Goal: Task Accomplishment & Management: Use online tool/utility

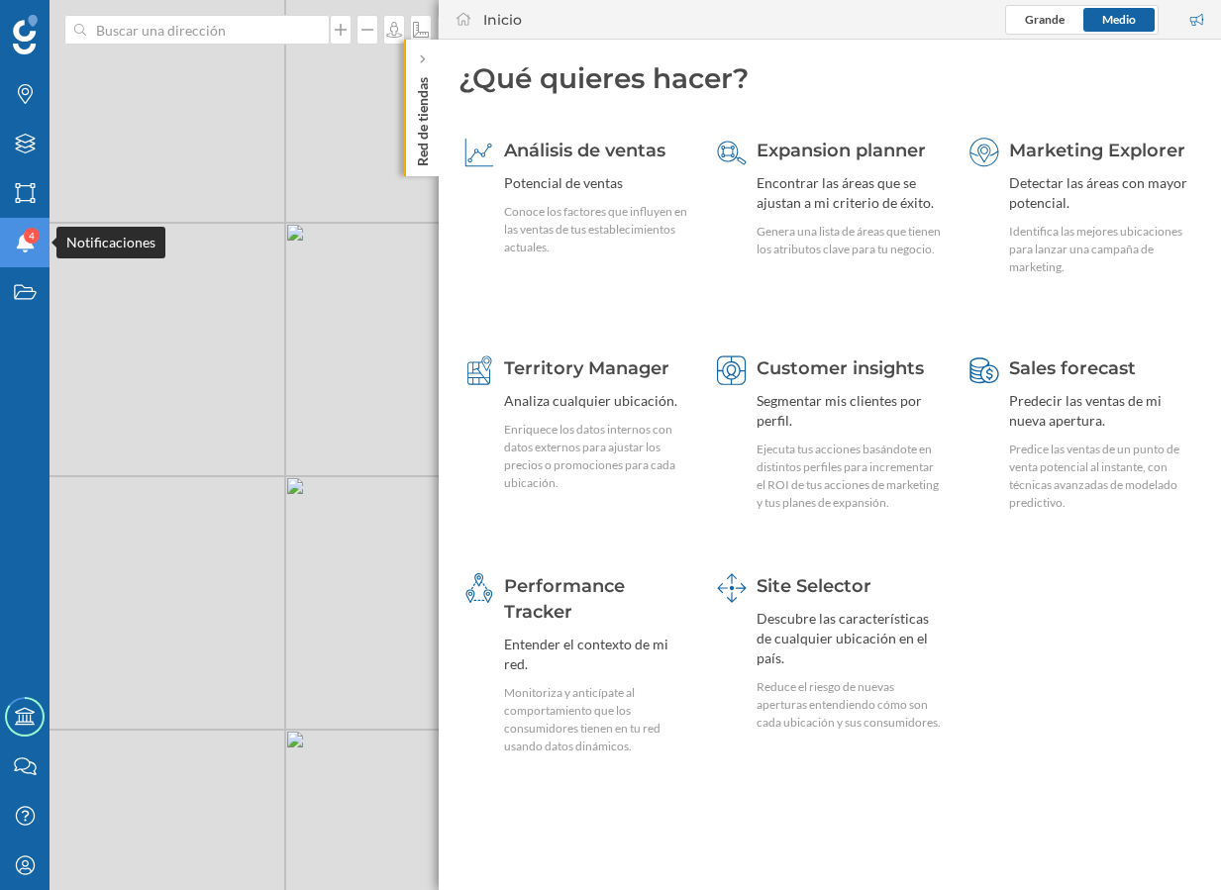
click at [11, 236] on div "Notificaciones 4" at bounding box center [24, 242] width 49 height 49
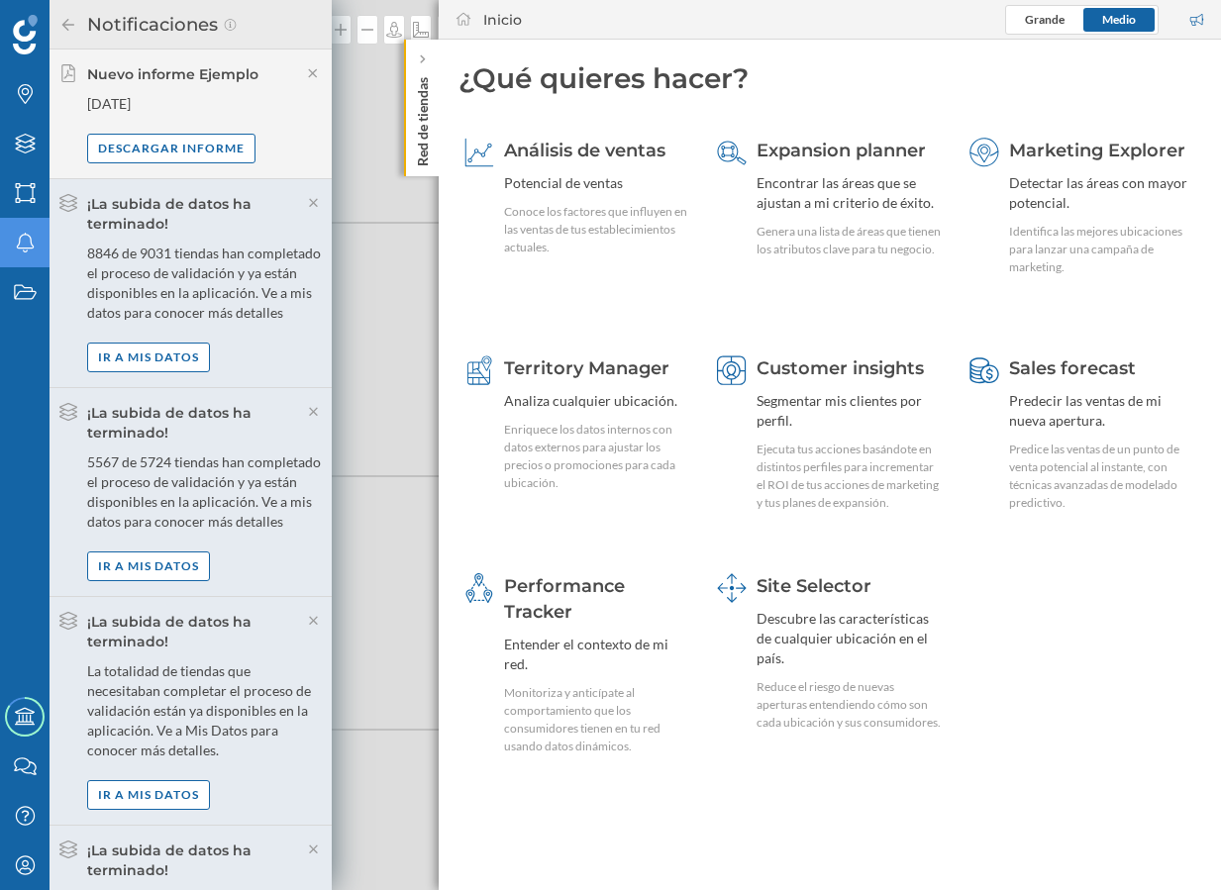
click at [371, 156] on div "© Mapbox © OpenStreetMap Improve this map" at bounding box center [610, 445] width 1221 height 890
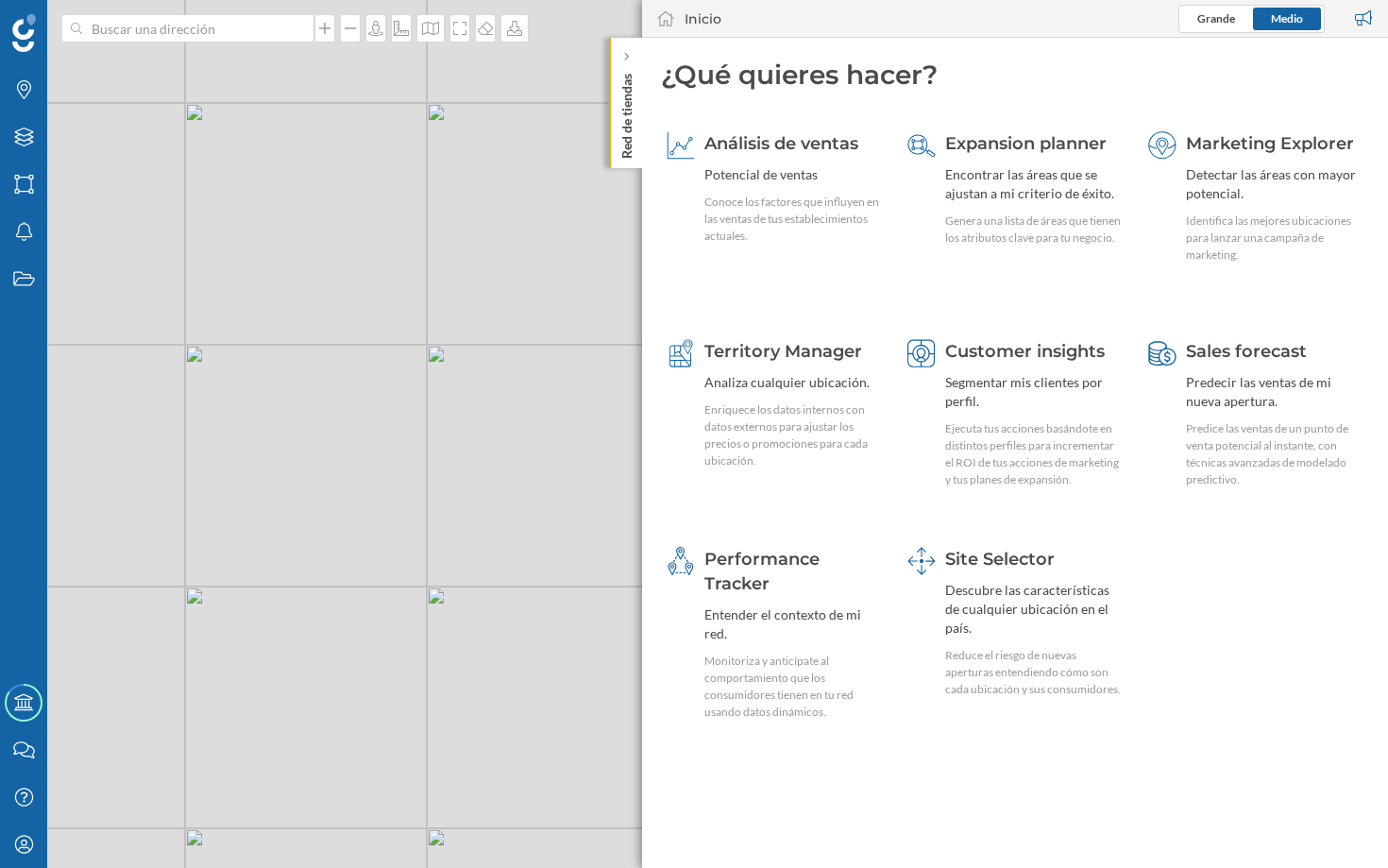
drag, startPoint x: 429, startPoint y: 388, endPoint x: 476, endPoint y: 510, distance: 130.7
click at [476, 511] on div "© Mapbox © OpenStreetMap Improve this map" at bounding box center [694, 434] width 1388 height 868
click at [624, 127] on p "Red de tiendas" at bounding box center [627, 112] width 19 height 93
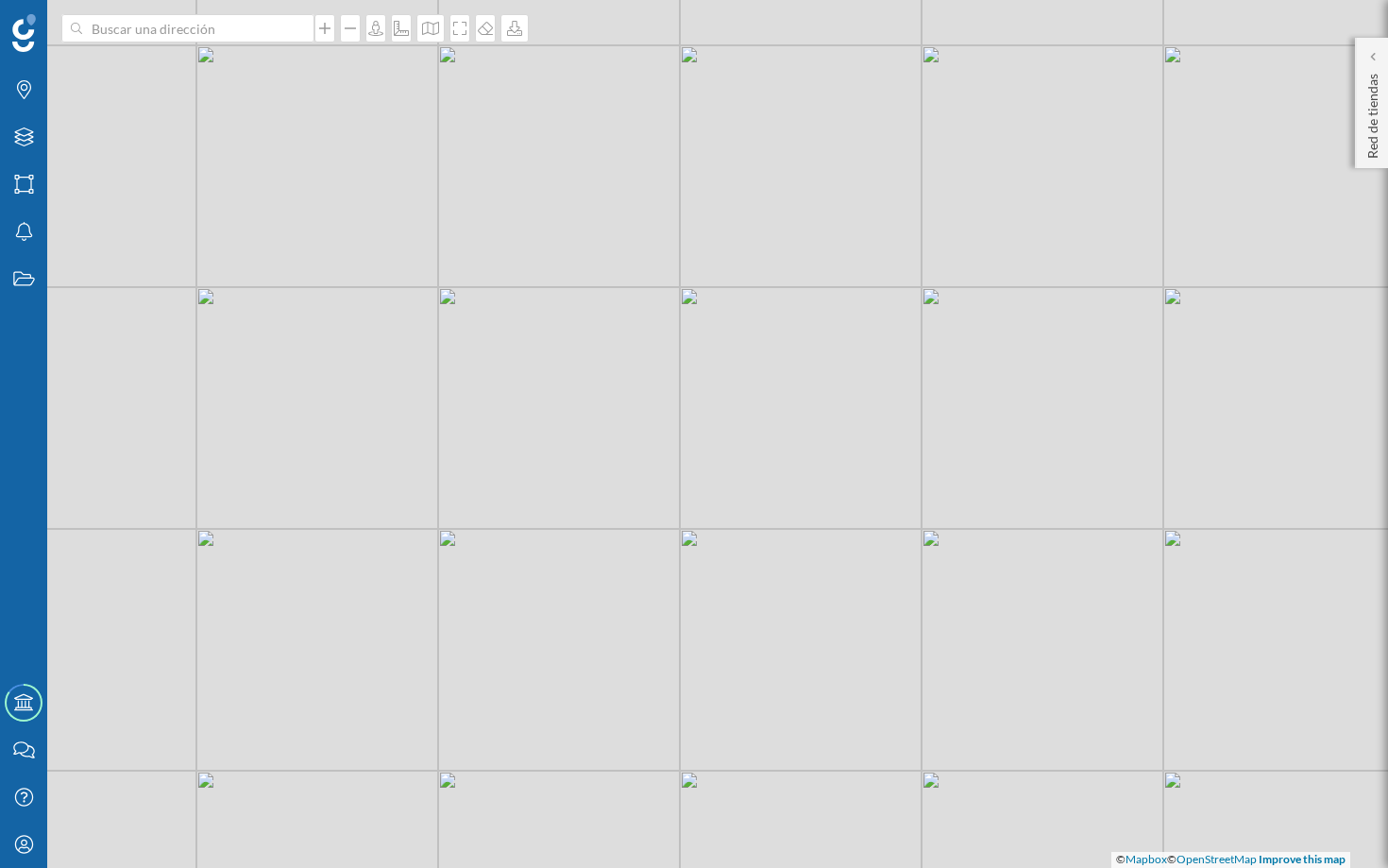
drag, startPoint x: 486, startPoint y: 343, endPoint x: 742, endPoint y: 279, distance: 263.9
click at [742, 278] on div "© Mapbox © OpenStreetMap Improve this map" at bounding box center [694, 434] width 1388 height 868
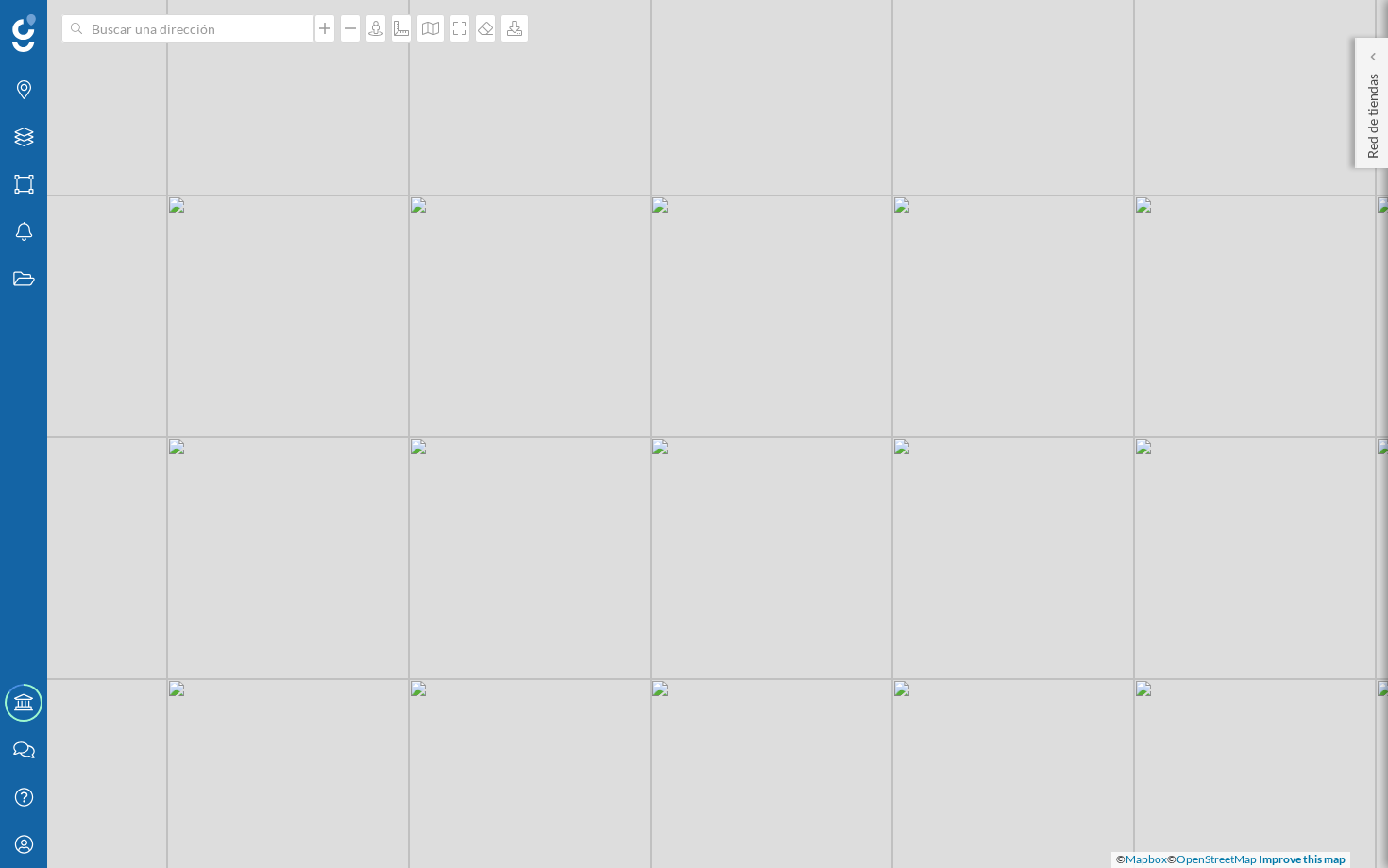
drag, startPoint x: 759, startPoint y: 334, endPoint x: 781, endPoint y: 173, distance: 162.5
click at [777, 179] on div "© Mapbox © OpenStreetMap Improve this map" at bounding box center [694, 434] width 1388 height 868
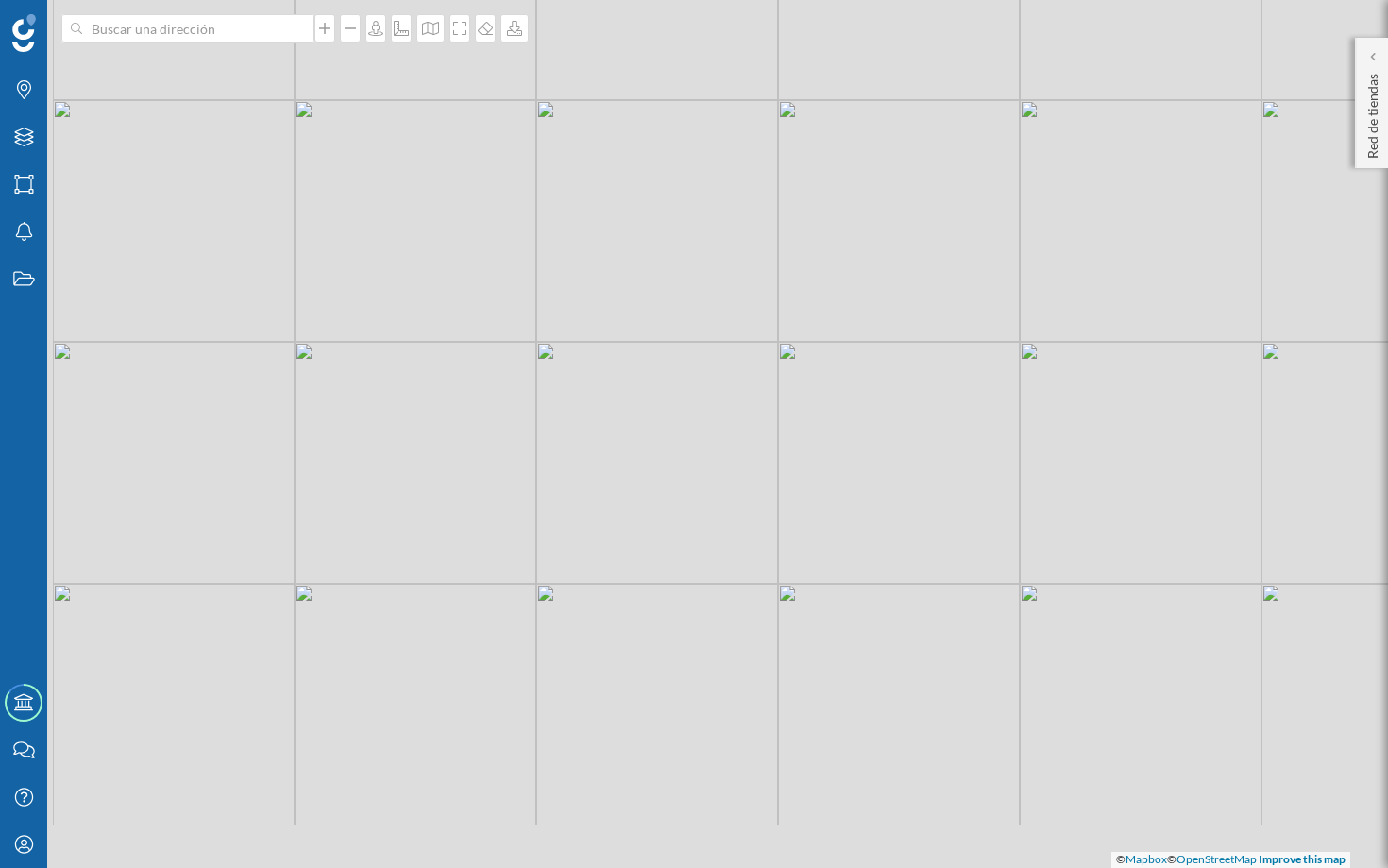
drag, startPoint x: 706, startPoint y: 388, endPoint x: 796, endPoint y: 143, distance: 261.0
click at [796, 143] on div "© Mapbox © OpenStreetMap Improve this map" at bounding box center [694, 434] width 1388 height 868
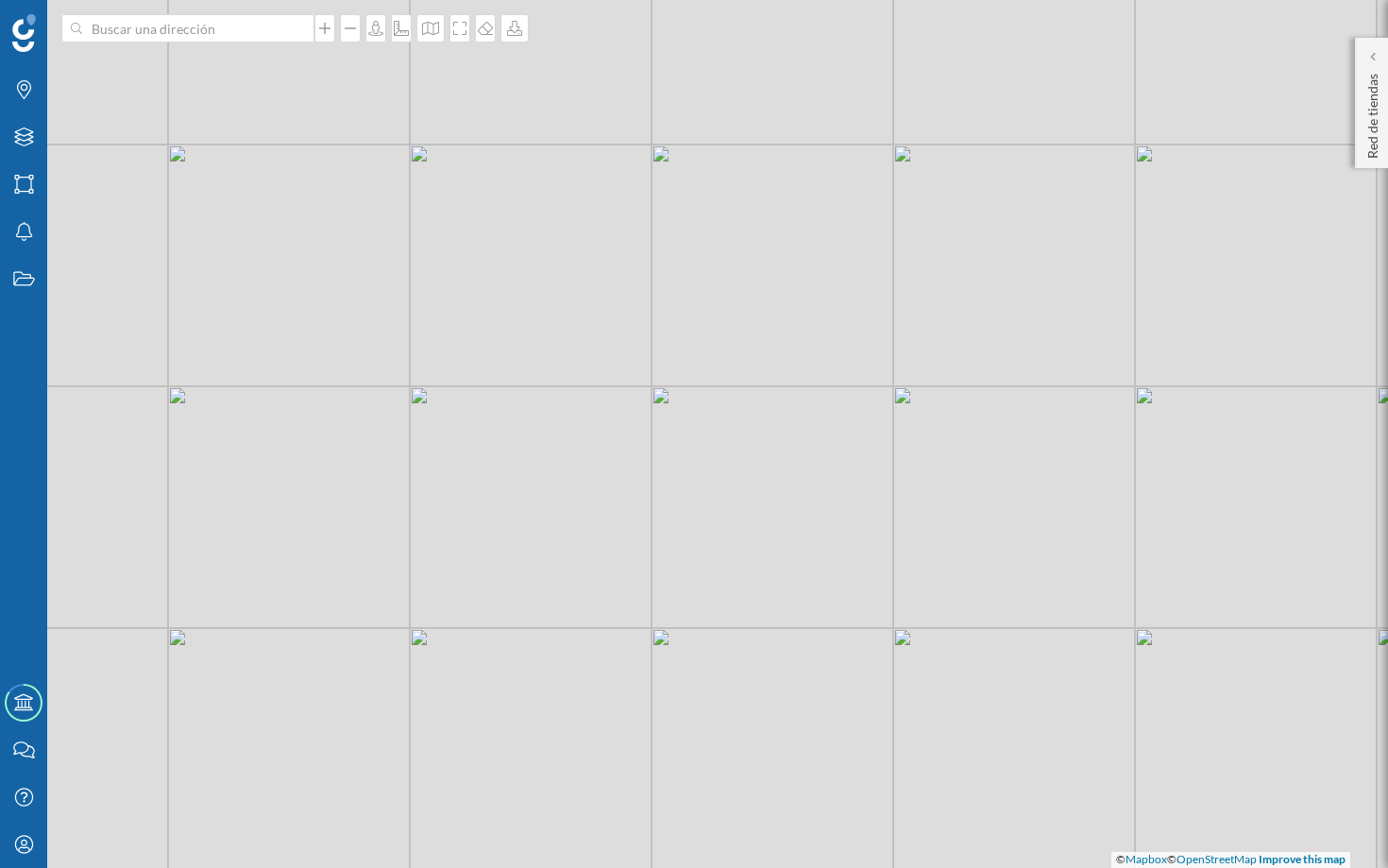
drag, startPoint x: 841, startPoint y: 102, endPoint x: 628, endPoint y: 622, distance: 561.9
click at [628, 622] on div "© Mapbox © OpenStreetMap Improve this map" at bounding box center [694, 434] width 1388 height 868
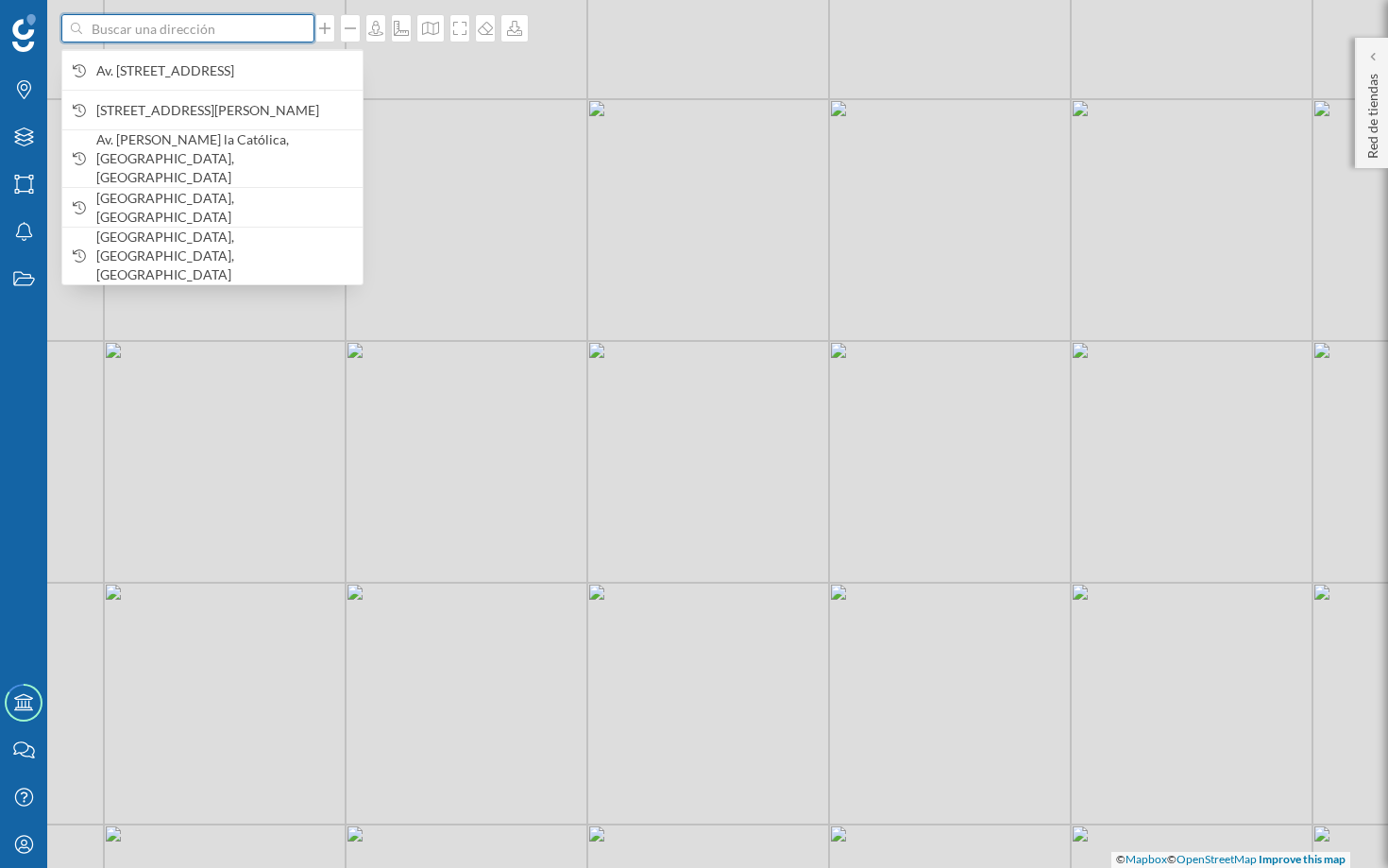
click at [230, 30] on input at bounding box center [188, 29] width 212 height 29
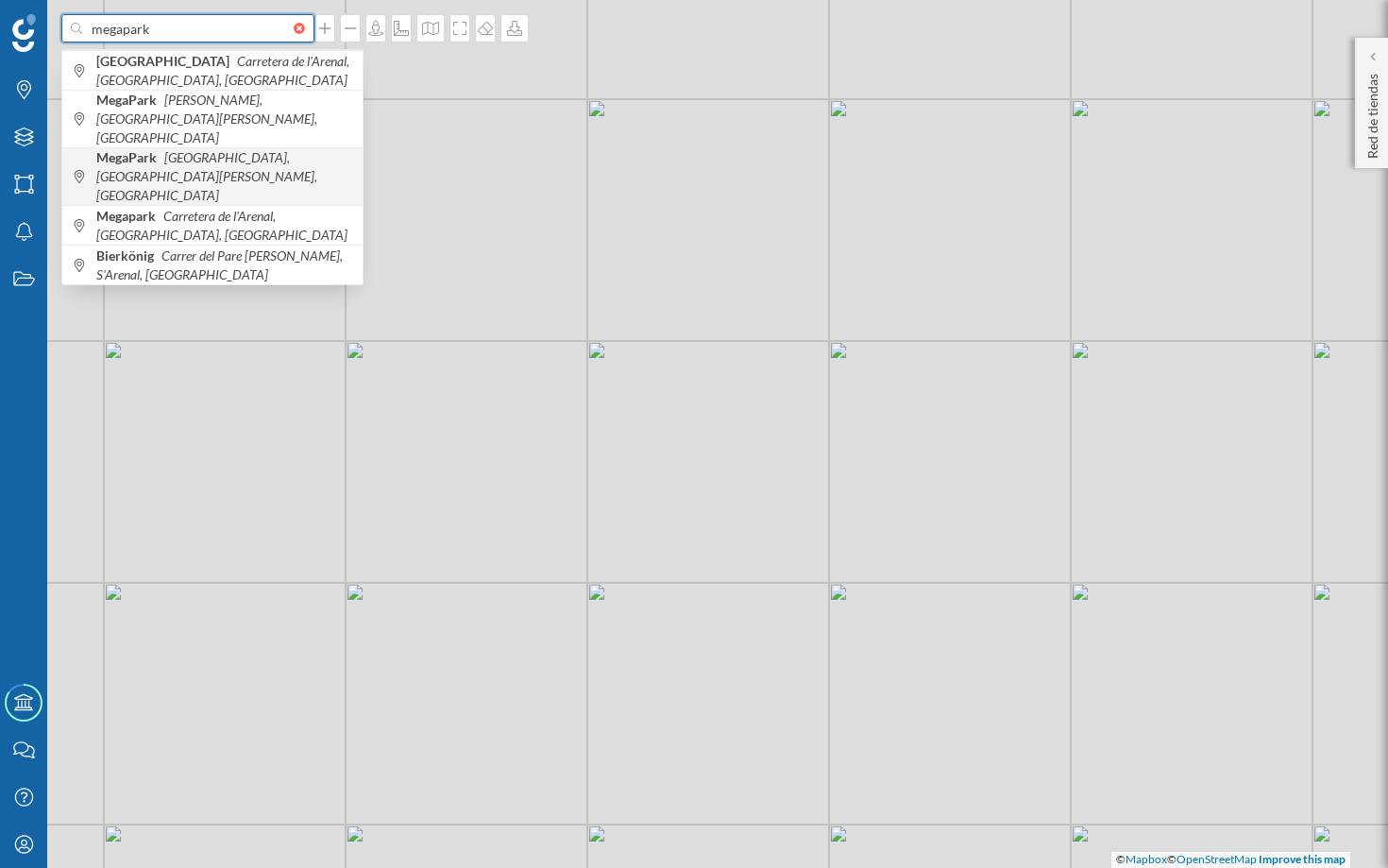
type input "megapark"
click at [253, 149] on icon "[GEOGRAPHIC_DATA], [GEOGRAPHIC_DATA], [GEOGRAPHIC_DATA]" at bounding box center [207, 176] width 221 height 53
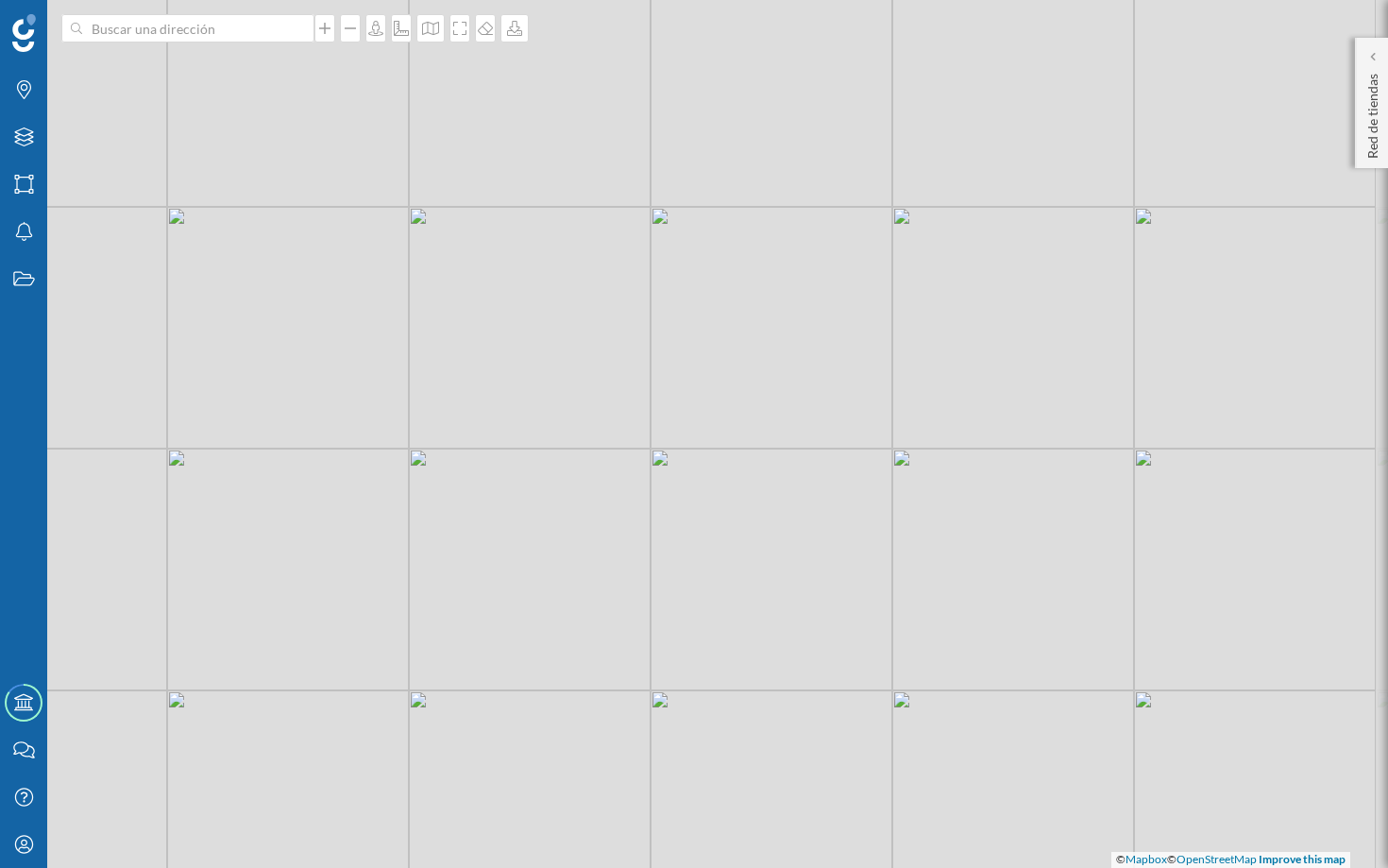
drag, startPoint x: 795, startPoint y: 465, endPoint x: 668, endPoint y: 522, distance: 139.2
click at [668, 522] on div "© Mapbox © OpenStreetMap Improve this map" at bounding box center [694, 434] width 1388 height 868
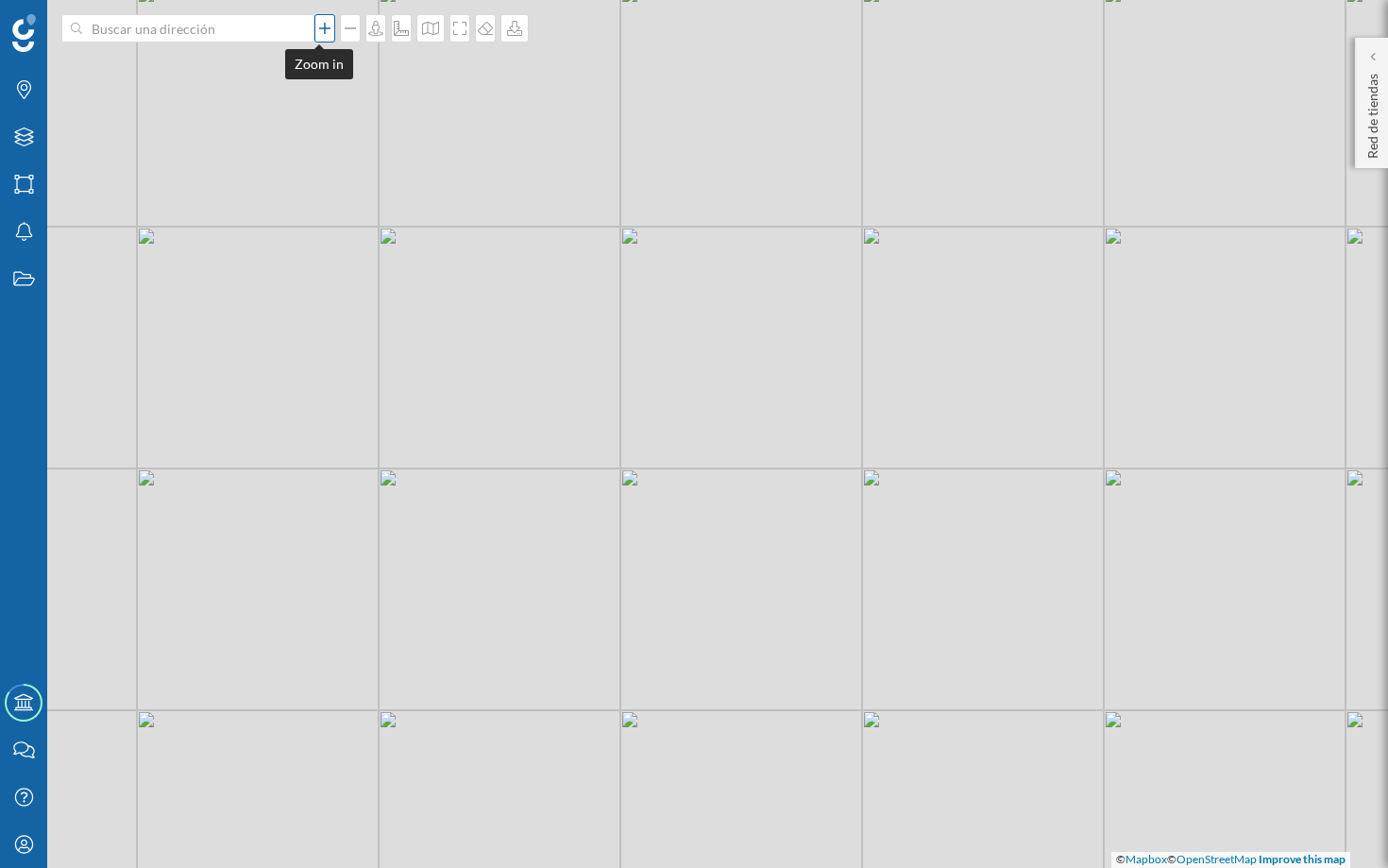
click at [321, 33] on icon at bounding box center [325, 29] width 19 height 15
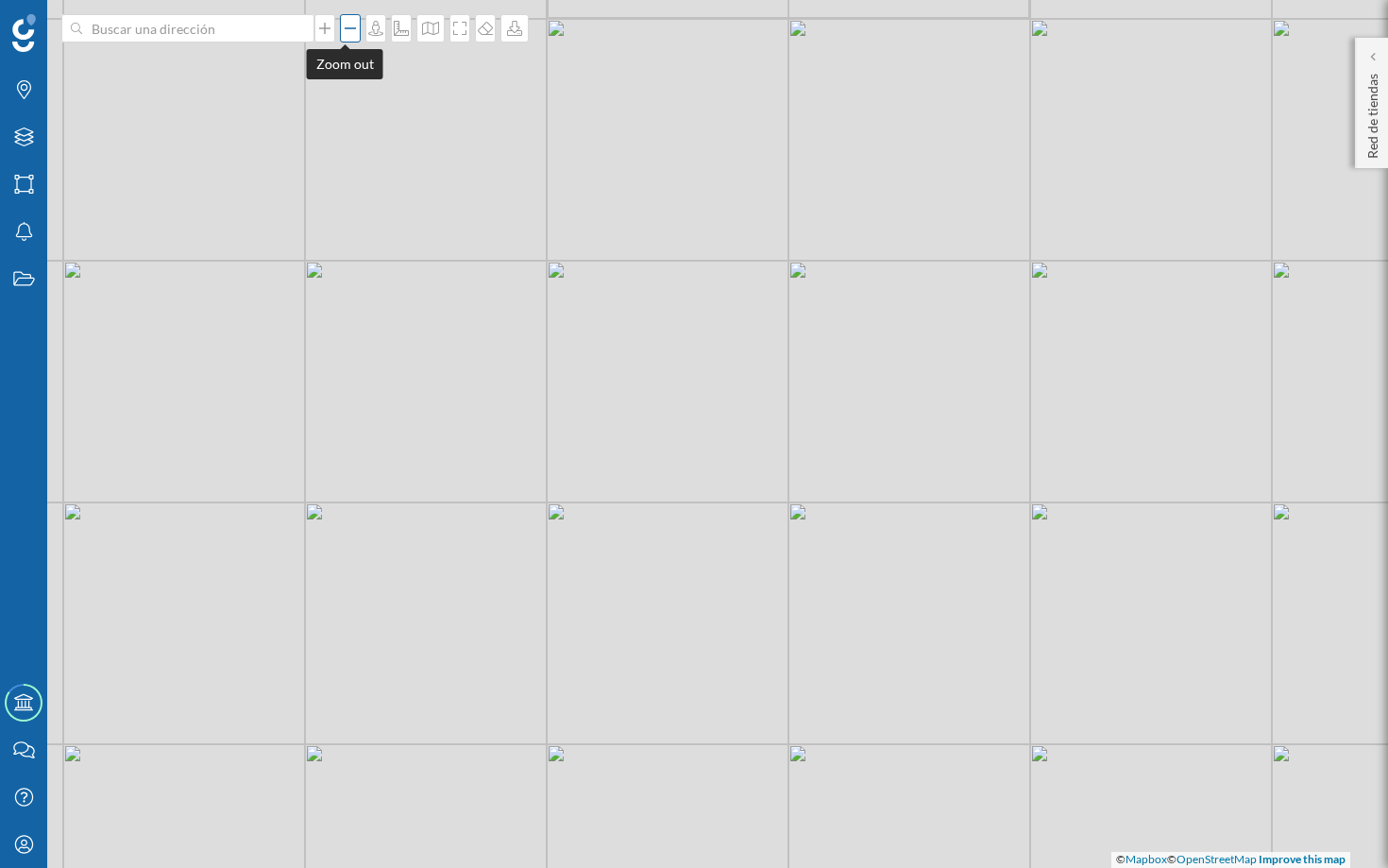
click at [345, 31] on icon at bounding box center [350, 29] width 19 height 15
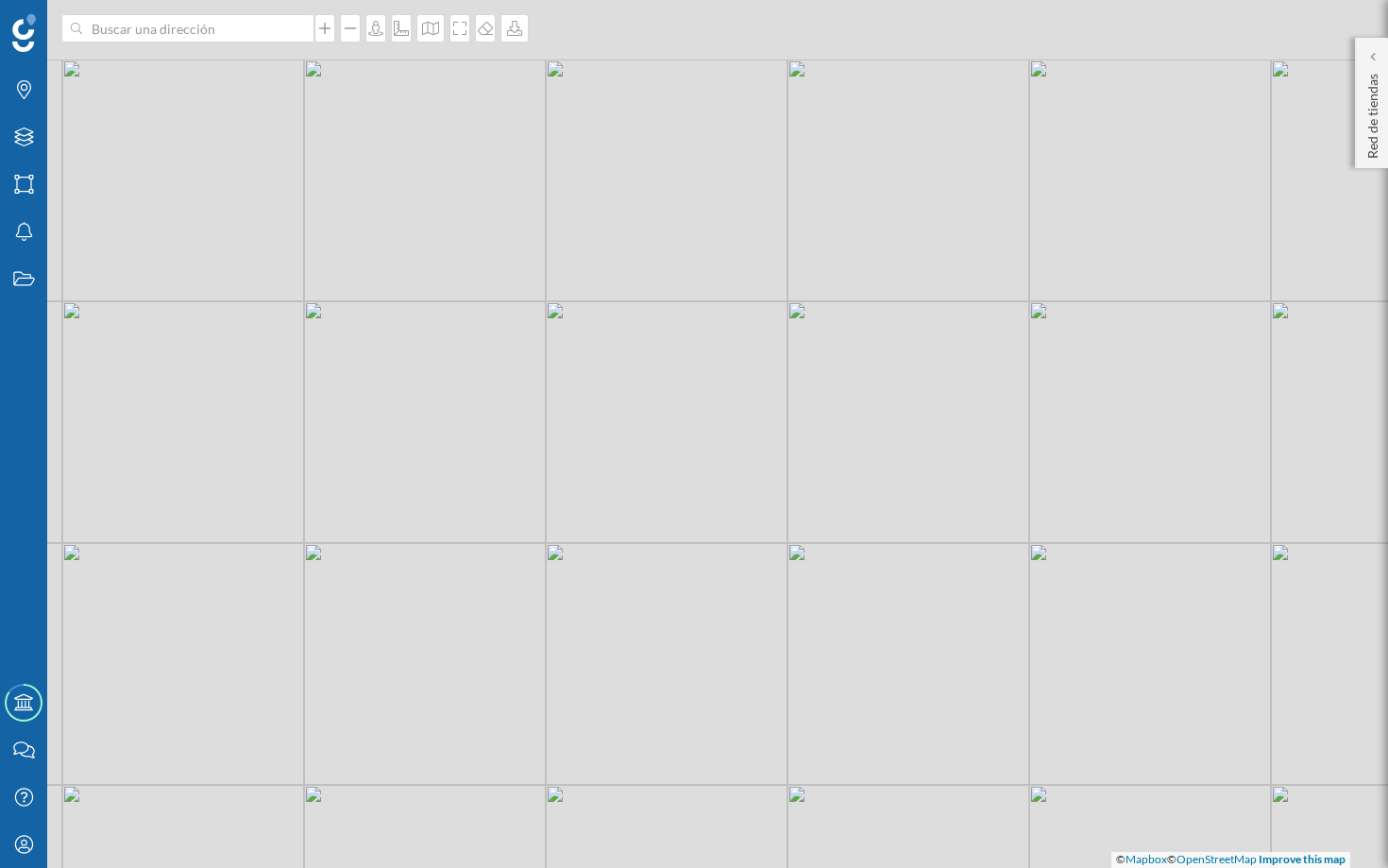
drag, startPoint x: 544, startPoint y: 417, endPoint x: 468, endPoint y: 492, distance: 106.8
click at [468, 492] on div "© Mapbox © OpenStreetMap Improve this map" at bounding box center [694, 434] width 1388 height 868
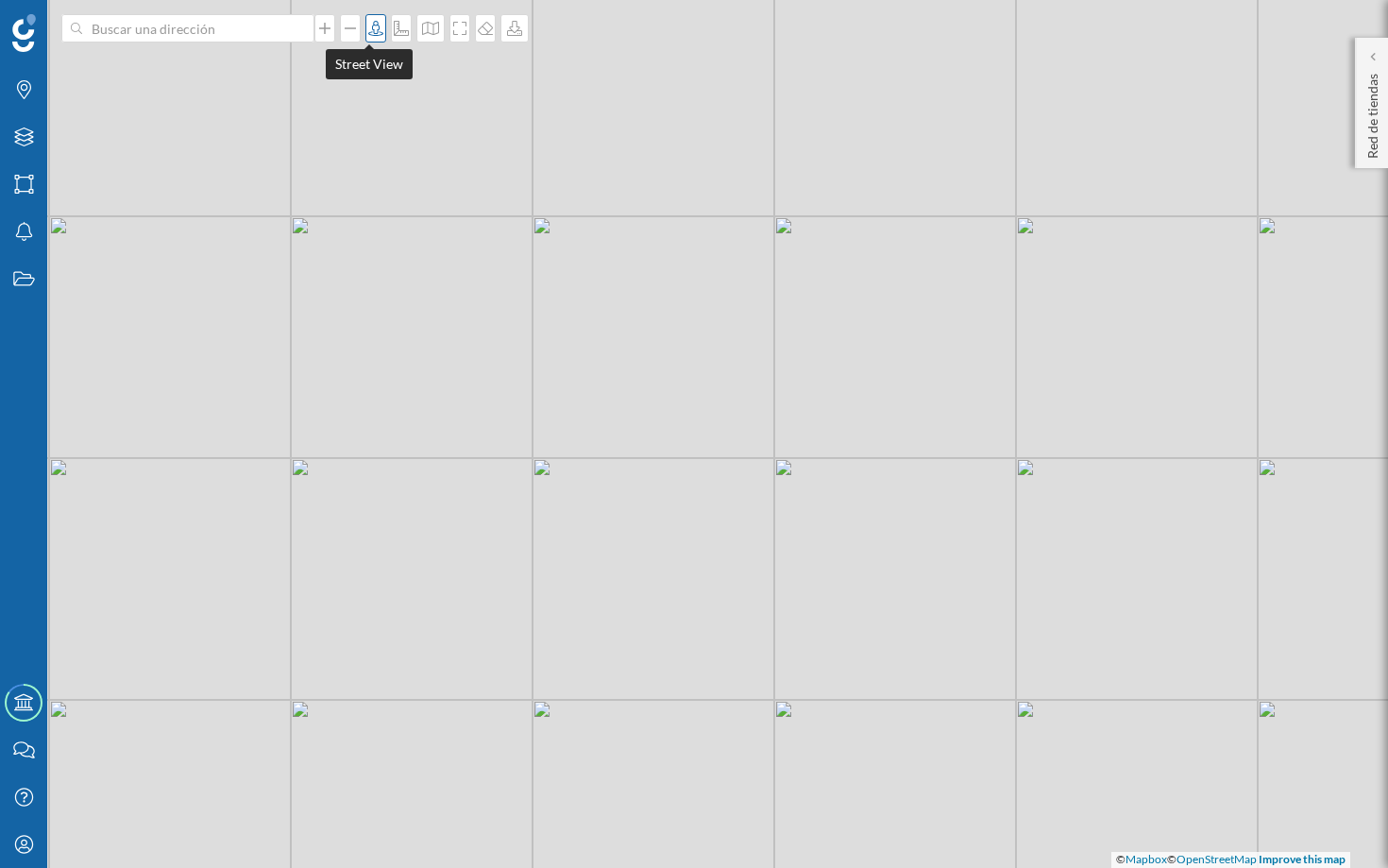
click at [369, 36] on div at bounding box center [376, 29] width 21 height 29
click at [496, 349] on div "© Mapbox © OpenStreetMap Improve this map" at bounding box center [694, 434] width 1388 height 868
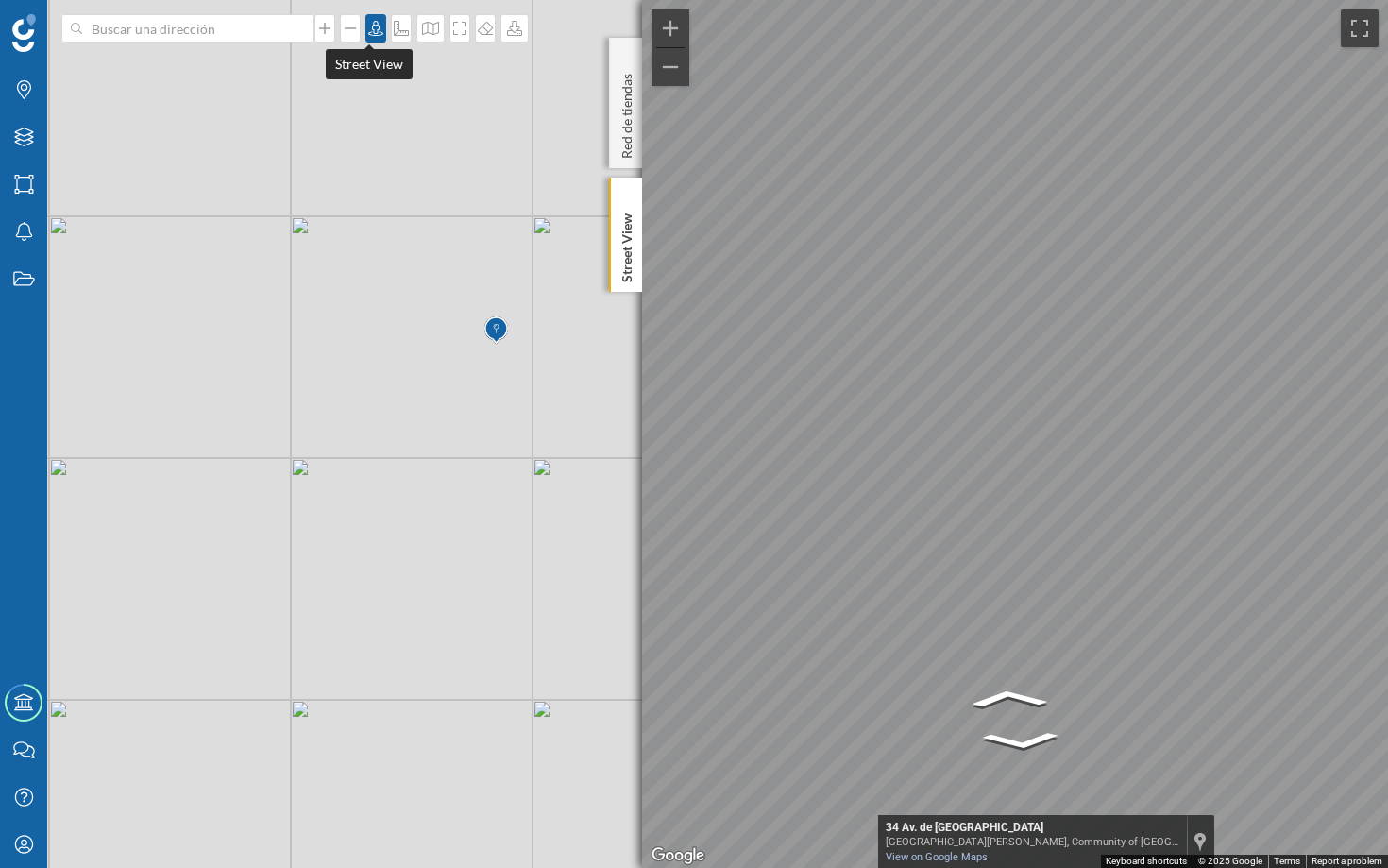
click at [369, 28] on icon at bounding box center [376, 29] width 19 height 15
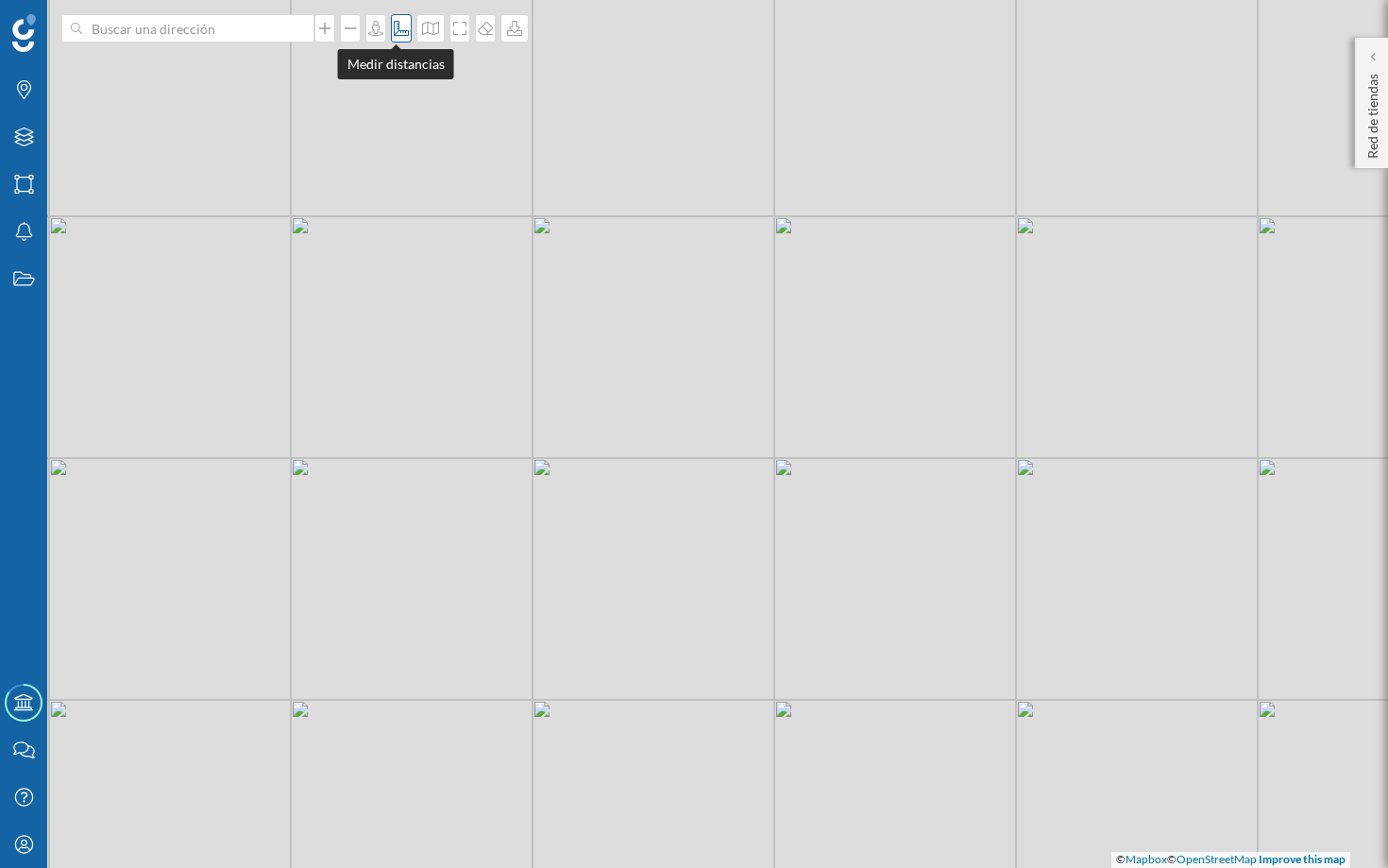
click at [394, 38] on div at bounding box center [402, 29] width 21 height 29
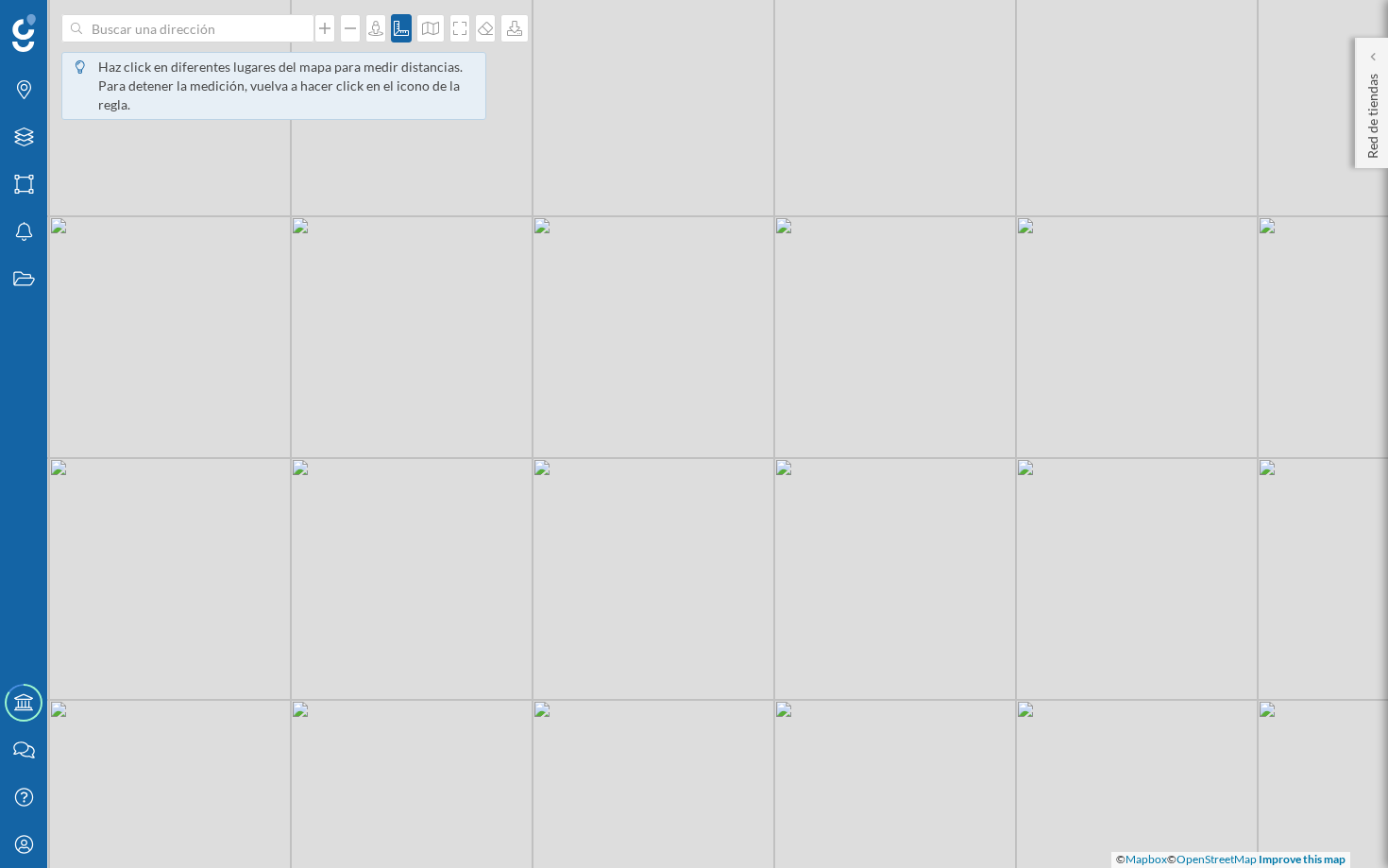
click at [429, 295] on div "© Mapbox © OpenStreetMap Improve this map" at bounding box center [694, 434] width 1388 height 868
click at [551, 390] on div "Inicio © Mapbox © OpenStreetMap Improve this map" at bounding box center [694, 434] width 1388 height 868
click at [599, 335] on div "Inicio 0.59 km © Mapbox © OpenStreetMap Improve this map" at bounding box center [694, 434] width 1388 height 868
click at [470, 234] on div "Inicio 0.59 km 0.87 km © Mapbox © OpenStreetMap Improve this map" at bounding box center [694, 434] width 1388 height 868
click at [431, 292] on icon at bounding box center [429, 295] width 10 height 10
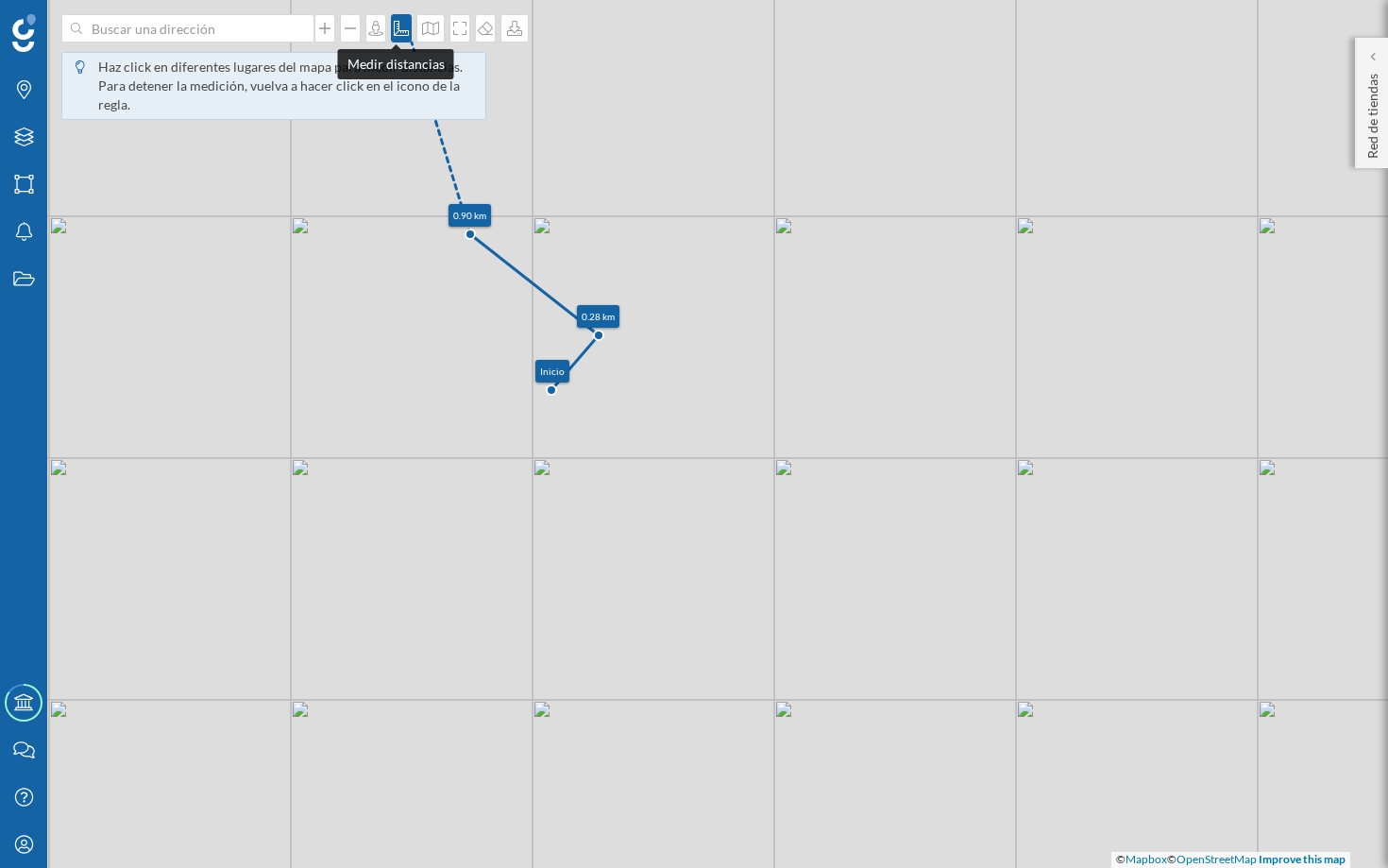
click at [392, 28] on icon at bounding box center [402, 29] width 19 height 15
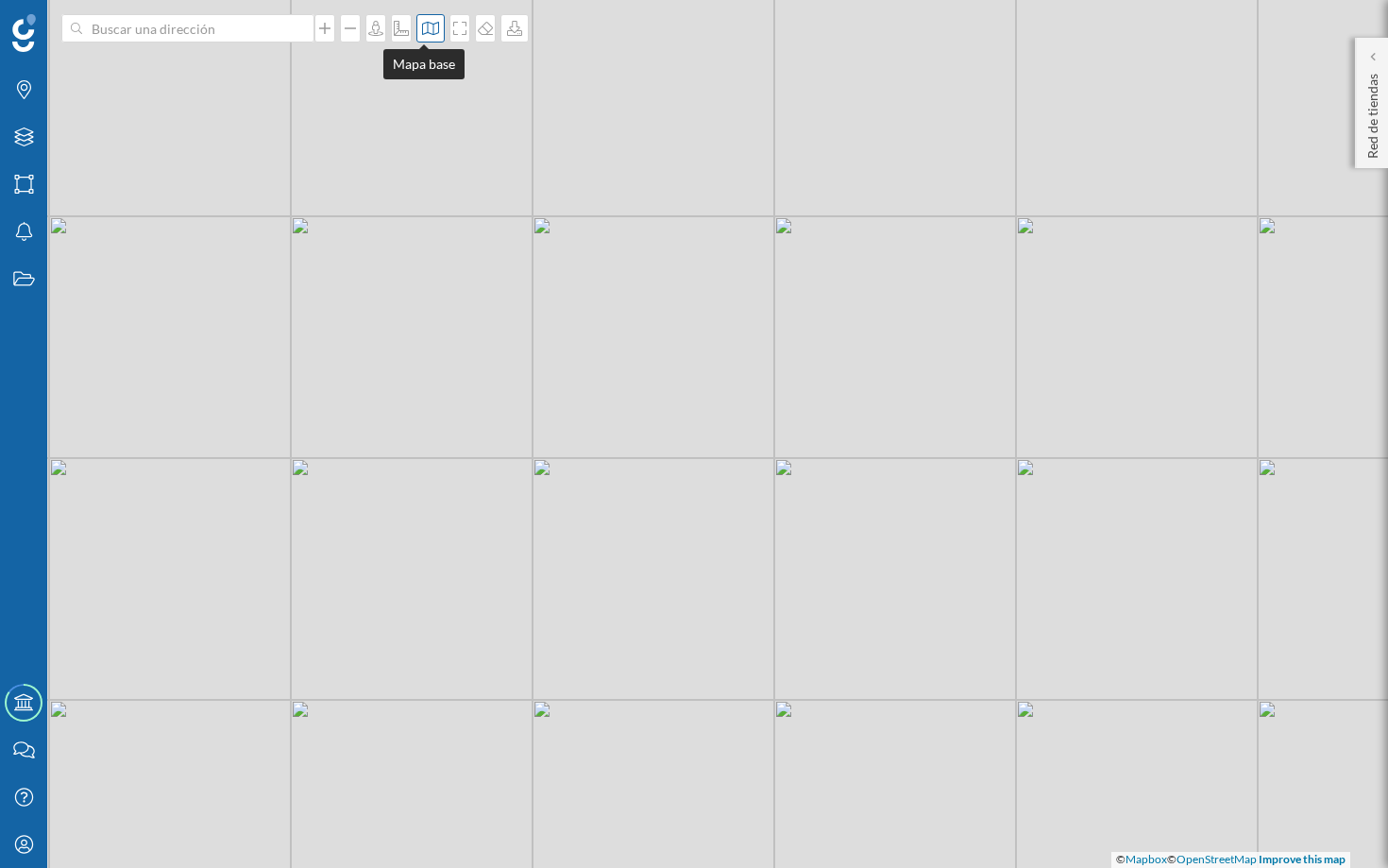
click at [428, 28] on icon at bounding box center [430, 29] width 19 height 15
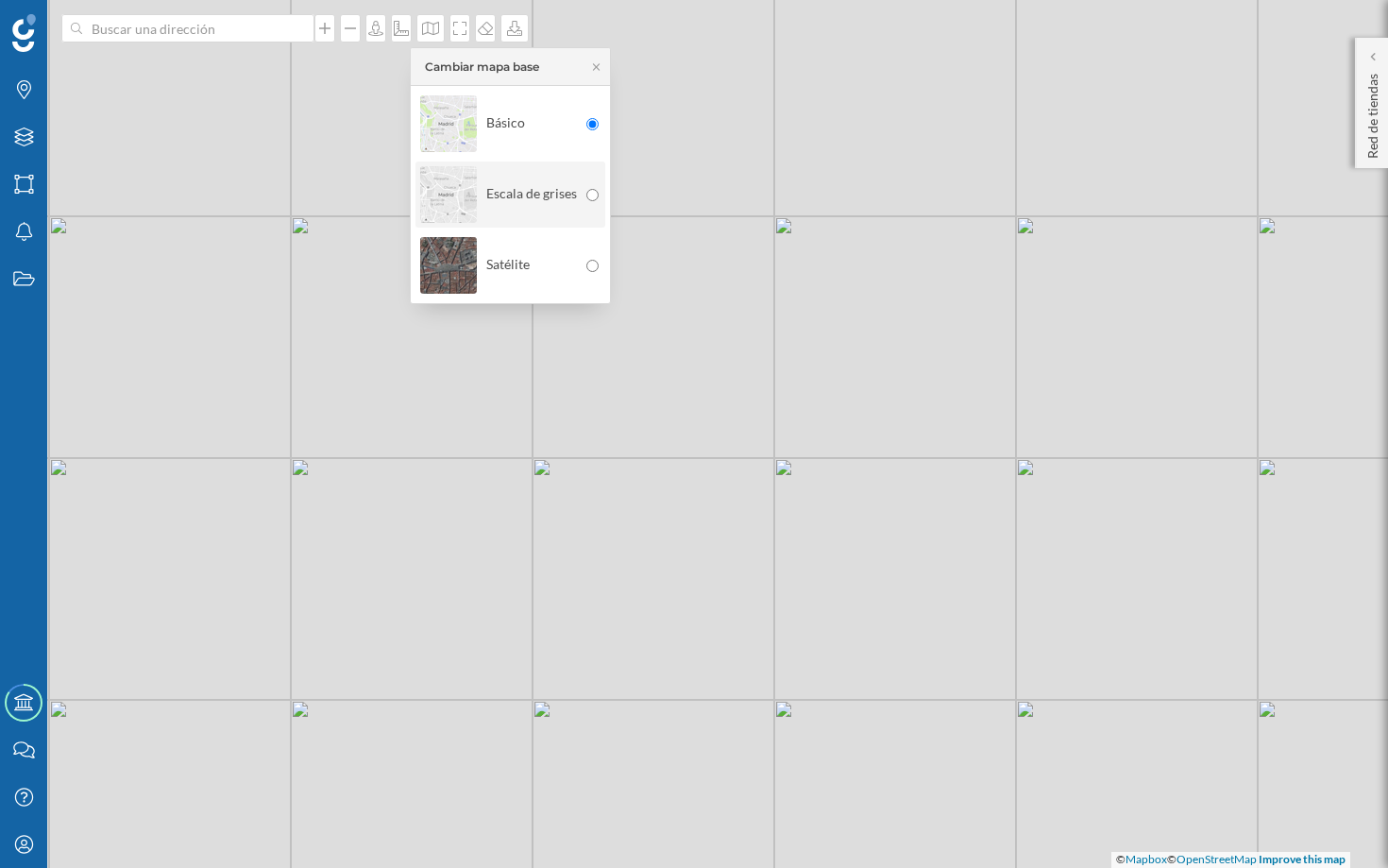
click at [503, 187] on div "Escala de grises" at bounding box center [498, 194] width 156 height 66
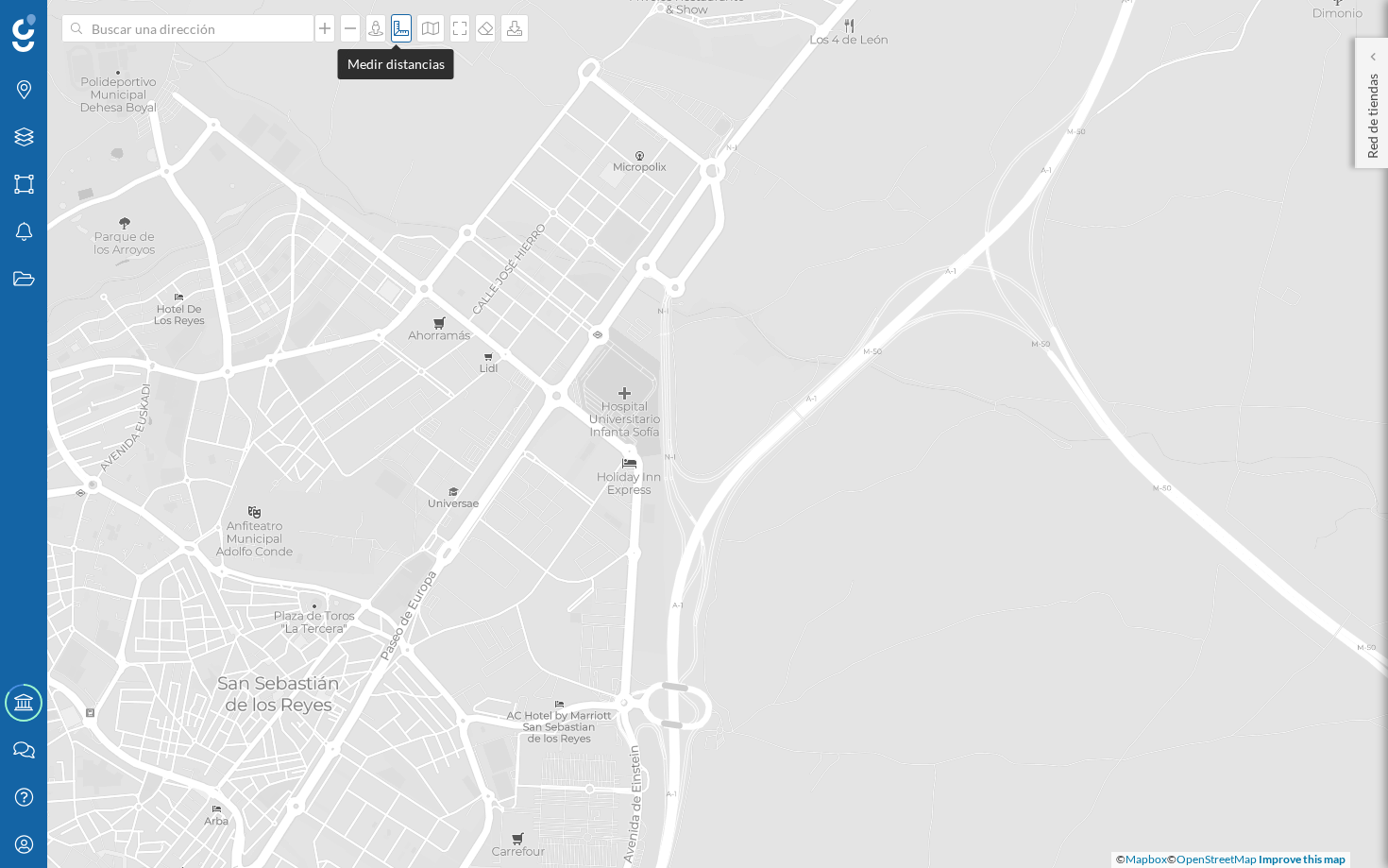
click at [398, 37] on div at bounding box center [402, 29] width 21 height 29
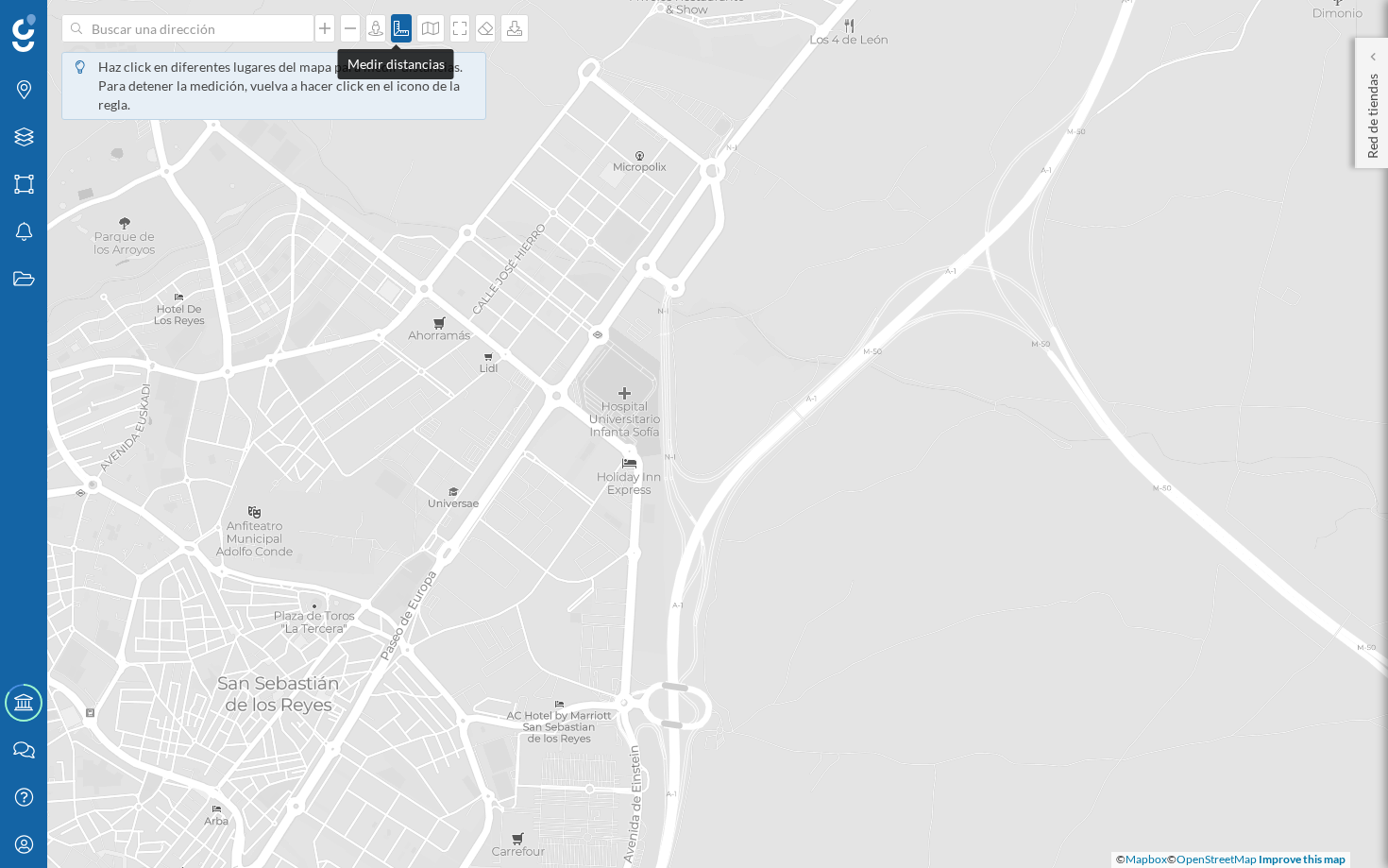
click at [394, 31] on icon at bounding box center [402, 29] width 15 height 15
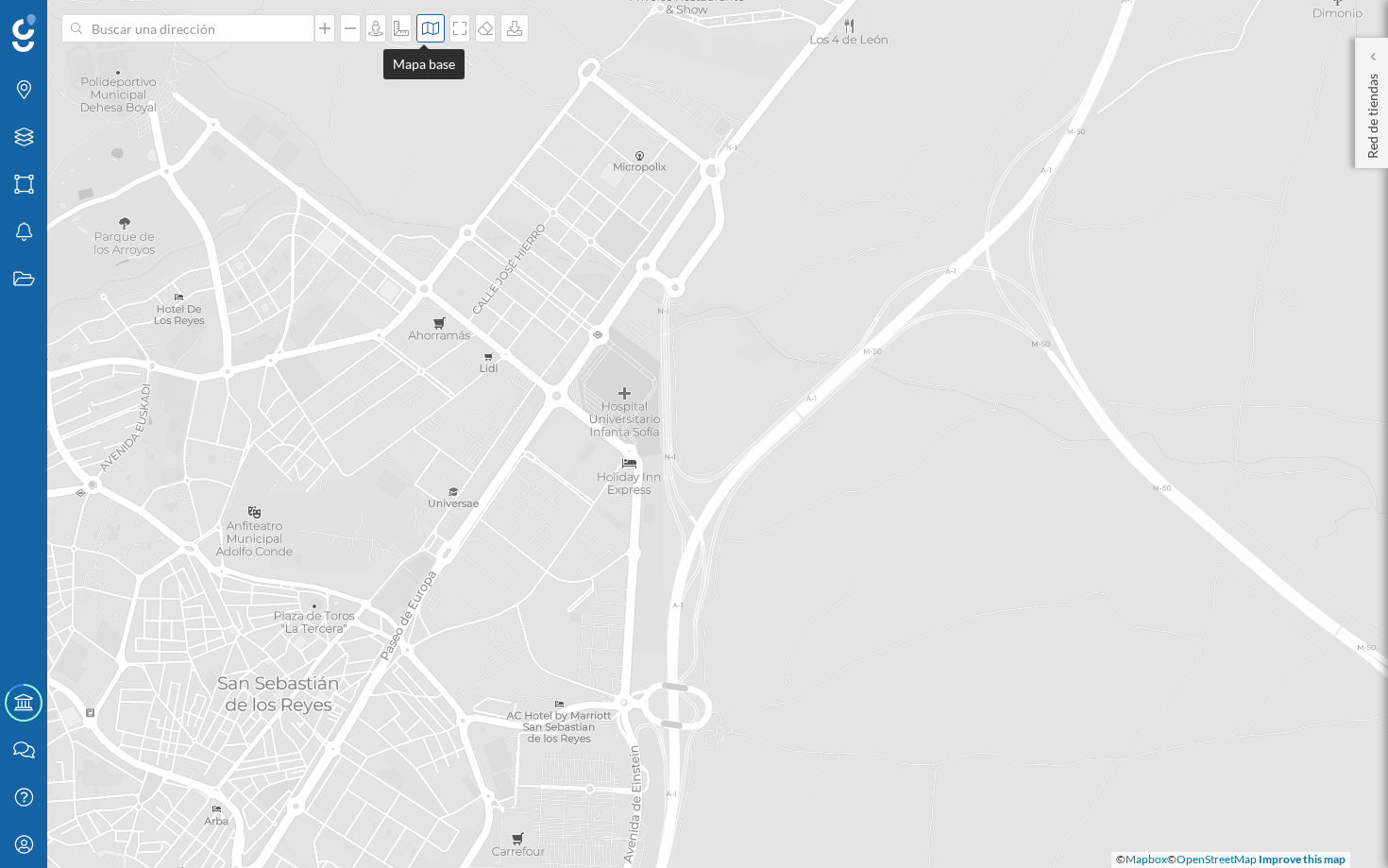
click at [422, 31] on icon at bounding box center [430, 29] width 19 height 15
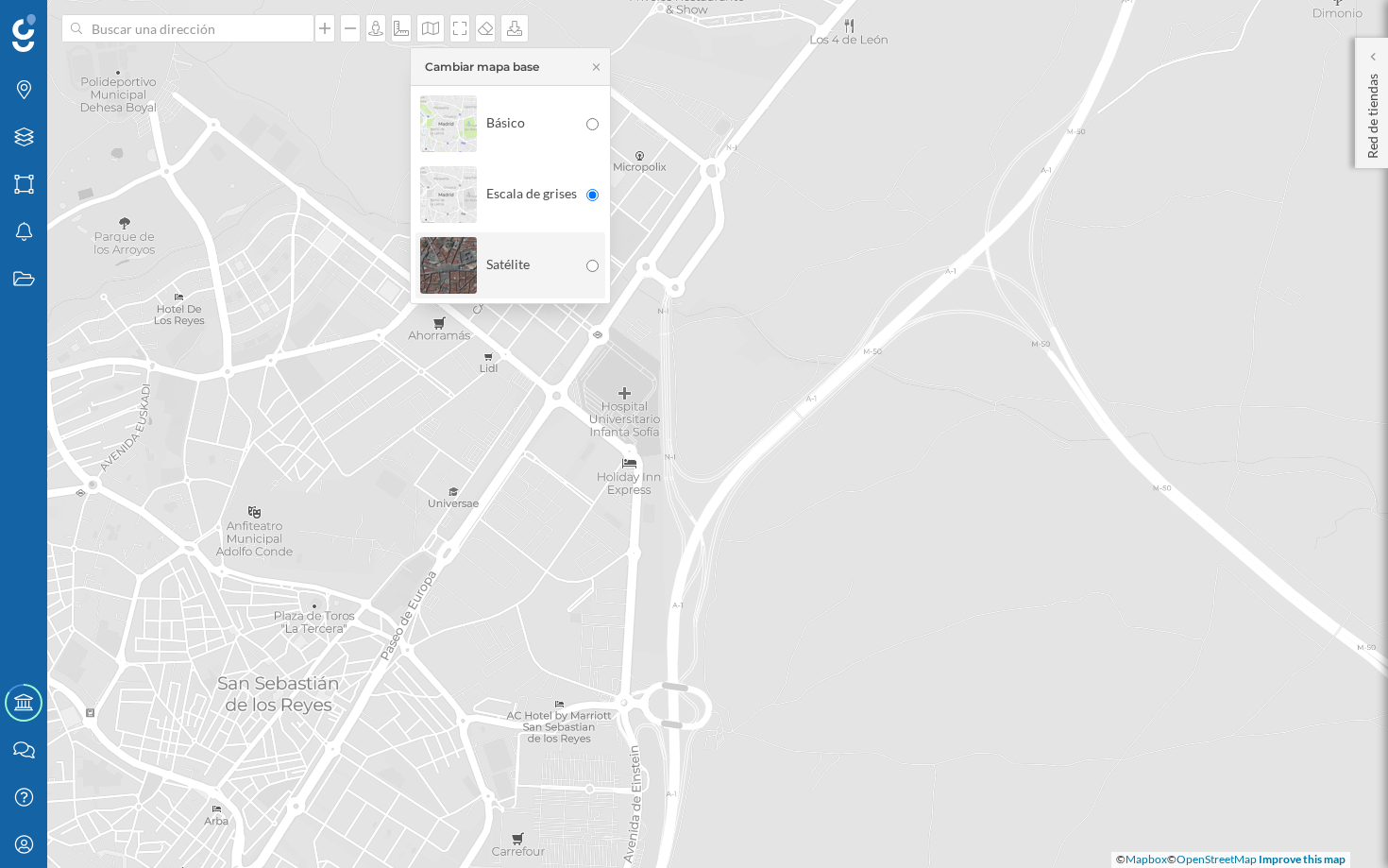
click at [461, 251] on img at bounding box center [447, 265] width 56 height 66
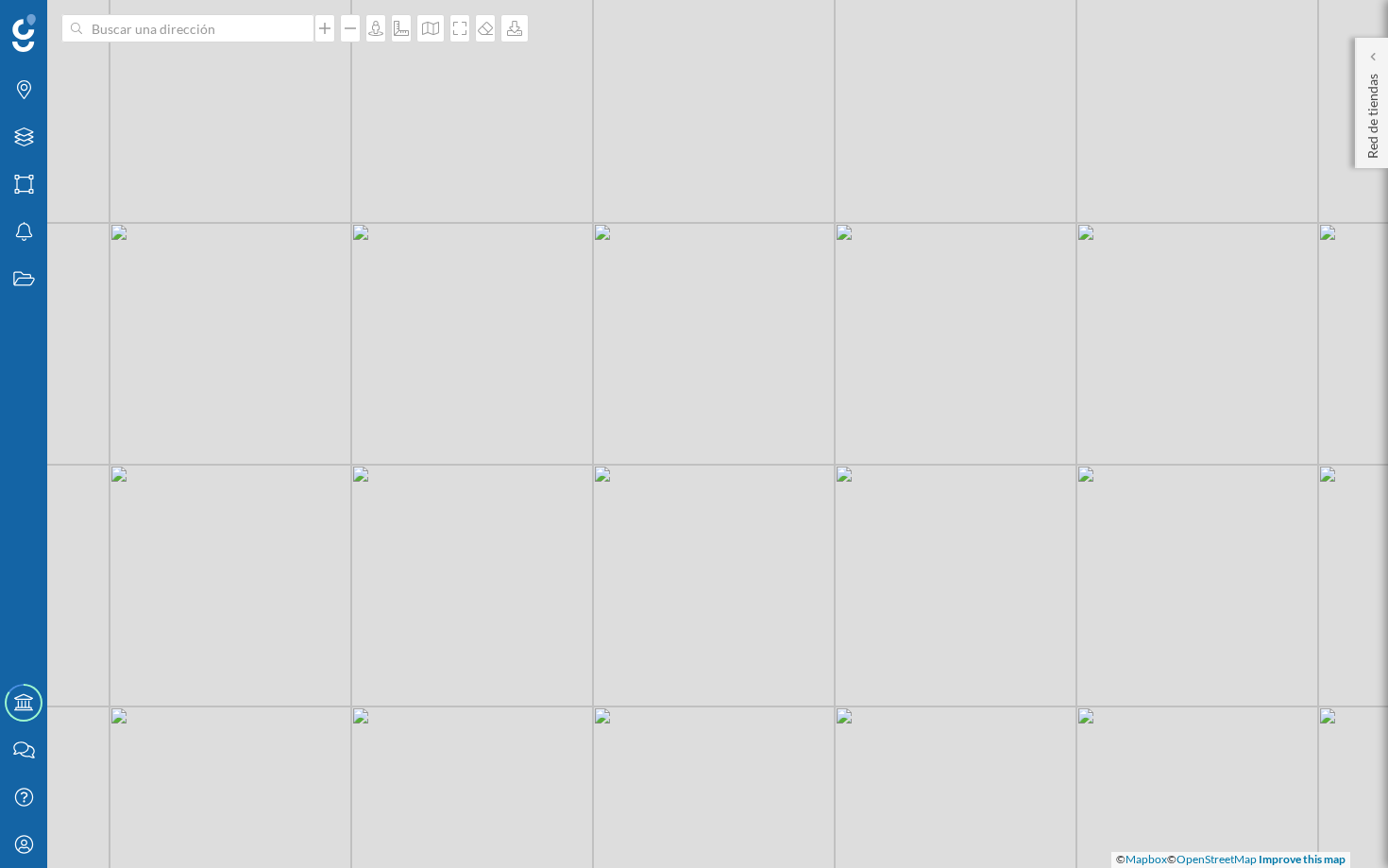
drag, startPoint x: 385, startPoint y: 426, endPoint x: 431, endPoint y: 436, distance: 47.1
click at [431, 436] on div "© Mapbox © OpenStreetMap Improve this map" at bounding box center [694, 434] width 1388 height 868
click at [426, 38] on div at bounding box center [431, 29] width 29 height 29
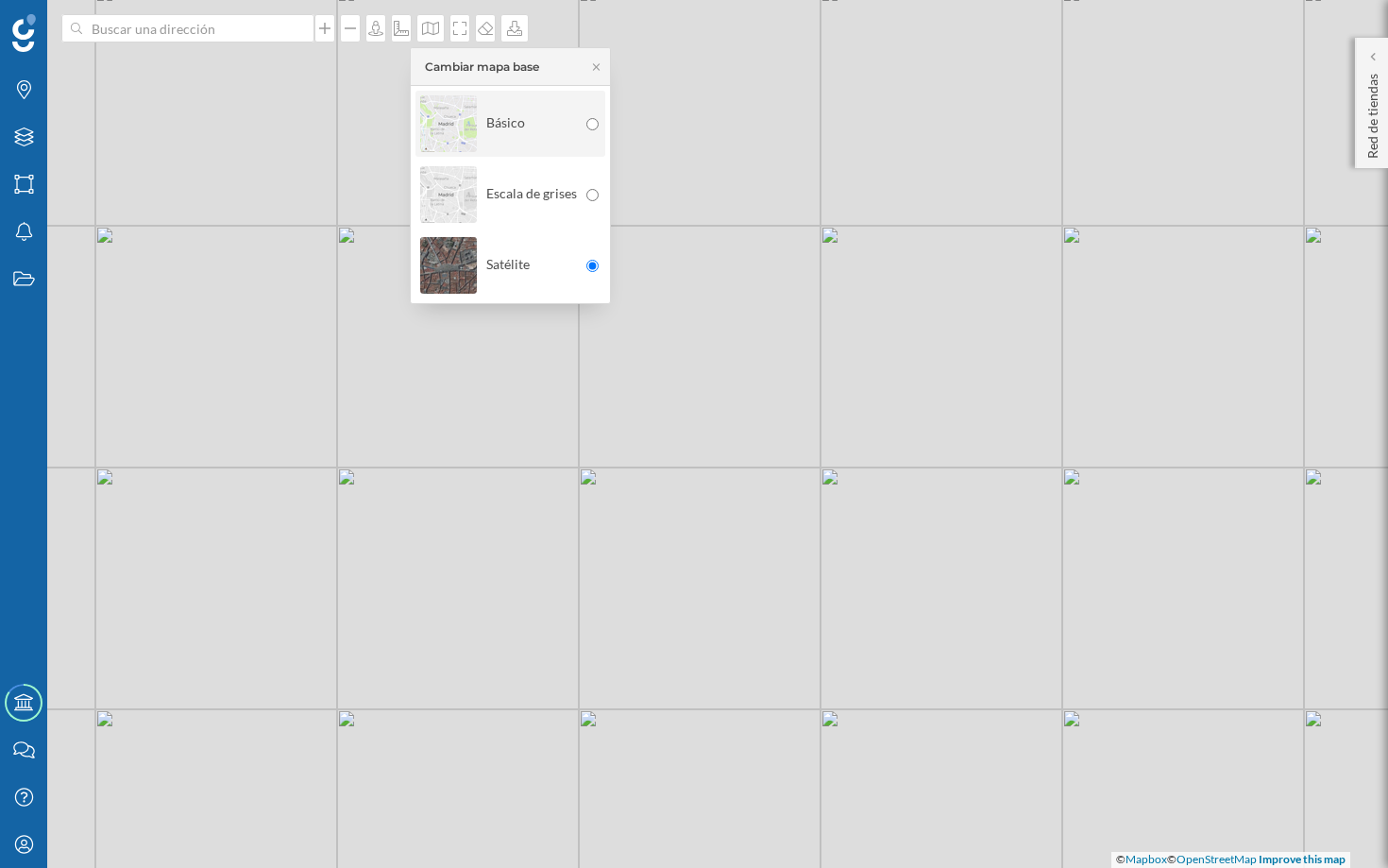
click at [543, 125] on div "Básico" at bounding box center [498, 123] width 156 height 66
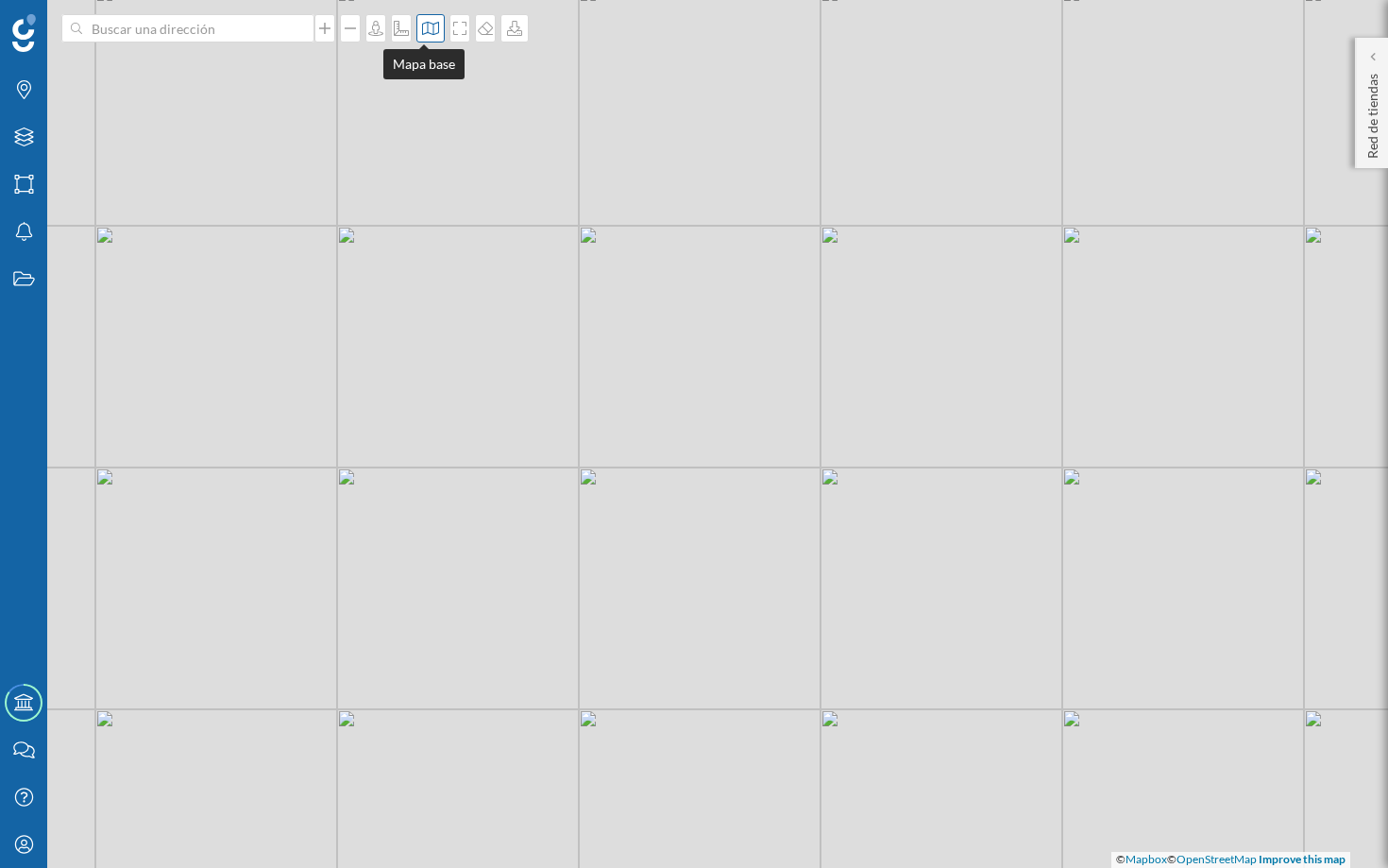
click at [427, 38] on div at bounding box center [431, 29] width 29 height 29
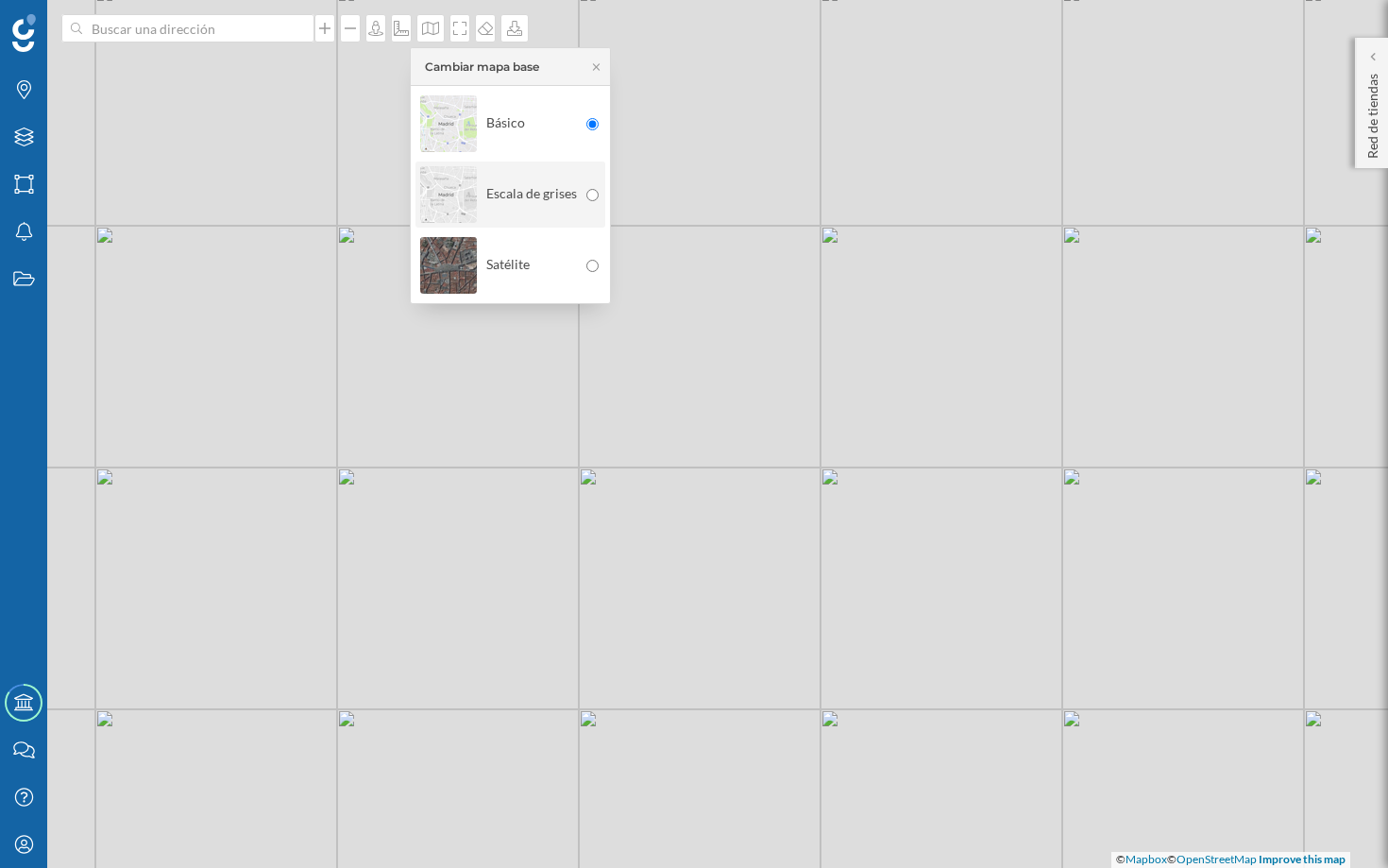
click at [510, 197] on div "Escala de grises" at bounding box center [498, 194] width 156 height 66
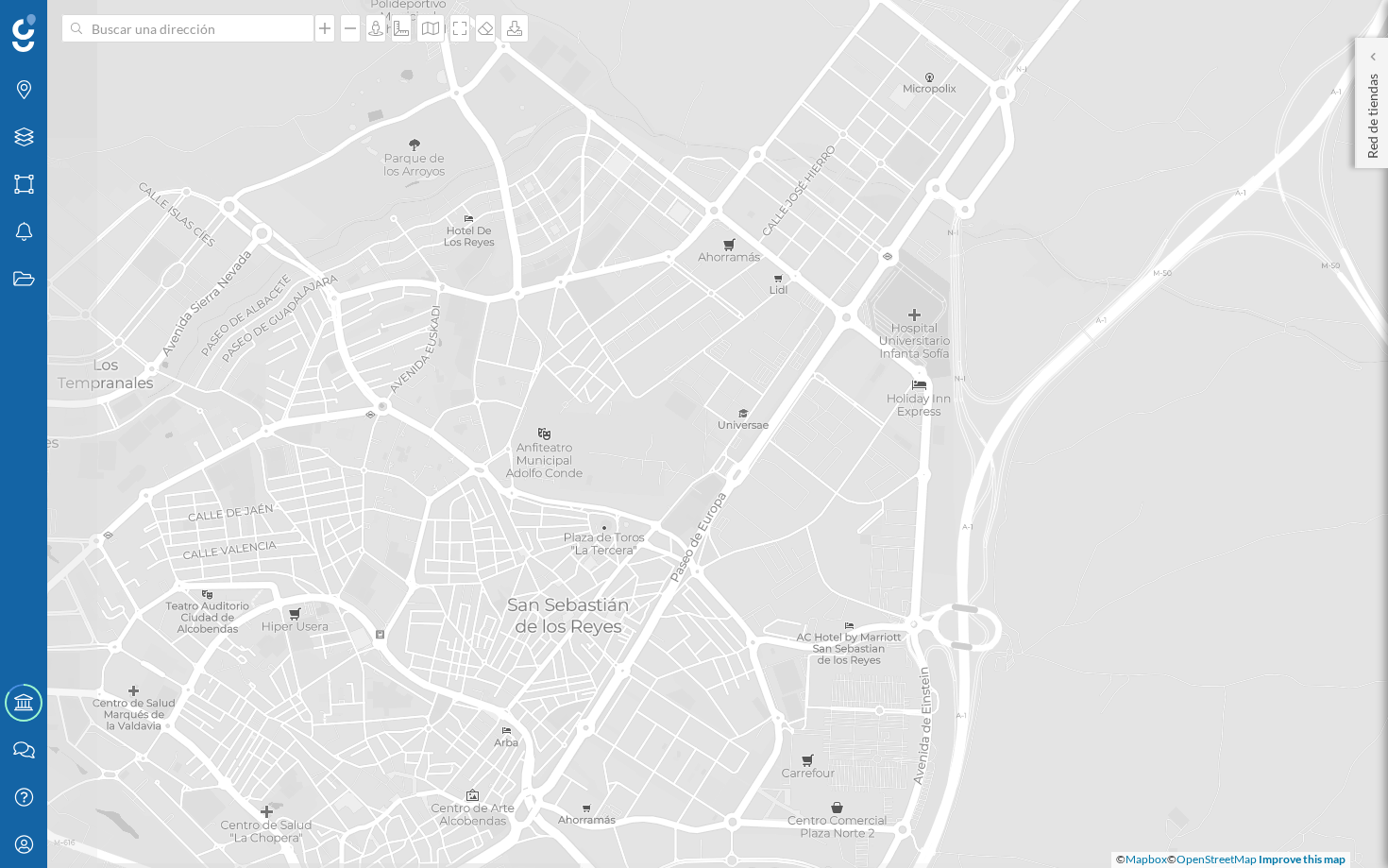
drag, startPoint x: 432, startPoint y: 413, endPoint x: 674, endPoint y: 327, distance: 256.8
click at [675, 327] on div "© Mapbox © OpenStreetMap Improve this map" at bounding box center [694, 434] width 1388 height 868
click at [425, 37] on div at bounding box center [431, 29] width 29 height 29
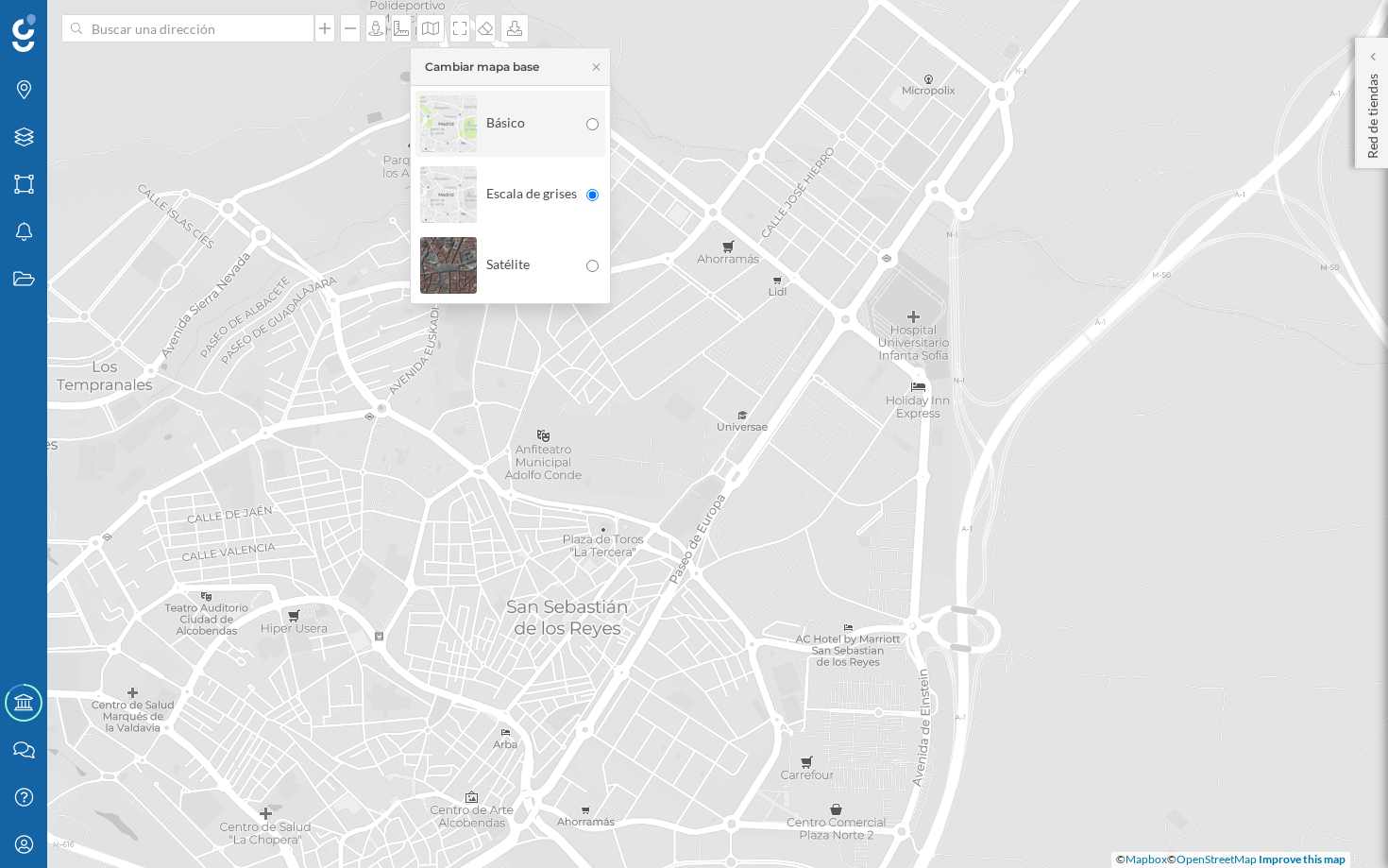
click at [527, 127] on div "Básico" at bounding box center [498, 123] width 156 height 66
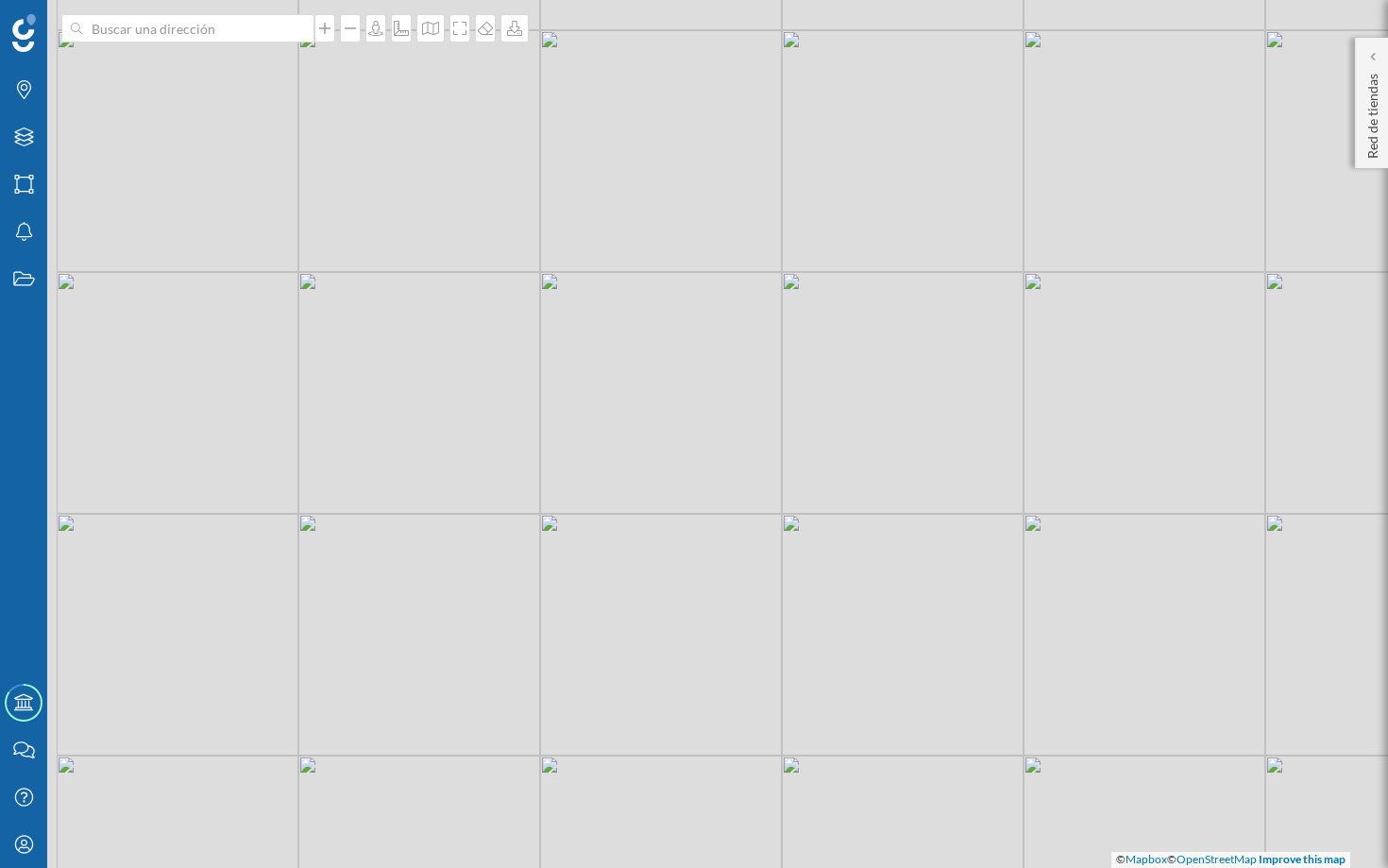
drag, startPoint x: 397, startPoint y: 164, endPoint x: 617, endPoint y: 70, distance: 239.2
click at [618, 70] on div "© Mapbox © OpenStreetMap Improve this map" at bounding box center [694, 434] width 1388 height 868
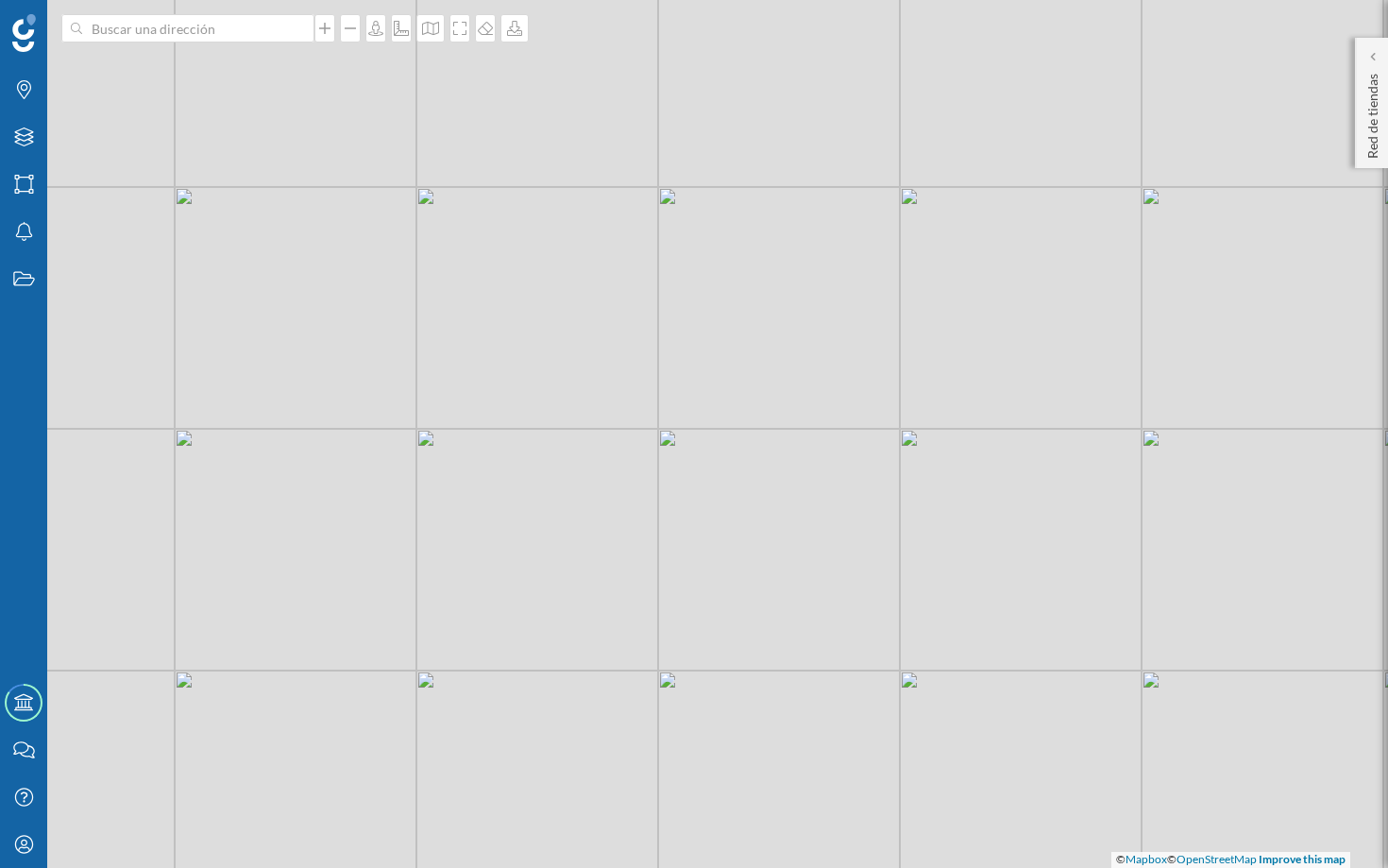
drag, startPoint x: 452, startPoint y: 347, endPoint x: 613, endPoint y: 201, distance: 217.3
click at [613, 201] on div "© Mapbox © OpenStreetMap Improve this map" at bounding box center [694, 434] width 1388 height 868
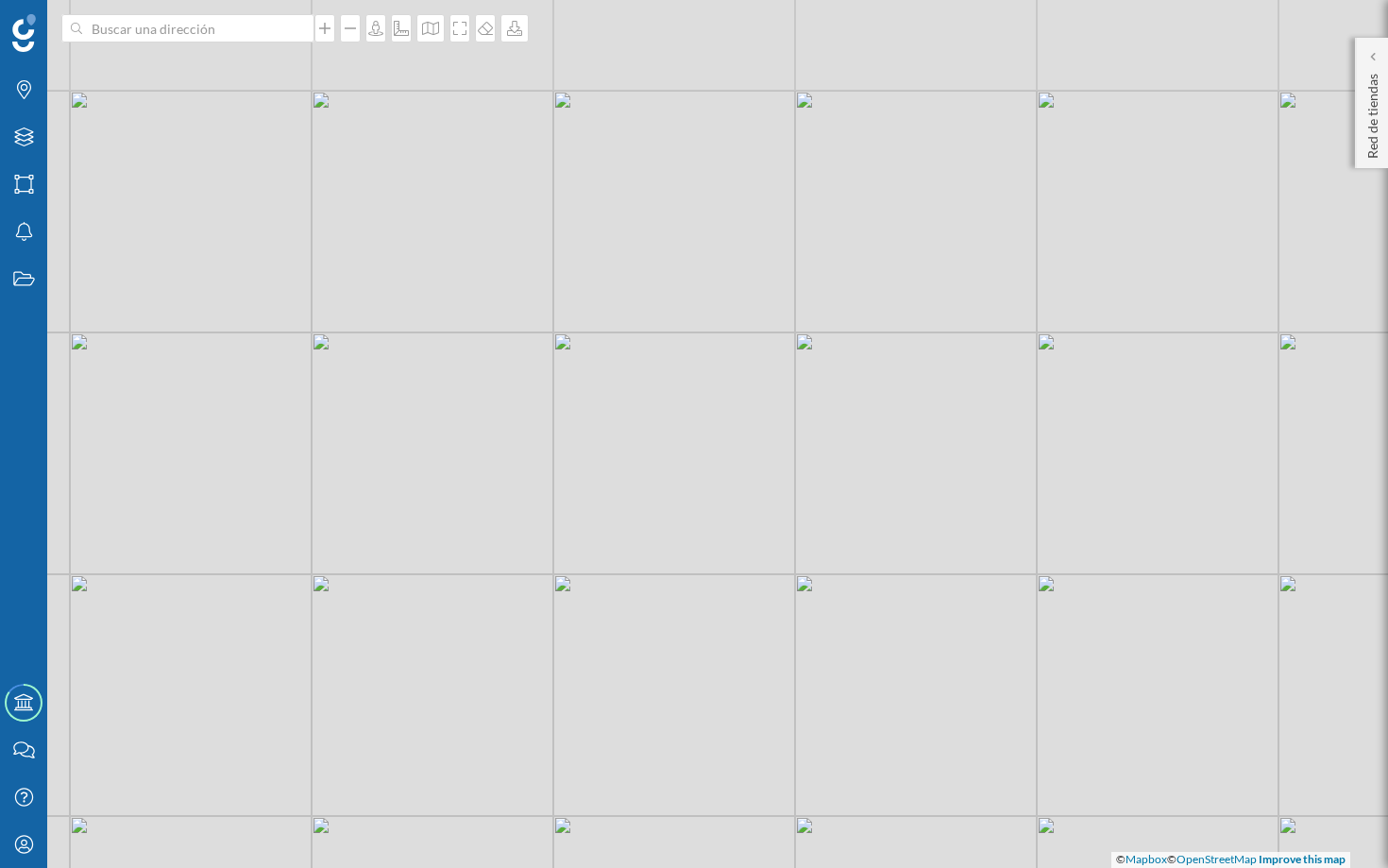
drag, startPoint x: 674, startPoint y: 198, endPoint x: 625, endPoint y: 354, distance: 163.5
click at [625, 354] on div "© Mapbox © OpenStreetMap Improve this map" at bounding box center [694, 434] width 1388 height 868
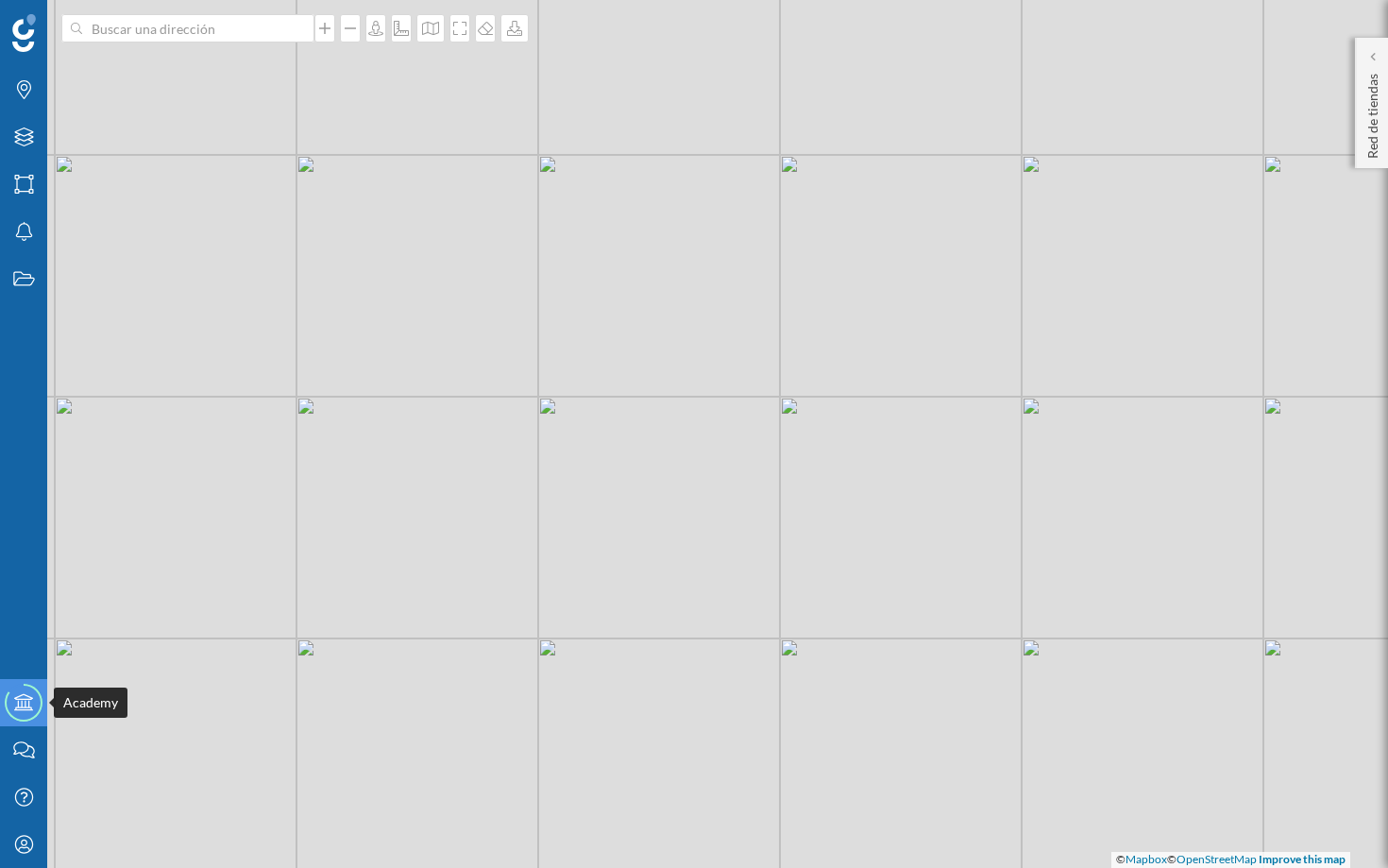
click at [31, 708] on icon "Academy" at bounding box center [24, 703] width 24 height 19
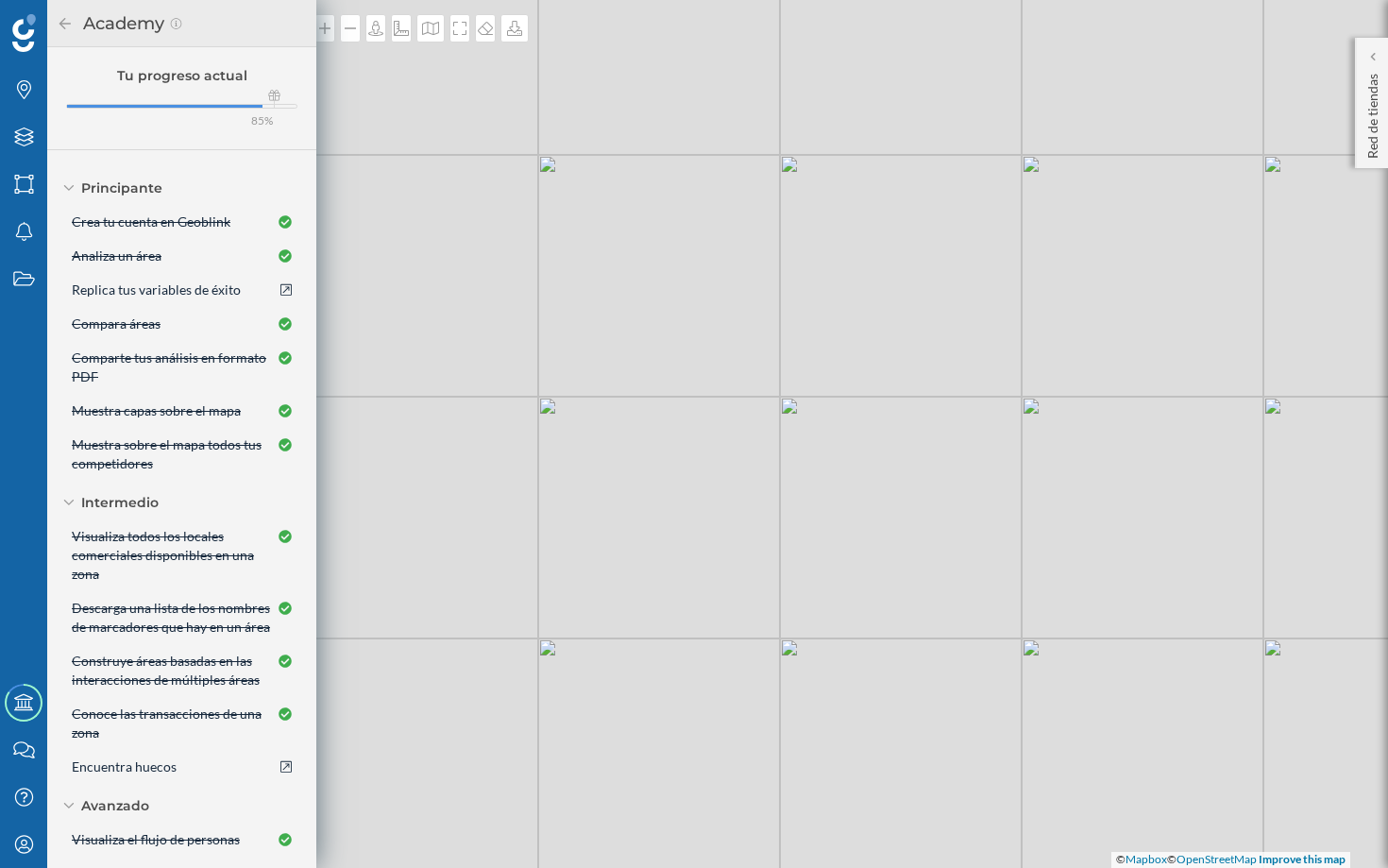
click at [509, 597] on div "© Mapbox © OpenStreetMap Improve this map" at bounding box center [694, 434] width 1388 height 868
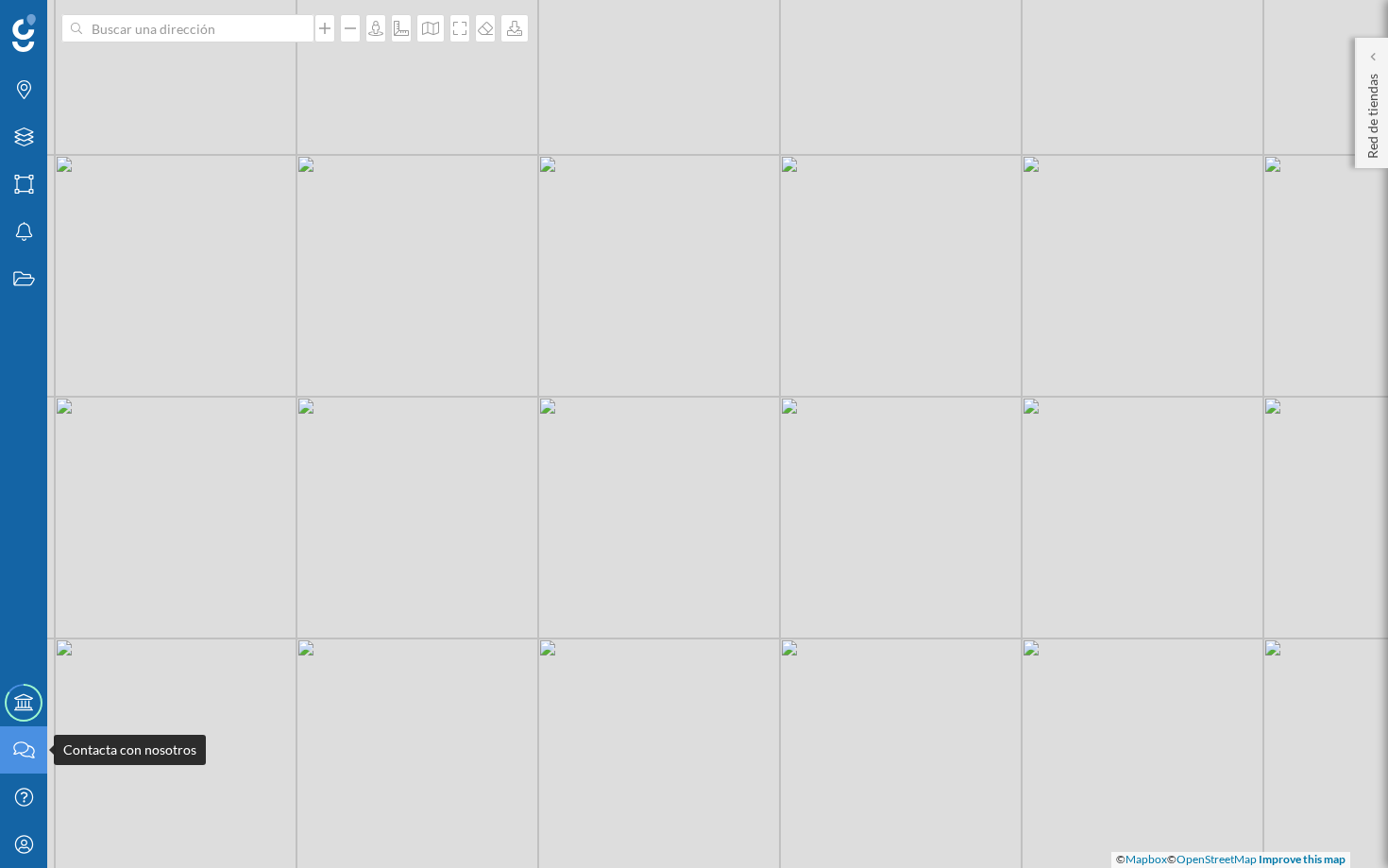
click at [24, 748] on icon "Contacta con nosotros" at bounding box center [24, 750] width 24 height 19
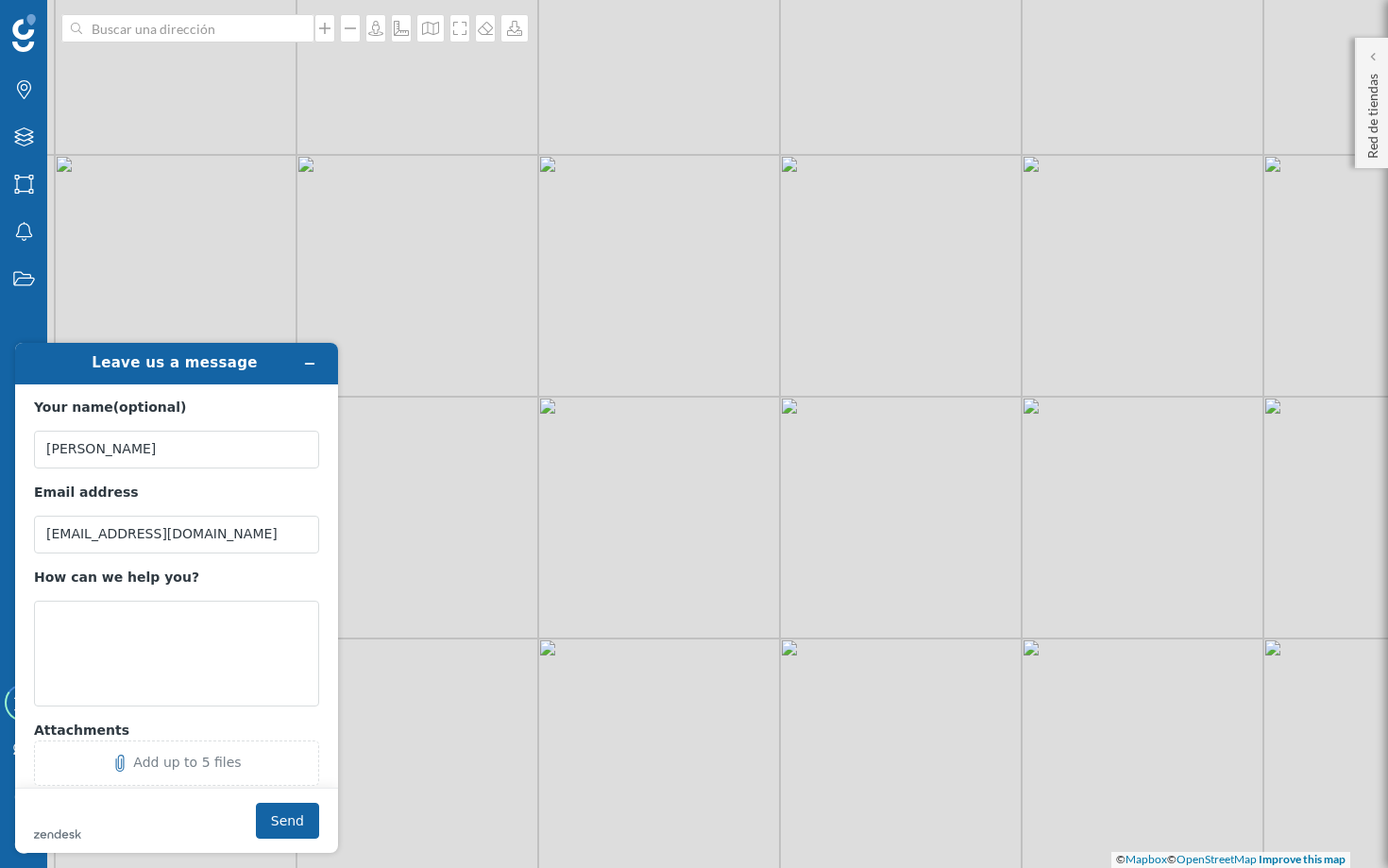
scroll to position [38, 0]
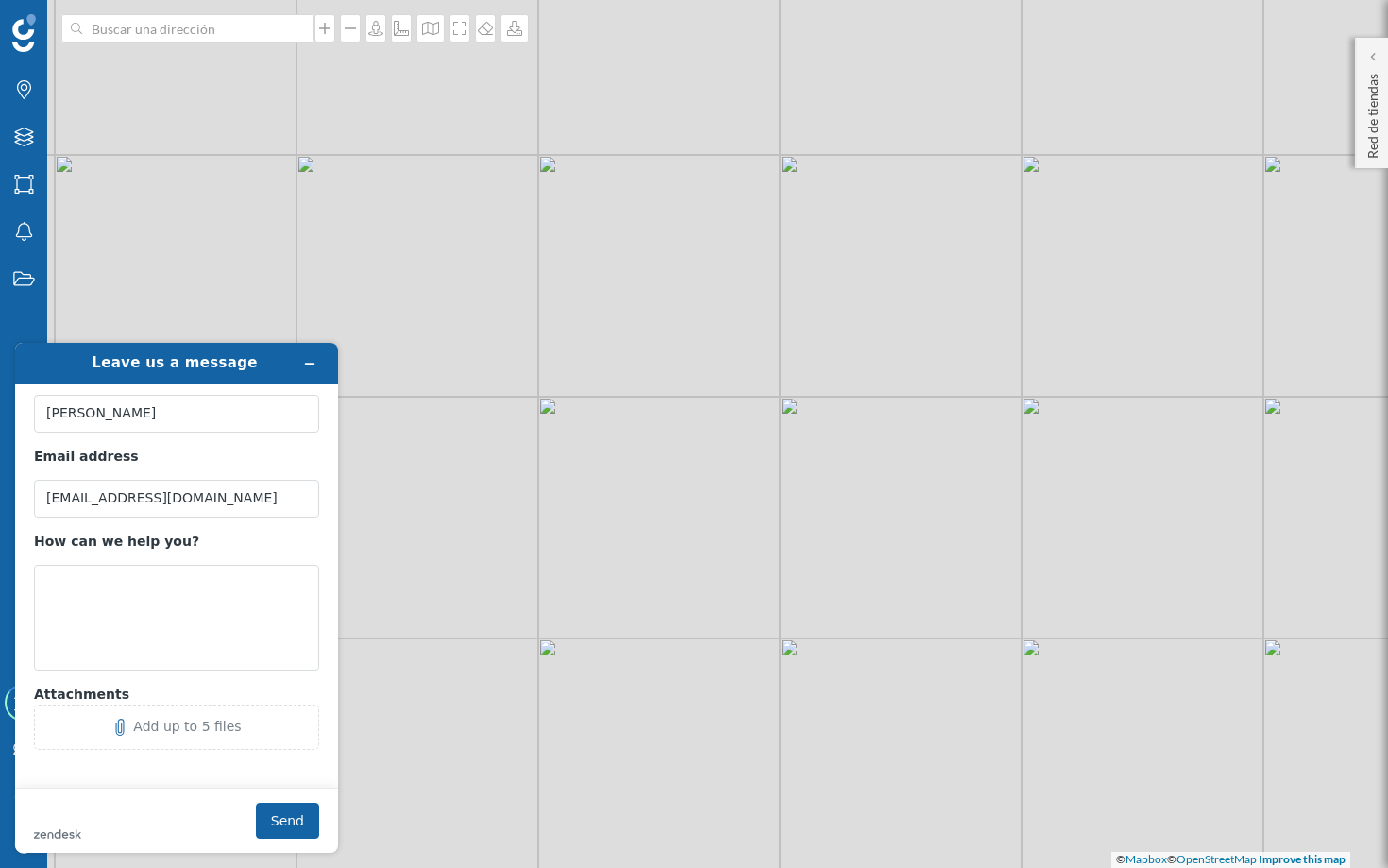
click at [481, 562] on div "© Mapbox © OpenStreetMap Improve this map" at bounding box center [694, 434] width 1388 height 868
click at [511, 525] on div "© Mapbox © OpenStreetMap Improve this map" at bounding box center [694, 434] width 1388 height 868
click at [498, 475] on div "© Mapbox © OpenStreetMap Improve this map" at bounding box center [694, 434] width 1388 height 868
click at [306, 363] on icon "Minimize widget" at bounding box center [310, 363] width 9 height 0
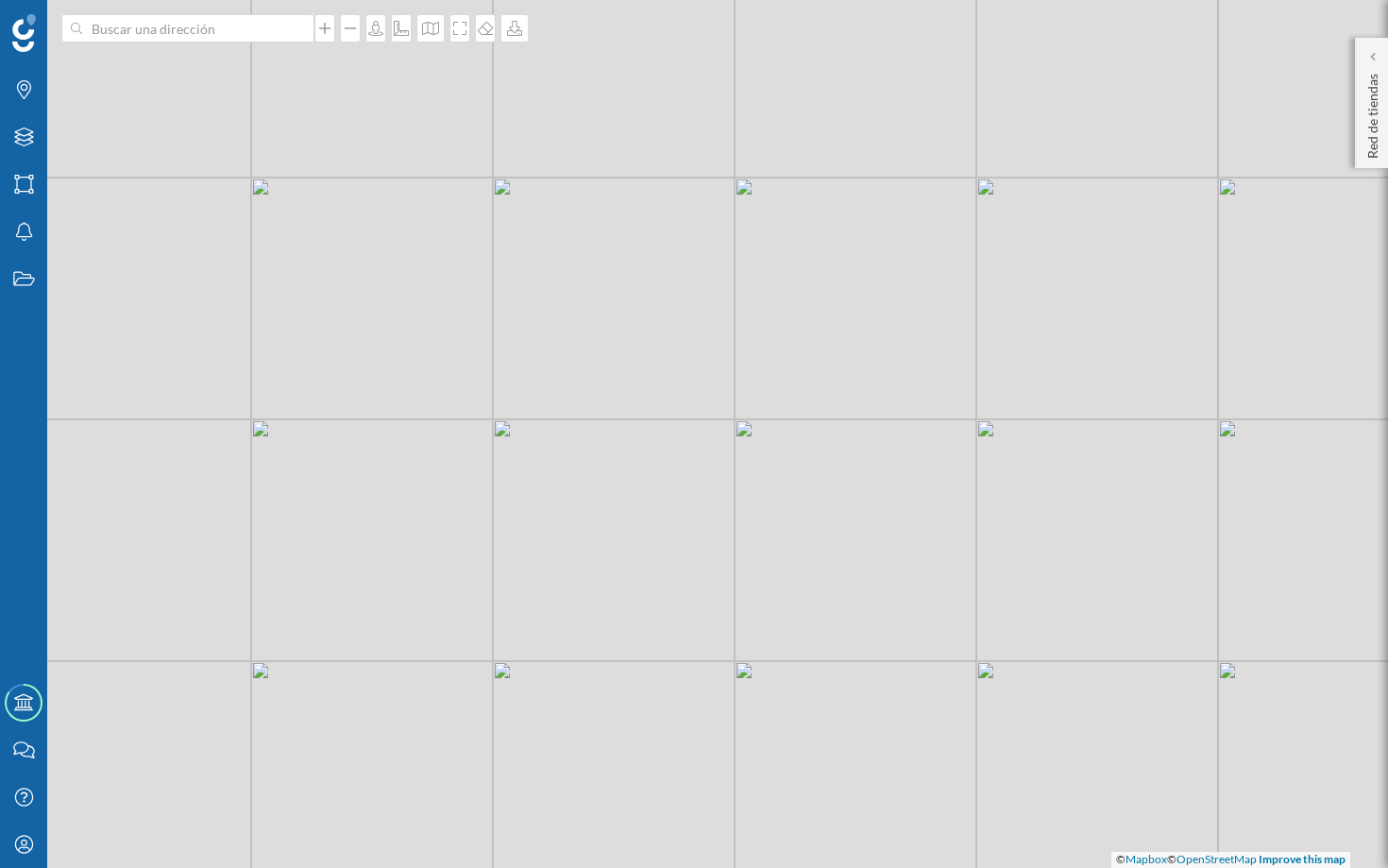
drag, startPoint x: 579, startPoint y: 503, endPoint x: 531, endPoint y: 526, distance: 53.2
click at [530, 527] on div "© Mapbox © OpenStreetMap Improve this map" at bounding box center [694, 434] width 1388 height 868
click at [26, 796] on icon at bounding box center [23, 796] width 18 height 18
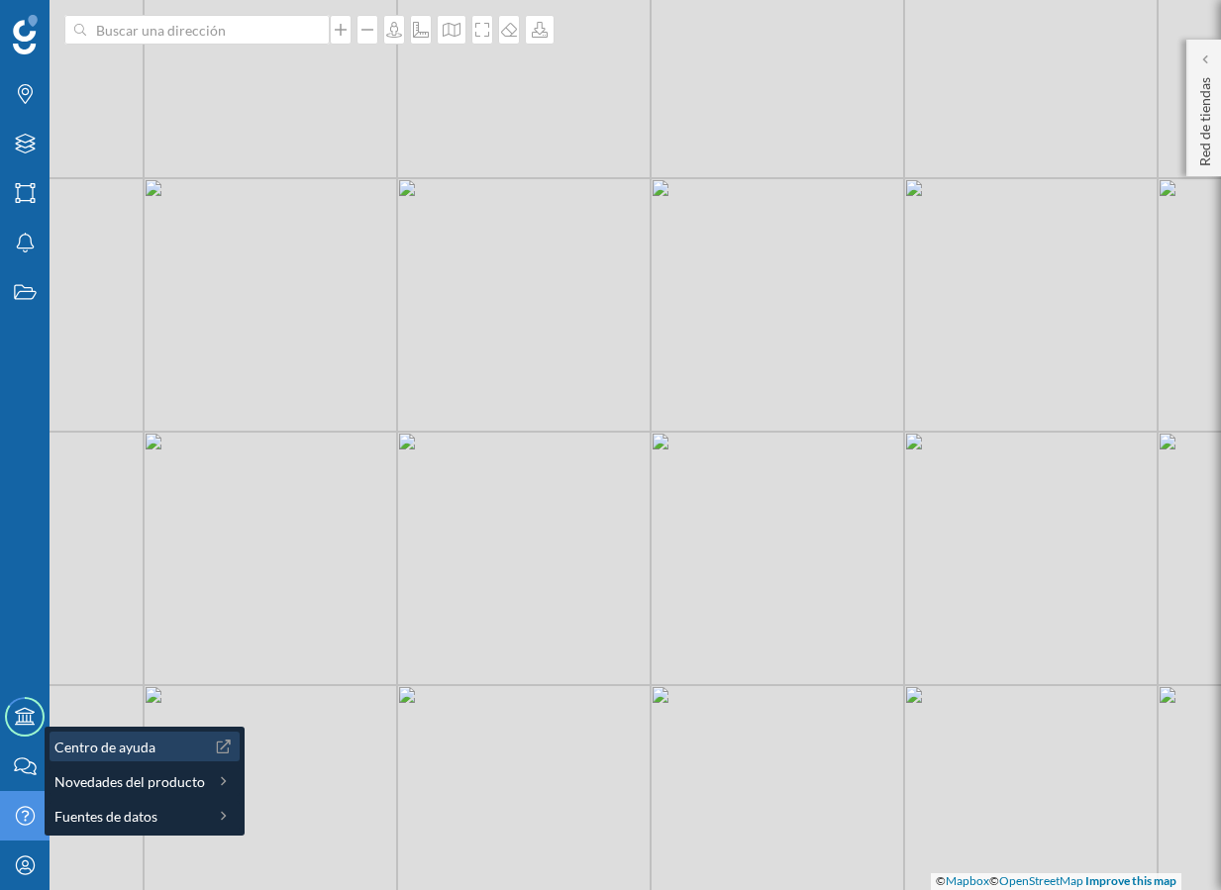
click at [127, 740] on span "Centro de ayuda" at bounding box center [104, 746] width 101 height 21
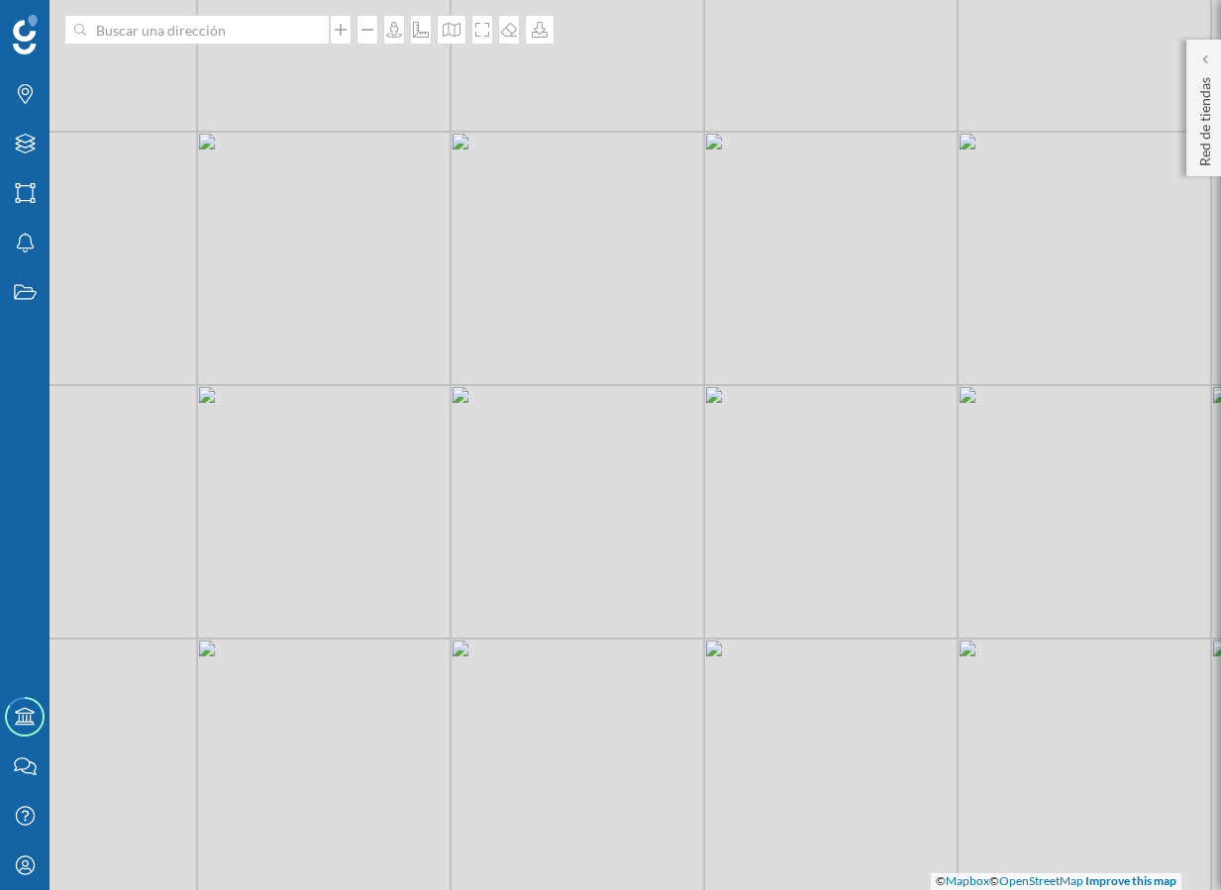
drag, startPoint x: 401, startPoint y: 631, endPoint x: 426, endPoint y: 644, distance: 28.4
click at [427, 644] on div "© Mapbox © OpenStreetMap Improve this map" at bounding box center [610, 445] width 1221 height 890
drag, startPoint x: 506, startPoint y: 586, endPoint x: 599, endPoint y: 570, distance: 94.4
click at [600, 572] on div "© Mapbox © OpenStreetMap Improve this map" at bounding box center [610, 445] width 1221 height 890
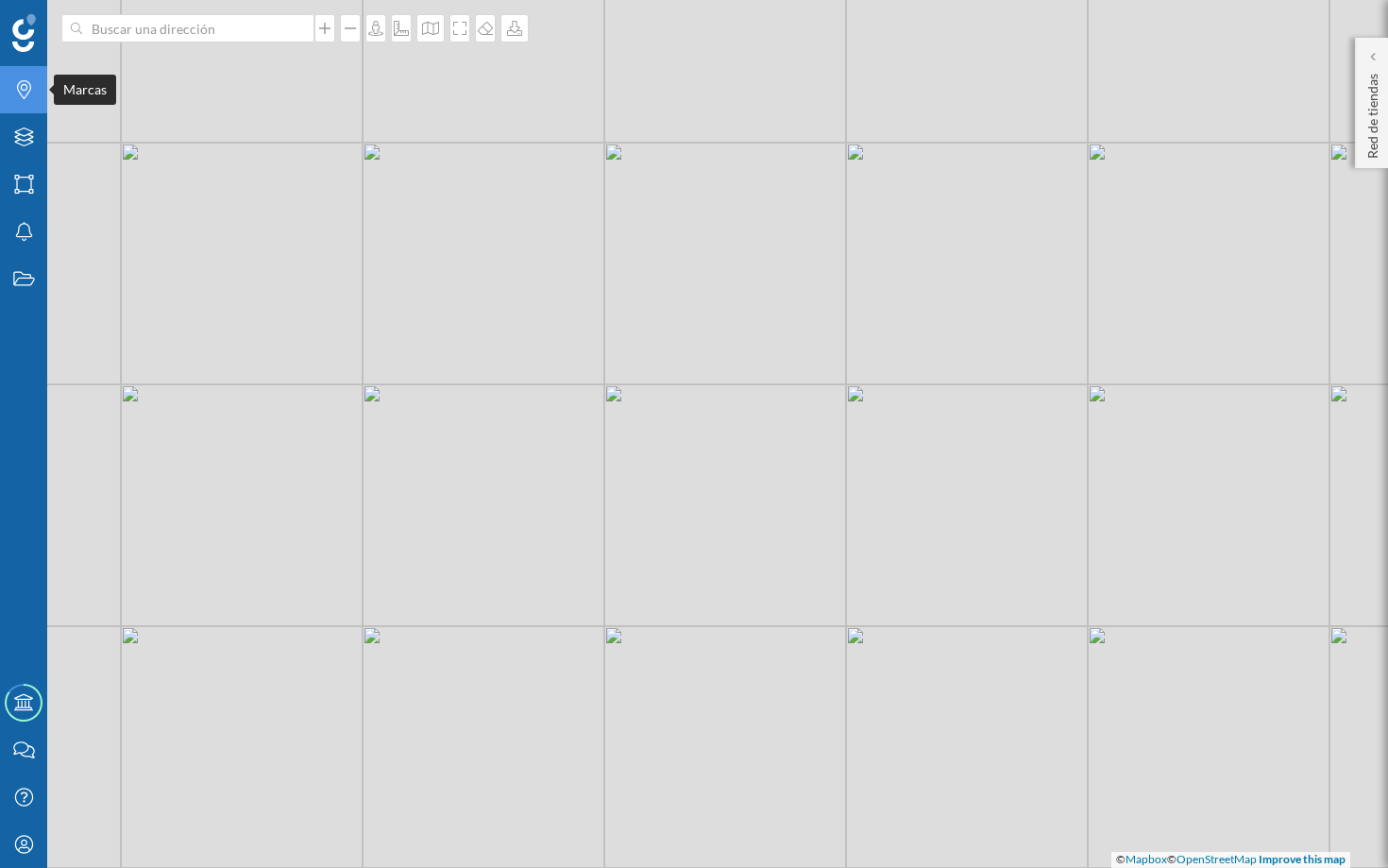
click at [16, 92] on icon "Marcas" at bounding box center [24, 90] width 24 height 19
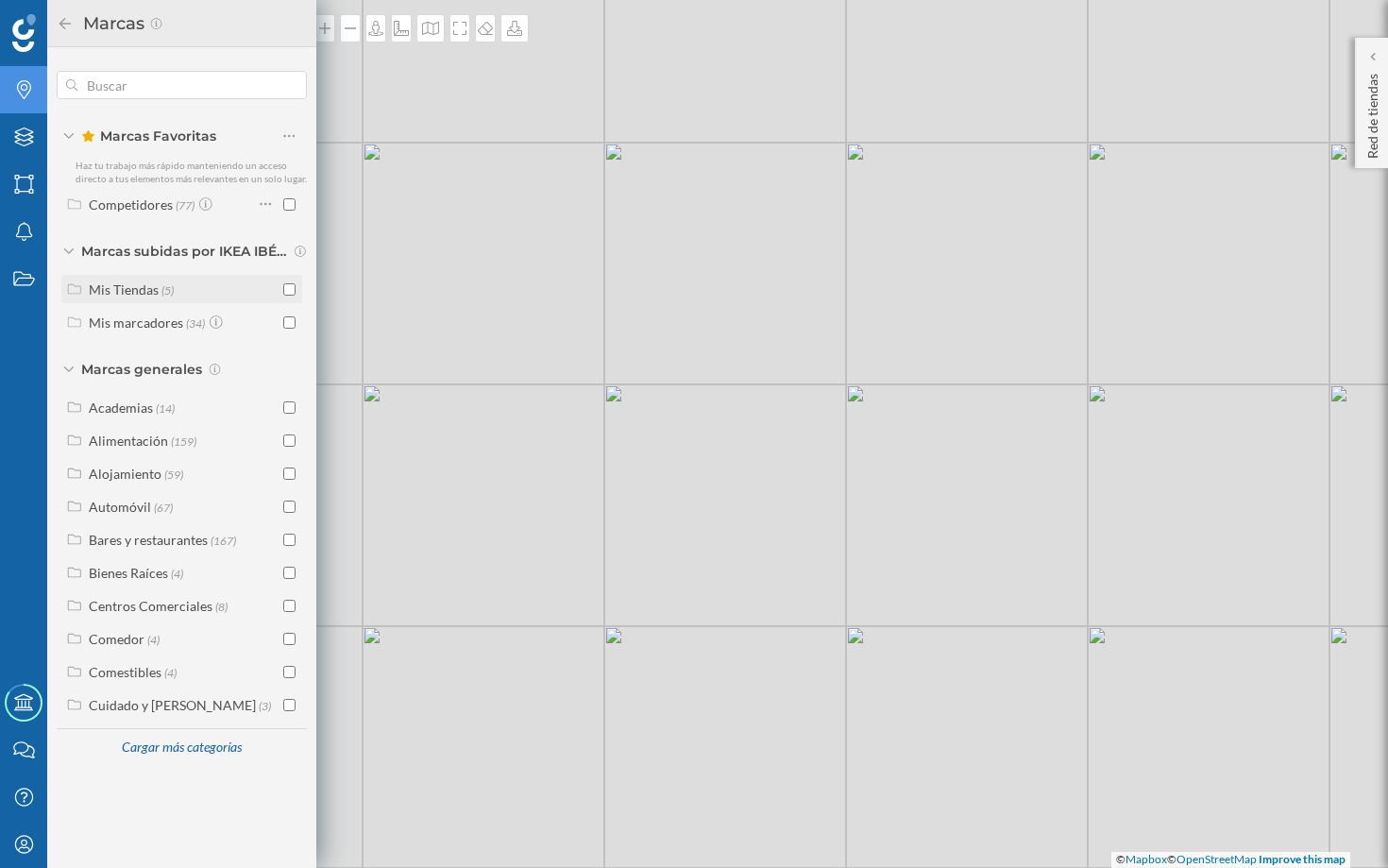
click at [142, 297] on div "Mis Tiendas" at bounding box center [123, 289] width 70 height 16
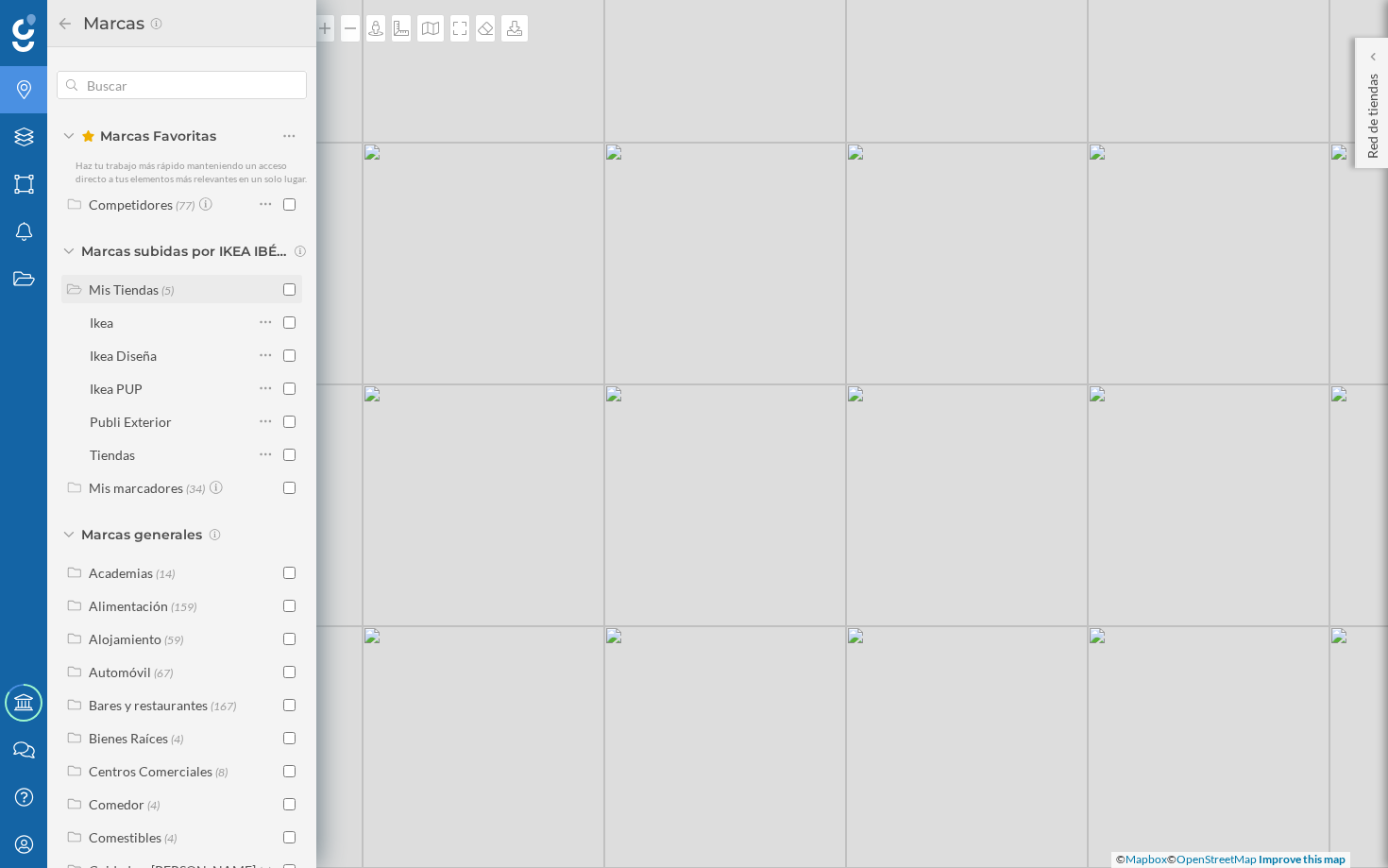
click at [130, 298] on div "Mis Tiendas" at bounding box center [123, 289] width 70 height 16
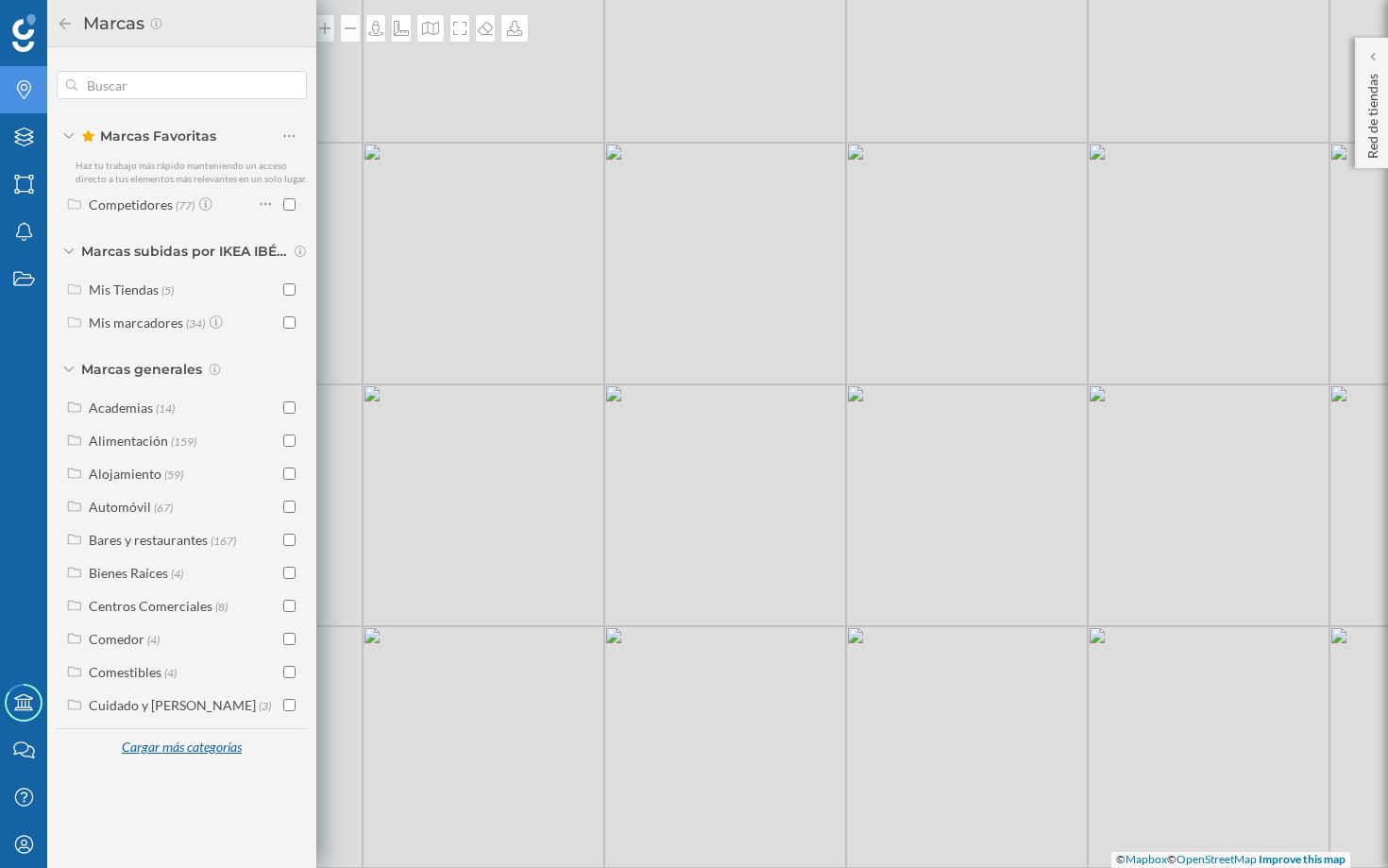
click at [167, 745] on div "Cargar más categorías" at bounding box center [181, 748] width 143 height 29
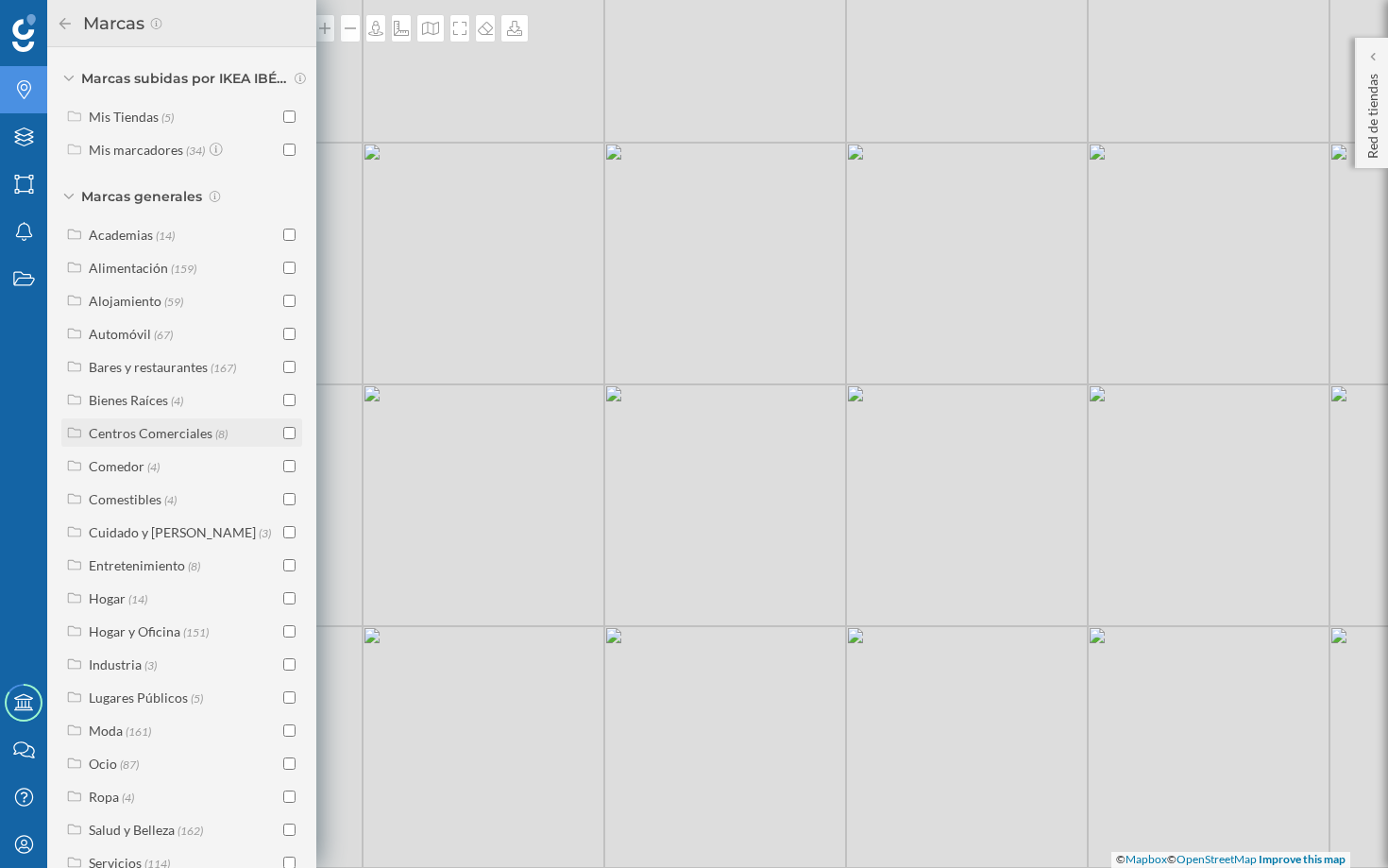
scroll to position [256, 0]
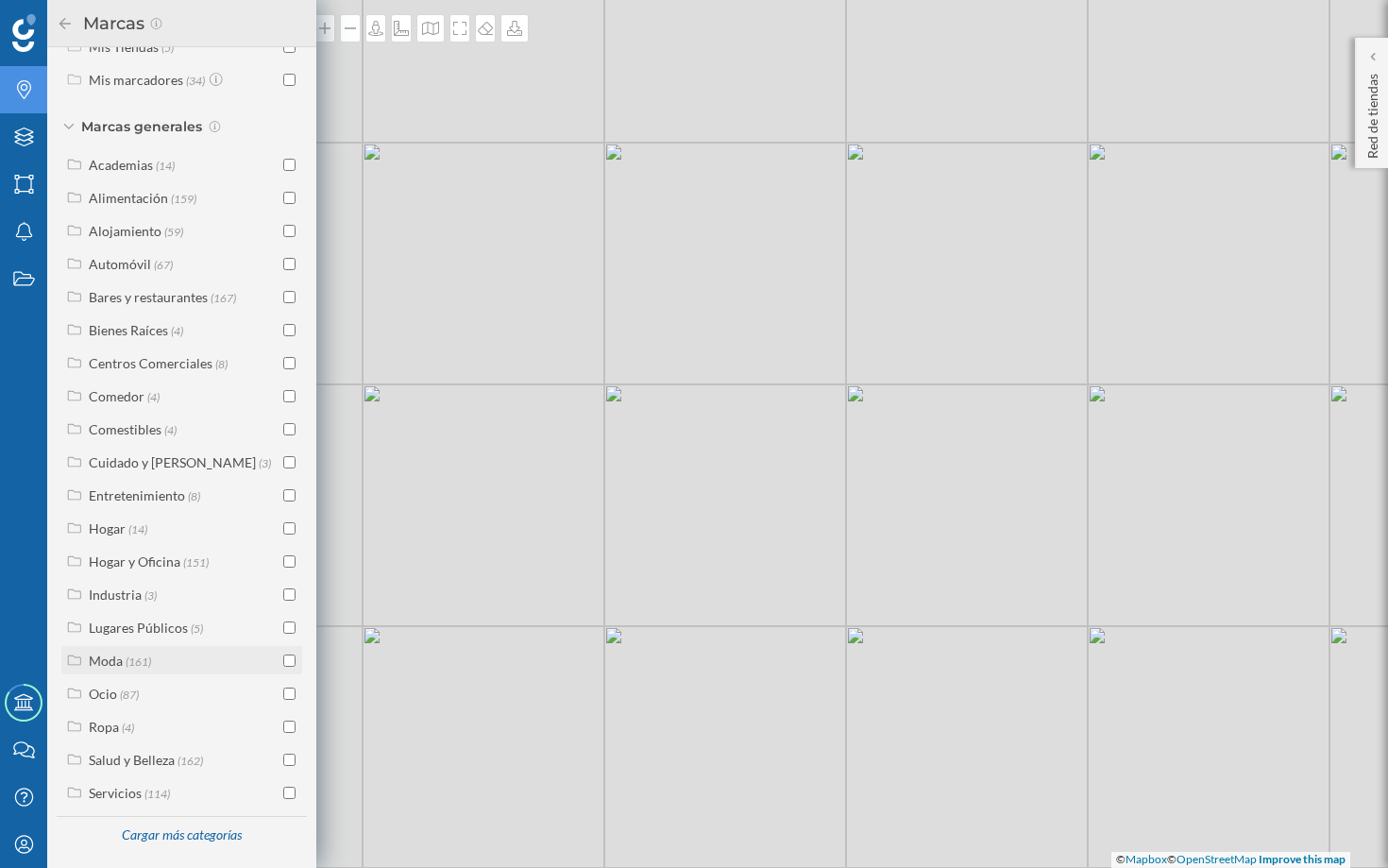
click at [108, 657] on div "Moda" at bounding box center [106, 660] width 34 height 16
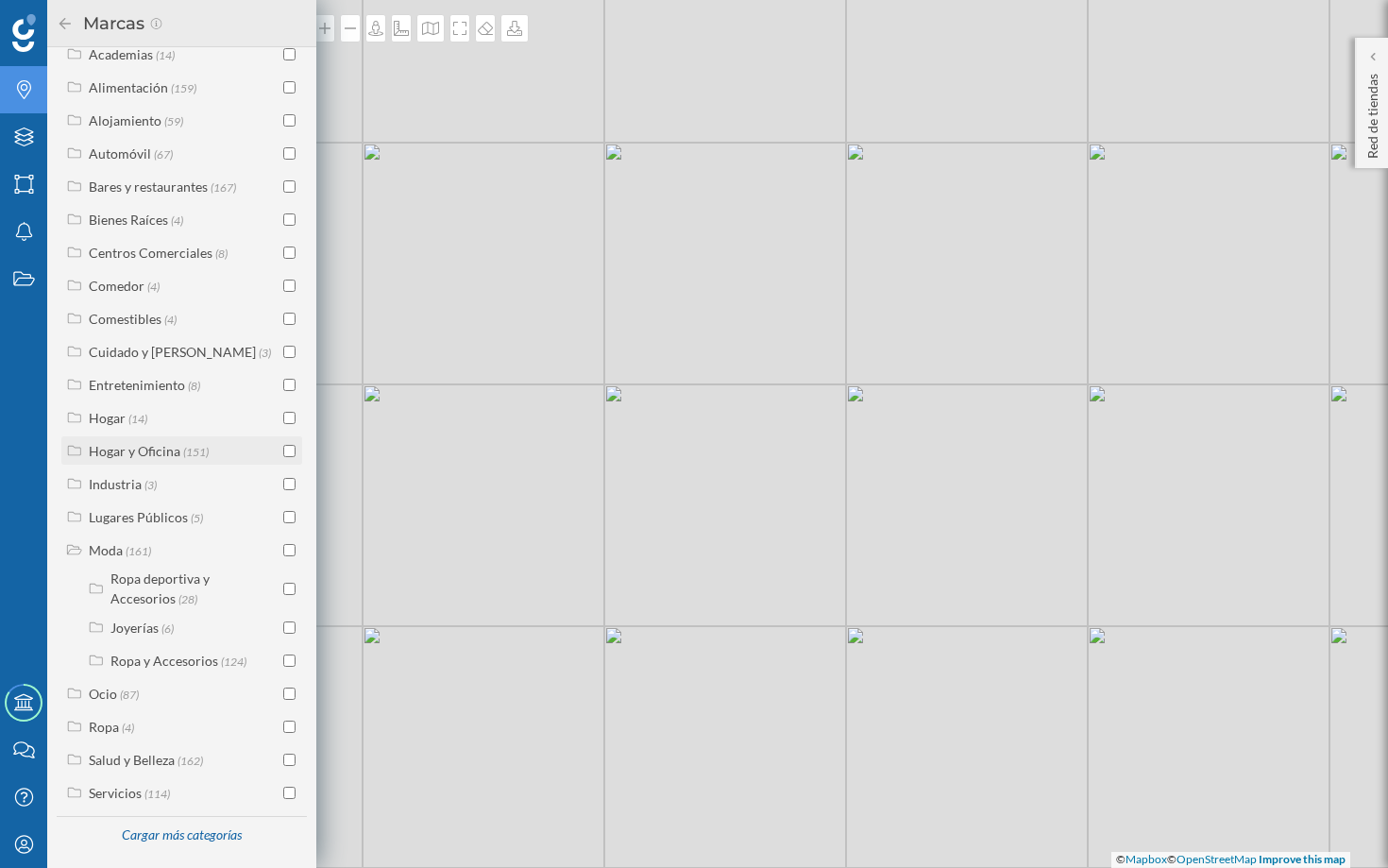
scroll to position [366, 0]
click at [285, 550] on input "checkbox" at bounding box center [289, 549] width 12 height 12
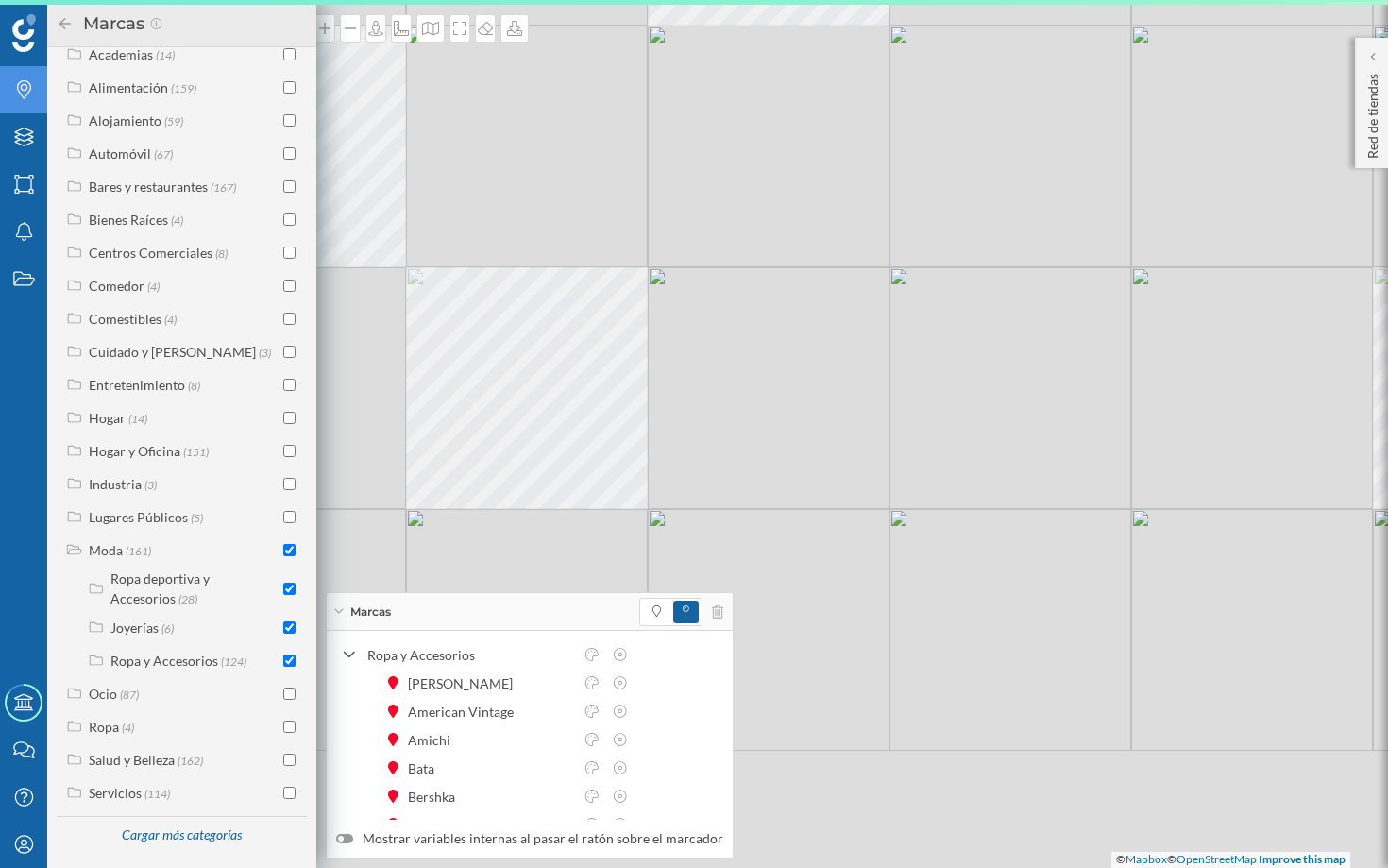
drag, startPoint x: 467, startPoint y: 572, endPoint x: 772, endPoint y: 216, distance: 468.8
click at [771, 216] on div "© Mapbox © OpenStreetMap Improve this map" at bounding box center [694, 434] width 1388 height 868
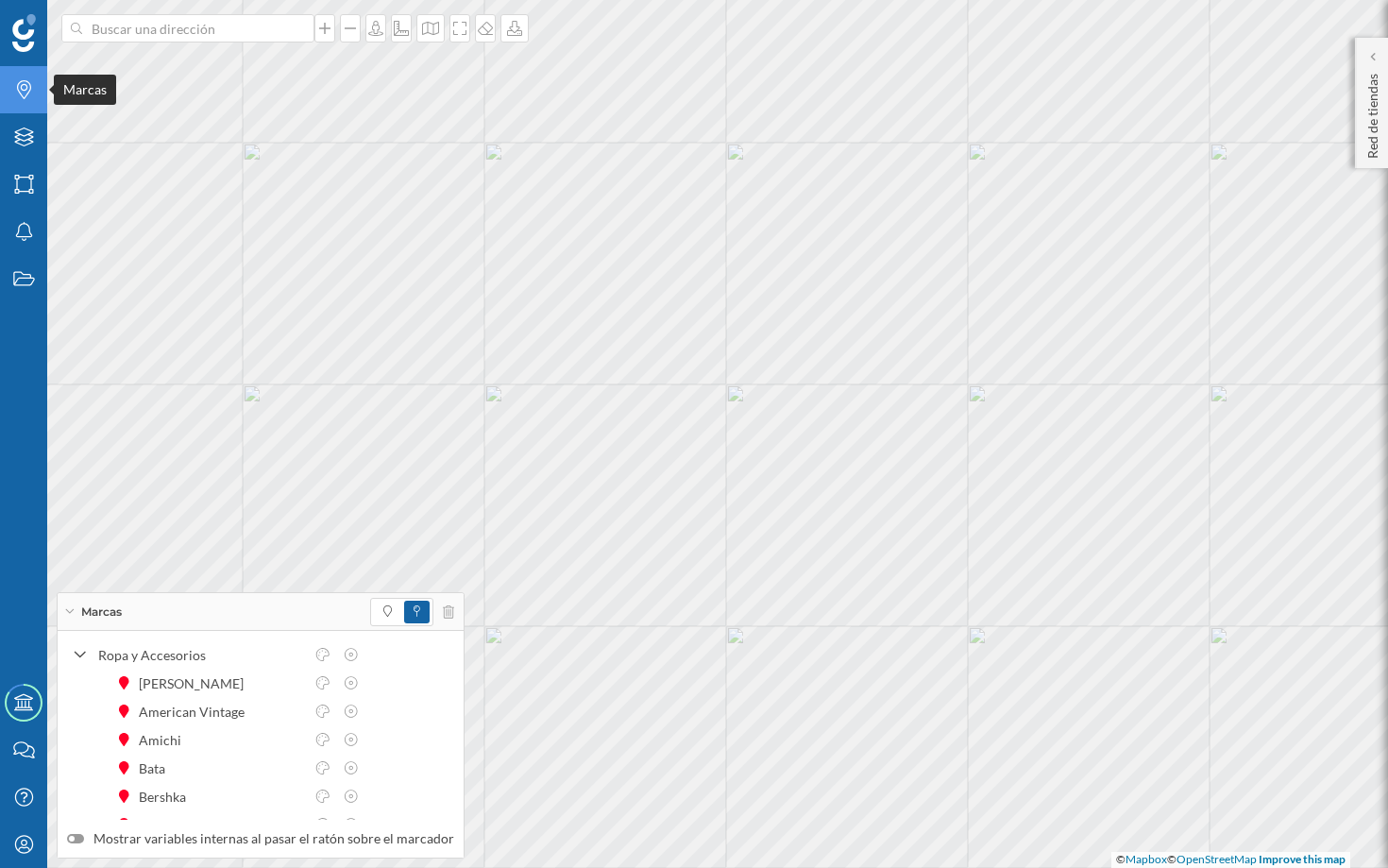
click at [18, 87] on icon "Marcas" at bounding box center [24, 90] width 24 height 19
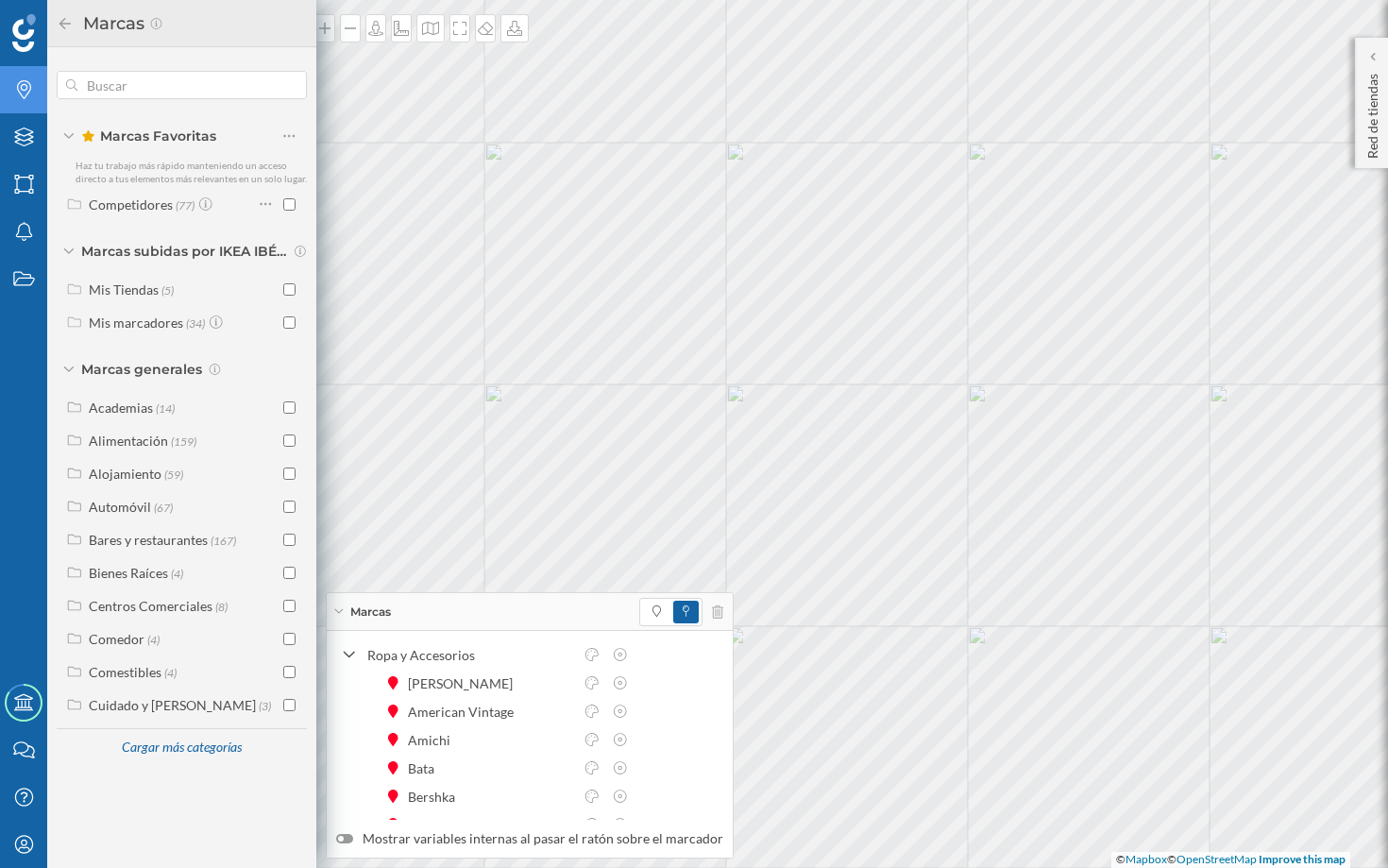
click at [715, 610] on div "Marcas" at bounding box center [530, 612] width 406 height 38
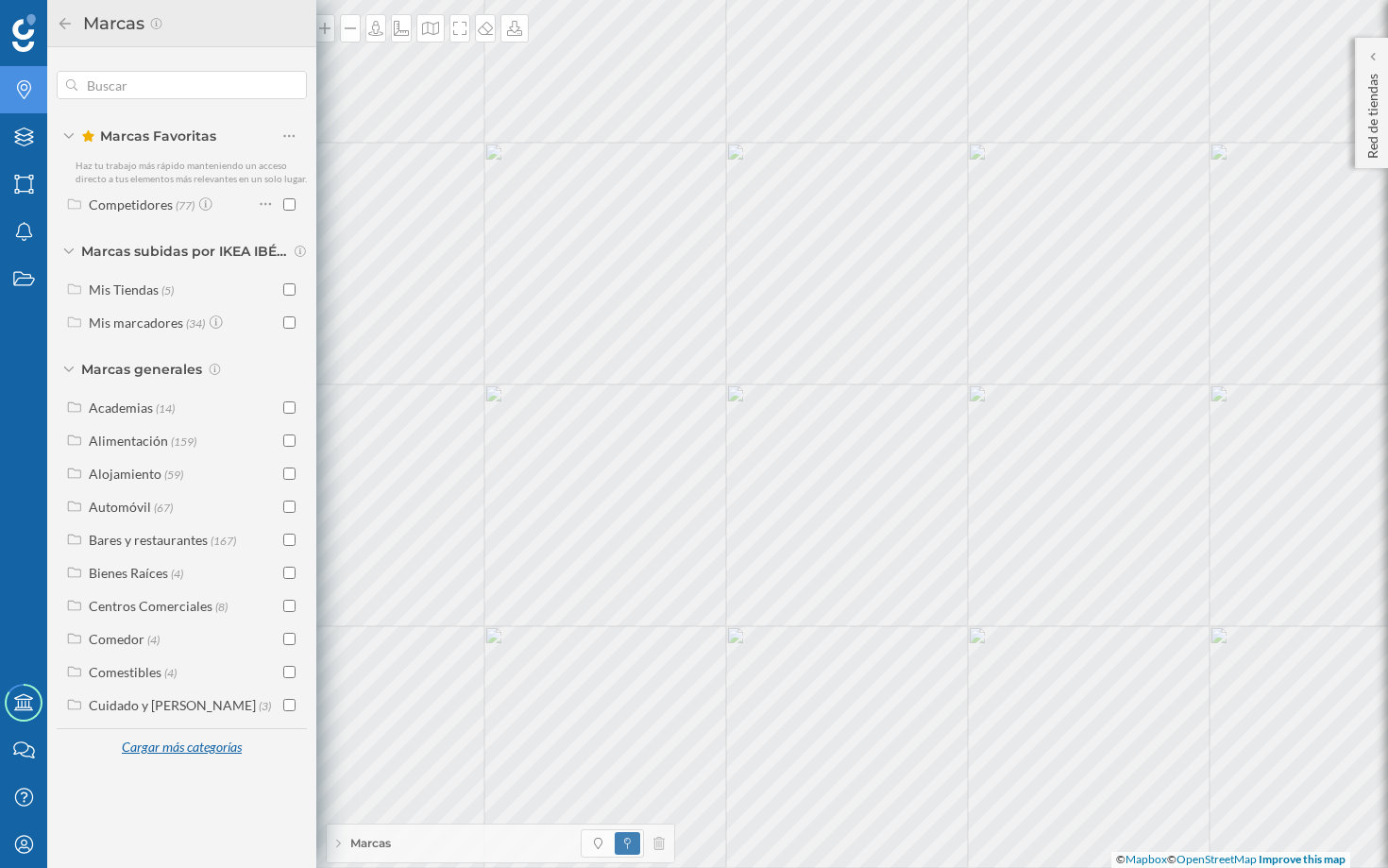
click at [163, 748] on div "Cargar más categorías" at bounding box center [181, 748] width 143 height 29
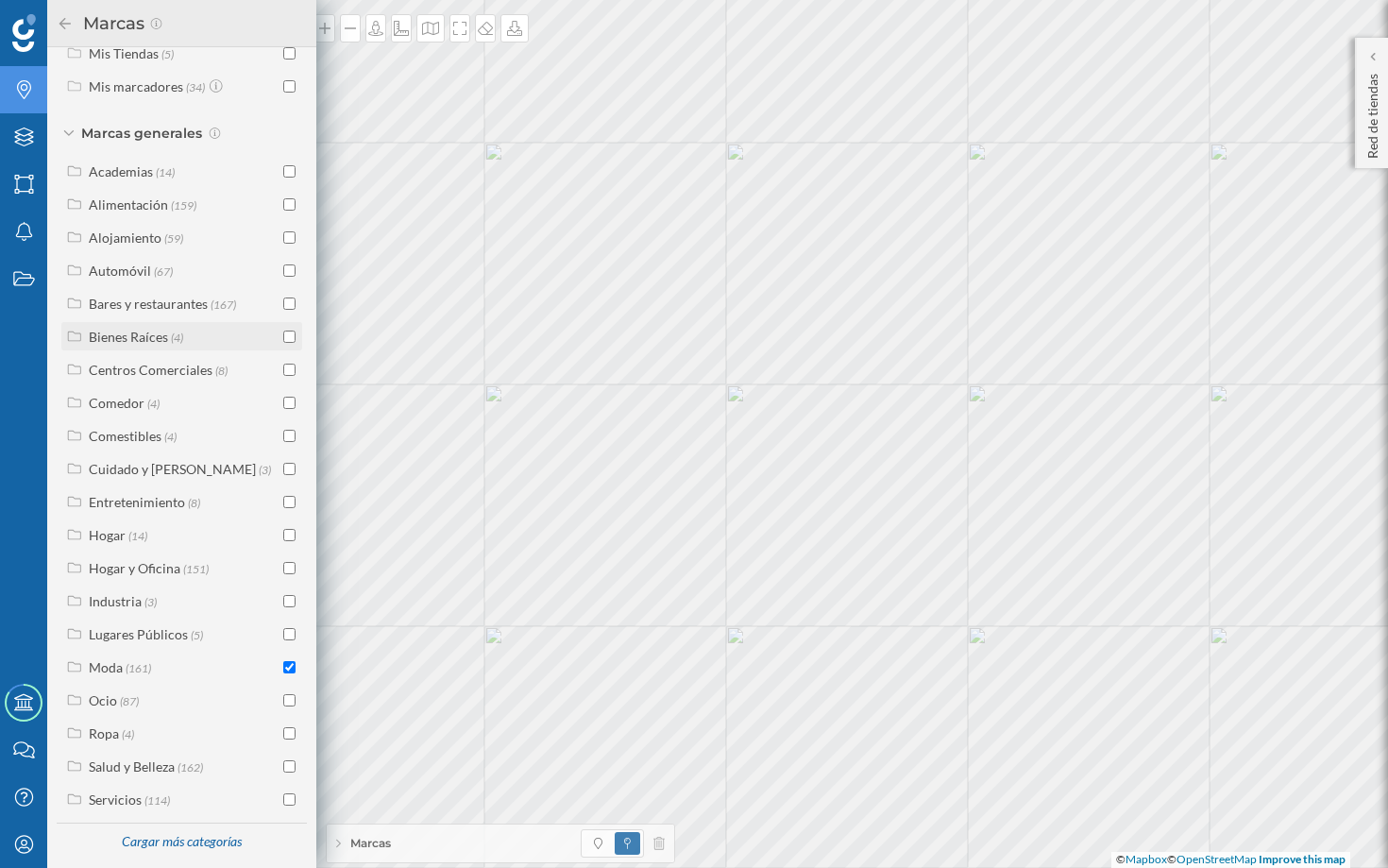
scroll to position [256, 0]
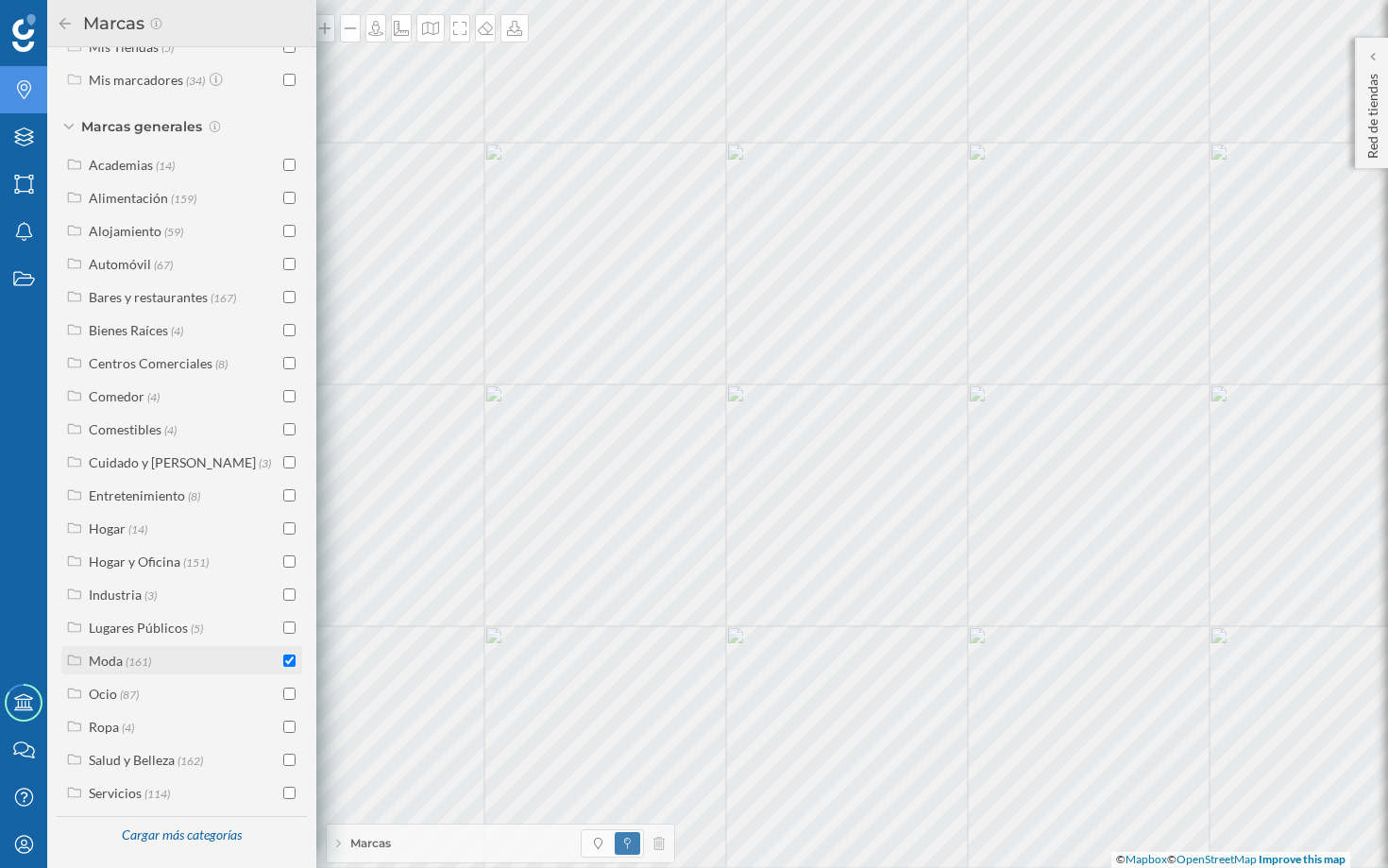
click at [287, 661] on input "checkbox" at bounding box center [289, 660] width 12 height 12
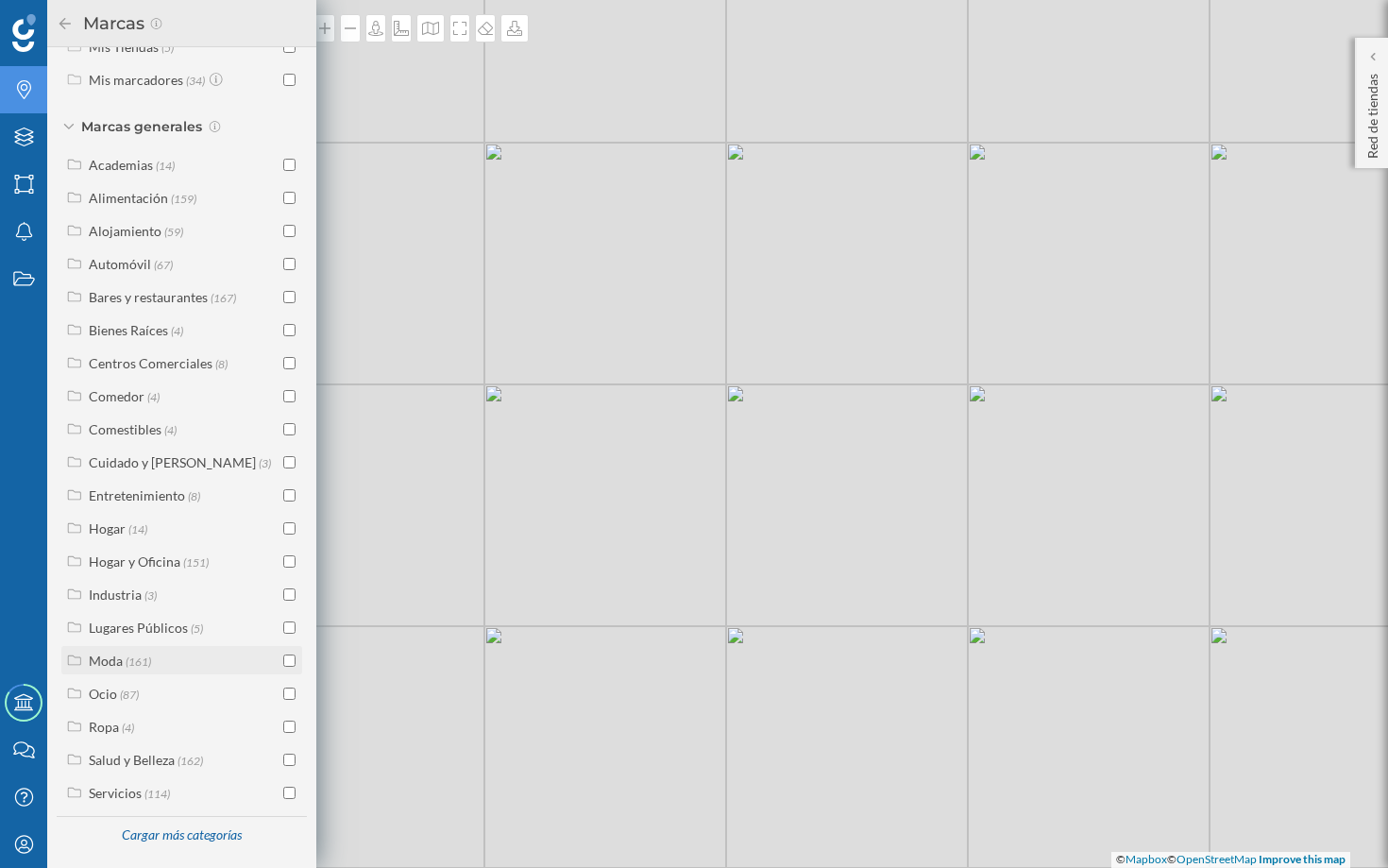
click at [136, 658] on span "(161)" at bounding box center [138, 660] width 26 height 16
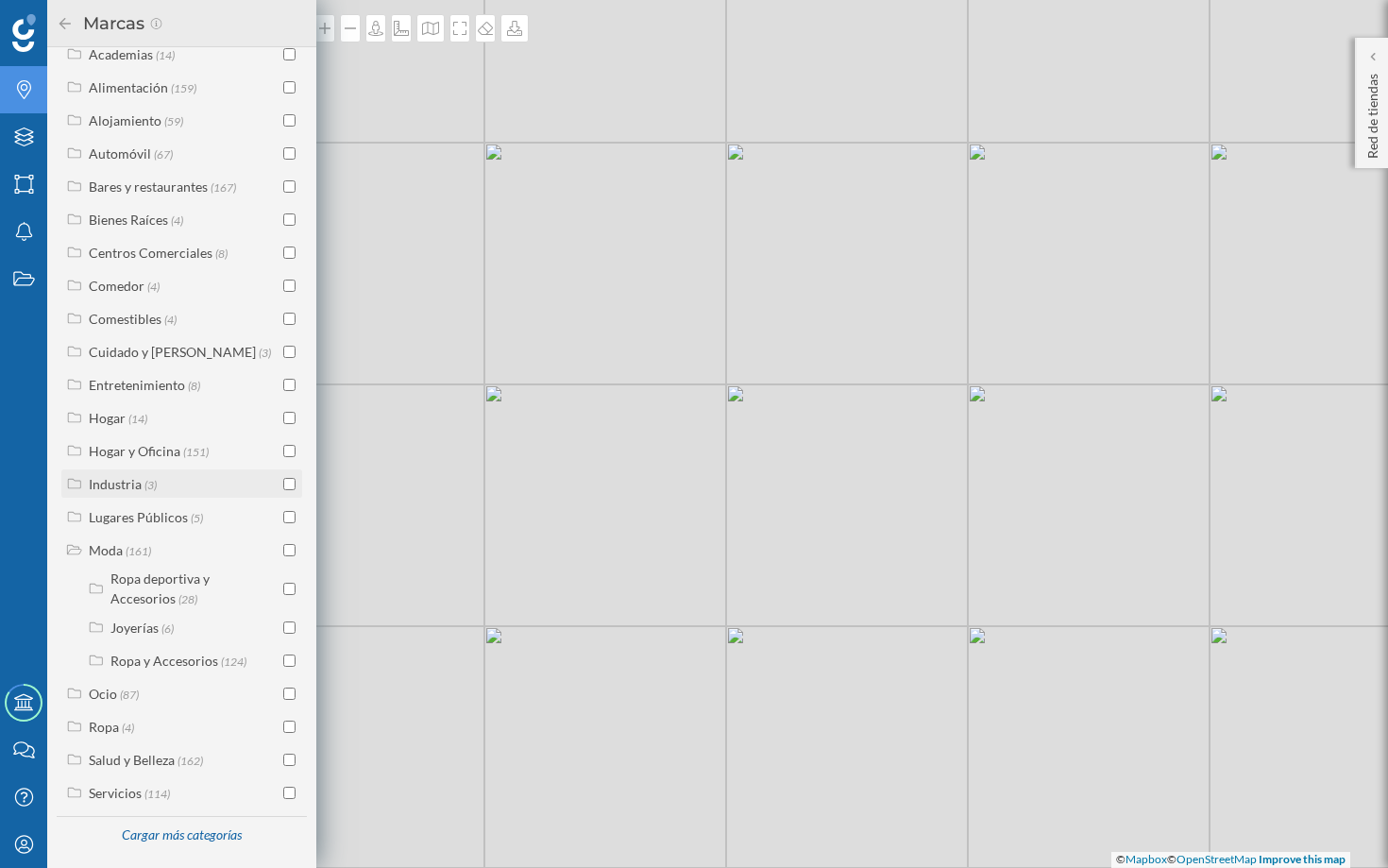
scroll to position [366, 0]
click at [159, 662] on div "Ropa y Accesorios" at bounding box center [164, 660] width 108 height 16
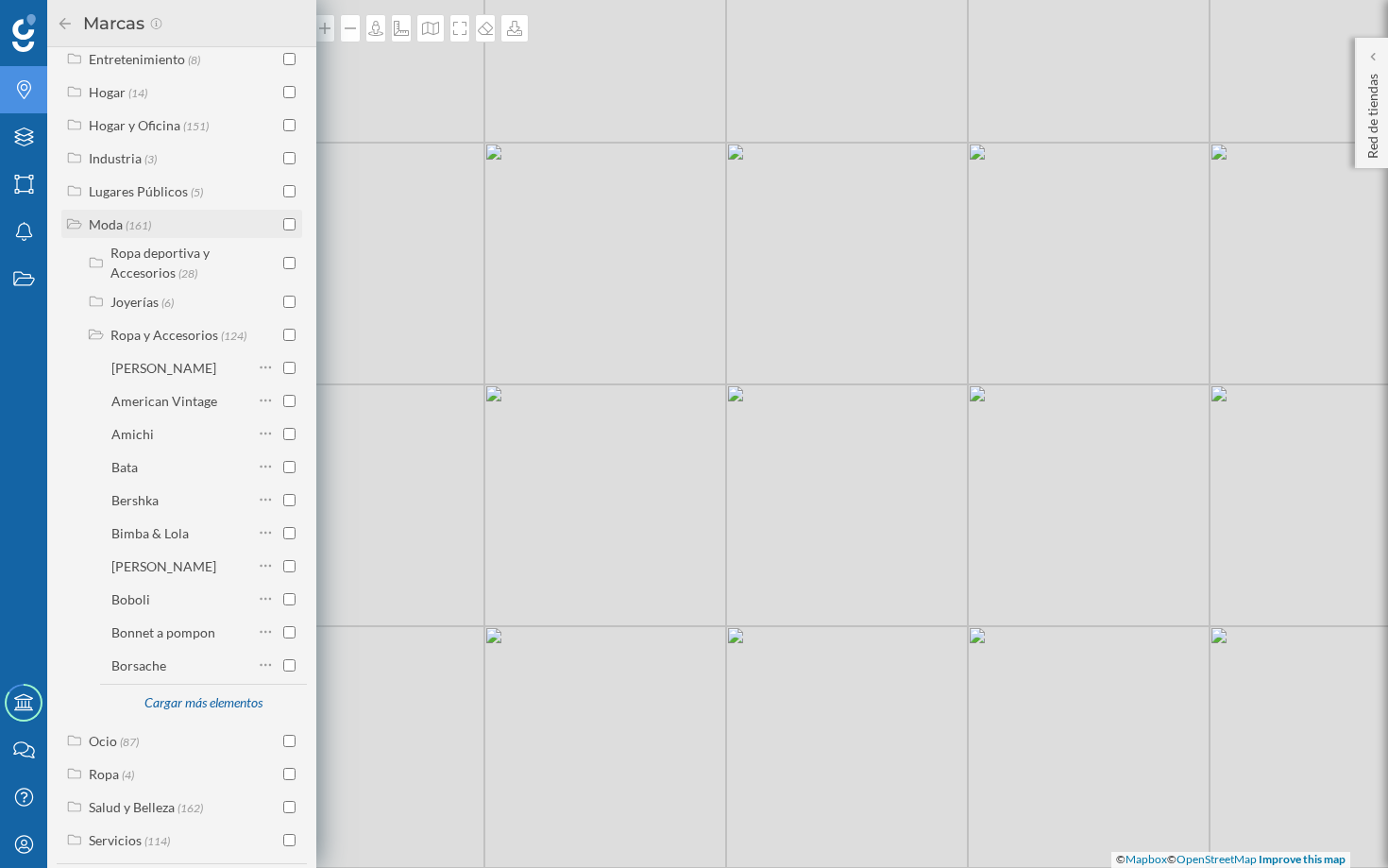
scroll to position [734, 0]
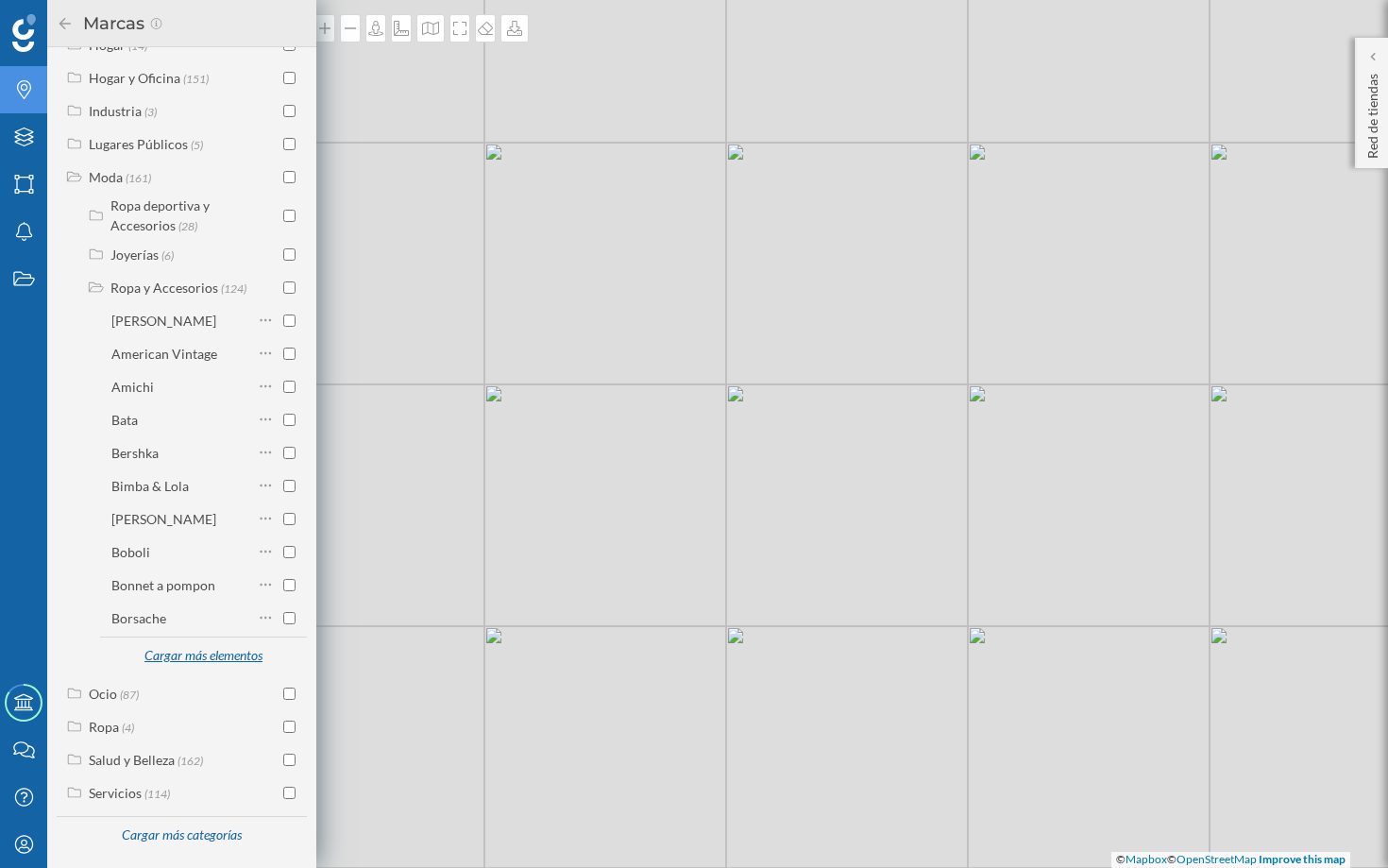
click at [205, 662] on div "Cargar más elementos" at bounding box center [203, 656] width 141 height 29
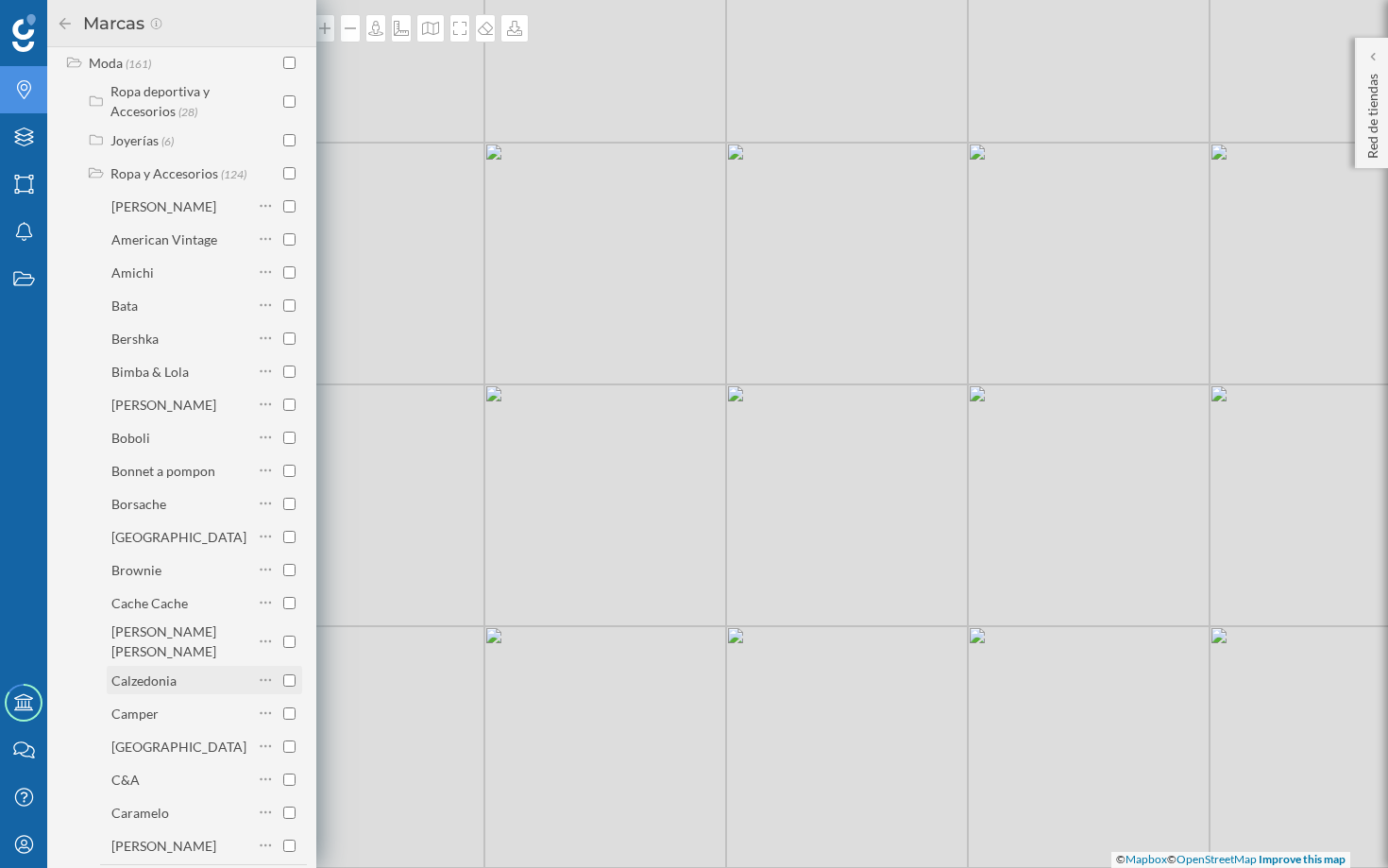
scroll to position [829, 0]
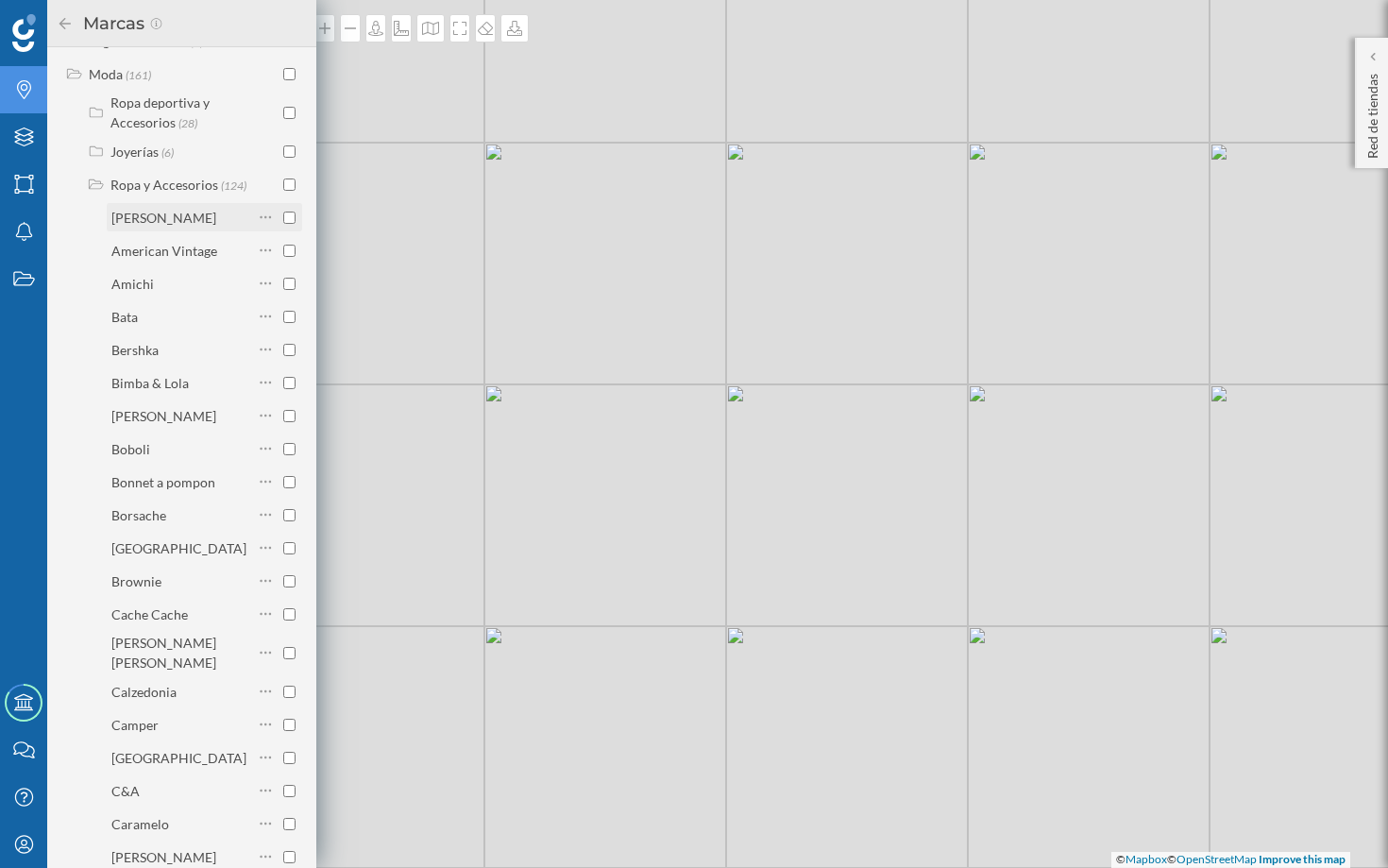
click at [207, 226] on div "Adolfo Domínguez" at bounding box center [164, 217] width 105 height 16
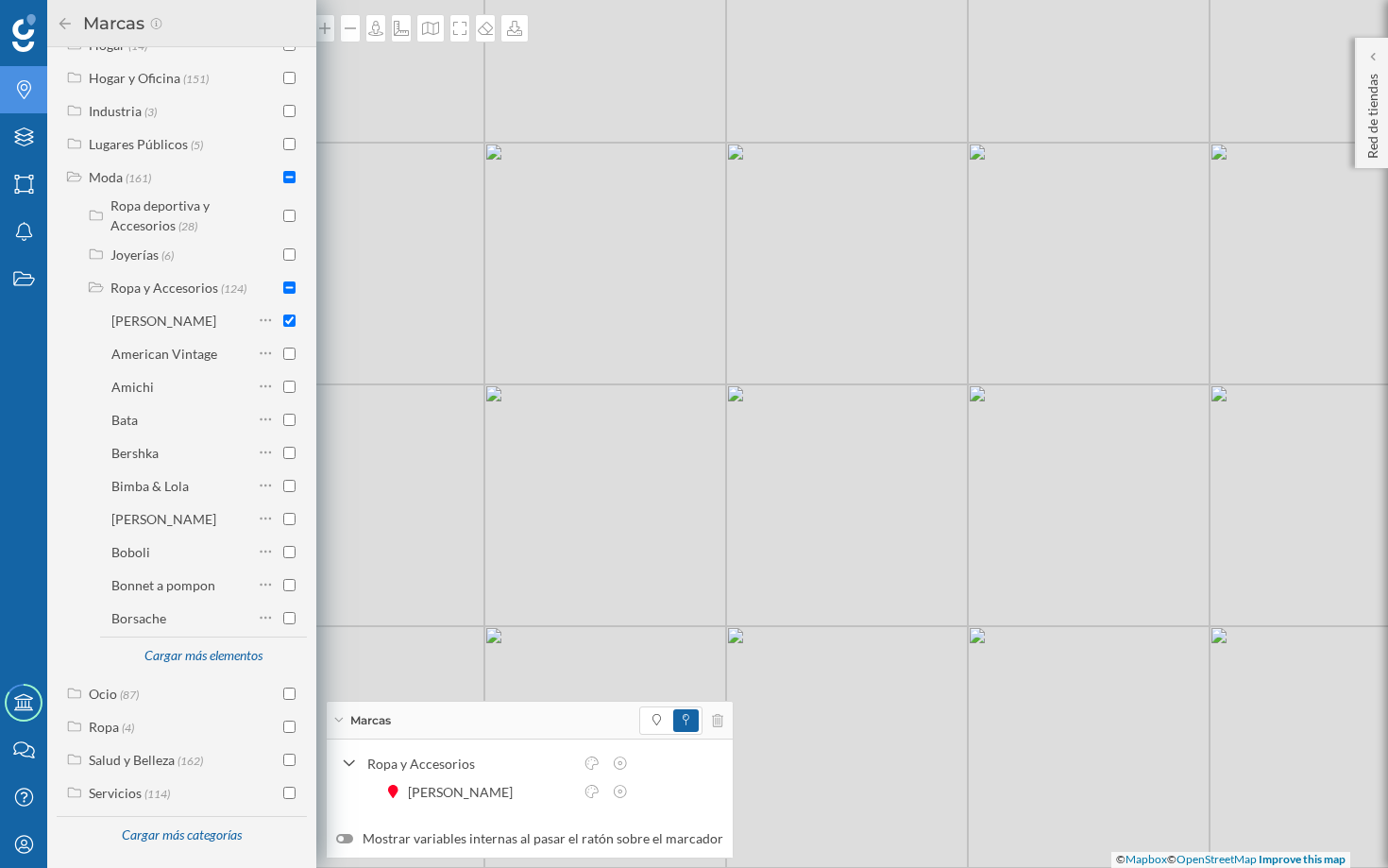
scroll to position [739, 0]
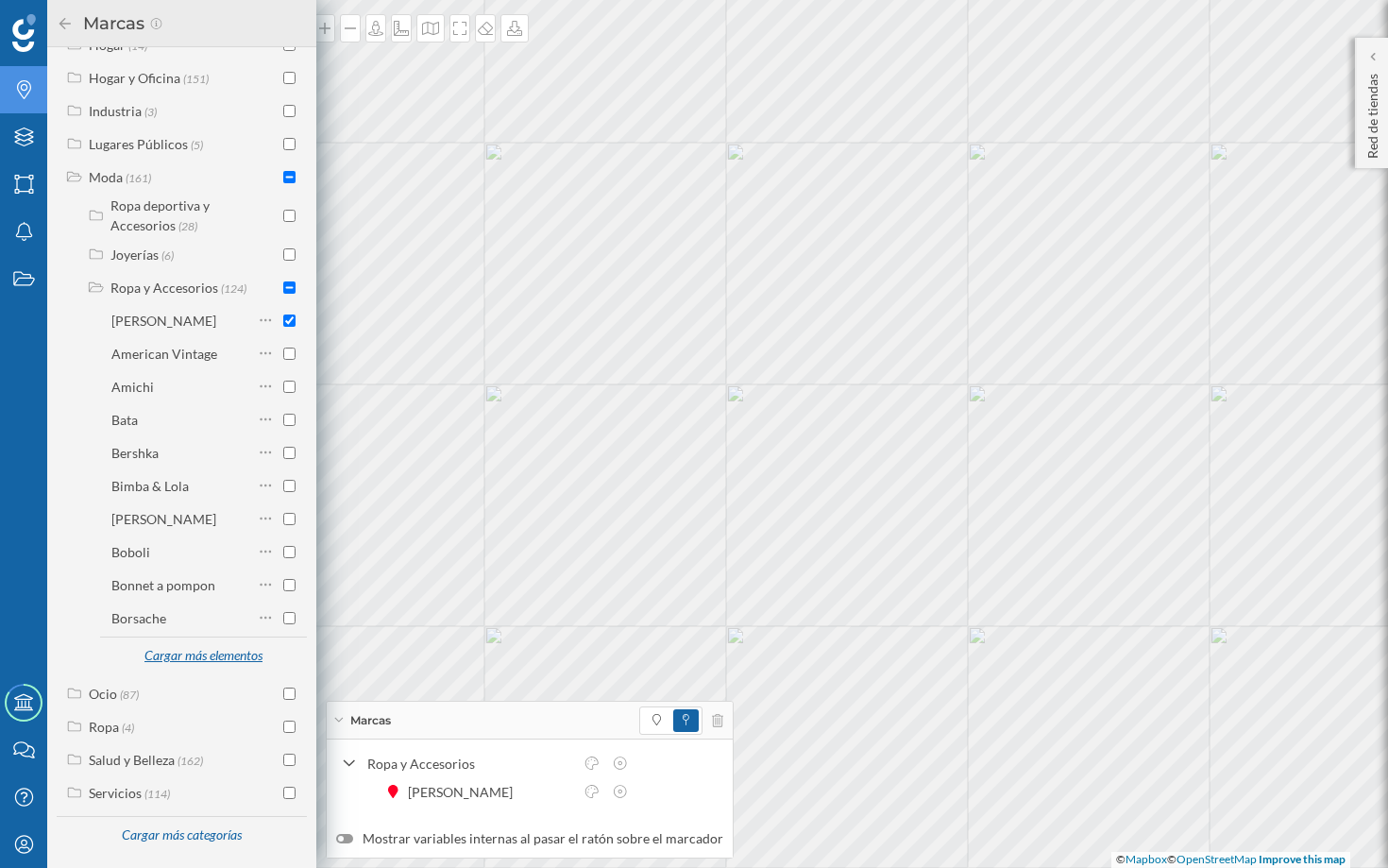
click at [180, 652] on div "Cargar más elementos" at bounding box center [203, 656] width 141 height 29
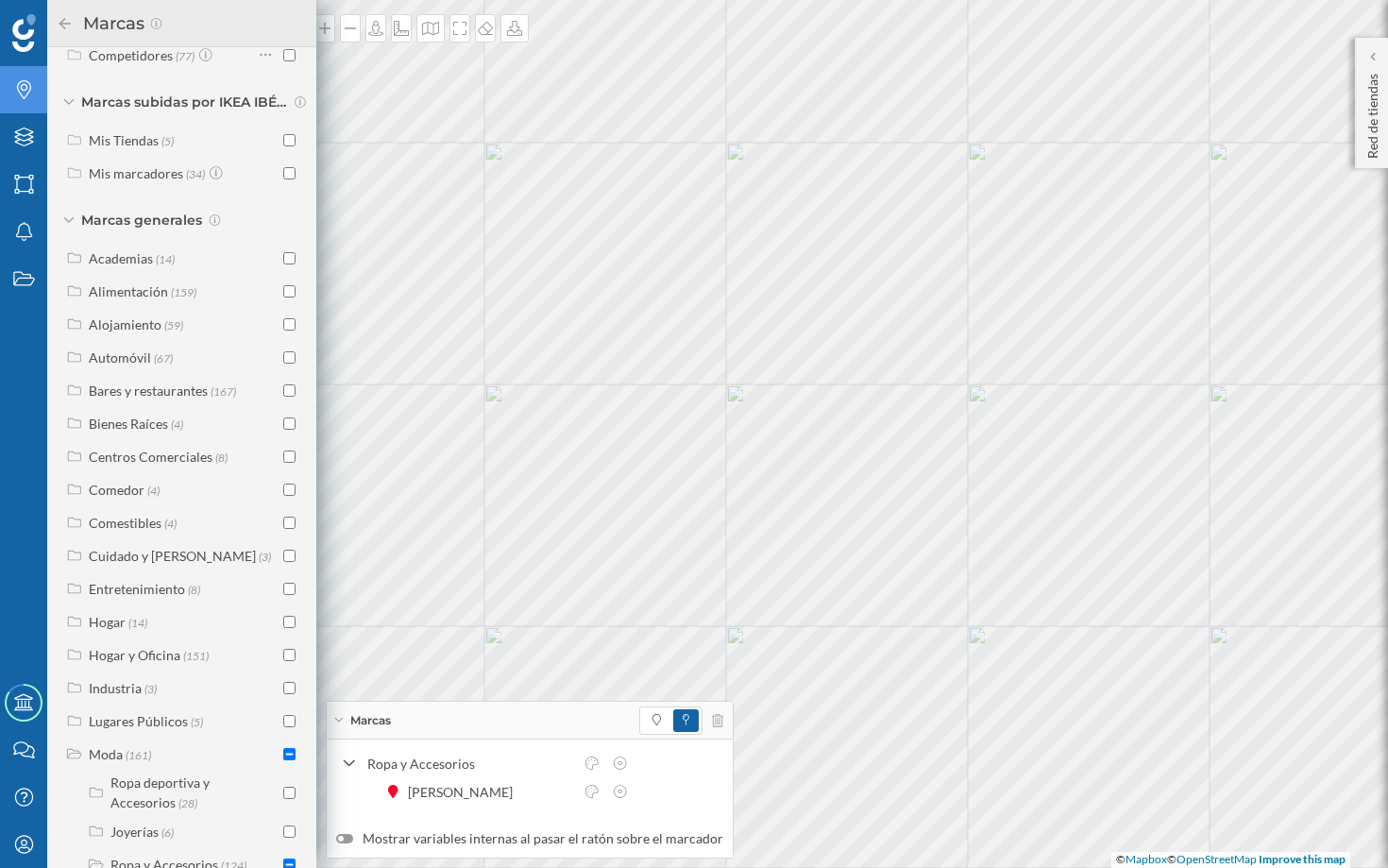
scroll to position [0, 0]
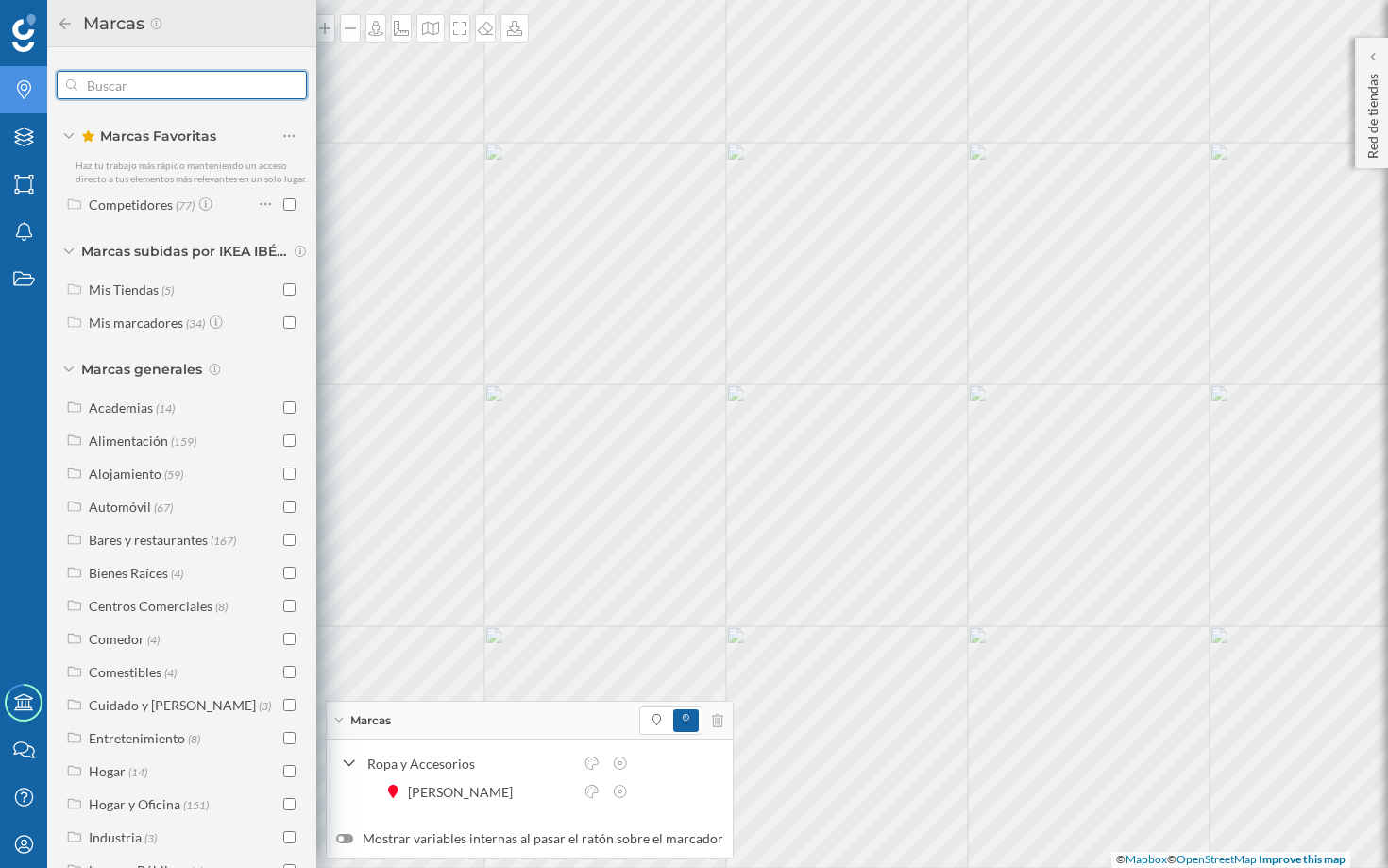
click at [179, 76] on input "text" at bounding box center [181, 85] width 209 height 38
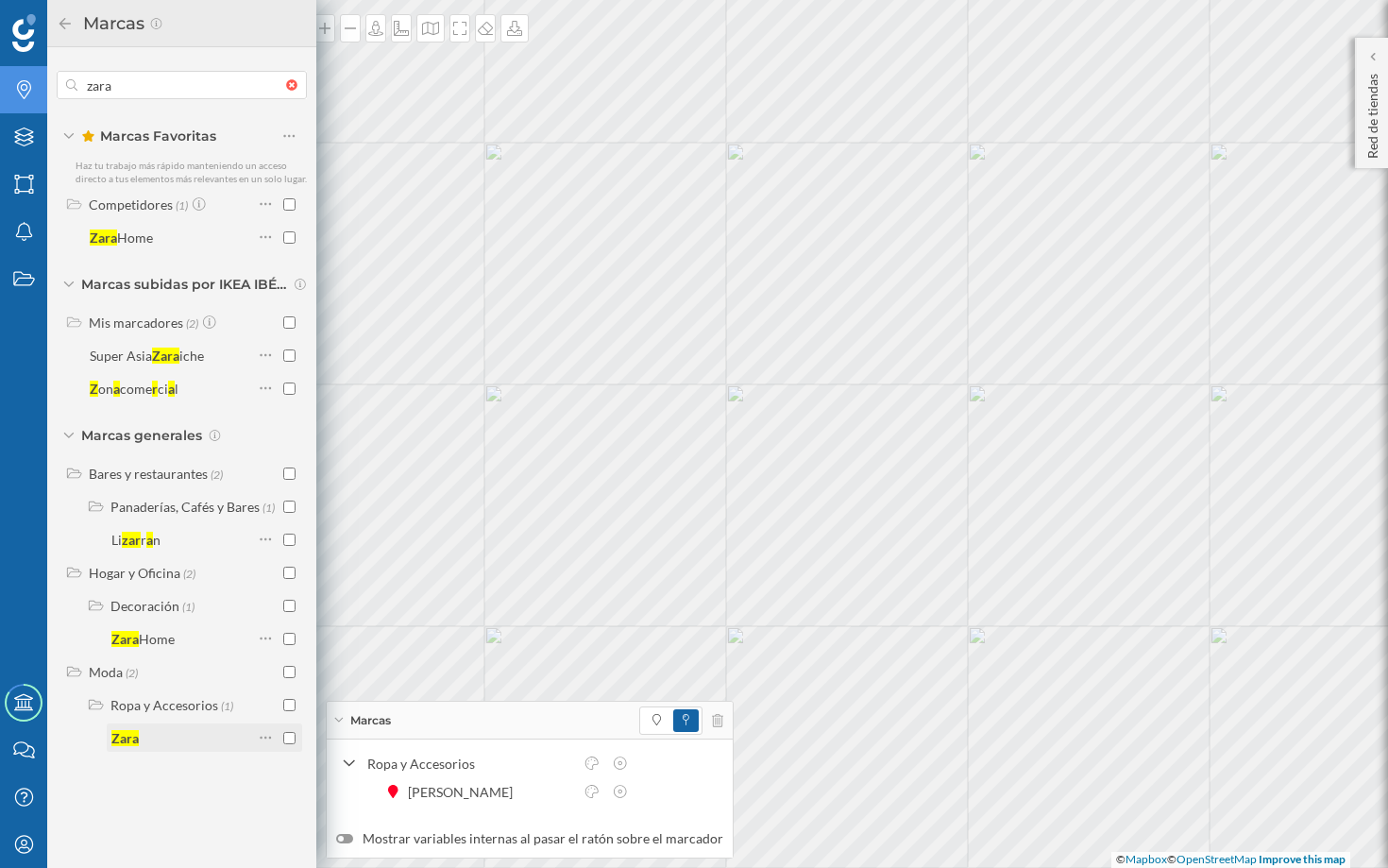
click at [161, 734] on div "Zara" at bounding box center [182, 737] width 141 height 20
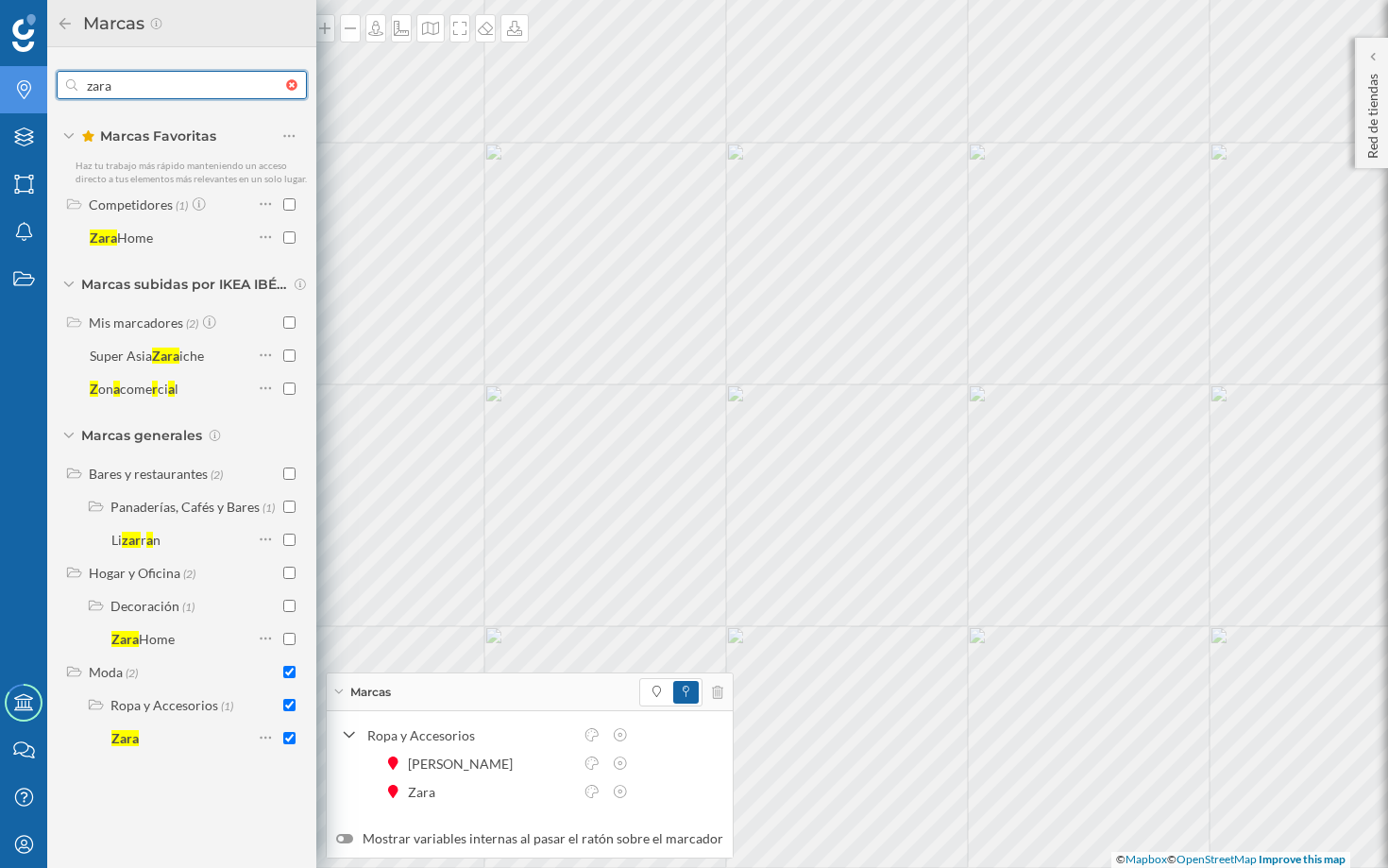
click at [143, 91] on input "zara" at bounding box center [181, 85] width 209 height 38
type input "mang"
checkbox input "false"
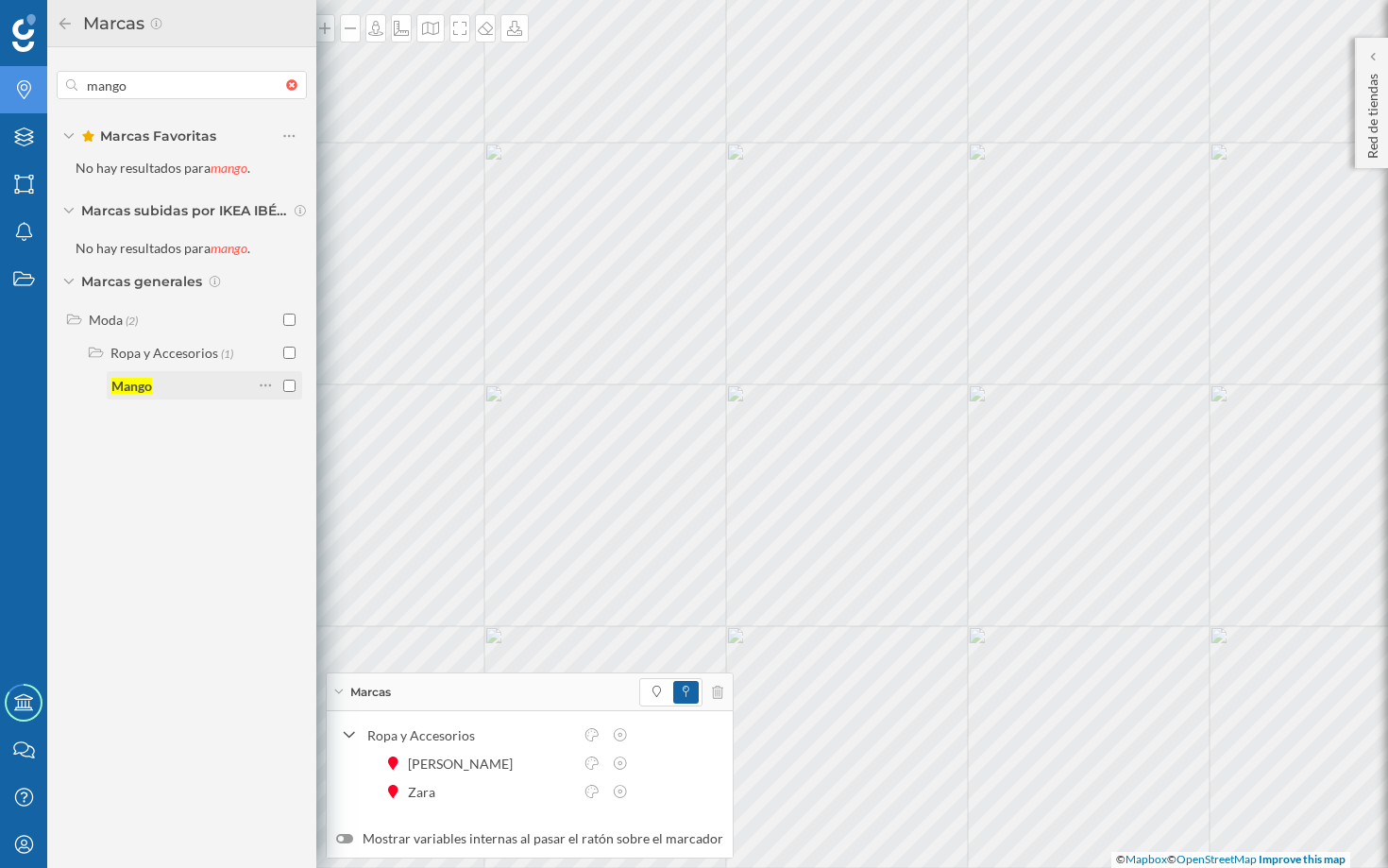
click at [176, 383] on div "Mango" at bounding box center [182, 385] width 141 height 20
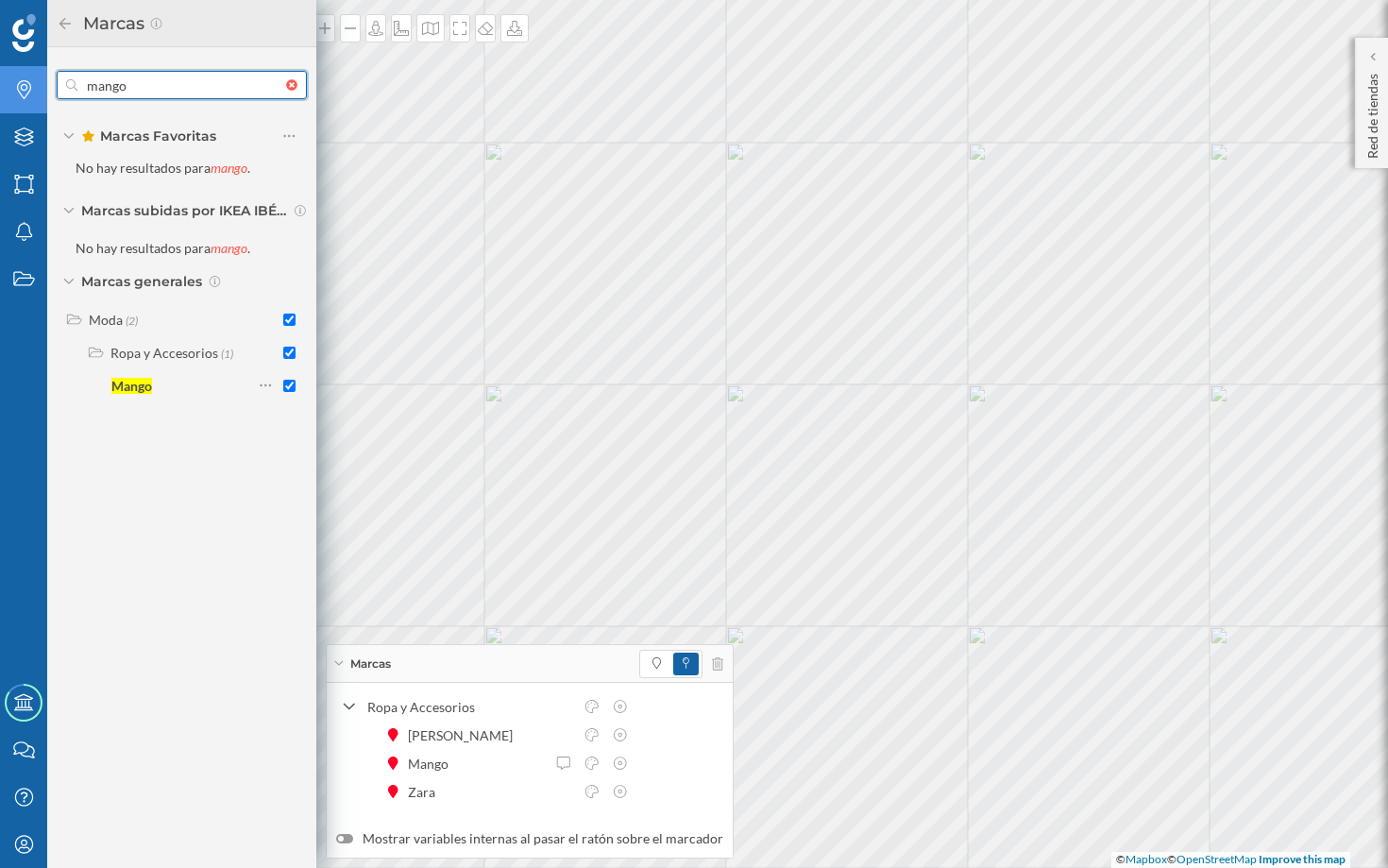
click at [171, 95] on input "mango" at bounding box center [181, 85] width 209 height 38
type input "h"
checkbox input "false"
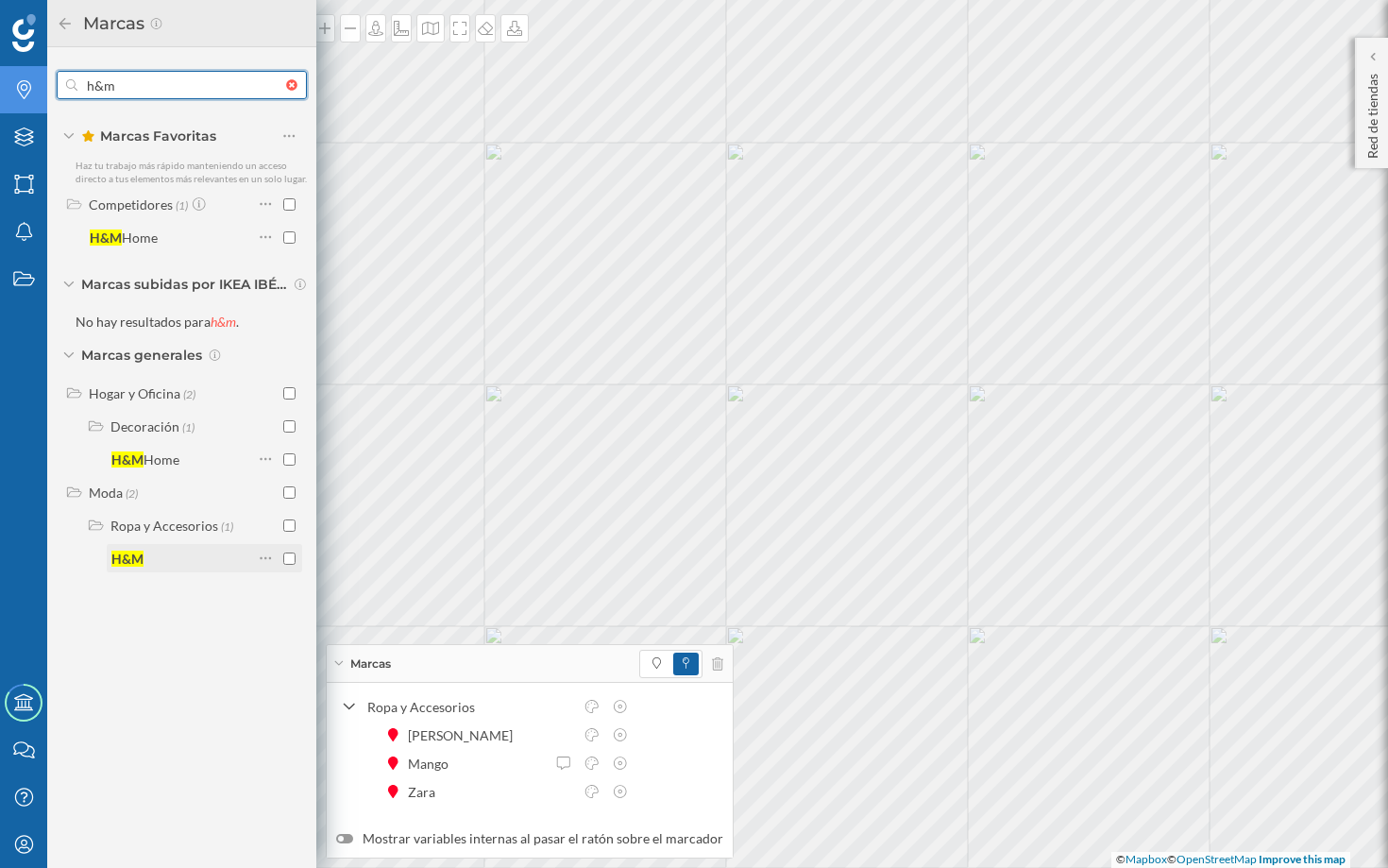
type input "h&m"
click at [138, 553] on div "H&M" at bounding box center [128, 558] width 32 height 16
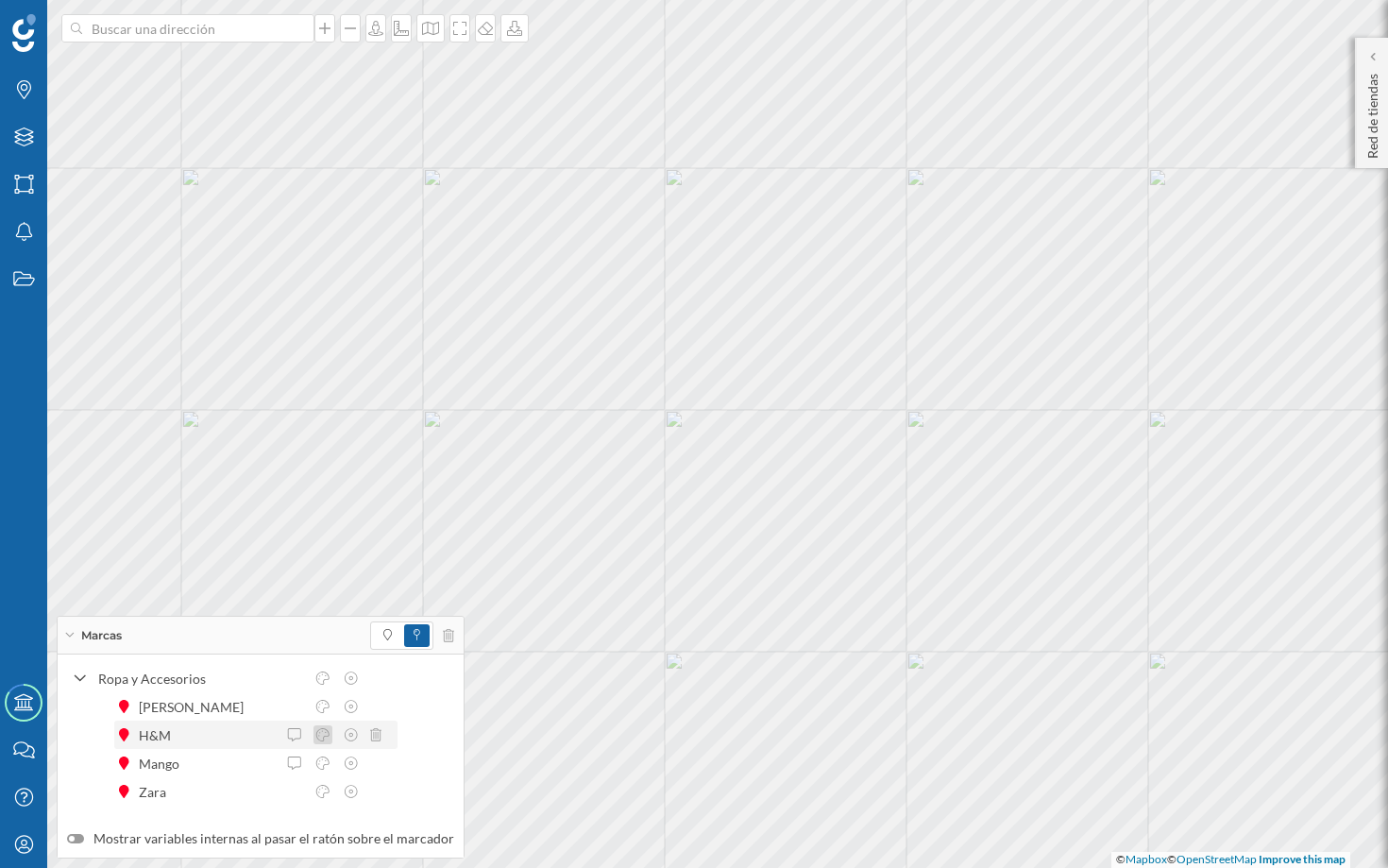
click at [325, 737] on icon at bounding box center [323, 734] width 17 height 13
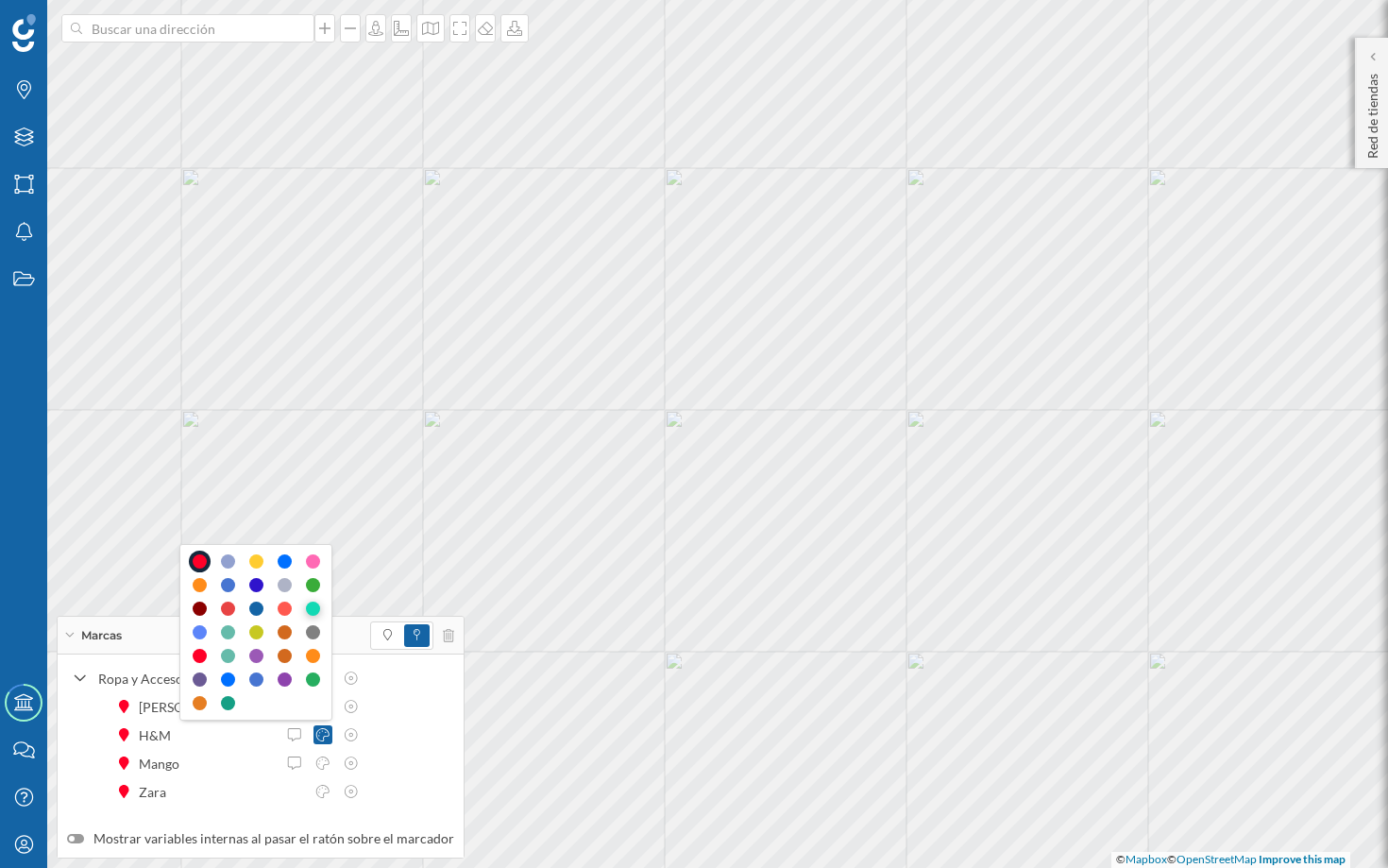
click at [309, 607] on div at bounding box center [313, 609] width 14 height 14
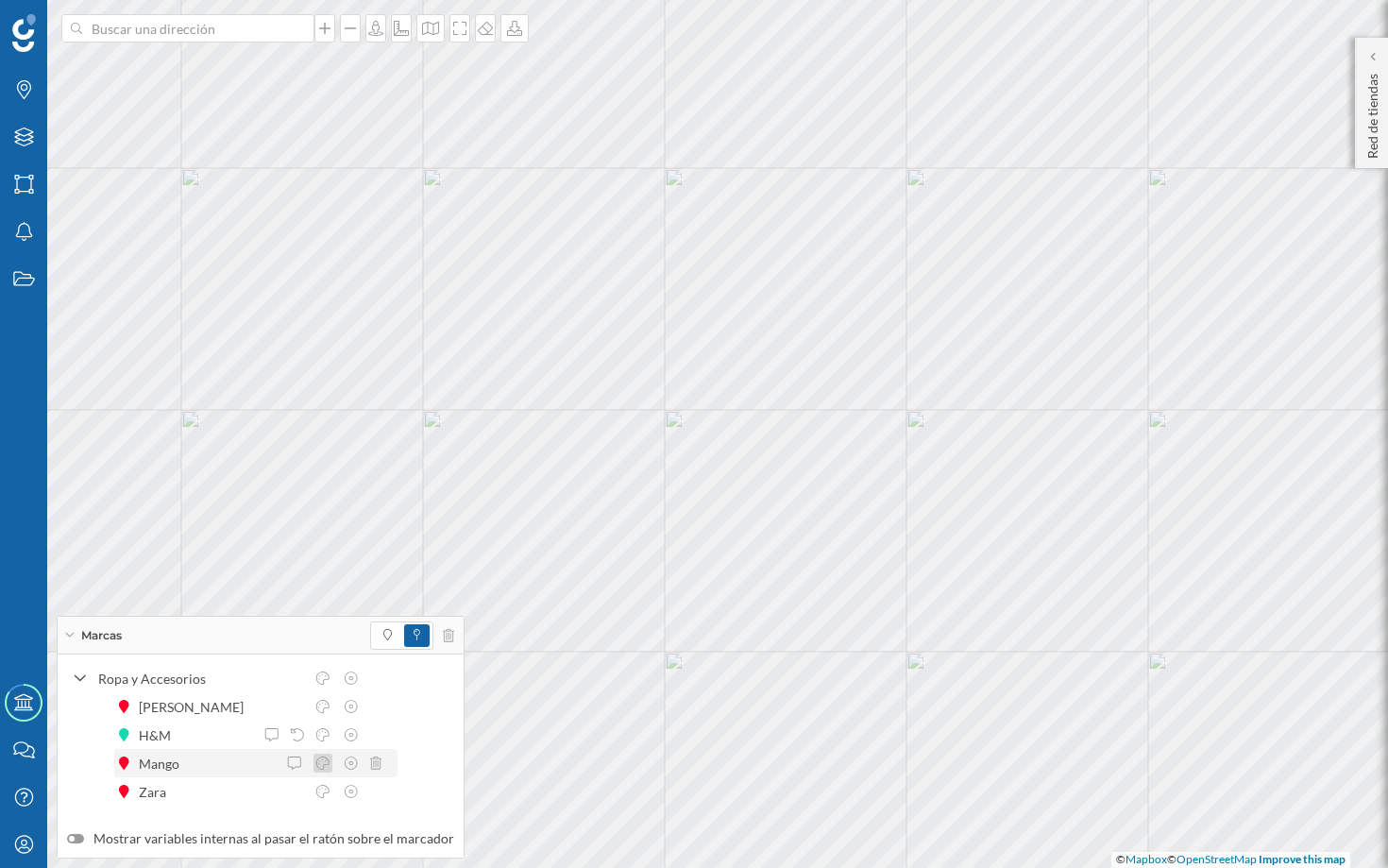
click at [321, 764] on icon at bounding box center [323, 763] width 17 height 13
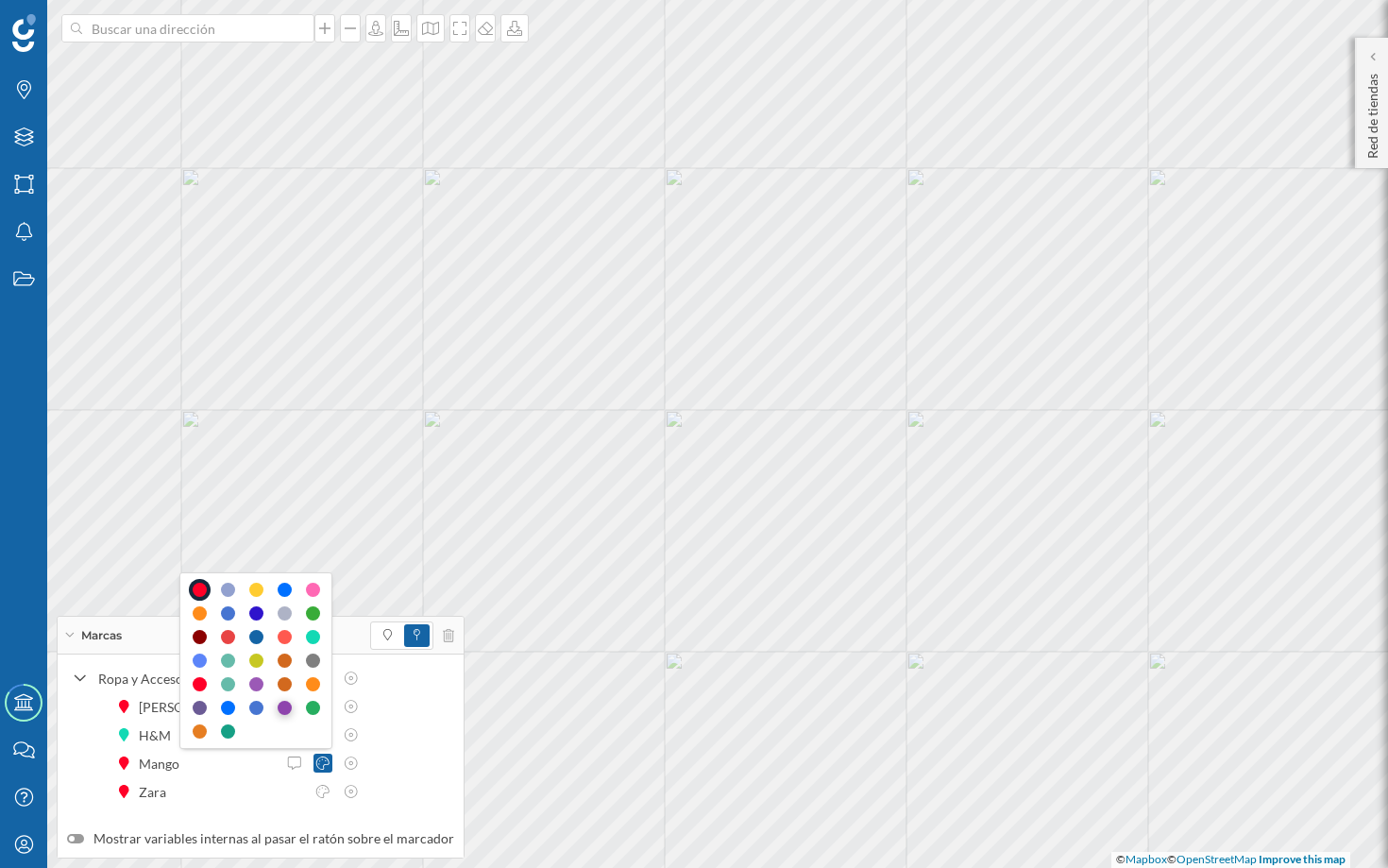
click at [285, 709] on div at bounding box center [284, 707] width 14 height 14
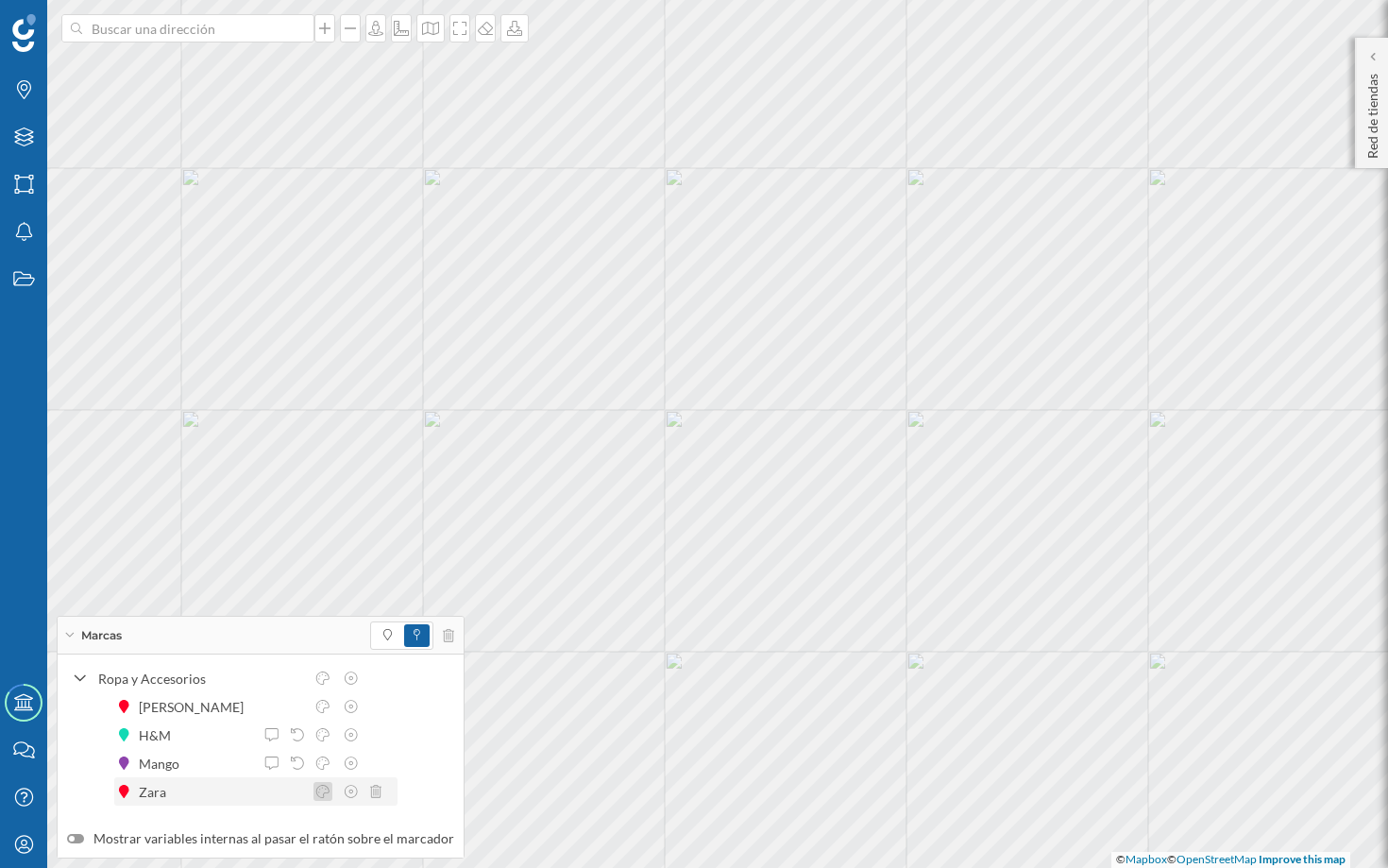
click at [328, 796] on icon at bounding box center [323, 792] width 17 height 13
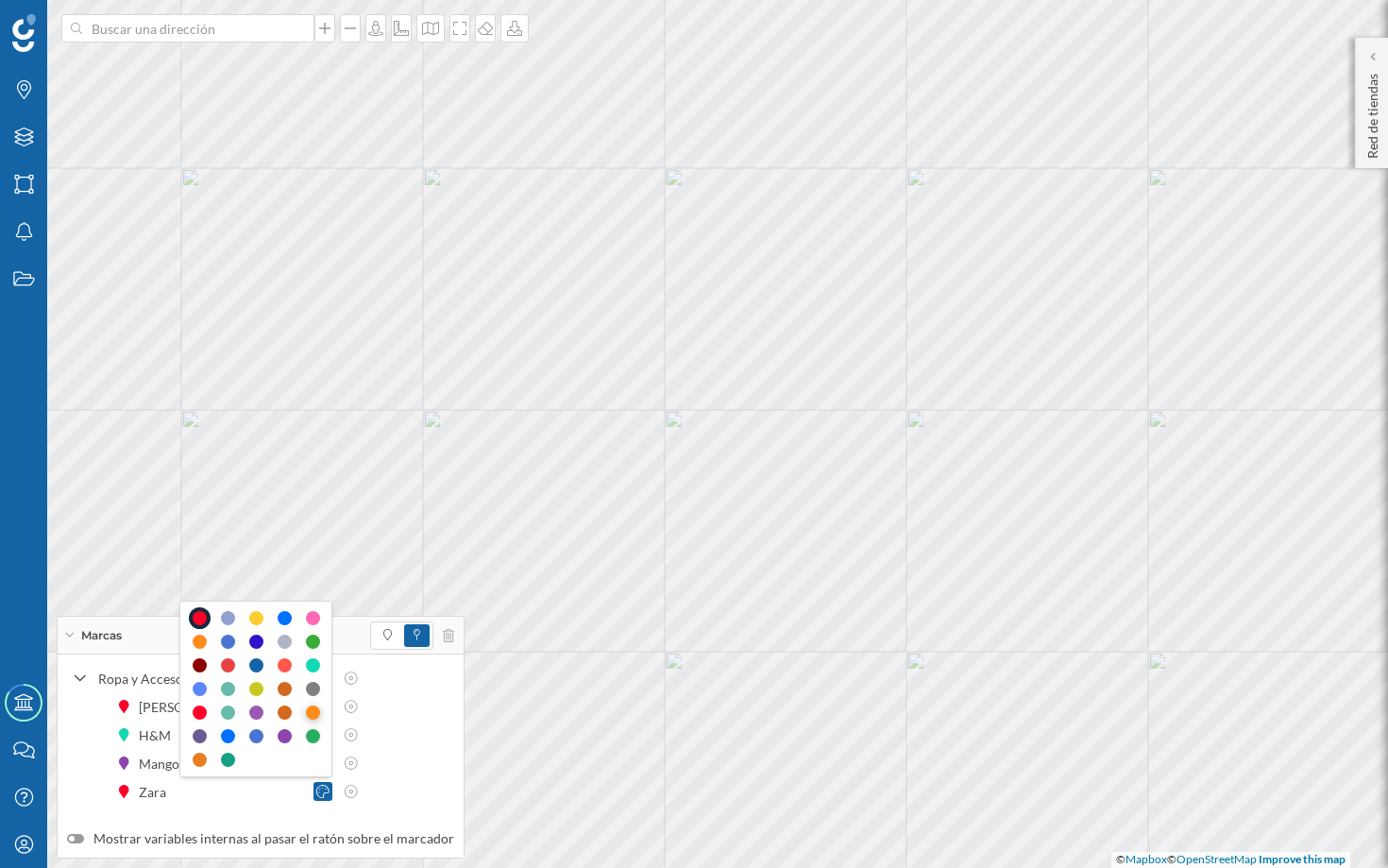
click at [315, 710] on div at bounding box center [313, 712] width 14 height 14
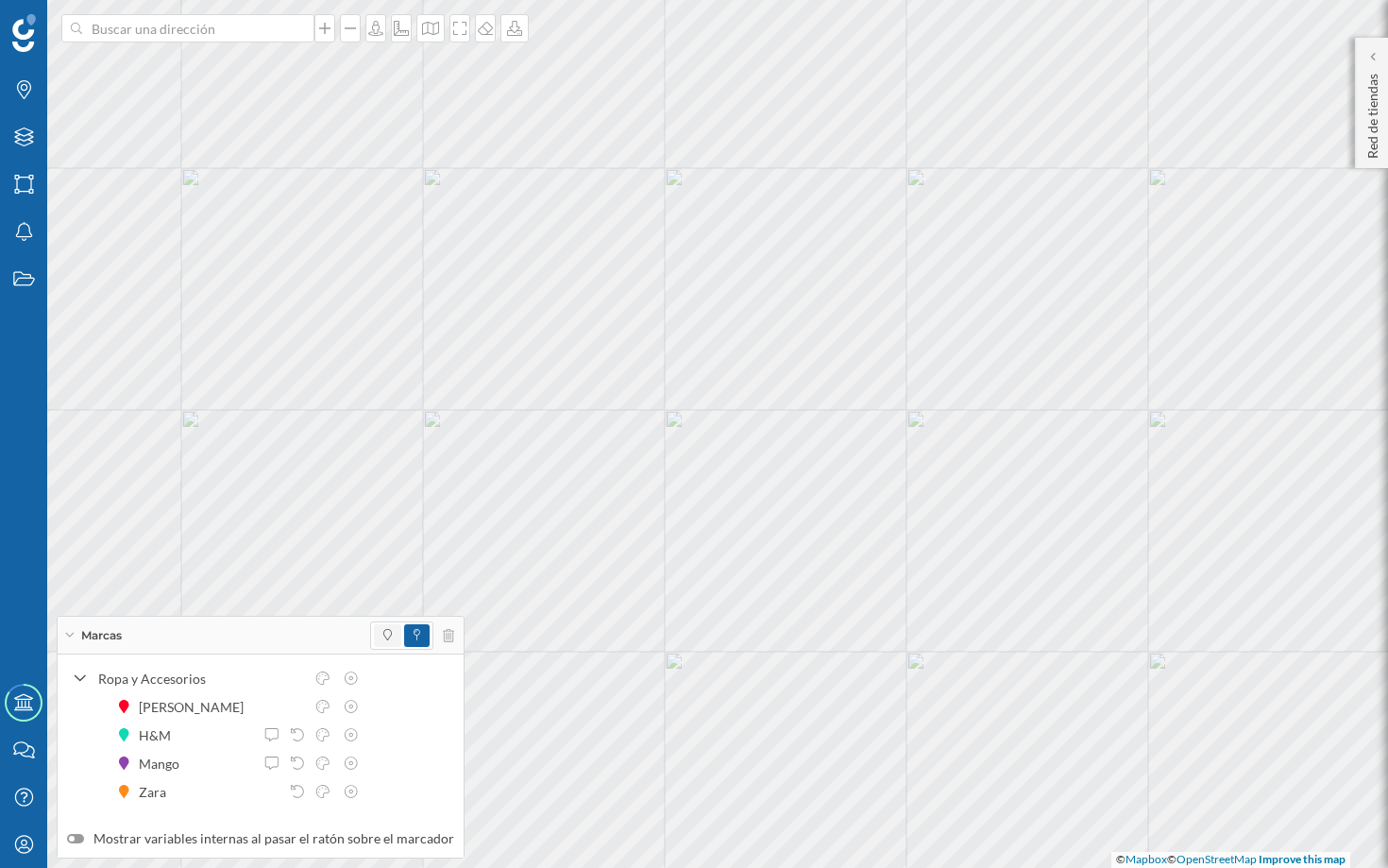
click at [374, 633] on span at bounding box center [387, 635] width 28 height 23
click at [355, 680] on icon at bounding box center [351, 678] width 17 height 13
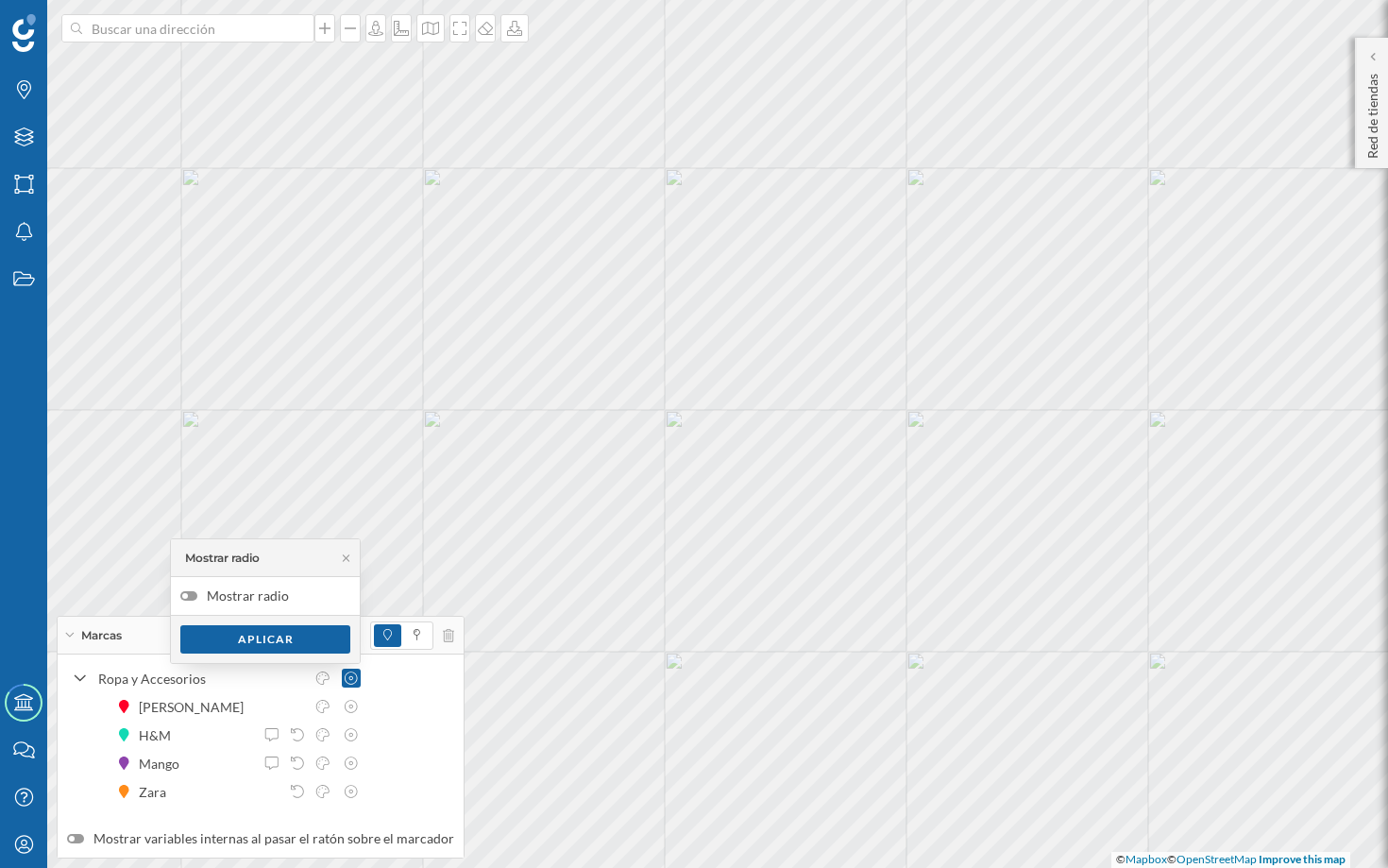
click at [197, 600] on label "Mostrar radio" at bounding box center [265, 596] width 189 height 38
click at [0, 0] on input "Mostrar radio" at bounding box center [0, 0] width 0 height 0
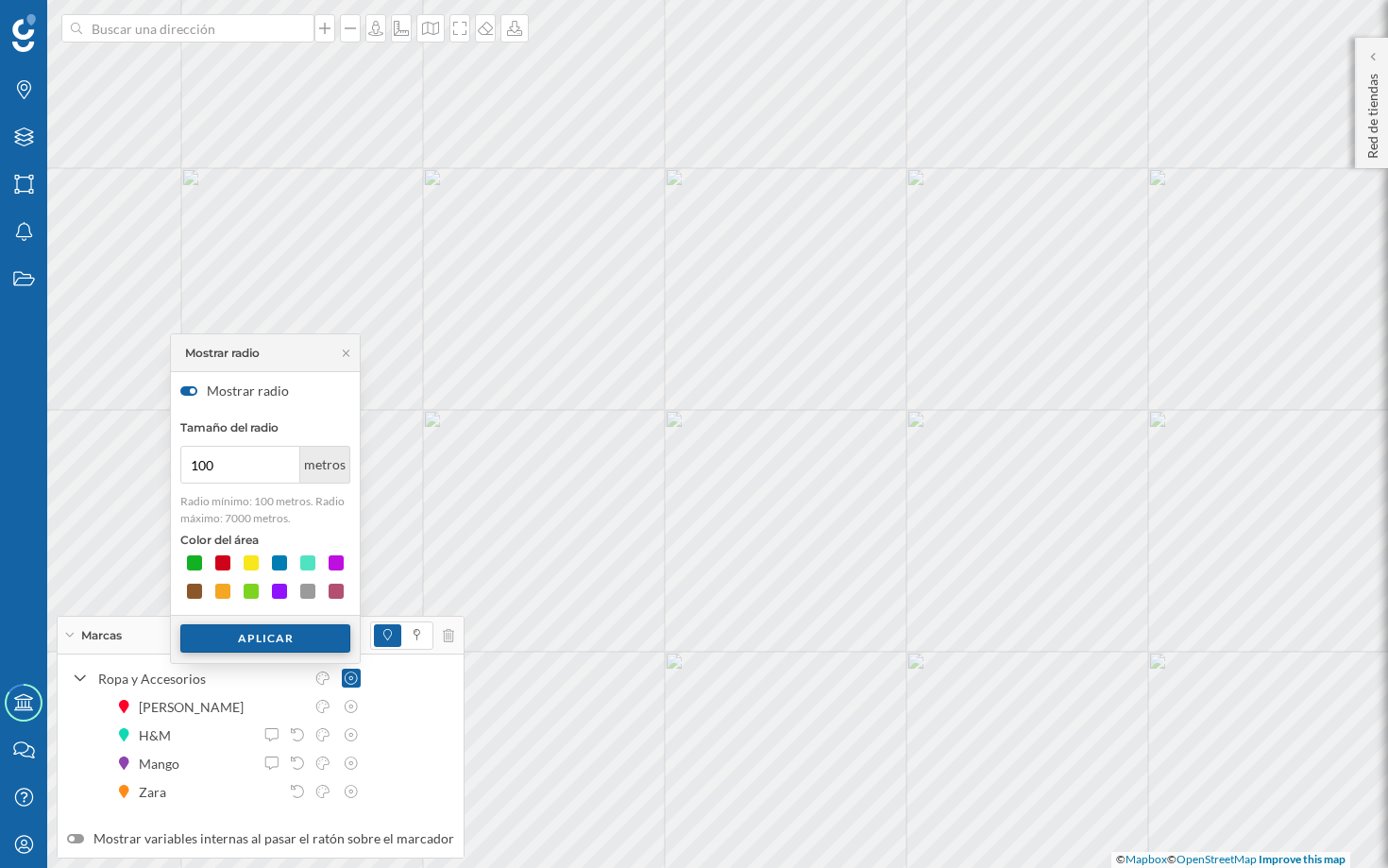
click at [289, 641] on div "Aplicar" at bounding box center [265, 638] width 170 height 29
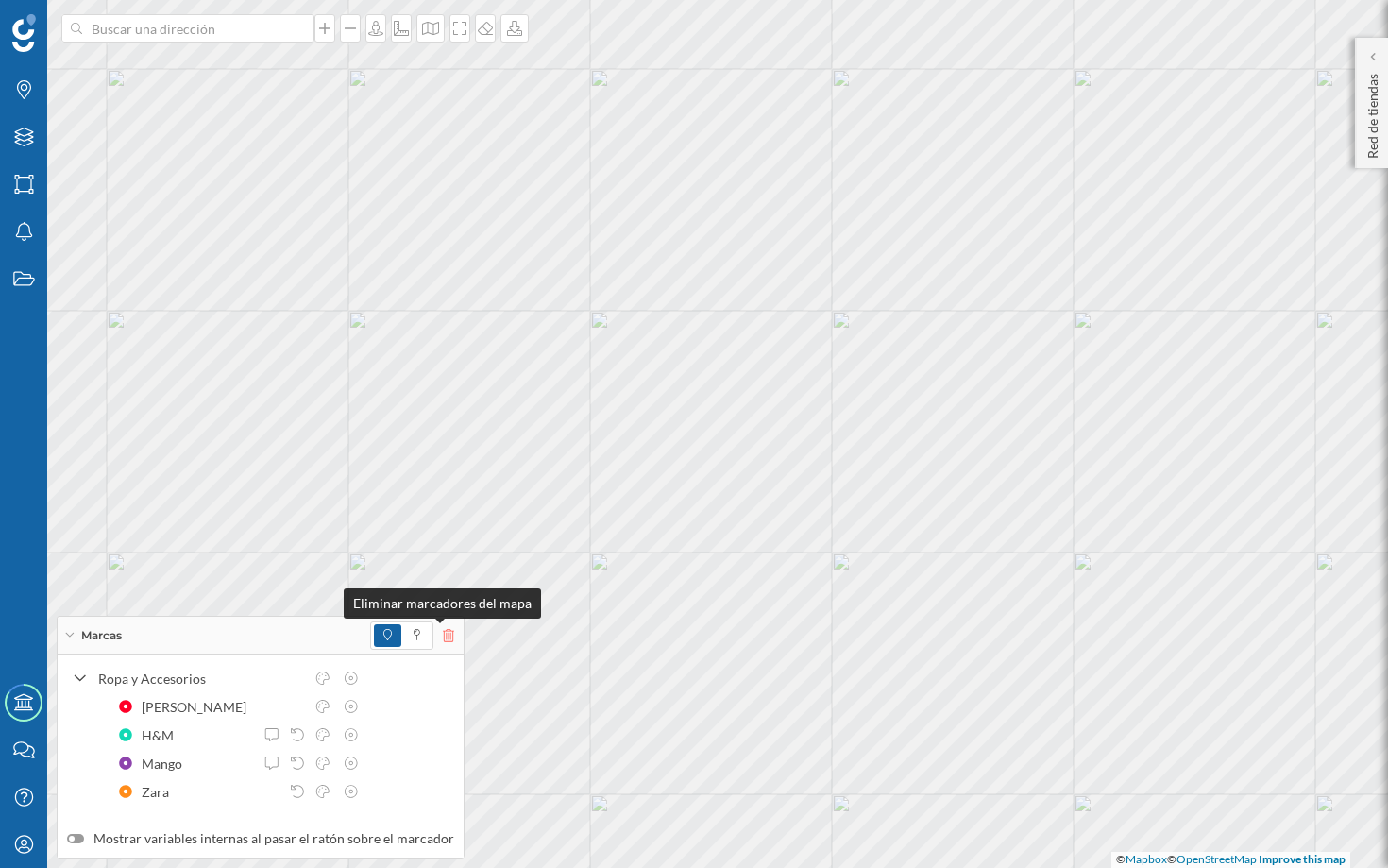
click at [445, 640] on icon at bounding box center [448, 635] width 11 height 13
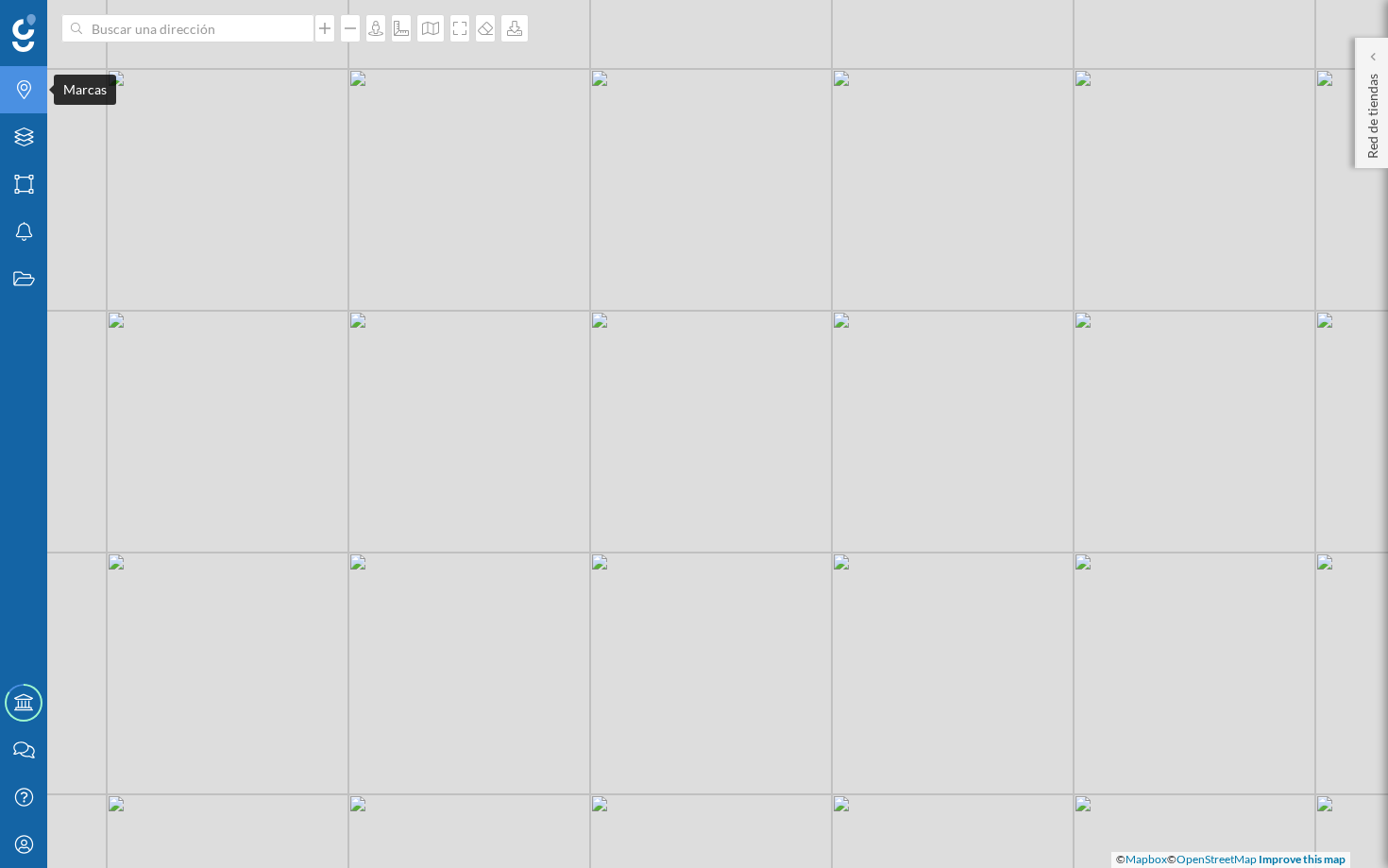
click at [25, 92] on icon "Marcas" at bounding box center [24, 90] width 24 height 19
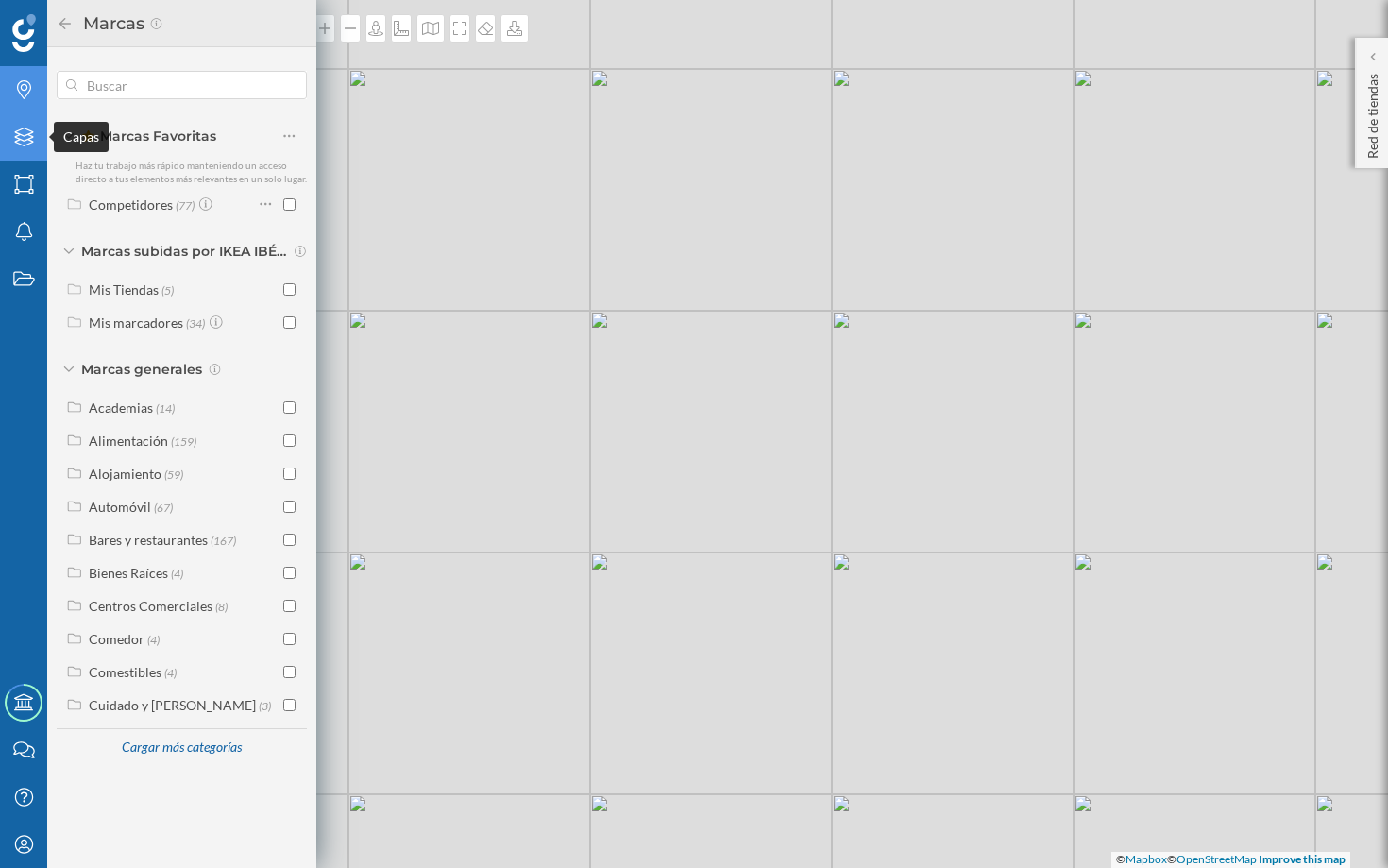
click at [26, 139] on icon "Capas" at bounding box center [24, 137] width 24 height 19
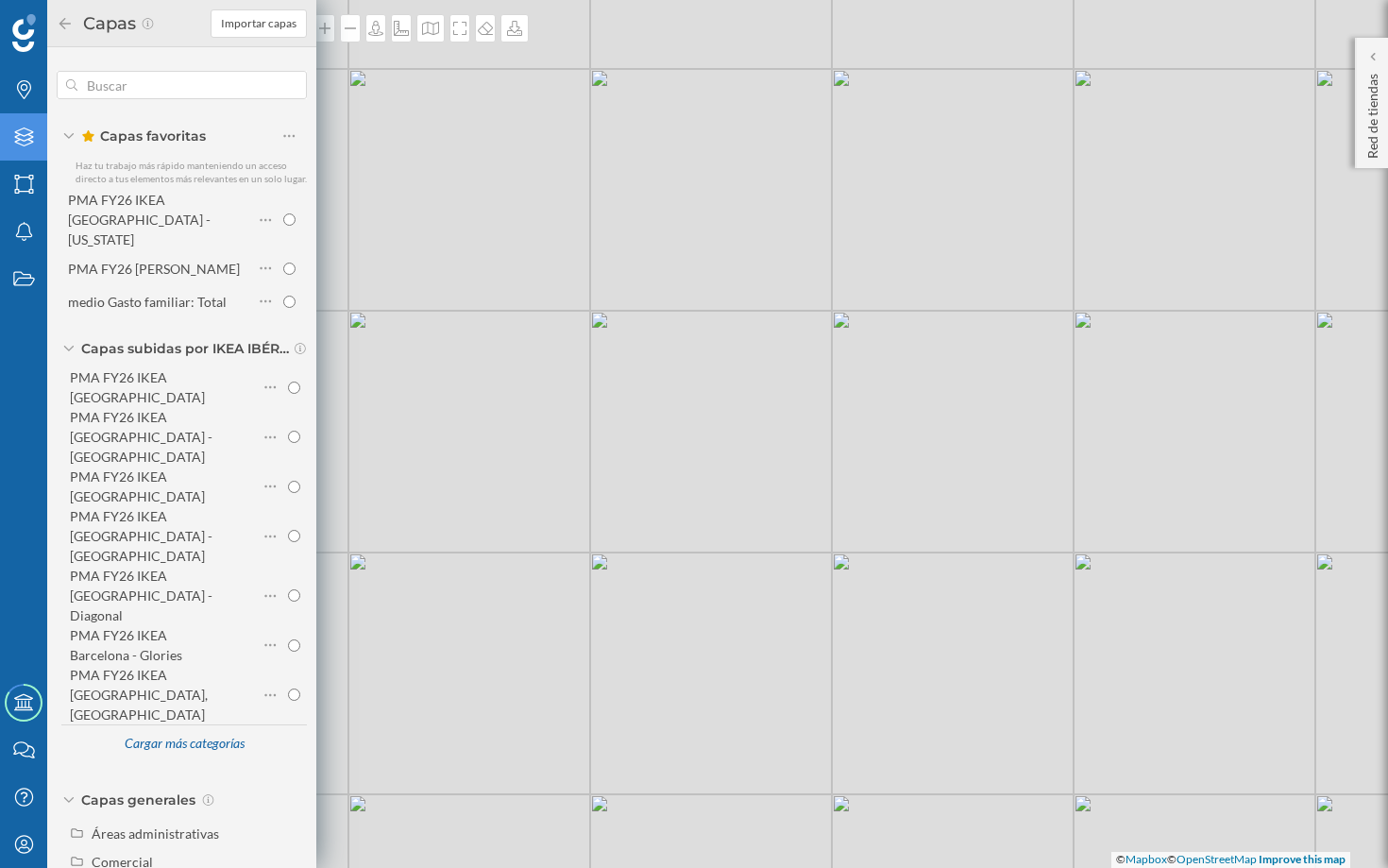
click at [73, 345] on icon at bounding box center [69, 348] width 11 height 6
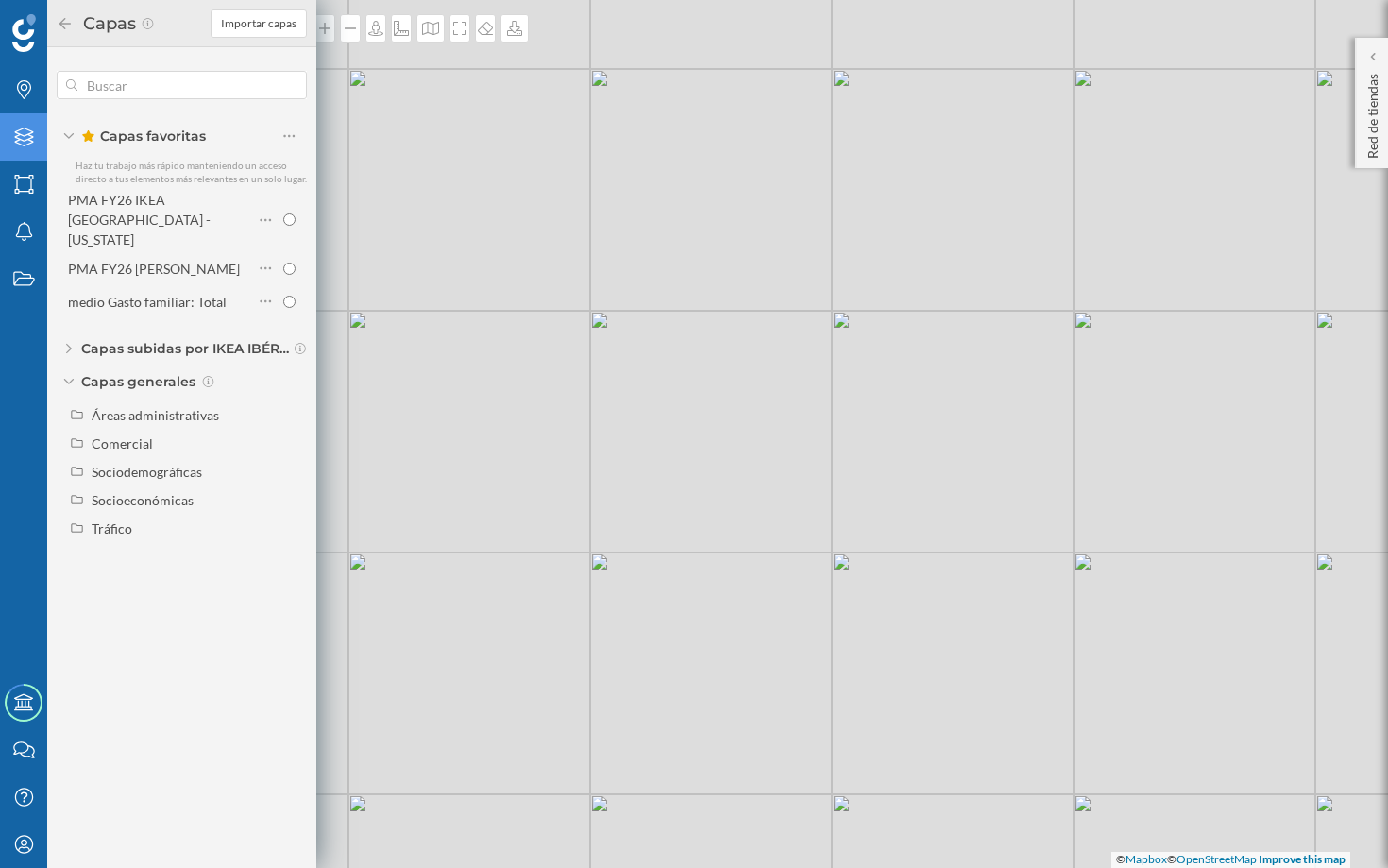
click at [73, 379] on icon at bounding box center [69, 382] width 10 height 6
click at [62, 339] on div "Capas subidas por IKEA IBÉRICA SA" at bounding box center [181, 348] width 250 height 19
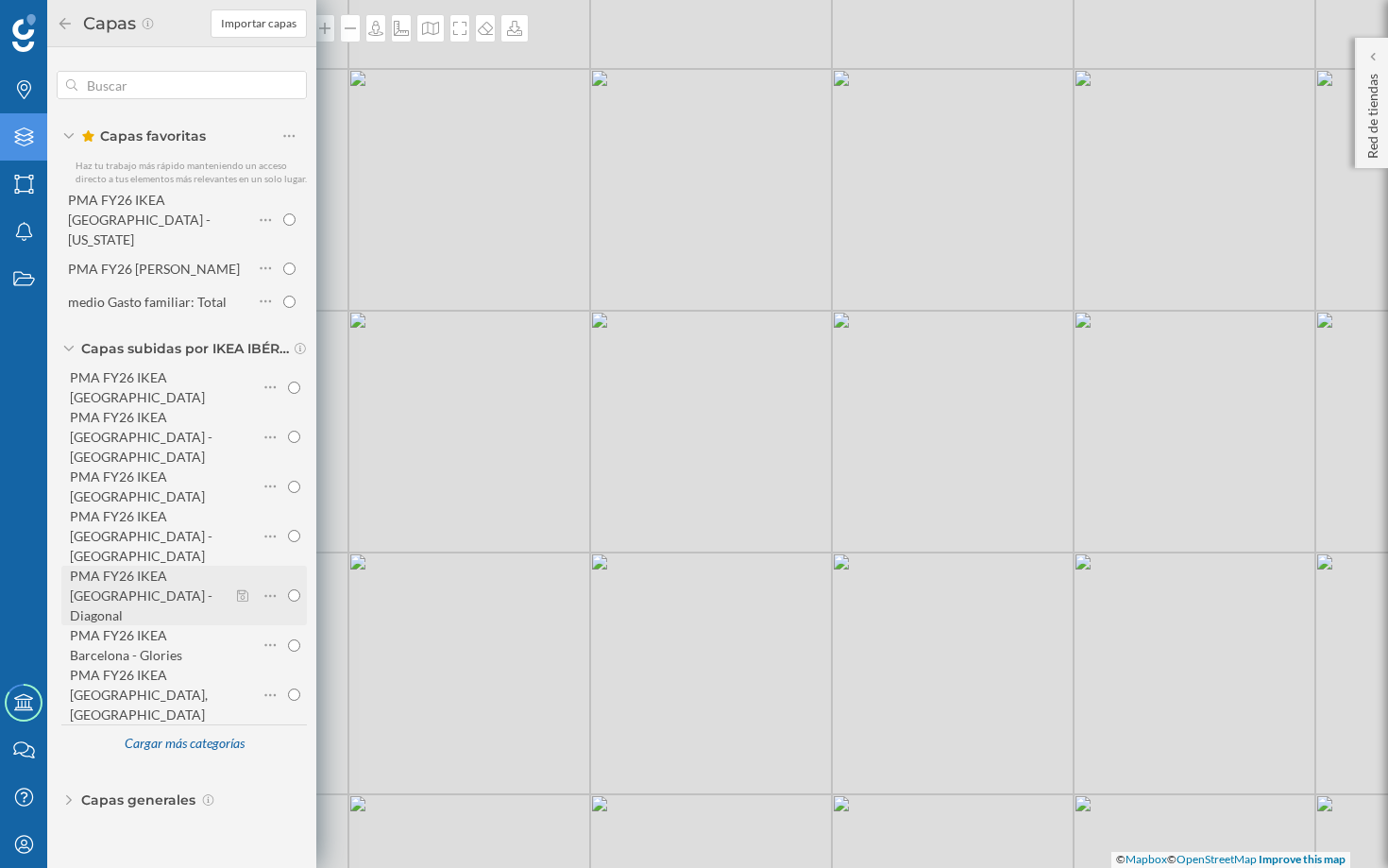
click at [159, 568] on div "PMA FY26 IKEA Barcelona - Diagonal" at bounding box center [140, 595] width 142 height 55
click at [288, 589] on input "PMA FY26 IKEA Barcelona - Diagonal" at bounding box center [294, 595] width 12 height 12
radio input "true"
click at [545, 305] on div "© Mapbox © OpenStreetMap Improve this map" at bounding box center [694, 434] width 1388 height 868
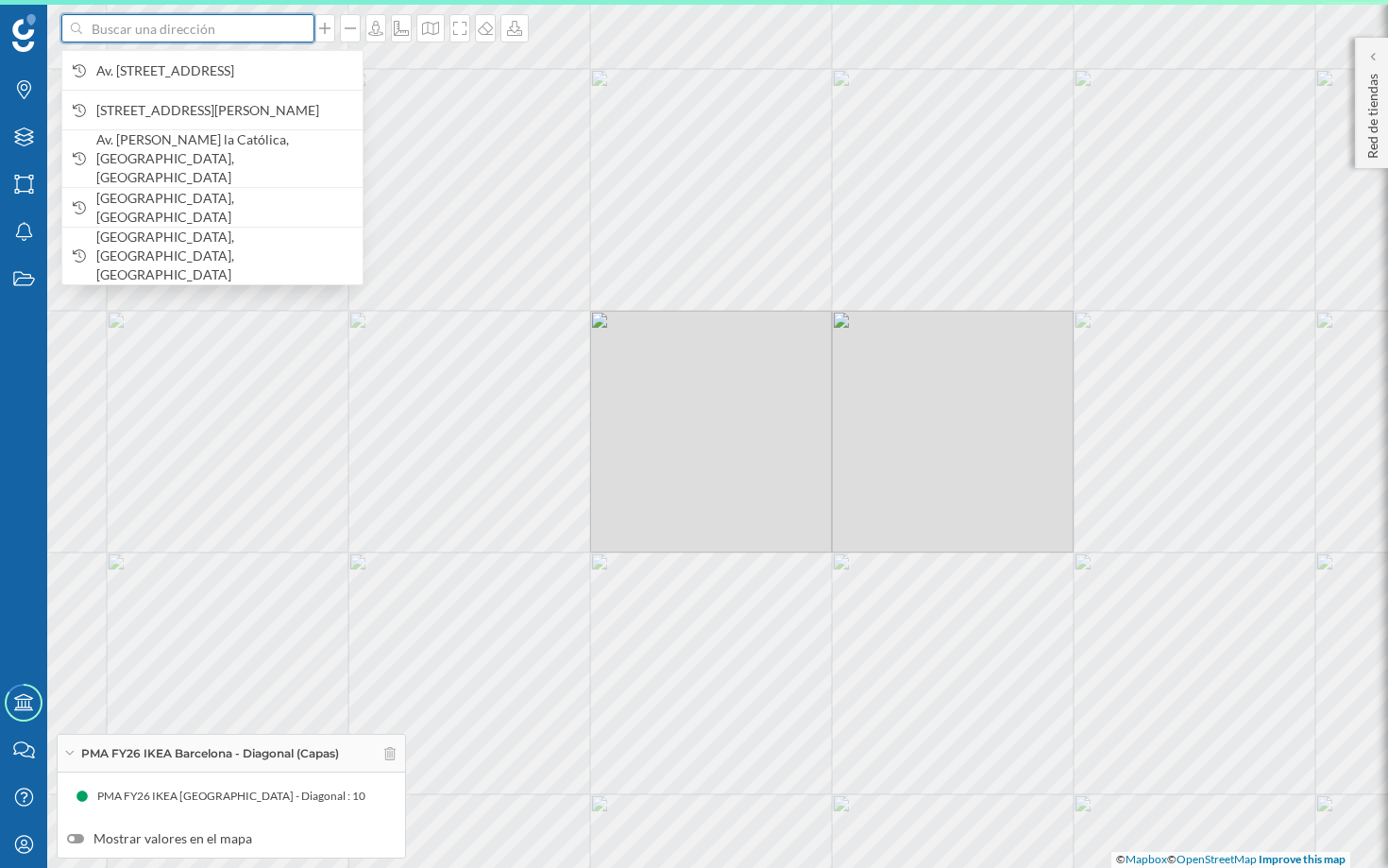
click at [233, 29] on input at bounding box center [188, 29] width 212 height 29
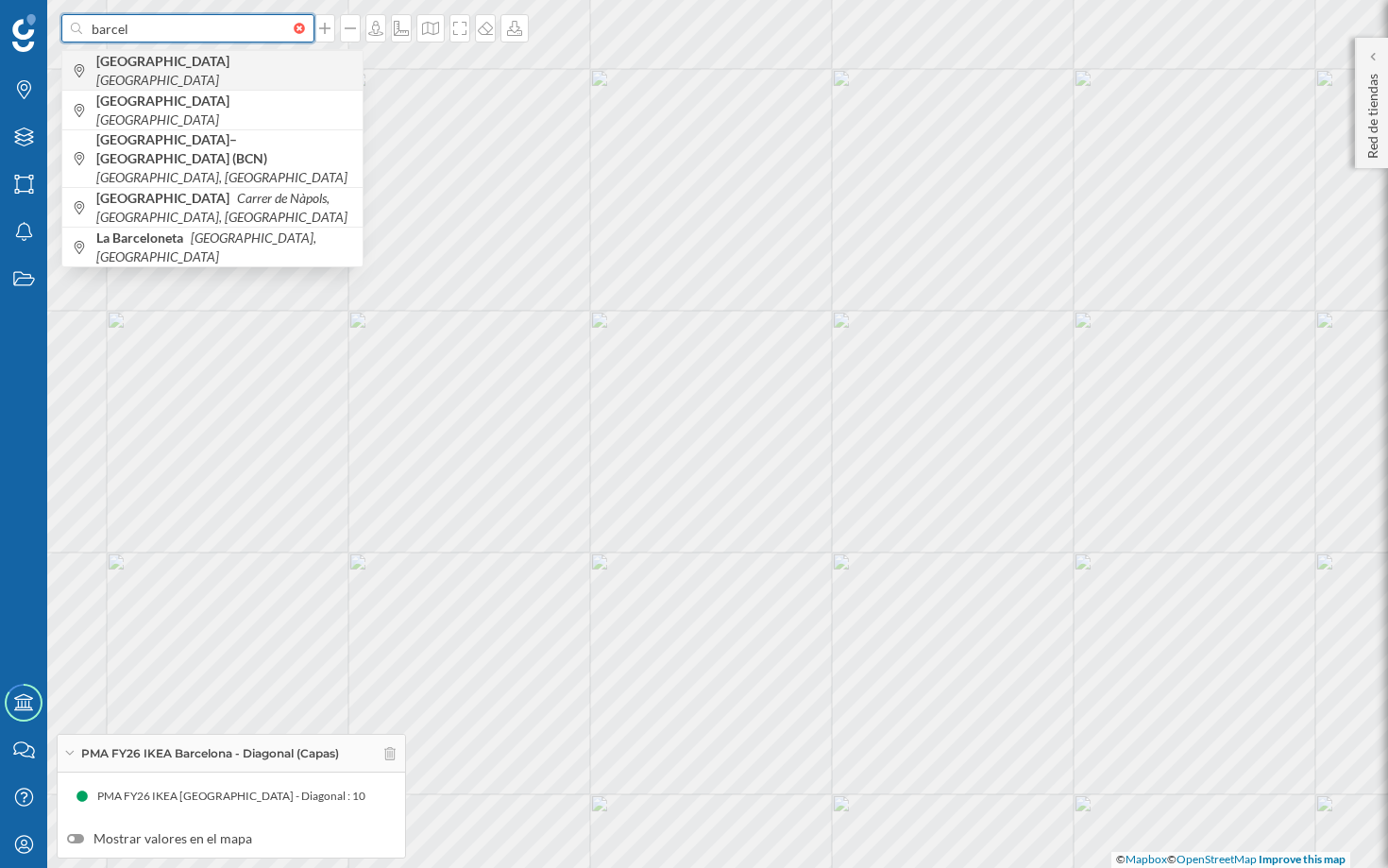
type input "barcel"
click at [213, 72] on span "Barcelona Spain" at bounding box center [224, 71] width 257 height 38
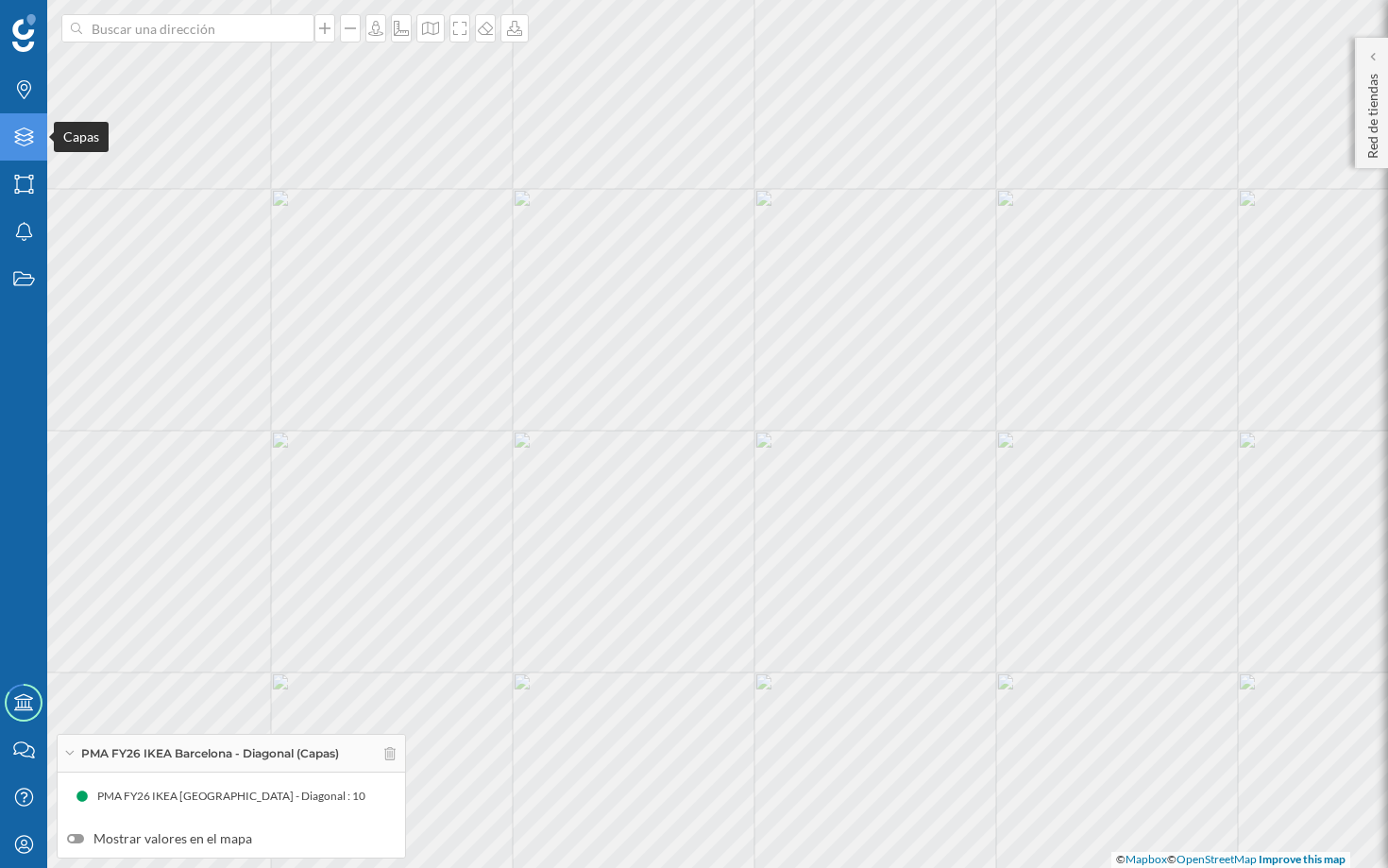
click at [34, 146] on div "Capas" at bounding box center [23, 136] width 47 height 47
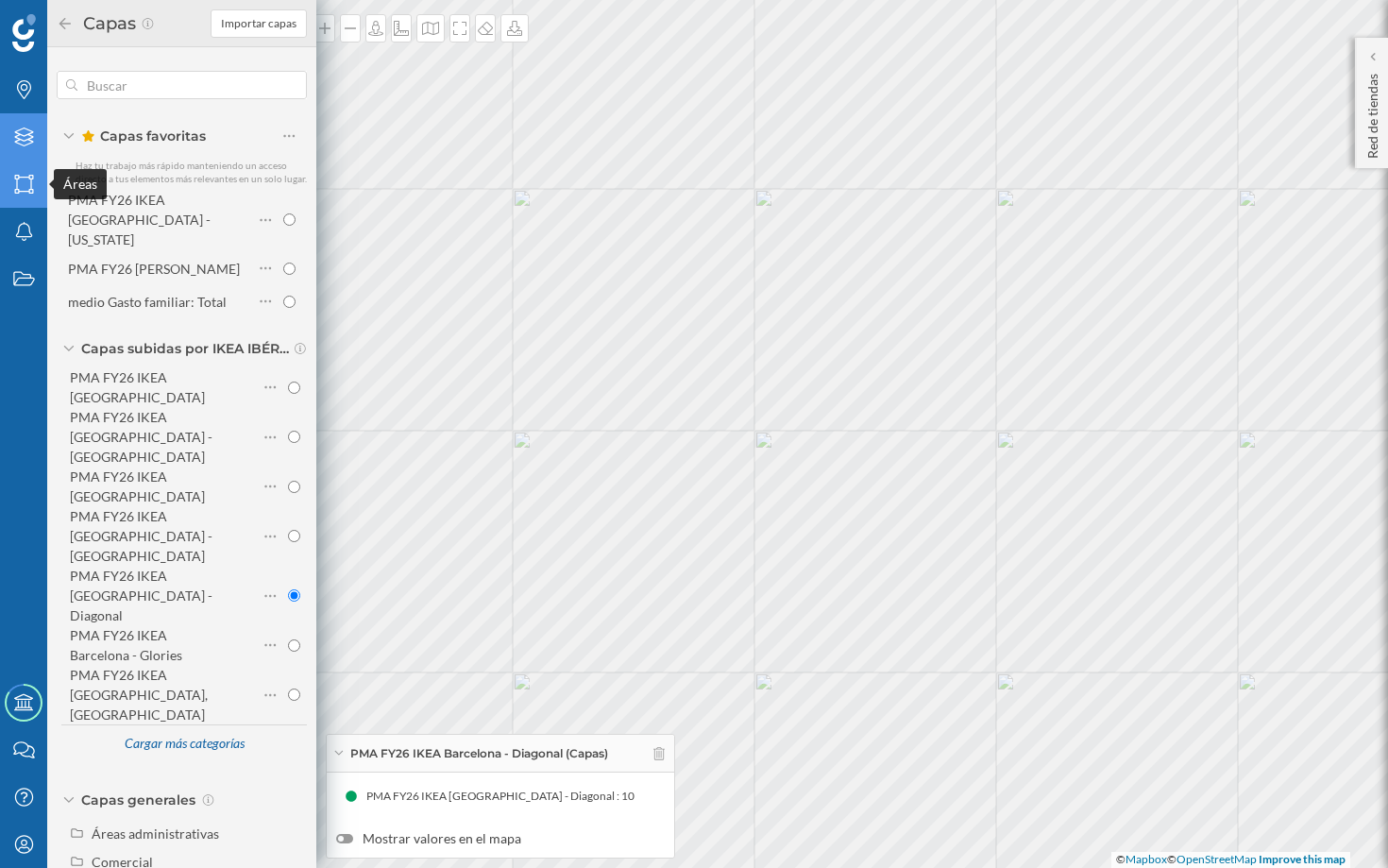
click at [25, 185] on icon "Áreas" at bounding box center [24, 184] width 24 height 19
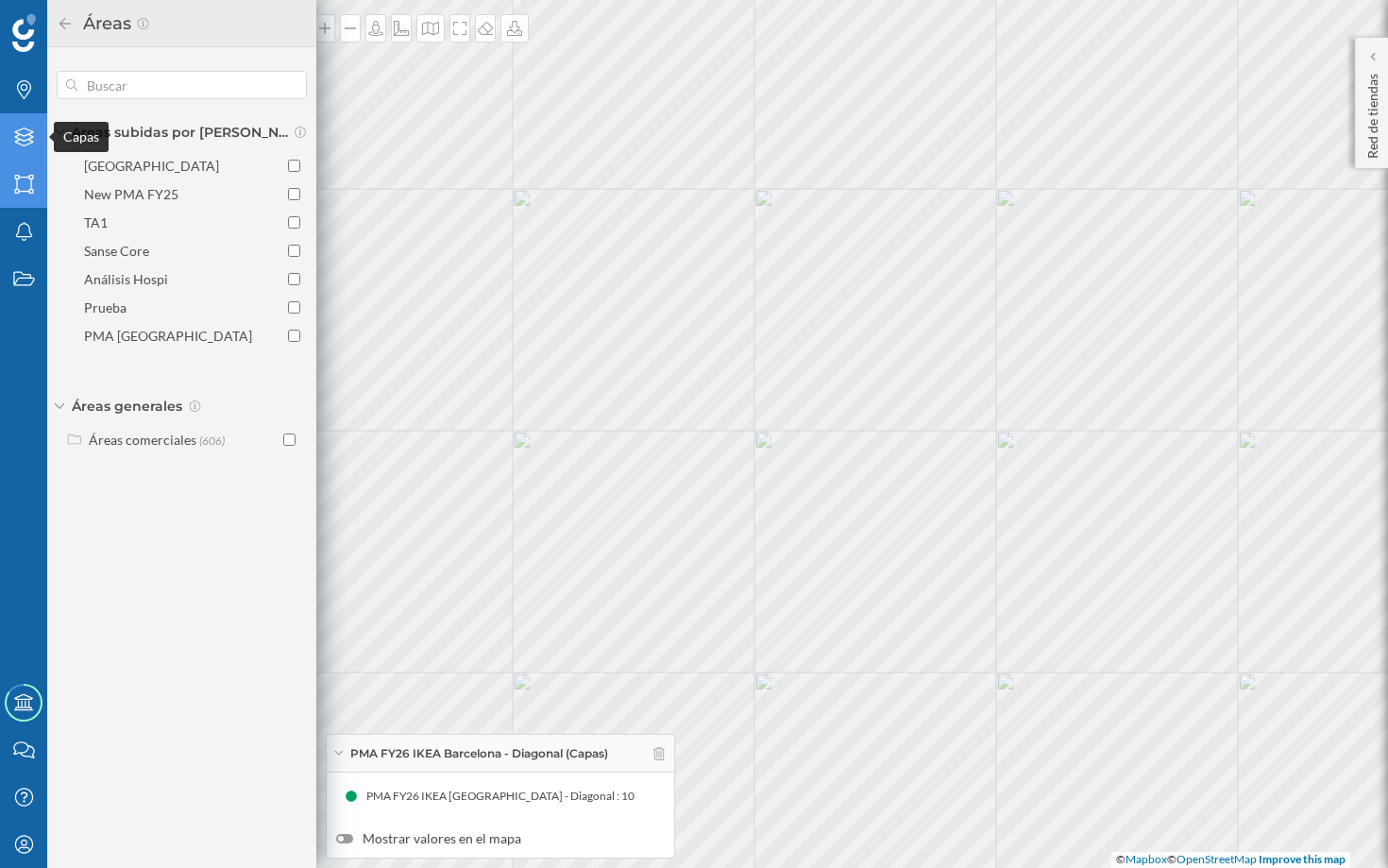
click at [25, 143] on icon "Capas" at bounding box center [24, 137] width 24 height 19
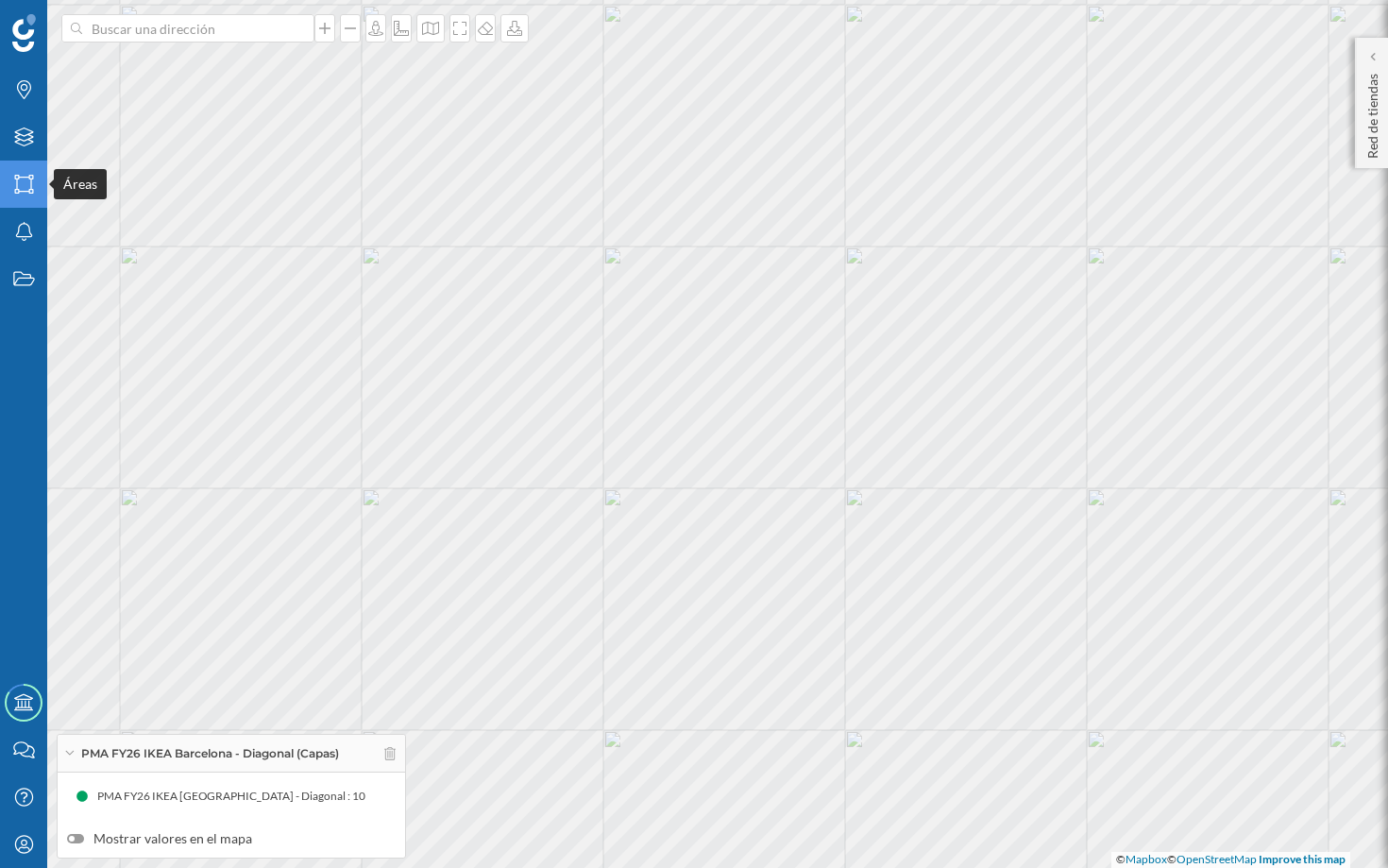
click at [23, 188] on icon "Áreas" at bounding box center [24, 184] width 24 height 19
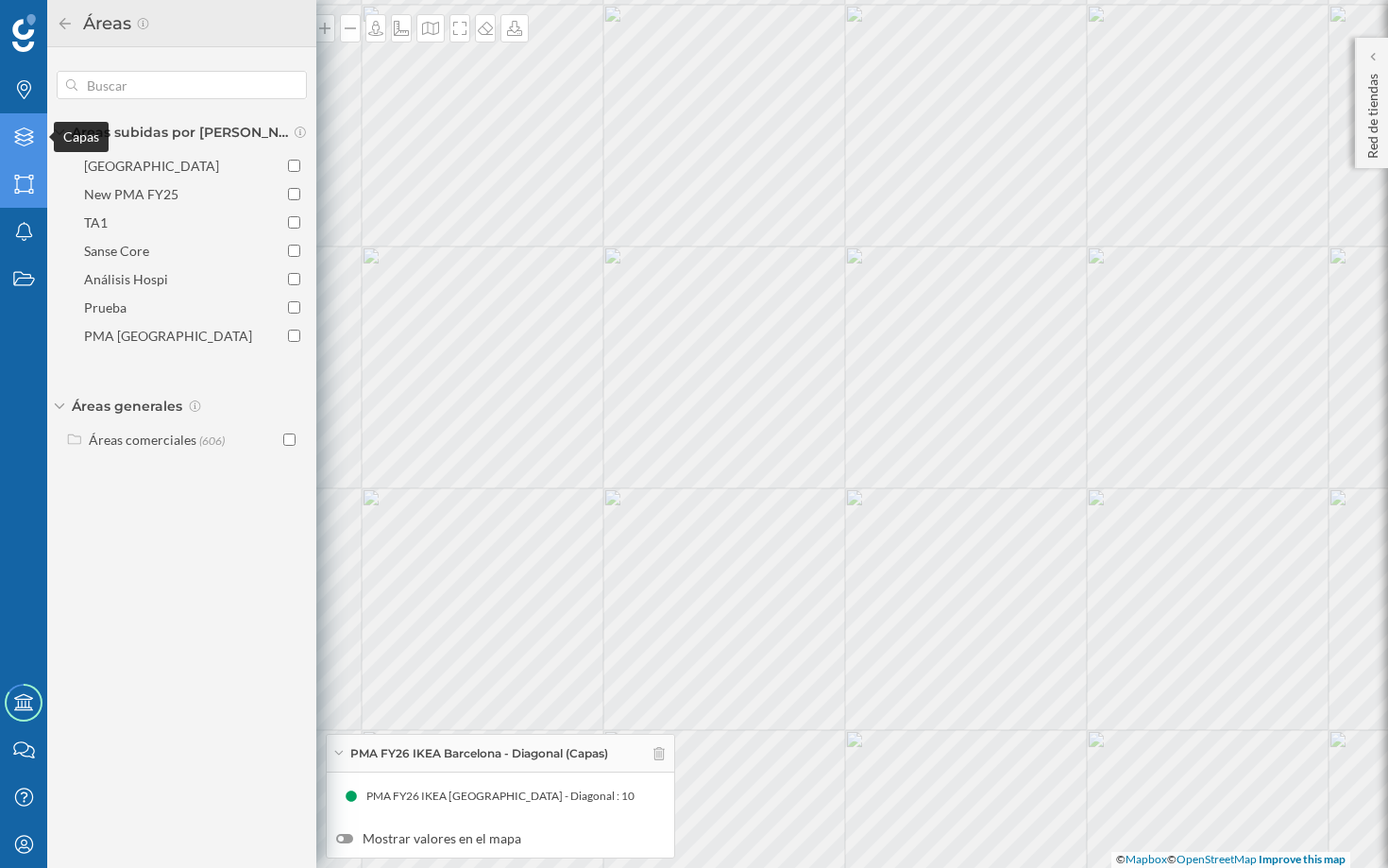
click at [14, 134] on icon "Capas" at bounding box center [24, 137] width 24 height 19
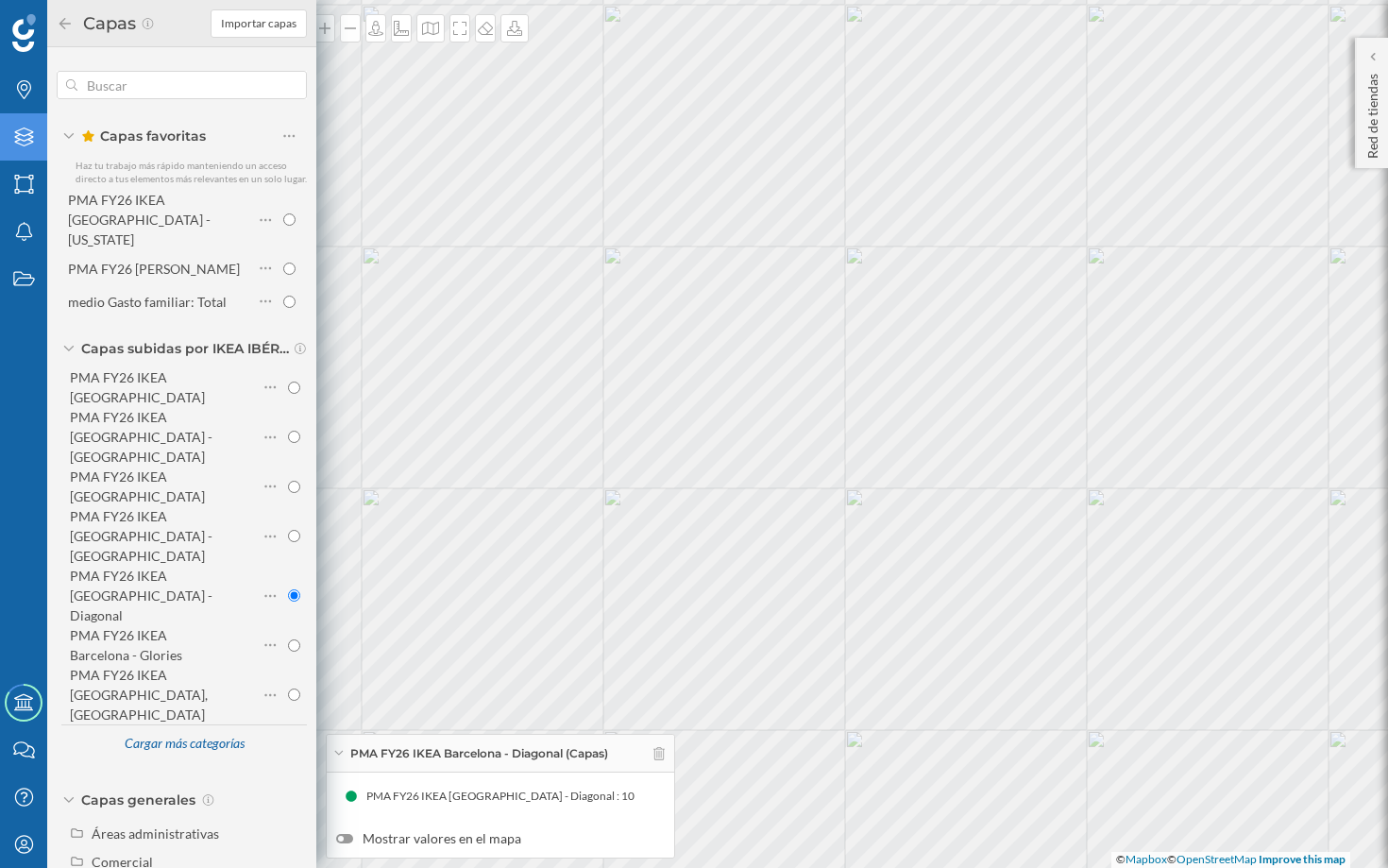
click at [73, 345] on icon at bounding box center [69, 348] width 11 height 6
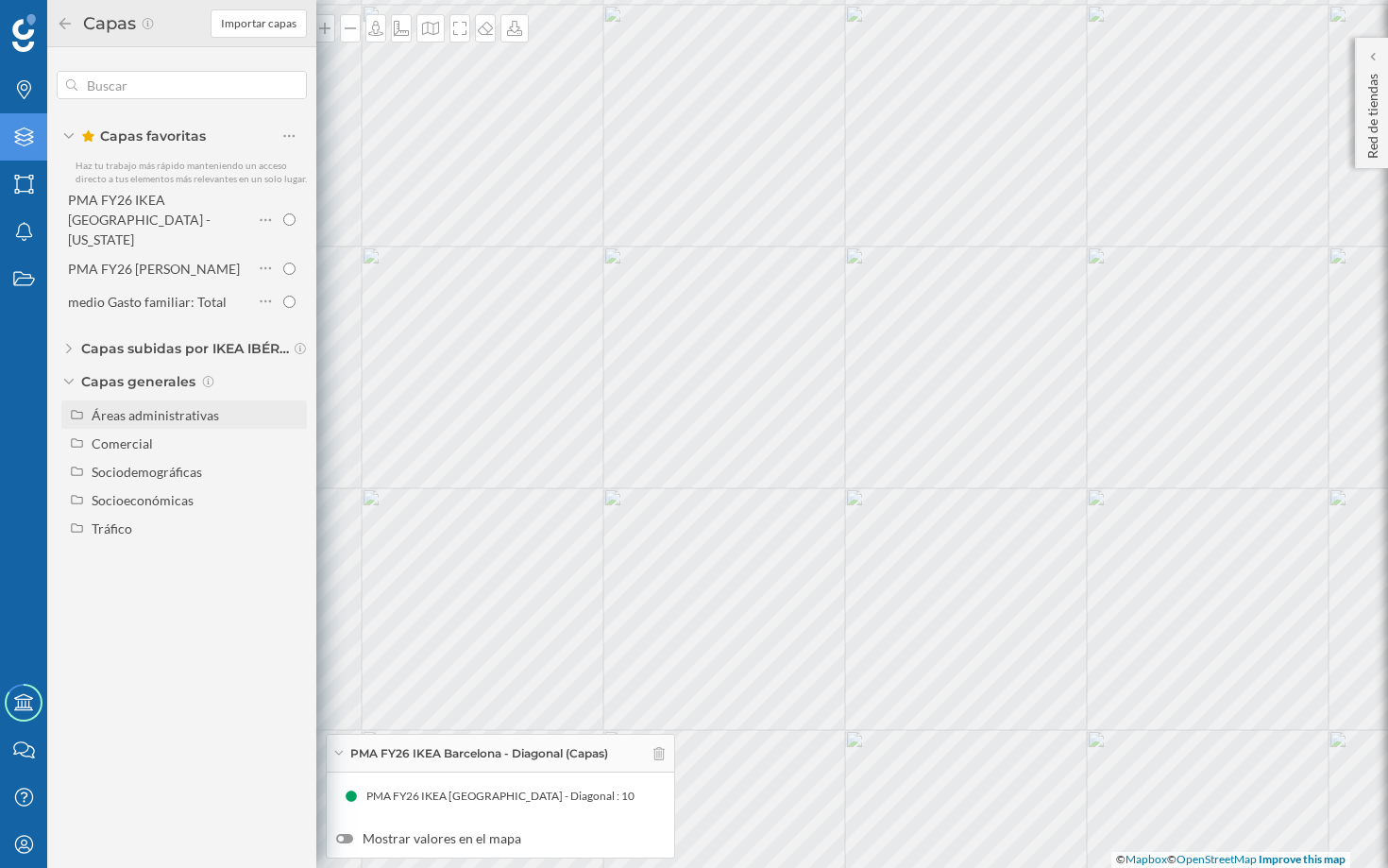
click at [122, 407] on div "Áreas administrativas" at bounding box center [155, 415] width 128 height 16
click at [168, 407] on div "Áreas administrativas" at bounding box center [155, 415] width 128 height 16
click at [660, 756] on icon at bounding box center [659, 754] width 11 height 13
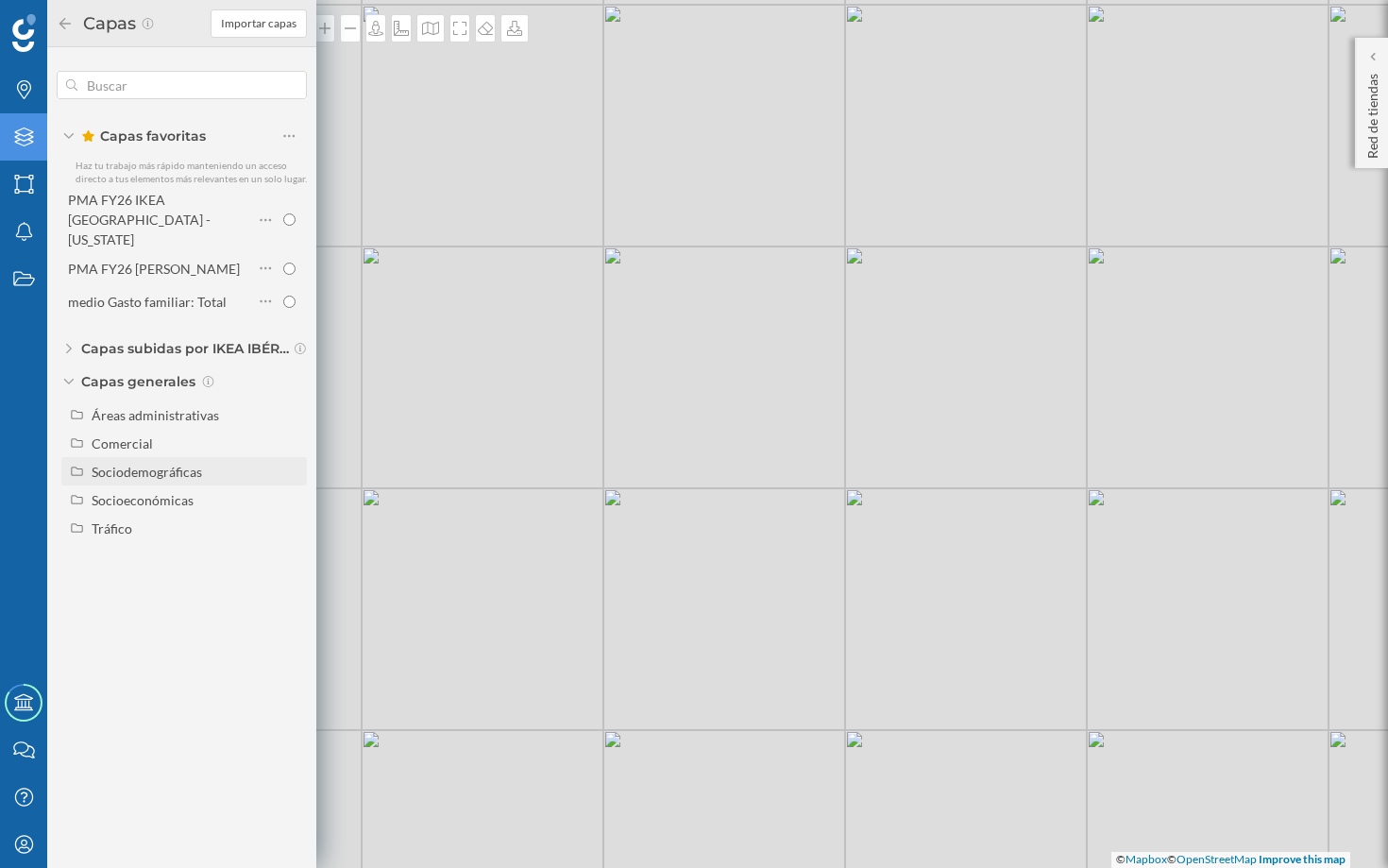
click at [176, 464] on div "Sociodemográficas" at bounding box center [147, 471] width 111 height 16
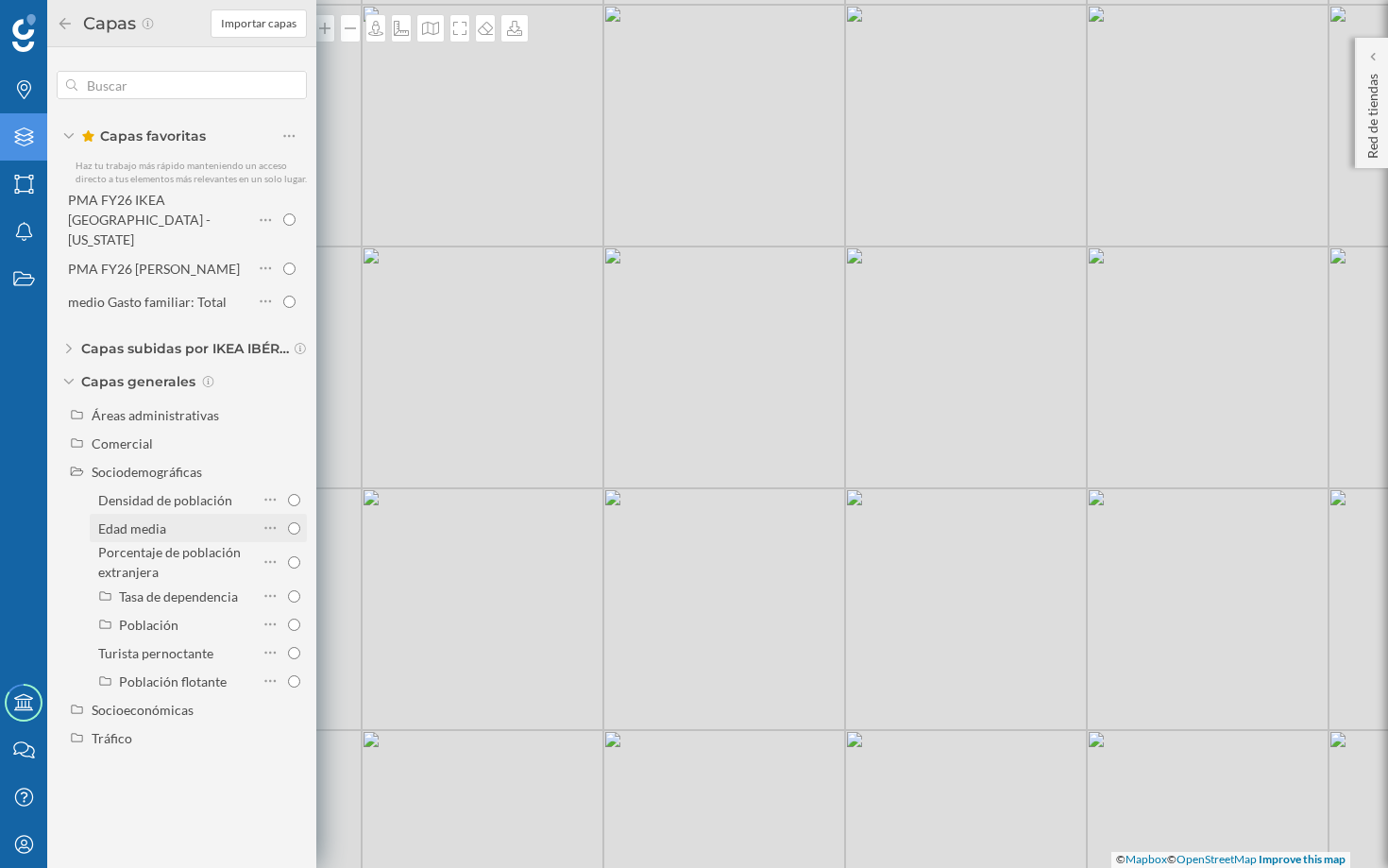
click at [145, 520] on div "Edad media" at bounding box center [132, 527] width 68 height 16
click at [288, 522] on input "Edad media" at bounding box center [294, 527] width 12 height 12
radio input "true"
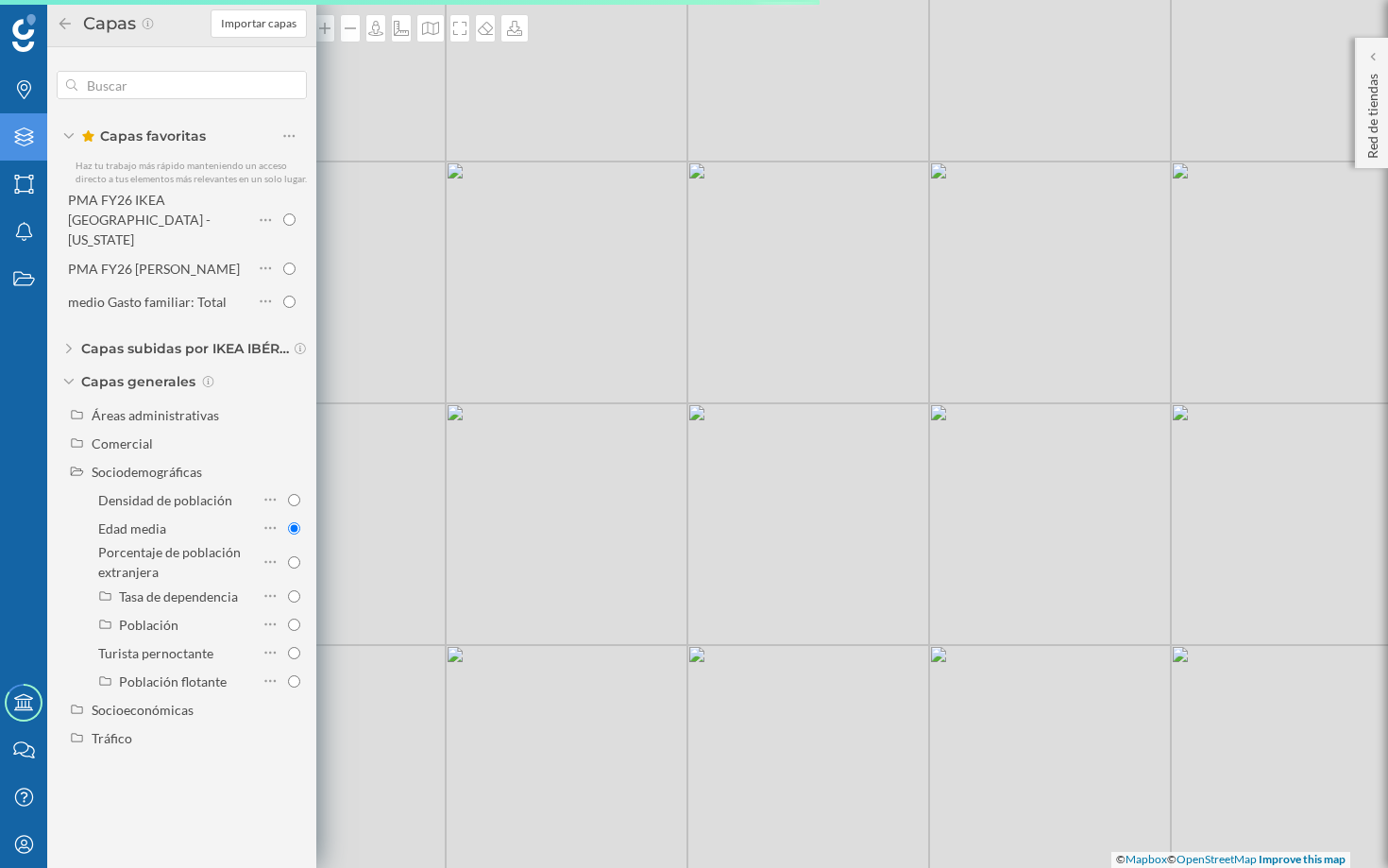
drag, startPoint x: 840, startPoint y: 567, endPoint x: 765, endPoint y: 425, distance: 160.6
click at [765, 425] on div "© Mapbox © OpenStreetMap Improve this map" at bounding box center [694, 434] width 1388 height 868
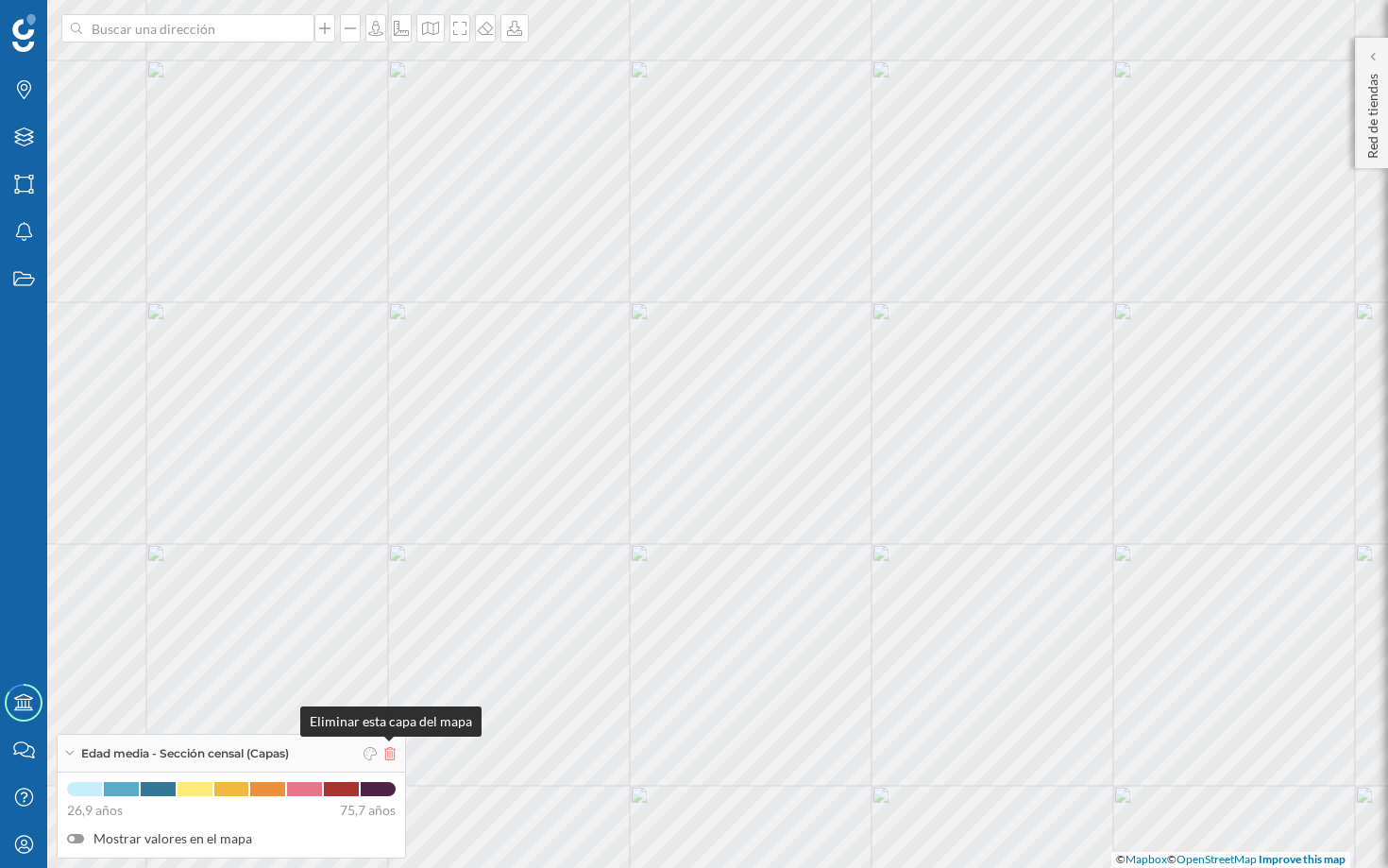
click at [391, 749] on icon at bounding box center [390, 754] width 11 height 13
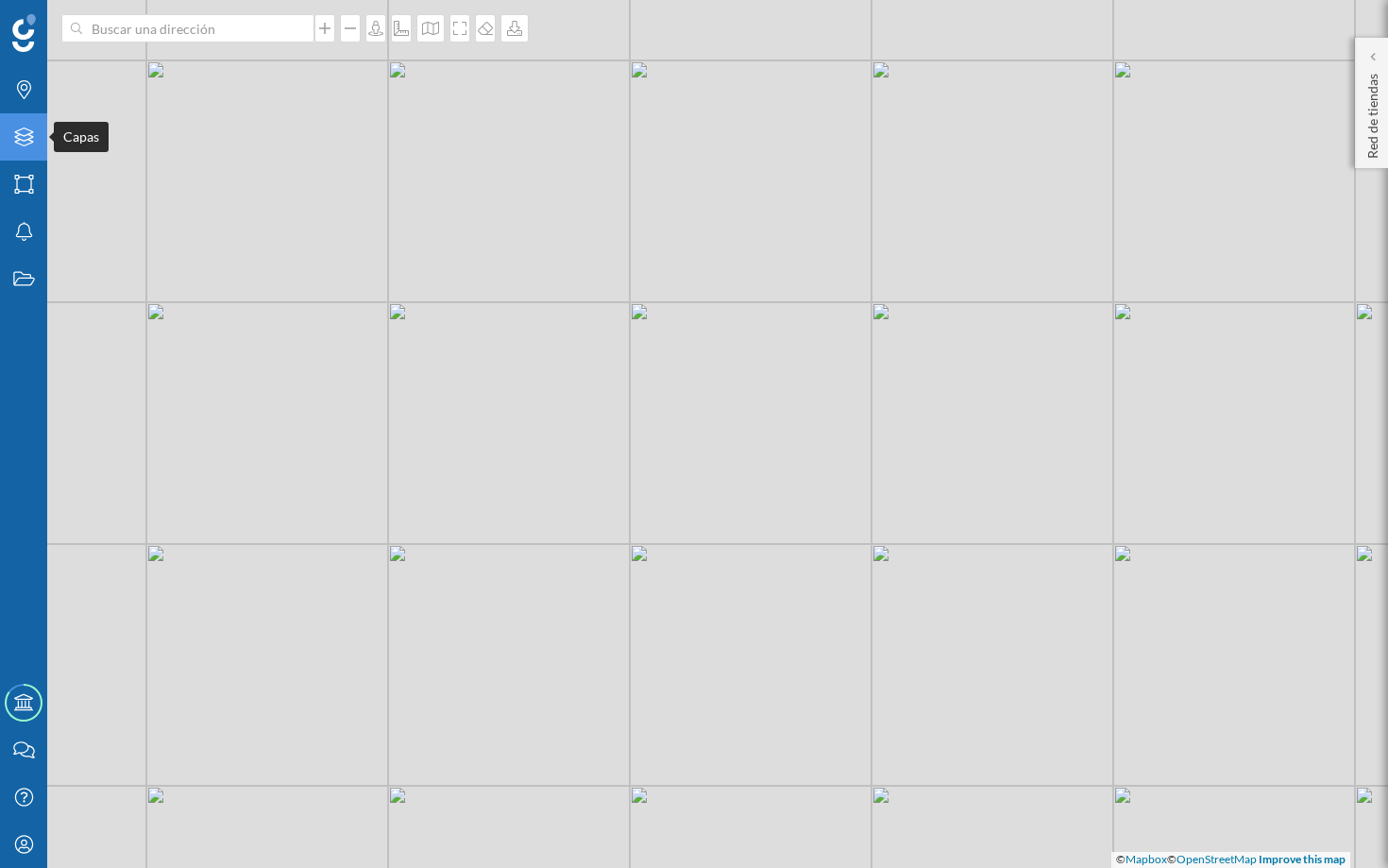
click at [24, 142] on icon "Capas" at bounding box center [24, 137] width 24 height 19
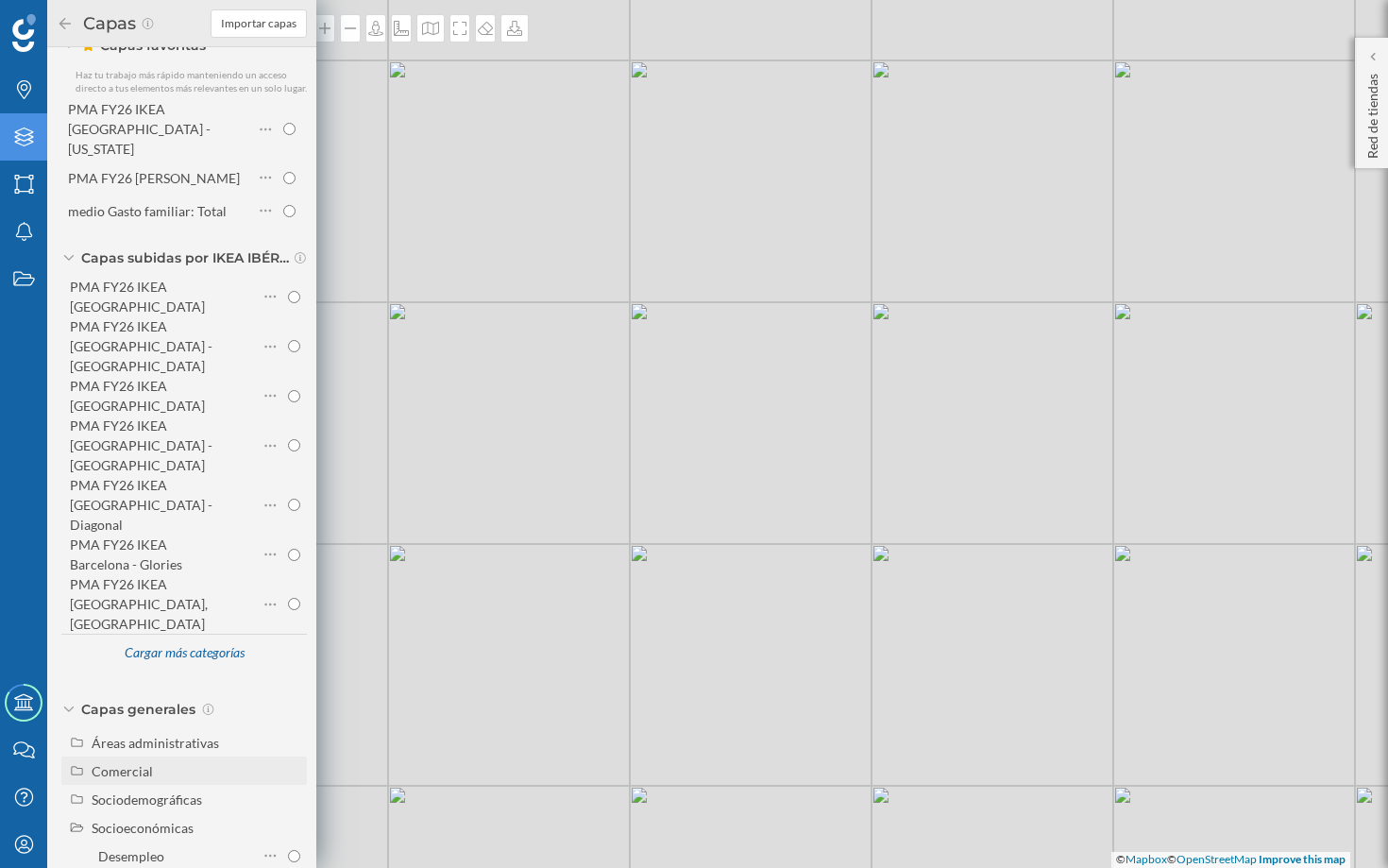
scroll to position [156, 0]
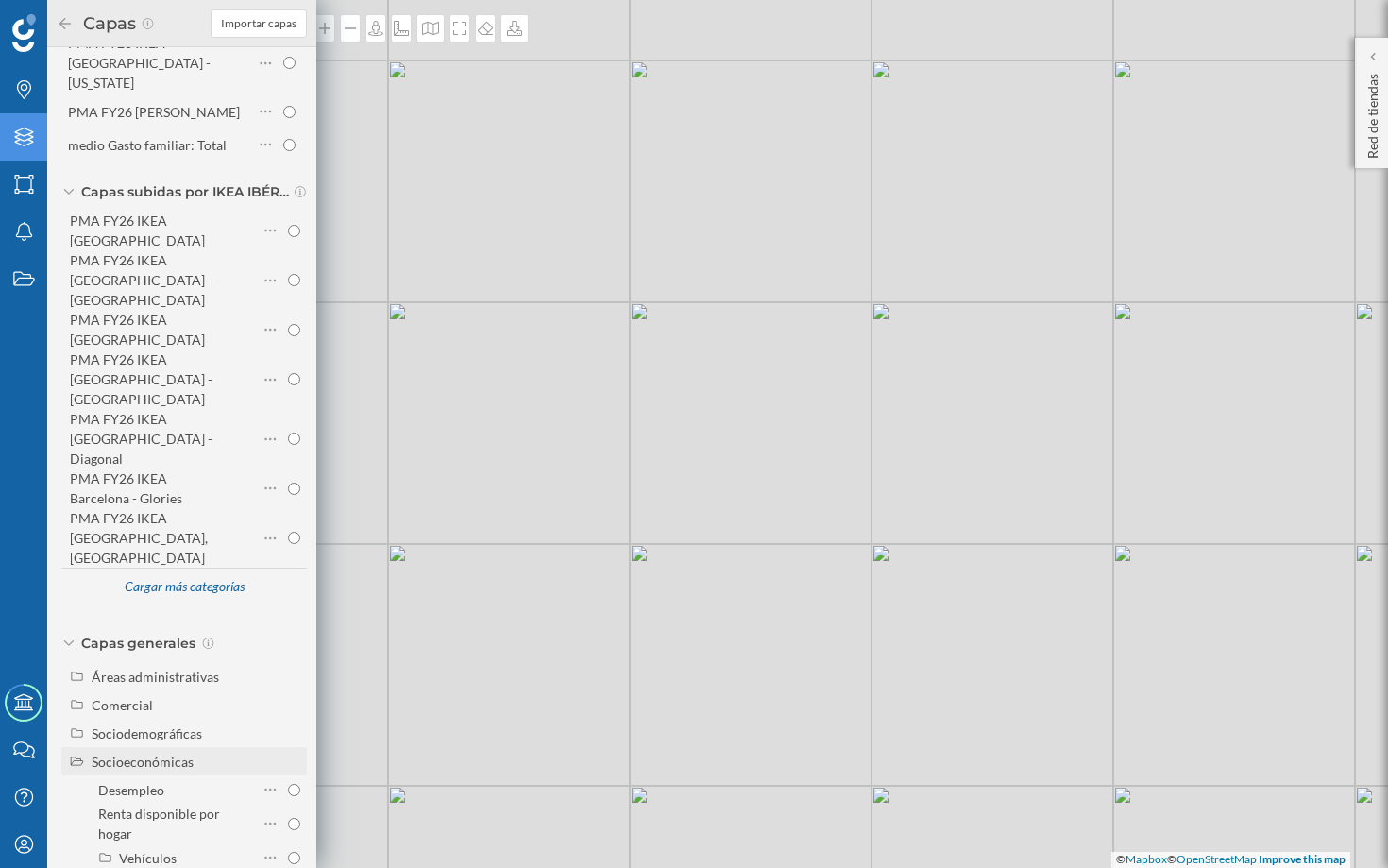
click at [175, 754] on div "Socioeconómicas" at bounding box center [142, 761] width 102 height 16
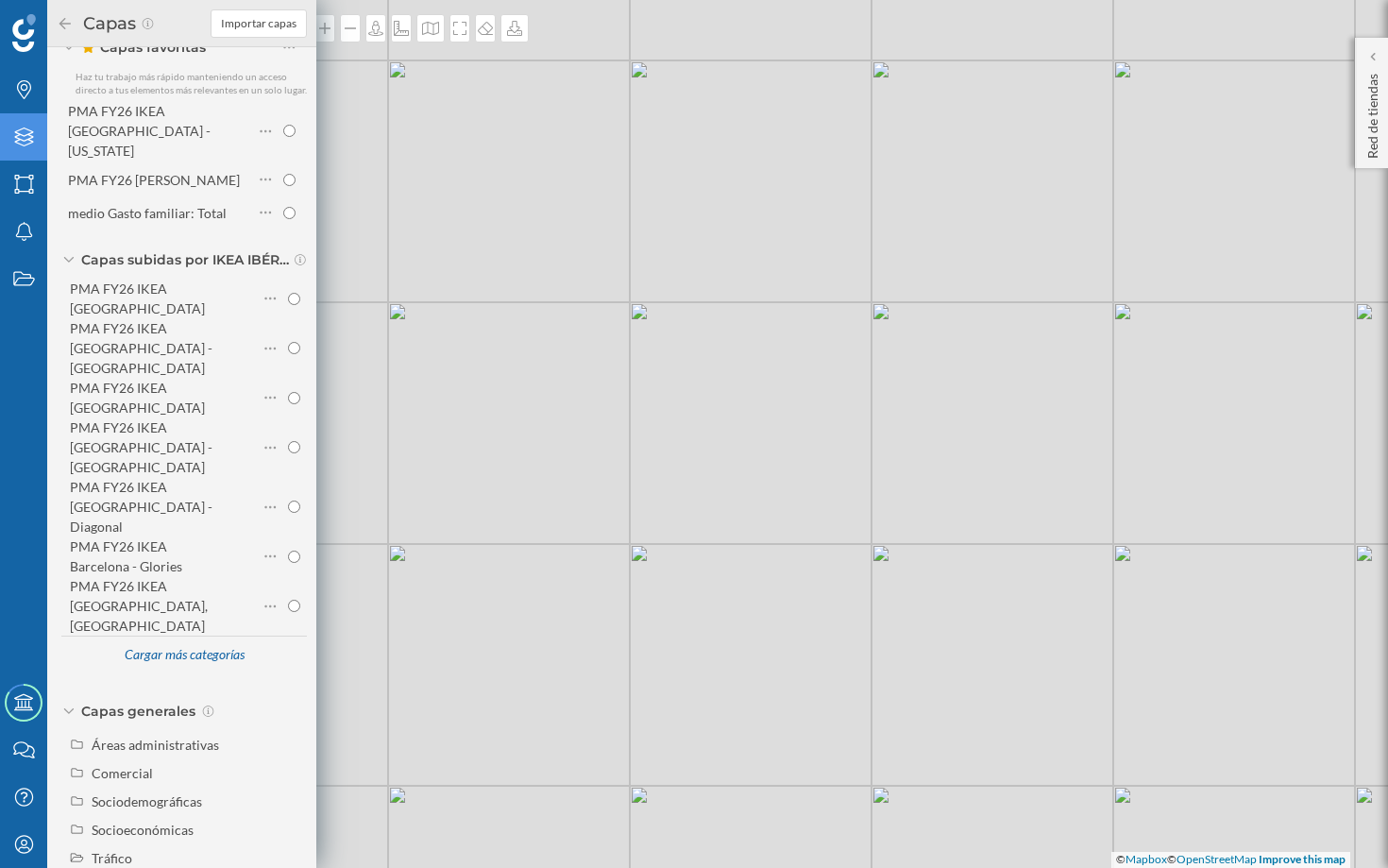
radio input "true"
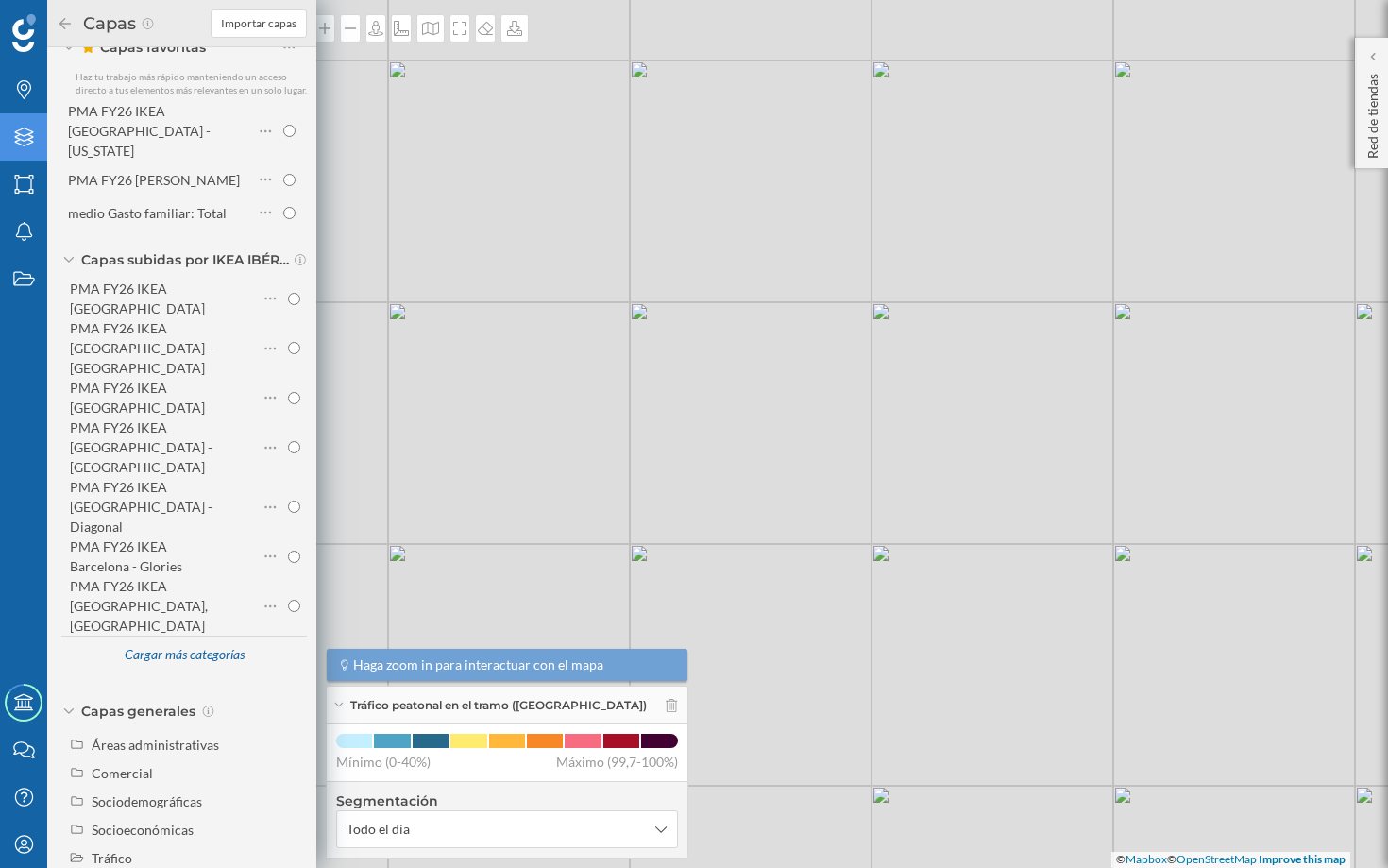
click at [62, 27] on icon at bounding box center [65, 23] width 11 height 11
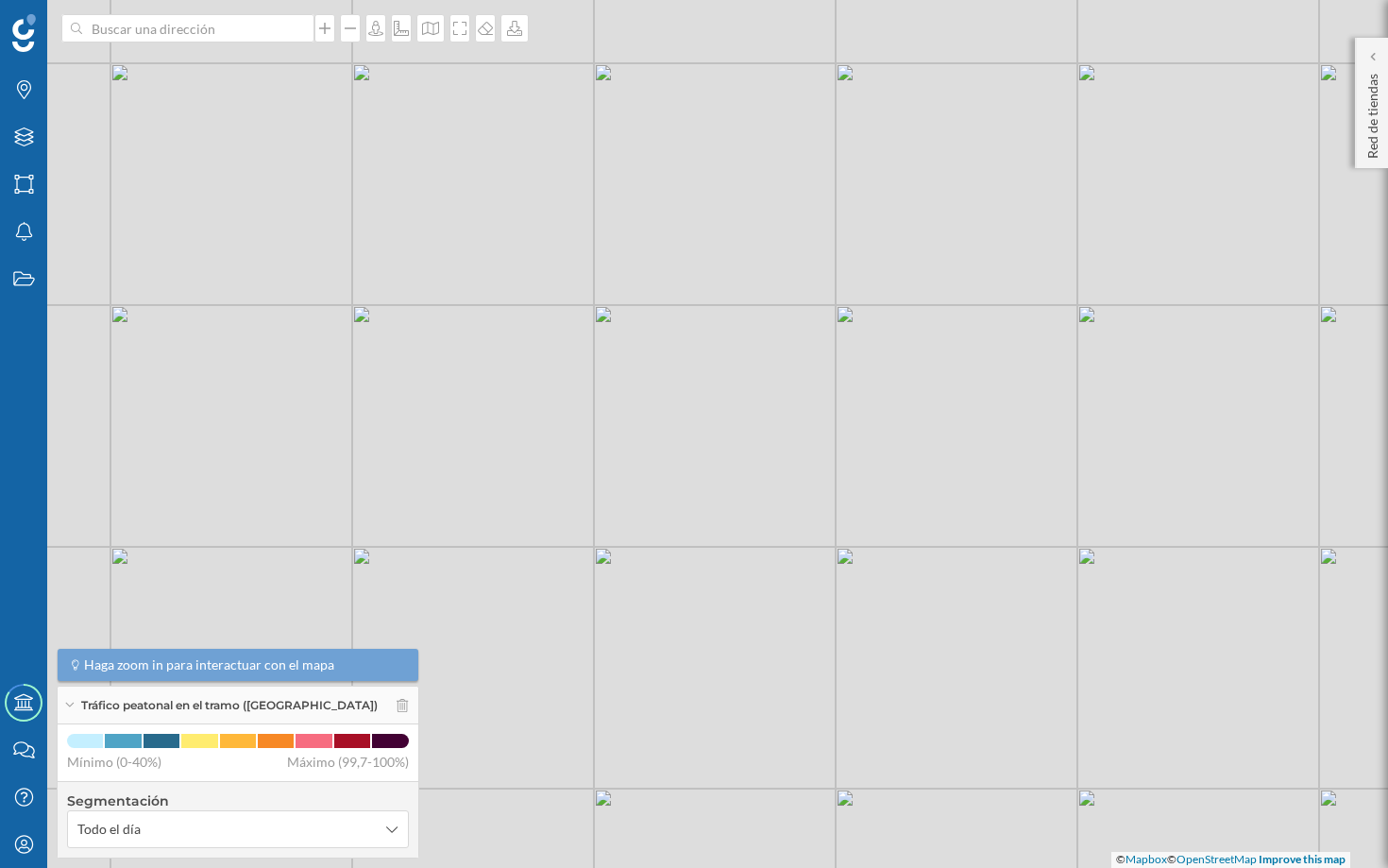
drag, startPoint x: 679, startPoint y: 288, endPoint x: 607, endPoint y: 324, distance: 80.5
click at [607, 324] on div "© Mapbox © OpenStreetMap Improve this map" at bounding box center [694, 434] width 1388 height 868
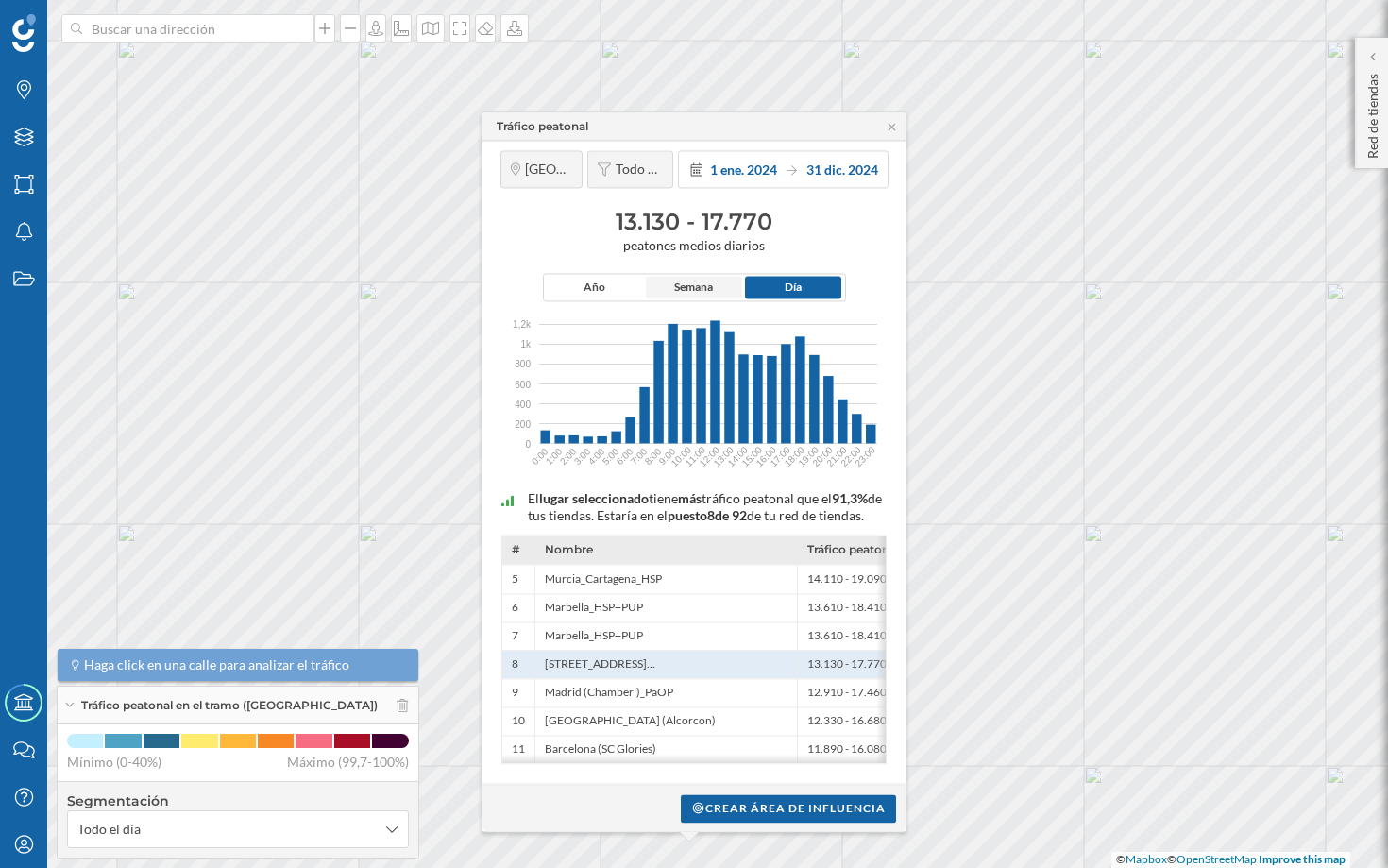
click at [710, 279] on span "Semana" at bounding box center [694, 288] width 39 height 17
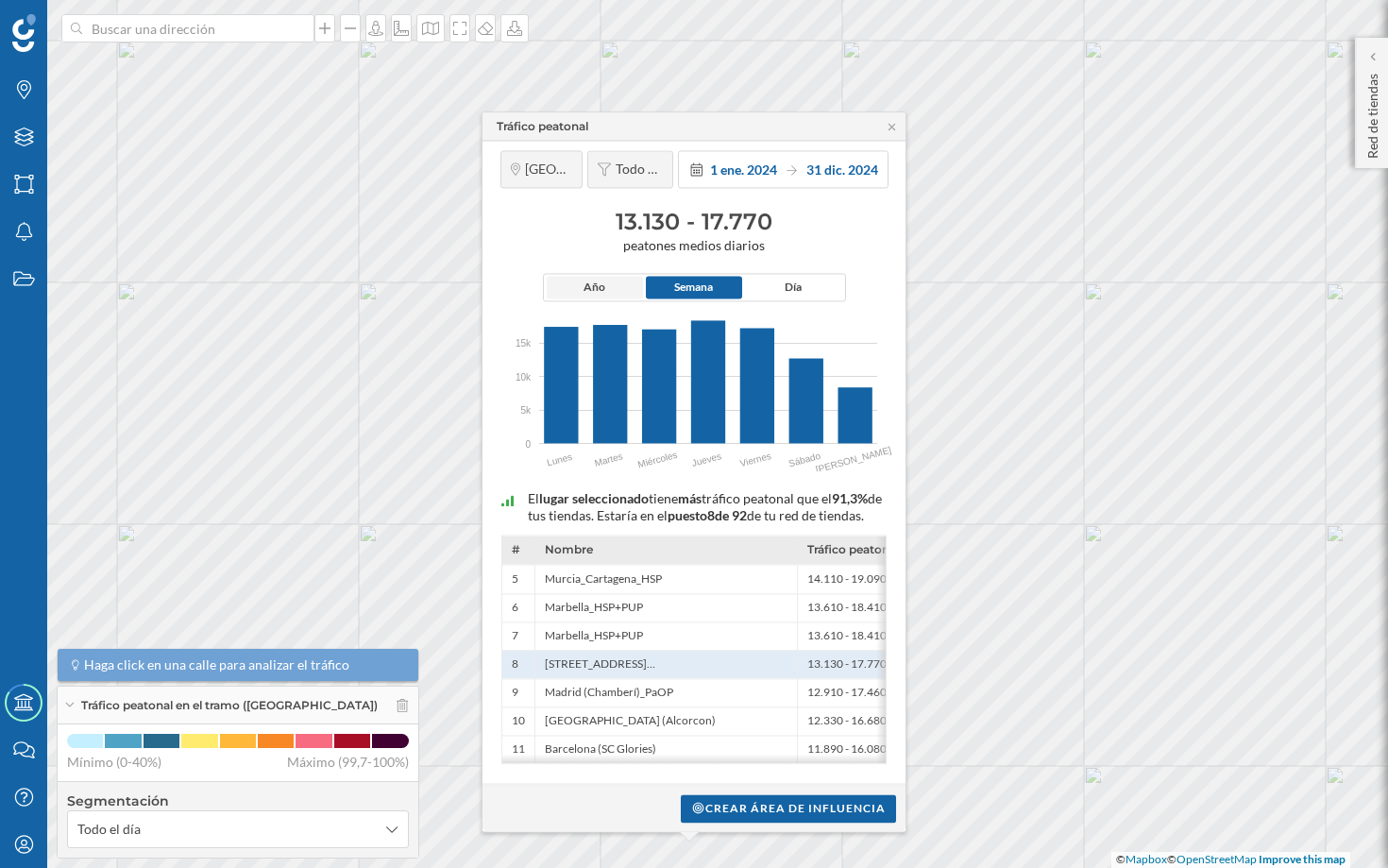
click at [600, 279] on span "Año" at bounding box center [594, 288] width 22 height 17
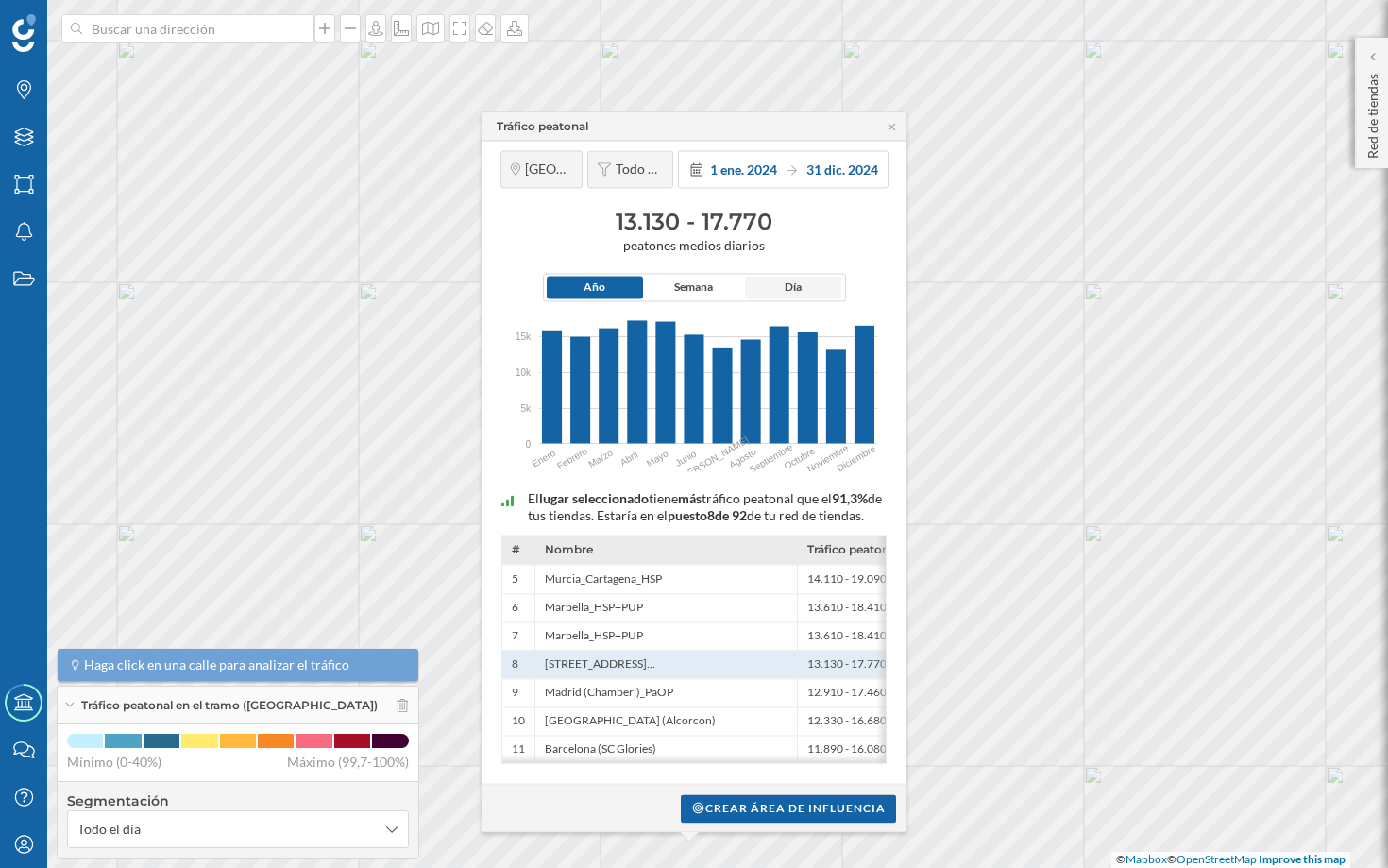
click at [784, 277] on span "Día" at bounding box center [793, 288] width 96 height 23
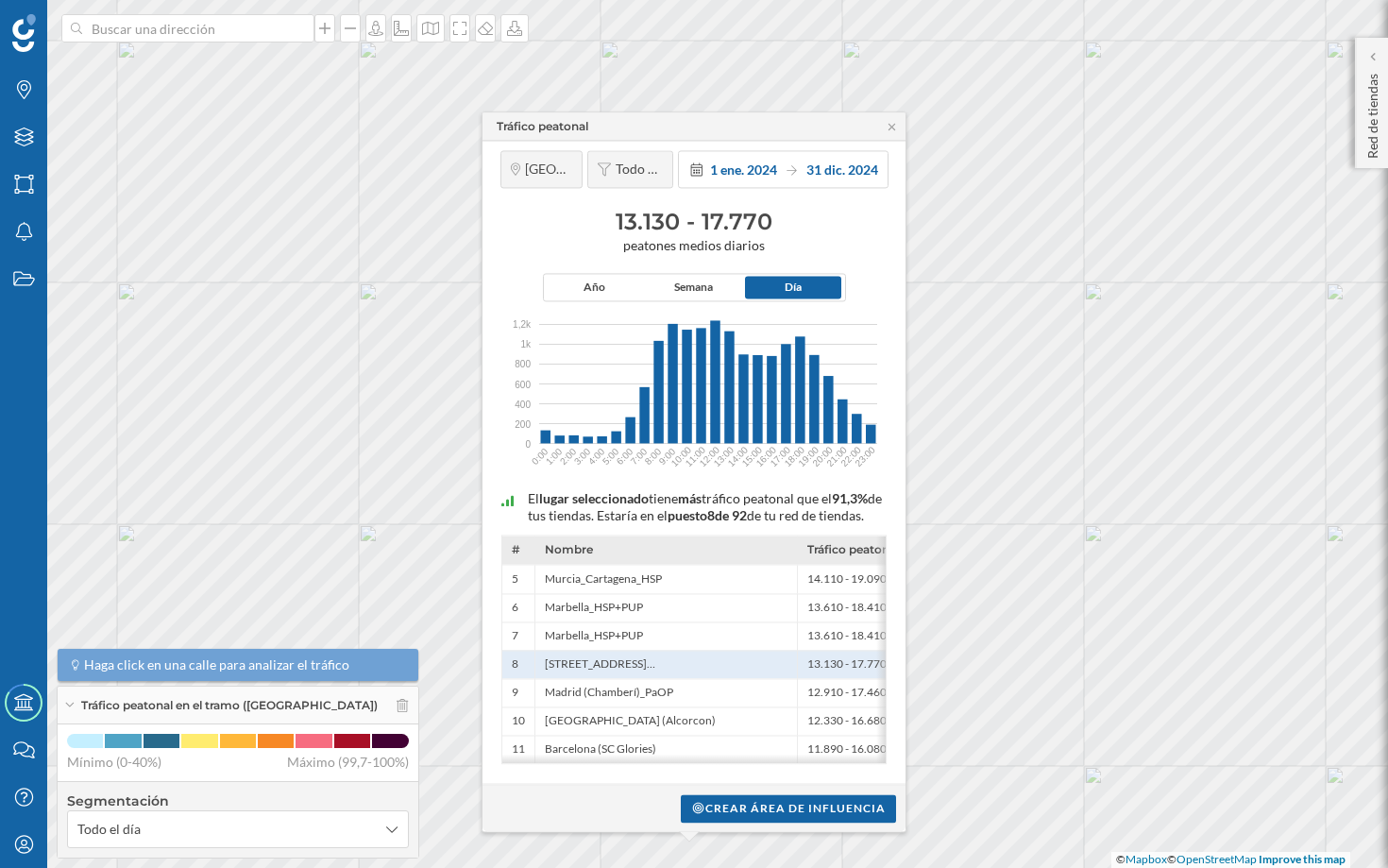
drag, startPoint x: 620, startPoint y: 209, endPoint x: 803, endPoint y: 208, distance: 183.0
click at [803, 208] on h3 "13.130 - 17.770" at bounding box center [694, 222] width 404 height 31
click at [673, 237] on span "peatones medios diarios" at bounding box center [694, 245] width 404 height 17
drag, startPoint x: 617, startPoint y: 199, endPoint x: 809, endPoint y: 197, distance: 192.0
click at [809, 207] on h3 "13.130 - 17.770" at bounding box center [694, 222] width 404 height 31
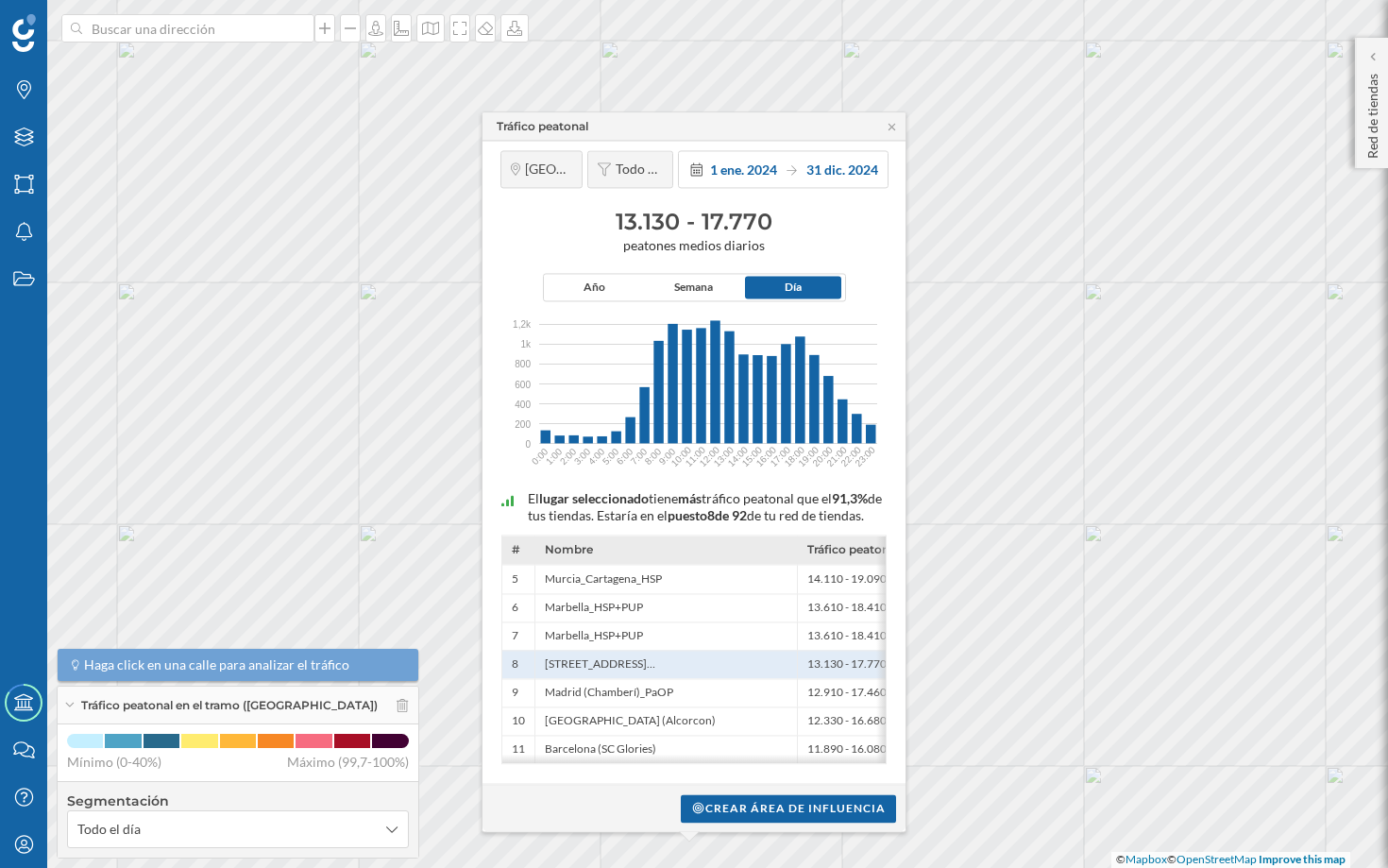
click at [834, 207] on h3 "13.130 - 17.770" at bounding box center [694, 222] width 404 height 31
click at [826, 161] on span "31 dic. 2024" at bounding box center [841, 169] width 72 height 16
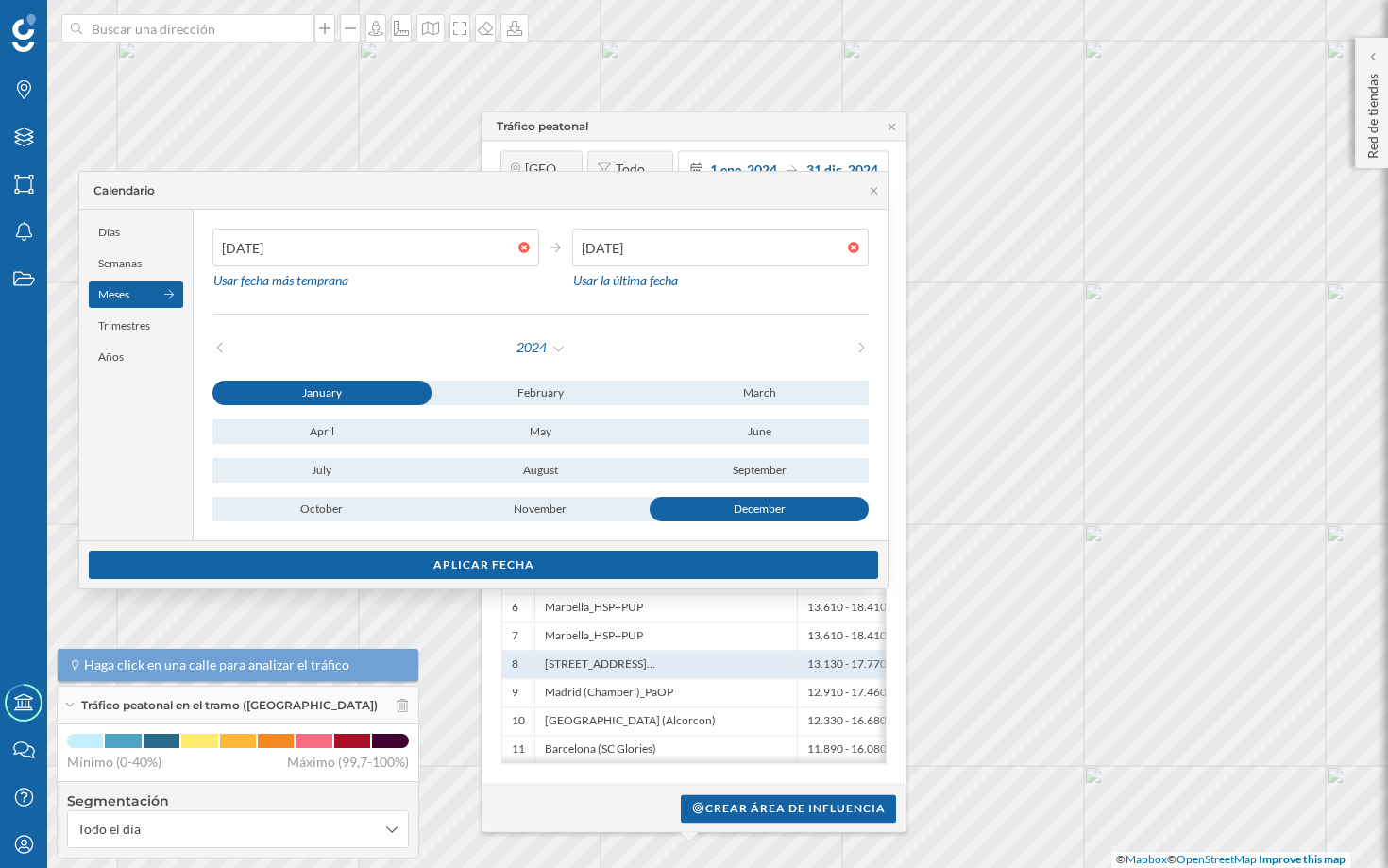
click at [552, 362] on div "2024 January February March April May June July August September October Novemb…" at bounding box center [541, 426] width 656 height 188
click at [559, 352] on div "2024" at bounding box center [540, 347] width 51 height 29
click at [652, 469] on div "2025" at bounding box center [590, 464] width 141 height 39
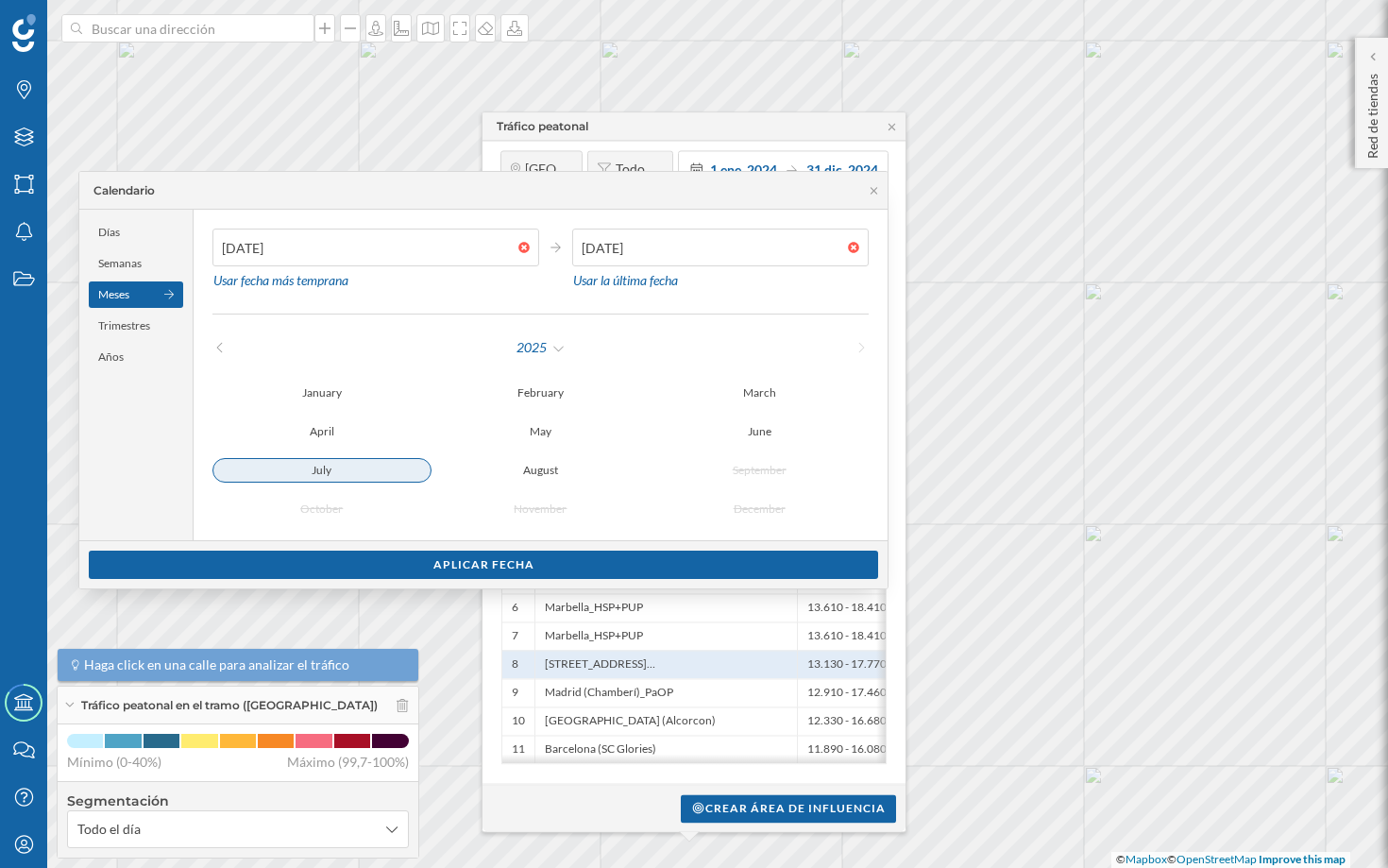
type input "31/07/2025"
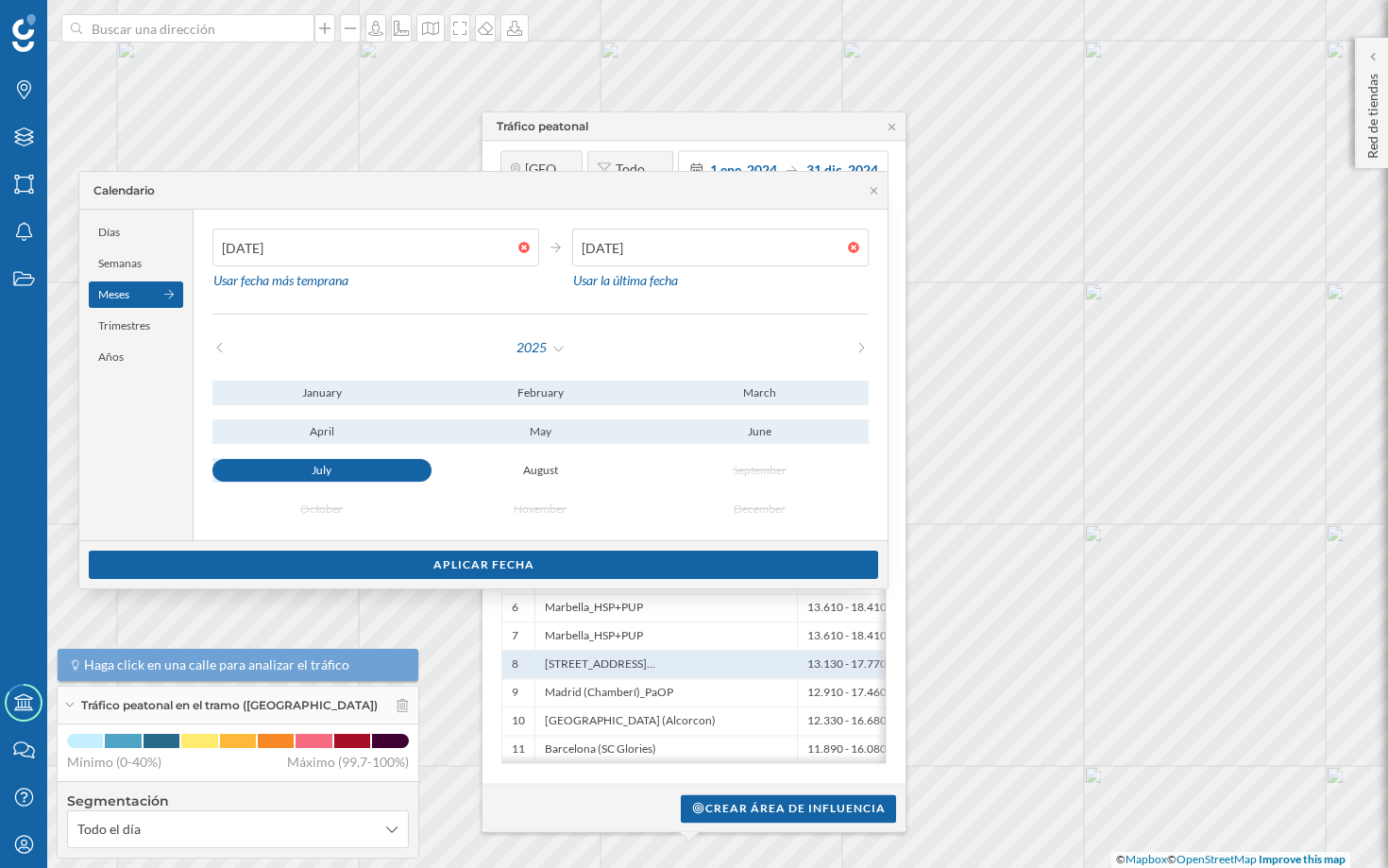
click at [392, 475] on div "July" at bounding box center [322, 470] width 219 height 23
click at [528, 246] on div at bounding box center [528, 247] width 21 height 11
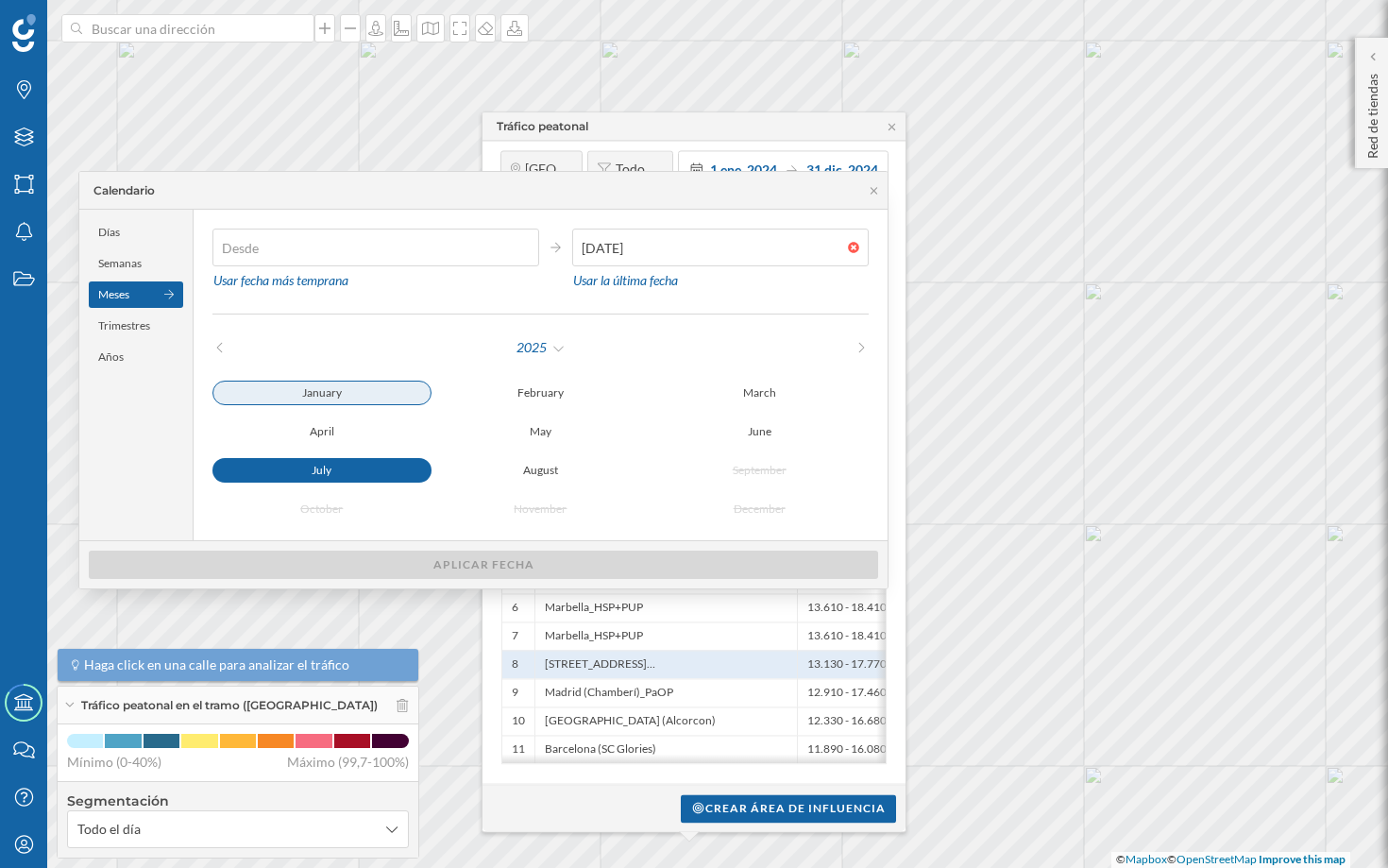
type input "01/01/2025"
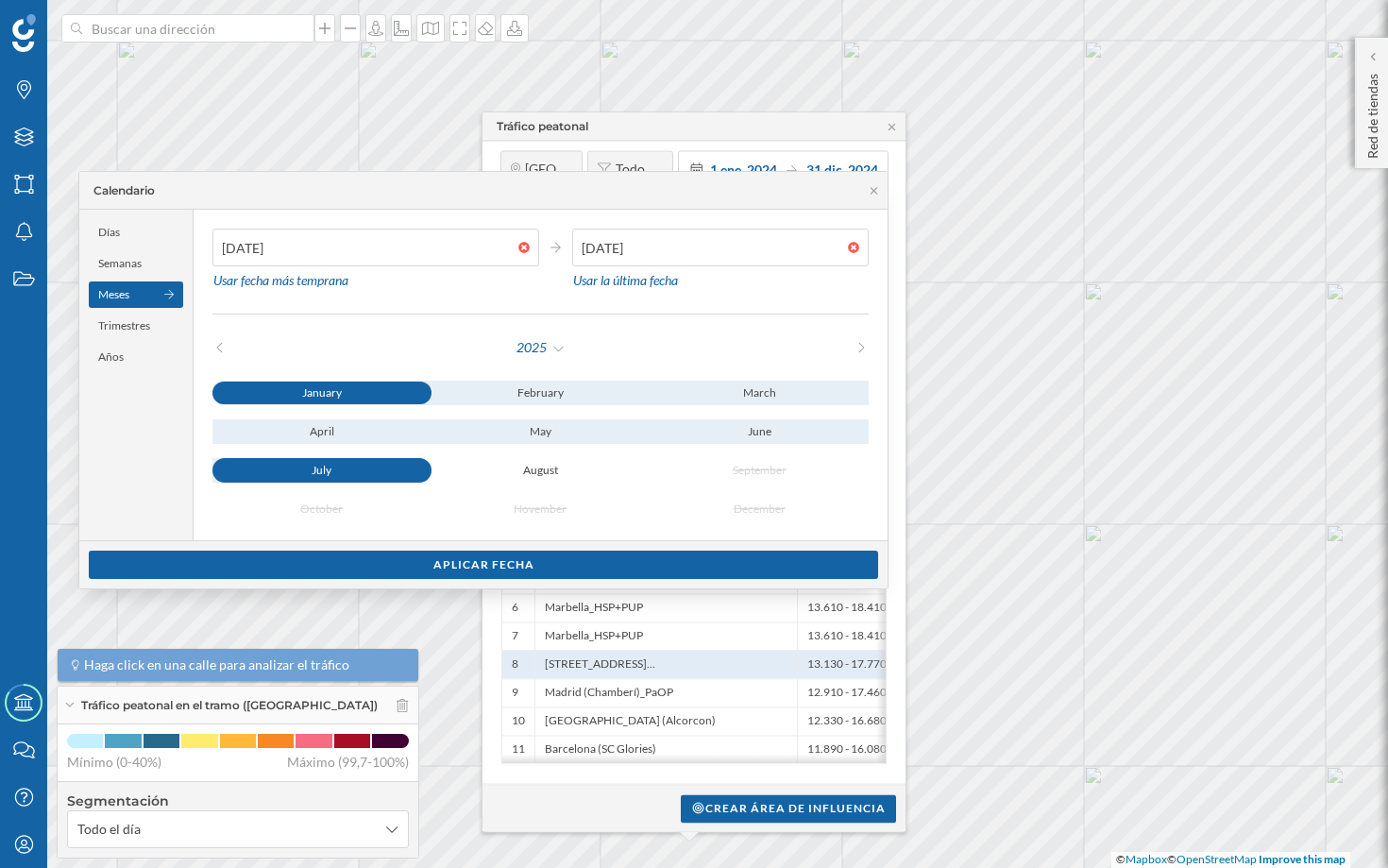
click at [359, 385] on div "January" at bounding box center [322, 393] width 219 height 23
click at [372, 479] on div "July" at bounding box center [322, 470] width 219 height 23
click at [500, 568] on div "Aplicar fecha" at bounding box center [484, 564] width 790 height 29
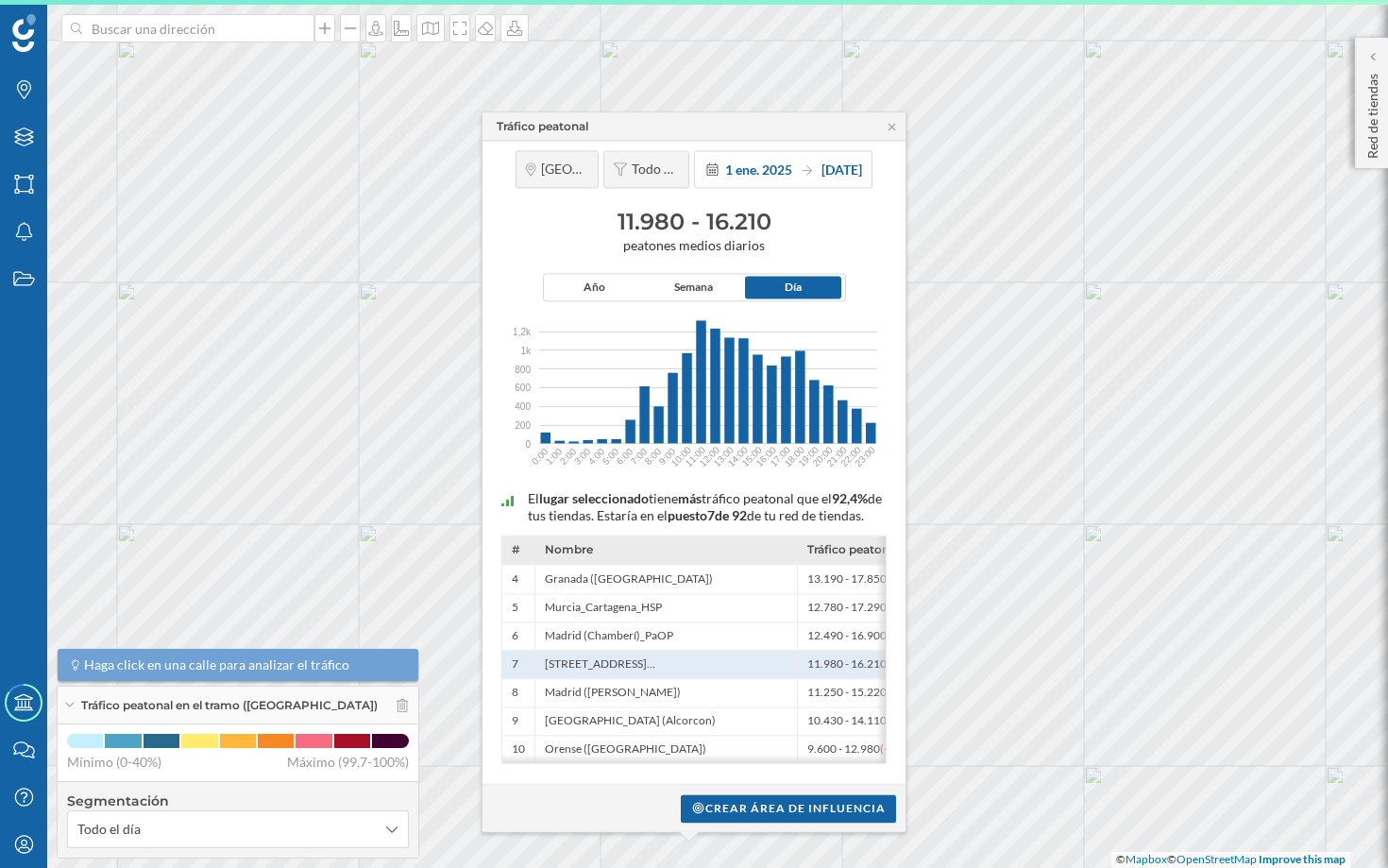
drag, startPoint x: 604, startPoint y: 192, endPoint x: 795, endPoint y: 190, distance: 191.0
click at [795, 207] on h3 "11.980 - 16.210" at bounding box center [694, 222] width 404 height 31
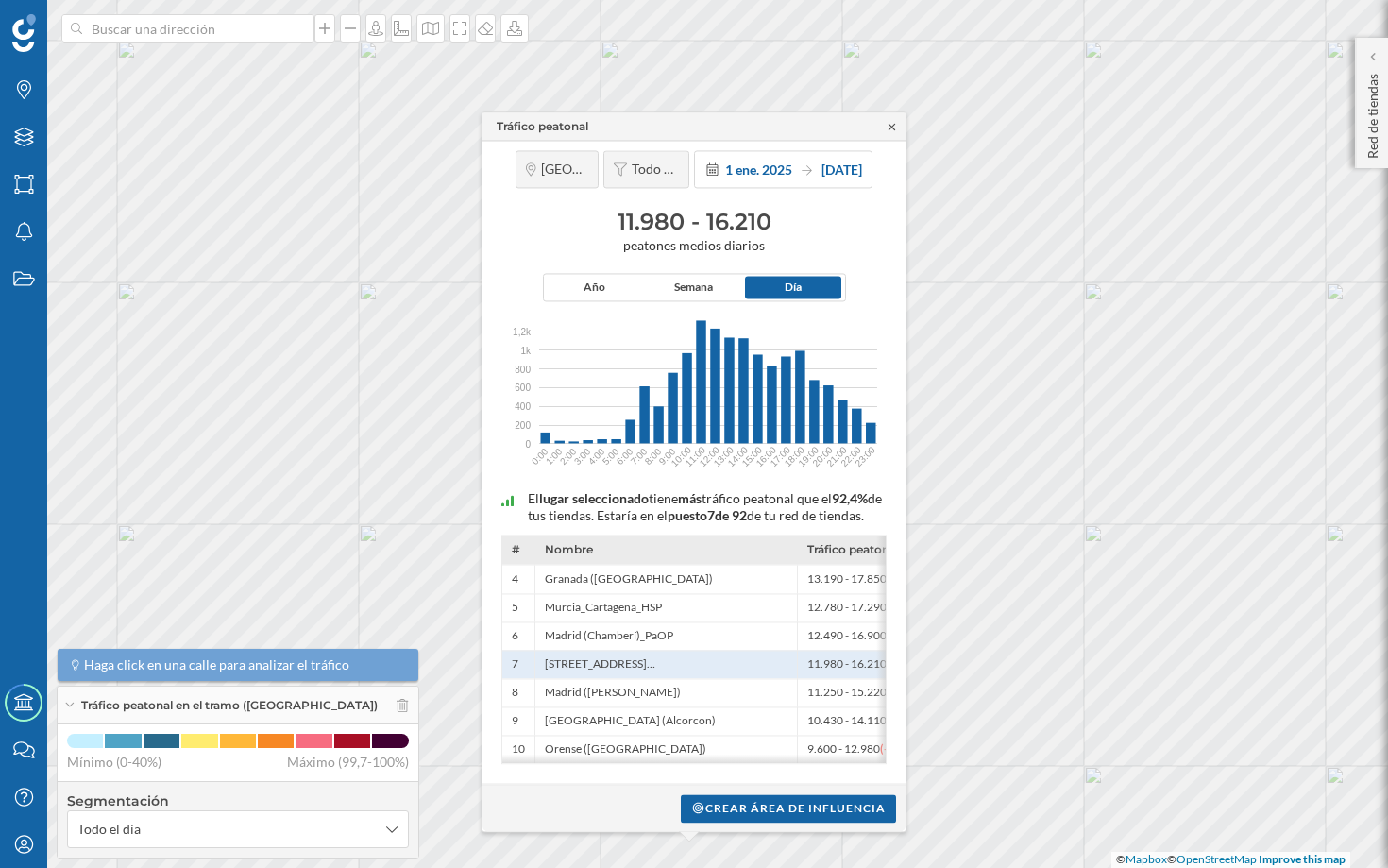
click at [890, 121] on icon at bounding box center [892, 127] width 14 height 11
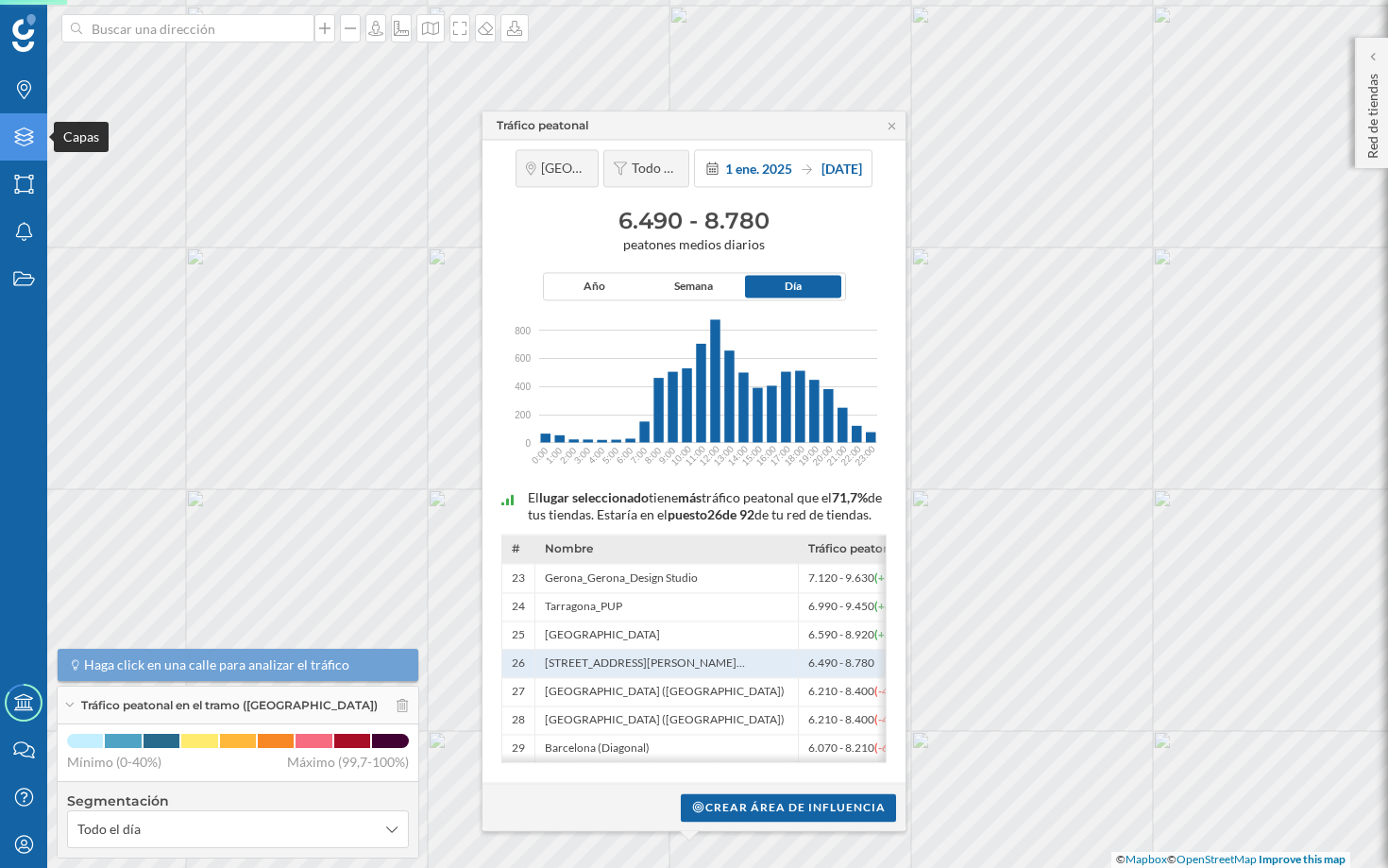
click at [27, 141] on icon "Capas" at bounding box center [24, 137] width 24 height 19
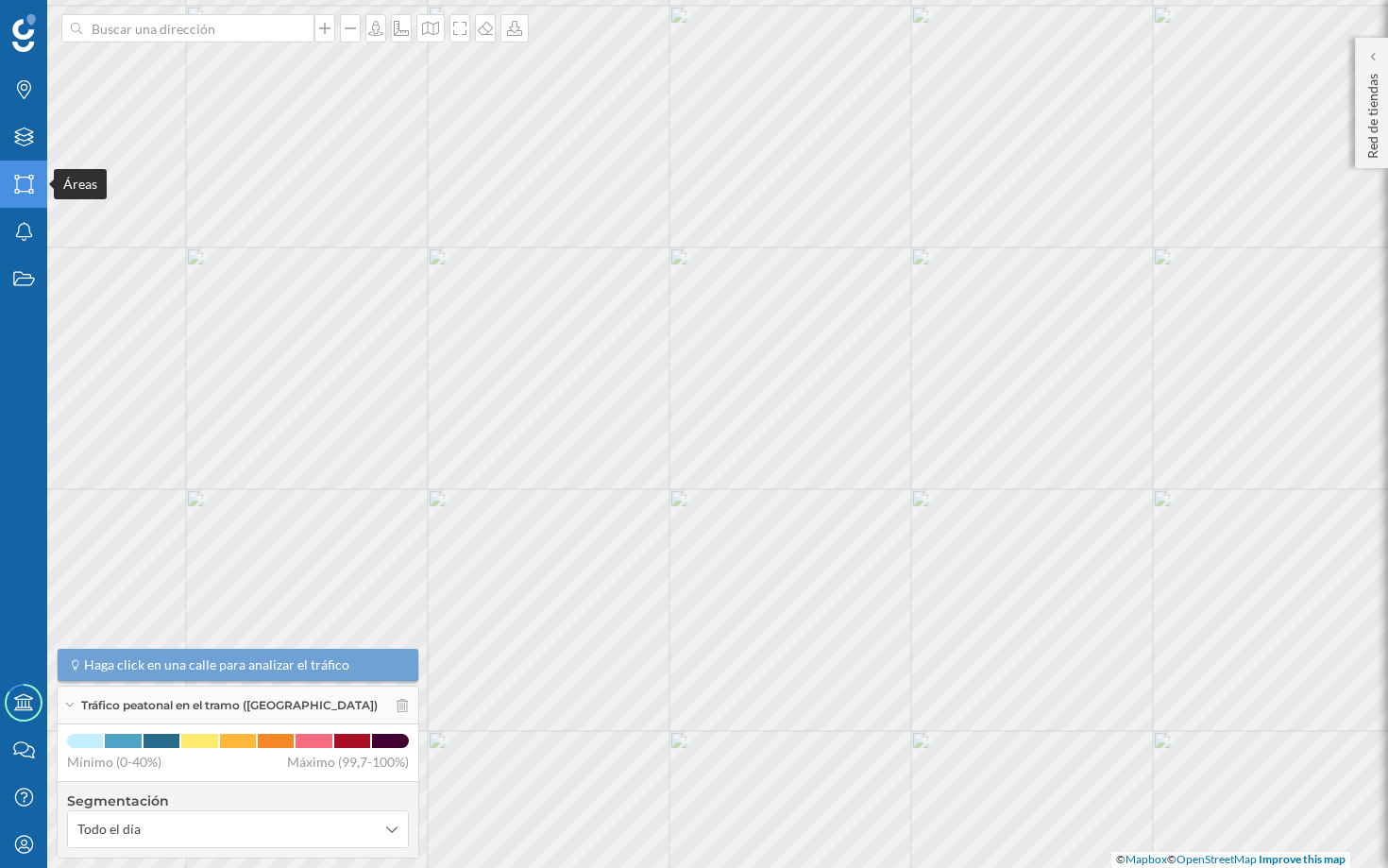
click at [15, 181] on icon at bounding box center [24, 184] width 19 height 19
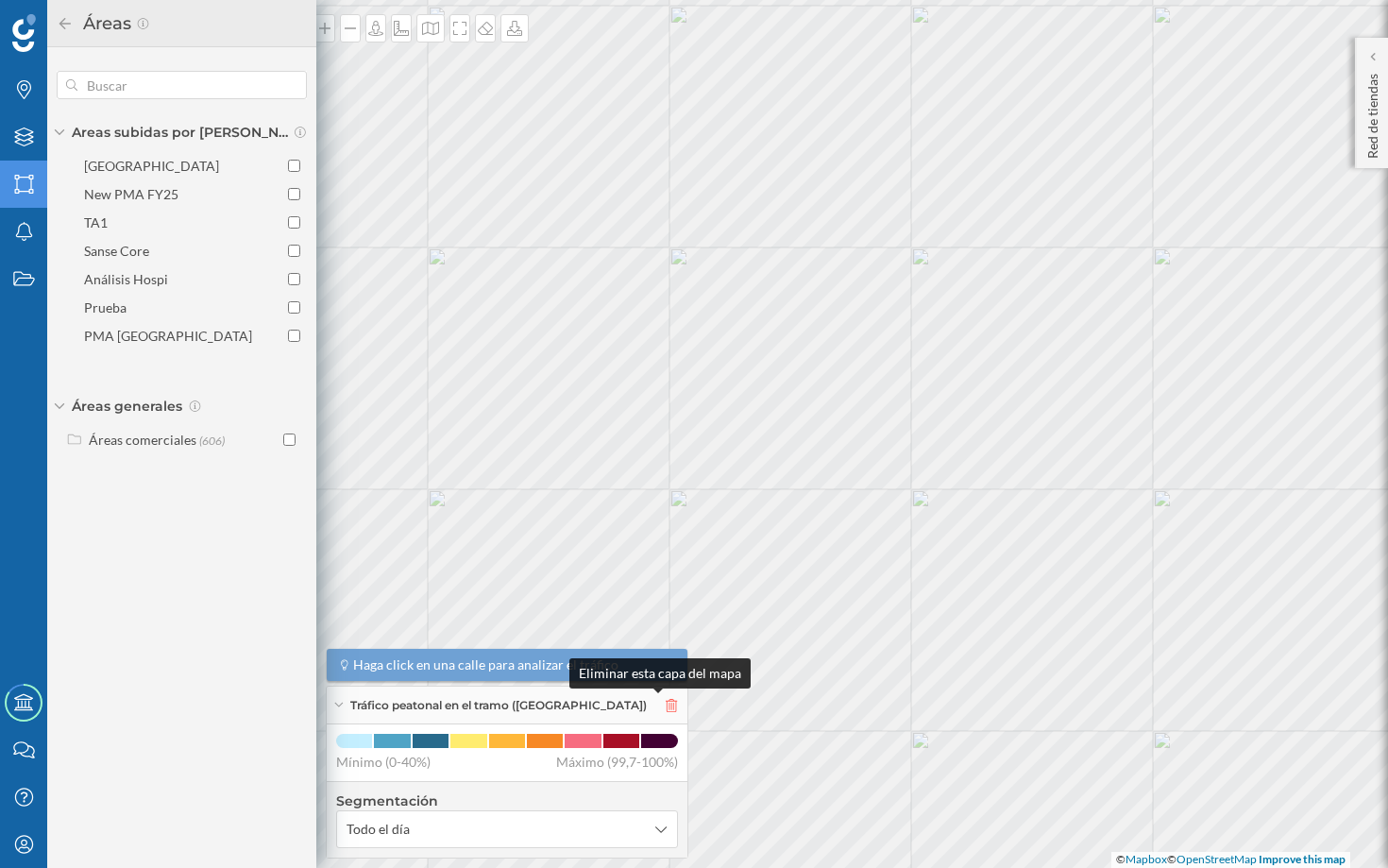
click at [666, 702] on icon at bounding box center [672, 706] width 11 height 13
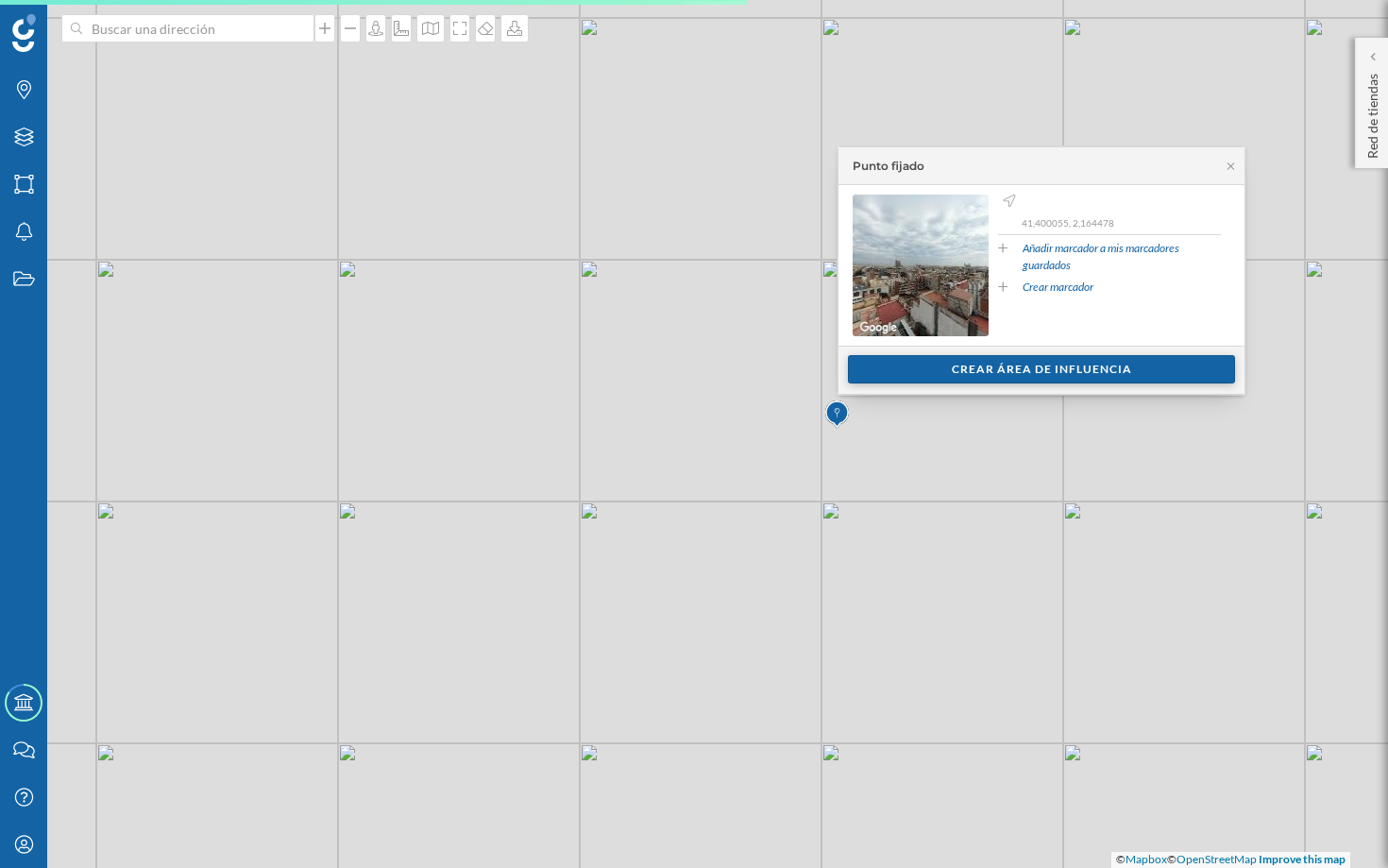
click at [1013, 383] on div "Crear área de influencia" at bounding box center [1042, 369] width 199 height 29
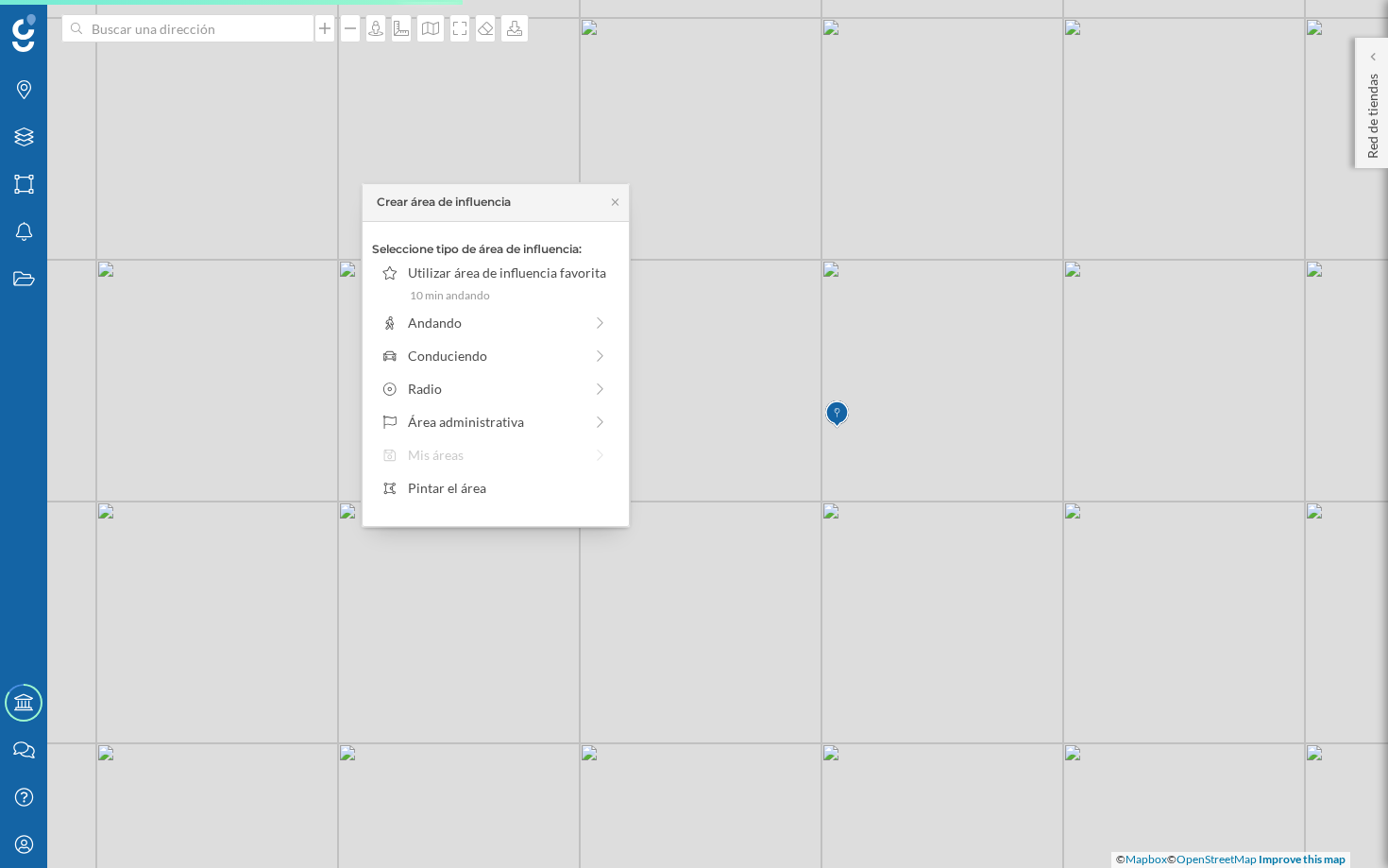
click at [1013, 383] on div "© Mapbox © OpenStreetMap Improve this map" at bounding box center [694, 434] width 1388 height 868
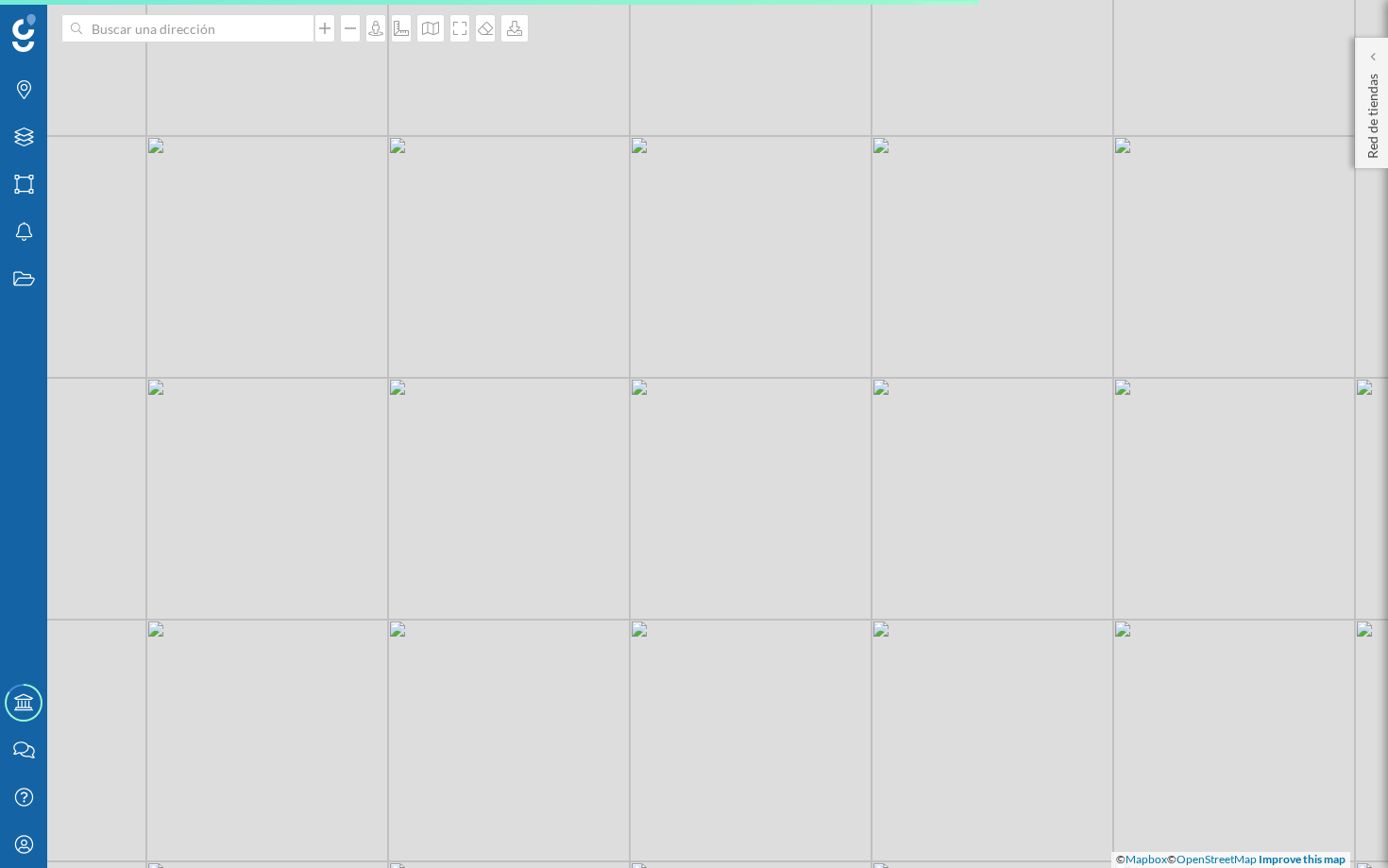
click at [763, 411] on div "© Mapbox © OpenStreetMap Improve this map" at bounding box center [694, 434] width 1388 height 868
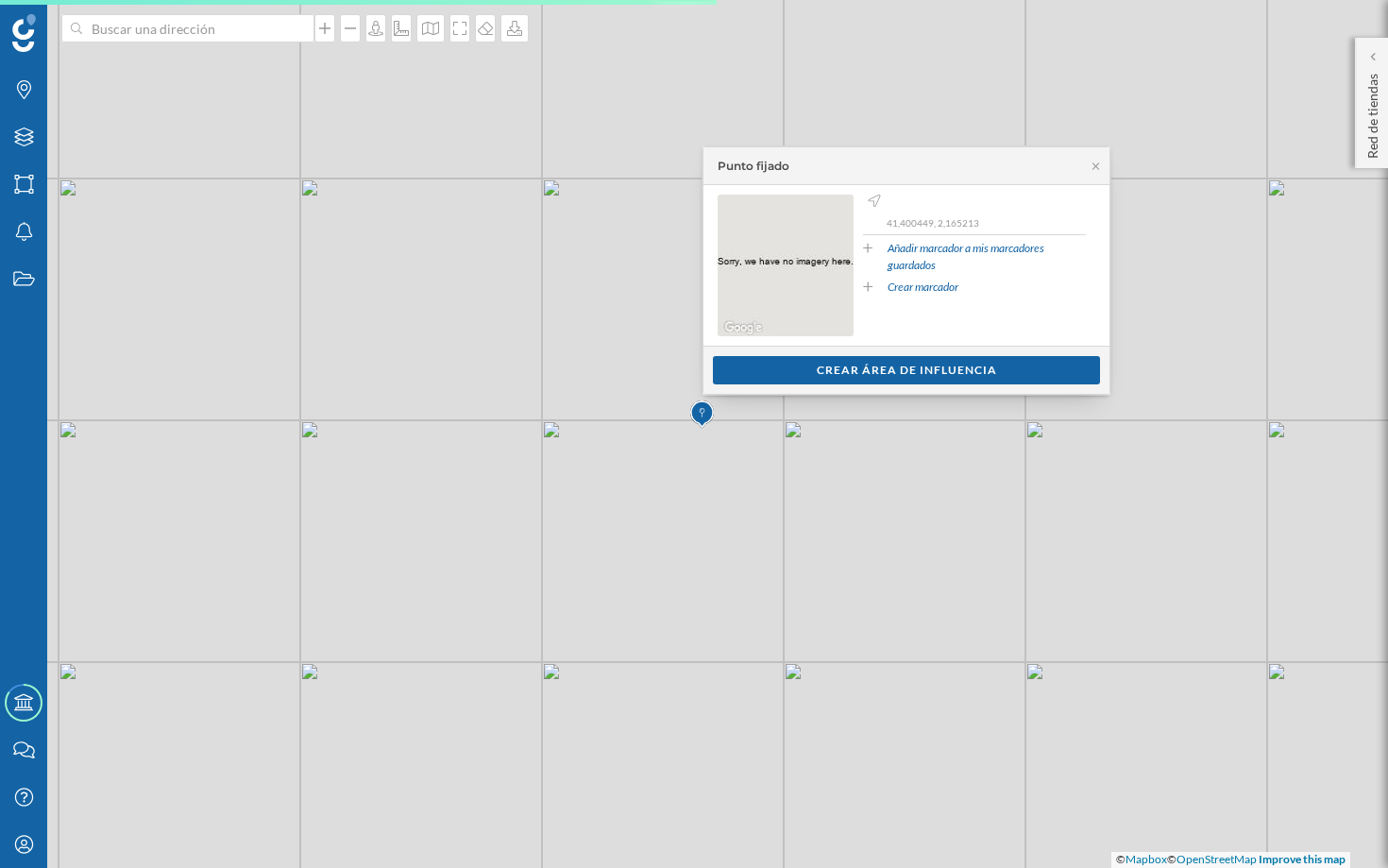
click at [769, 387] on div "Ver clientes Crear área de influencia" at bounding box center [906, 369] width 406 height 48
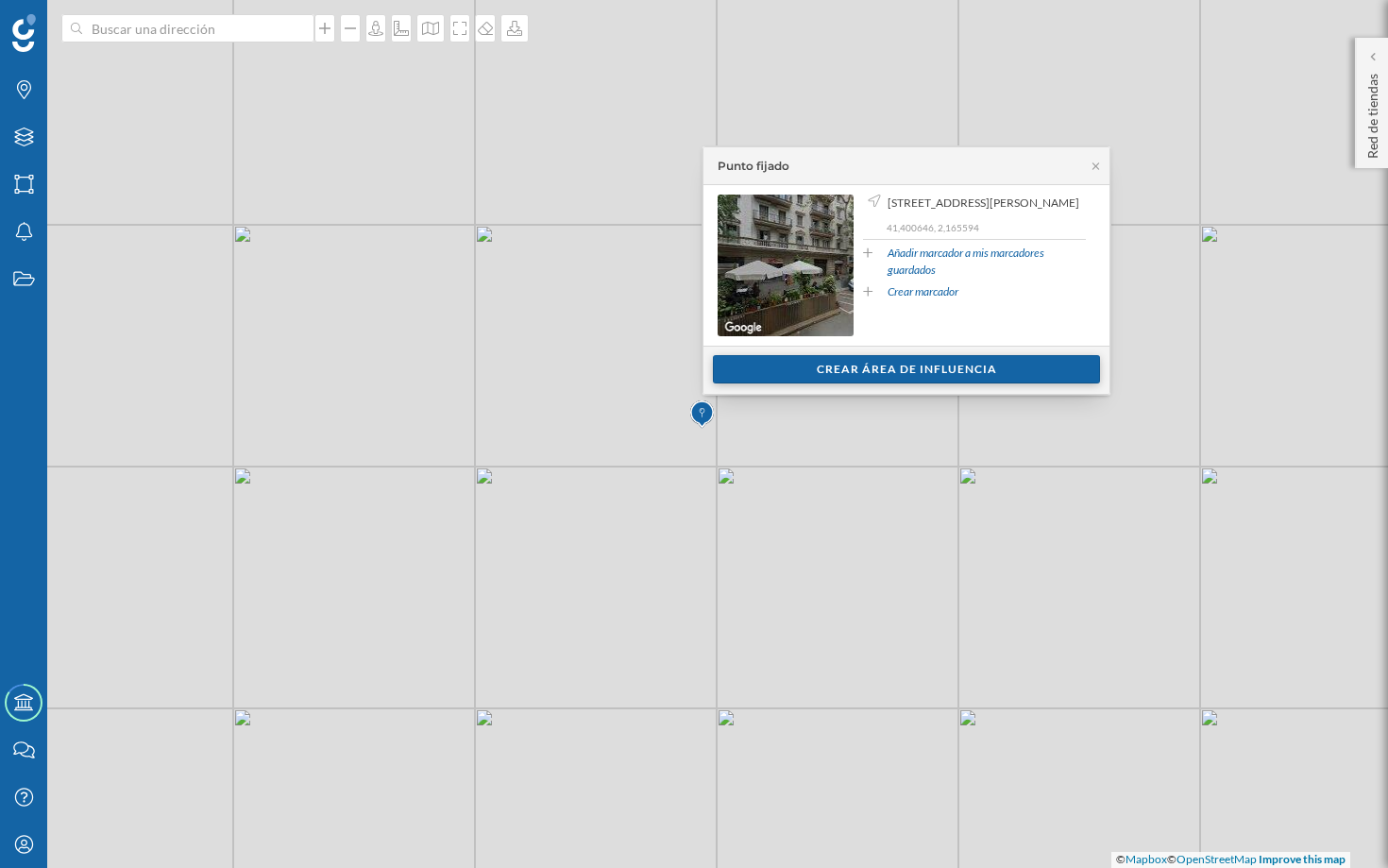
click at [800, 368] on div "Crear área de influencia" at bounding box center [906, 369] width 387 height 29
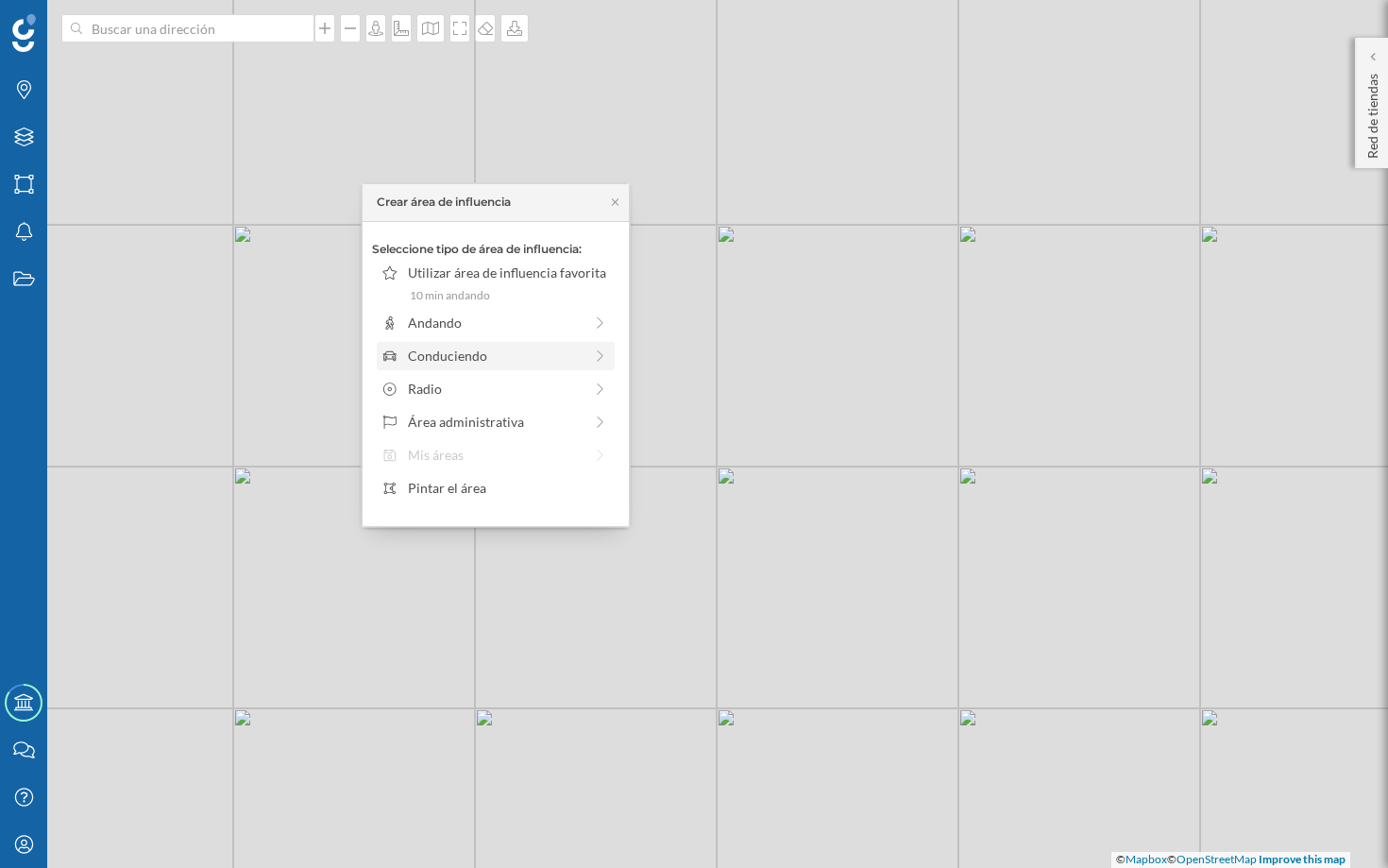
click at [479, 355] on div "Conduciendo" at bounding box center [495, 355] width 175 height 20
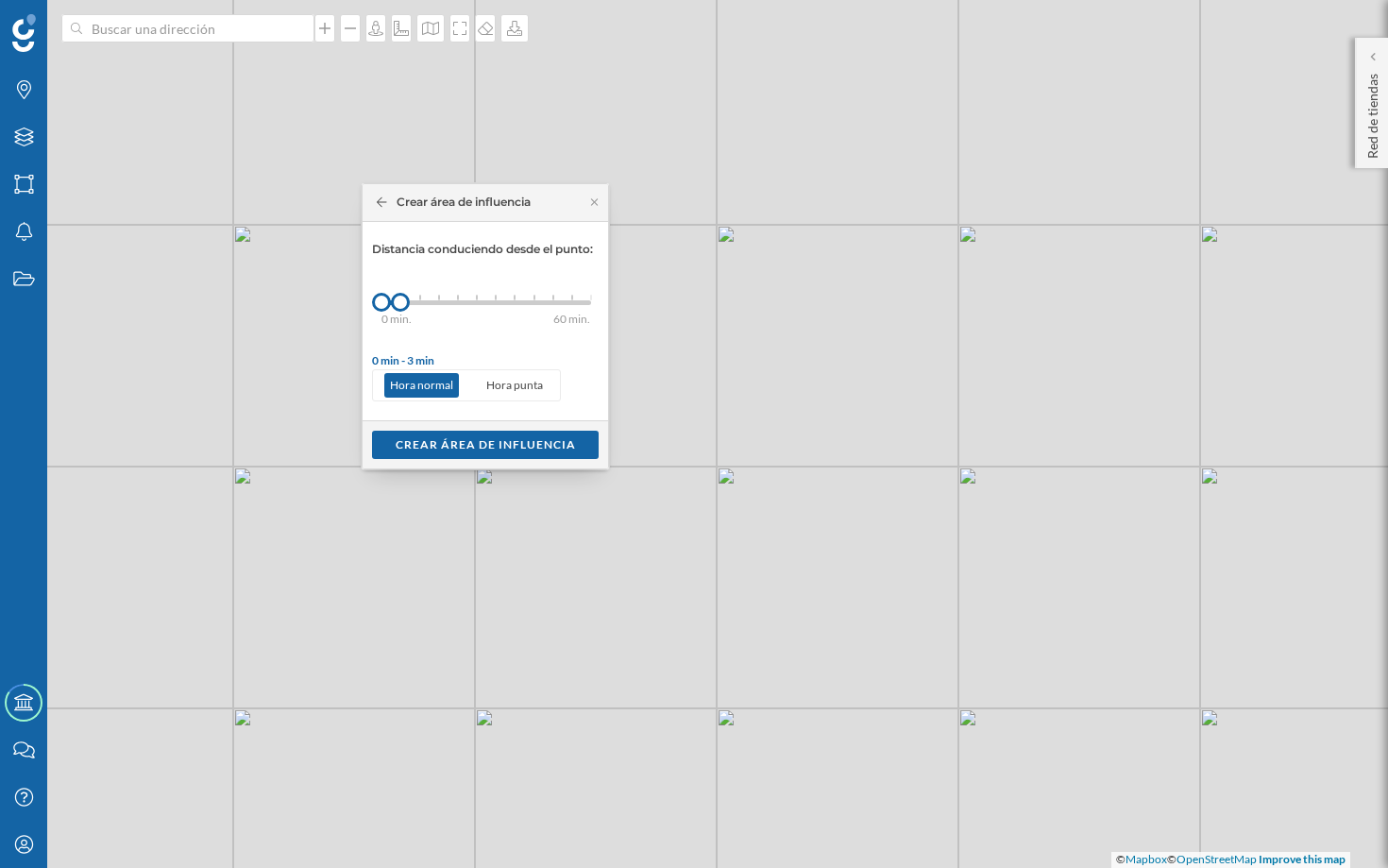
click at [470, 301] on div "0 min. 3 min. 5 min. 7 min. 10 min. 12 min. 15 min. 20 min. 30 min. 45 min. 50 …" at bounding box center [487, 302] width 210 height 5
click at [518, 444] on div "Crear área de influencia" at bounding box center [486, 444] width 227 height 29
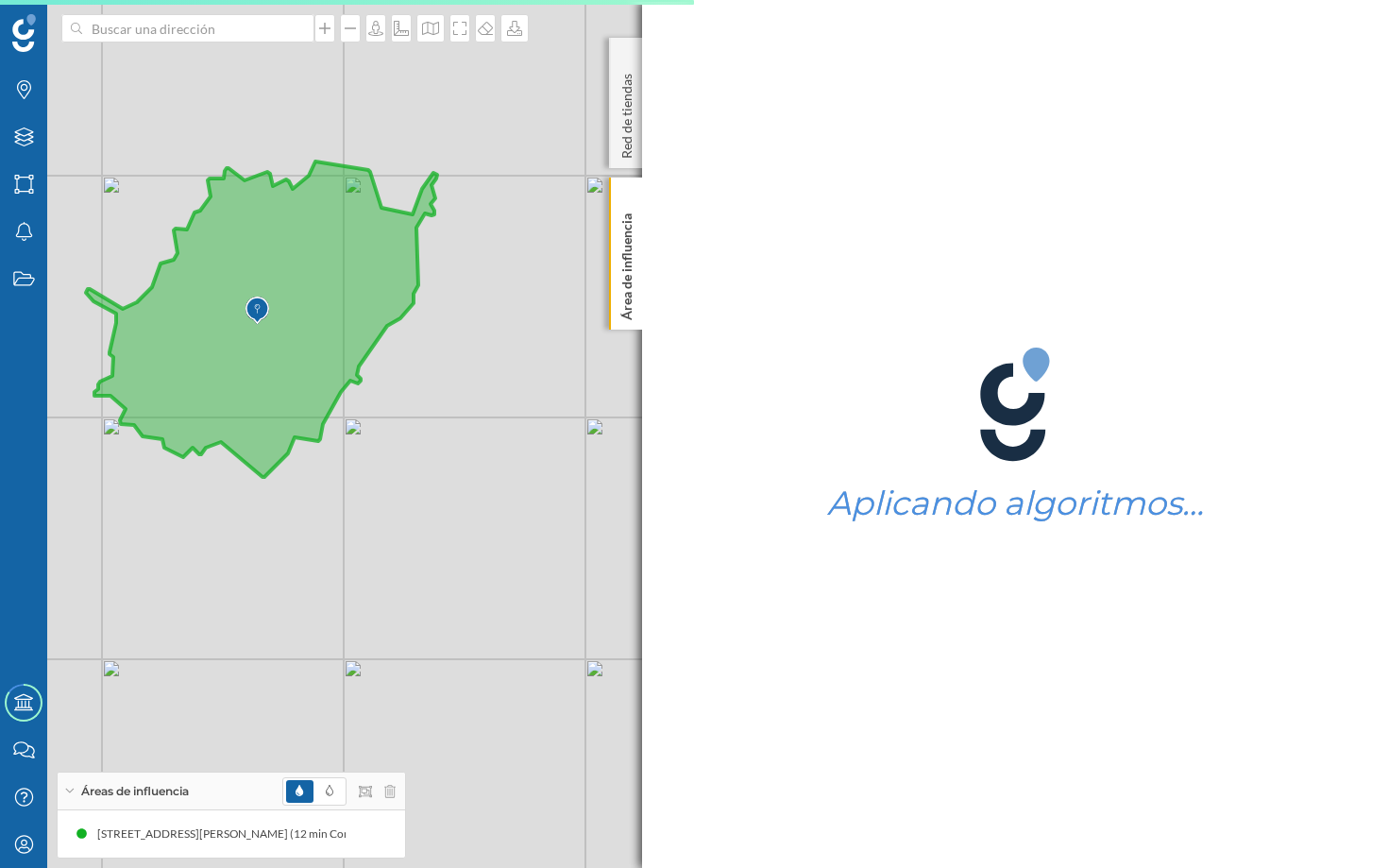
drag, startPoint x: 260, startPoint y: 347, endPoint x: 330, endPoint y: 329, distance: 72.3
click at [330, 329] on icon at bounding box center [261, 319] width 351 height 316
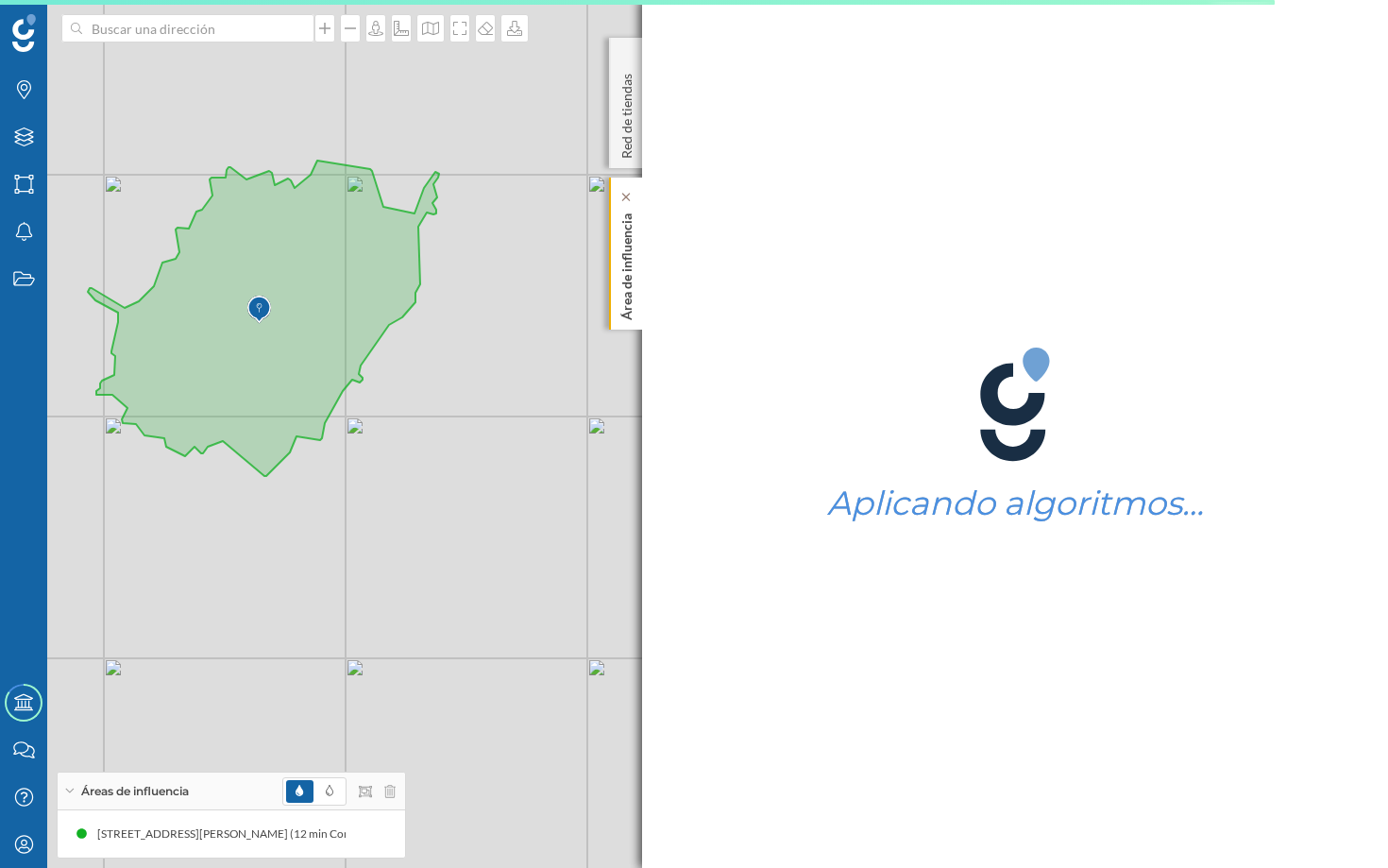
click at [617, 305] on p "Área de influencia" at bounding box center [627, 263] width 19 height 114
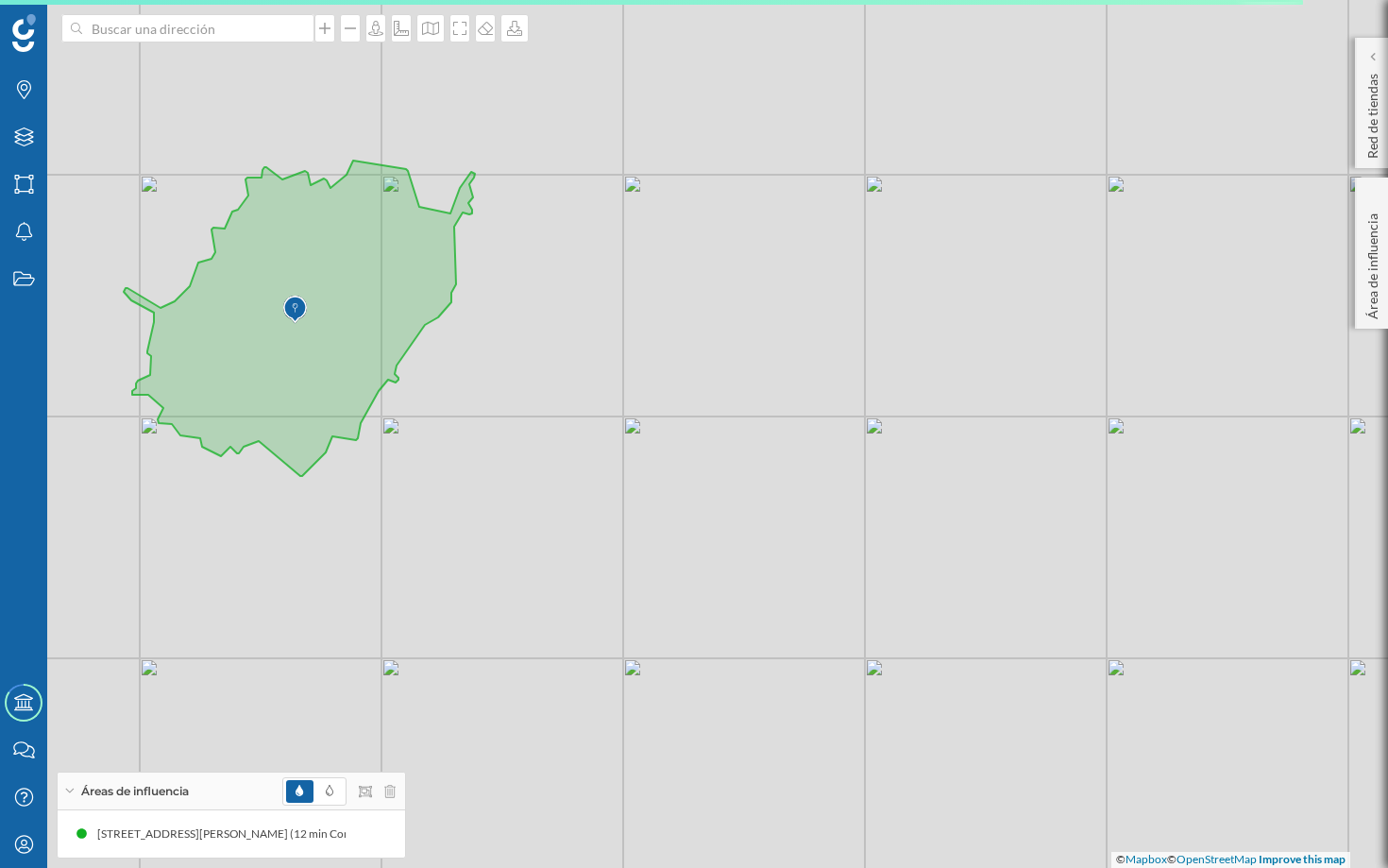
drag, startPoint x: 260, startPoint y: 388, endPoint x: 364, endPoint y: 400, distance: 104.7
click at [364, 400] on icon at bounding box center [300, 318] width 351 height 316
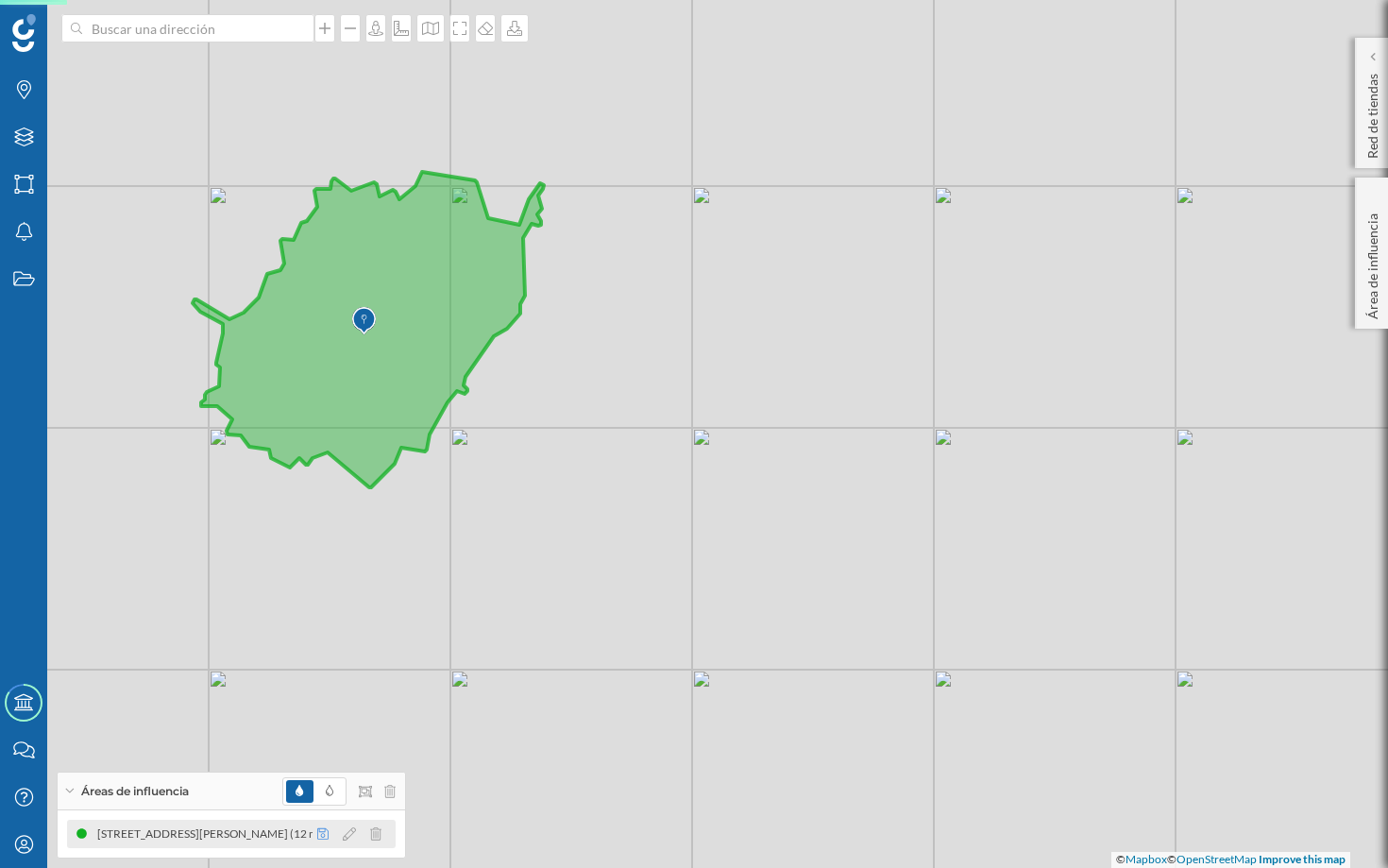
click at [326, 837] on icon at bounding box center [323, 834] width 11 height 13
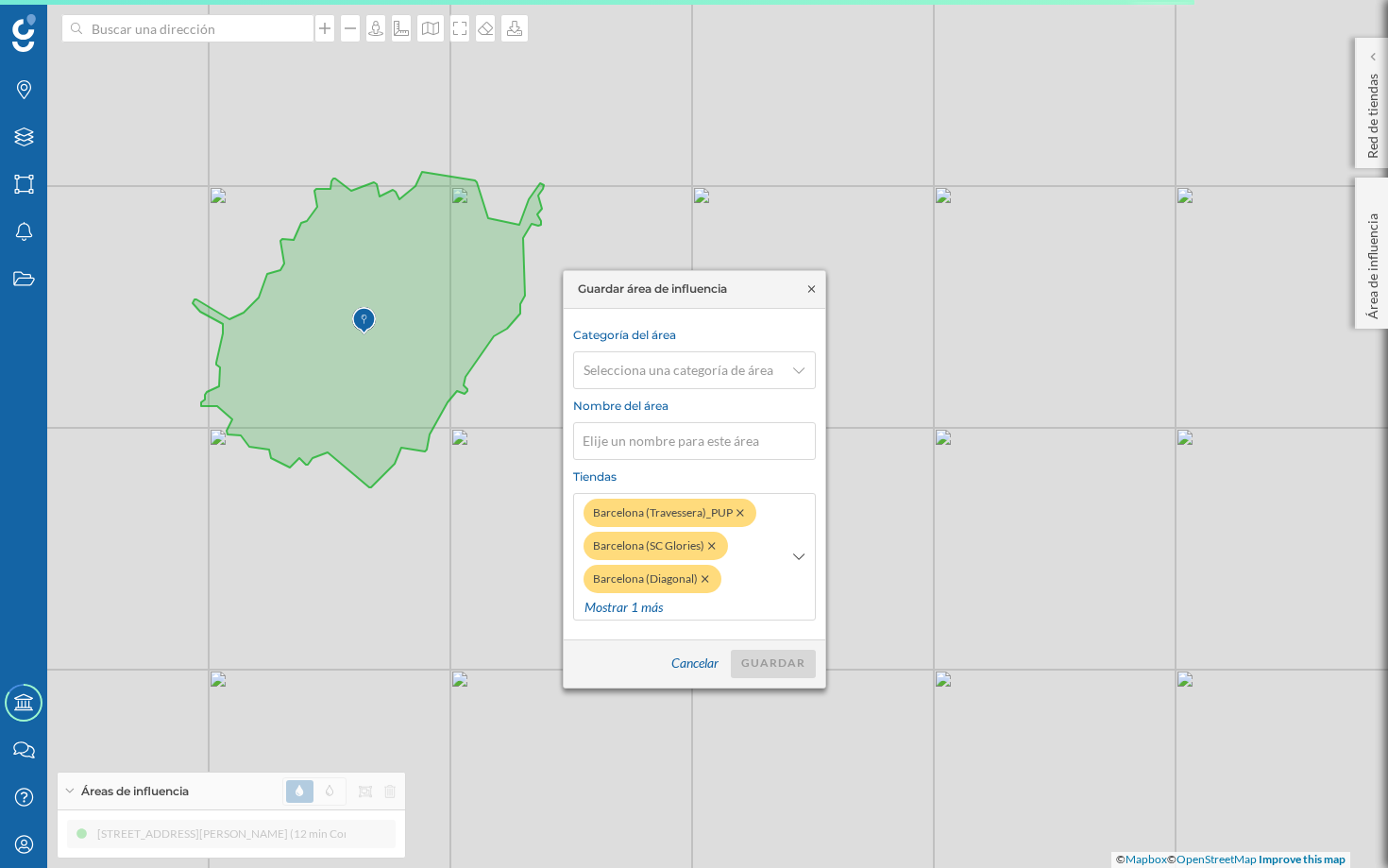
click at [812, 289] on icon at bounding box center [810, 288] width 7 height 7
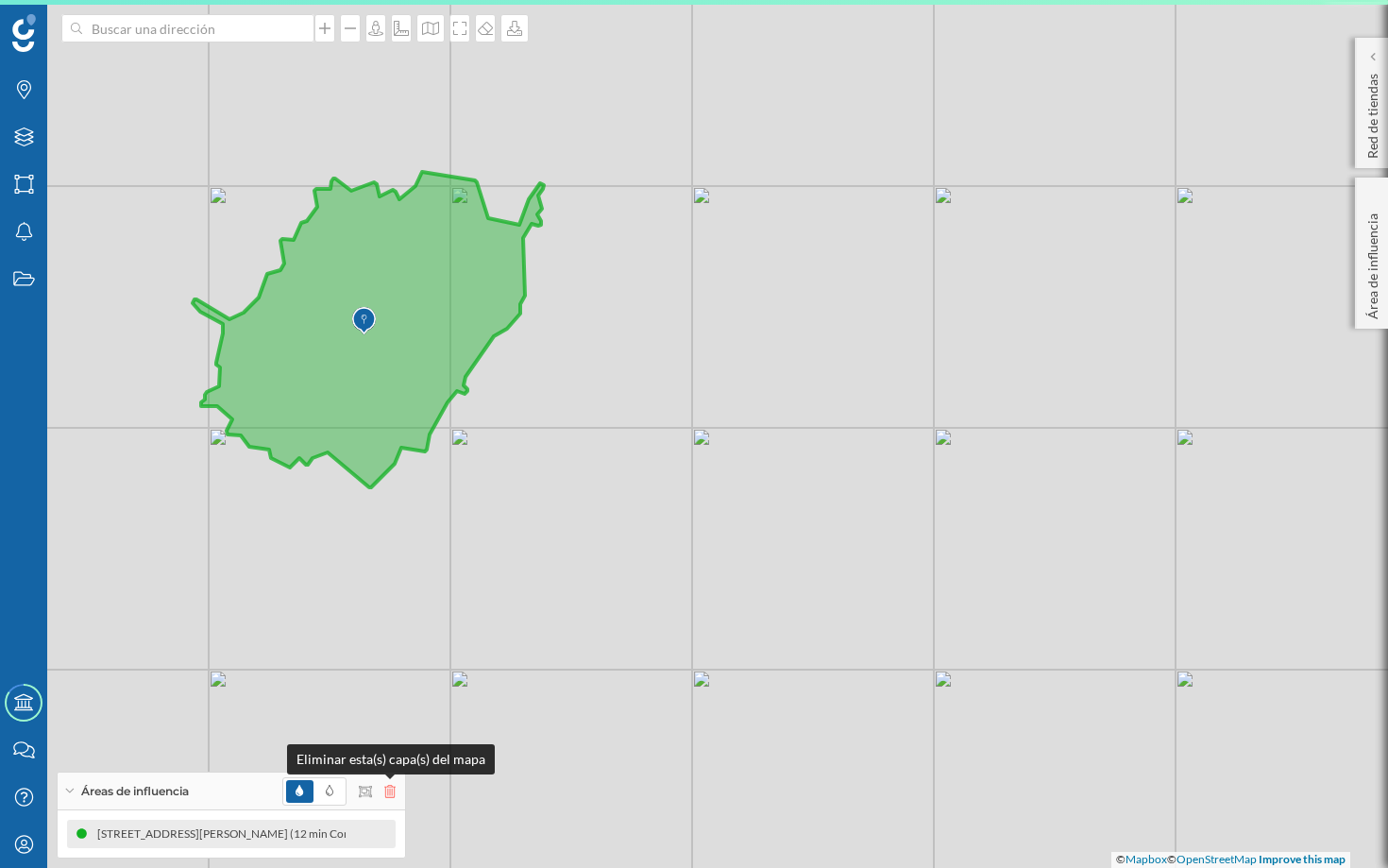
click at [387, 794] on icon at bounding box center [390, 792] width 11 height 13
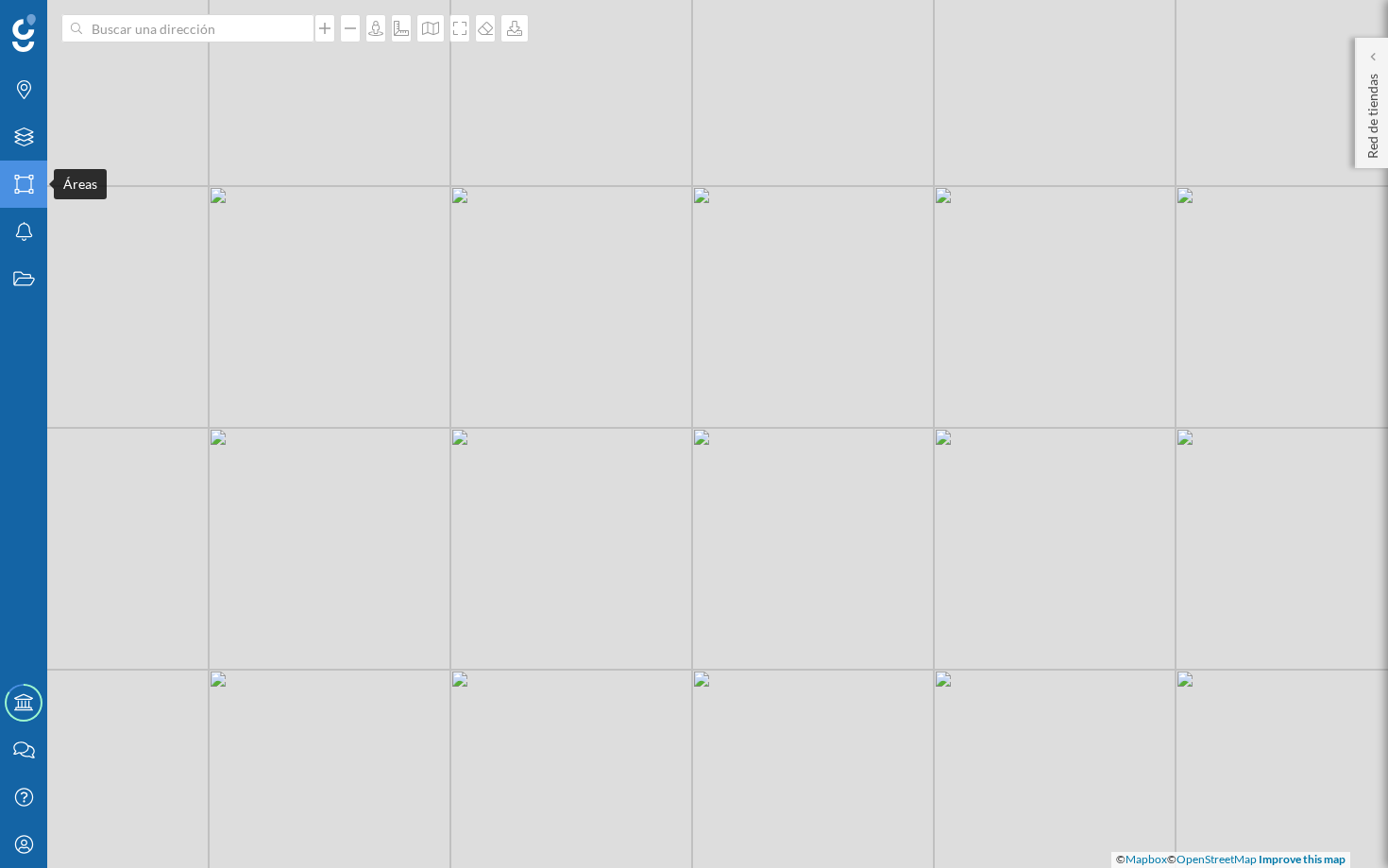
click at [31, 180] on icon "Áreas" at bounding box center [24, 184] width 24 height 19
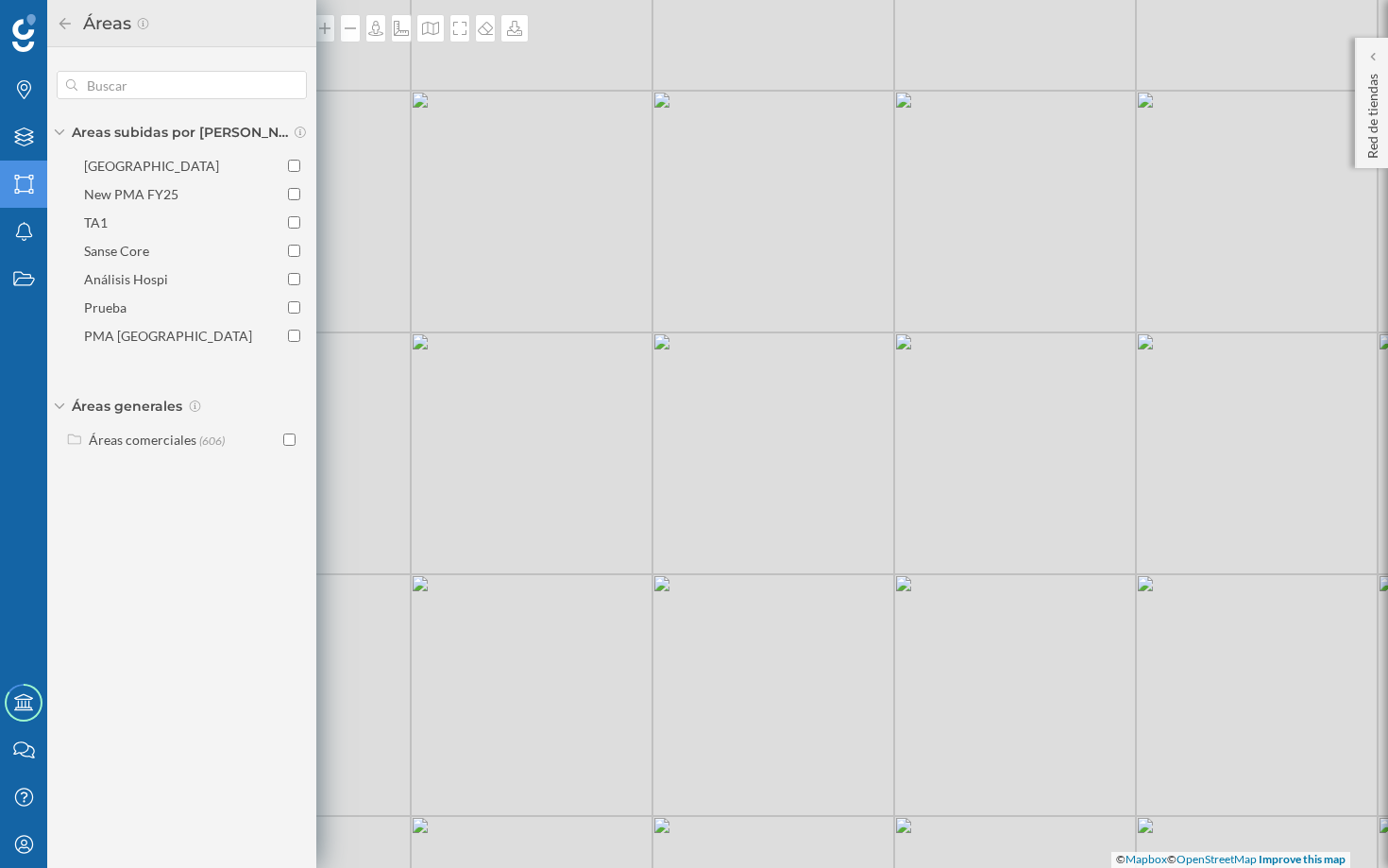
drag, startPoint x: 413, startPoint y: 385, endPoint x: 613, endPoint y: 291, distance: 221.0
click at [613, 291] on div "© Mapbox © OpenStreetMap Improve this map" at bounding box center [694, 434] width 1388 height 868
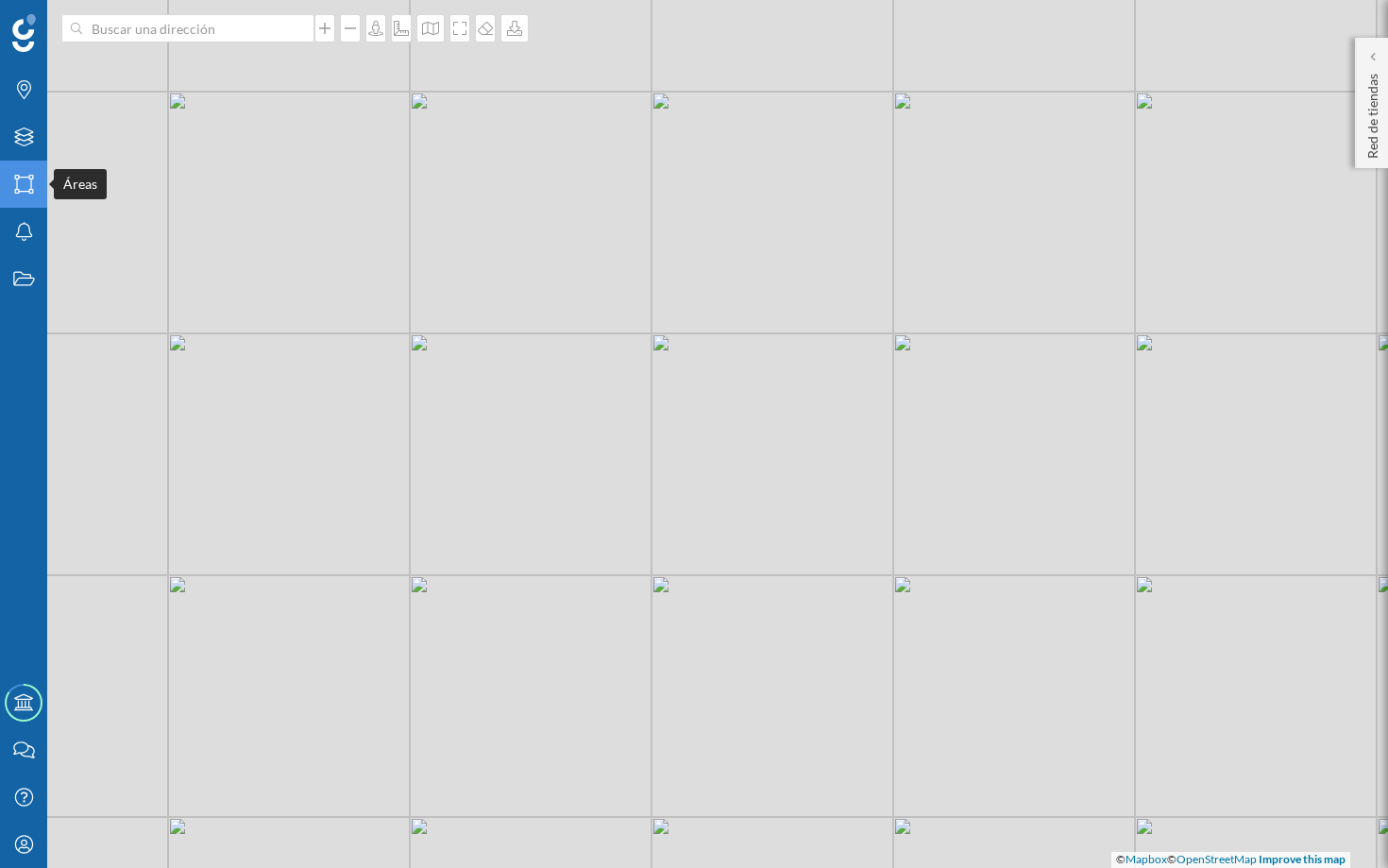
click at [23, 187] on icon "Áreas" at bounding box center [24, 184] width 24 height 19
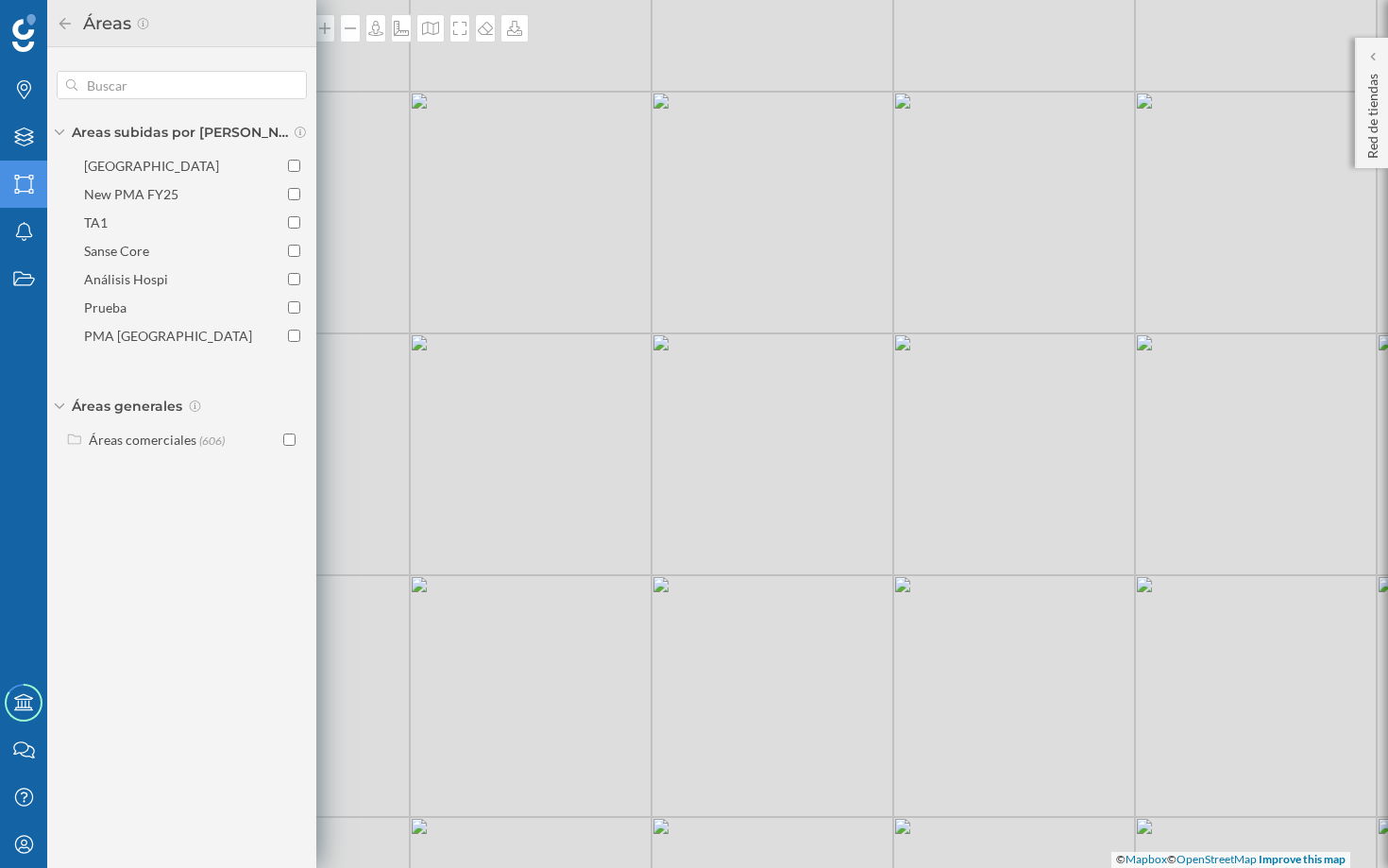
click at [26, 189] on icon "Áreas" at bounding box center [24, 184] width 24 height 19
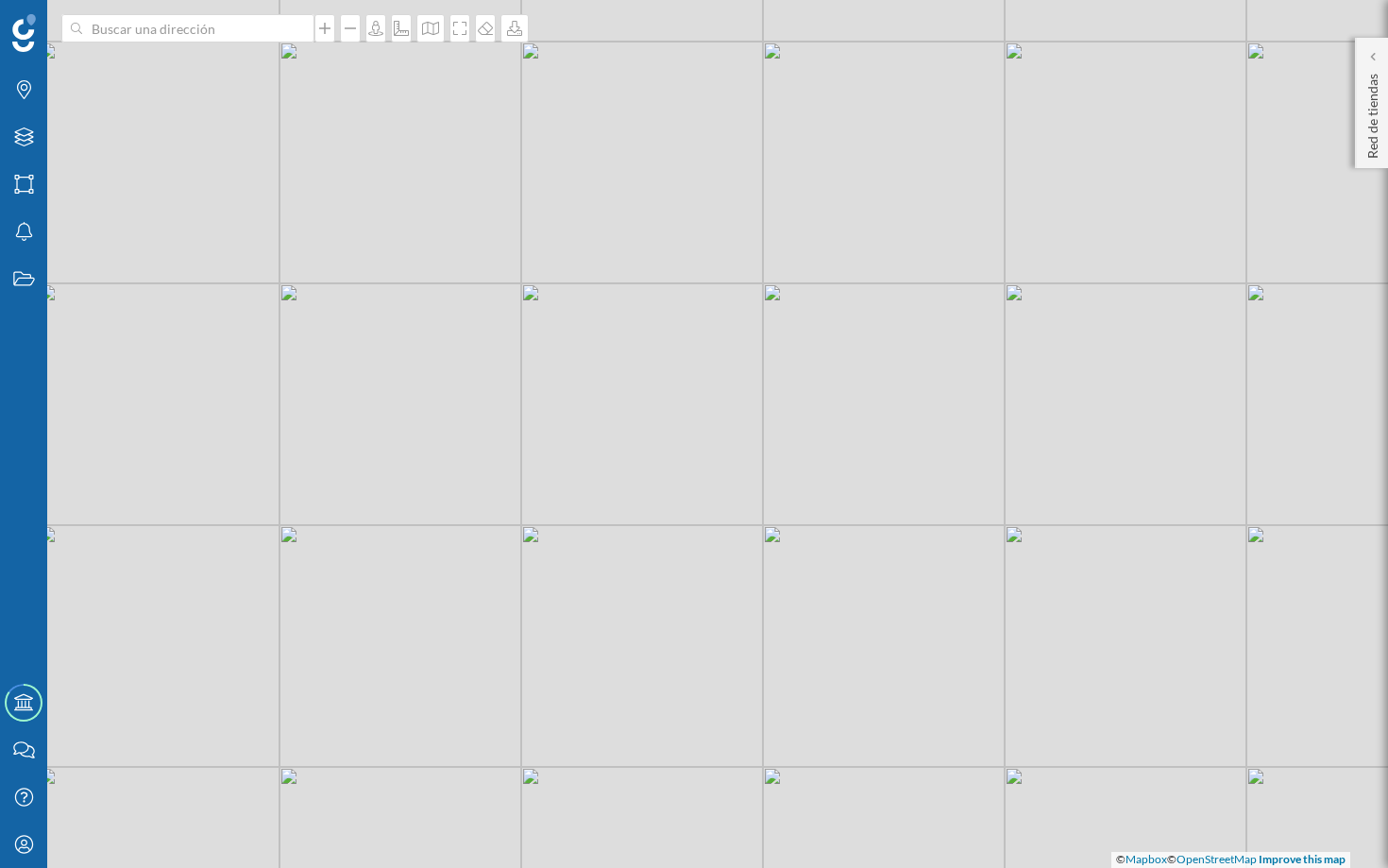
drag, startPoint x: 644, startPoint y: 244, endPoint x: 579, endPoint y: 285, distance: 76.9
click at [583, 285] on div "© Mapbox © OpenStreetMap Improve this map" at bounding box center [694, 434] width 1388 height 868
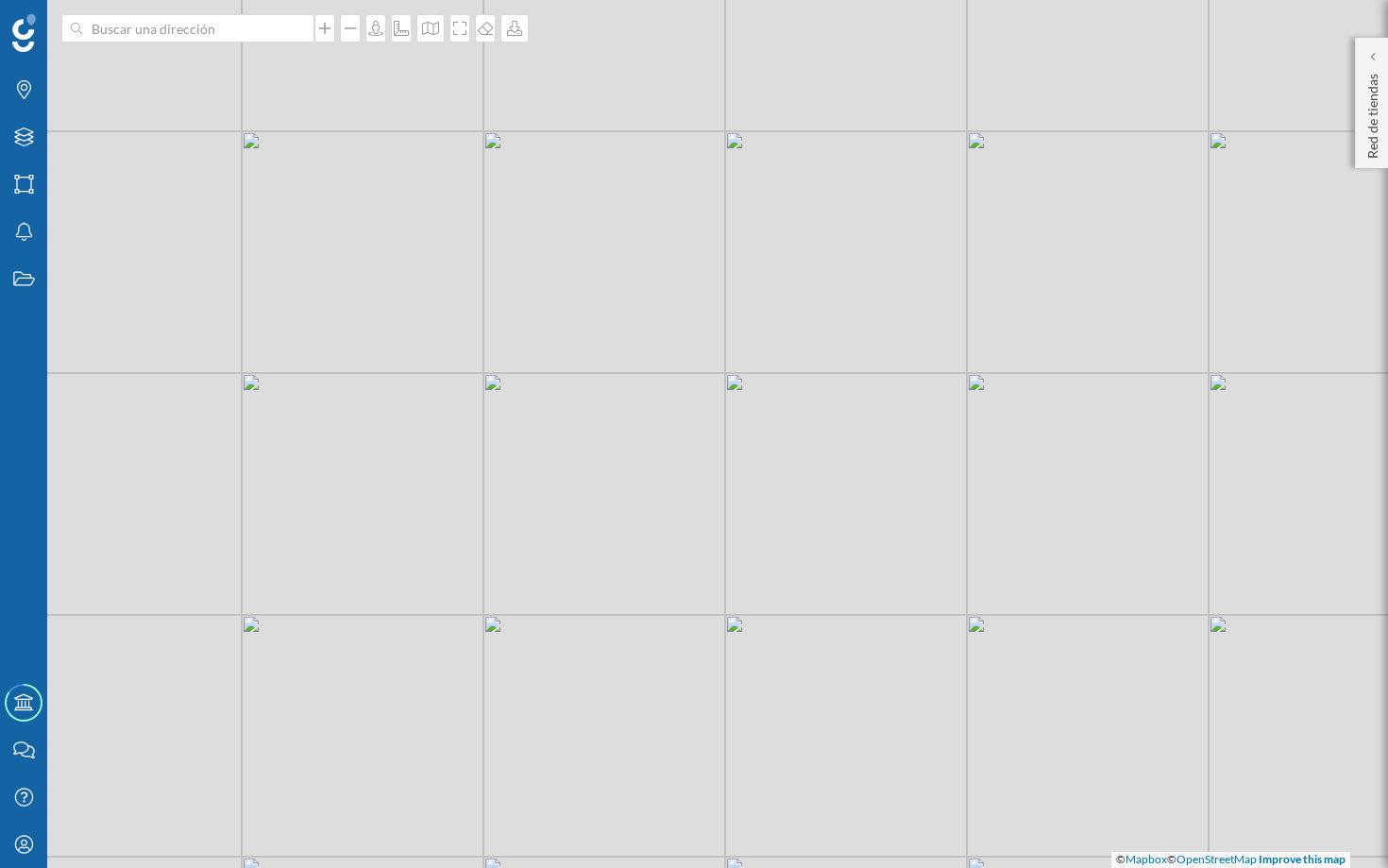
drag, startPoint x: 391, startPoint y: 307, endPoint x: 398, endPoint y: 393, distance: 86.3
click at [398, 392] on div "© Mapbox © OpenStreetMap Improve this map" at bounding box center [694, 434] width 1388 height 868
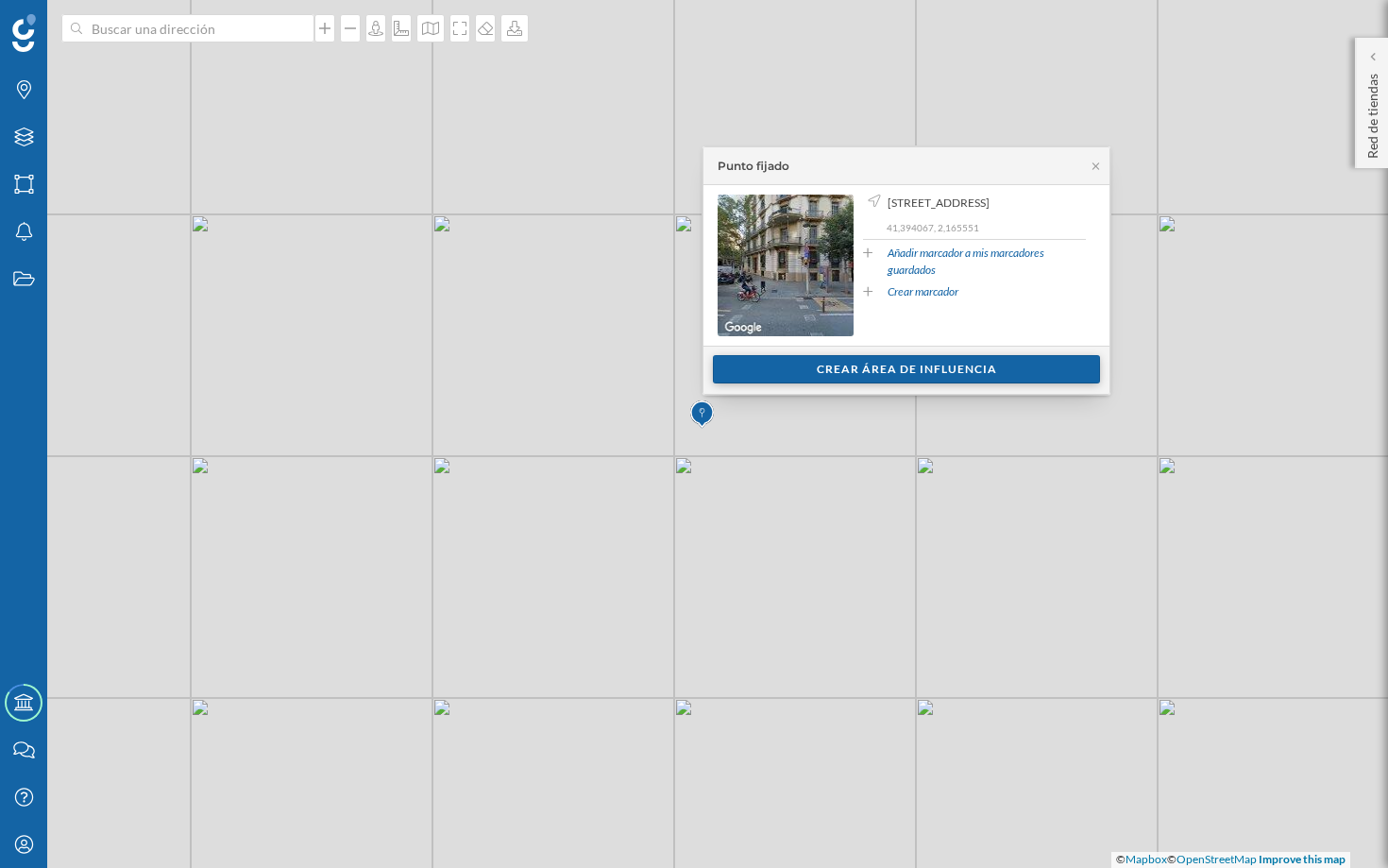
click at [949, 371] on div "Crear área de influencia" at bounding box center [906, 369] width 387 height 29
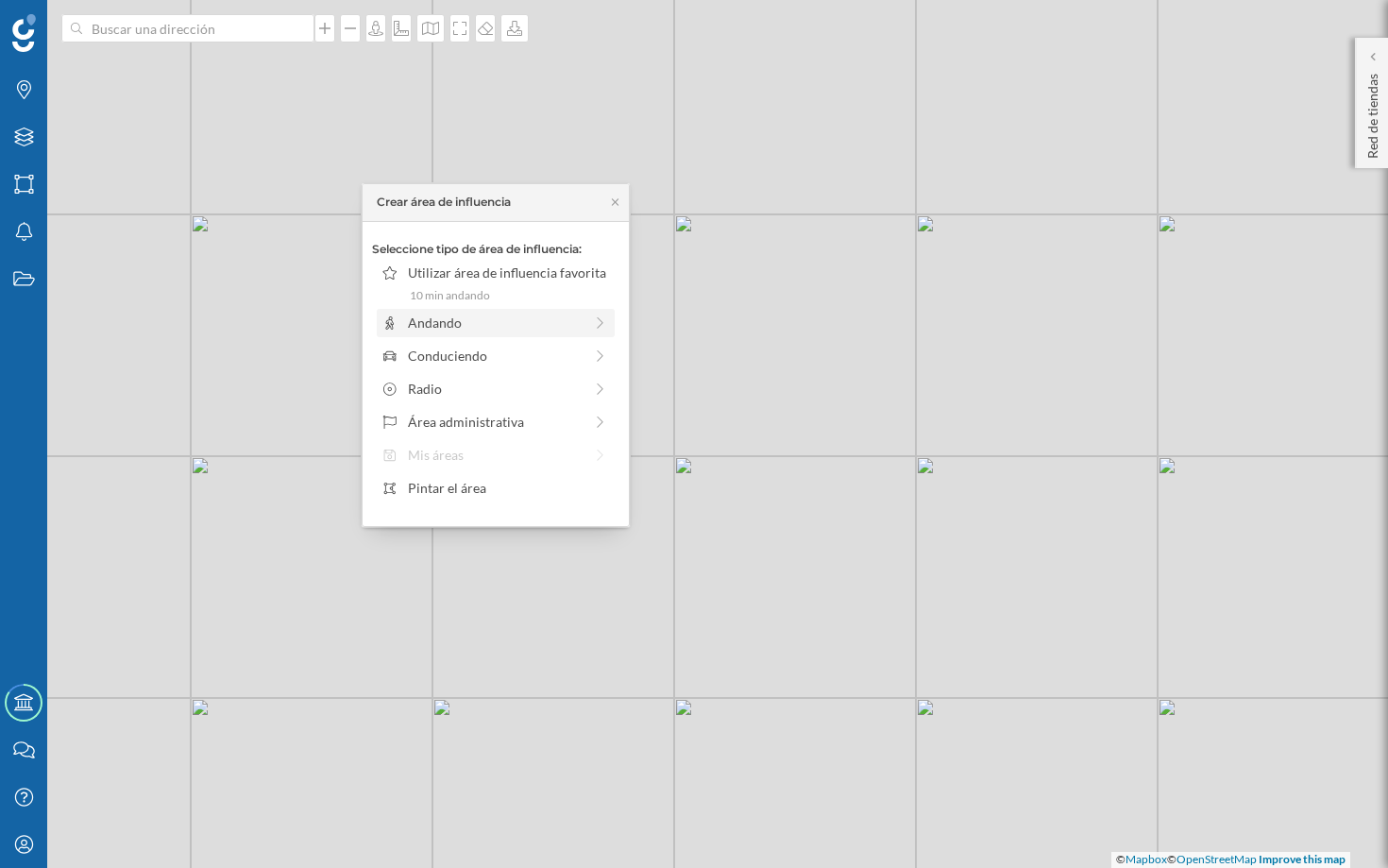
click at [556, 325] on div "Andando" at bounding box center [495, 322] width 175 height 20
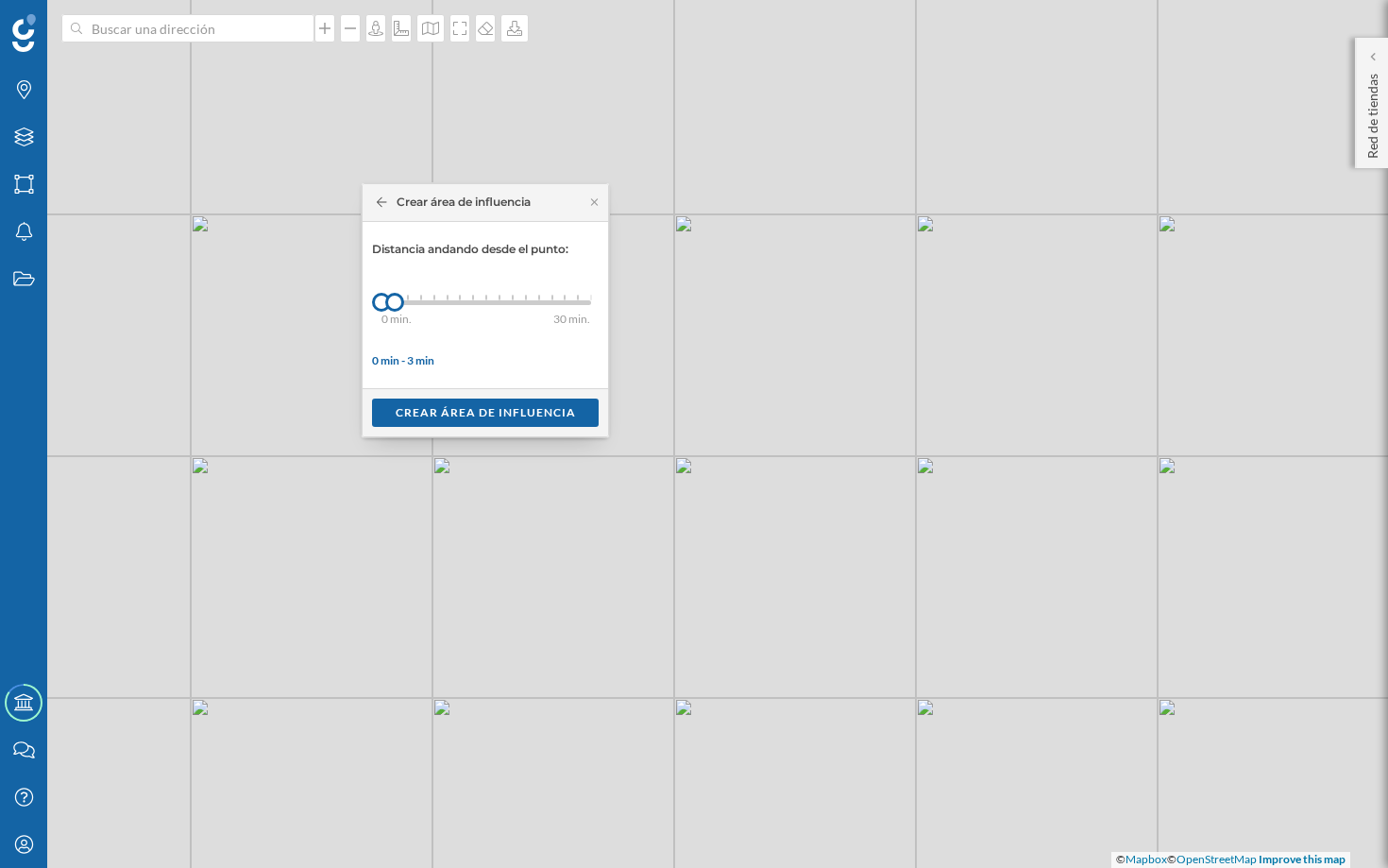
click at [446, 296] on div at bounding box center [447, 298] width 2 height 6
click at [477, 297] on div "0 min. 3 min. 4 min. 5 min. 6 min. 7 min. 8 min. 9 min. 10 min. 11 min. 12 min.…" at bounding box center [487, 302] width 210 height 24
drag, startPoint x: 478, startPoint y: 300, endPoint x: 487, endPoint y: 302, distance: 9.2
click at [487, 302] on div at bounding box center [485, 302] width 19 height 19
click at [501, 412] on div "Crear área de influencia" at bounding box center [486, 412] width 227 height 29
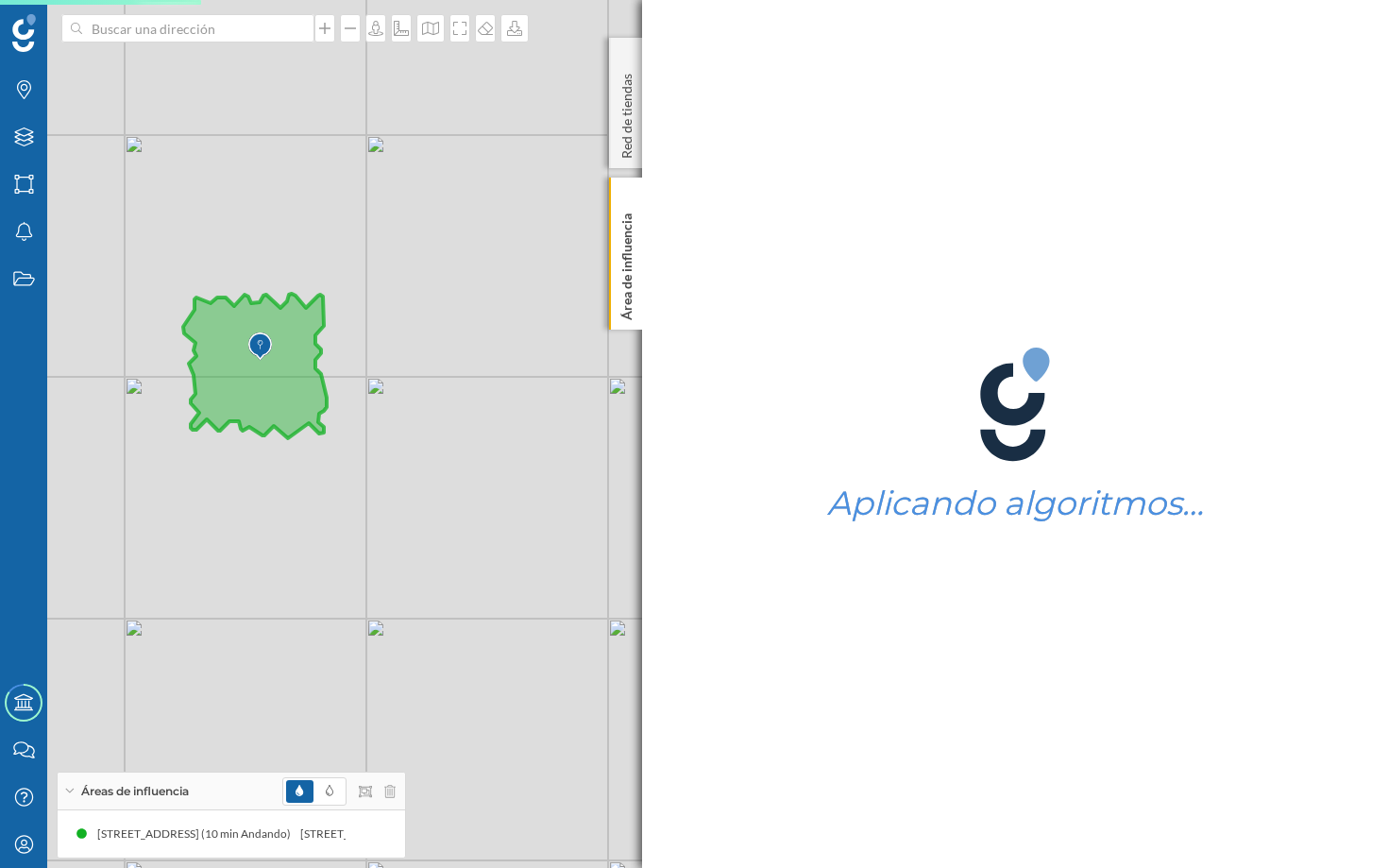
drag, startPoint x: 225, startPoint y: 394, endPoint x: 300, endPoint y: 443, distance: 89.6
click at [300, 438] on icon at bounding box center [255, 365] width 143 height 144
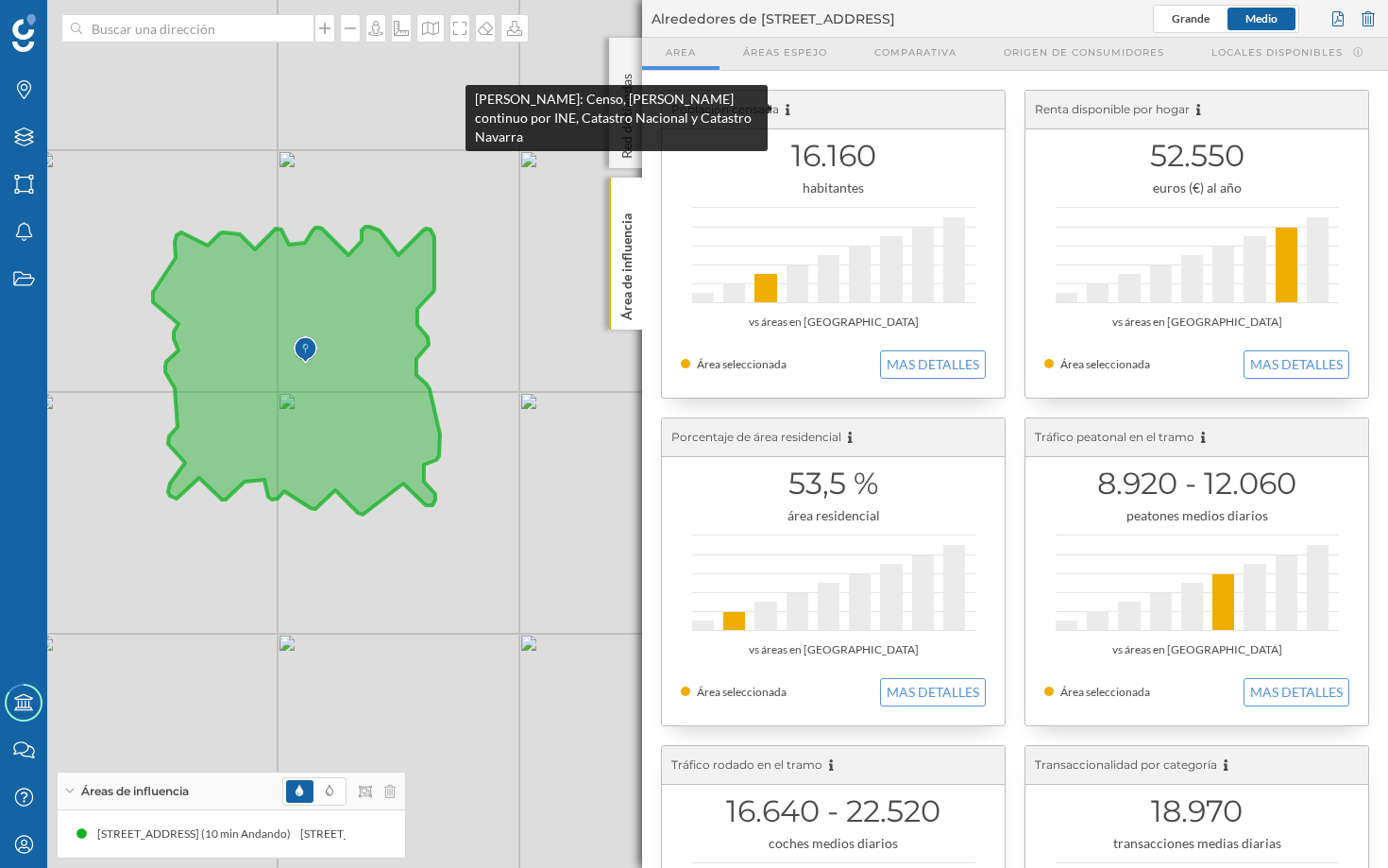
drag, startPoint x: 673, startPoint y: 111, endPoint x: 784, endPoint y: 111, distance: 111.0
click at [785, 111] on div "Población censada" at bounding box center [833, 110] width 342 height 39
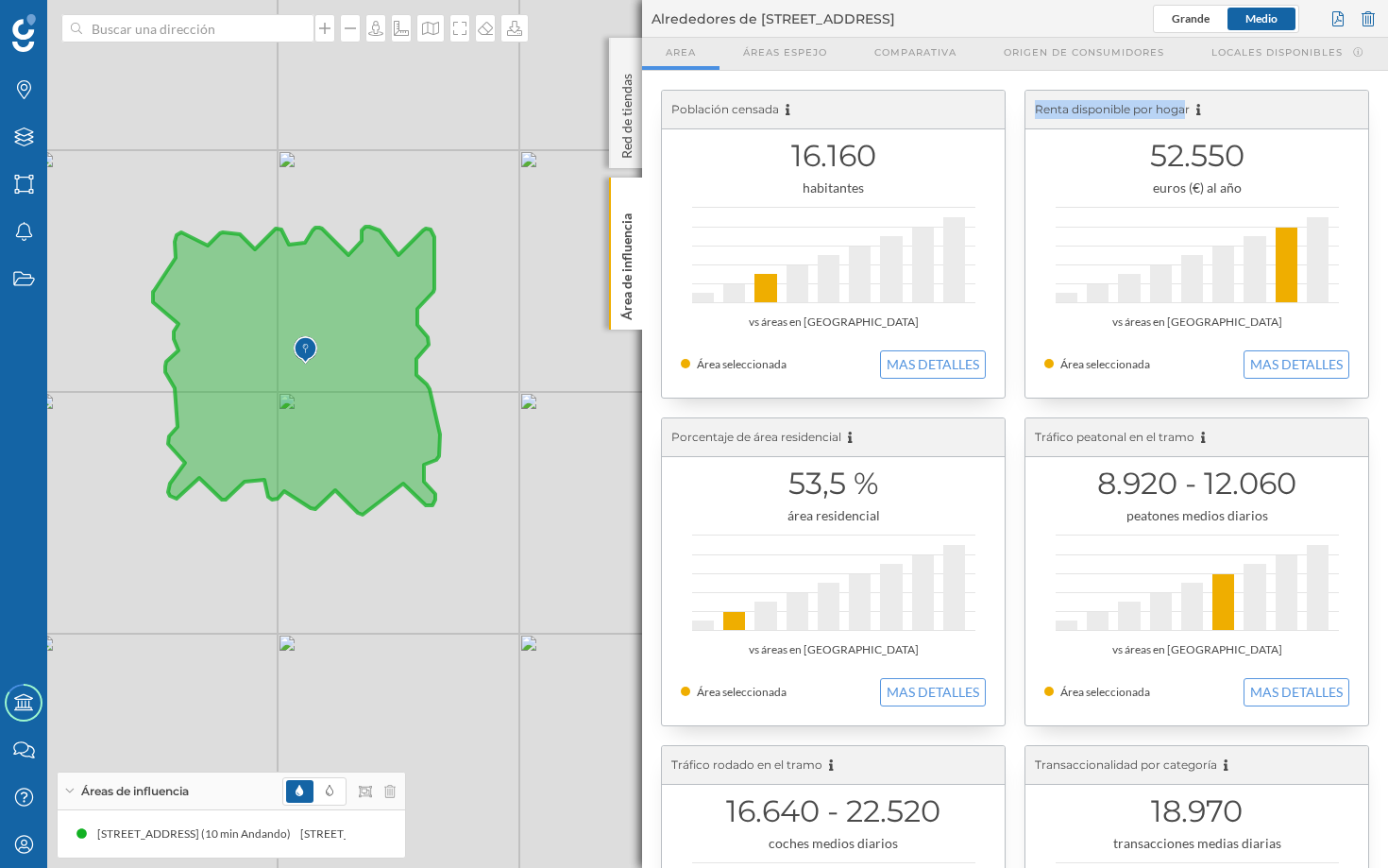
drag, startPoint x: 1030, startPoint y: 106, endPoint x: 1179, endPoint y: 108, distance: 149.0
click at [1164, 108] on div "Renta disponible por hogar" at bounding box center [1196, 110] width 342 height 39
click at [886, 193] on div "habitantes" at bounding box center [834, 188] width 305 height 19
click at [926, 371] on button "MAS DETALLES" at bounding box center [933, 364] width 106 height 29
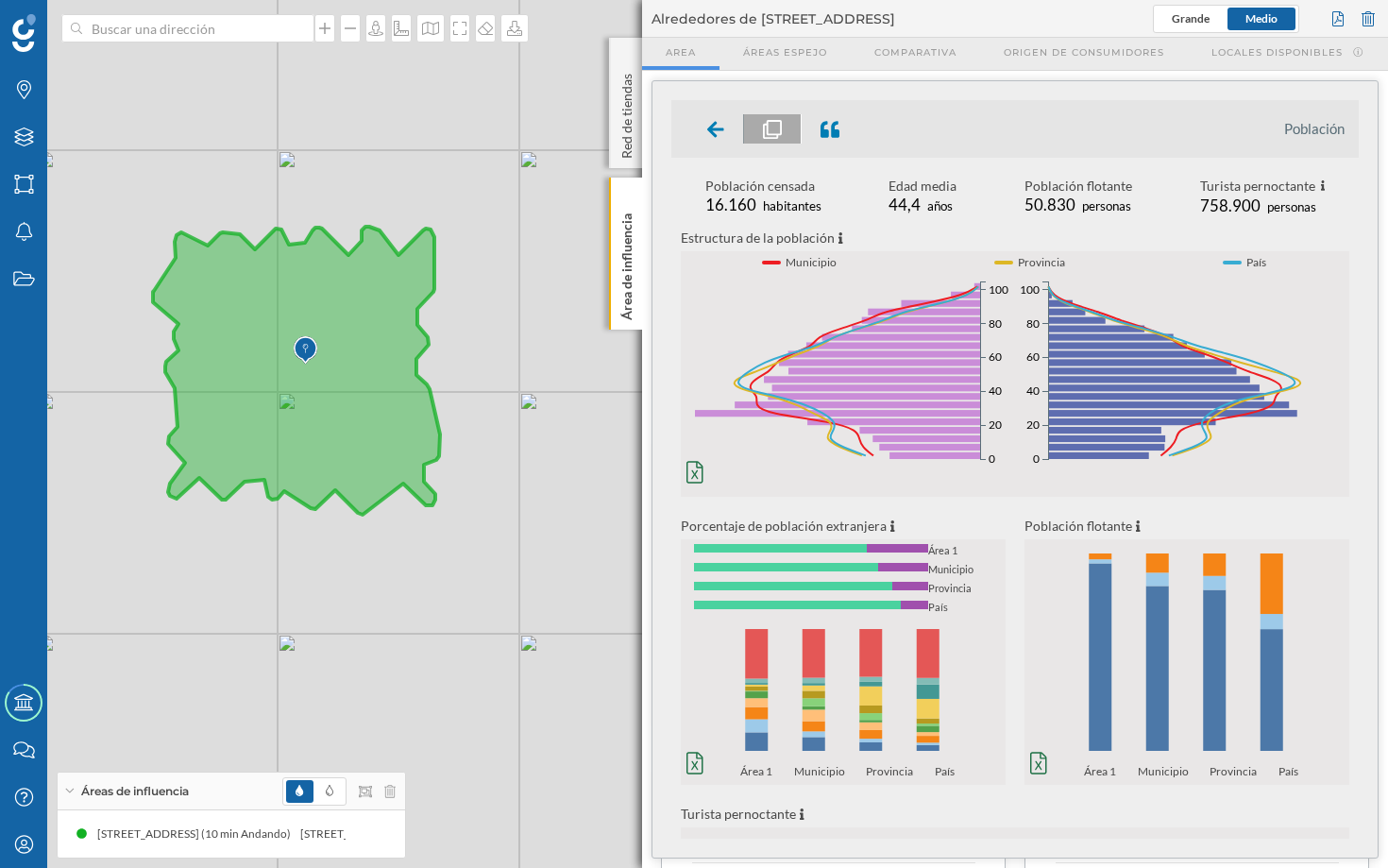
drag, startPoint x: 707, startPoint y: 190, endPoint x: 809, endPoint y: 182, distance: 102.3
click at [809, 182] on div "Población censada" at bounding box center [763, 186] width 116 height 19
drag, startPoint x: 1013, startPoint y: 206, endPoint x: 1074, endPoint y: 208, distance: 61.0
click at [1074, 208] on div "Población censada 16.160 habitantes Edad media 44,4 años Población flotante 50.…" at bounding box center [1015, 197] width 688 height 43
drag, startPoint x: 1194, startPoint y: 209, endPoint x: 1260, endPoint y: 208, distance: 66.0
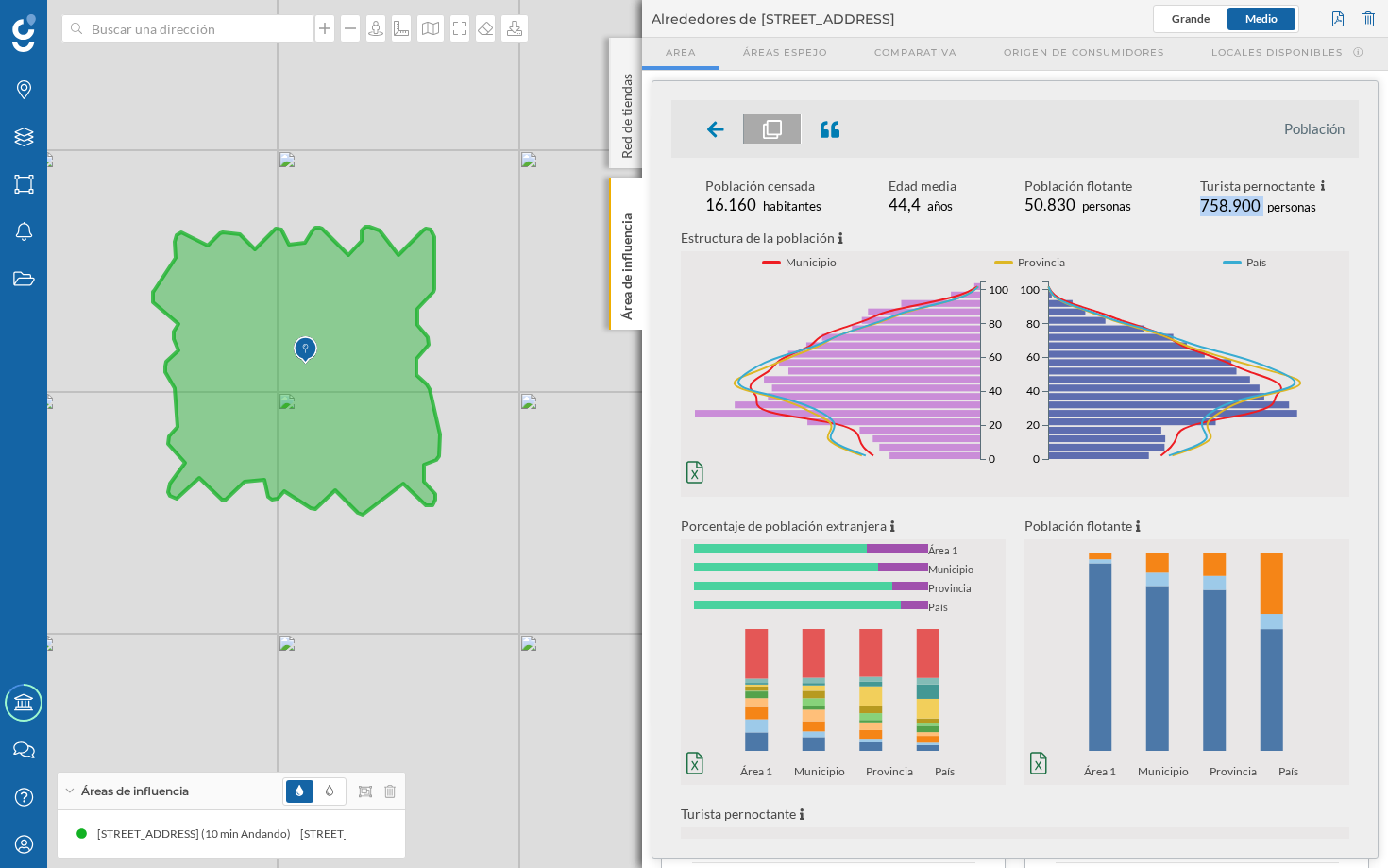
click at [1164, 208] on div "Población censada 16.160 habitantes Edad media 44,4 años Población flotante 50.…" at bounding box center [1015, 197] width 688 height 43
click at [1077, 219] on div "Población censada 16.160 habitantes Edad media 44,4 años Población flotante 50.…" at bounding box center [1015, 756] width 688 height 1161
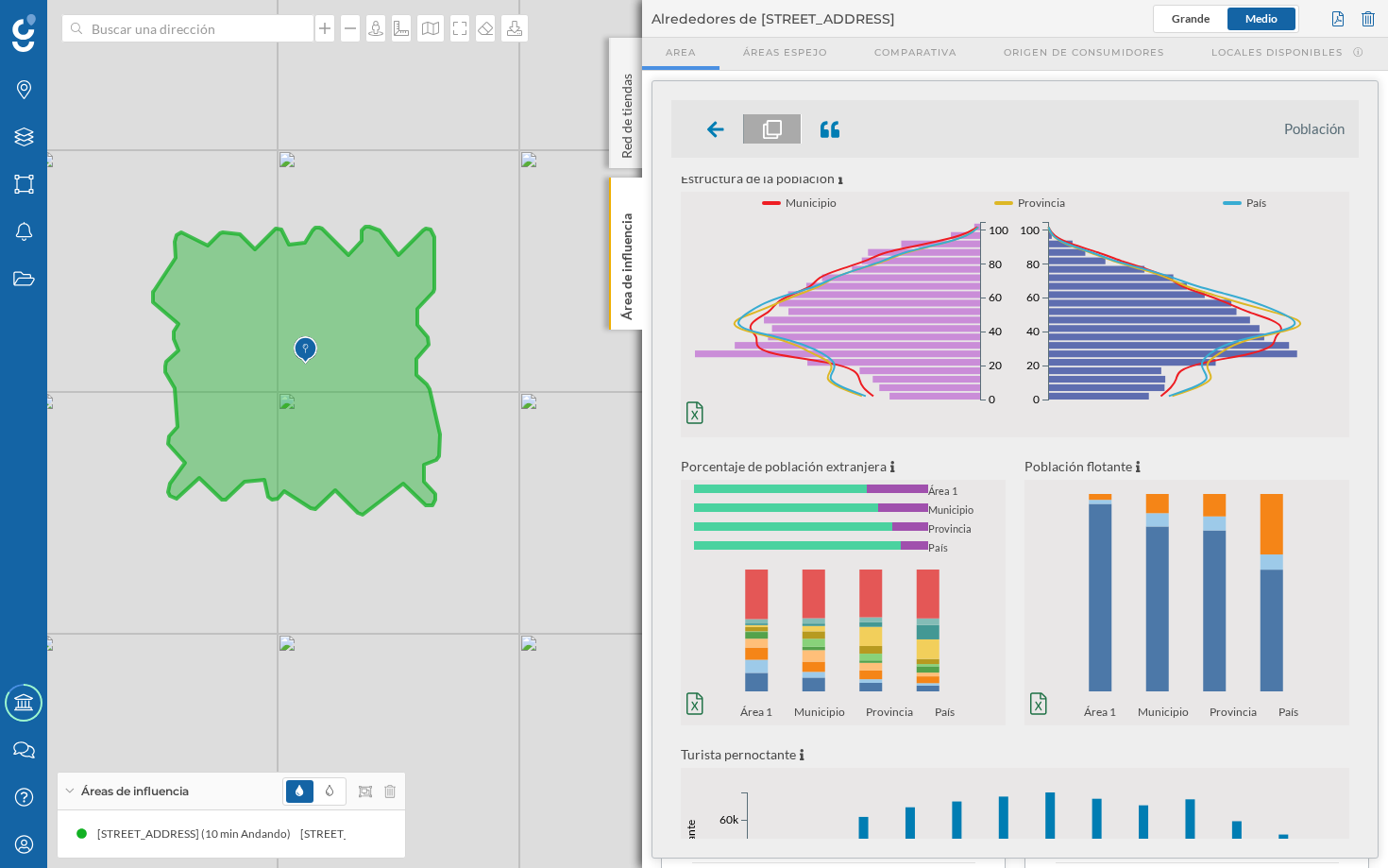
click at [751, 244] on icon "0% 1% 2% 3% 4% 0 20 40 60 80 100 Mujeres 0% 1% 2% 3% 4% 0 20 40 60 80 100" at bounding box center [848, 323] width 334 height 221
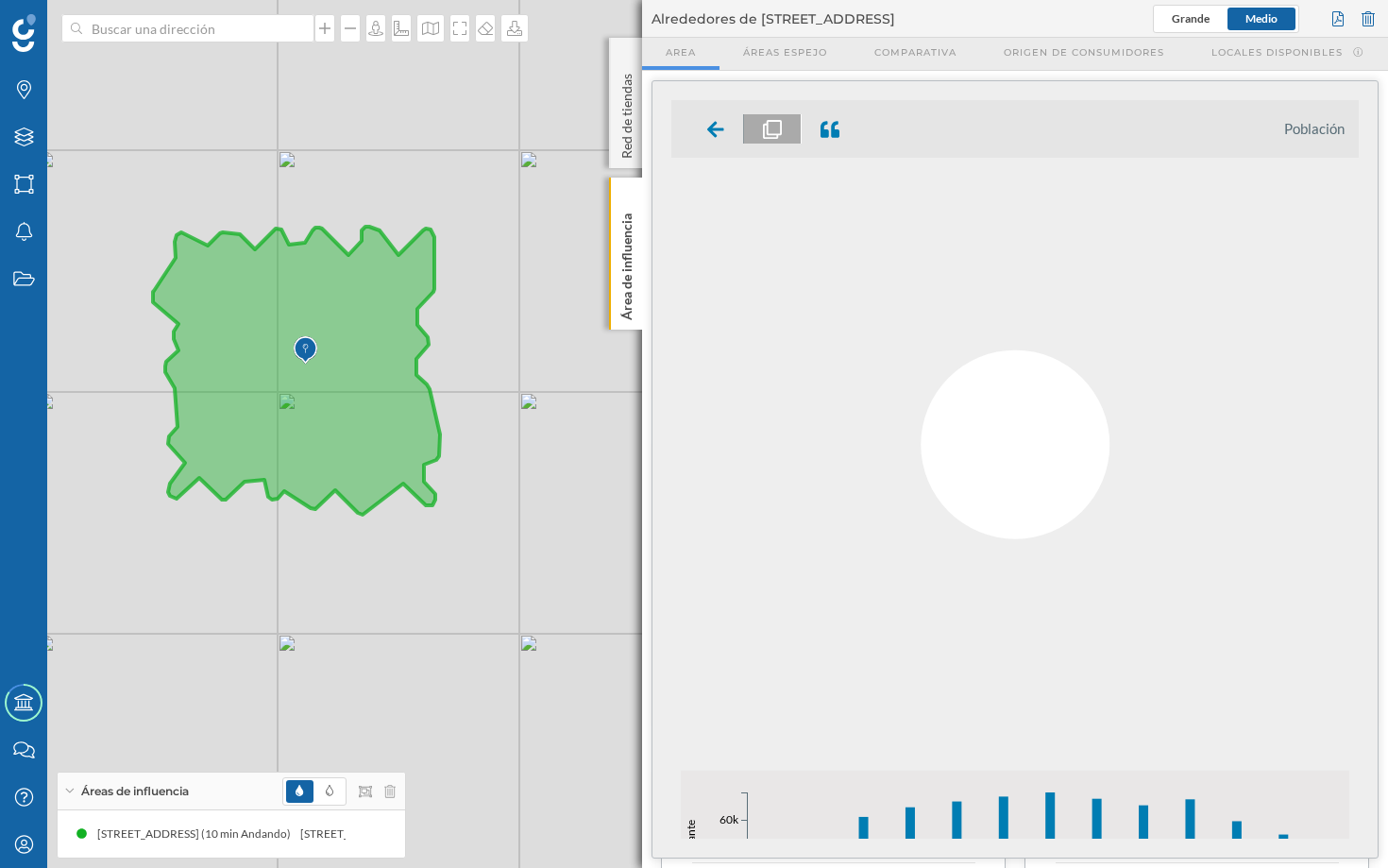
scroll to position [0, 0]
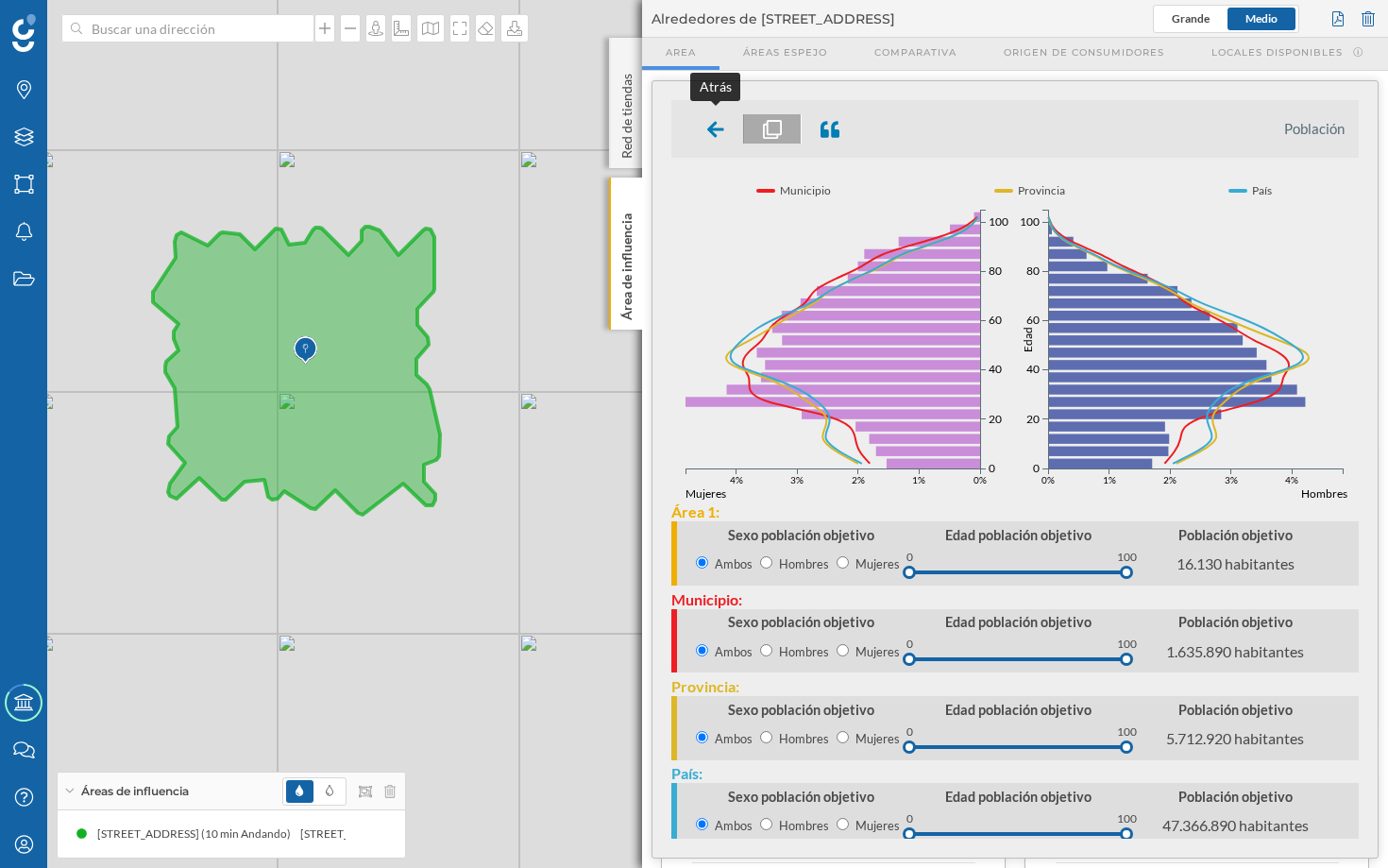
click at [722, 126] on icon at bounding box center [715, 130] width 17 height 19
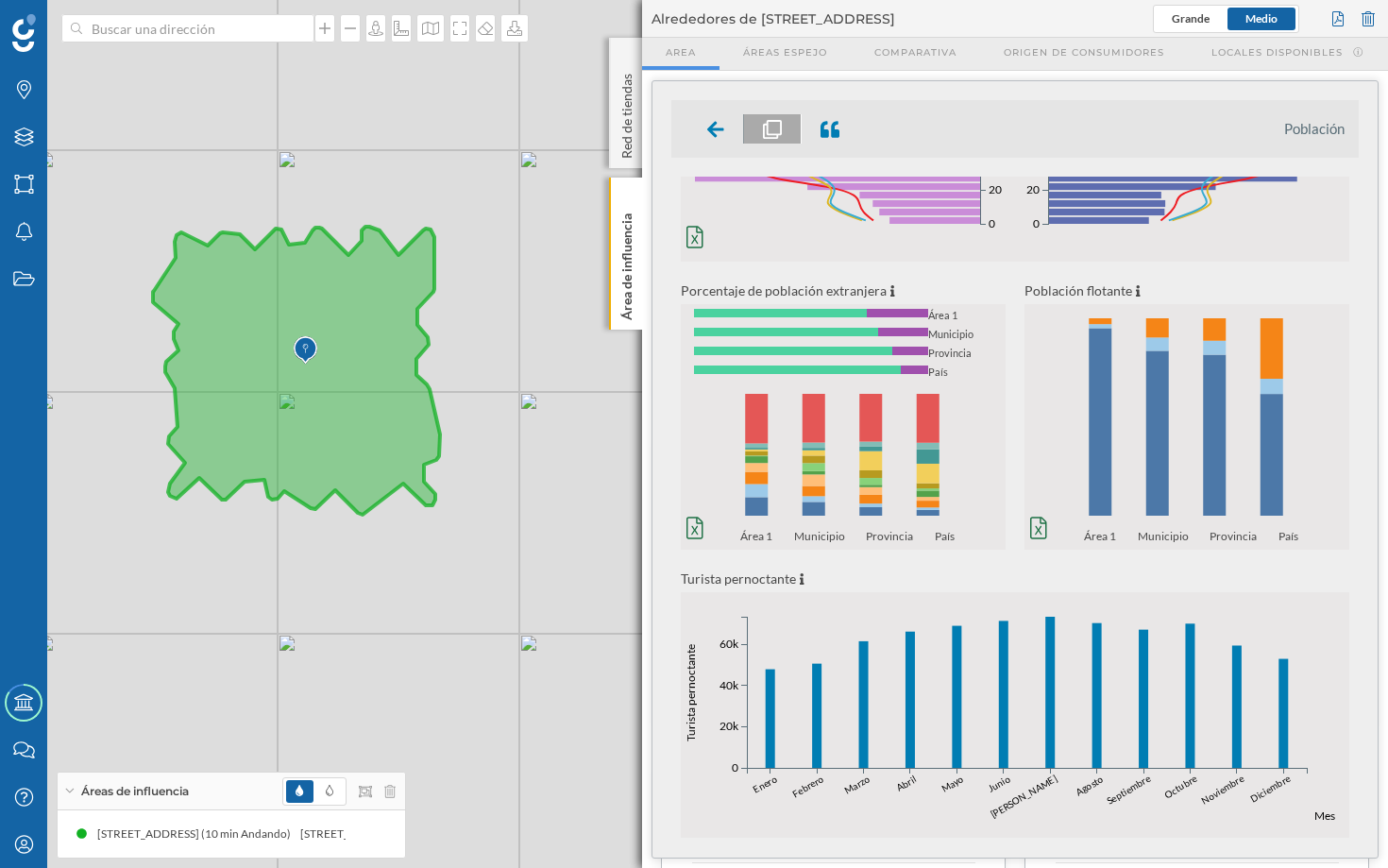
scroll to position [283, 0]
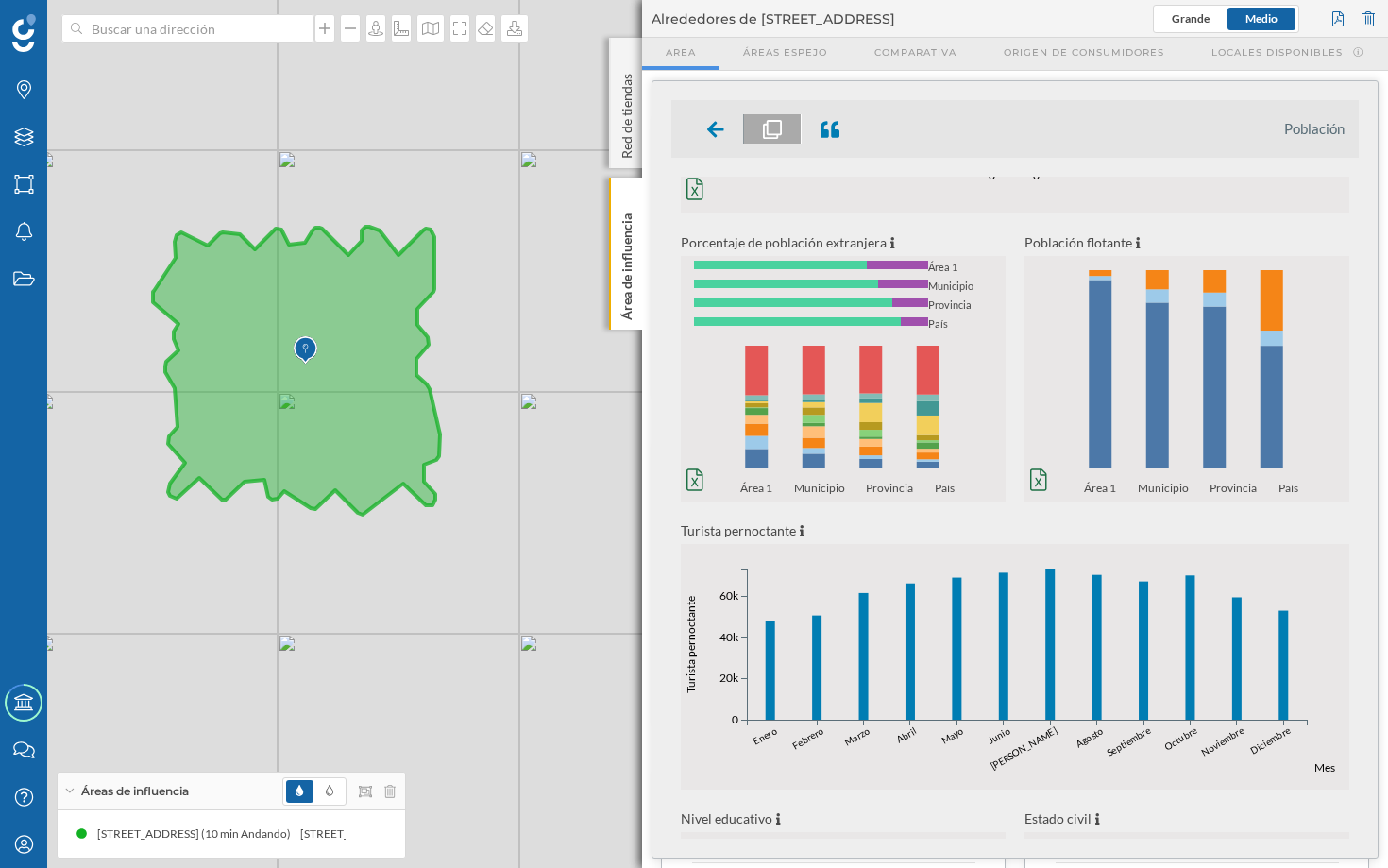
click at [965, 361] on icon "0% 20% 40% 60% 80% 100% Área 1 Municipio Provincia País 0% 20% 40% 60% 80% 100%…" at bounding box center [843, 415] width 325 height 159
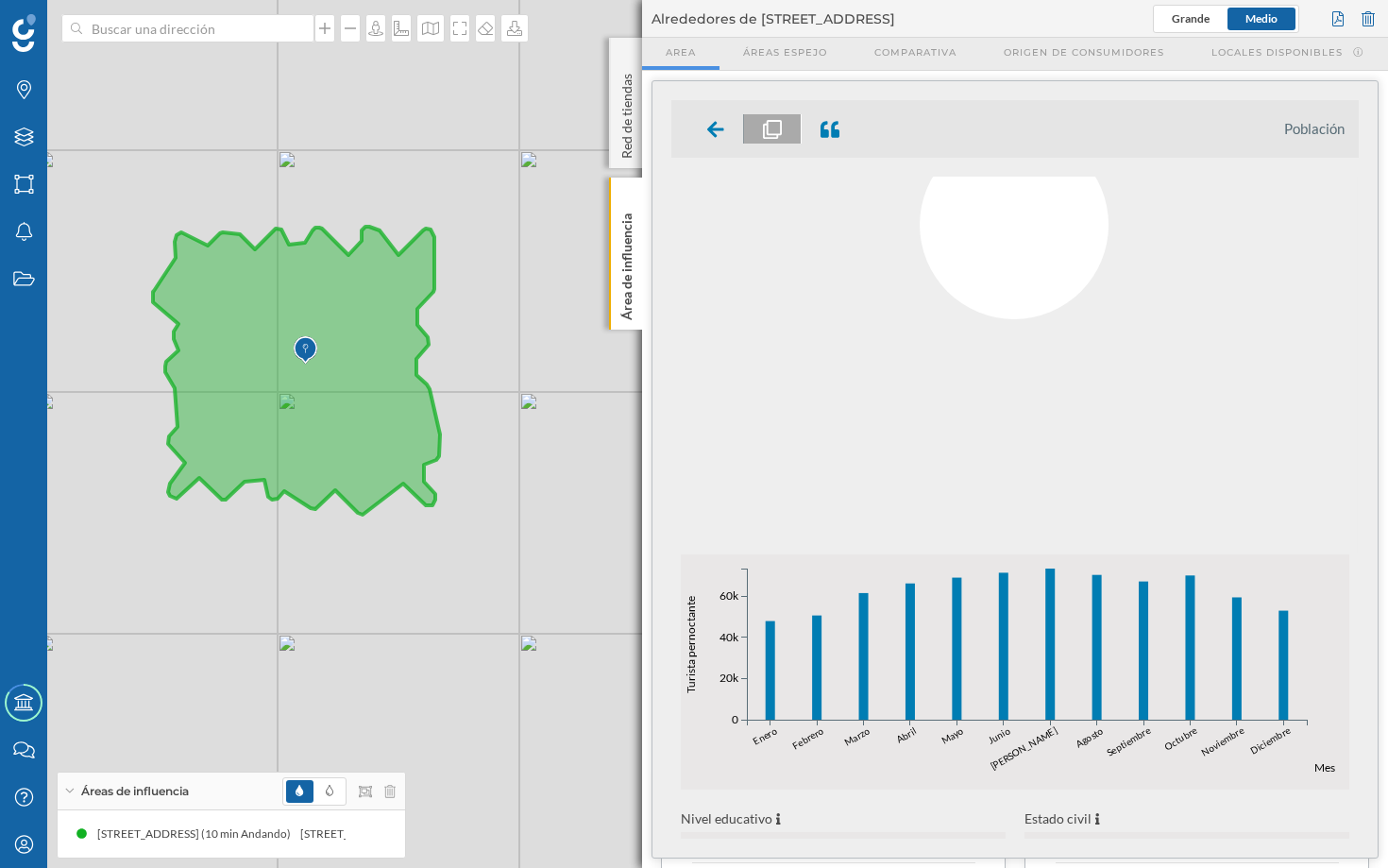
scroll to position [0, 0]
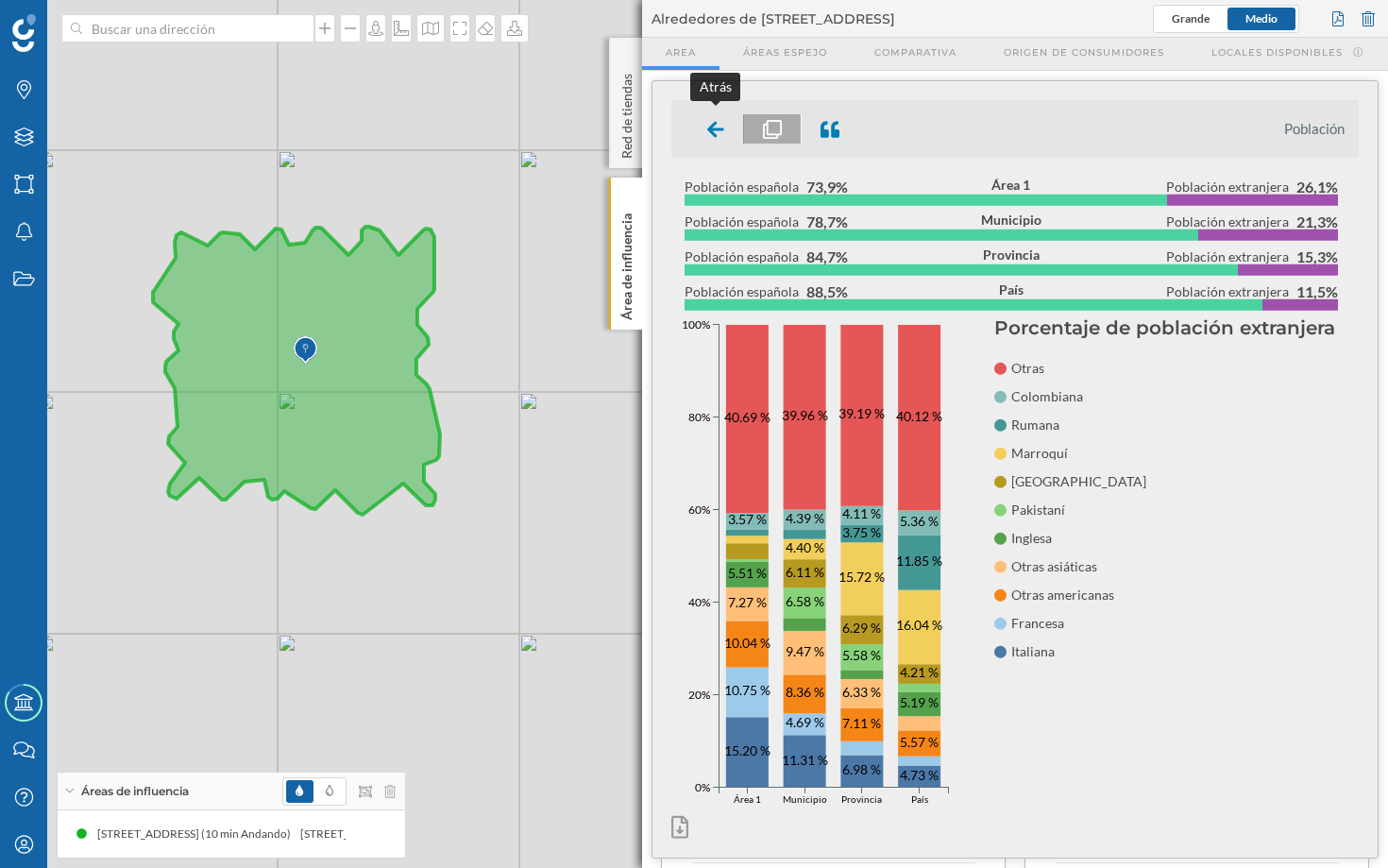
click at [712, 125] on icon at bounding box center [715, 129] width 17 height 16
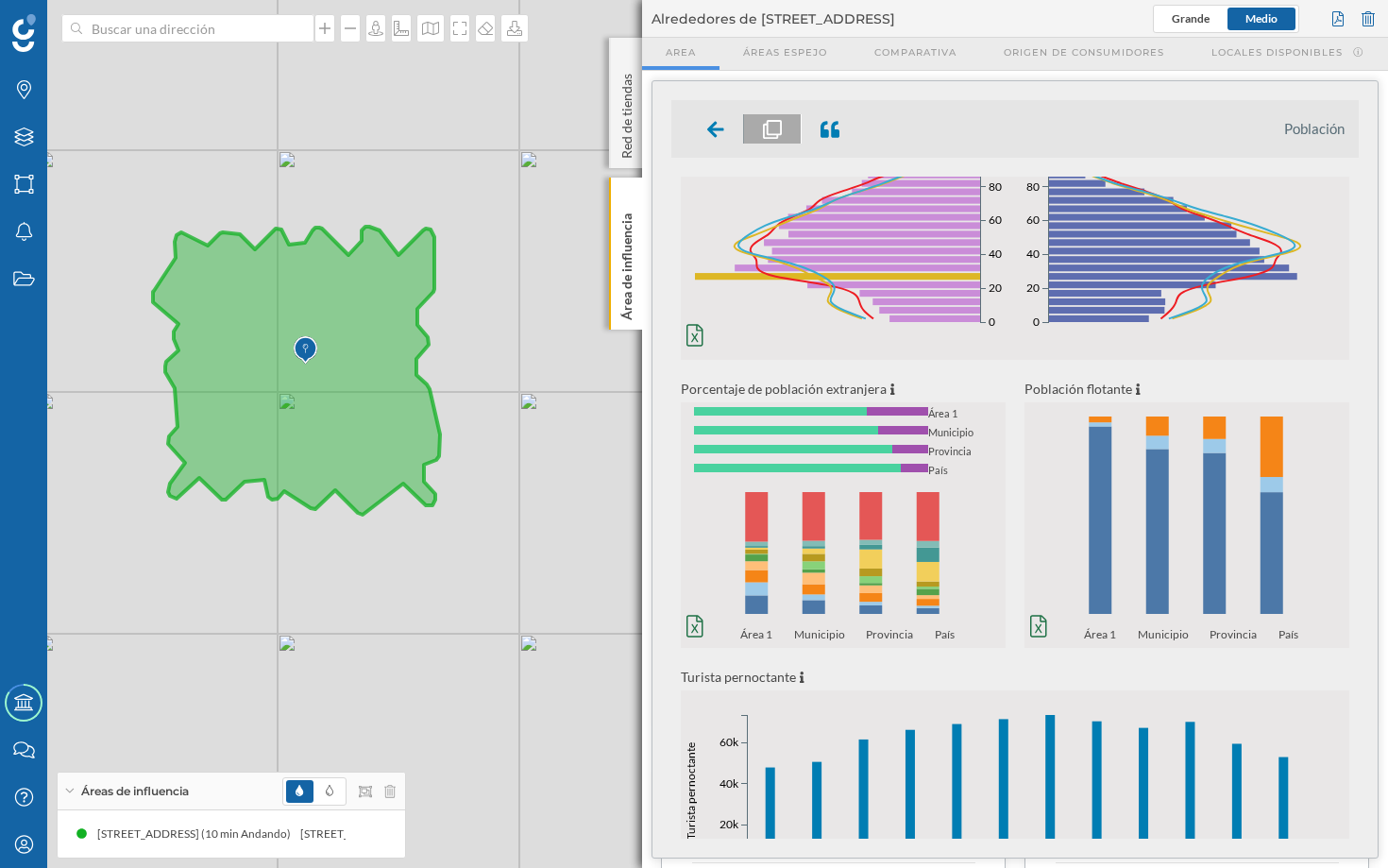
scroll to position [153, 0]
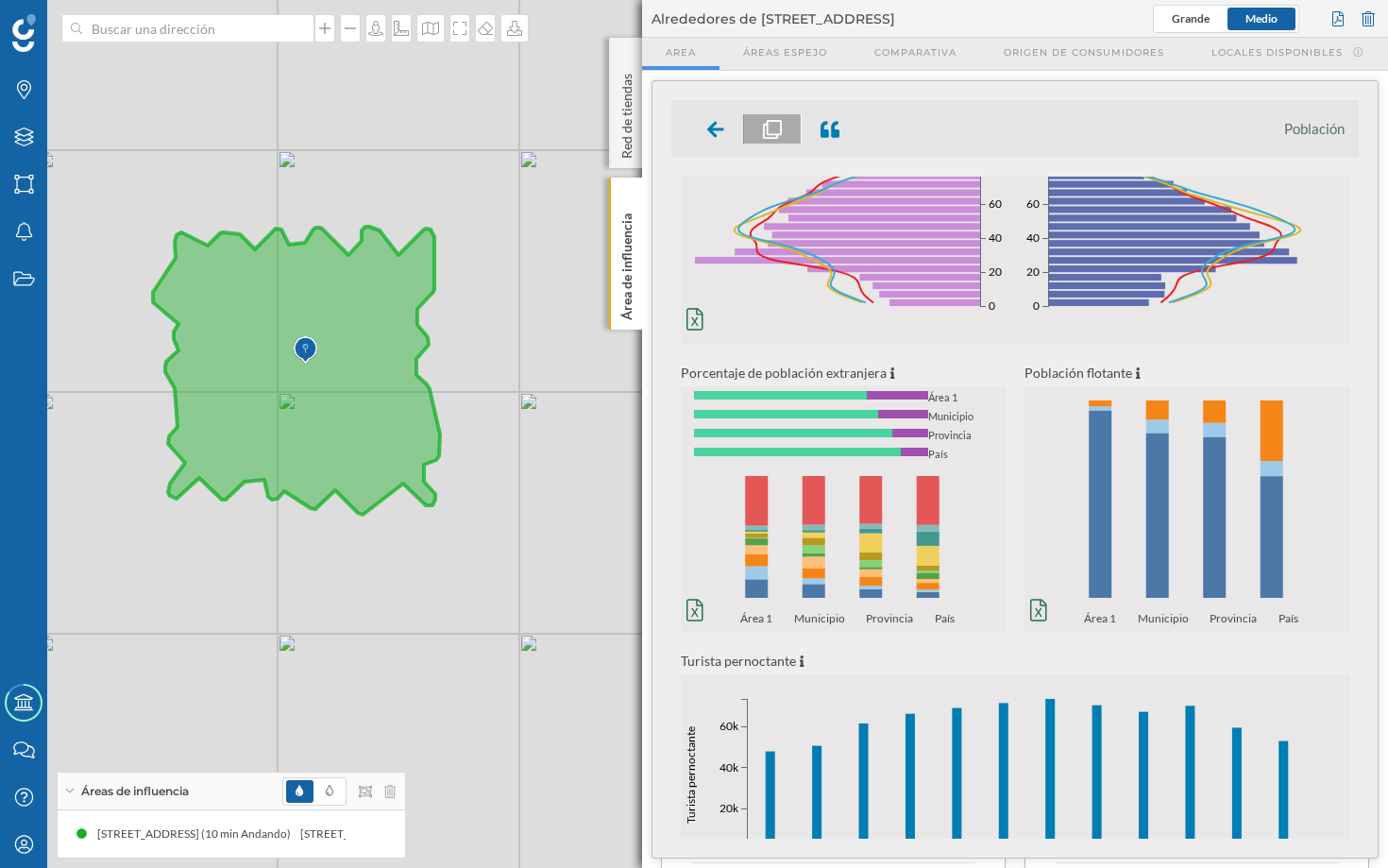
click at [961, 529] on icon "0% 20% 40% 60% 80% 100% Área 1 Municipio Provincia País 0% 20% 40% 60% 80% 100%…" at bounding box center [843, 546] width 325 height 159
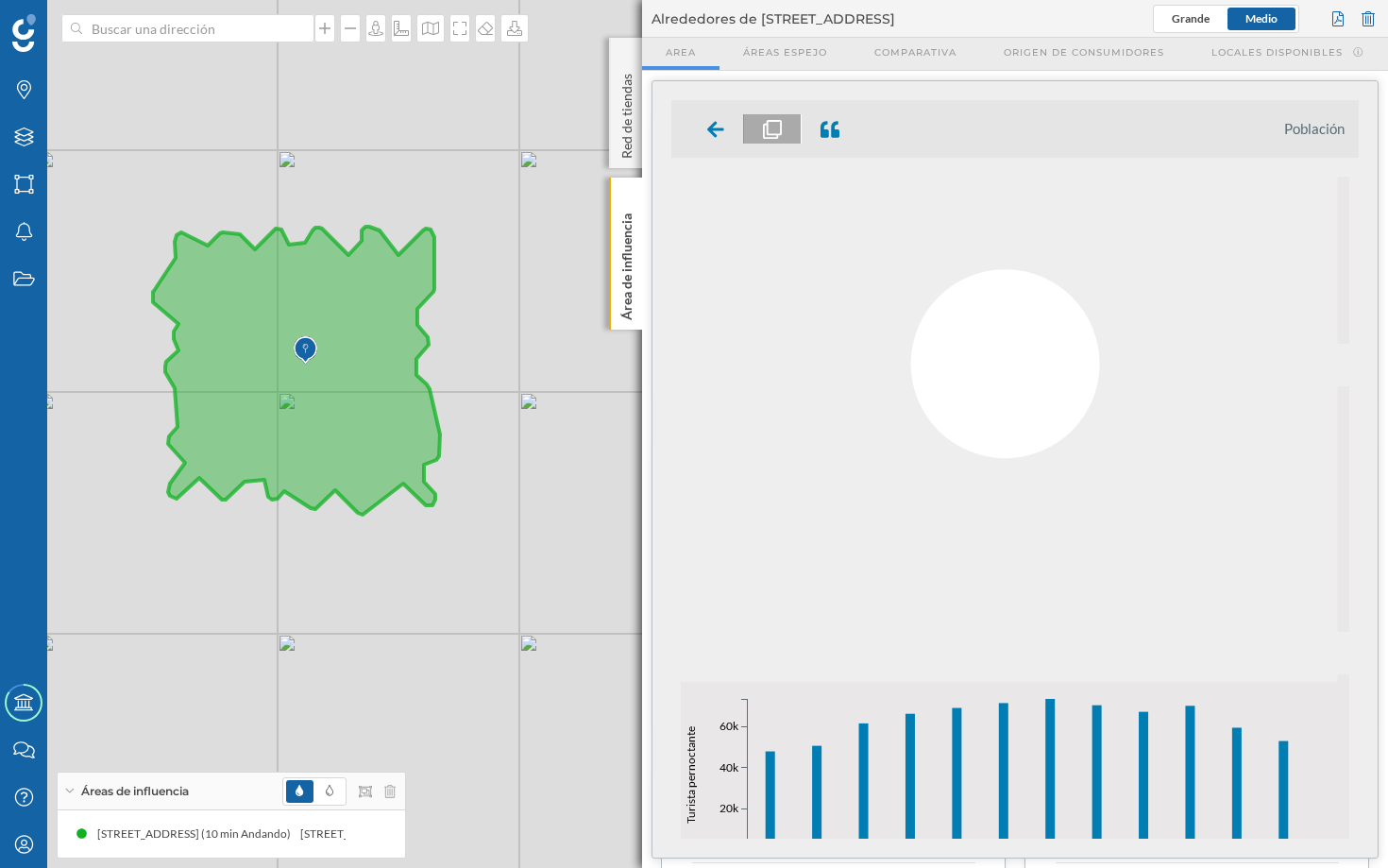
scroll to position [0, 0]
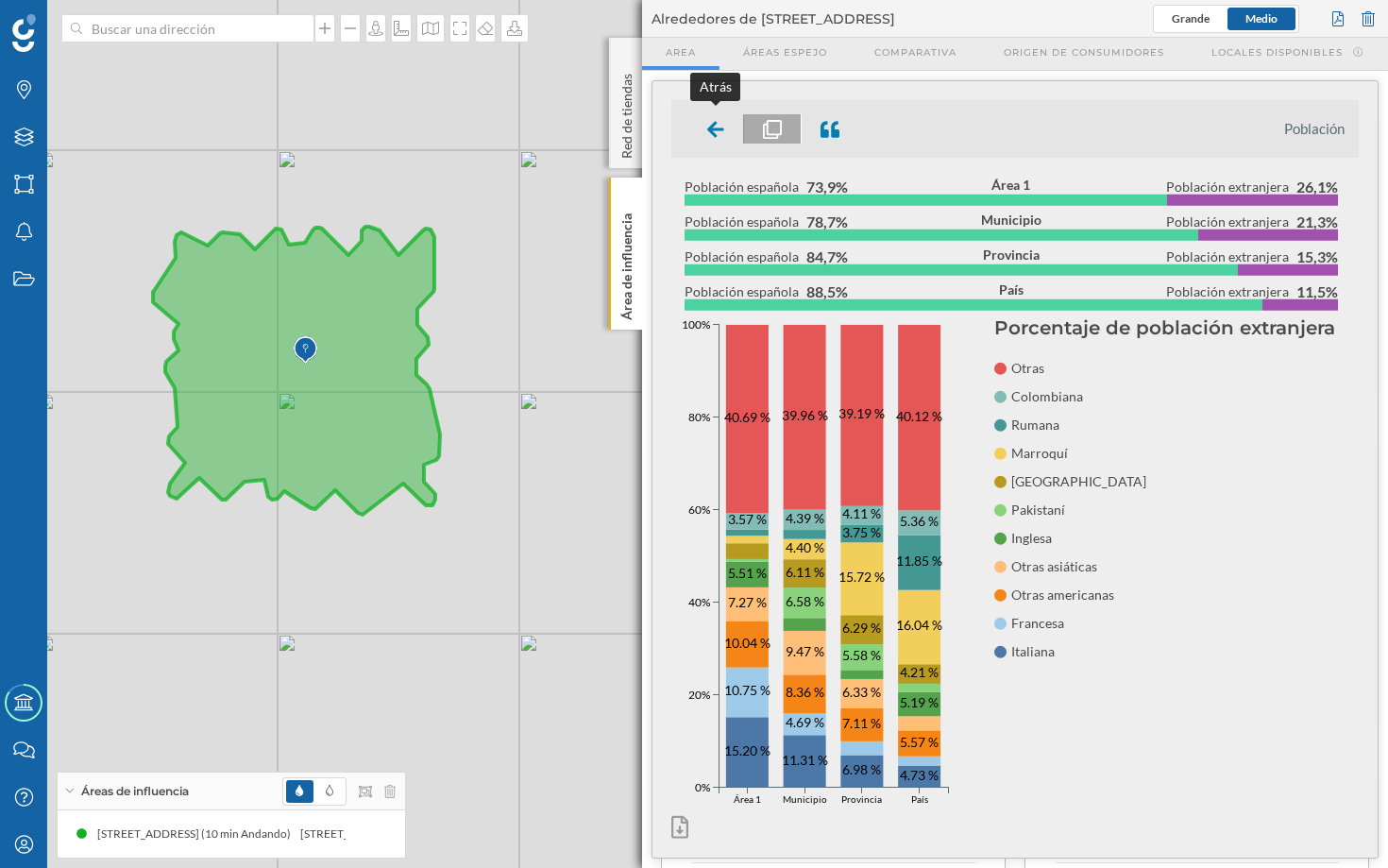
click at [721, 126] on icon at bounding box center [715, 130] width 17 height 19
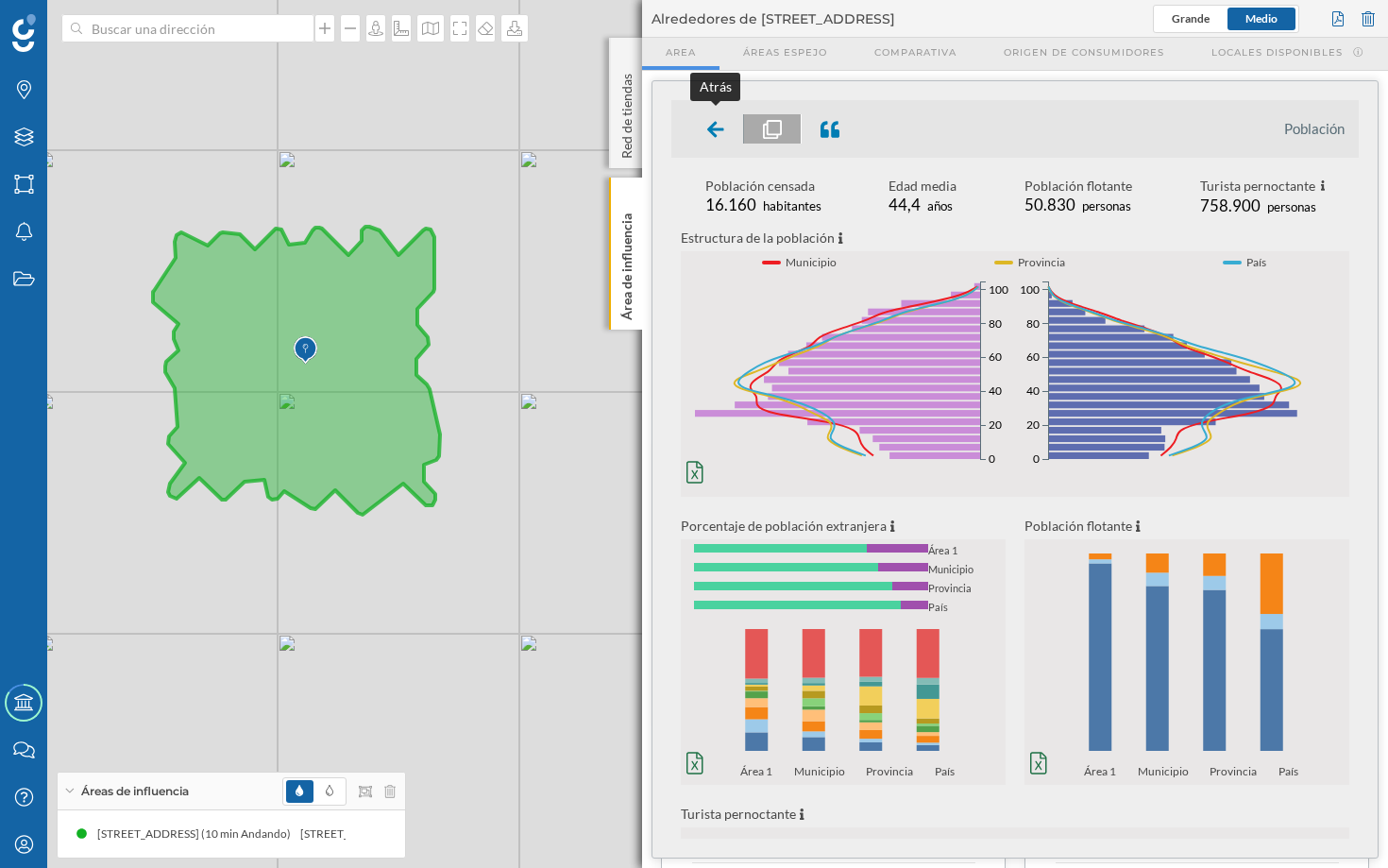
click at [717, 127] on icon at bounding box center [715, 129] width 17 height 16
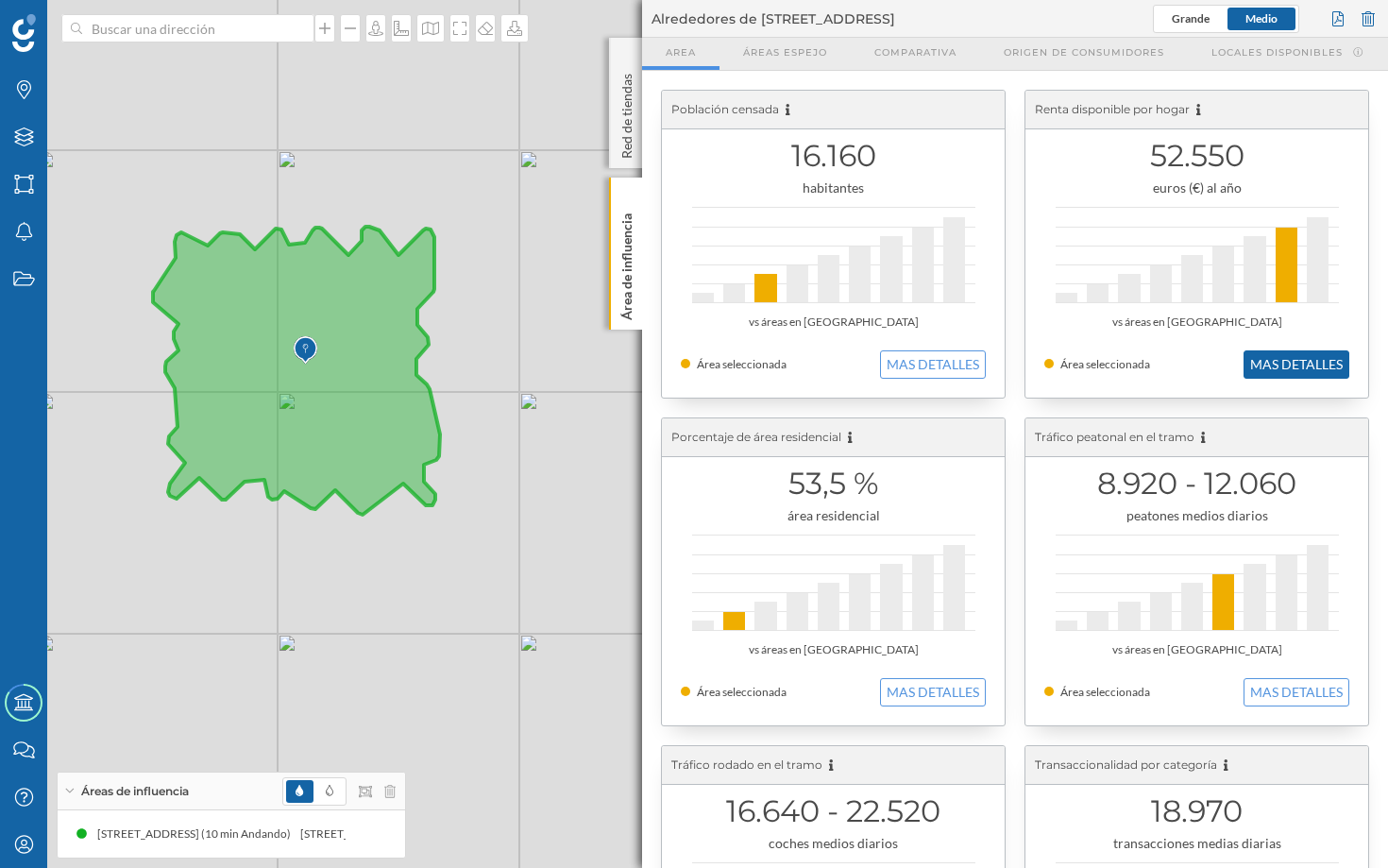
click at [1164, 362] on button "MAS DETALLES" at bounding box center [1296, 364] width 106 height 29
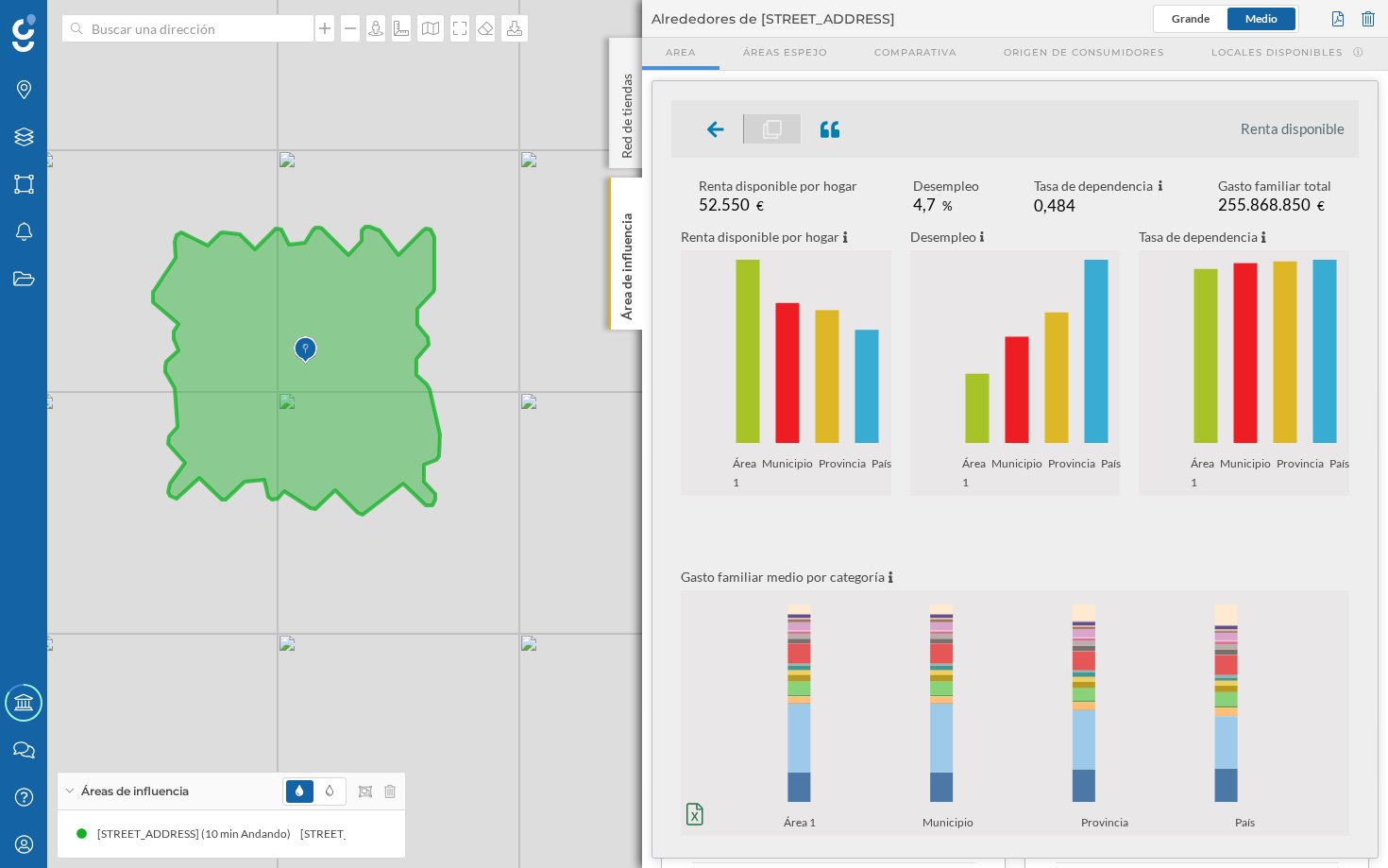
click at [841, 276] on icon "0 10k 20k 30k 40k 50k Área 1 Municipio Provincia País 0 10k 20k 30k 40k 50k Áre…" at bounding box center [808, 361] width 254 height 221
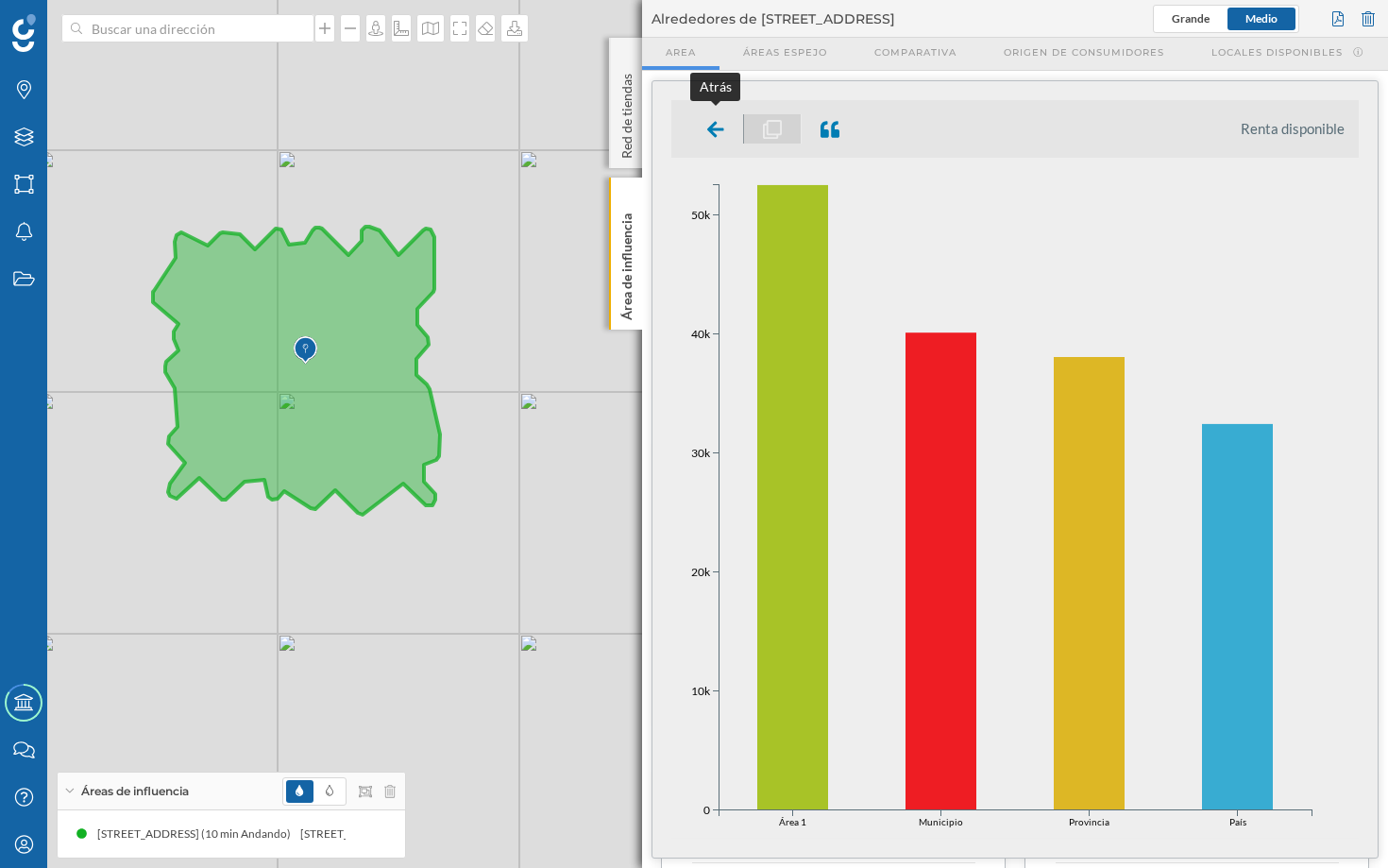
click at [717, 120] on icon at bounding box center [715, 130] width 17 height 19
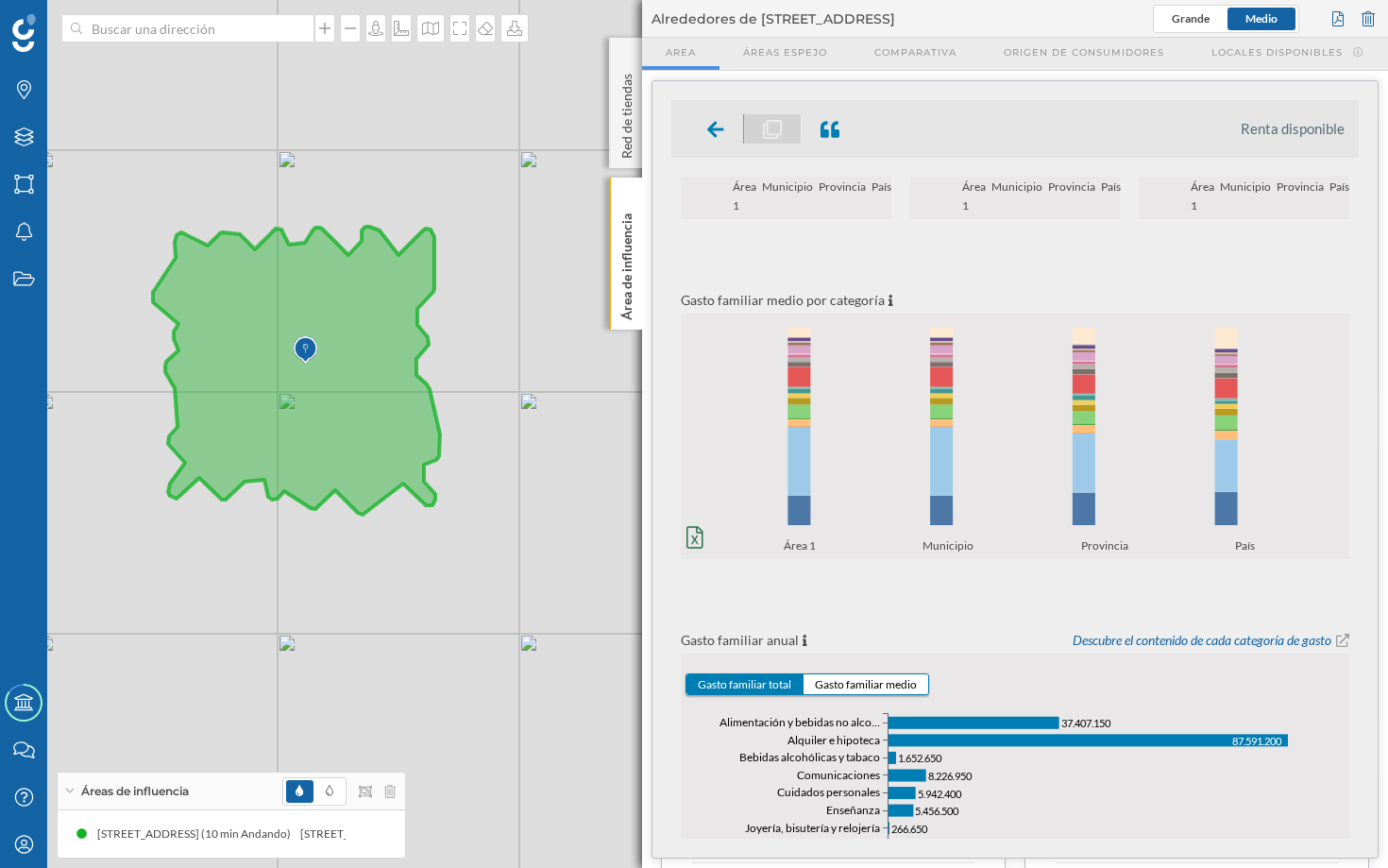
scroll to position [279, 0]
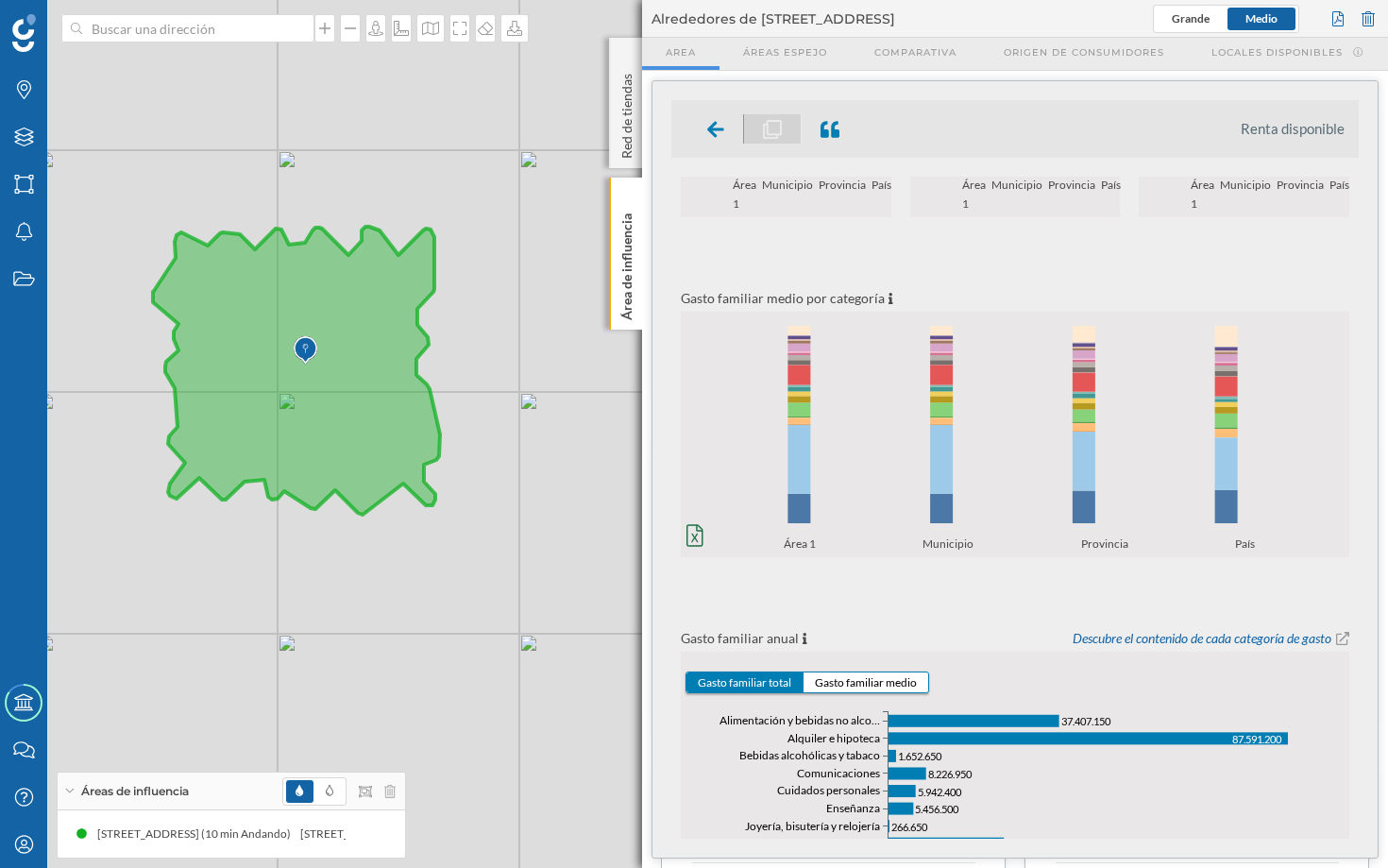
click at [867, 420] on icon "0% 20% 40% 60% 80% 100% Área 1 Municipio Provincia País 0% 20% 40% 60% 80% 100%…" at bounding box center [1015, 434] width 669 height 235
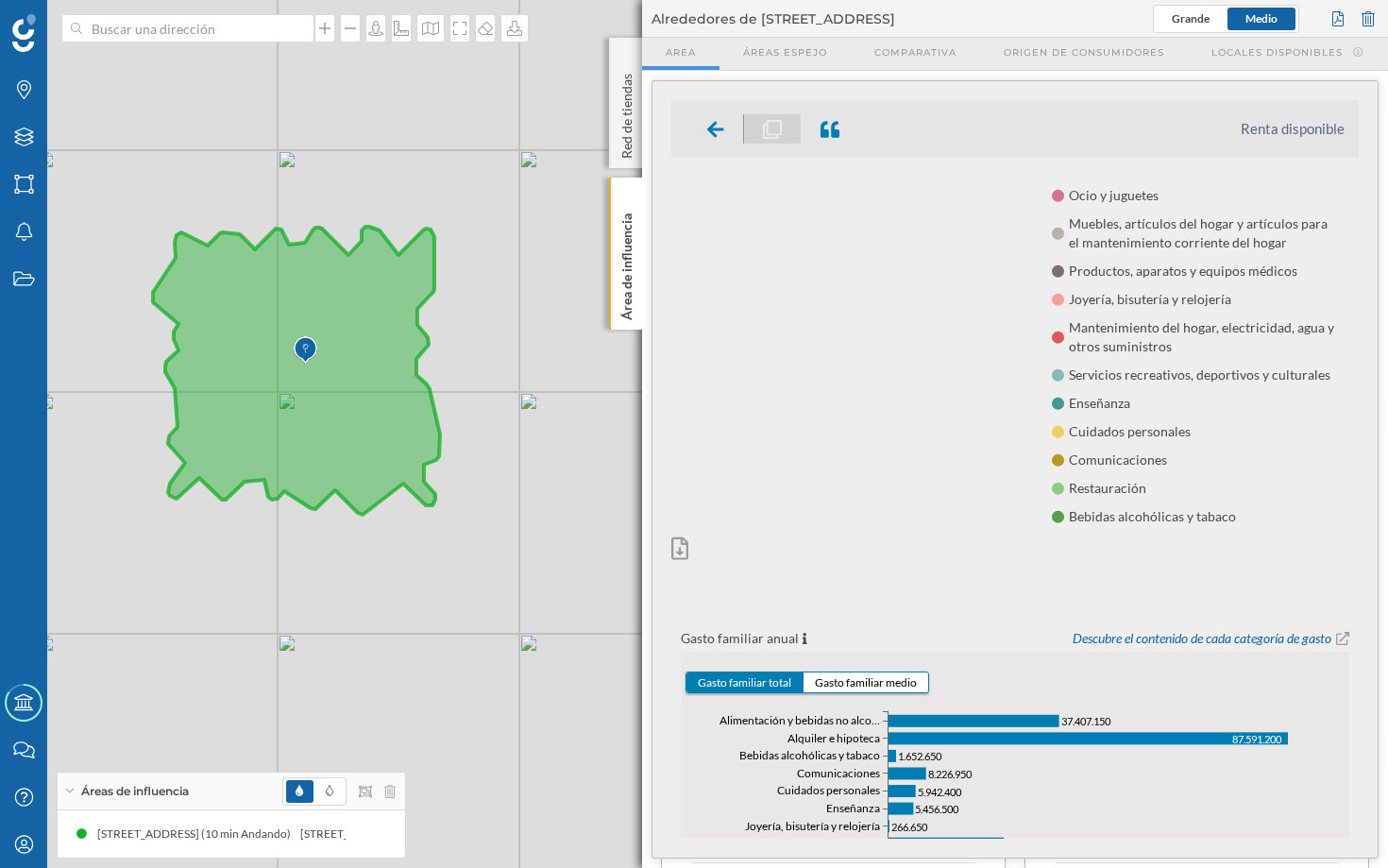
scroll to position [0, 0]
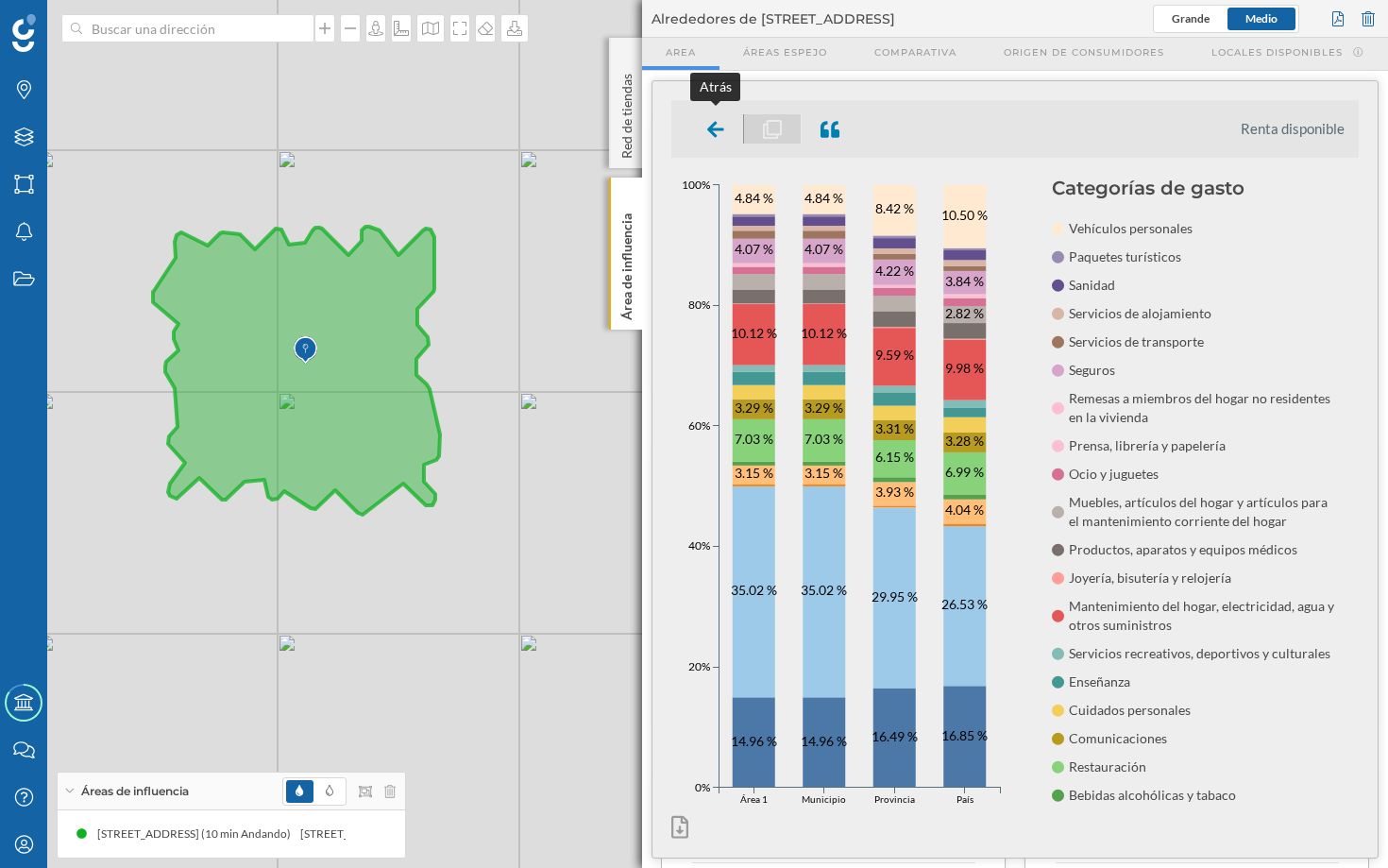
click at [725, 127] on div at bounding box center [716, 129] width 55 height 30
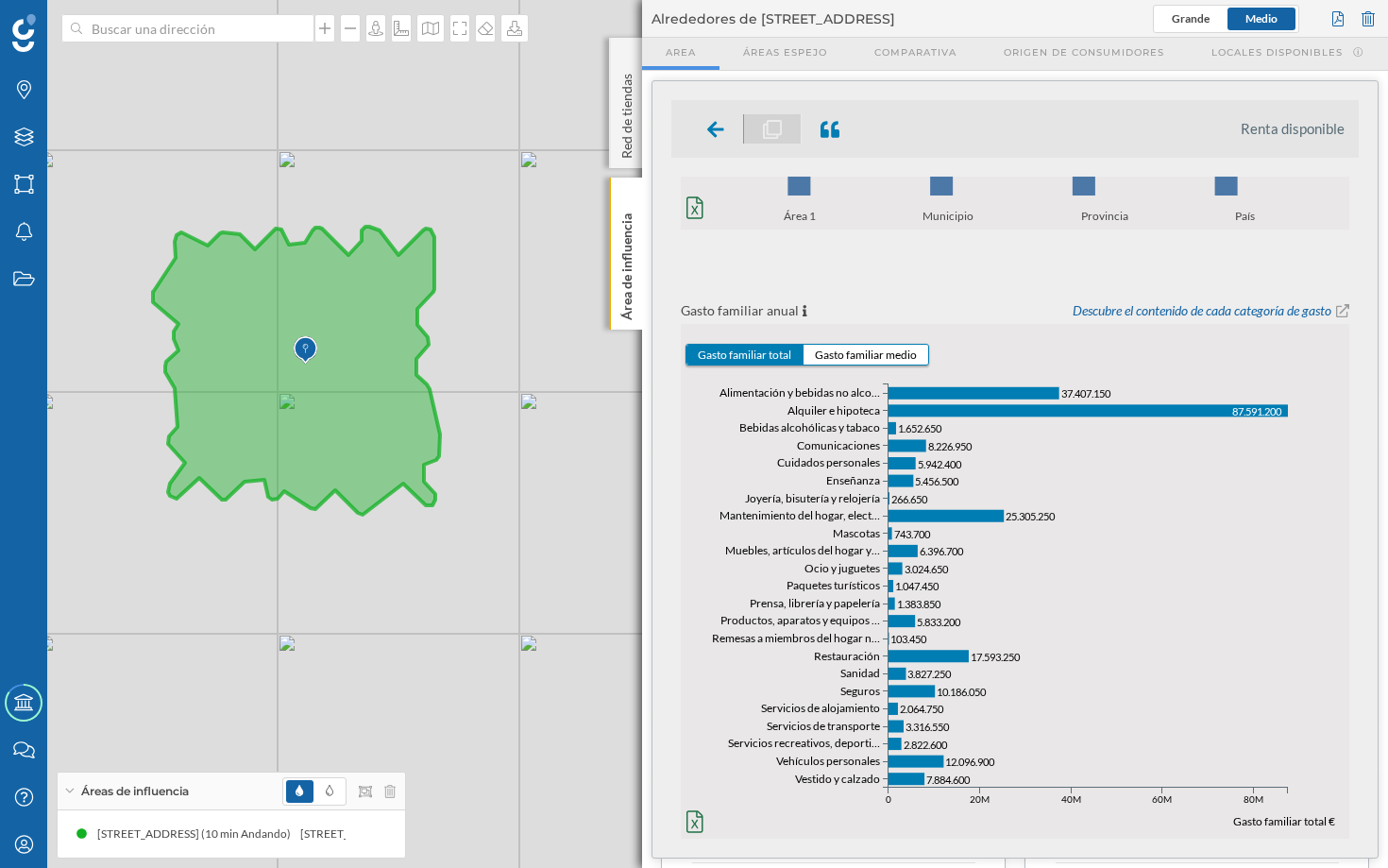
scroll to position [630, 0]
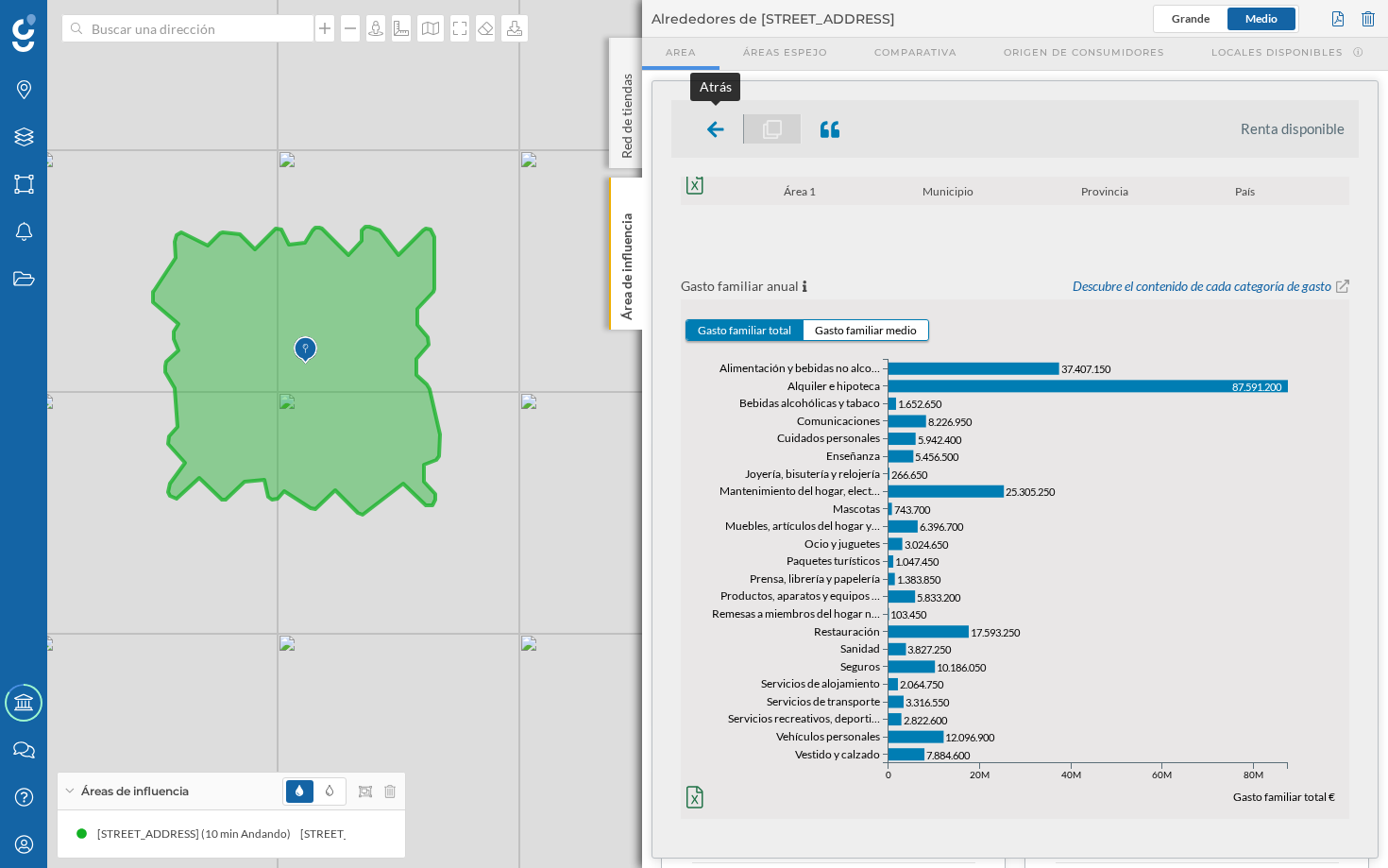
click at [713, 133] on icon at bounding box center [715, 129] width 17 height 16
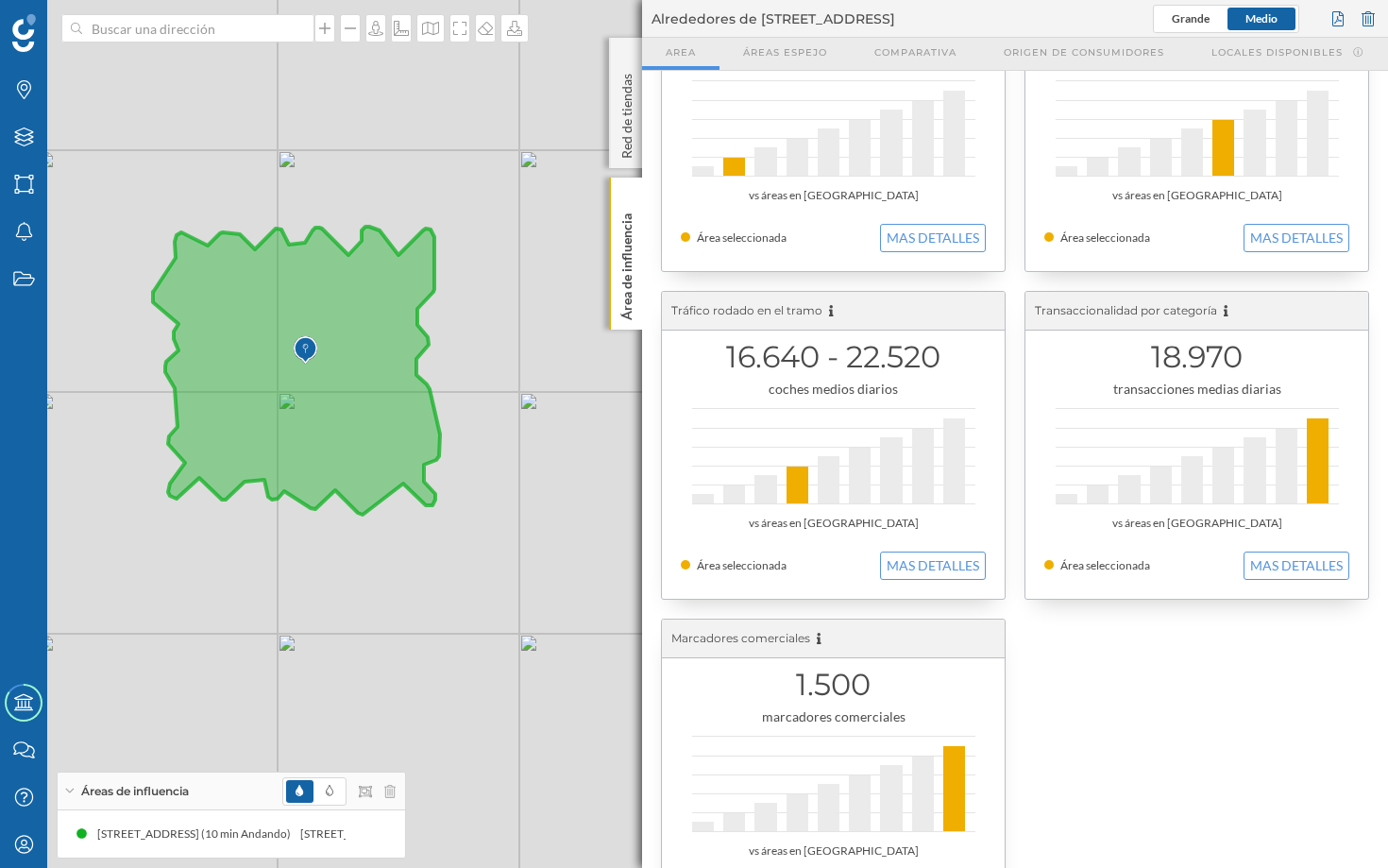
scroll to position [470, 0]
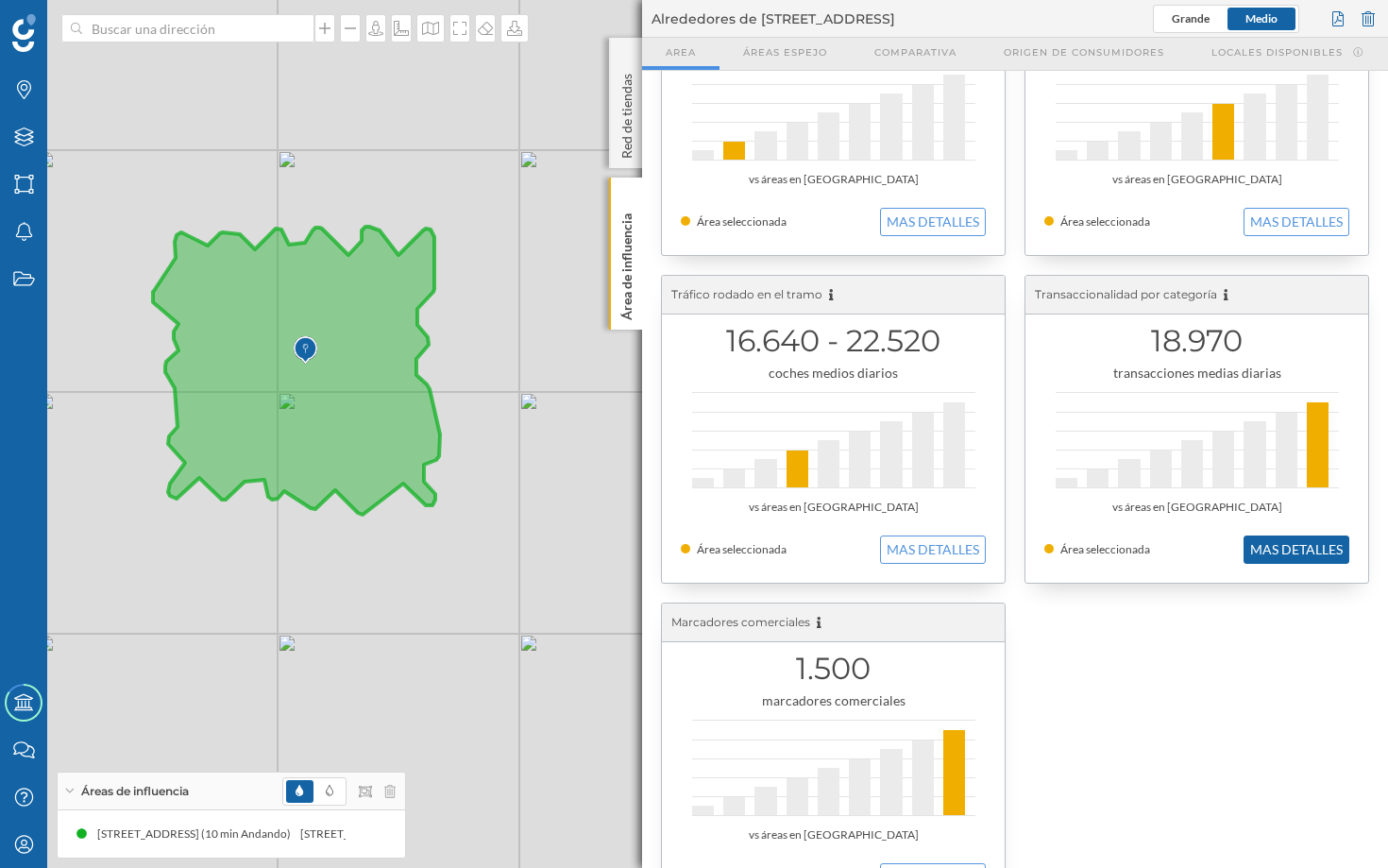
click at [1164, 552] on button "MAS DETALLES" at bounding box center [1296, 549] width 106 height 29
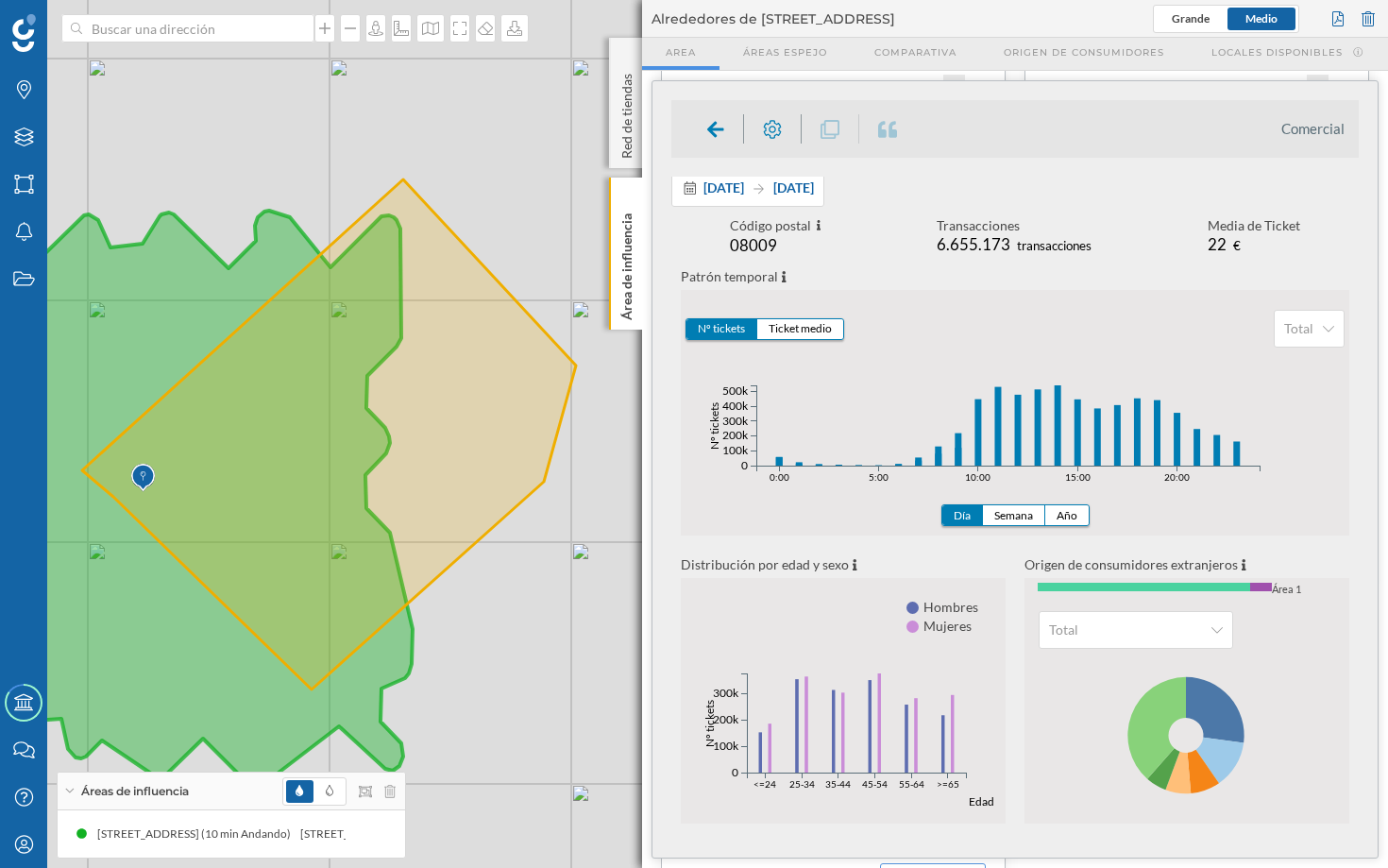
scroll to position [0, 0]
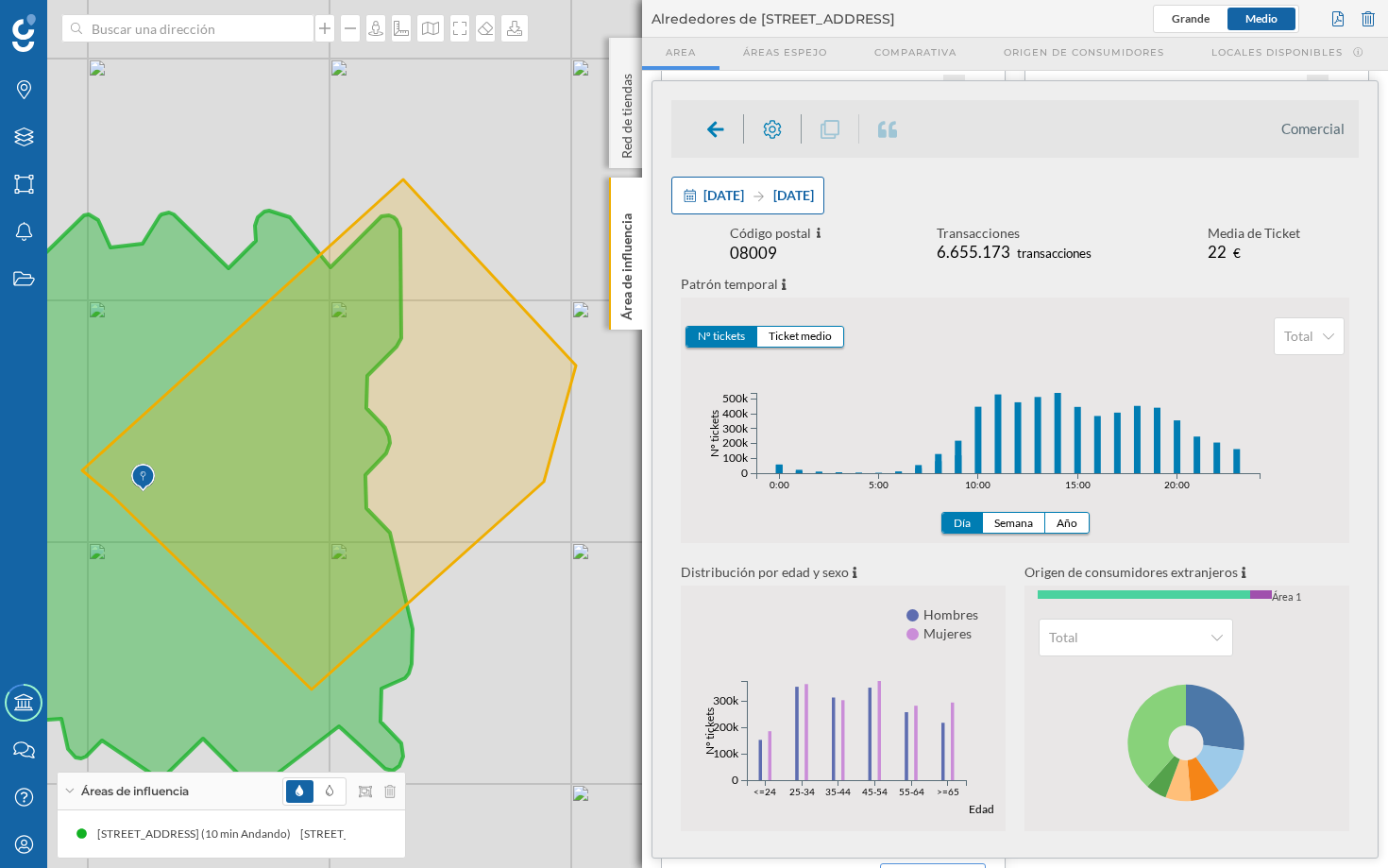
click at [810, 192] on span "[DATE]" at bounding box center [794, 195] width 41 height 16
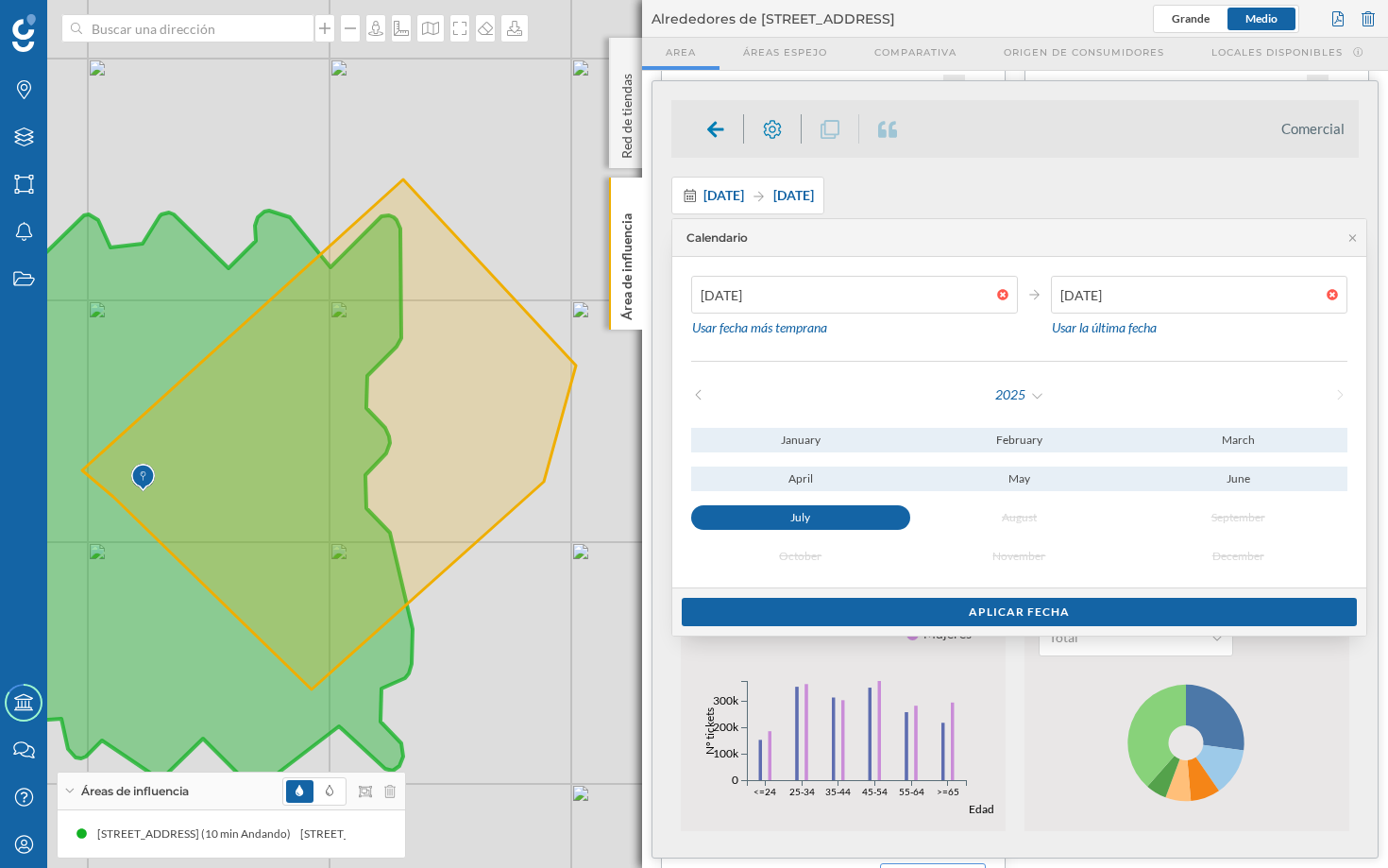
click at [1003, 226] on div "Calendario" at bounding box center [1020, 238] width 694 height 38
click at [1164, 235] on icon at bounding box center [1353, 237] width 7 height 7
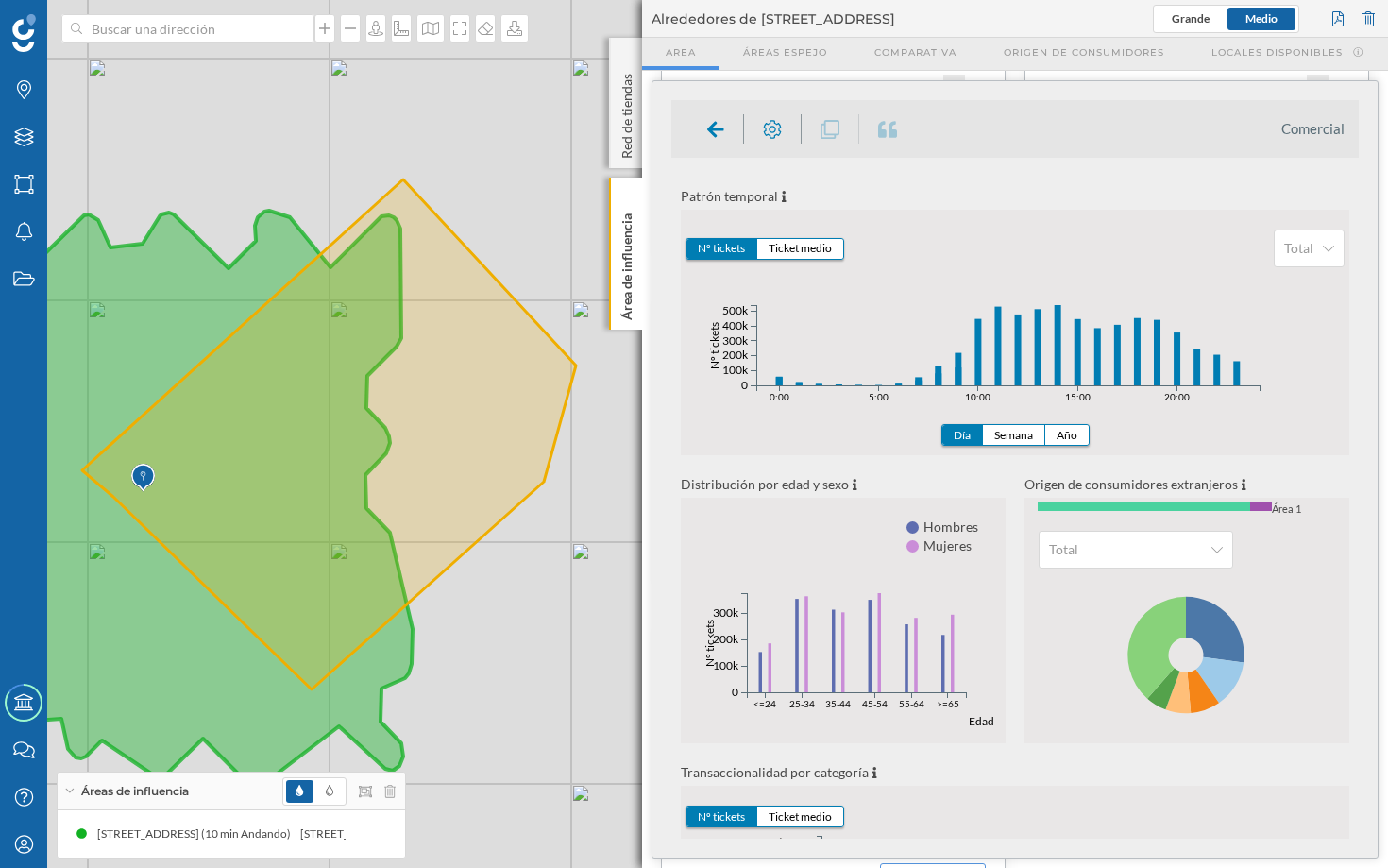
scroll to position [84, 0]
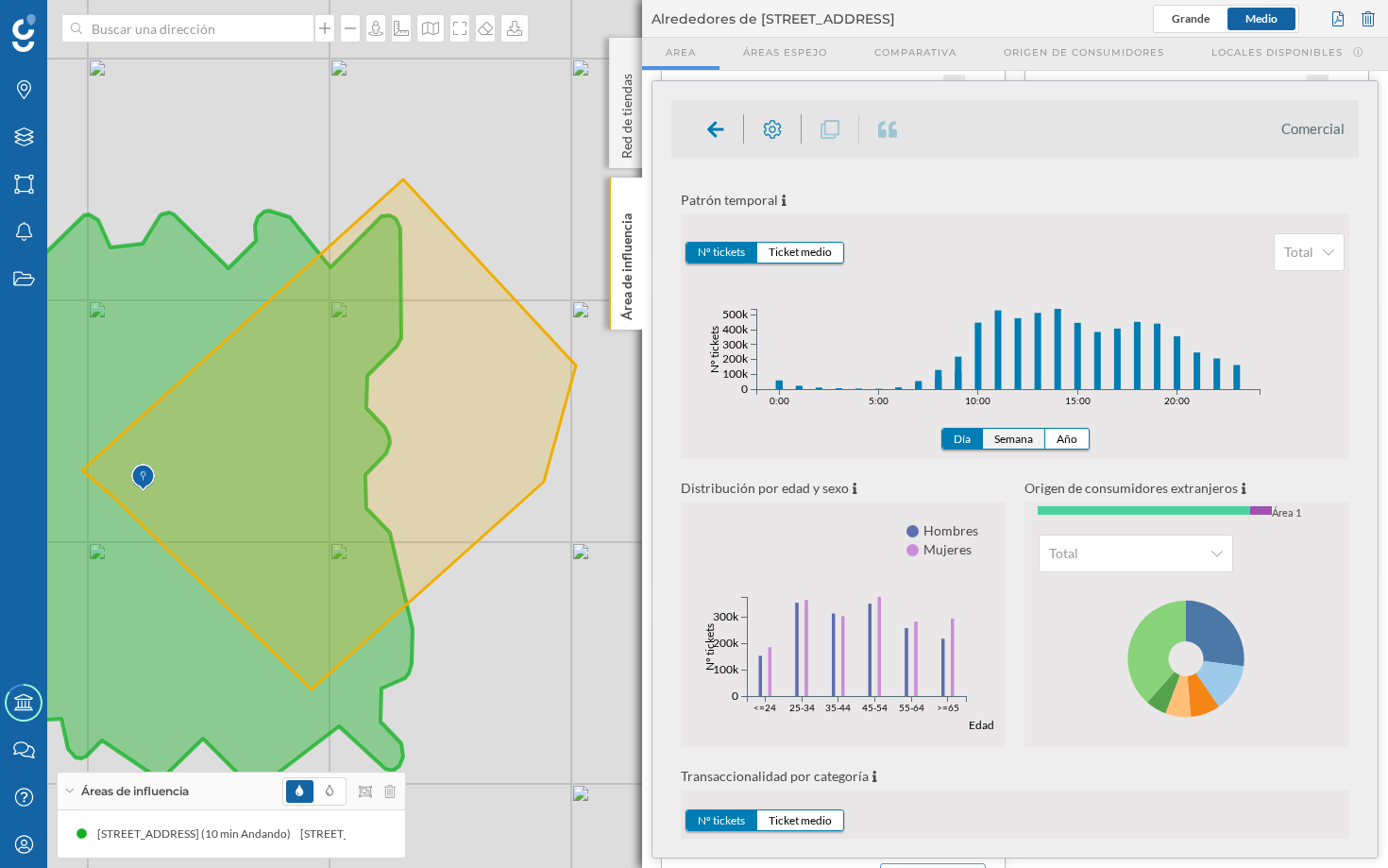
click at [1020, 437] on button "Semana" at bounding box center [1013, 438] width 62 height 20
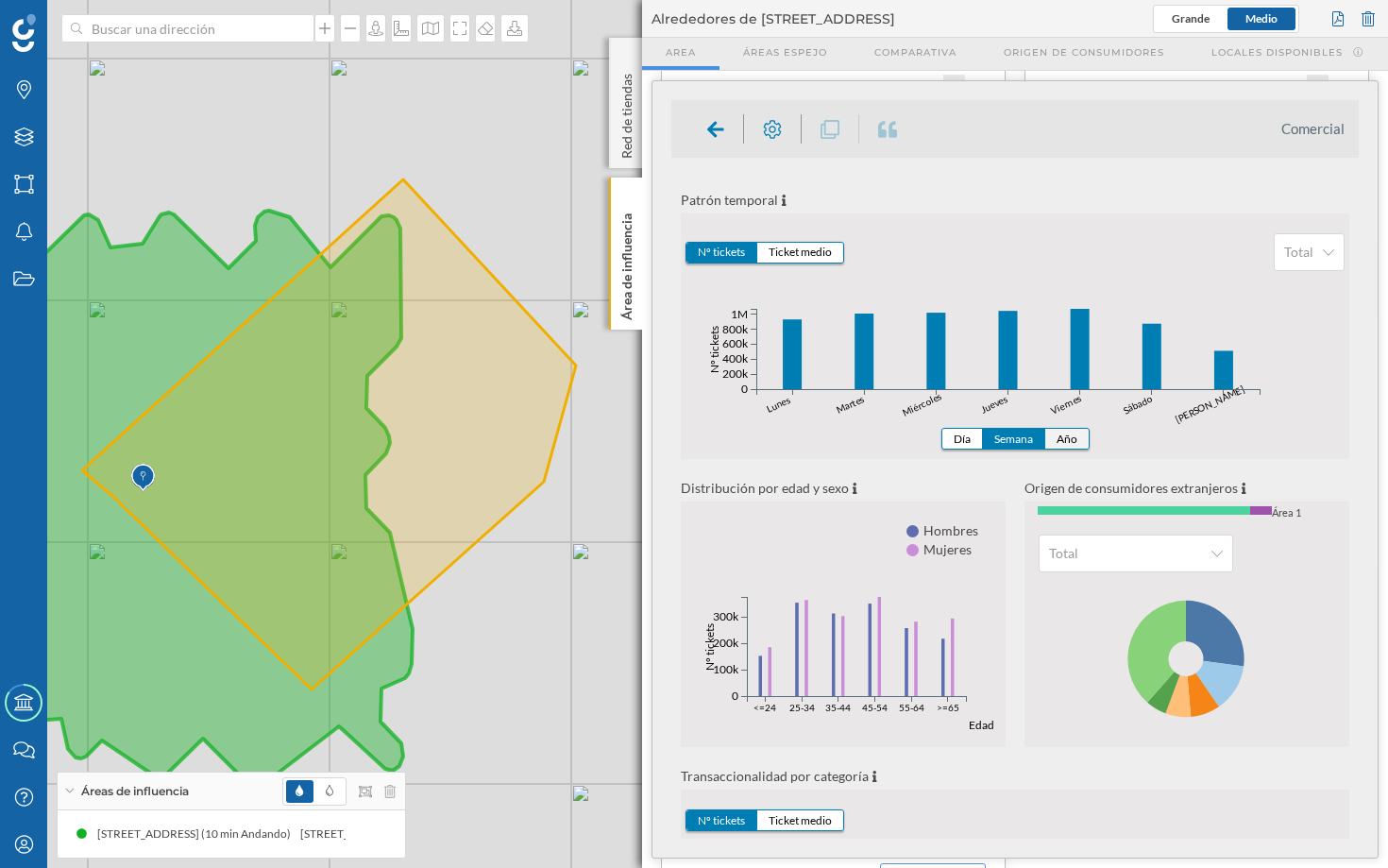
click at [1070, 443] on button "Año" at bounding box center [1067, 438] width 44 height 20
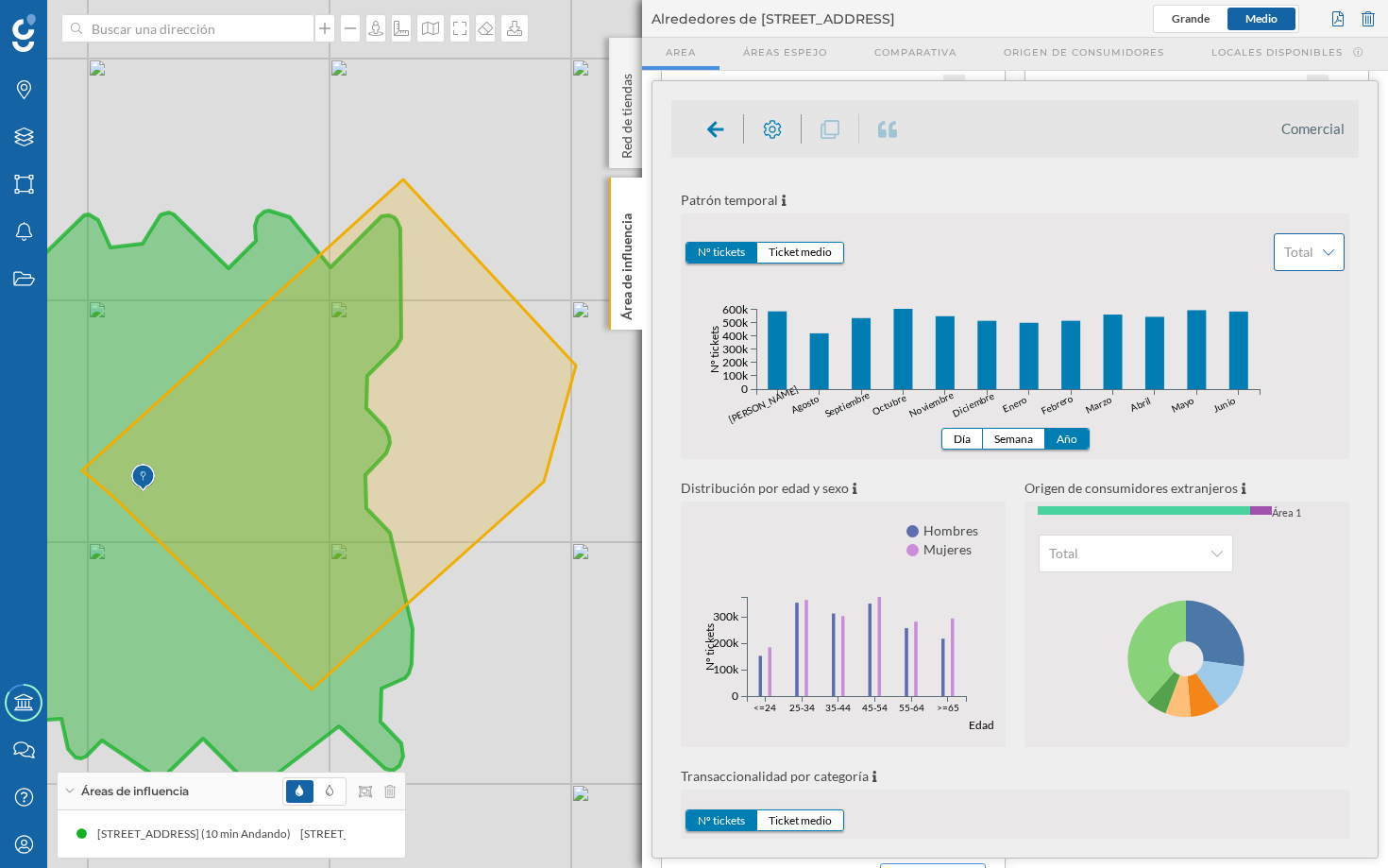
click at [1164, 259] on div "Total" at bounding box center [1309, 253] width 71 height 38
click at [1164, 323] on div "Bares y restaurantes" at bounding box center [1338, 329] width 119 height 16
click at [962, 441] on button "Día" at bounding box center [963, 438] width 41 height 20
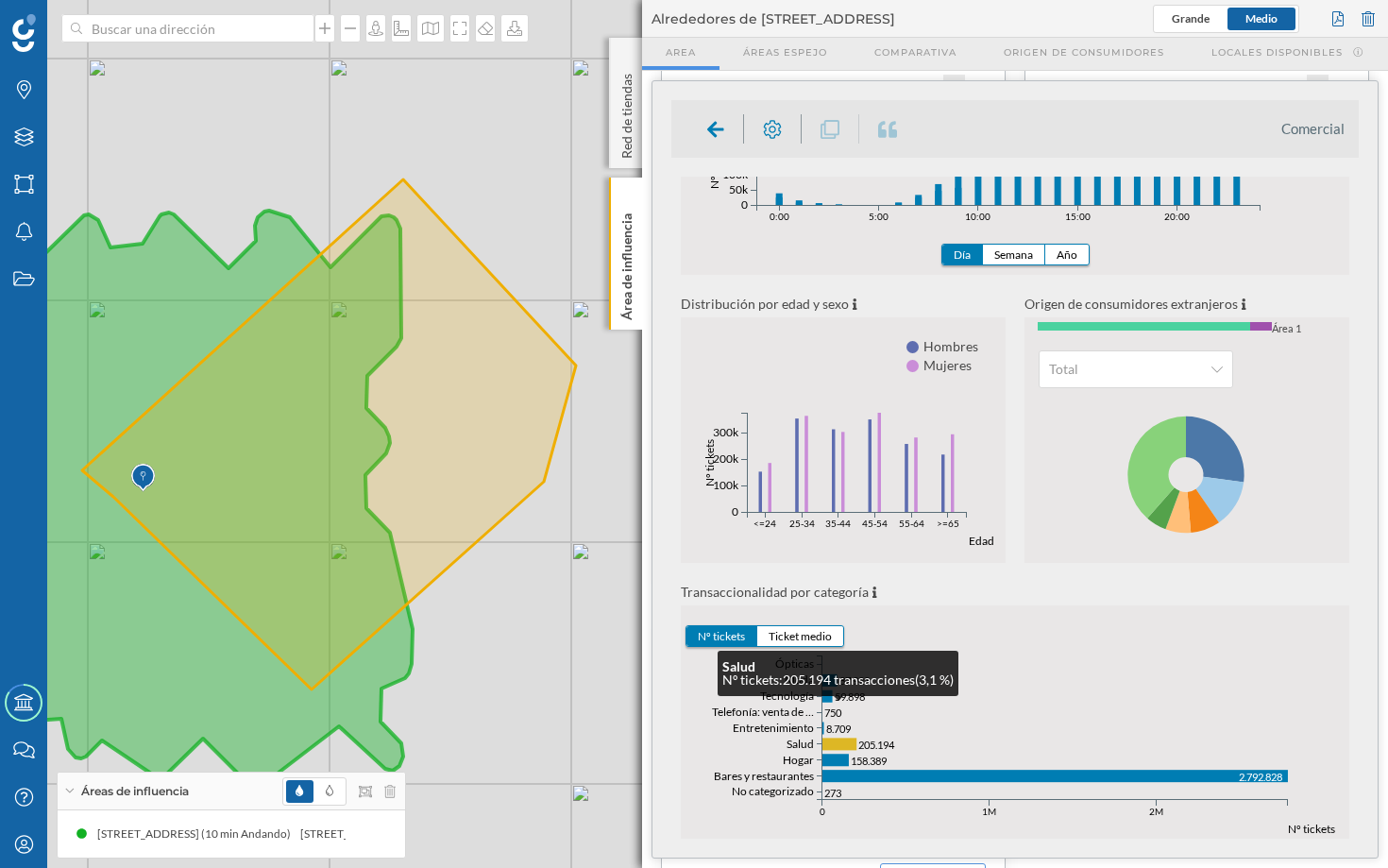
scroll to position [300, 0]
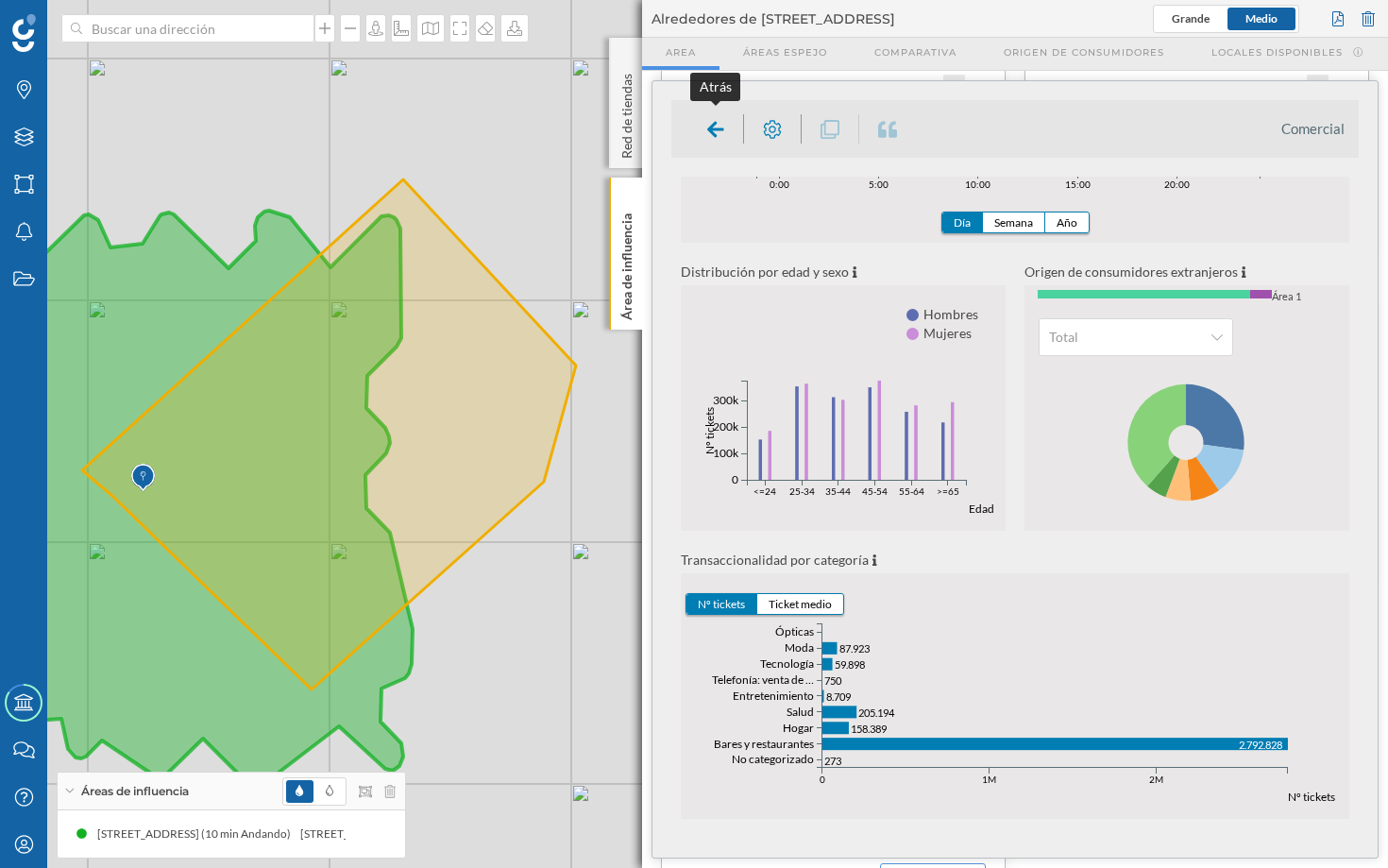
click at [717, 125] on icon at bounding box center [715, 130] width 17 height 19
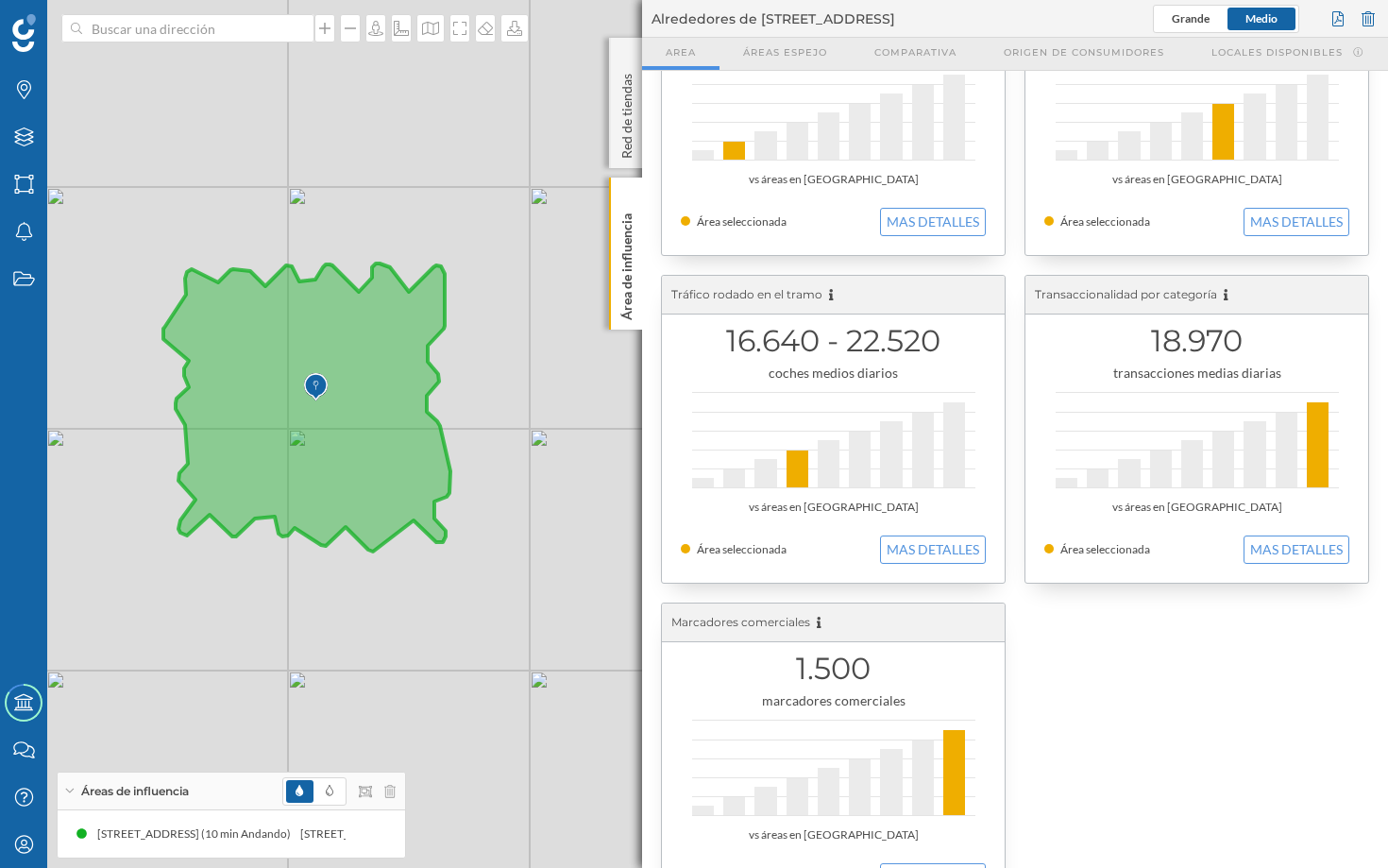
drag, startPoint x: 346, startPoint y: 249, endPoint x: 480, endPoint y: 323, distance: 153.1
click at [480, 323] on div "© Mapbox © OpenStreetMap Improve this map" at bounding box center [694, 434] width 1388 height 868
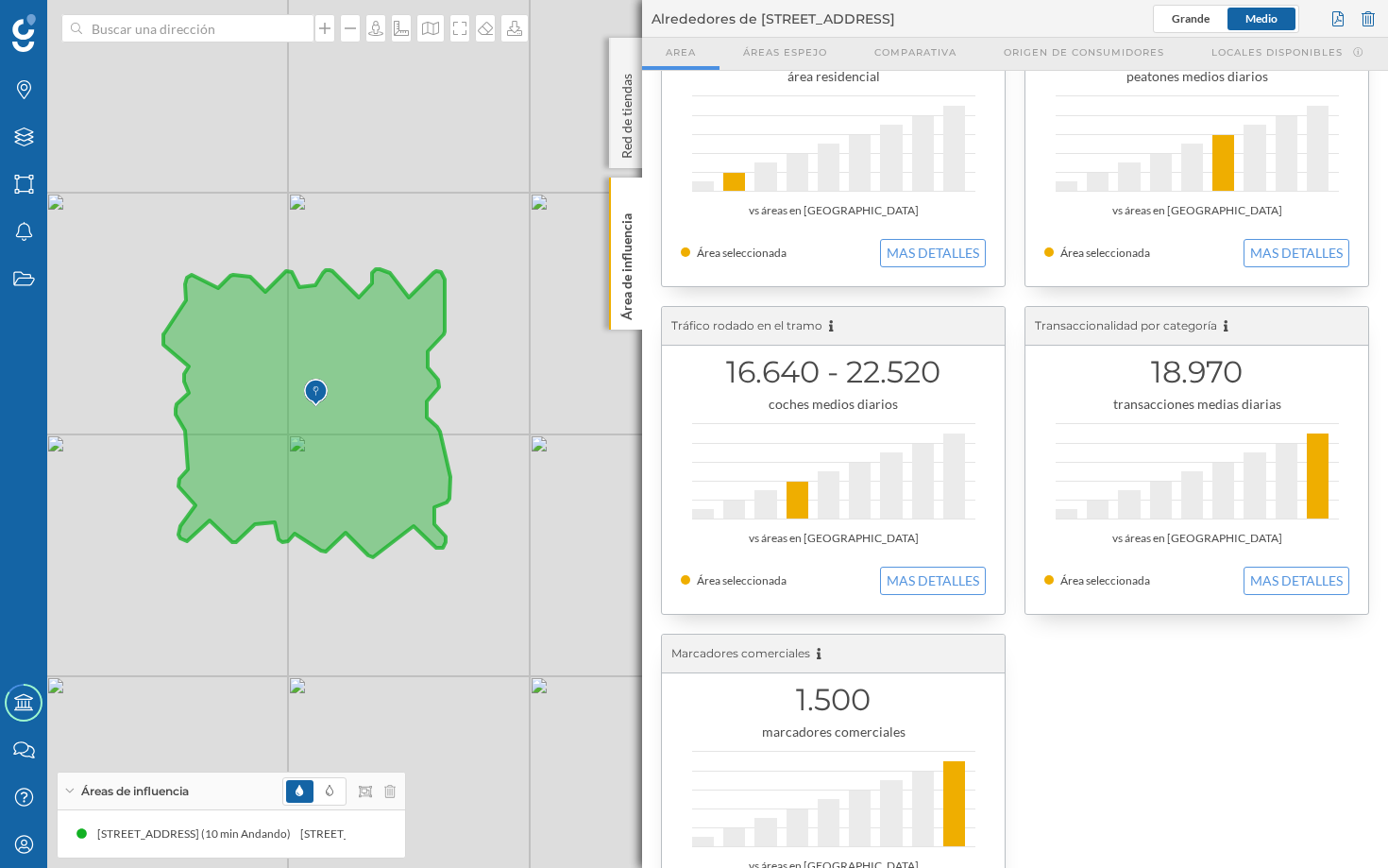
scroll to position [0, 0]
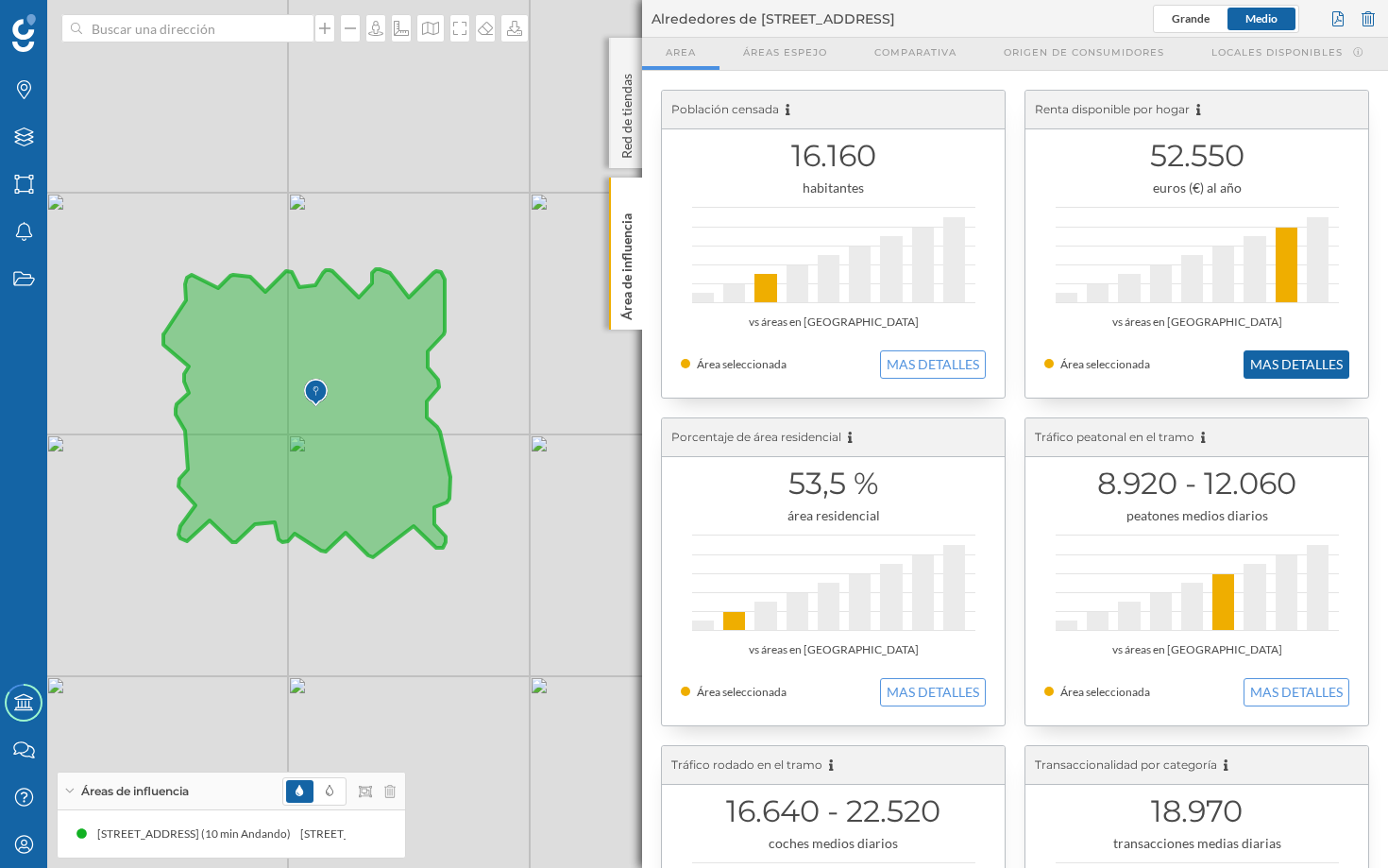
click at [1164, 354] on button "MAS DETALLES" at bounding box center [1296, 364] width 106 height 29
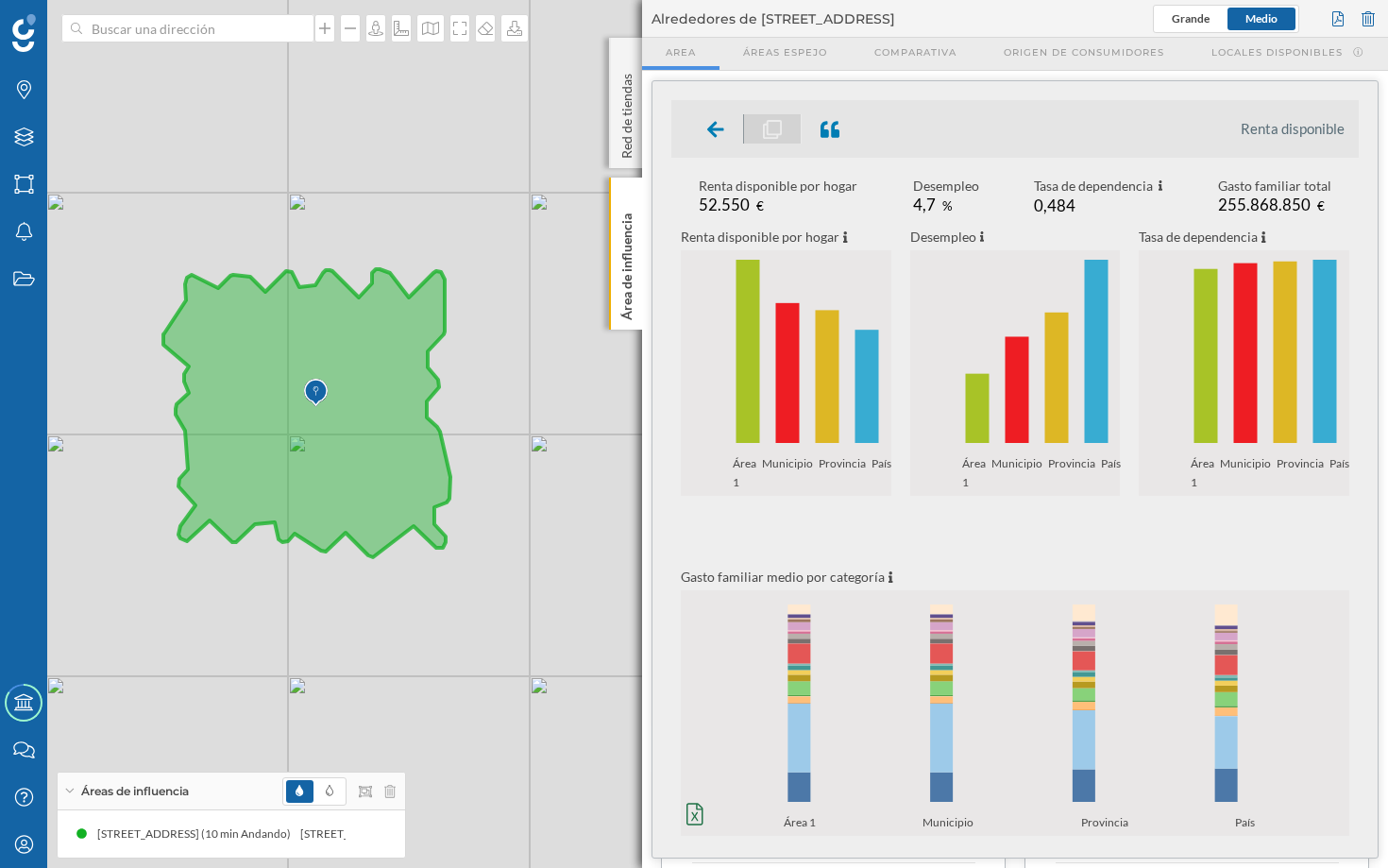
scroll to position [318, 0]
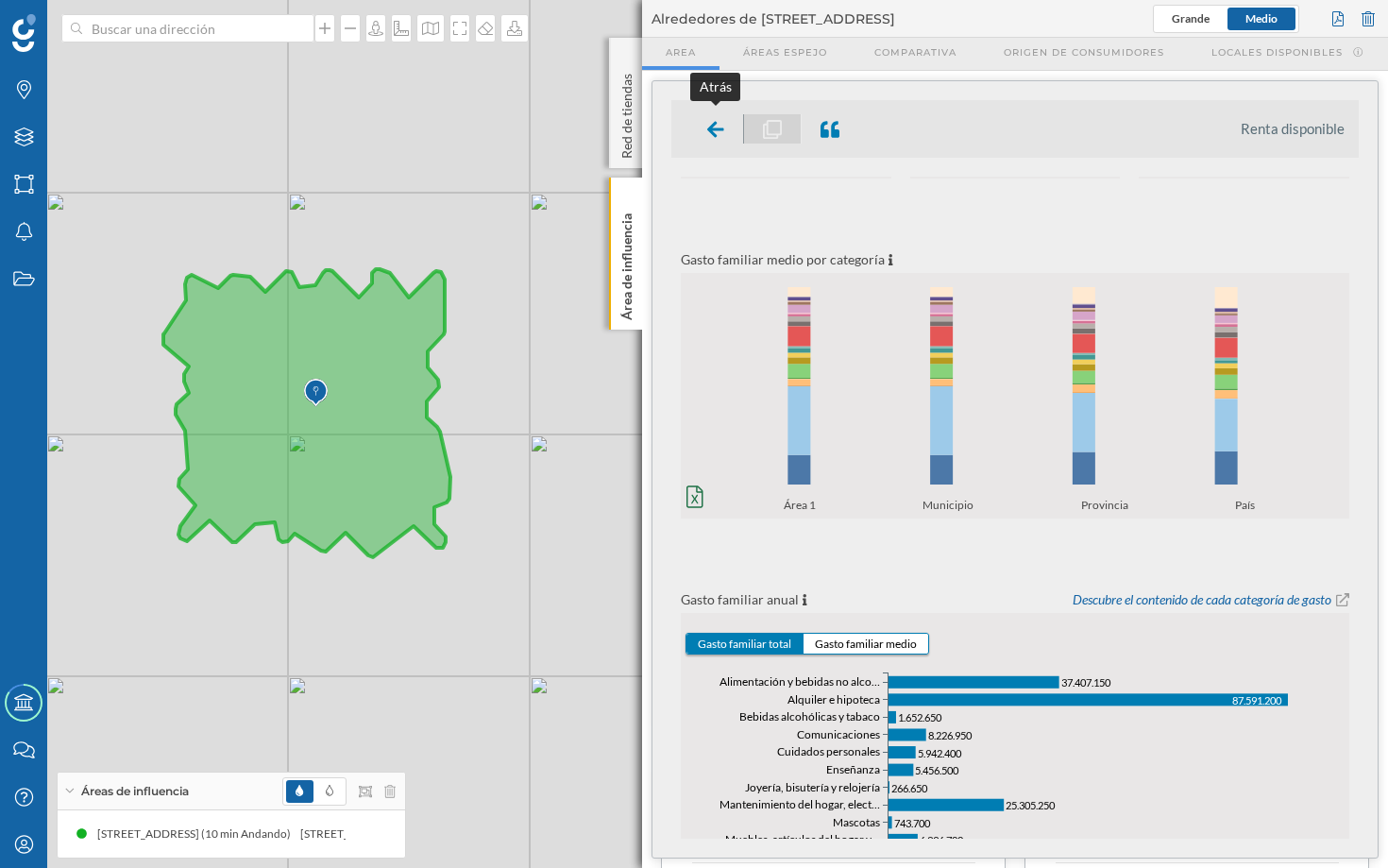
click at [714, 124] on icon at bounding box center [715, 129] width 17 height 16
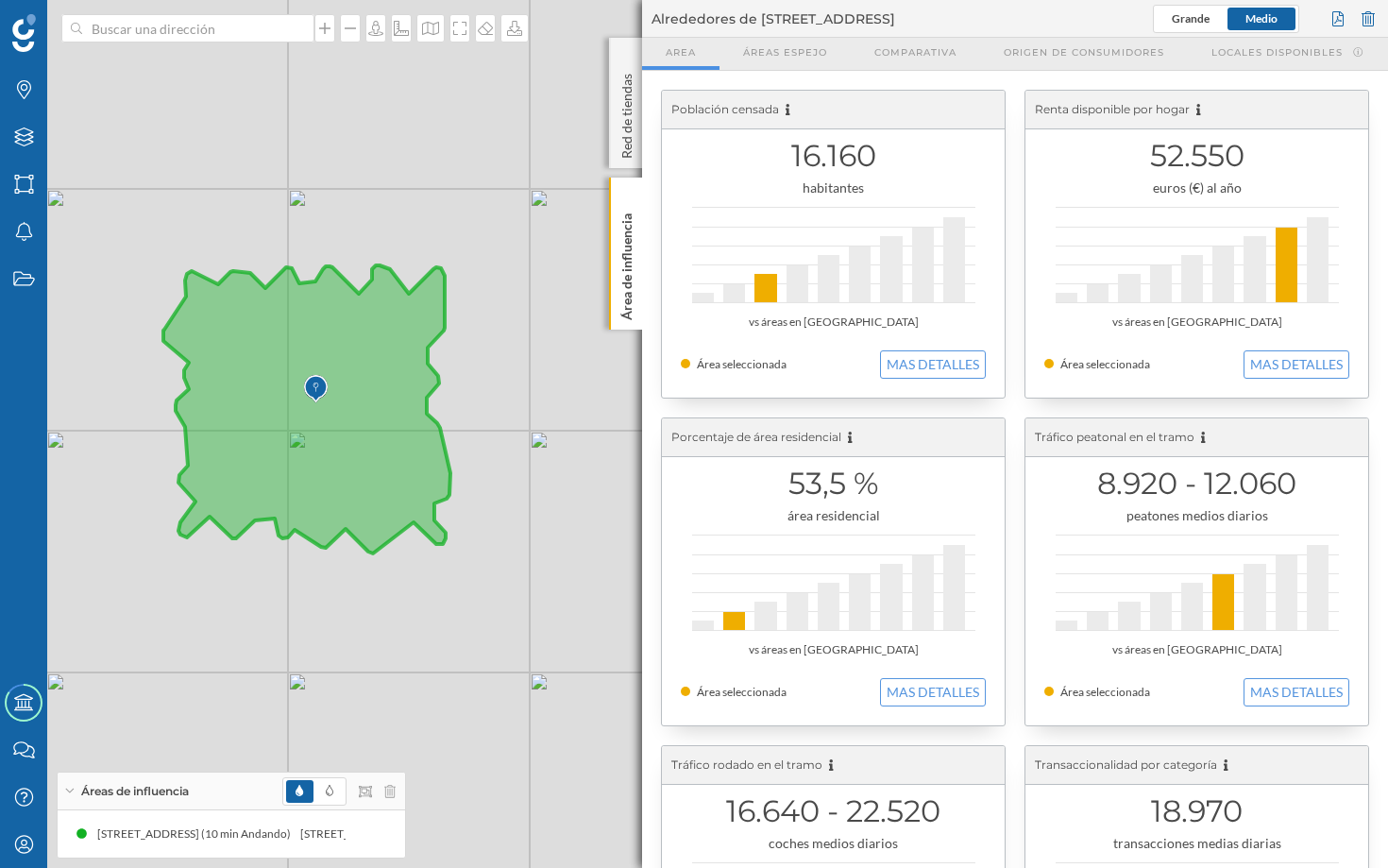
drag, startPoint x: 511, startPoint y: 456, endPoint x: 567, endPoint y: 533, distance: 95.2
click at [567, 533] on div "© Mapbox © OpenStreetMap Improve this map" at bounding box center [694, 434] width 1388 height 868
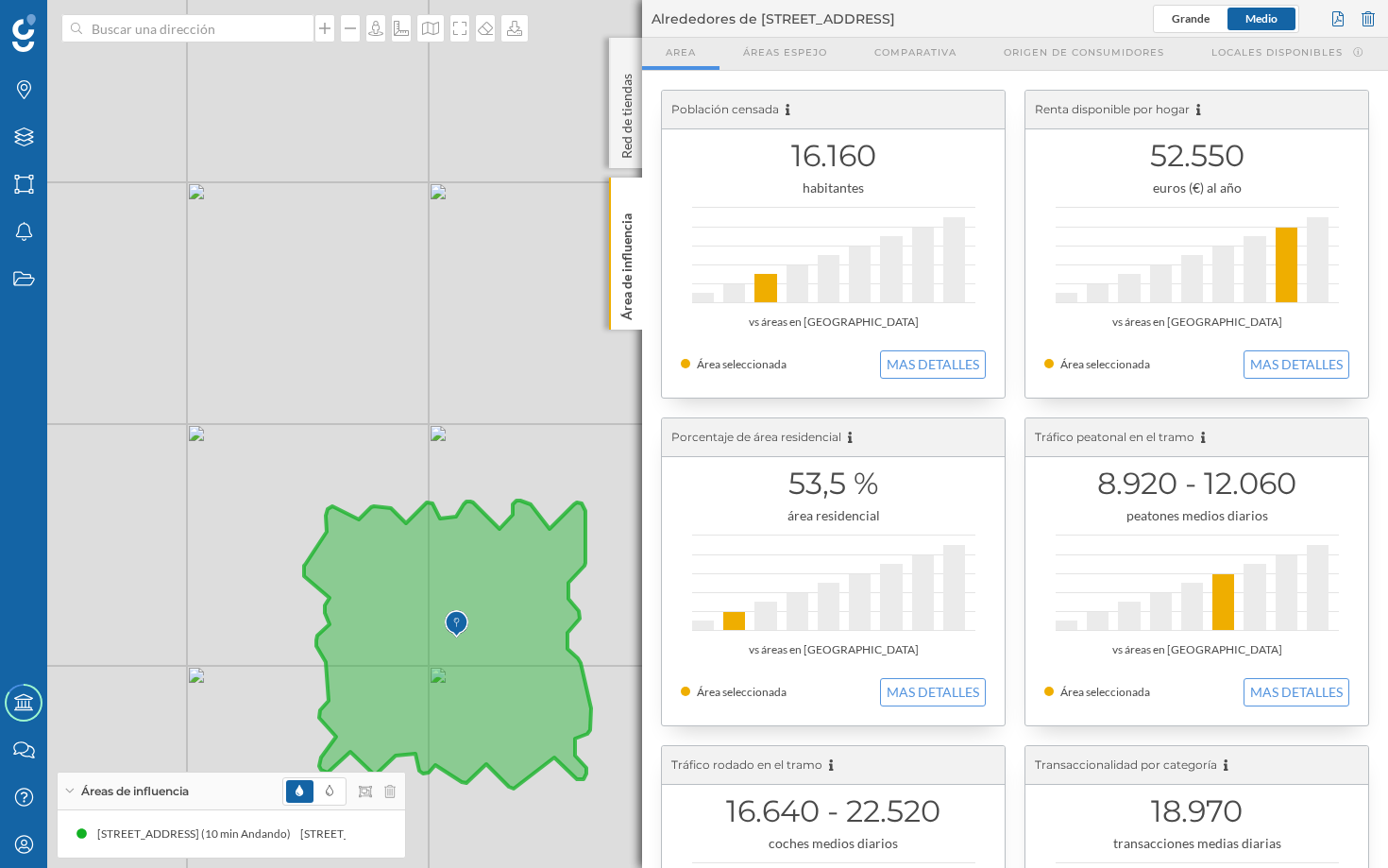
drag, startPoint x: 357, startPoint y: 506, endPoint x: 440, endPoint y: 660, distance: 174.9
click at [439, 661] on icon at bounding box center [447, 645] width 287 height 288
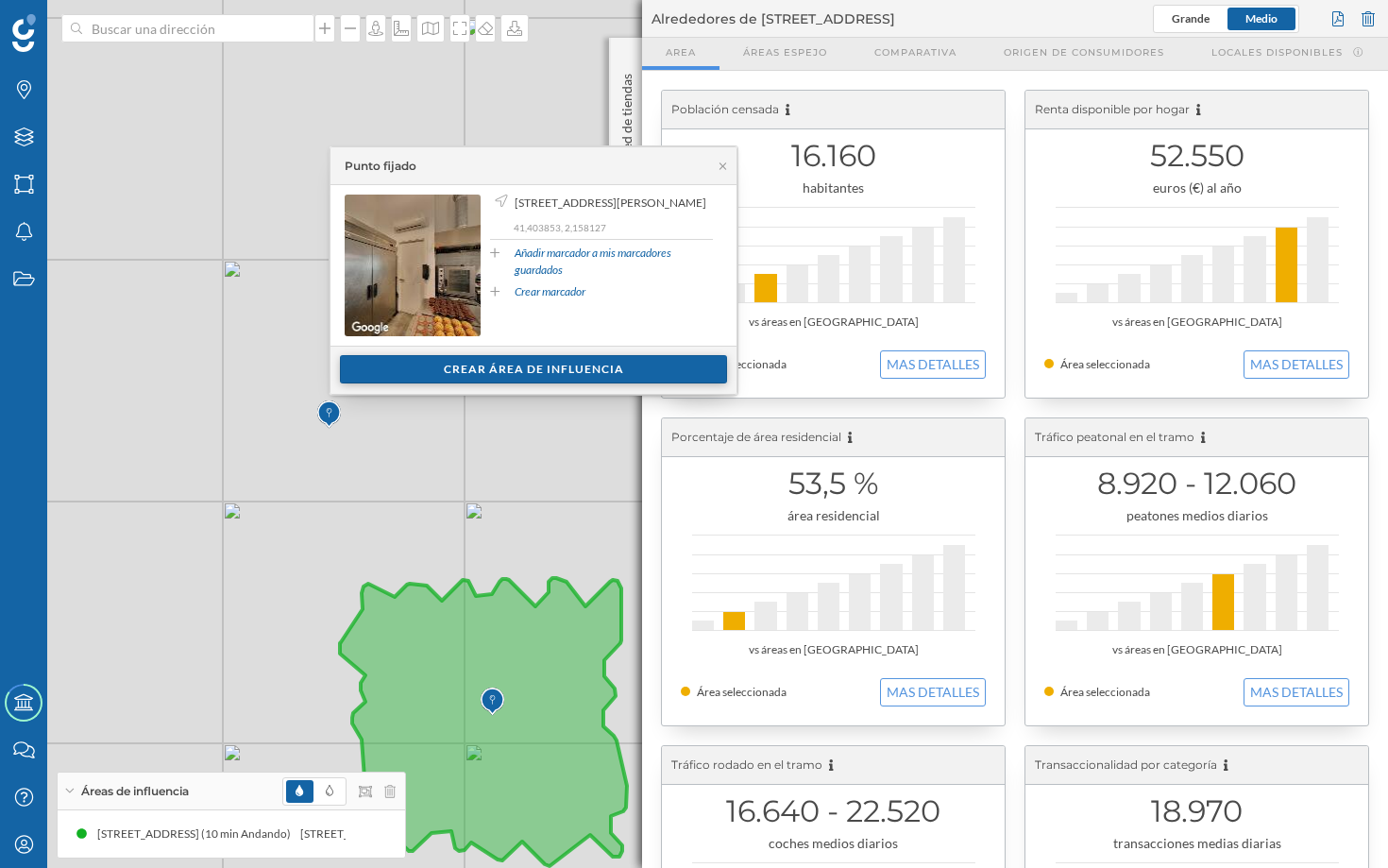
click at [520, 370] on div "Crear área de influencia" at bounding box center [533, 369] width 387 height 29
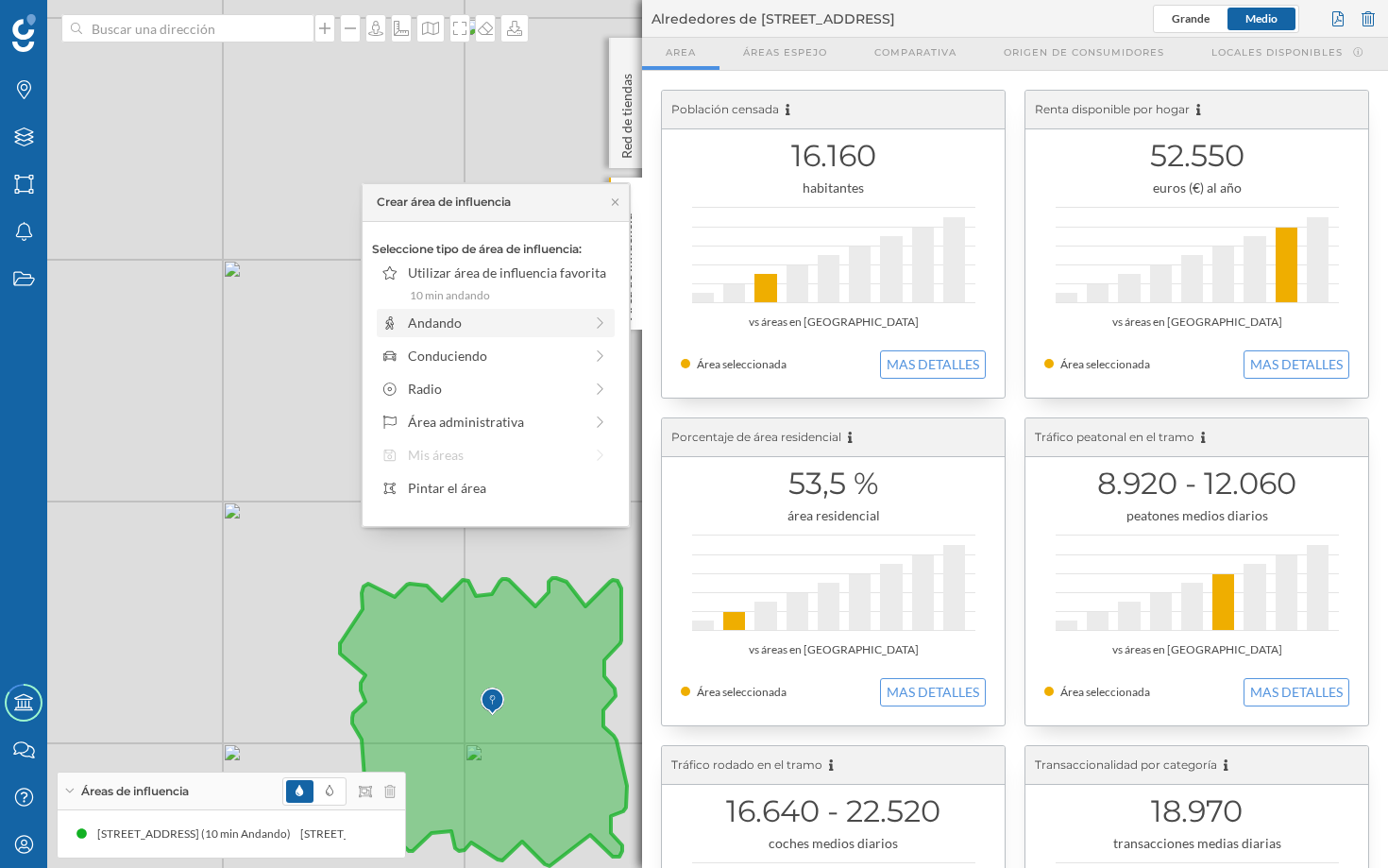
click at [523, 330] on div "Andando" at bounding box center [495, 322] width 175 height 20
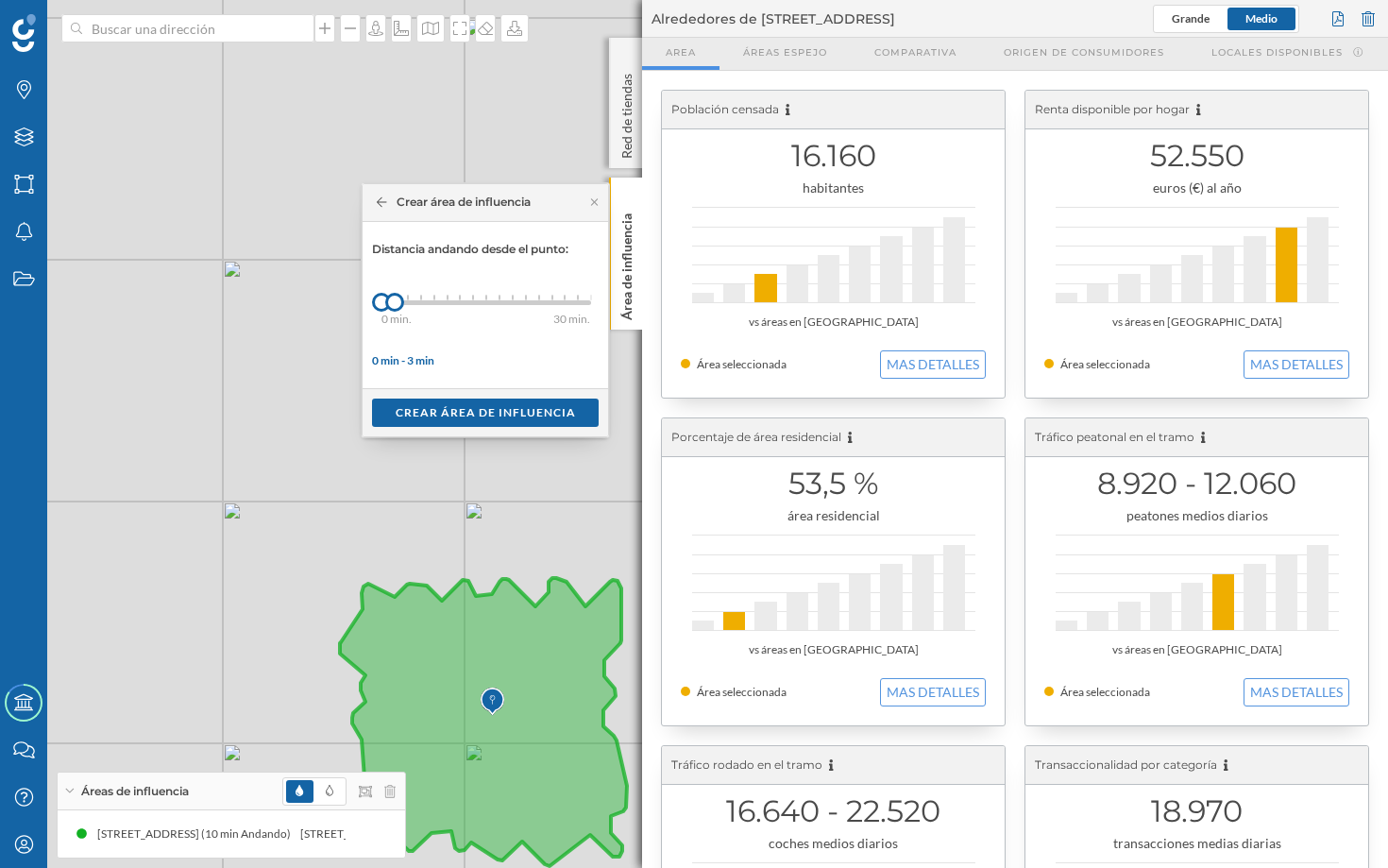
click at [511, 303] on div "0 min. 3 min. 4 min. 5 min. 6 min. 7 min. 8 min. 9 min. 10 min. 11 min. 12 min.…" at bounding box center [487, 302] width 210 height 5
drag, startPoint x: 508, startPoint y: 303, endPoint x: 487, endPoint y: 303, distance: 21.0
click at [487, 303] on div at bounding box center [487, 302] width 19 height 19
click at [512, 411] on div "Crear área de influencia" at bounding box center [486, 412] width 227 height 29
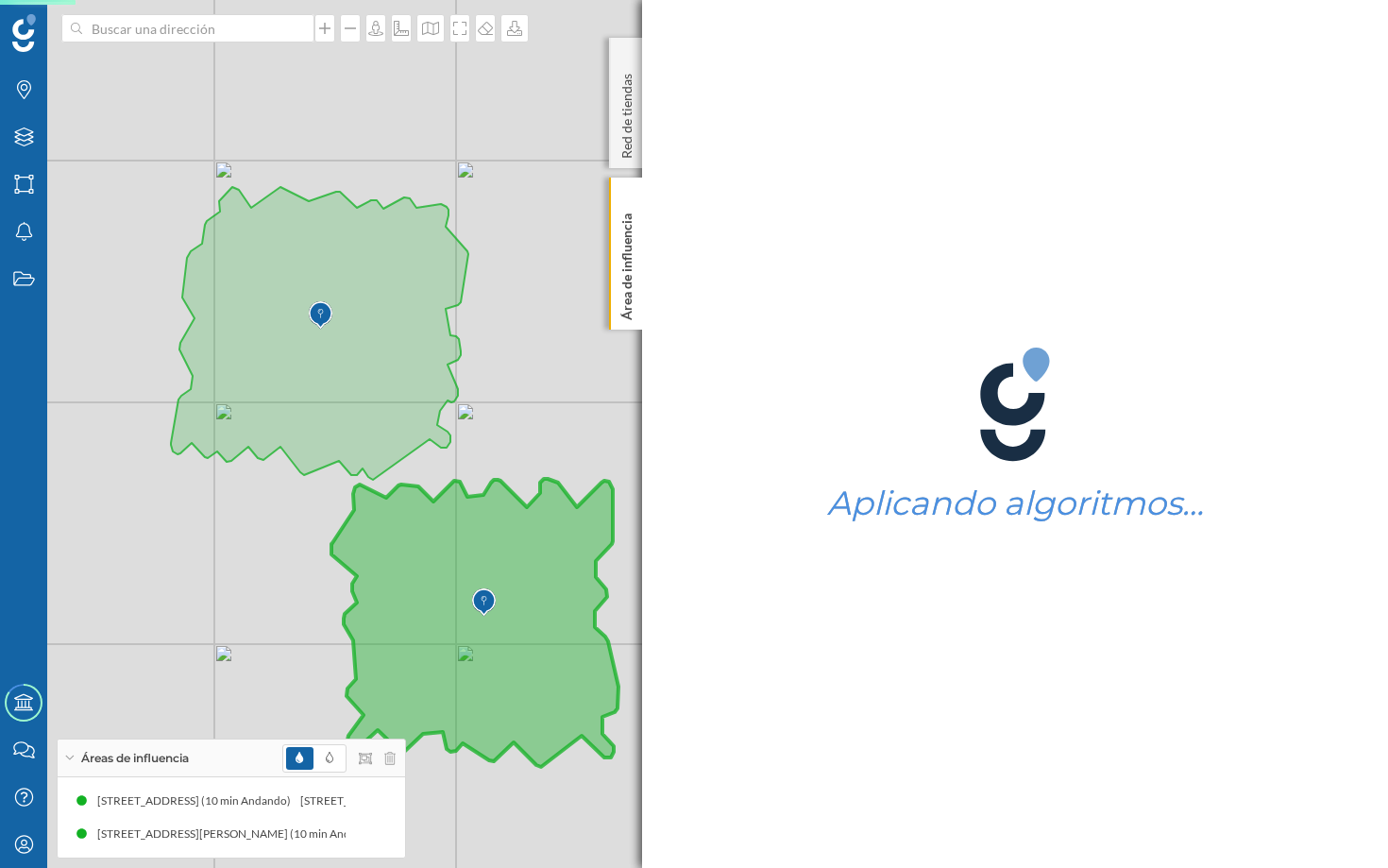
drag, startPoint x: 389, startPoint y: 369, endPoint x: 535, endPoint y: 362, distance: 146.2
click at [535, 362] on div "© Mapbox © OpenStreetMap Improve this map" at bounding box center [694, 434] width 1388 height 868
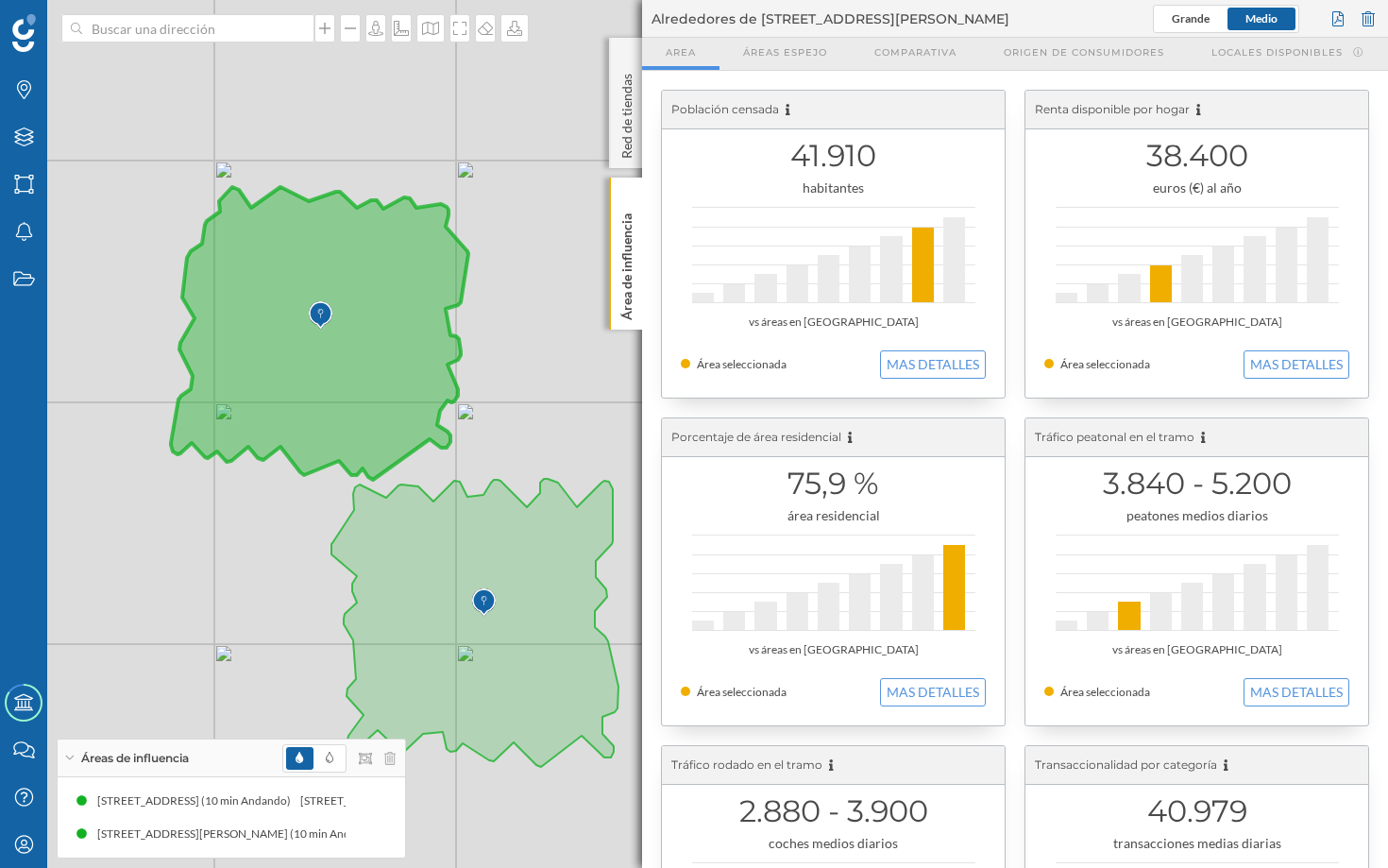
drag, startPoint x: 787, startPoint y: 160, endPoint x: 884, endPoint y: 161, distance: 97.0
click at [884, 161] on h1 "41.910" at bounding box center [834, 156] width 305 height 36
click at [912, 173] on h1 "41.910" at bounding box center [834, 156] width 305 height 36
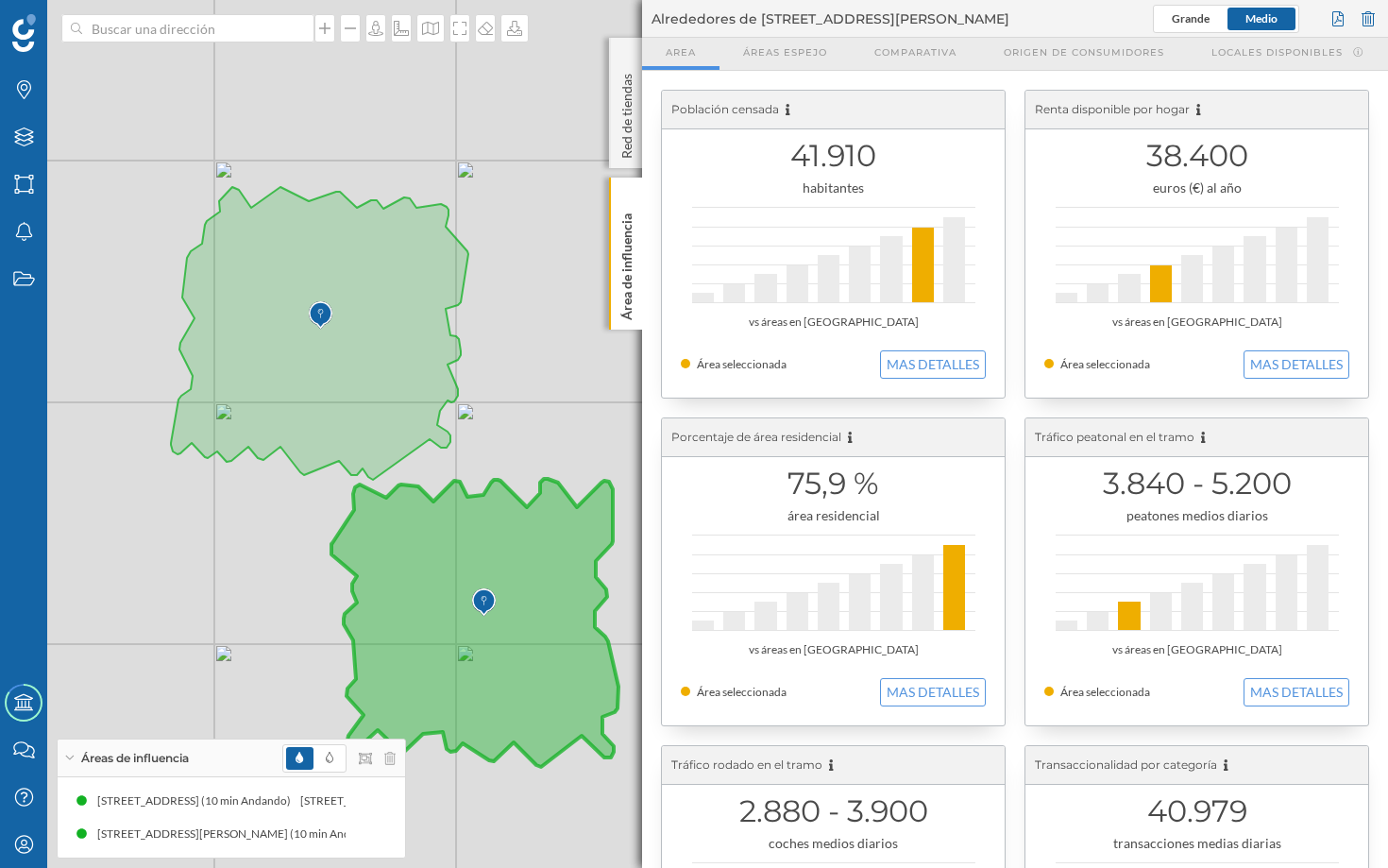
click at [486, 579] on icon at bounding box center [474, 623] width 287 height 288
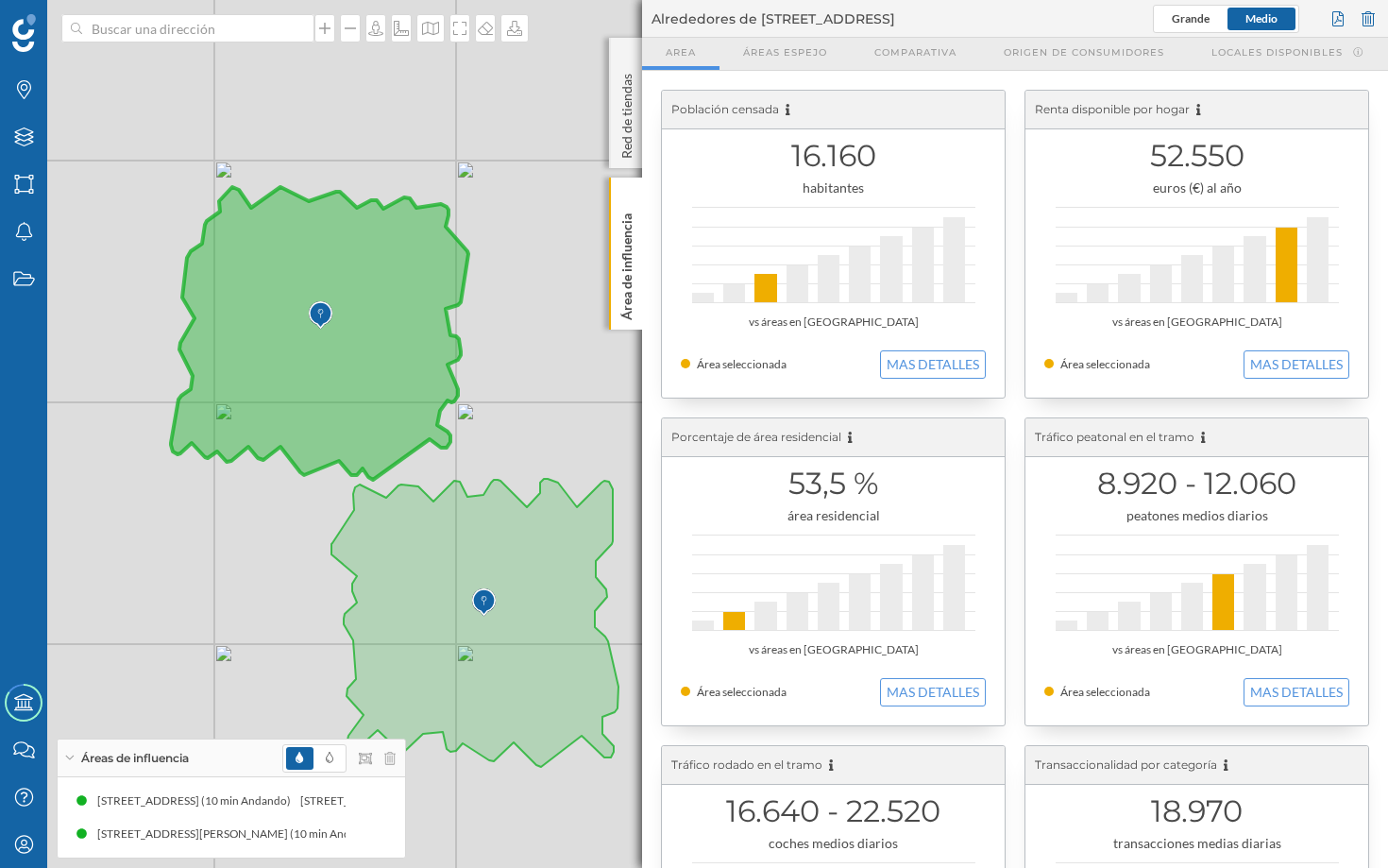
click at [330, 345] on icon at bounding box center [320, 333] width 298 height 293
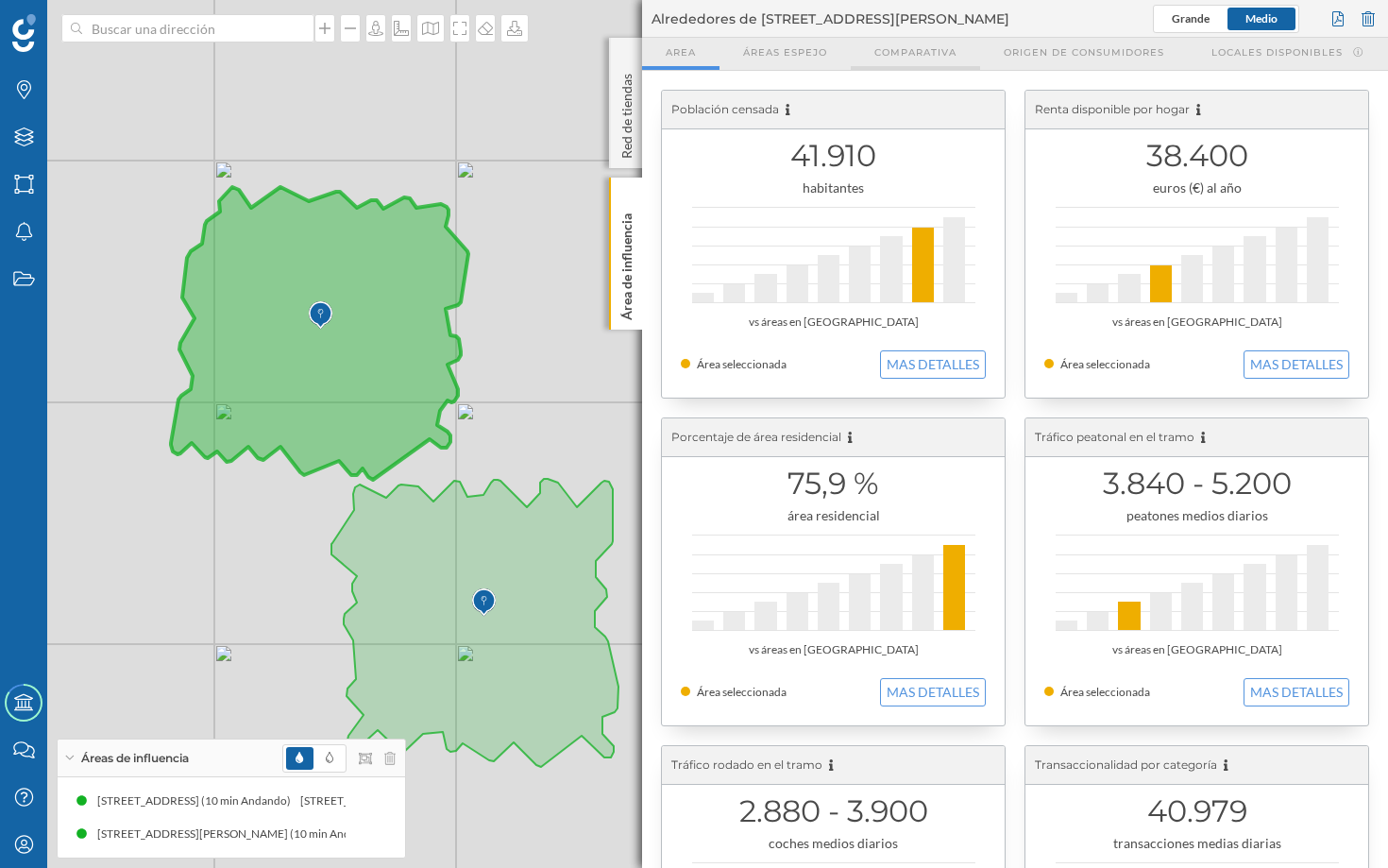
click at [925, 57] on span "Comparativa" at bounding box center [916, 52] width 82 height 14
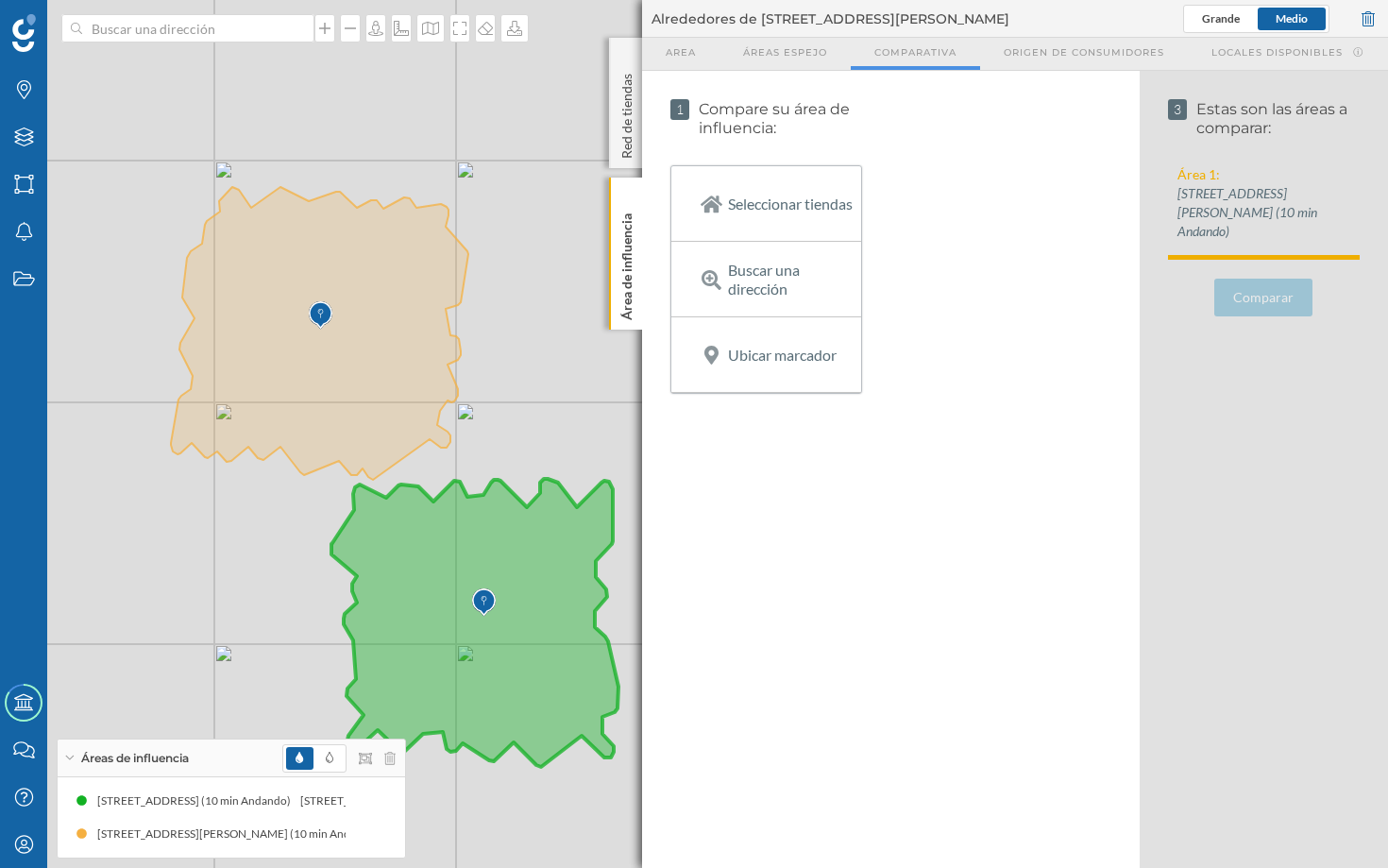
click at [552, 546] on icon at bounding box center [474, 623] width 287 height 288
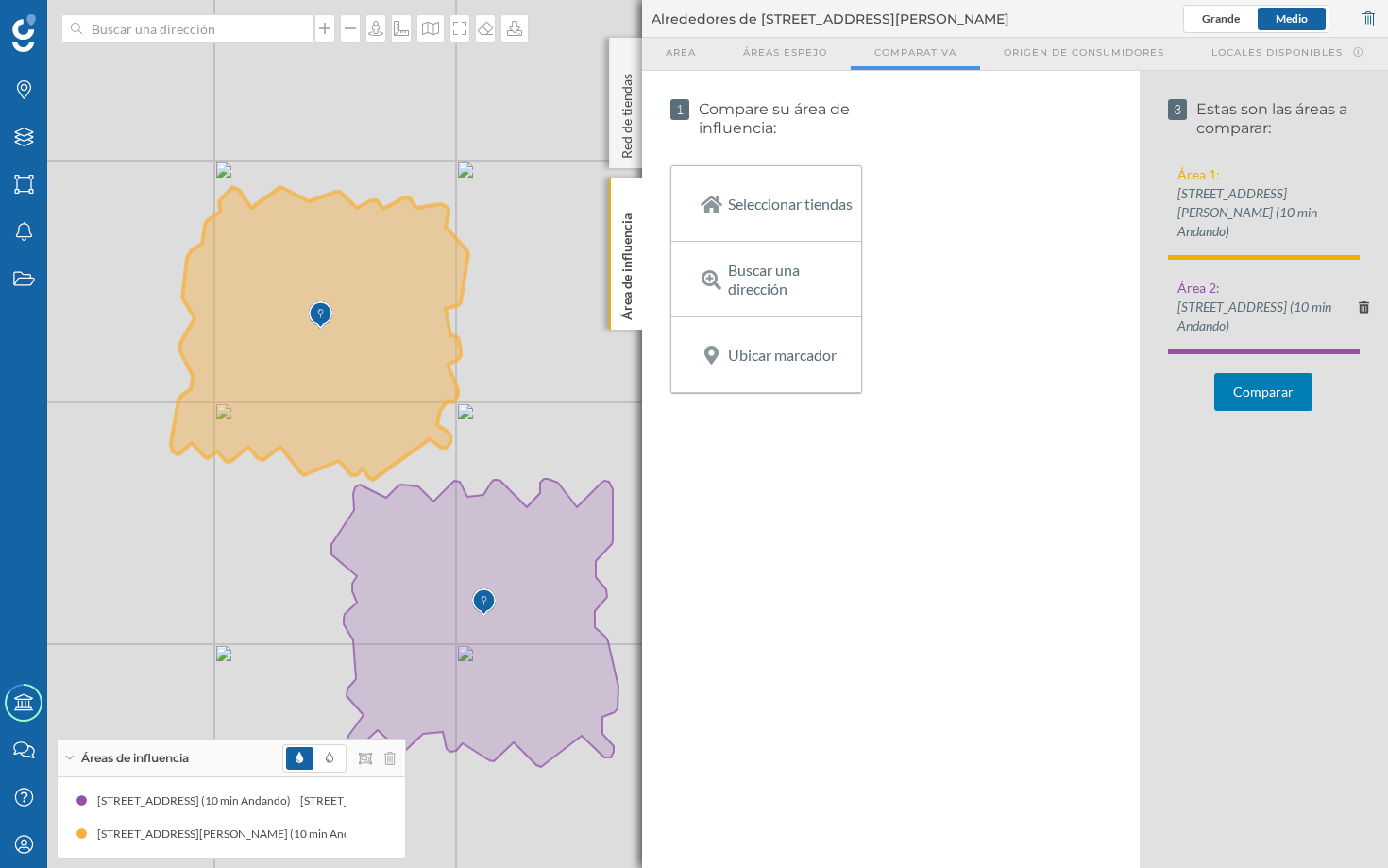
click at [1164, 313] on icon at bounding box center [1363, 307] width 10 height 11
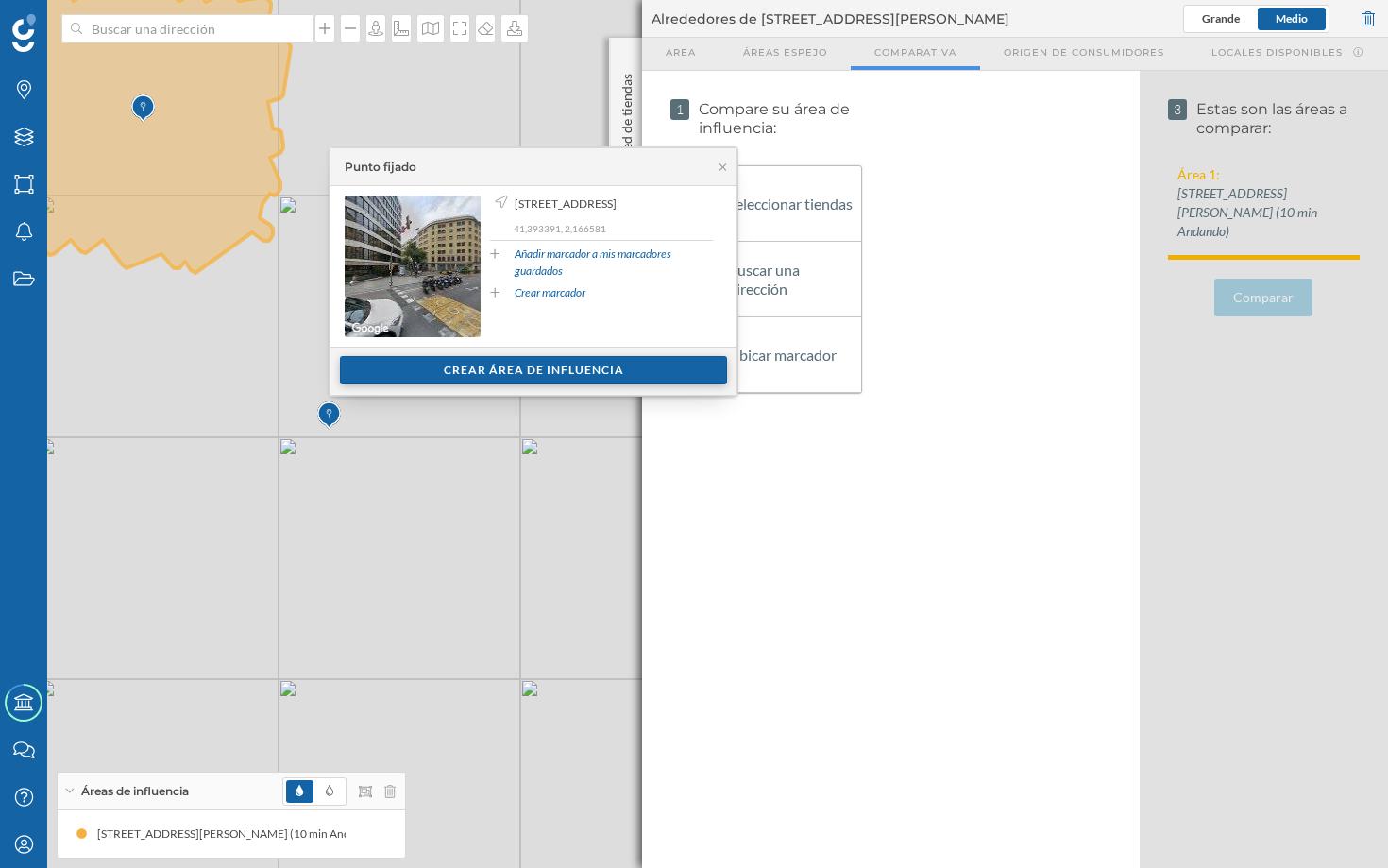
click at [515, 362] on div "Crear área de influencia" at bounding box center [533, 370] width 387 height 29
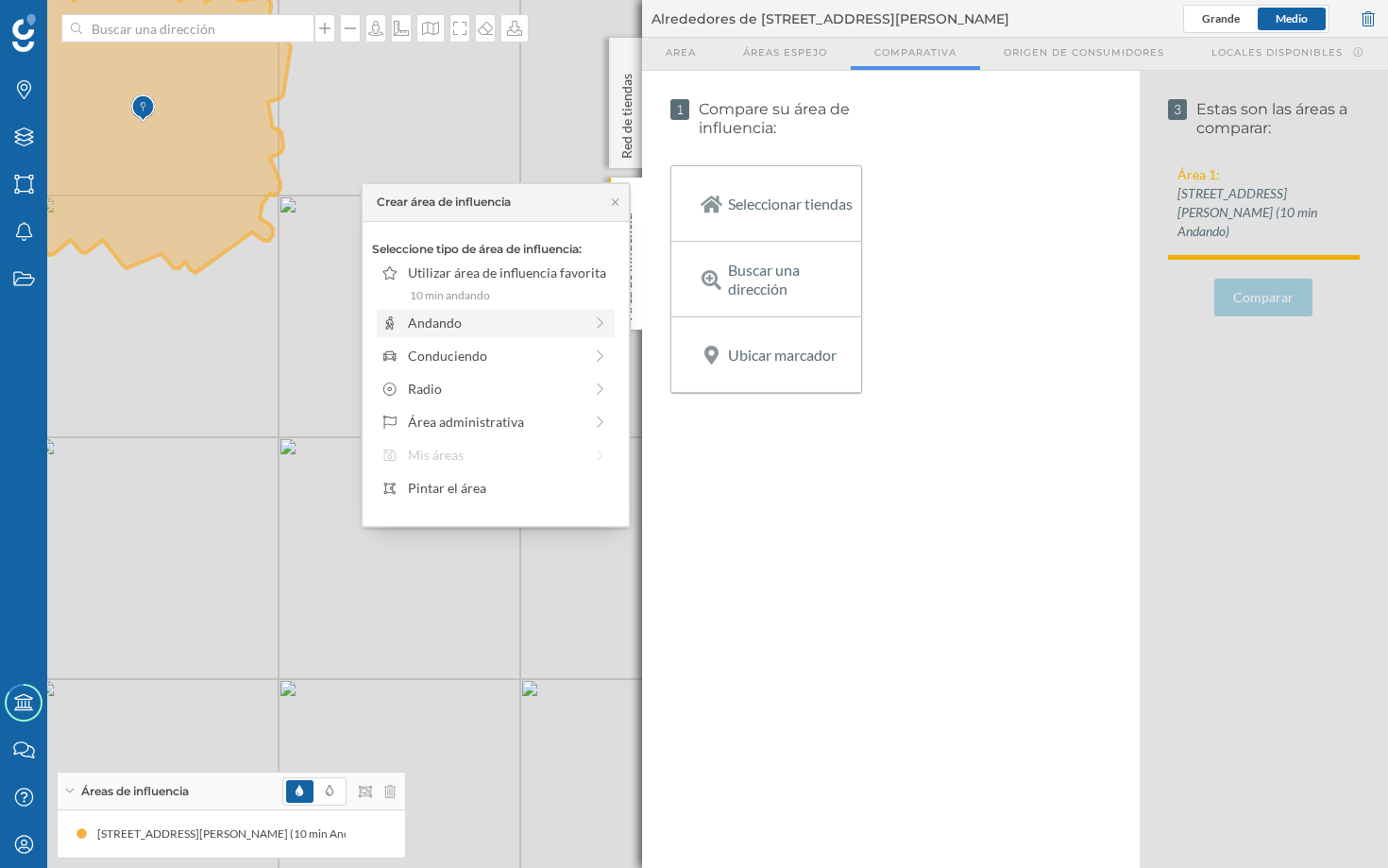
click at [479, 323] on div "Andando" at bounding box center [495, 322] width 175 height 20
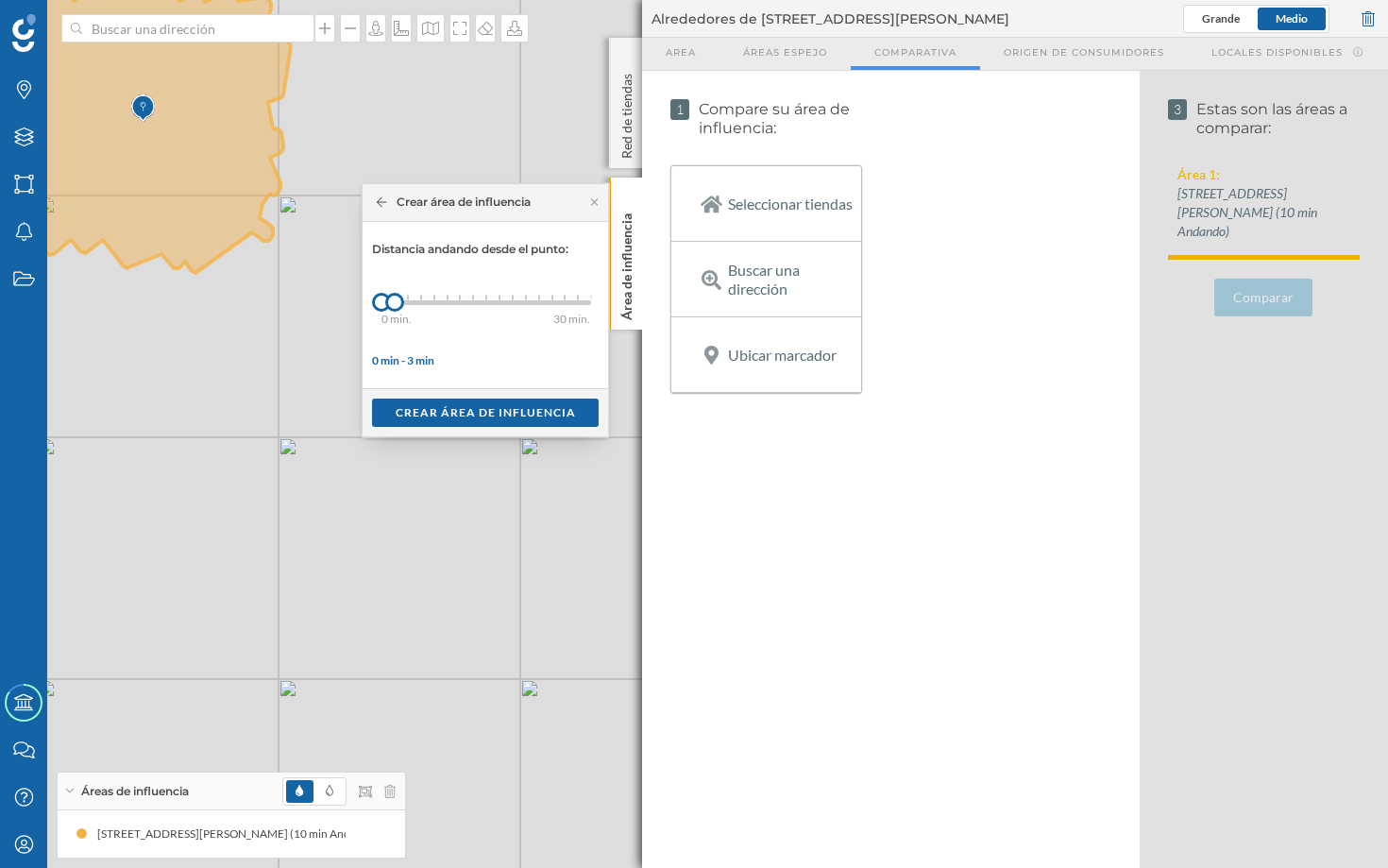
click at [485, 310] on div "0 min. 3 min. 4 min. 5 min. 6 min. 7 min. 8 min. 9 min. 10 min. 11 min. 12 min.…" at bounding box center [487, 302] width 210 height 24
click at [481, 401] on div "Crear área de influencia" at bounding box center [486, 412] width 227 height 29
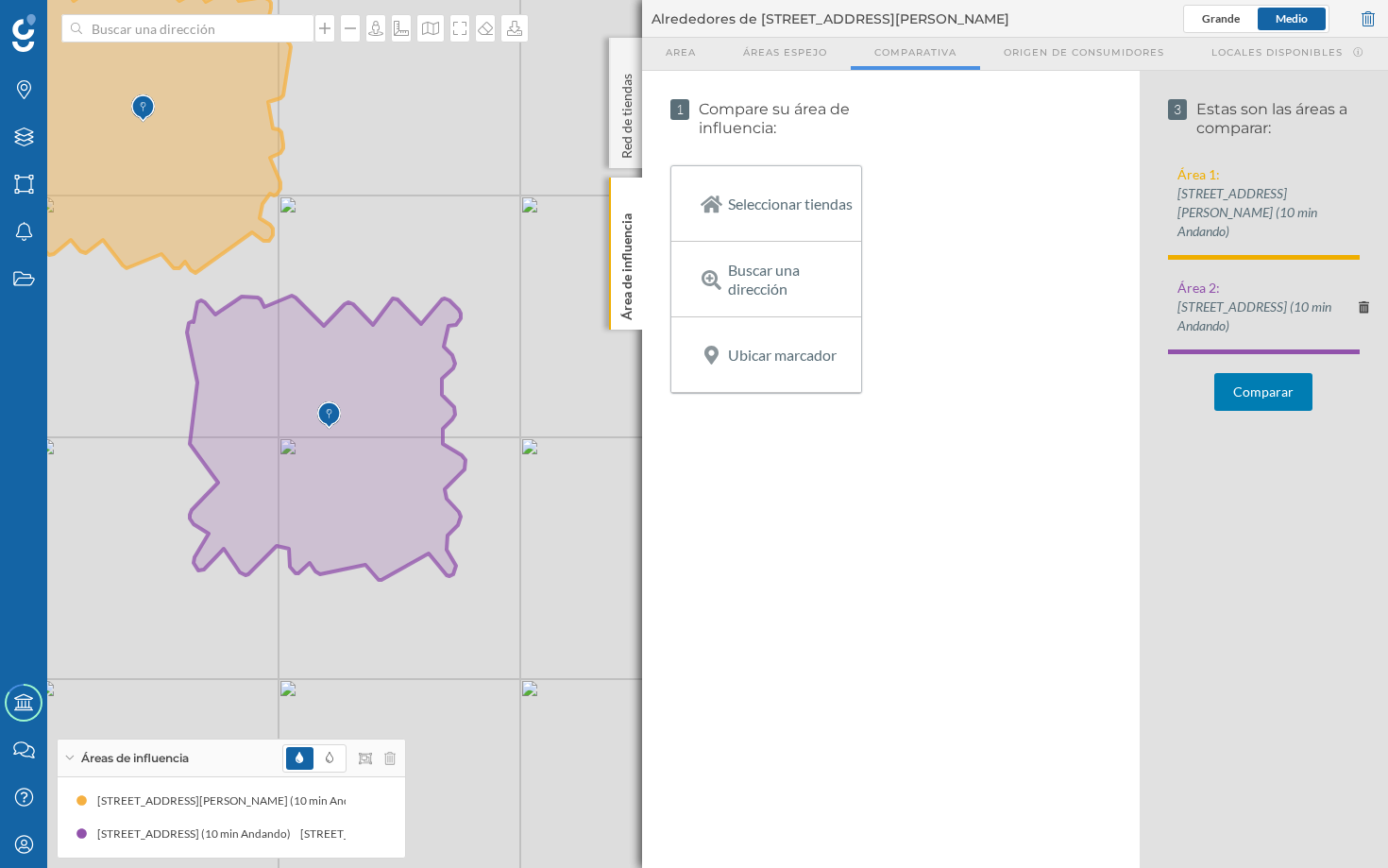
click at [1164, 411] on button "Comparar" at bounding box center [1263, 392] width 98 height 38
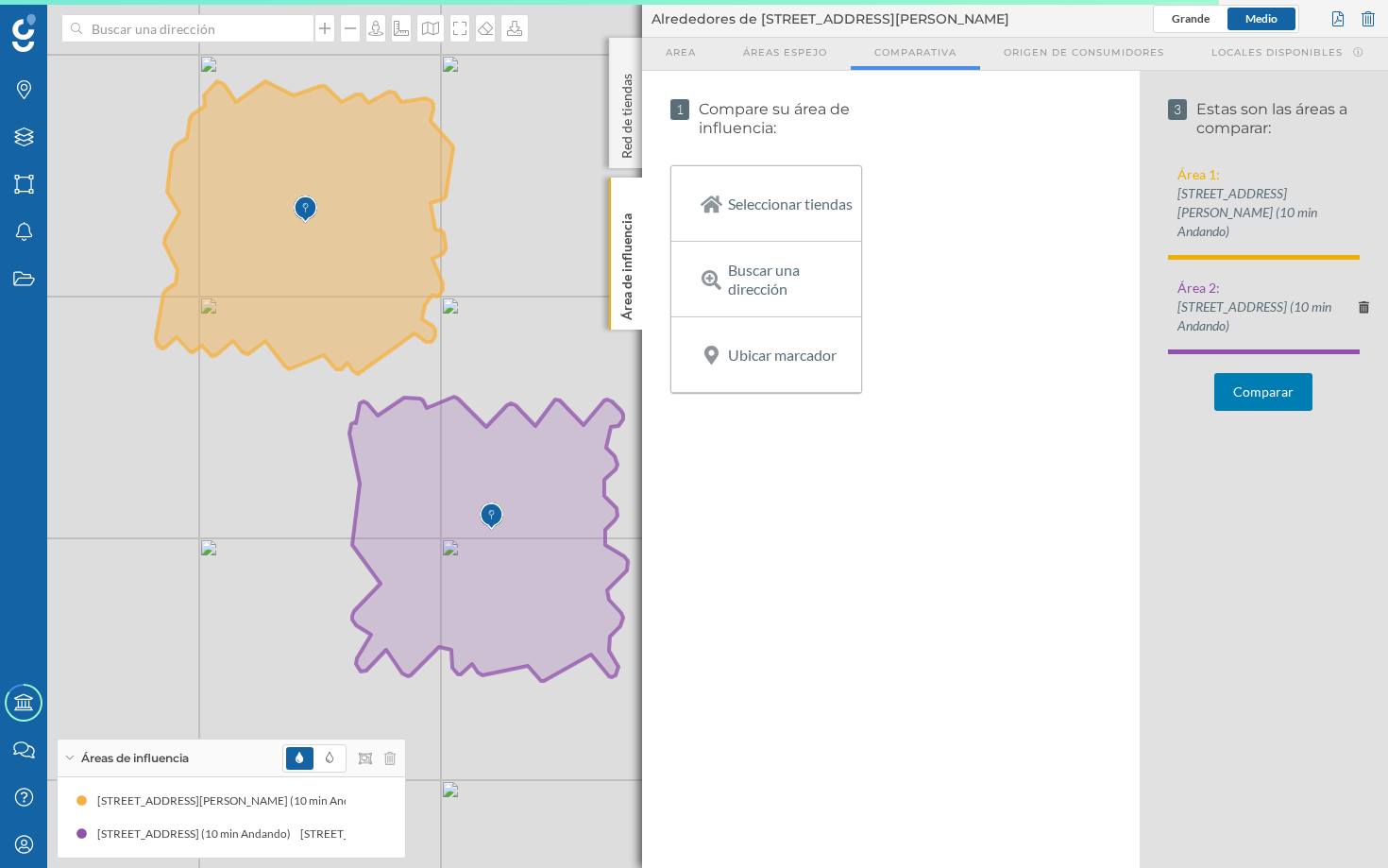
drag, startPoint x: 288, startPoint y: 238, endPoint x: 440, endPoint y: 341, distance: 183.6
click at [440, 341] on div "© Mapbox © OpenStreetMap Improve this map" at bounding box center [694, 434] width 1388 height 868
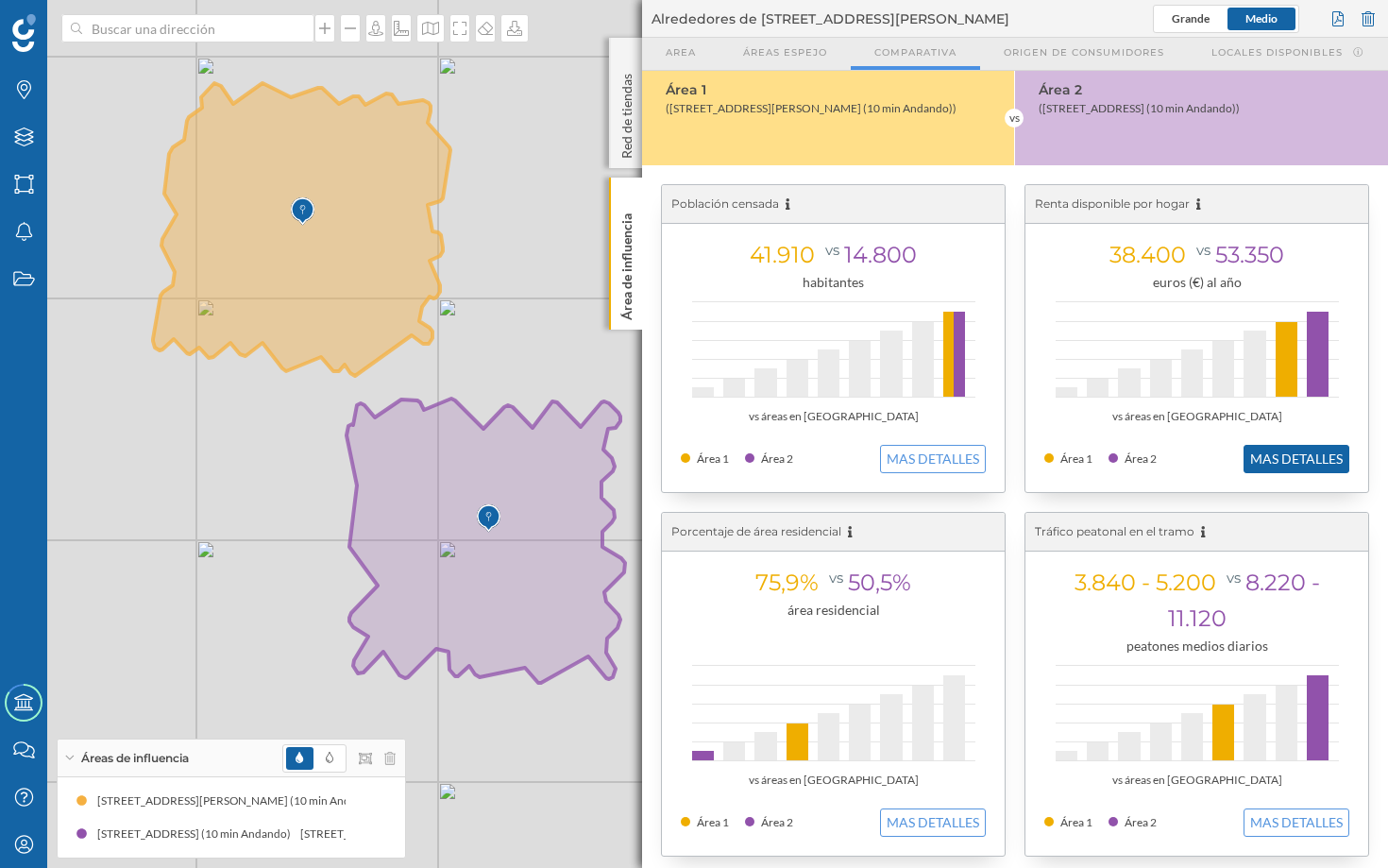
click at [1164, 465] on button "MAS DETALLES" at bounding box center [1296, 459] width 106 height 29
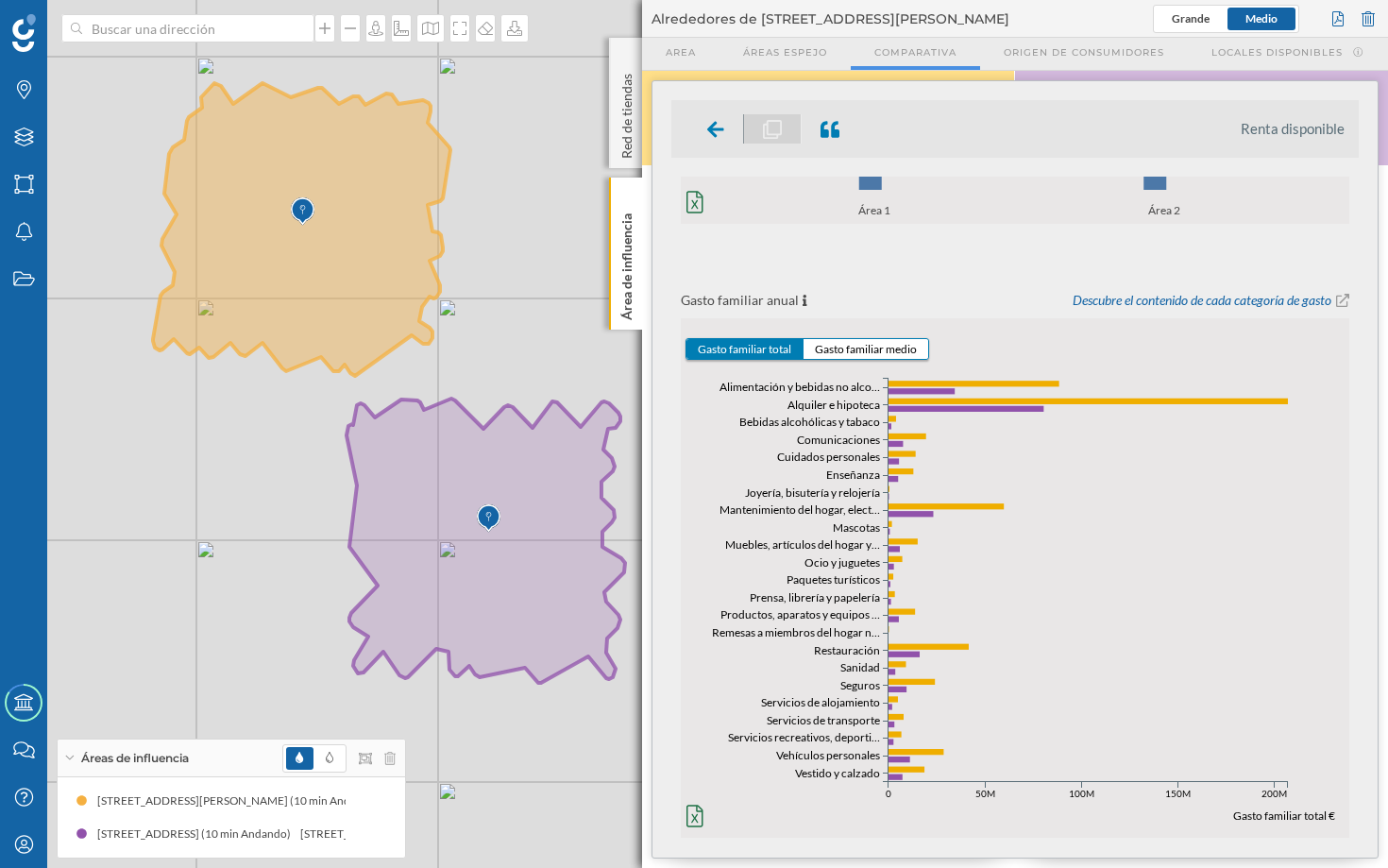
scroll to position [651, 0]
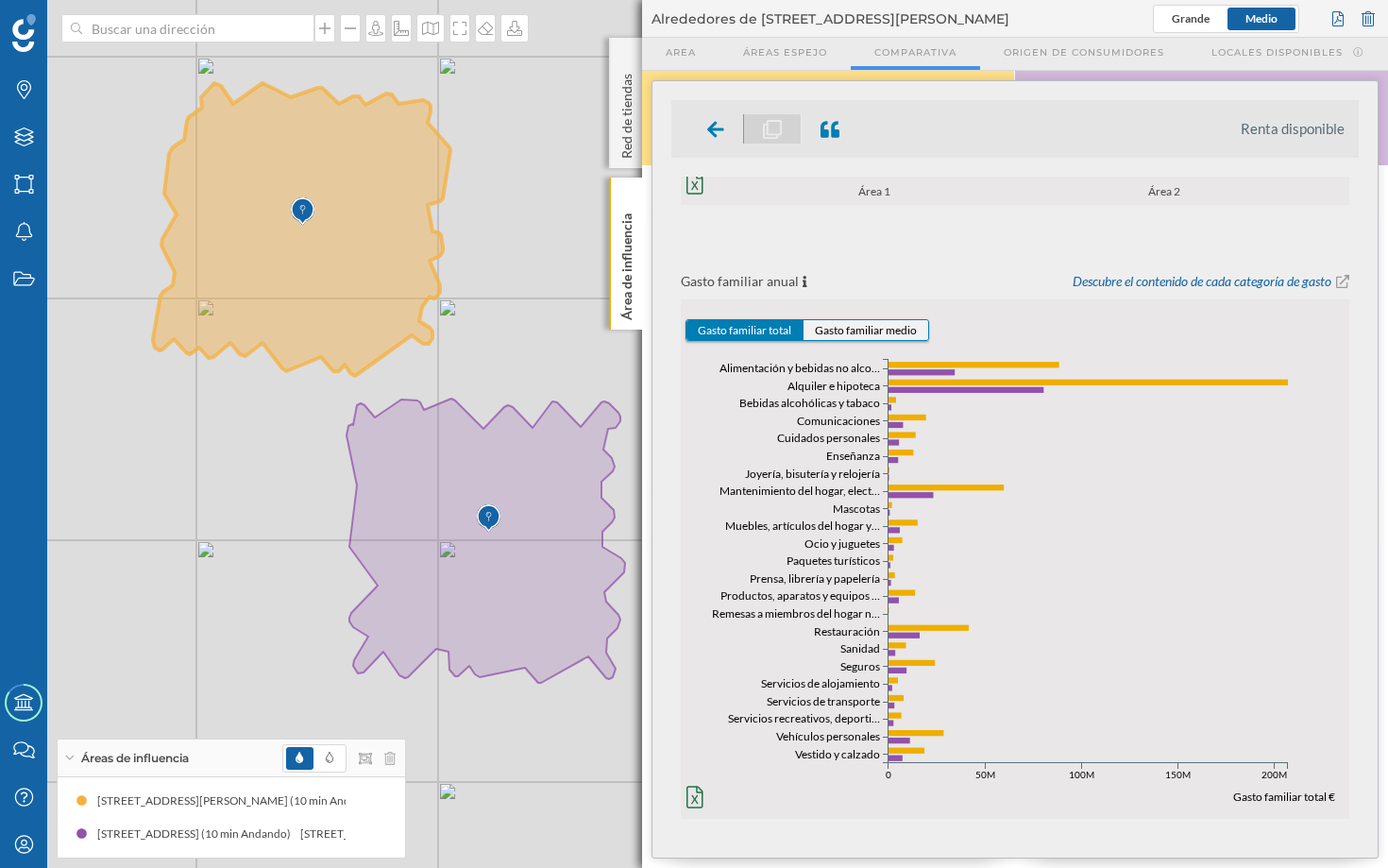
click at [901, 327] on button "Gasto familiar medio" at bounding box center [865, 330] width 125 height 20
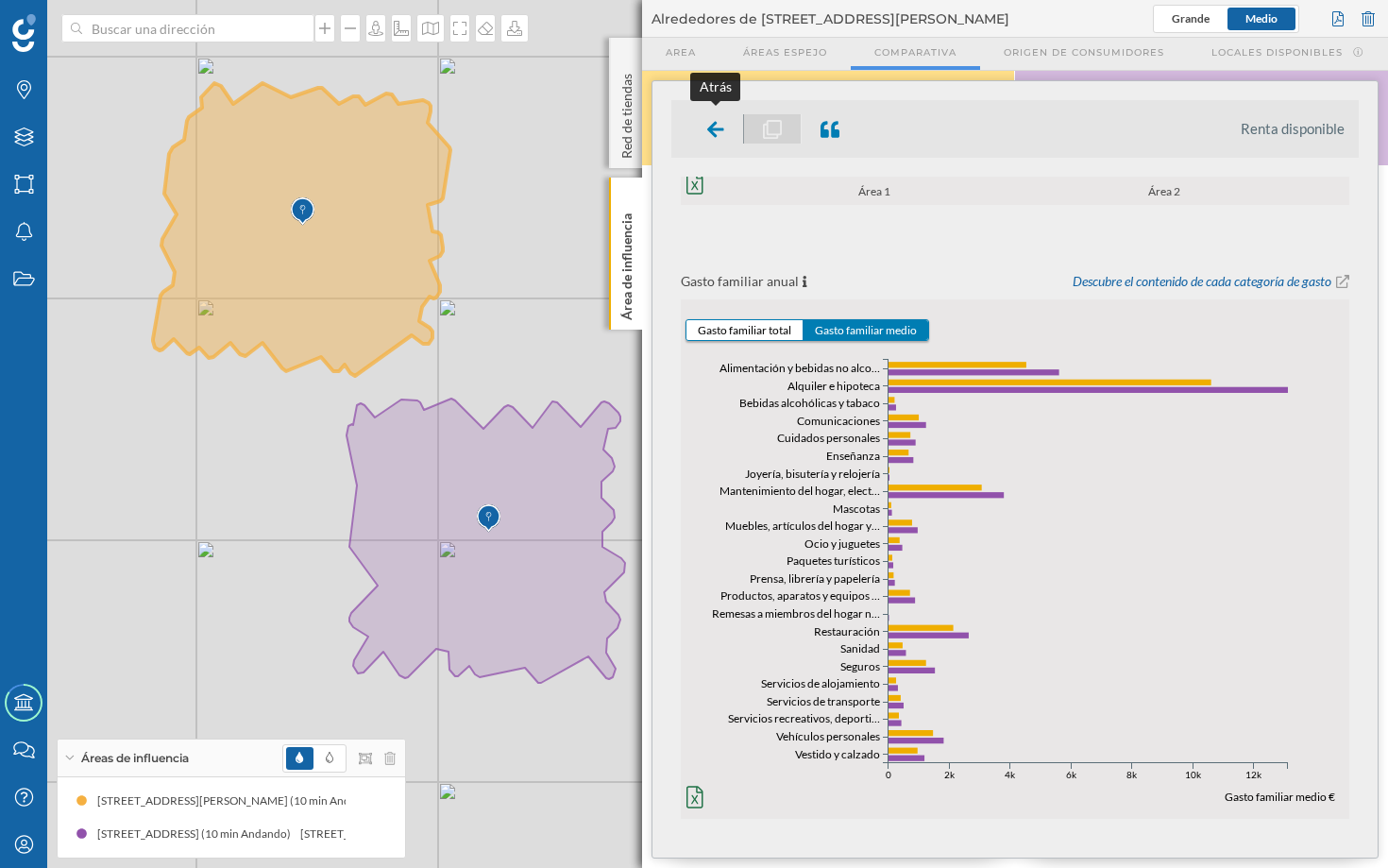
click at [717, 128] on icon at bounding box center [715, 129] width 17 height 16
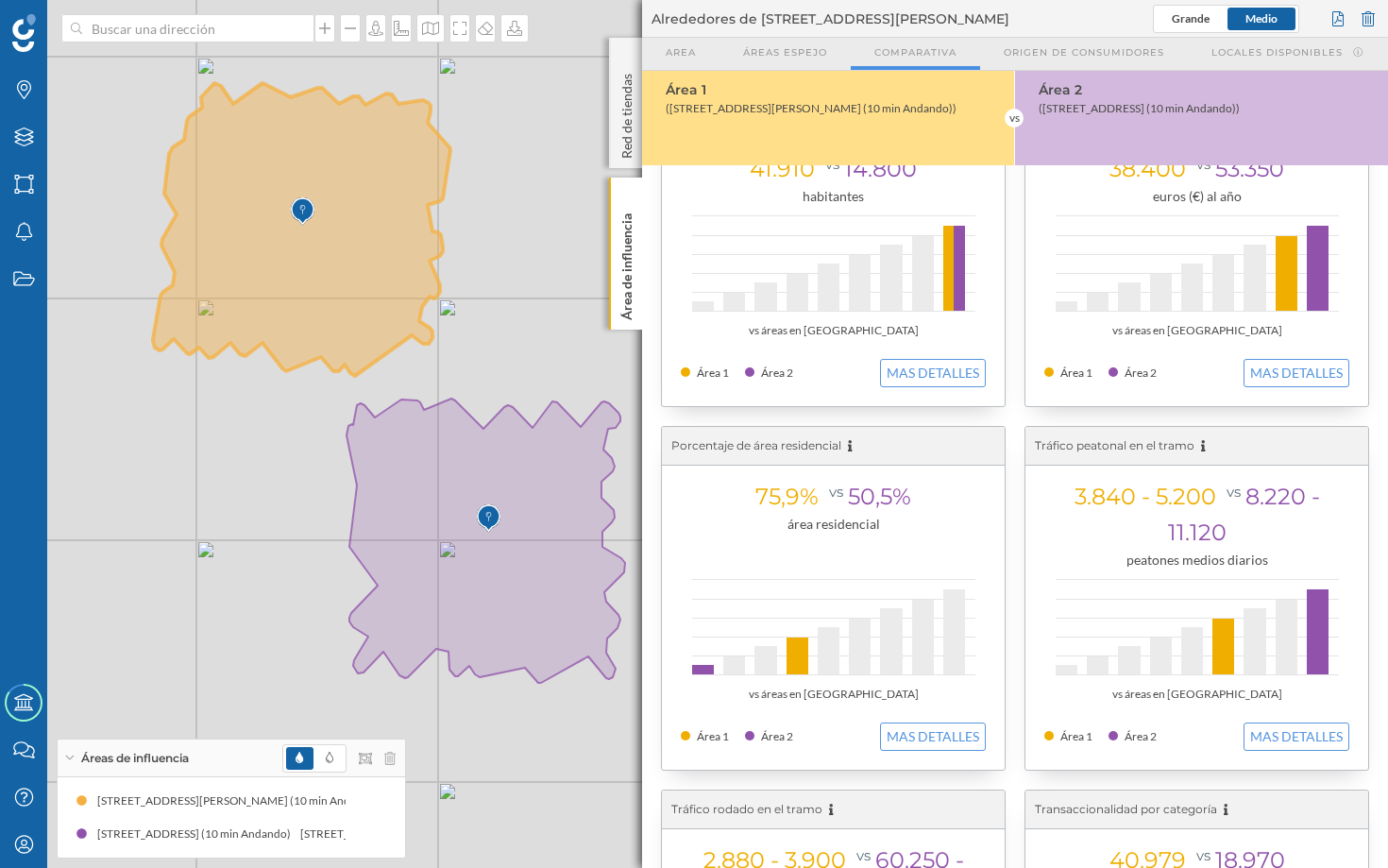
scroll to position [0, 0]
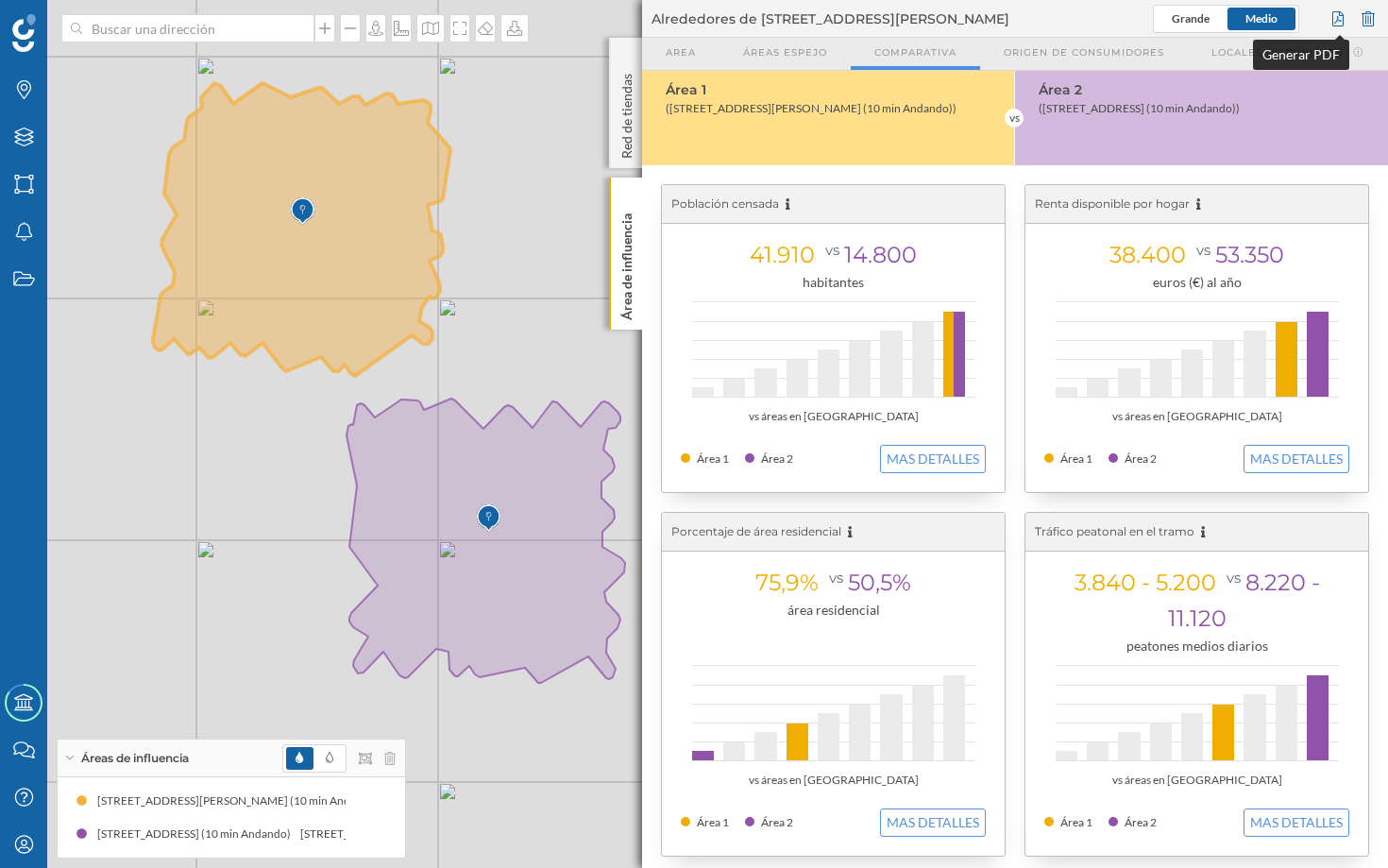
click at [1164, 22] on div at bounding box center [1338, 19] width 21 height 29
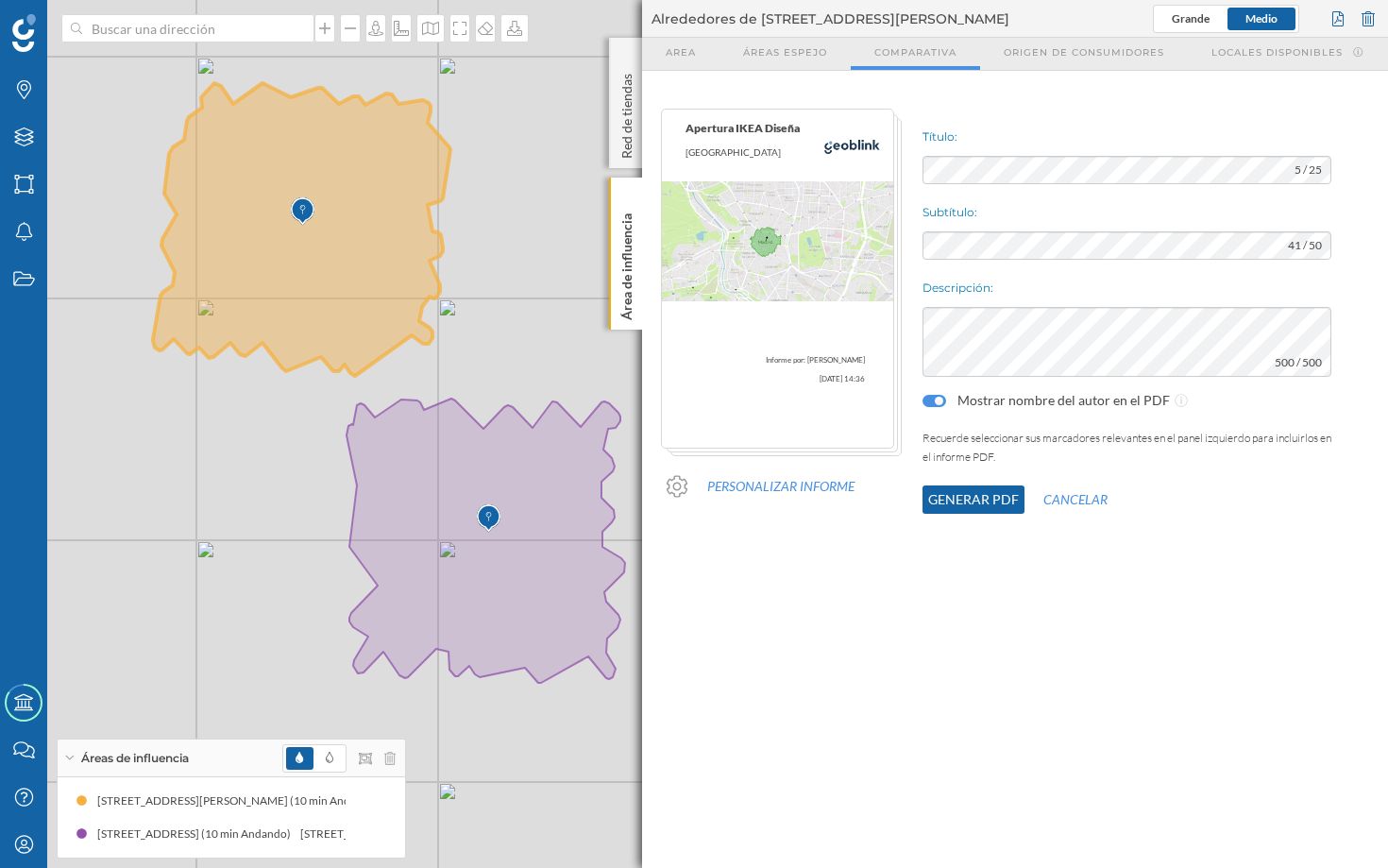
click at [981, 500] on button "Generar PDF" at bounding box center [973, 500] width 102 height 29
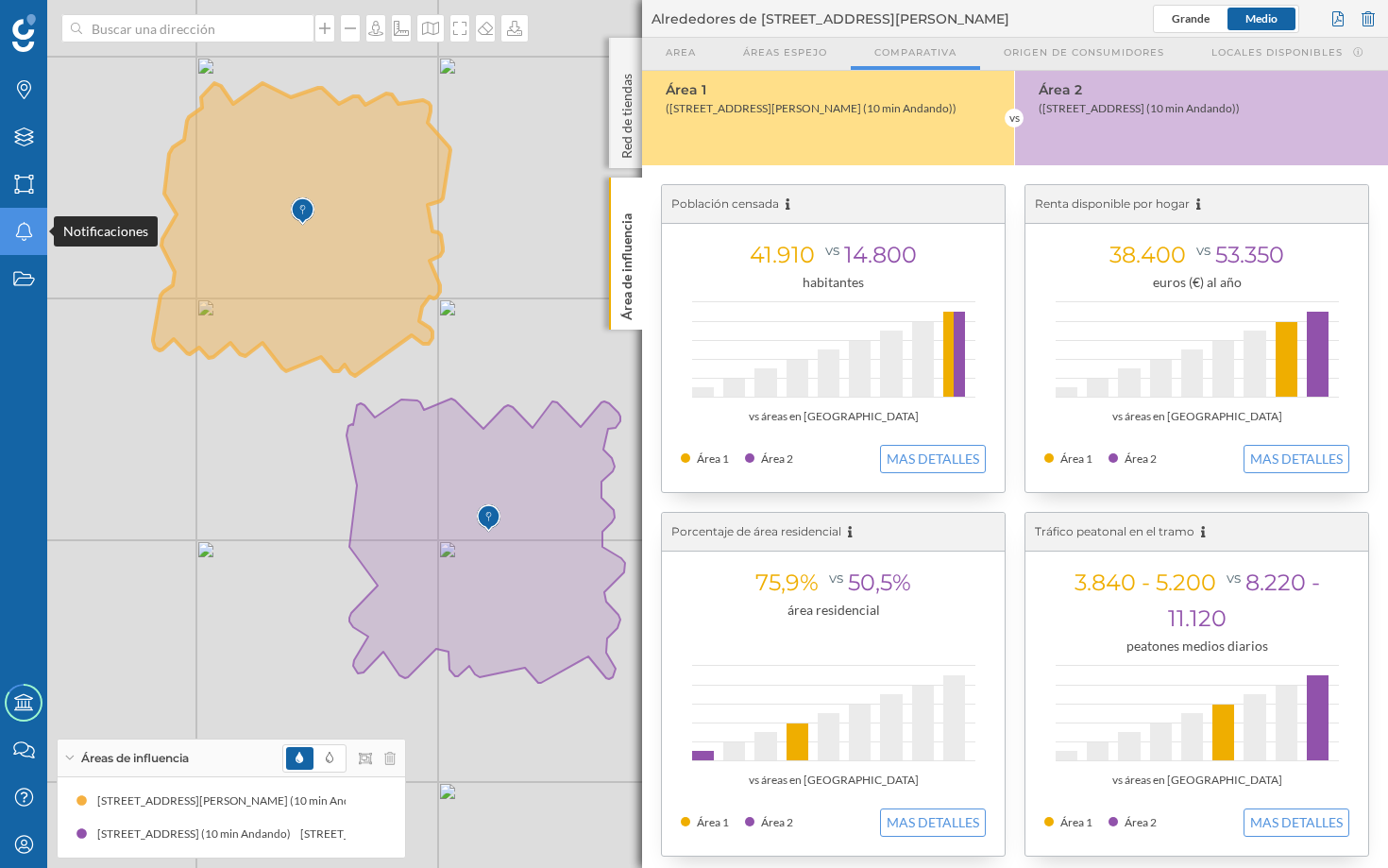
click at [33, 237] on icon "Notificaciones" at bounding box center [24, 232] width 24 height 19
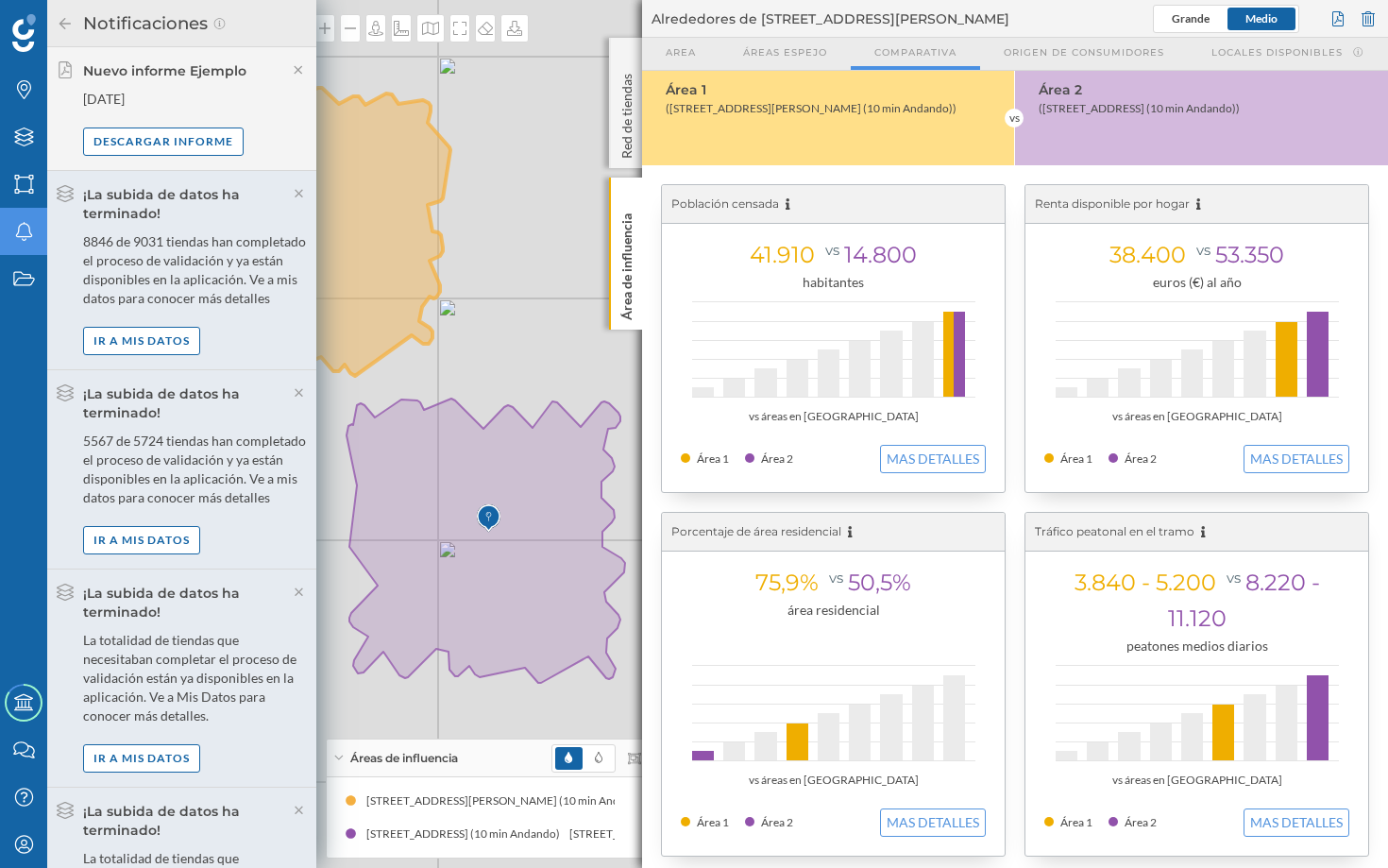
click at [22, 230] on icon "Notificaciones" at bounding box center [24, 232] width 24 height 19
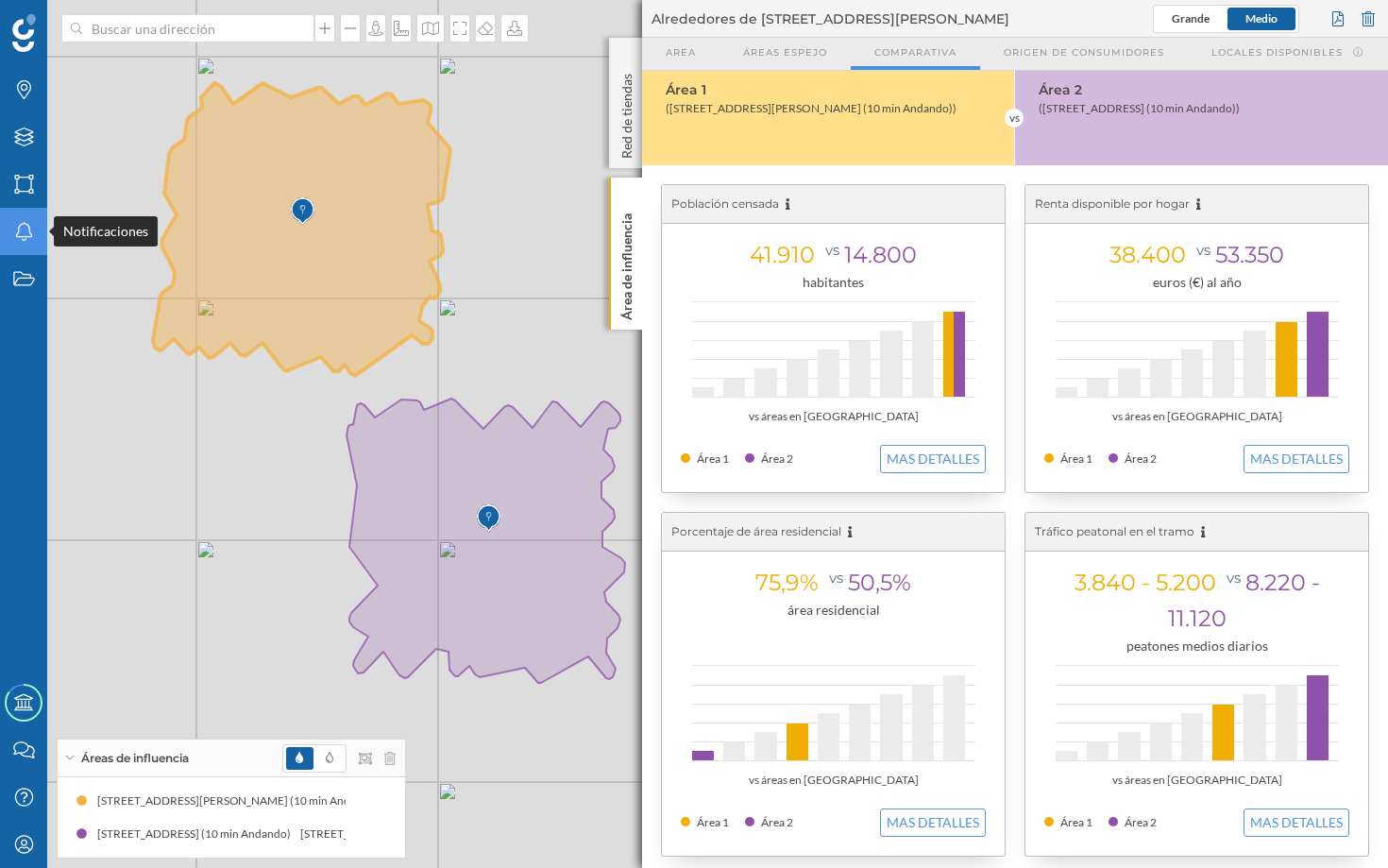
click at [20, 234] on icon "Notificaciones" at bounding box center [24, 232] width 24 height 19
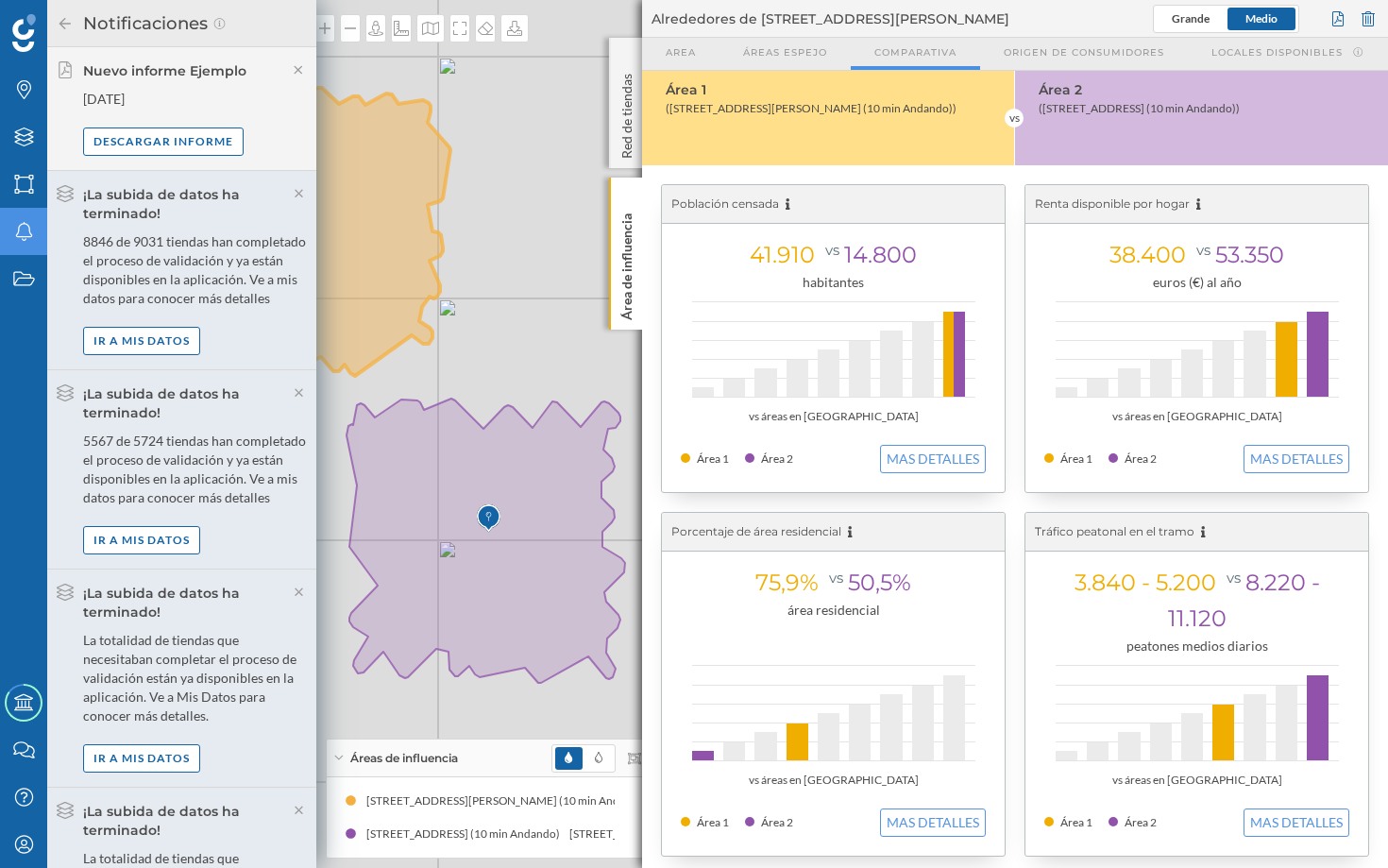
click at [20, 232] on icon "Notificaciones" at bounding box center [24, 232] width 24 height 19
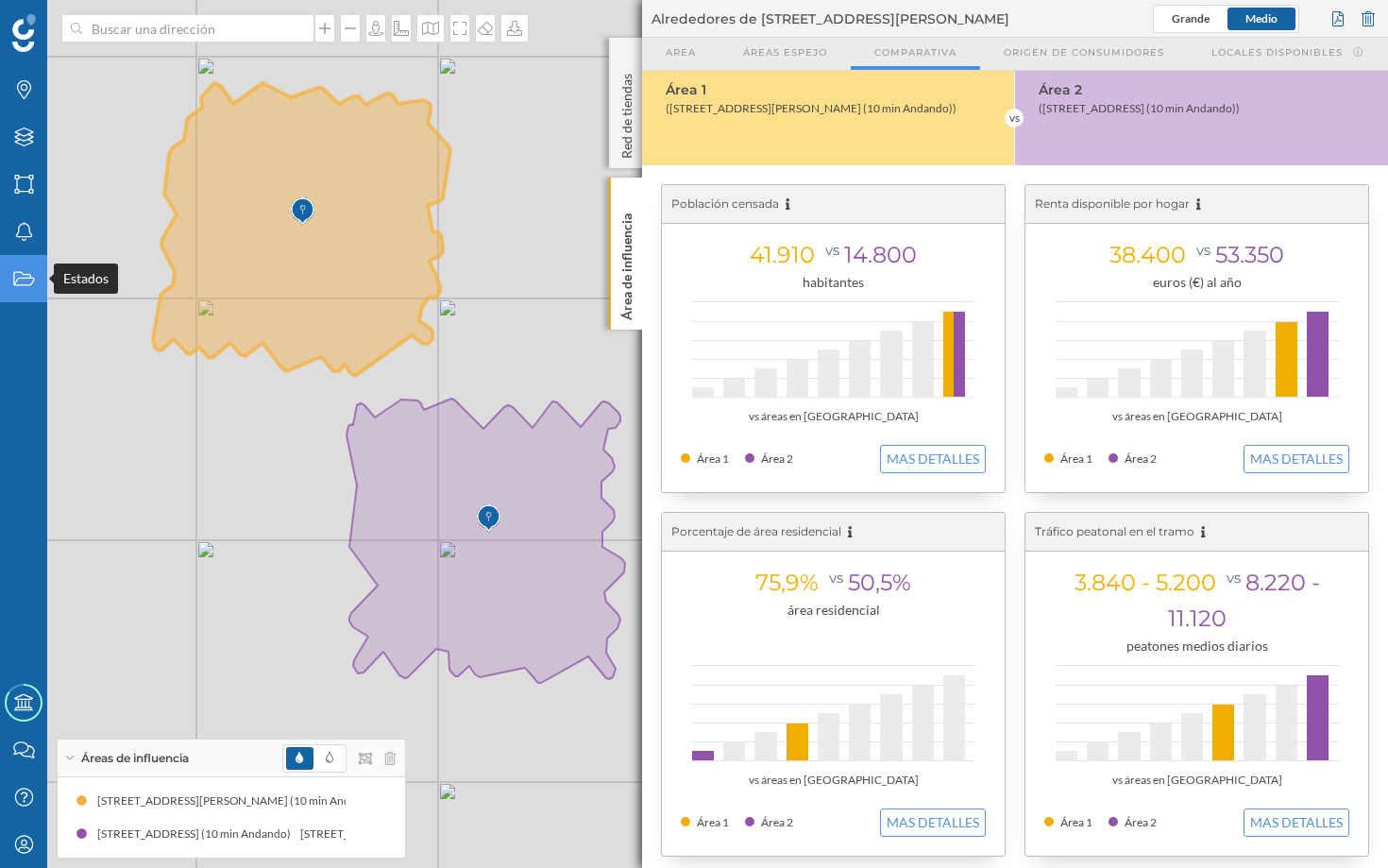
click at [37, 278] on div "Estados" at bounding box center [23, 278] width 47 height 47
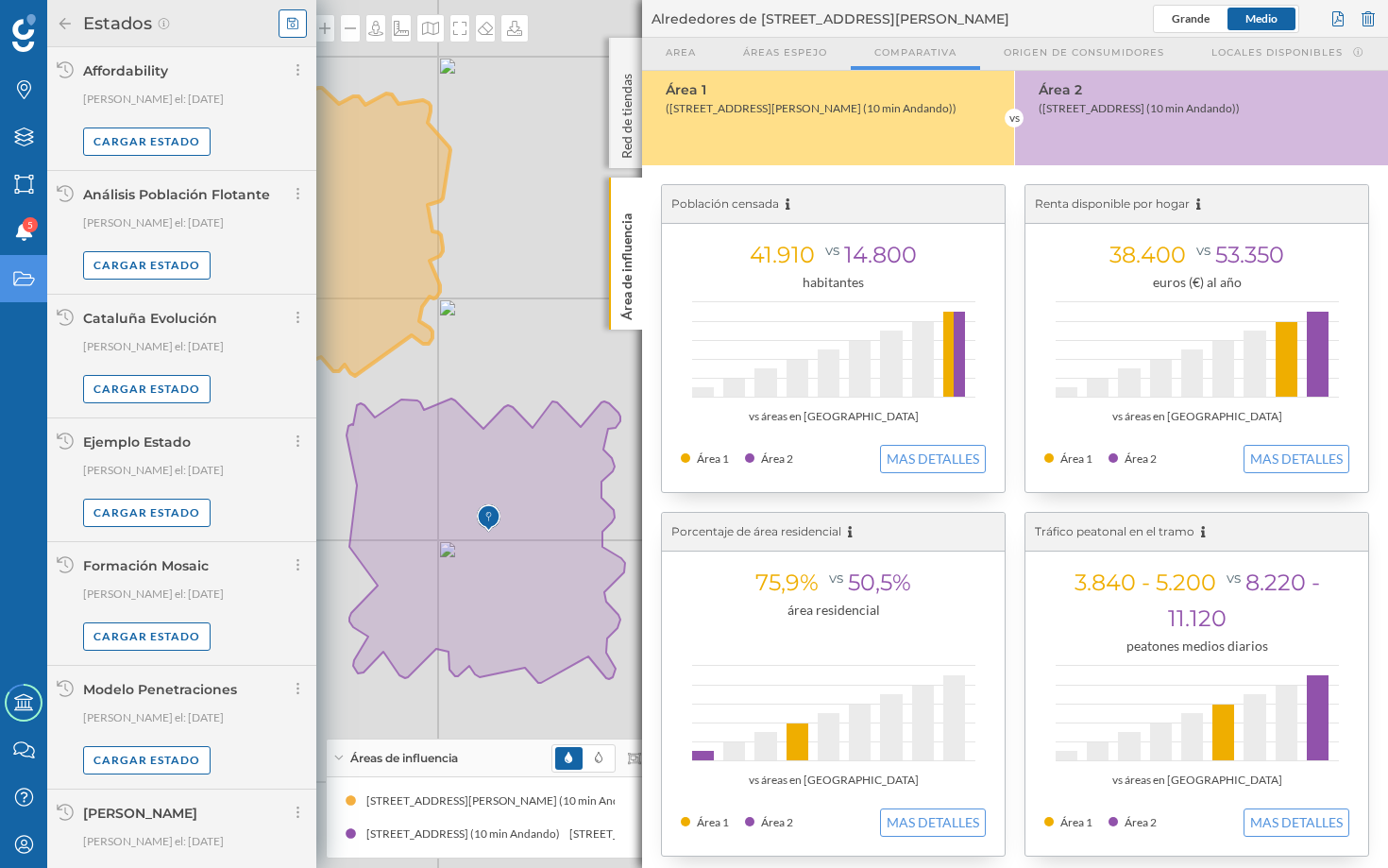
click at [297, 28] on icon at bounding box center [293, 24] width 11 height 13
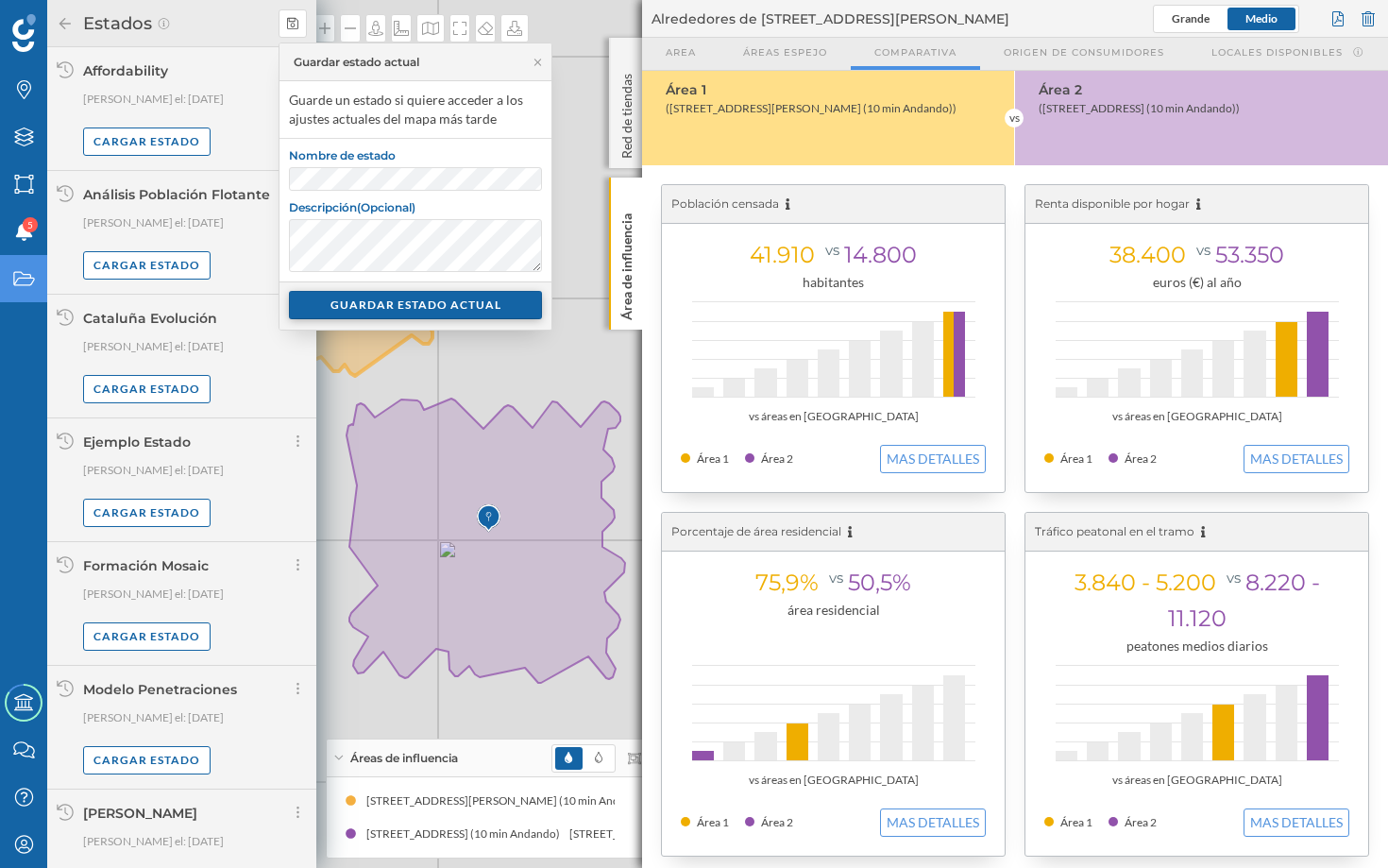
click at [407, 308] on div "GUARDAR ESTADO ACTUAL" at bounding box center [415, 305] width 253 height 29
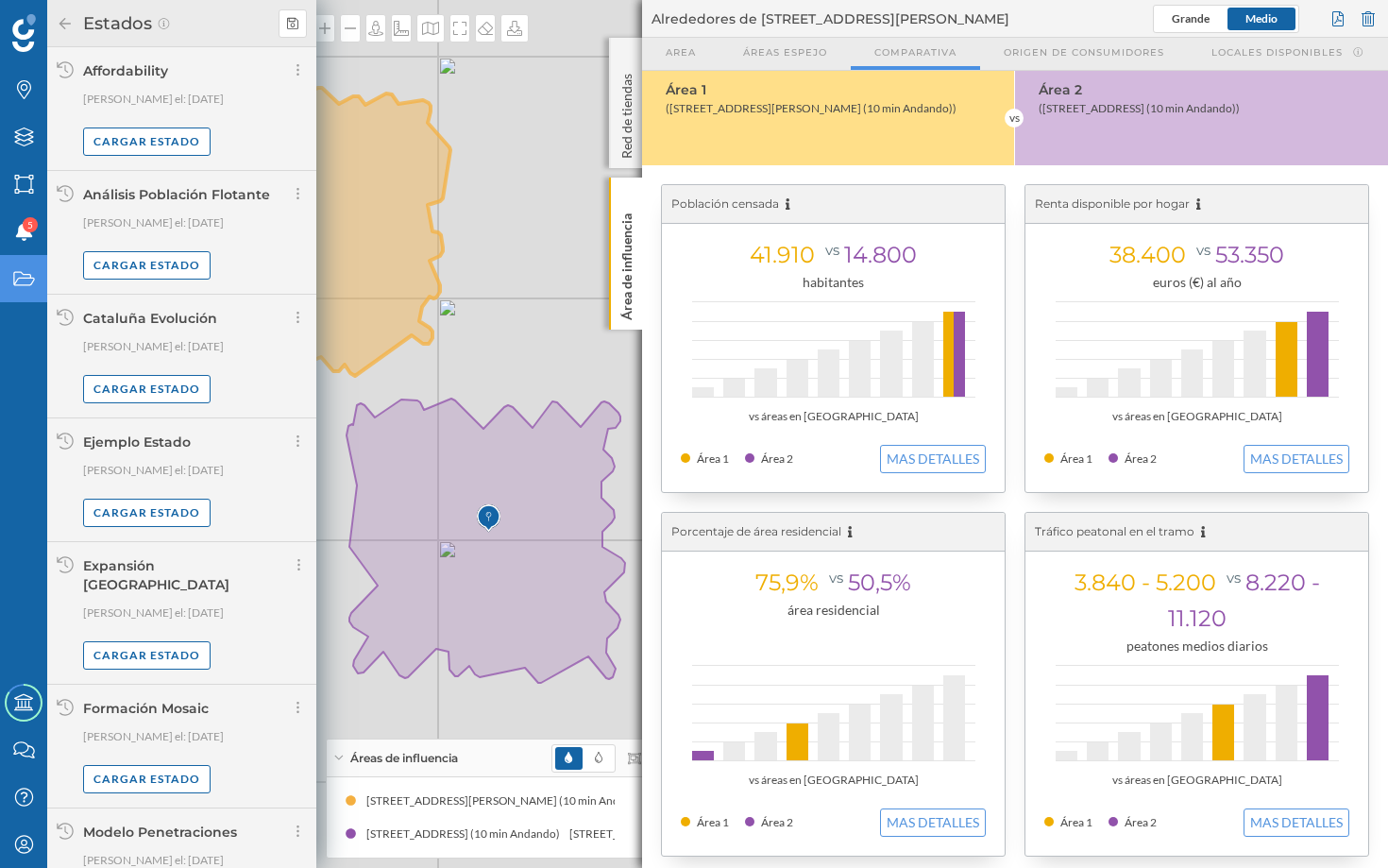
click at [20, 278] on icon "Estados" at bounding box center [24, 279] width 24 height 19
click at [497, 217] on div "© Mapbox © OpenStreetMap Improve this map" at bounding box center [694, 434] width 1388 height 868
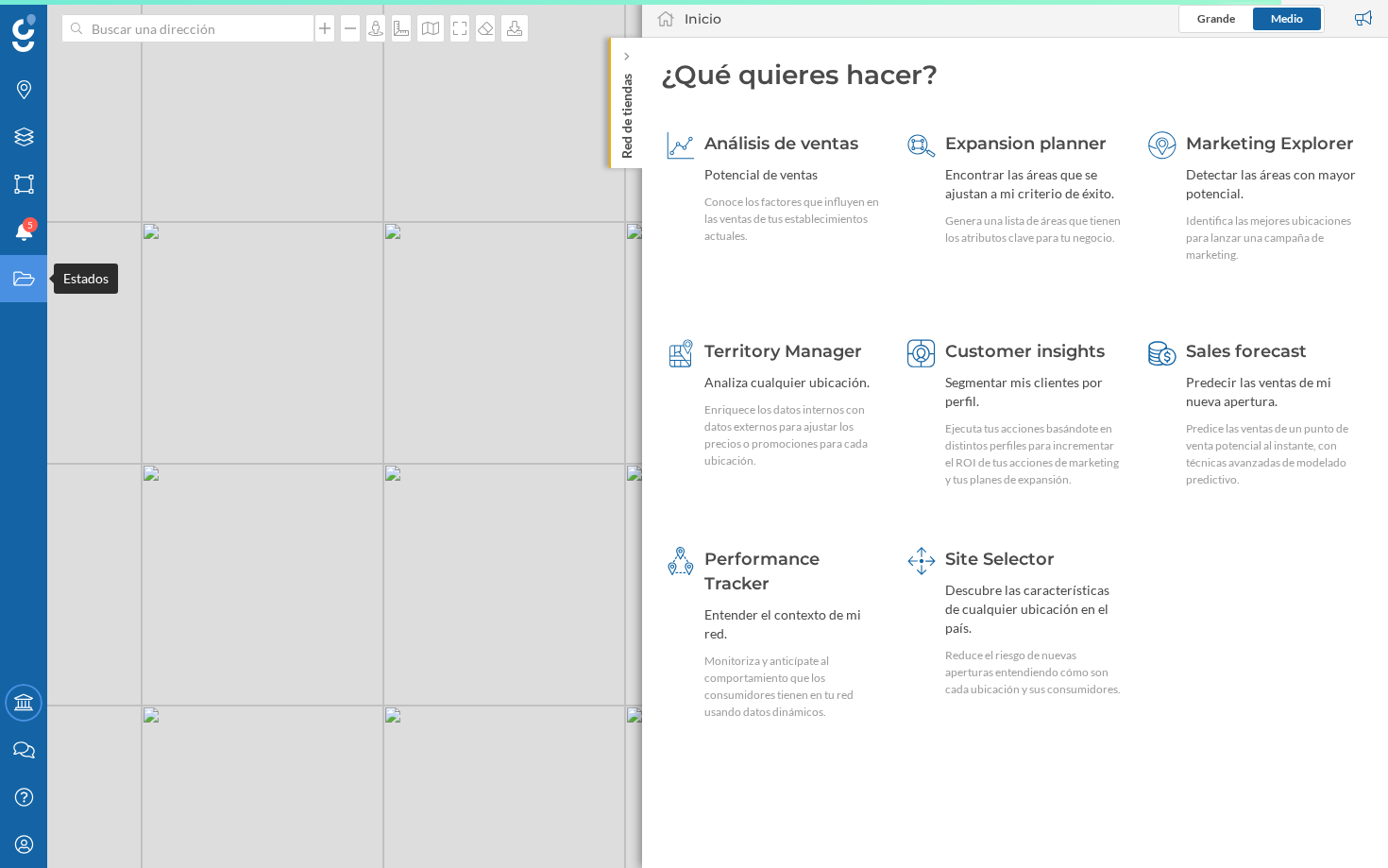
click at [21, 280] on icon "Estados" at bounding box center [24, 279] width 24 height 19
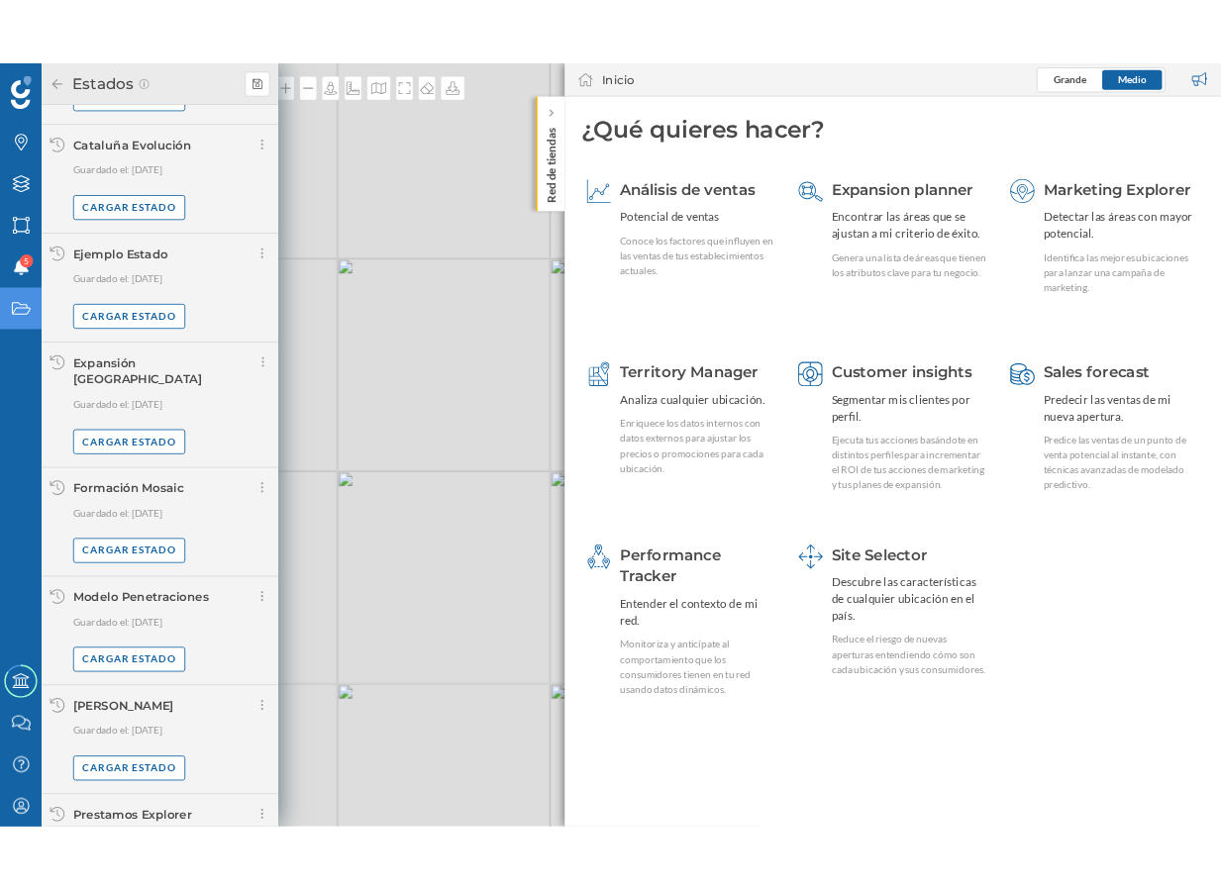
scroll to position [231, 0]
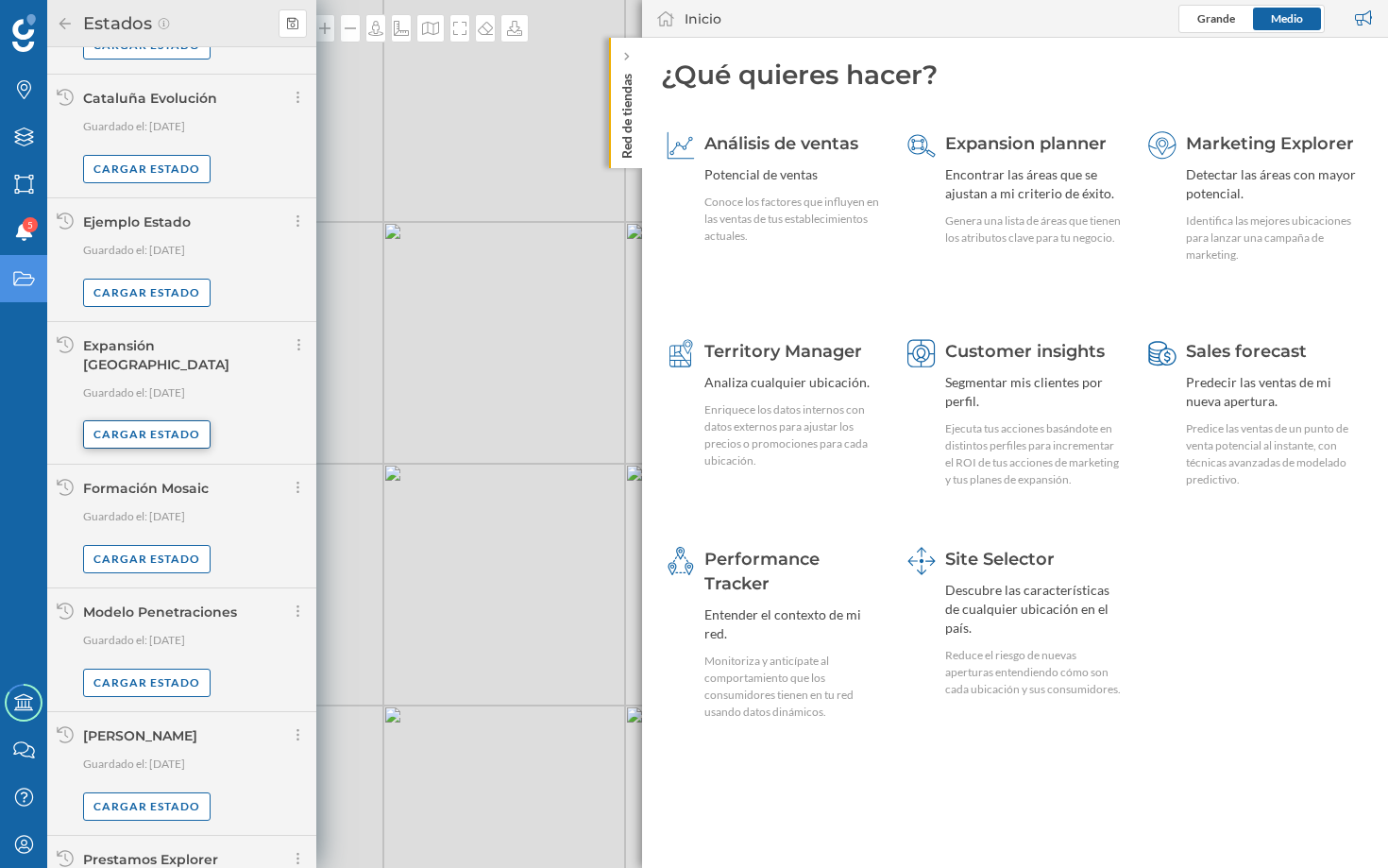
click at [152, 420] on div "Cargar estado" at bounding box center [147, 434] width 128 height 29
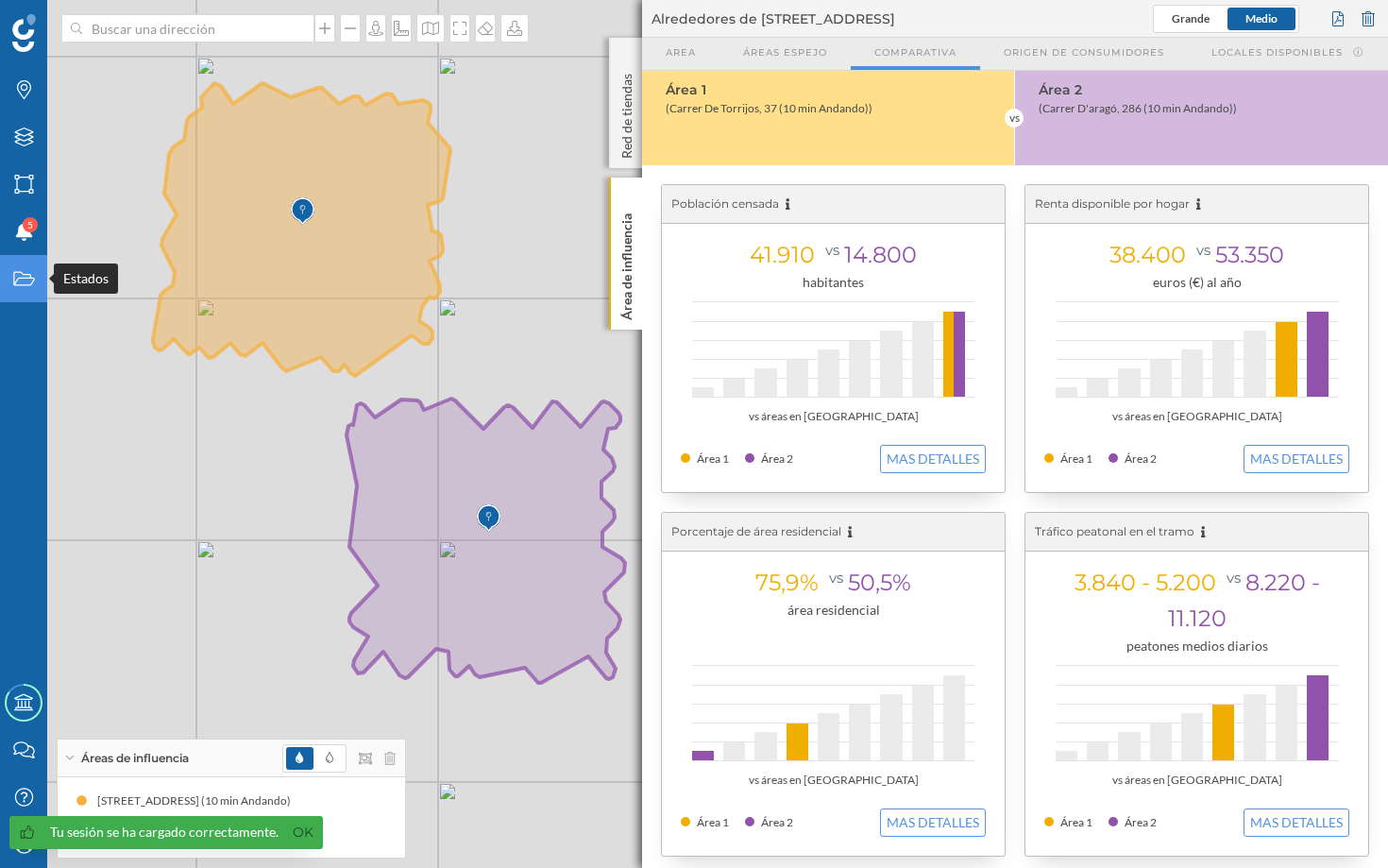
click at [12, 273] on icon "Estados" at bounding box center [24, 279] width 24 height 19
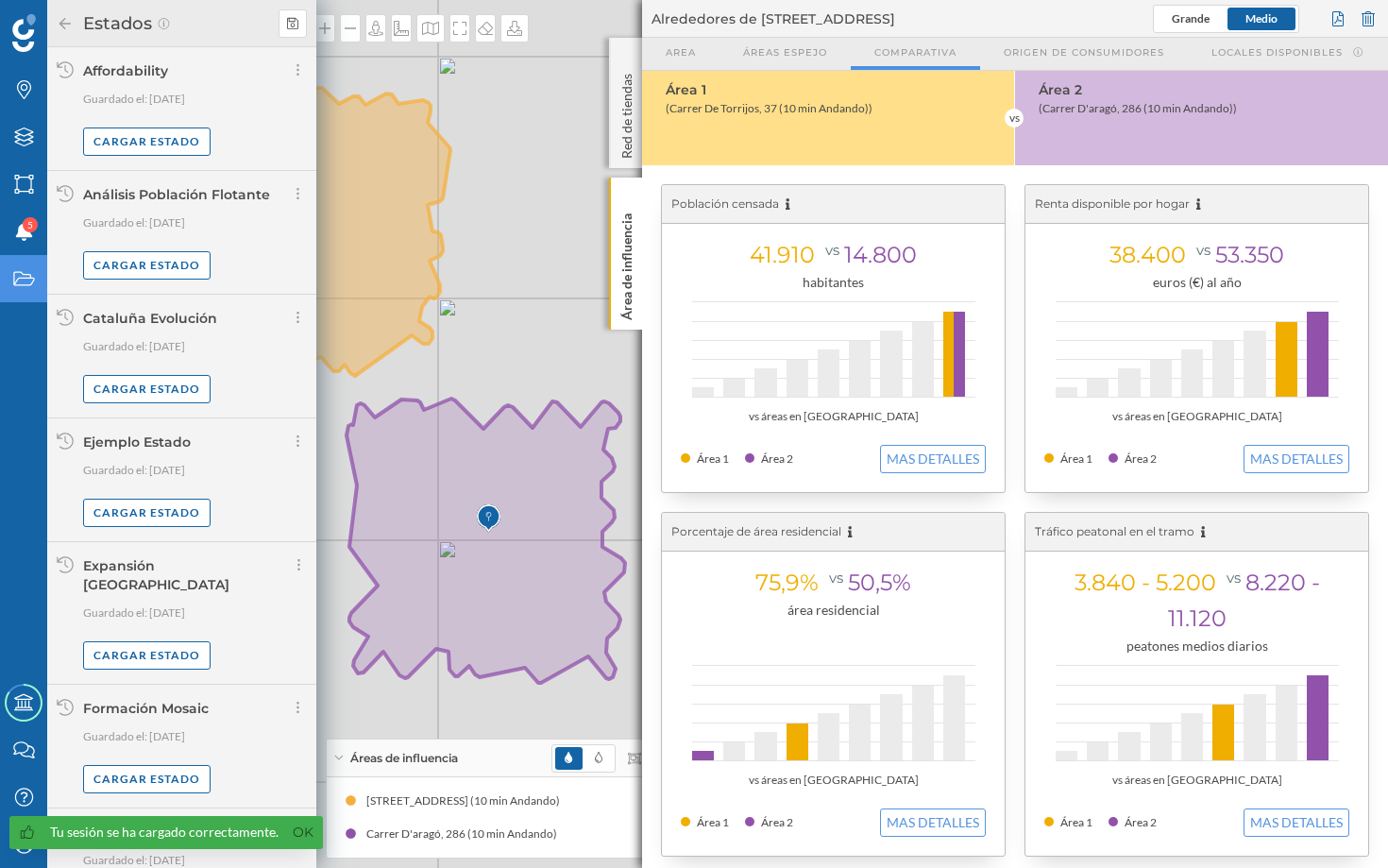
click at [14, 276] on icon "Estados" at bounding box center [24, 279] width 24 height 19
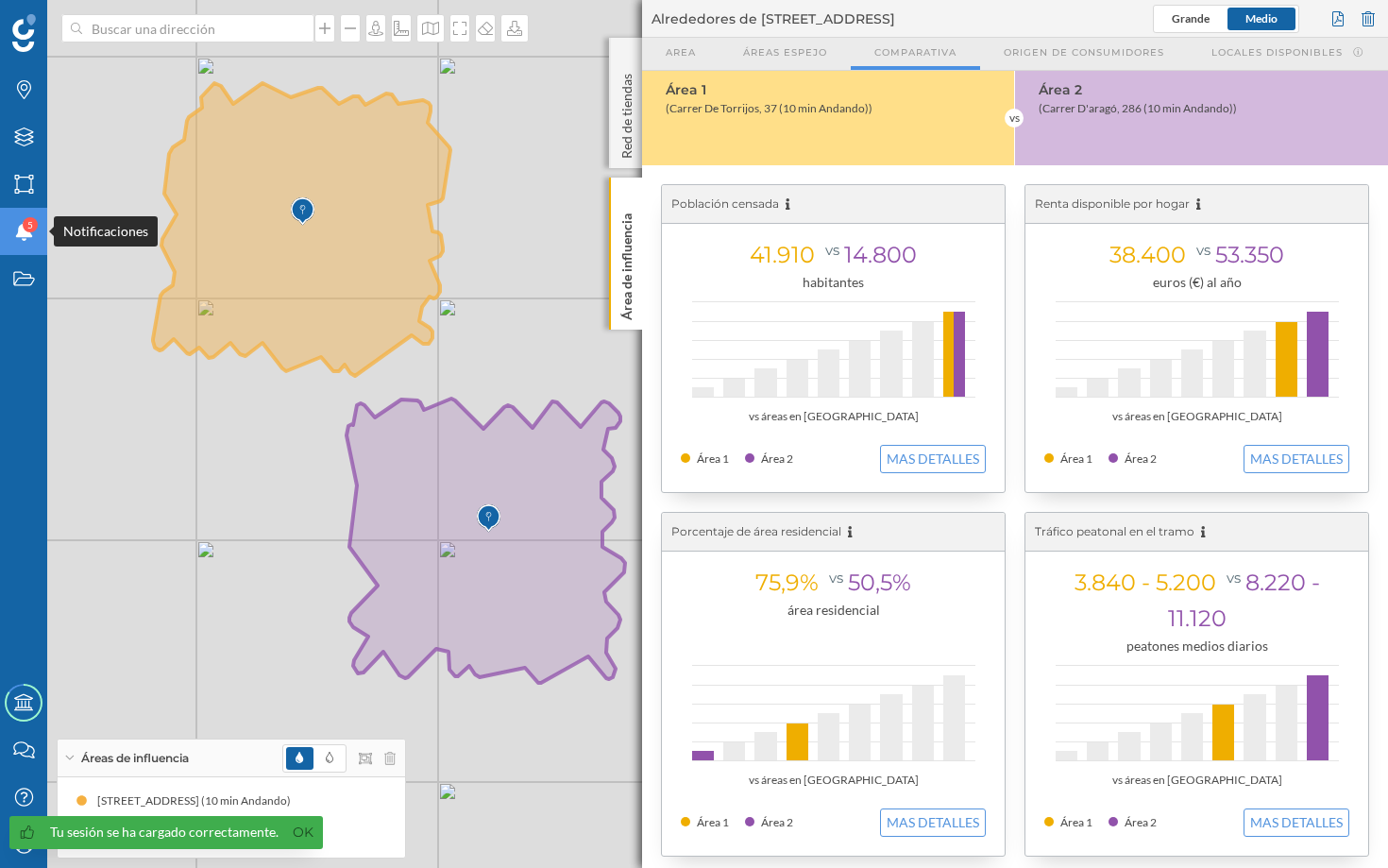
click at [18, 234] on icon at bounding box center [24, 232] width 17 height 19
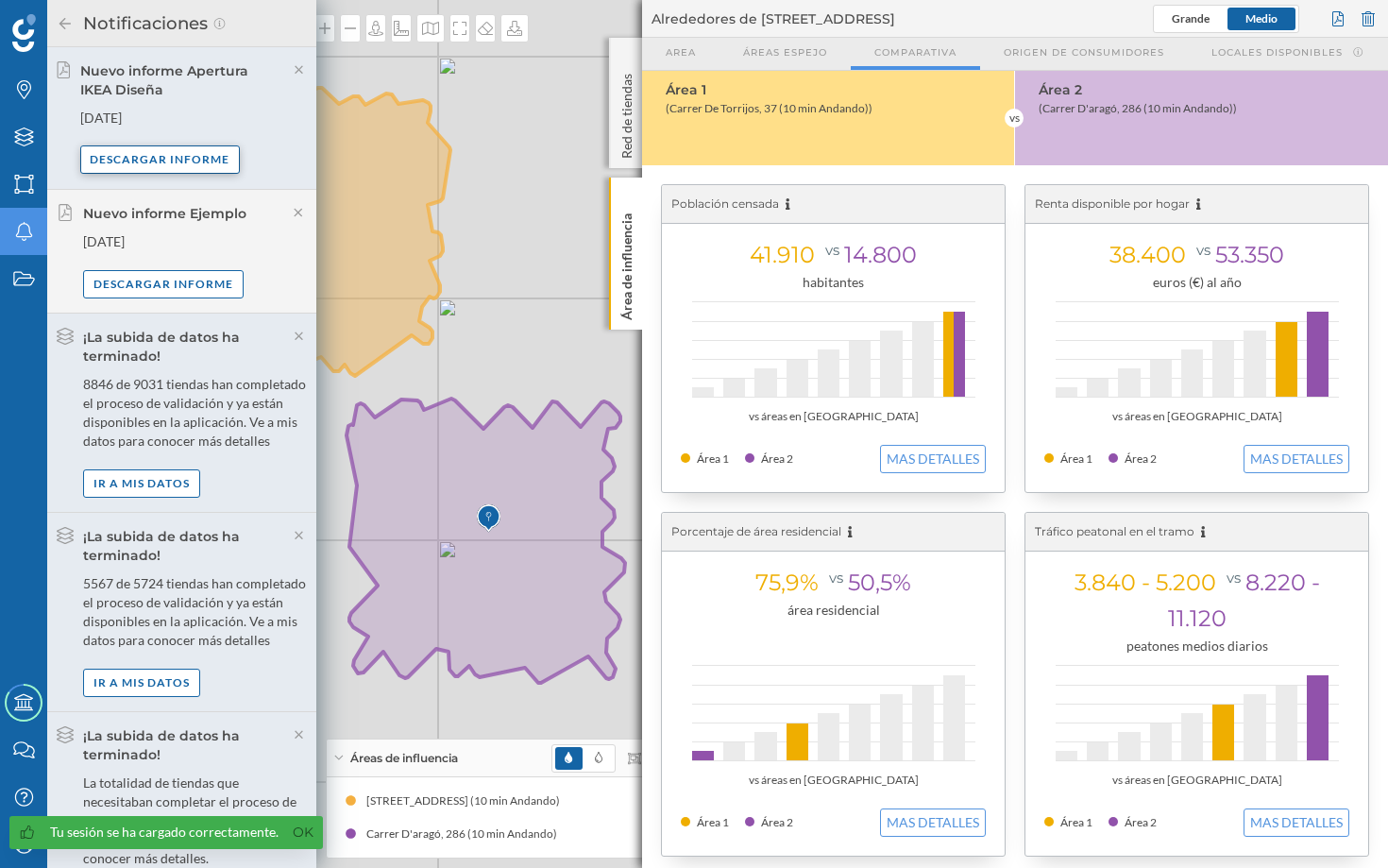
click at [179, 151] on div "Descargar informe" at bounding box center [160, 159] width 160 height 29
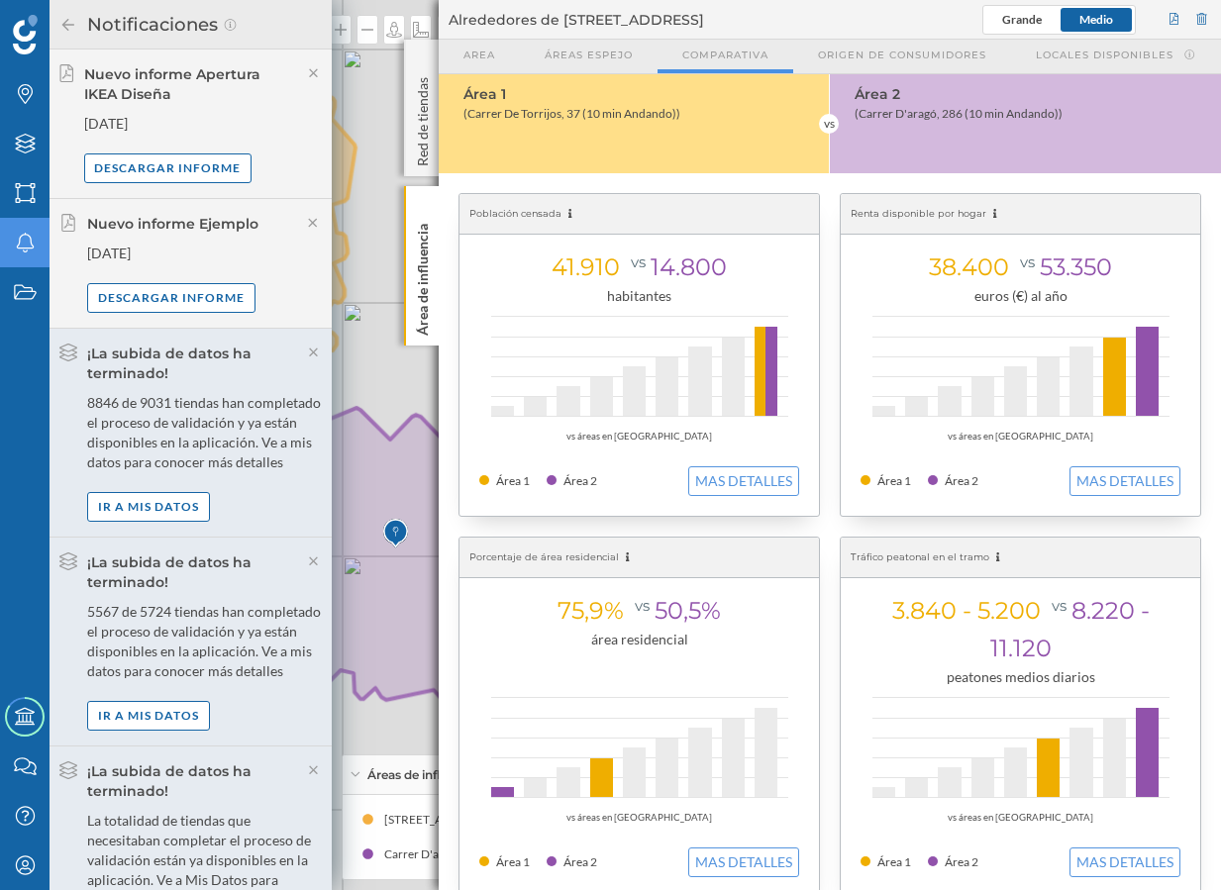
click at [68, 22] on icon at bounding box center [68, 25] width 18 height 14
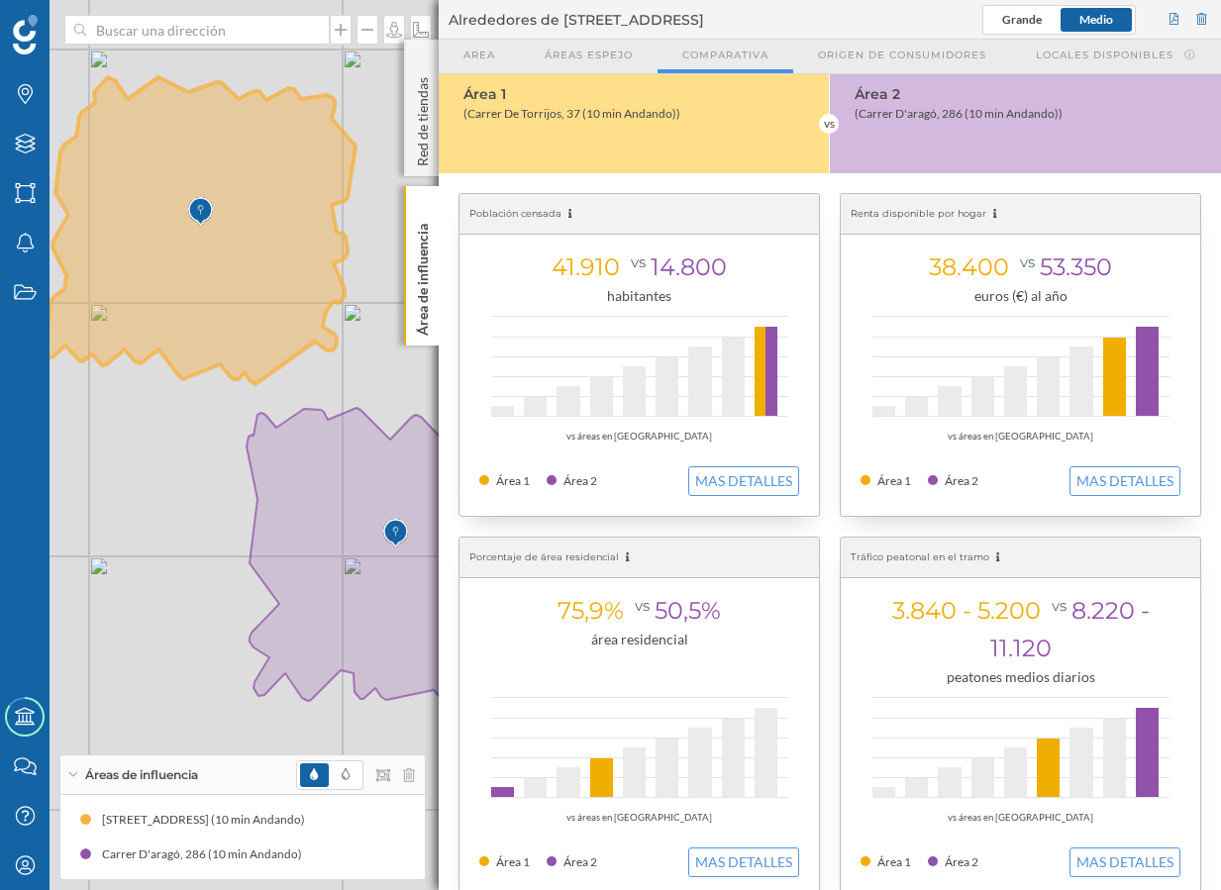
drag, startPoint x: 243, startPoint y: 520, endPoint x: 204, endPoint y: 520, distance: 38.6
click at [205, 520] on div "© Mapbox © OpenStreetMap Improve this map" at bounding box center [610, 445] width 1221 height 890
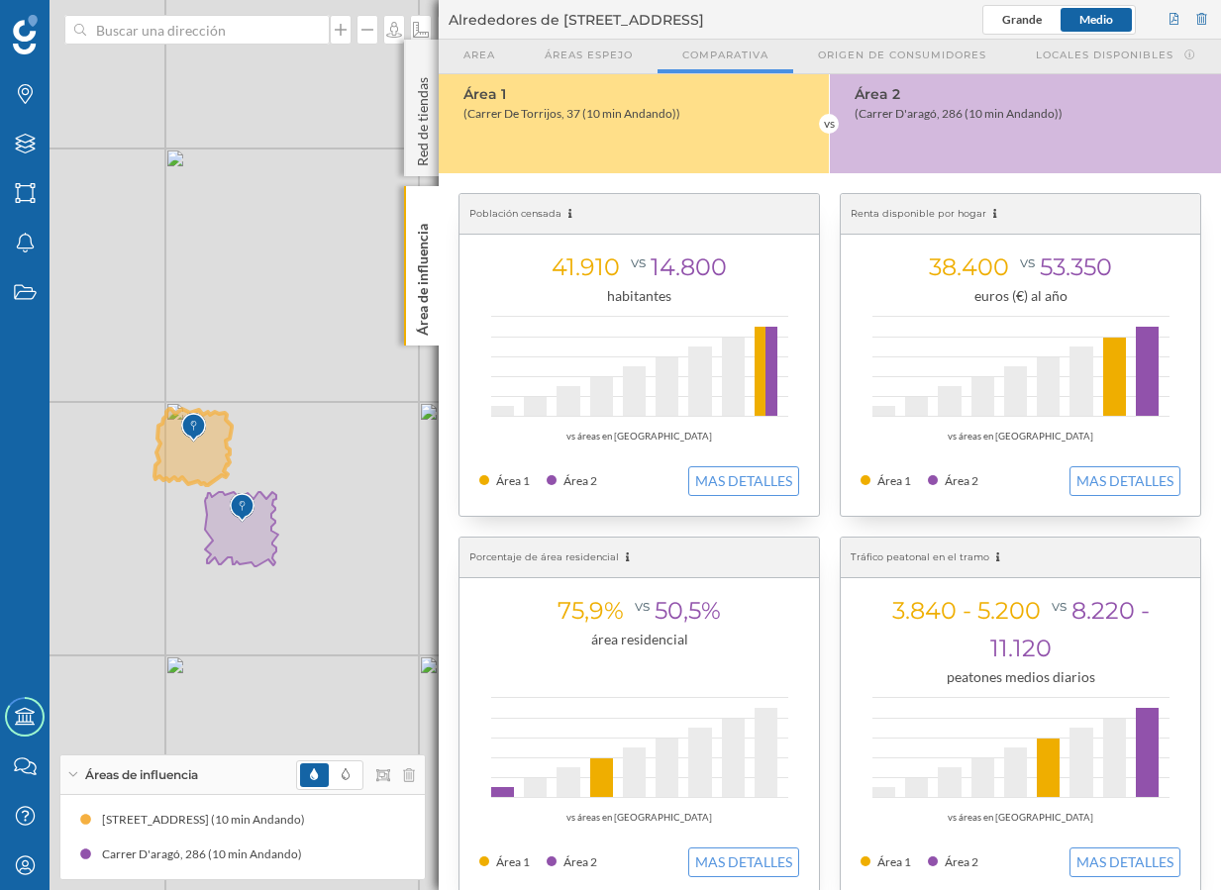
click at [204, 520] on div "© Mapbox © OpenStreetMap Improve this map" at bounding box center [610, 445] width 1221 height 890
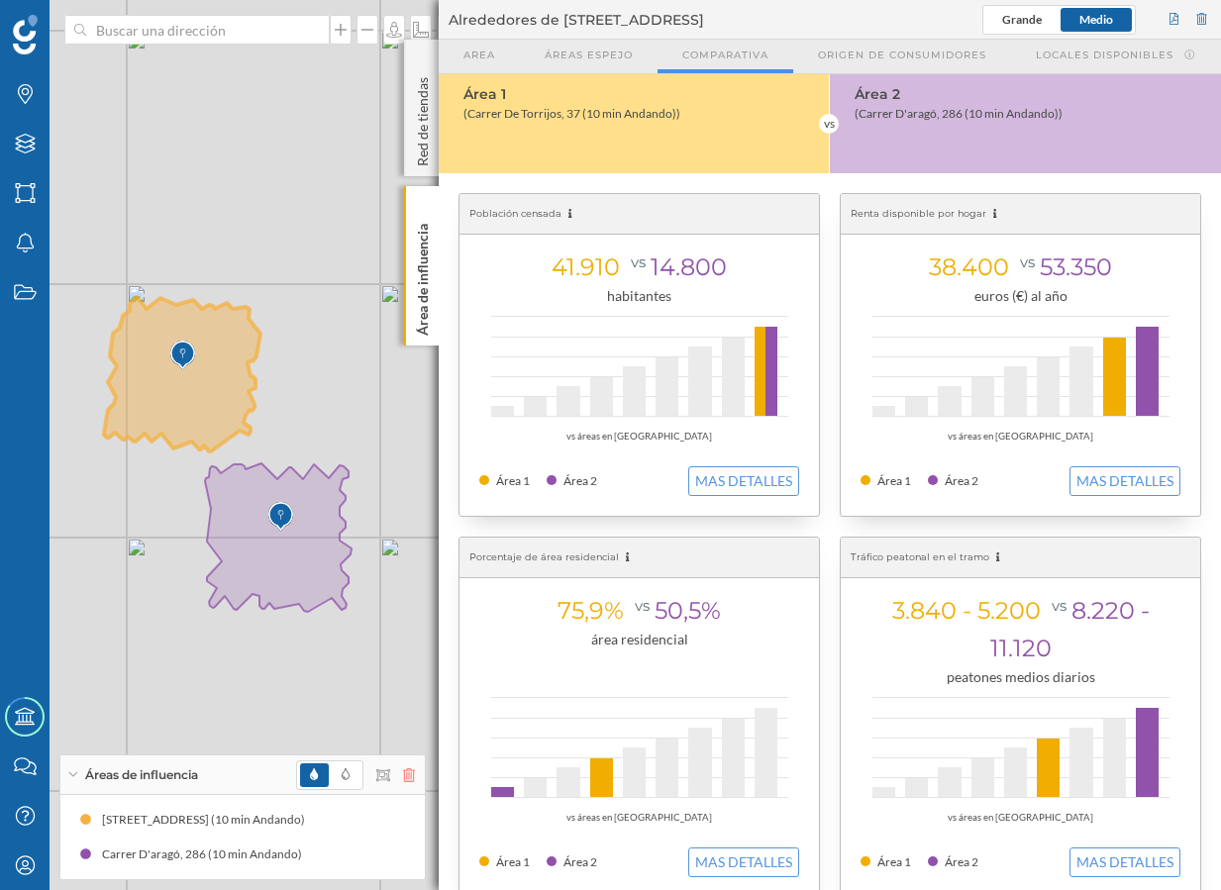
click at [404, 777] on icon at bounding box center [409, 775] width 12 height 14
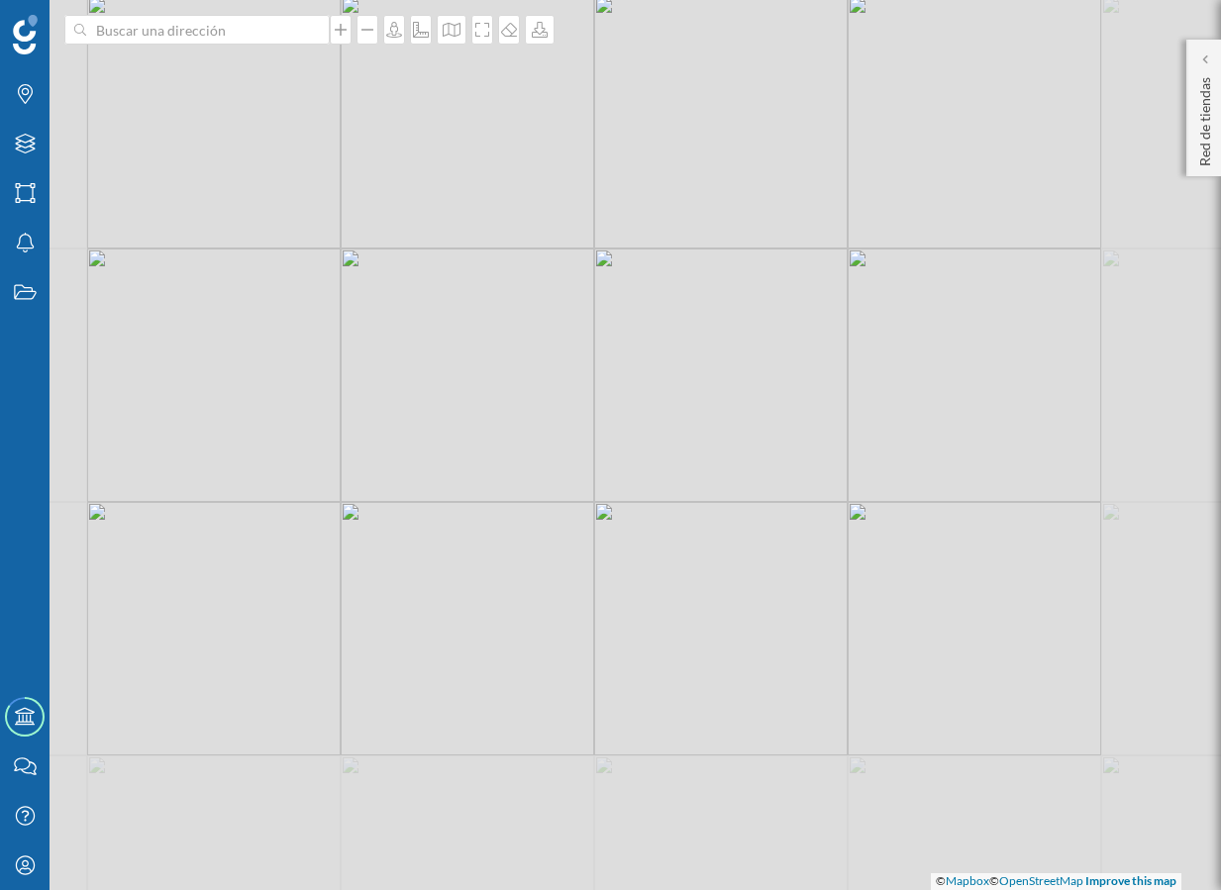
drag, startPoint x: 244, startPoint y: 405, endPoint x: 532, endPoint y: 486, distance: 299.3
click at [532, 486] on div "© Mapbox © OpenStreetMap Improve this map" at bounding box center [610, 445] width 1221 height 890
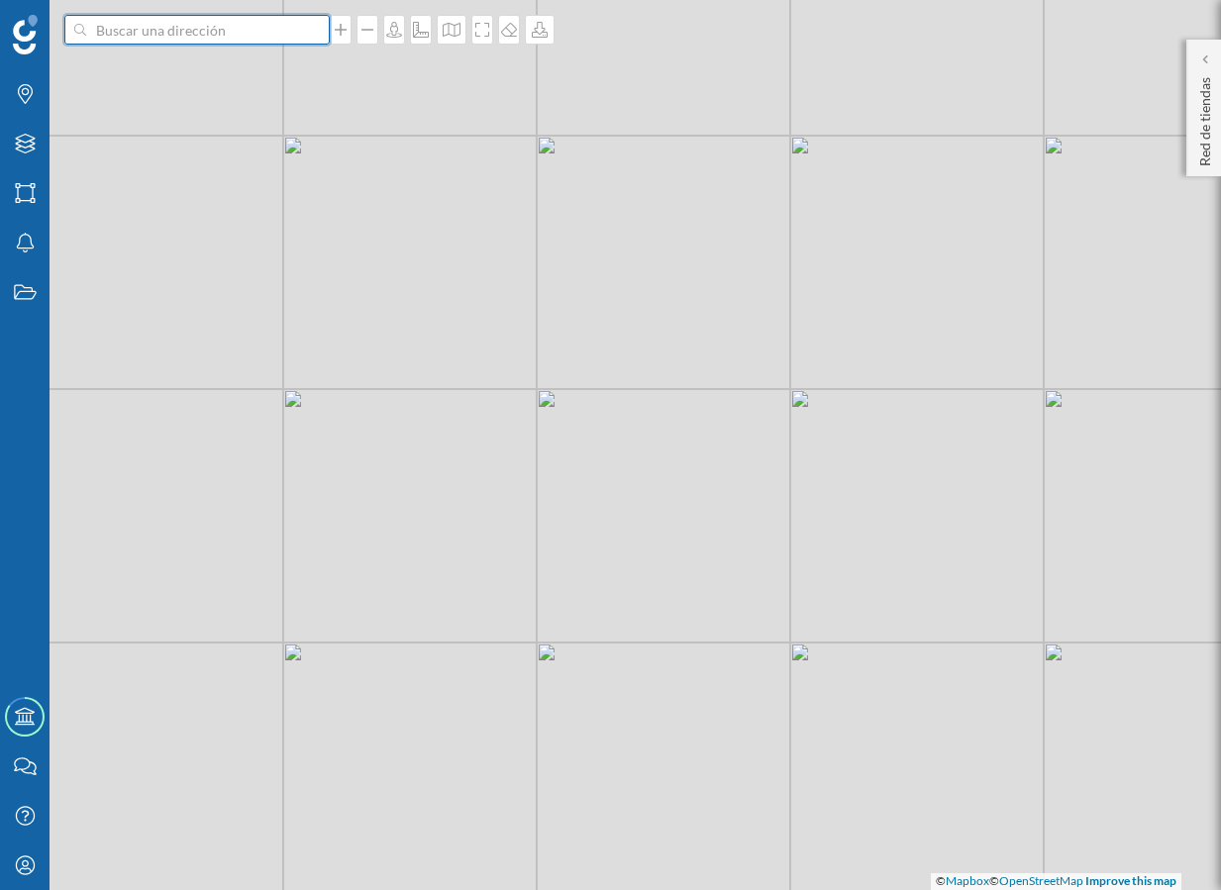
click at [253, 33] on input at bounding box center [197, 30] width 222 height 30
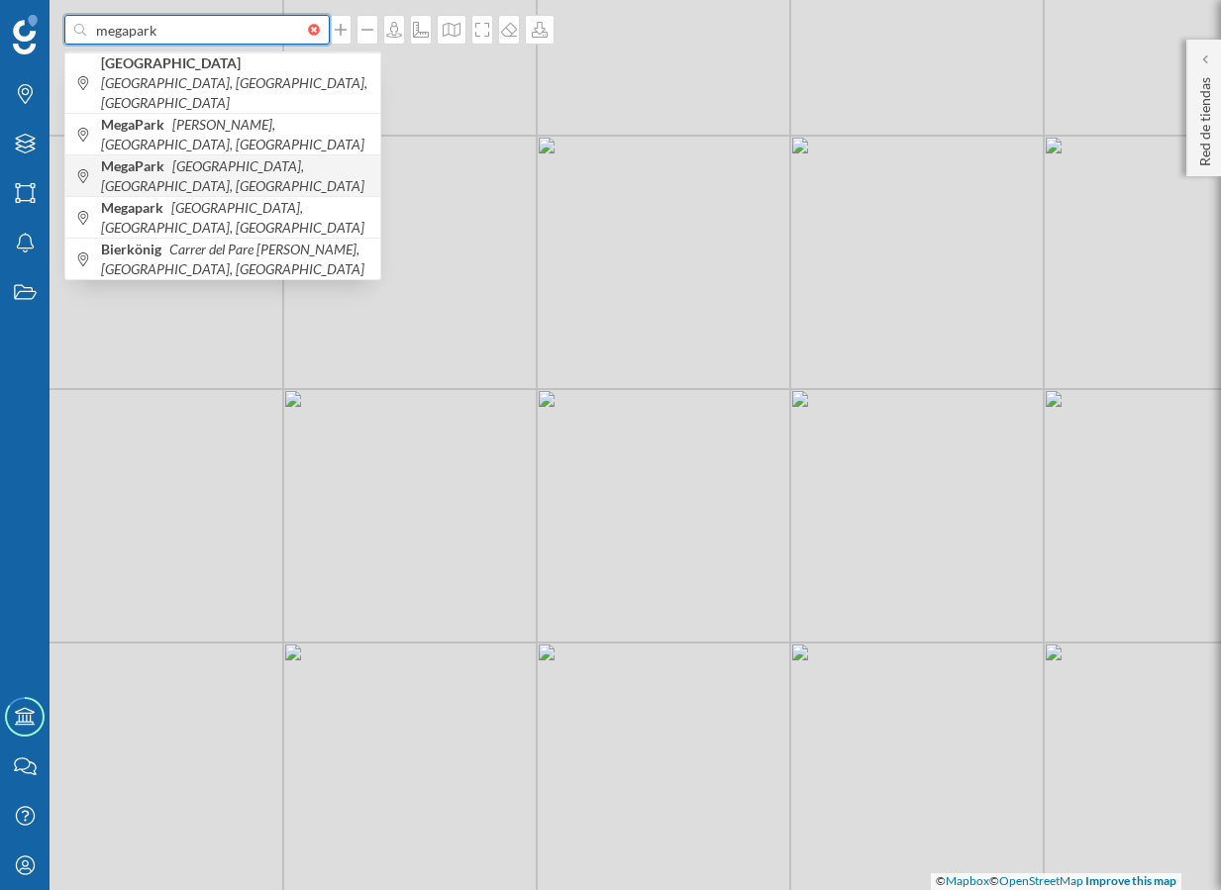
type input "megapark"
click at [250, 157] on span "MegaPark [GEOGRAPHIC_DATA], [GEOGRAPHIC_DATA], [GEOGRAPHIC_DATA]" at bounding box center [235, 176] width 269 height 40
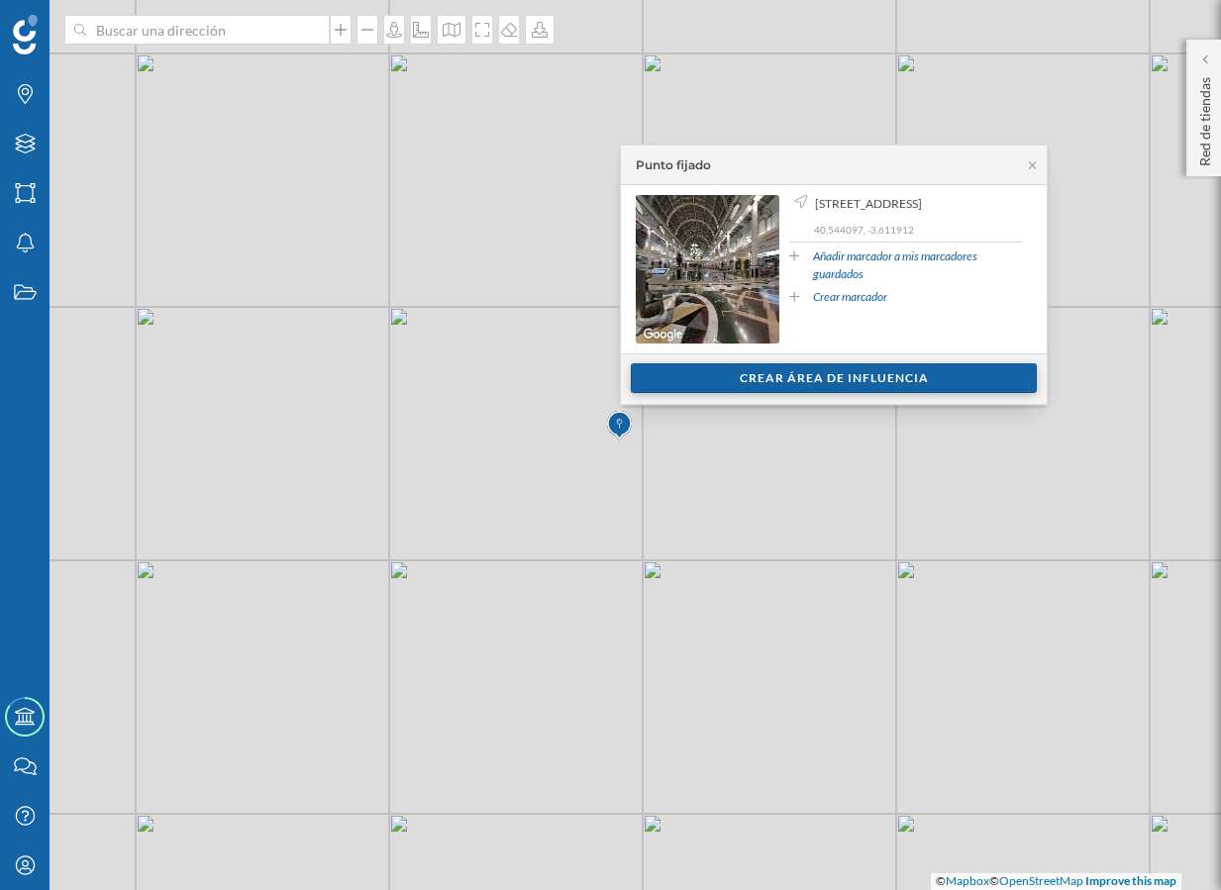
click at [797, 368] on div "Crear área de influencia" at bounding box center [834, 378] width 406 height 30
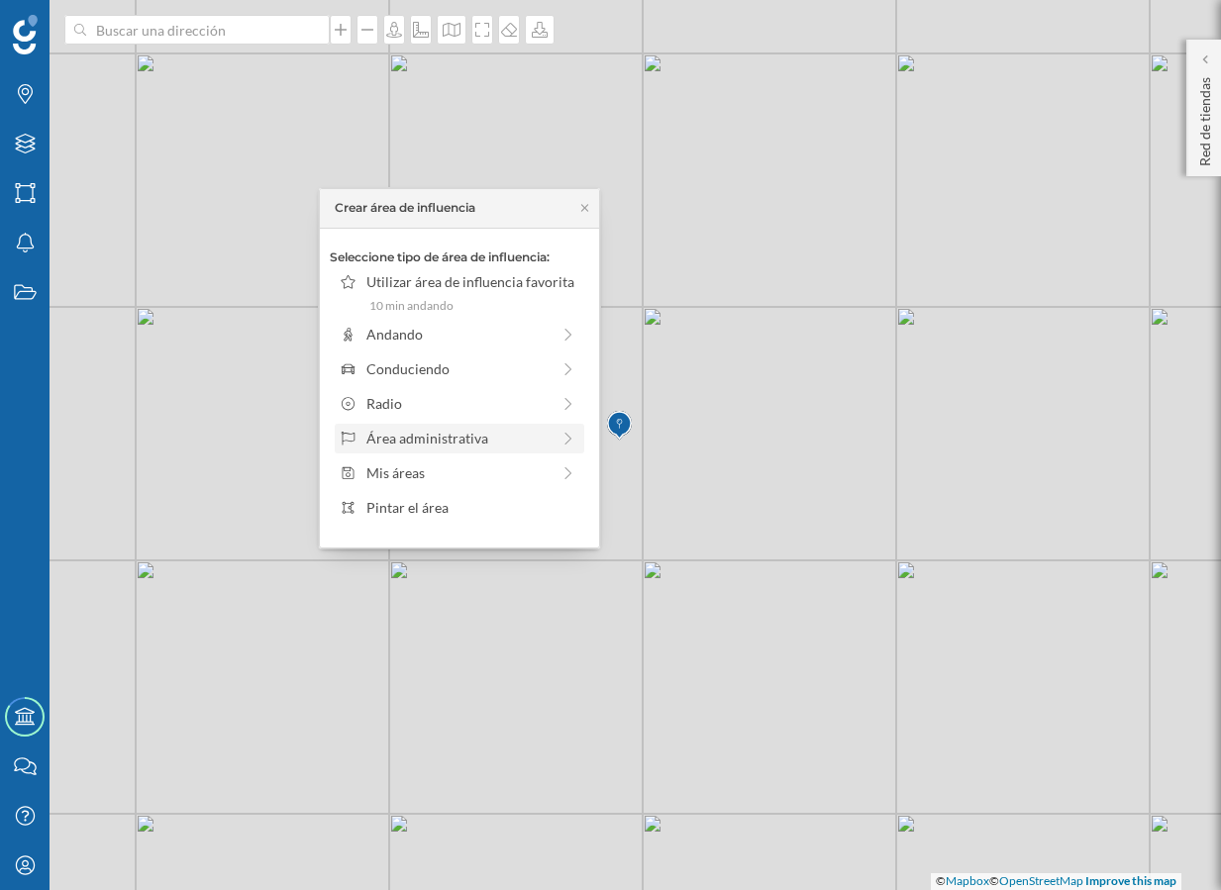
click at [475, 428] on div "Área administrativa" at bounding box center [457, 438] width 183 height 21
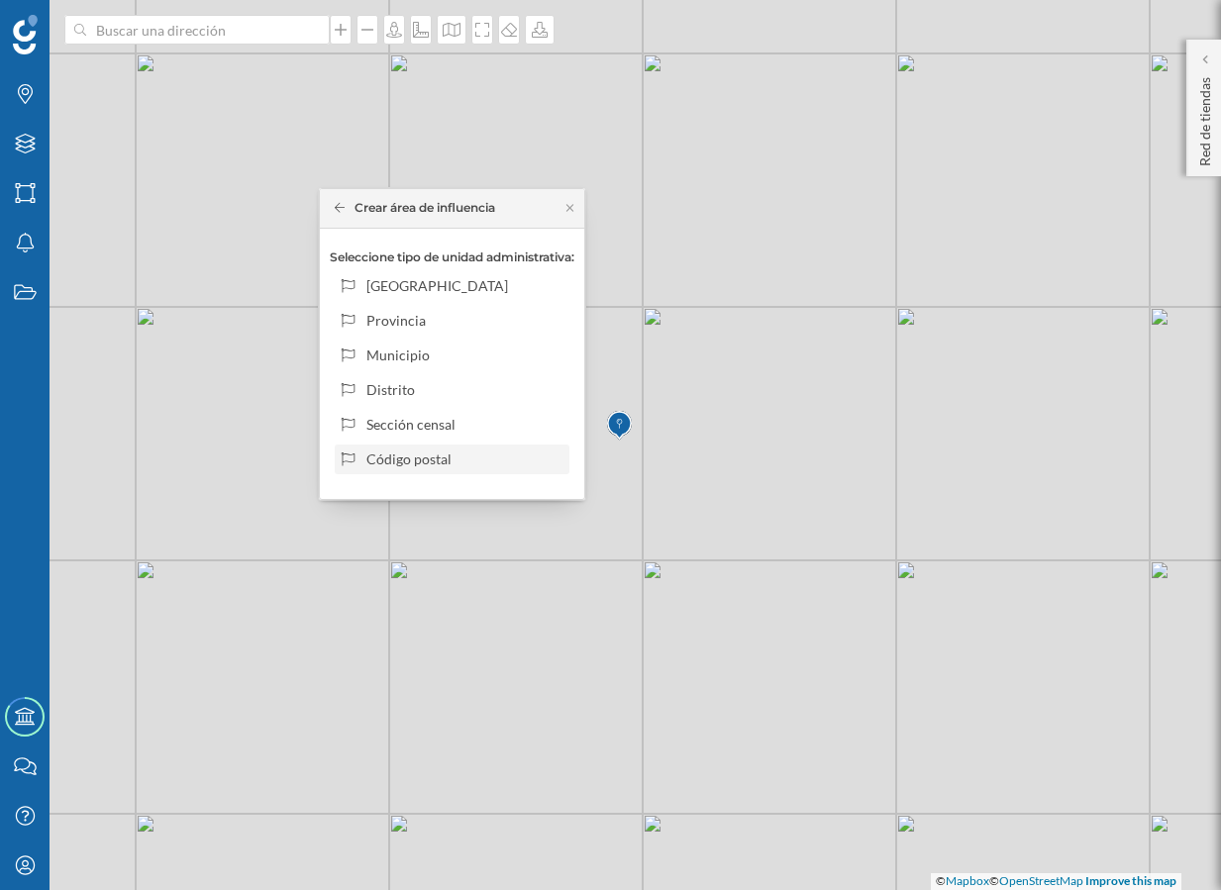
click at [437, 452] on div "Código postal" at bounding box center [463, 458] width 195 height 21
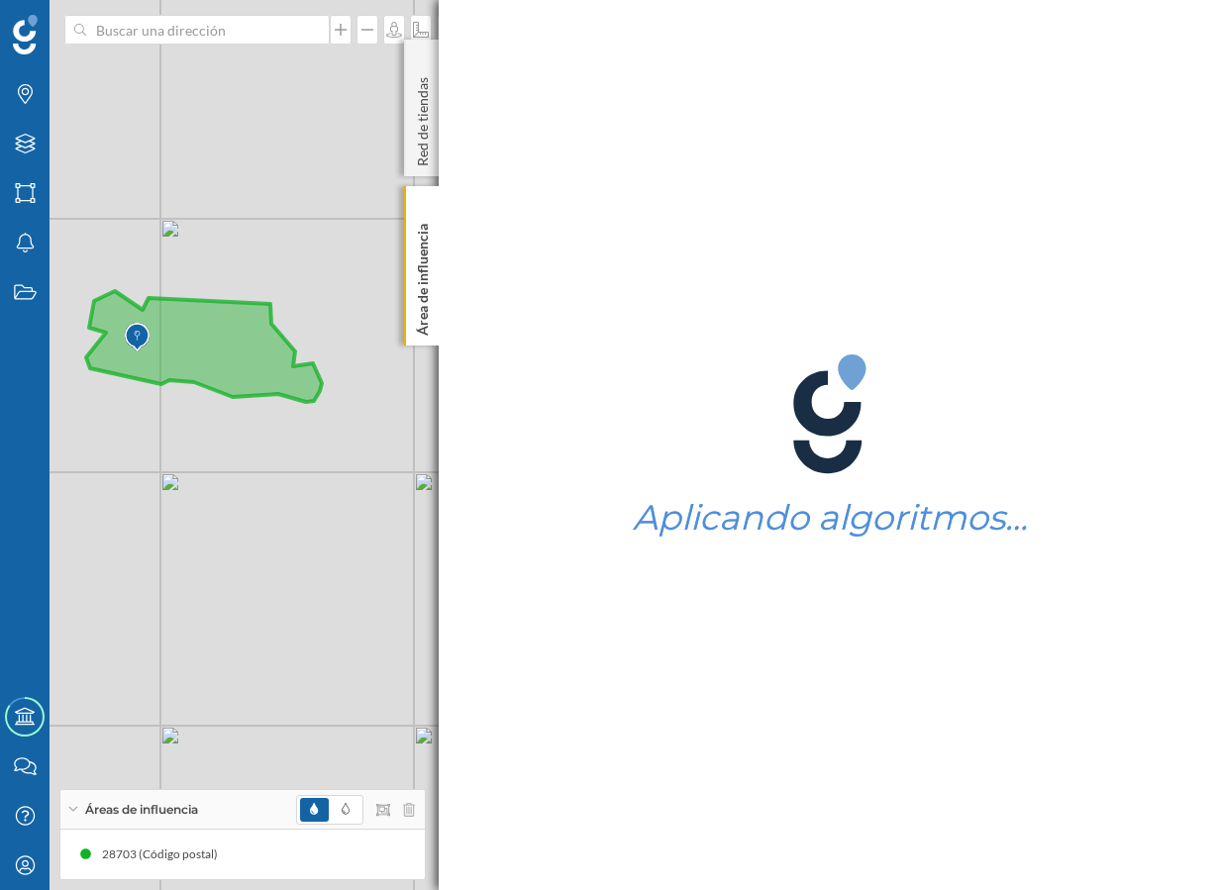
drag, startPoint x: 149, startPoint y: 312, endPoint x: 303, endPoint y: 315, distance: 153.5
click at [303, 315] on icon at bounding box center [204, 346] width 236 height 111
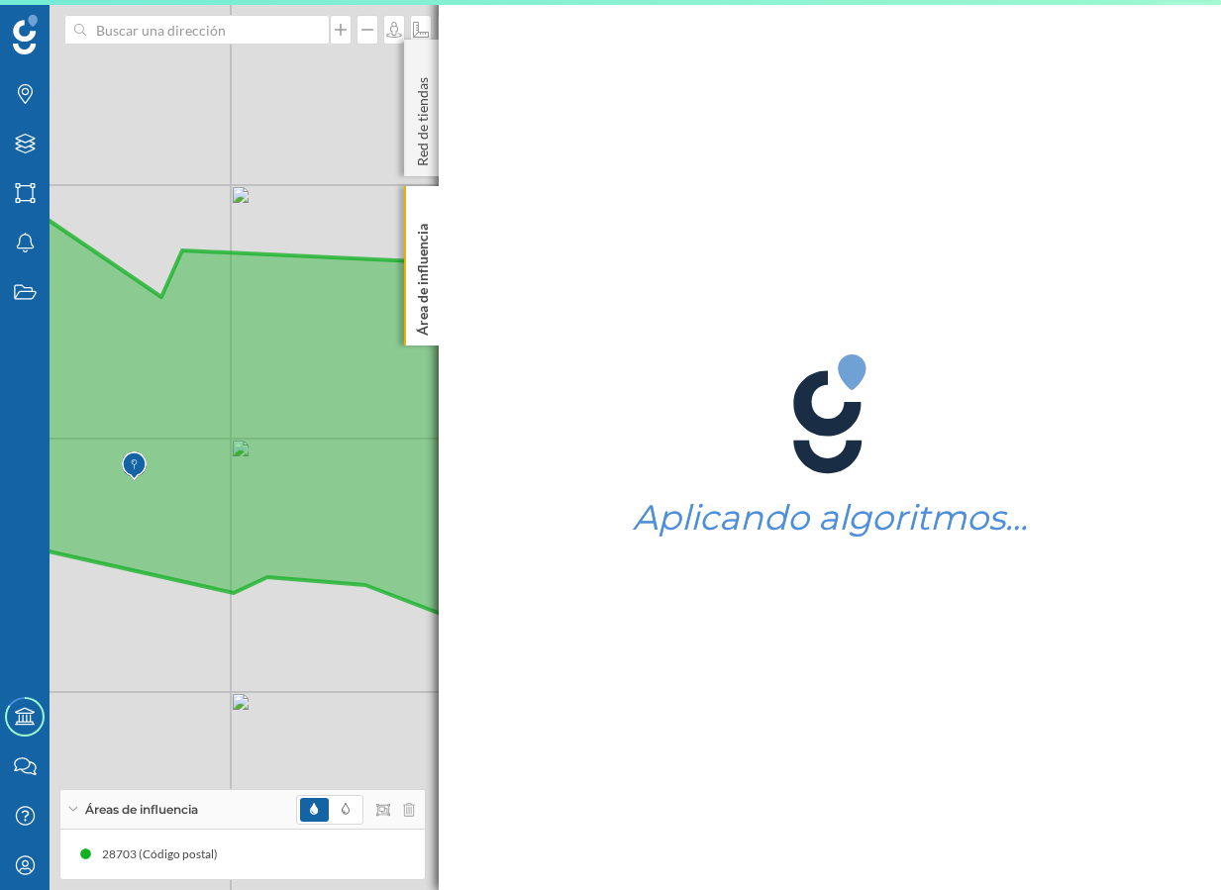
drag, startPoint x: 199, startPoint y: 383, endPoint x: 345, endPoint y: 363, distance: 147.8
click at [345, 363] on icon at bounding box center [417, 442] width 915 height 446
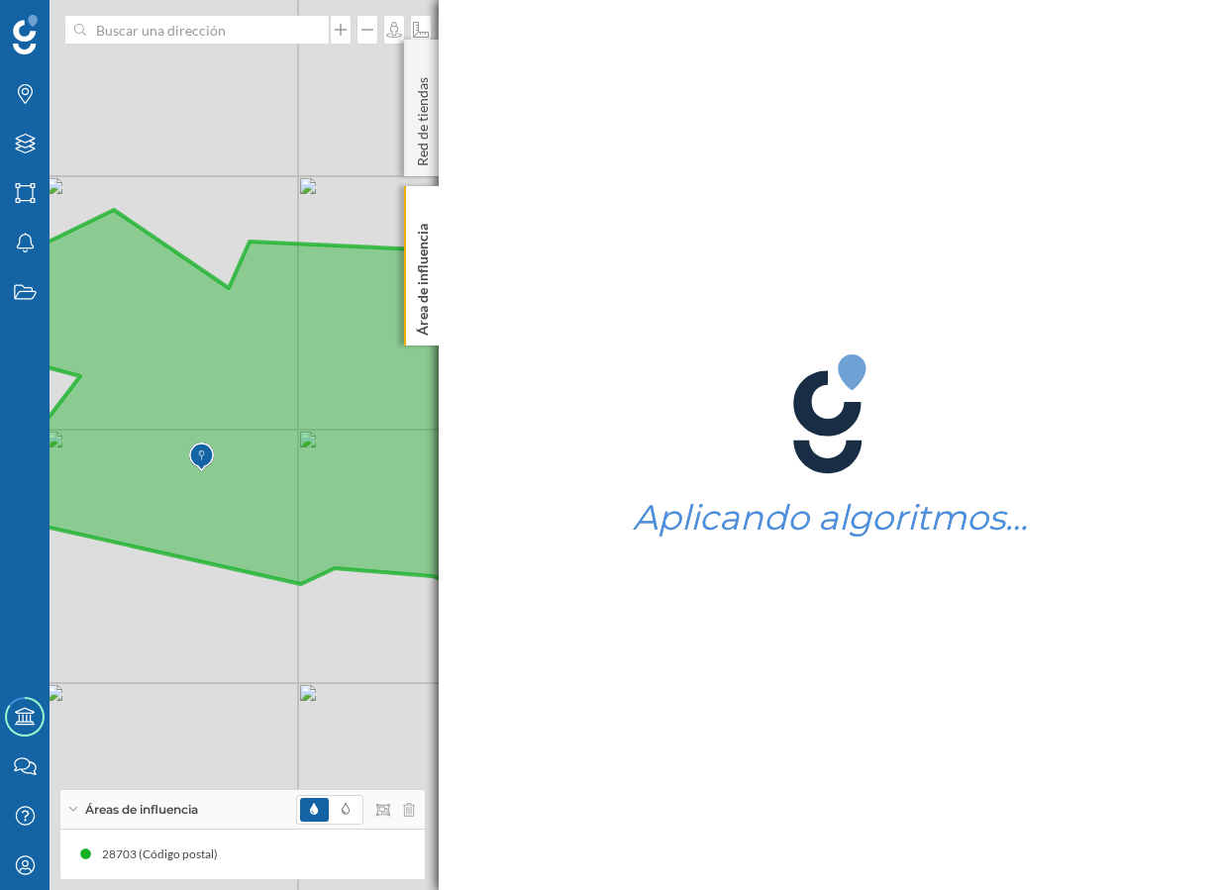
click at [345, 363] on icon at bounding box center [472, 433] width 939 height 446
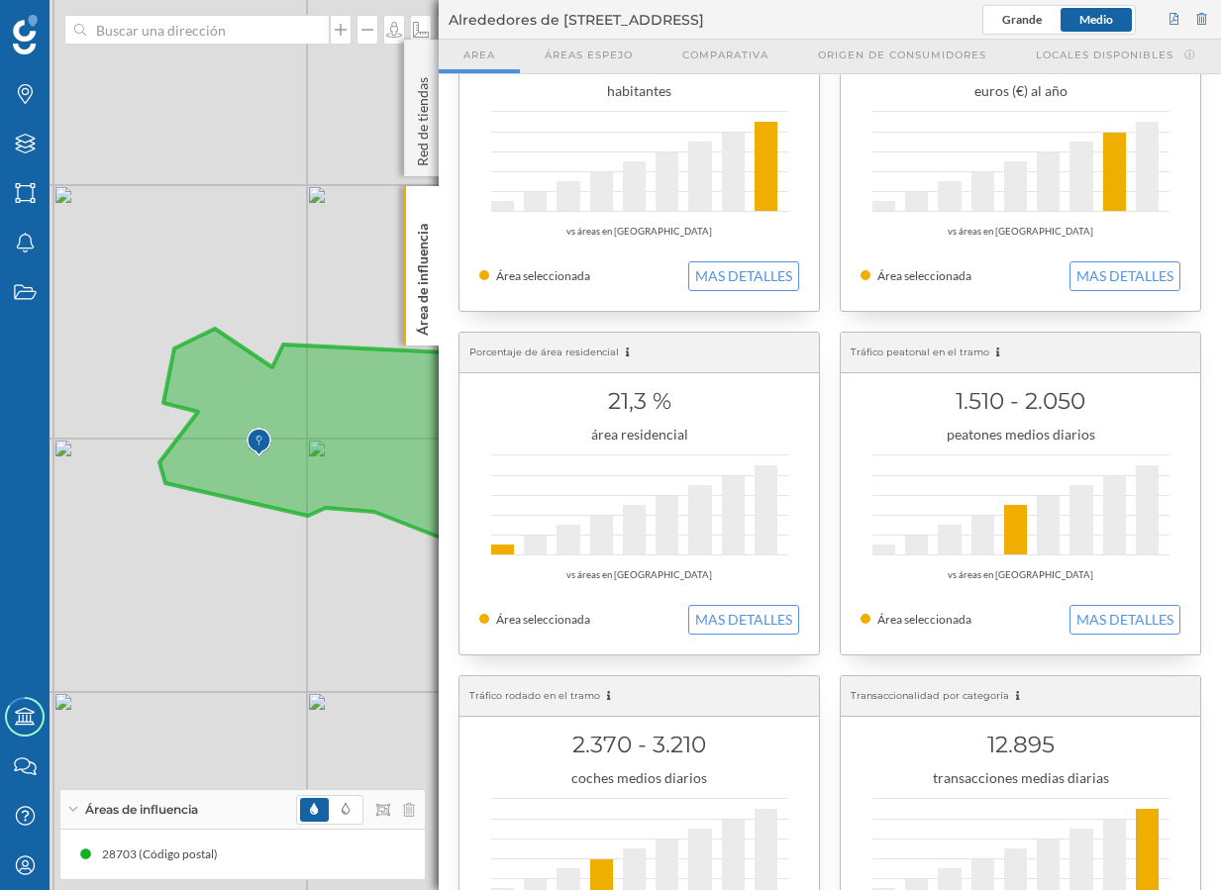
scroll to position [94, 0]
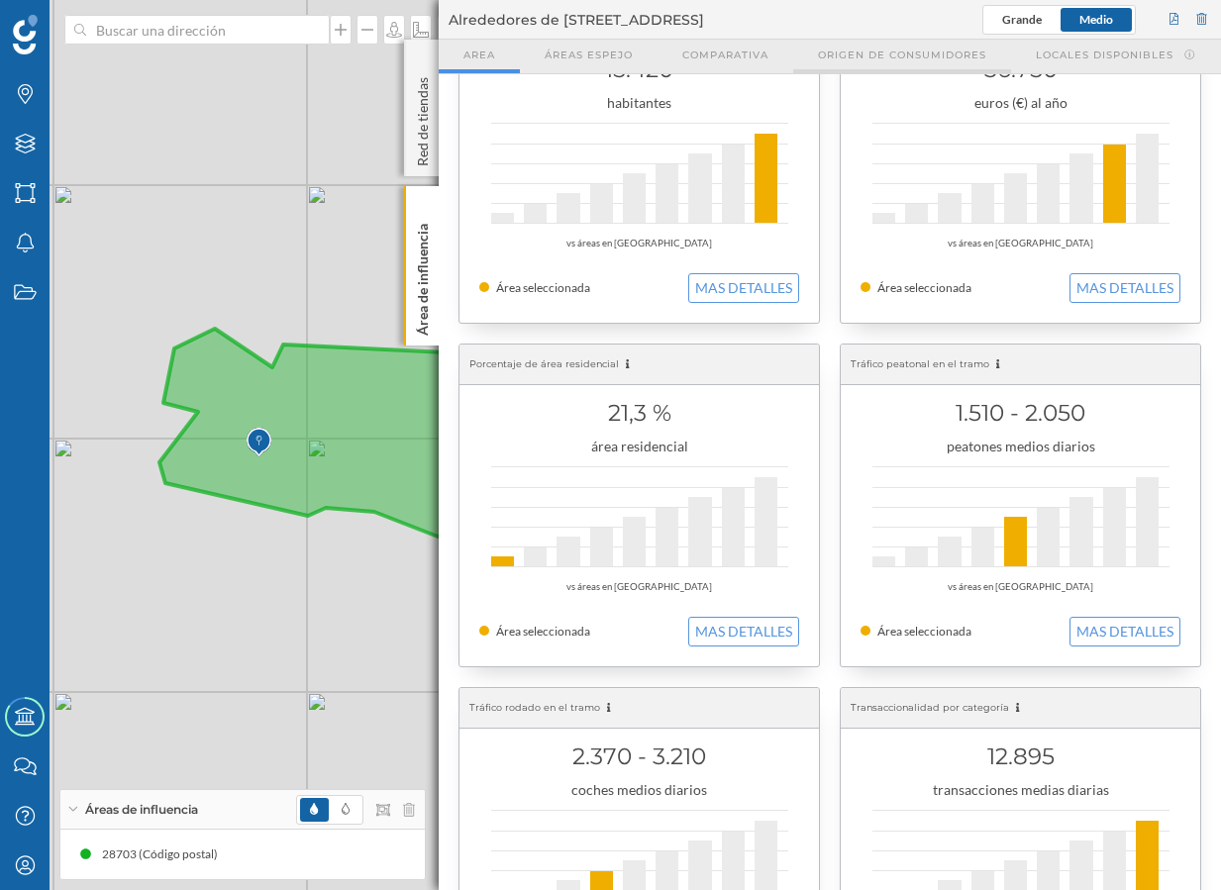
click at [920, 55] on span "Origen de consumidores" at bounding box center [902, 55] width 168 height 15
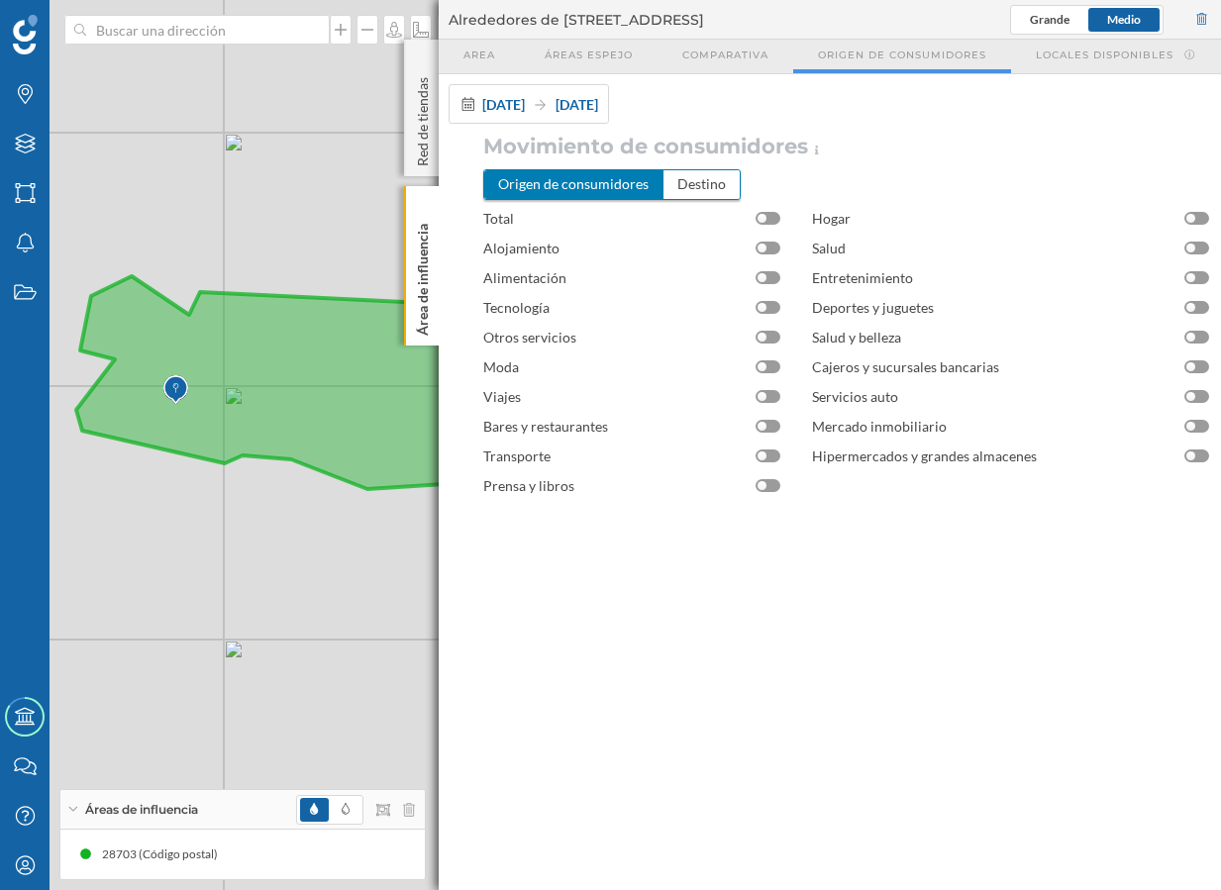
drag, startPoint x: 269, startPoint y: 646, endPoint x: 191, endPoint y: 585, distance: 99.4
click at [189, 590] on div "© Mapbox © OpenStreetMap Improve this map" at bounding box center [610, 445] width 1221 height 890
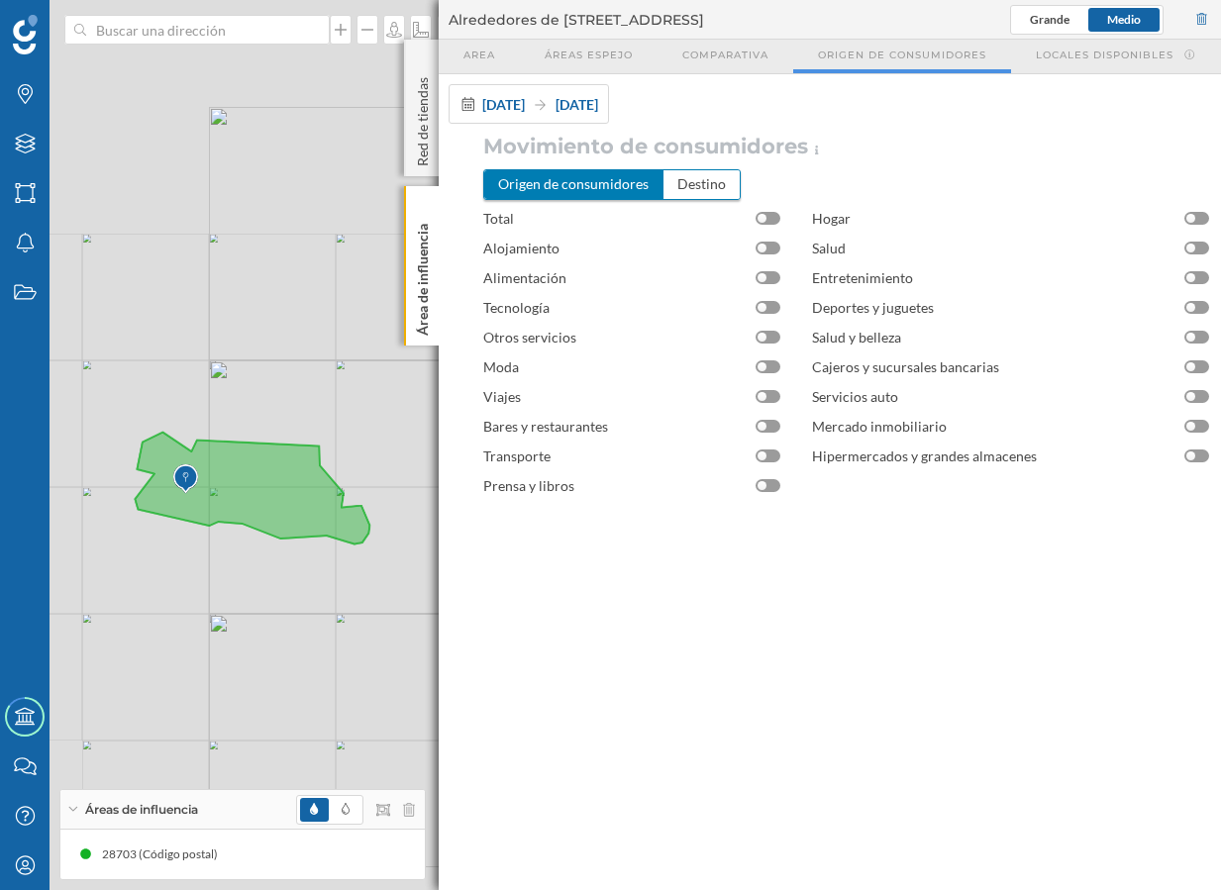
click at [191, 592] on div "© Mapbox © OpenStreetMap Improve this map" at bounding box center [610, 445] width 1221 height 890
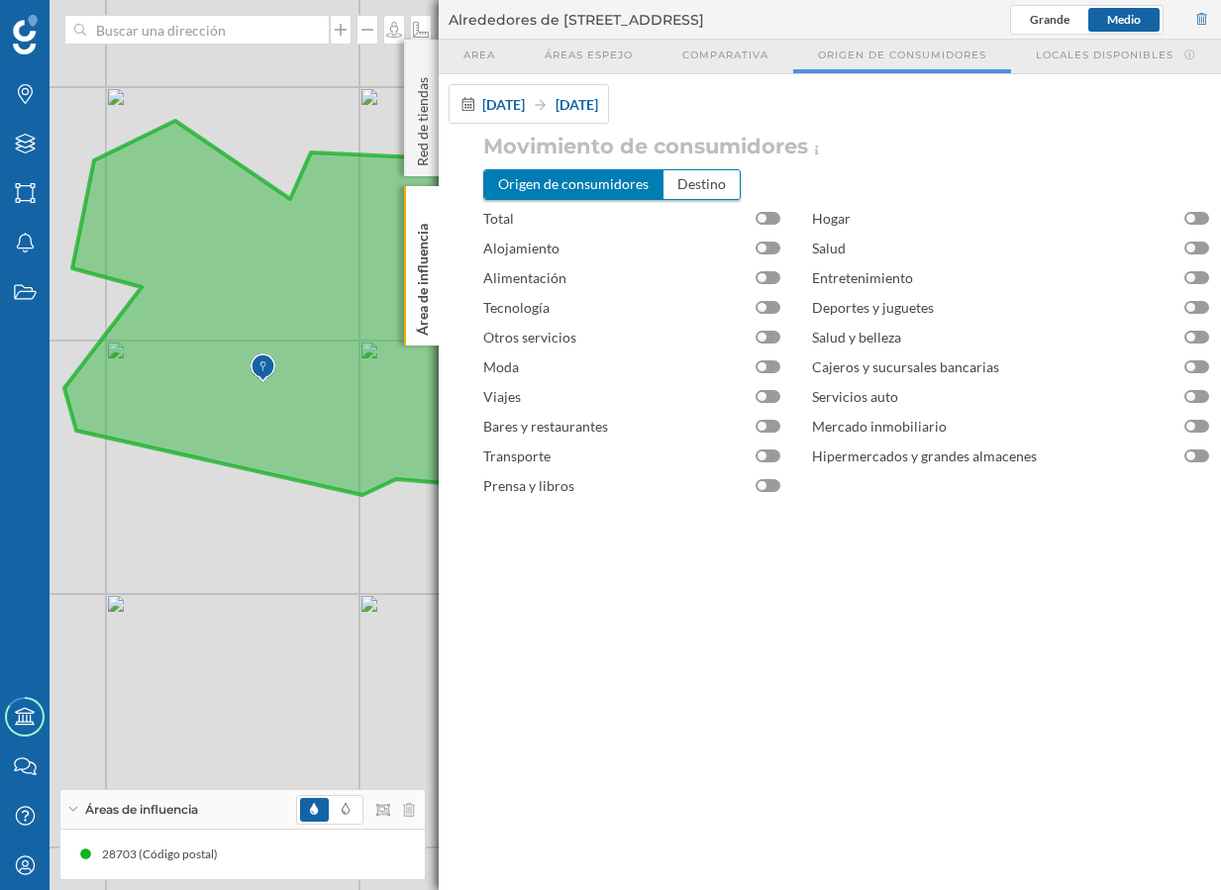
drag, startPoint x: 199, startPoint y: 438, endPoint x: 274, endPoint y: 417, distance: 78.1
click at [274, 417] on icon at bounding box center [533, 344] width 939 height 446
click at [767, 371] on div at bounding box center [767, 366] width 25 height 13
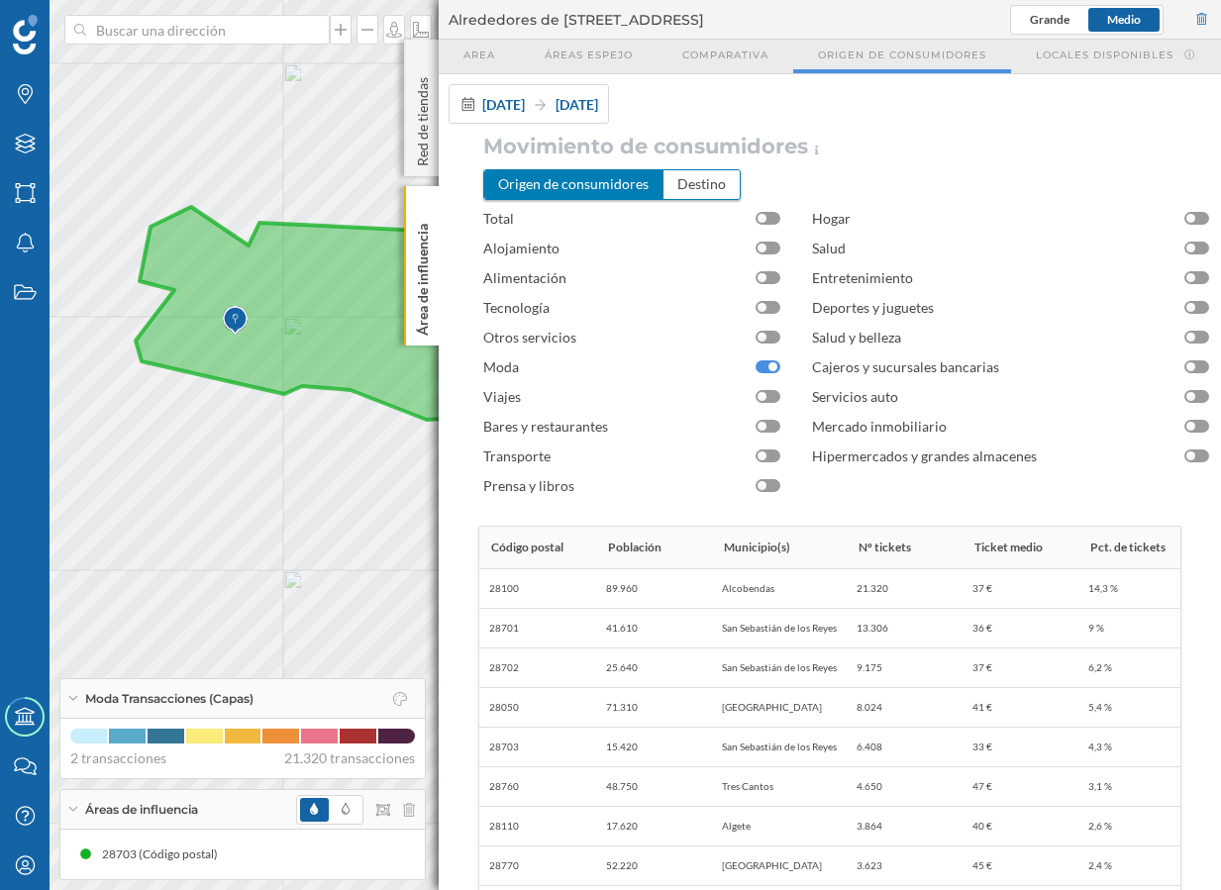
drag, startPoint x: 236, startPoint y: 489, endPoint x: 321, endPoint y: 360, distance: 154.3
click at [321, 360] on icon at bounding box center [370, 319] width 469 height 224
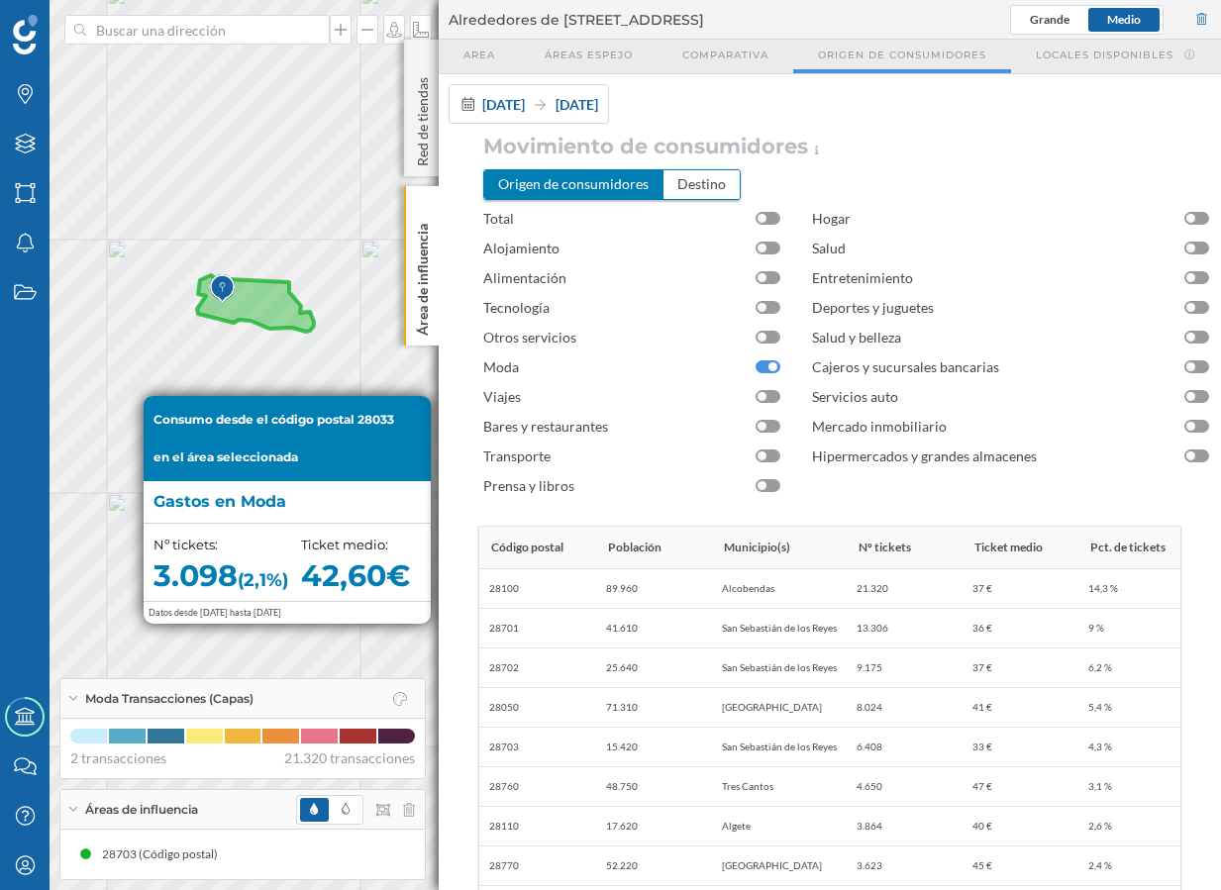
drag, startPoint x: 208, startPoint y: 432, endPoint x: 249, endPoint y: 274, distance: 162.8
click at [249, 275] on icon at bounding box center [255, 303] width 117 height 56
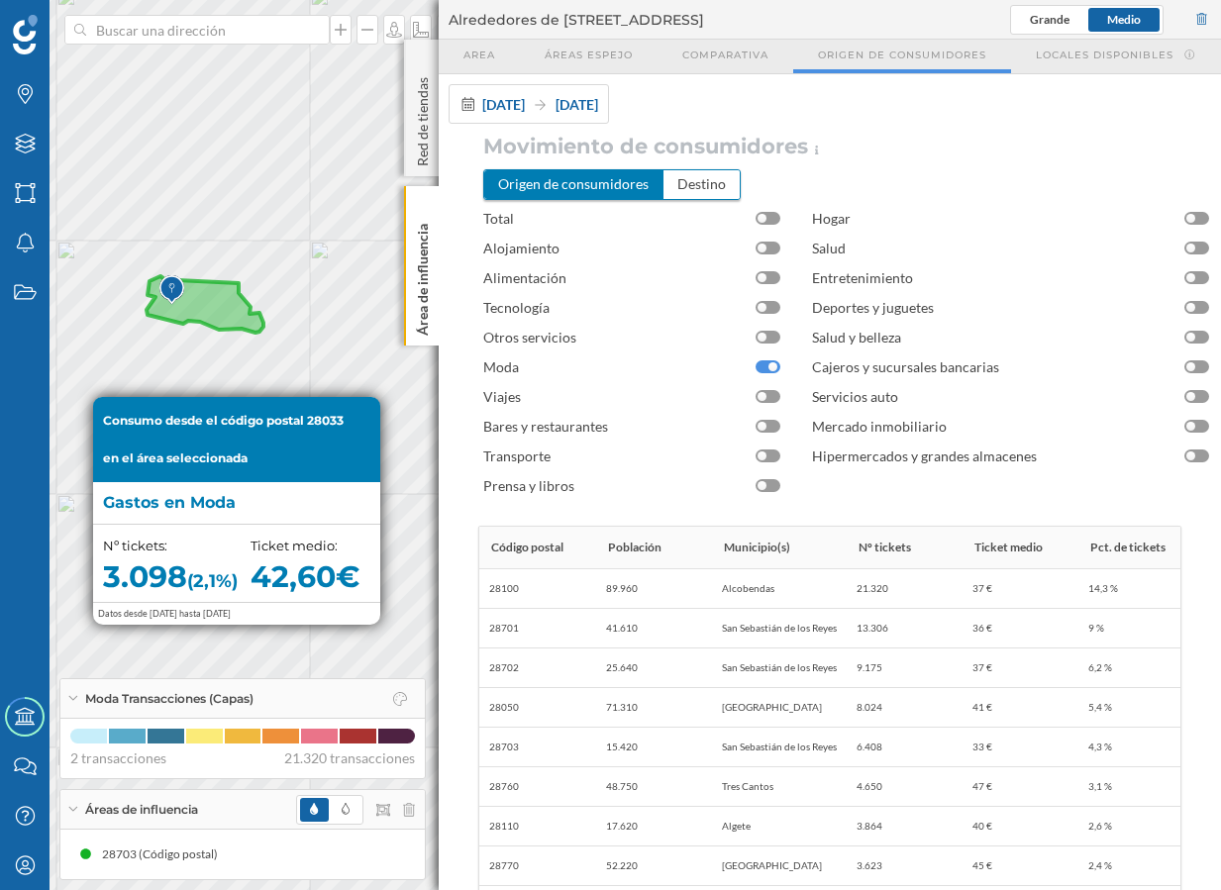
drag, startPoint x: 311, startPoint y: 274, endPoint x: 254, endPoint y: 267, distance: 56.8
click at [254, 276] on icon at bounding box center [205, 304] width 117 height 56
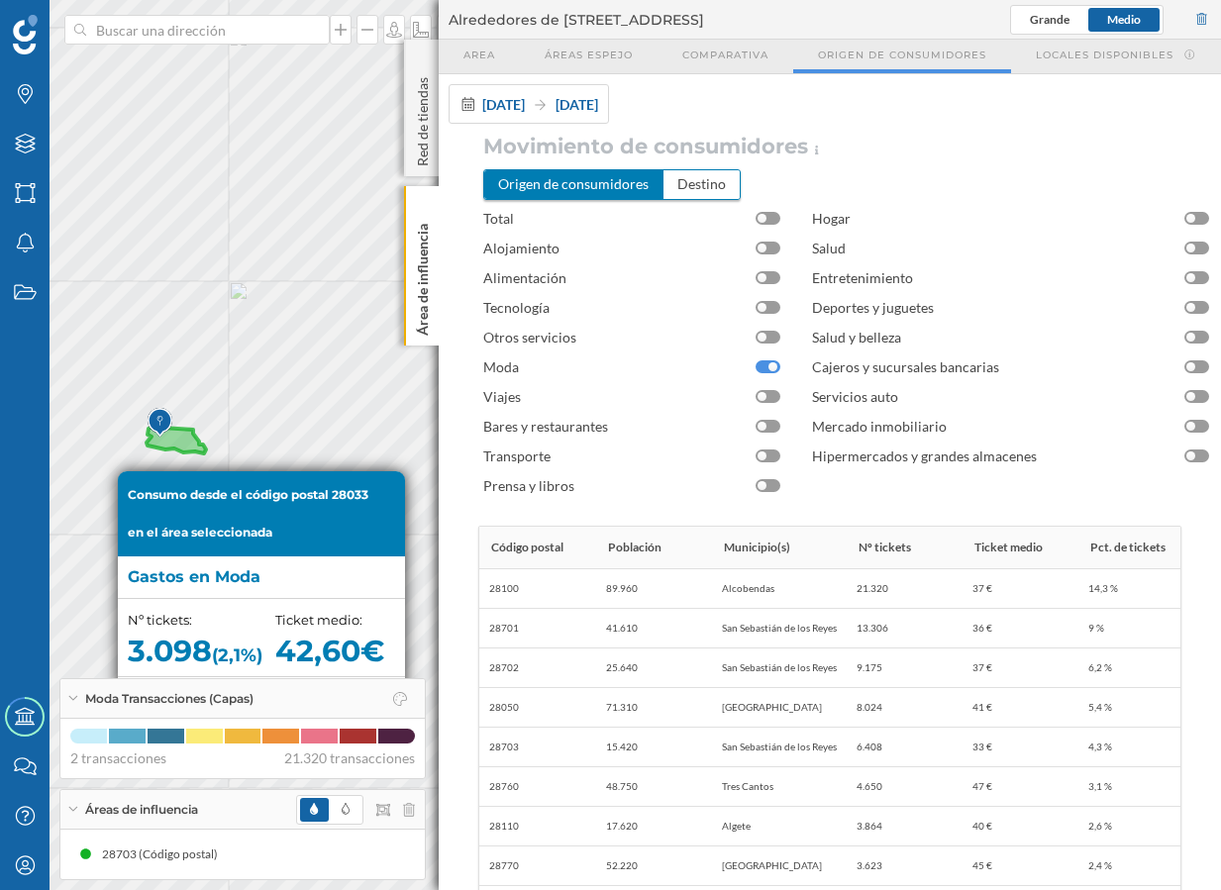
click at [181, 446] on icon at bounding box center [176, 440] width 59 height 28
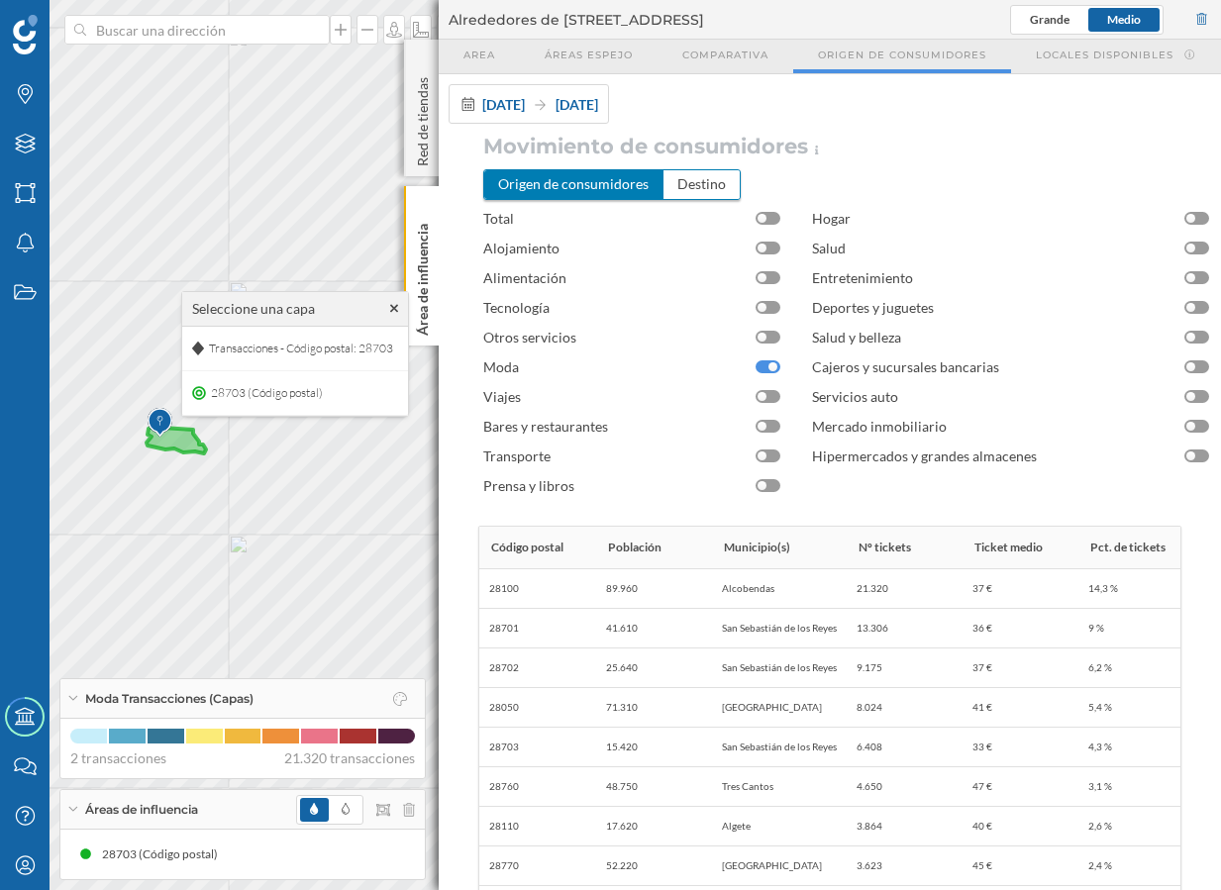
click at [397, 305] on icon at bounding box center [394, 309] width 9 height 14
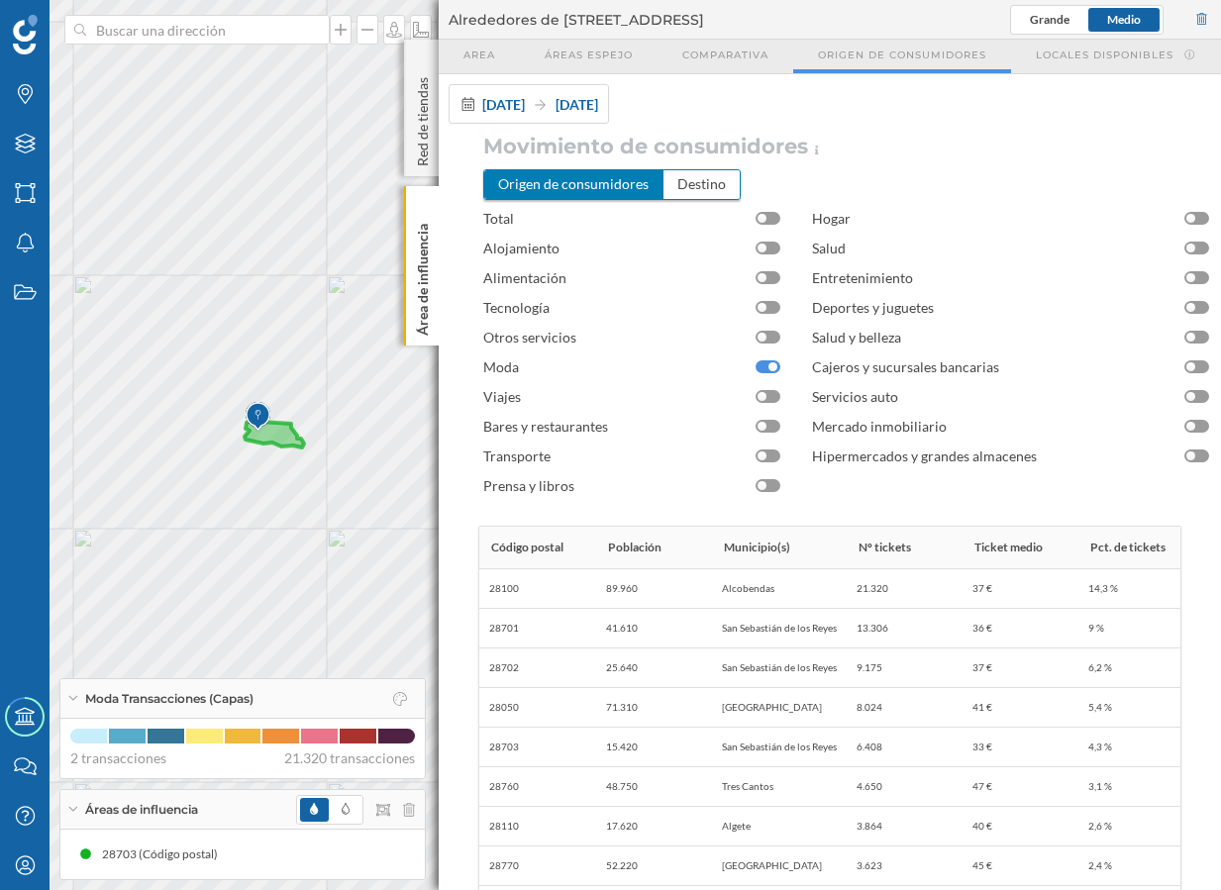
drag, startPoint x: 248, startPoint y: 410, endPoint x: 218, endPoint y: 337, distance: 79.4
click at [245, 397] on img at bounding box center [257, 417] width 25 height 40
click at [707, 188] on div "Destino" at bounding box center [701, 184] width 76 height 28
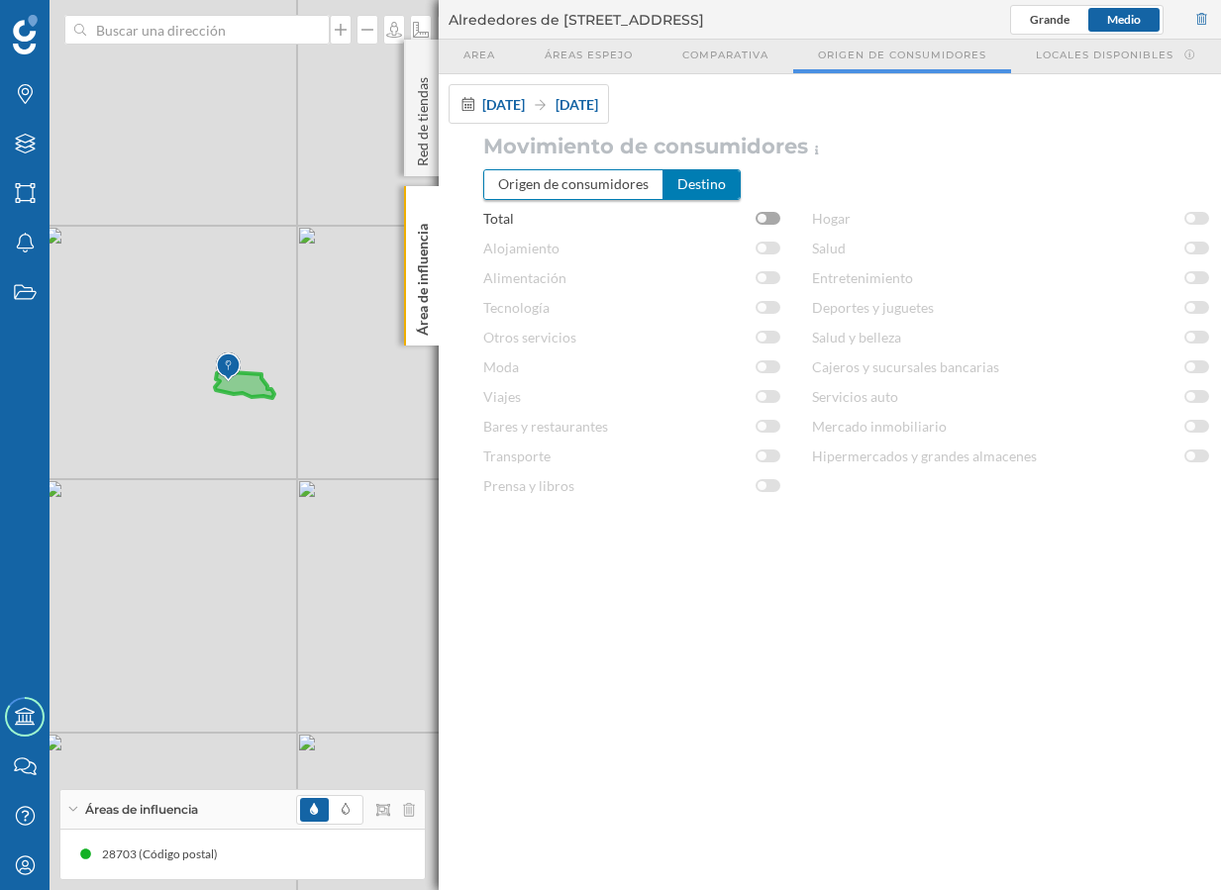
click at [763, 217] on div at bounding box center [761, 218] width 9 height 9
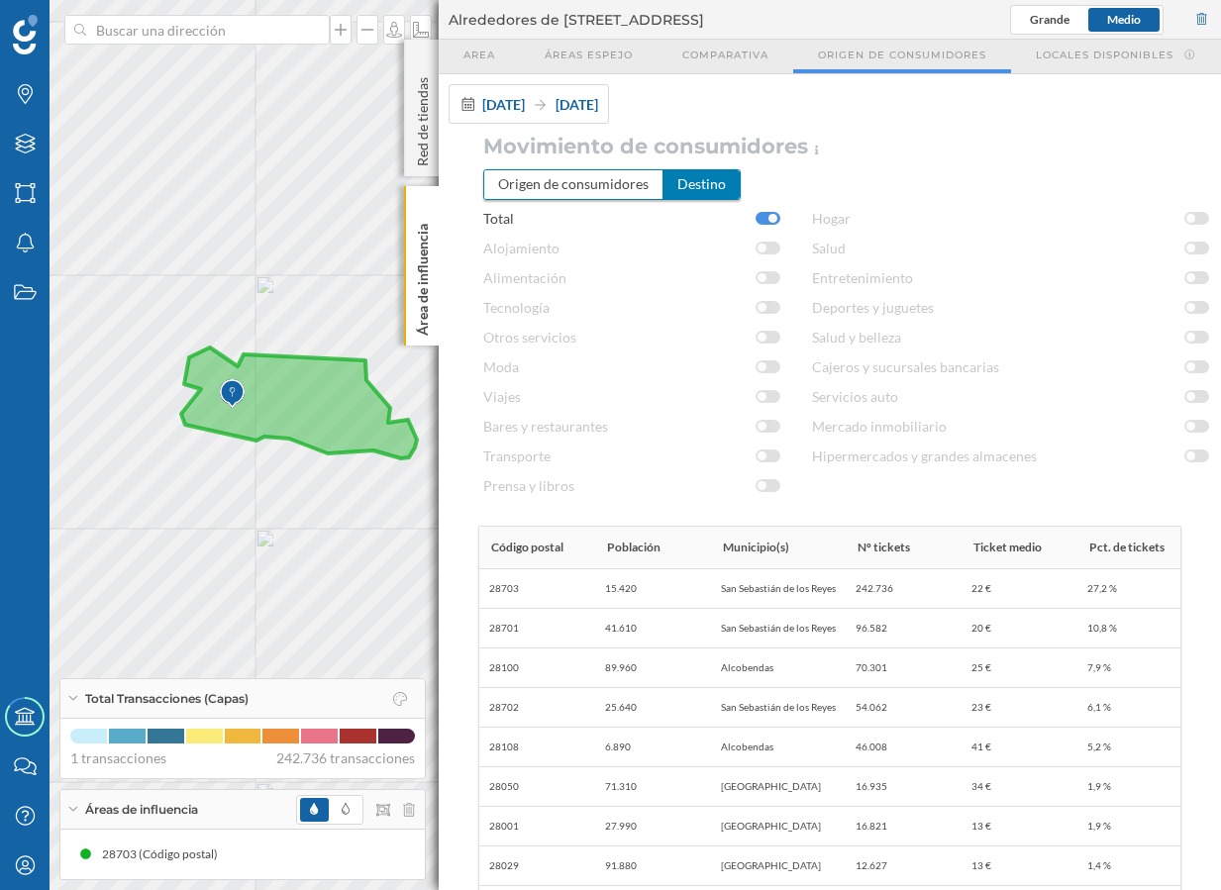
drag, startPoint x: 190, startPoint y: 377, endPoint x: 275, endPoint y: 377, distance: 85.1
click at [275, 377] on icon at bounding box center [299, 402] width 236 height 111
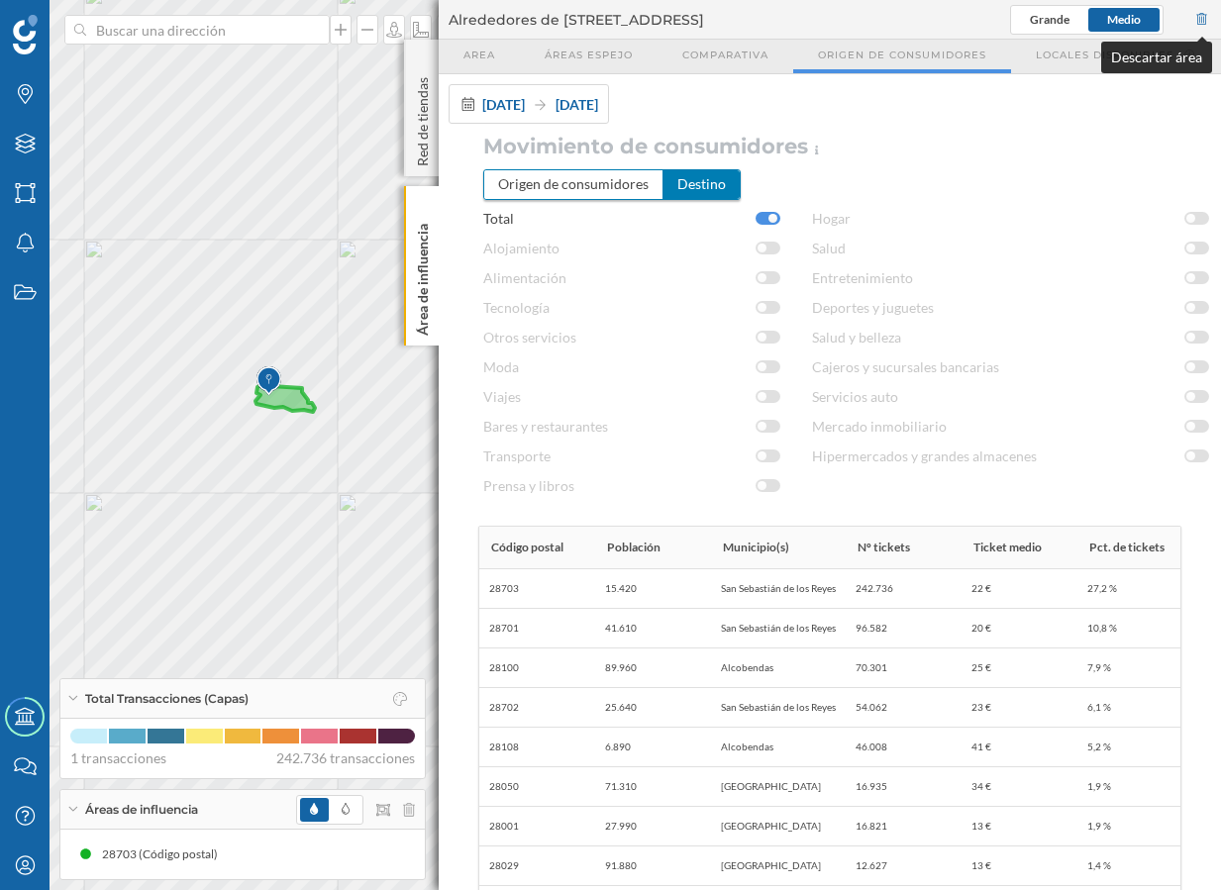
click at [1208, 24] on div at bounding box center [1202, 20] width 18 height 30
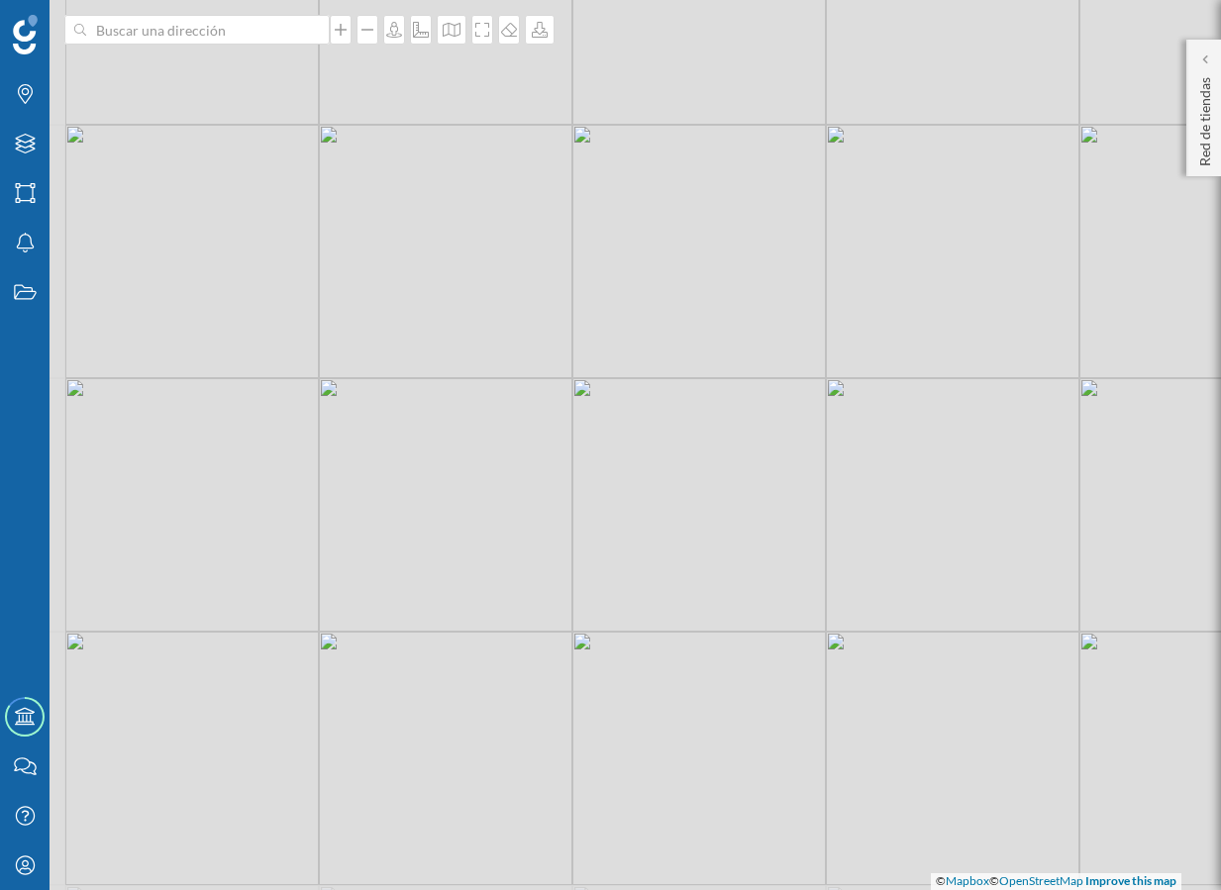
drag, startPoint x: 192, startPoint y: 496, endPoint x: 471, endPoint y: 382, distance: 301.5
click at [471, 381] on div "© Mapbox © OpenStreetMap Improve this map" at bounding box center [610, 445] width 1221 height 890
drag, startPoint x: 928, startPoint y: 349, endPoint x: 890, endPoint y: 397, distance: 60.6
click at [890, 397] on div "© Mapbox © OpenStreetMap Improve this map" at bounding box center [610, 445] width 1221 height 890
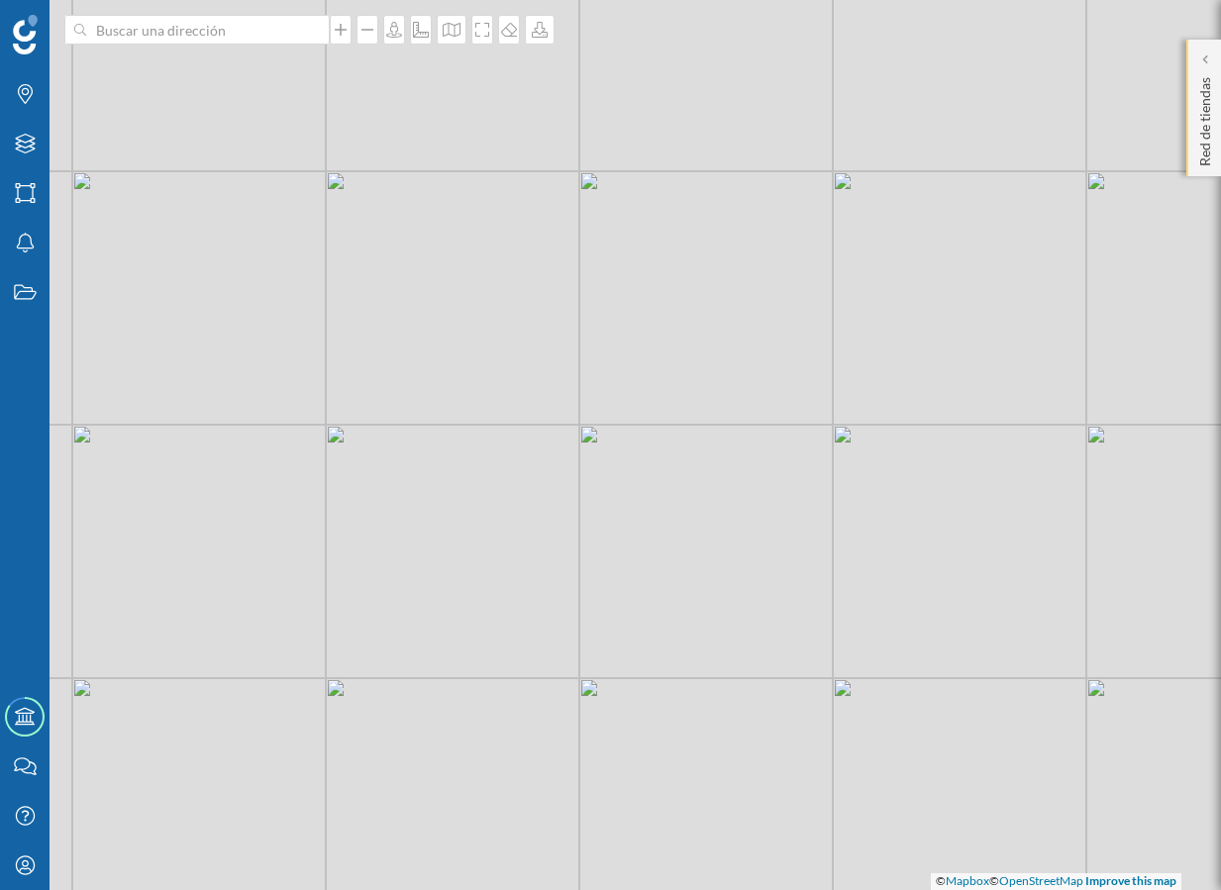
click at [1211, 124] on p "Red de tiendas" at bounding box center [1205, 117] width 20 height 97
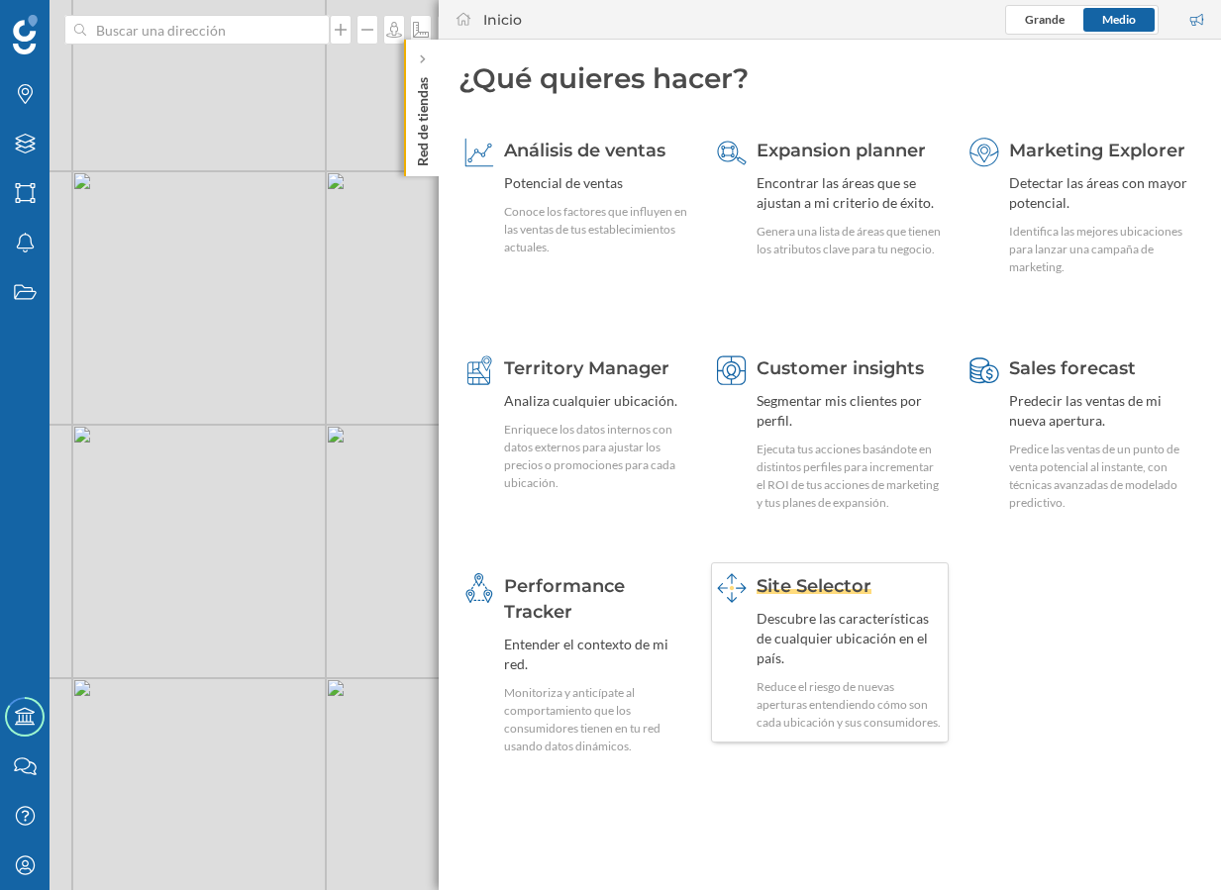
click at [850, 601] on div "Site Selector Descubre las características de cualquier ubicación en el país. R…" at bounding box center [849, 652] width 186 height 158
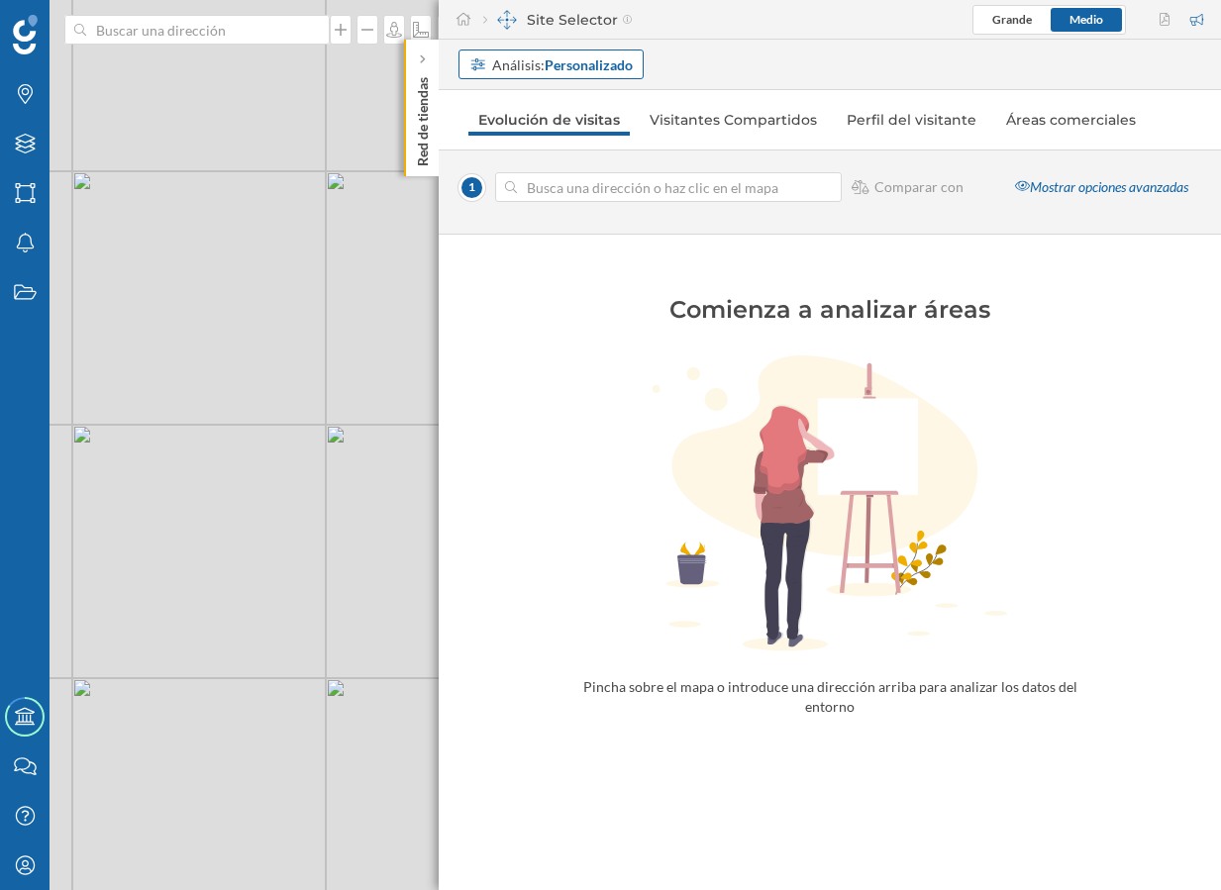
click at [602, 62] on strong "Personalizado" at bounding box center [588, 64] width 88 height 17
click at [609, 169] on div "Área comercial" at bounding box center [549, 174] width 161 height 21
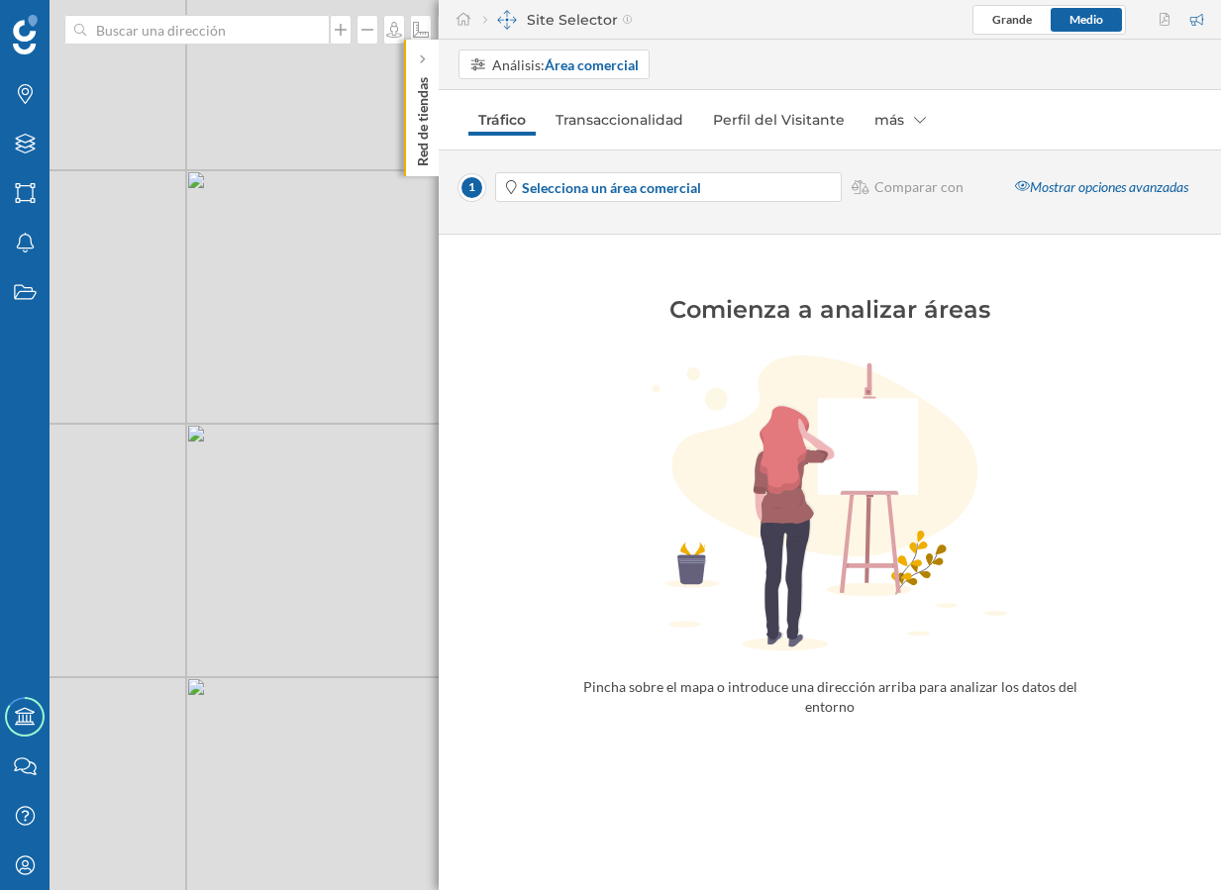
drag, startPoint x: 235, startPoint y: 580, endPoint x: 78, endPoint y: 585, distance: 156.5
click at [80, 583] on div "© Mapbox © OpenStreetMap Improve this map" at bounding box center [610, 445] width 1221 height 890
drag, startPoint x: 280, startPoint y: 480, endPoint x: 206, endPoint y: 526, distance: 87.1
click at [206, 526] on div "© Mapbox © OpenStreetMap Improve this map" at bounding box center [610, 445] width 1221 height 890
click at [684, 179] on strong "Selecciona un área comercial" at bounding box center [611, 187] width 179 height 17
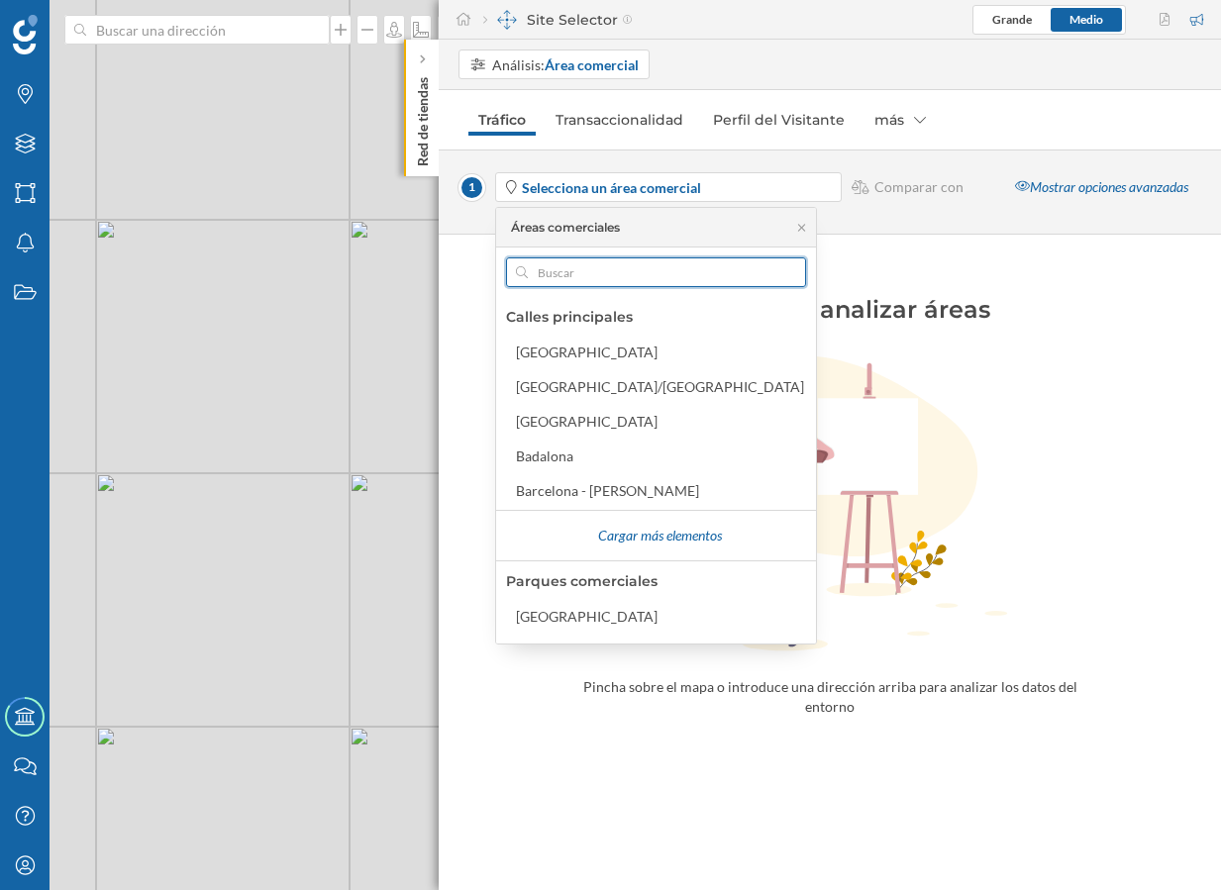
click at [555, 275] on input "text" at bounding box center [656, 272] width 256 height 30
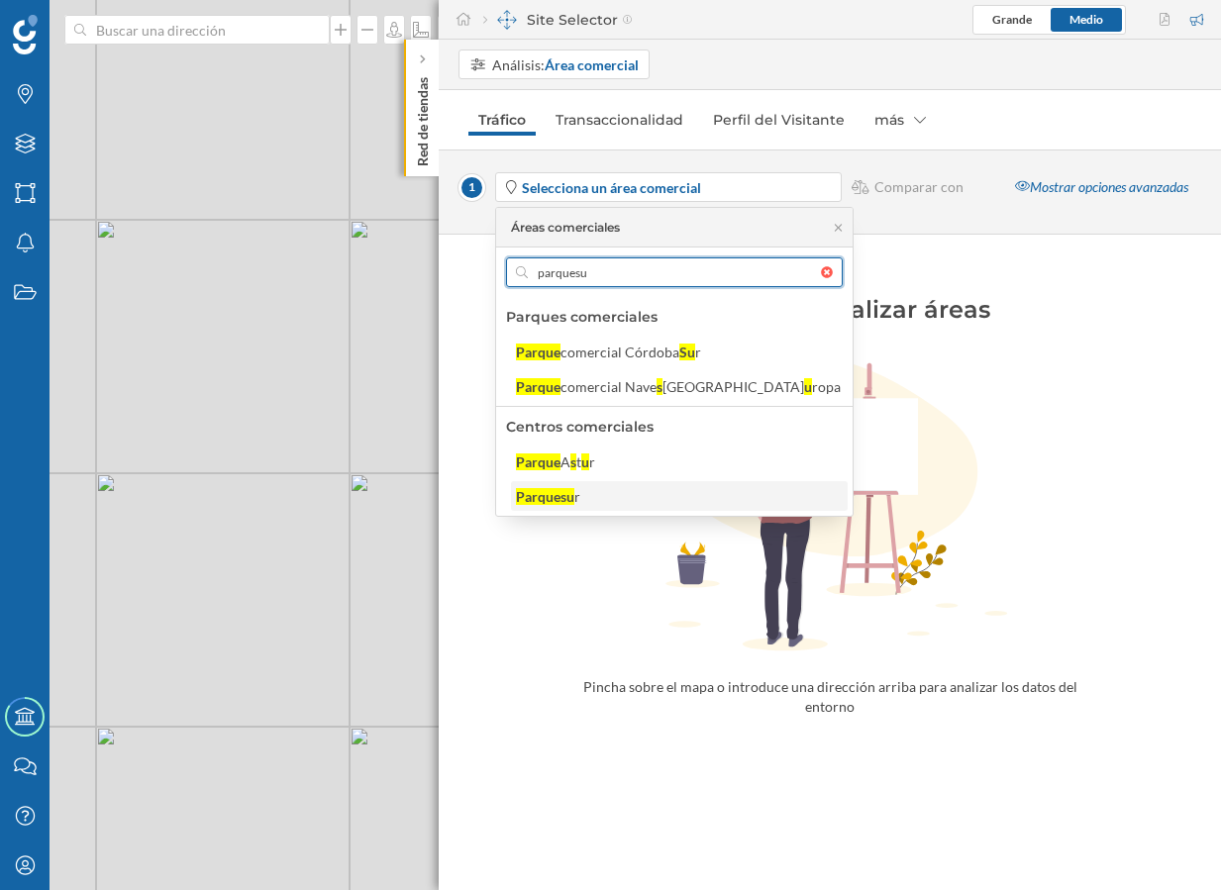
type input "parquesu"
click at [557, 498] on div "Parquesu" at bounding box center [545, 496] width 58 height 17
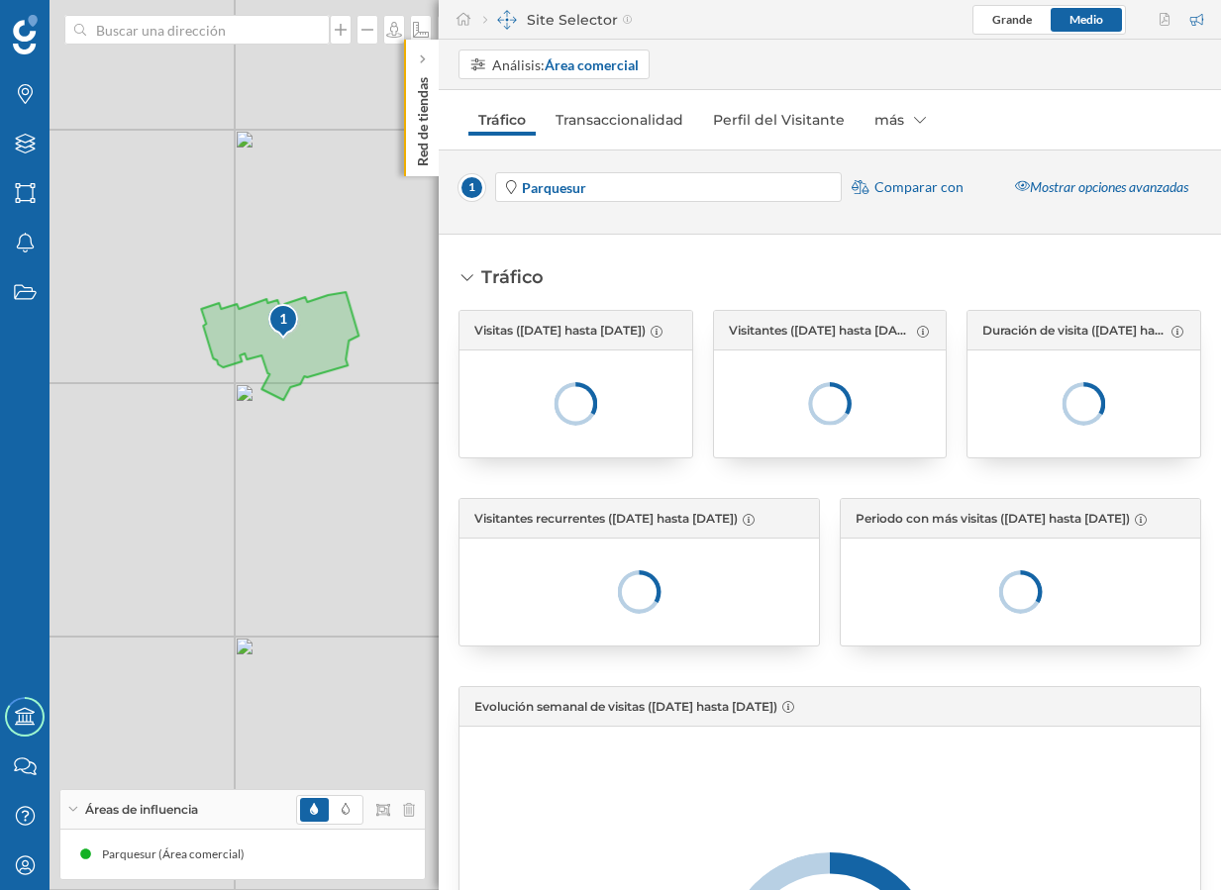
drag, startPoint x: 117, startPoint y: 448, endPoint x: 245, endPoint y: 455, distance: 127.9
click at [245, 455] on div "1 © Mapbox © OpenStreetMap Improve this map" at bounding box center [610, 445] width 1221 height 890
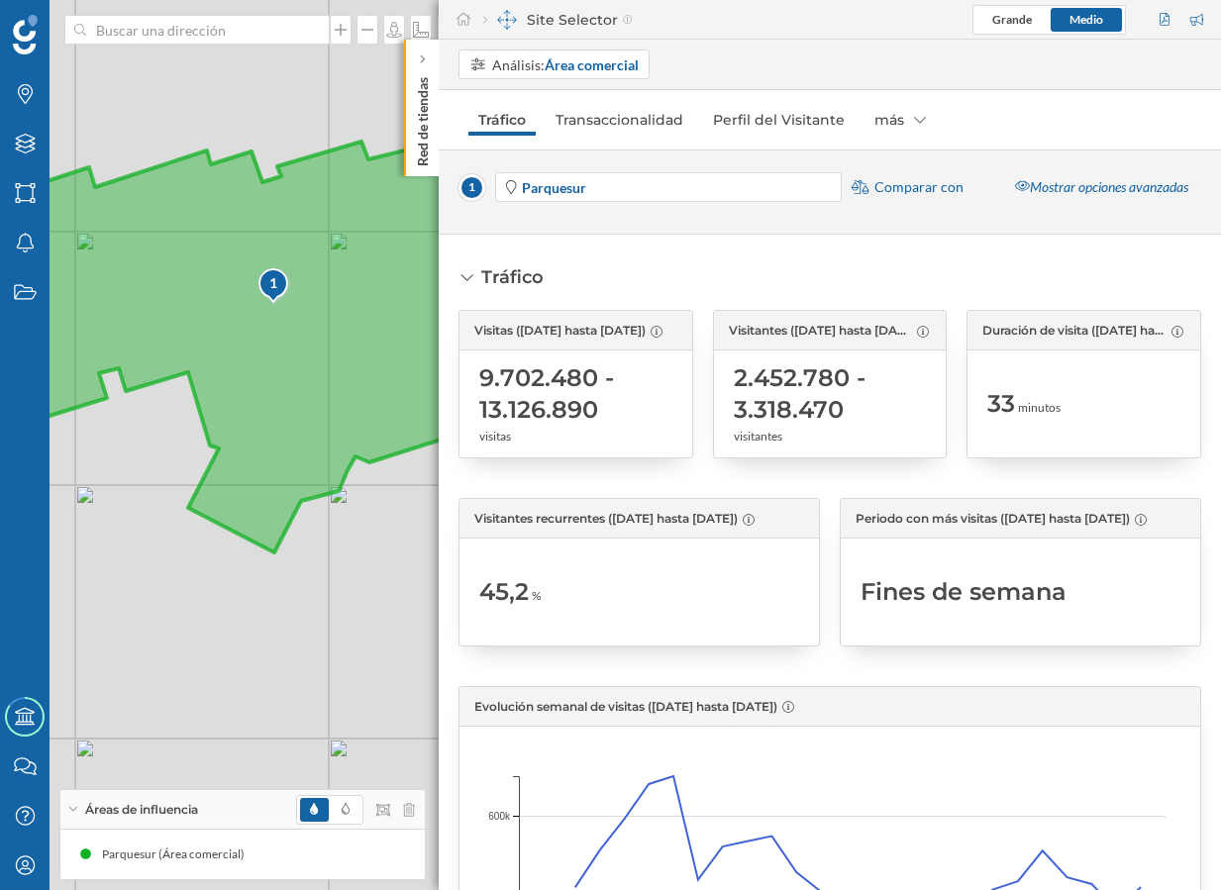
drag, startPoint x: 320, startPoint y: 344, endPoint x: 210, endPoint y: 482, distance: 176.1
click at [210, 482] on icon at bounding box center [261, 337] width 632 height 432
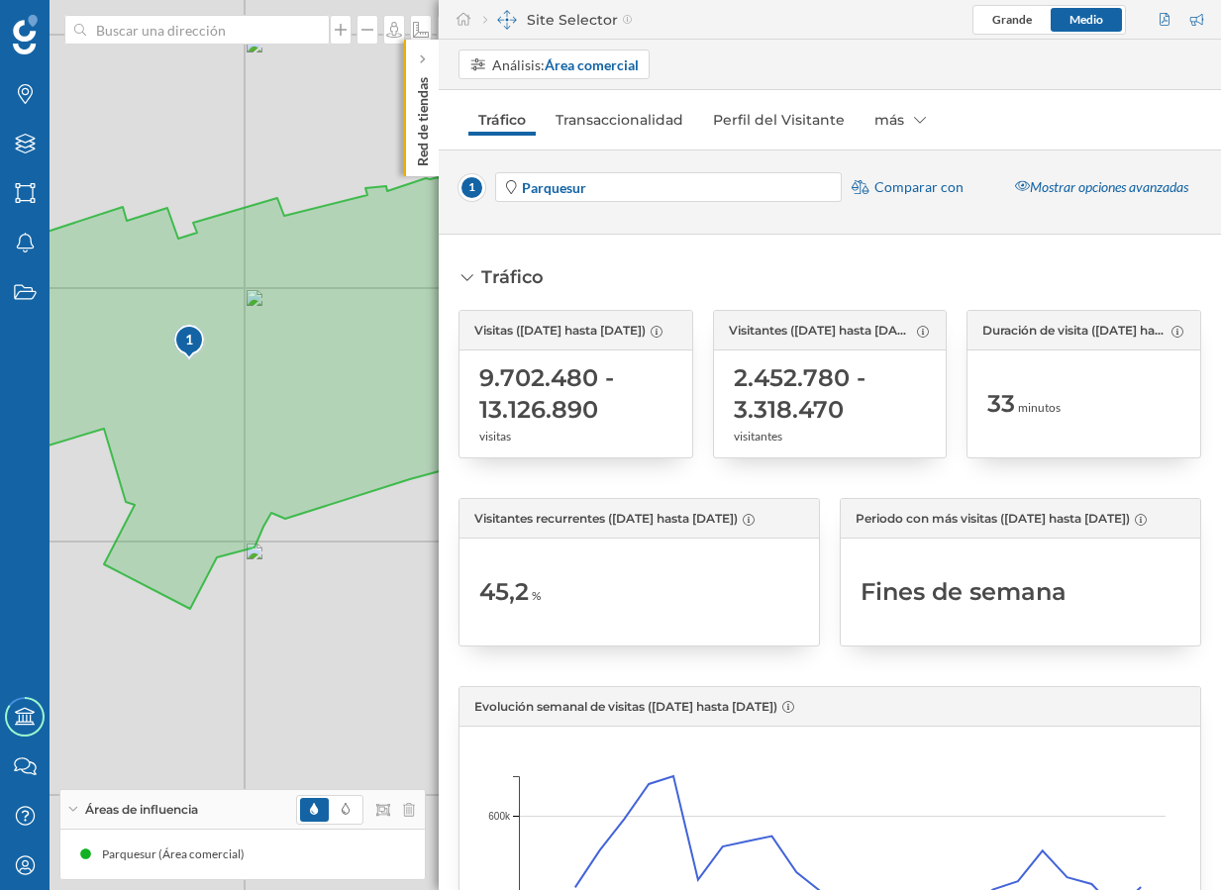
drag, startPoint x: 262, startPoint y: 582, endPoint x: 205, endPoint y: 615, distance: 66.1
click at [205, 615] on div "1 © Mapbox © OpenStreetMap Improve this map" at bounding box center [610, 445] width 1221 height 890
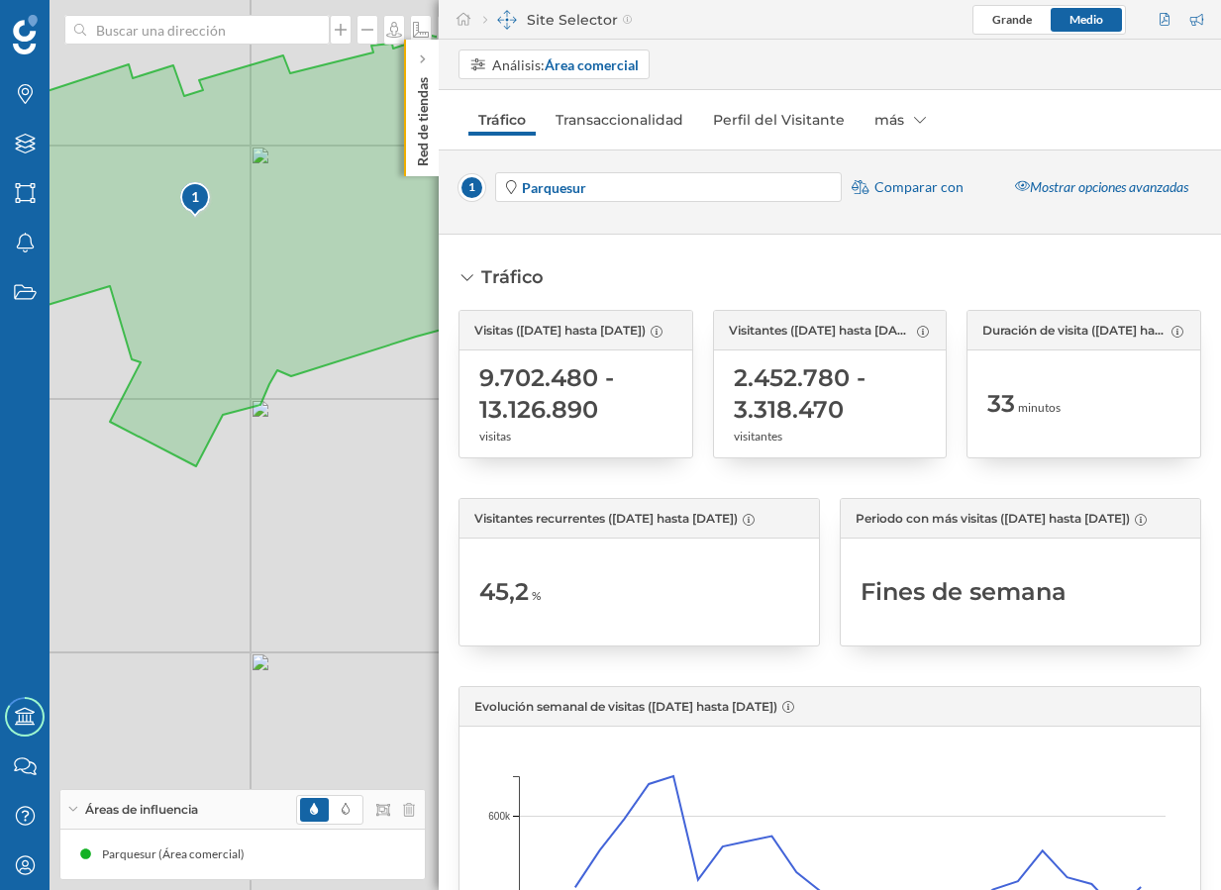
drag, startPoint x: 339, startPoint y: 510, endPoint x: 414, endPoint y: 374, distance: 155.1
click at [414, 374] on div "1 © Mapbox © OpenStreetMap Improve this map" at bounding box center [610, 445] width 1221 height 890
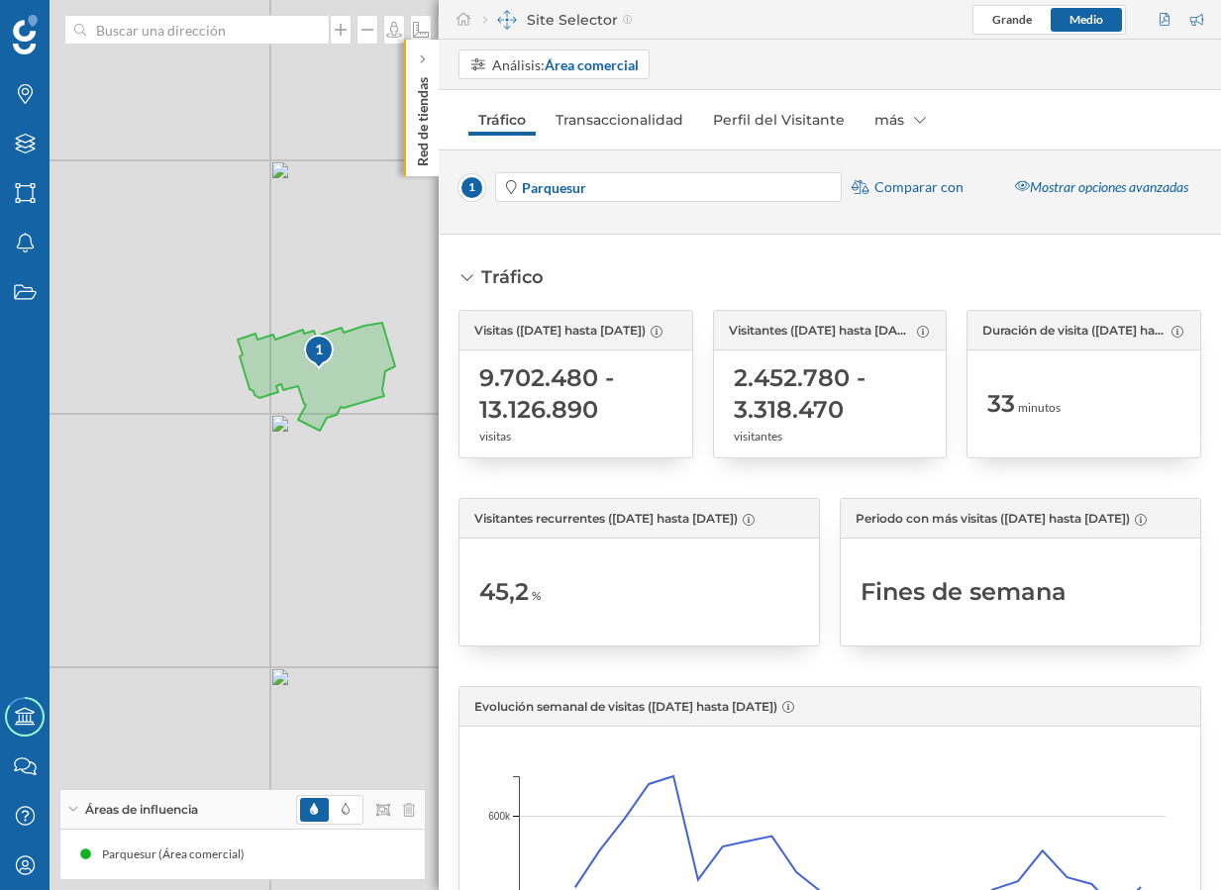
drag, startPoint x: 345, startPoint y: 423, endPoint x: 311, endPoint y: 420, distance: 34.8
click at [313, 422] on div "1 © Mapbox © OpenStreetMap Improve this map" at bounding box center [610, 445] width 1221 height 890
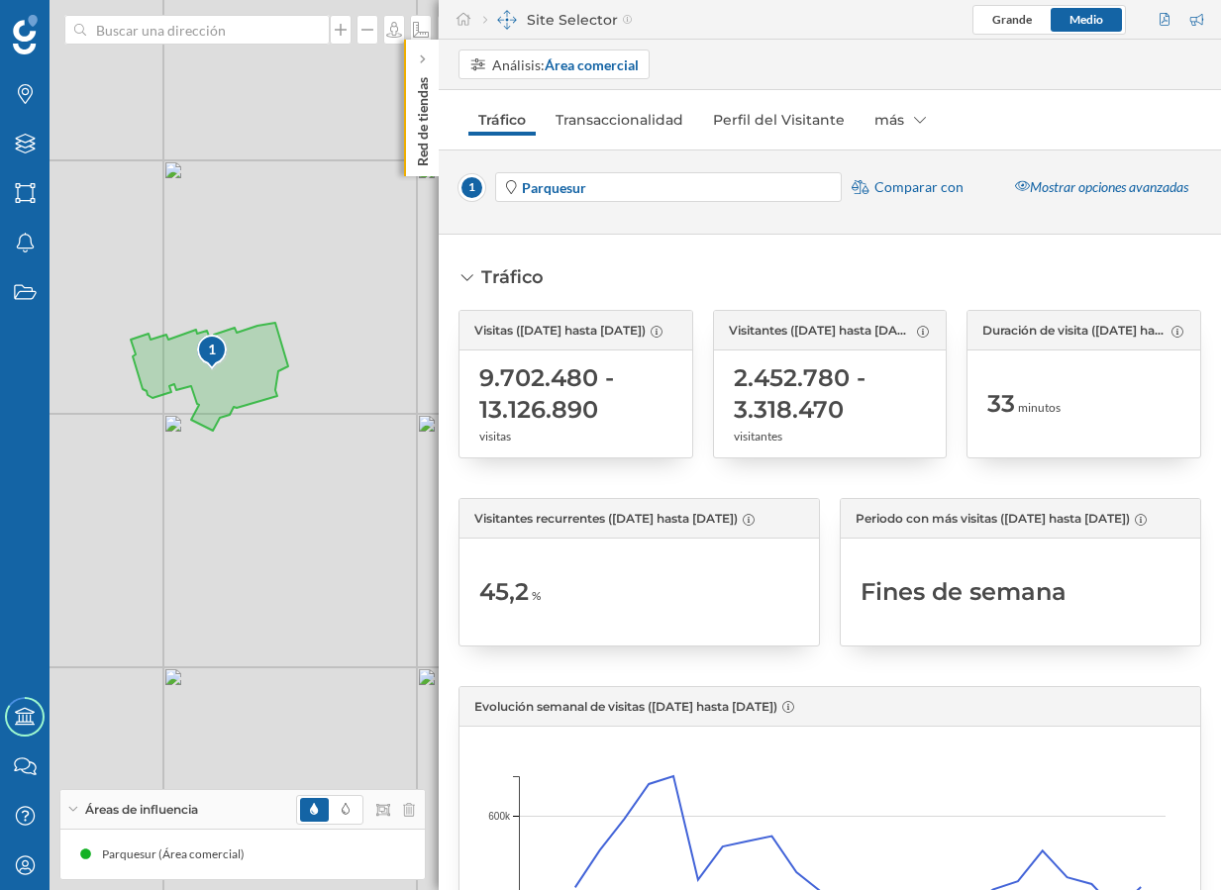
drag, startPoint x: 356, startPoint y: 478, endPoint x: 286, endPoint y: 480, distance: 70.3
click at [286, 480] on div "1 © Mapbox © OpenStreetMap Improve this map" at bounding box center [610, 445] width 1221 height 890
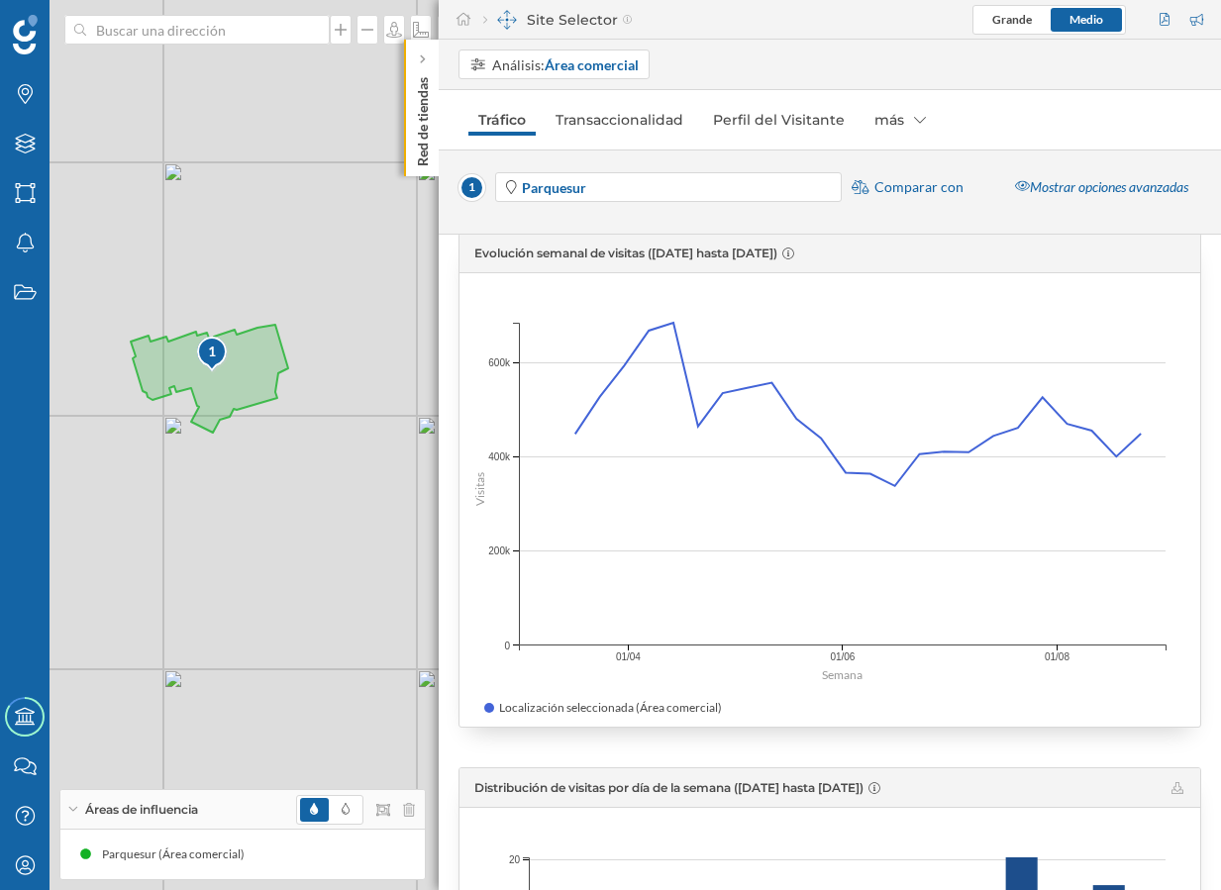
scroll to position [454, 0]
drag, startPoint x: 653, startPoint y: 252, endPoint x: 819, endPoint y: 251, distance: 165.3
click at [777, 251] on span "Evolución semanal de visitas ([DATE] hasta [DATE])" at bounding box center [625, 252] width 303 height 15
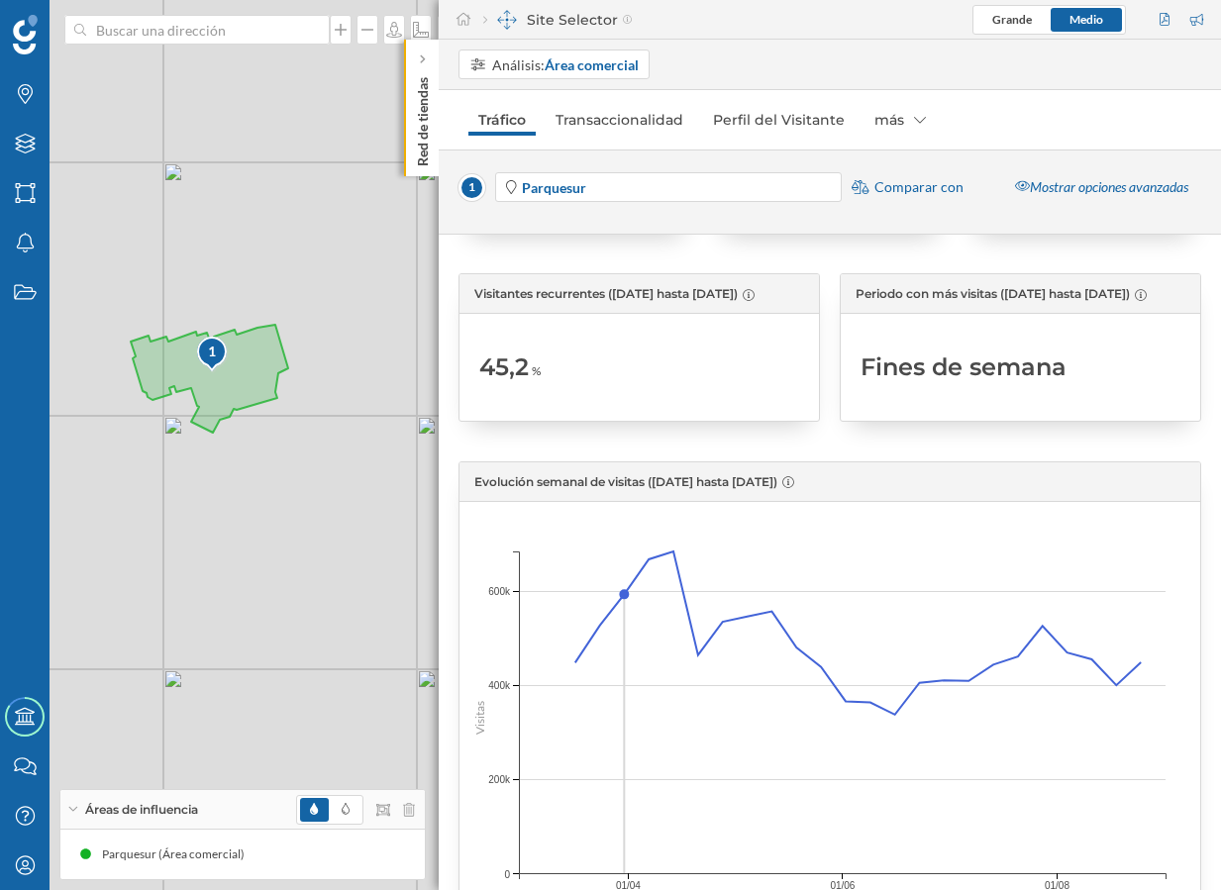
scroll to position [198, 0]
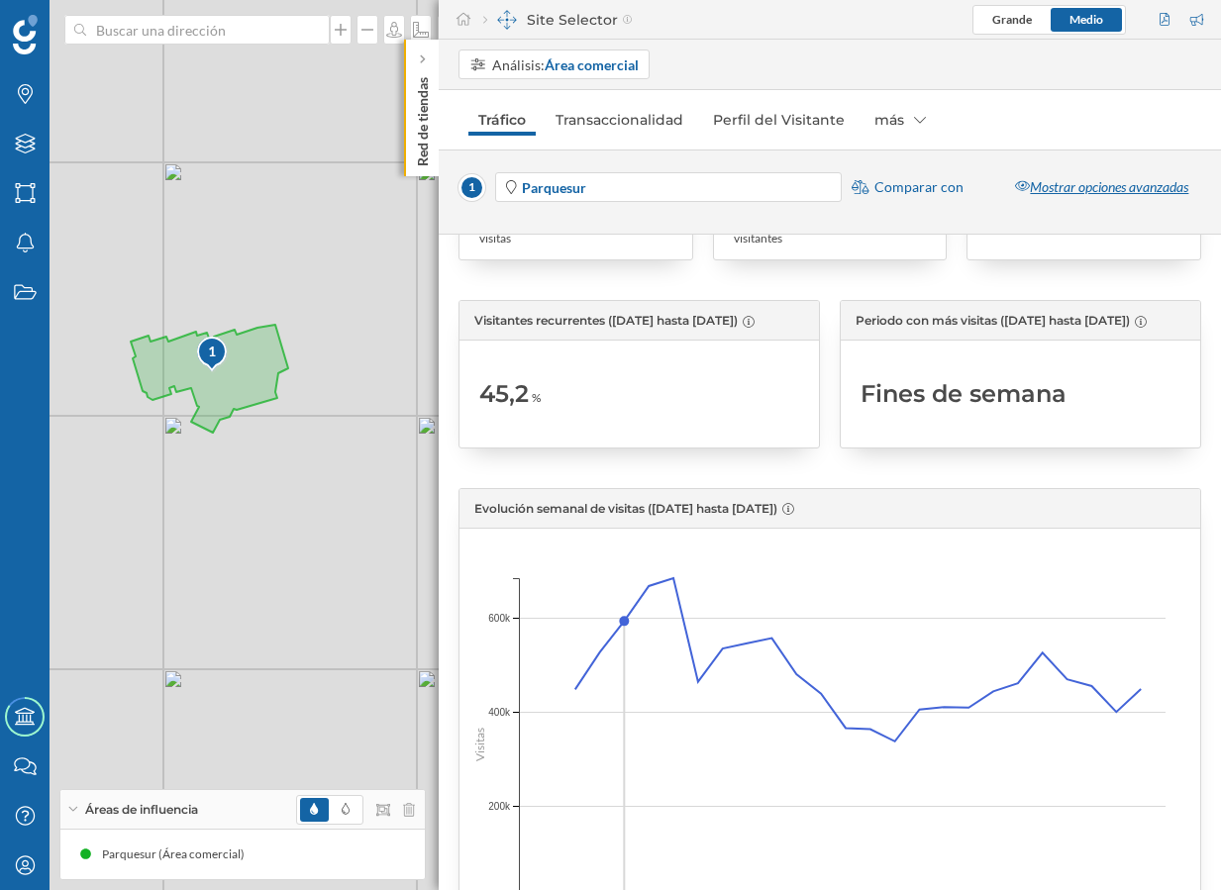
click at [1123, 190] on div "Mostrar opciones avanzadas" at bounding box center [1101, 187] width 199 height 30
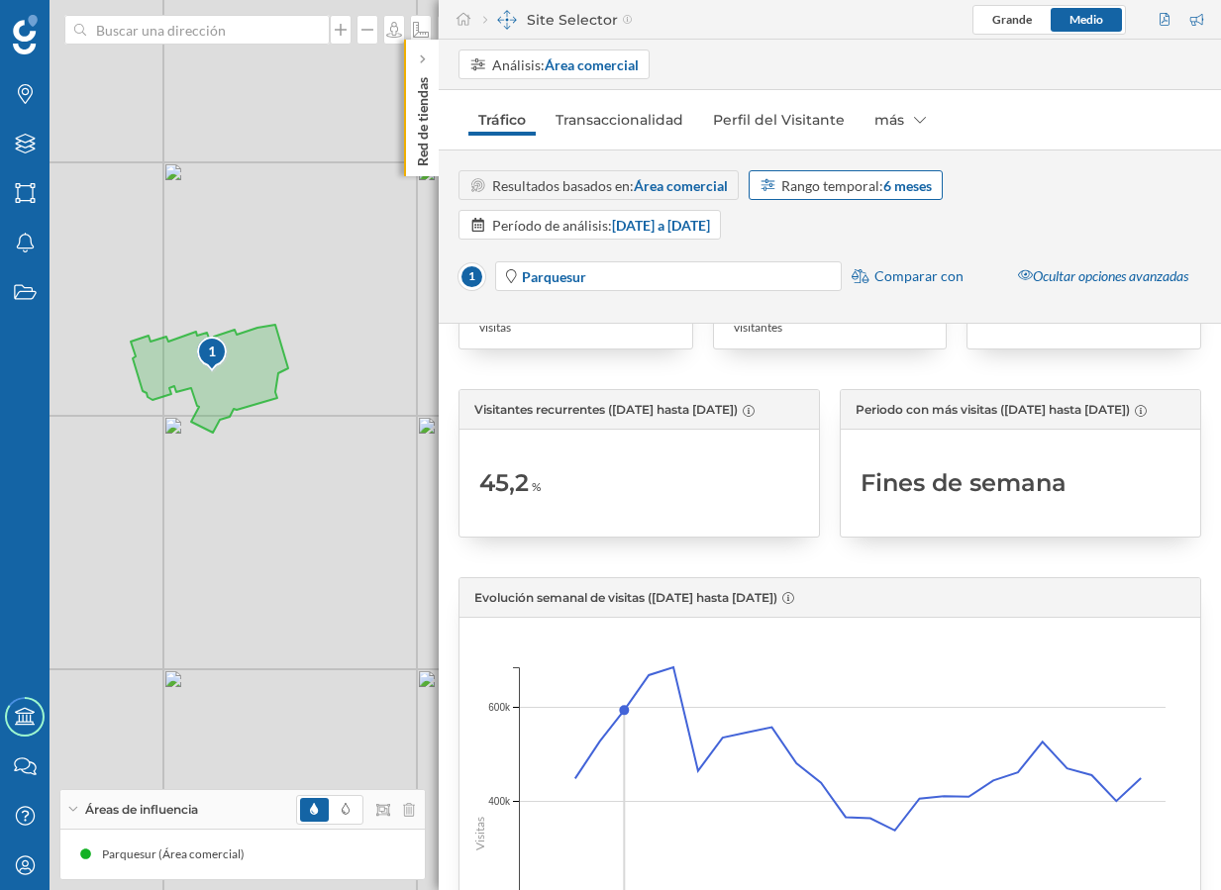
click at [900, 185] on strong "6 meses" at bounding box center [907, 185] width 49 height 17
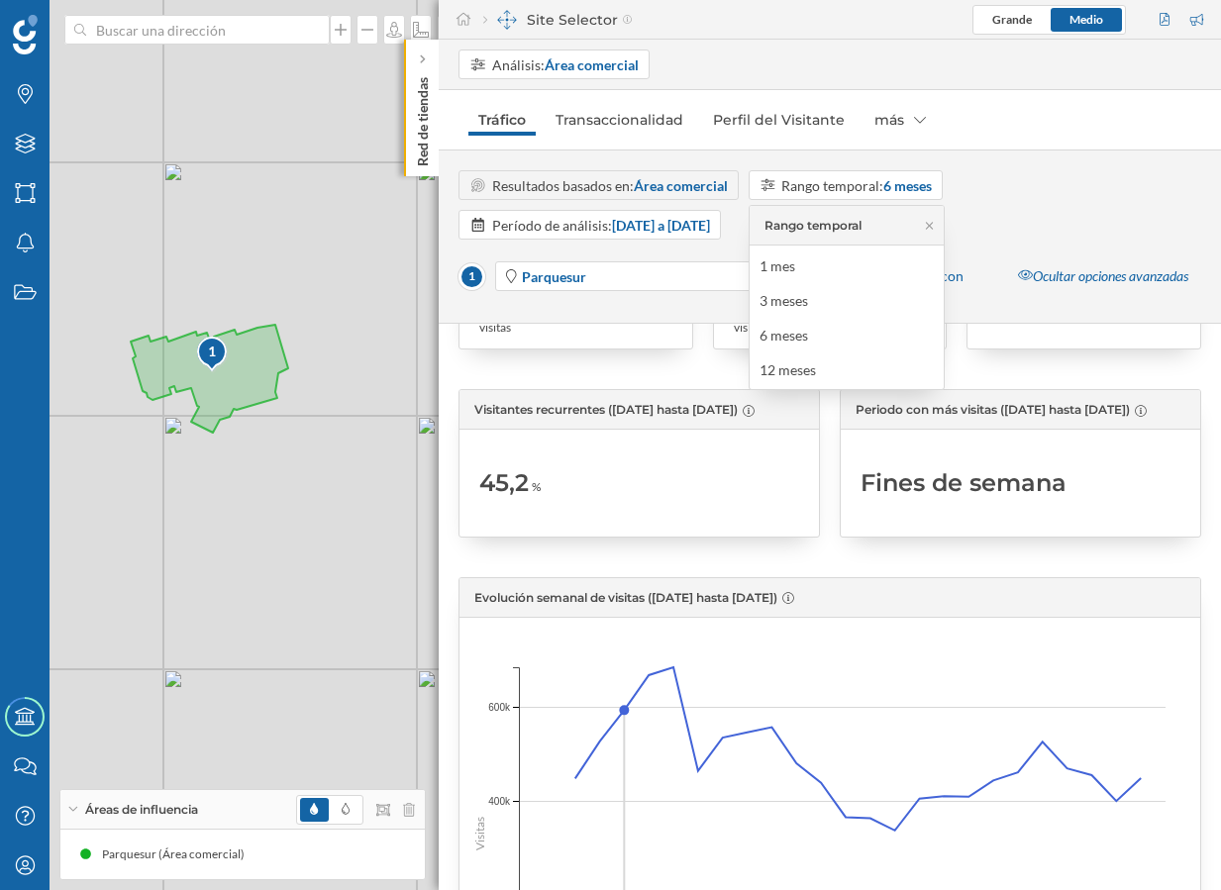
click at [1081, 212] on div "Resultados basados en: Área comercial Rango temporal: 6 meses Período de anális…" at bounding box center [829, 204] width 742 height 69
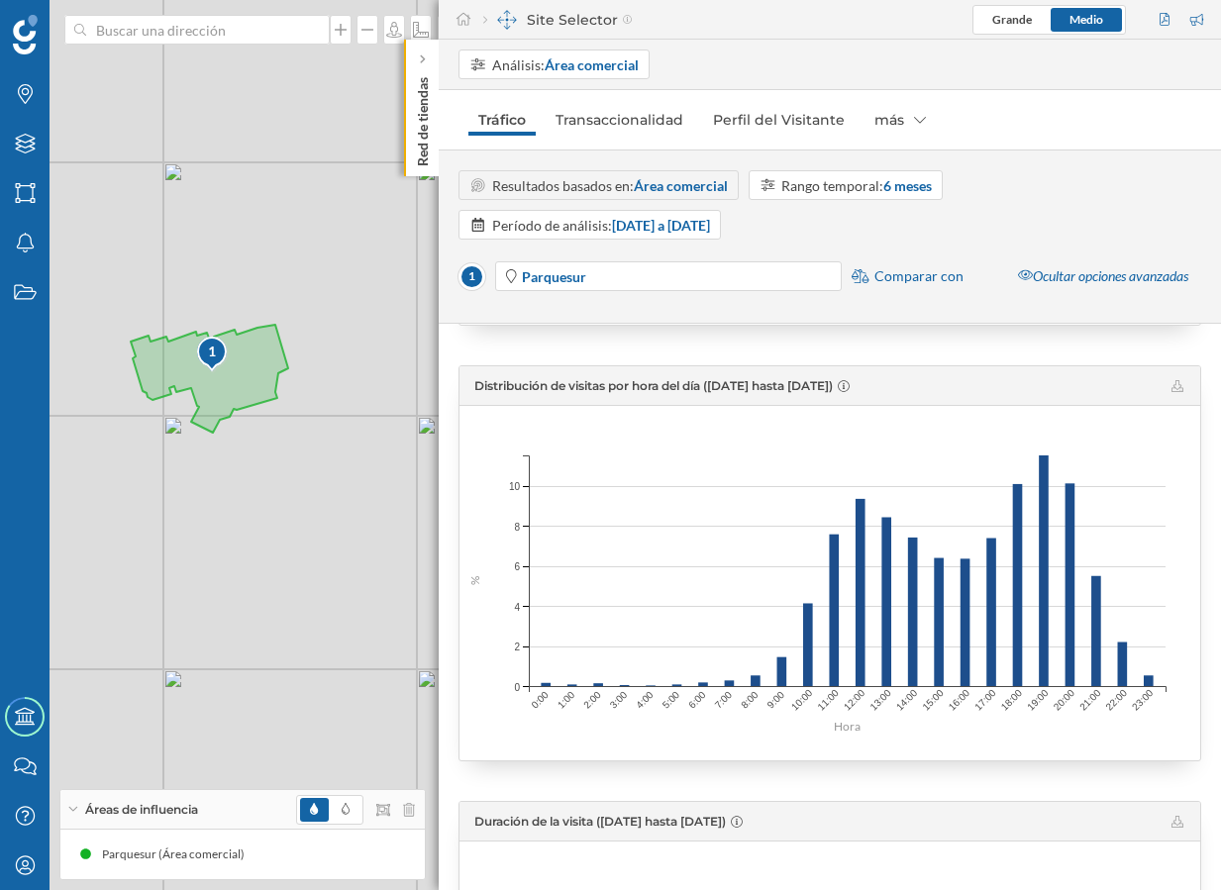
scroll to position [1414, 0]
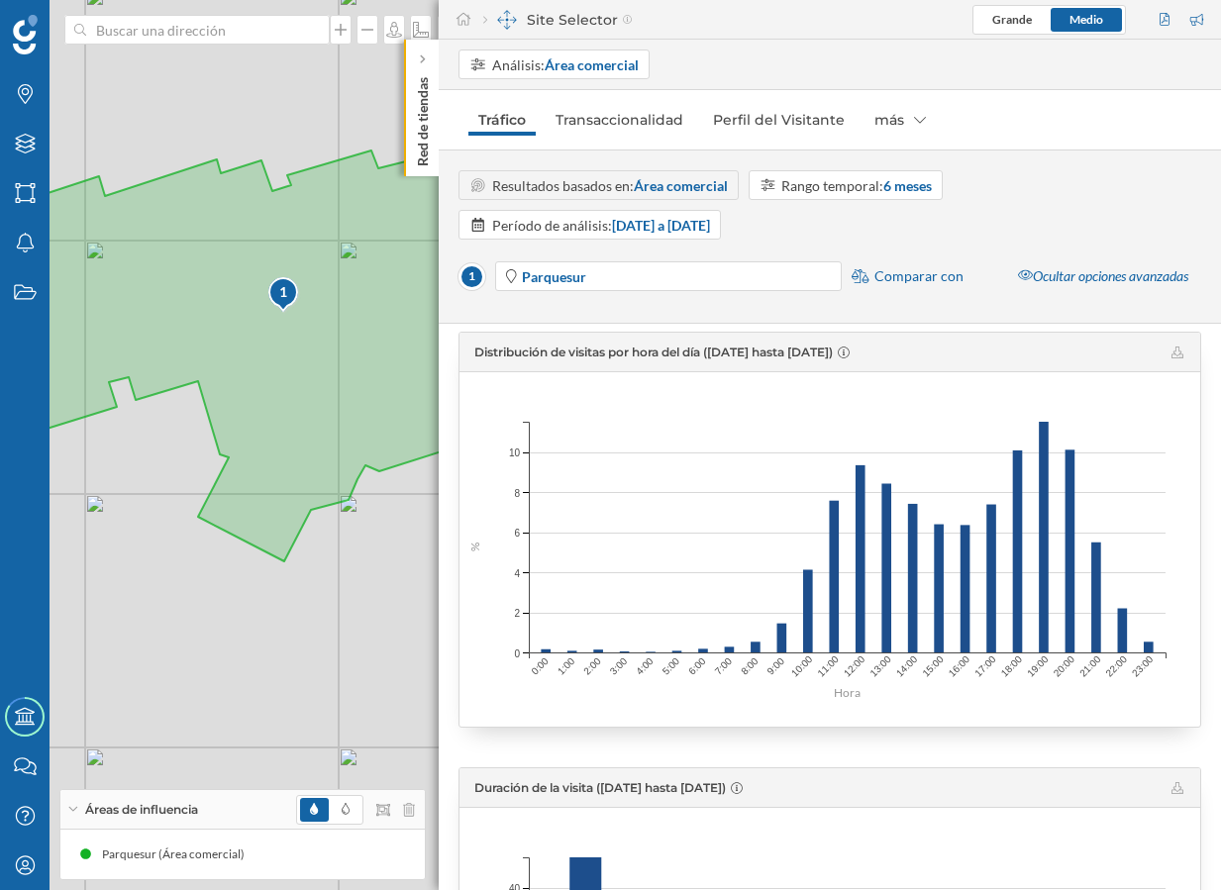
drag, startPoint x: 167, startPoint y: 436, endPoint x: 288, endPoint y: 400, distance: 125.9
click at [288, 400] on icon at bounding box center [271, 346] width 629 height 432
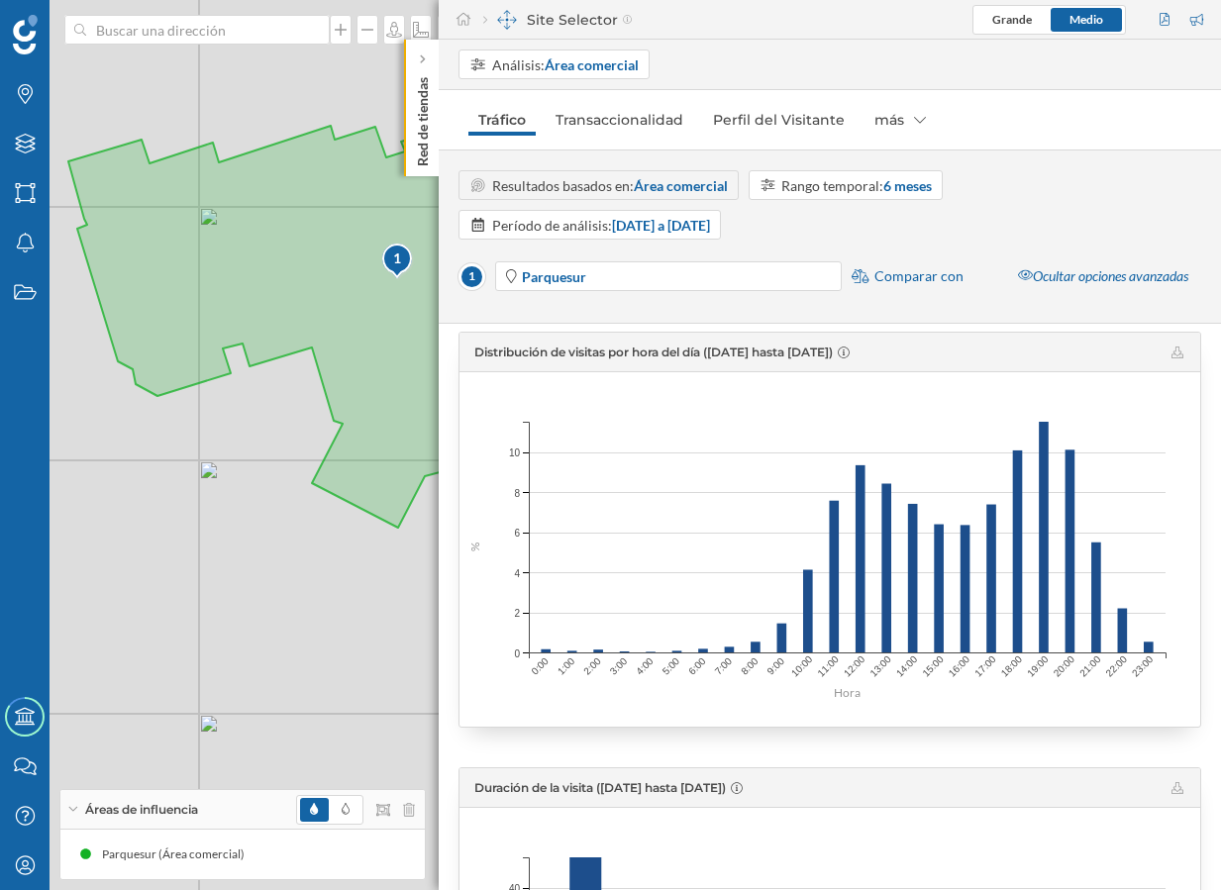
drag, startPoint x: 140, startPoint y: 408, endPoint x: 255, endPoint y: 388, distance: 117.5
click at [255, 388] on div "1 © Mapbox © OpenStreetMap Improve this map" at bounding box center [610, 445] width 1221 height 890
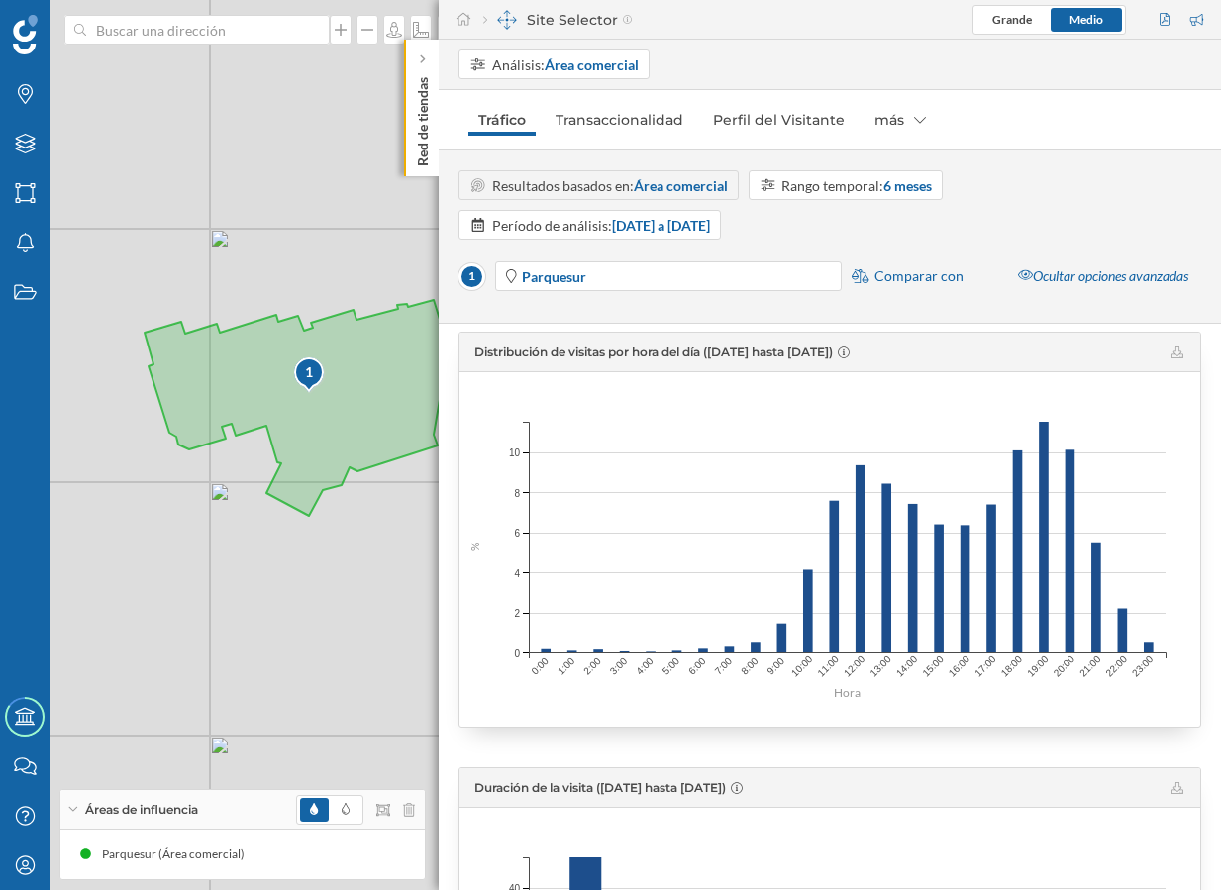
drag, startPoint x: 326, startPoint y: 455, endPoint x: 172, endPoint y: 496, distance: 158.7
click at [172, 496] on div "1 © Mapbox © OpenStreetMap Improve this map" at bounding box center [610, 445] width 1221 height 890
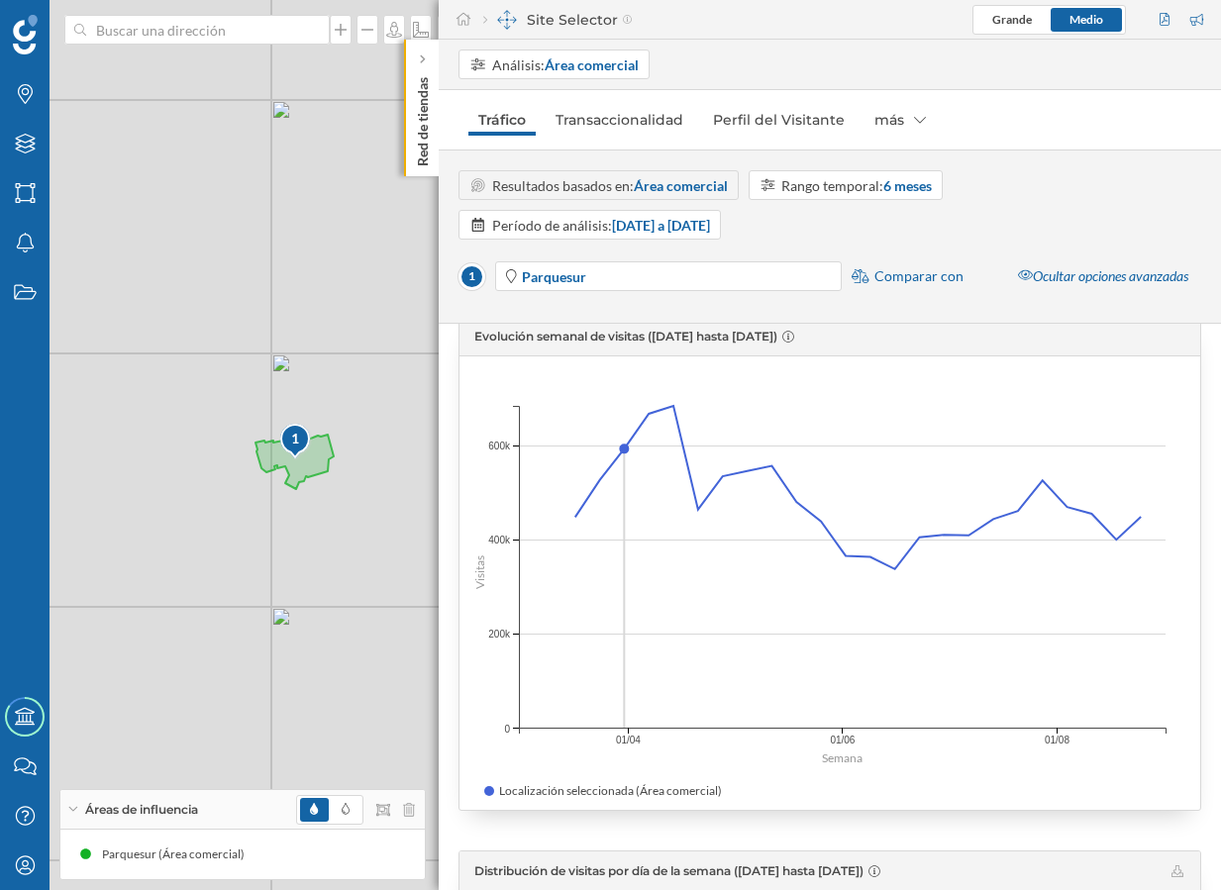
scroll to position [0, 0]
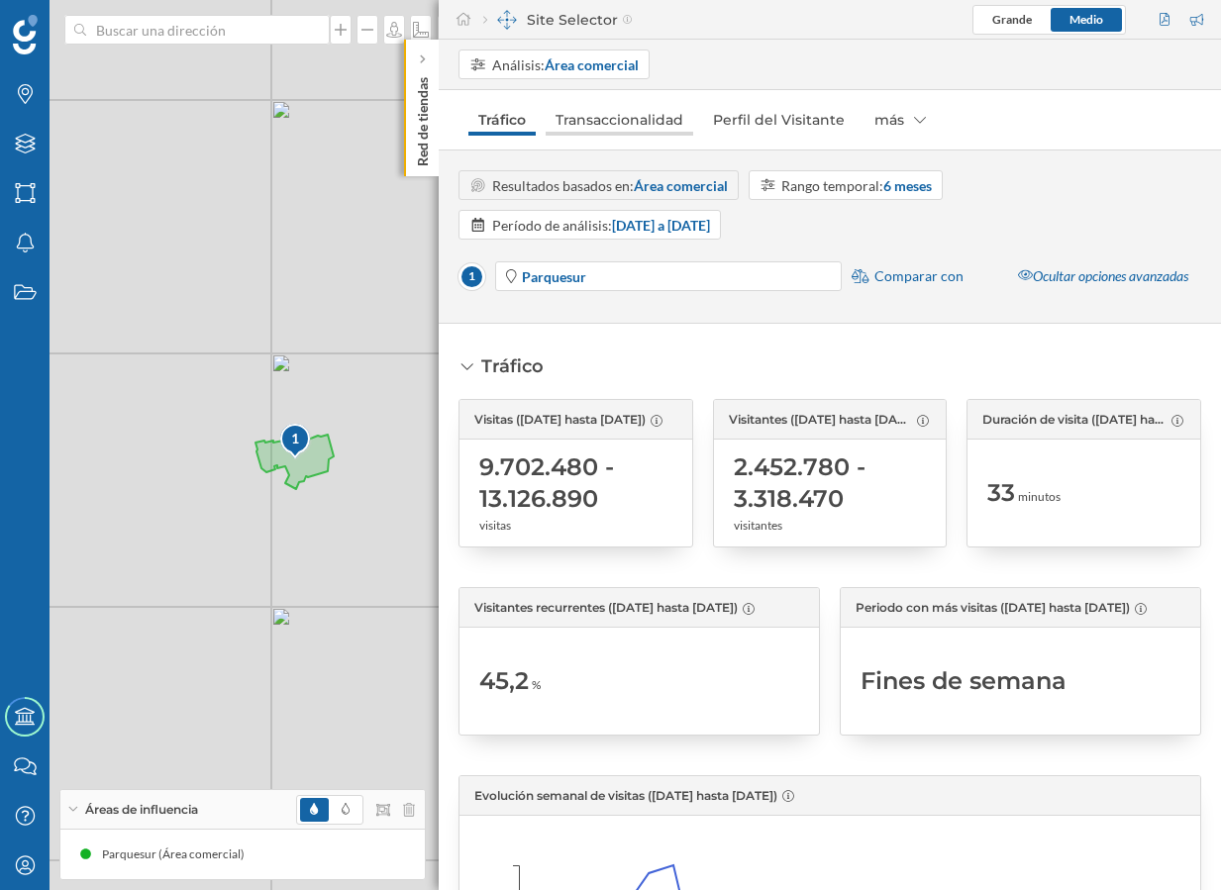
click at [675, 122] on link "Transaccionalidad" at bounding box center [618, 120] width 147 height 32
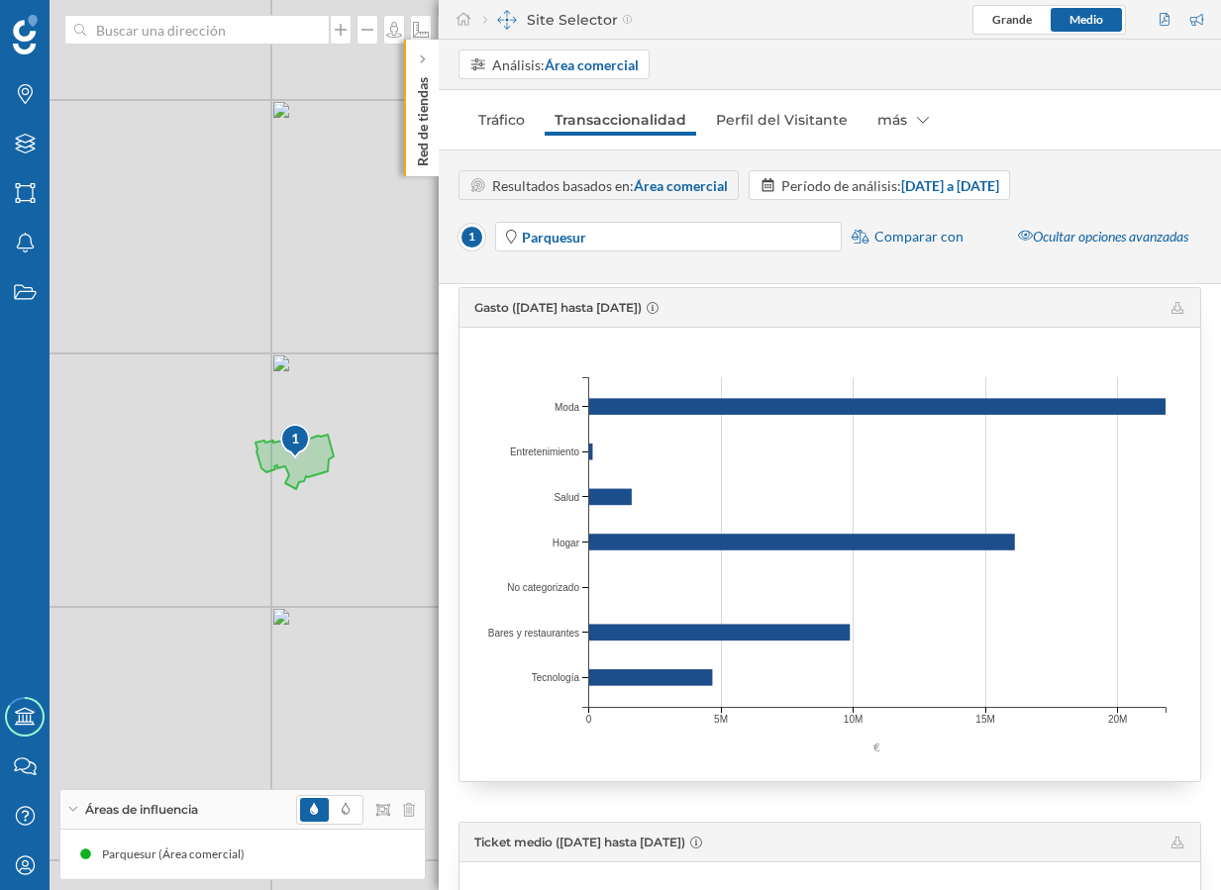
scroll to position [76, 0]
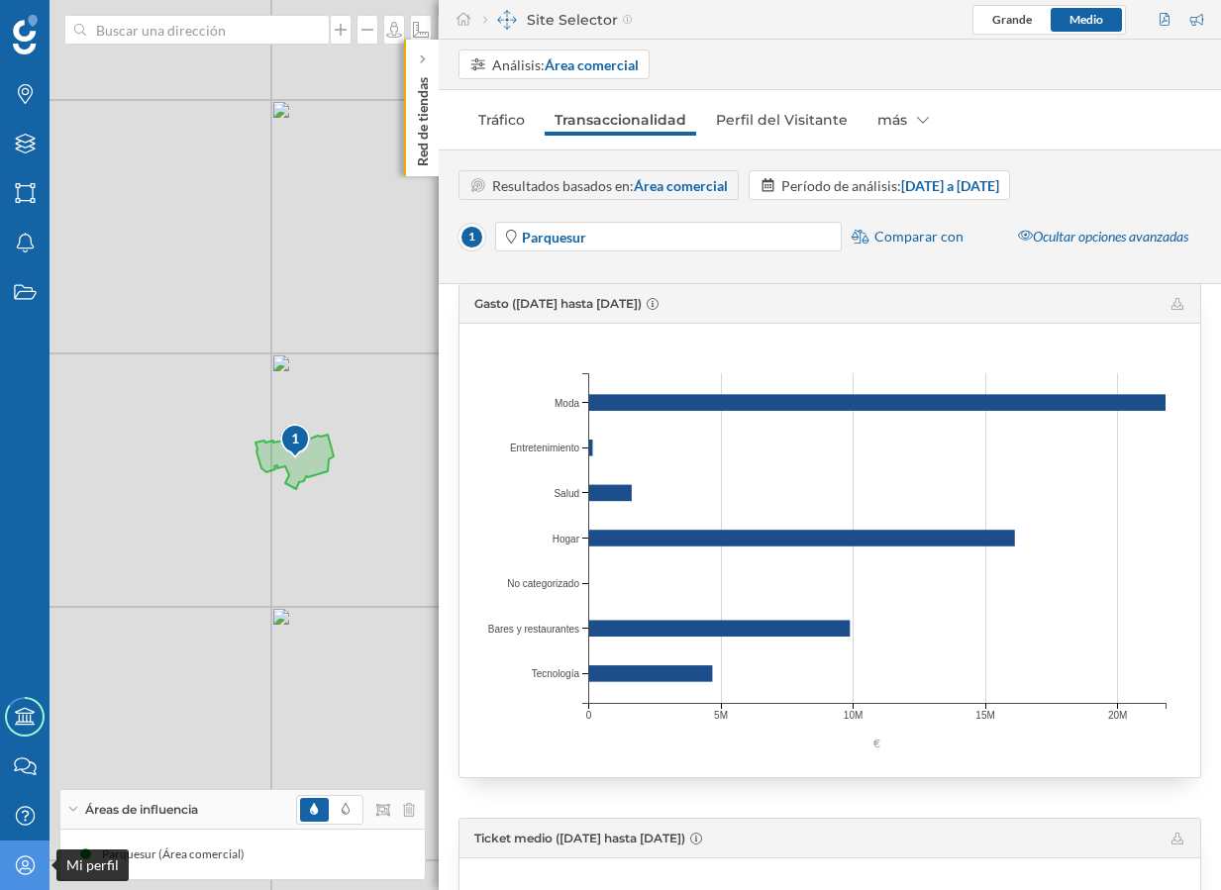
click at [27, 862] on icon at bounding box center [24, 864] width 19 height 19
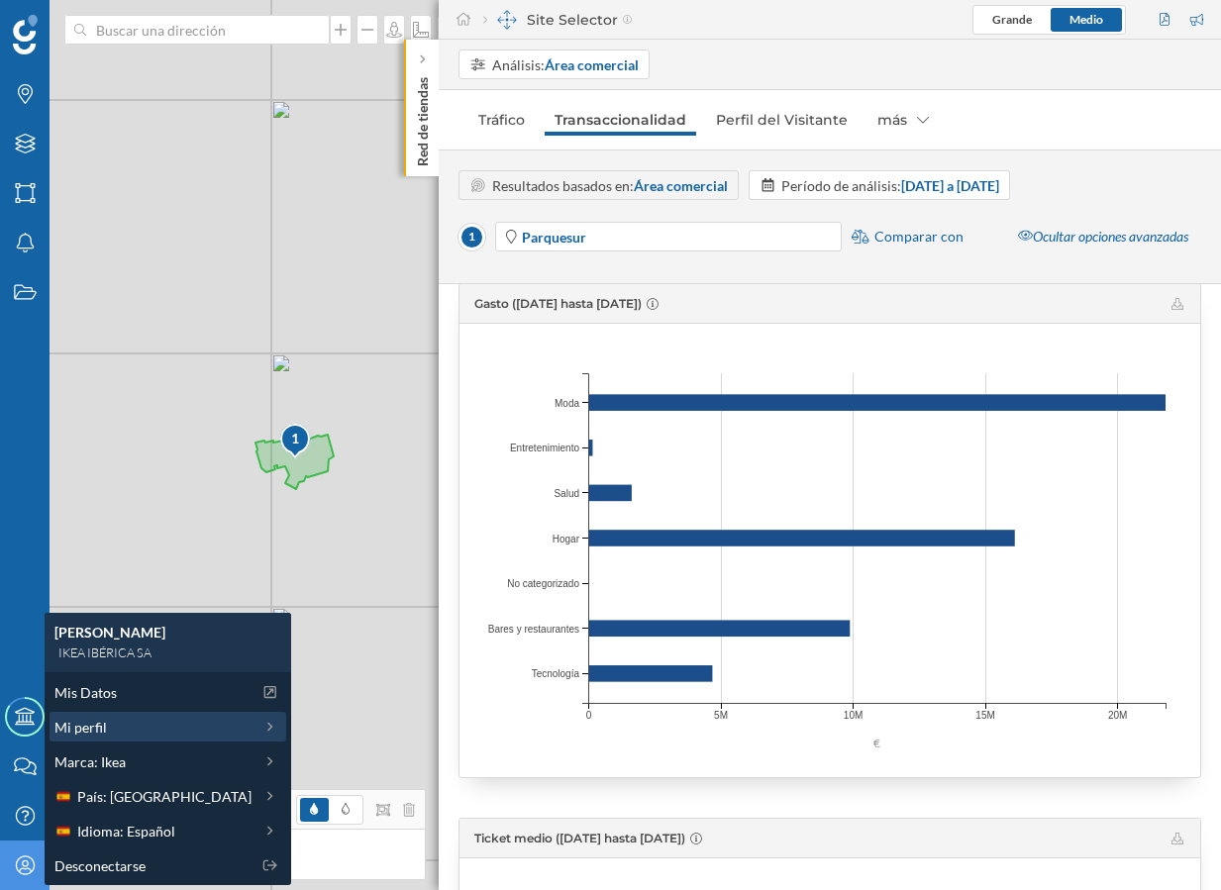
click at [156, 722] on div "Mi perfil" at bounding box center [152, 727] width 197 height 21
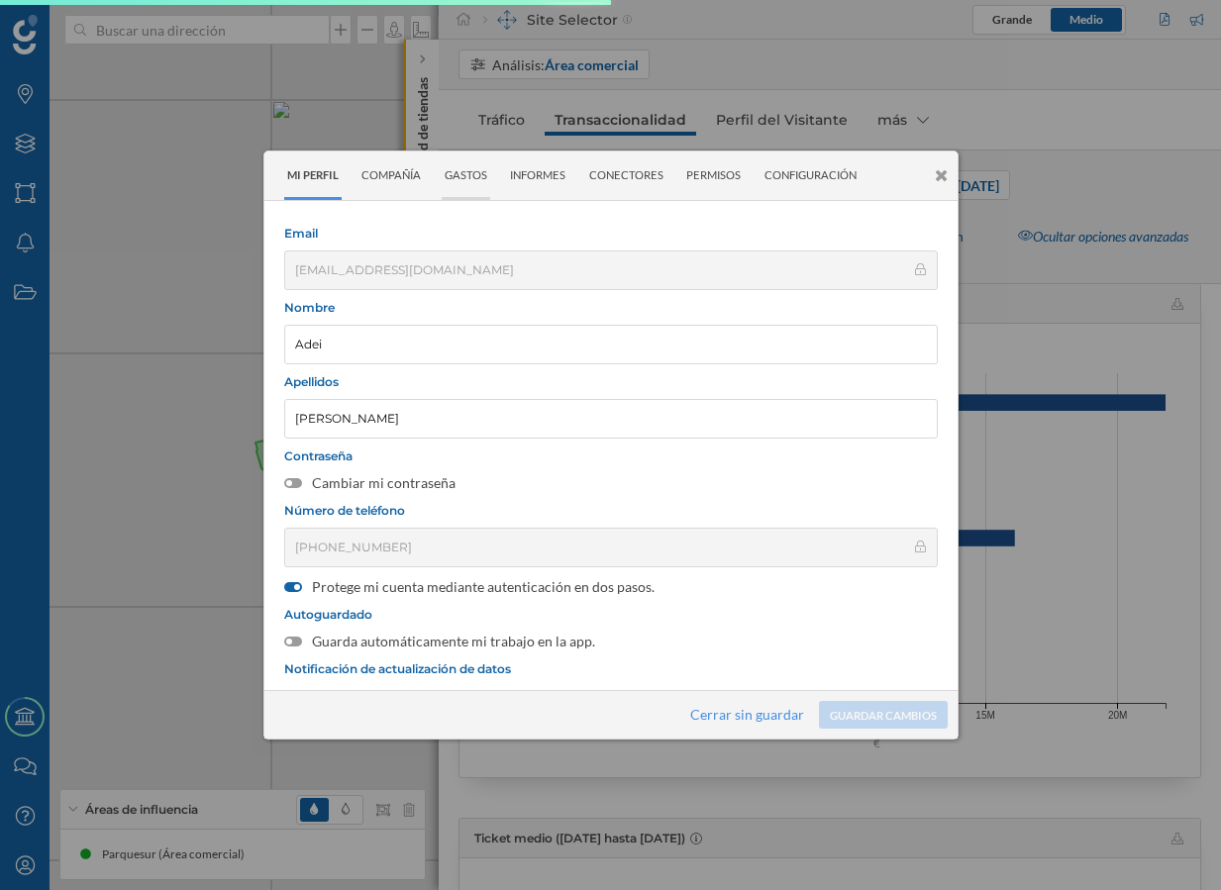
click at [479, 183] on div "Gastos" at bounding box center [465, 175] width 49 height 49
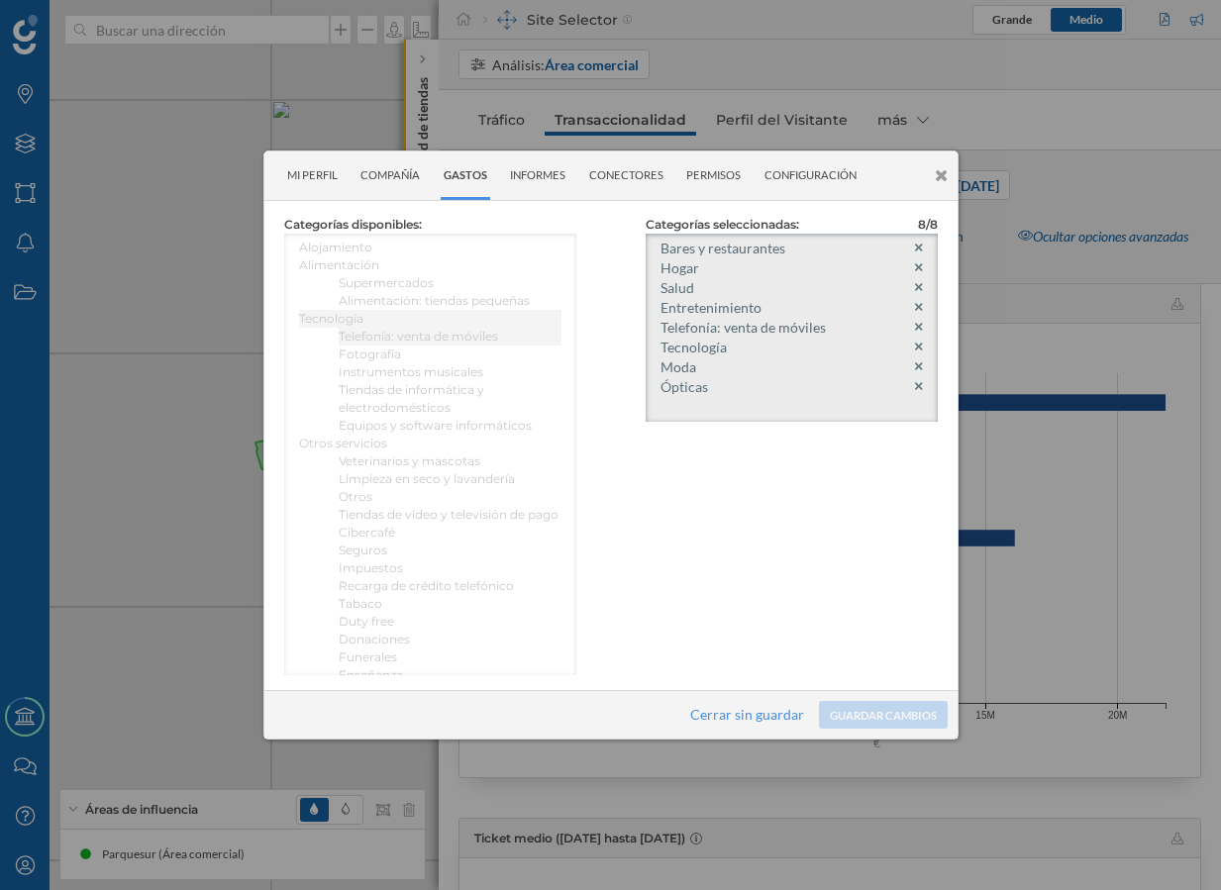
click at [923, 247] on ul "Bares y restaurantes [GEOGRAPHIC_DATA] Salud Entretenimiento Telefonía: venta d…" at bounding box center [791, 323] width 292 height 178
click at [921, 384] on icon at bounding box center [918, 385] width 7 height 7
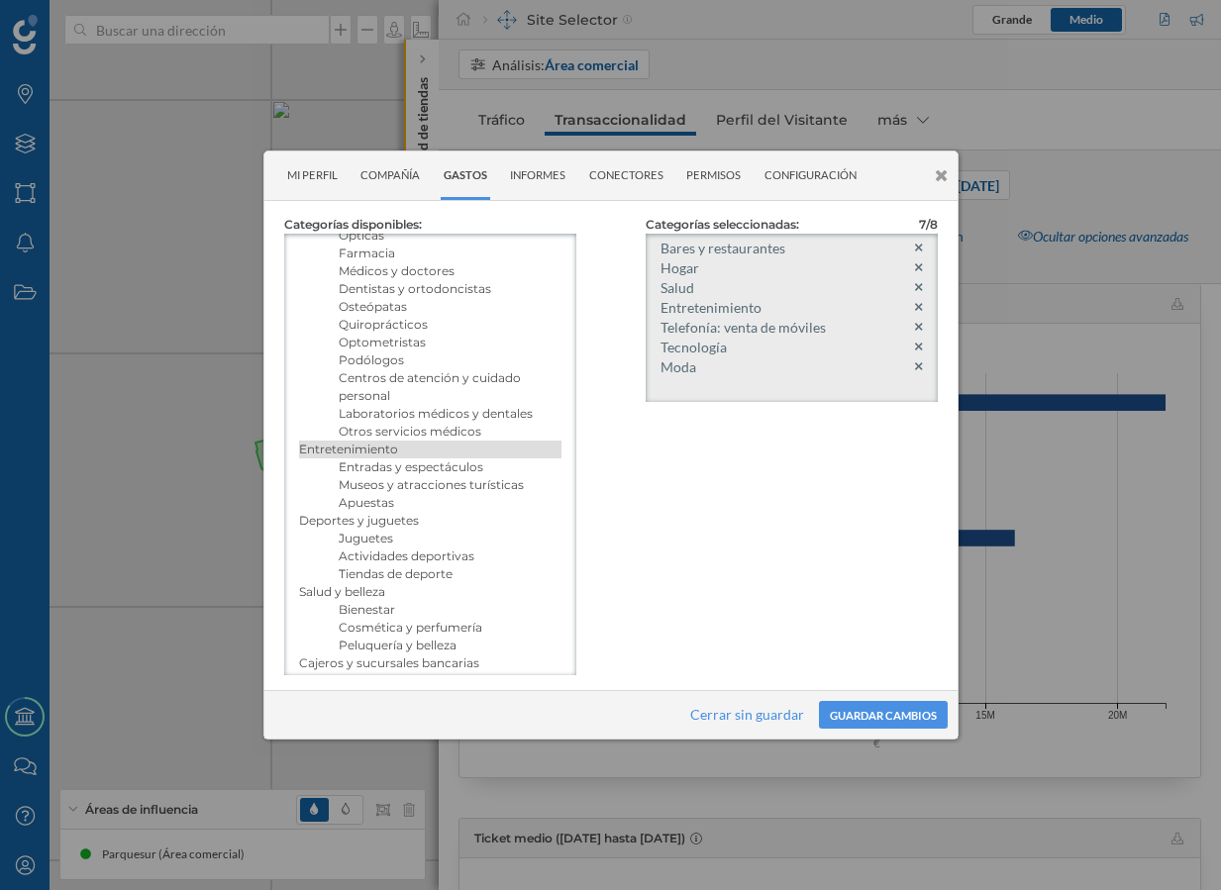
scroll to position [1529, 0]
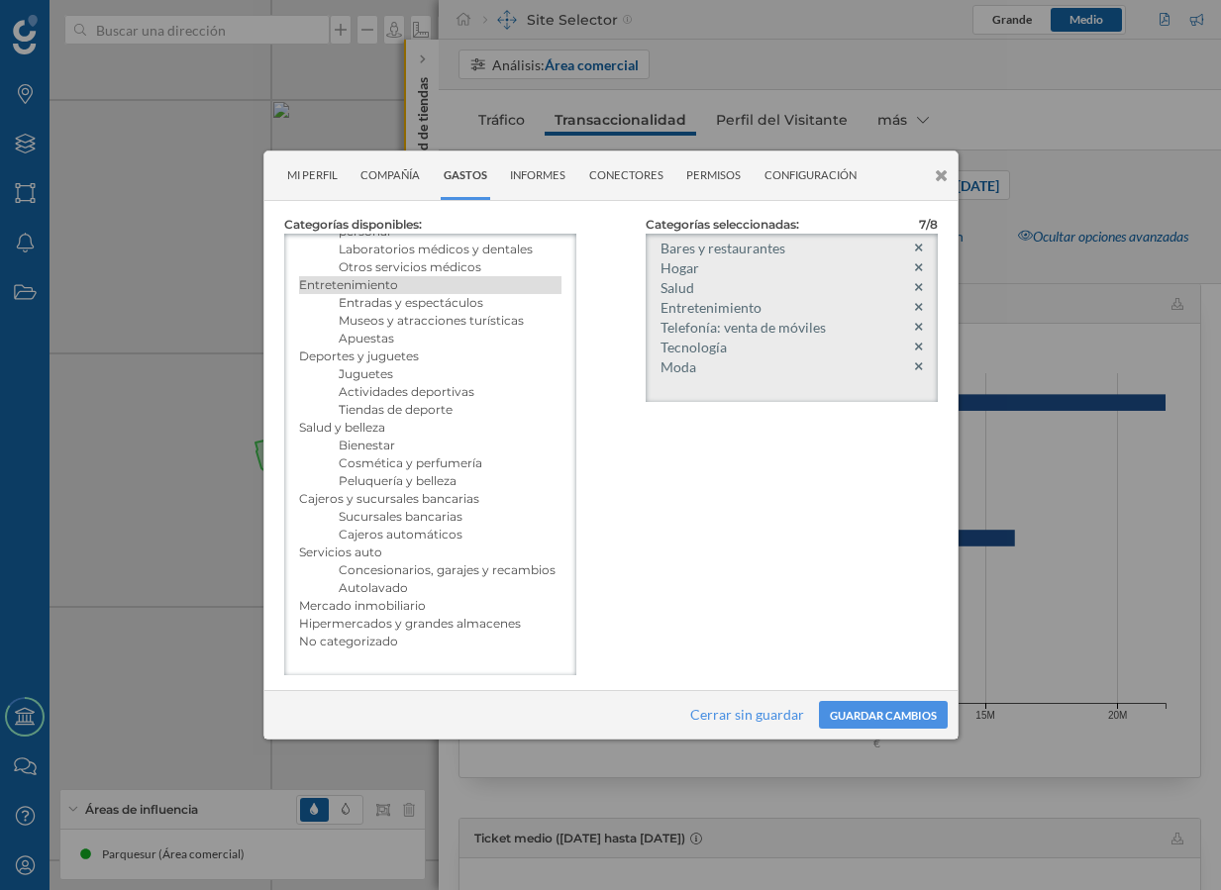
click at [940, 176] on icon at bounding box center [940, 175] width 13 height 17
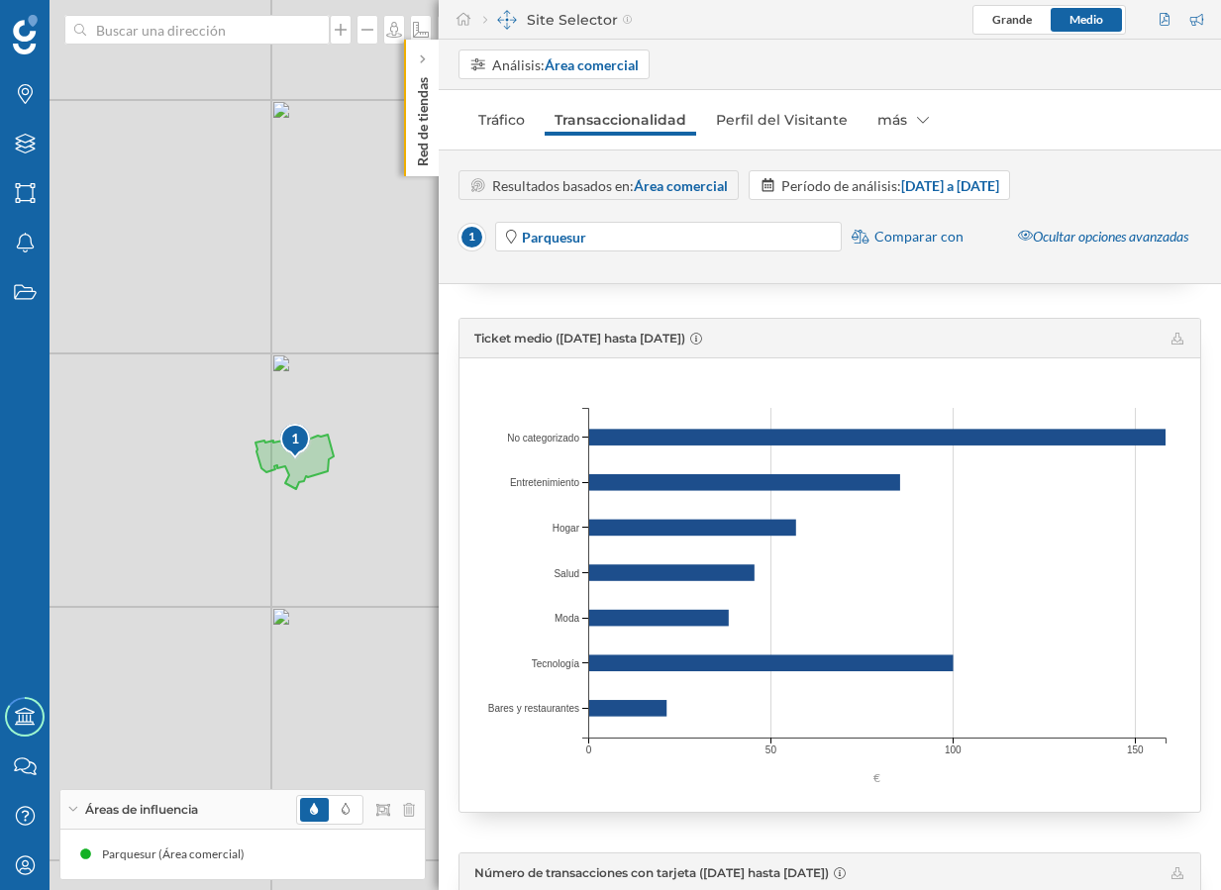
scroll to position [0, 0]
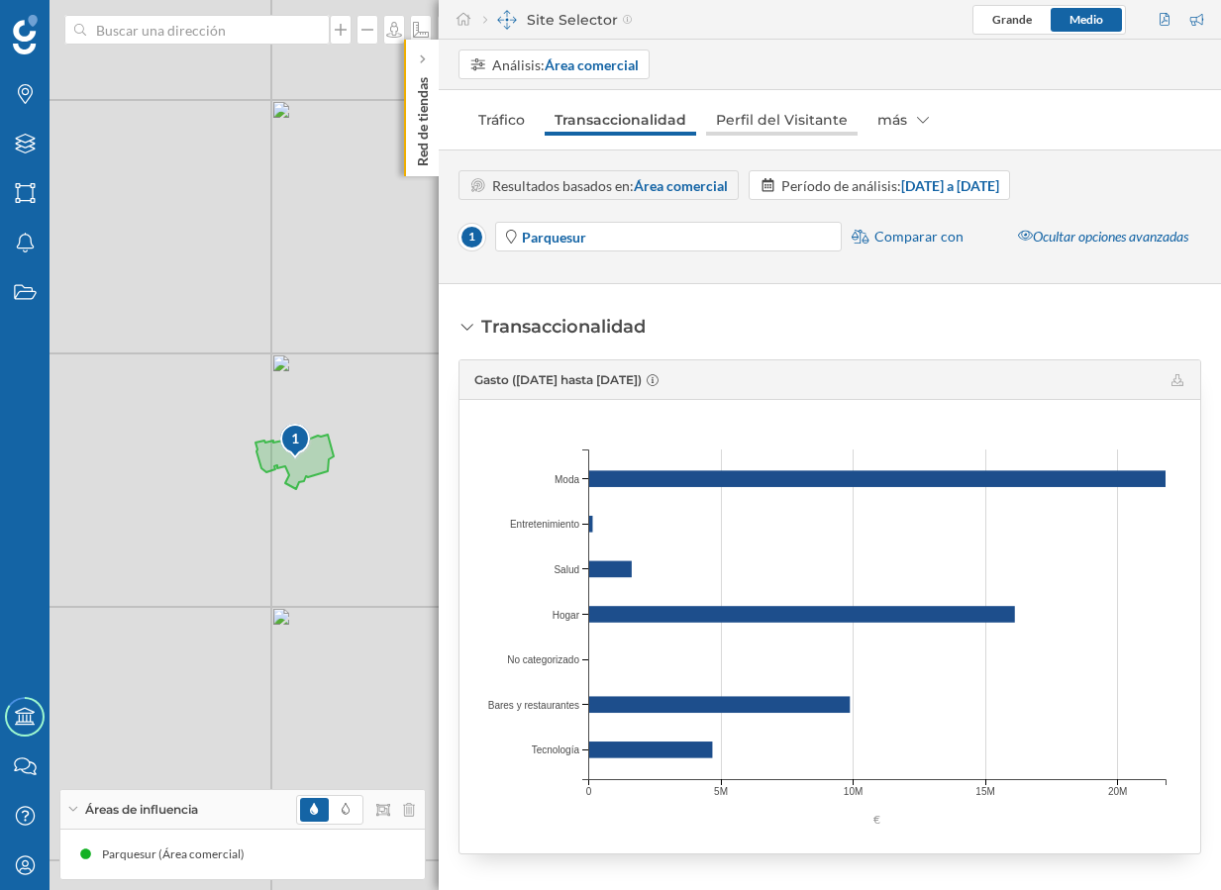
click at [742, 131] on link "Perfil del Visitante" at bounding box center [781, 120] width 151 height 32
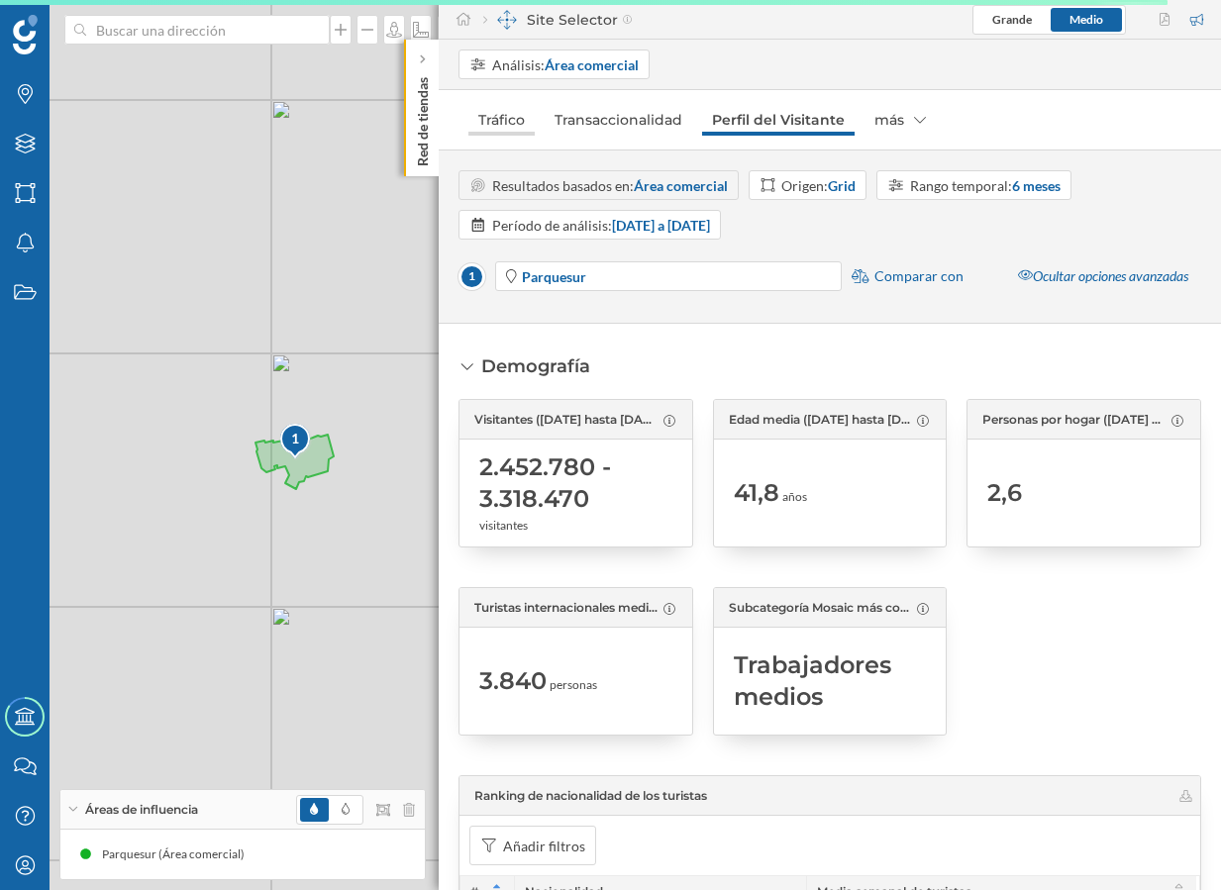
click at [507, 117] on link "Tráfico" at bounding box center [501, 120] width 66 height 32
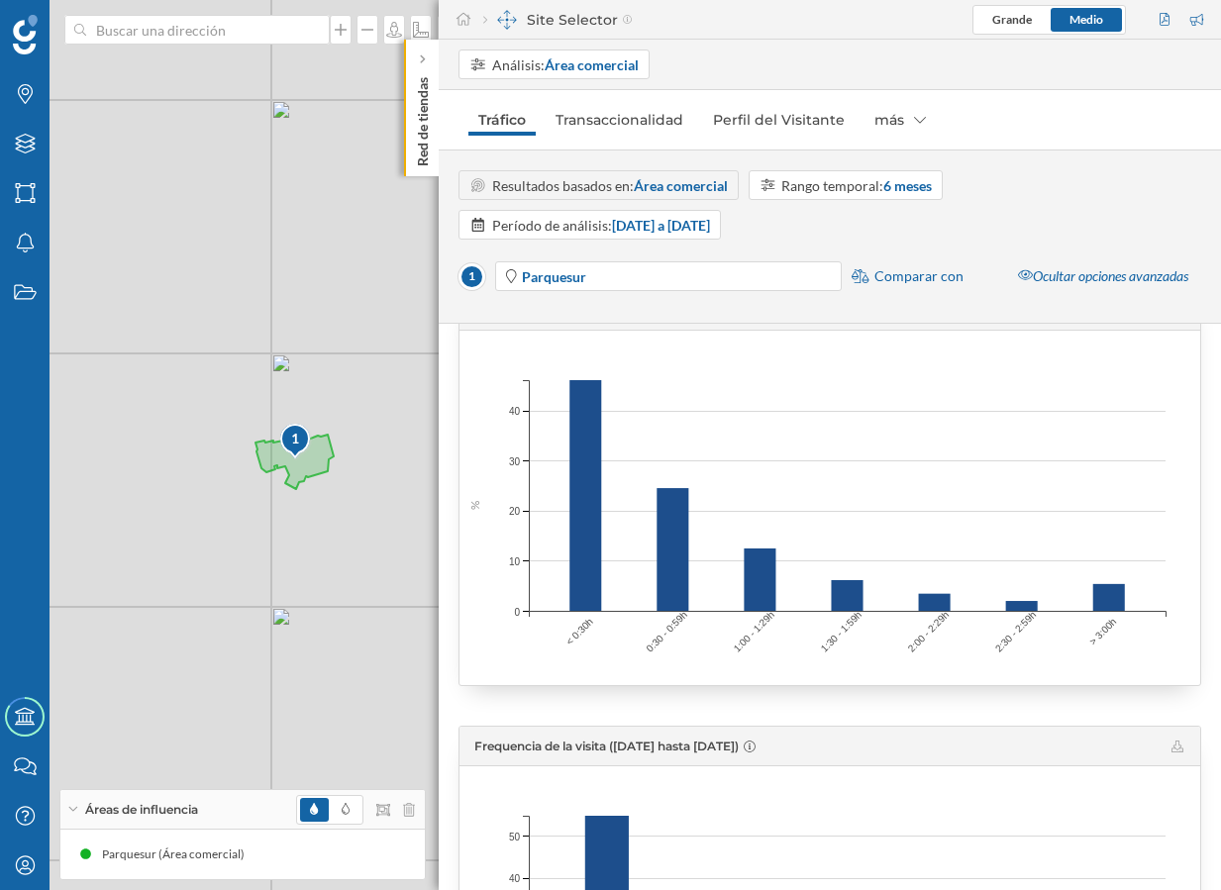
scroll to position [2162, 0]
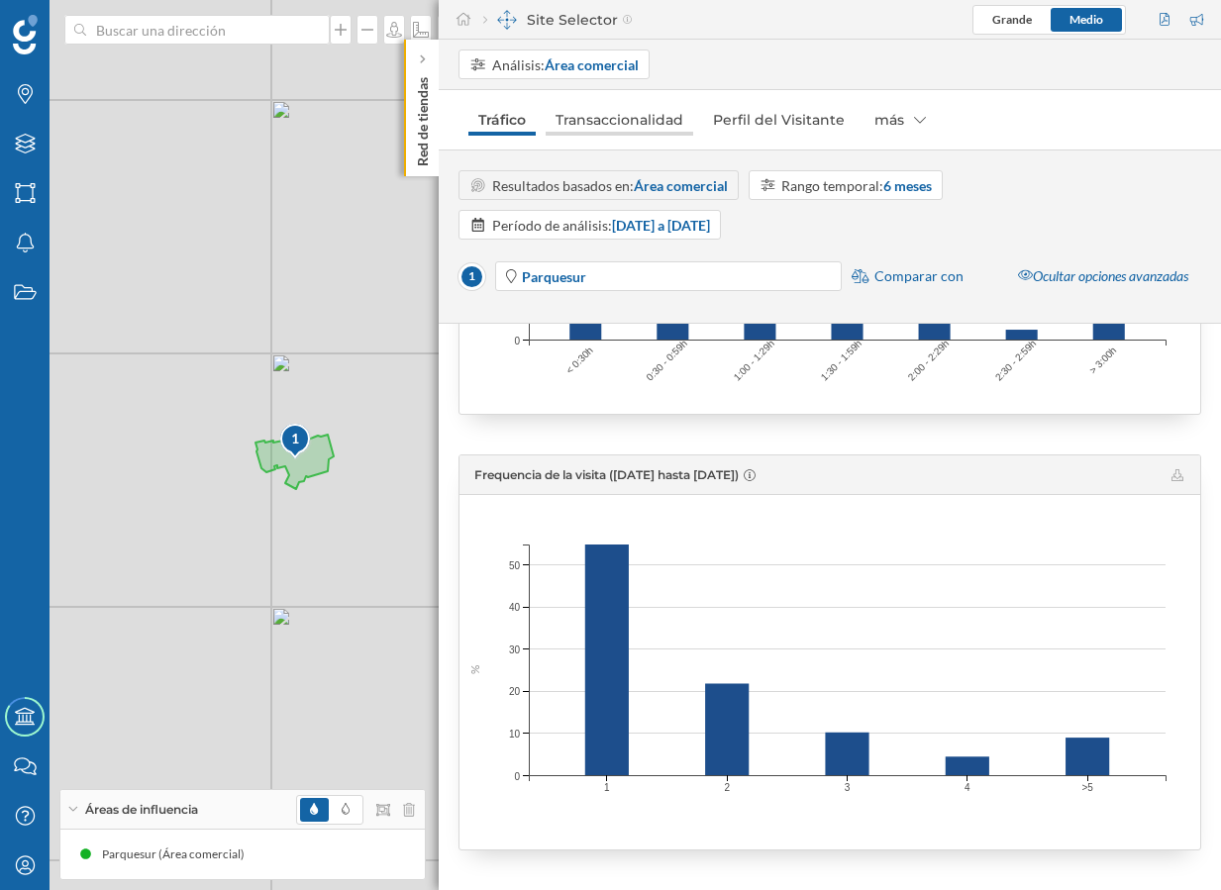
click at [657, 117] on link "Transaccionalidad" at bounding box center [618, 120] width 147 height 32
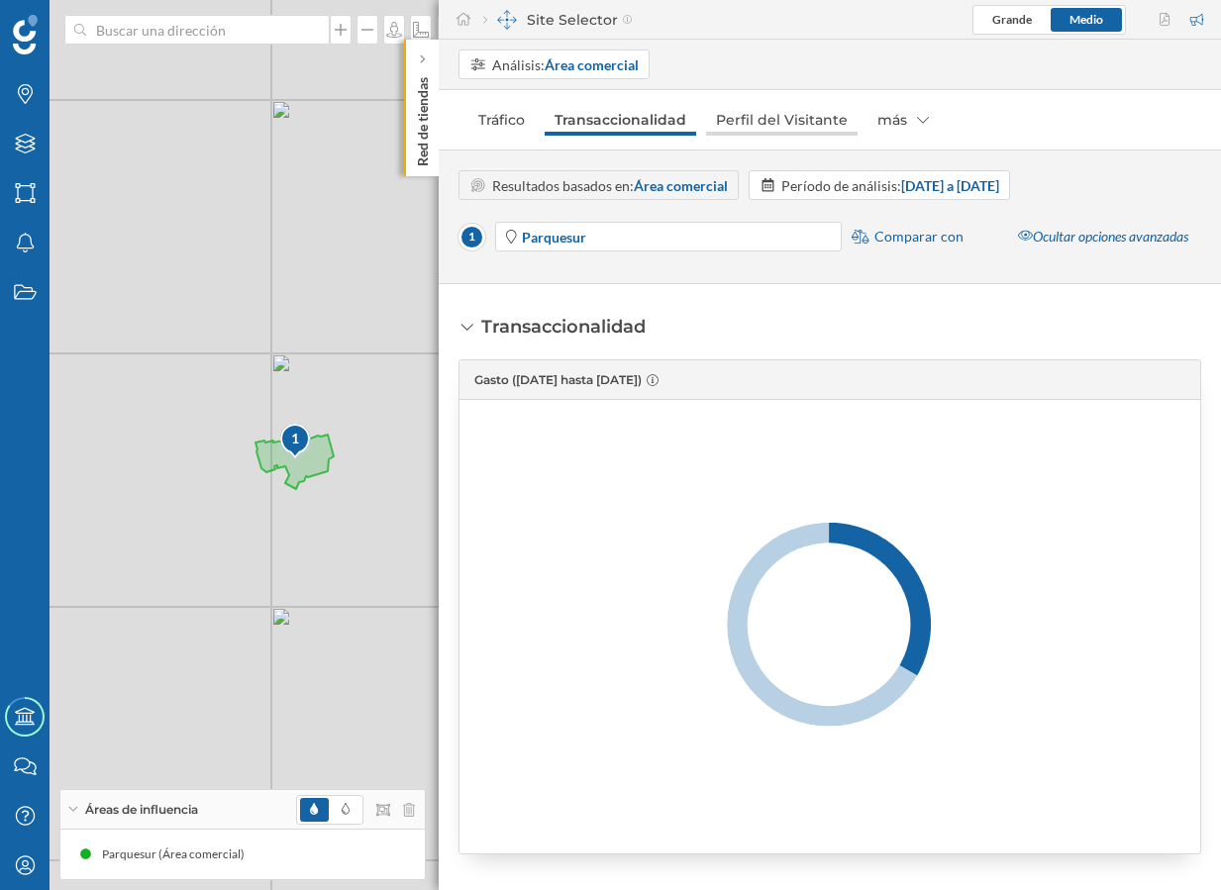
click at [780, 126] on link "Perfil del Visitante" at bounding box center [781, 120] width 151 height 32
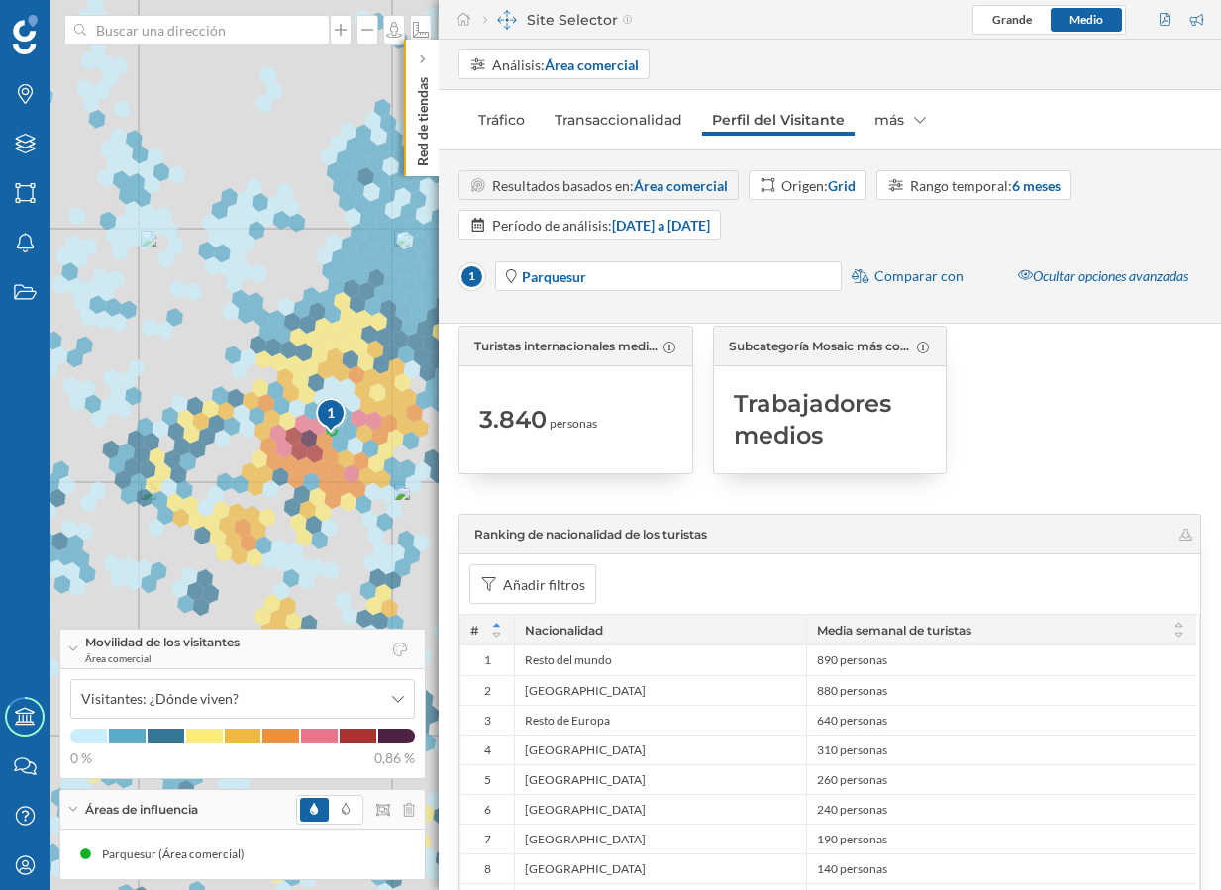
scroll to position [0, 0]
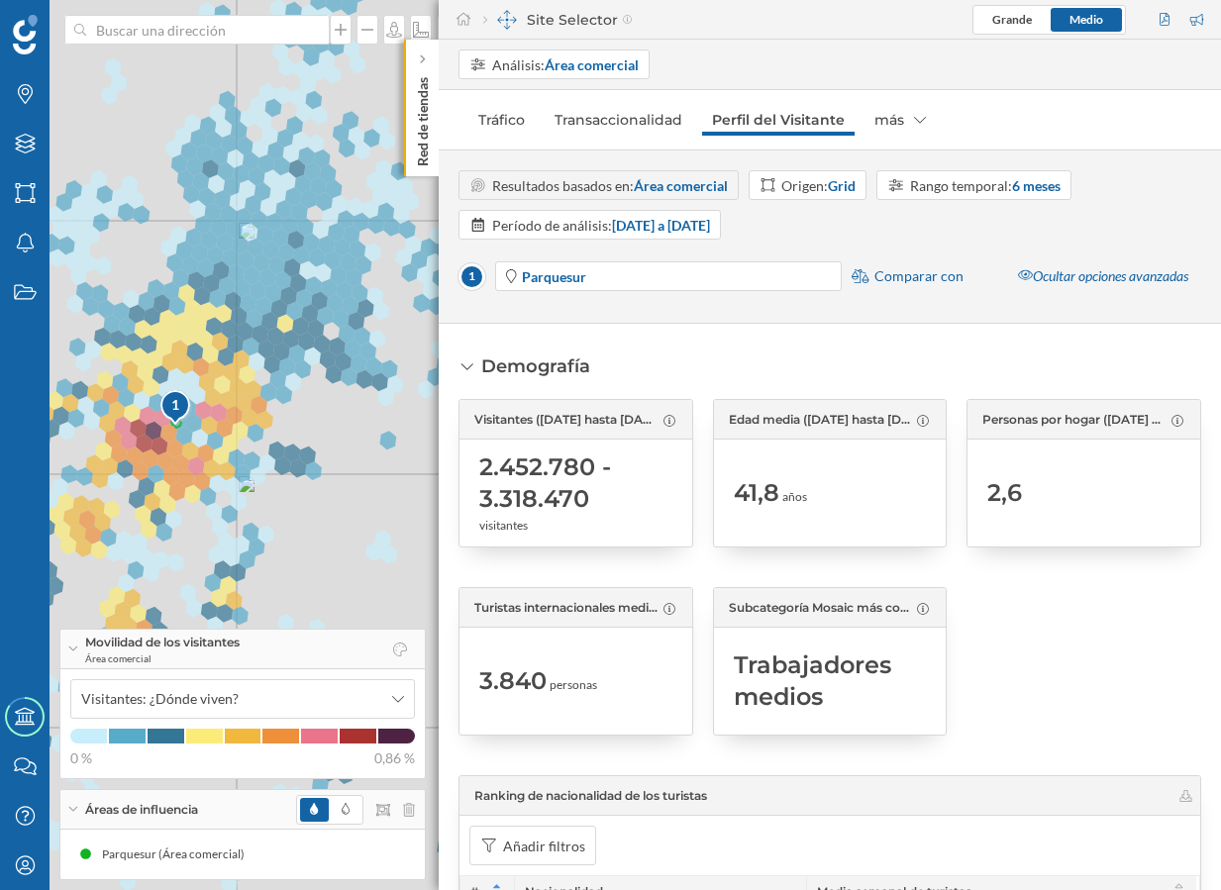
drag, startPoint x: 313, startPoint y: 461, endPoint x: 159, endPoint y: 454, distance: 153.6
click at [159, 454] on div "1 © Mapbox © OpenStreetMap Improve this map" at bounding box center [610, 445] width 1221 height 890
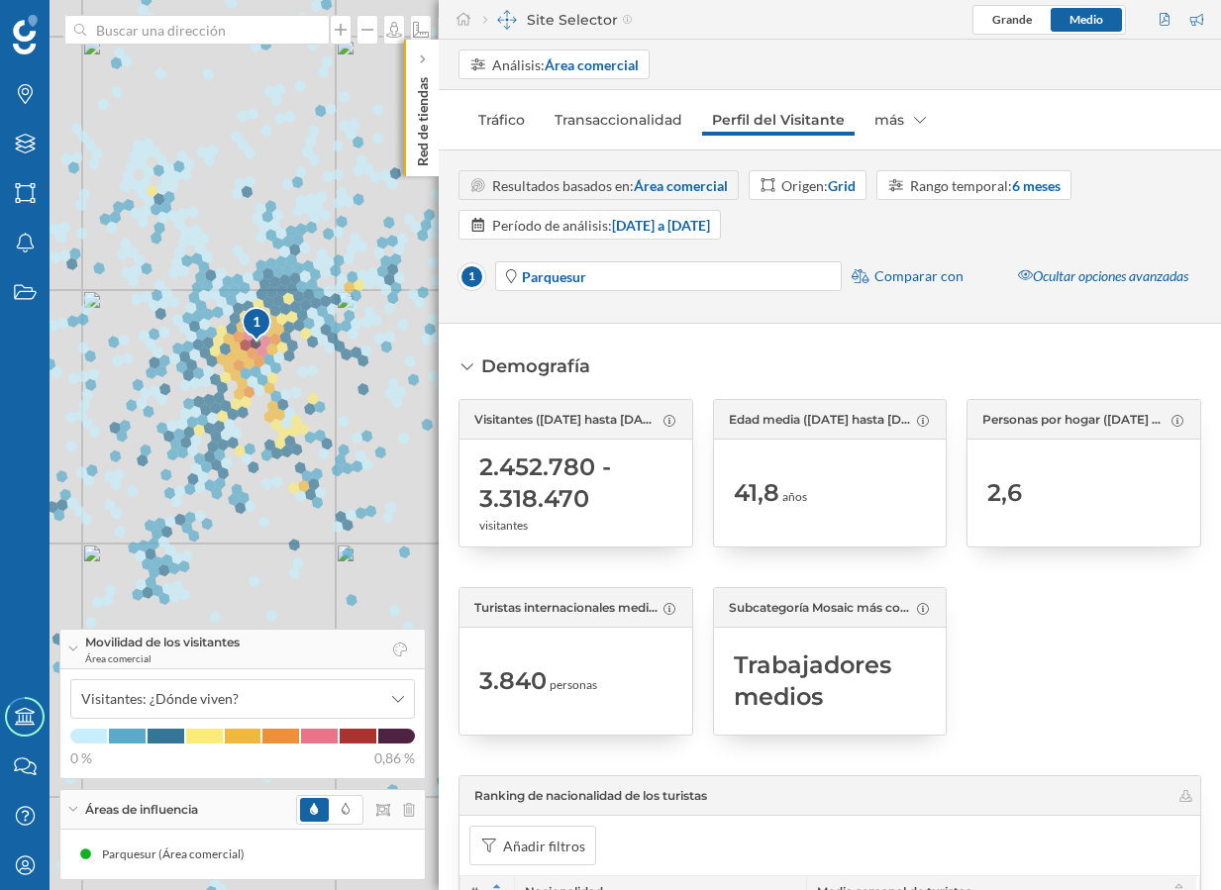
drag, startPoint x: 251, startPoint y: 512, endPoint x: 257, endPoint y: 347, distance: 164.4
click at [257, 347] on div "1 © Mapbox © OpenStreetMap Improve this map" at bounding box center [610, 445] width 1221 height 890
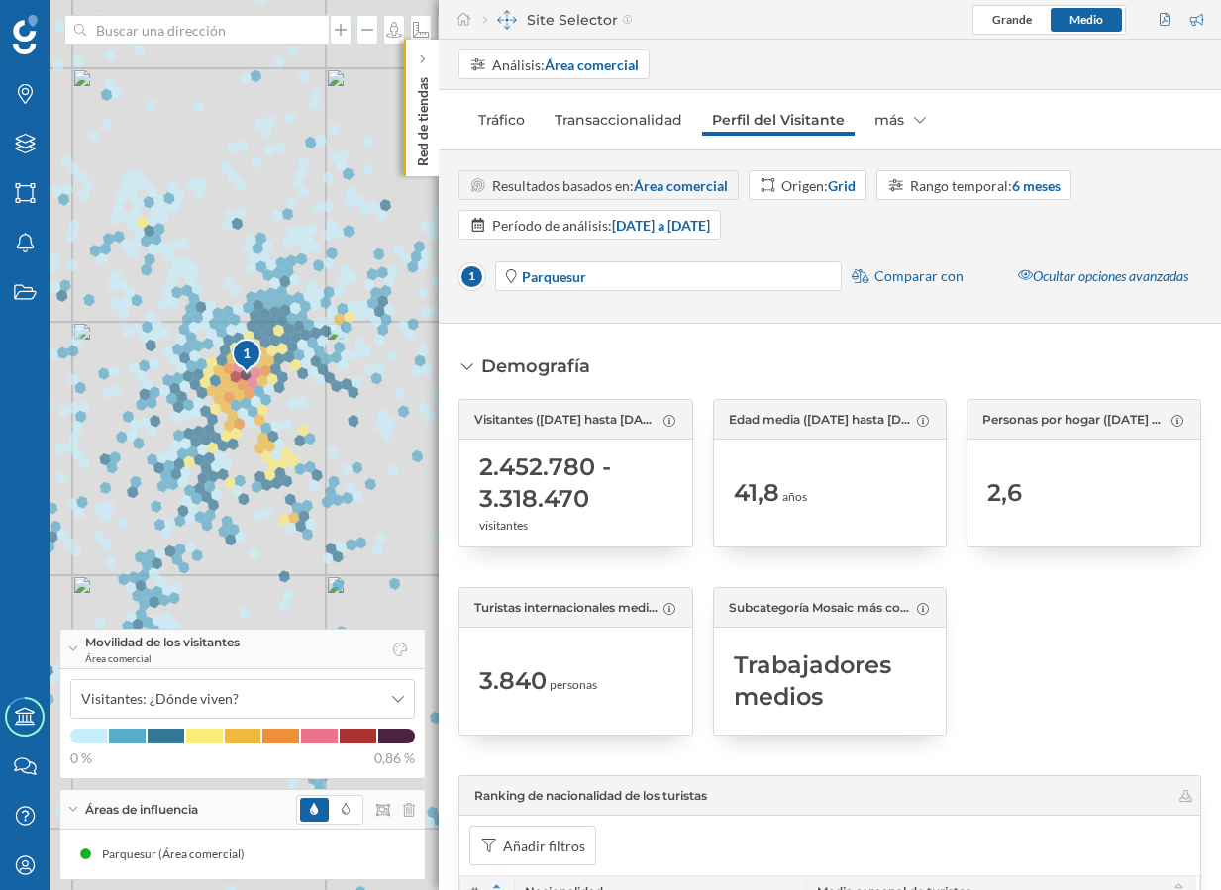
drag, startPoint x: 291, startPoint y: 339, endPoint x: 291, endPoint y: 402, distance: 63.4
click at [291, 402] on div "1 © Mapbox © OpenStreetMap Improve this map" at bounding box center [610, 445] width 1221 height 890
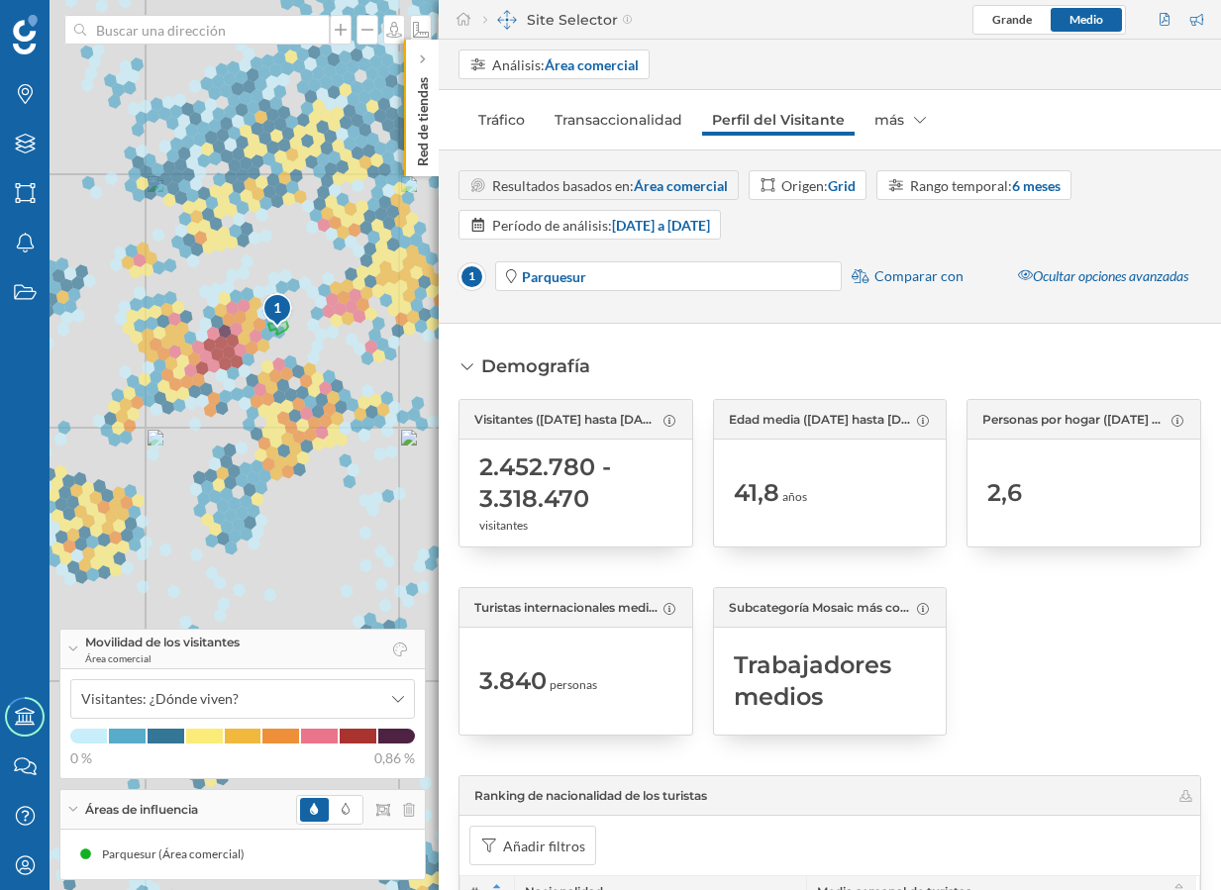
drag, startPoint x: 146, startPoint y: 357, endPoint x: 221, endPoint y: 415, distance: 94.6
click at [221, 415] on div "1 © Mapbox © OpenStreetMap Improve this map" at bounding box center [610, 445] width 1221 height 890
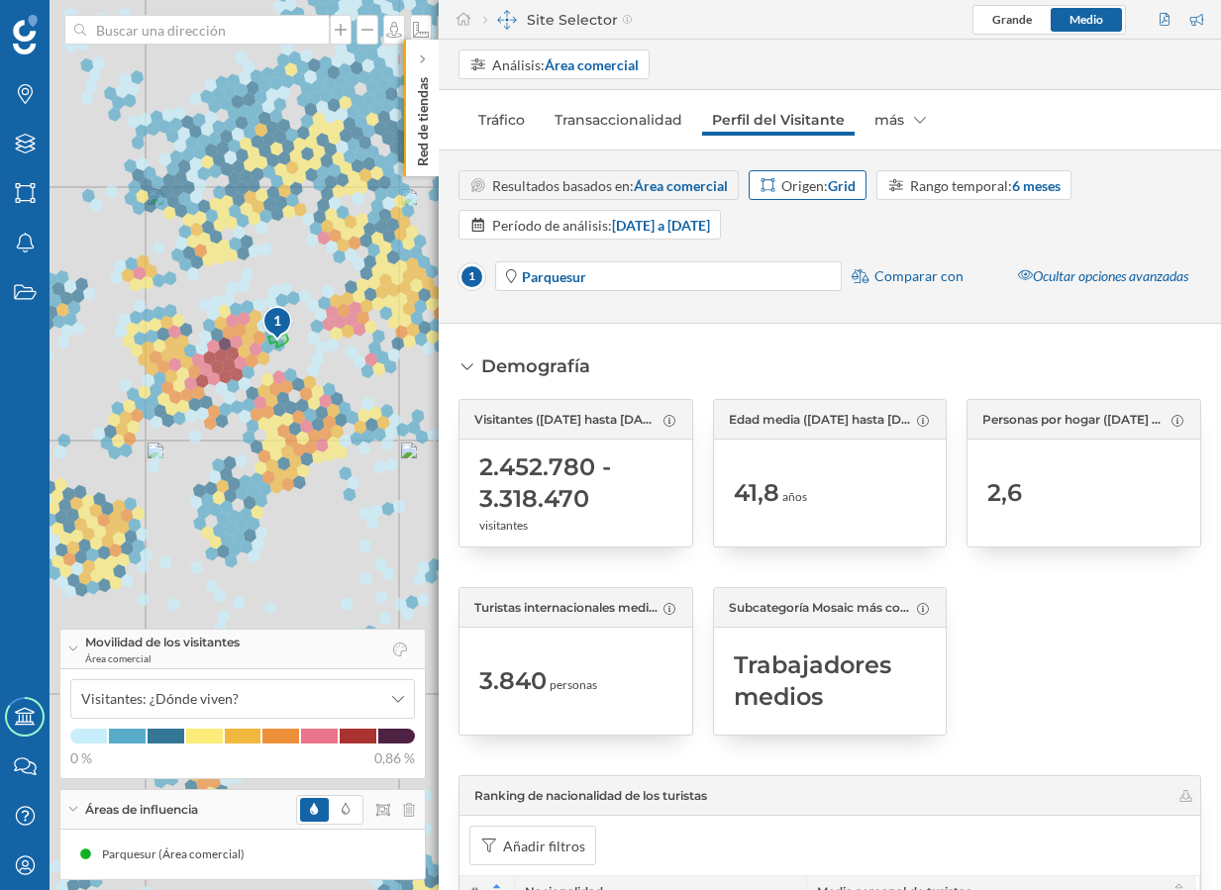
click at [841, 179] on strong "Grid" at bounding box center [842, 185] width 28 height 17
click at [831, 336] on div "Código postal" at bounding box center [801, 335] width 85 height 17
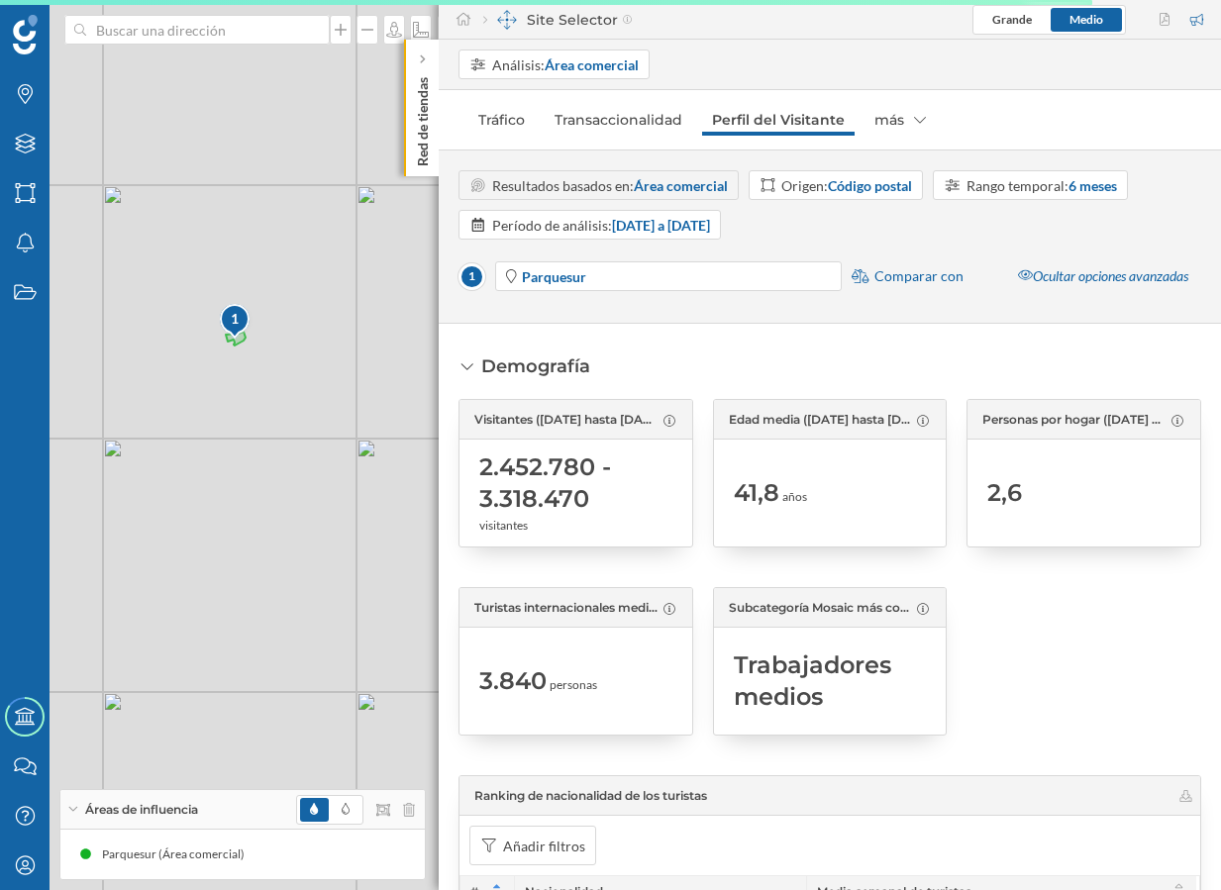
drag, startPoint x: 344, startPoint y: 504, endPoint x: 306, endPoint y: 480, distance: 45.3
click at [306, 480] on div "1 © Mapbox © OpenStreetMap Improve this map" at bounding box center [610, 445] width 1221 height 890
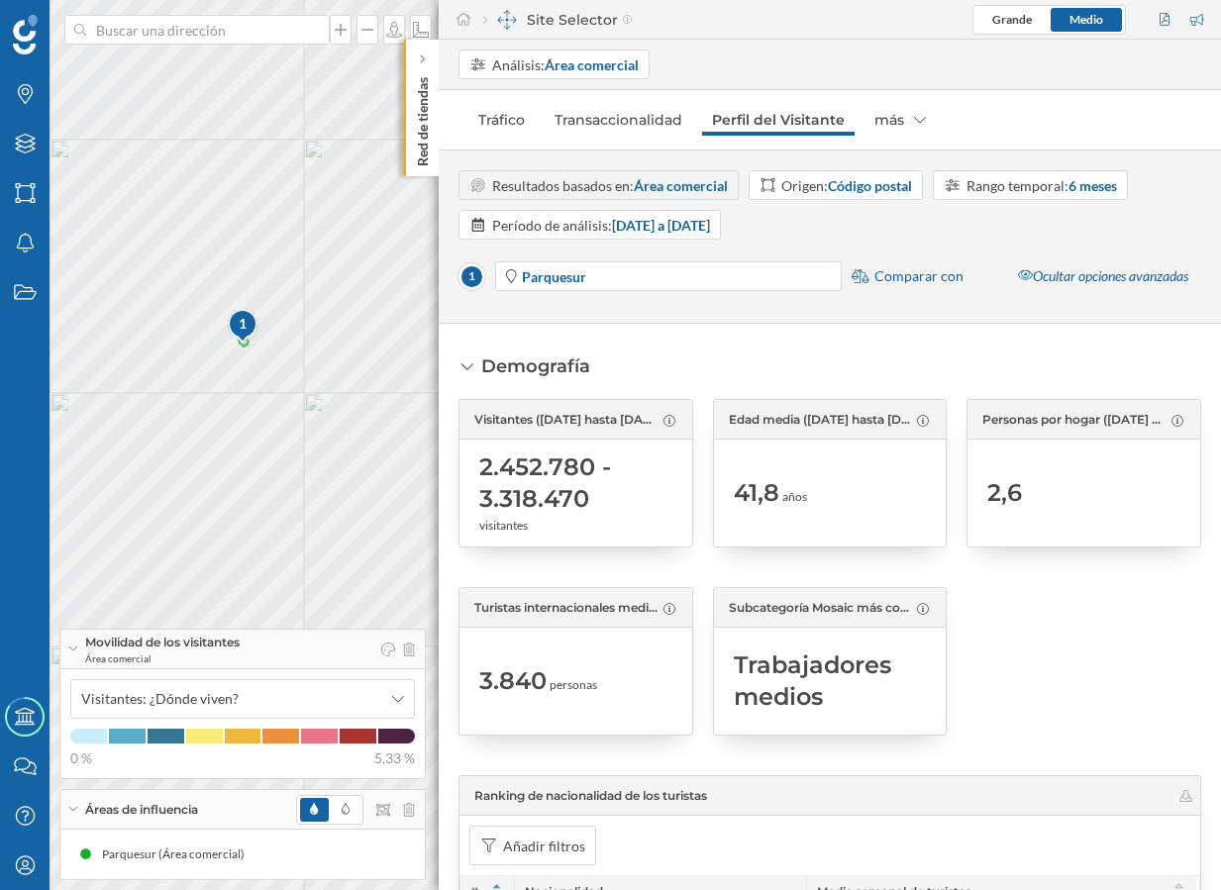
drag, startPoint x: 339, startPoint y: 577, endPoint x: 306, endPoint y: 509, distance: 75.7
click at [306, 510] on div "1 © Mapbox © OpenStreetMap Improve this map" at bounding box center [610, 445] width 1221 height 890
drag, startPoint x: 360, startPoint y: 466, endPoint x: 235, endPoint y: 367, distance: 160.0
click at [235, 367] on div "1 © Mapbox © OpenStreetMap Improve this map" at bounding box center [610, 445] width 1221 height 890
drag, startPoint x: 267, startPoint y: 319, endPoint x: 274, endPoint y: 450, distance: 131.8
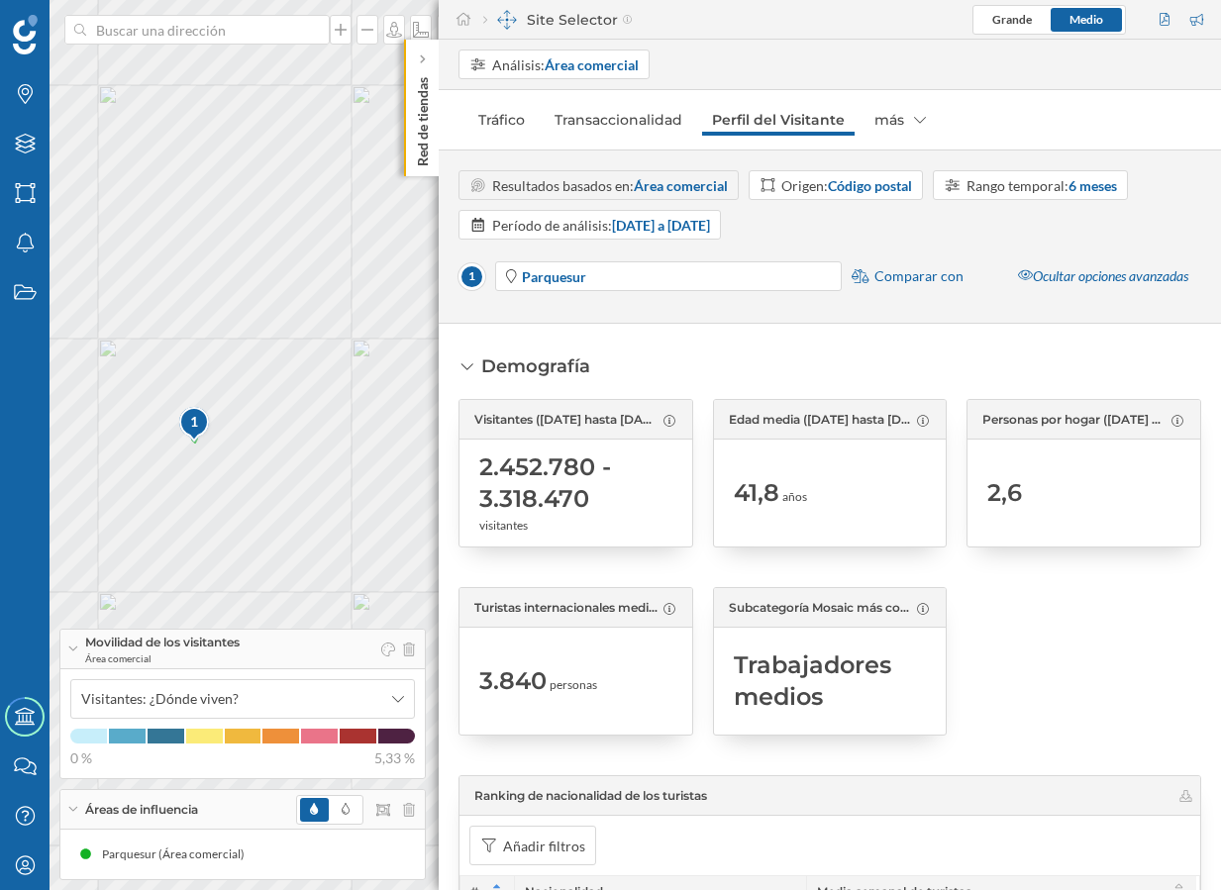
click at [274, 450] on div "1 © Mapbox © OpenStreetMap Improve this map" at bounding box center [610, 445] width 1221 height 890
drag, startPoint x: 158, startPoint y: 492, endPoint x: 240, endPoint y: 463, distance: 86.1
click at [240, 463] on div "1 © Mapbox © OpenStreetMap Improve this map" at bounding box center [610, 445] width 1221 height 890
drag, startPoint x: 270, startPoint y: 316, endPoint x: 285, endPoint y: 284, distance: 35.0
click at [285, 284] on div "1 © Mapbox © OpenStreetMap Improve this map" at bounding box center [610, 445] width 1221 height 890
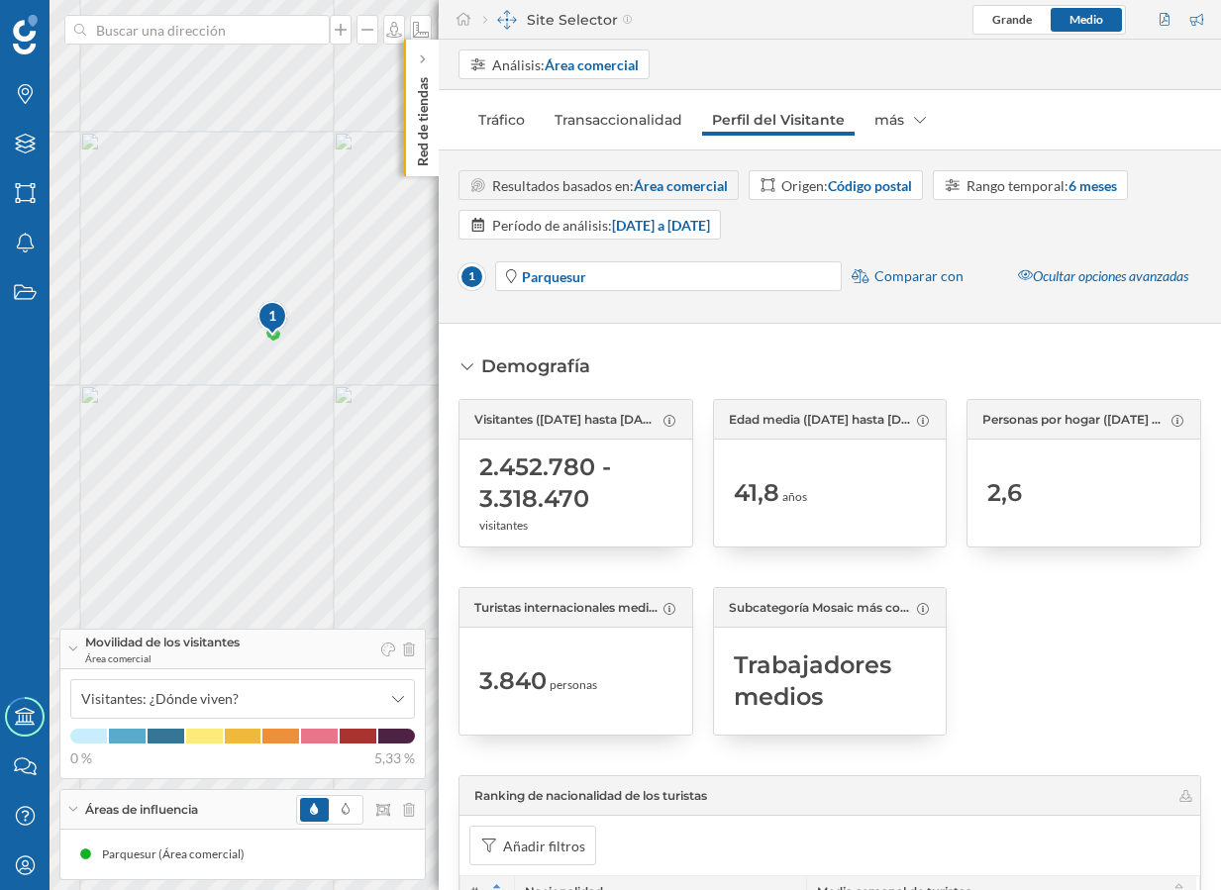
drag, startPoint x: 235, startPoint y: 413, endPoint x: 263, endPoint y: 312, distance: 105.0
click at [263, 312] on div "1" at bounding box center [272, 316] width 33 height 20
drag, startPoint x: 223, startPoint y: 526, endPoint x: 173, endPoint y: 431, distance: 107.1
click at [173, 431] on div "1 © Mapbox © OpenStreetMap Improve this map" at bounding box center [610, 445] width 1221 height 890
drag, startPoint x: 156, startPoint y: 440, endPoint x: 196, endPoint y: 481, distance: 56.7
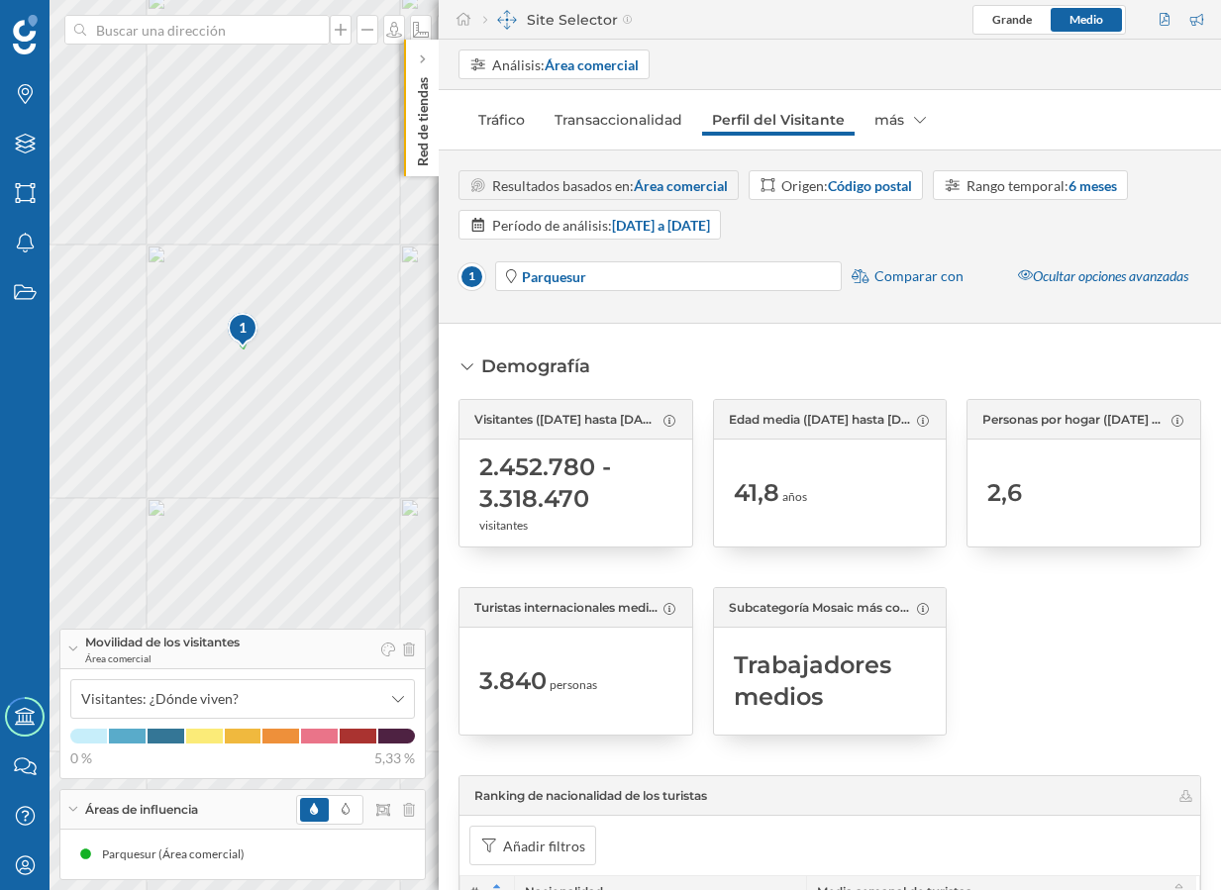
click at [196, 482] on div "1 © Mapbox © OpenStreetMap Improve this map" at bounding box center [610, 445] width 1221 height 890
drag, startPoint x: 319, startPoint y: 392, endPoint x: 309, endPoint y: 406, distance: 17.0
click at [309, 406] on div "1 © Mapbox © OpenStreetMap Improve this map" at bounding box center [610, 445] width 1221 height 890
drag, startPoint x: 253, startPoint y: 442, endPoint x: 241, endPoint y: 496, distance: 55.0
click at [241, 496] on div "1 © Mapbox © OpenStreetMap Improve this map" at bounding box center [610, 445] width 1221 height 890
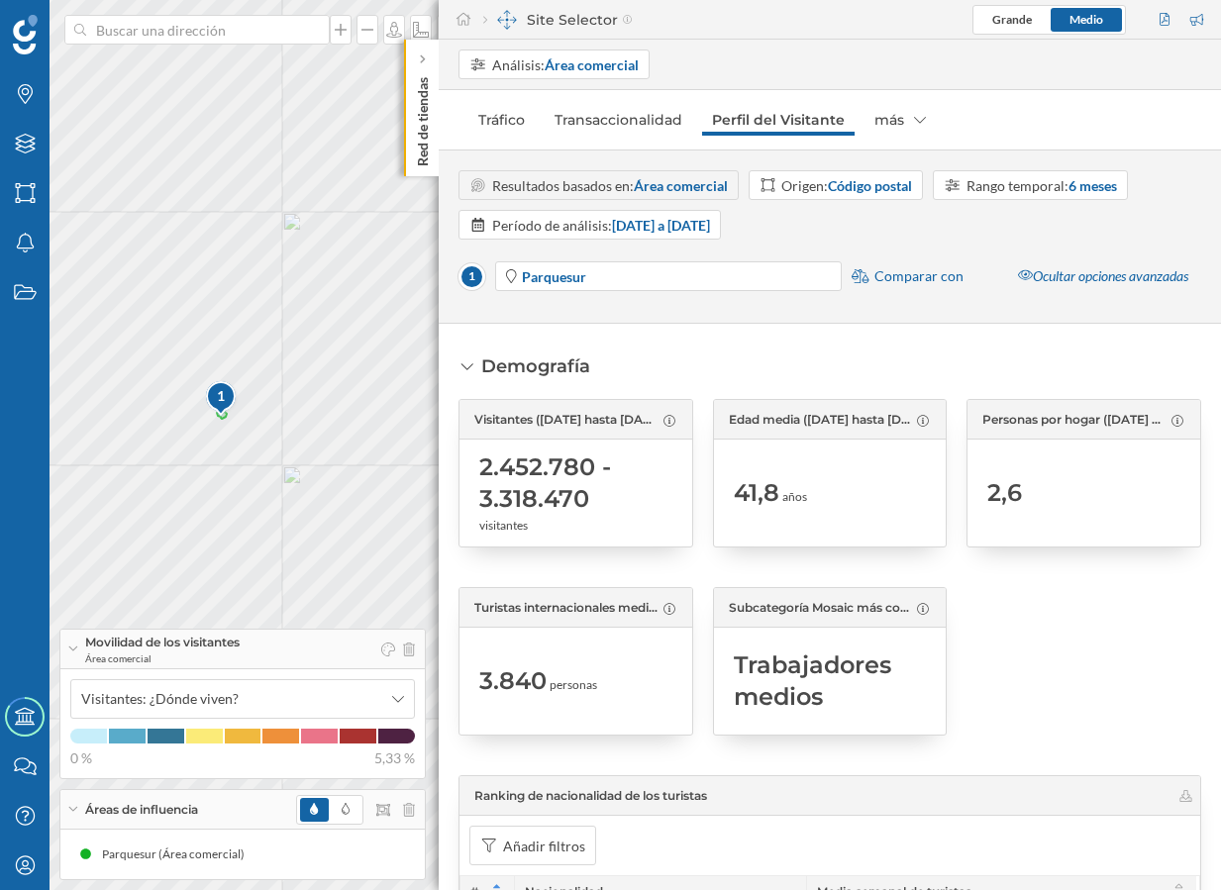
drag, startPoint x: 232, startPoint y: 458, endPoint x: 248, endPoint y: 440, distance: 24.5
click at [248, 440] on div "1 © Mapbox © OpenStreetMap Improve this map" at bounding box center [610, 445] width 1221 height 890
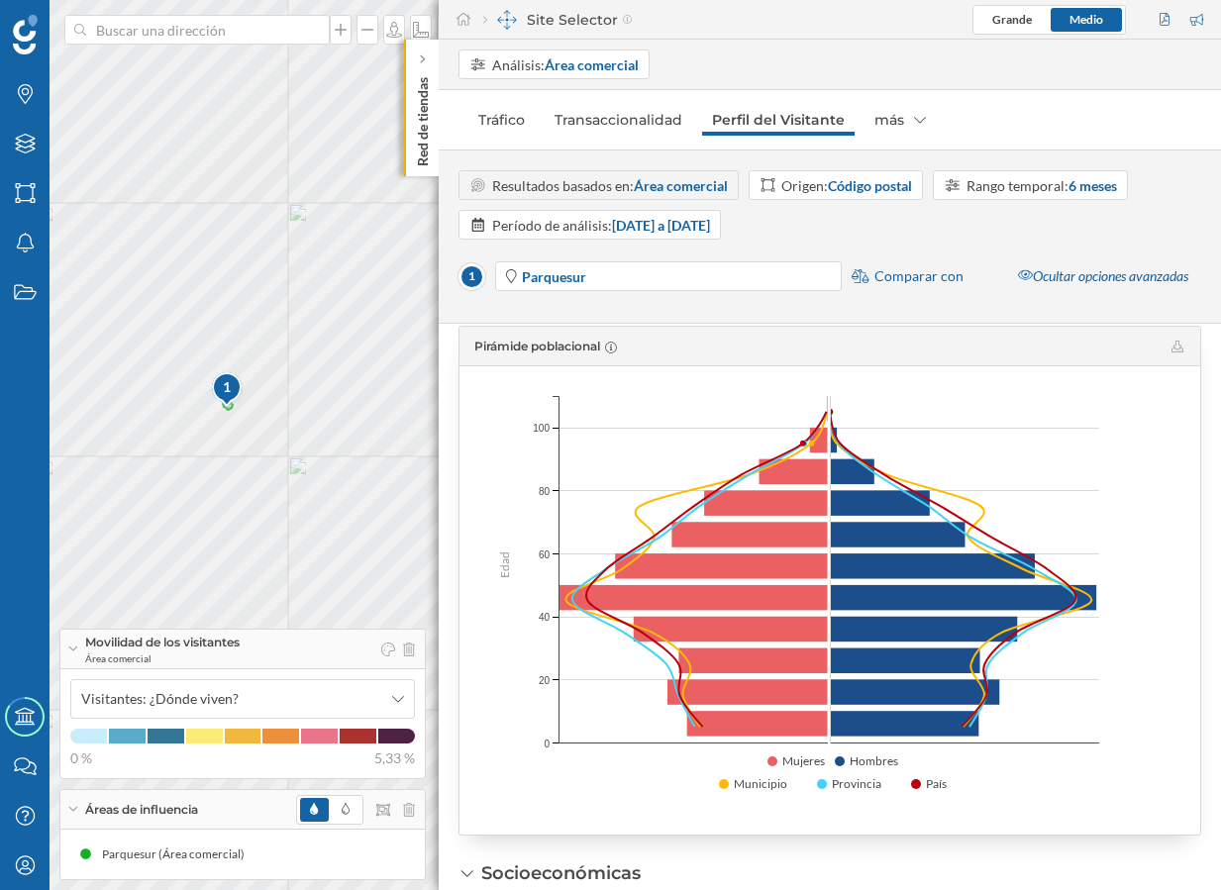
scroll to position [1506, 0]
drag, startPoint x: 295, startPoint y: 312, endPoint x: 282, endPoint y: 488, distance: 176.7
click at [282, 488] on div "1 © Mapbox © OpenStreetMap Improve this map" at bounding box center [610, 445] width 1221 height 890
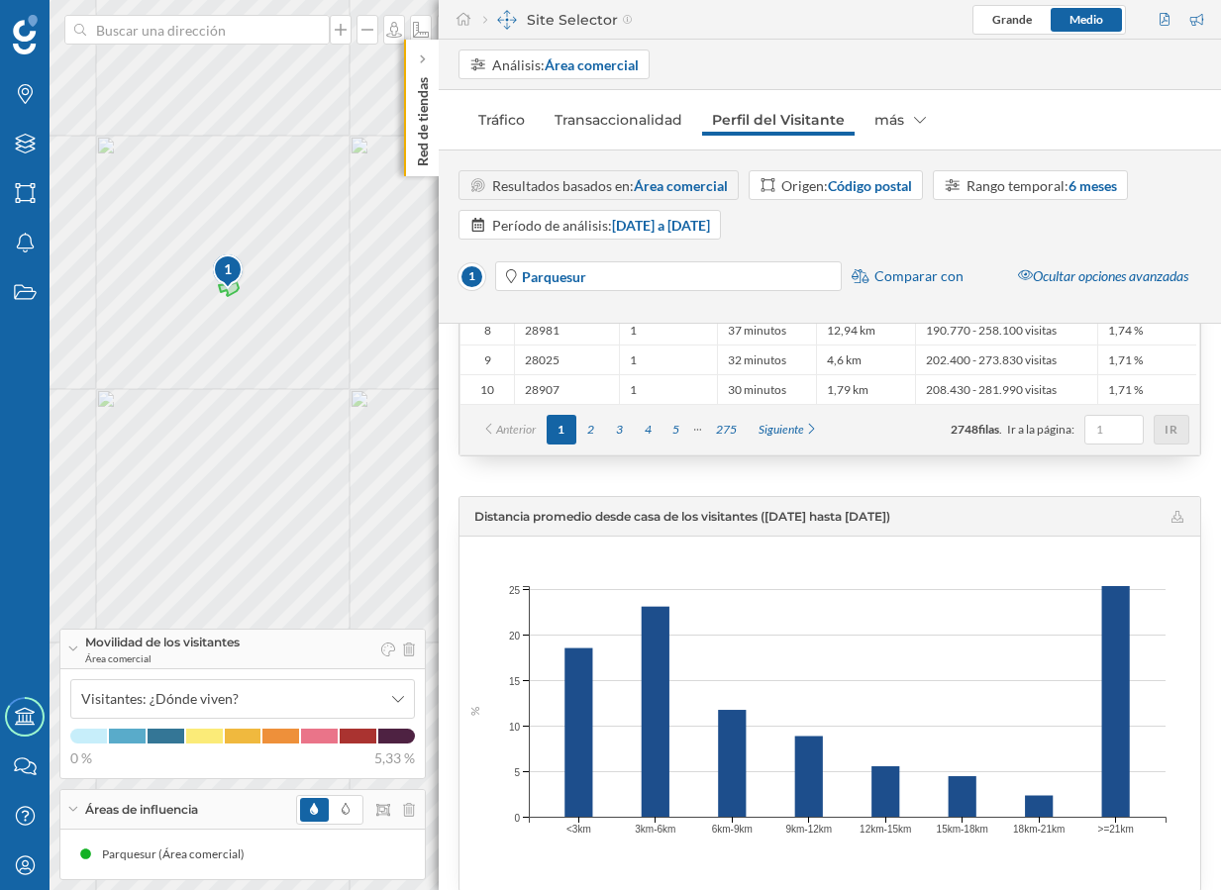
scroll to position [4289, 0]
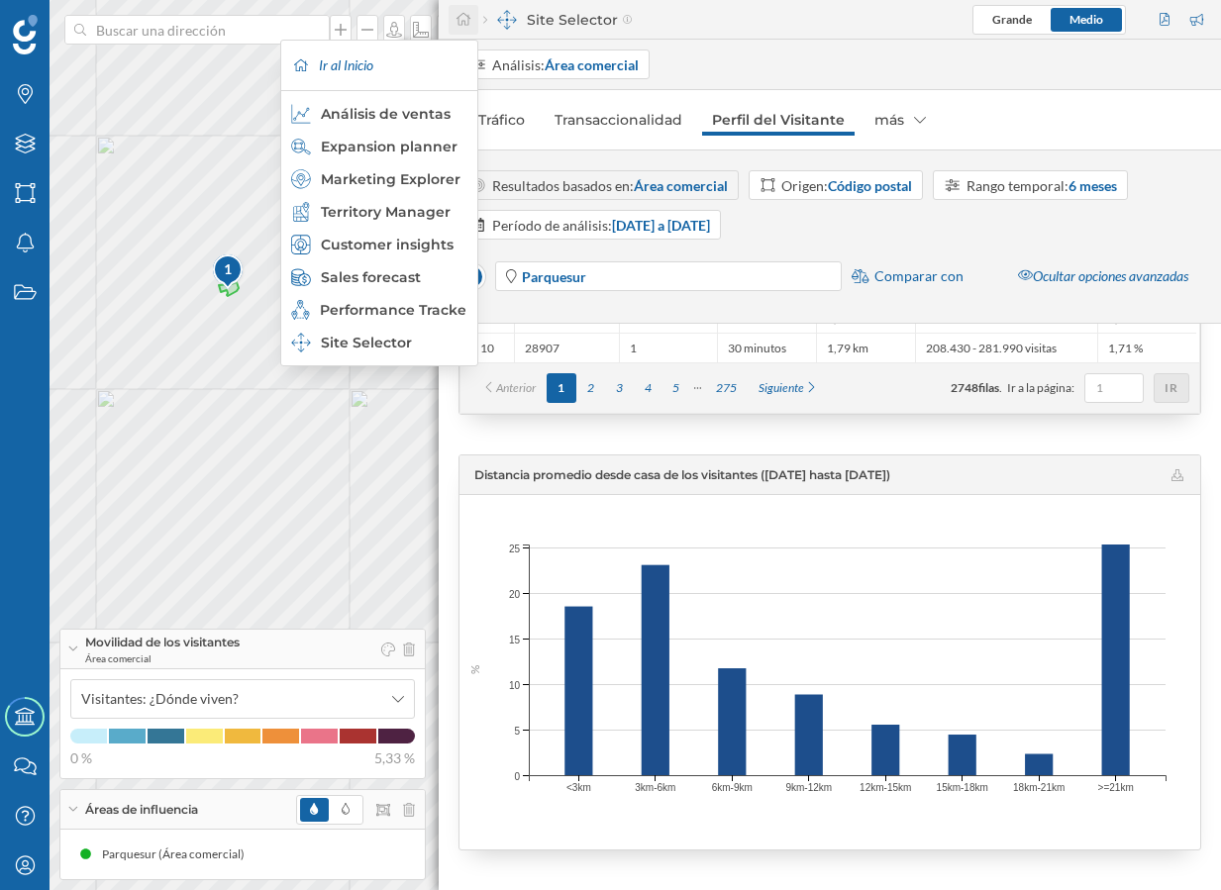
click at [458, 21] on icon at bounding box center [463, 19] width 18 height 14
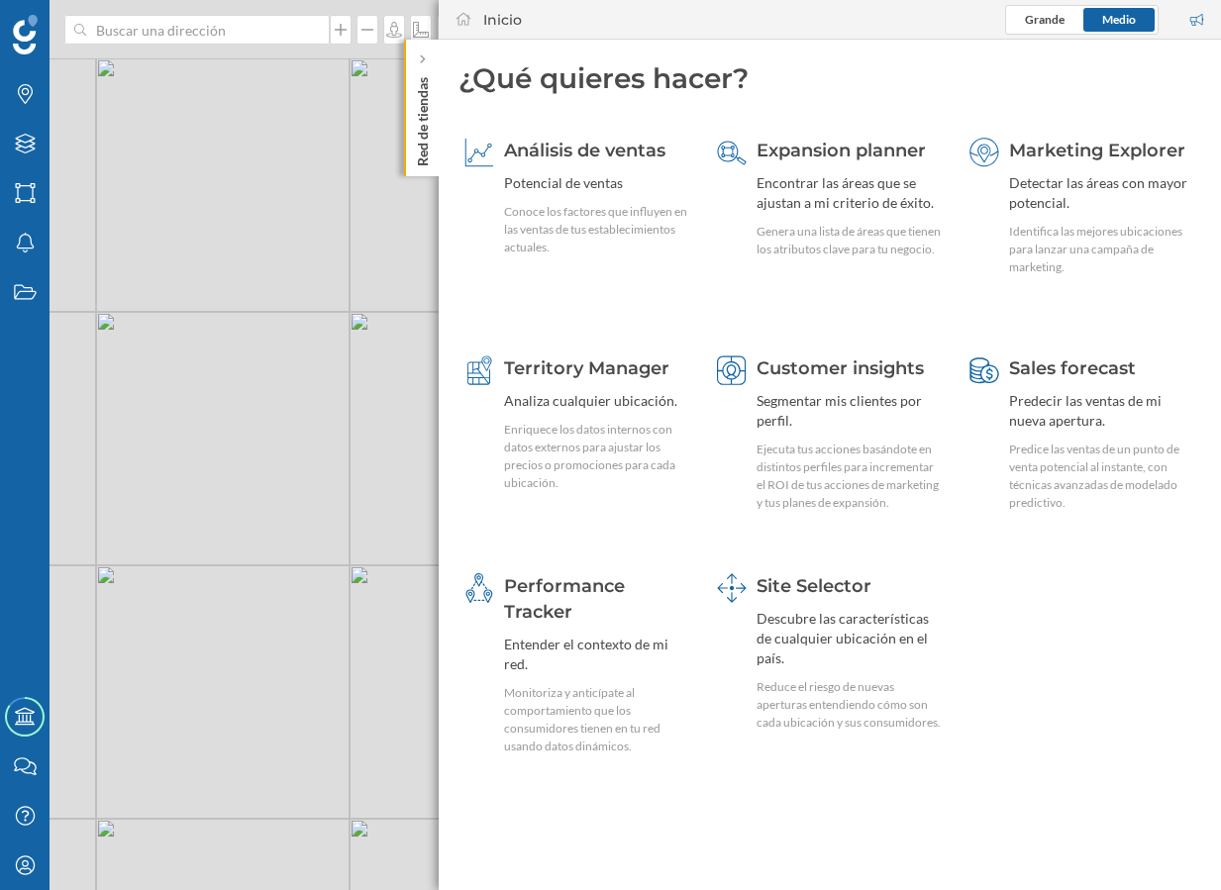
drag, startPoint x: 248, startPoint y: 304, endPoint x: 240, endPoint y: 611, distance: 307.0
click at [240, 611] on div "© Mapbox © OpenStreetMap Improve this map" at bounding box center [610, 445] width 1221 height 890
drag, startPoint x: 323, startPoint y: 515, endPoint x: 243, endPoint y: 660, distance: 166.1
click at [243, 660] on div "© Mapbox © OpenStreetMap Improve this map" at bounding box center [610, 445] width 1221 height 890
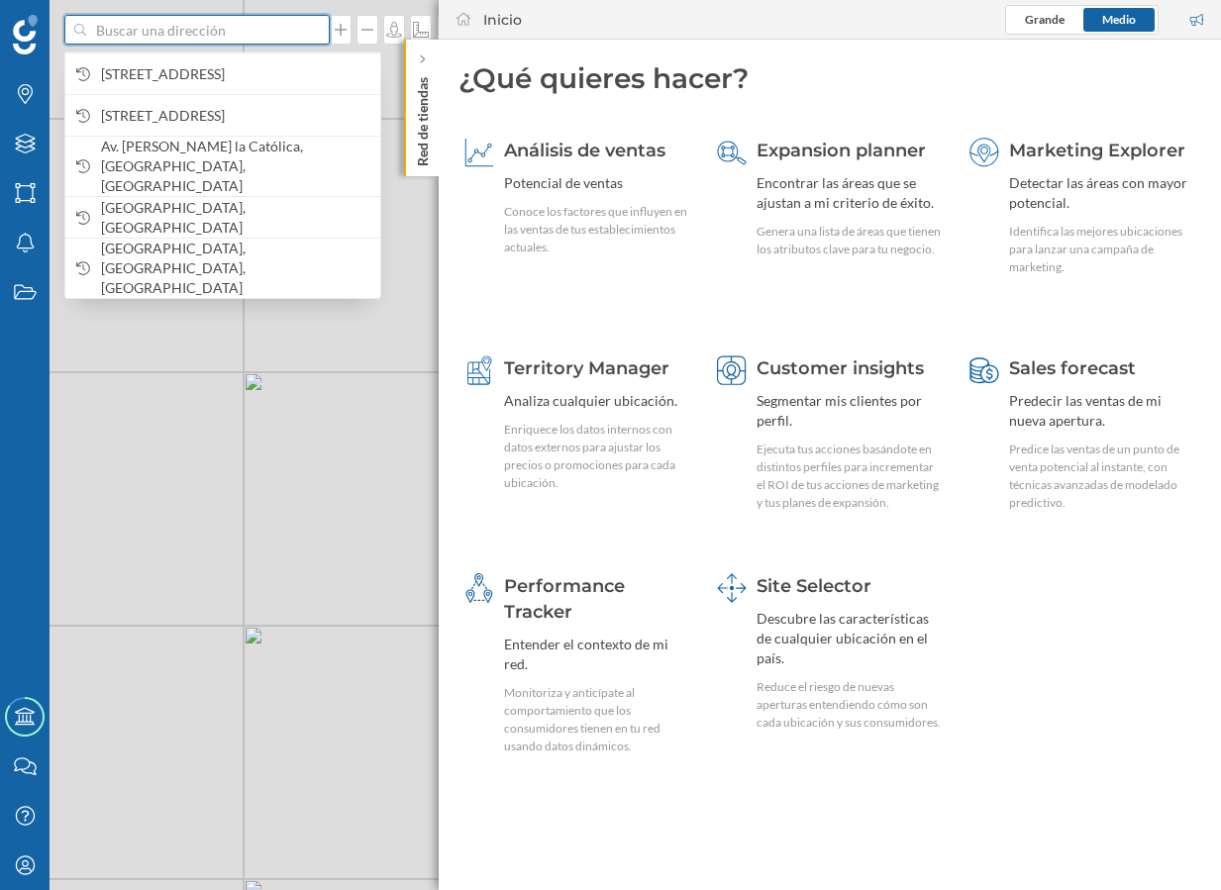
click at [180, 35] on input at bounding box center [197, 30] width 222 height 30
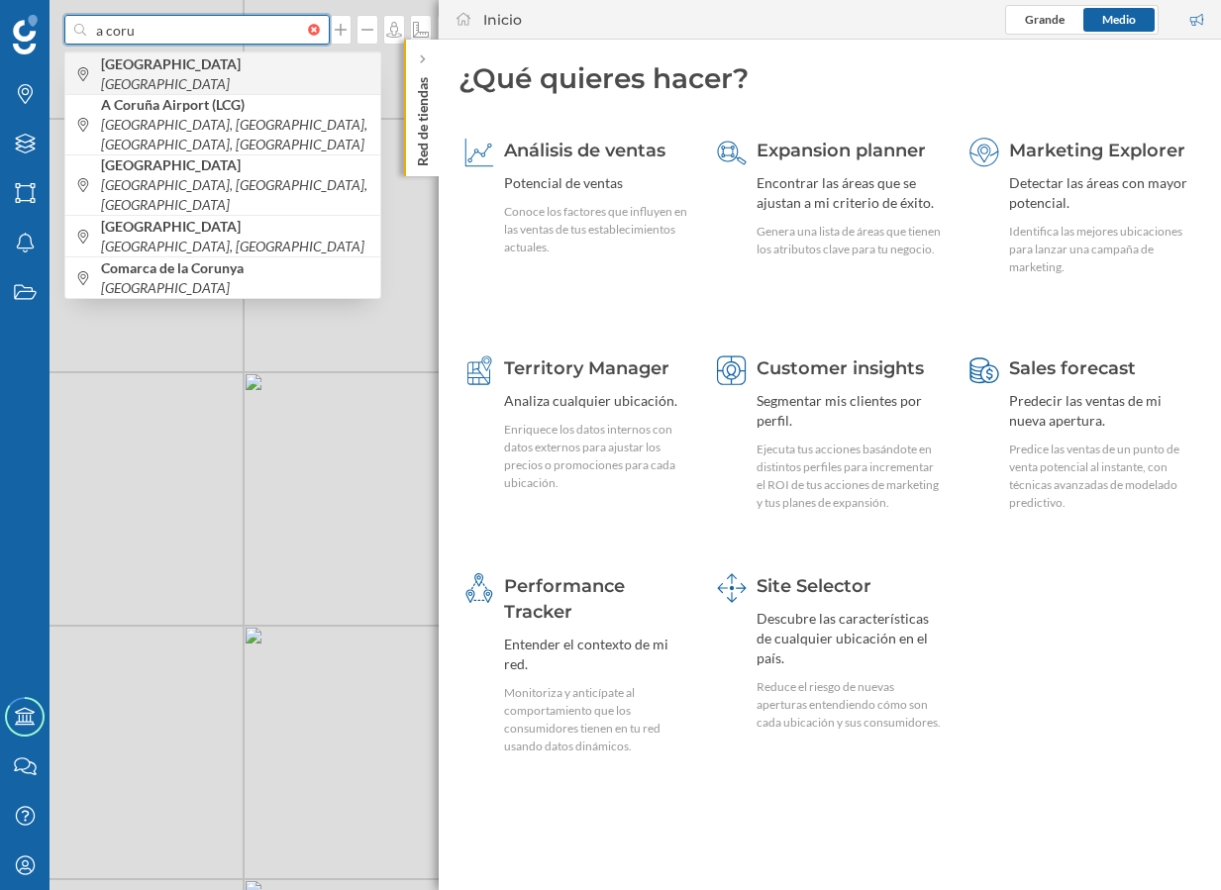
type input "a coru"
click at [155, 72] on b "[GEOGRAPHIC_DATA]" at bounding box center [173, 63] width 145 height 17
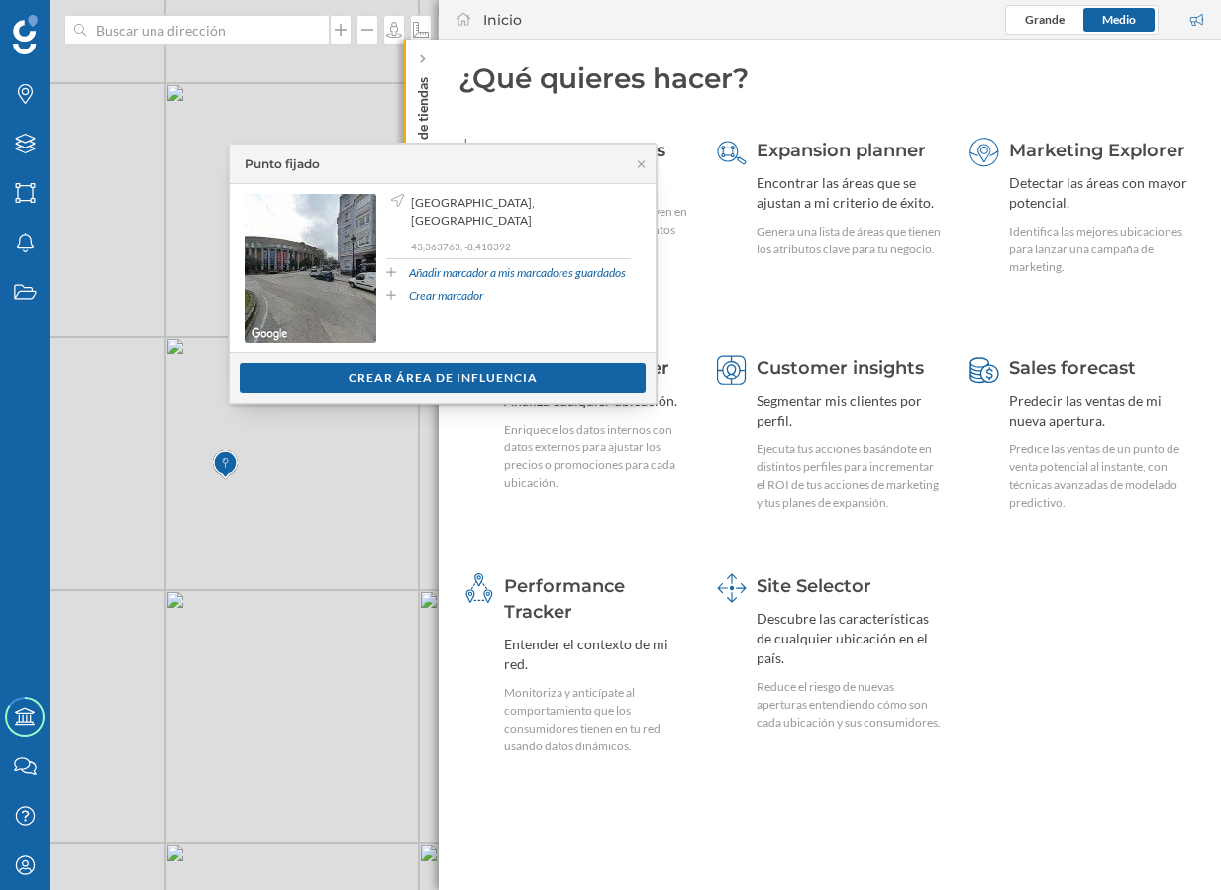
click at [1108, 648] on div "Análisis de ventas Potencial de ventas Conoce los factores que influyen en las …" at bounding box center [829, 446] width 742 height 638
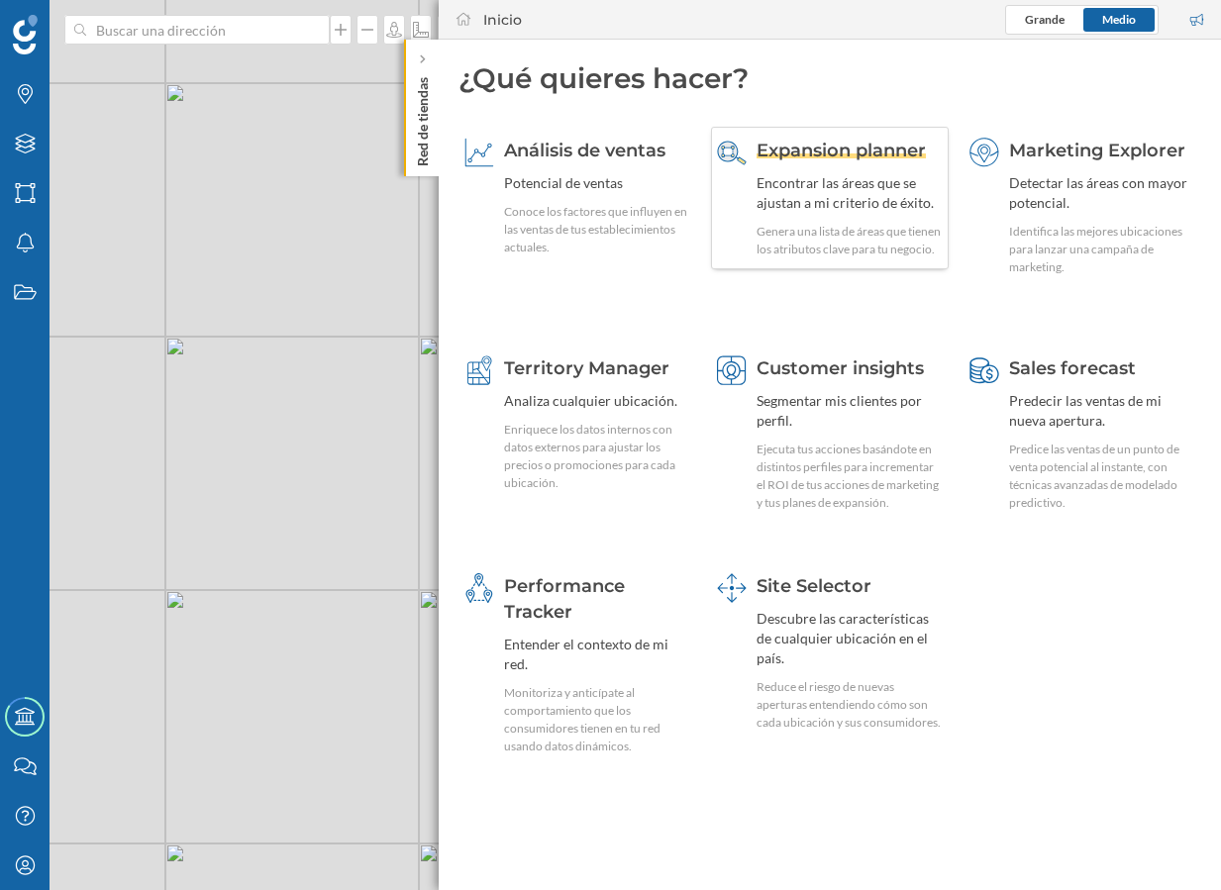
click at [841, 207] on div "Encontrar las áreas que se ajustan a mi criterio de éxito." at bounding box center [849, 193] width 186 height 40
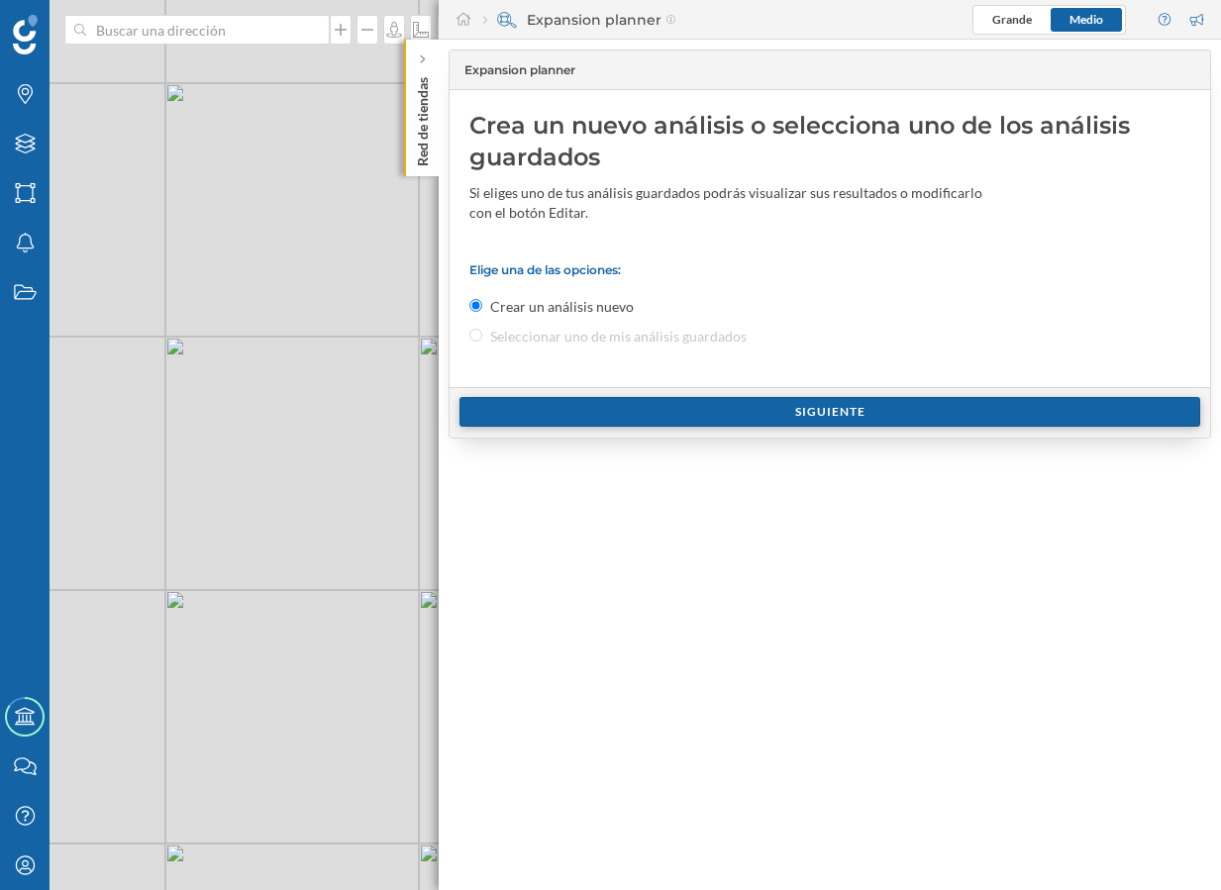
click at [667, 409] on div "Siguiente" at bounding box center [829, 412] width 740 height 30
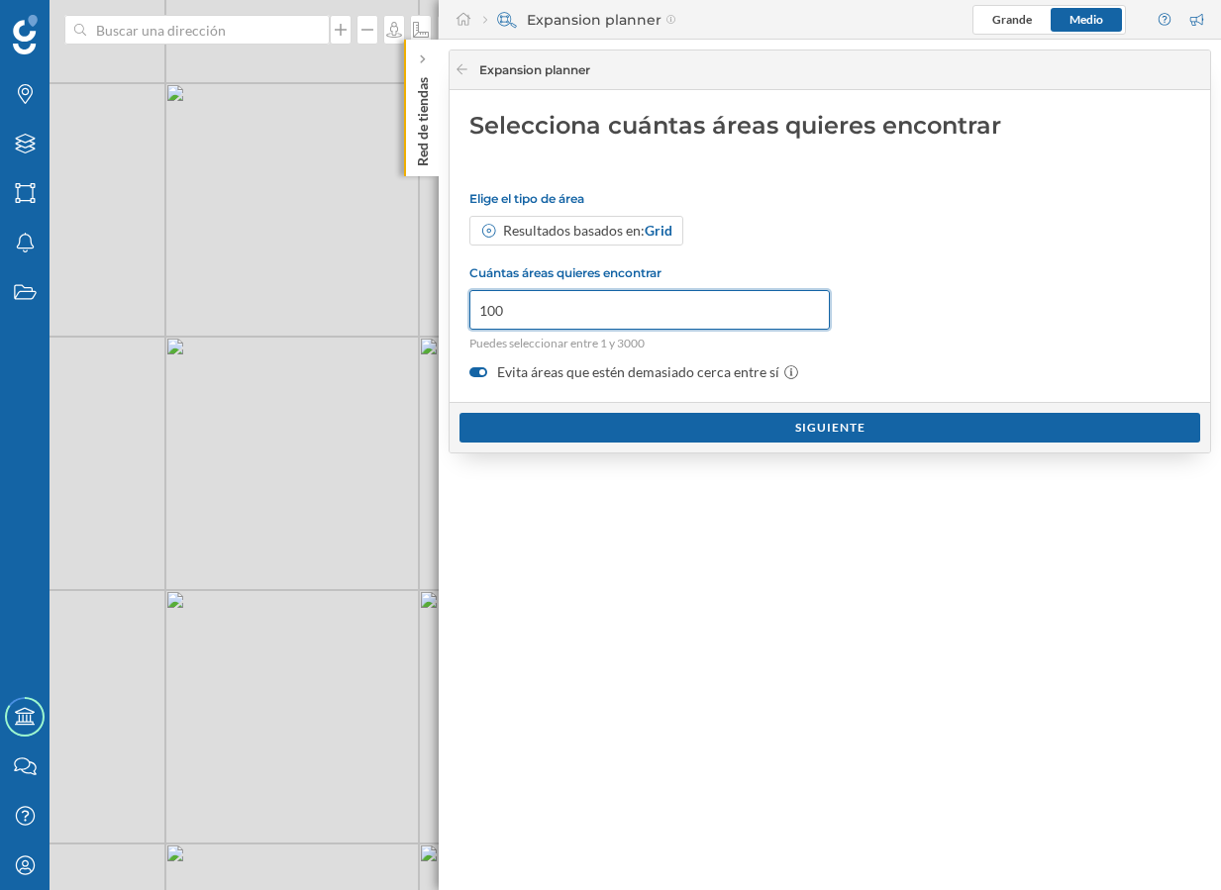
click at [579, 315] on input "100" at bounding box center [649, 310] width 360 height 40
type input "1"
type input "50"
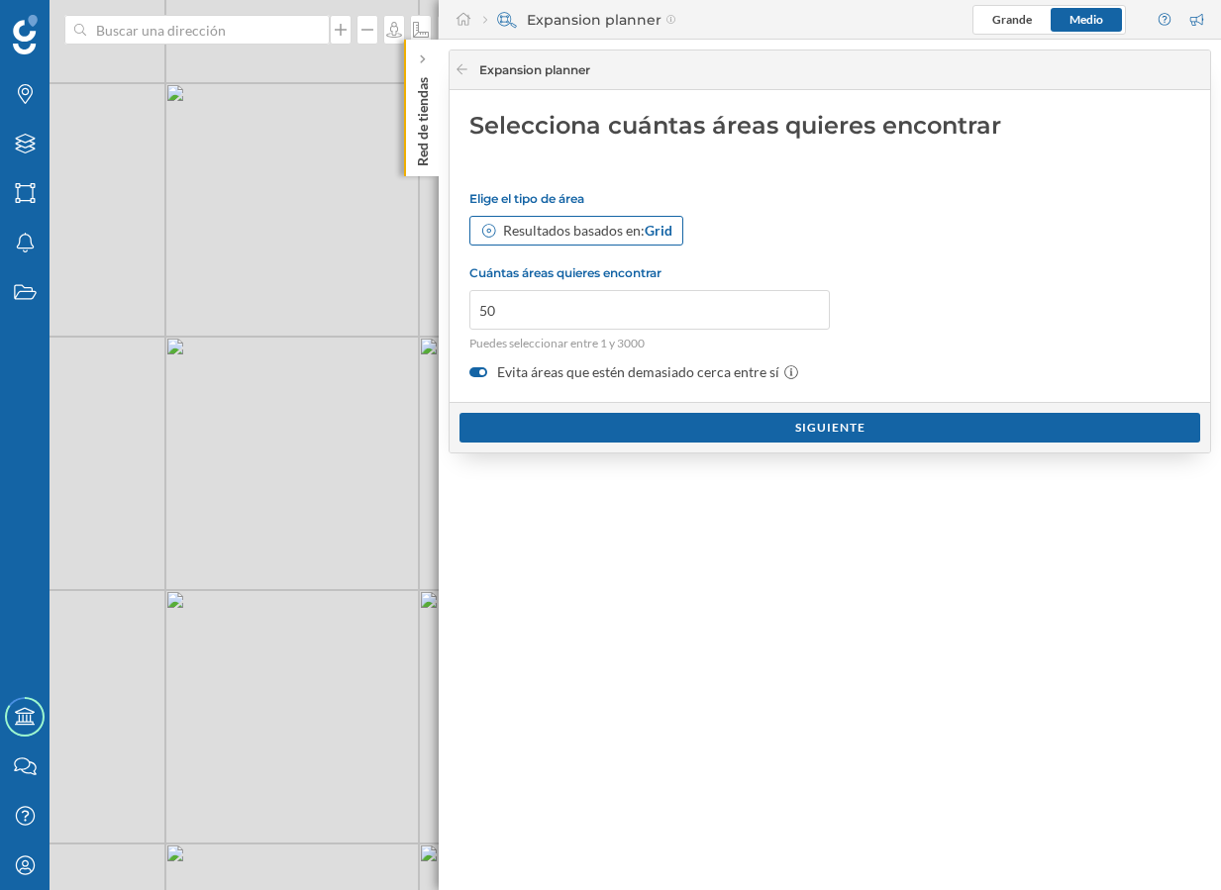
click at [651, 223] on span "Grid" at bounding box center [658, 230] width 28 height 17
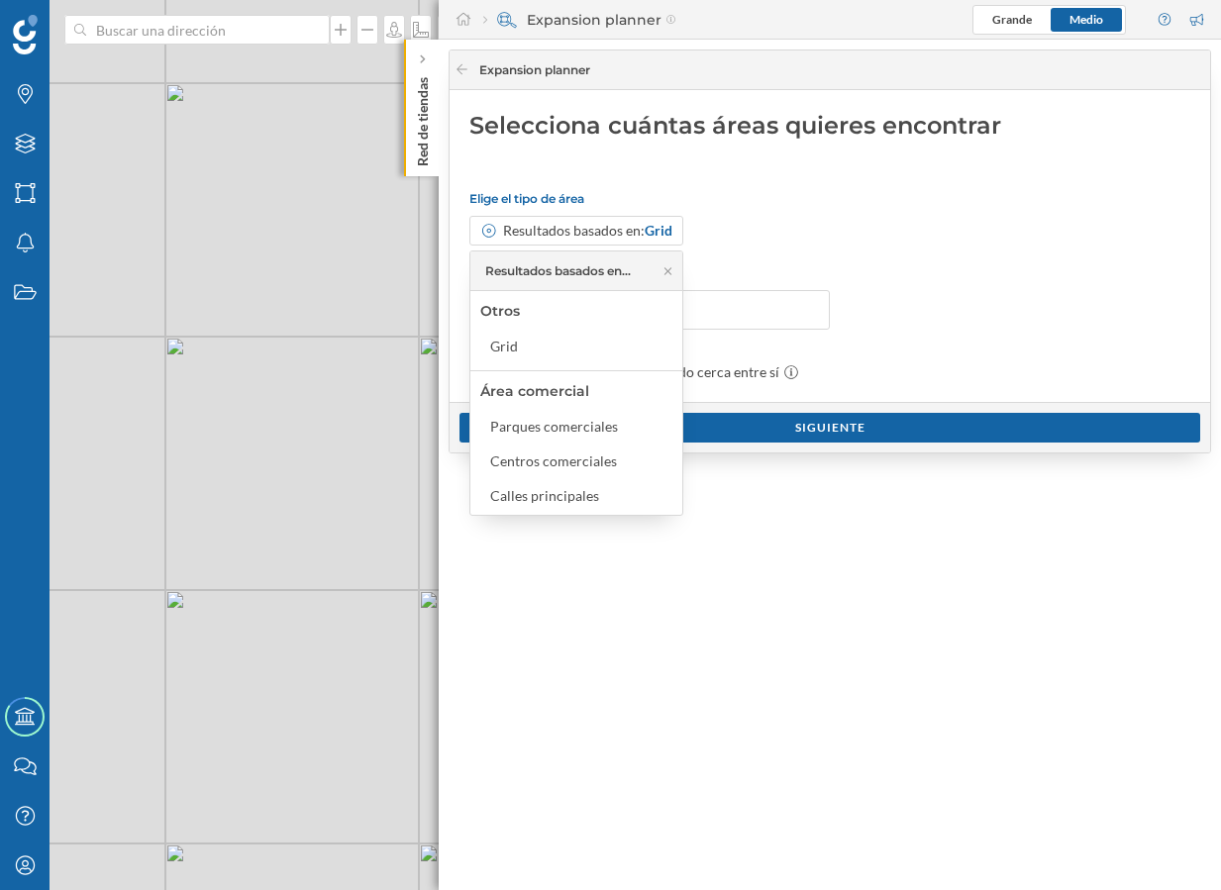
click at [815, 246] on div "Elige el tipo de área Resultados basados en: Grid Cuántas áreas quieres encontr…" at bounding box center [829, 286] width 721 height 191
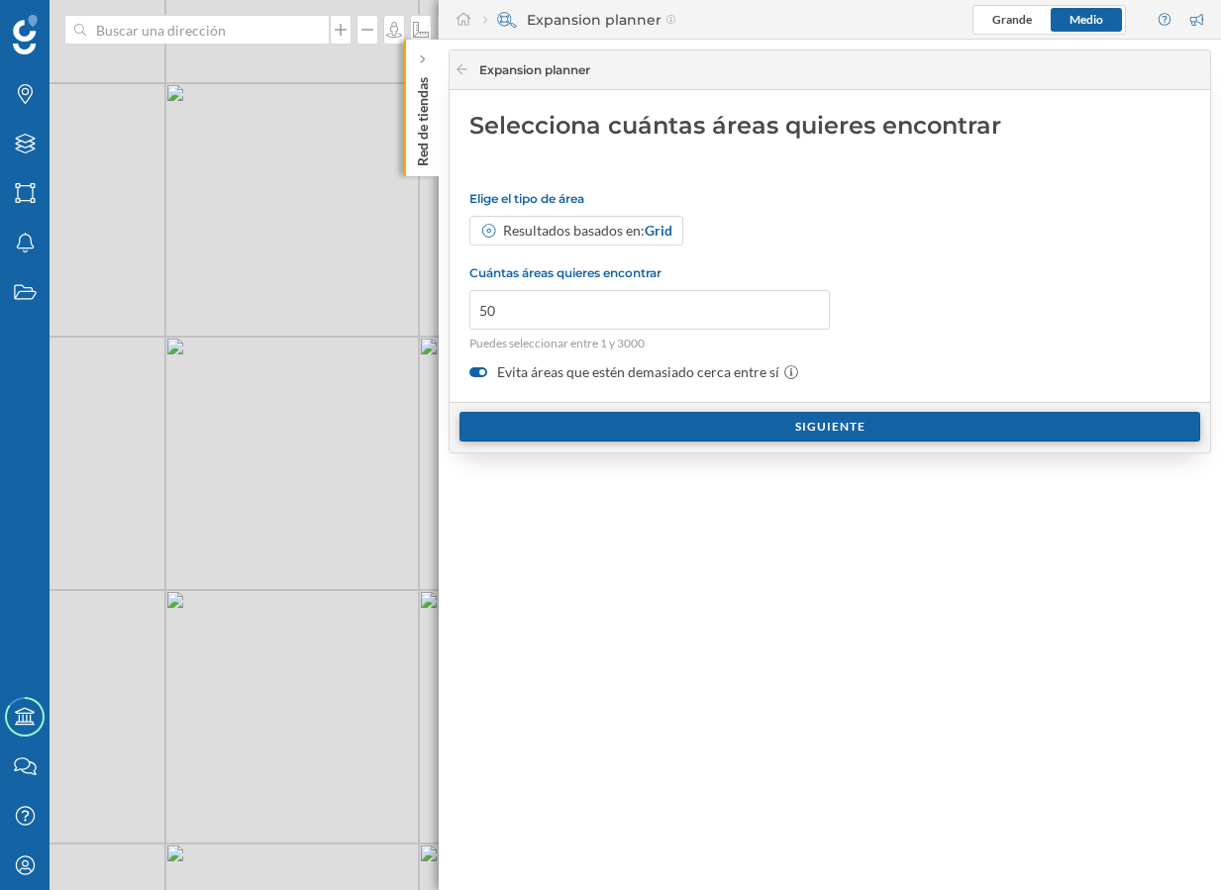
click at [797, 434] on div "Siguiente" at bounding box center [829, 427] width 740 height 30
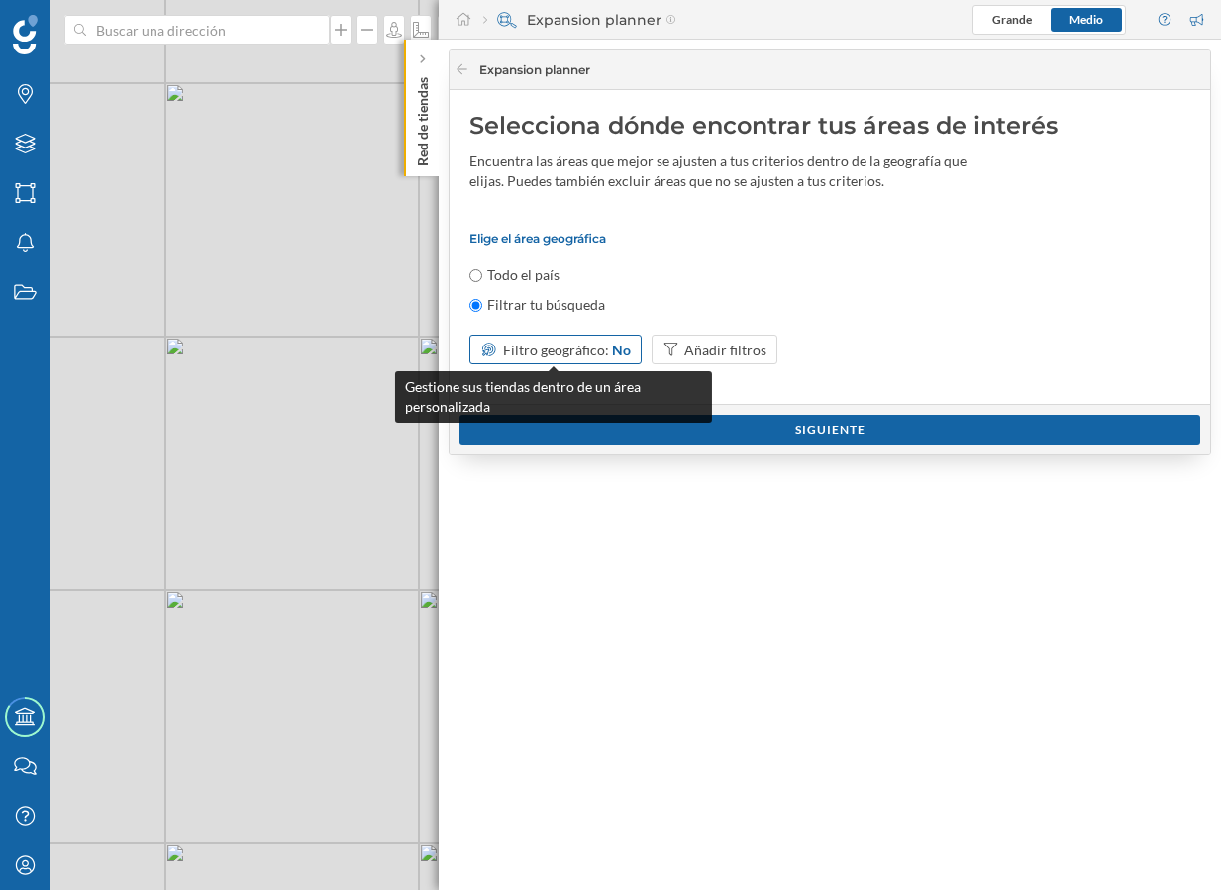
click at [530, 348] on span "Filtro geográfico:" at bounding box center [556, 350] width 106 height 17
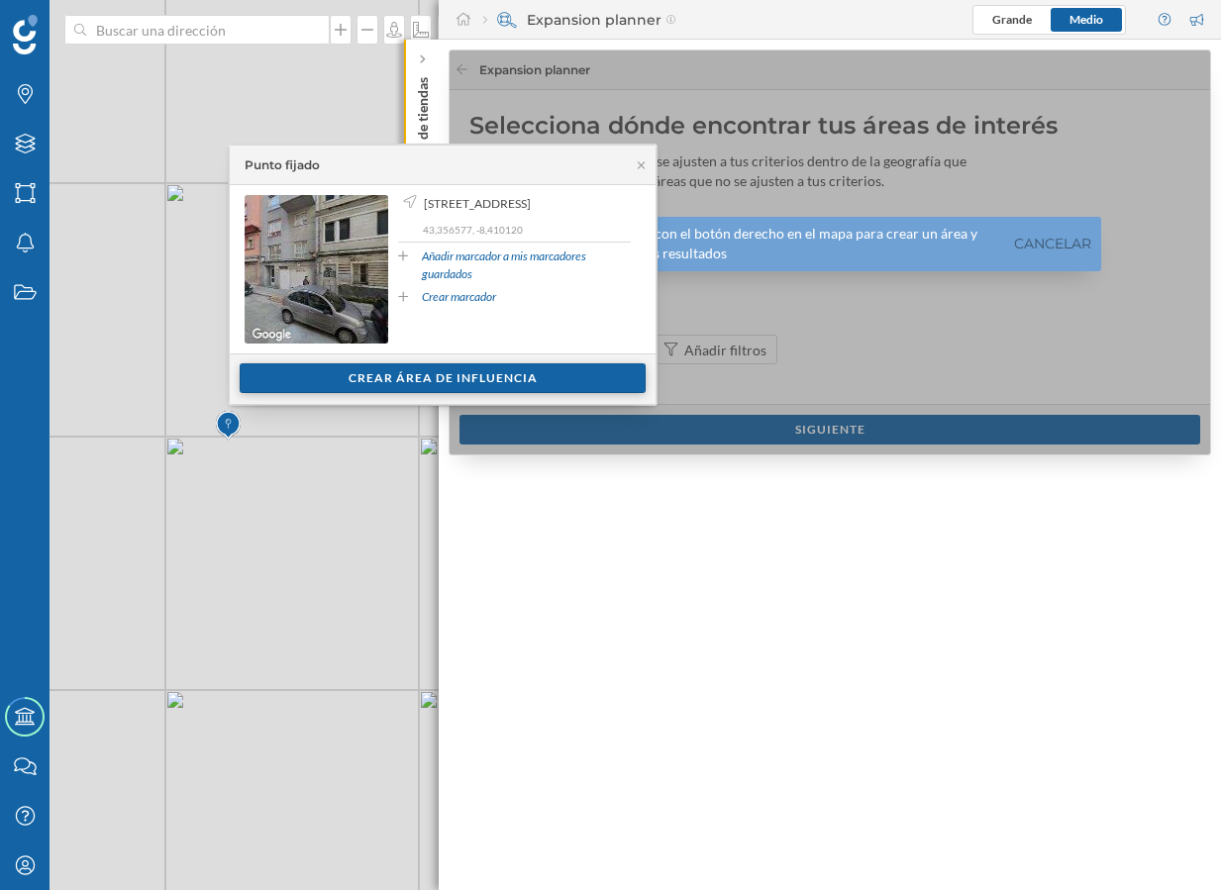
click at [484, 385] on div "Crear área de influencia" at bounding box center [443, 378] width 406 height 30
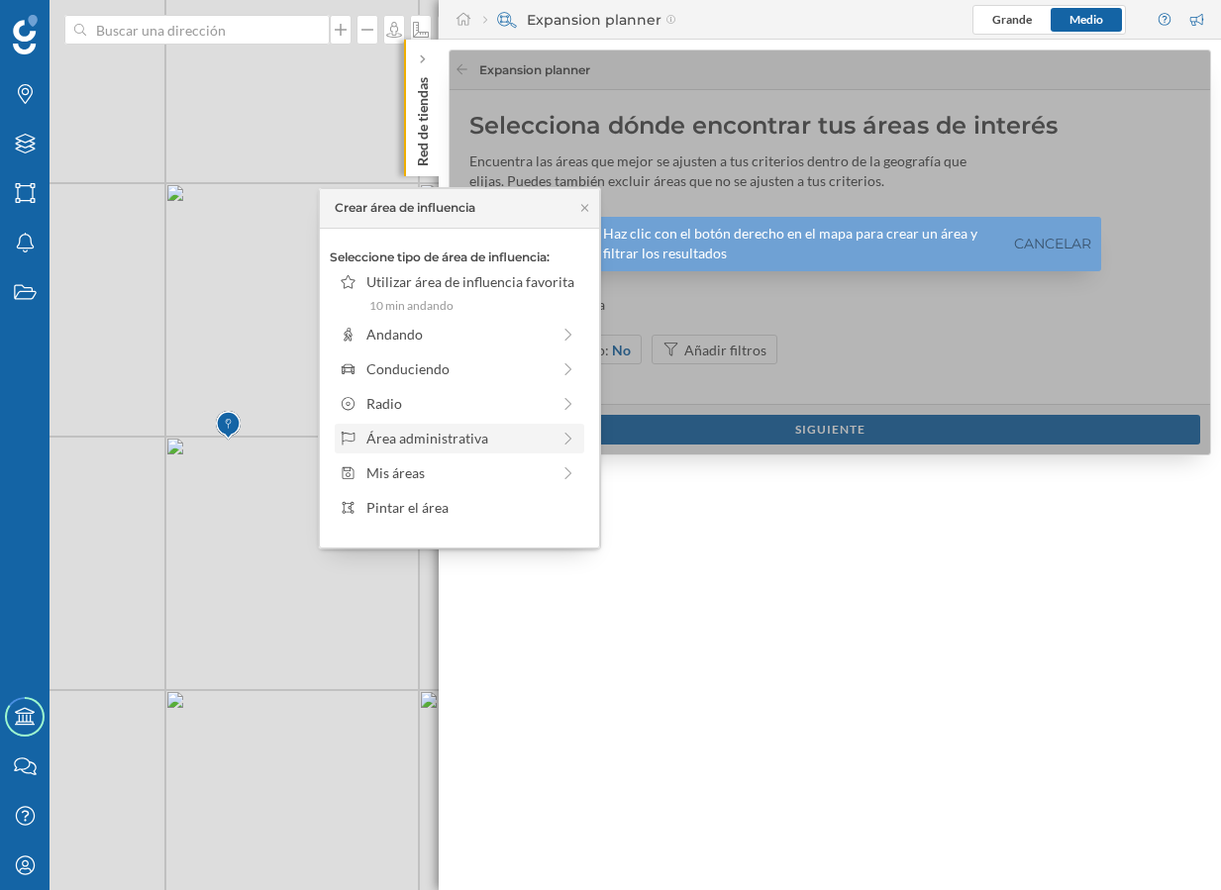
click at [440, 434] on div "Área administrativa" at bounding box center [457, 438] width 183 height 21
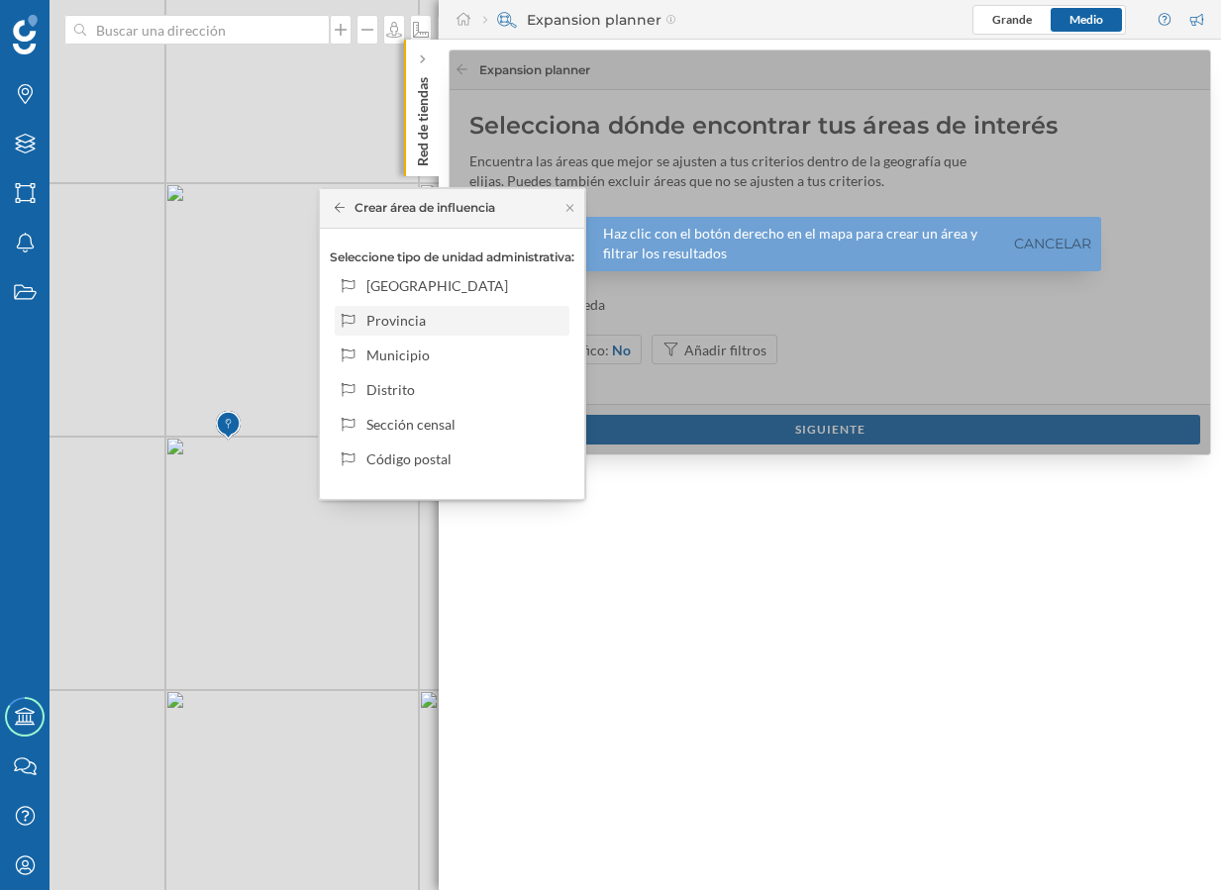
click at [421, 324] on div "Provincia" at bounding box center [463, 320] width 195 height 21
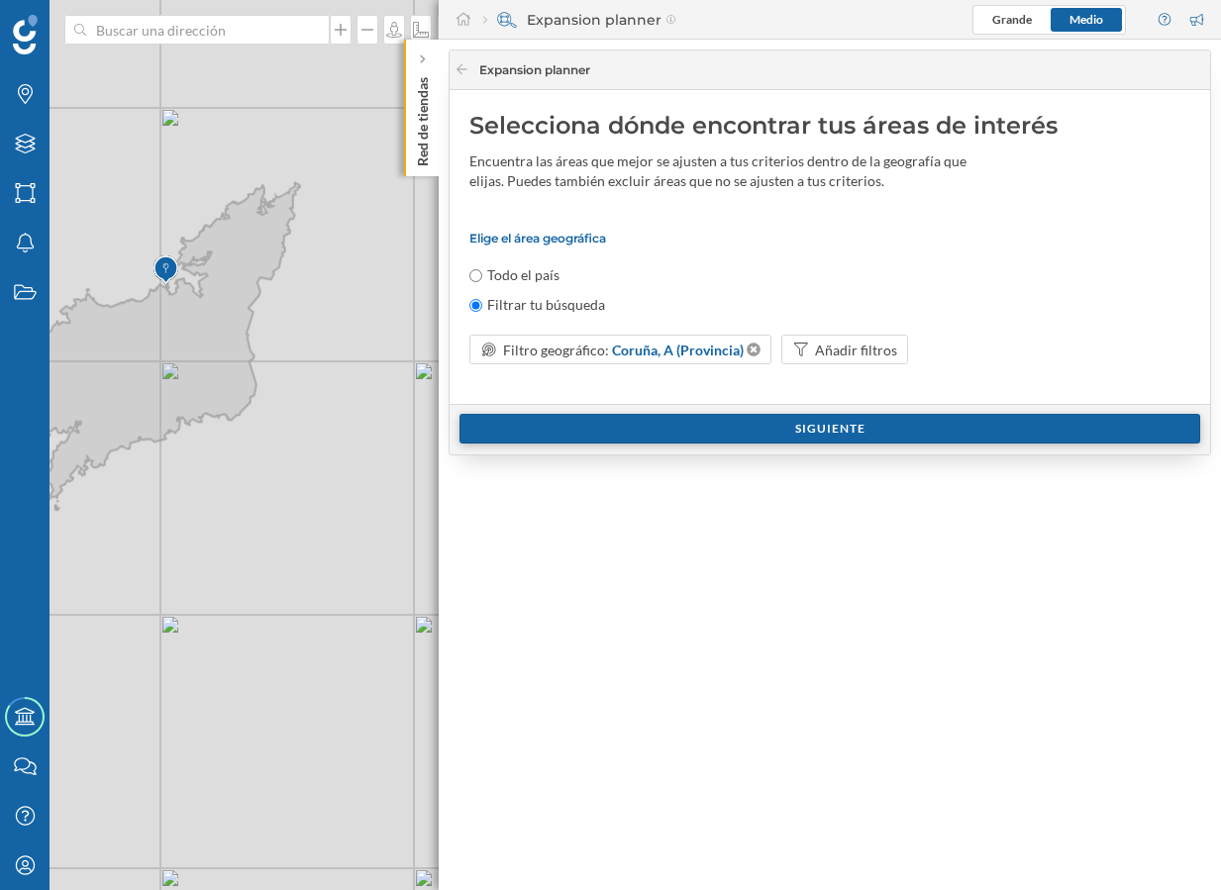
click at [749, 422] on div "Siguiente" at bounding box center [829, 429] width 740 height 30
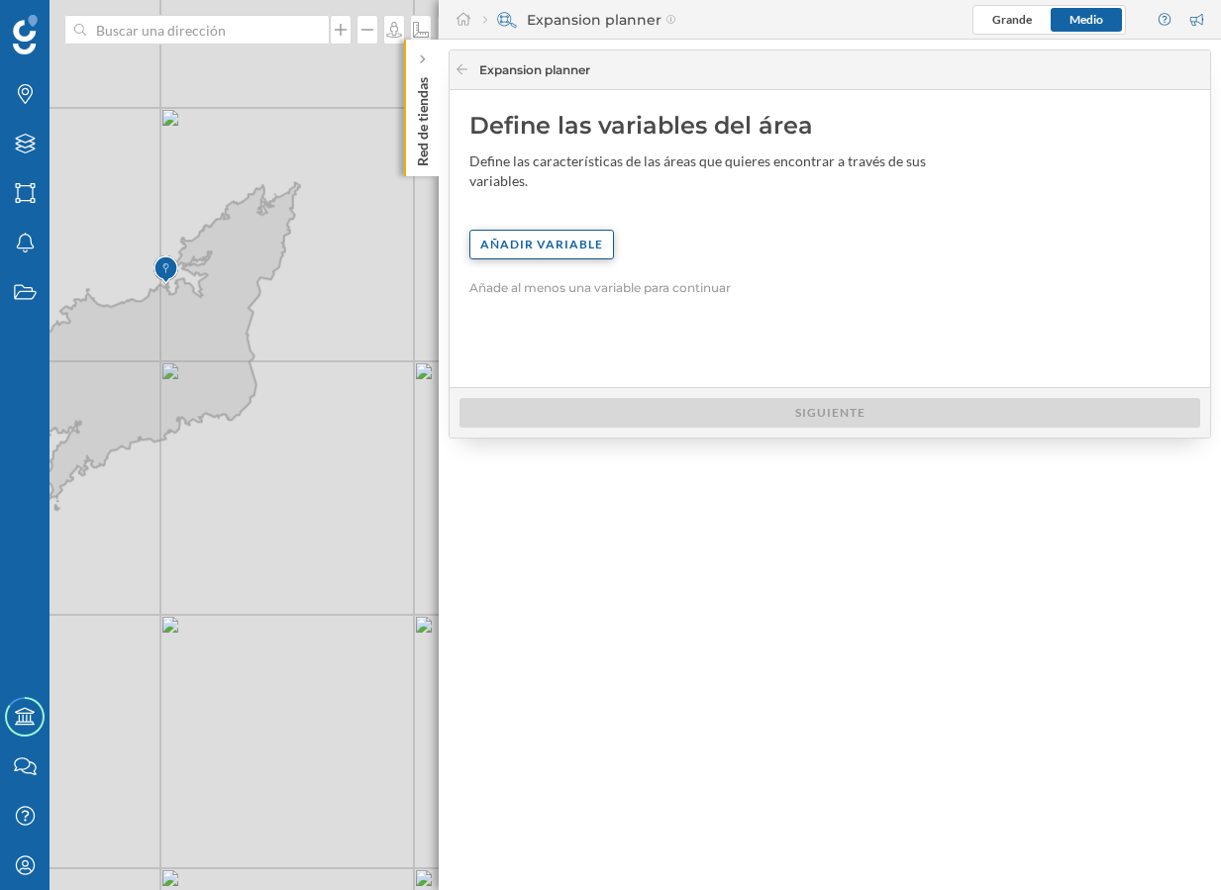
click at [556, 230] on div "Añadir variable" at bounding box center [541, 245] width 145 height 30
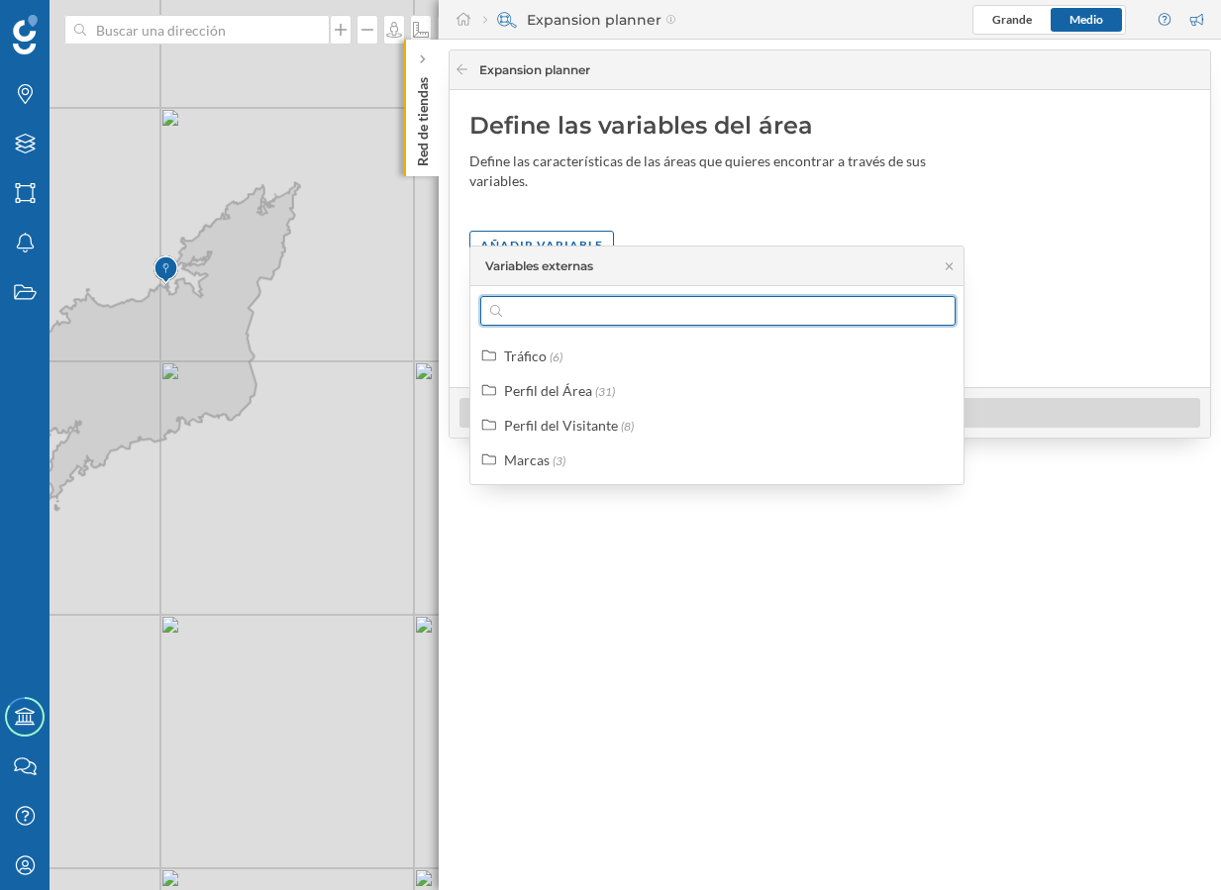
click at [549, 311] on input "text" at bounding box center [718, 311] width 432 height 30
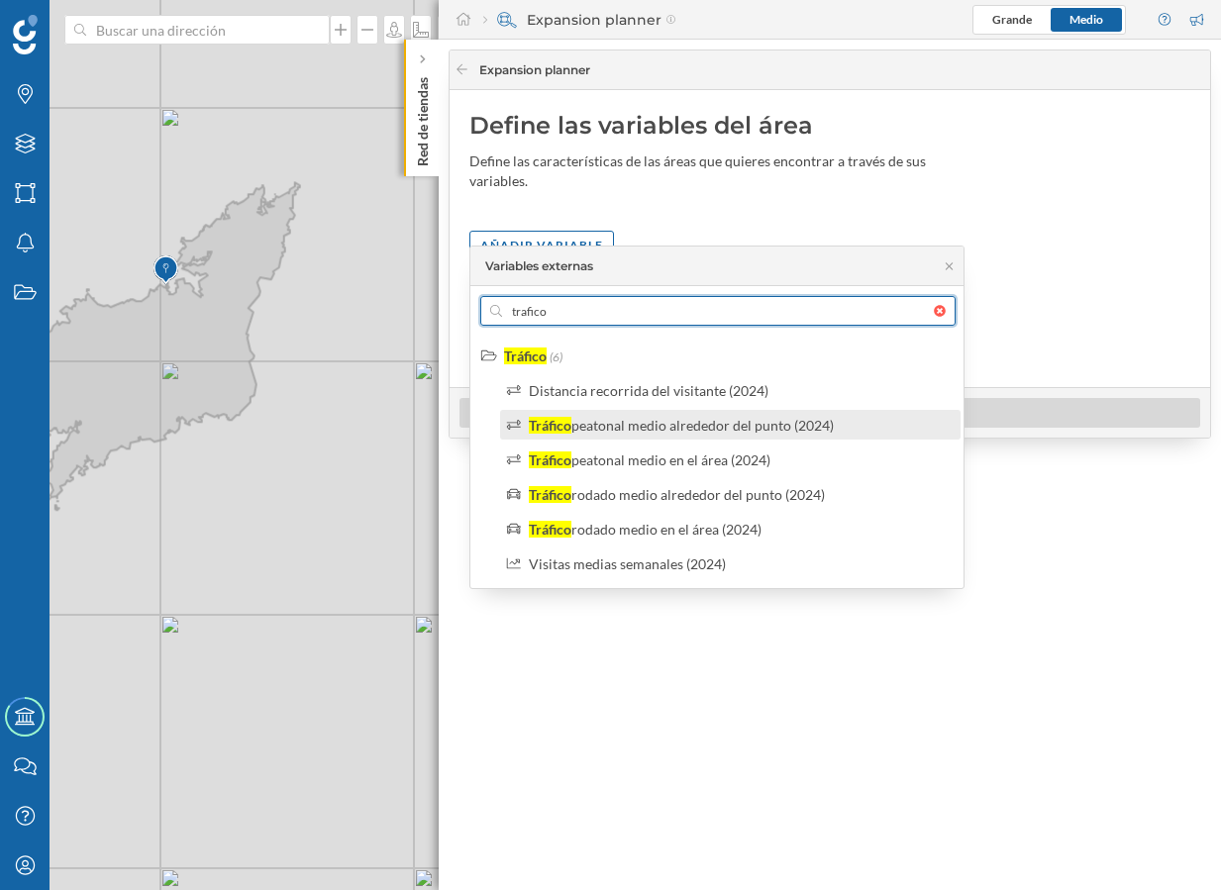
type input "trafico"
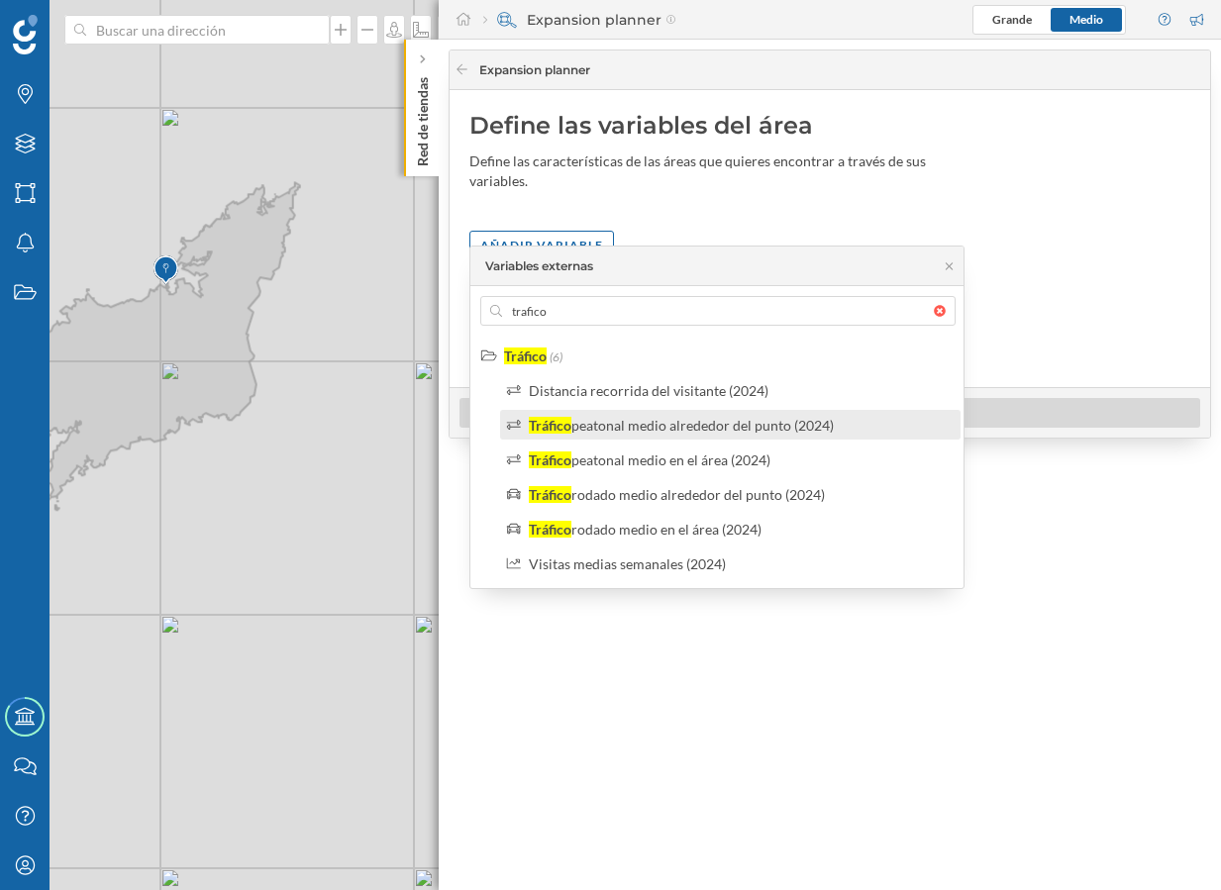
click at [628, 423] on div "peatonal medio alrededor del punto (2024)" at bounding box center [702, 425] width 262 height 17
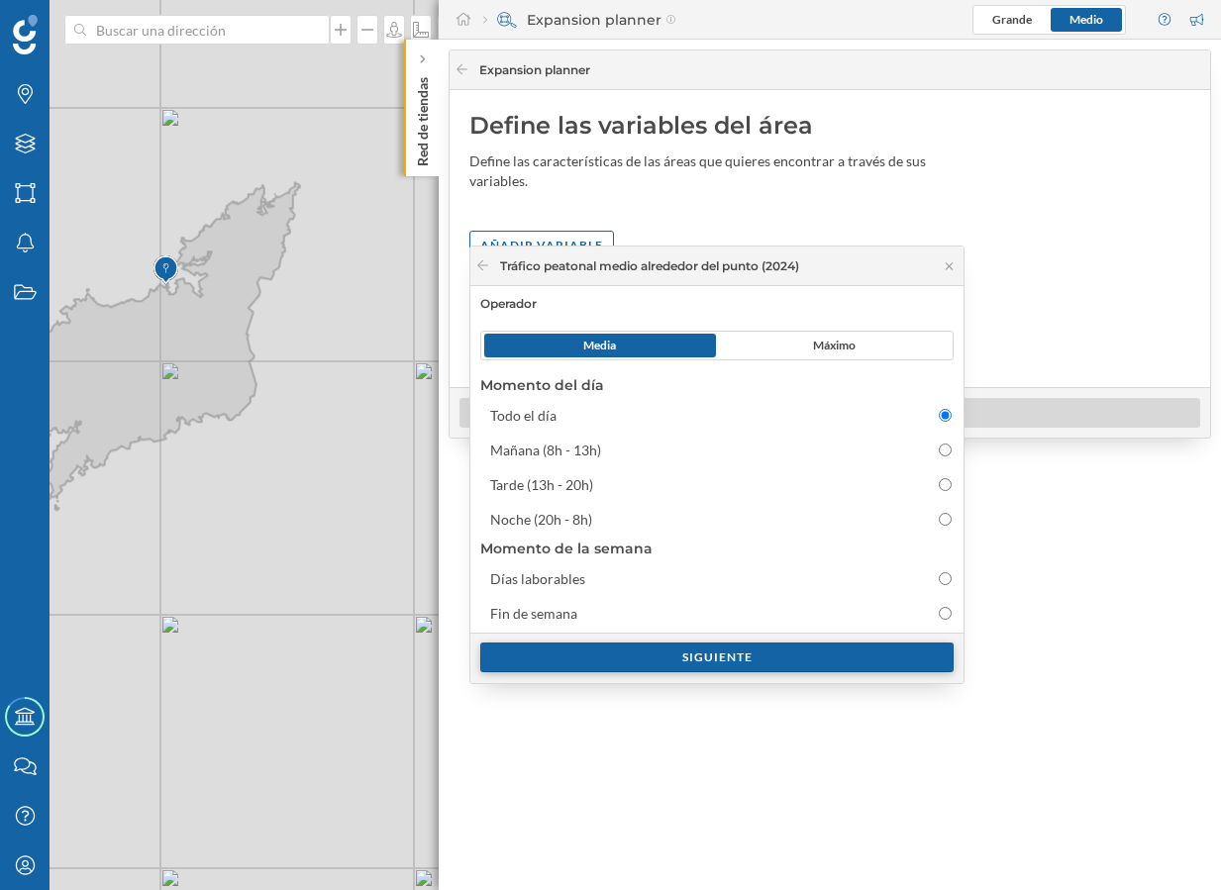
click at [717, 647] on div "Siguiente" at bounding box center [716, 657] width 473 height 30
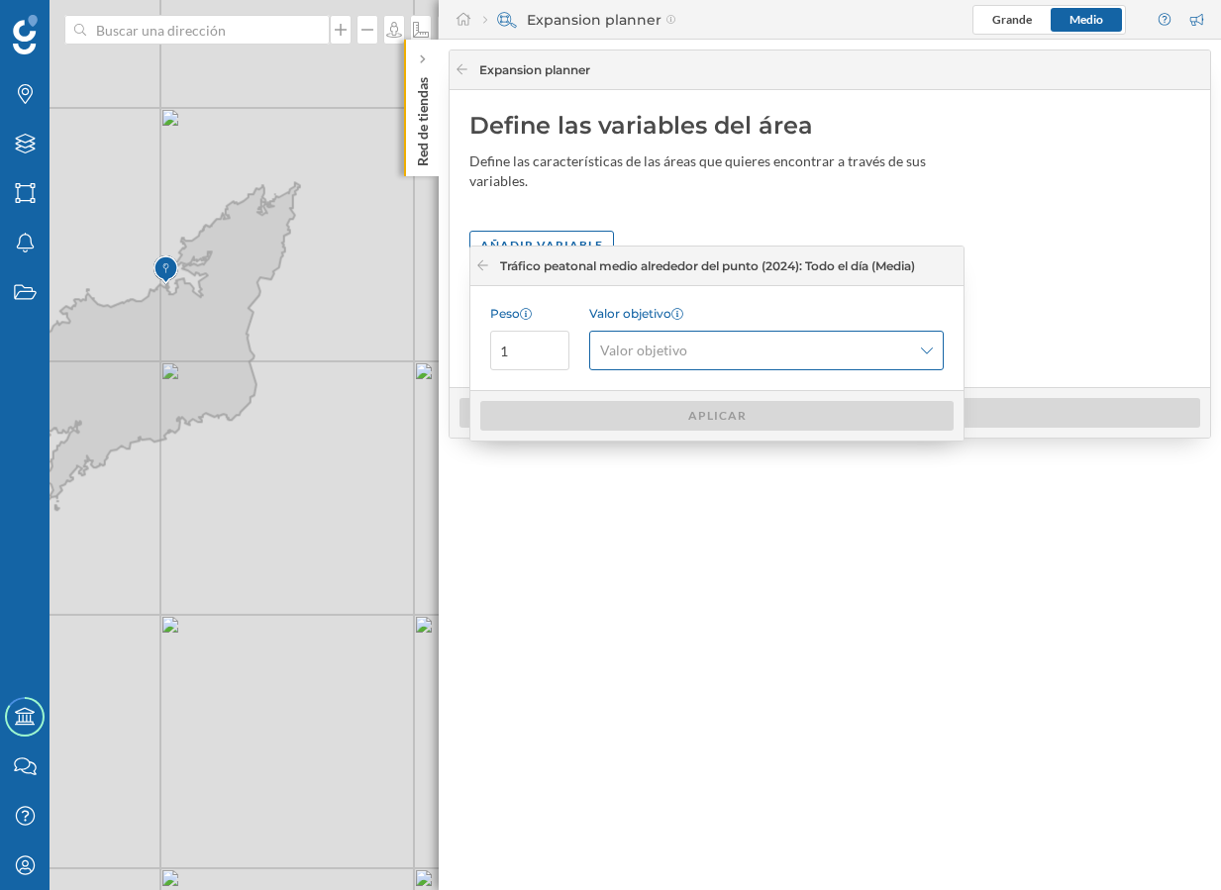
click at [930, 345] on icon at bounding box center [927, 350] width 12 height 14
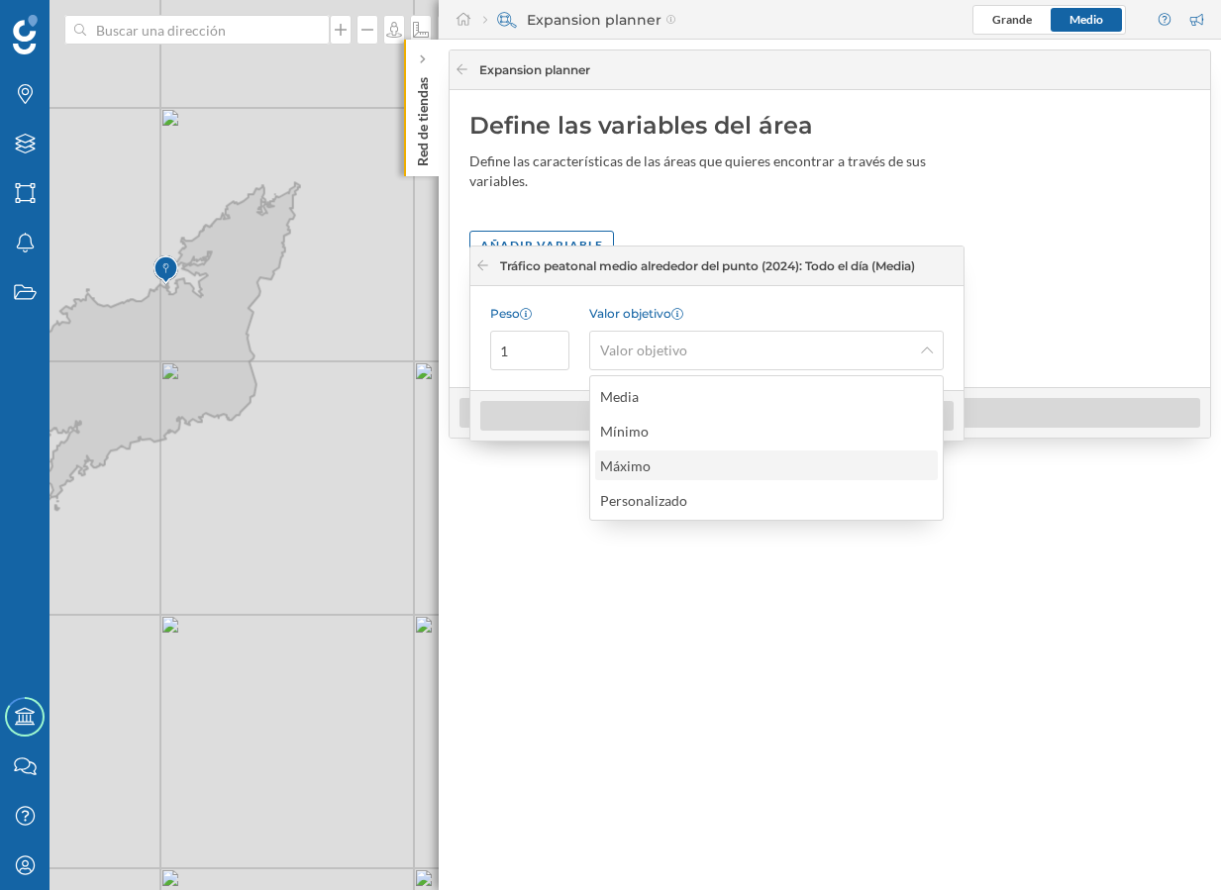
click at [694, 456] on div "Máximo" at bounding box center [765, 465] width 331 height 21
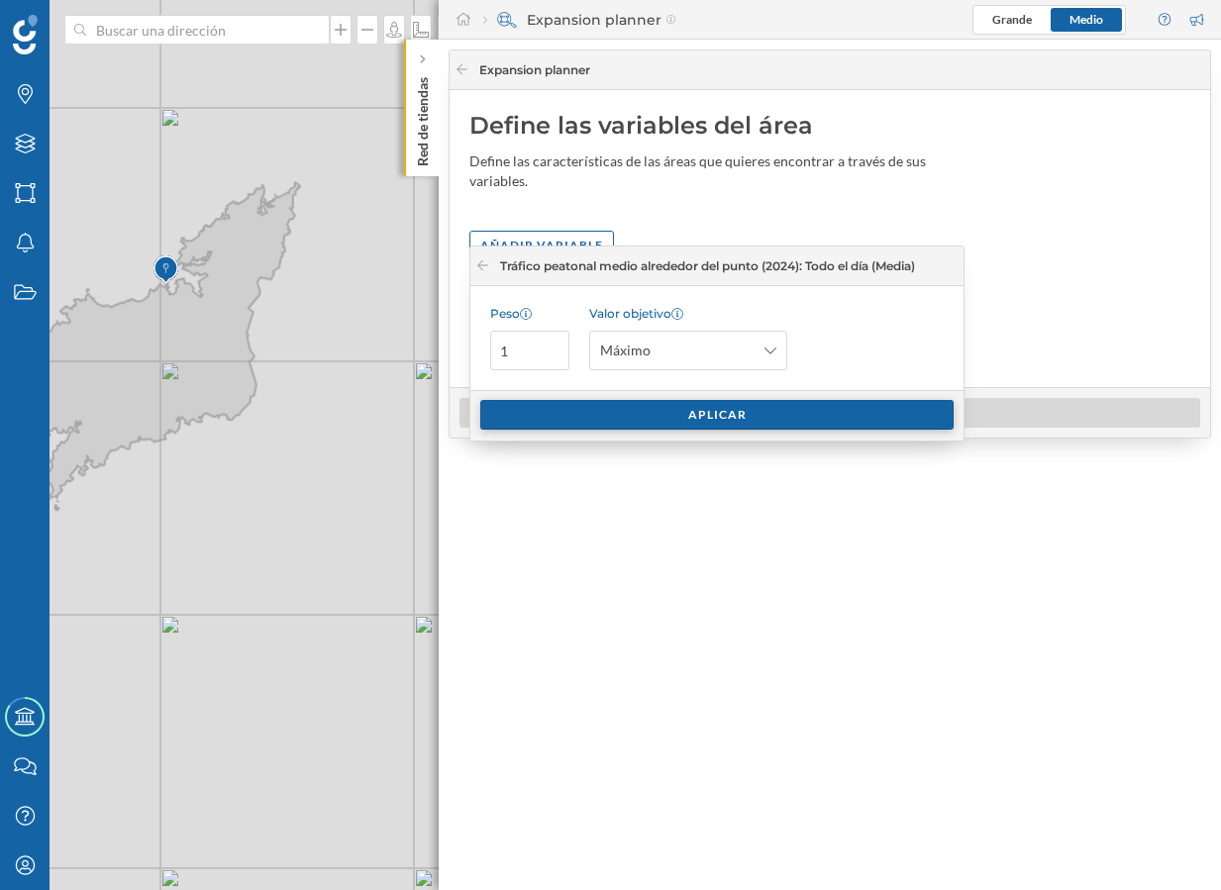
click at [724, 413] on div "Aplicar" at bounding box center [716, 415] width 473 height 30
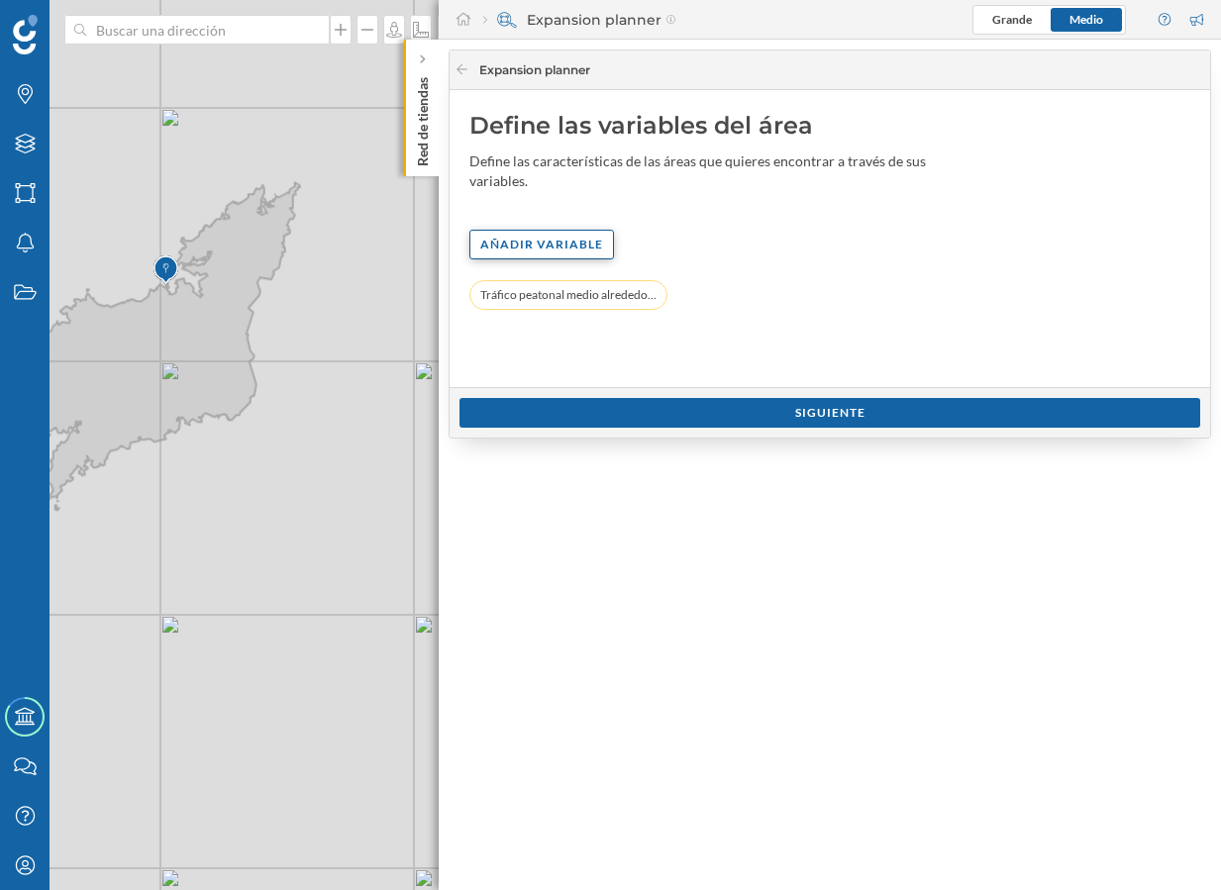
click at [570, 230] on div "Añadir variable" at bounding box center [541, 245] width 145 height 30
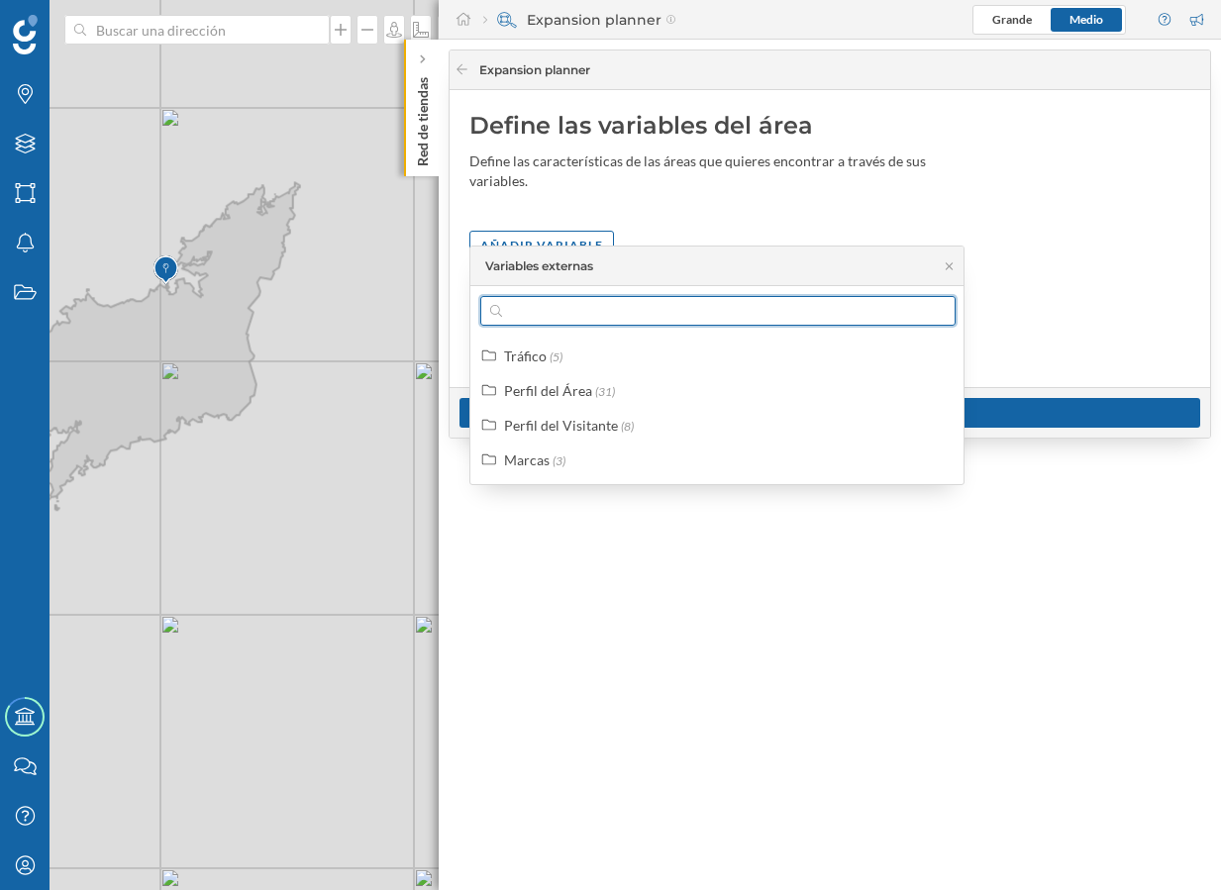
click at [562, 317] on input "text" at bounding box center [718, 311] width 432 height 30
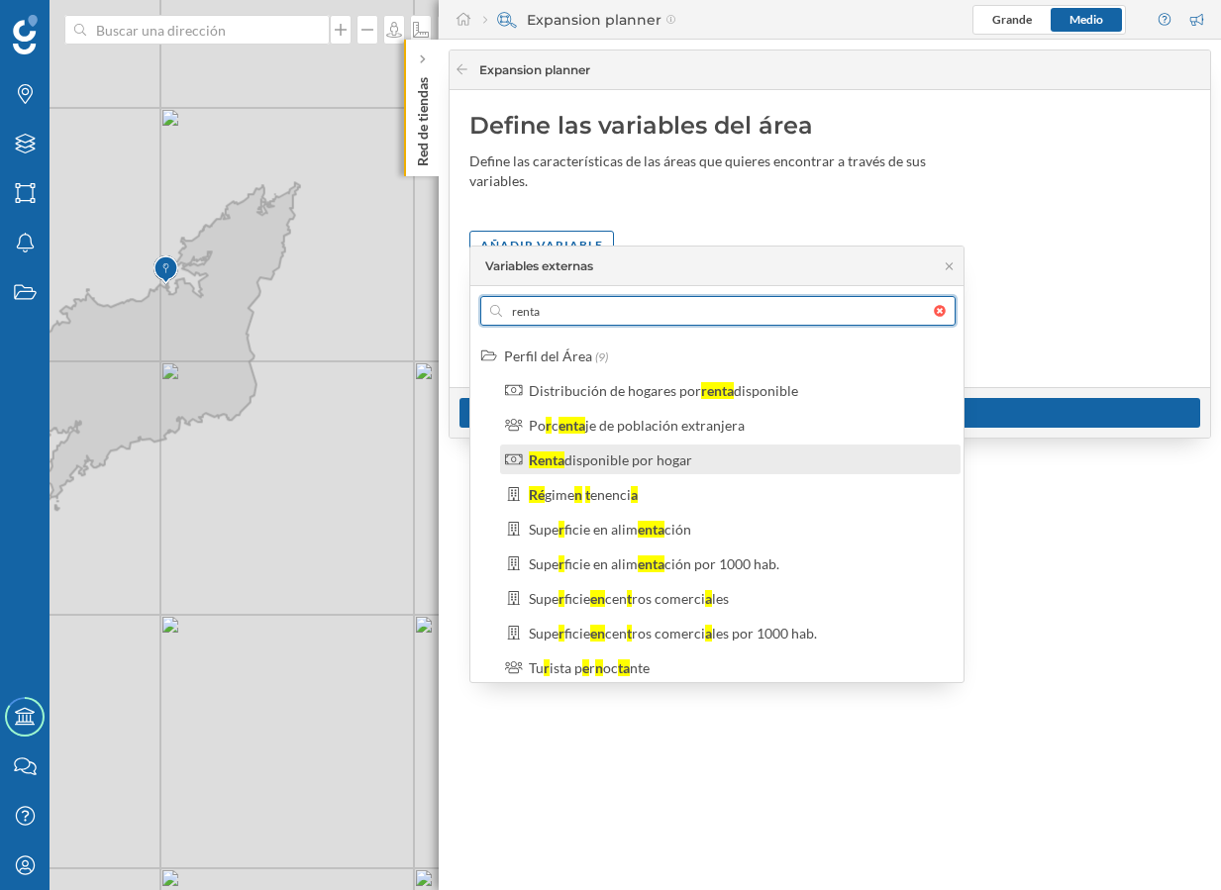
type input "renta"
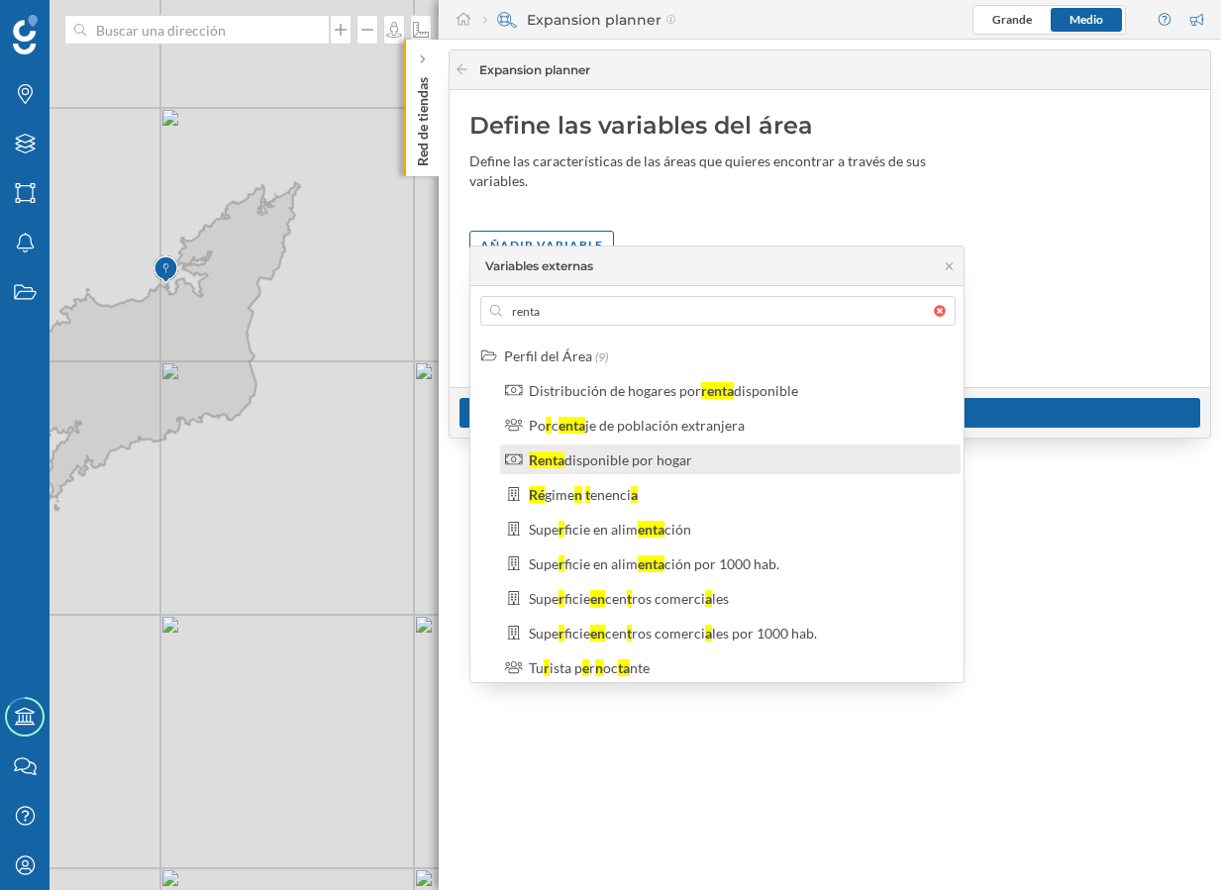
click at [606, 467] on label "Renta disponible por hogar" at bounding box center [610, 459] width 163 height 21
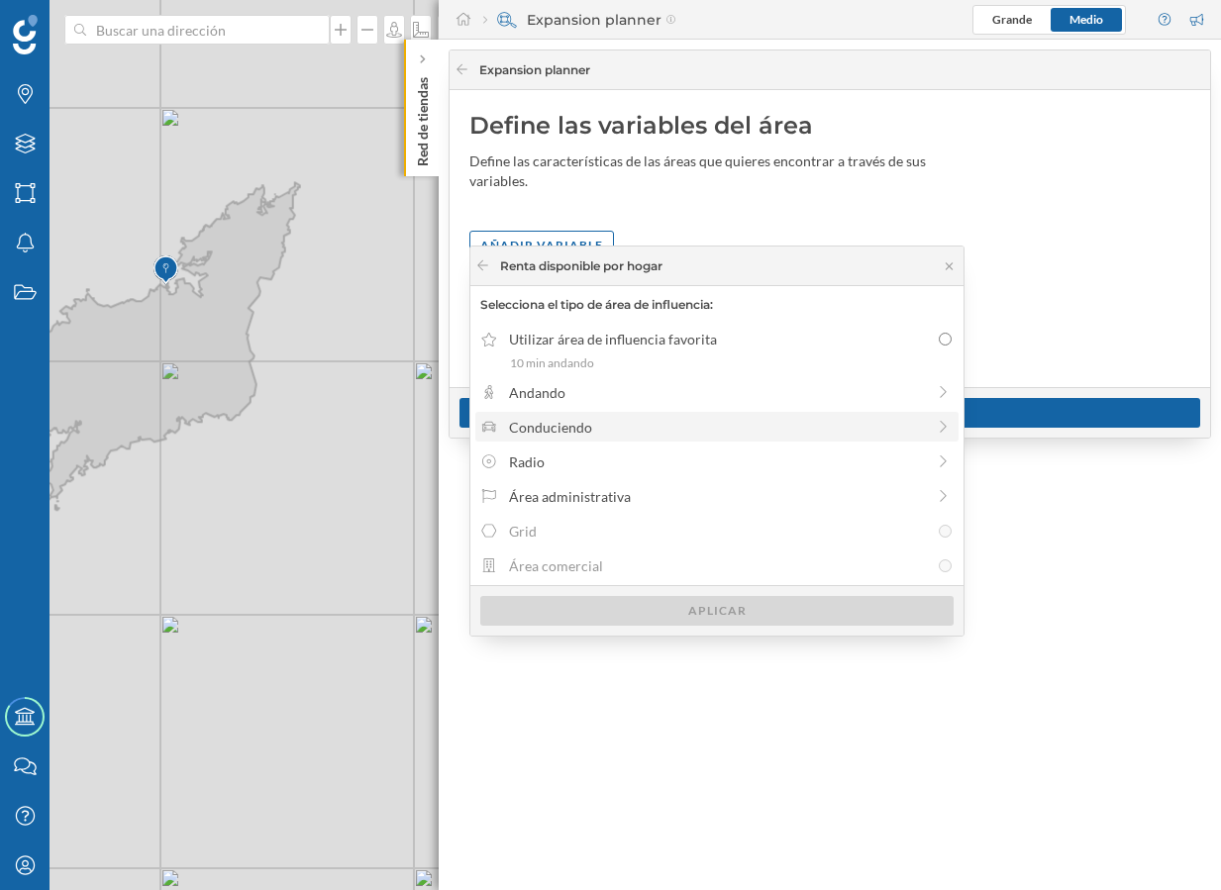
click at [613, 419] on div "Conduciendo" at bounding box center [717, 427] width 416 height 21
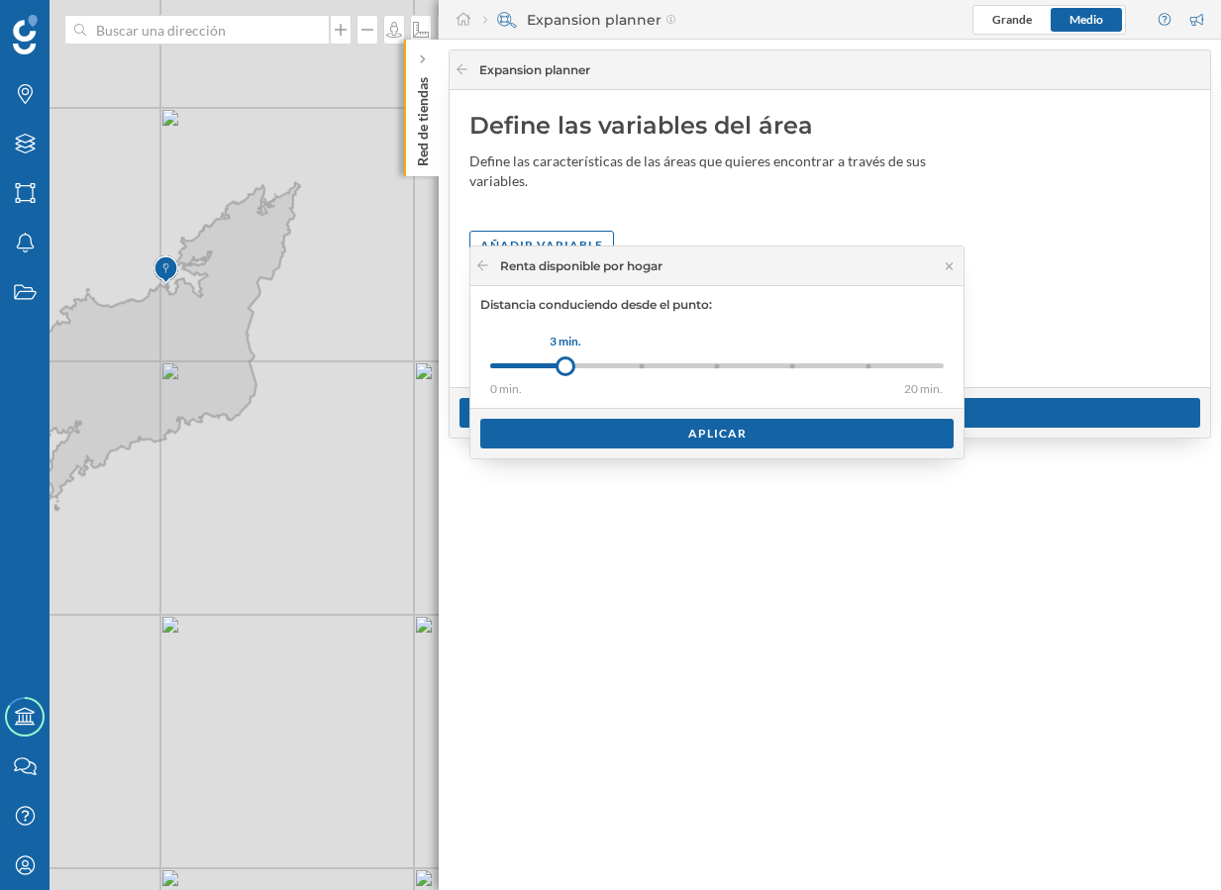
click at [733, 363] on div "0 min. 3 min. 5 min. 7 min. 10 min. 15 min. 20 min." at bounding box center [716, 365] width 453 height 5
click at [802, 365] on div "0 min. 3 min. 5 min. 7 min. 10 min. 15 min. 20 min." at bounding box center [716, 365] width 453 height 5
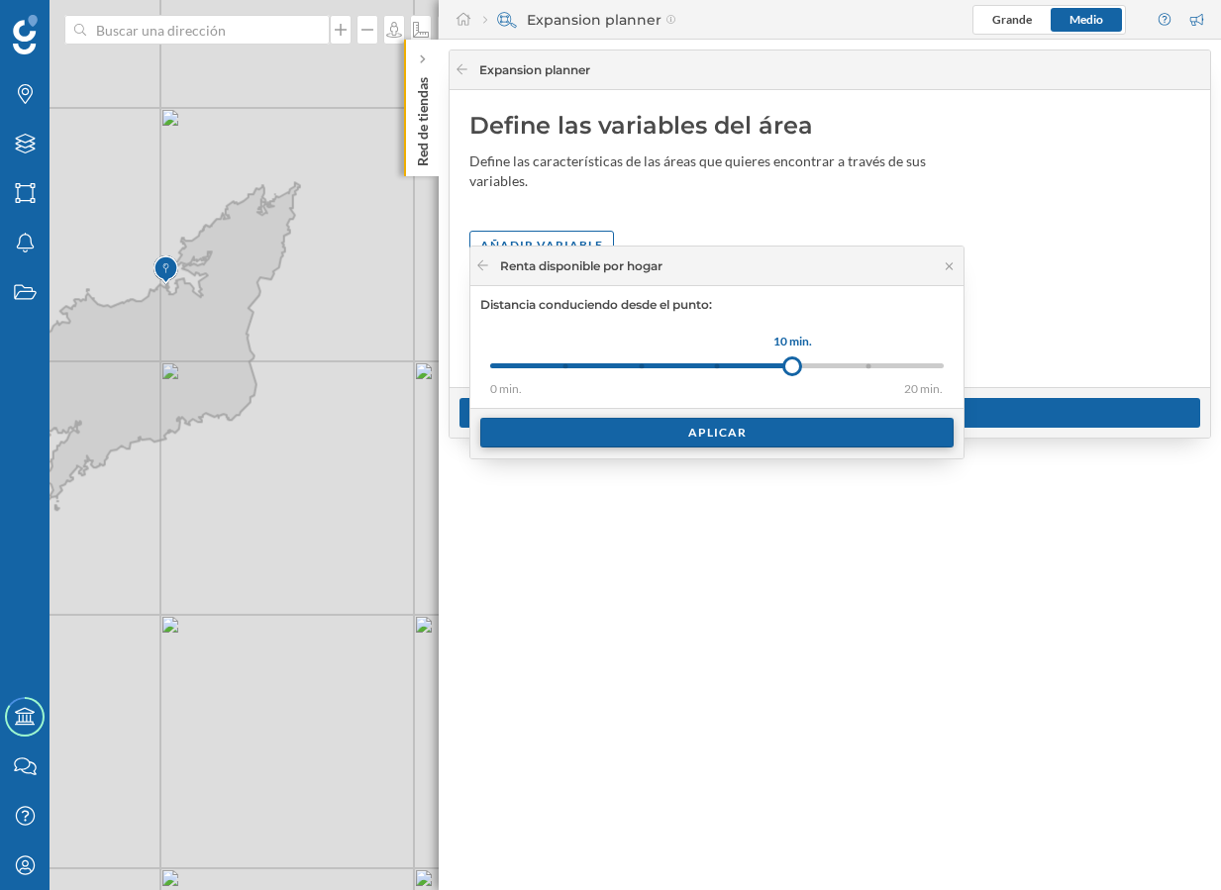
click at [747, 429] on div "Aplicar" at bounding box center [716, 433] width 473 height 30
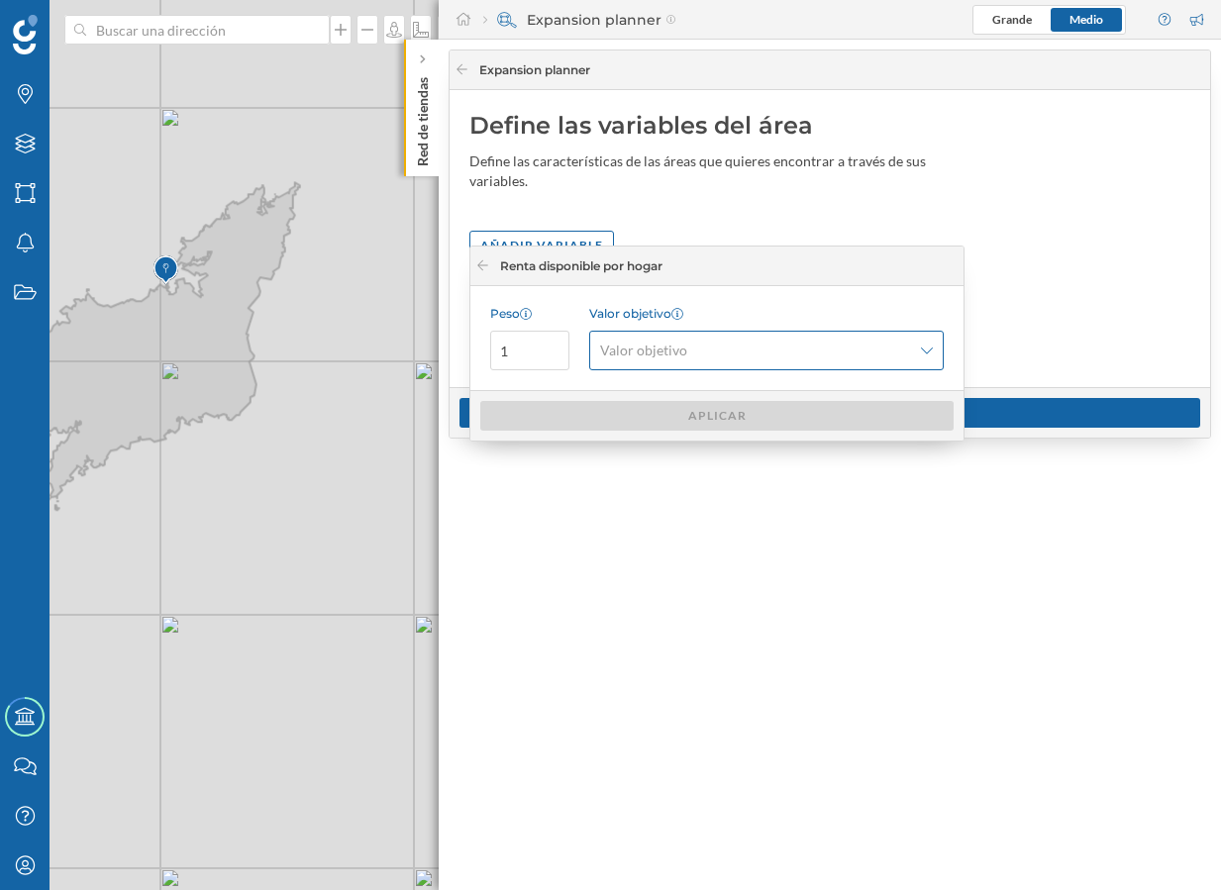
click at [898, 346] on span "Valor objetivo" at bounding box center [755, 351] width 311 height 20
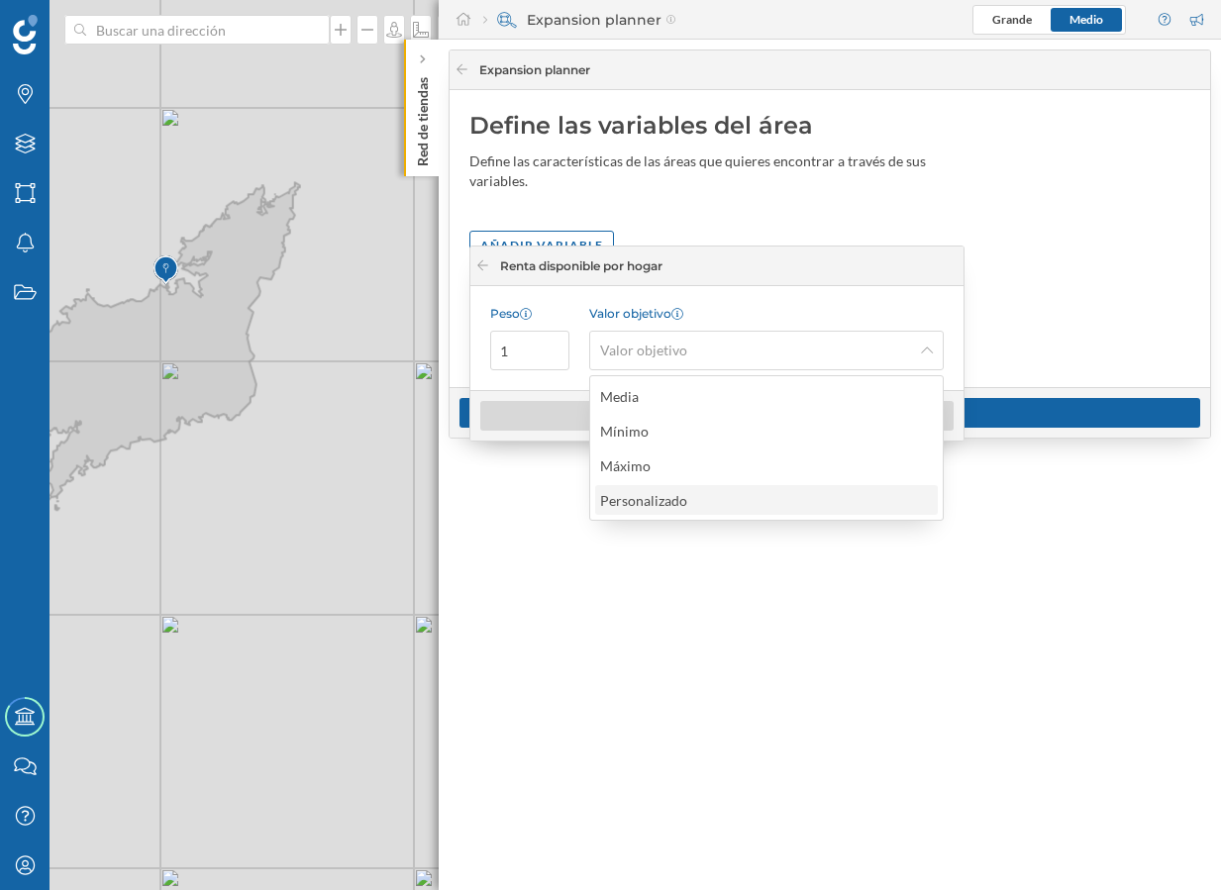
click at [705, 502] on div "Personalizado" at bounding box center [765, 500] width 331 height 21
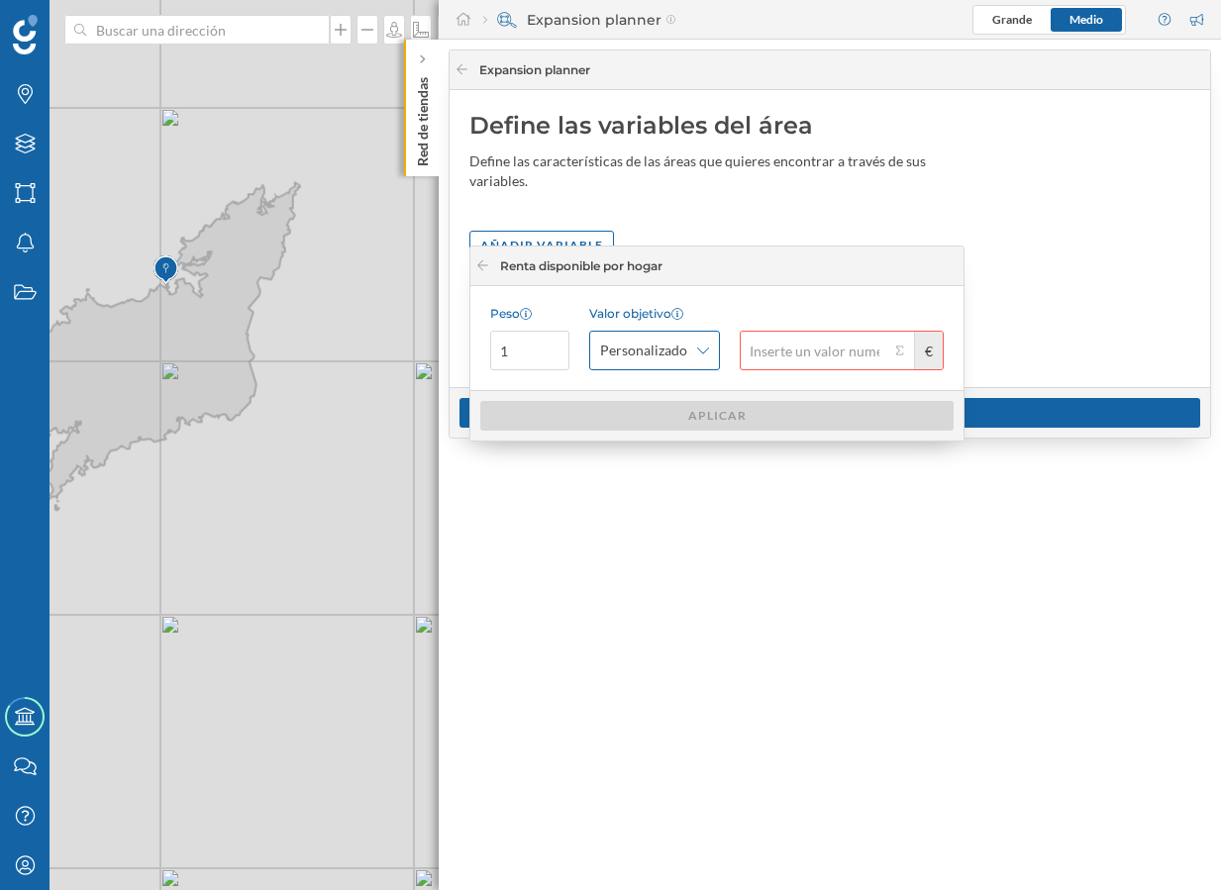
click at [705, 351] on icon at bounding box center [703, 350] width 12 height 14
click at [669, 498] on div "Personalizado" at bounding box center [643, 500] width 87 height 17
click at [896, 349] on button "€" at bounding box center [899, 351] width 20 height 20
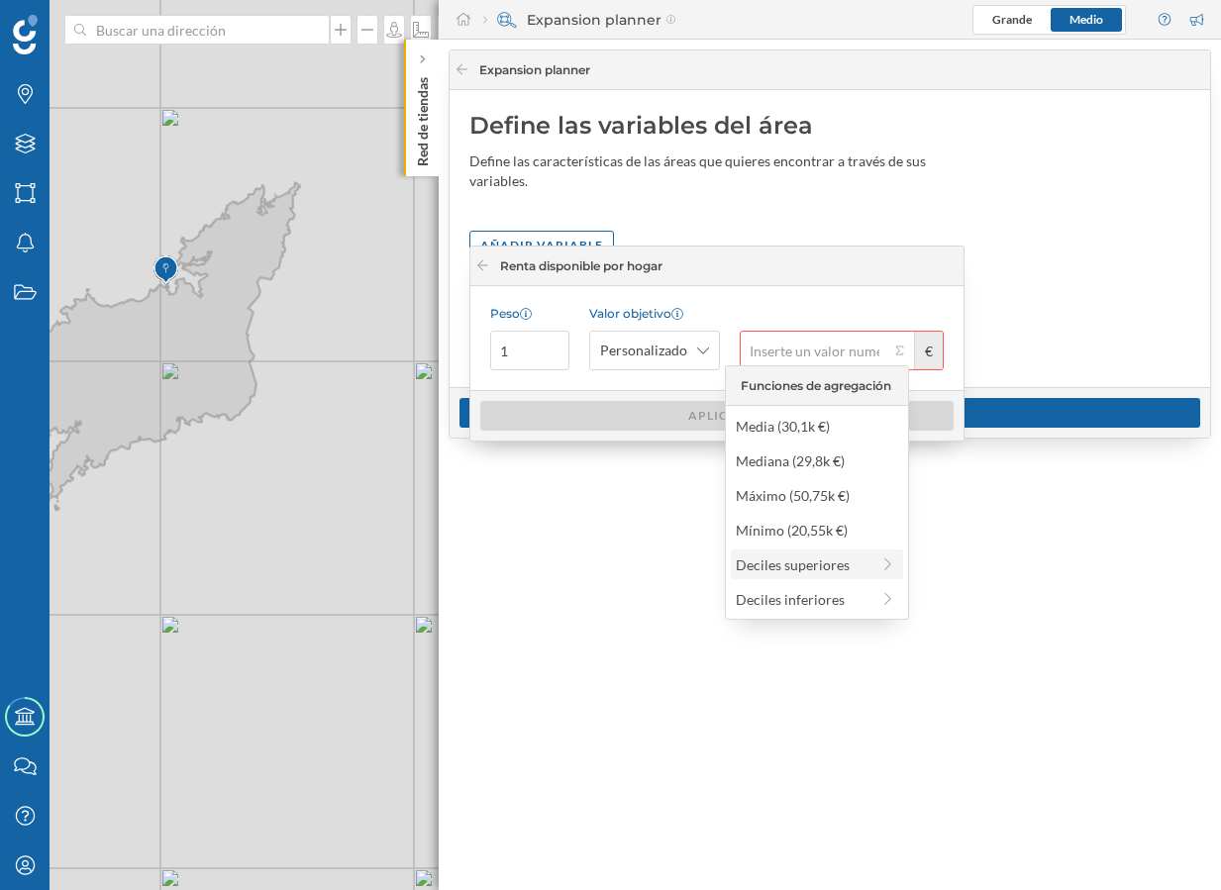
click at [829, 570] on div "Deciles superiores" at bounding box center [802, 564] width 134 height 21
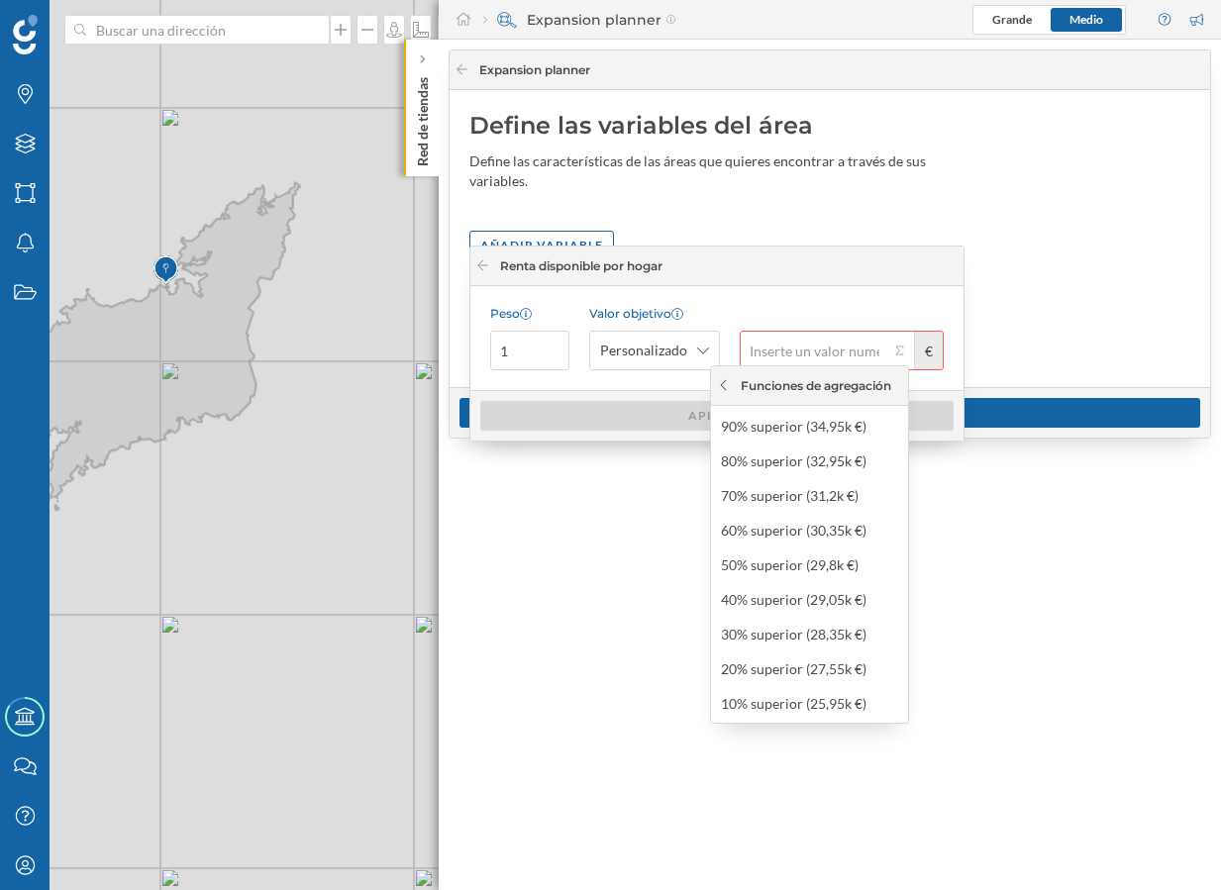
click at [721, 389] on icon at bounding box center [723, 385] width 15 height 12
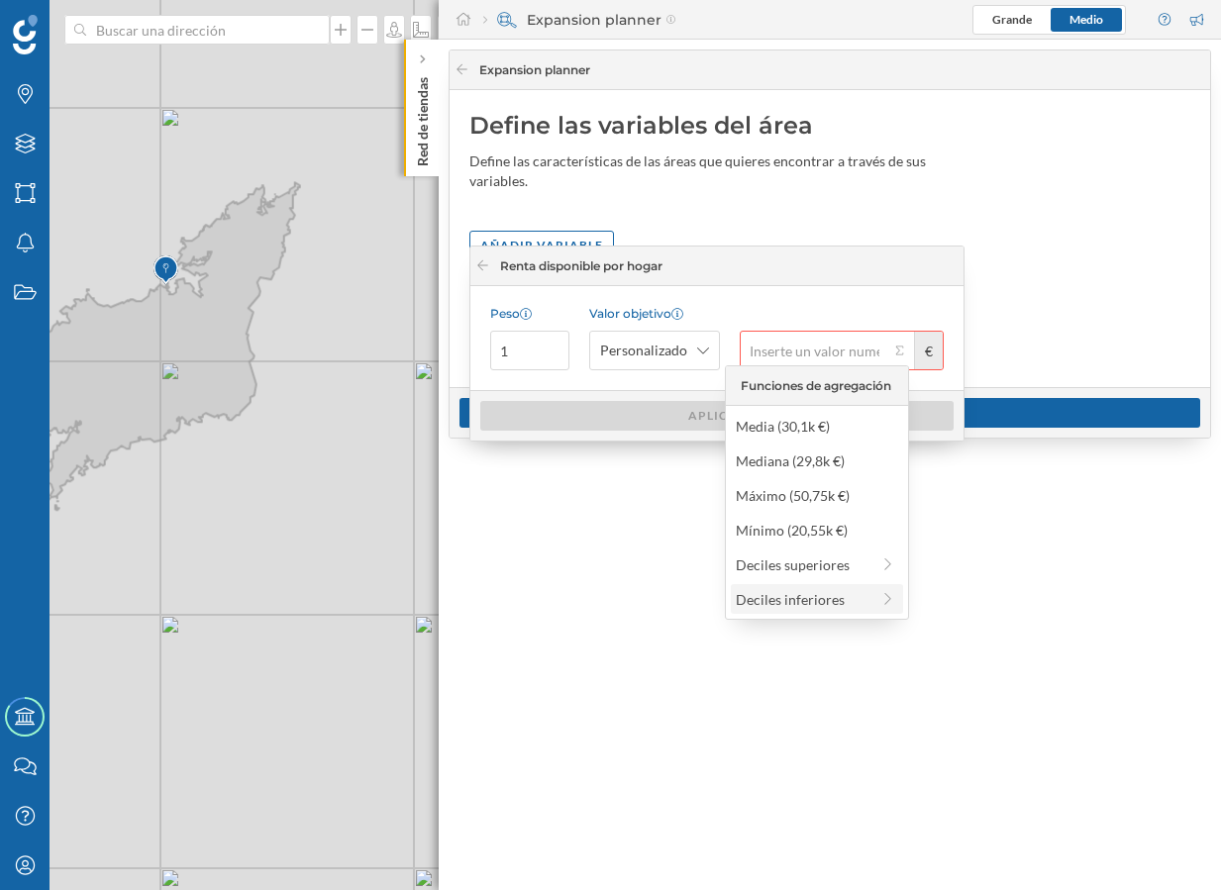
click at [824, 602] on div "Deciles inferiores" at bounding box center [802, 599] width 134 height 21
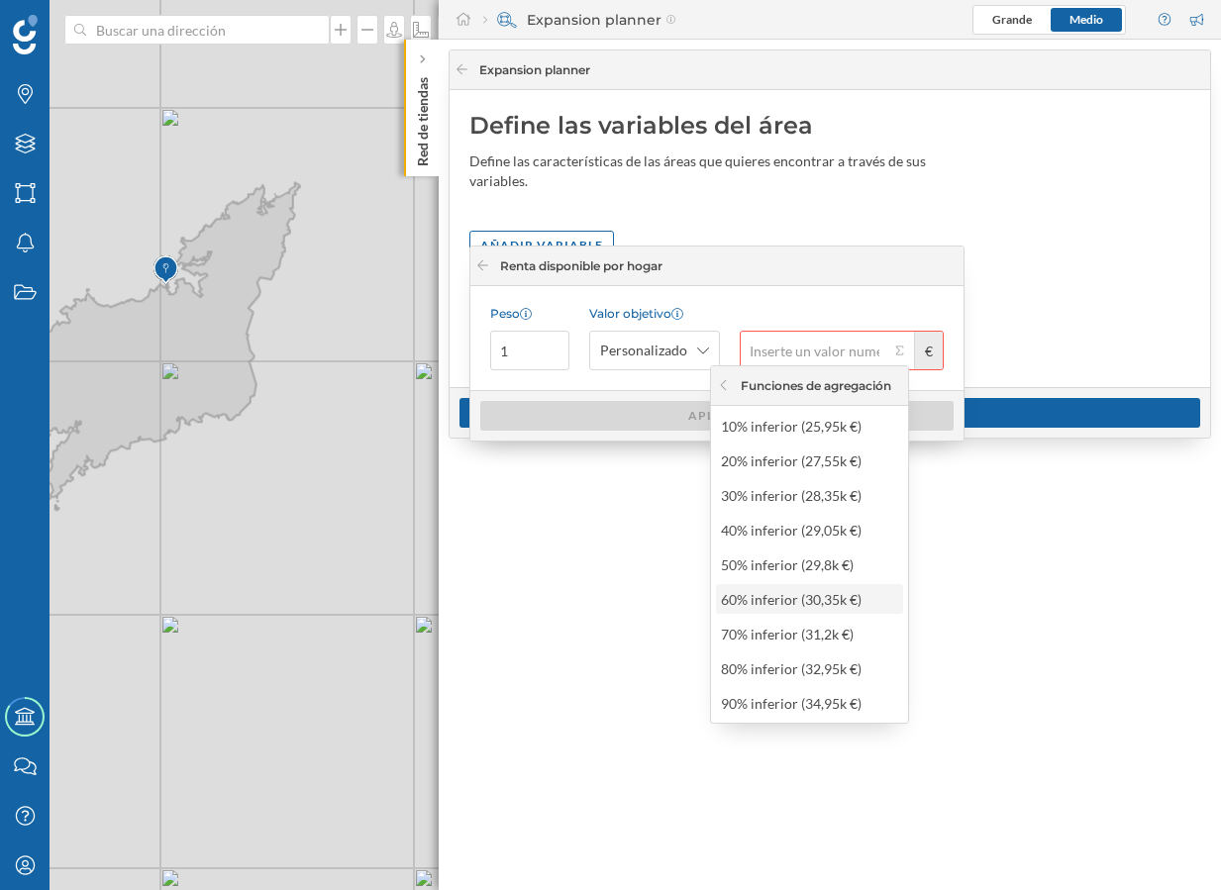
click at [864, 597] on div "60% inferior (30,35k €)" at bounding box center [803, 599] width 165 height 21
type input "30.350"
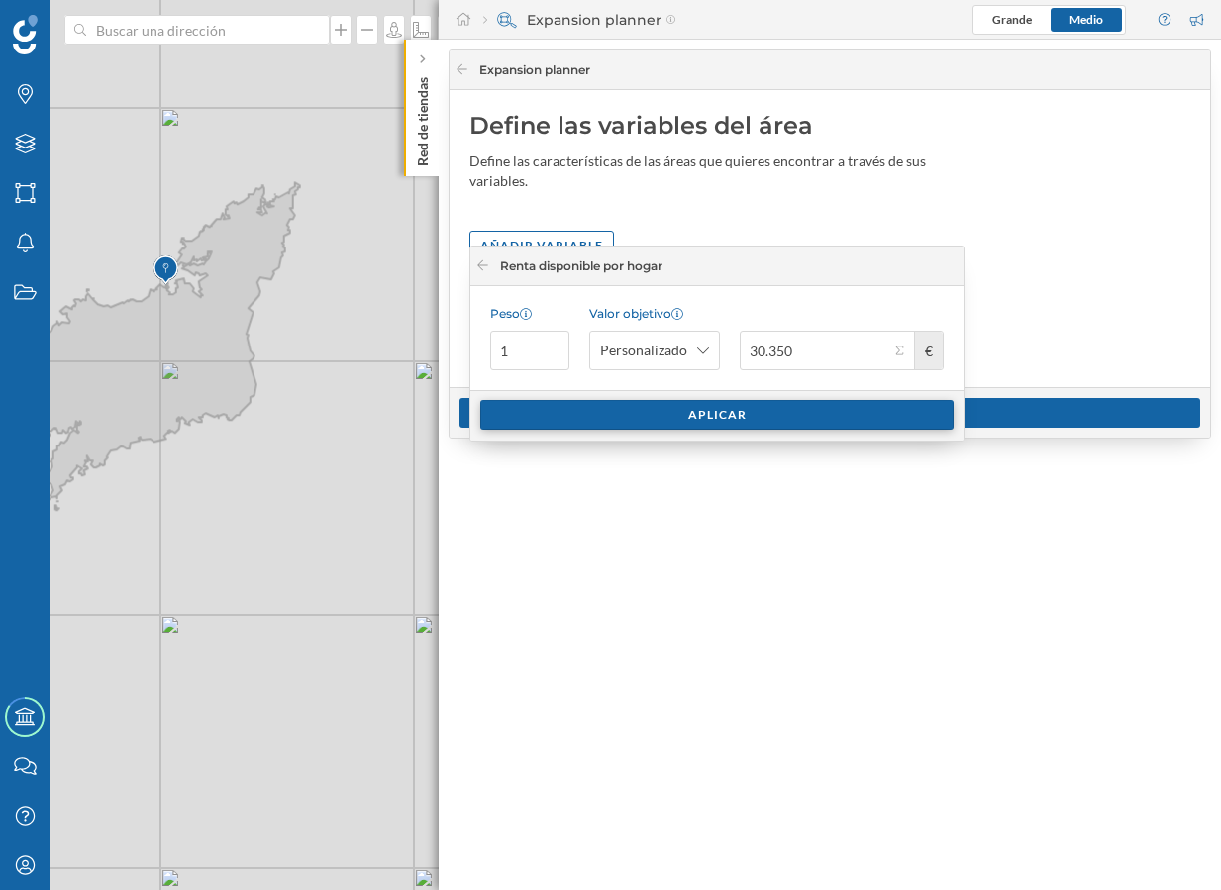
click at [744, 420] on div "Aplicar" at bounding box center [716, 415] width 473 height 30
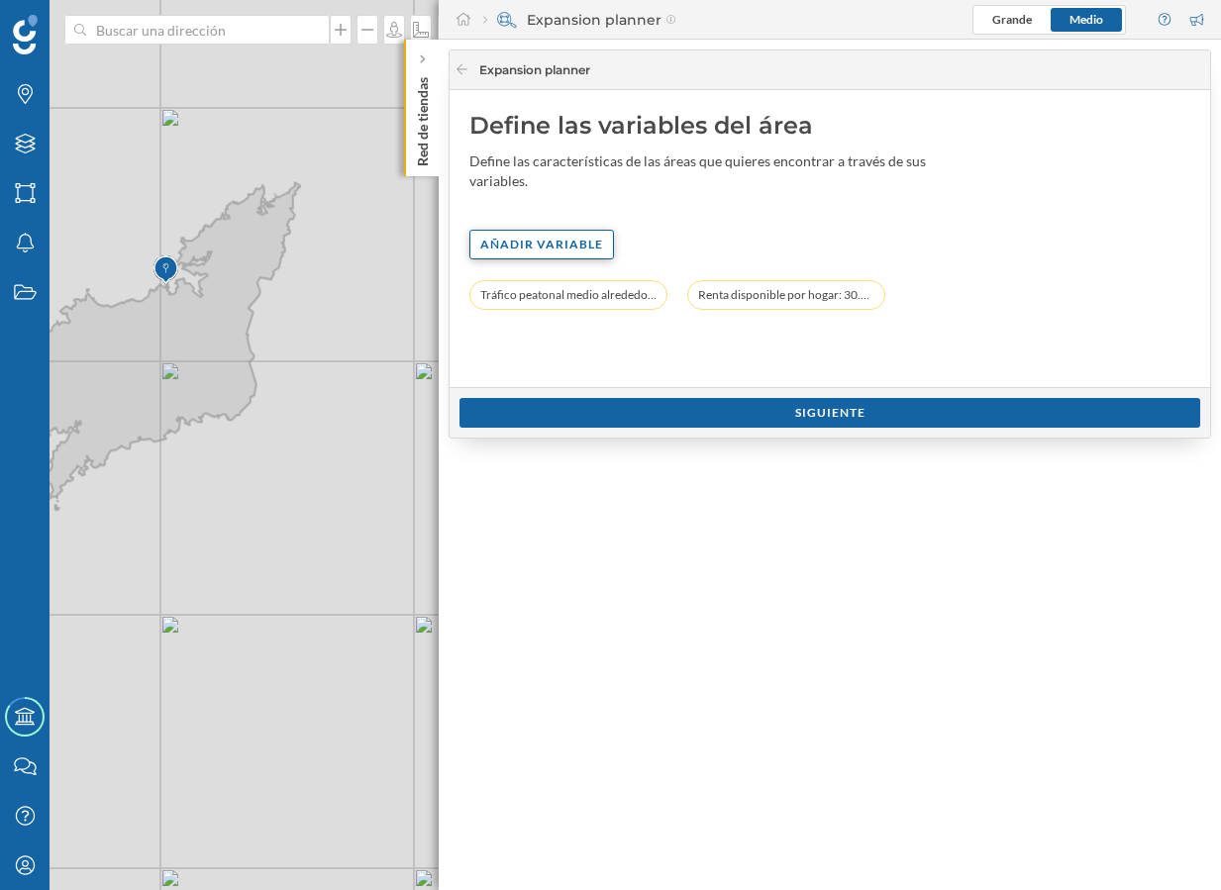
click at [574, 230] on div "Añadir variable" at bounding box center [541, 245] width 145 height 30
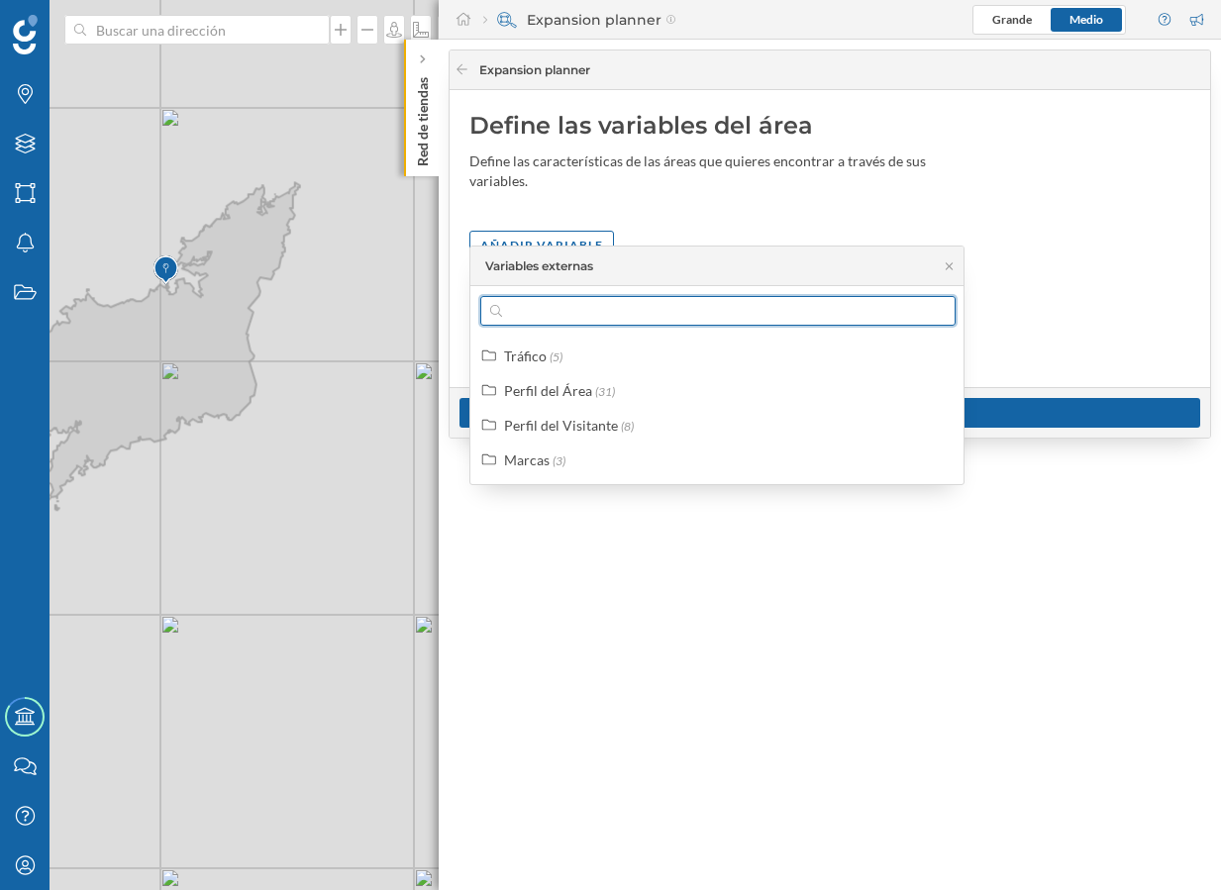
click at [583, 314] on input "text" at bounding box center [718, 311] width 432 height 30
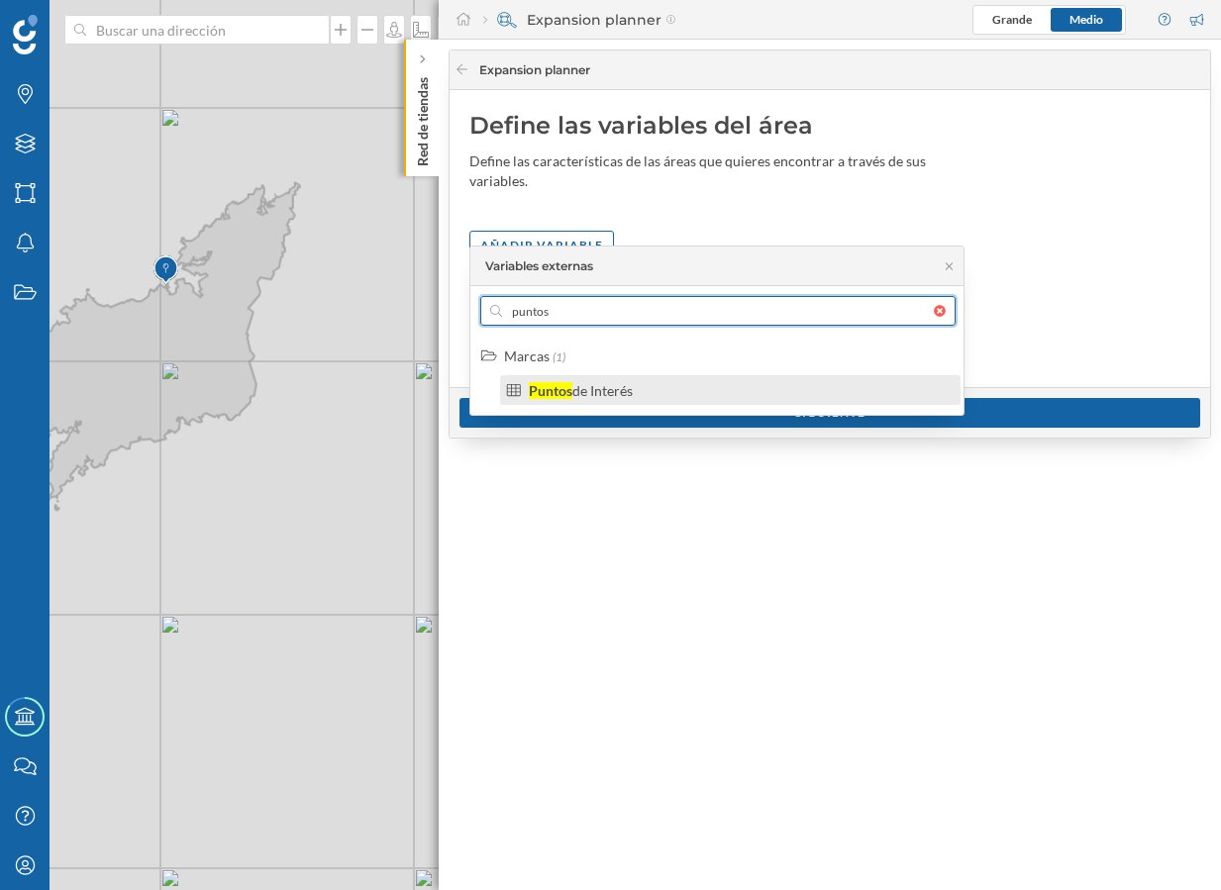
type input "puntos"
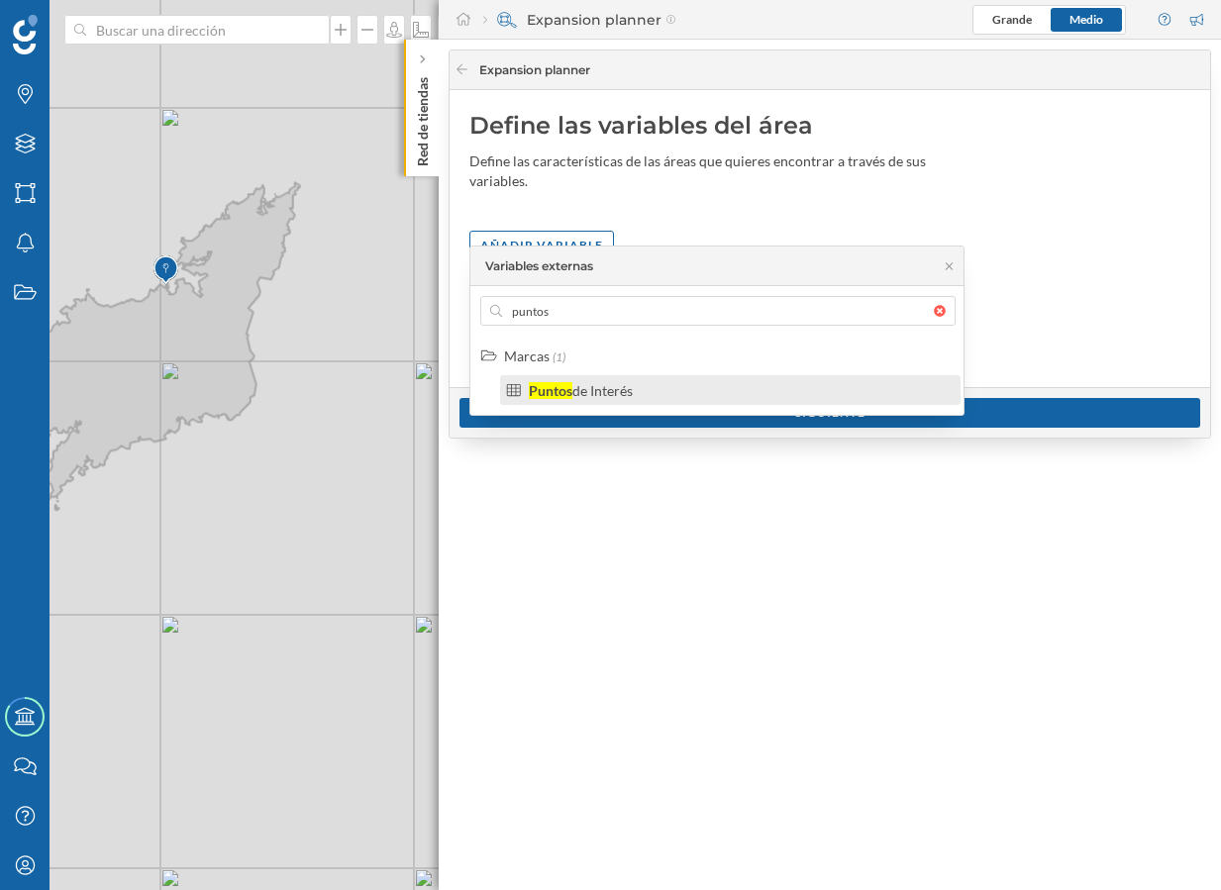
click at [571, 390] on div "Puntos" at bounding box center [551, 390] width 44 height 17
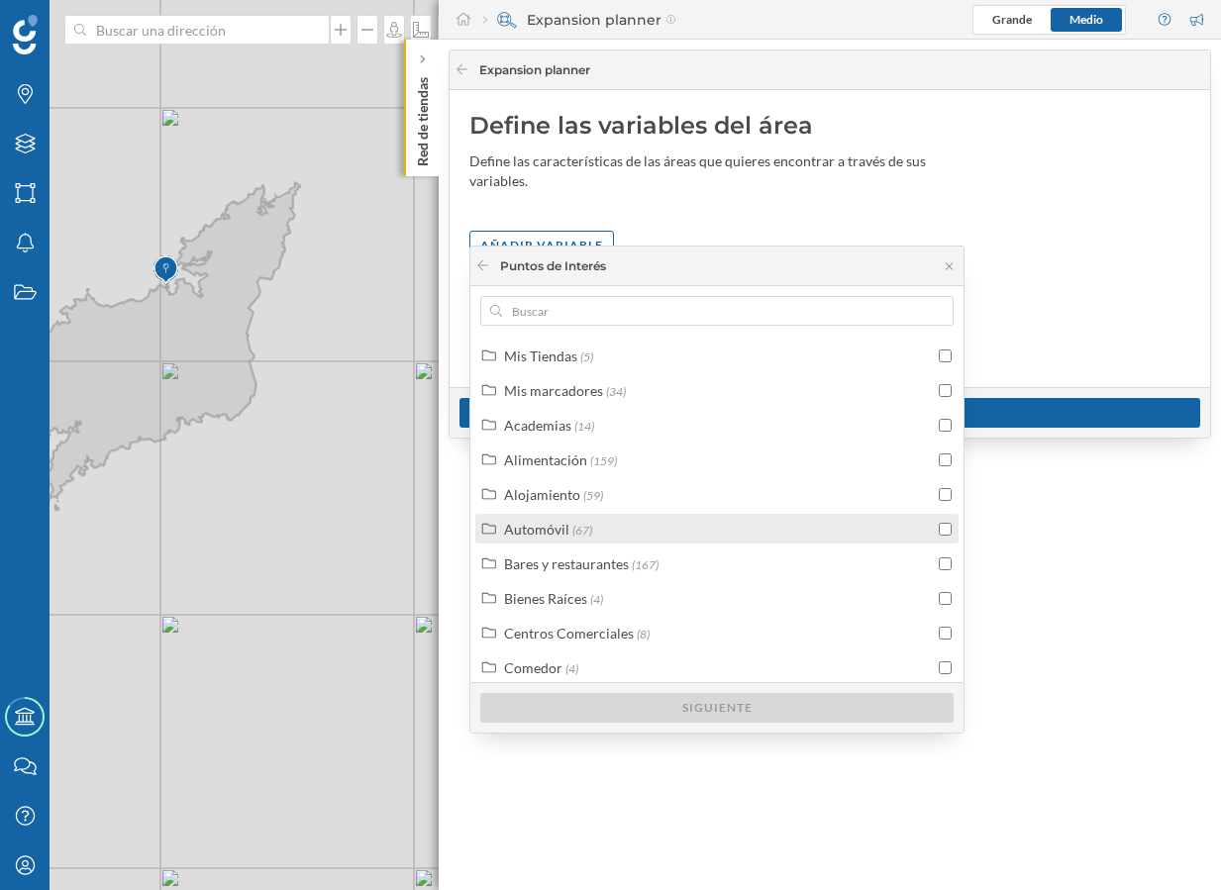
scroll to position [49, 0]
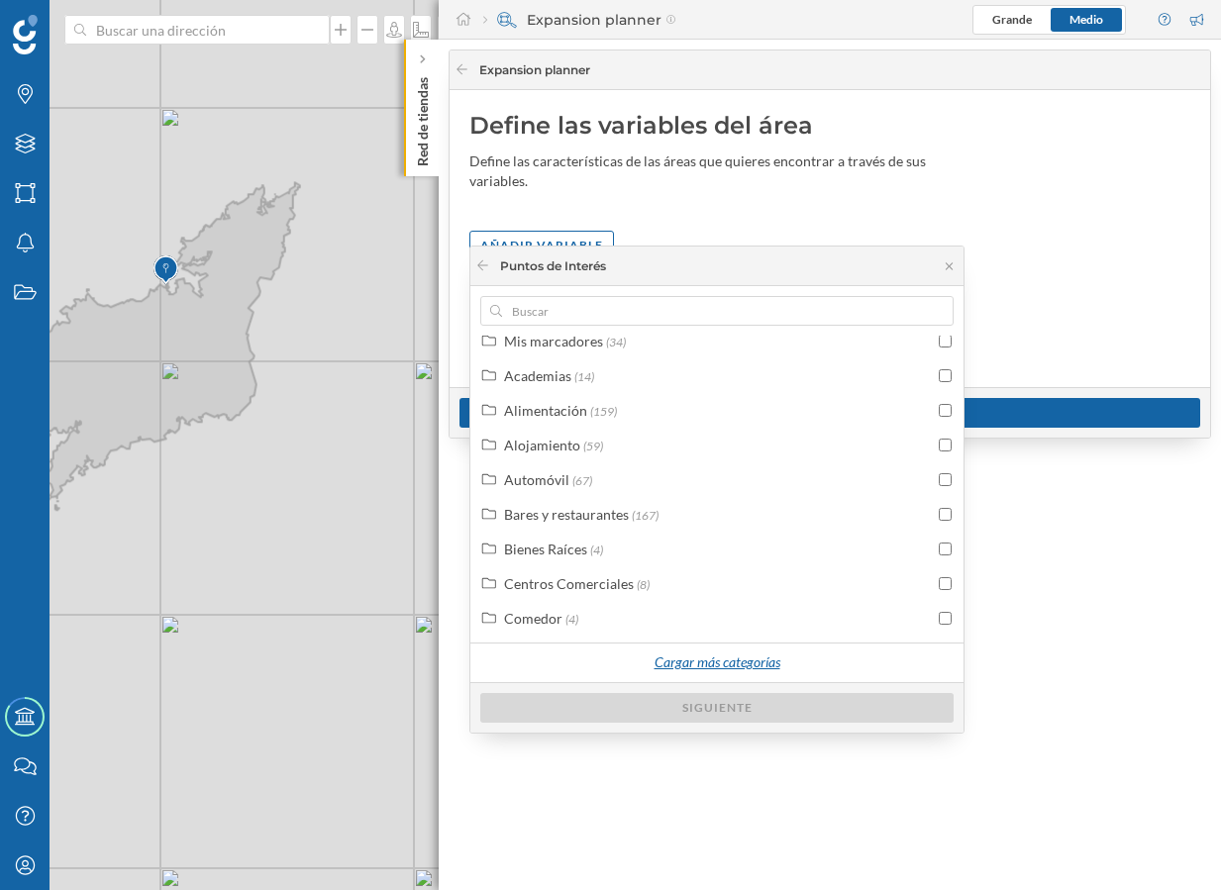
click at [693, 656] on div "Cargar más categorías" at bounding box center [716, 663] width 150 height 30
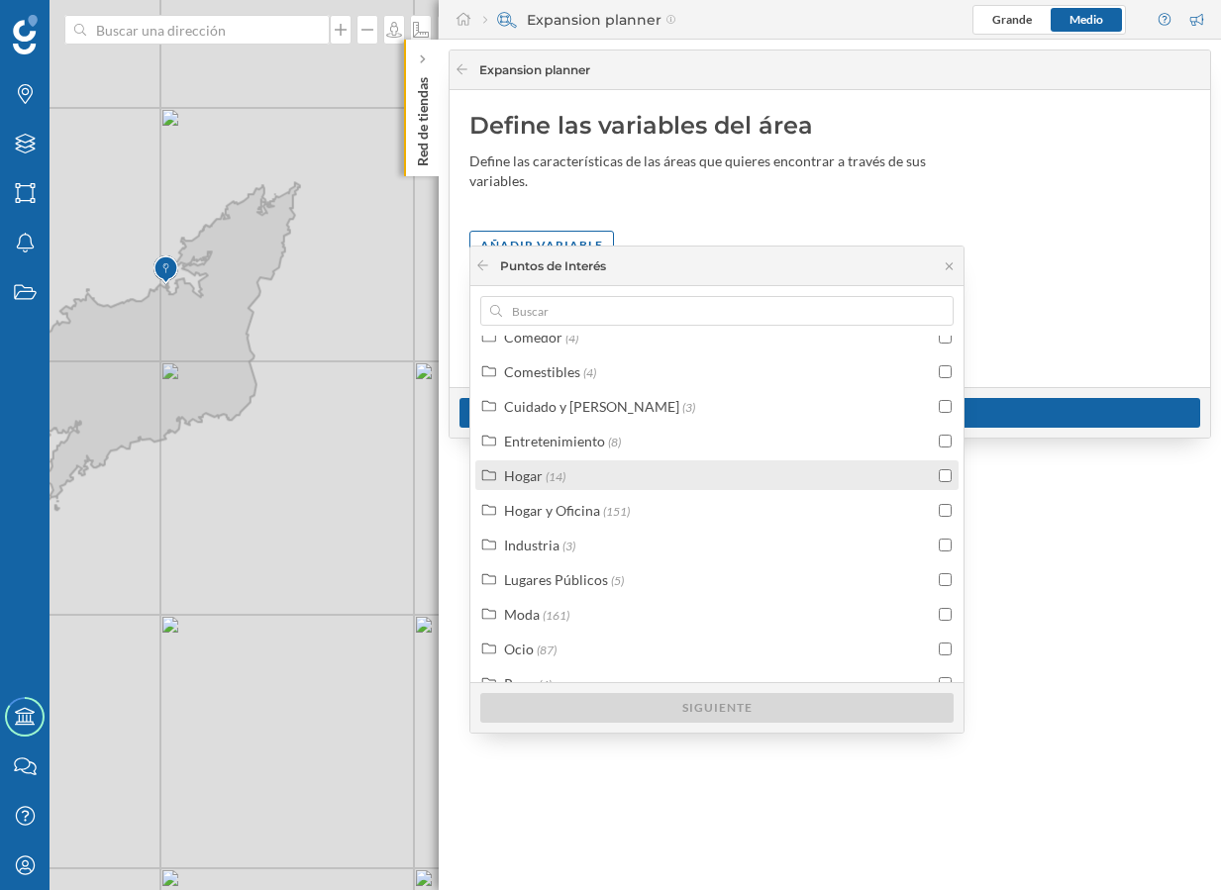
click at [689, 478] on div "Hogar (14)" at bounding box center [719, 475] width 430 height 21
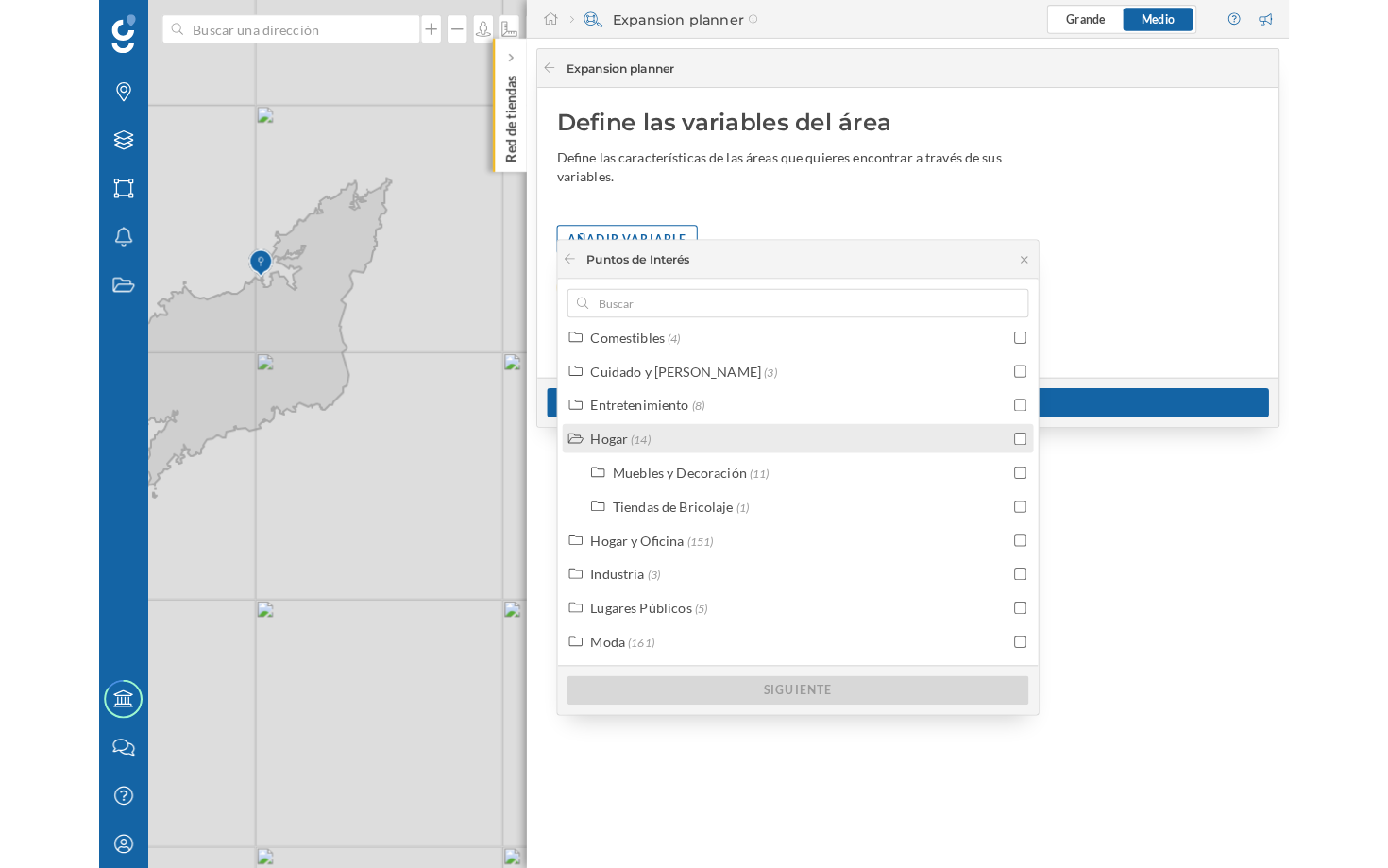
scroll to position [341, 0]
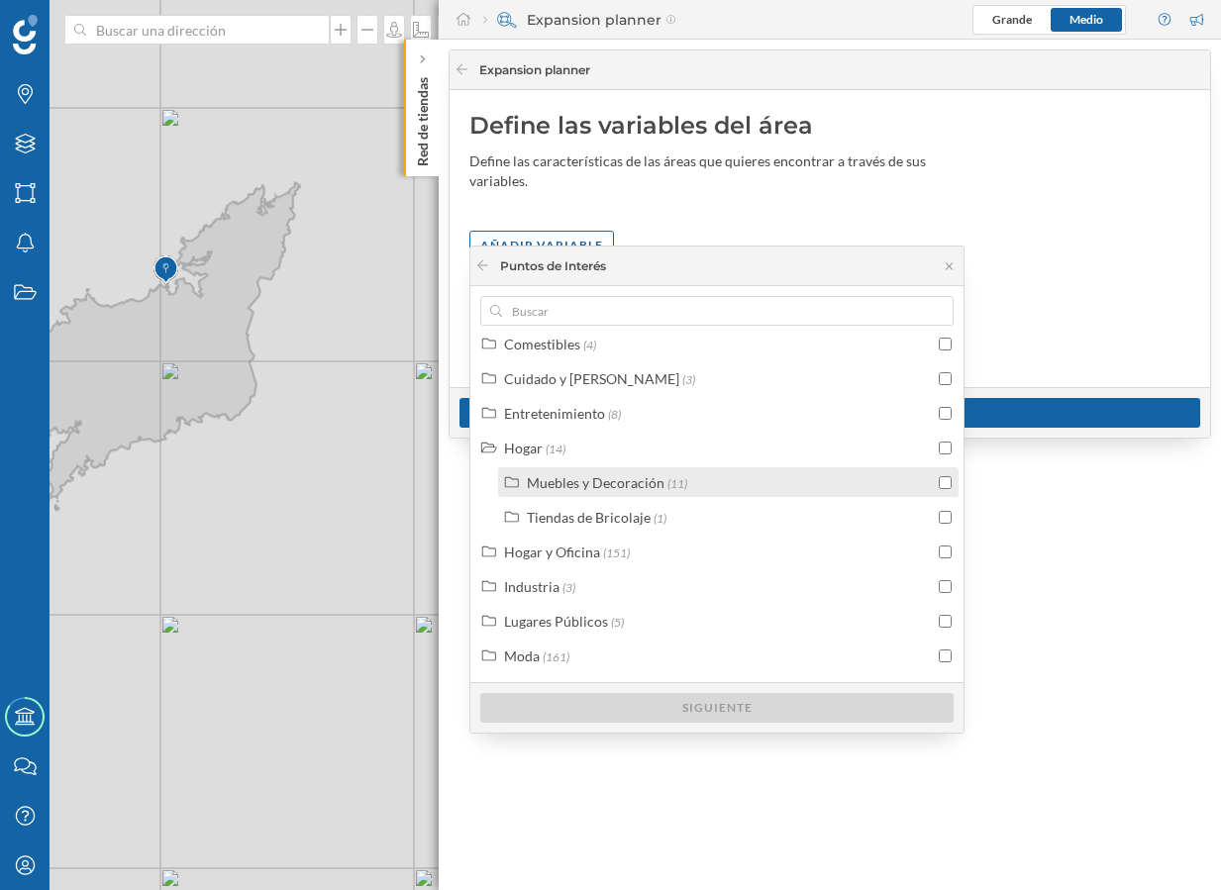
click at [938, 481] on input "checkbox" at bounding box center [944, 482] width 13 height 13
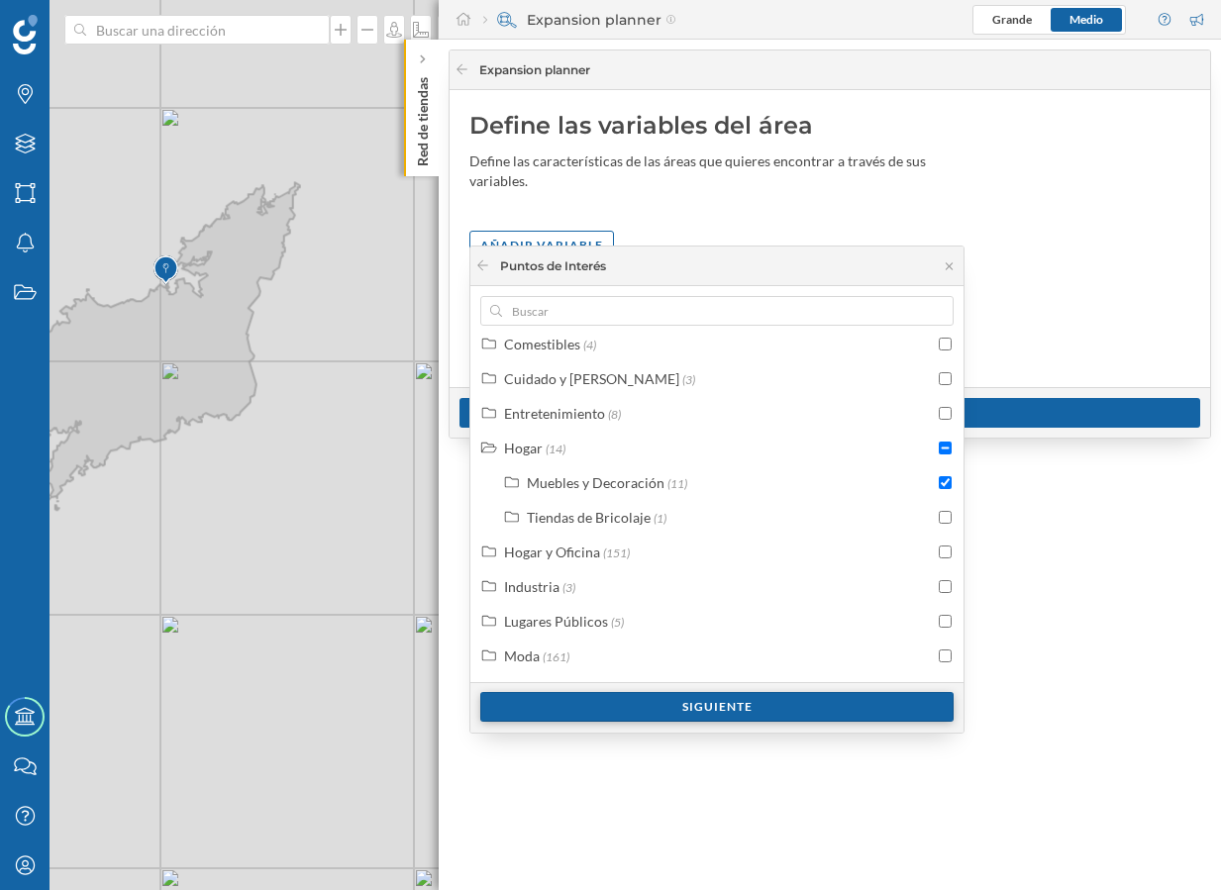
click at [737, 706] on div "Siguiente" at bounding box center [716, 707] width 473 height 30
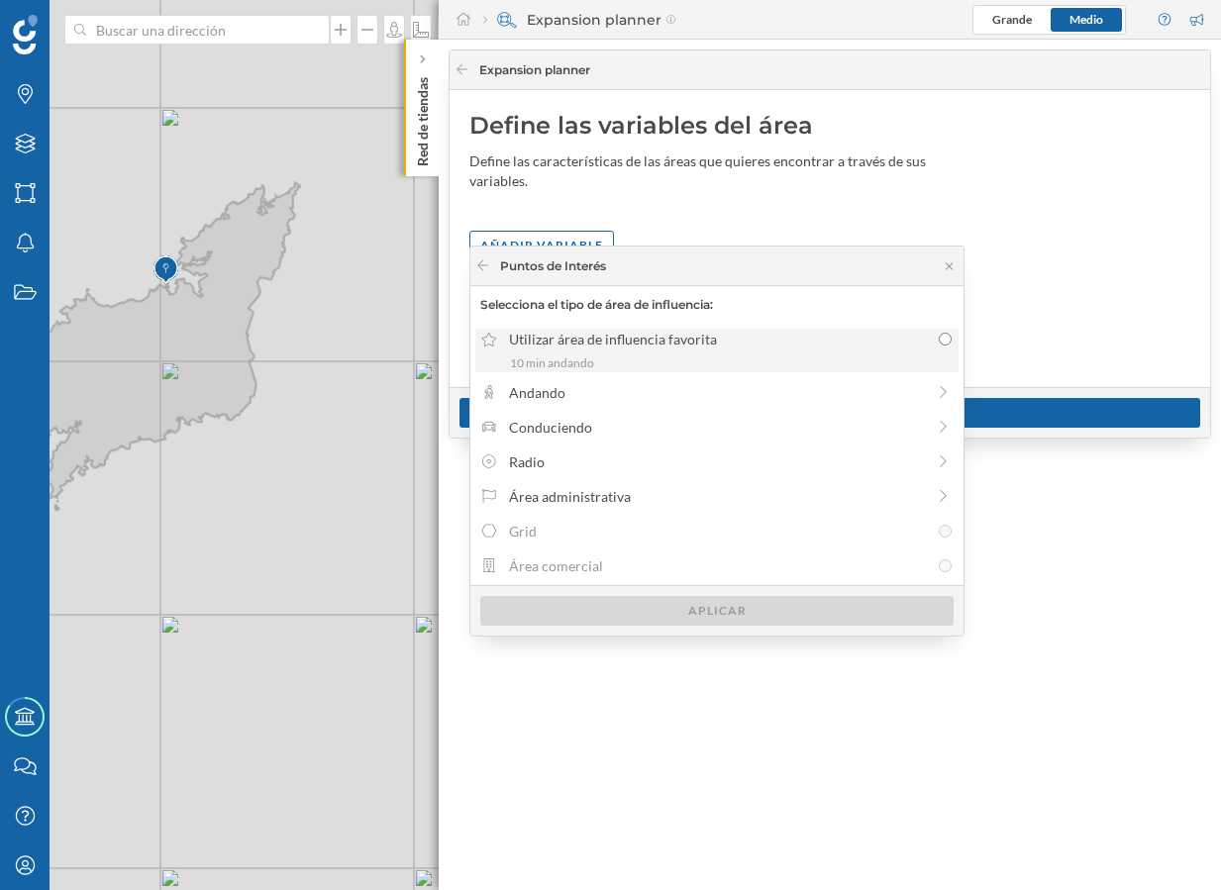
click at [708, 366] on div "10 min andando" at bounding box center [730, 363] width 441 height 18
click at [938, 345] on input "Utilizar área de influencia favorita 10 min andando" at bounding box center [944, 339] width 13 height 13
radio input "true"
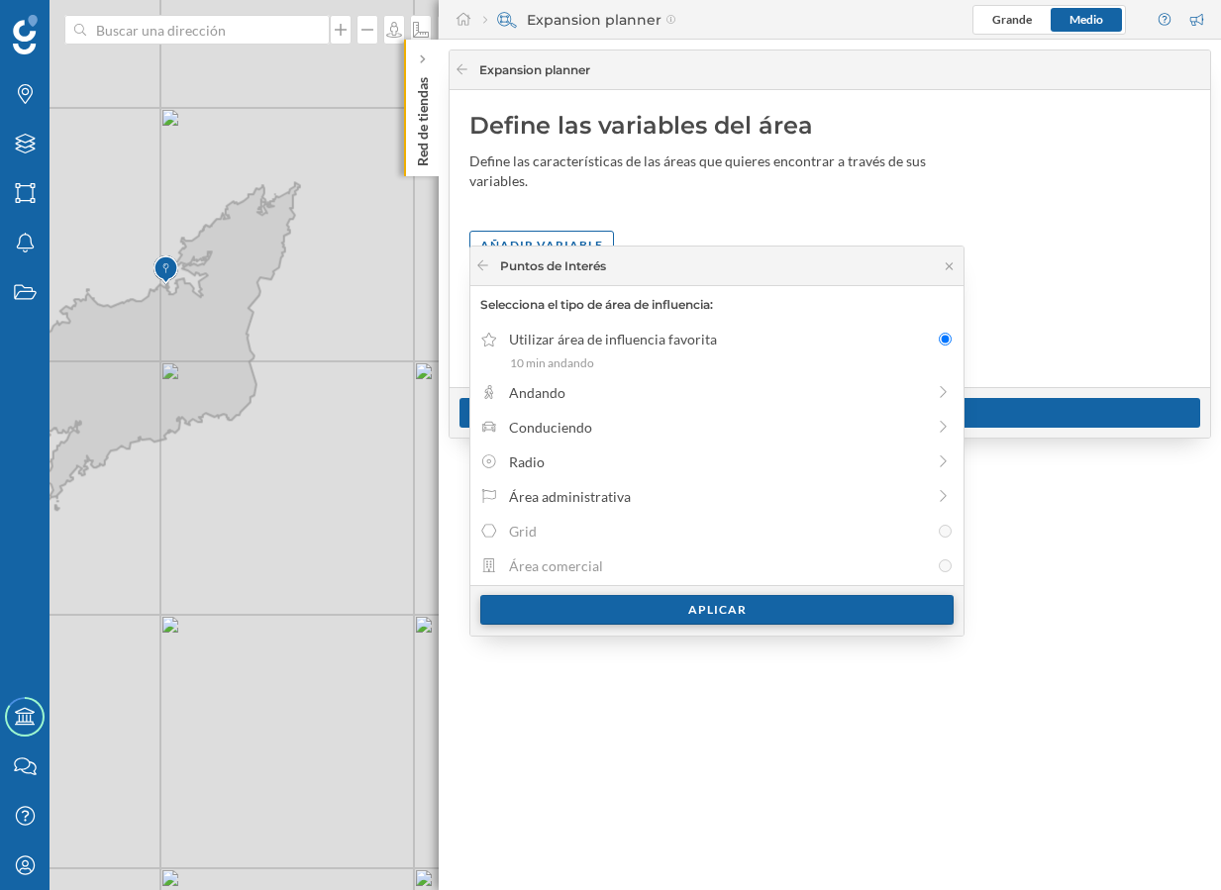
click at [726, 611] on div "Aplicar" at bounding box center [716, 610] width 473 height 30
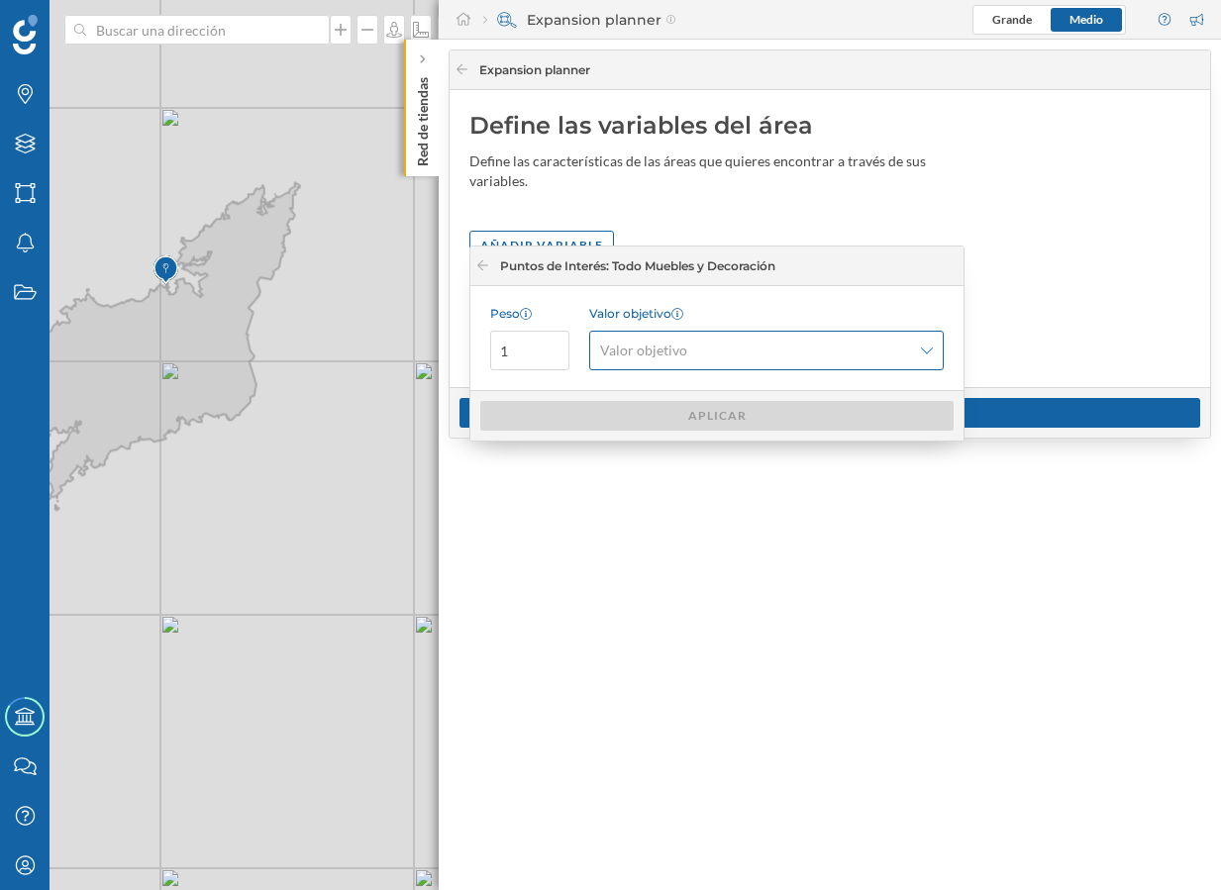
click at [872, 339] on div "Valor objetivo" at bounding box center [766, 351] width 354 height 40
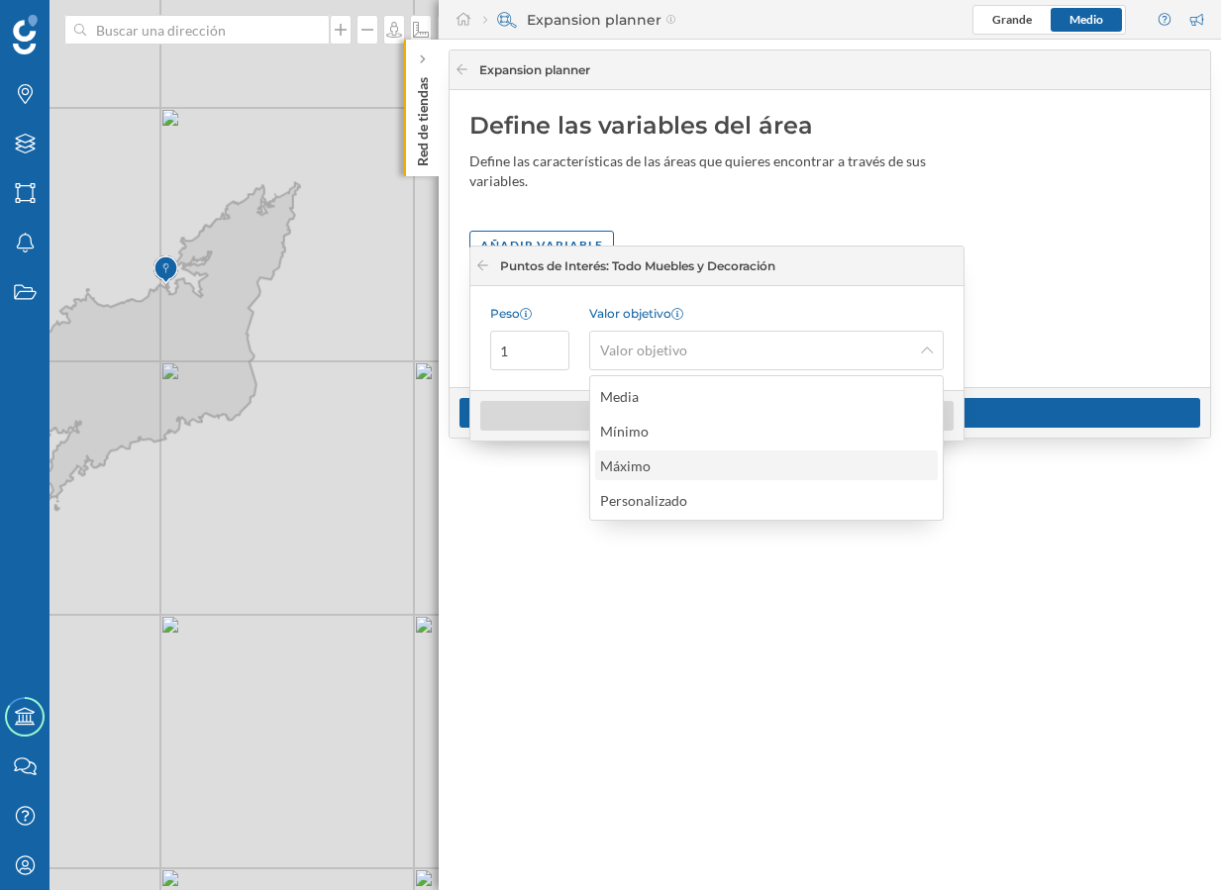
click at [704, 461] on div "Máximo" at bounding box center [765, 465] width 331 height 21
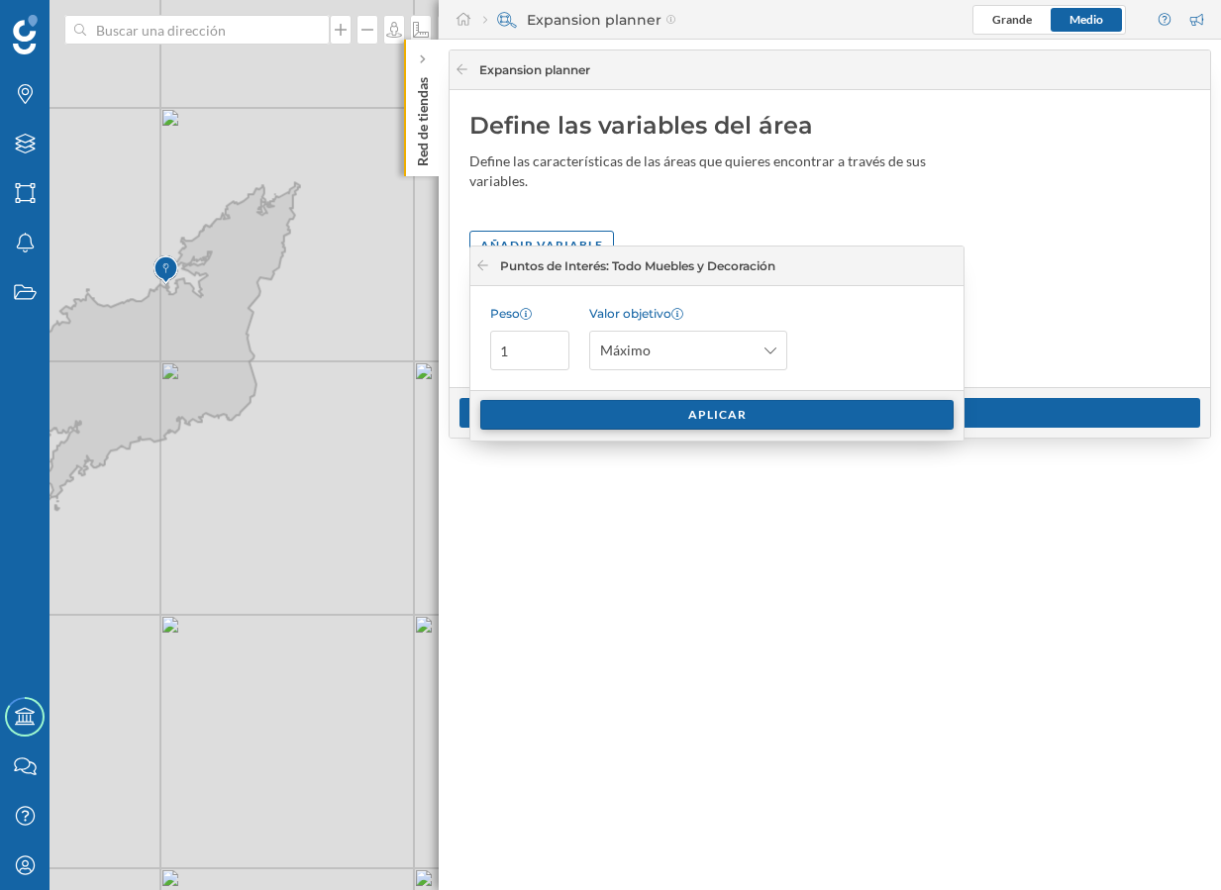
click at [734, 414] on div "Aplicar" at bounding box center [716, 415] width 473 height 30
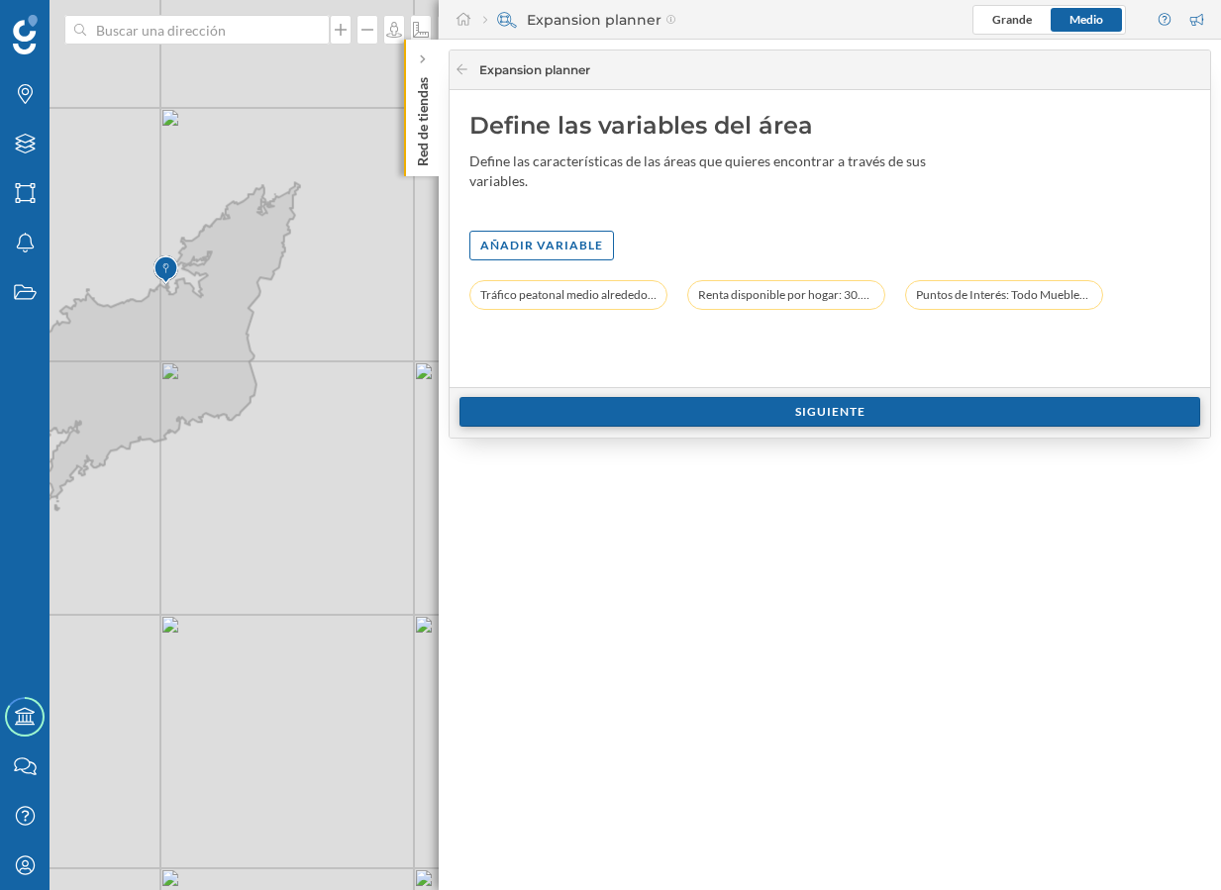
click at [828, 415] on div "Siguiente" at bounding box center [829, 412] width 740 height 30
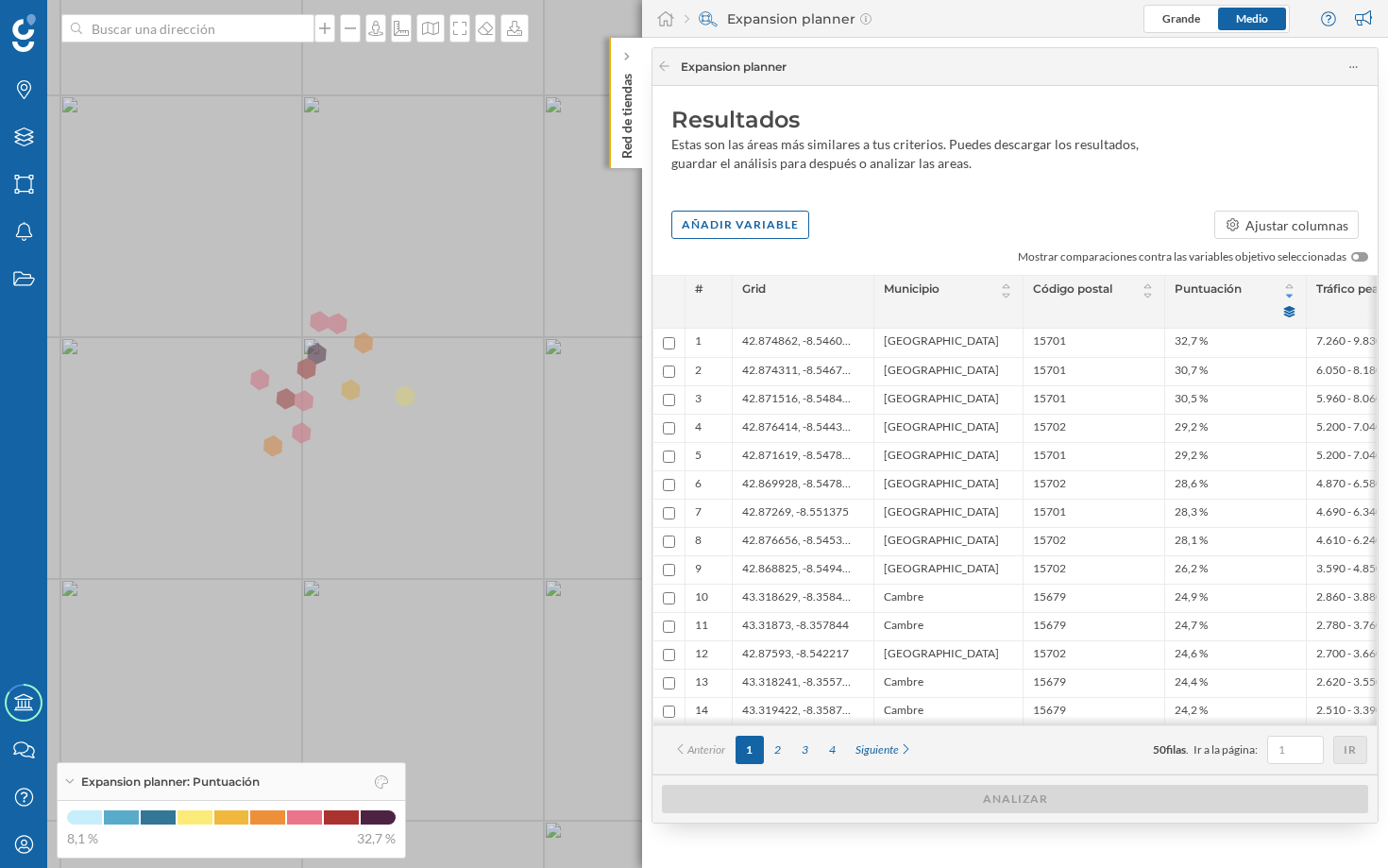
drag, startPoint x: 388, startPoint y: 371, endPoint x: 354, endPoint y: 363, distance: 34.9
click at [354, 363] on icon at bounding box center [660, 425] width 1673 height 1049
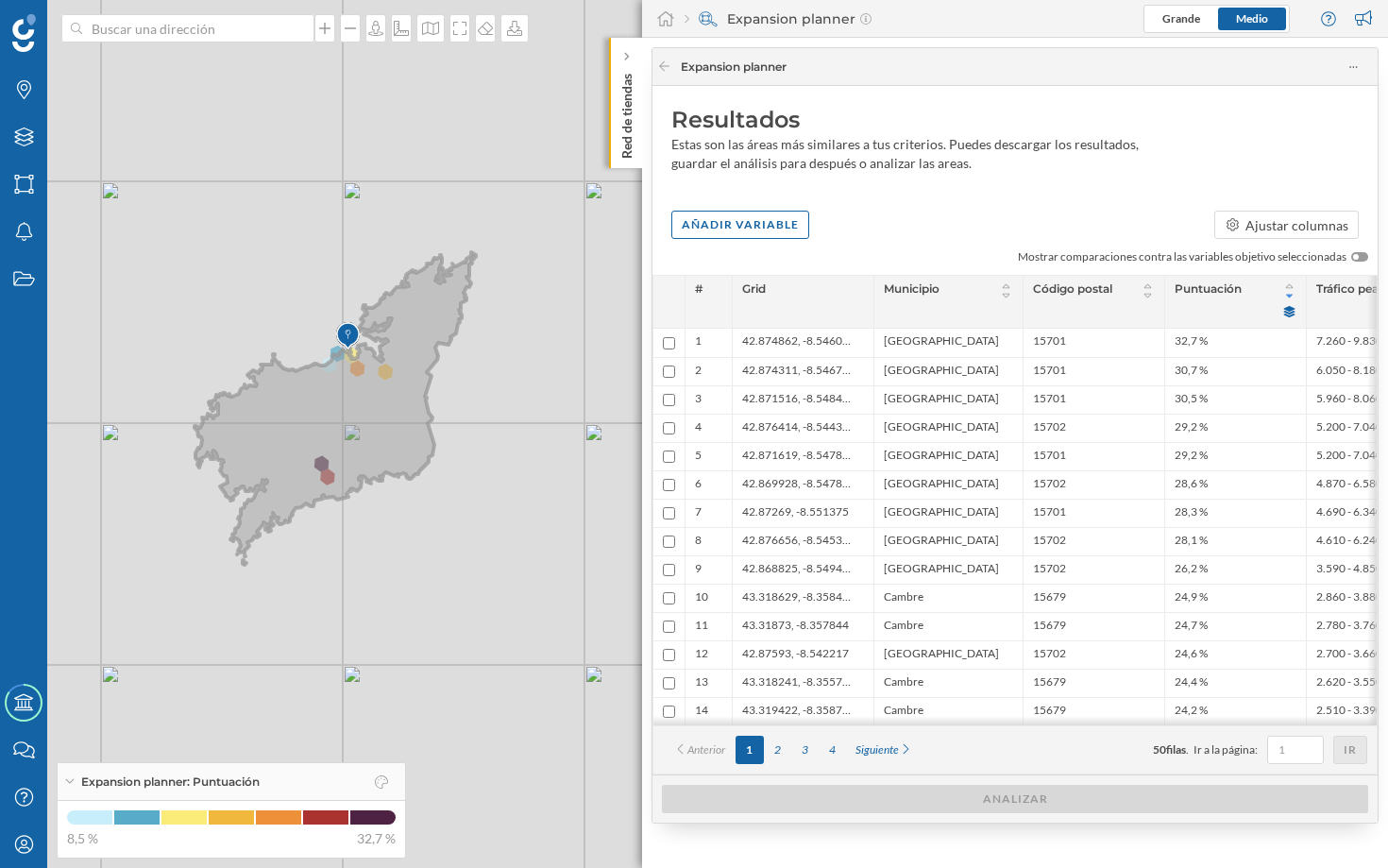
drag, startPoint x: 336, startPoint y: 304, endPoint x: 333, endPoint y: 377, distance: 73.1
click at [336, 355] on img at bounding box center [347, 337] width 24 height 38
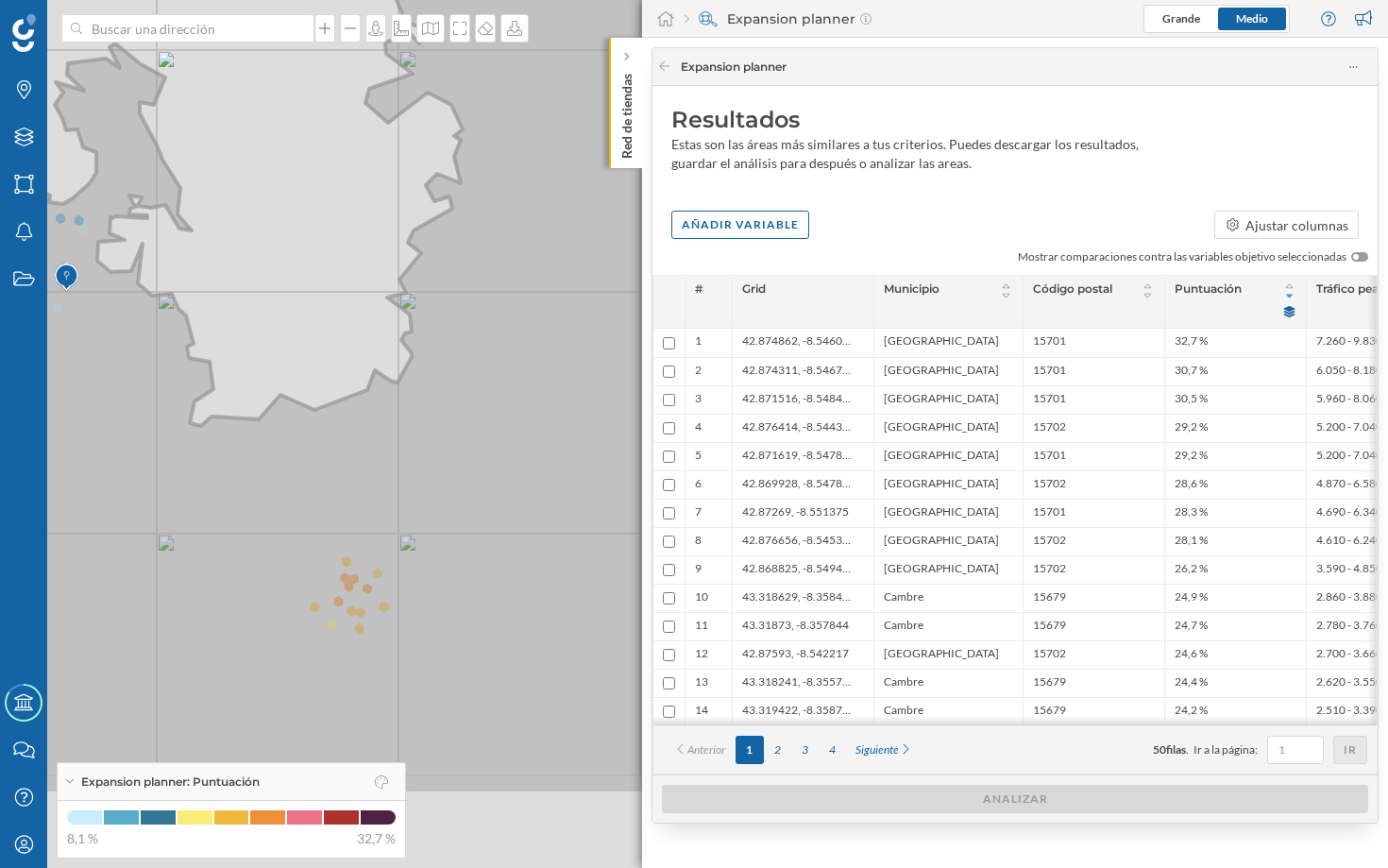
drag, startPoint x: 415, startPoint y: 717, endPoint x: 182, endPoint y: 540, distance: 292.6
click at [182, 540] on icon at bounding box center [476, 271] width 1669 height 1045
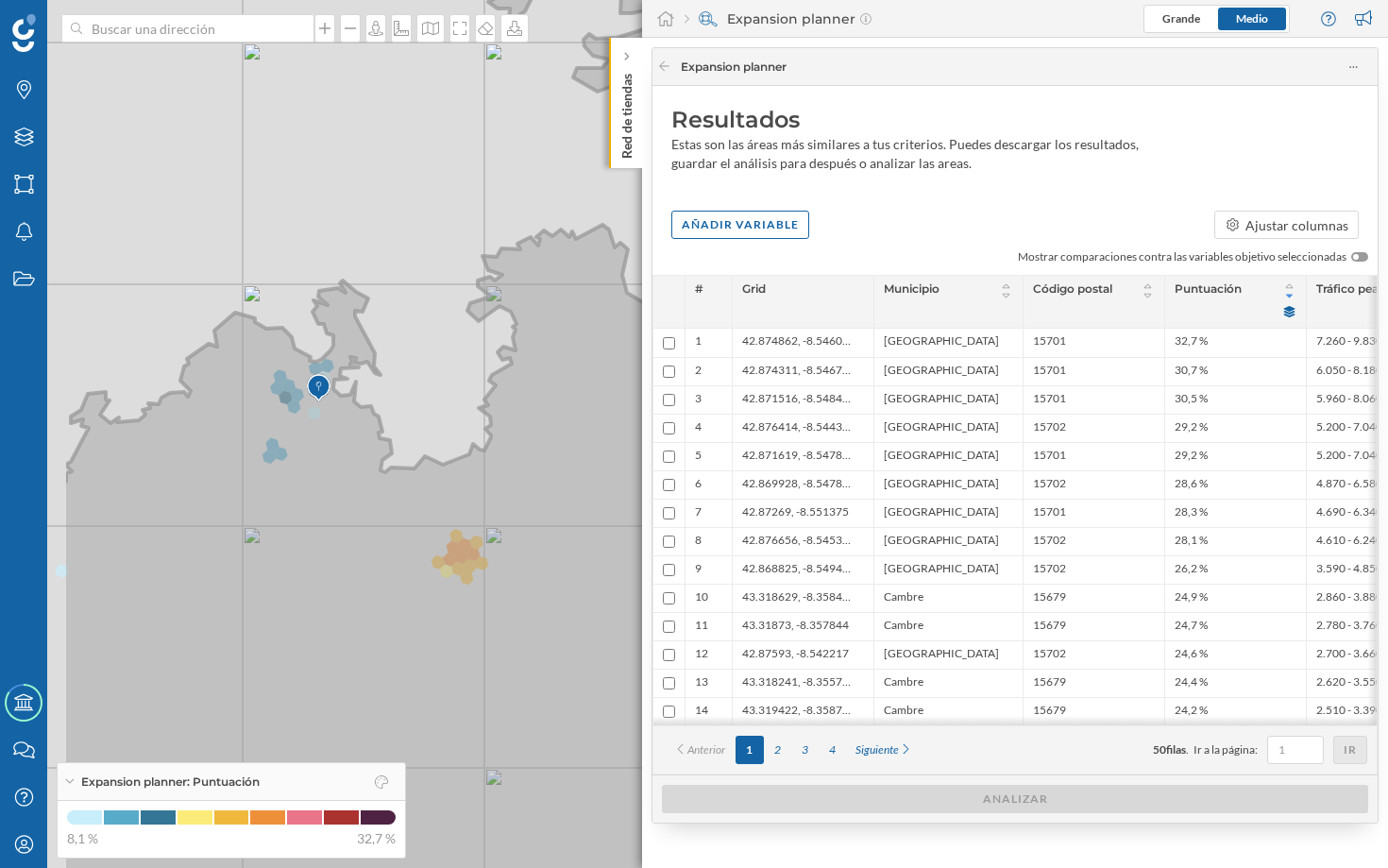
drag, startPoint x: 215, startPoint y: 527, endPoint x: 420, endPoint y: 547, distance: 206.0
click at [420, 546] on icon at bounding box center [899, 451] width 1673 height 1049
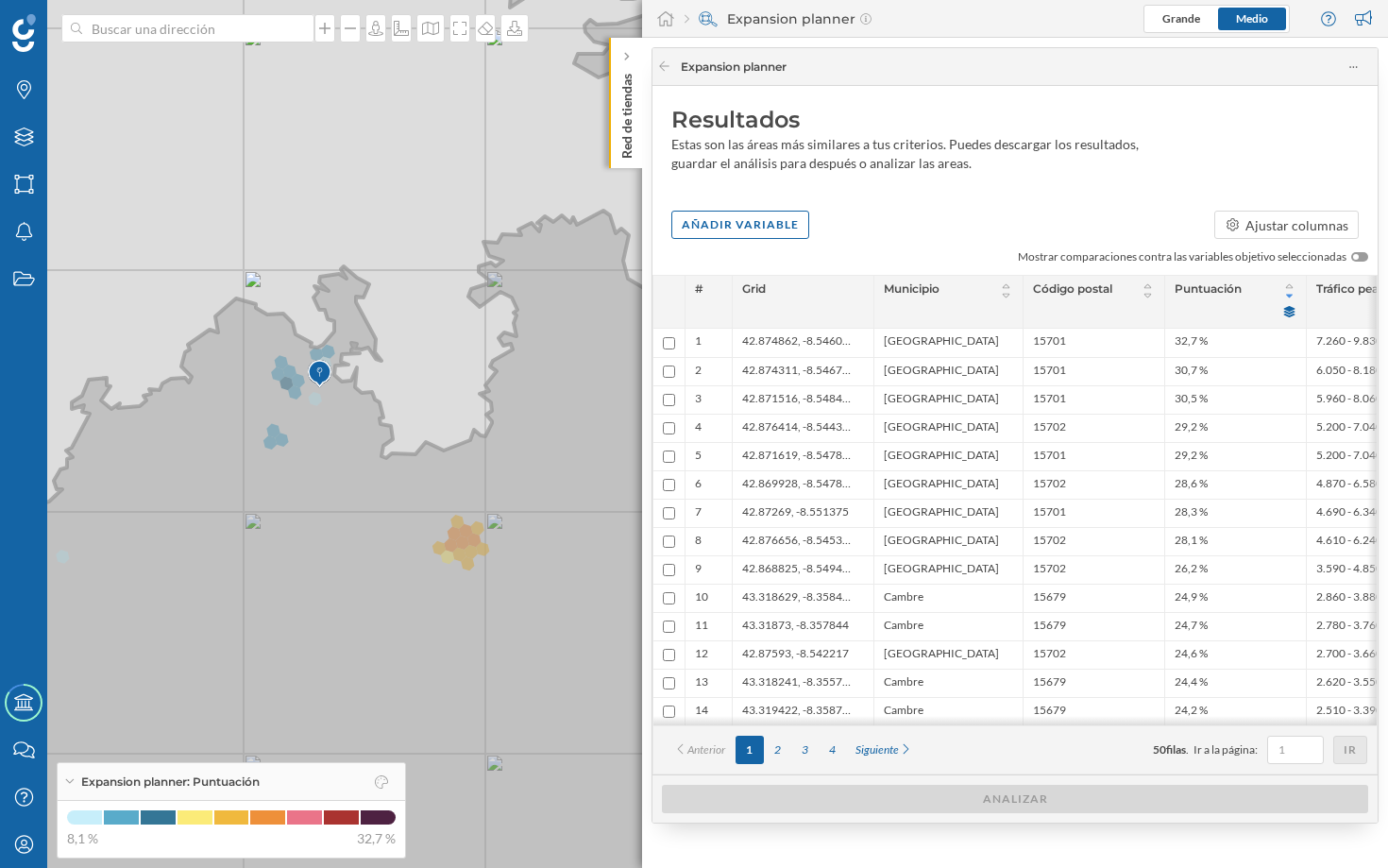
drag, startPoint x: 443, startPoint y: 530, endPoint x: 443, endPoint y: 520, distance: 10.0
click at [443, 520] on icon at bounding box center [694, 419] width 1673 height 1049
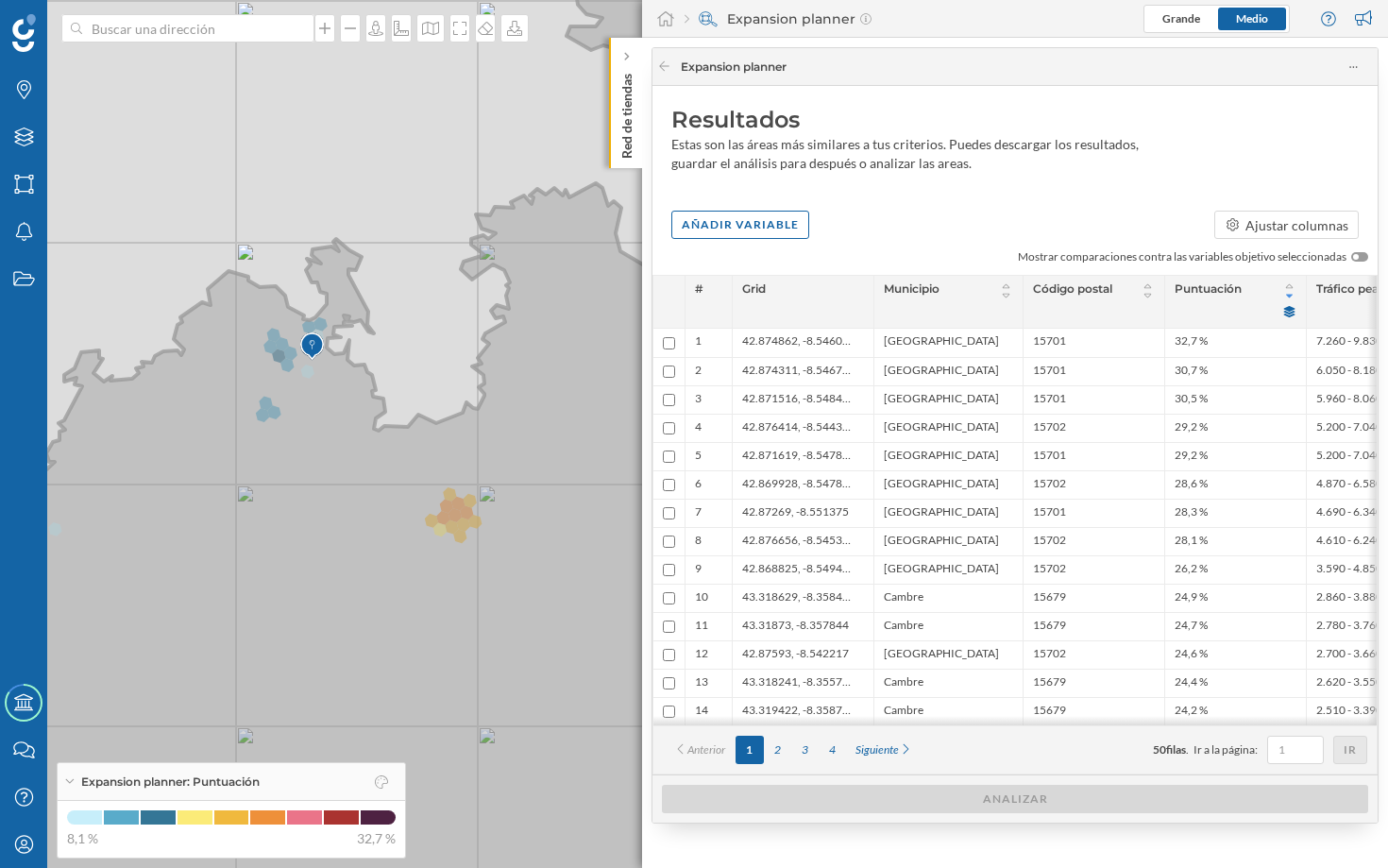
drag, startPoint x: 389, startPoint y: 498, endPoint x: 382, endPoint y: 384, distance: 114.2
click at [382, 384] on icon at bounding box center [687, 406] width 1673 height 1049
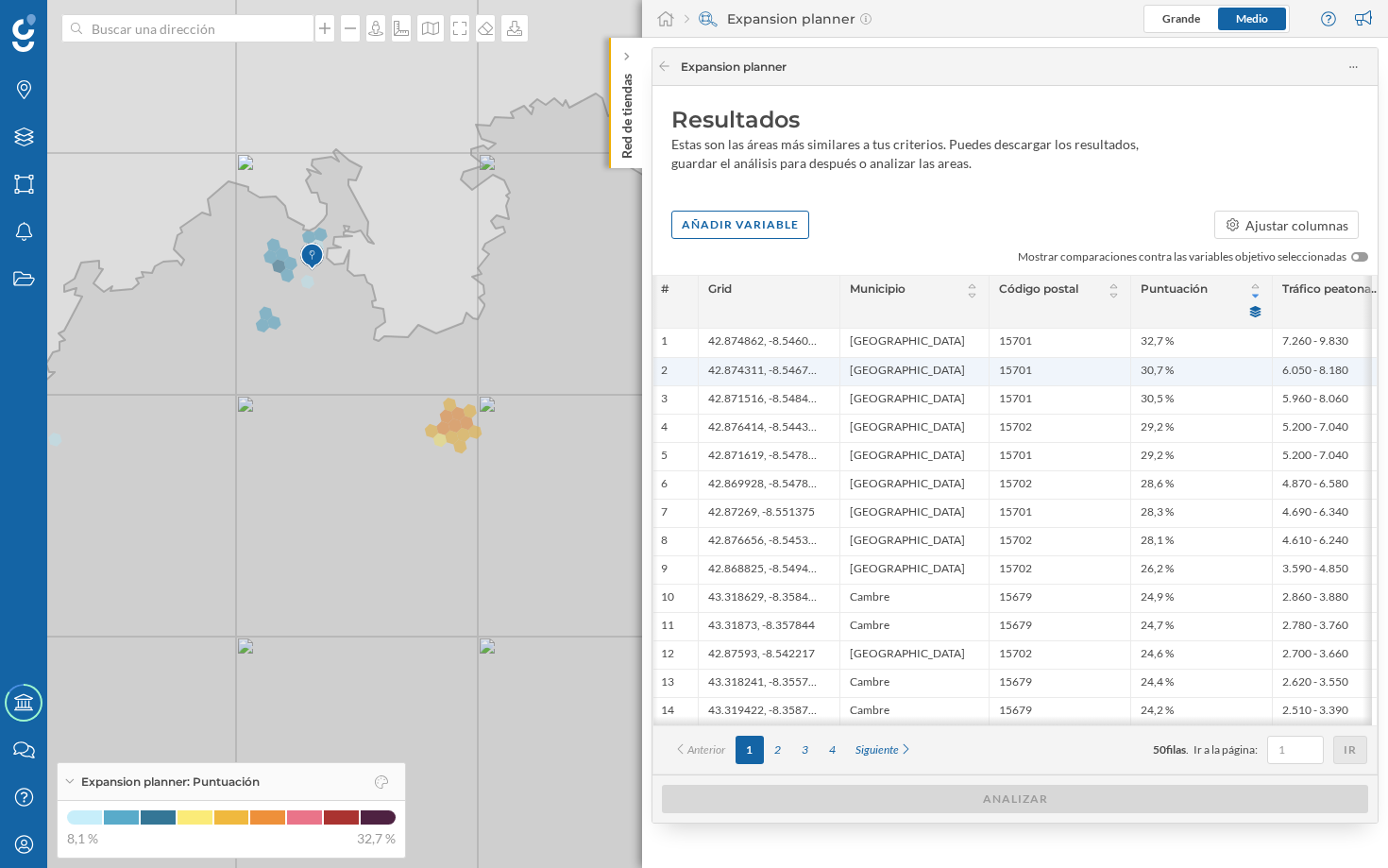
scroll to position [0, 0]
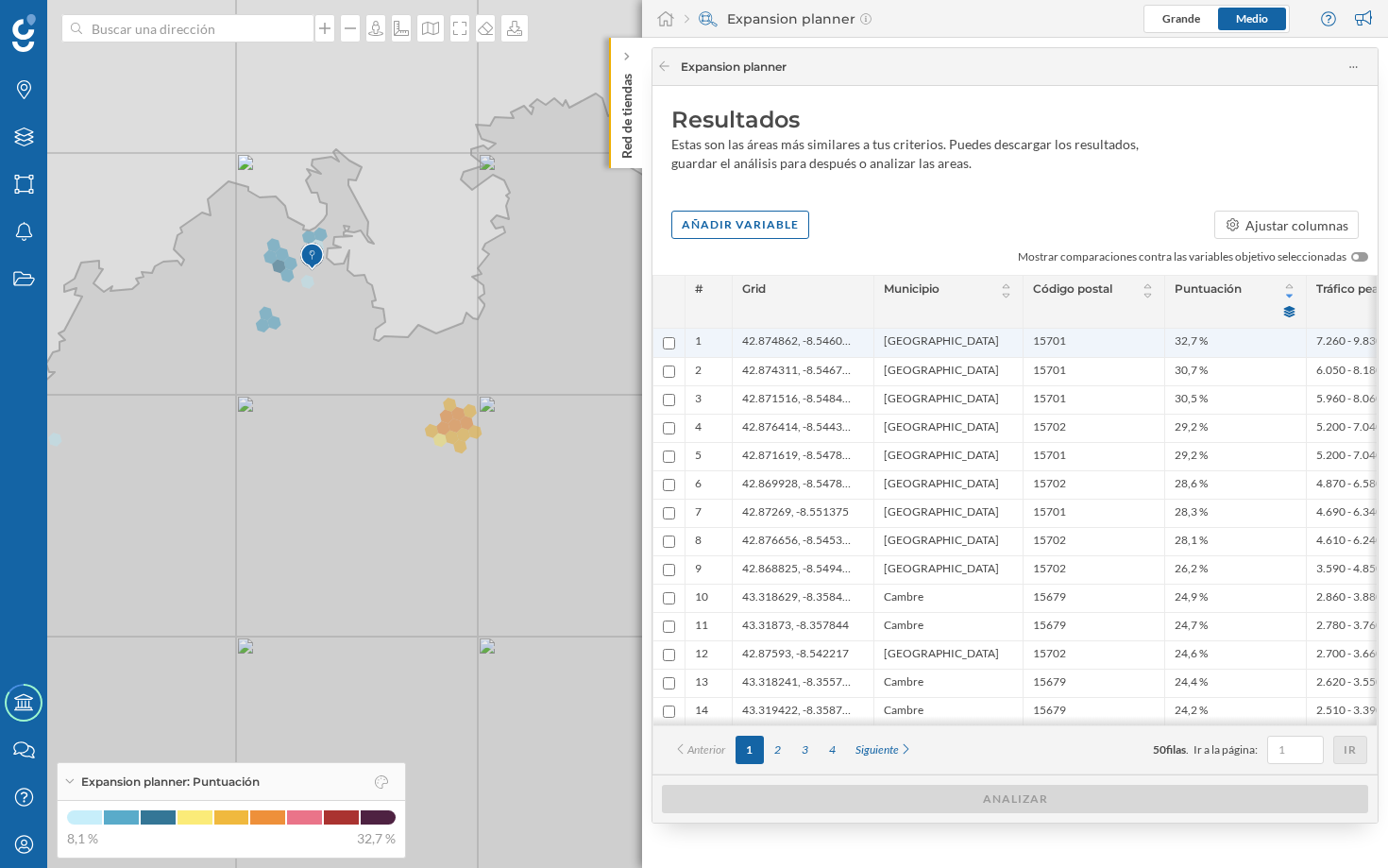
click at [670, 343] on input "checkbox" at bounding box center [669, 342] width 12 height 12
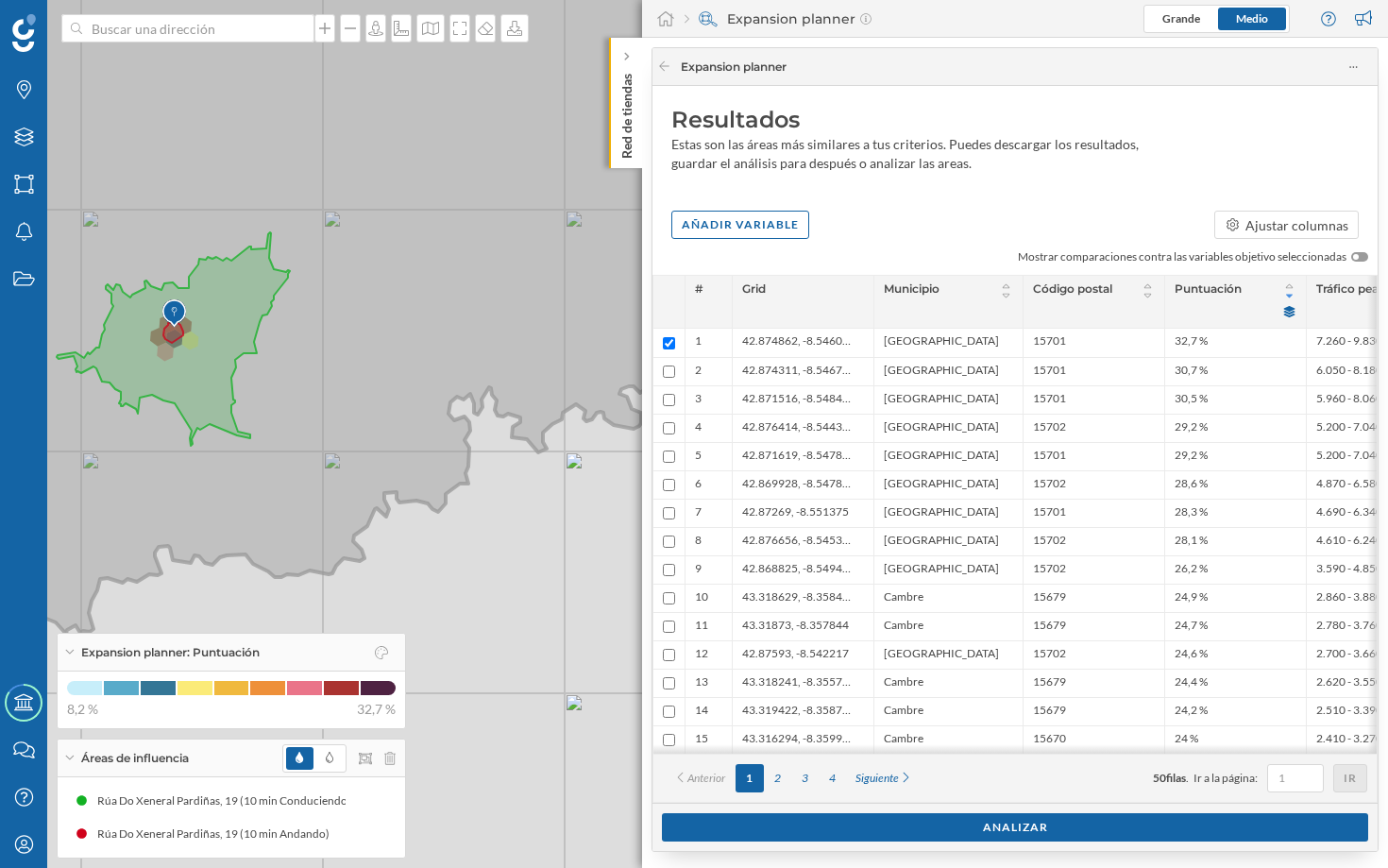
drag, startPoint x: 135, startPoint y: 375, endPoint x: 223, endPoint y: 415, distance: 96.7
click at [223, 415] on icon at bounding box center [173, 340] width 234 height 214
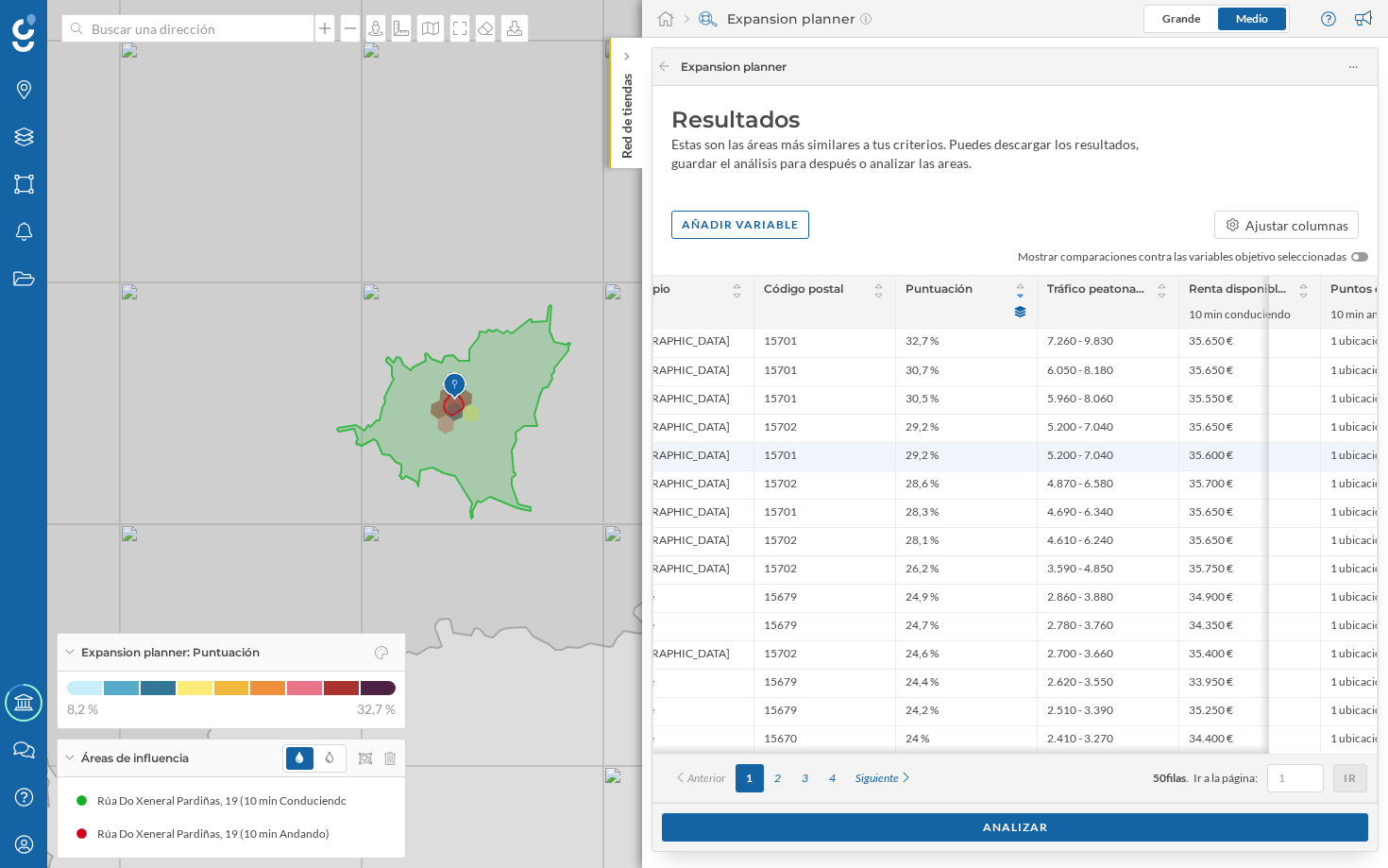
scroll to position [0, 354]
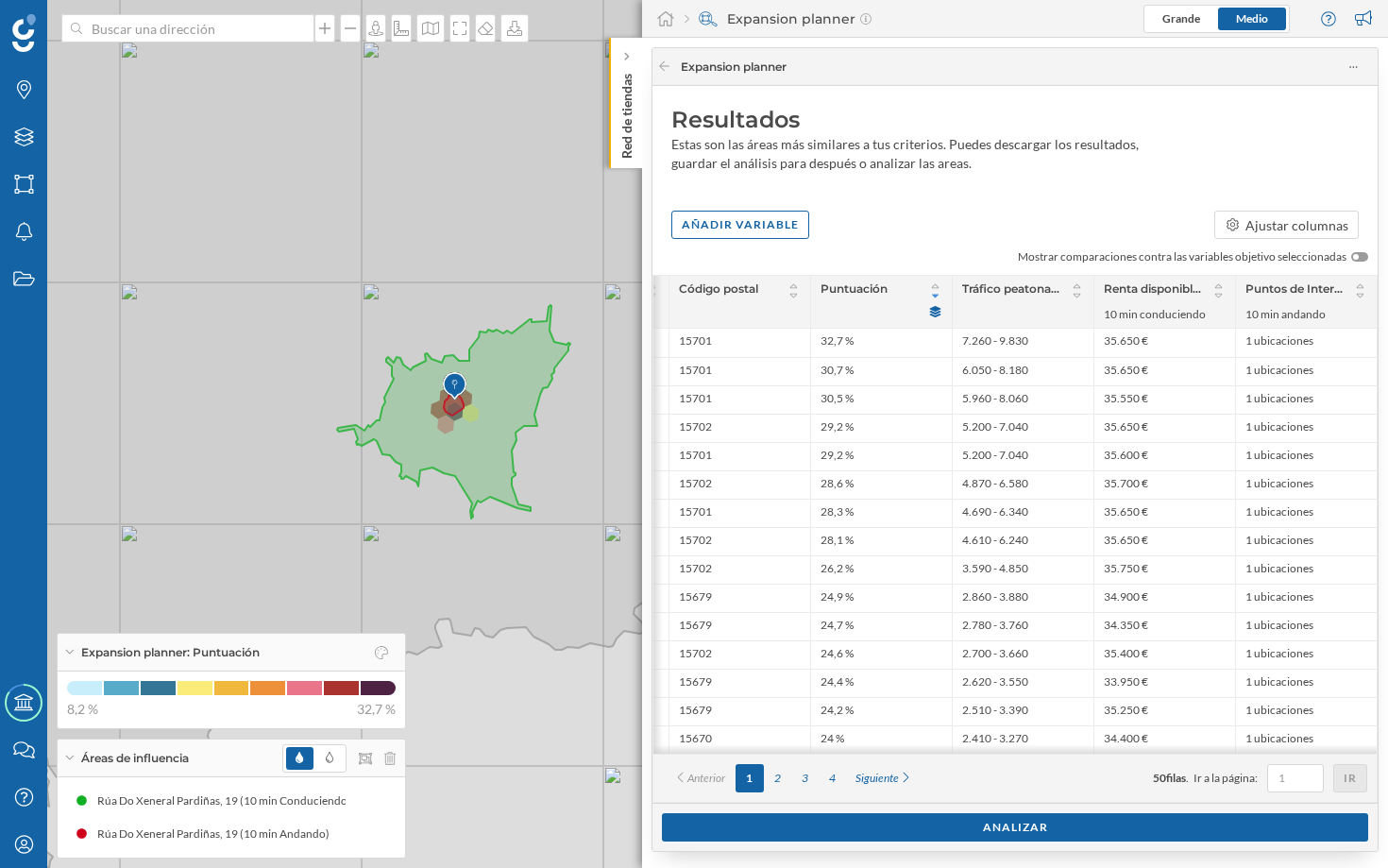
click at [1354, 250] on label at bounding box center [1365, 257] width 27 height 17
click at [0, 0] on input "checkbox" at bounding box center [0, 0] width 0 height 0
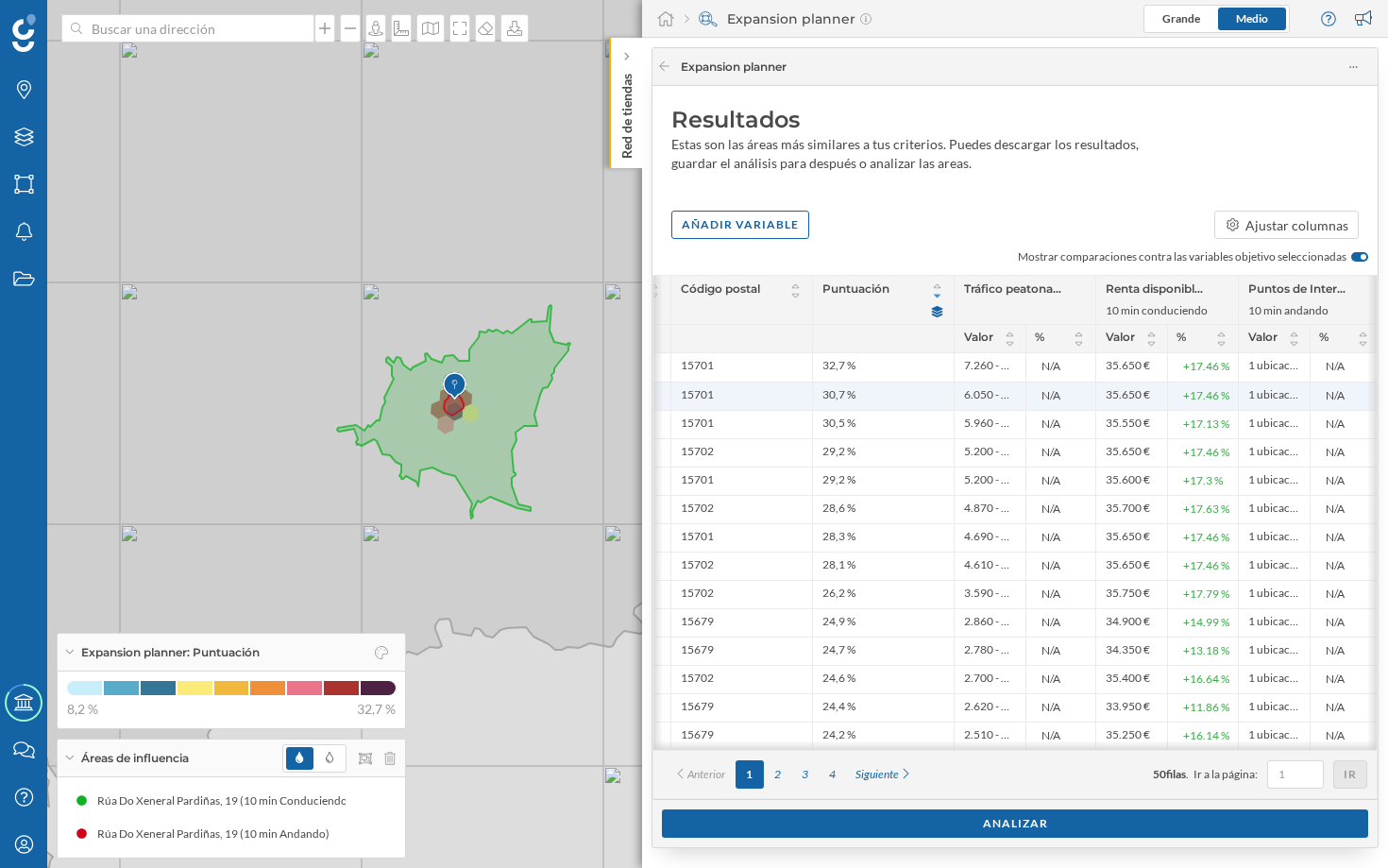
scroll to position [0, 355]
click at [782, 780] on div "2" at bounding box center [777, 775] width 28 height 29
click at [808, 780] on div "3" at bounding box center [805, 775] width 28 height 29
click at [827, 779] on div "4" at bounding box center [832, 775] width 28 height 29
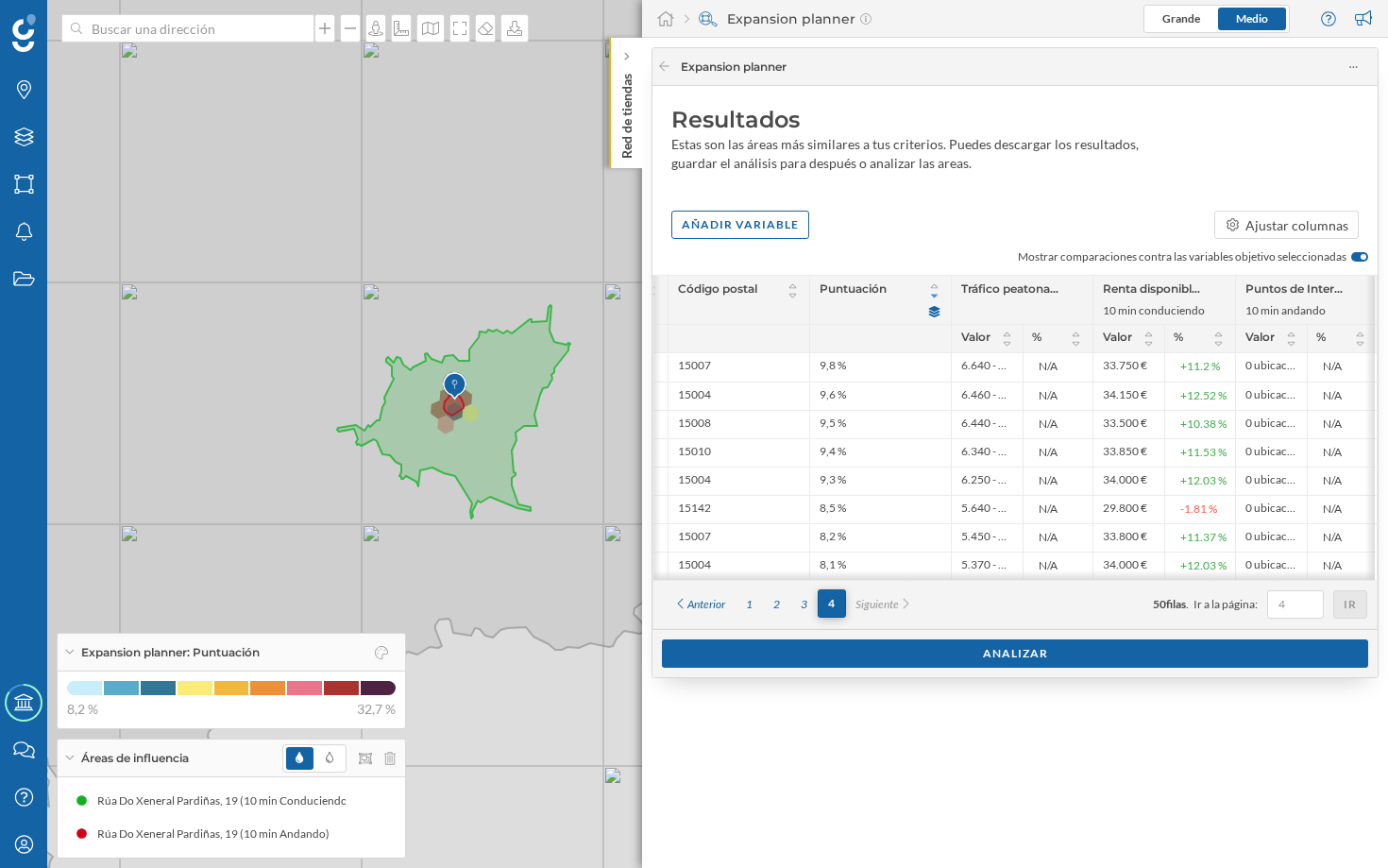
scroll to position [0, 345]
click at [753, 610] on div "1" at bounding box center [749, 605] width 28 height 29
checkbox input "true"
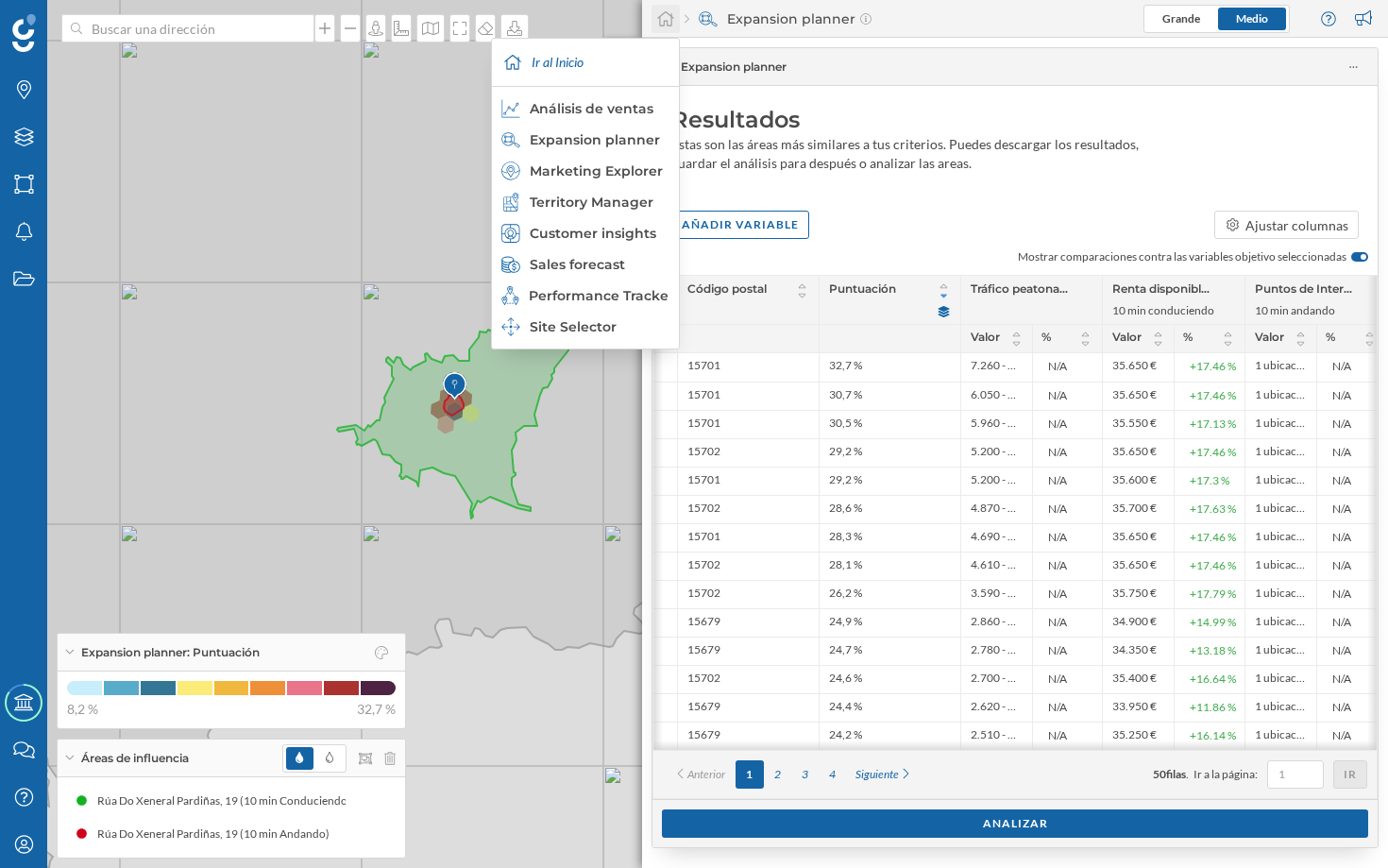
click at [663, 16] on icon at bounding box center [666, 19] width 19 height 17
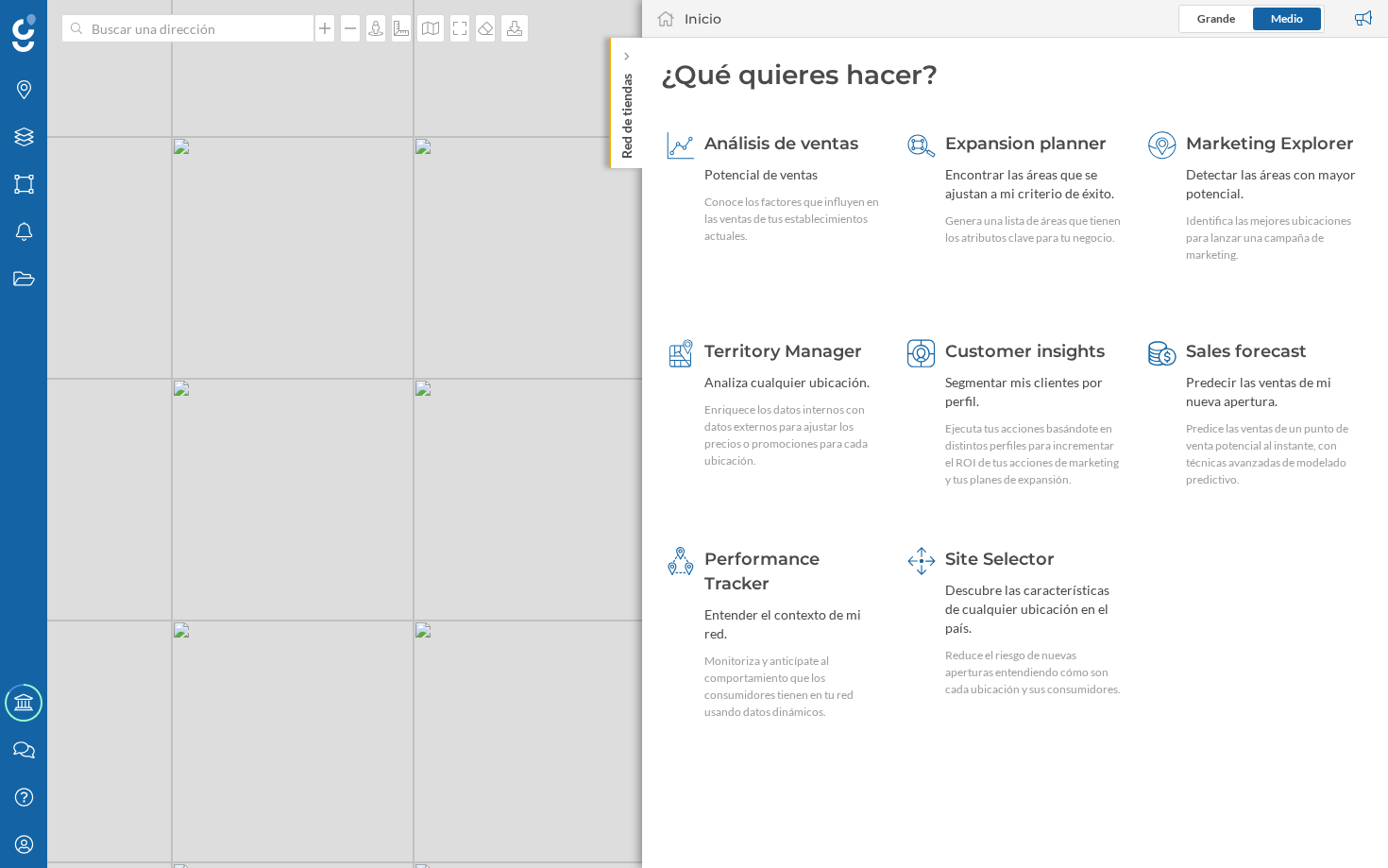
drag, startPoint x: 358, startPoint y: 192, endPoint x: 434, endPoint y: 304, distance: 135.4
click at [434, 304] on div "© Mapbox © OpenStreetMap Improve this map" at bounding box center [694, 434] width 1388 height 868
drag, startPoint x: 517, startPoint y: 365, endPoint x: 279, endPoint y: 367, distance: 238.0
click at [279, 367] on div "© Mapbox © OpenStreetMap Improve this map" at bounding box center [694, 434] width 1388 height 868
click at [791, 409] on div "Enriquece los datos internos con datos externos para ajustar los precios o prom…" at bounding box center [793, 435] width 177 height 68
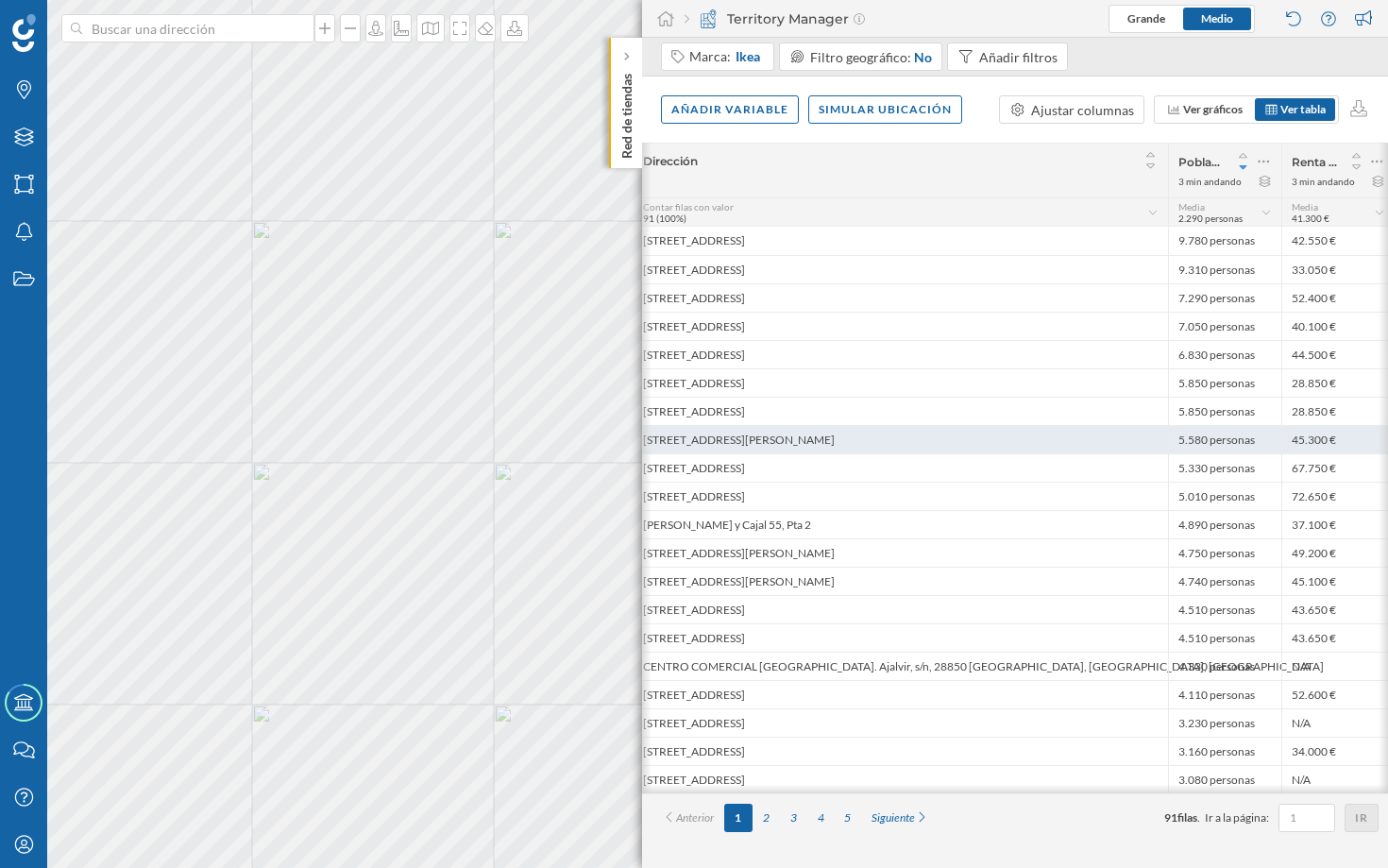
scroll to position [0, 58]
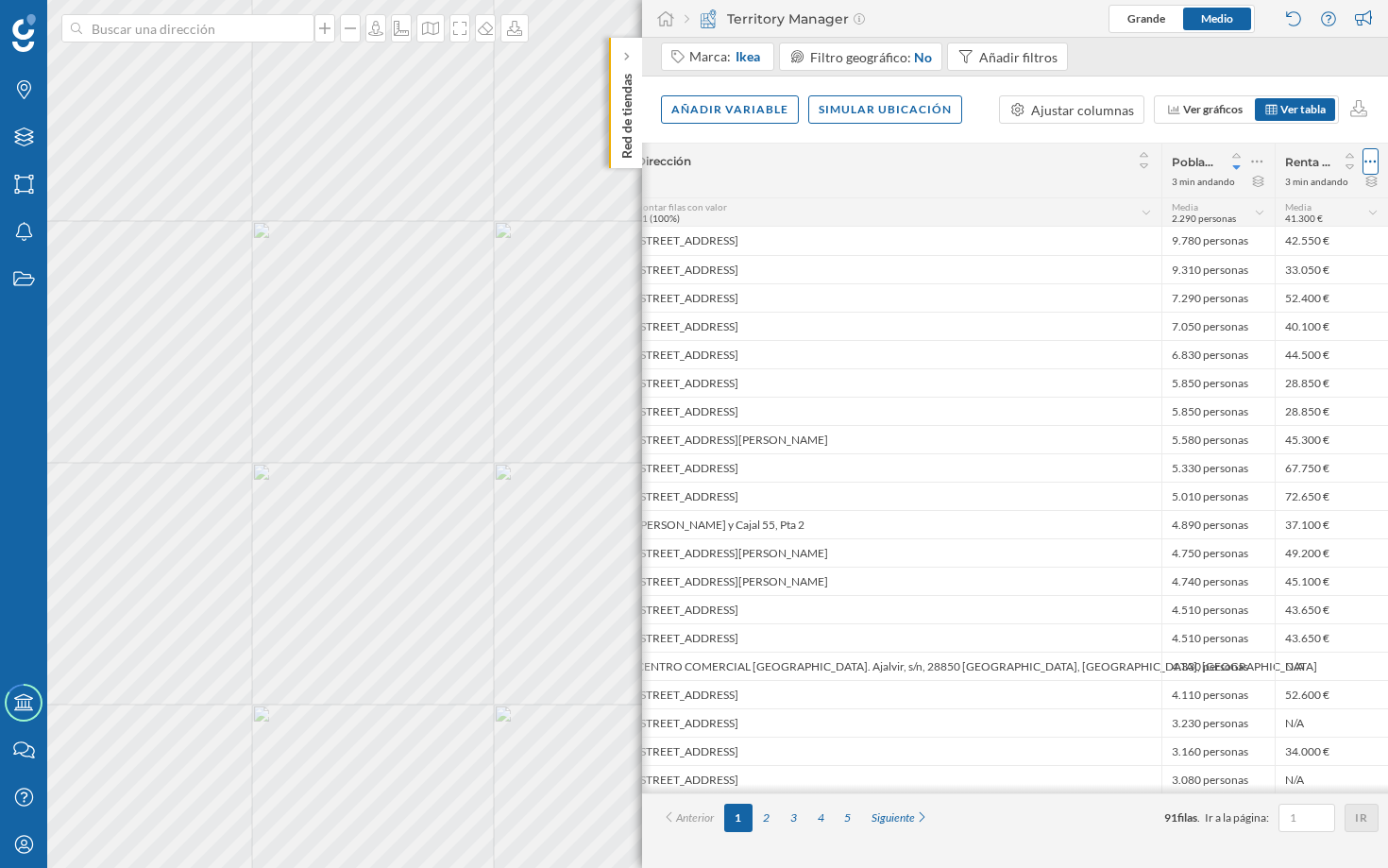
click at [1373, 161] on icon at bounding box center [1370, 161] width 12 height 19
click at [1299, 267] on div "Borrar columna" at bounding box center [1280, 275] width 174 height 20
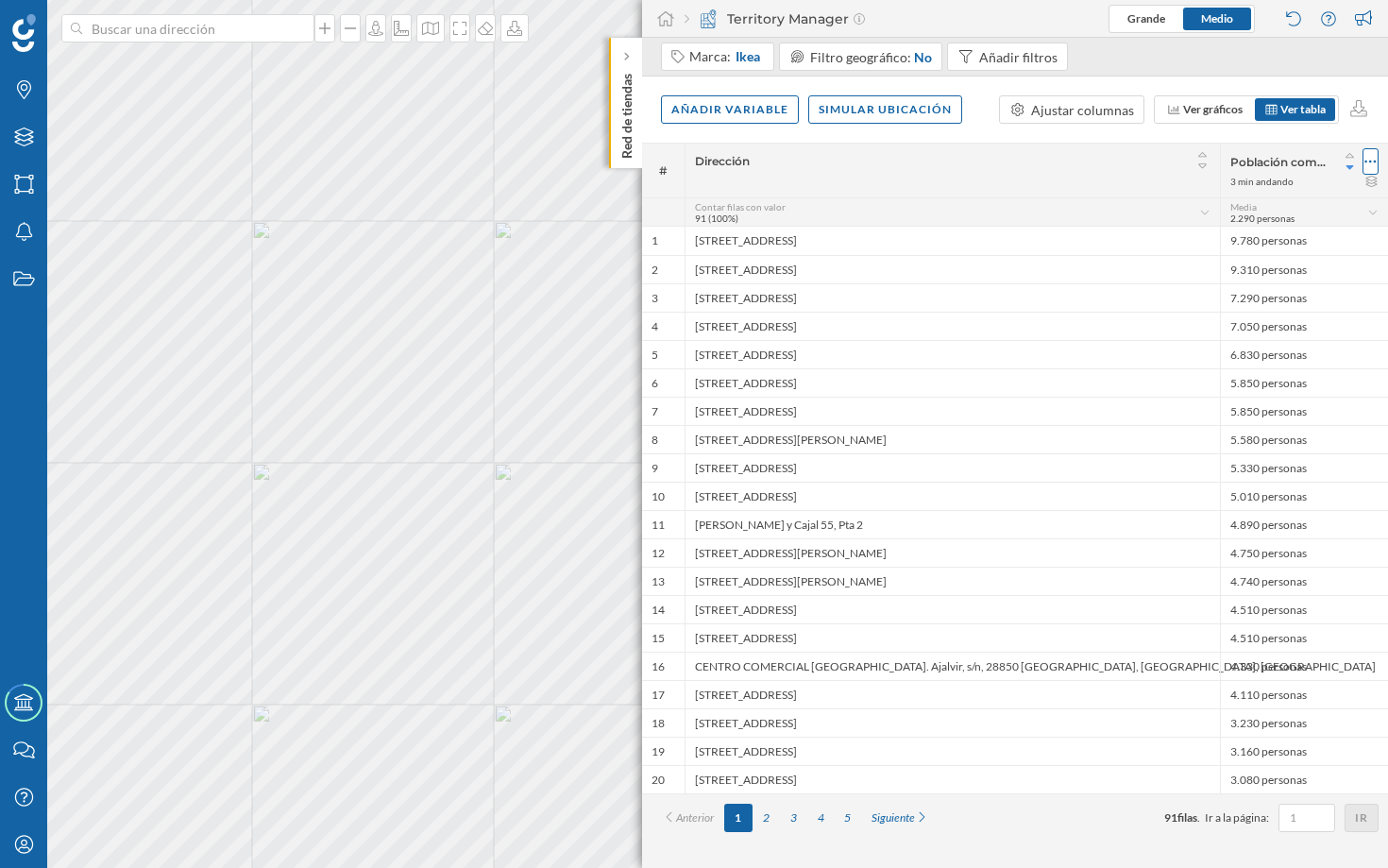
click at [1369, 161] on icon at bounding box center [1370, 161] width 12 height 19
click at [1272, 263] on div "Borrar columna" at bounding box center [1268, 275] width 211 height 29
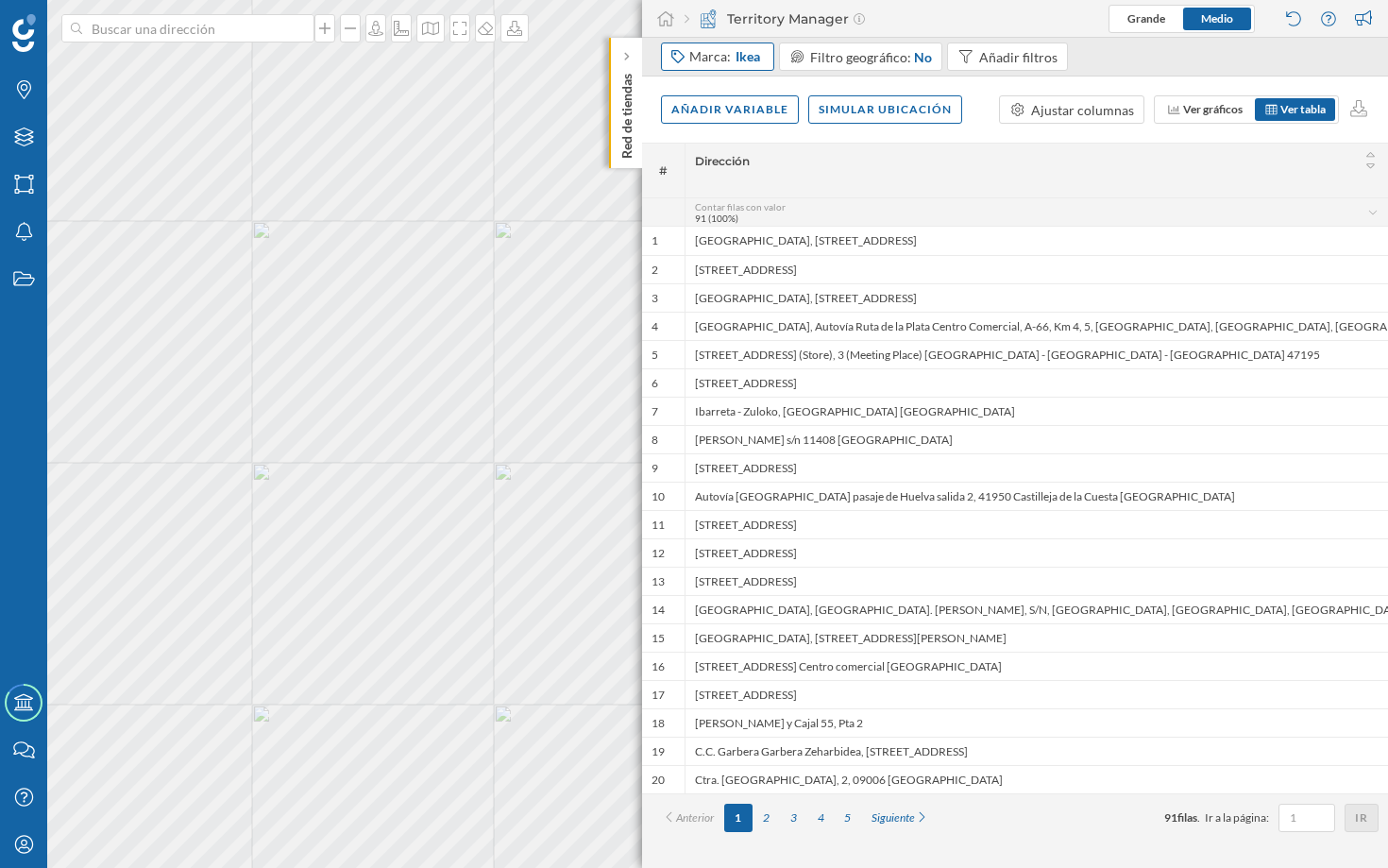
click at [725, 62] on div "Marca: Ikea" at bounding box center [726, 56] width 73 height 19
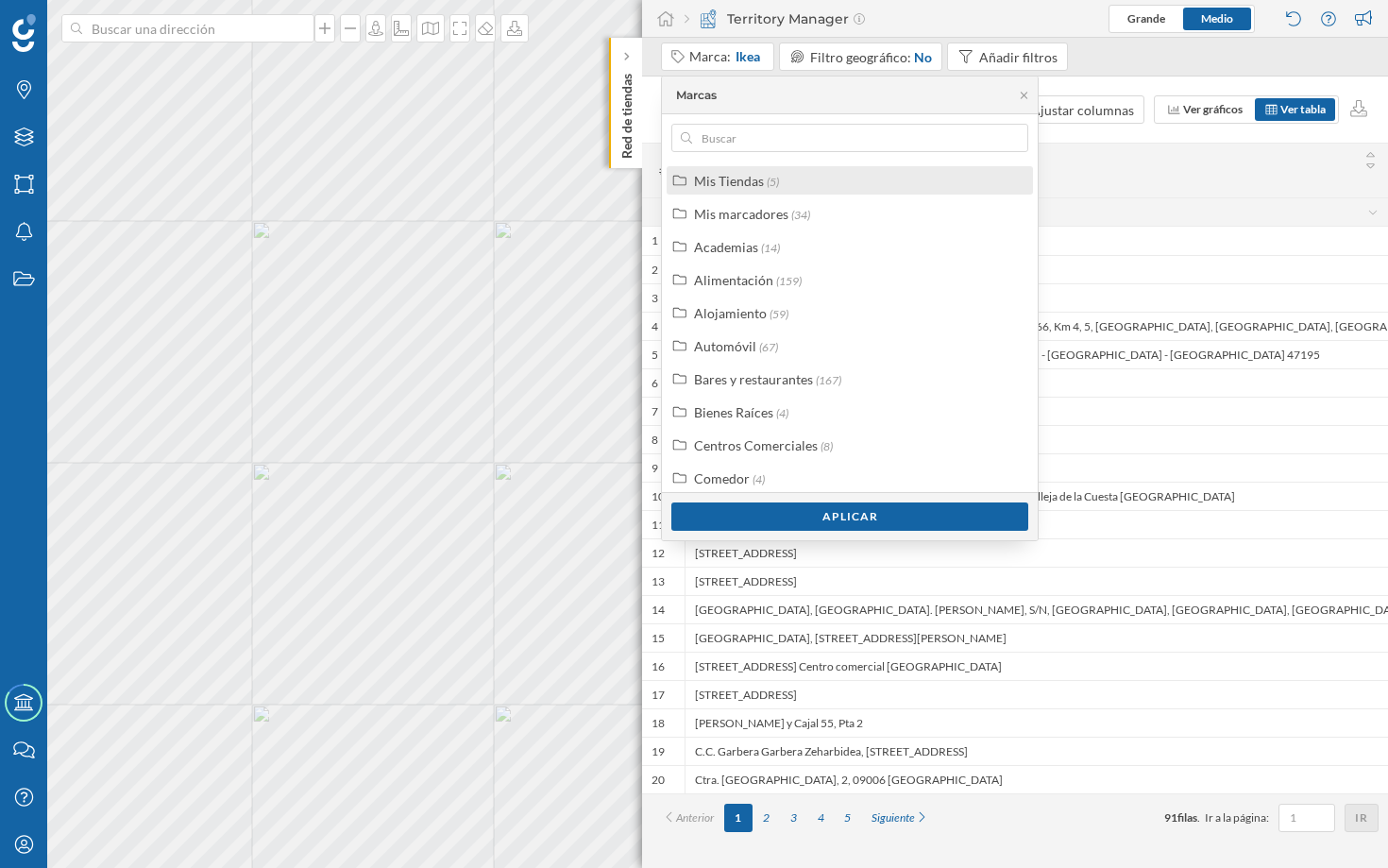
click at [830, 182] on div "Mis Tiendas (5)" at bounding box center [858, 180] width 327 height 20
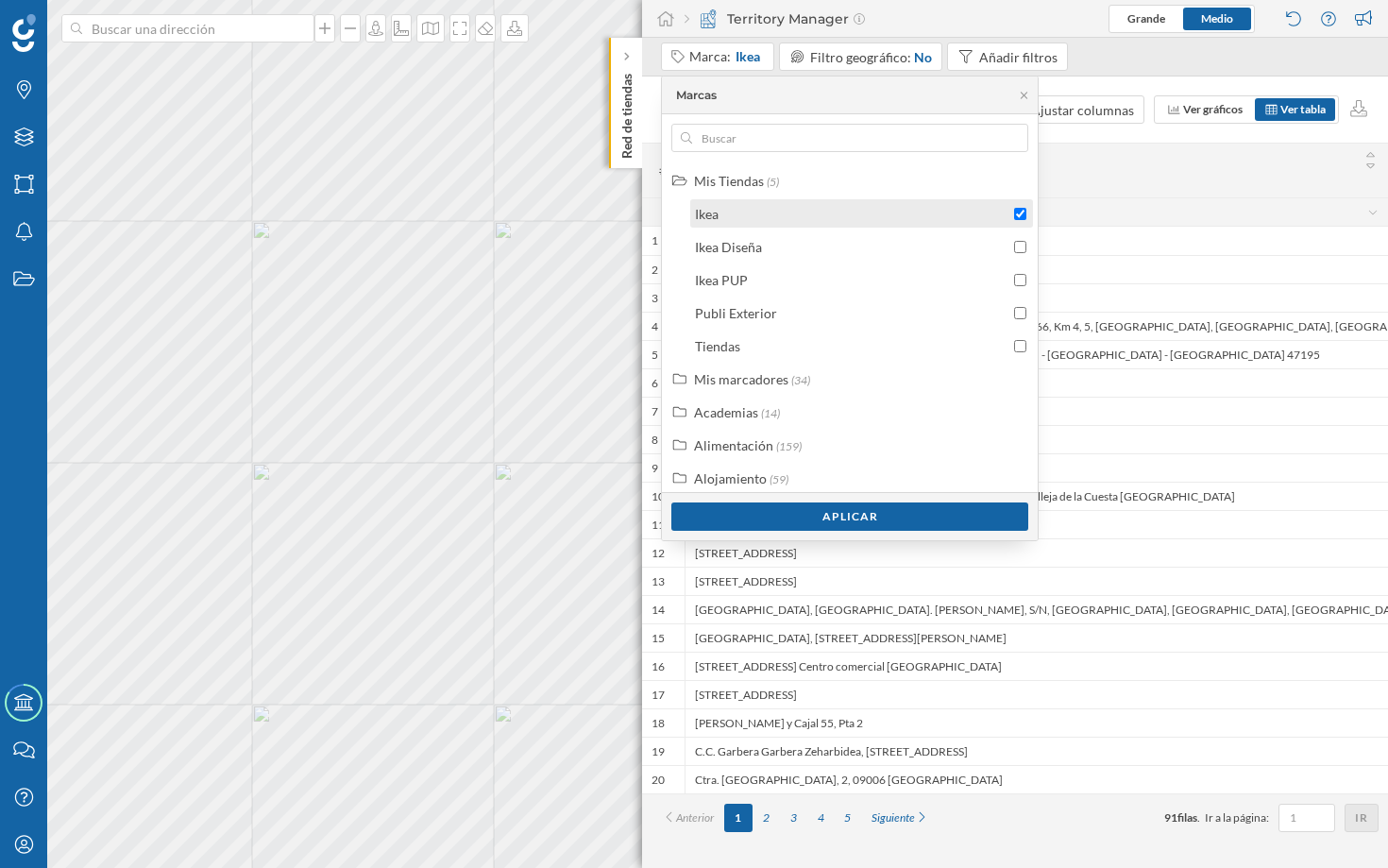
click at [850, 213] on div "Ikea" at bounding box center [853, 214] width 315 height 20
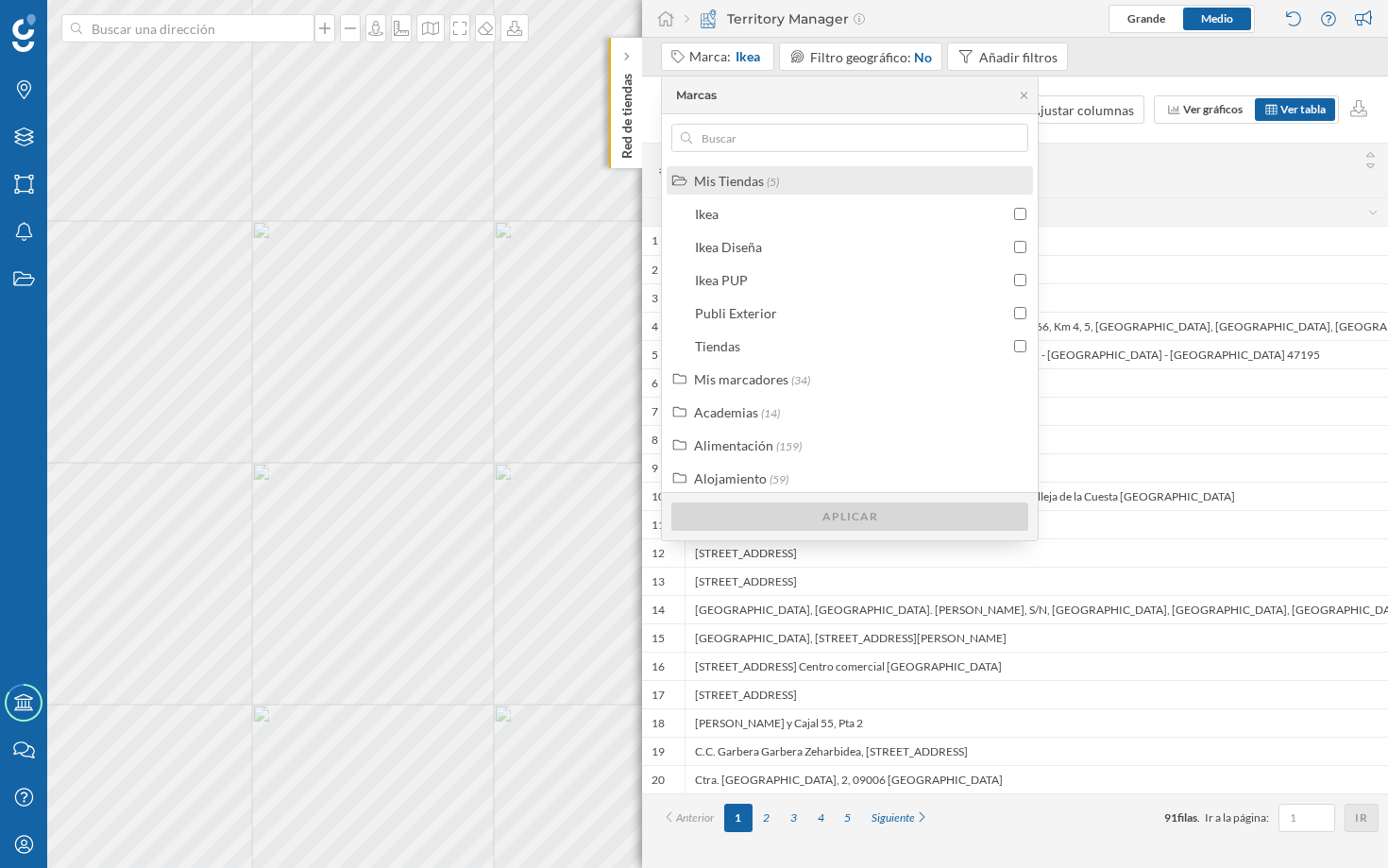
click at [776, 181] on span "(5)" at bounding box center [773, 181] width 12 height 14
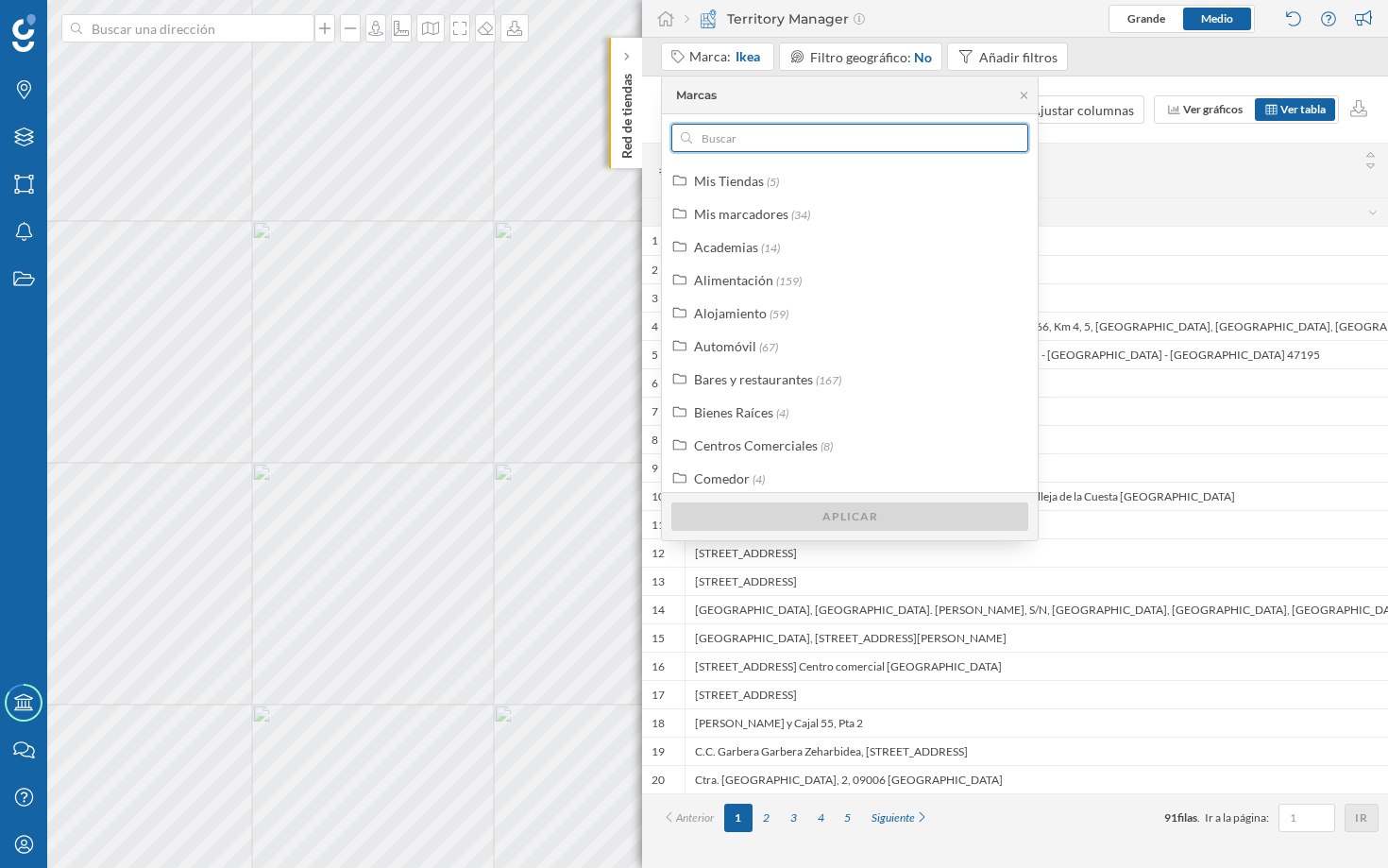
click at [818, 146] on input "text" at bounding box center [850, 138] width 316 height 29
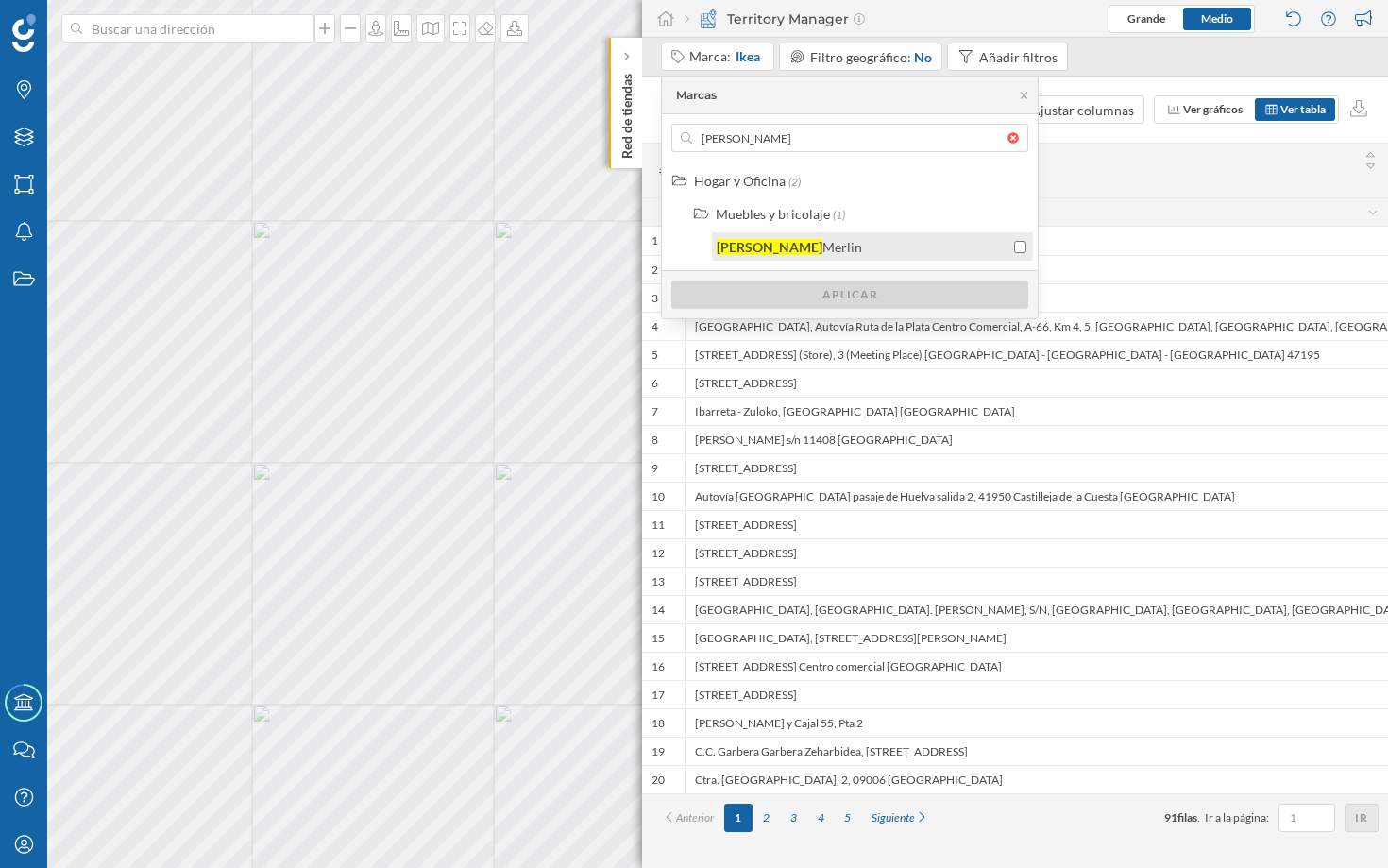
click at [822, 249] on div "Merlin" at bounding box center [842, 246] width 40 height 16
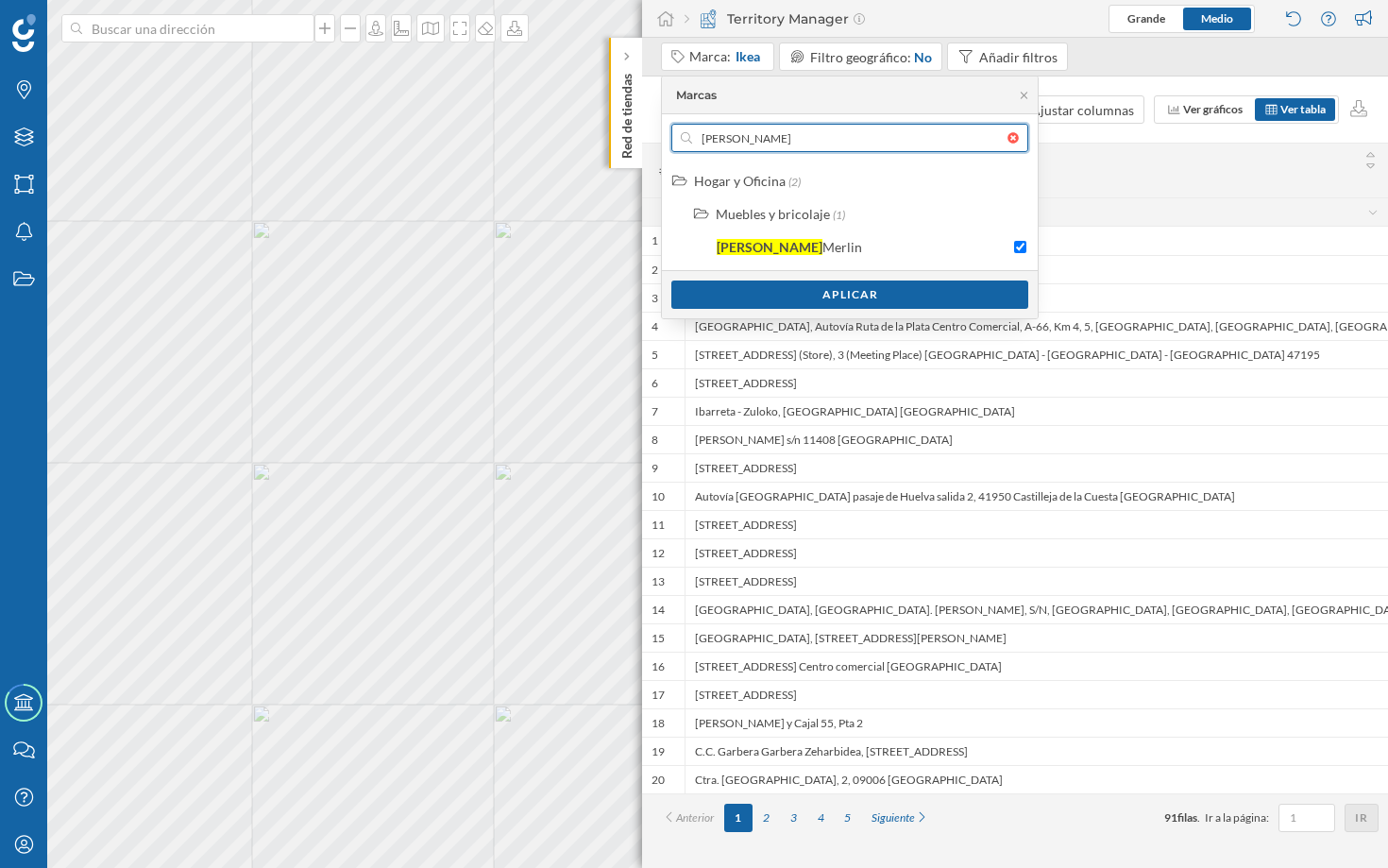
click at [760, 142] on input "[PERSON_NAME]" at bounding box center [850, 138] width 316 height 29
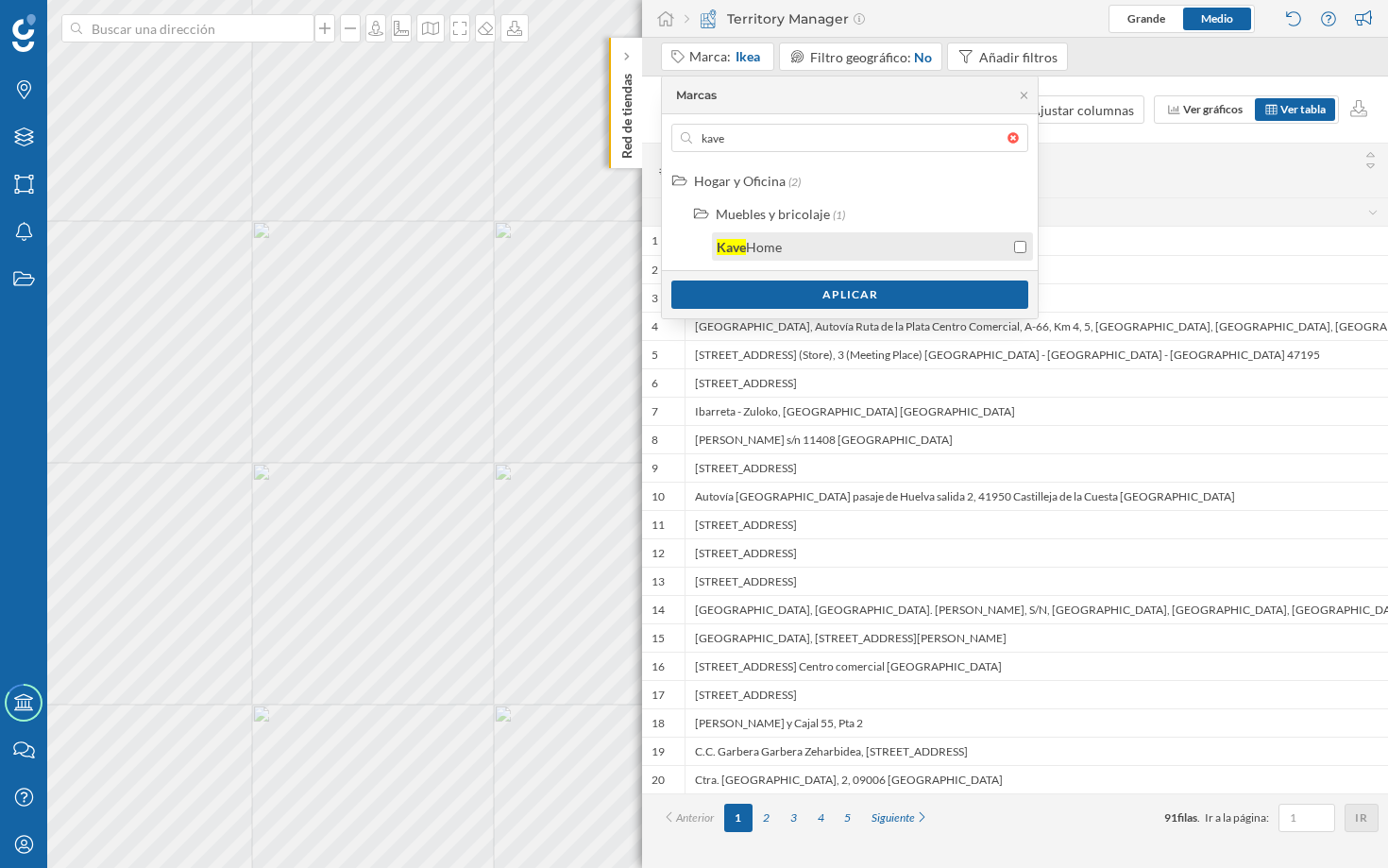
click at [756, 245] on div "Home" at bounding box center [764, 246] width 36 height 16
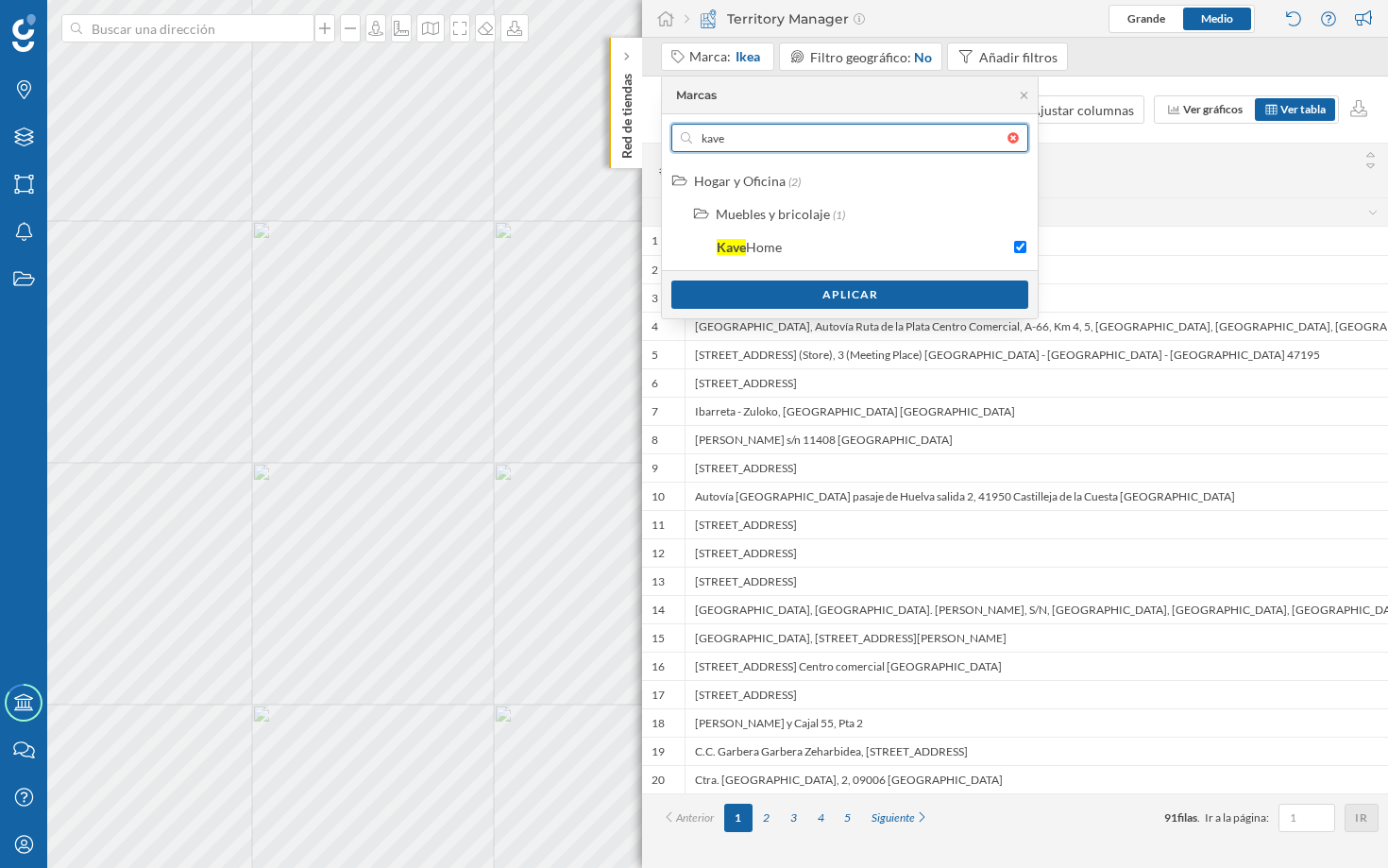
click at [780, 141] on input "kave" at bounding box center [850, 138] width 316 height 29
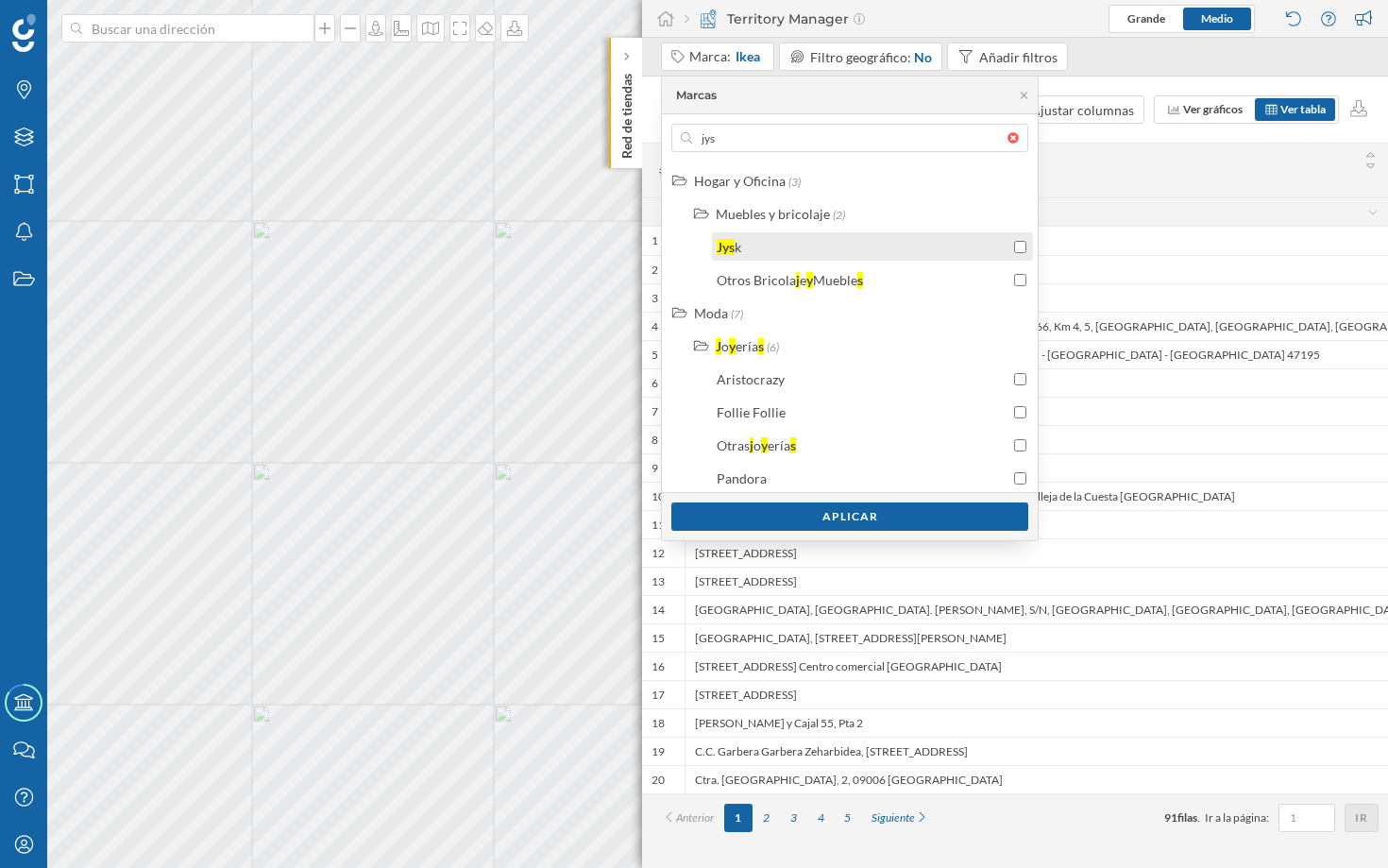
click at [767, 248] on div "Jys k" at bounding box center [862, 246] width 293 height 20
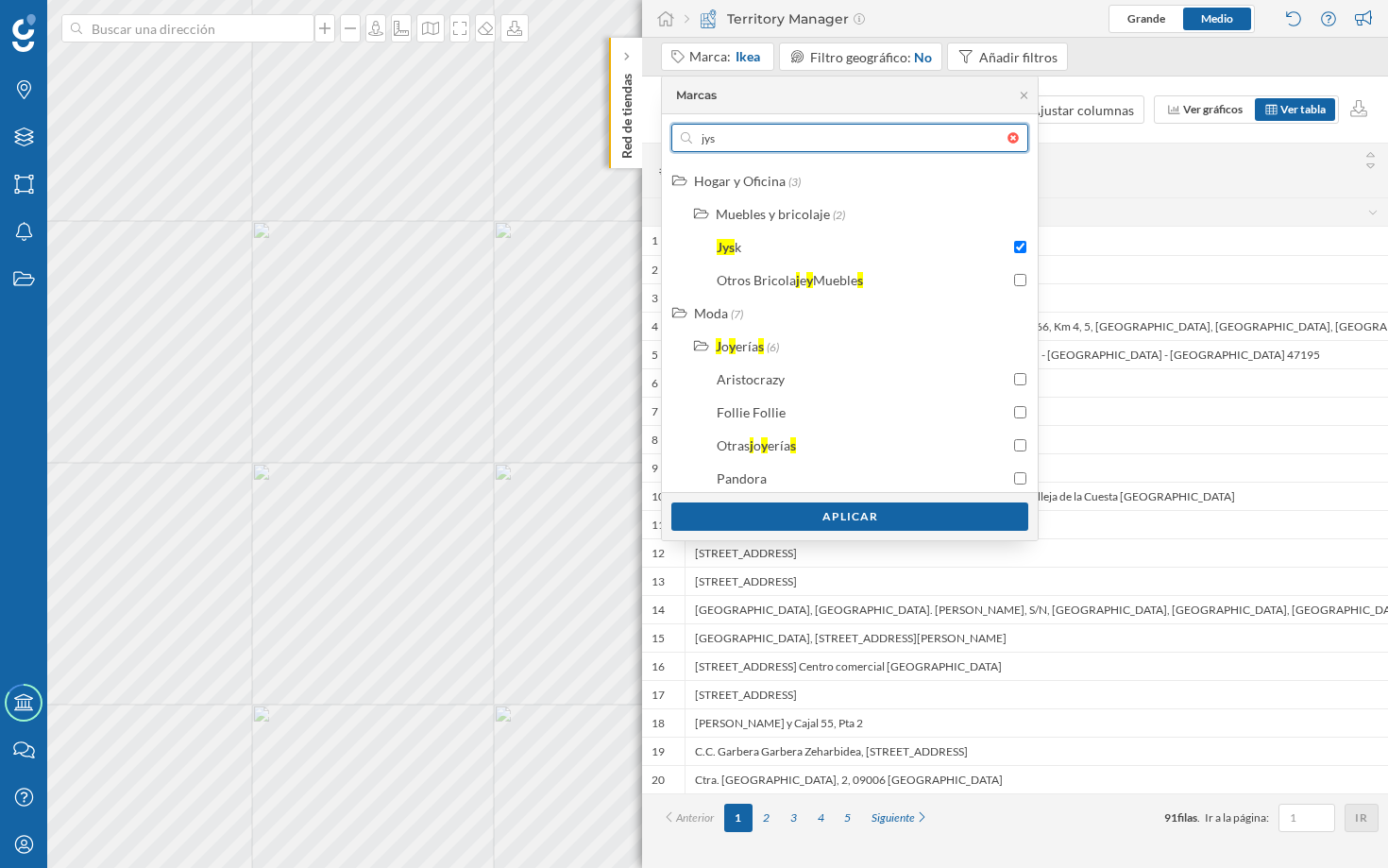
click at [762, 139] on input "jys" at bounding box center [850, 138] width 316 height 29
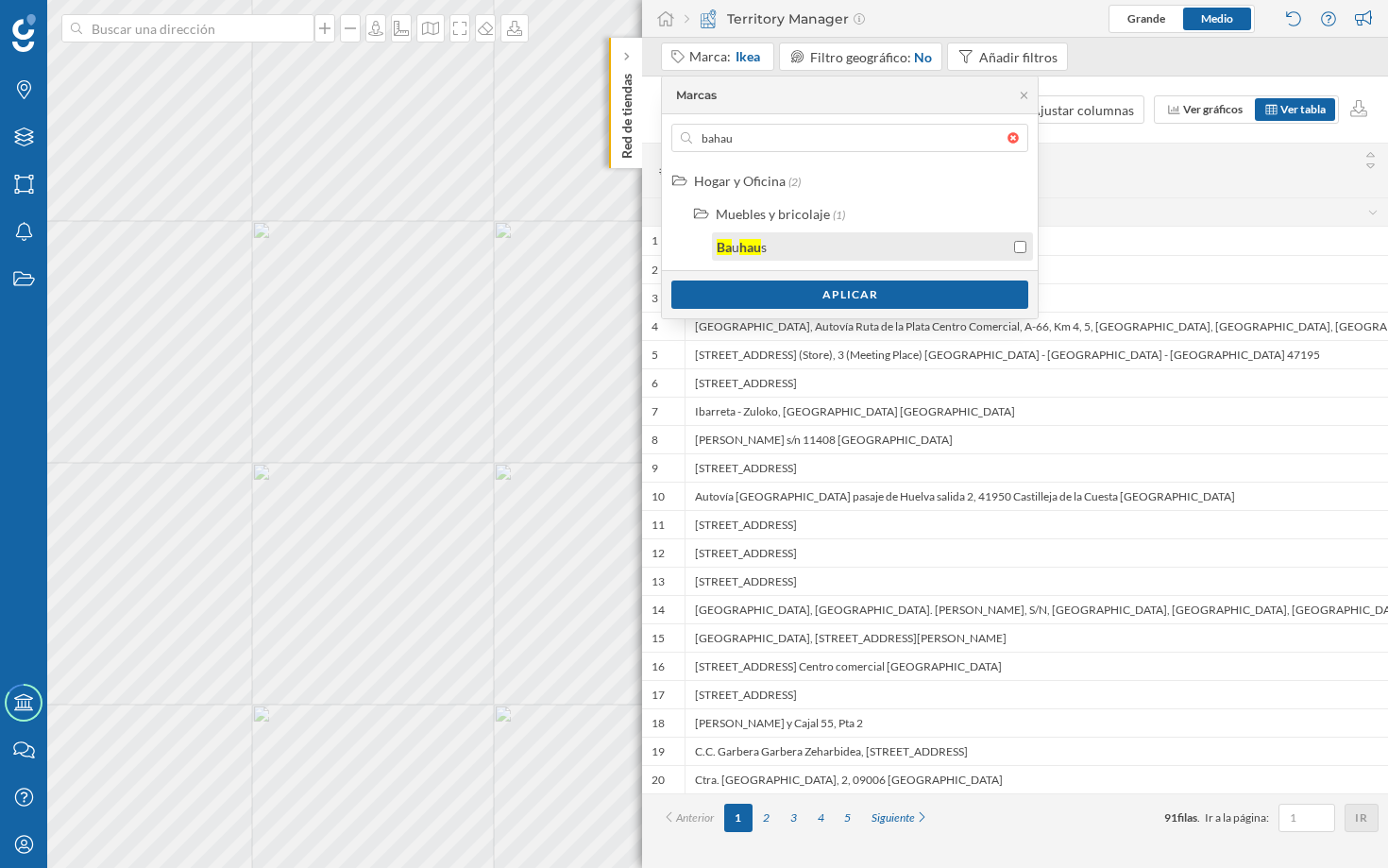
click at [752, 245] on div "hau" at bounding box center [750, 246] width 22 height 16
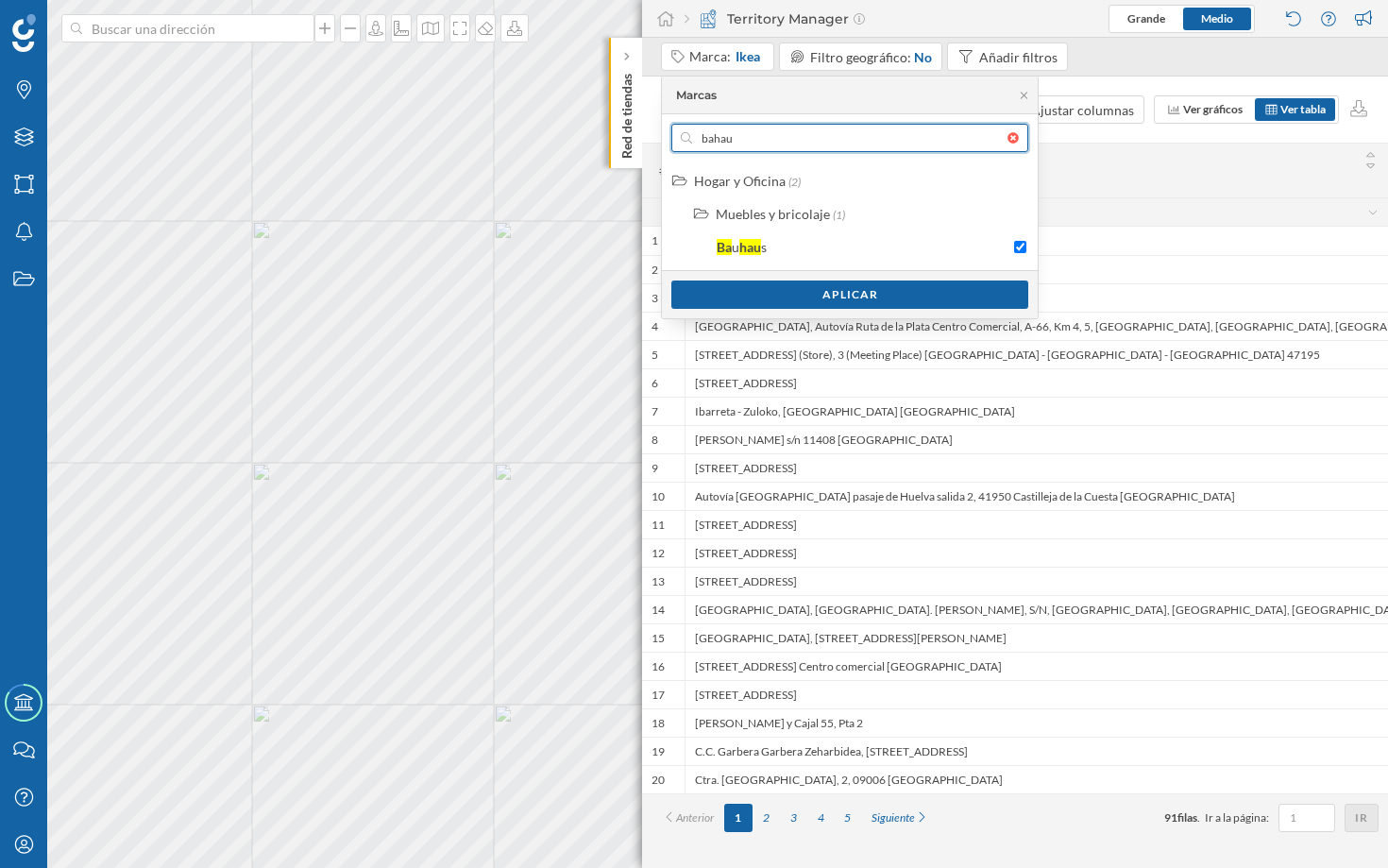
click at [762, 137] on input "bahau" at bounding box center [850, 138] width 316 height 29
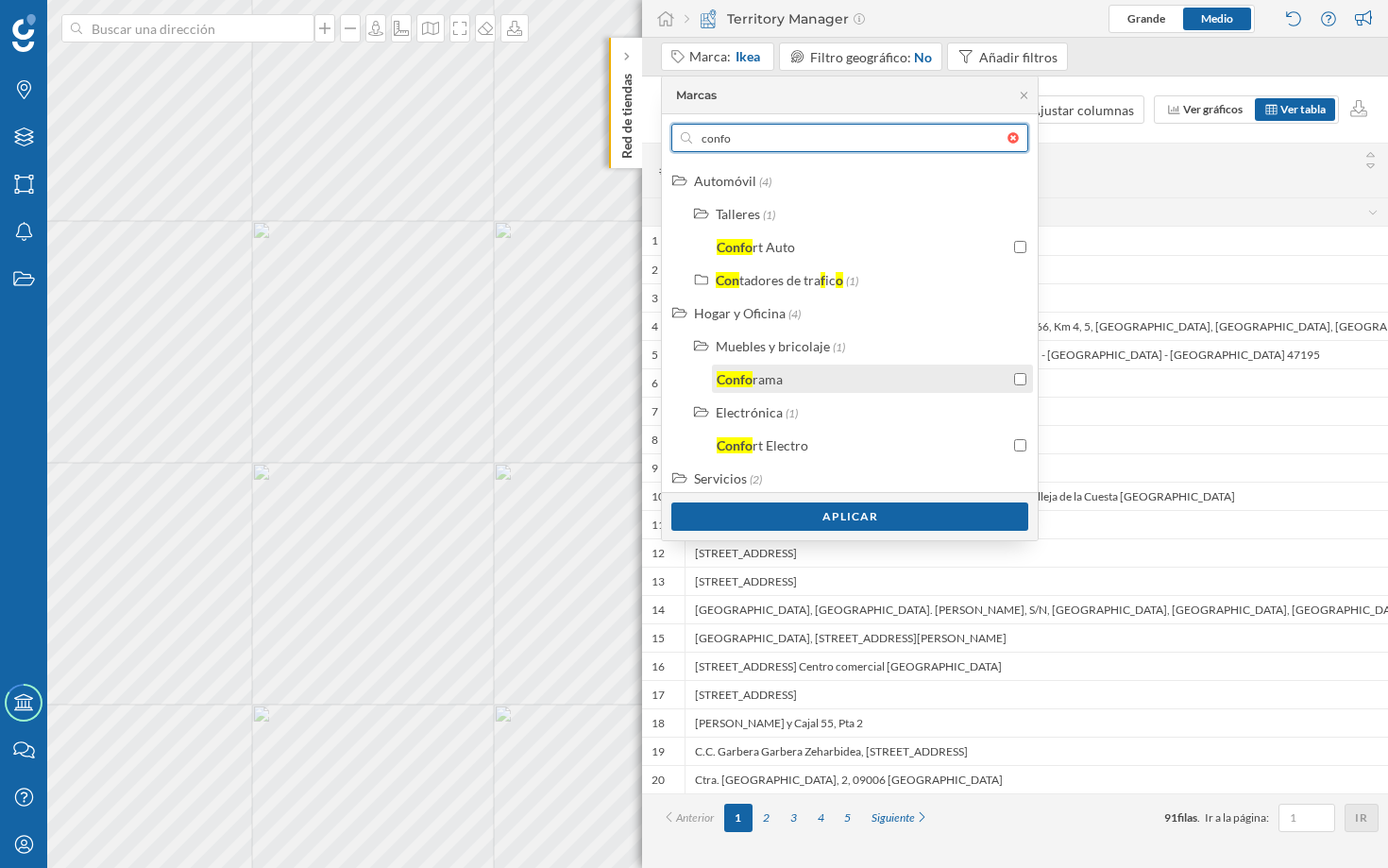
type input "confo"
click at [801, 382] on div "Confo rama" at bounding box center [862, 379] width 293 height 20
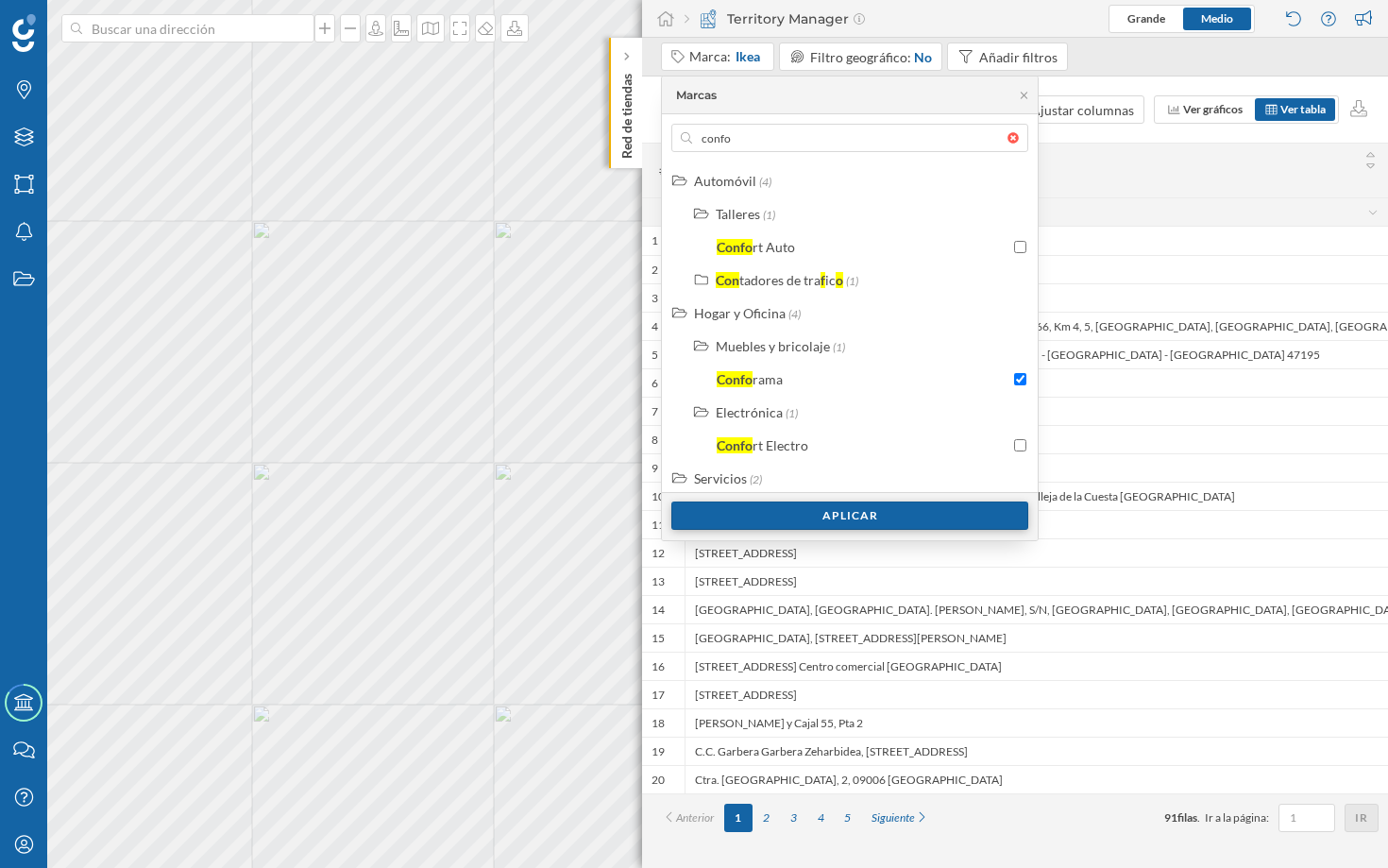
click at [844, 518] on div "Aplicar" at bounding box center [850, 516] width 357 height 29
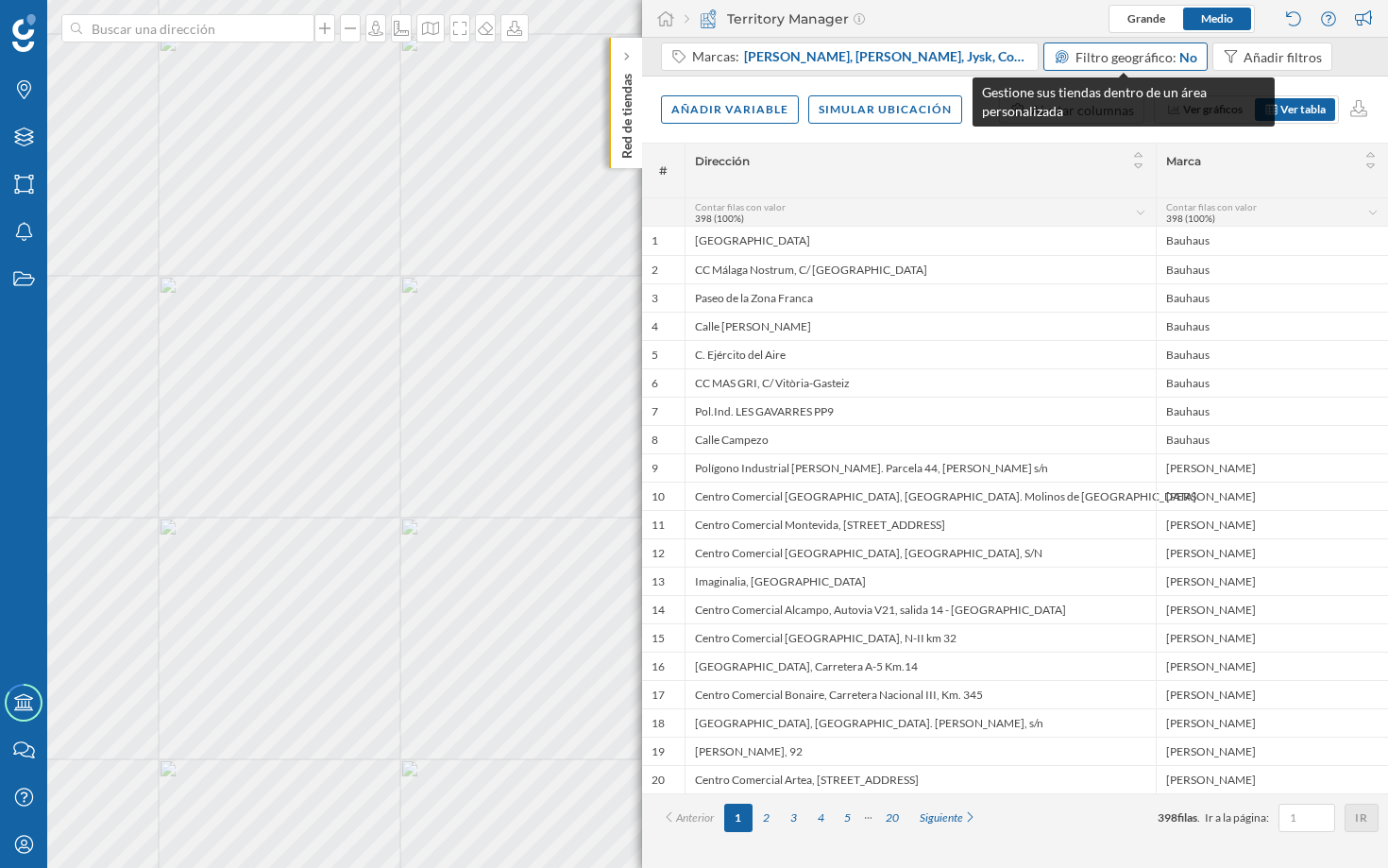
click at [1108, 55] on span "Filtro geográfico:" at bounding box center [1126, 56] width 101 height 16
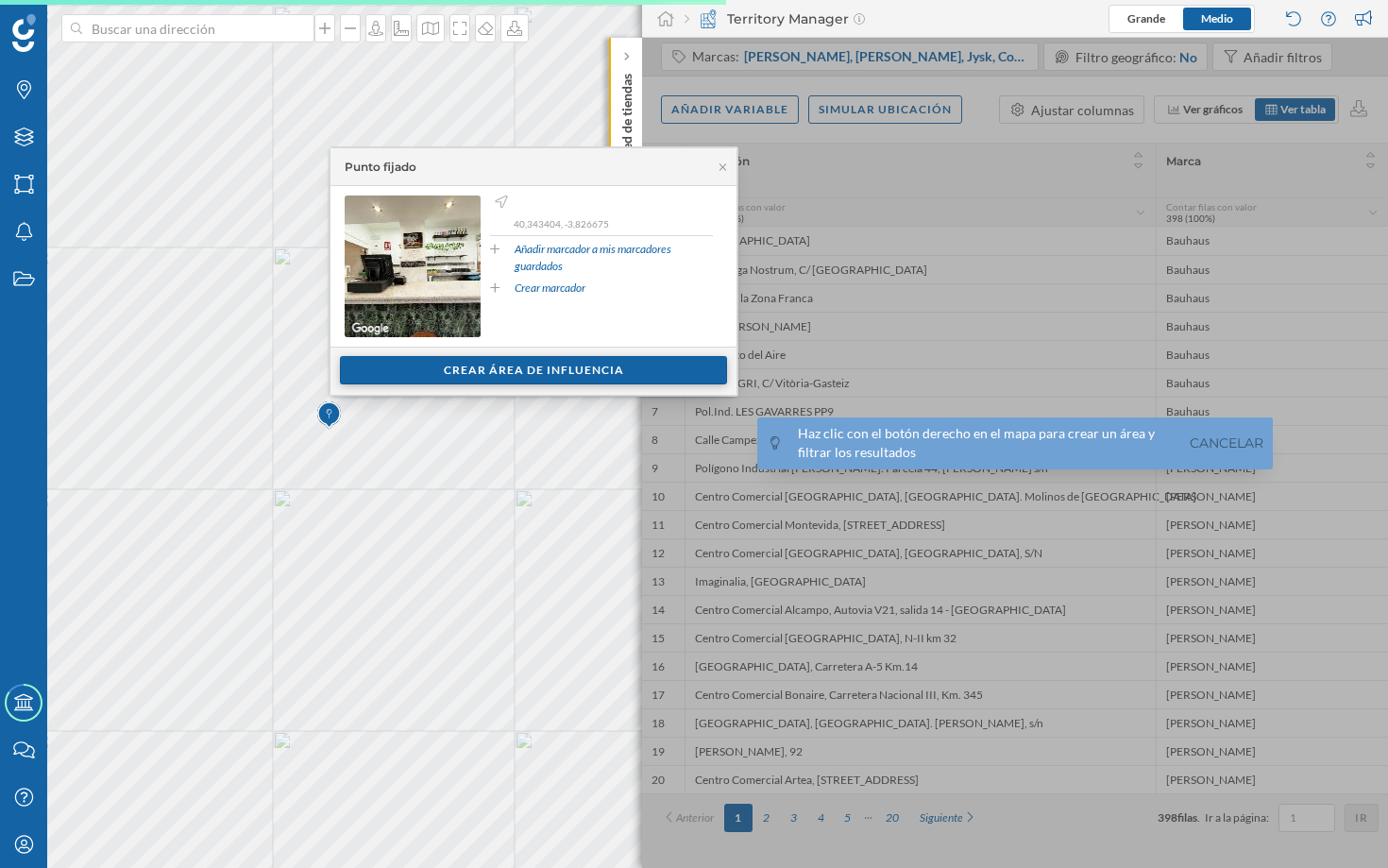
click at [463, 376] on div "Crear área de influencia" at bounding box center [533, 370] width 387 height 29
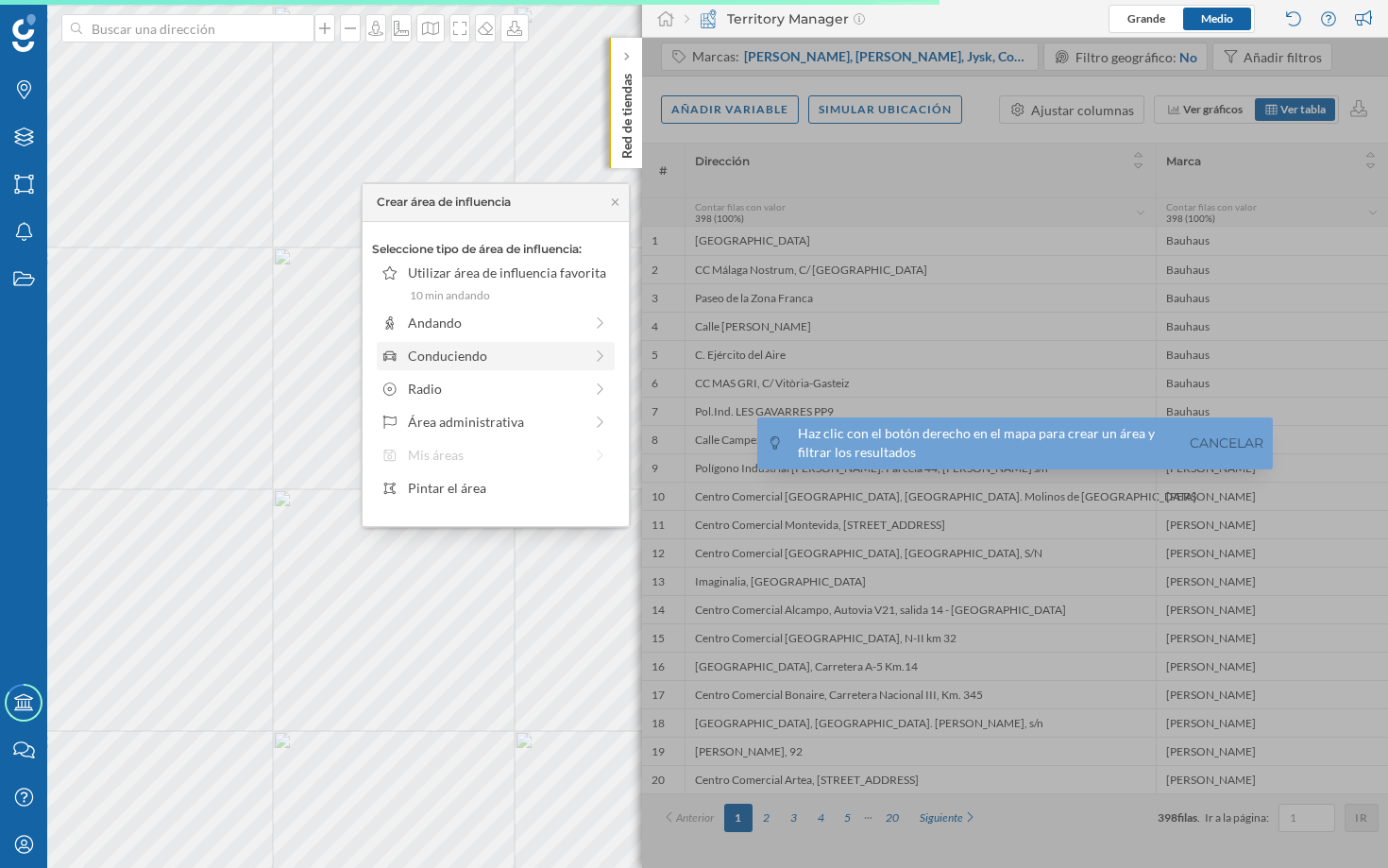
click at [490, 360] on div "Conduciendo" at bounding box center [495, 355] width 175 height 20
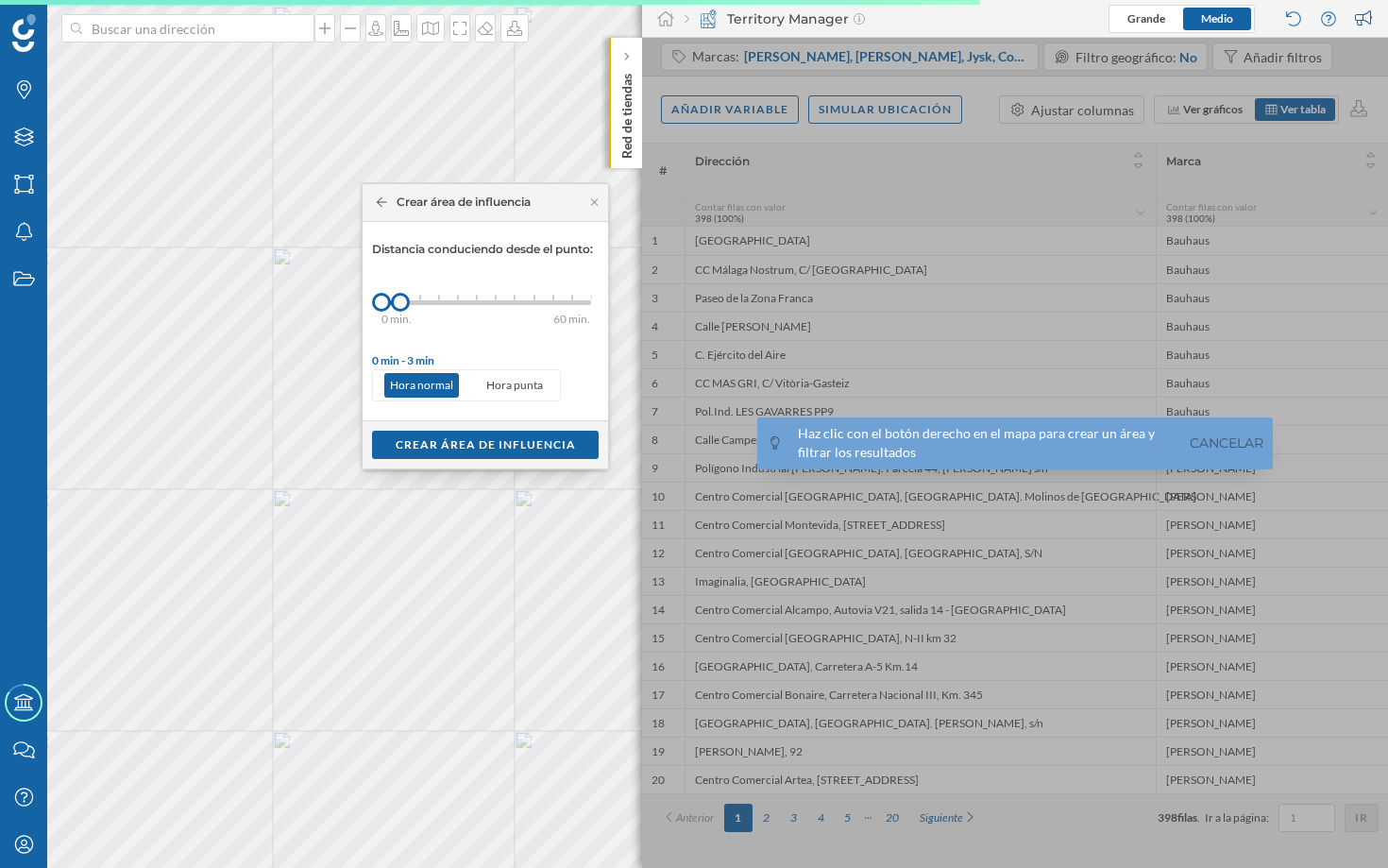
click at [527, 292] on div "0 min. 3 min. 5 min. 7 min. 10 min. 12 min. 15 min. 20 min. 30 min. 45 min. 50 …" at bounding box center [487, 302] width 210 height 24
click at [490, 439] on div "Crear área de influencia" at bounding box center [486, 444] width 227 height 29
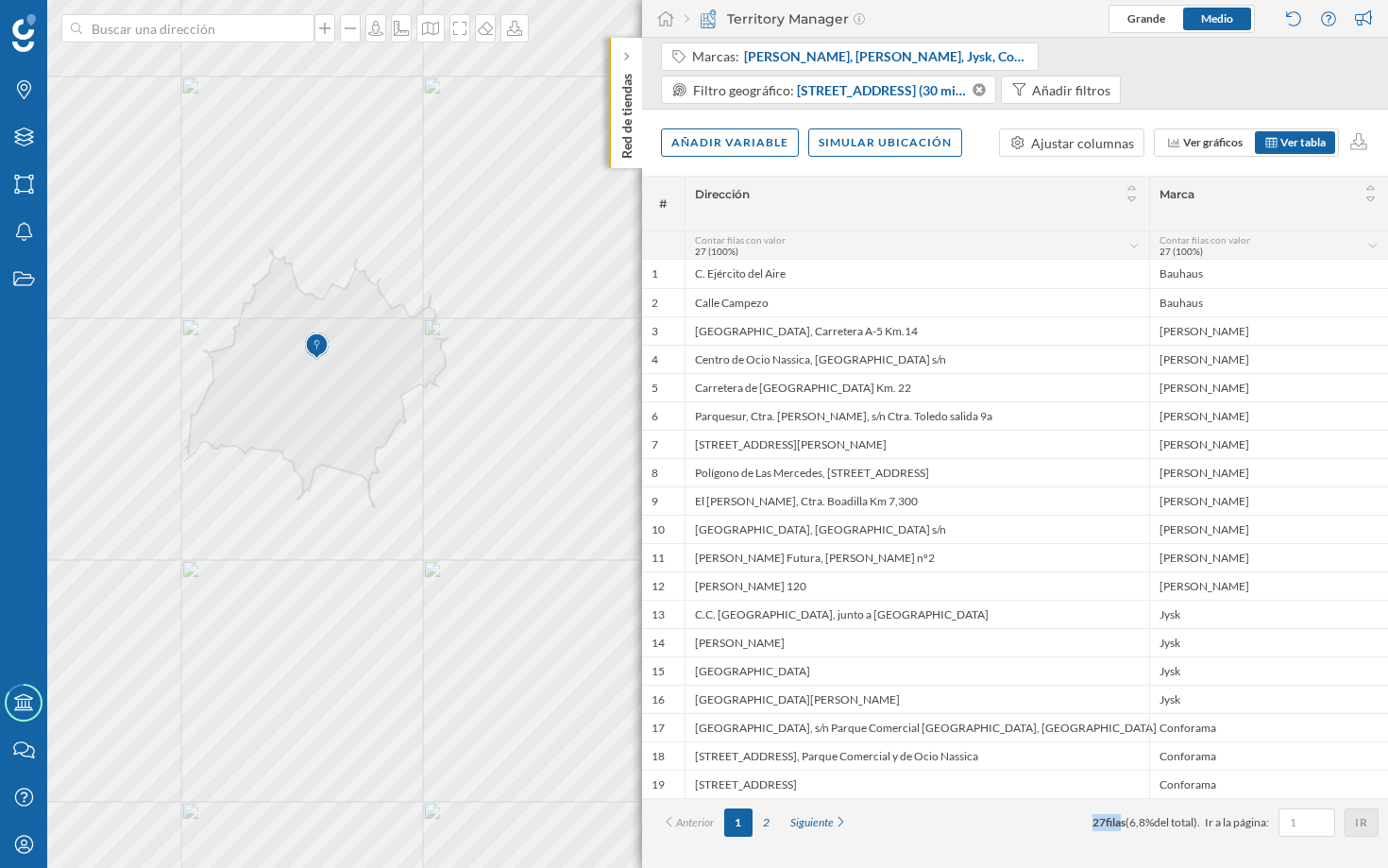
drag, startPoint x: 1079, startPoint y: 825, endPoint x: 1108, endPoint y: 825, distance: 29.0
click at [1108, 825] on div "Anterior 1 2 Siguiente 27 filas ( 6,8% del total). Ir a la página: Ir" at bounding box center [1015, 822] width 727 height 29
click at [752, 141] on div "Añadir variable" at bounding box center [730, 142] width 138 height 29
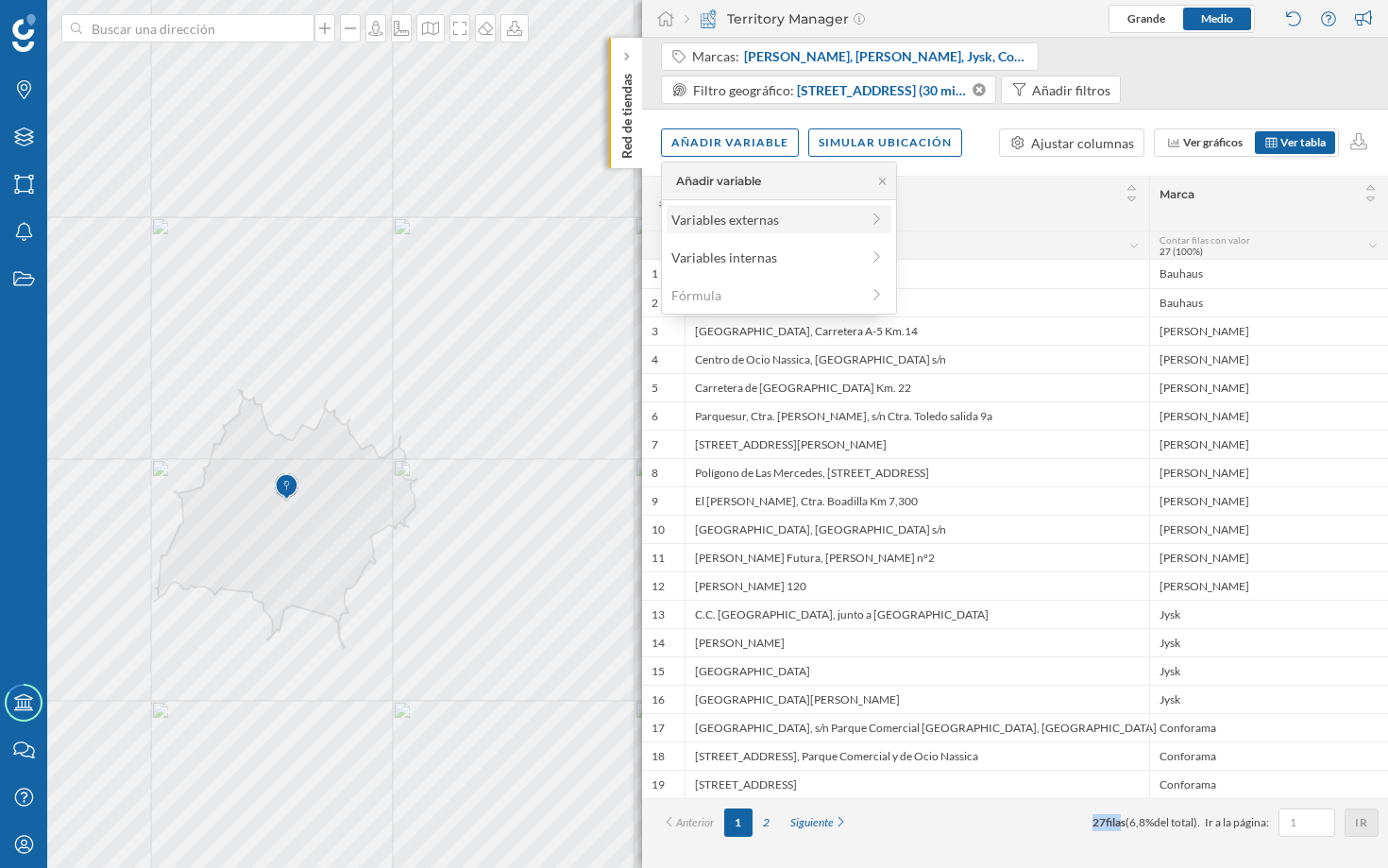
click at [747, 225] on div "Variables externas" at bounding box center [765, 219] width 188 height 20
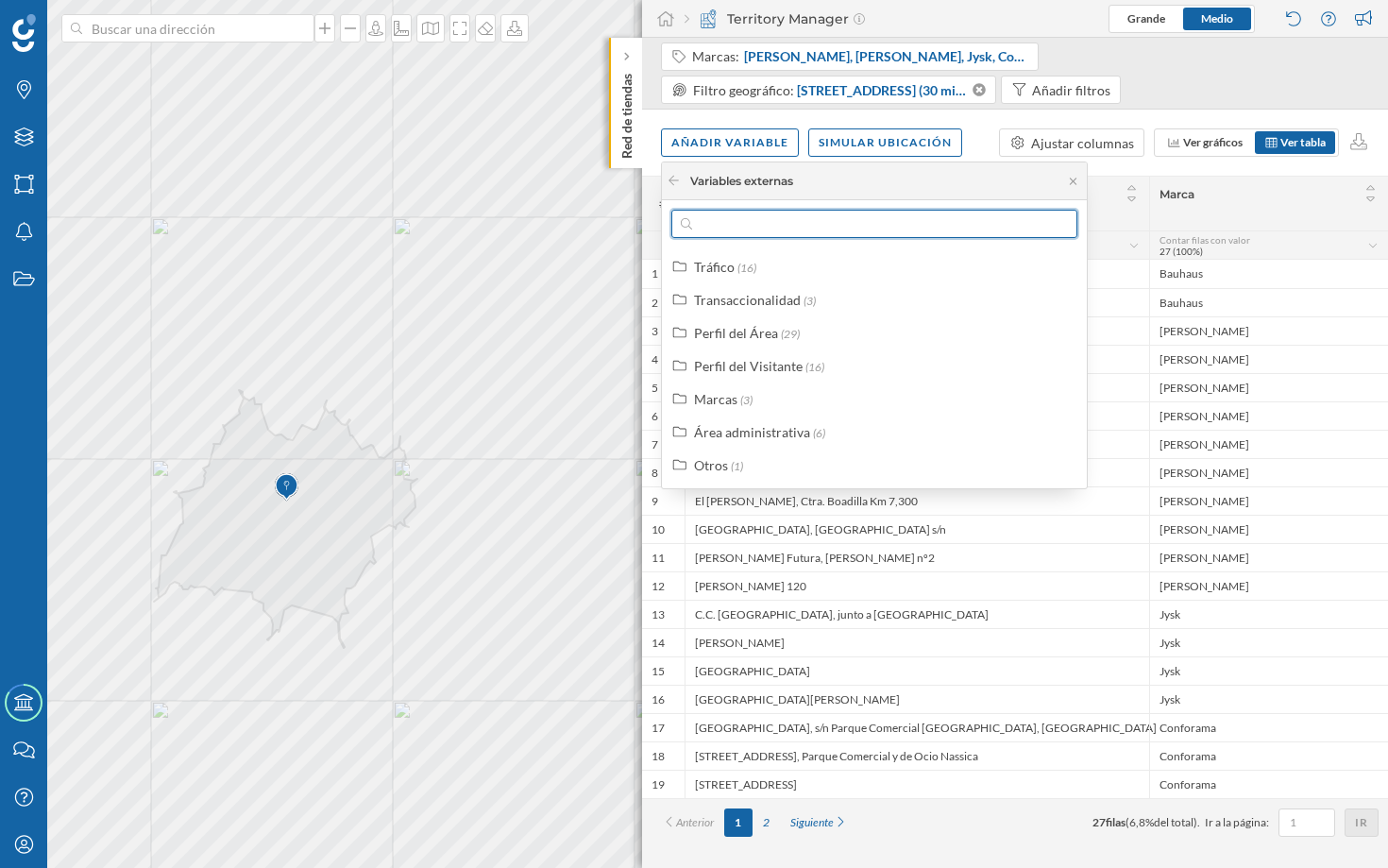
click at [754, 230] on input "text" at bounding box center [875, 224] width 364 height 29
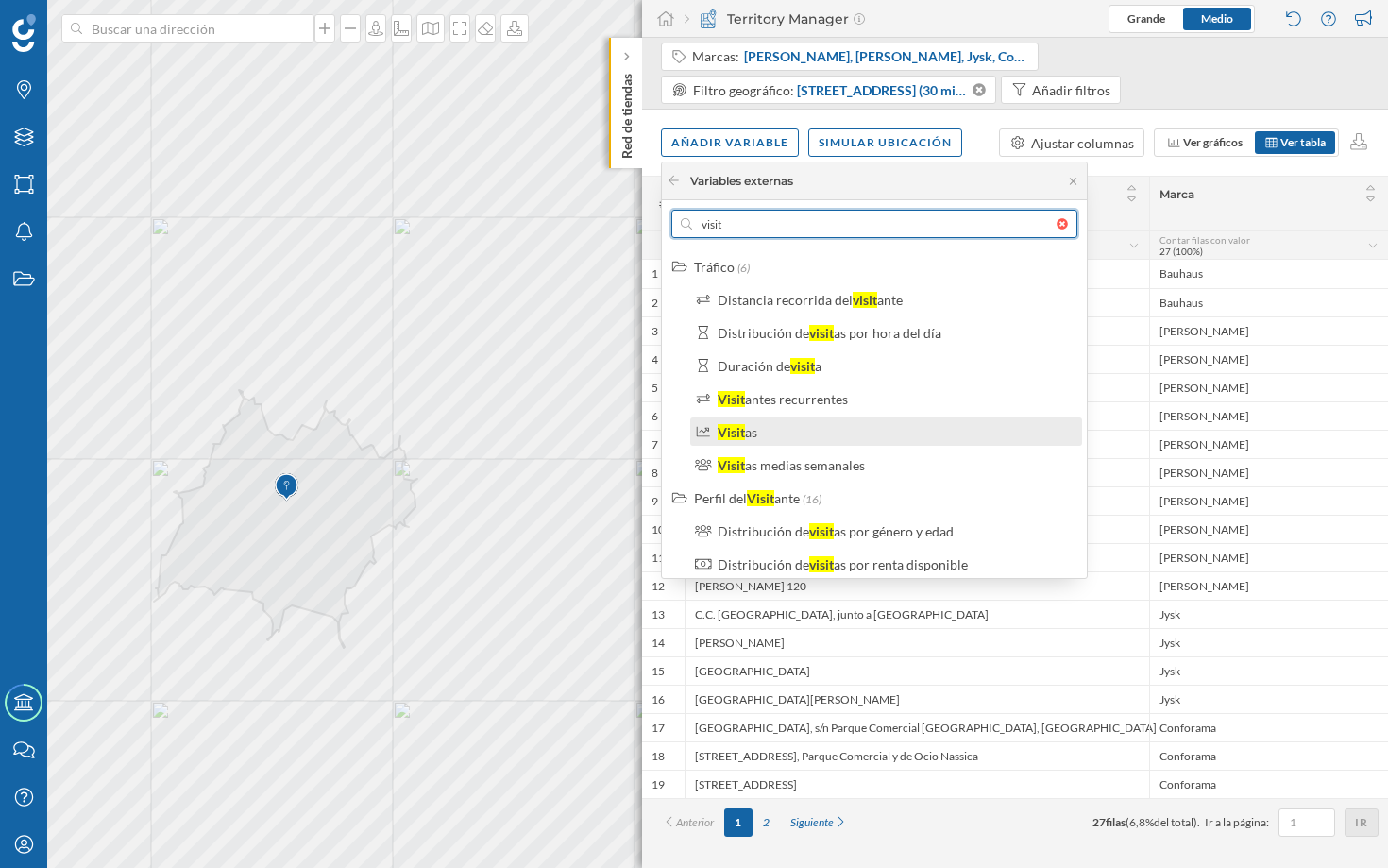
type input "visit"
click at [768, 434] on div "Visit as" at bounding box center [894, 431] width 353 height 20
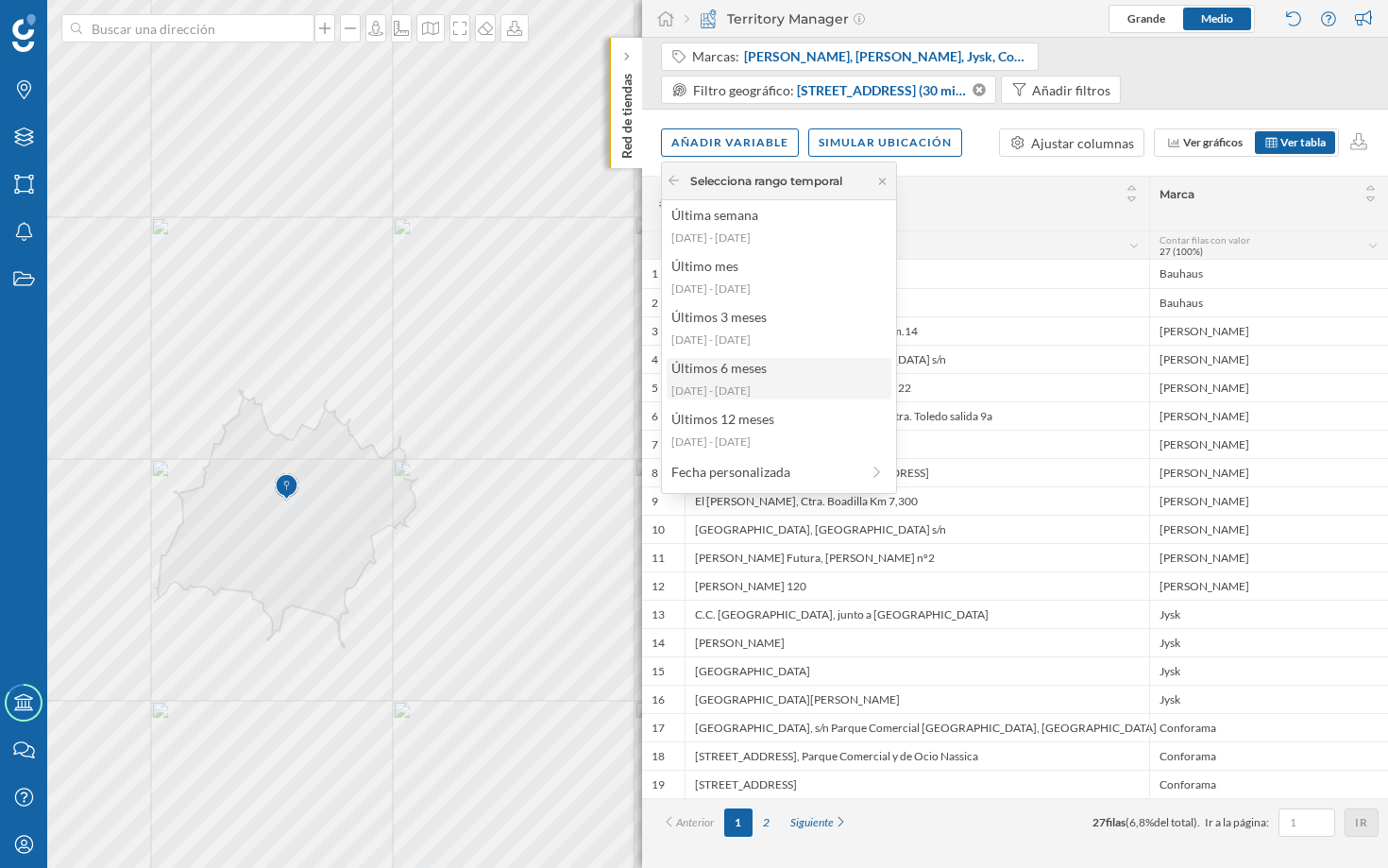
click at [795, 369] on div "Últimos 6 meses" at bounding box center [778, 367] width 214 height 20
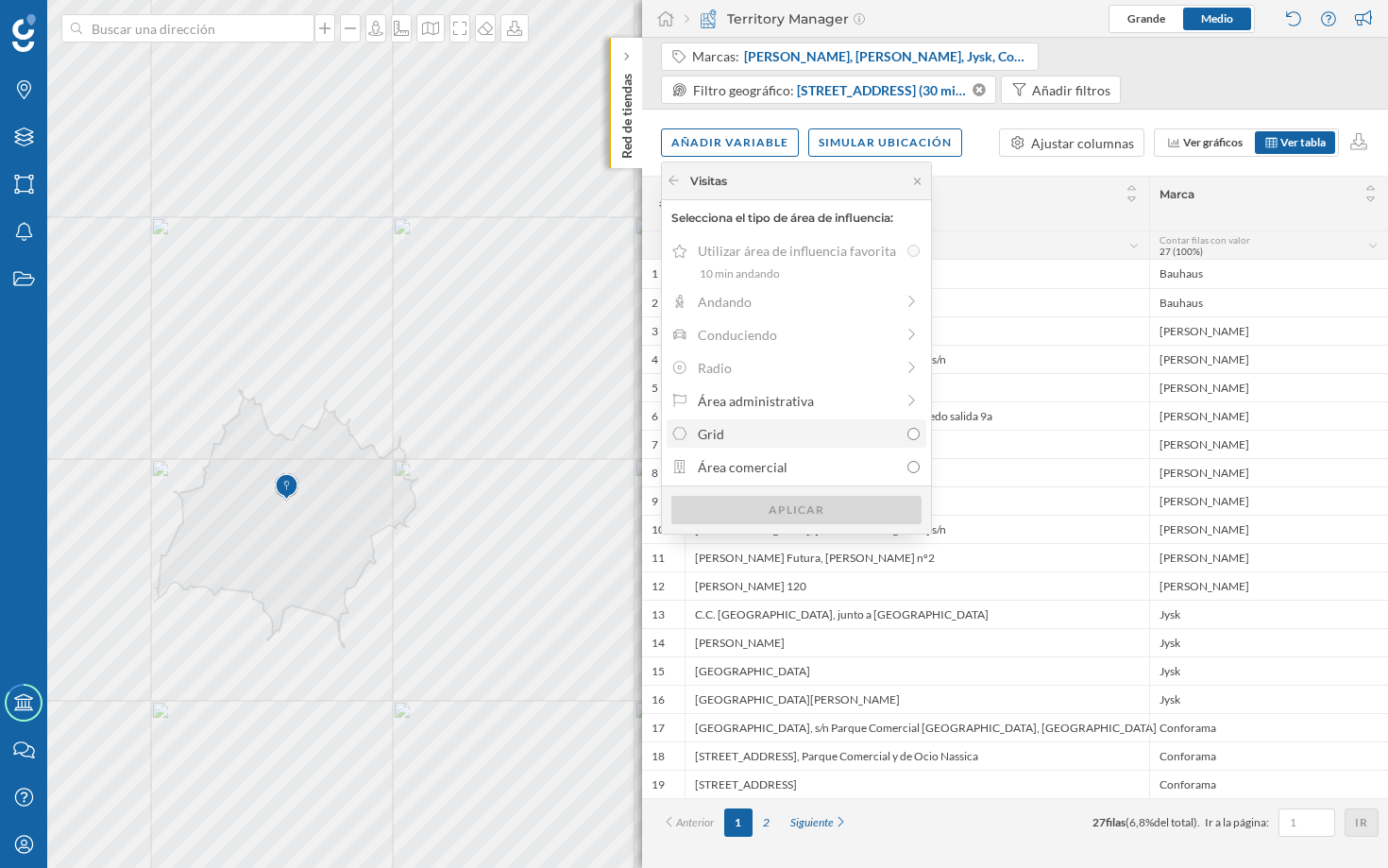
click at [800, 438] on div "Grid" at bounding box center [798, 433] width 200 height 20
click at [907, 438] on input "Grid" at bounding box center [913, 433] width 12 height 12
radio input "true"
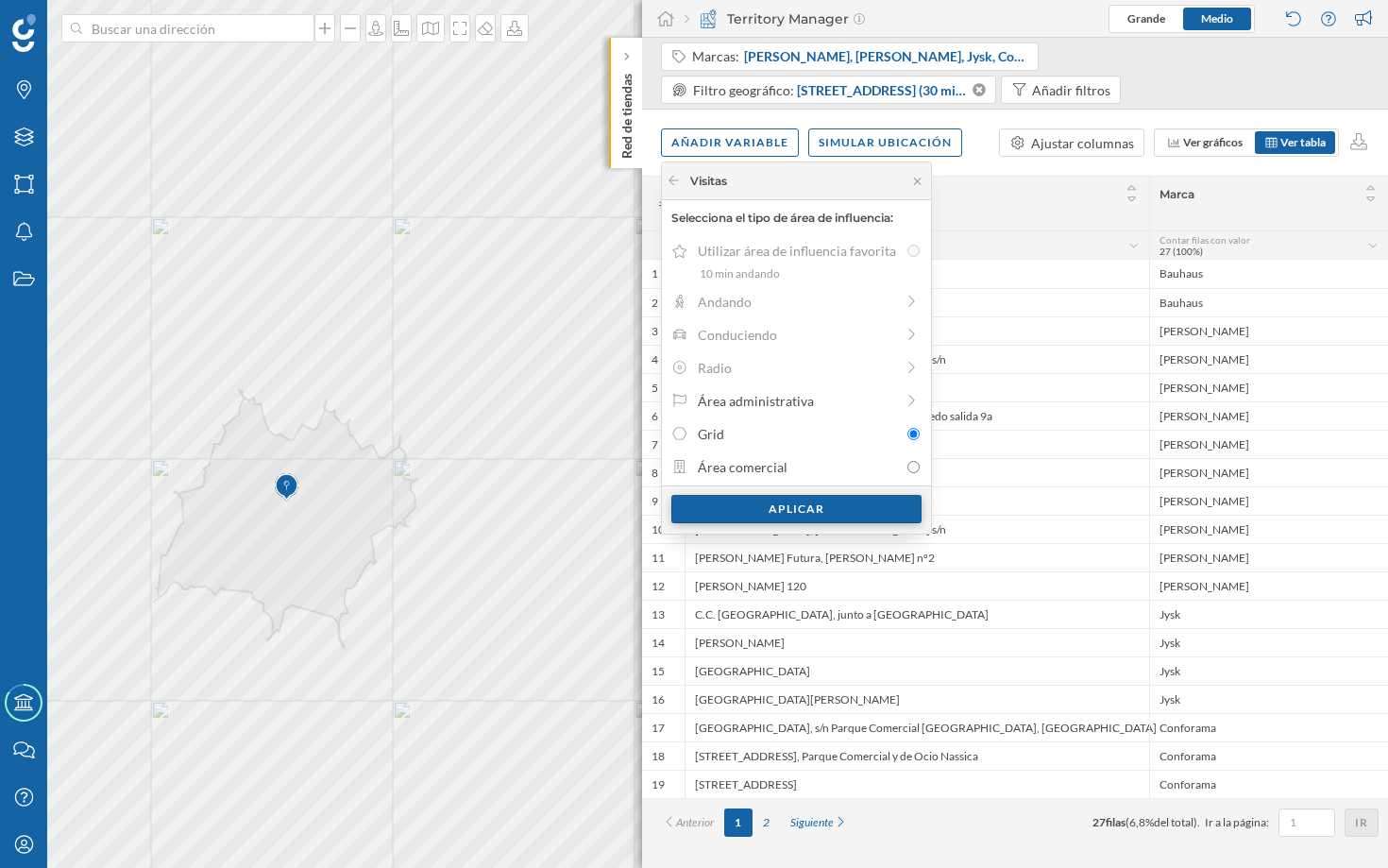
click at [797, 504] on div "Aplicar" at bounding box center [797, 509] width 250 height 29
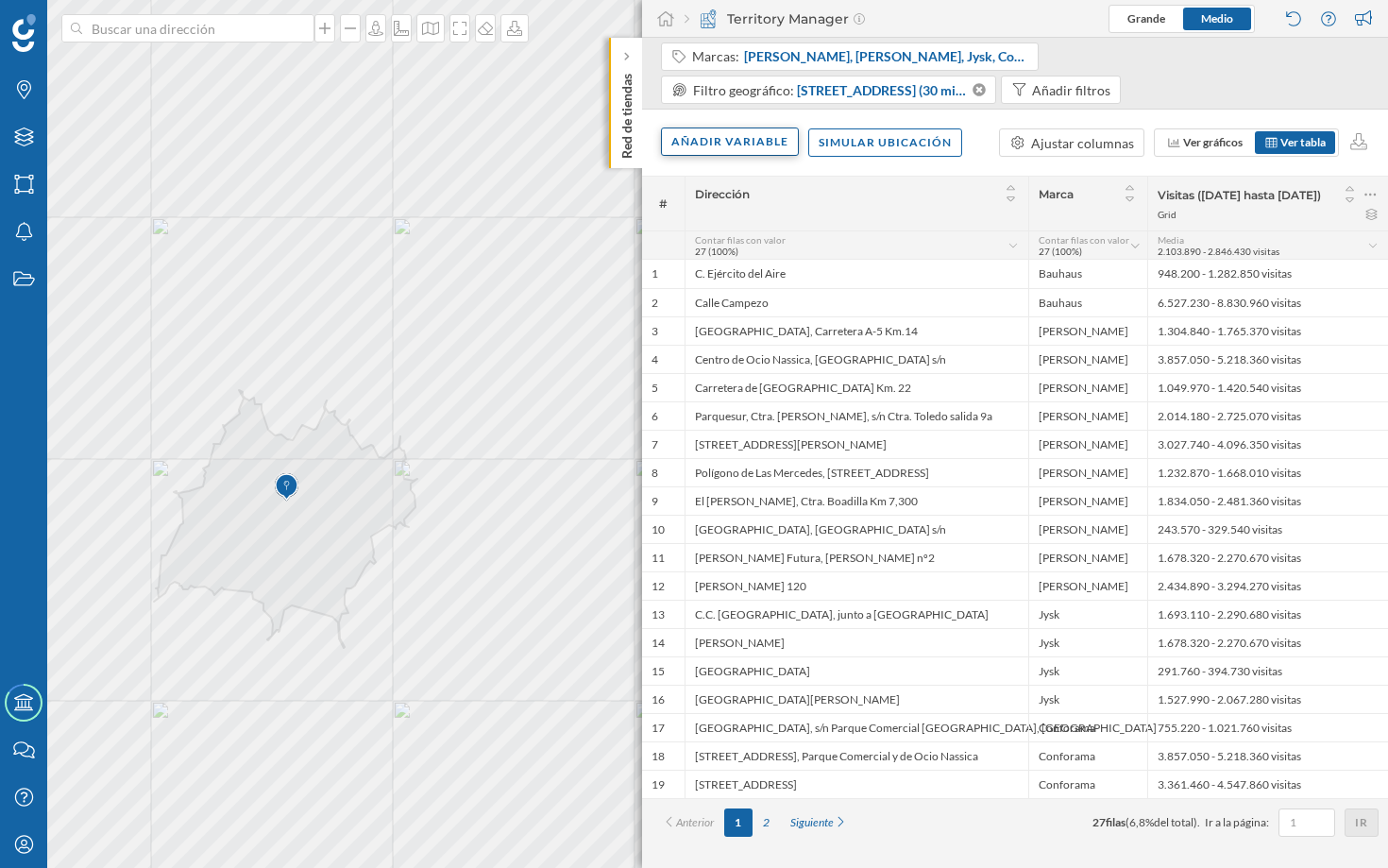
click at [734, 140] on div "Añadir variable" at bounding box center [730, 142] width 138 height 29
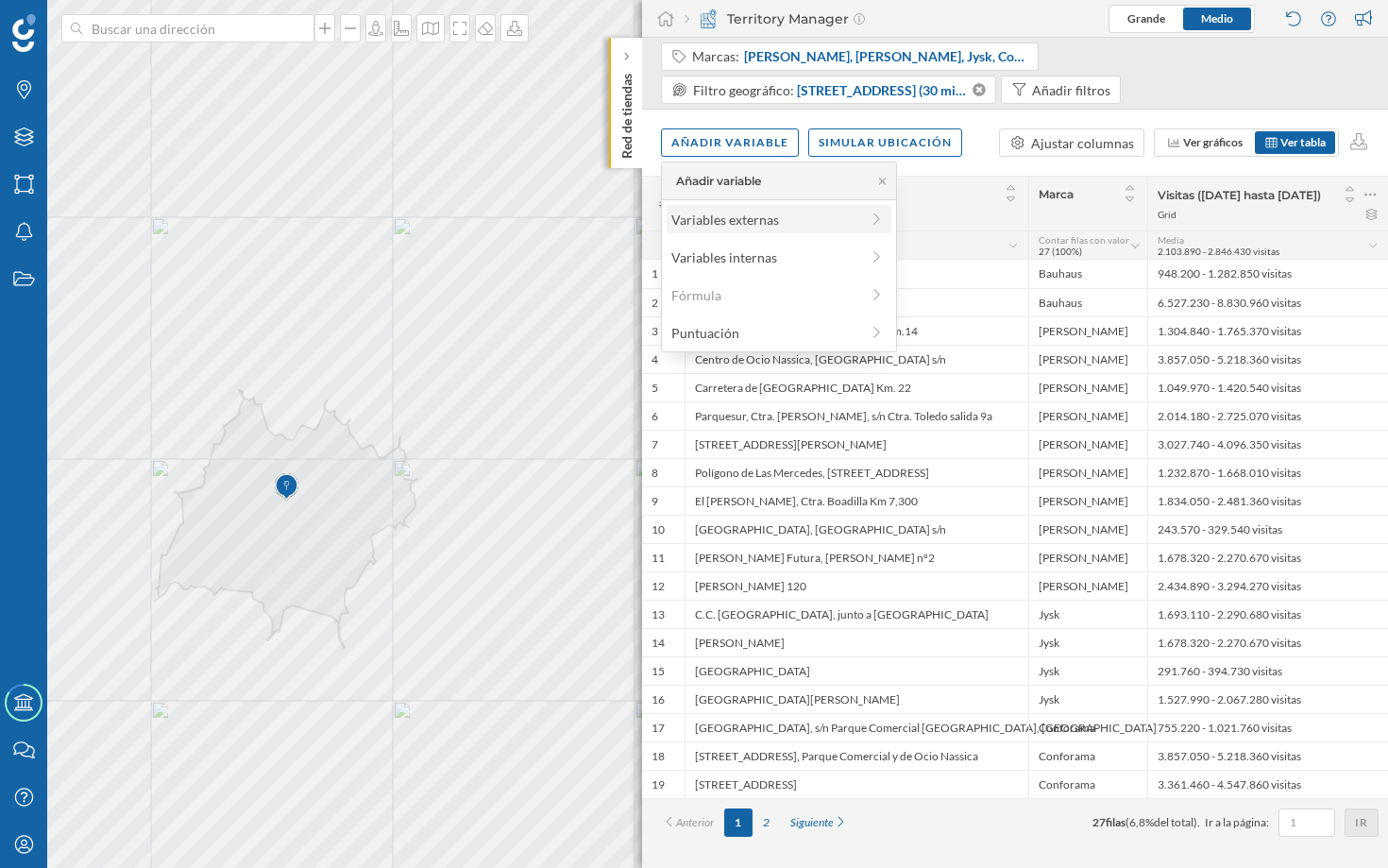
click at [738, 224] on div "Variables externas" at bounding box center [765, 219] width 188 height 20
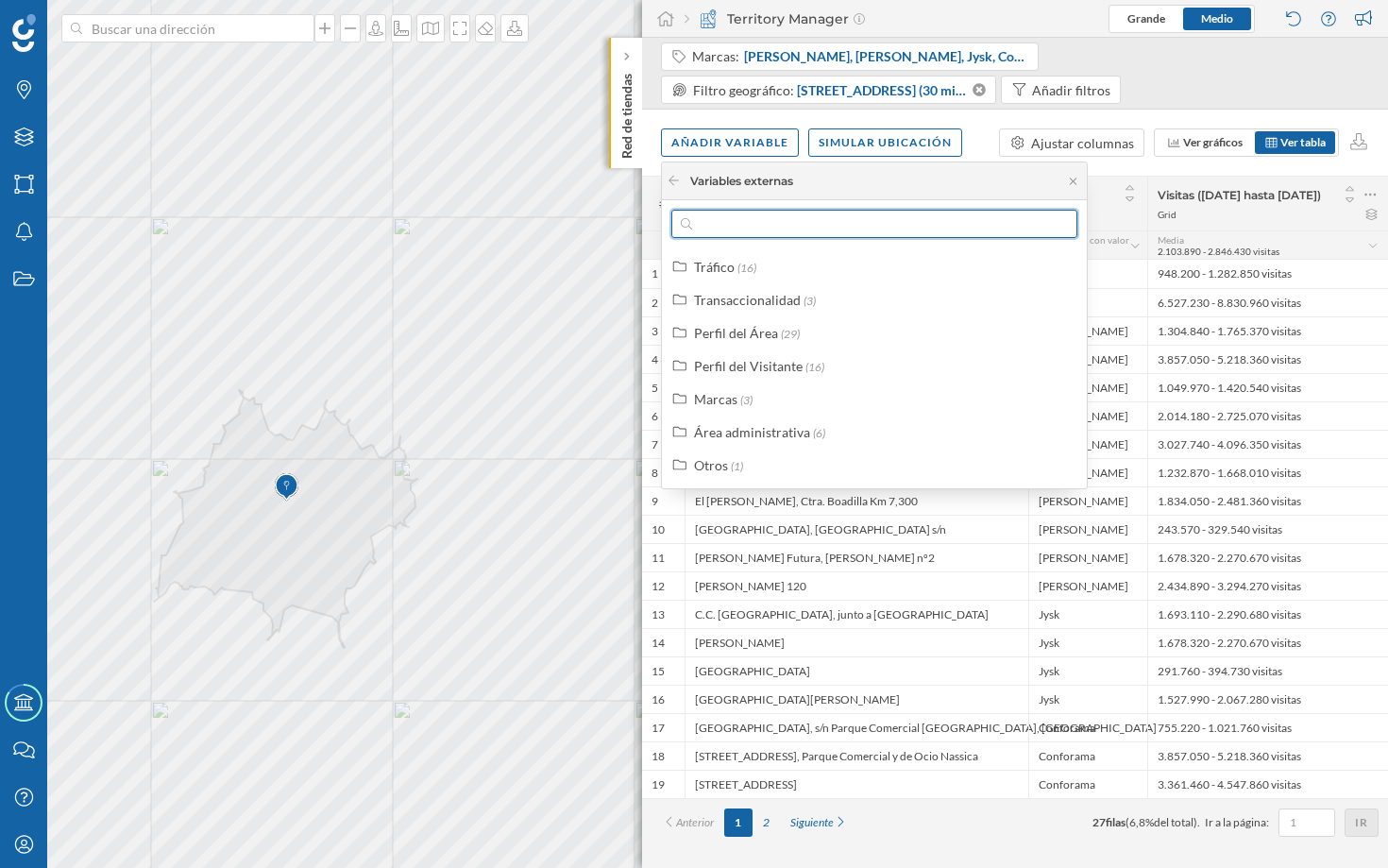
click at [737, 225] on input "text" at bounding box center [875, 224] width 364 height 29
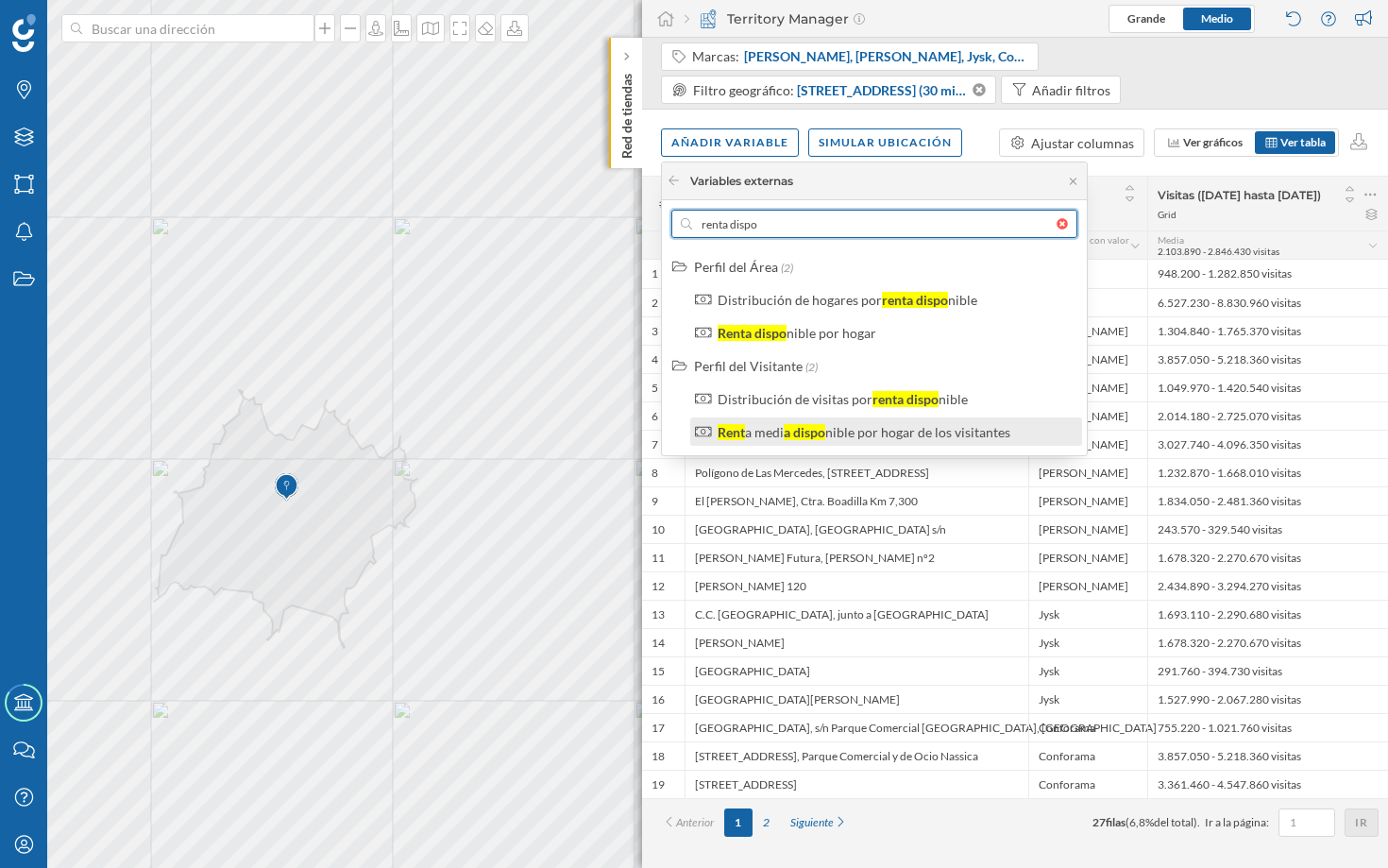
type input "renta dispo"
click at [900, 432] on div "nible por hogar de los visitantes" at bounding box center [918, 431] width 185 height 16
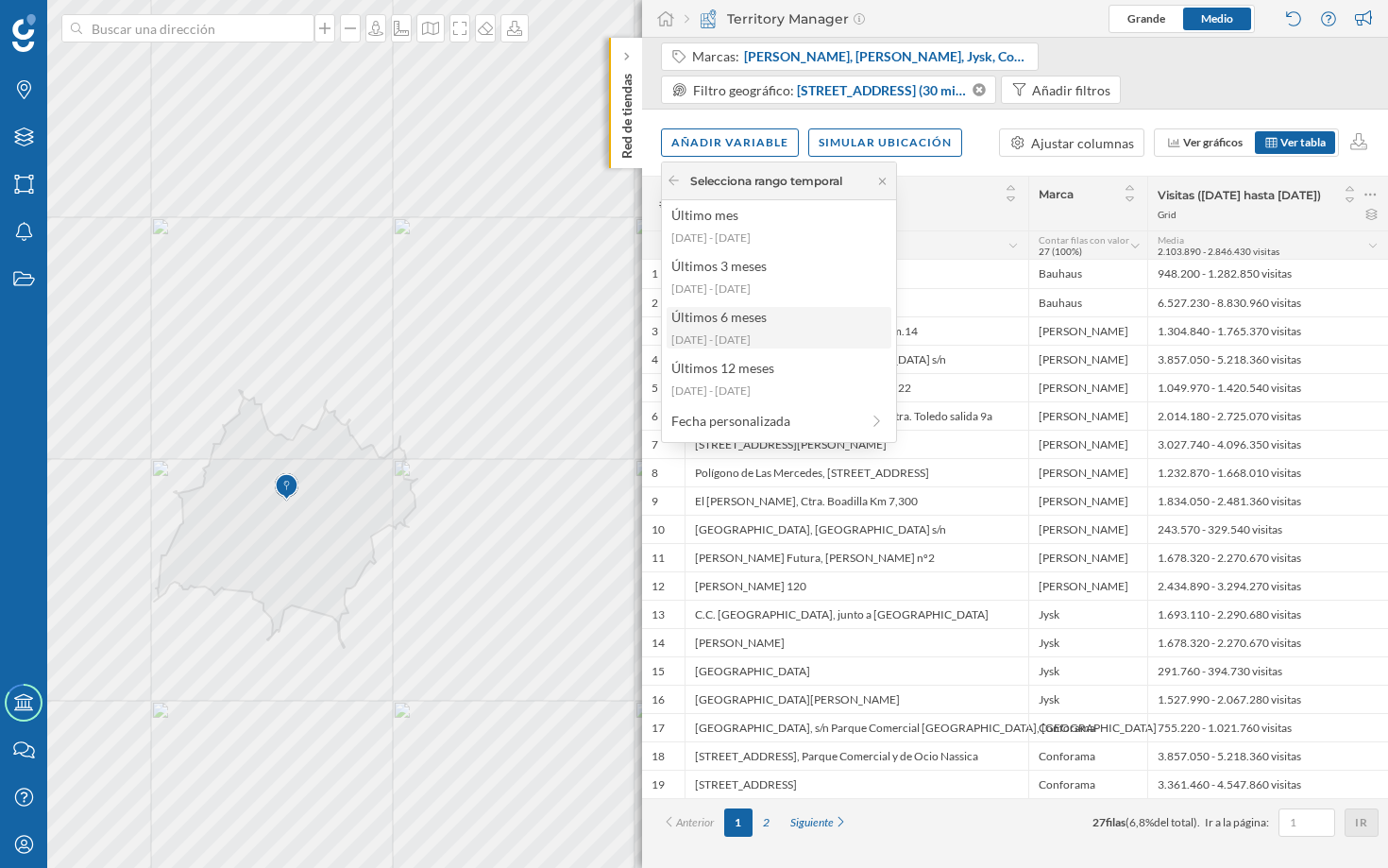
click at [764, 316] on div "Últimos 6 meses" at bounding box center [778, 317] width 214 height 20
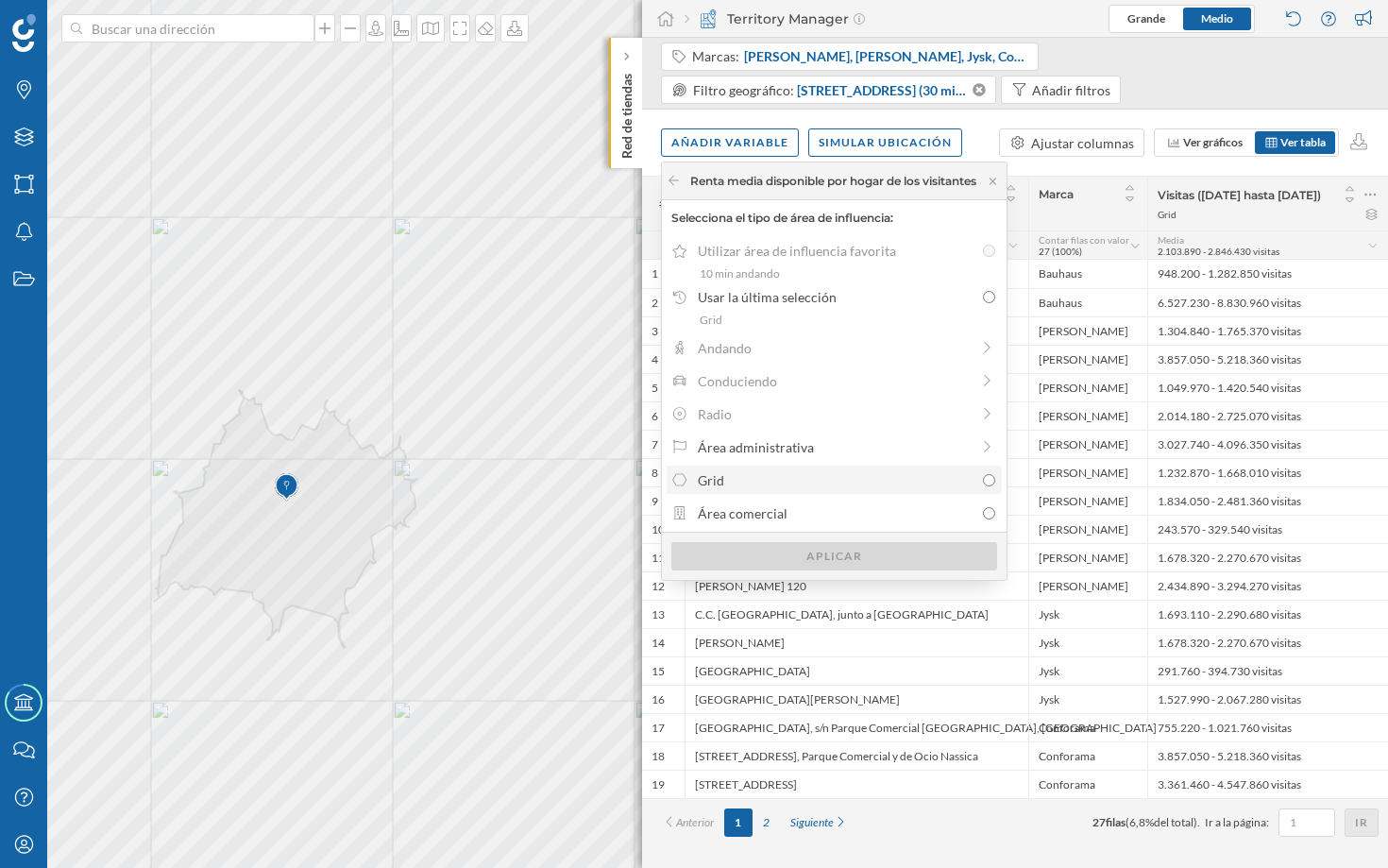
click at [841, 479] on div "Grid" at bounding box center [836, 480] width 276 height 20
click at [983, 479] on input "Grid" at bounding box center [988, 480] width 12 height 12
radio input "true"
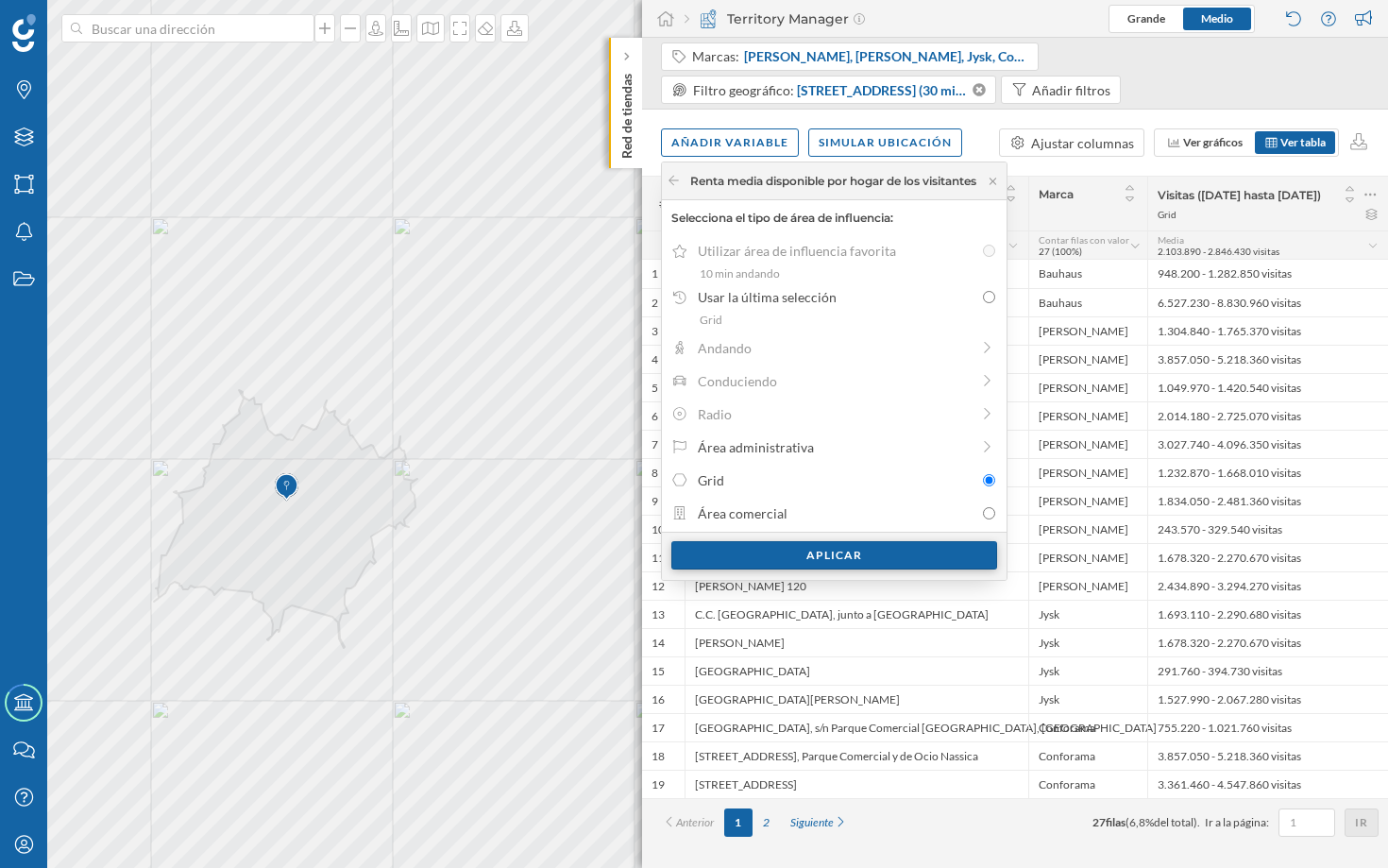
click at [831, 559] on div "Aplicar" at bounding box center [835, 555] width 326 height 29
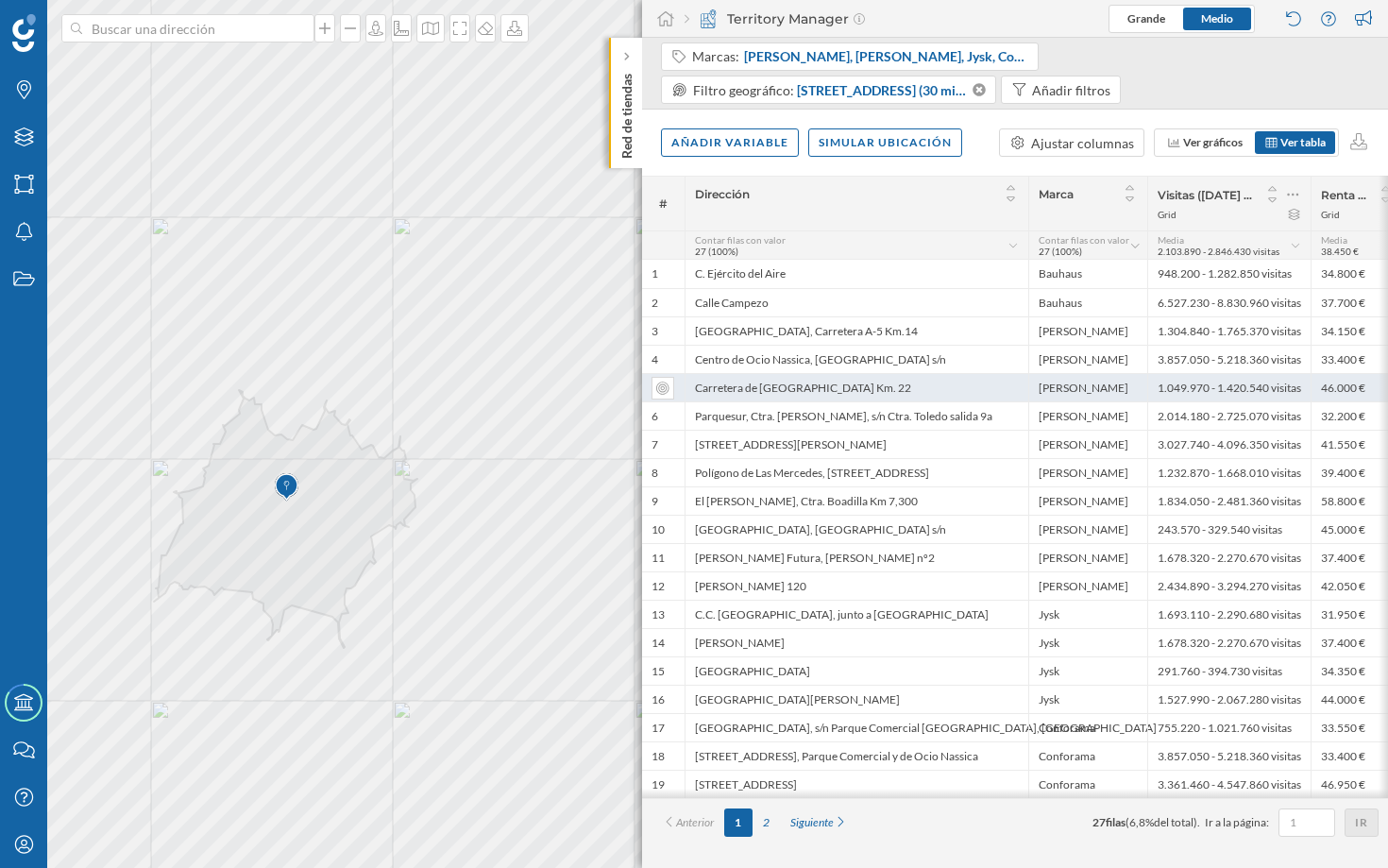
scroll to position [0, 36]
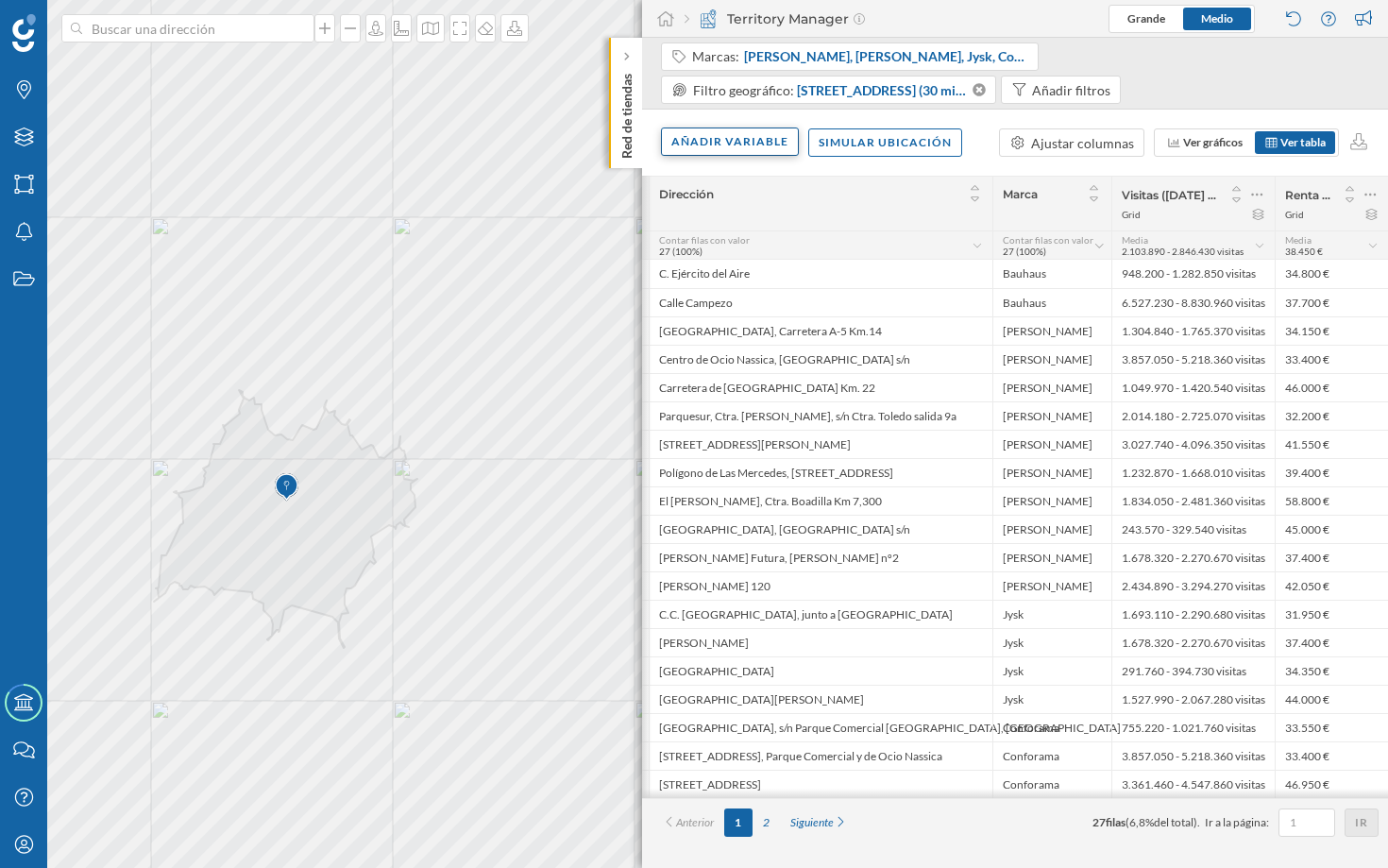
click at [715, 144] on div "Añadir variable" at bounding box center [730, 142] width 138 height 29
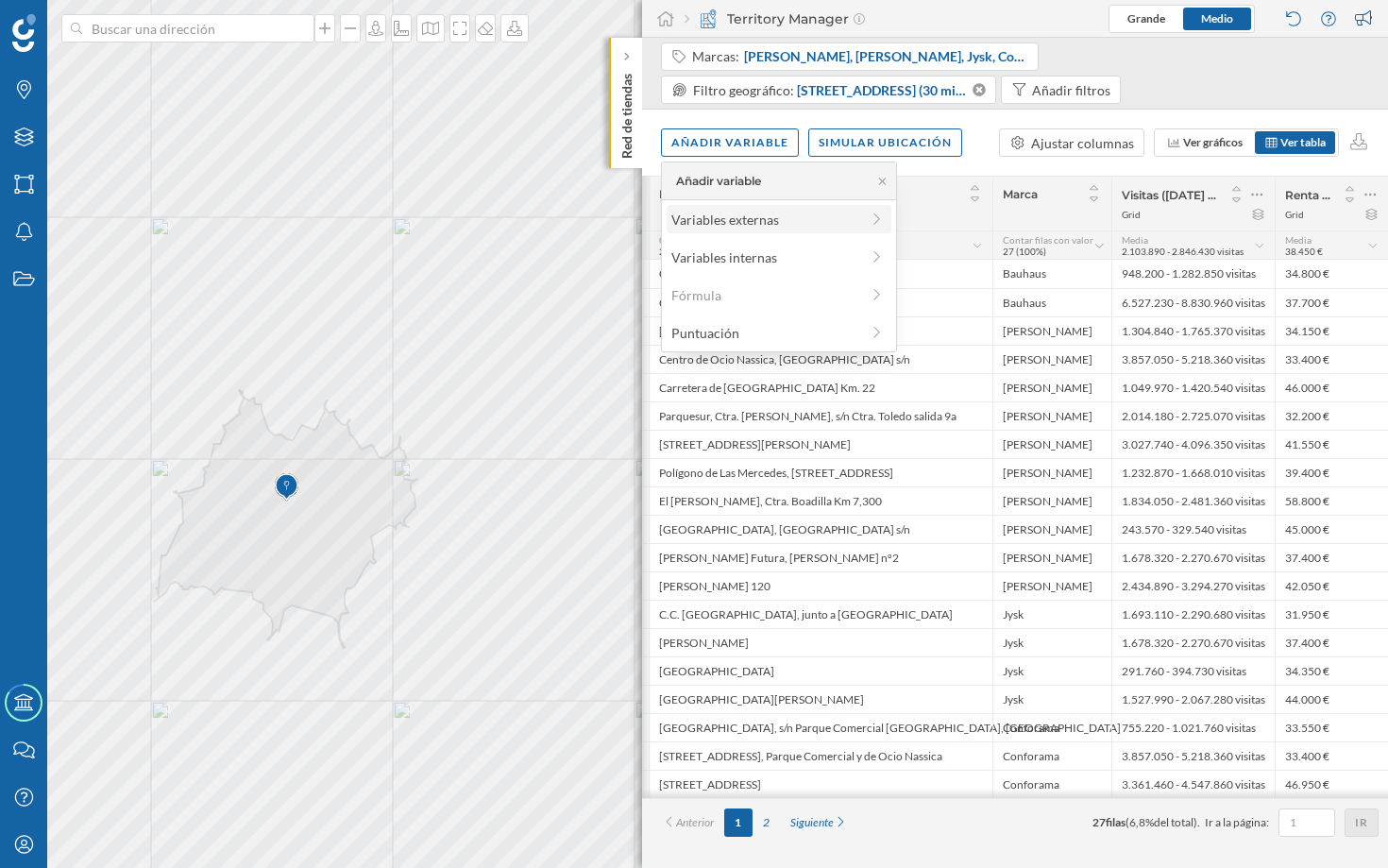
click at [734, 223] on div "Variables externas" at bounding box center [765, 219] width 188 height 20
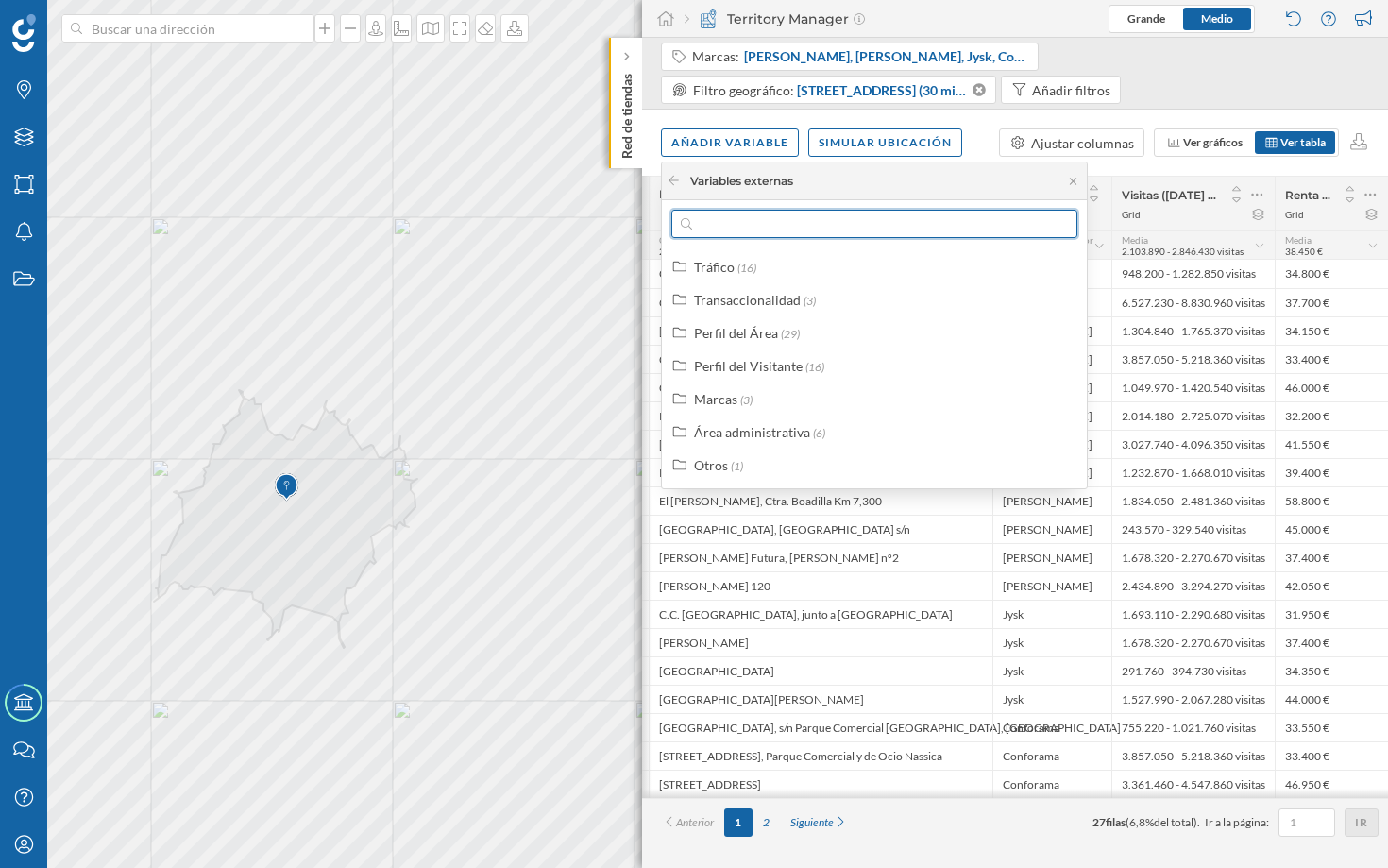
click at [748, 225] on input "text" at bounding box center [875, 224] width 364 height 29
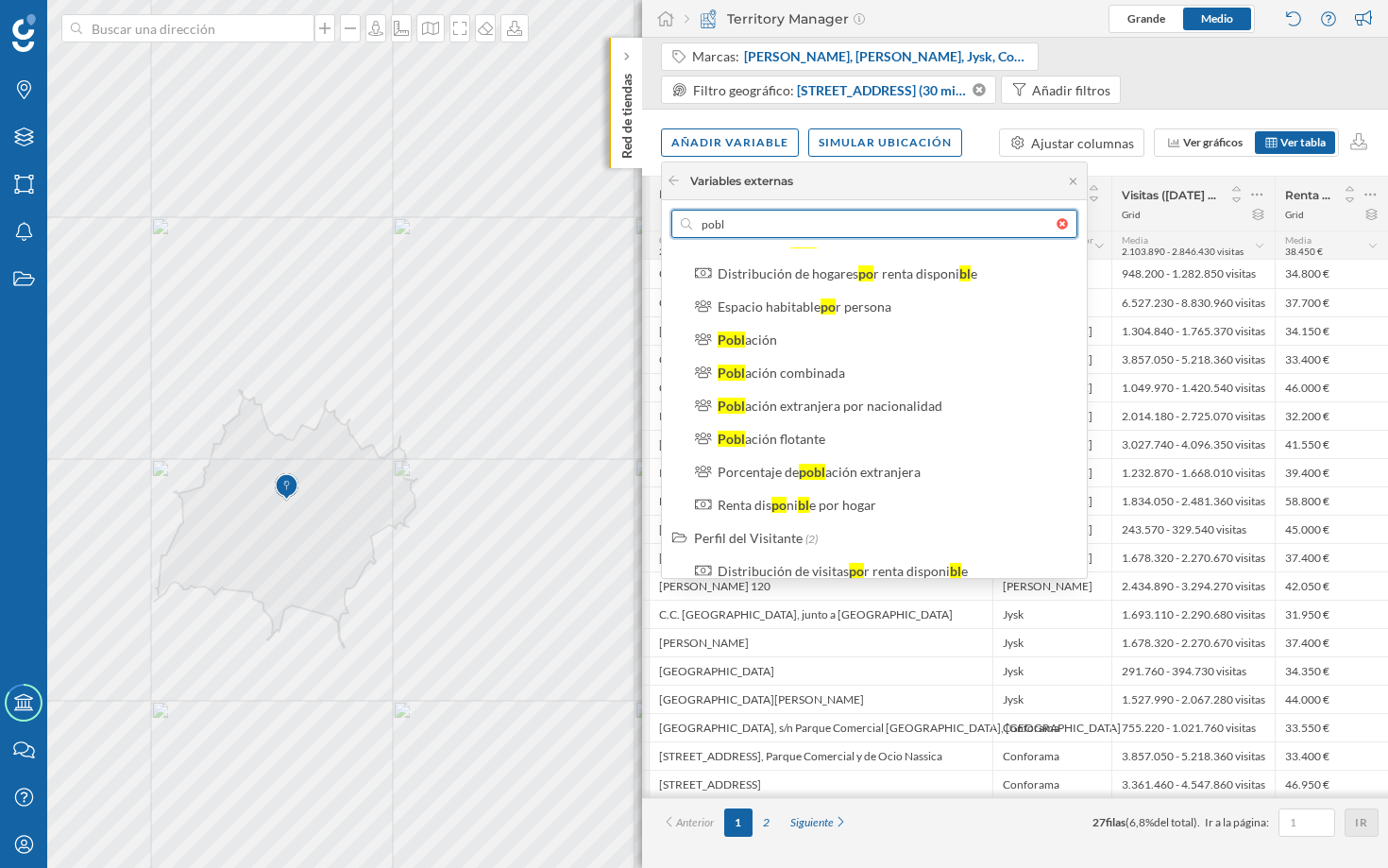
scroll to position [65, 0]
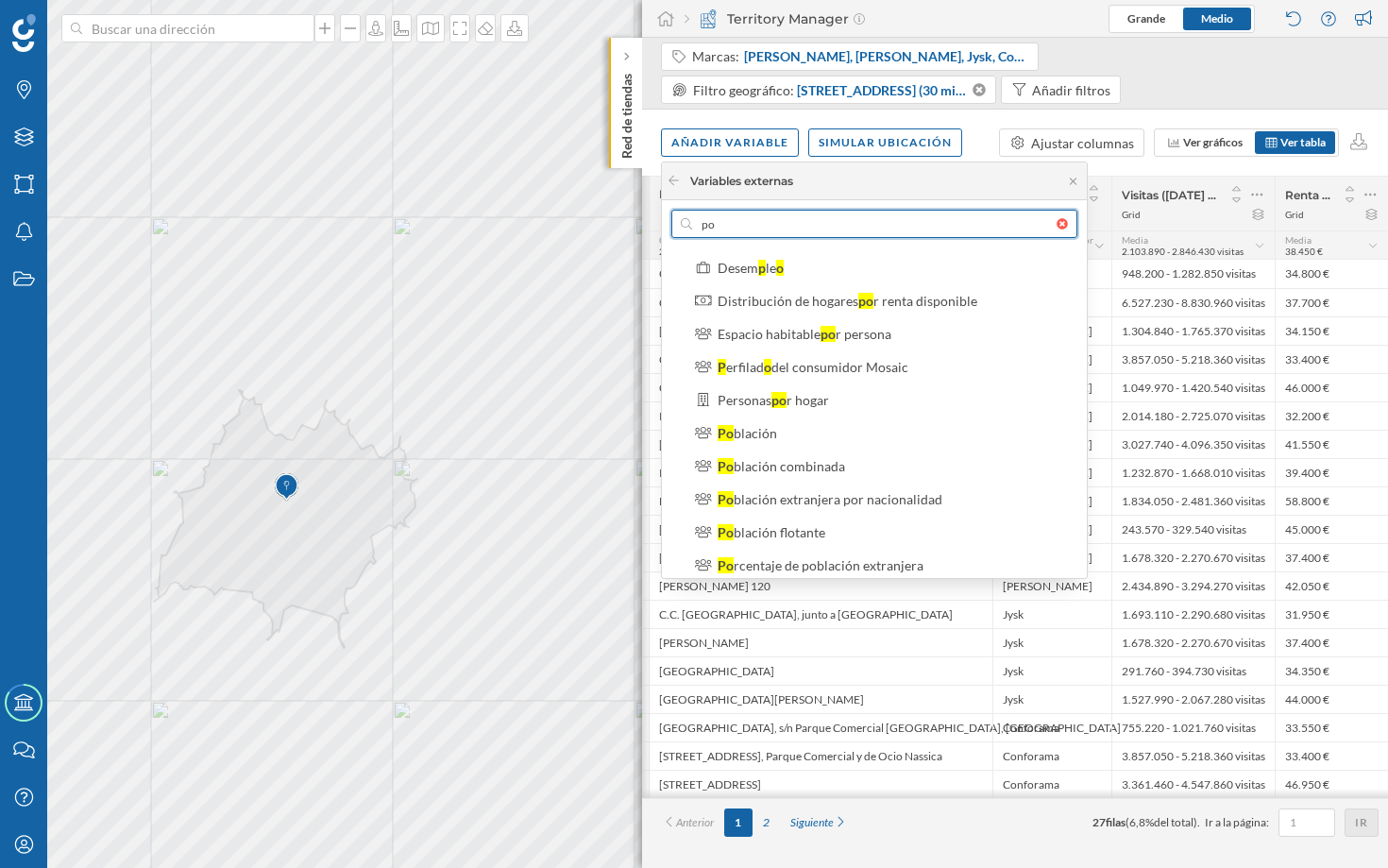
type input "p"
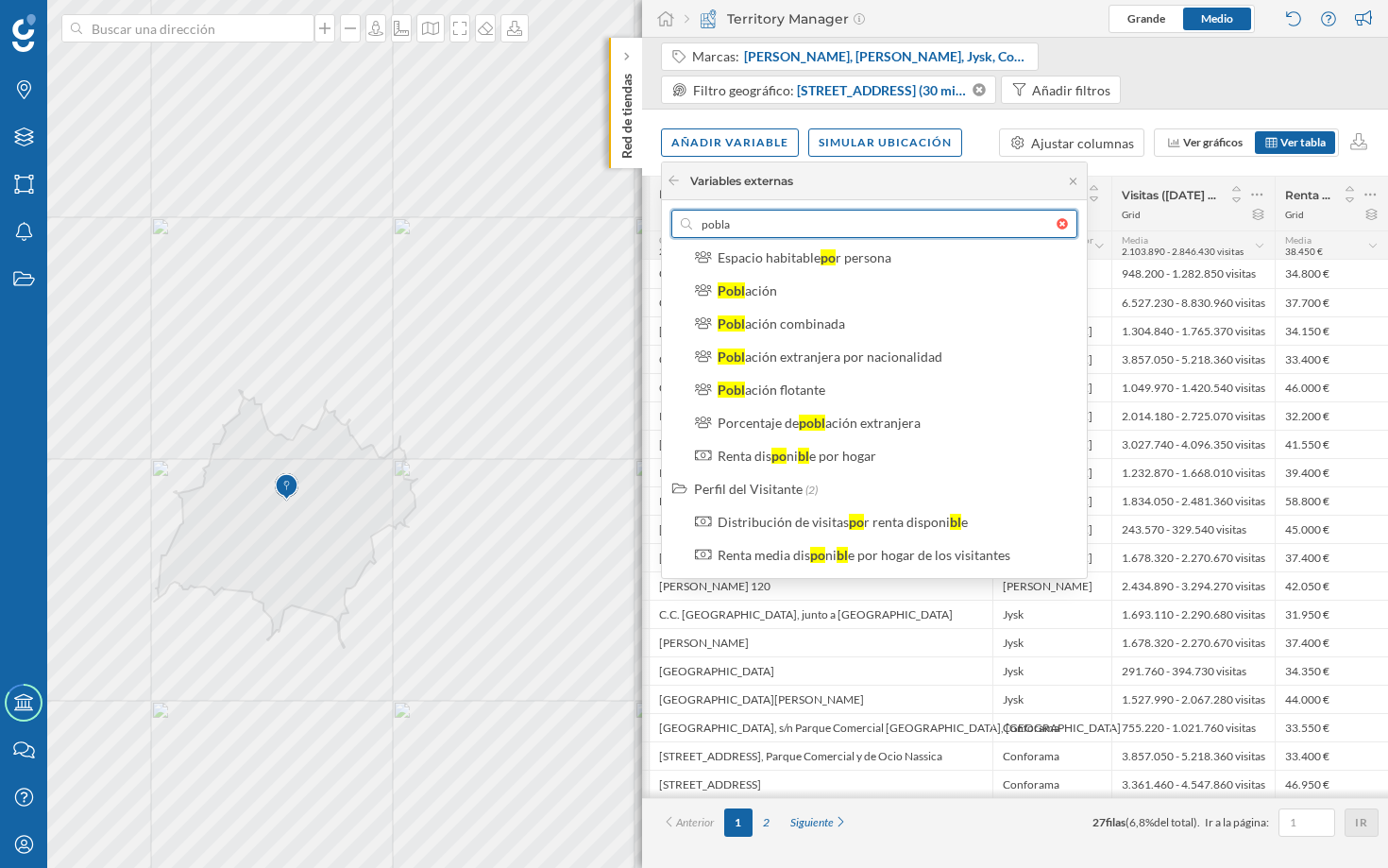
scroll to position [43, 0]
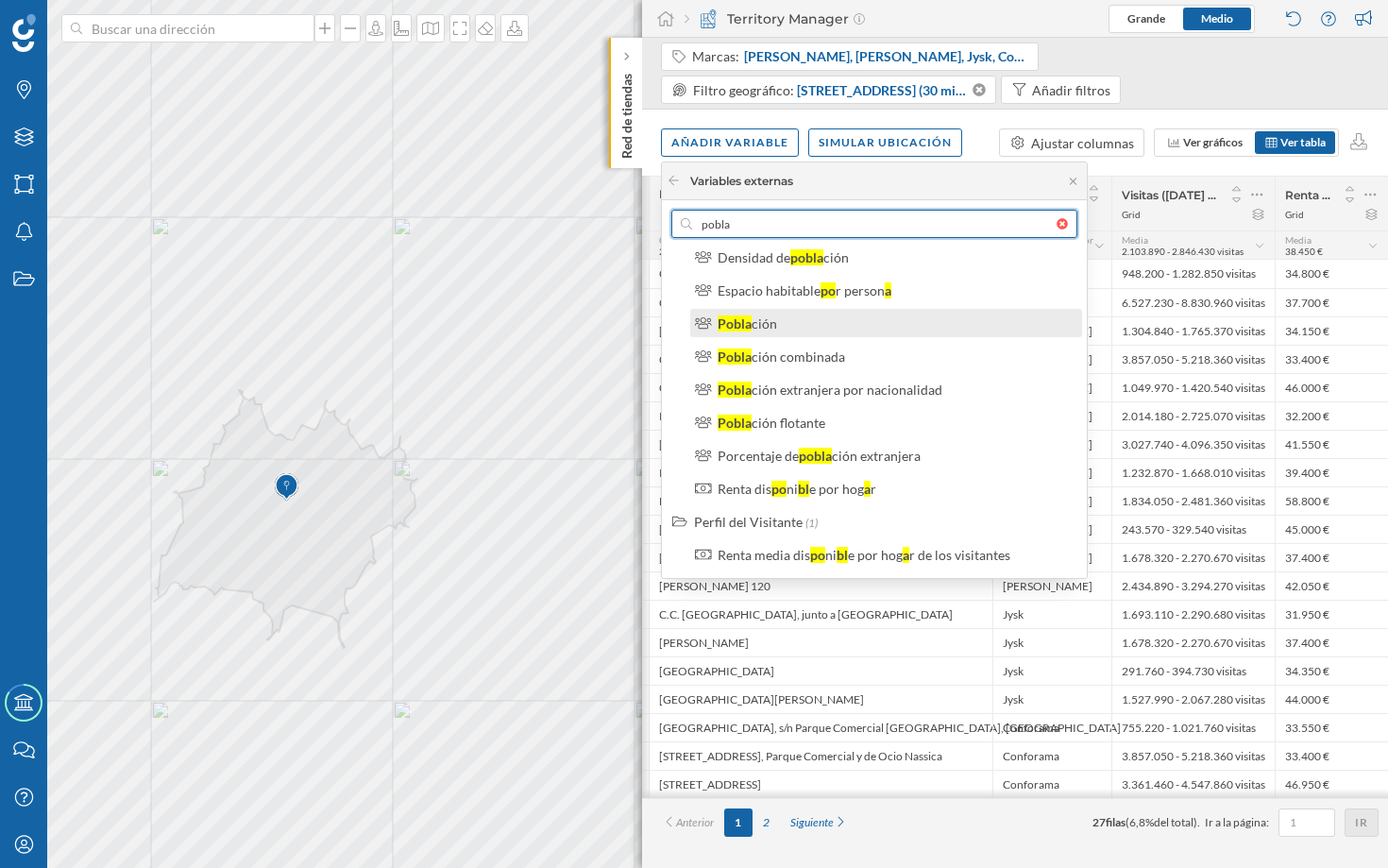
type input "pobla"
click at [932, 324] on div "Pobla ción" at bounding box center [894, 323] width 353 height 20
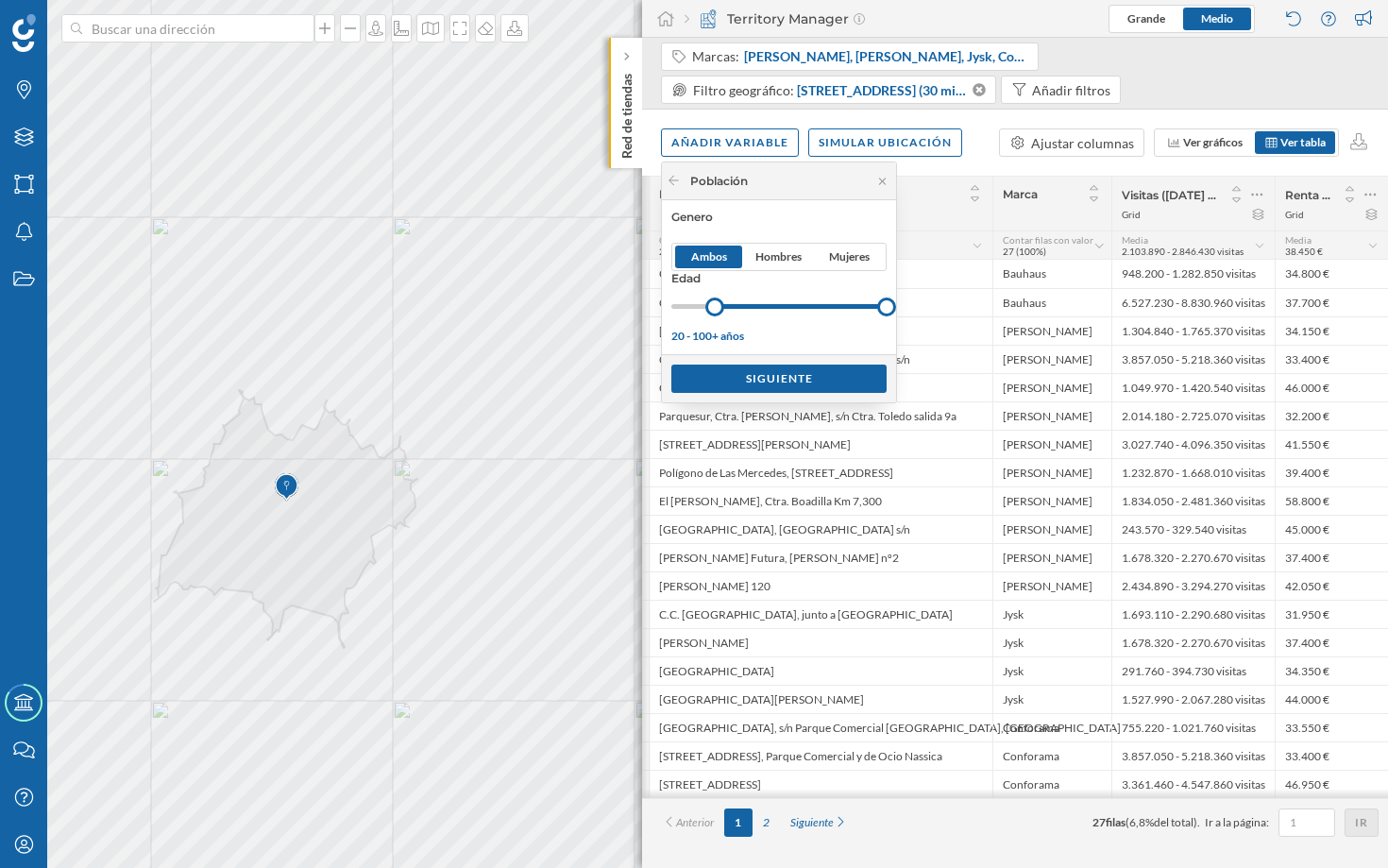
drag, startPoint x: 672, startPoint y: 304, endPoint x: 715, endPoint y: 305, distance: 43.0
click at [715, 305] on div at bounding box center [715, 307] width 19 height 19
drag, startPoint x: 884, startPoint y: 306, endPoint x: 735, endPoint y: 309, distance: 149.0
click at [735, 310] on div at bounding box center [736, 307] width 19 height 19
click at [765, 380] on div "Siguiente" at bounding box center [779, 378] width 216 height 29
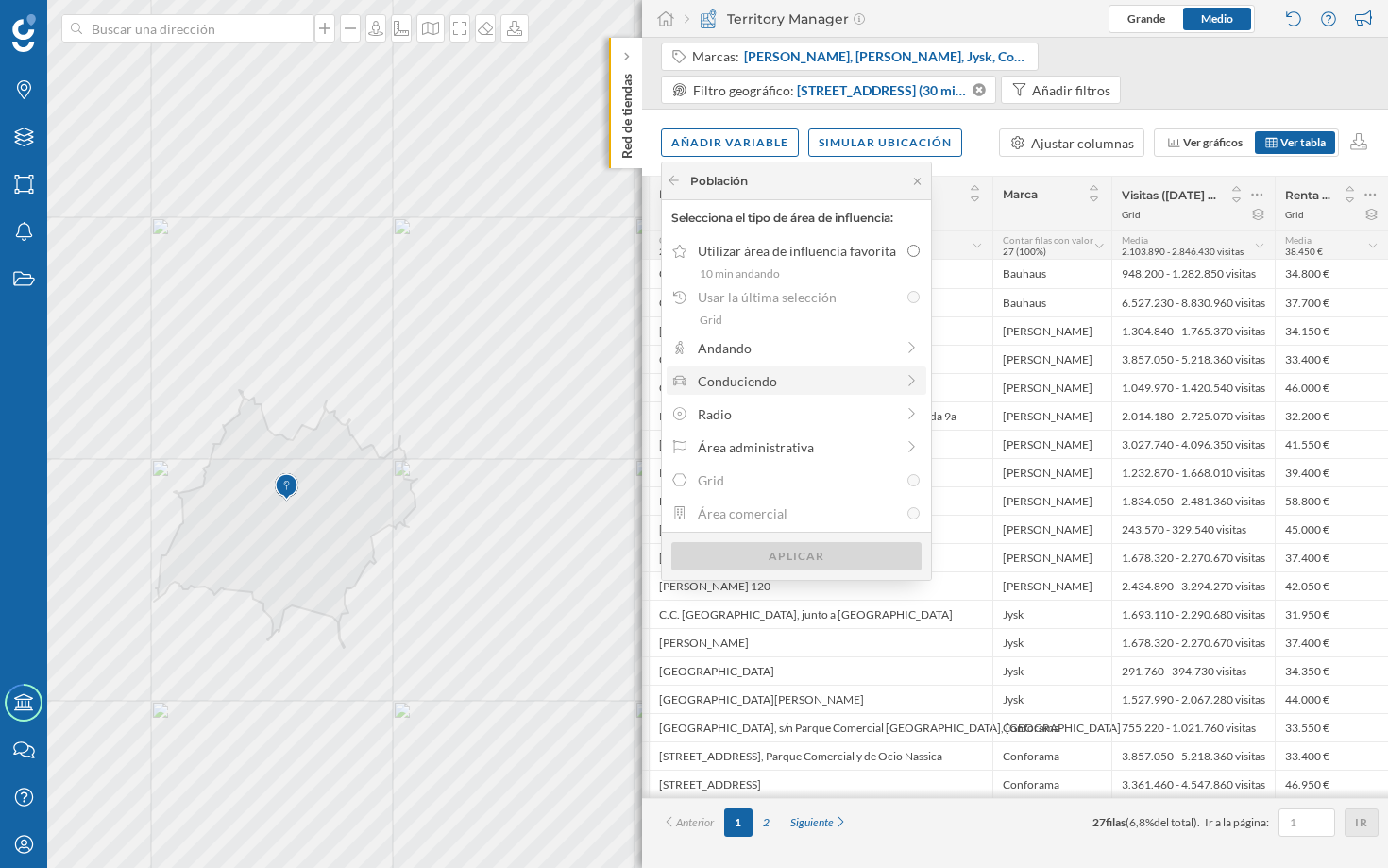
click at [813, 377] on div "Conduciendo" at bounding box center [797, 381] width 197 height 20
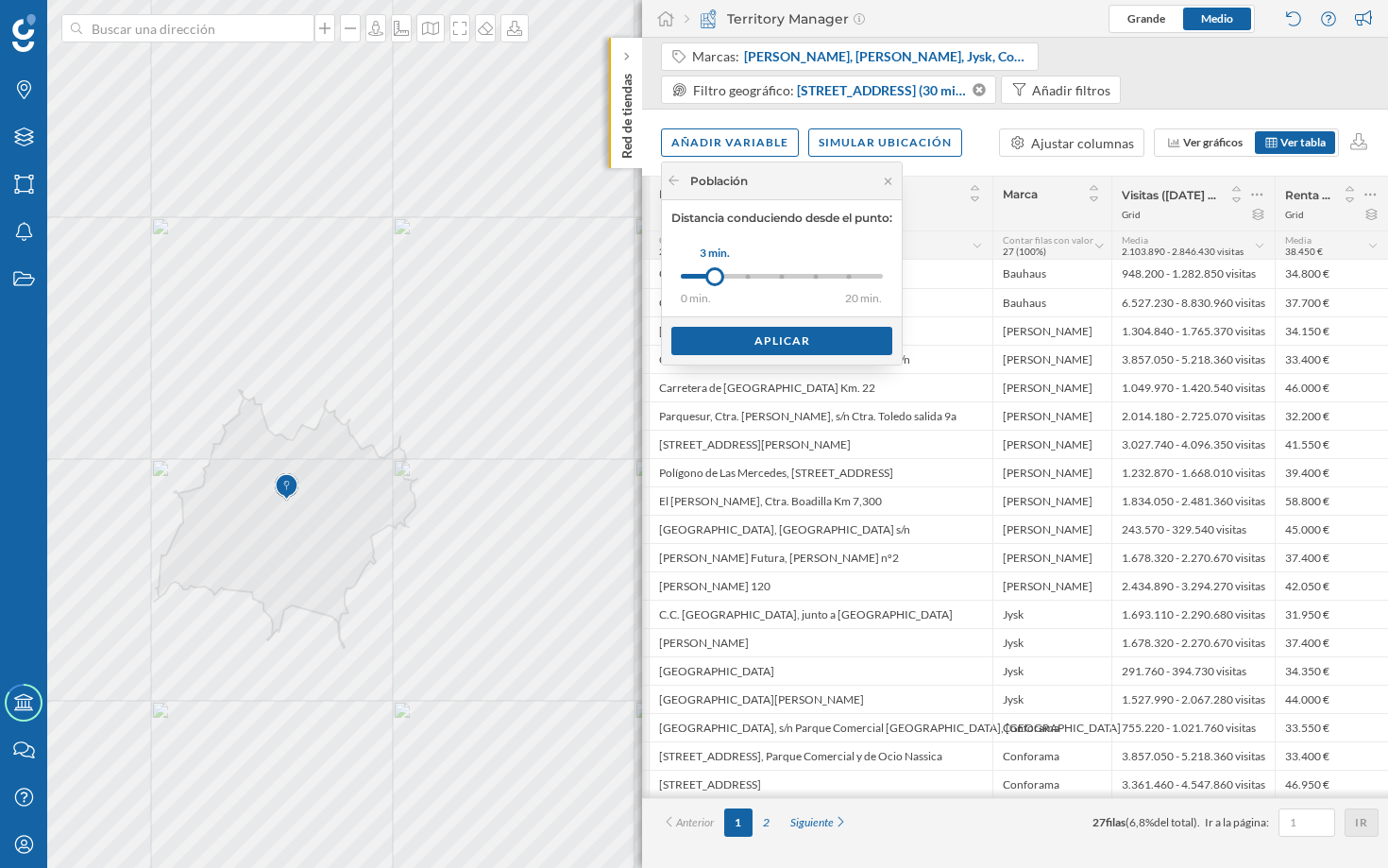
click at [756, 279] on div "0 min. 3 min. 5 min. 7 min. 10 min. 15 min. 20 min. 3 min." at bounding box center [782, 276] width 202 height 24
click at [793, 274] on div "0 min. 3 min. 5 min. 7 min. 10 min. 15 min. 20 min." at bounding box center [782, 276] width 202 height 5
click at [825, 276] on div "0 min. 3 min. 5 min. 7 min. 10 min. 15 min. 20 min." at bounding box center [782, 276] width 202 height 5
click at [852, 278] on div "15 min." at bounding box center [849, 276] width 5 height 5
click at [808, 345] on div "Aplicar" at bounding box center [782, 341] width 221 height 29
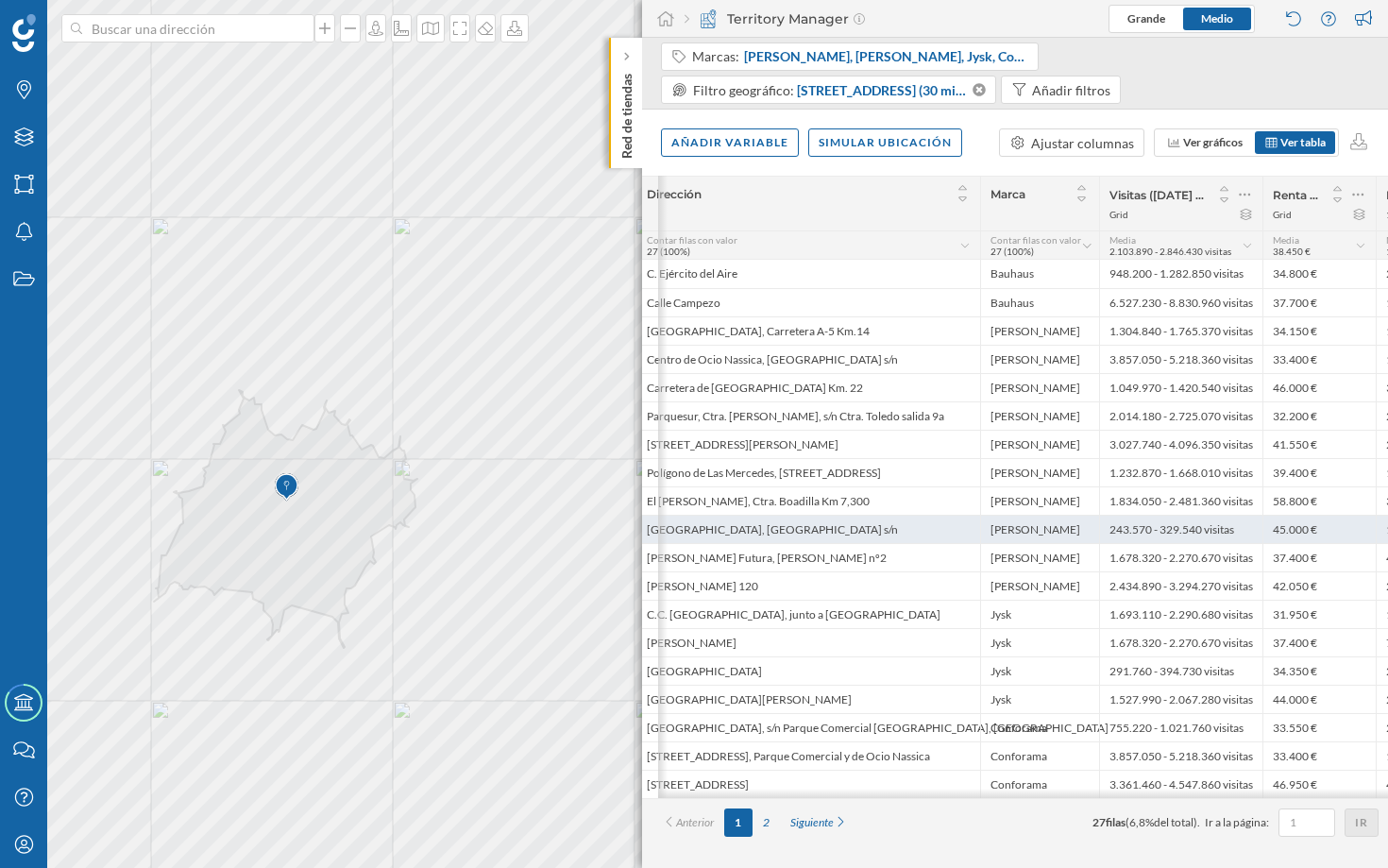
scroll to position [0, 0]
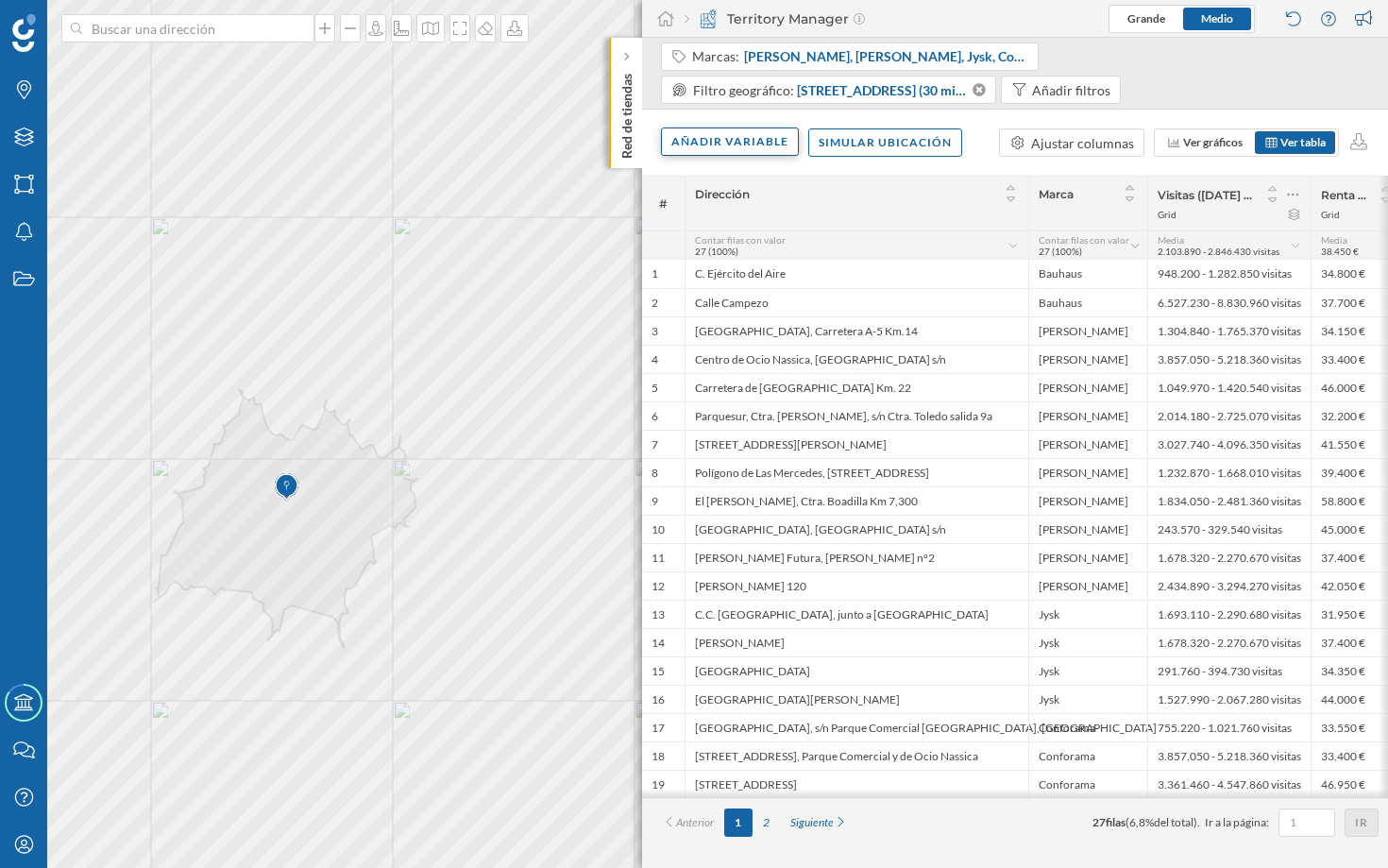
click at [748, 149] on div "Añadir variable" at bounding box center [730, 142] width 138 height 29
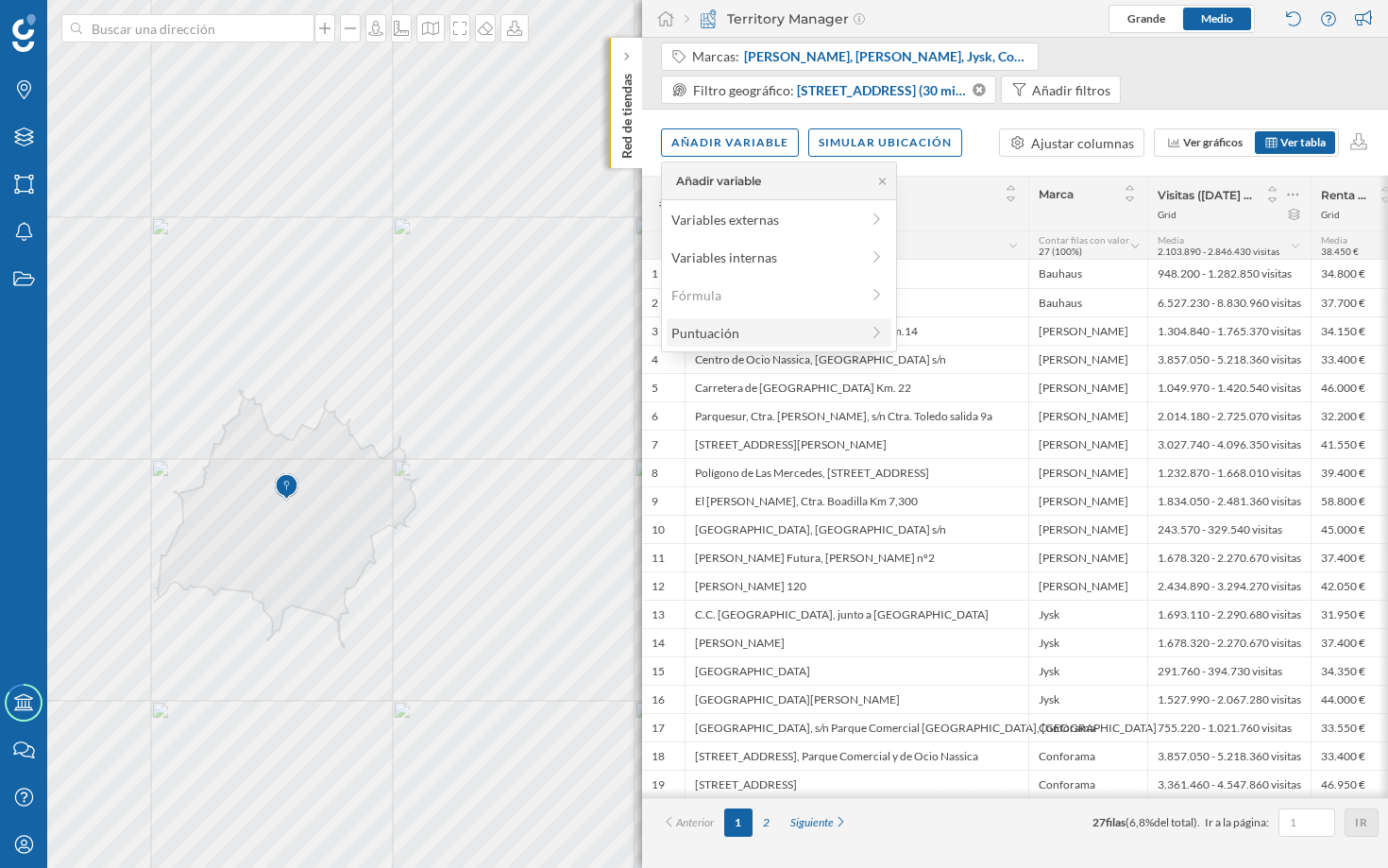
click at [762, 335] on div "Puntuación" at bounding box center [765, 333] width 188 height 20
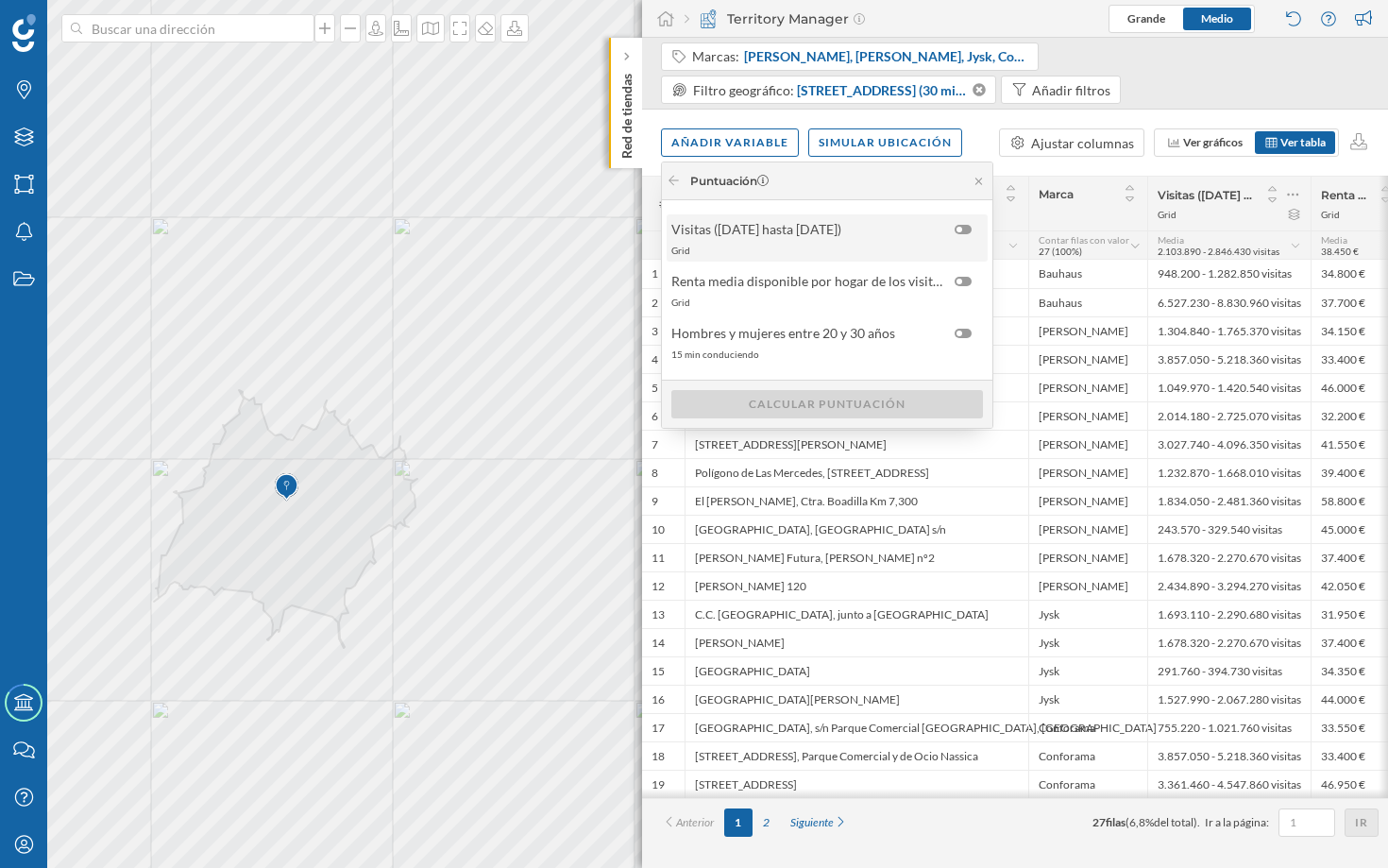
click at [962, 234] on div at bounding box center [963, 230] width 17 height 10
click at [0, 0] on input "checkbox" at bounding box center [0, 0] width 0 height 0
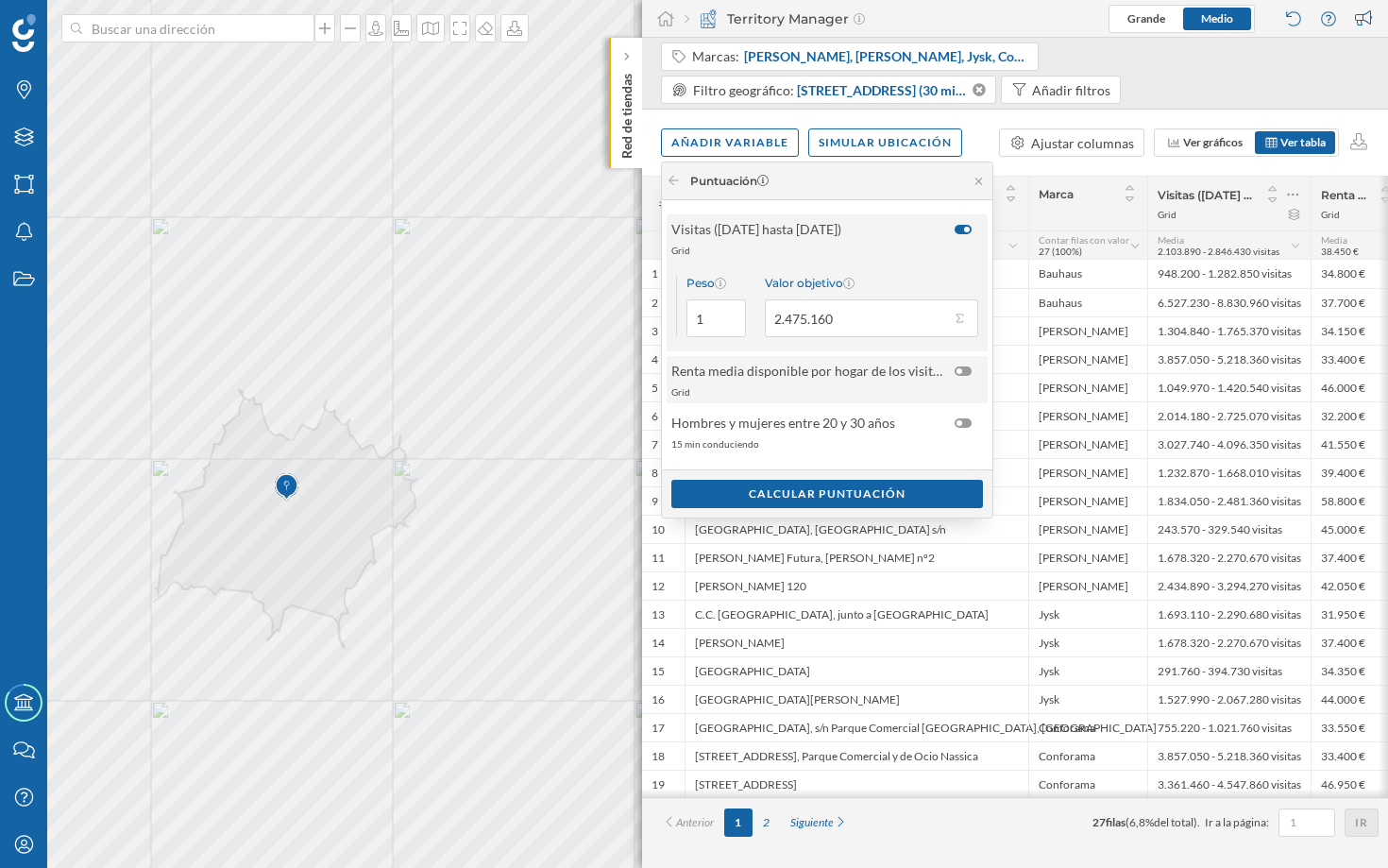
click at [962, 373] on div at bounding box center [963, 371] width 17 height 10
click at [0, 0] on input "checkbox" at bounding box center [0, 0] width 0 height 0
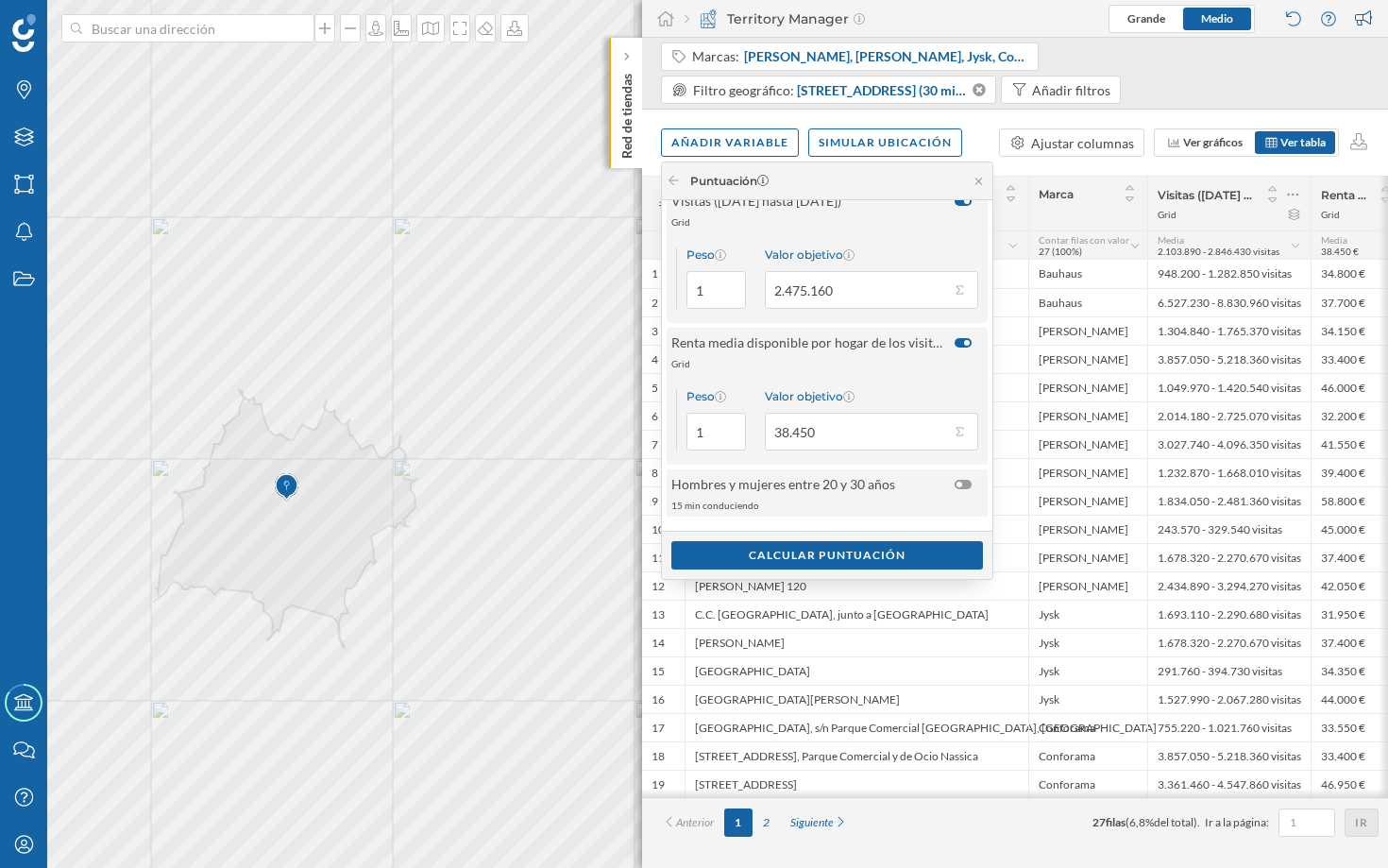
click at [959, 487] on div at bounding box center [963, 485] width 17 height 10
click at [0, 0] on input "checkbox" at bounding box center [0, 0] width 0 height 0
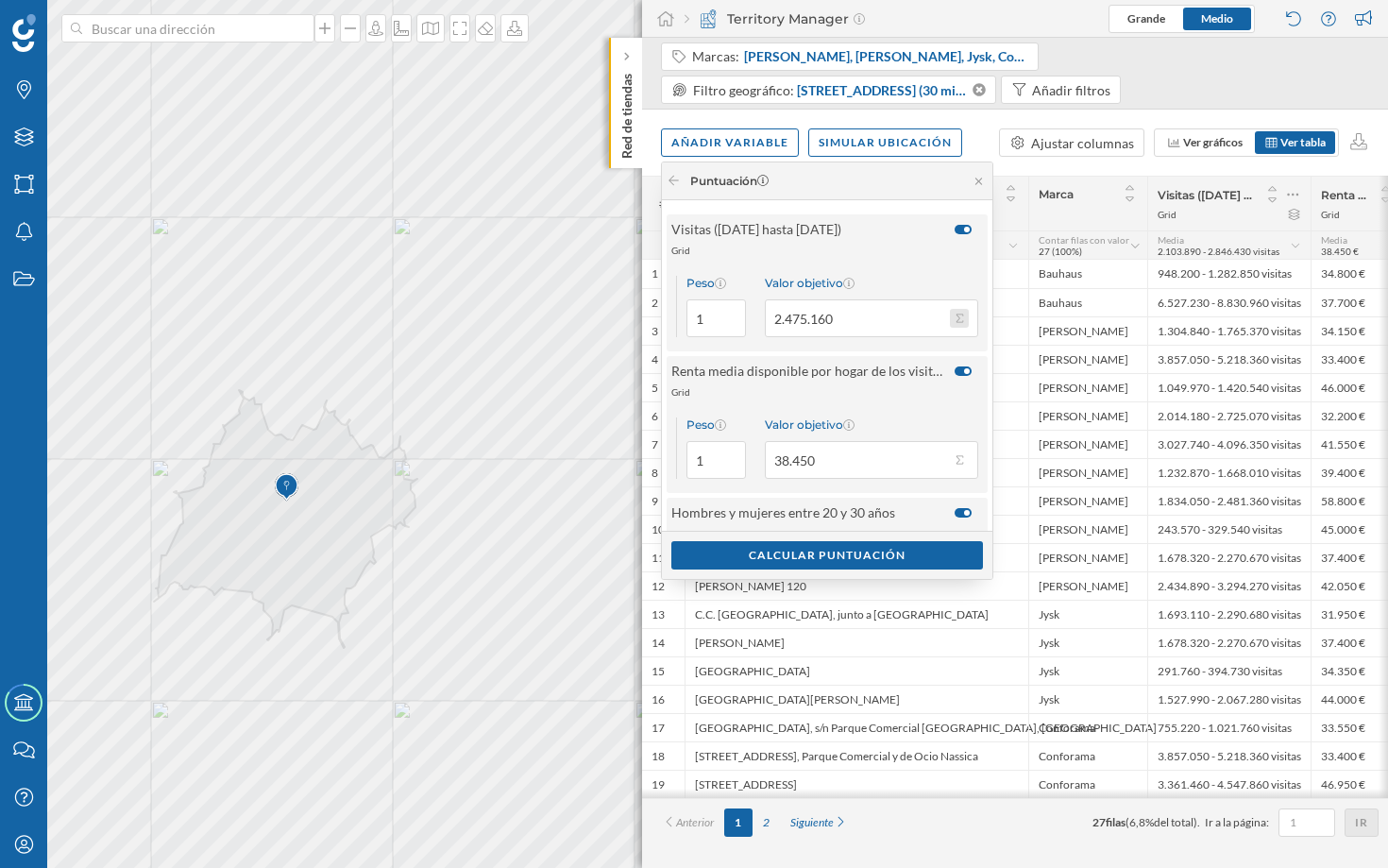
click at [959, 318] on button "Valor objetivo 2.475.160" at bounding box center [960, 319] width 19 height 19
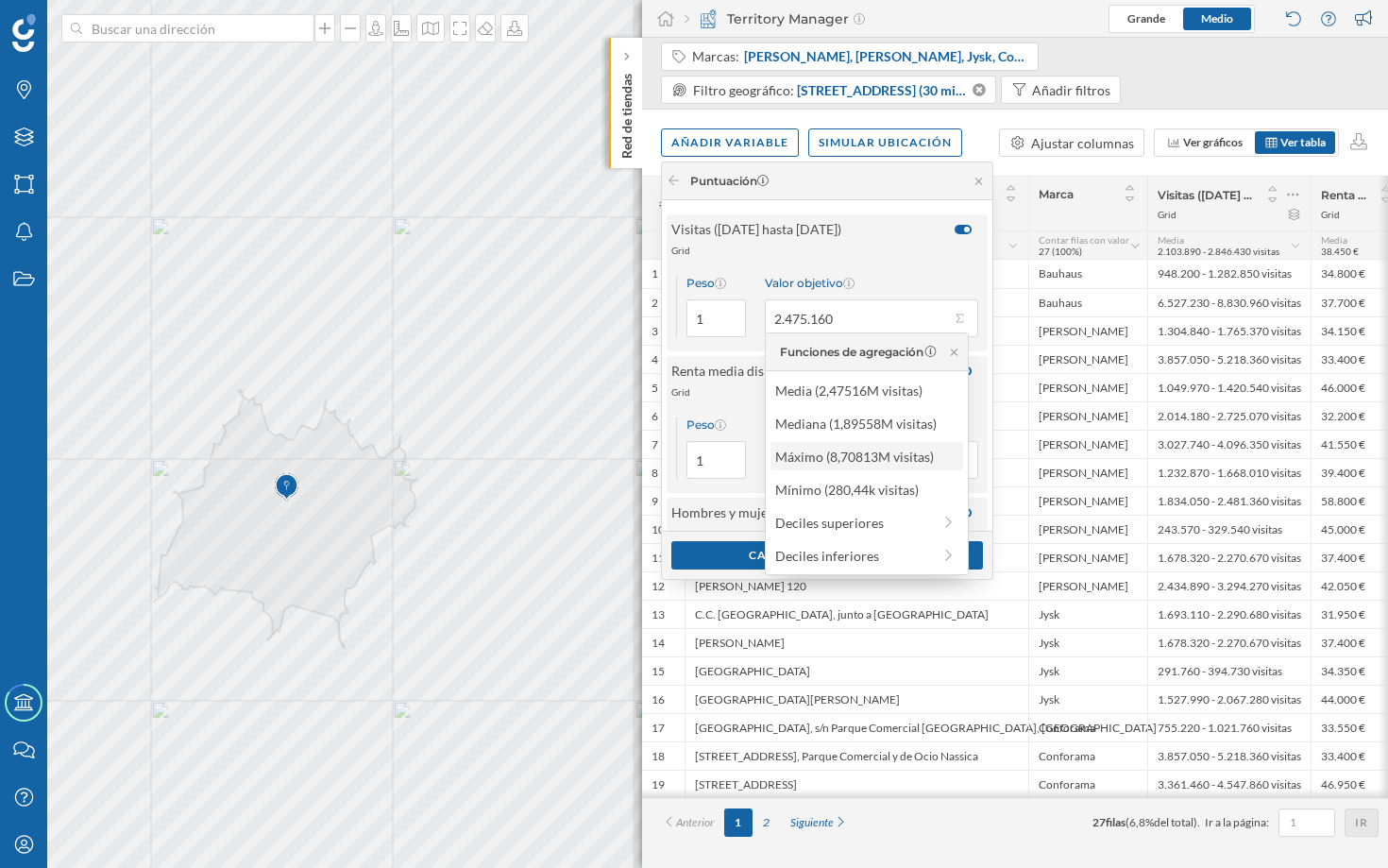
click at [876, 446] on div "Máximo (8,70813M visitas)" at bounding box center [866, 456] width 181 height 20
type input "8.708.130"
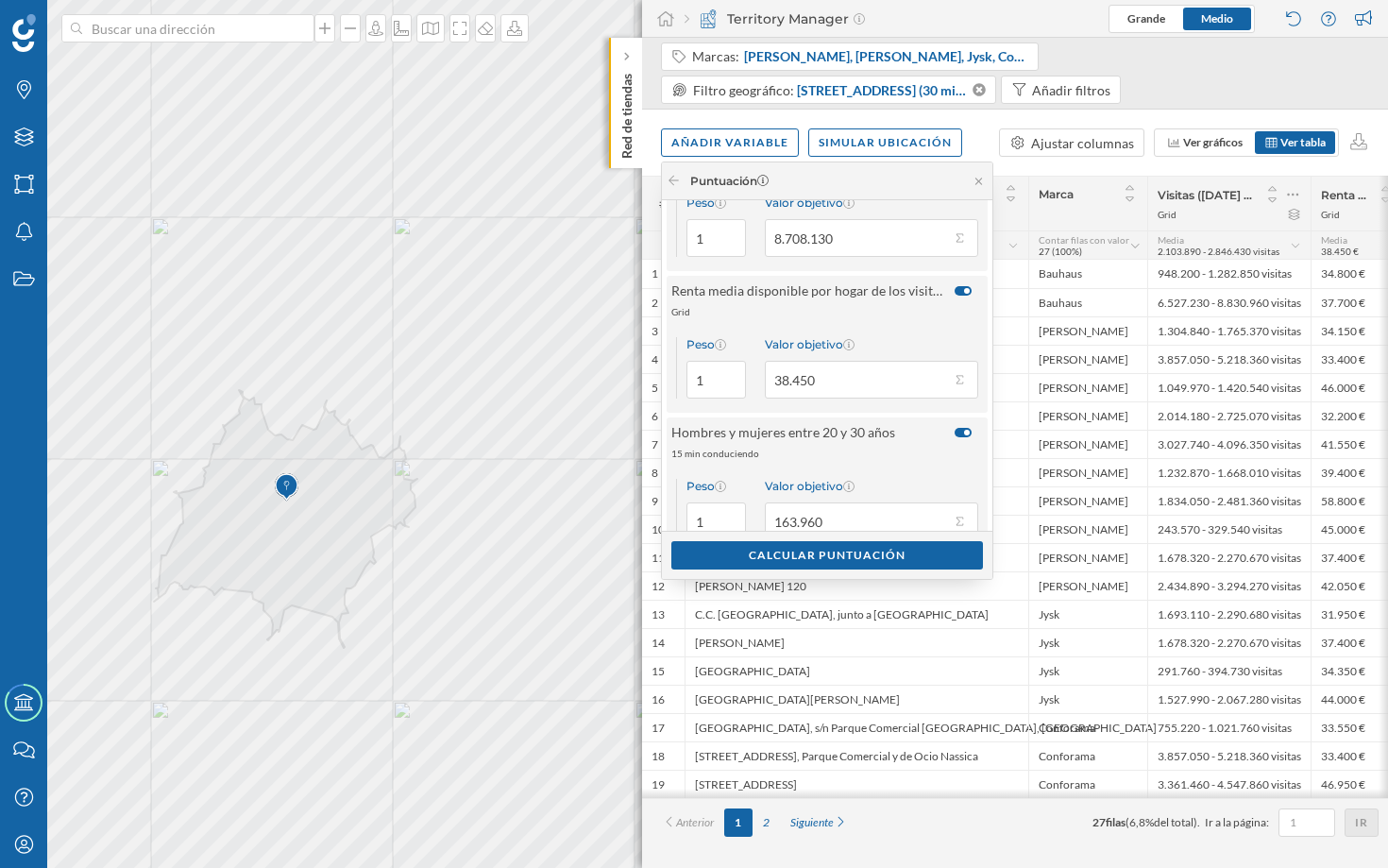
scroll to position [118, 0]
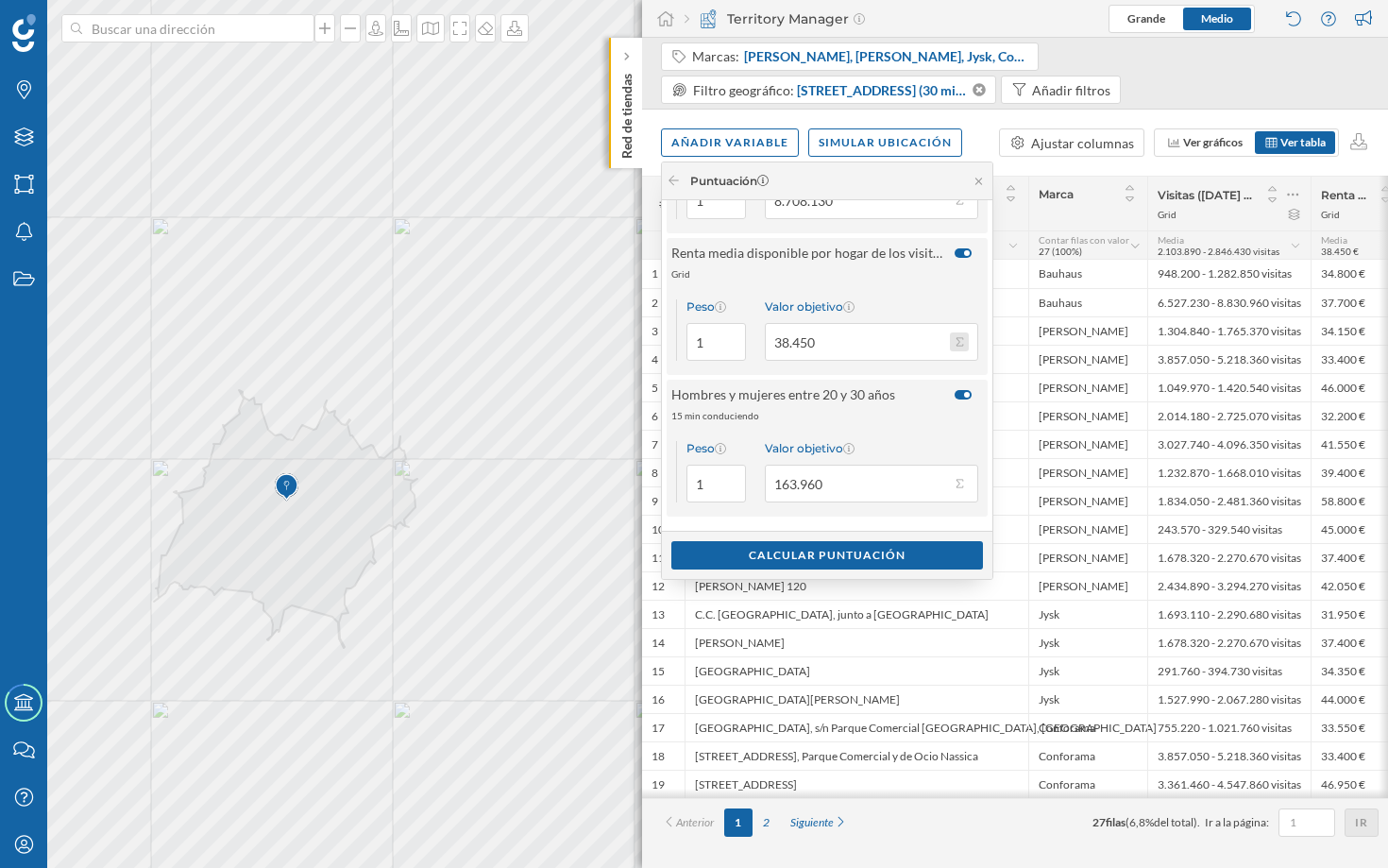
click at [964, 339] on button "Valor objetivo 38.450" at bounding box center [960, 341] width 19 height 19
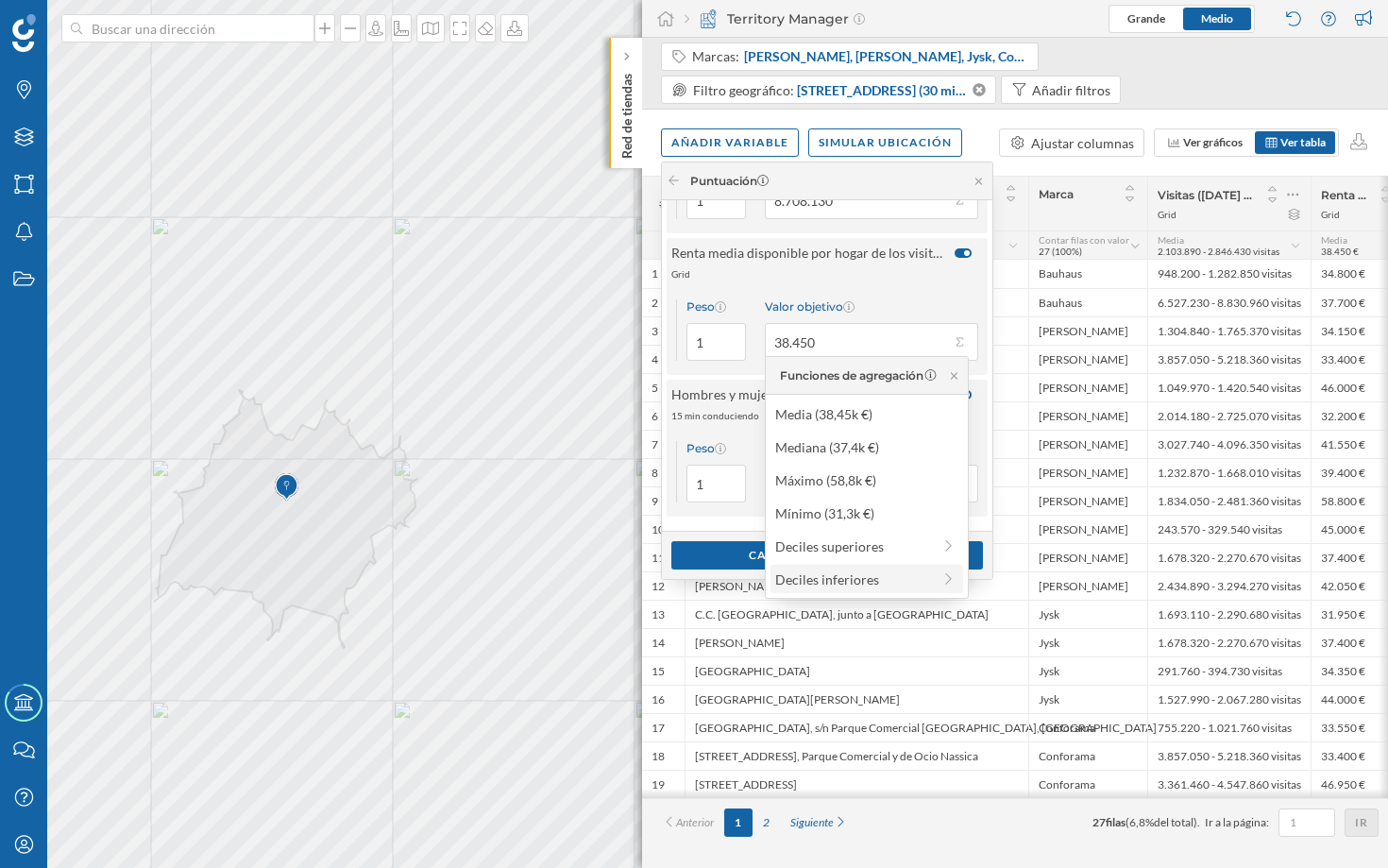
click at [889, 580] on div "Deciles inferiores" at bounding box center [853, 579] width 155 height 20
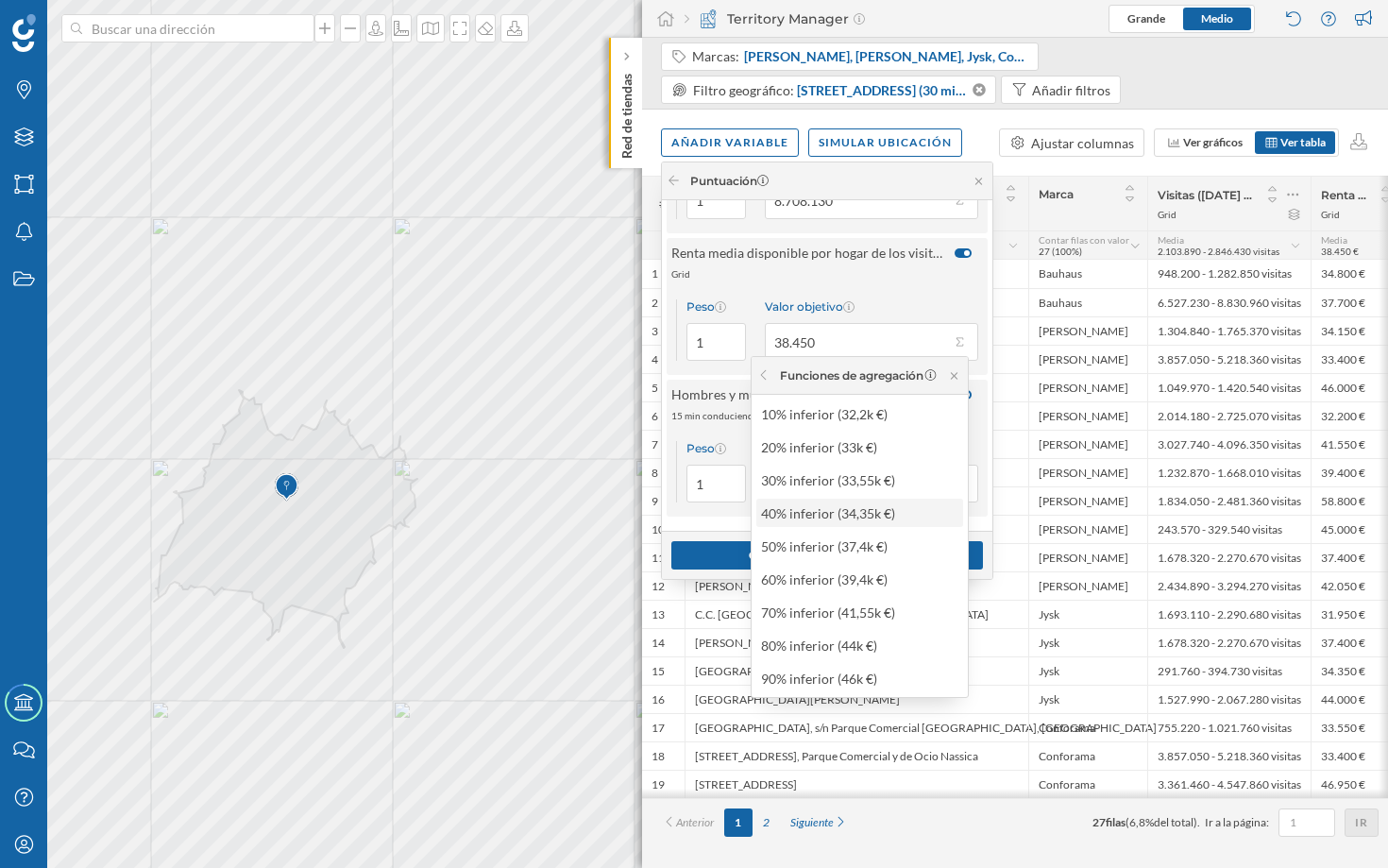
click at [889, 517] on div "40% inferior (34,35k €)" at bounding box center [859, 513] width 196 height 20
type input "34.350"
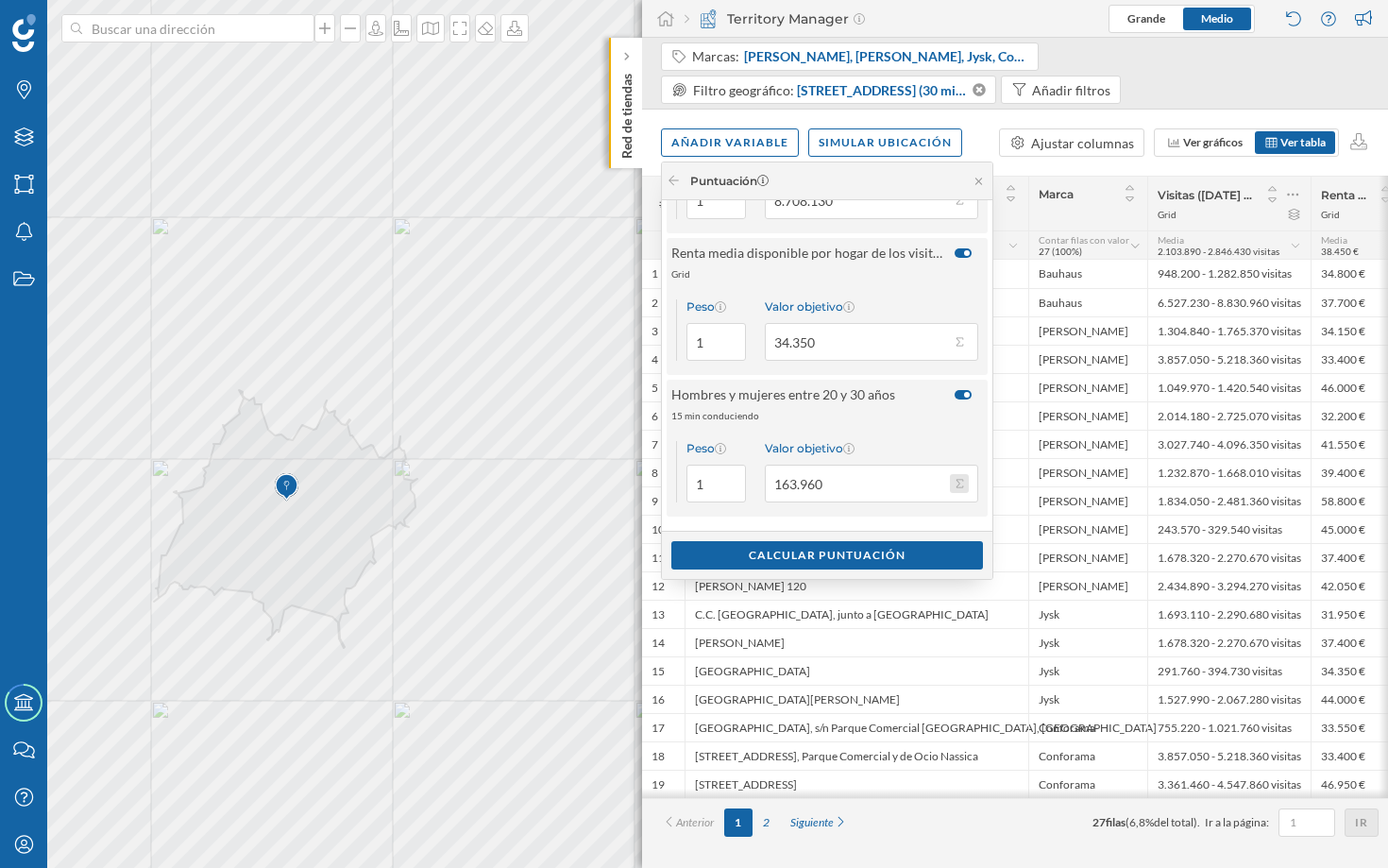
click at [966, 490] on button "Valor objetivo 163.960" at bounding box center [960, 484] width 19 height 19
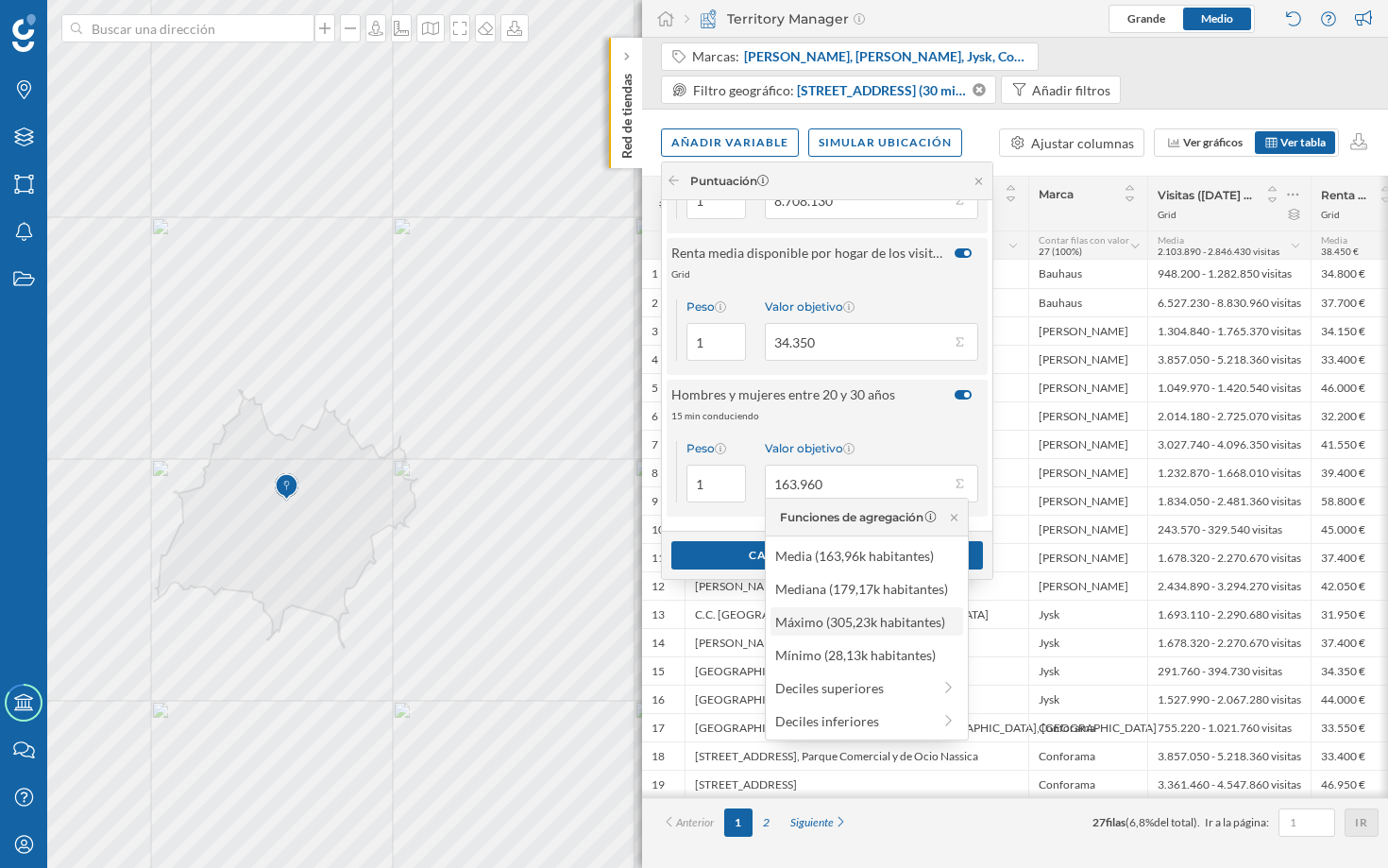
click at [884, 622] on div "Máximo (305,23k habitantes)" at bounding box center [866, 621] width 181 height 20
type input "305.230"
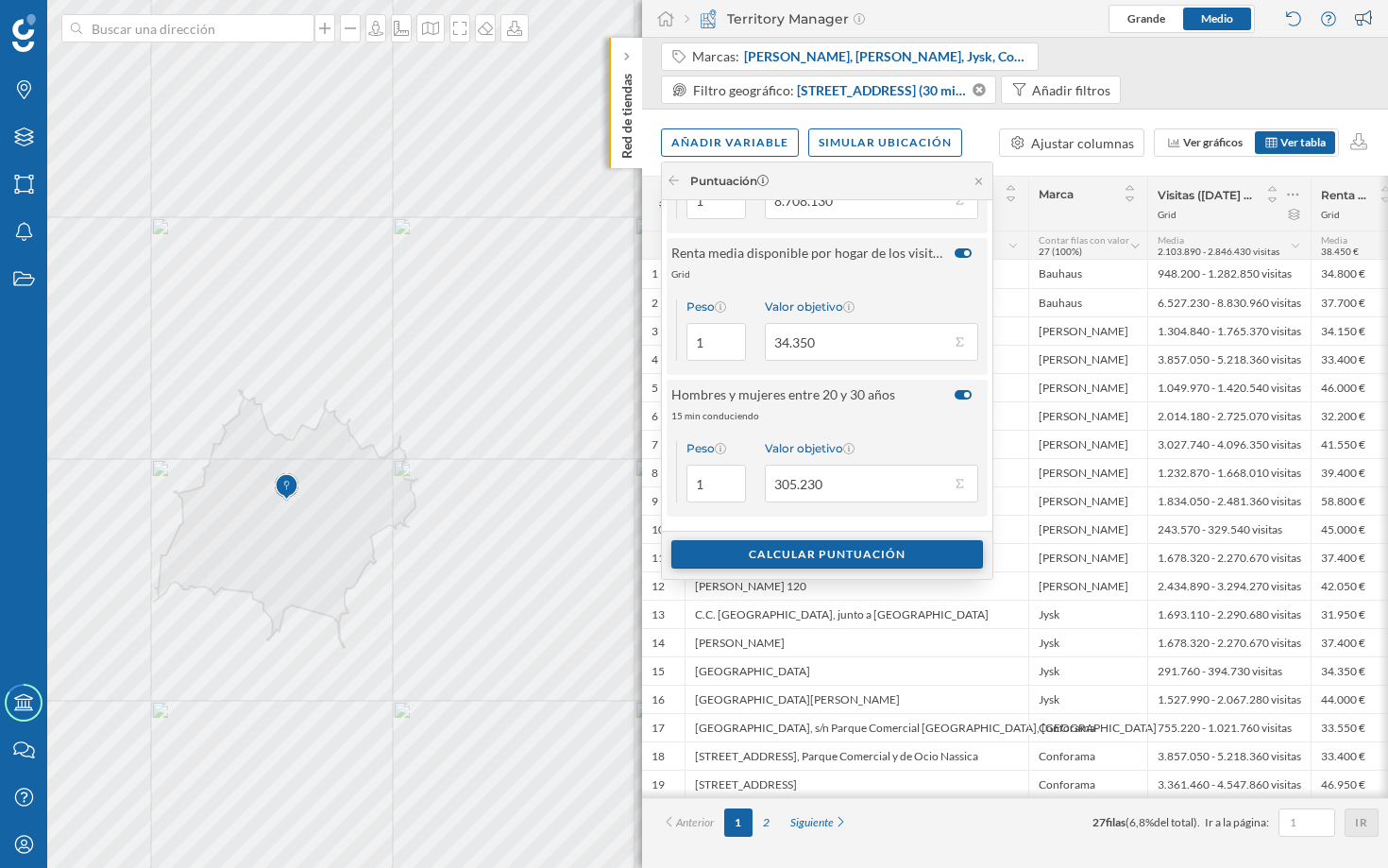
click at [913, 555] on div "Calcular puntuación" at bounding box center [827, 554] width 312 height 29
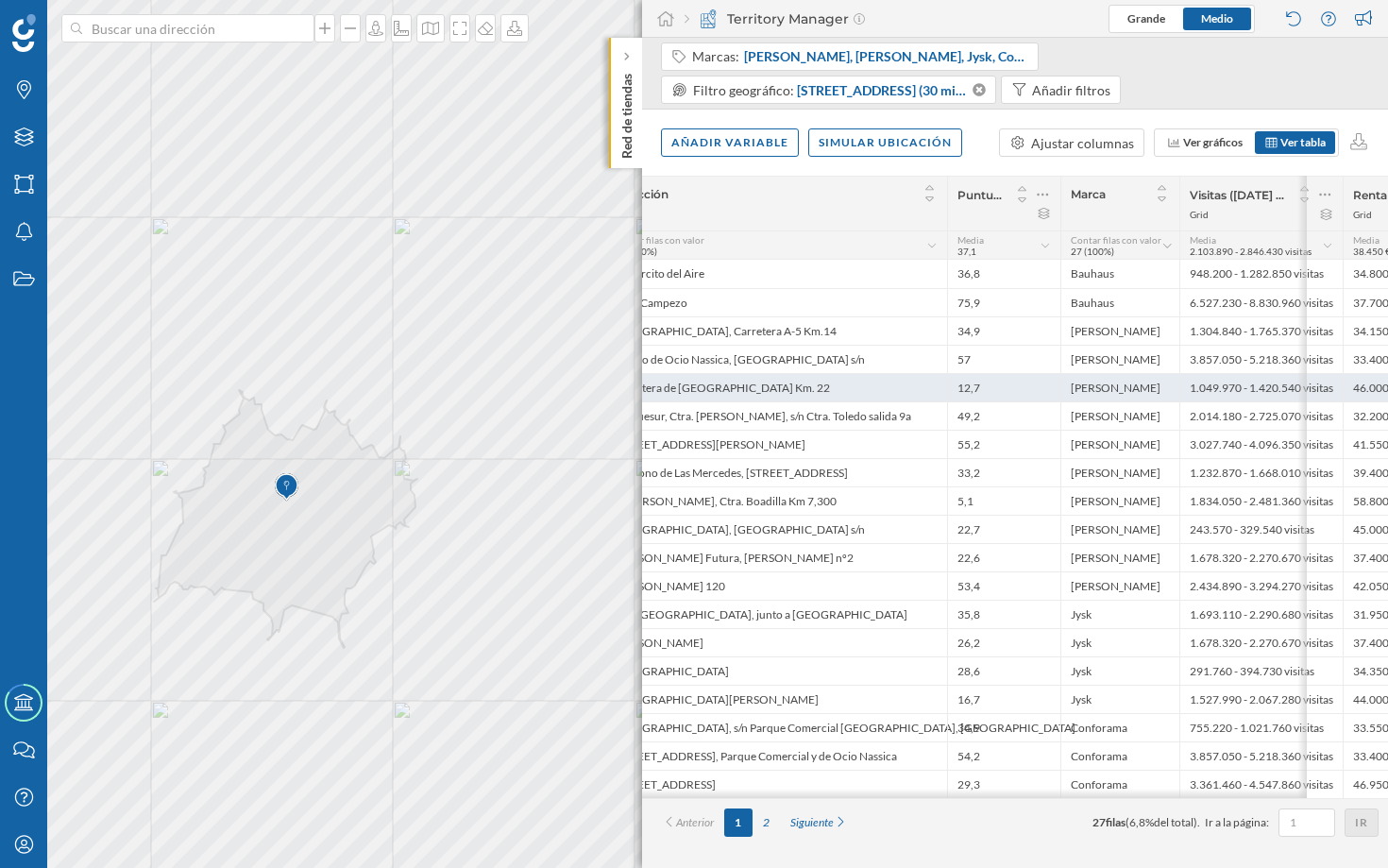
scroll to position [0, 0]
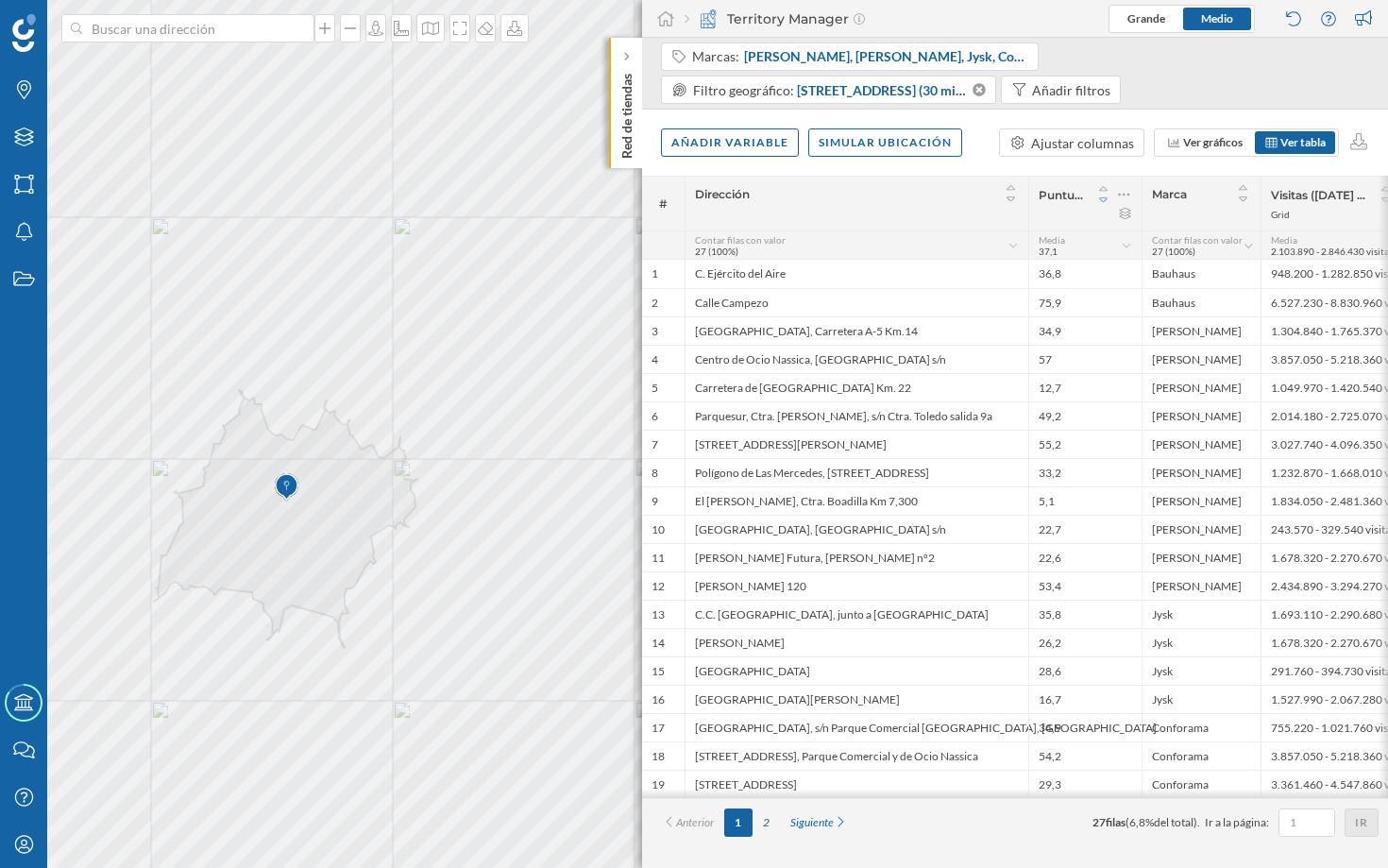
click at [1104, 196] on icon at bounding box center [1104, 200] width 17 height 13
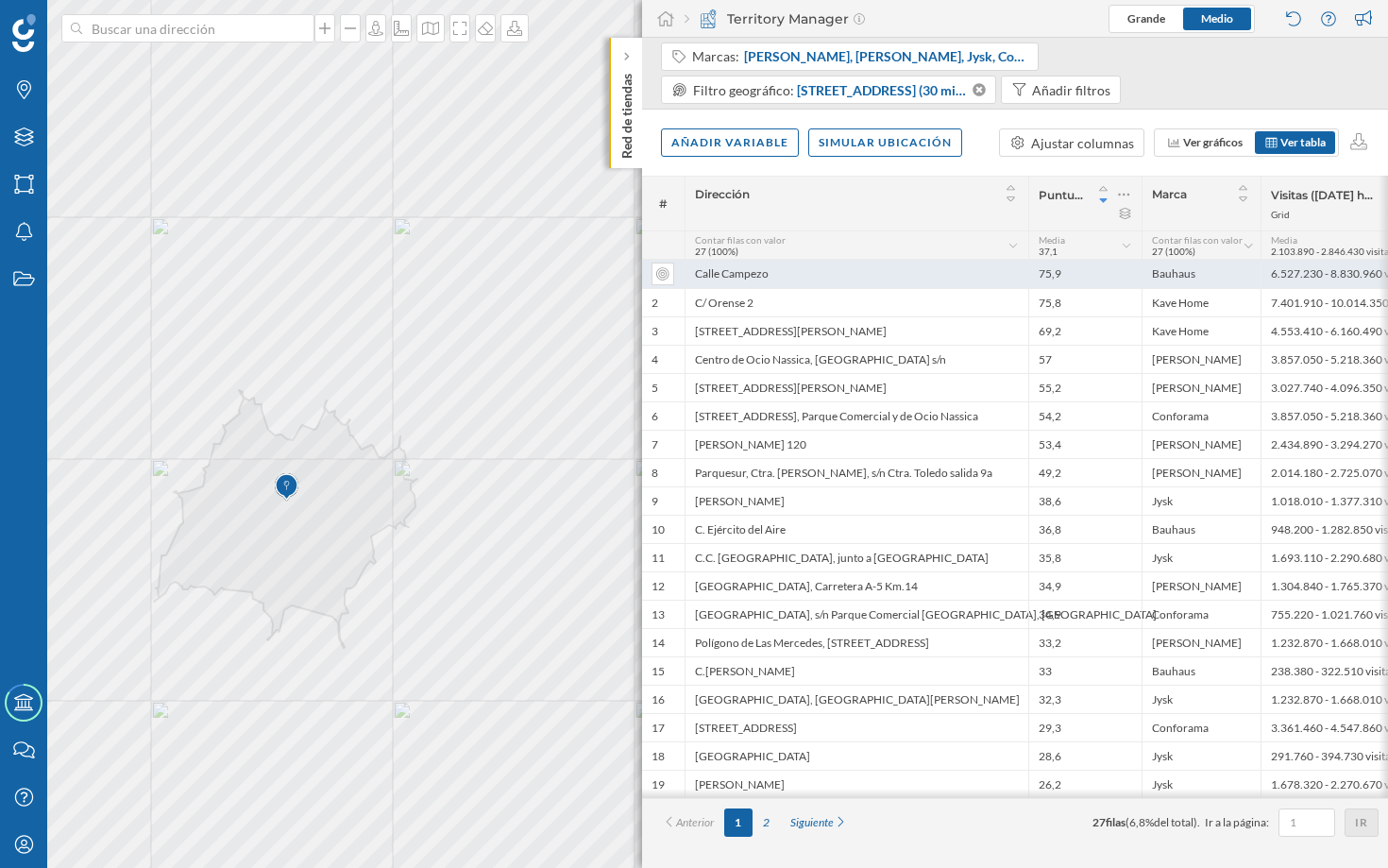
click at [1186, 276] on div "Bauhaus" at bounding box center [1201, 274] width 119 height 29
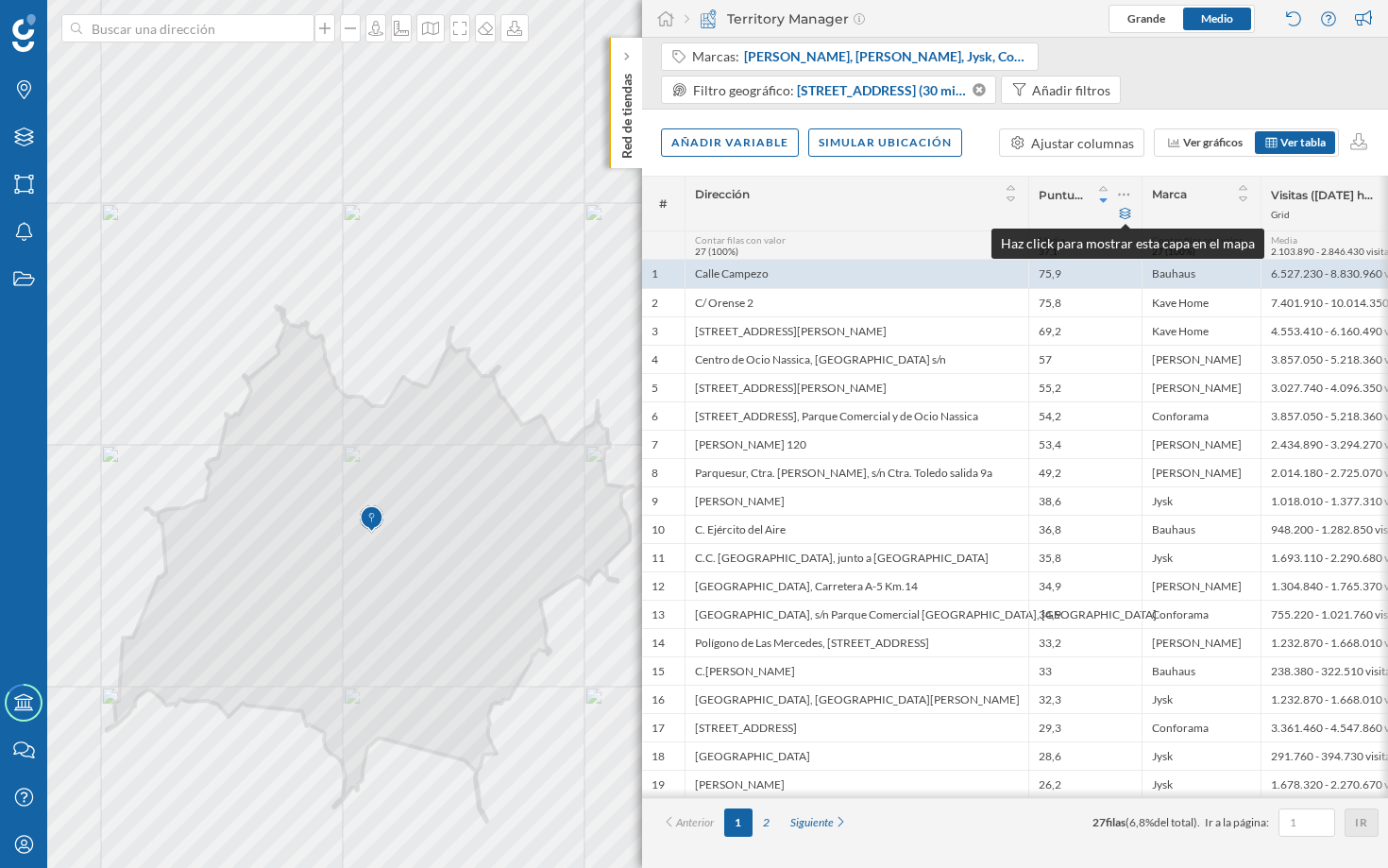
click at [1124, 214] on icon at bounding box center [1125, 214] width 14 height 11
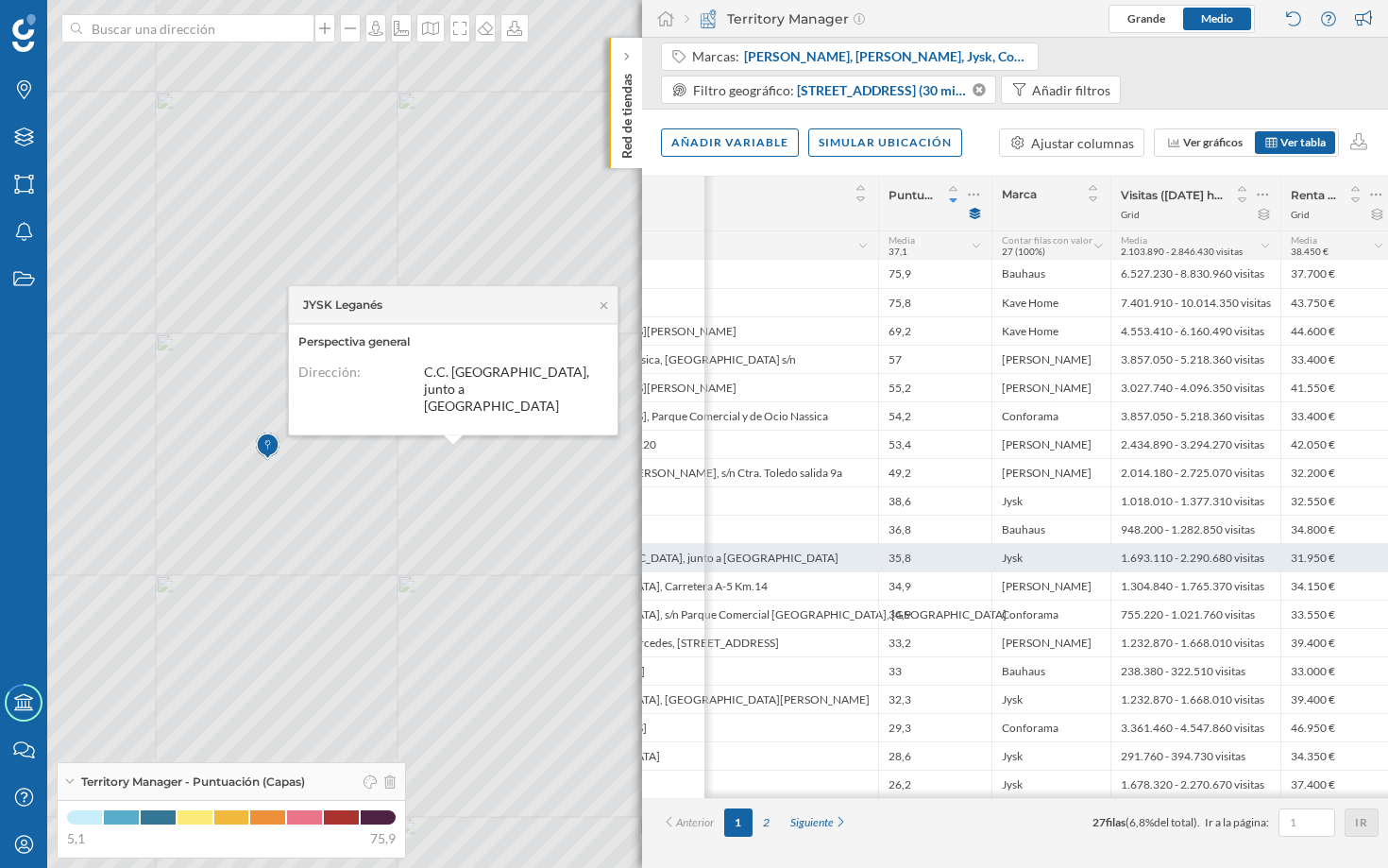
scroll to position [0, 273]
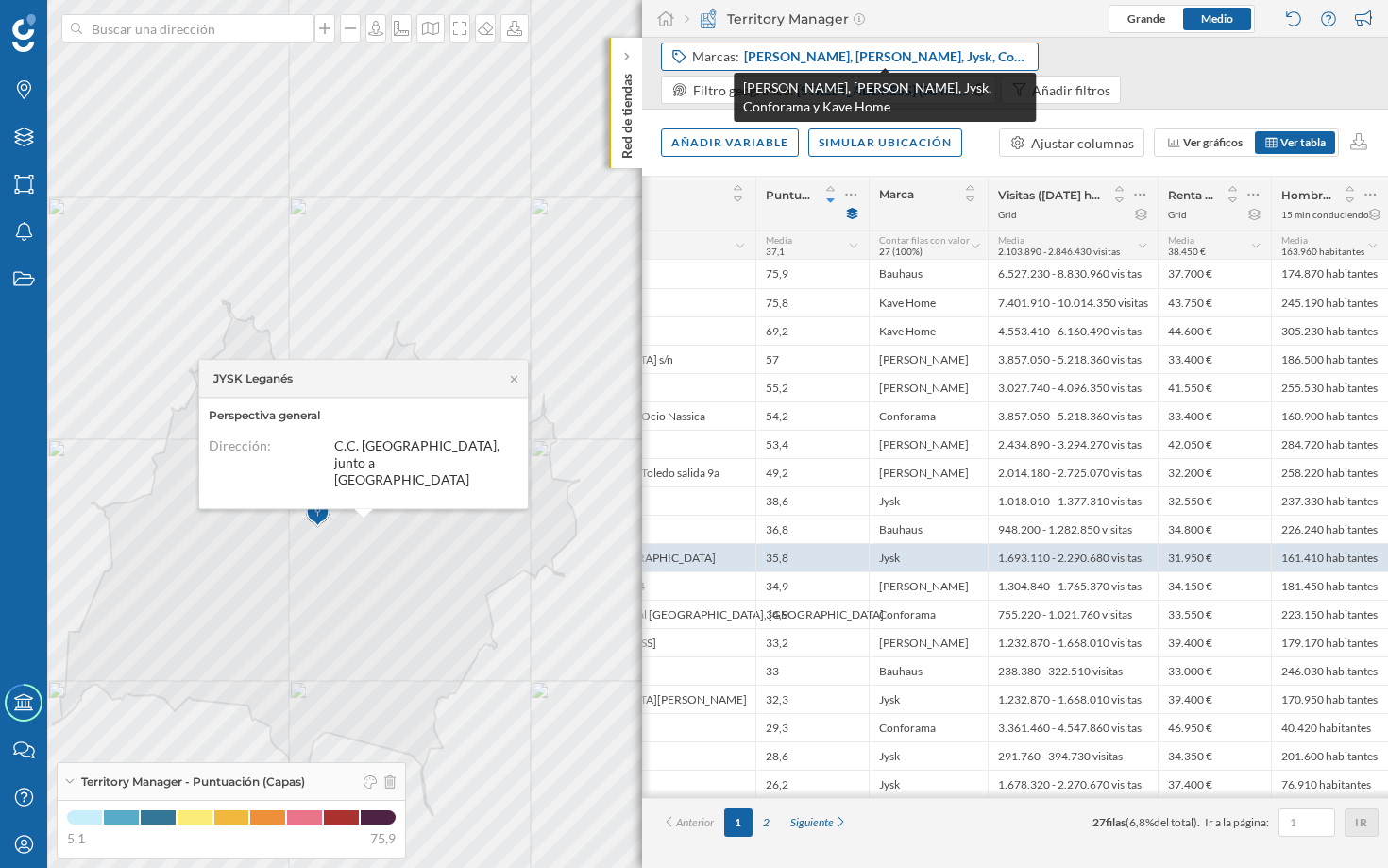
click at [862, 53] on span "[PERSON_NAME], [PERSON_NAME], Jysk, Conforama y Kave Home" at bounding box center [886, 56] width 285 height 19
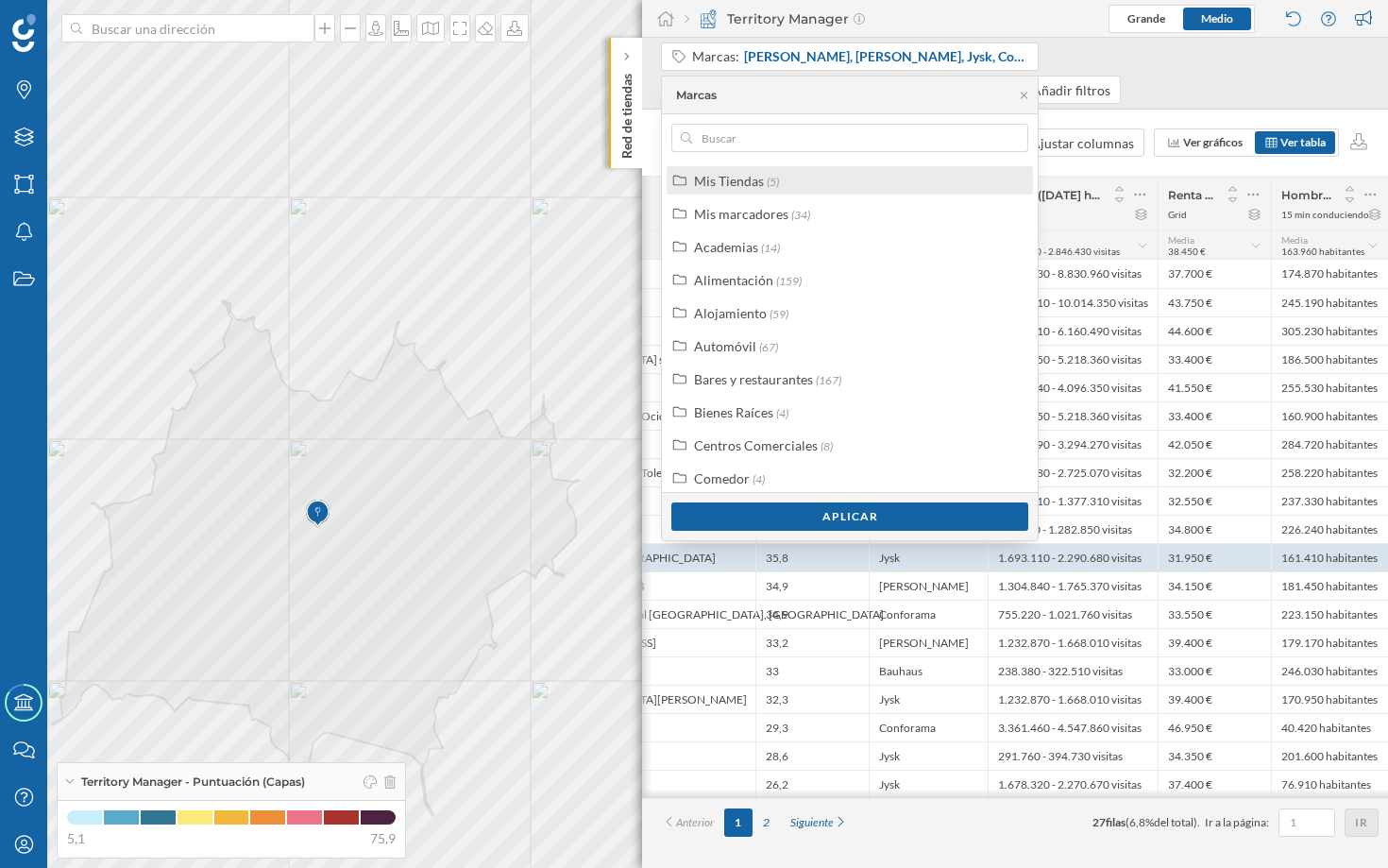
click at [757, 177] on div "Mis Tiendas" at bounding box center [729, 180] width 70 height 16
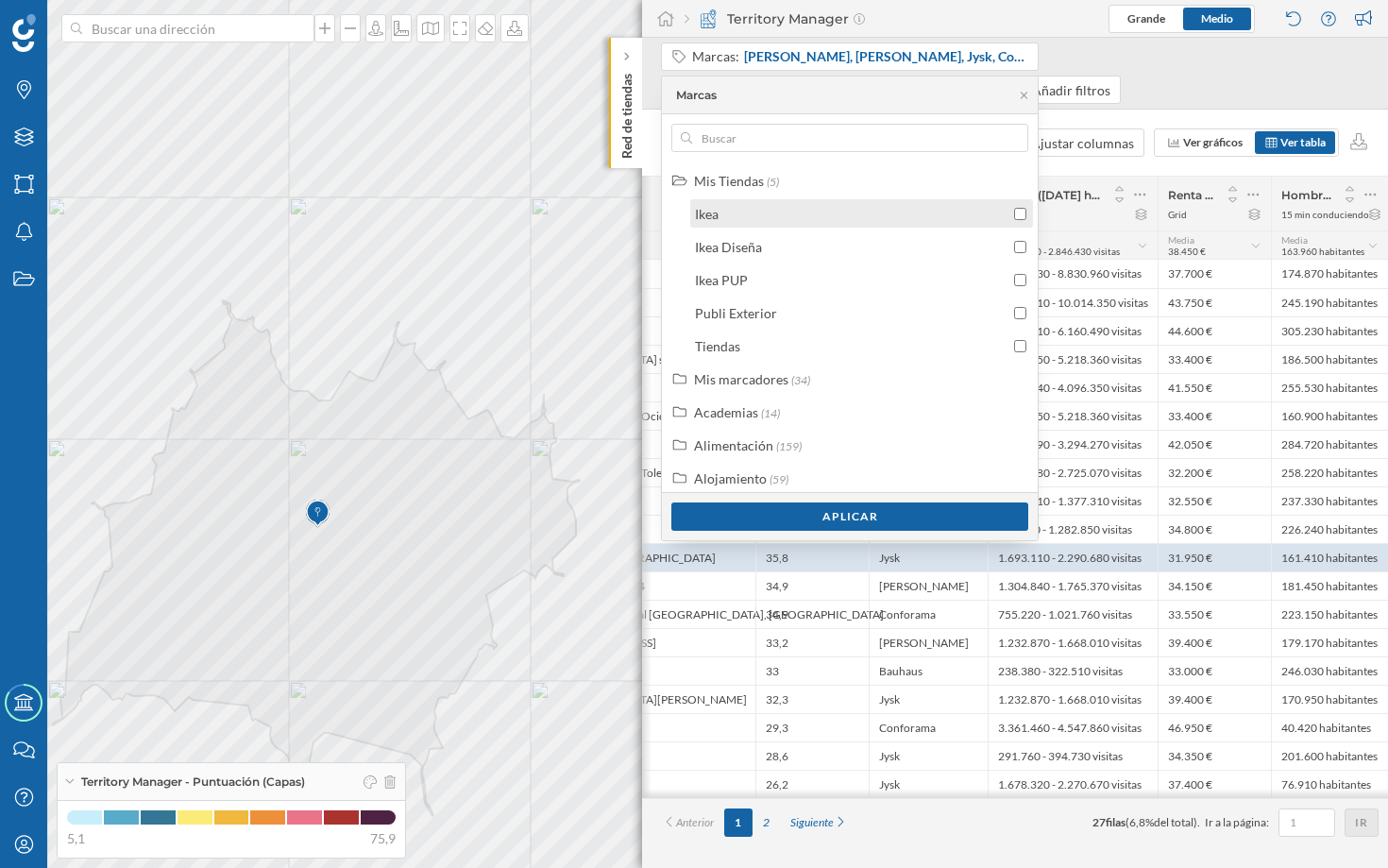
click at [760, 225] on div "Ikea" at bounding box center [861, 214] width 342 height 29
click at [799, 520] on div "Aplicar" at bounding box center [850, 516] width 357 height 29
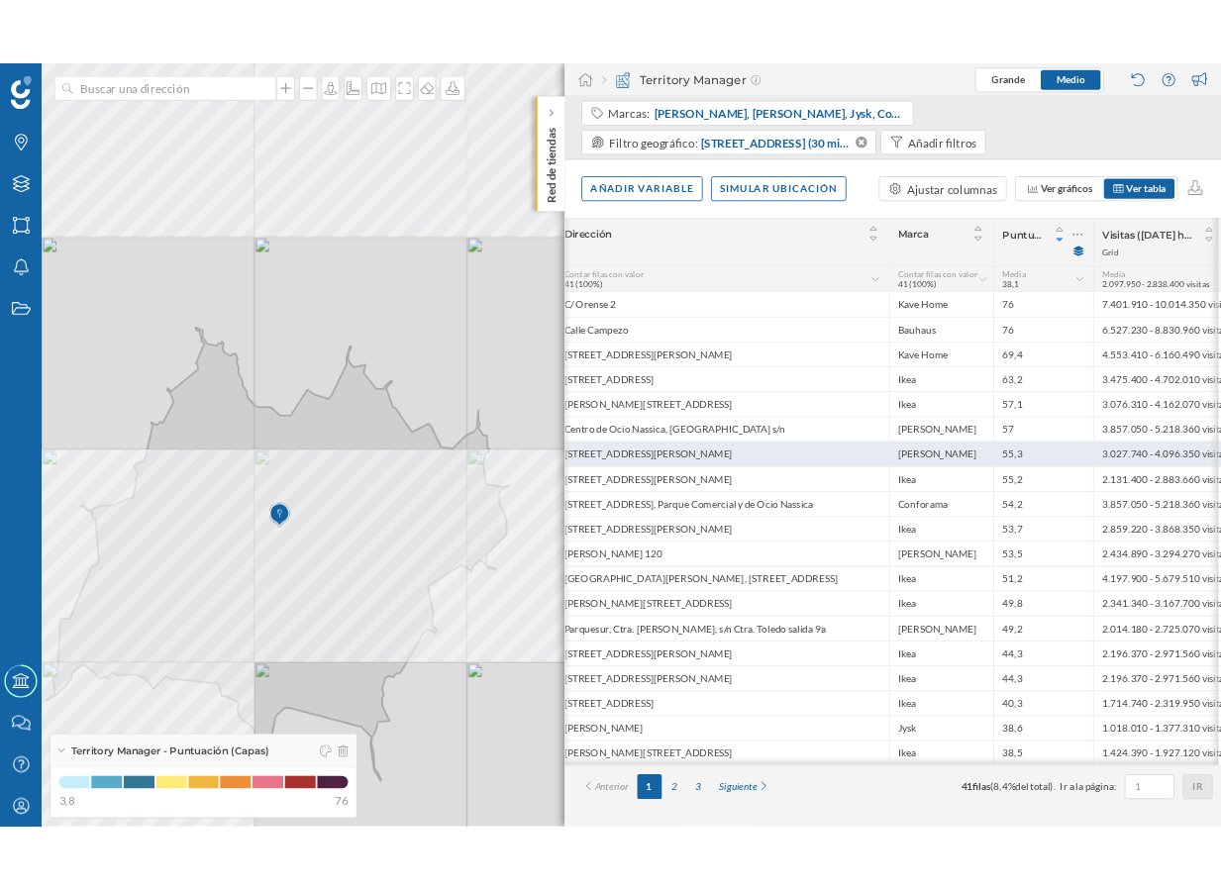
scroll to position [0, 0]
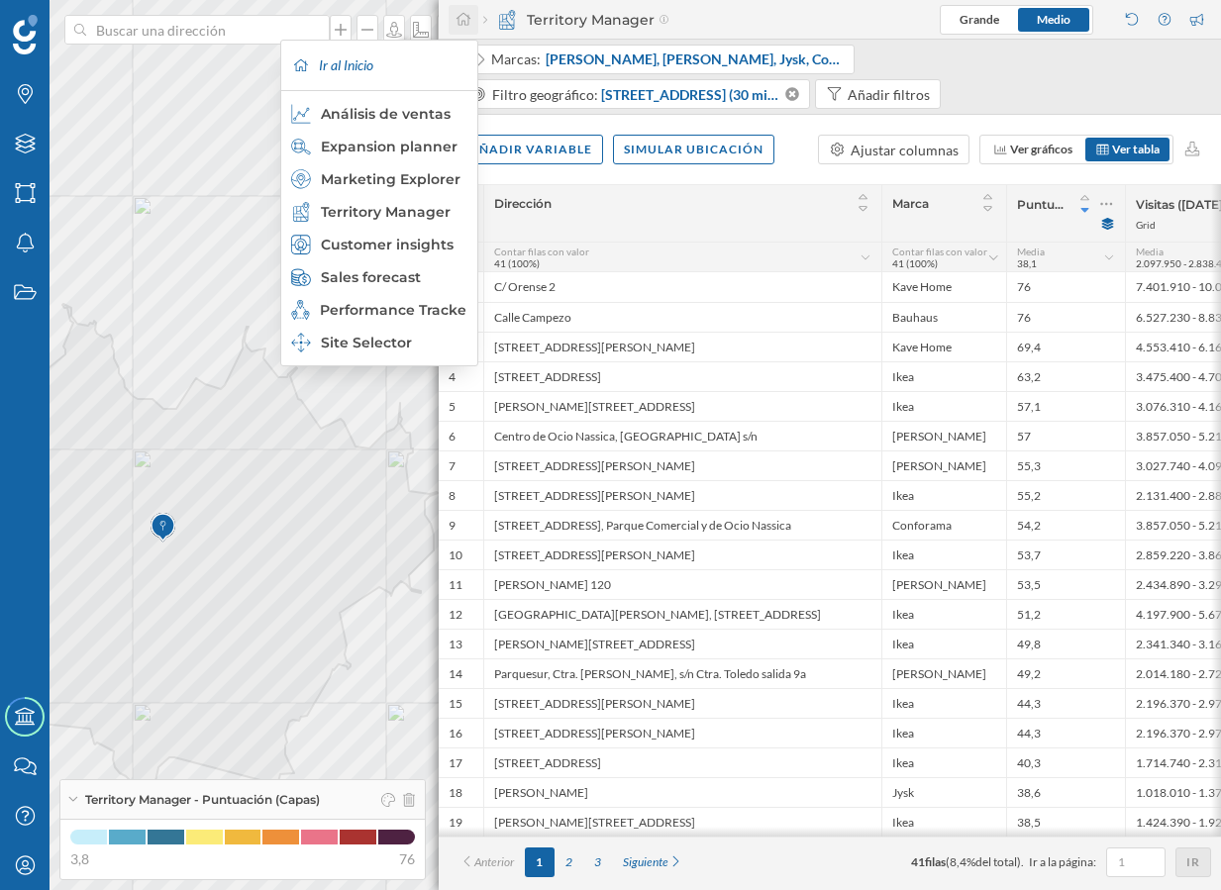
click at [460, 22] on icon at bounding box center [463, 19] width 18 height 14
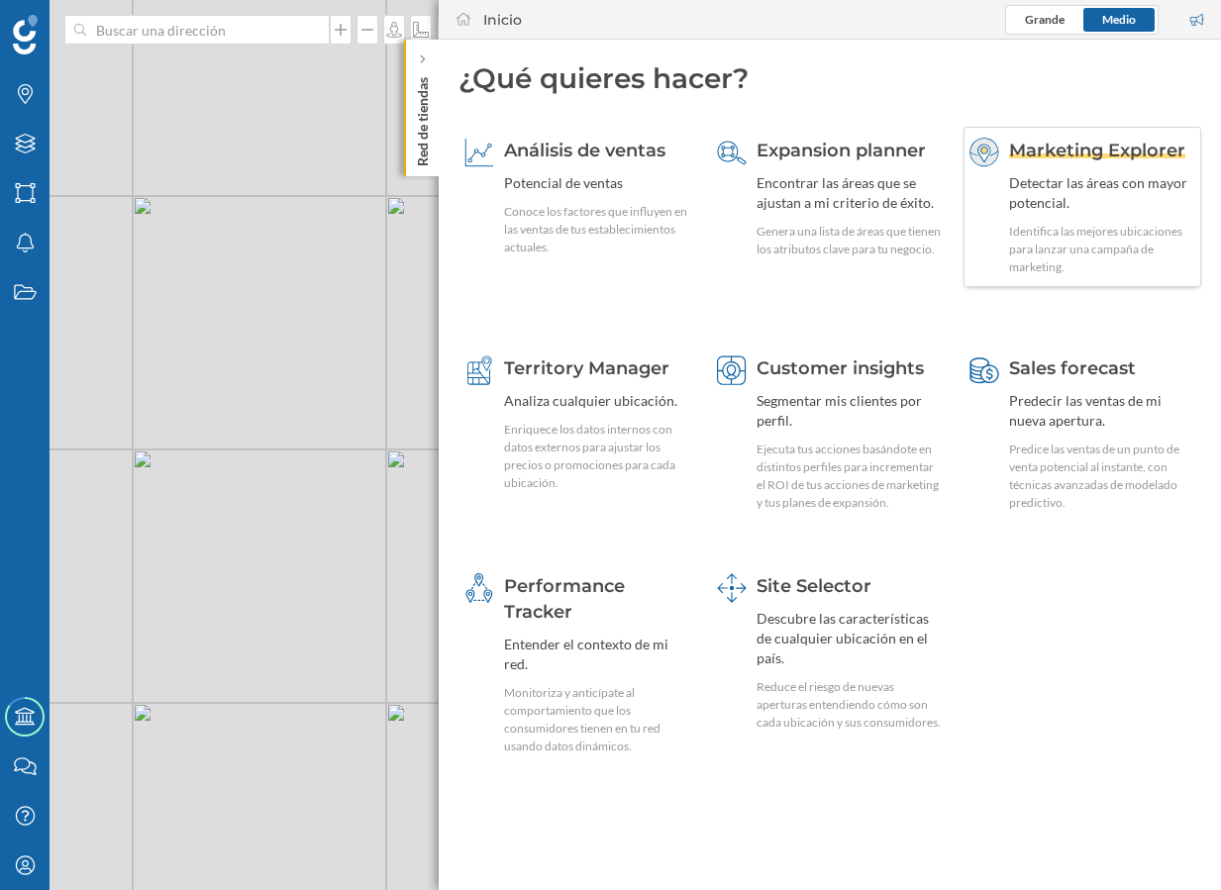
click at [1061, 183] on div "Detectar las áreas con mayor potencial." at bounding box center [1102, 193] width 186 height 40
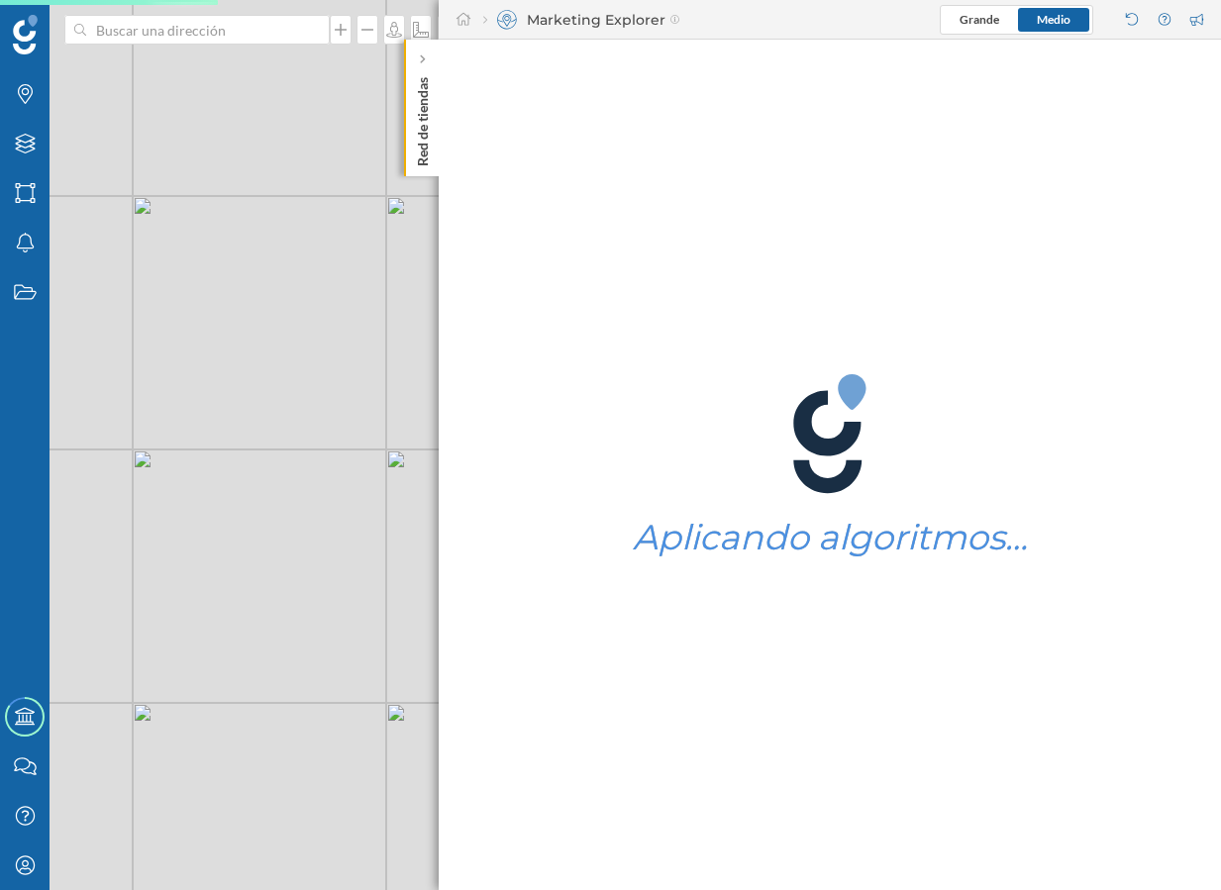
drag, startPoint x: 296, startPoint y: 500, endPoint x: 246, endPoint y: 395, distance: 116.0
click at [249, 398] on div "© Mapbox © OpenStreetMap Improve this map" at bounding box center [610, 445] width 1221 height 890
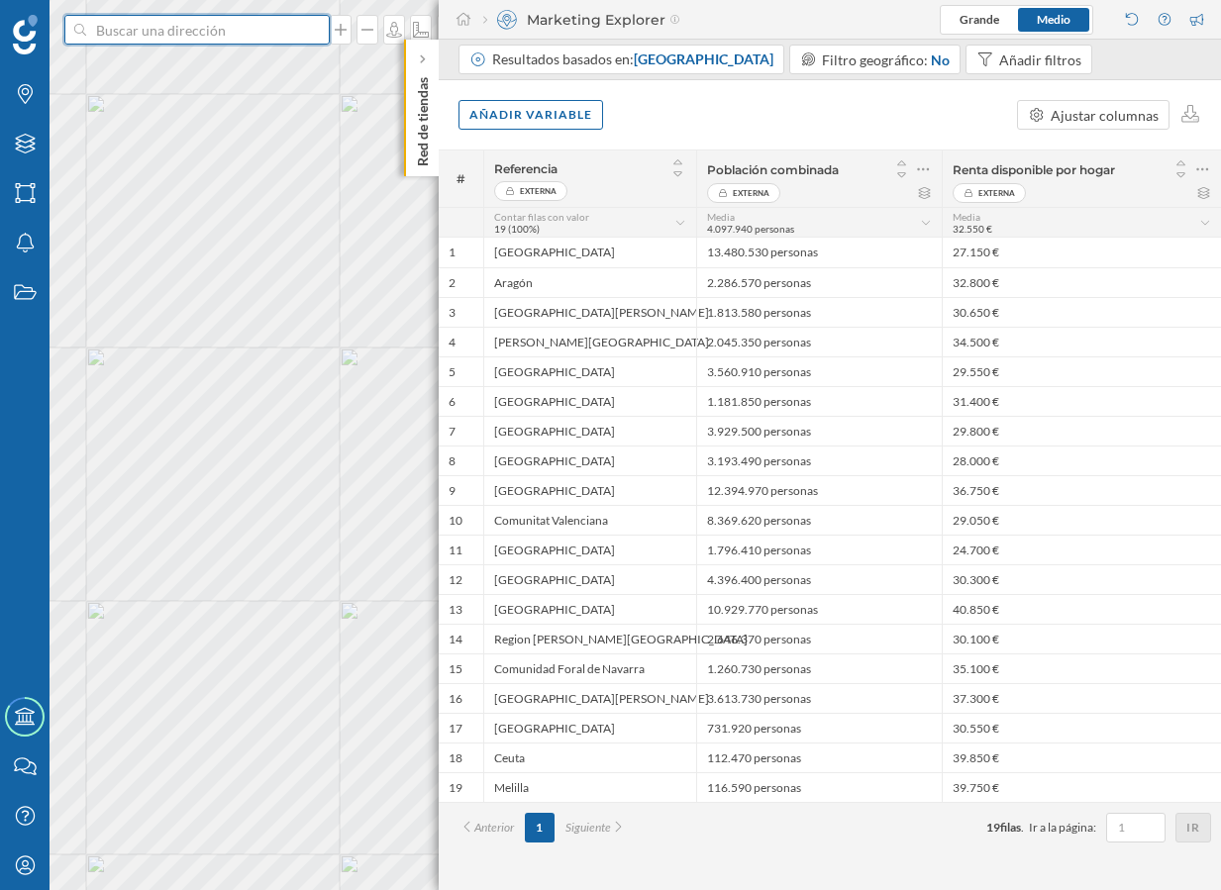
click at [245, 23] on input at bounding box center [197, 30] width 222 height 30
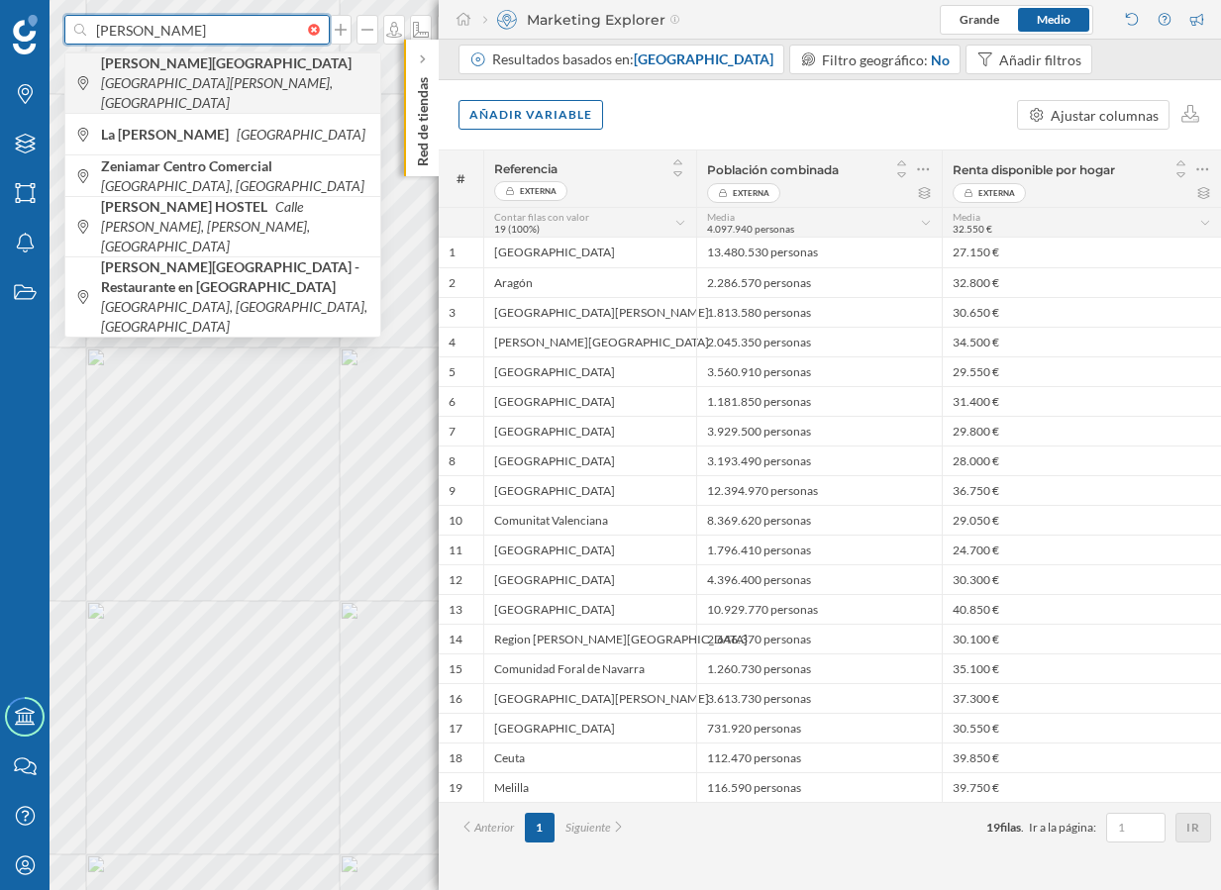
type input "zenia"
click at [261, 74] on icon "Calle Jade, La Zenia, Spain" at bounding box center [217, 92] width 232 height 37
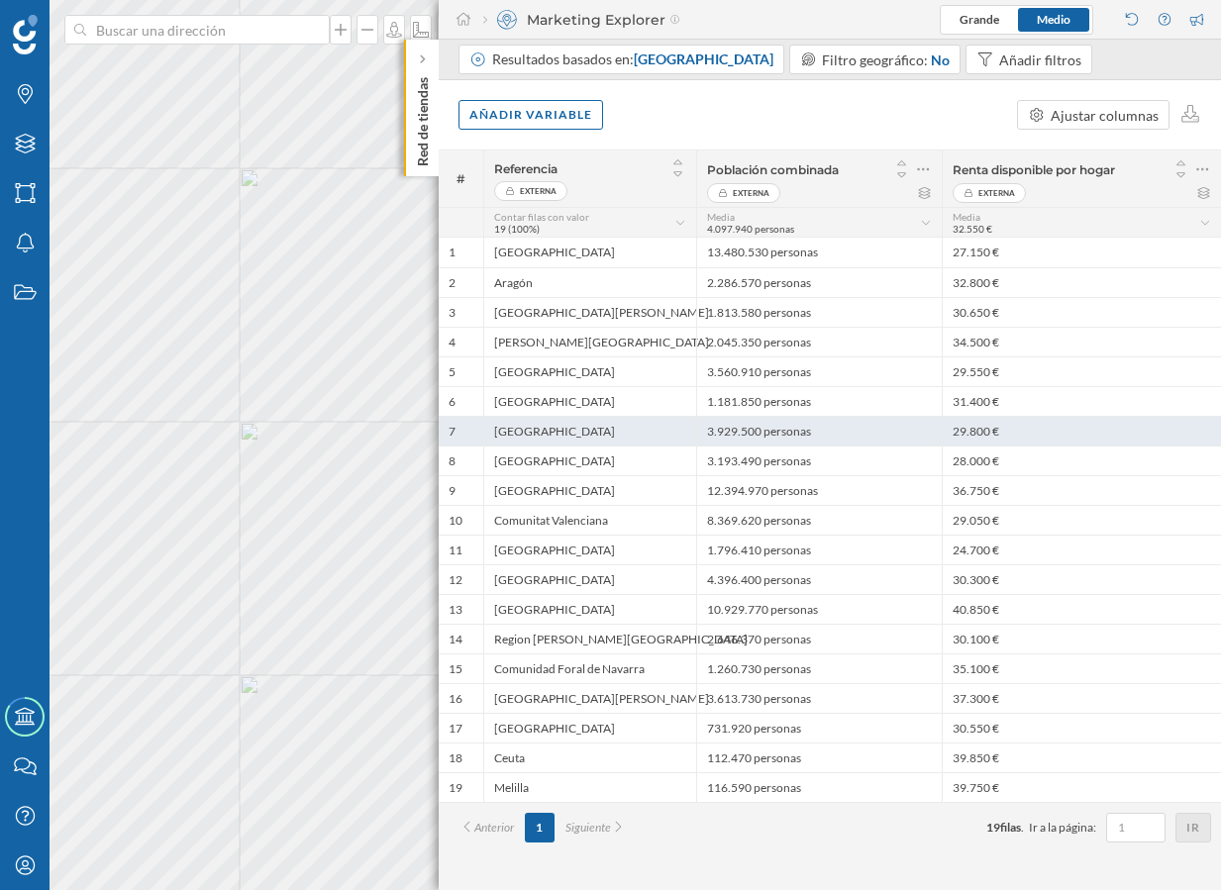
drag, startPoint x: 570, startPoint y: 734, endPoint x: 596, endPoint y: 437, distance: 298.1
click at [570, 733] on div "La Rioja" at bounding box center [589, 728] width 213 height 30
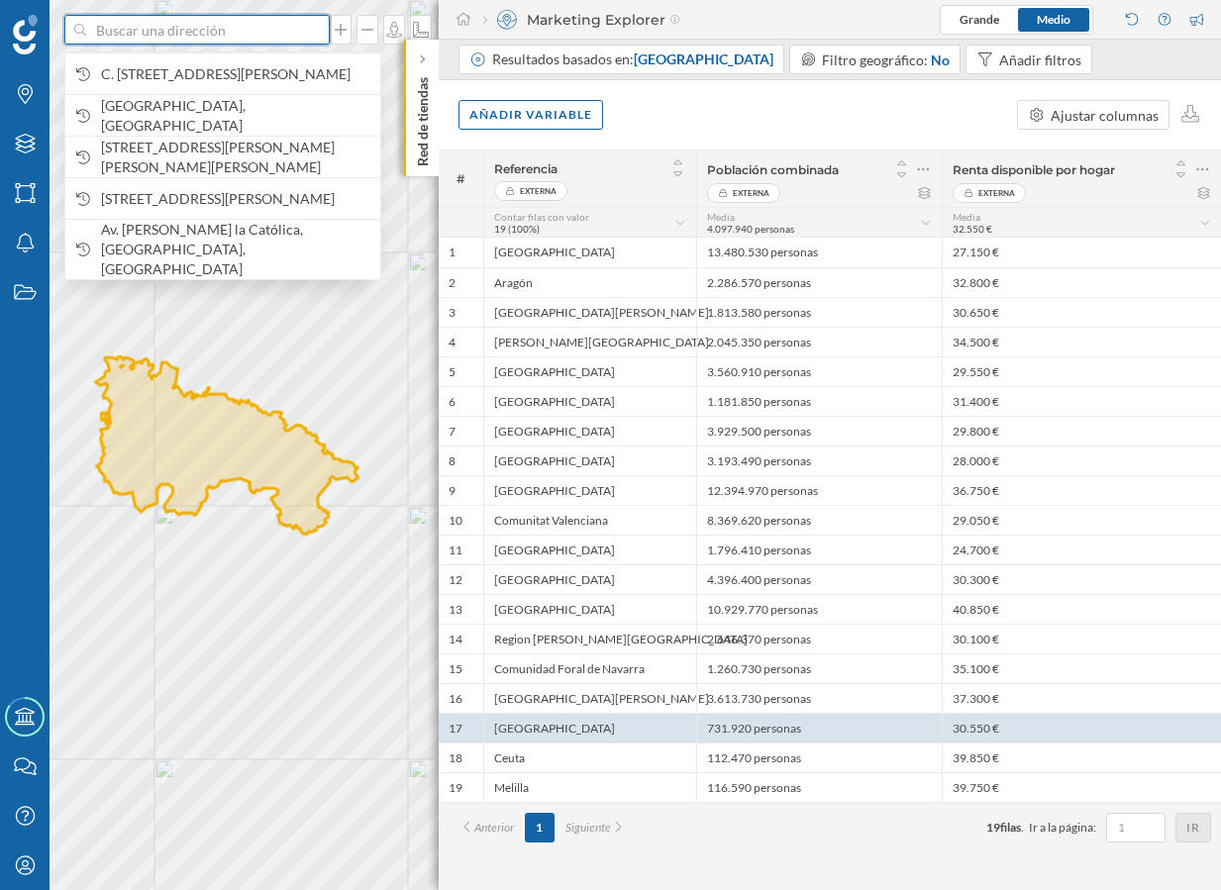
click at [227, 38] on input at bounding box center [197, 30] width 222 height 30
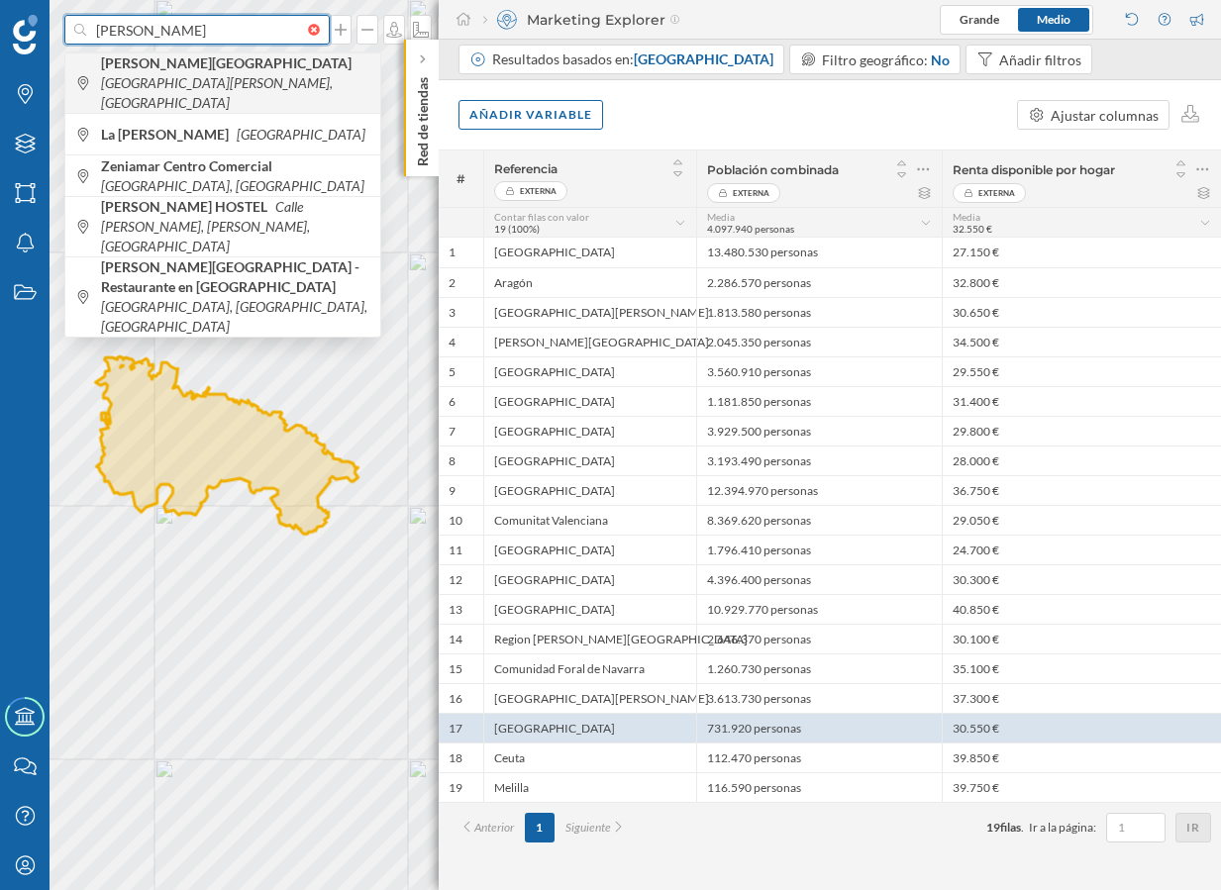
type input "zenia"
click at [228, 74] on icon "Calle Jade, La Zenia, Spain" at bounding box center [217, 92] width 232 height 37
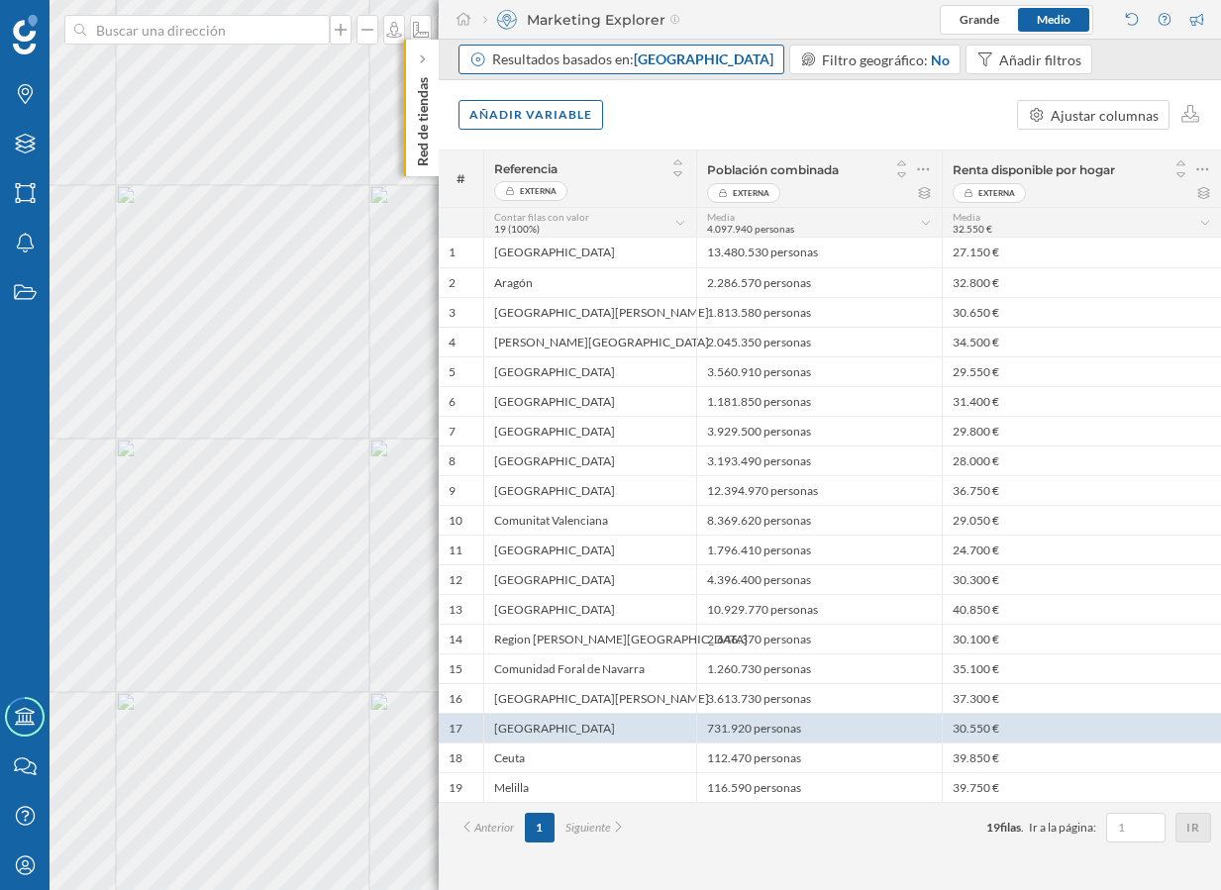
click at [713, 68] on div "Resultados basados en: Comunidad autónoma" at bounding box center [632, 59] width 281 height 20
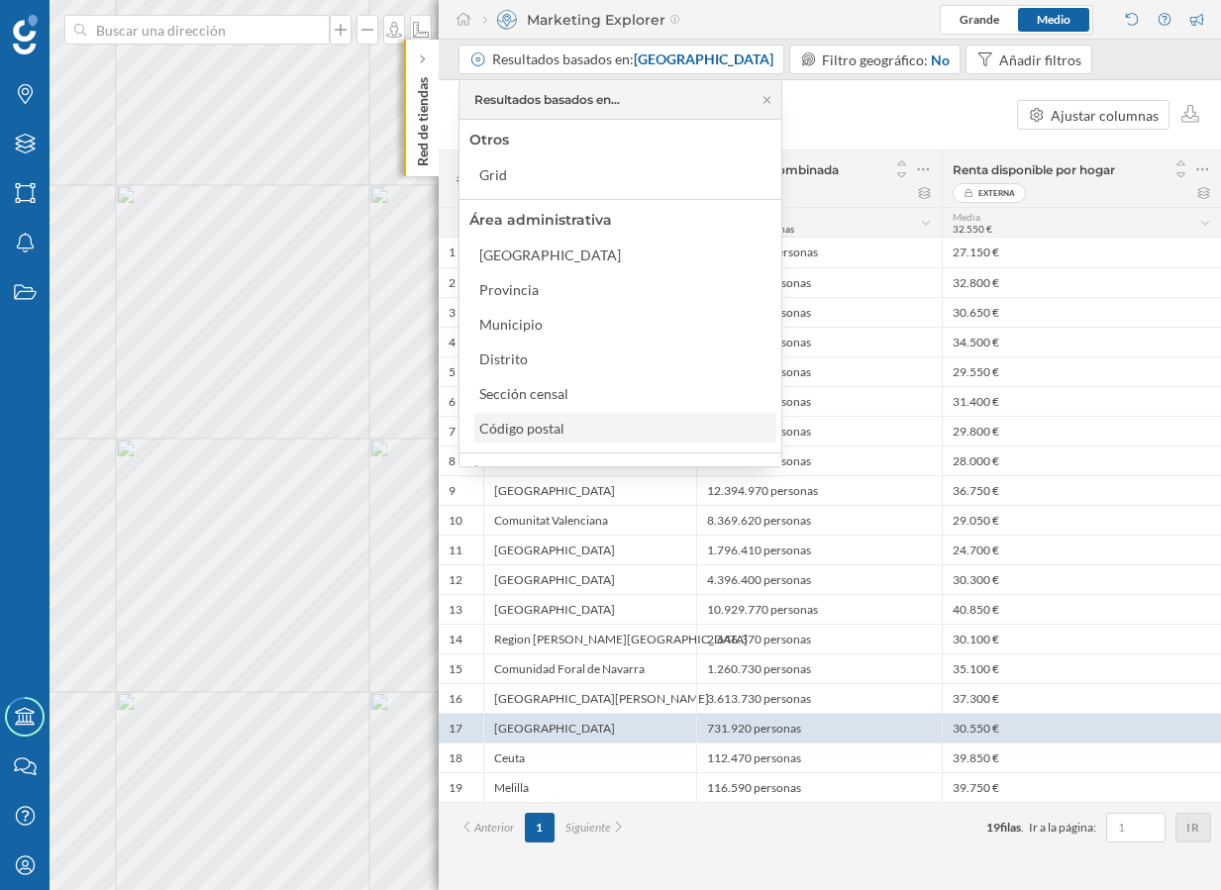
click at [568, 430] on div "Código postal" at bounding box center [526, 428] width 95 height 21
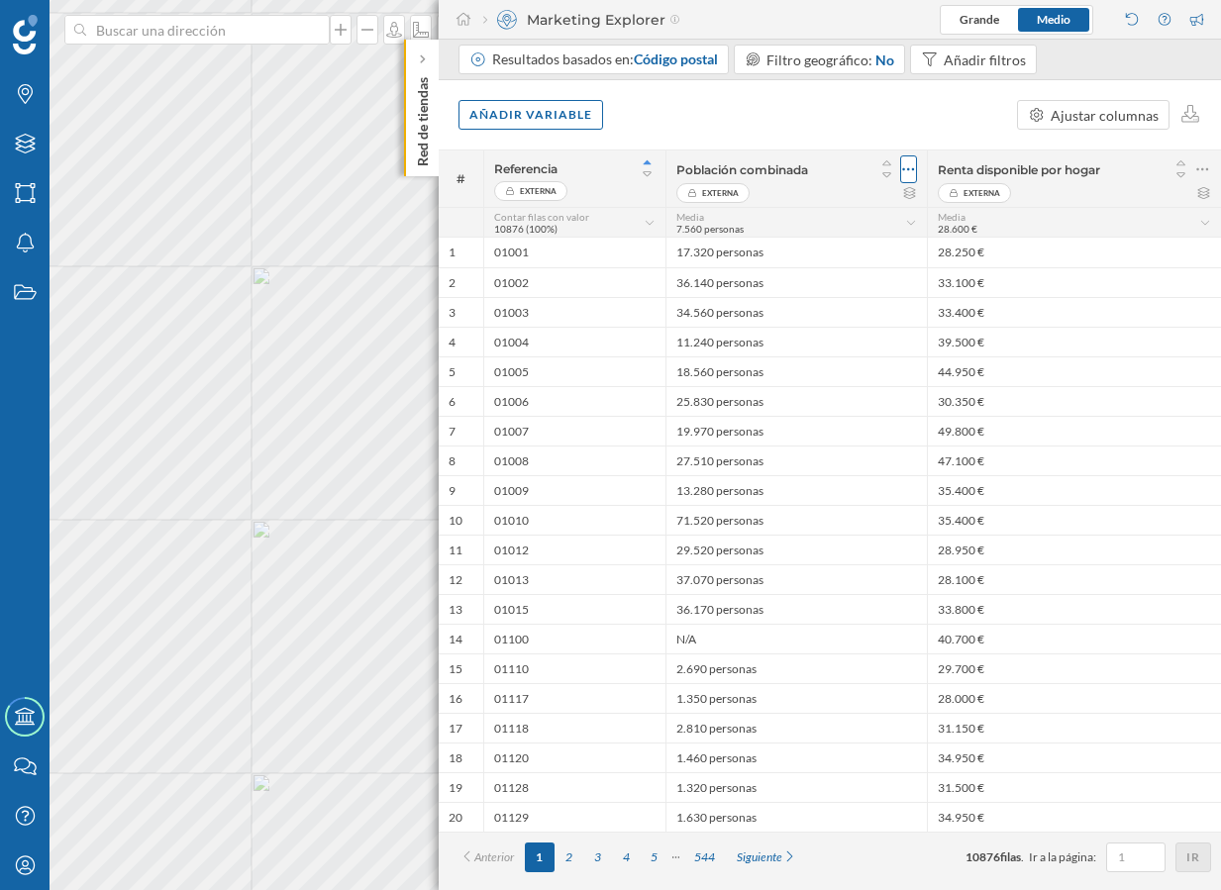
click at [911, 170] on icon at bounding box center [908, 169] width 13 height 20
click at [845, 232] on div "Muestra esta capa en el mapa Borrar columna" at bounding box center [800, 228] width 233 height 81
click at [840, 242] on div "Borrar columna" at bounding box center [814, 249] width 182 height 21
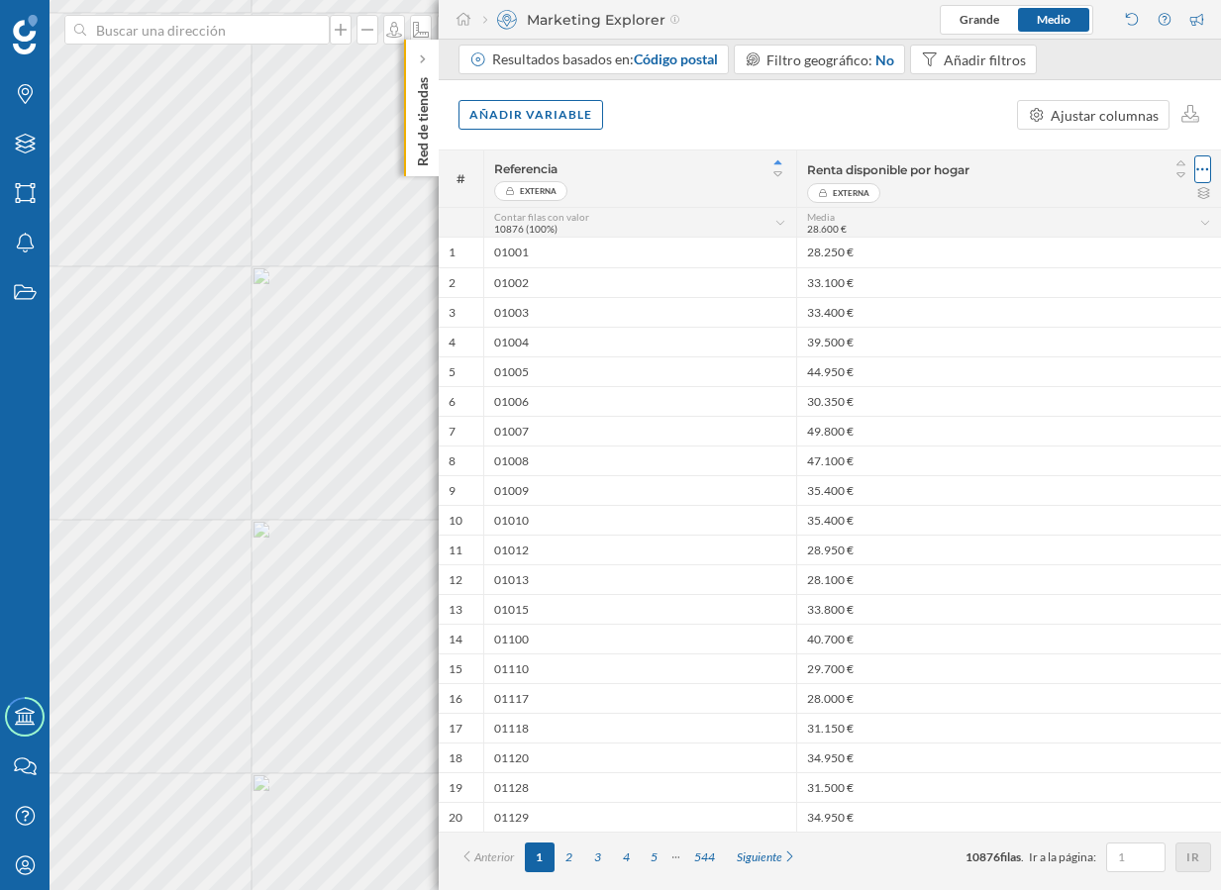
click at [1201, 173] on icon at bounding box center [1202, 169] width 13 height 20
click at [1079, 256] on div "Borrar columna" at bounding box center [1108, 249] width 182 height 21
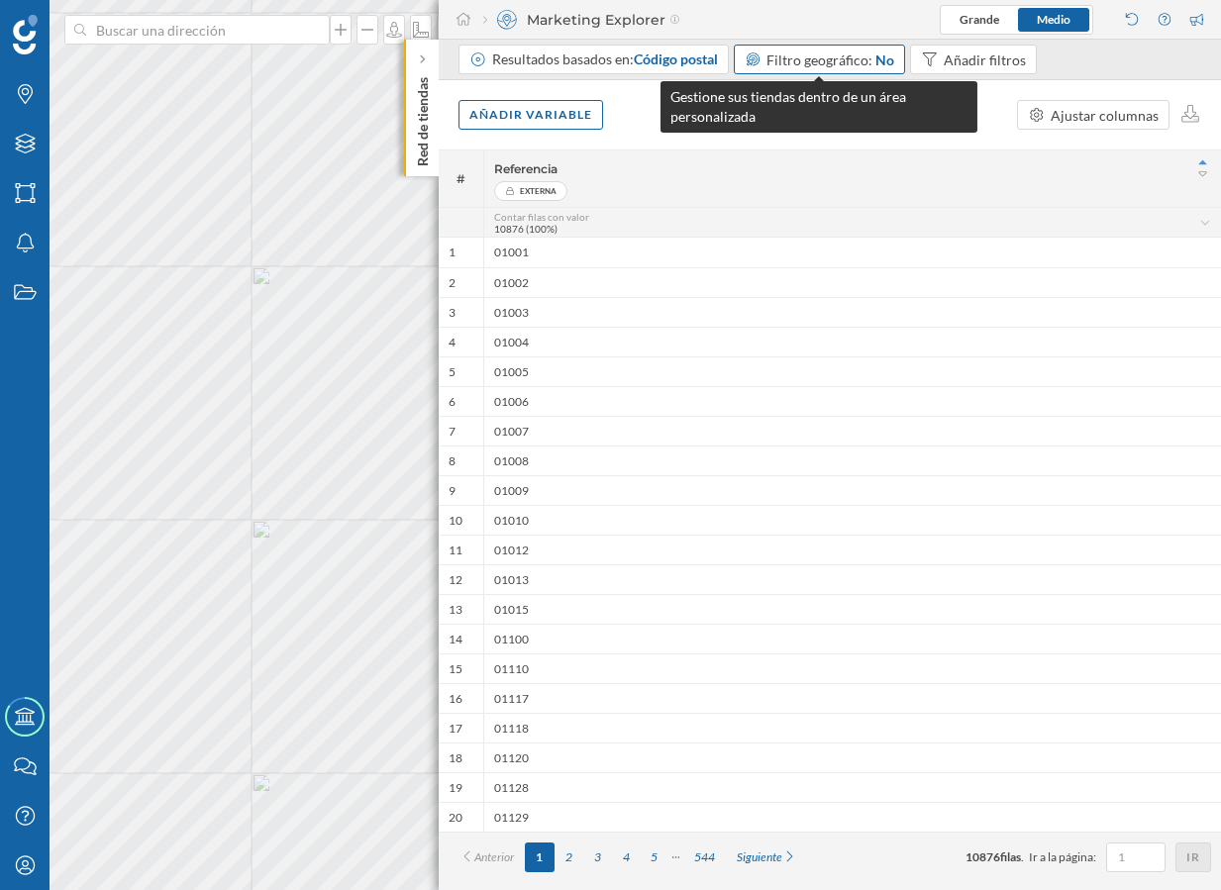
click at [854, 67] on div "Filtro geográfico: No" at bounding box center [830, 59] width 128 height 21
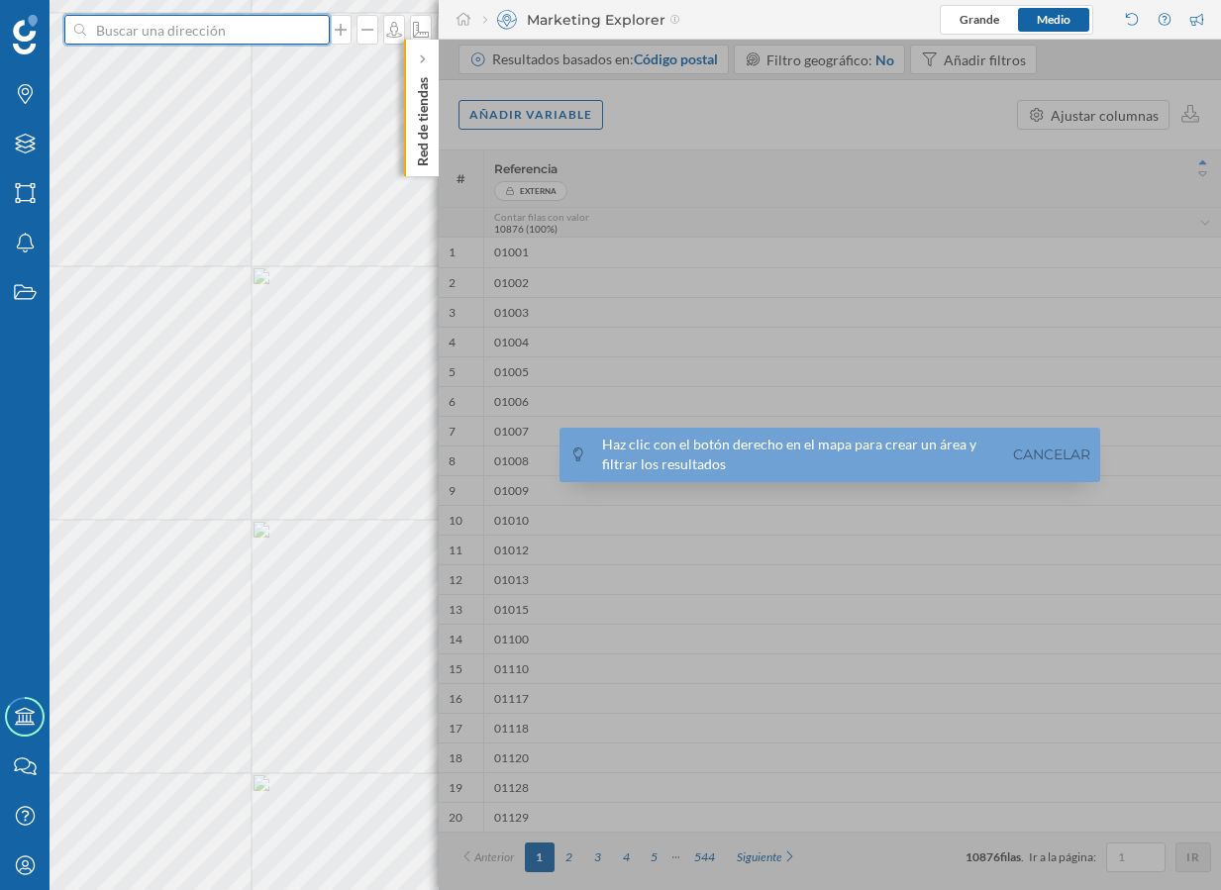
click at [252, 27] on input at bounding box center [197, 30] width 222 height 30
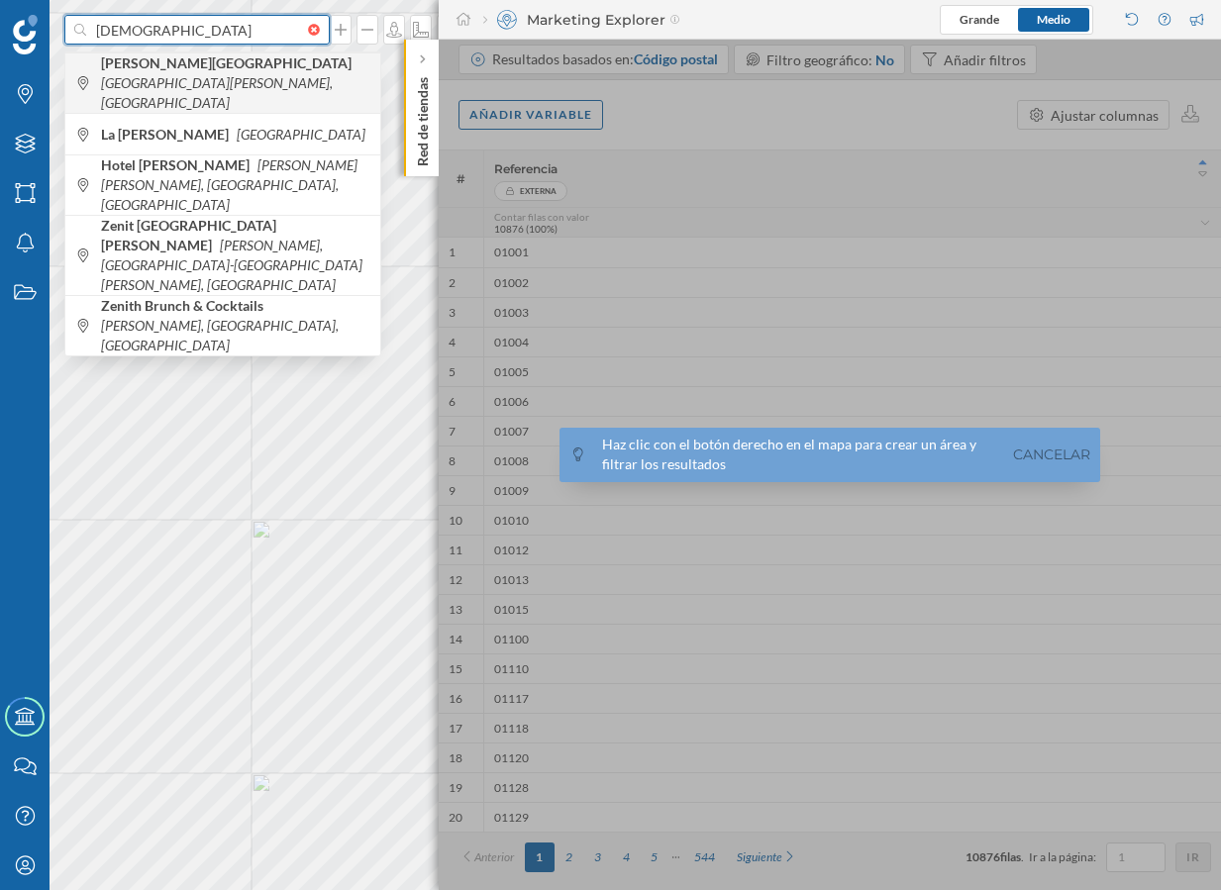
type input "zeni"
click at [223, 79] on icon "Calle Jade, La Zenia, Spain" at bounding box center [217, 92] width 232 height 37
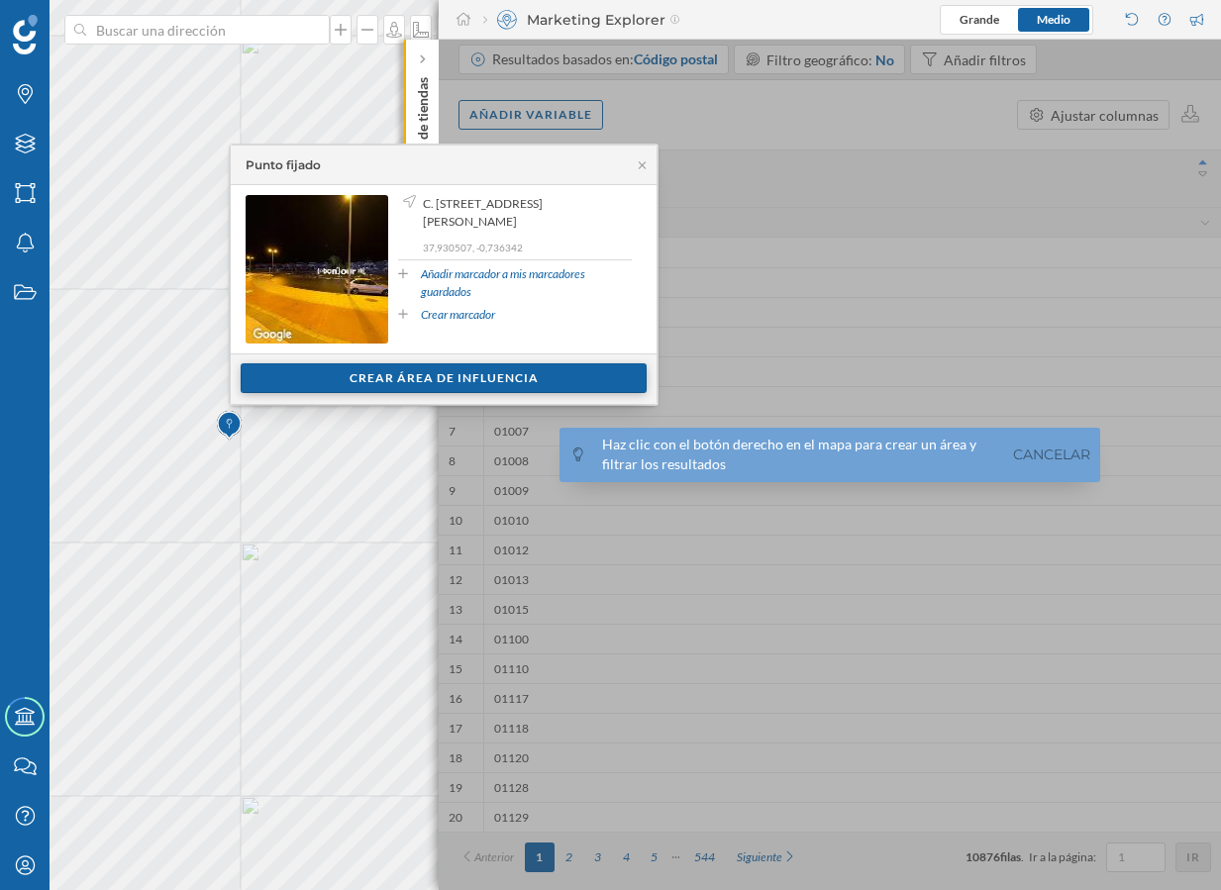
click at [359, 370] on div "Crear área de influencia" at bounding box center [444, 378] width 406 height 30
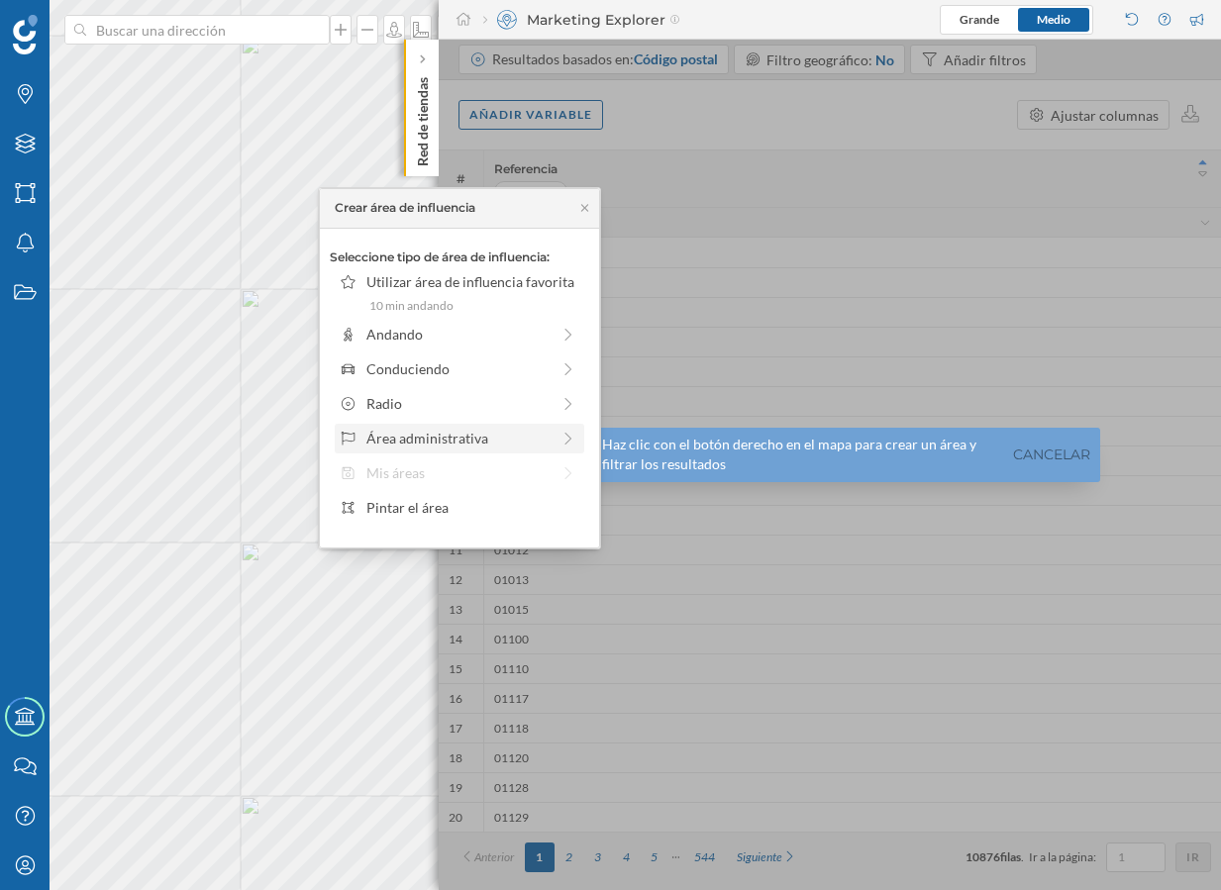
click at [402, 432] on div "Área administrativa" at bounding box center [457, 438] width 183 height 21
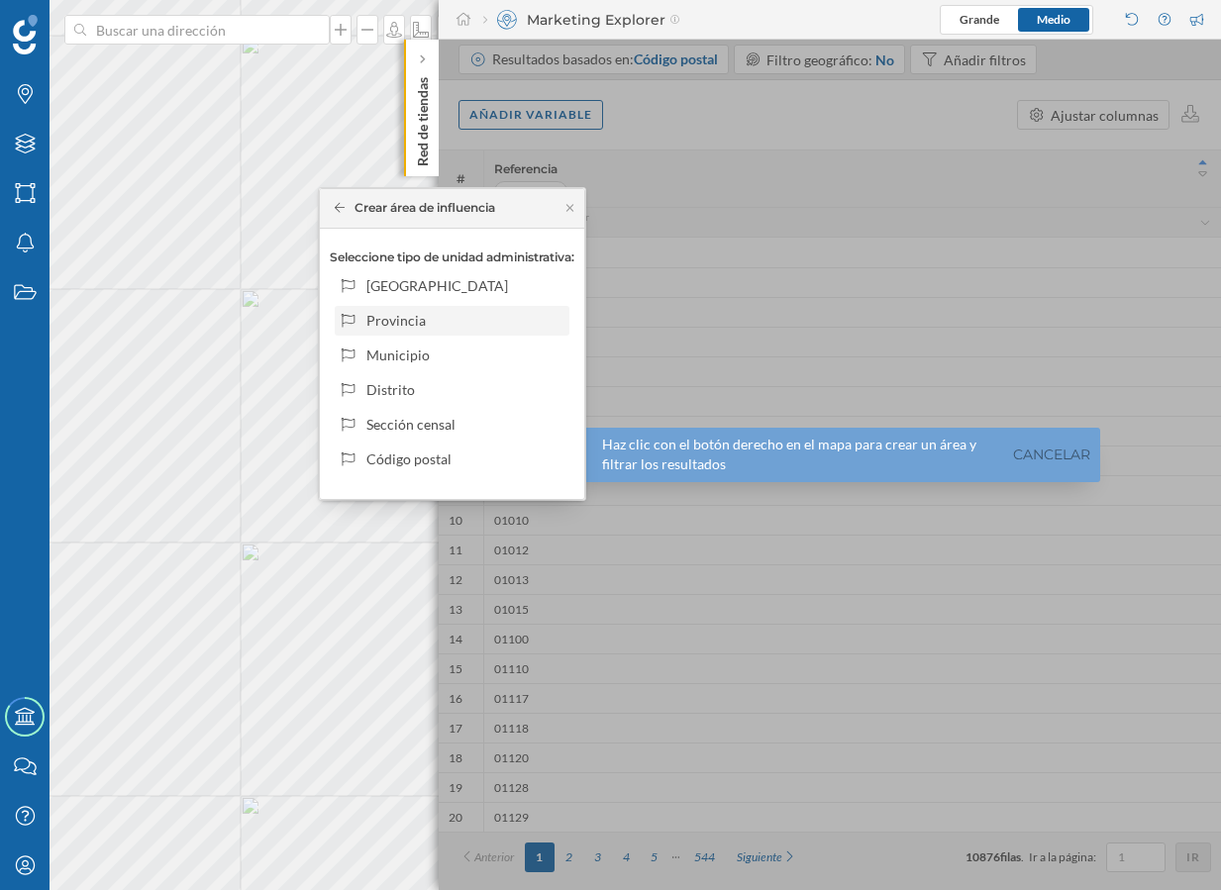
click at [431, 334] on div "Provincia" at bounding box center [452, 321] width 235 height 30
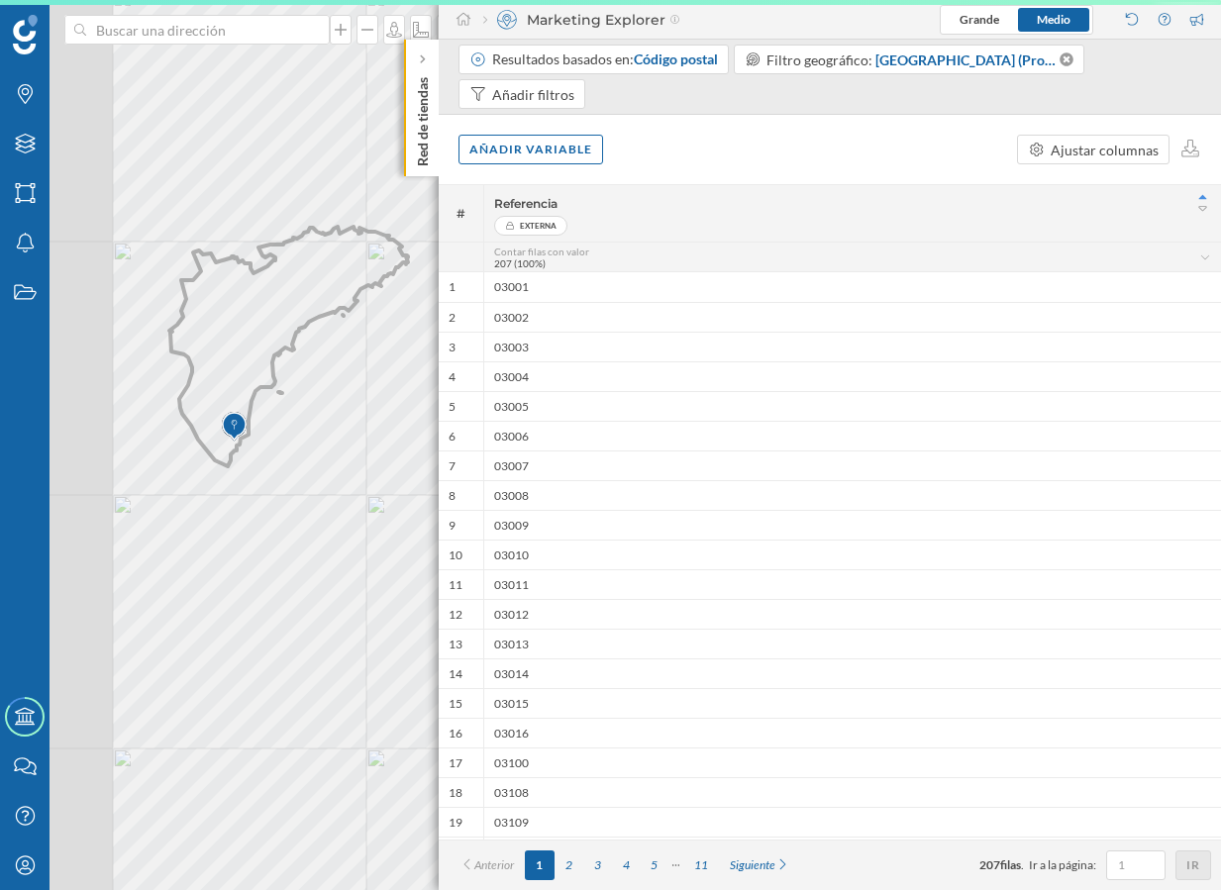
drag, startPoint x: 123, startPoint y: 308, endPoint x: 260, endPoint y: 309, distance: 137.6
click at [260, 309] on icon at bounding box center [288, 347] width 239 height 240
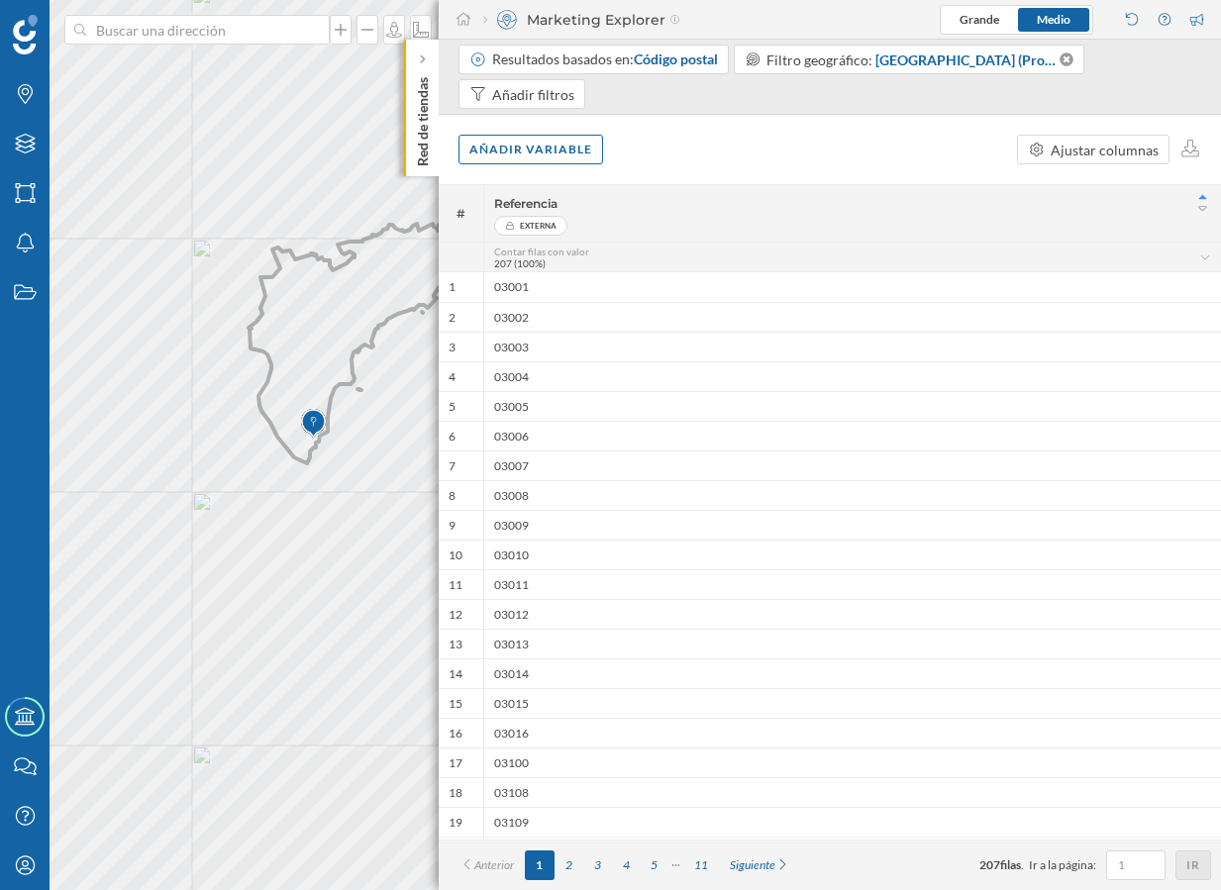
drag, startPoint x: 261, startPoint y: 318, endPoint x: 281, endPoint y: 282, distance: 40.8
click at [282, 277] on icon at bounding box center [367, 344] width 239 height 240
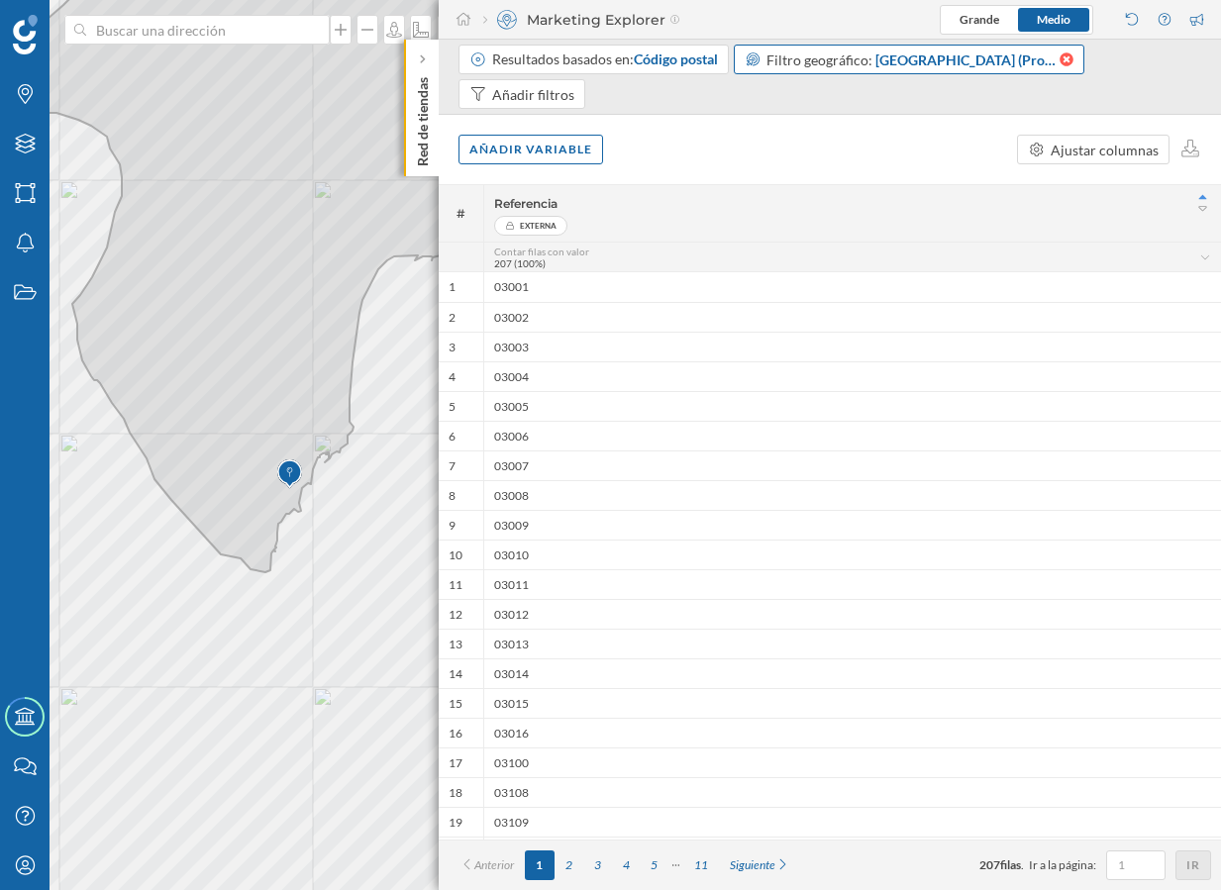
click at [1056, 60] on icon at bounding box center [1064, 59] width 17 height 14
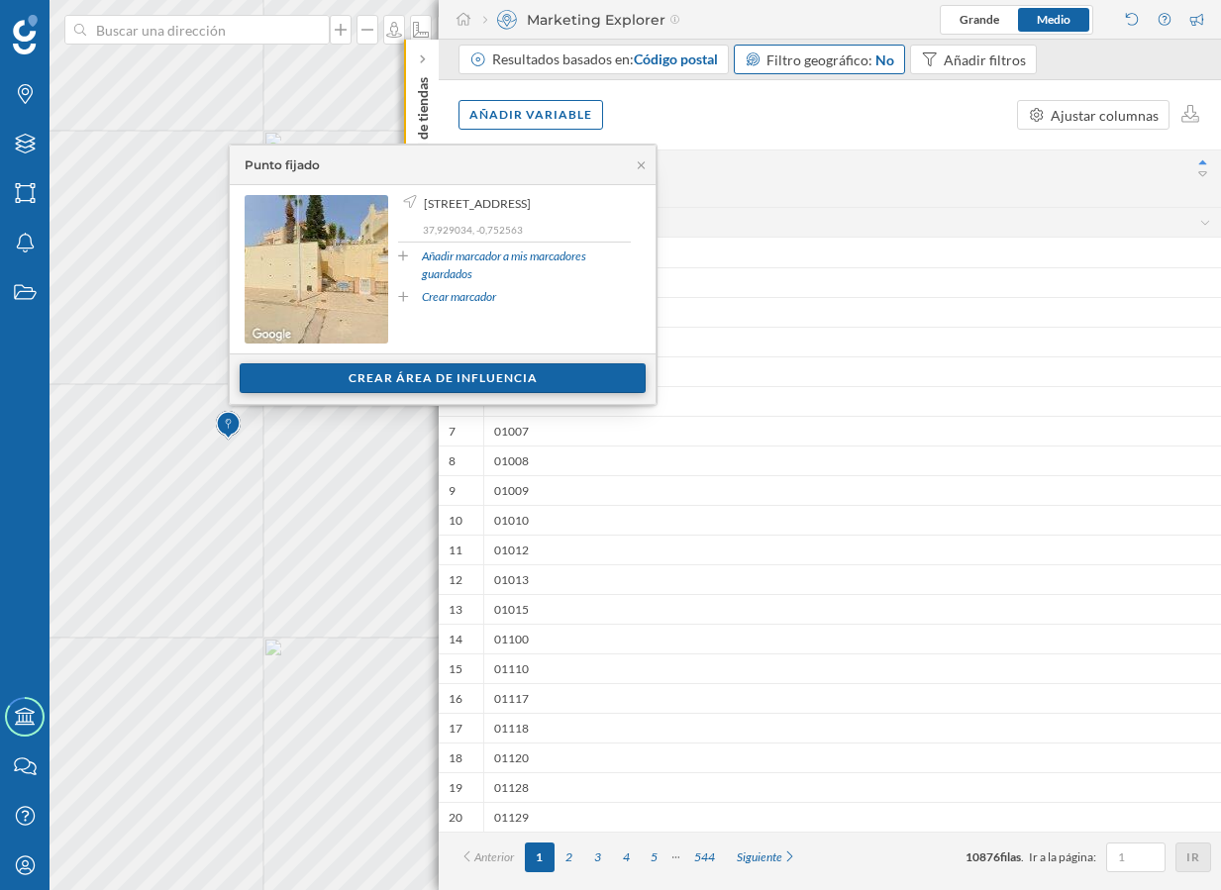
click at [357, 374] on div "Crear área de influencia" at bounding box center [443, 378] width 406 height 30
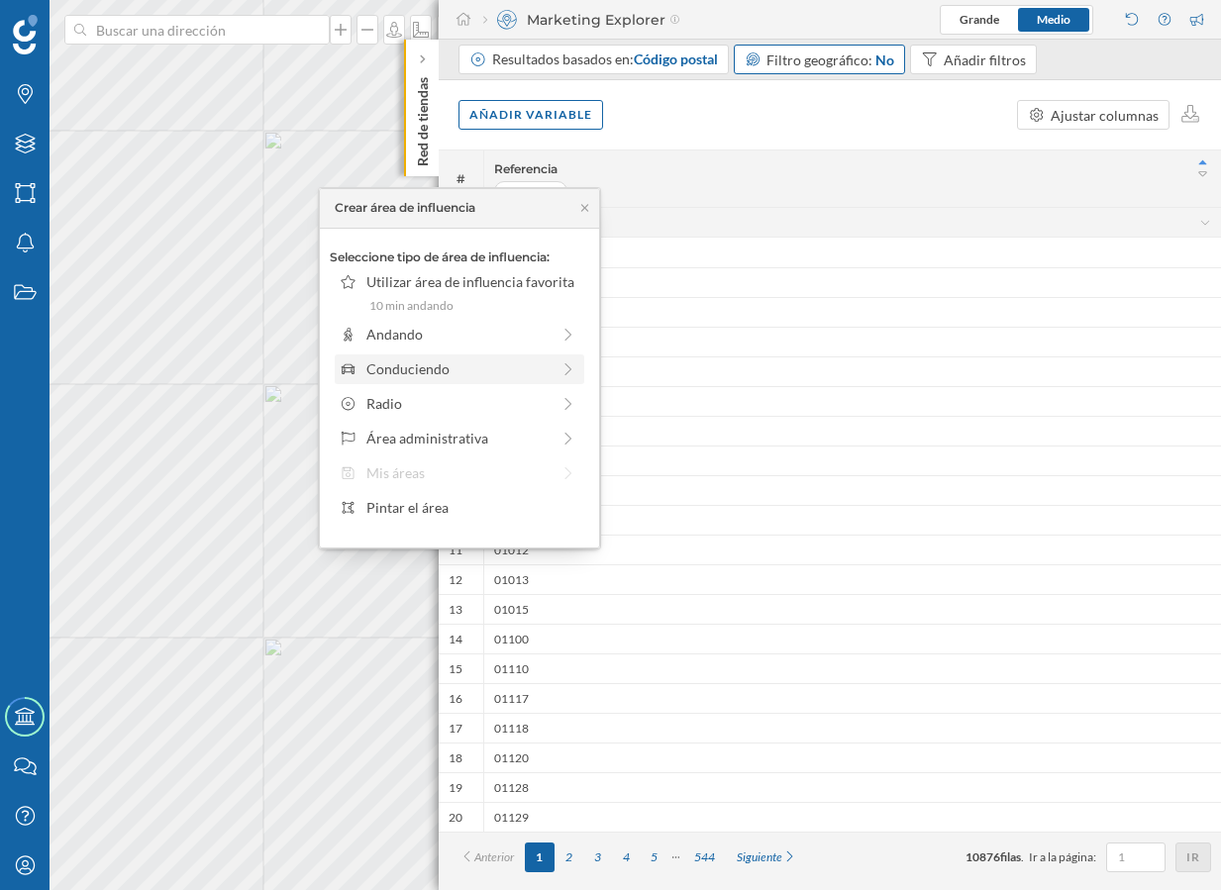
click at [440, 359] on div "Conduciendo" at bounding box center [457, 368] width 183 height 21
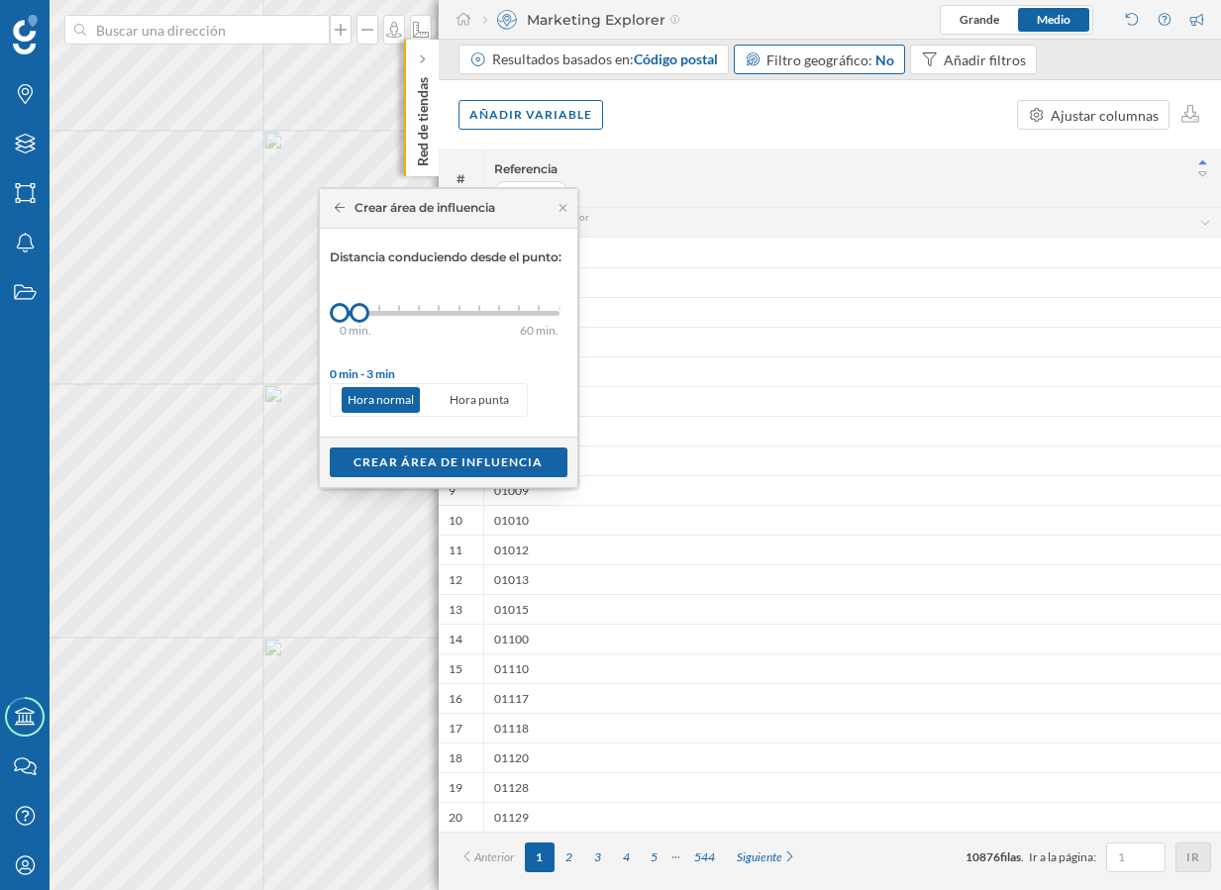
click at [429, 317] on div "0 min. 3 min. 5 min. 7 min. 10 min. 12 min. 15 min. 20 min. 30 min. 45 min. 50 …" at bounding box center [450, 313] width 220 height 25
click at [461, 313] on div "0 min. 3 min. 5 min. 7 min. 10 min. 12 min. 15 min. 20 min. 30 min. 45 min. 50 …" at bounding box center [450, 313] width 220 height 5
click at [488, 313] on div "0 min. 3 min. 5 min. 7 min. 10 min. 12 min. 15 min. 20 min. 30 min. 45 min. 50 …" at bounding box center [450, 313] width 220 height 5
click at [505, 314] on div "0 min. 3 min. 5 min. 7 min. 10 min. 12 min. 15 min. 20 min. 30 min. 45 min. 50 …" at bounding box center [450, 313] width 220 height 5
click at [510, 457] on div "Crear área de influencia" at bounding box center [449, 461] width 238 height 30
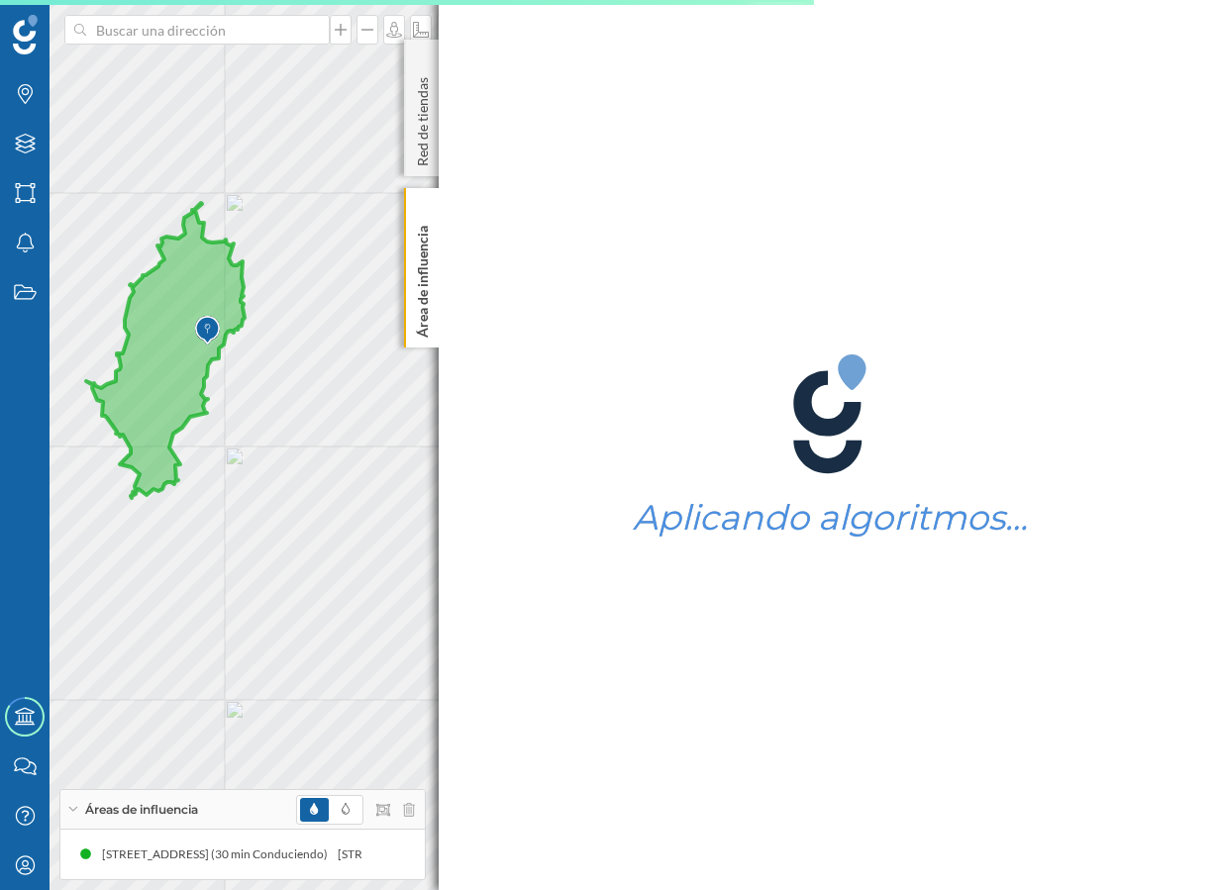
drag, startPoint x: 167, startPoint y: 301, endPoint x: 180, endPoint y: 306, distance: 13.8
click at [180, 306] on icon at bounding box center [165, 350] width 158 height 295
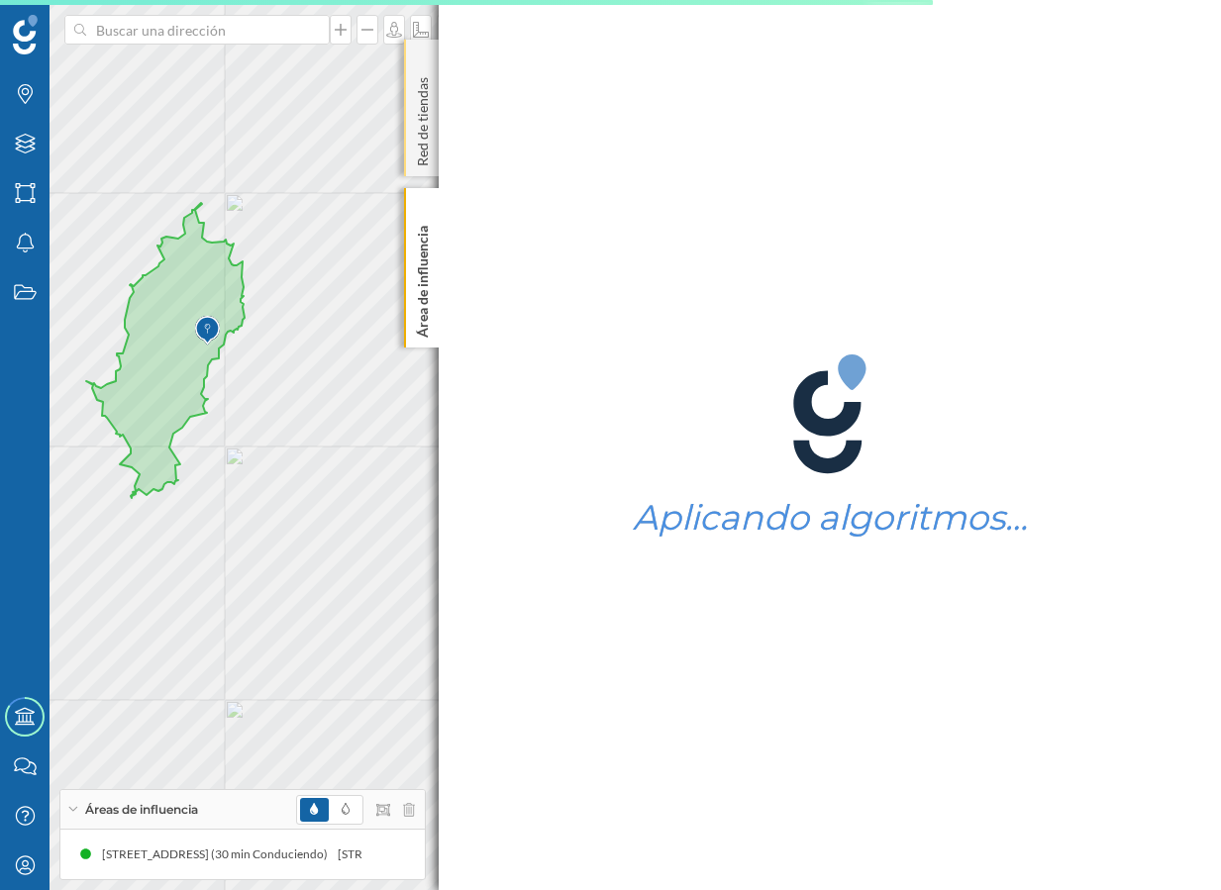
click at [411, 142] on div "Red de tiendas" at bounding box center [421, 108] width 35 height 137
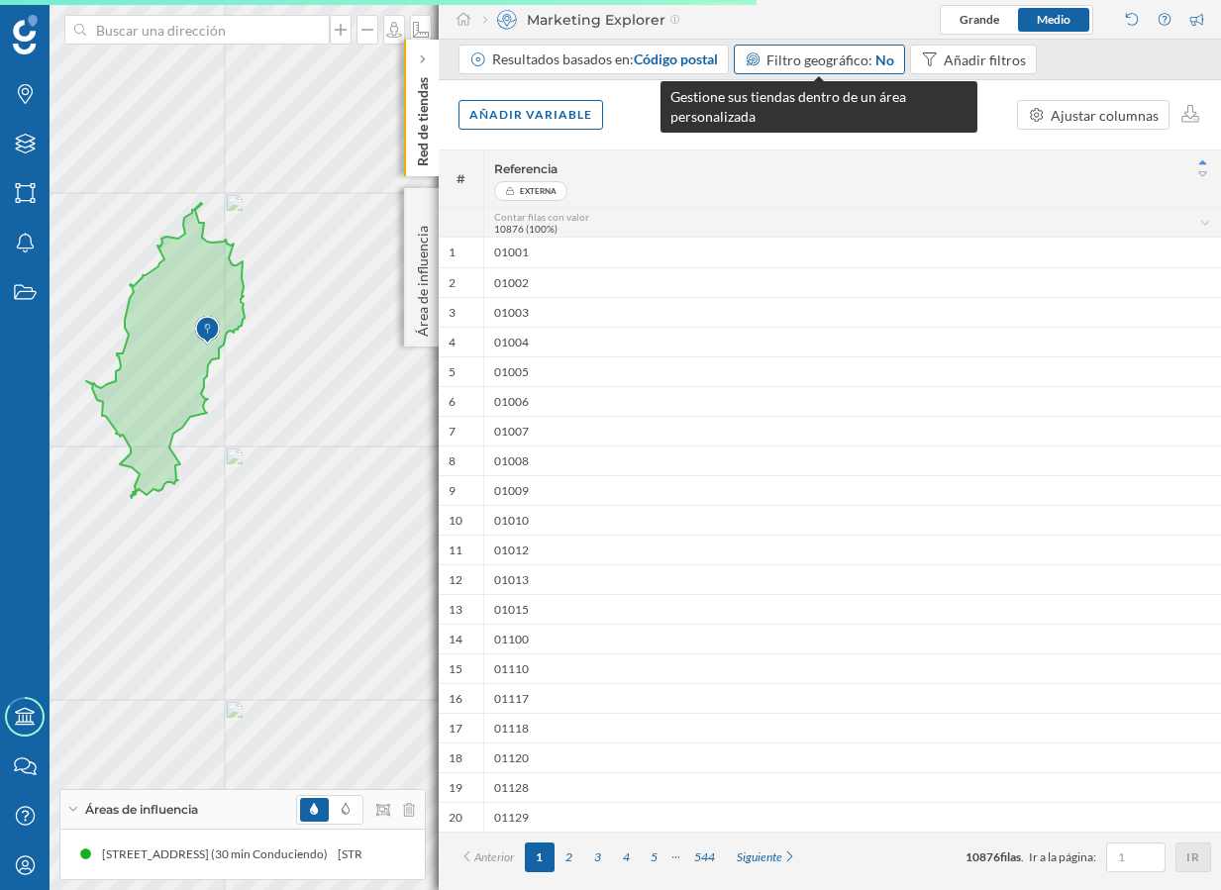
click at [789, 60] on span "Filtro geográfico:" at bounding box center [819, 59] width 106 height 17
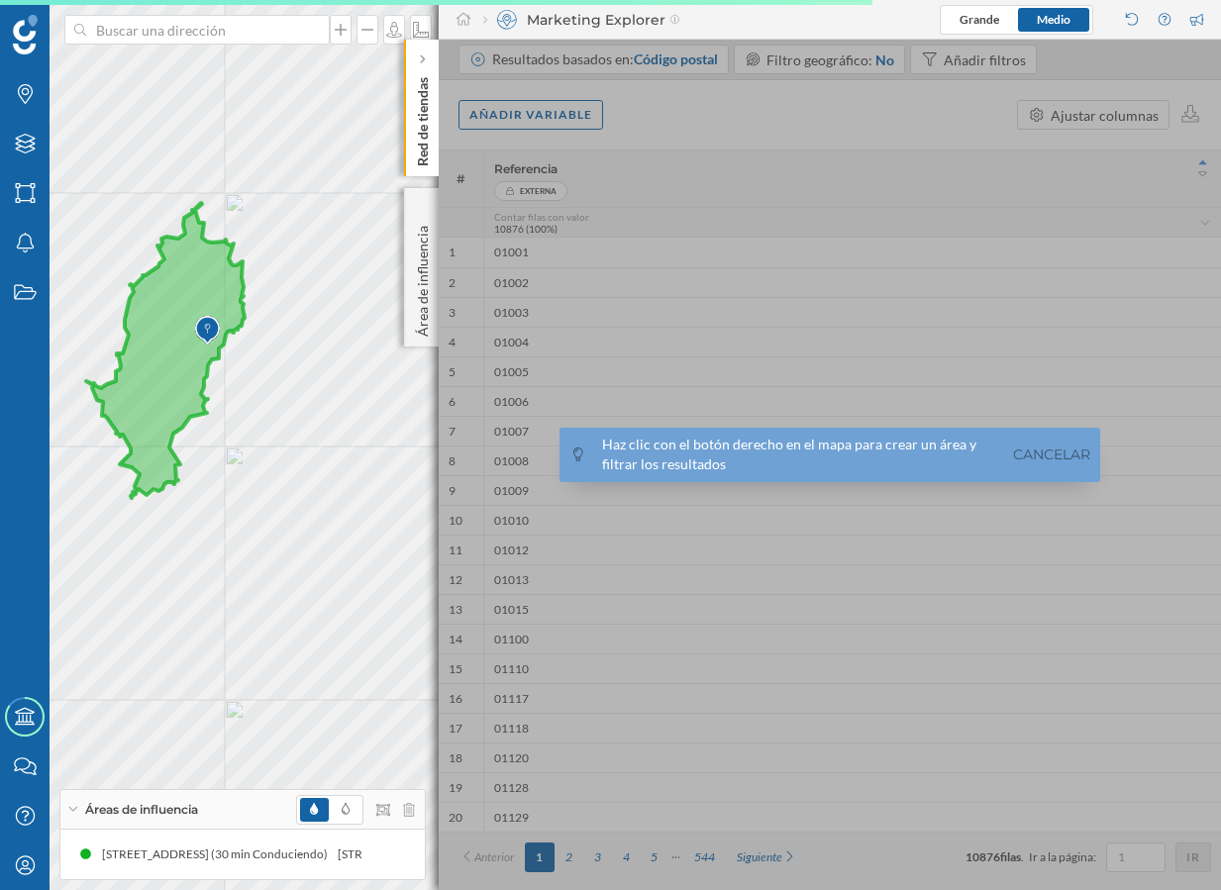
click at [172, 377] on icon at bounding box center [165, 350] width 158 height 295
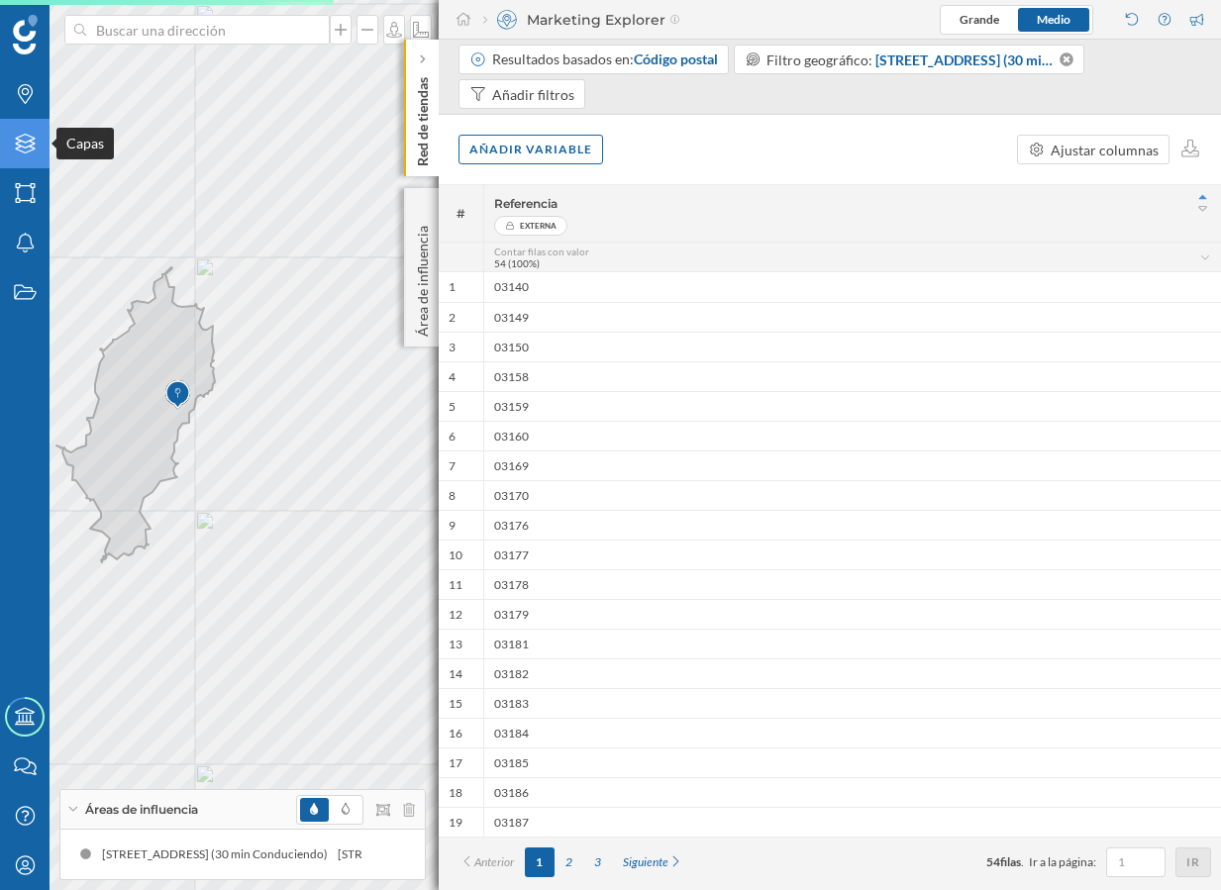
click at [28, 154] on div "Capas" at bounding box center [24, 143] width 49 height 49
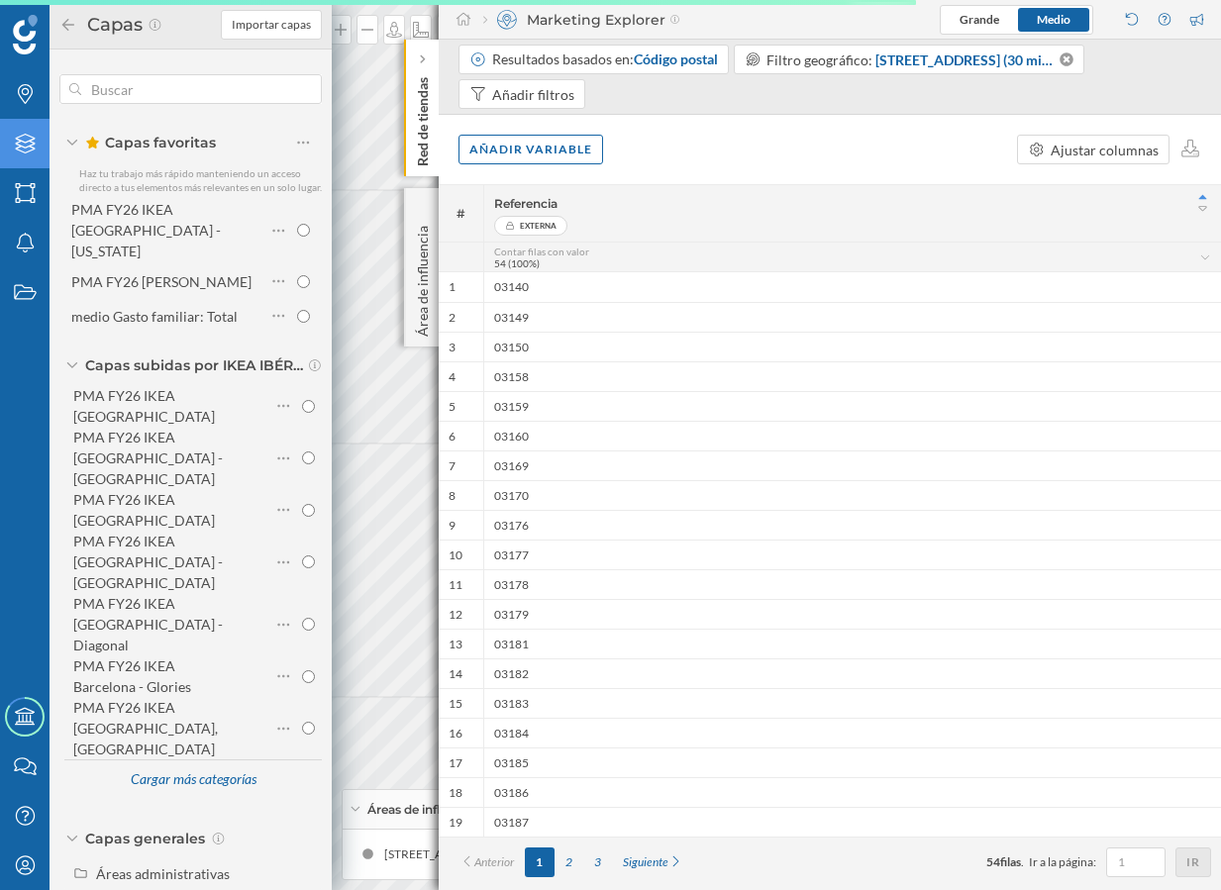
click at [459, 271] on div "Marcas Capas Áreas Notificaciones Estados Academy Contacta con nosotros Centro …" at bounding box center [610, 445] width 1221 height 890
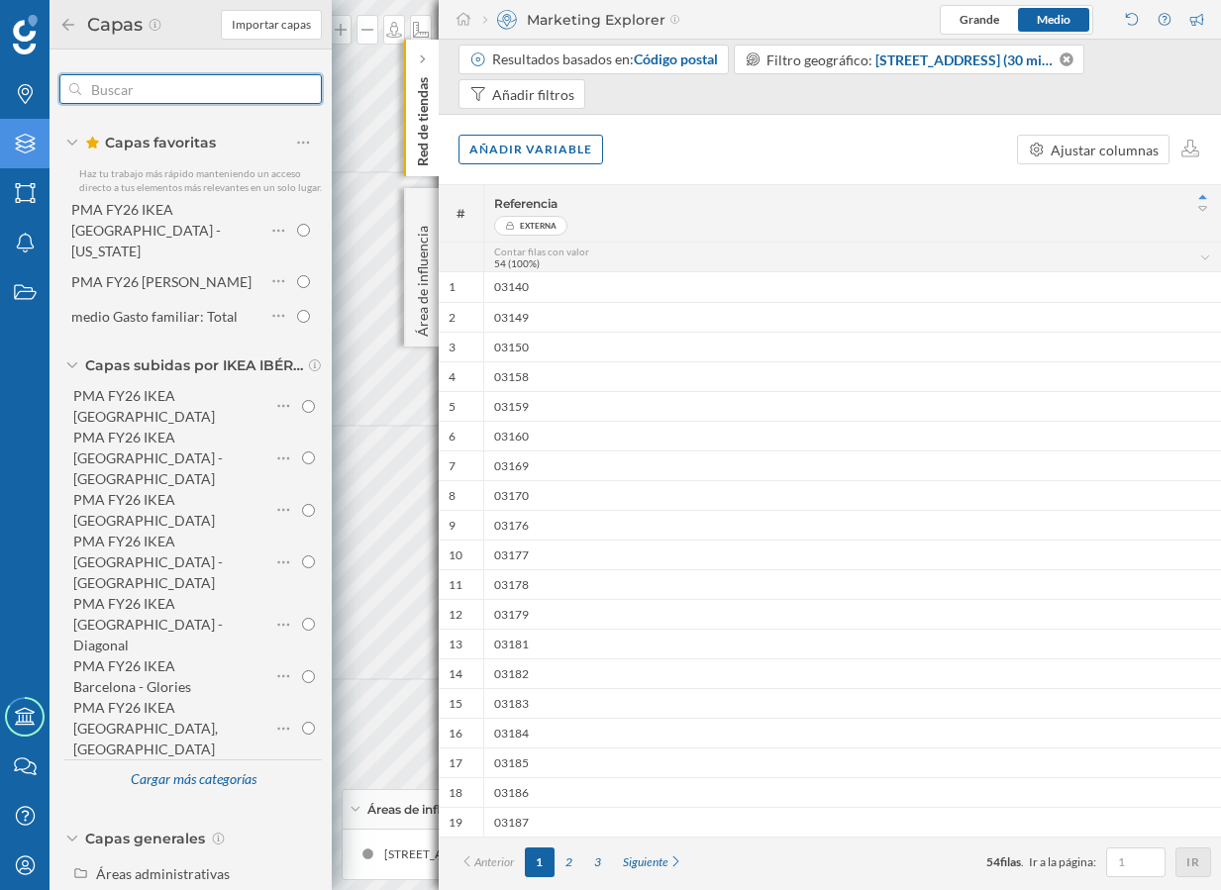
click at [202, 80] on input "text" at bounding box center [190, 89] width 219 height 40
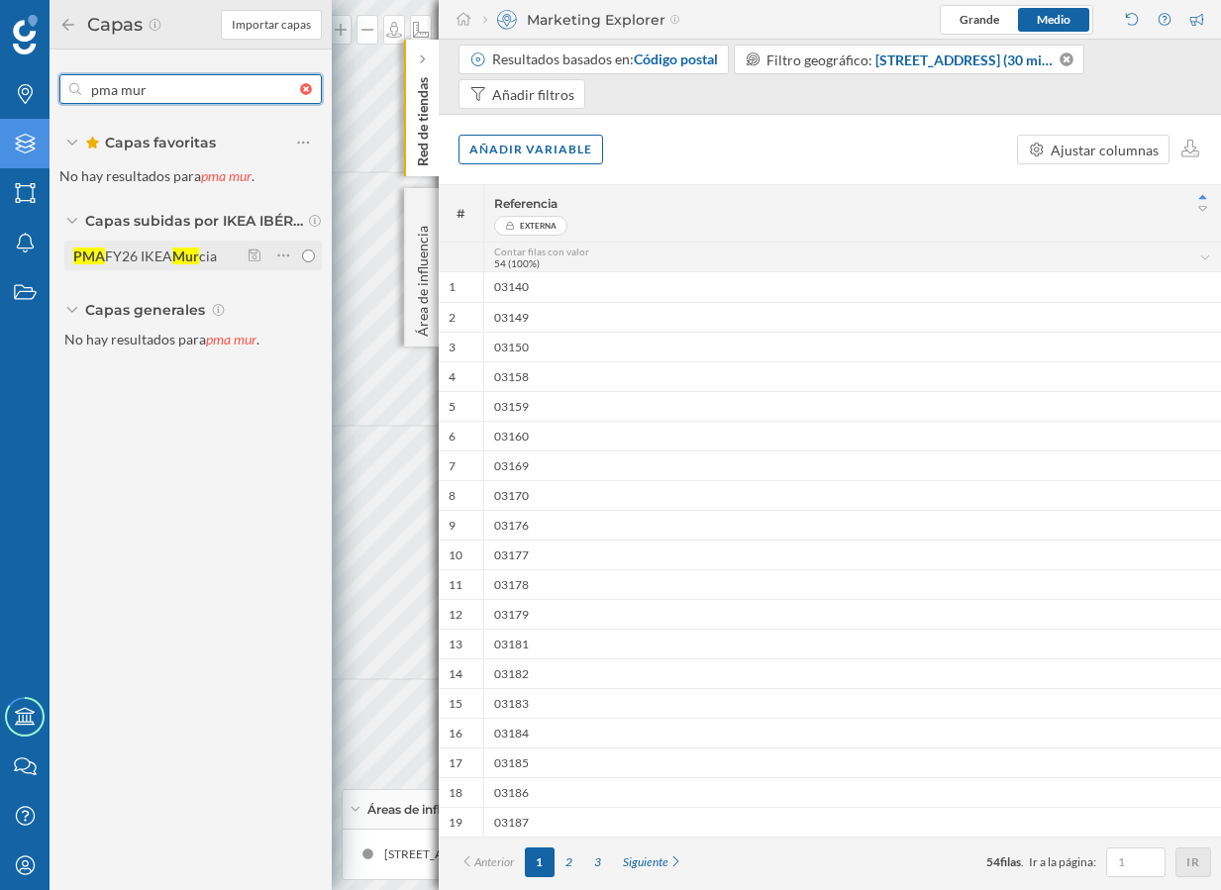
type input "pma mur"
click at [192, 253] on div "Mur" at bounding box center [185, 255] width 27 height 17
click at [302, 253] on input "PMA FY26 IKEA Mur cia" at bounding box center [308, 255] width 13 height 13
radio input "true"
click at [65, 21] on icon at bounding box center [68, 24] width 12 height 12
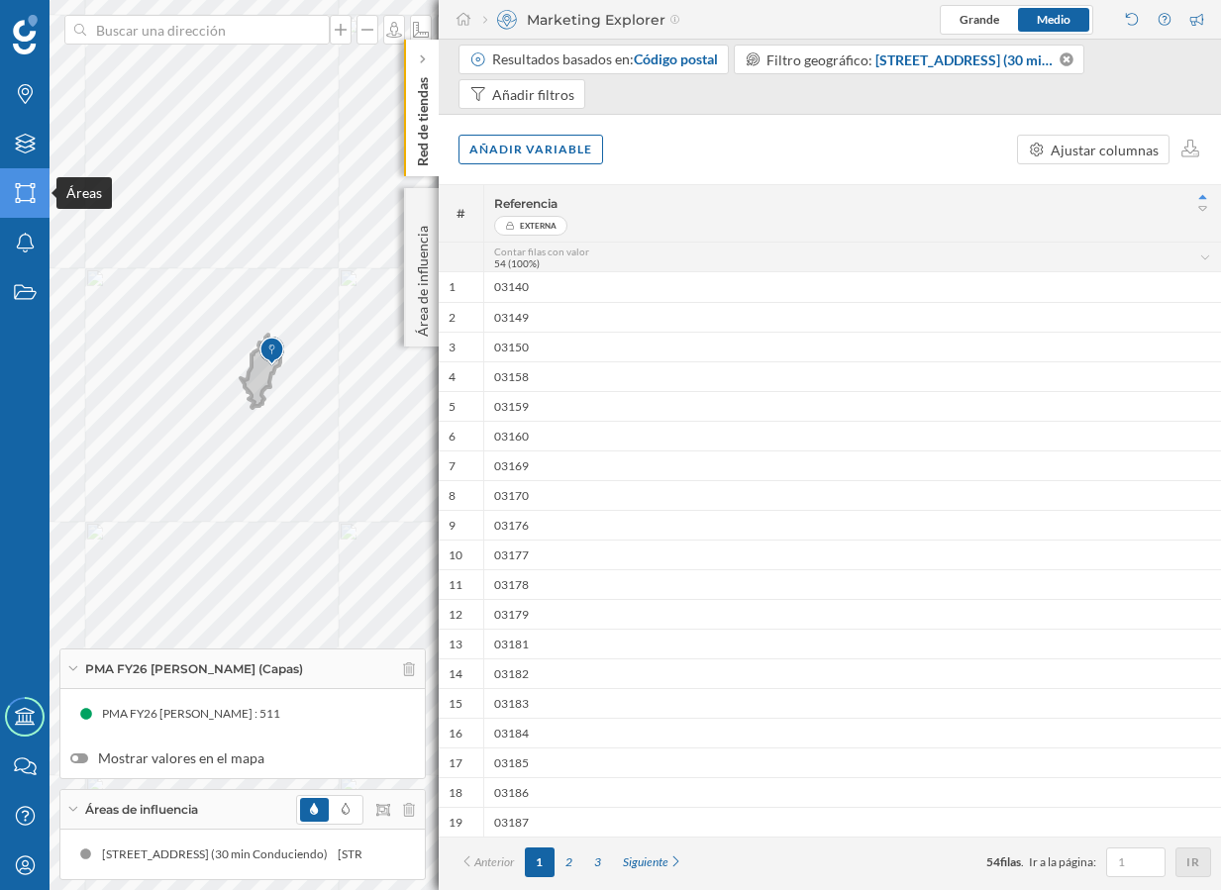
click at [23, 198] on icon "Áreas" at bounding box center [25, 193] width 25 height 20
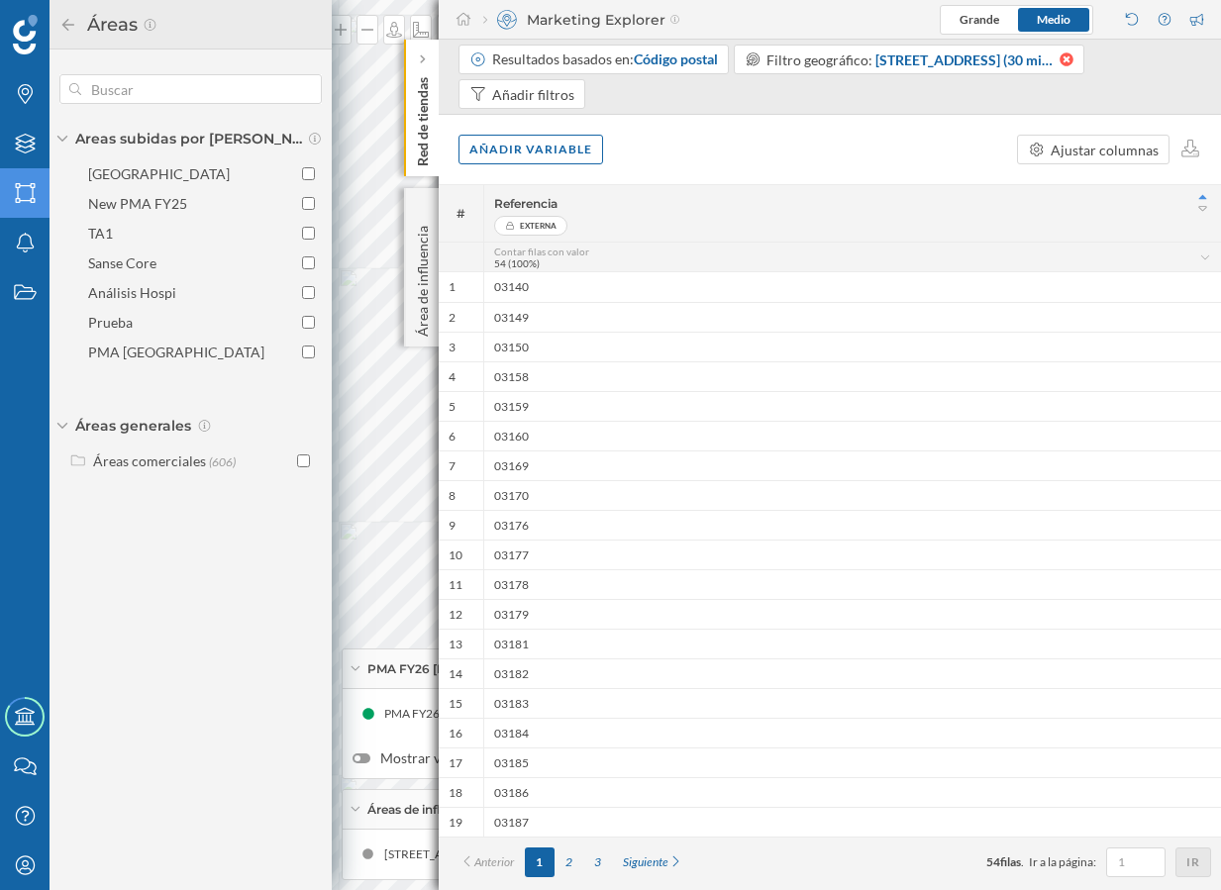
click at [1068, 57] on icon at bounding box center [1066, 59] width 14 height 14
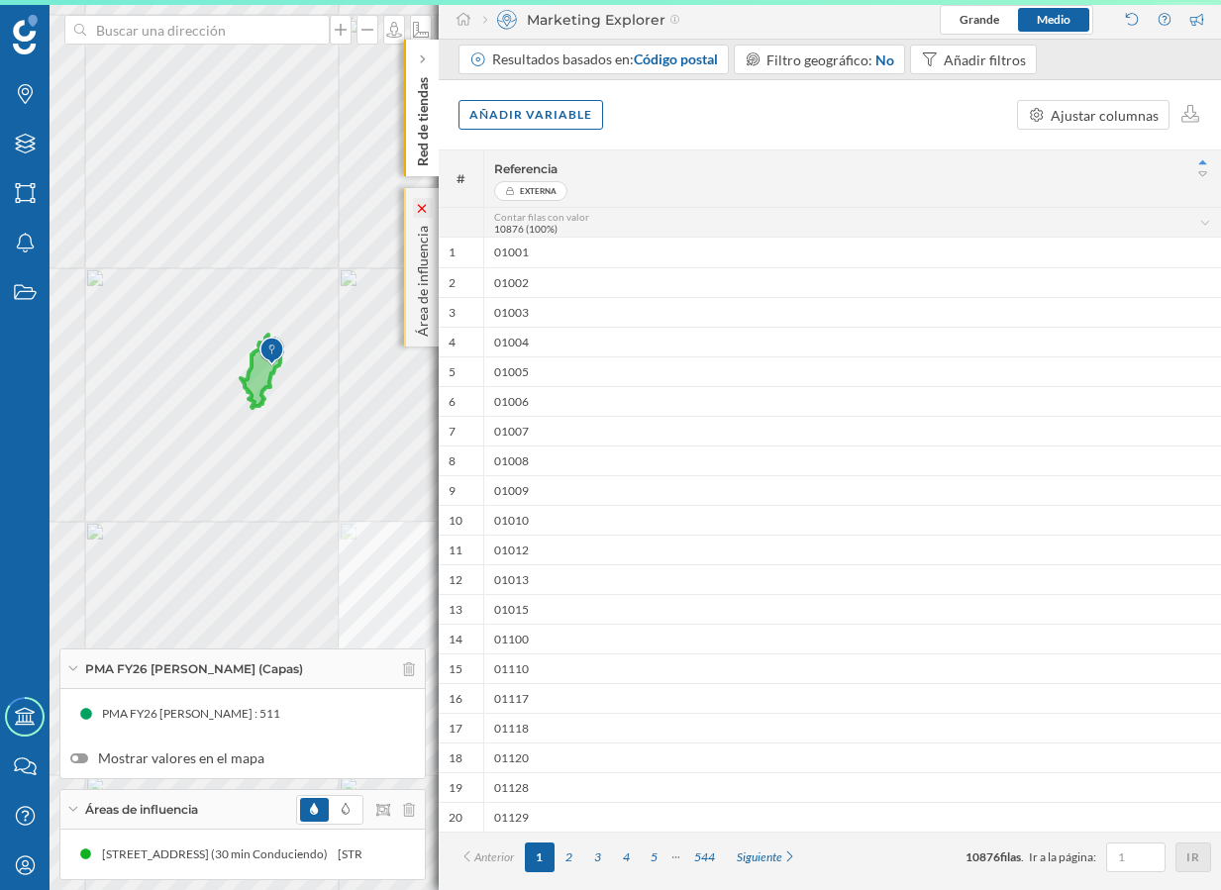
click at [423, 209] on icon at bounding box center [422, 208] width 9 height 9
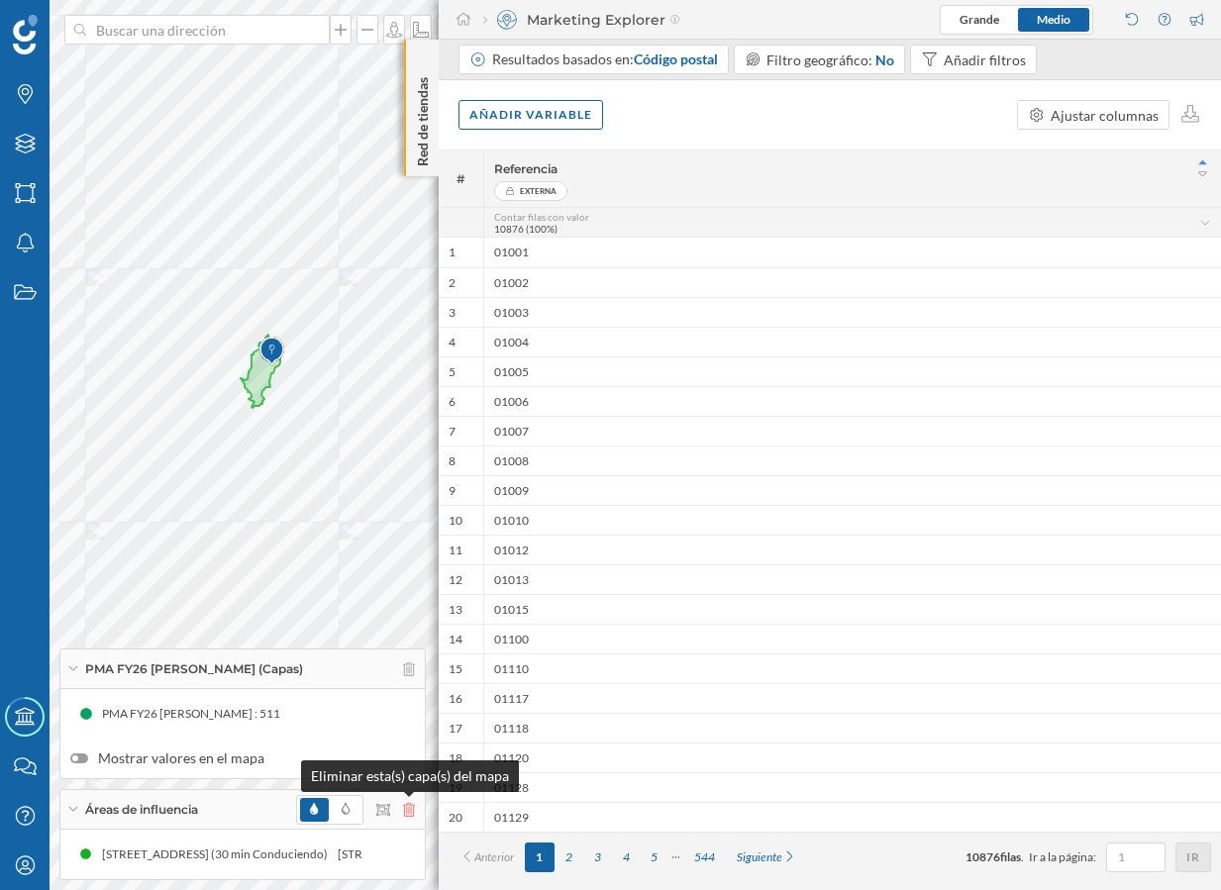
click at [413, 809] on icon at bounding box center [409, 810] width 12 height 14
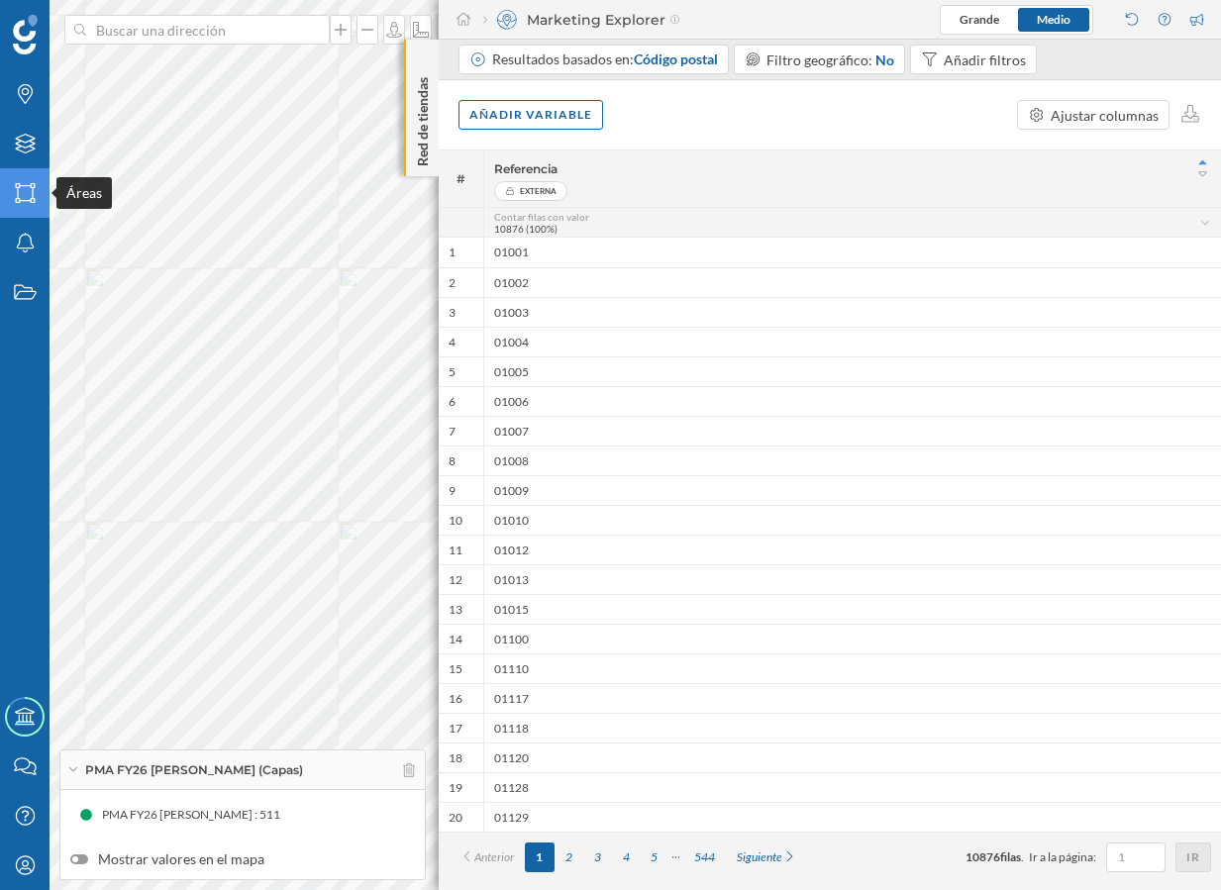
click at [13, 188] on icon "Áreas" at bounding box center [25, 193] width 25 height 20
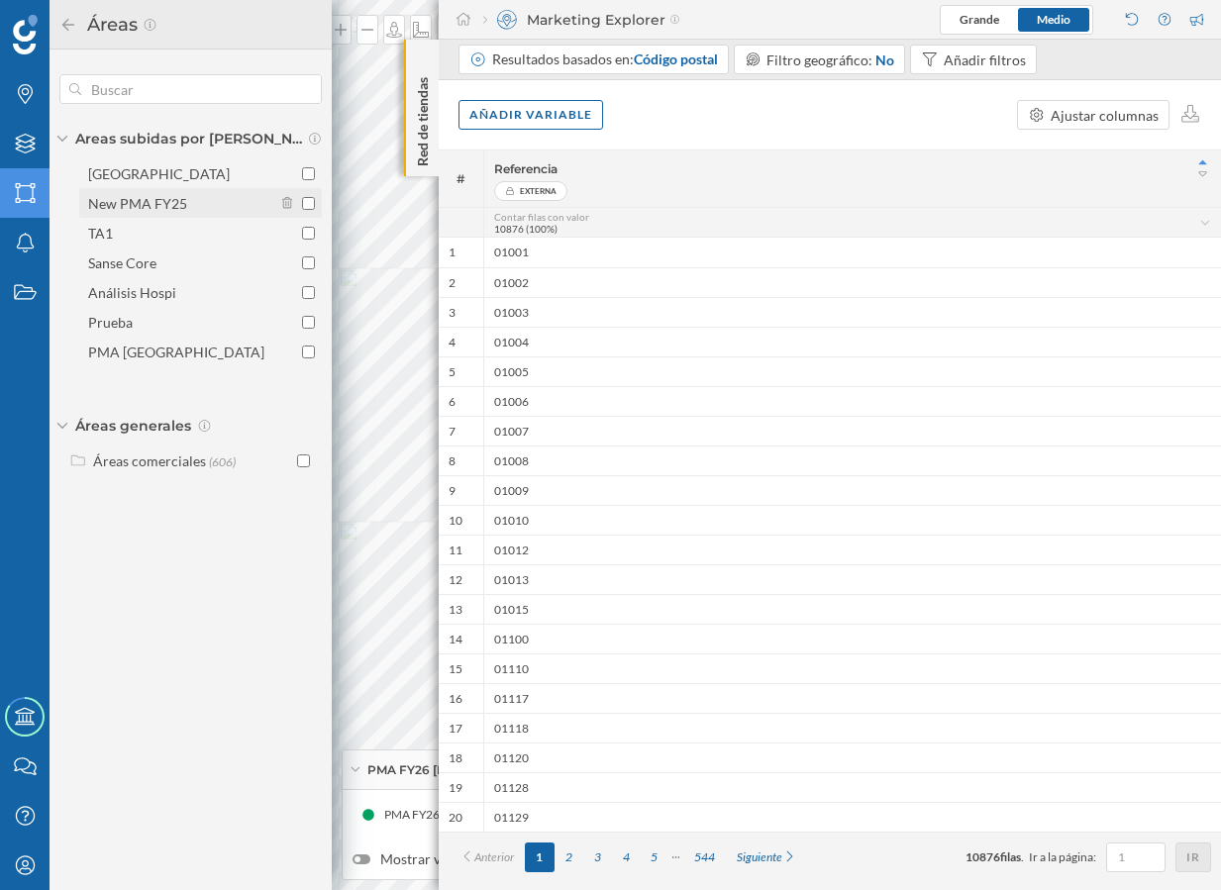
click at [166, 198] on div "New PMA FY25" at bounding box center [137, 203] width 99 height 17
click at [302, 198] on input "New PMA FY25" at bounding box center [308, 203] width 13 height 13
checkbox input "true"
click at [68, 27] on icon at bounding box center [68, 25] width 18 height 14
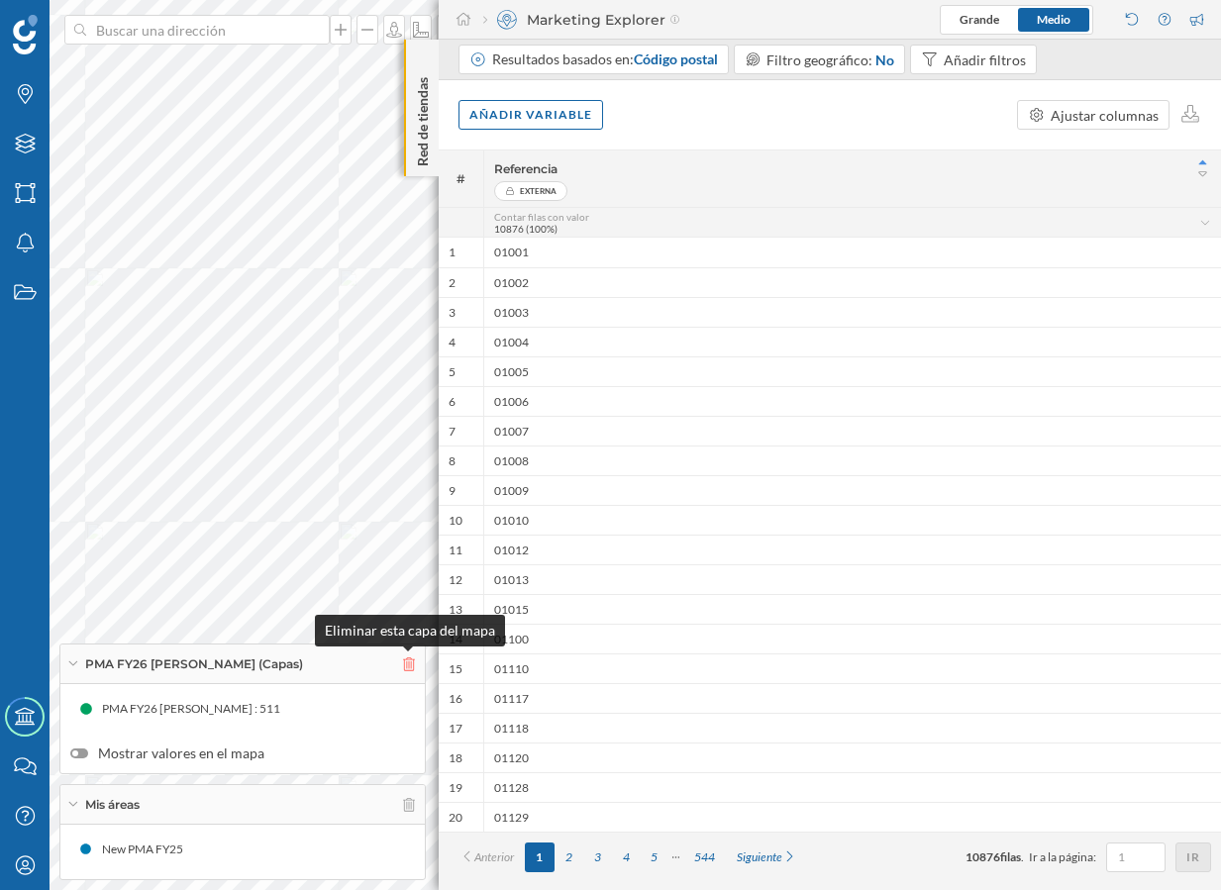
click at [412, 666] on icon at bounding box center [409, 664] width 12 height 14
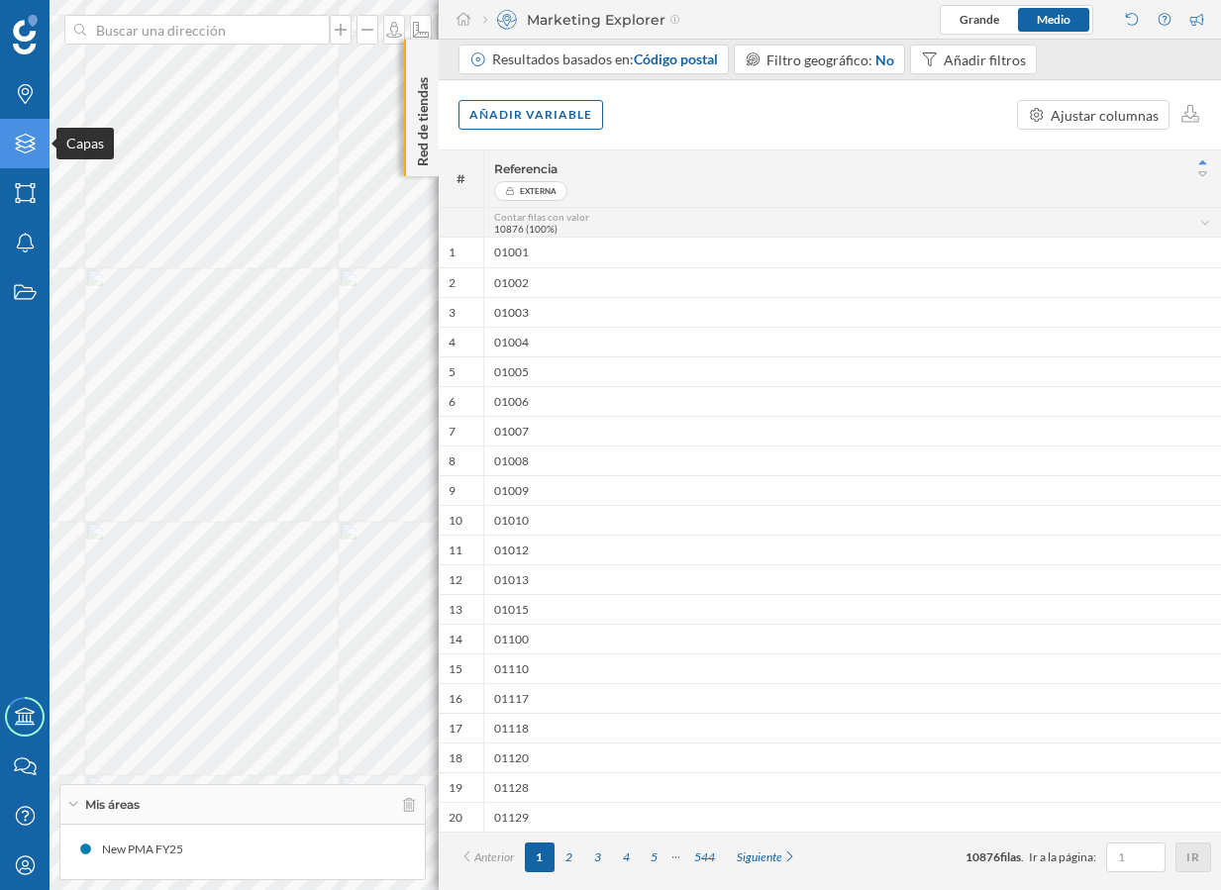
click at [21, 148] on icon "Capas" at bounding box center [25, 144] width 25 height 20
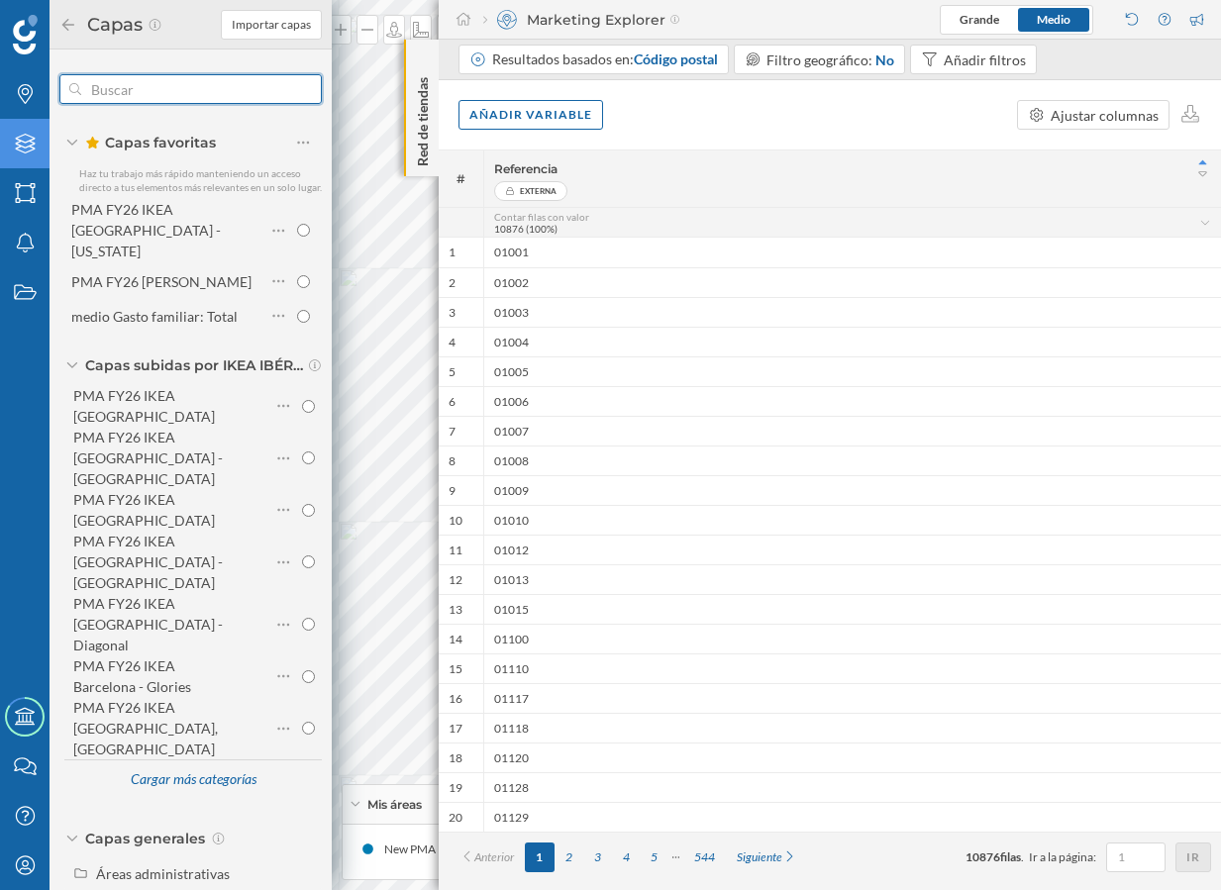
click at [154, 80] on input "text" at bounding box center [190, 89] width 219 height 40
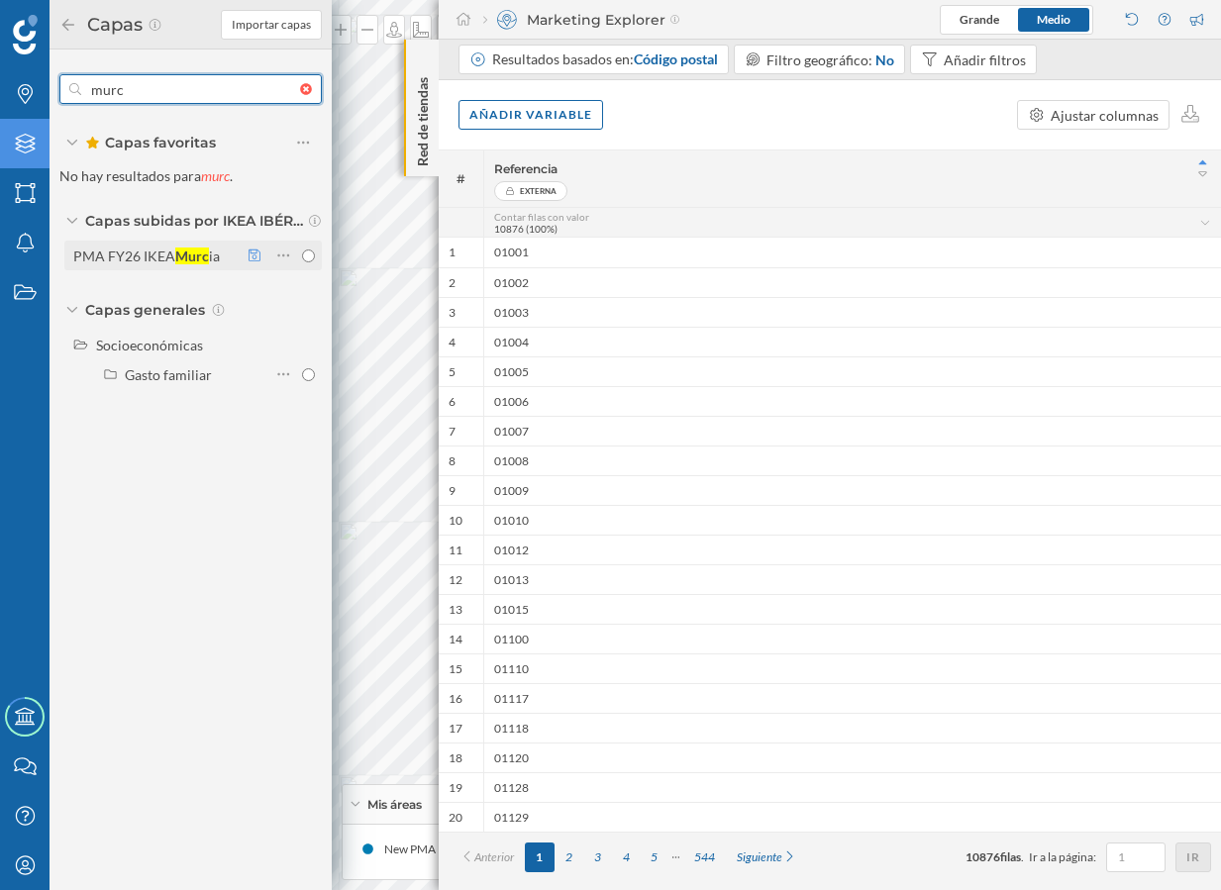
type input "murc"
click at [253, 258] on icon at bounding box center [254, 255] width 12 height 12
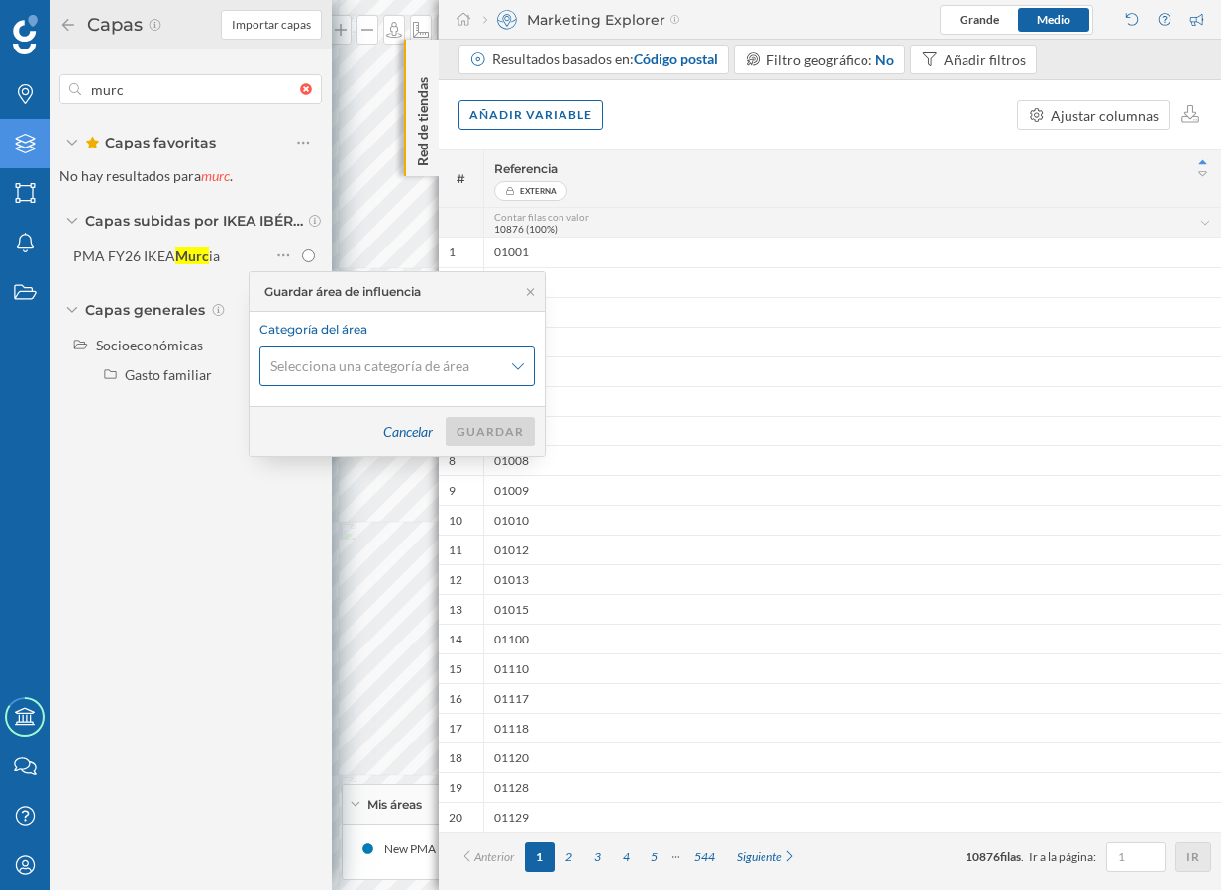
click at [372, 370] on span "Selecciona una categoría de área" at bounding box center [369, 366] width 199 height 20
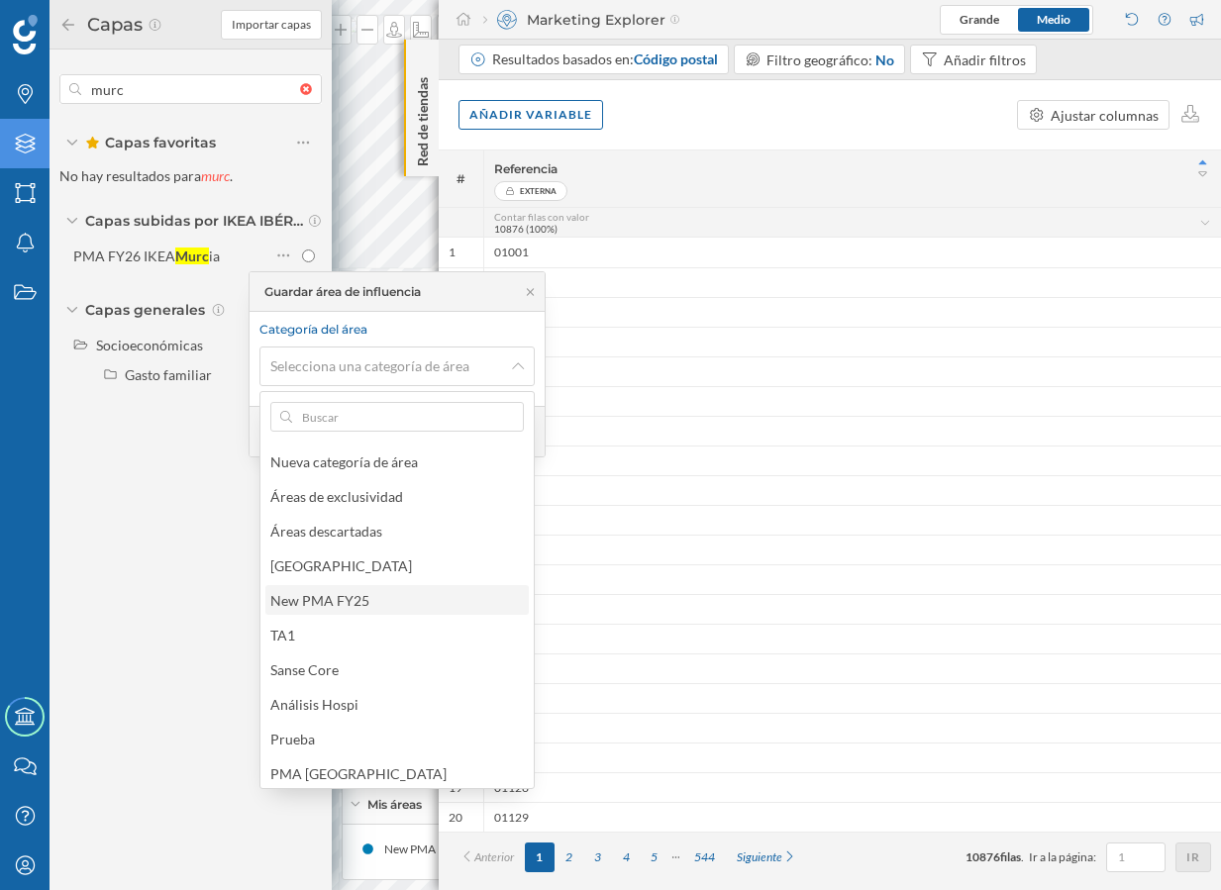
click at [389, 598] on div "New PMA FY25" at bounding box center [395, 600] width 251 height 21
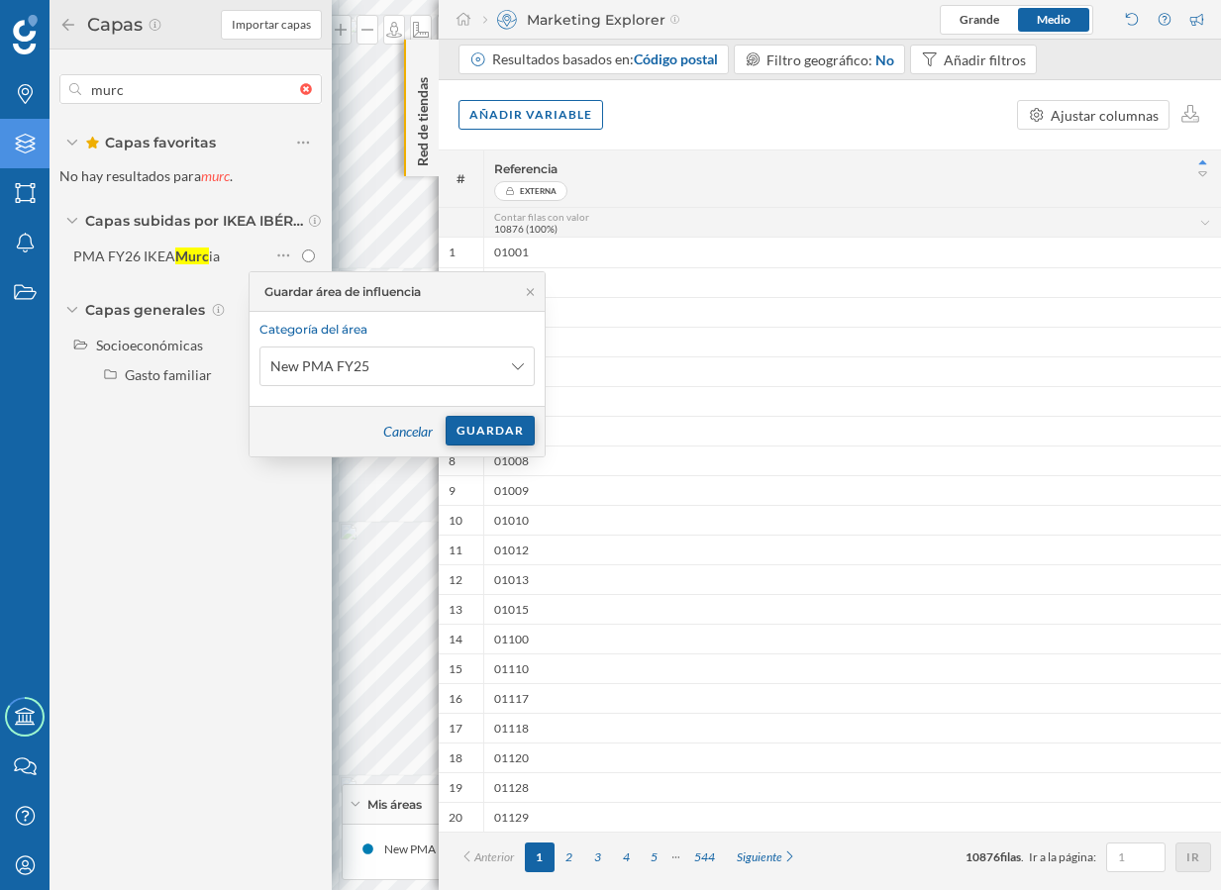
click at [492, 428] on div "Guardar" at bounding box center [489, 431] width 89 height 30
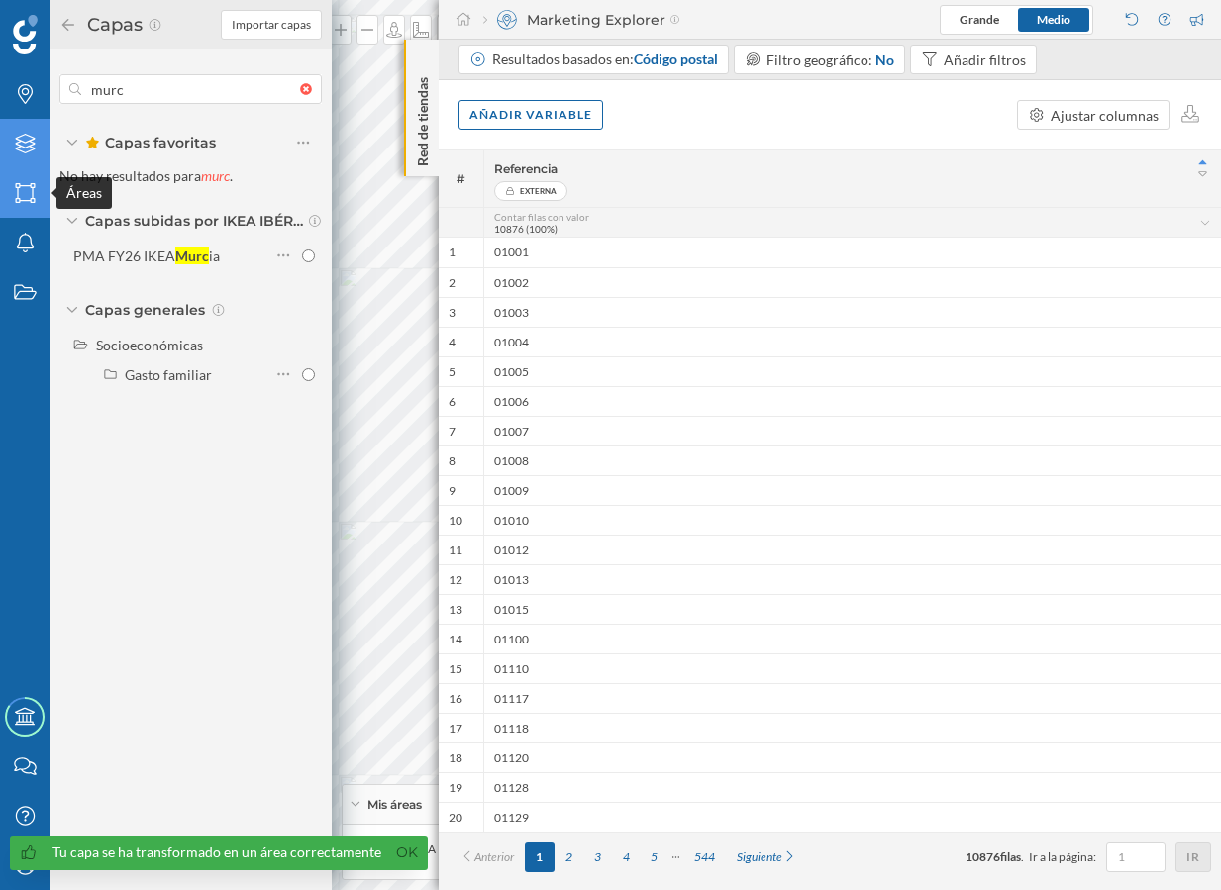
click at [31, 208] on div "Áreas" at bounding box center [24, 192] width 49 height 49
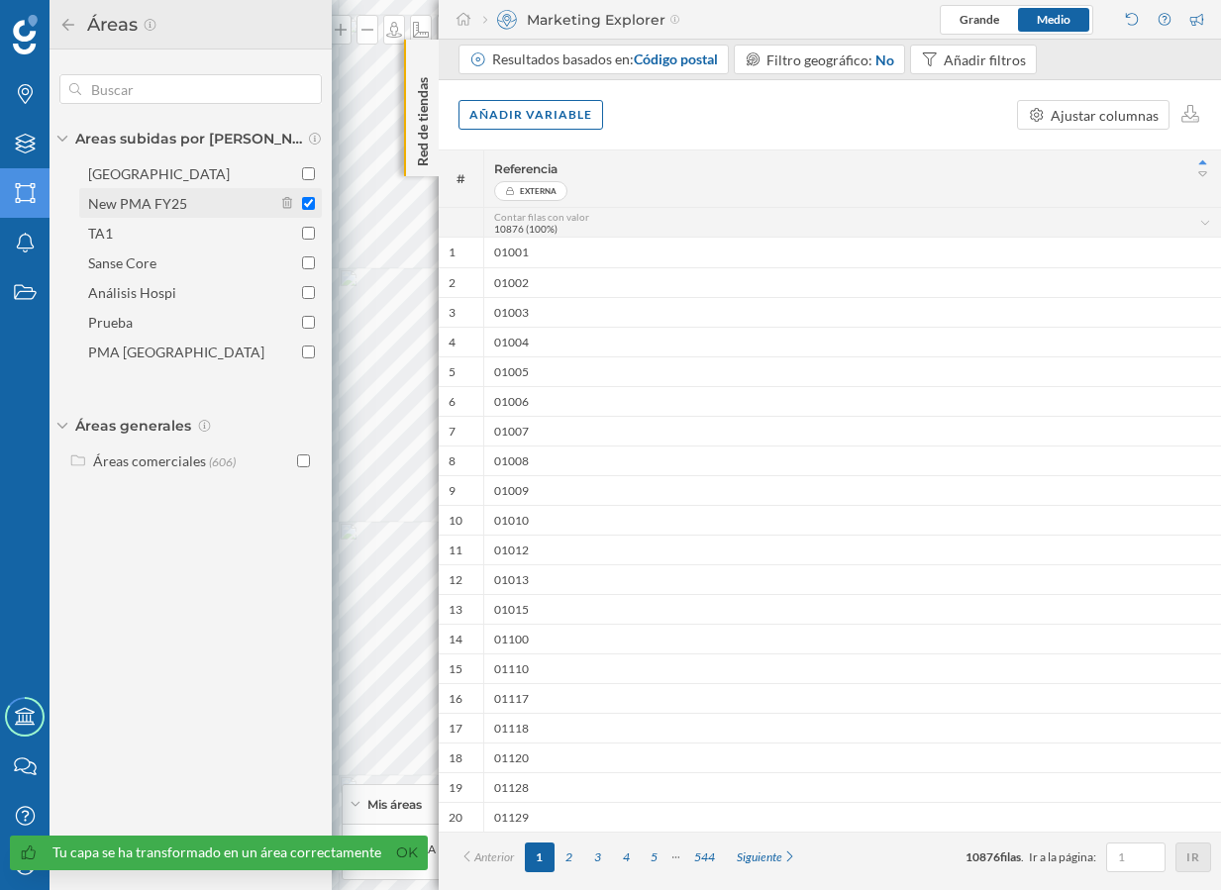
click at [189, 199] on div "New PMA FY25" at bounding box center [180, 203] width 184 height 21
click at [302, 199] on input "New PMA FY25" at bounding box center [308, 203] width 13 height 13
click at [189, 199] on div "New PMA FY25" at bounding box center [180, 203] width 184 height 21
click at [302, 199] on input "New PMA FY25" at bounding box center [308, 203] width 13 height 13
checkbox input "true"
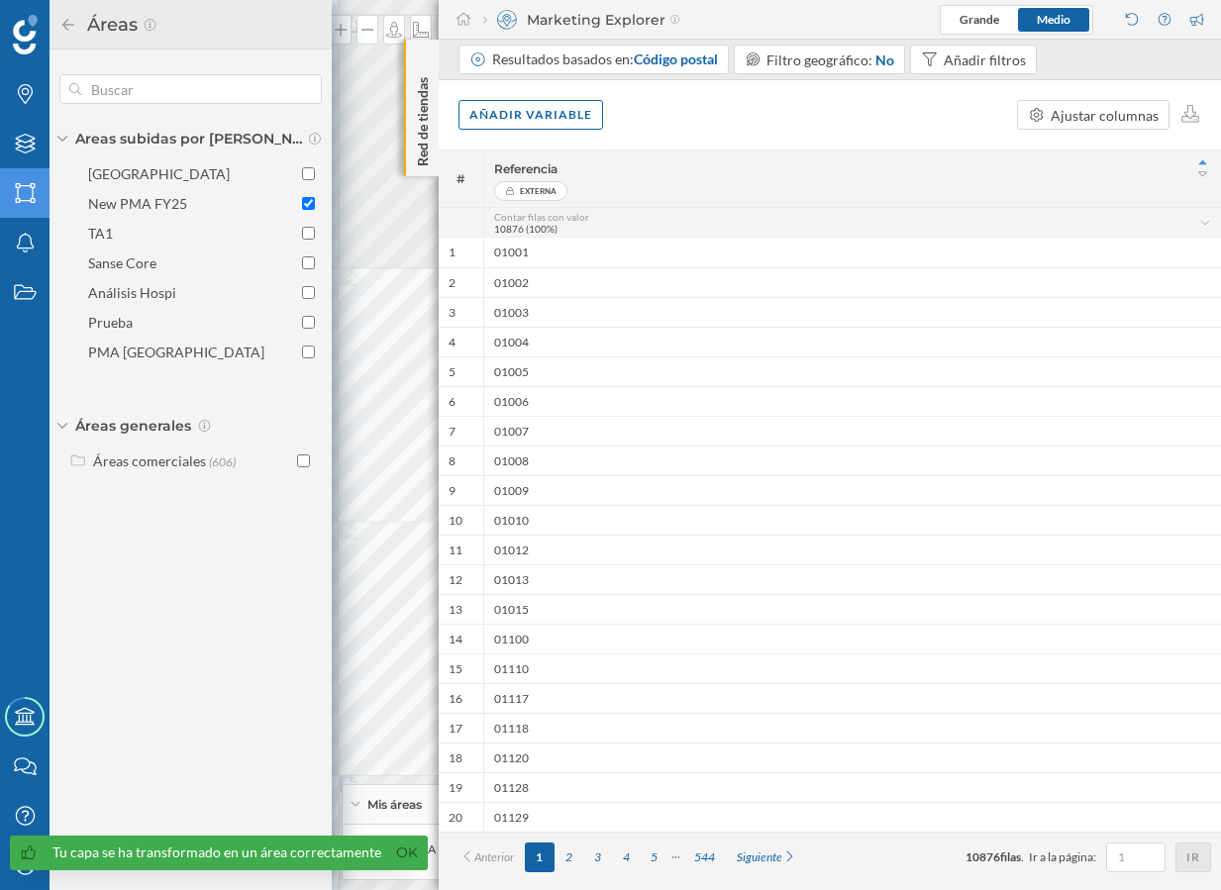
click at [72, 26] on icon at bounding box center [68, 25] width 18 height 14
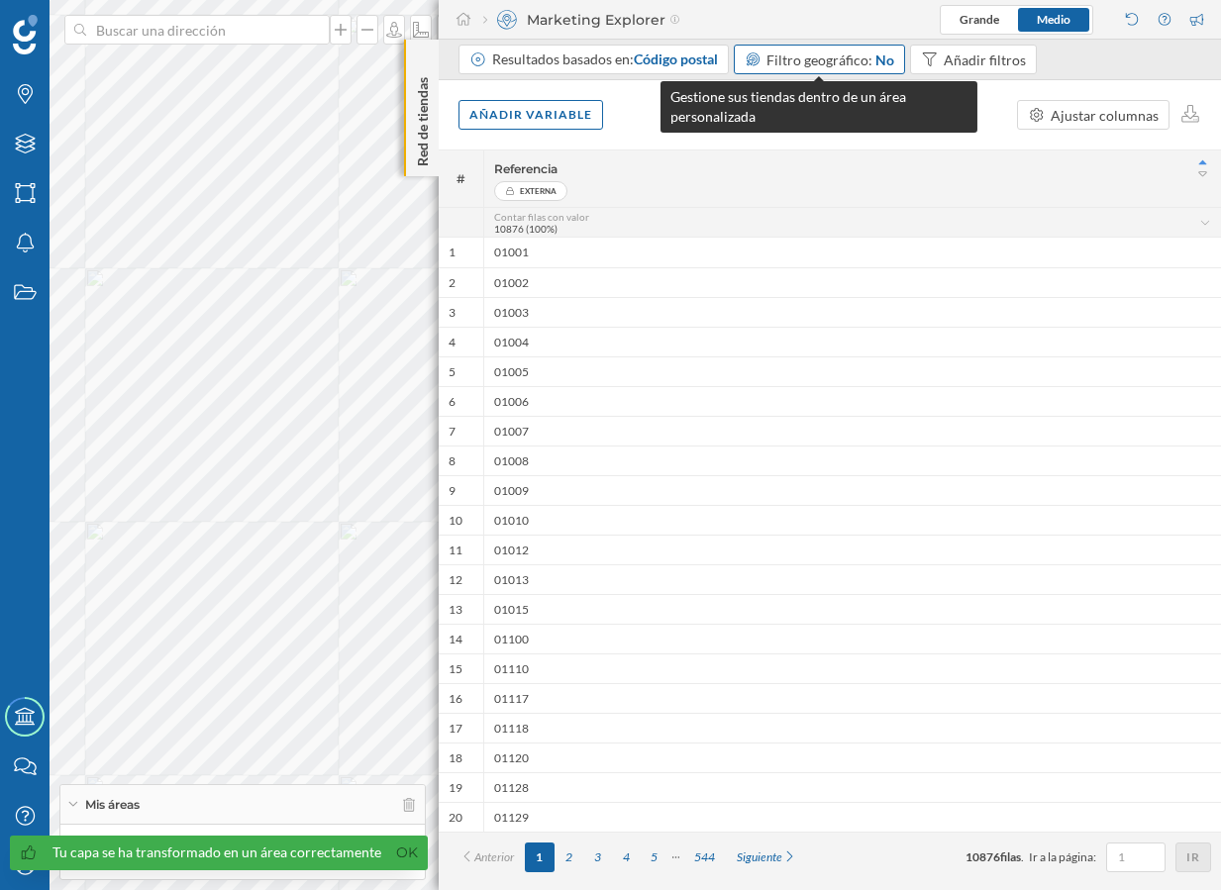
click at [812, 66] on span "Filtro geográfico:" at bounding box center [819, 59] width 106 height 17
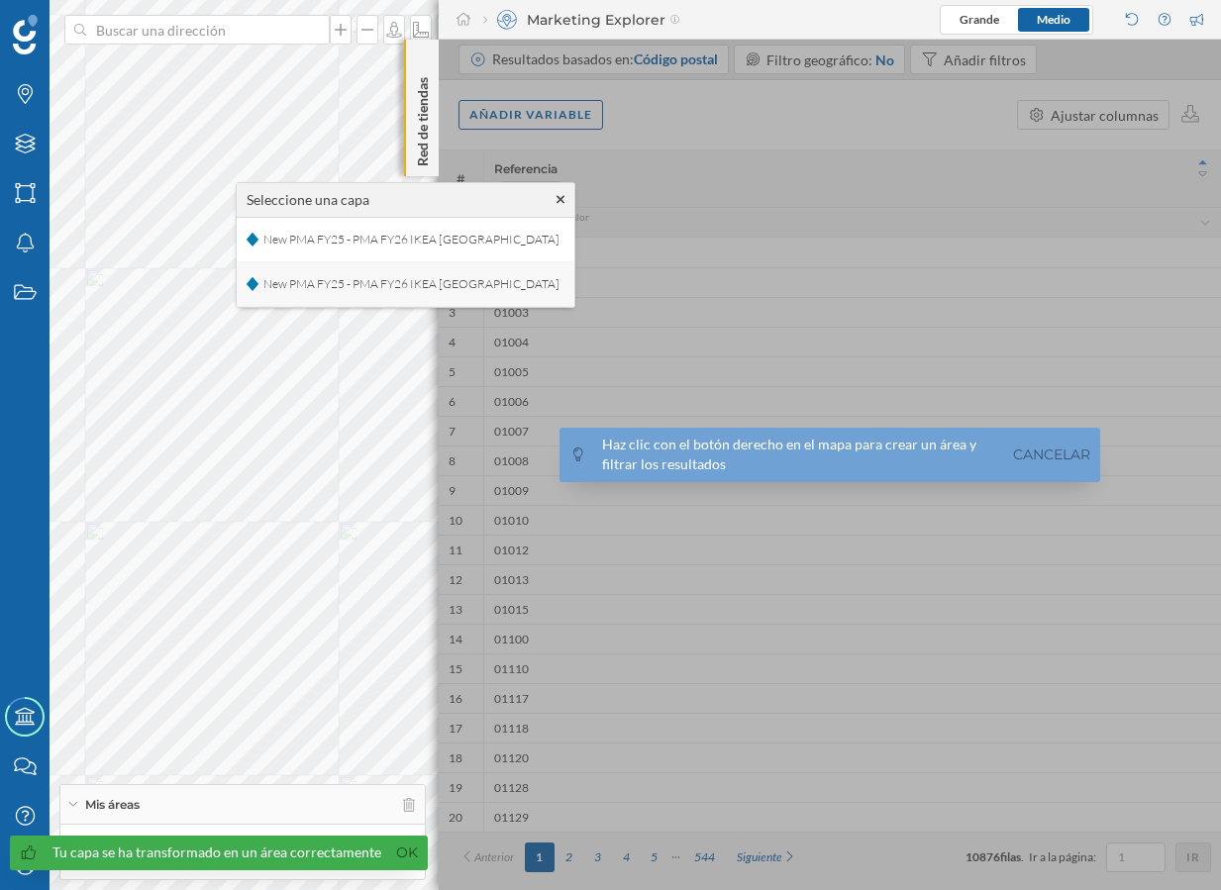
click at [324, 289] on span "New PMA FY25 - PMA FY26 IKEA Murcia" at bounding box center [411, 284] width 306 height 30
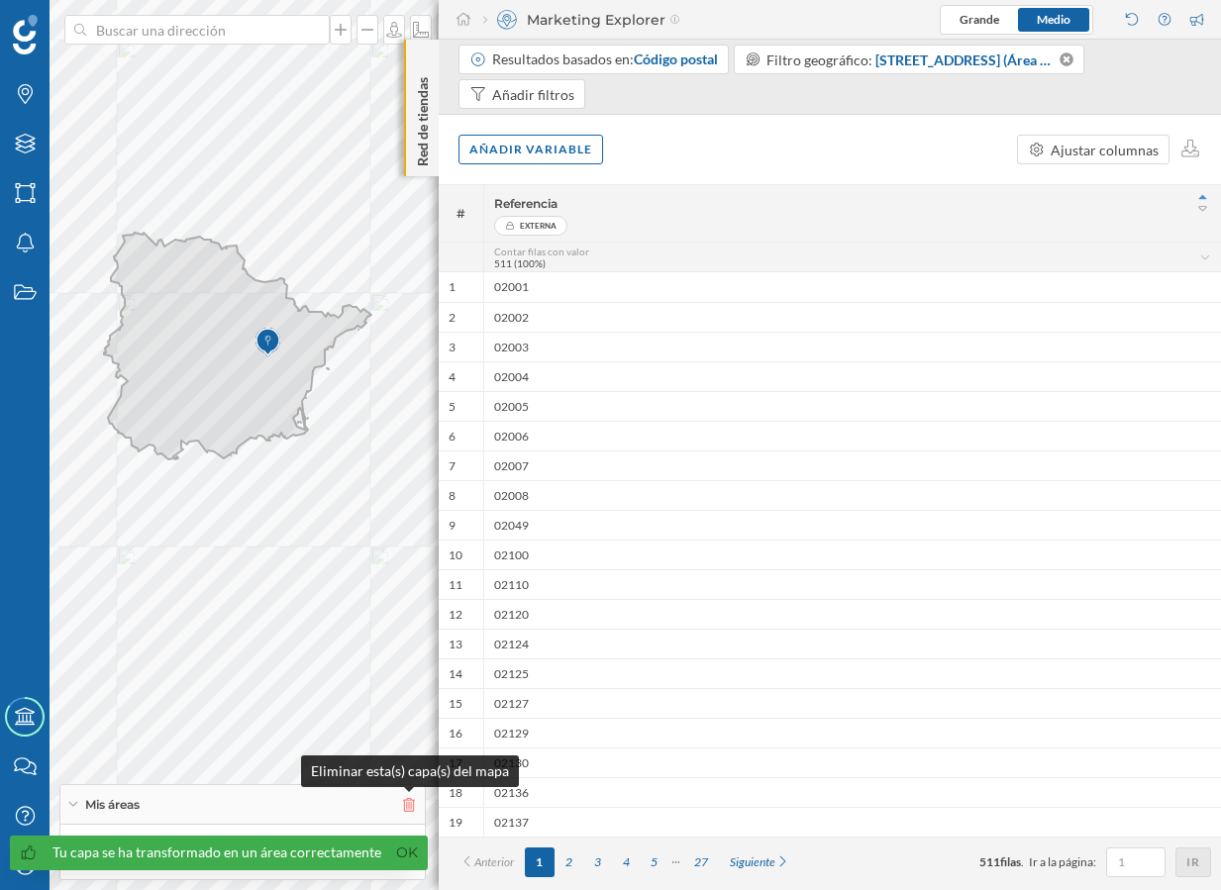
click at [407, 802] on icon at bounding box center [409, 805] width 12 height 14
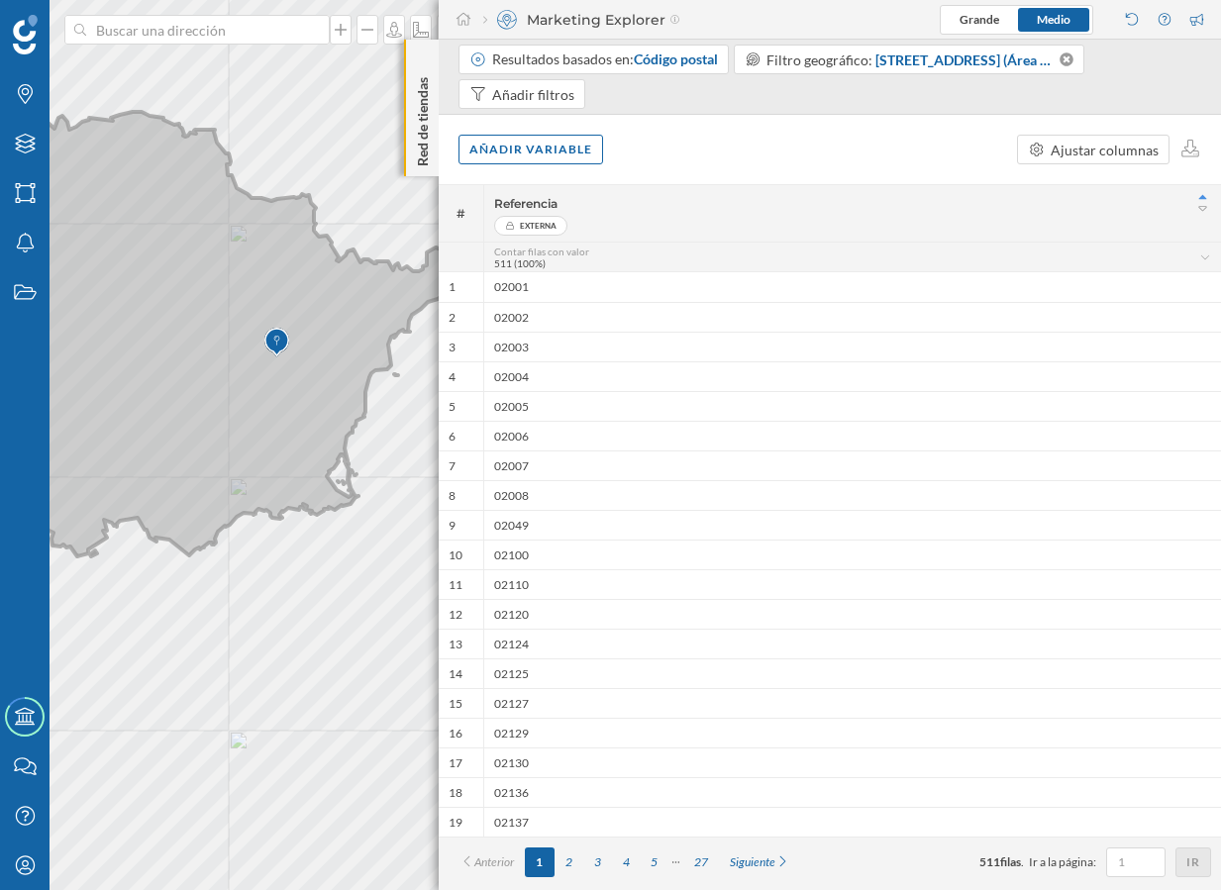
drag, startPoint x: 316, startPoint y: 376, endPoint x: 262, endPoint y: 399, distance: 58.1
click at [262, 399] on icon at bounding box center [217, 329] width 536 height 453
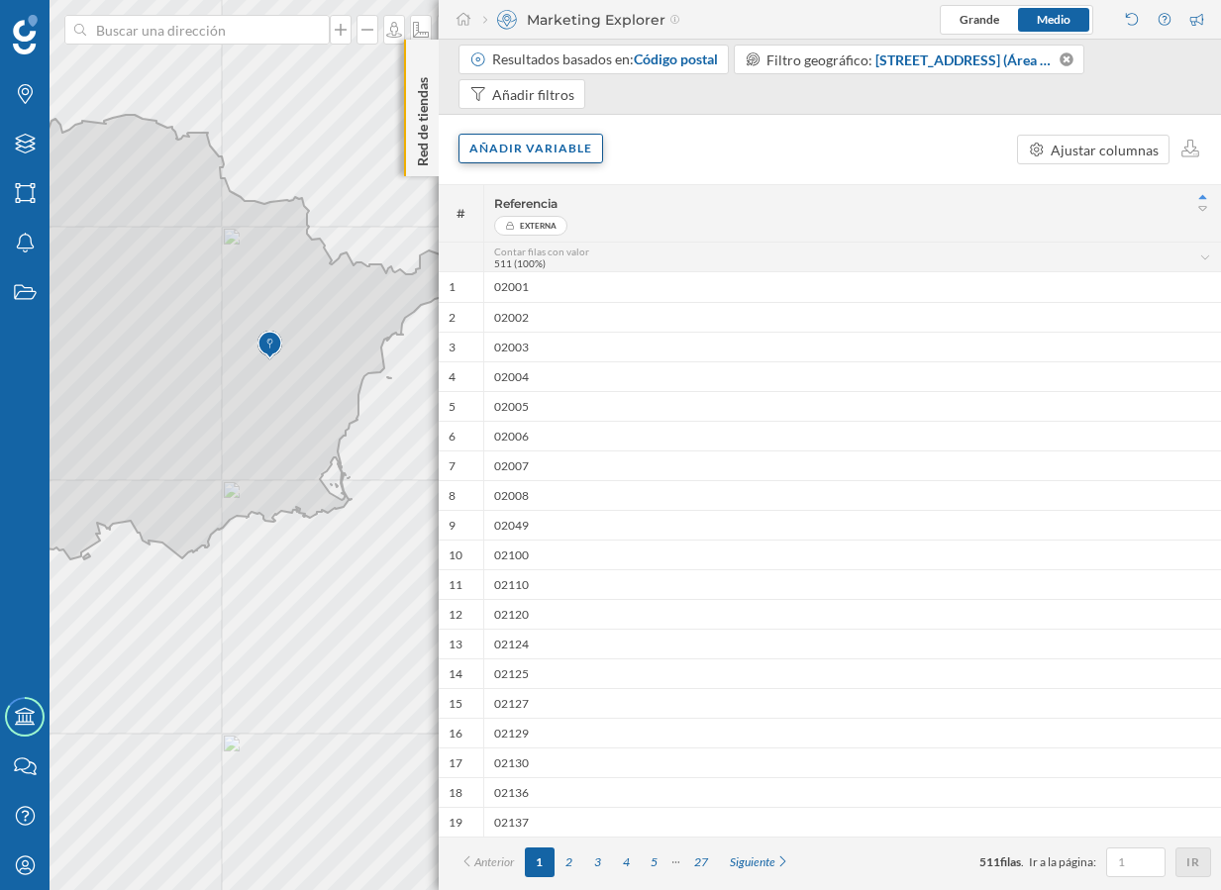
click at [512, 139] on div "Añadir variable" at bounding box center [530, 149] width 145 height 30
click at [533, 227] on div "Variables externas" at bounding box center [567, 230] width 197 height 21
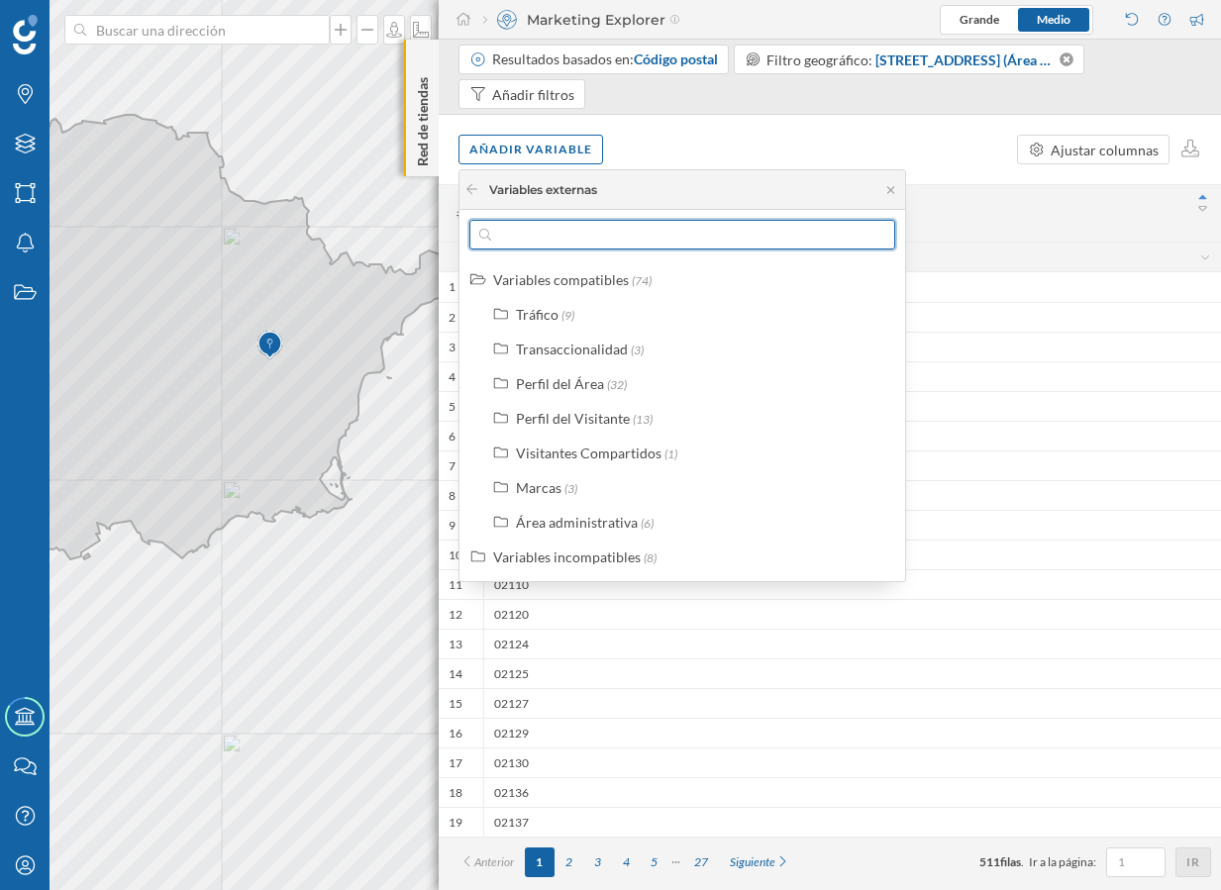
click at [576, 243] on input "text" at bounding box center [682, 235] width 382 height 30
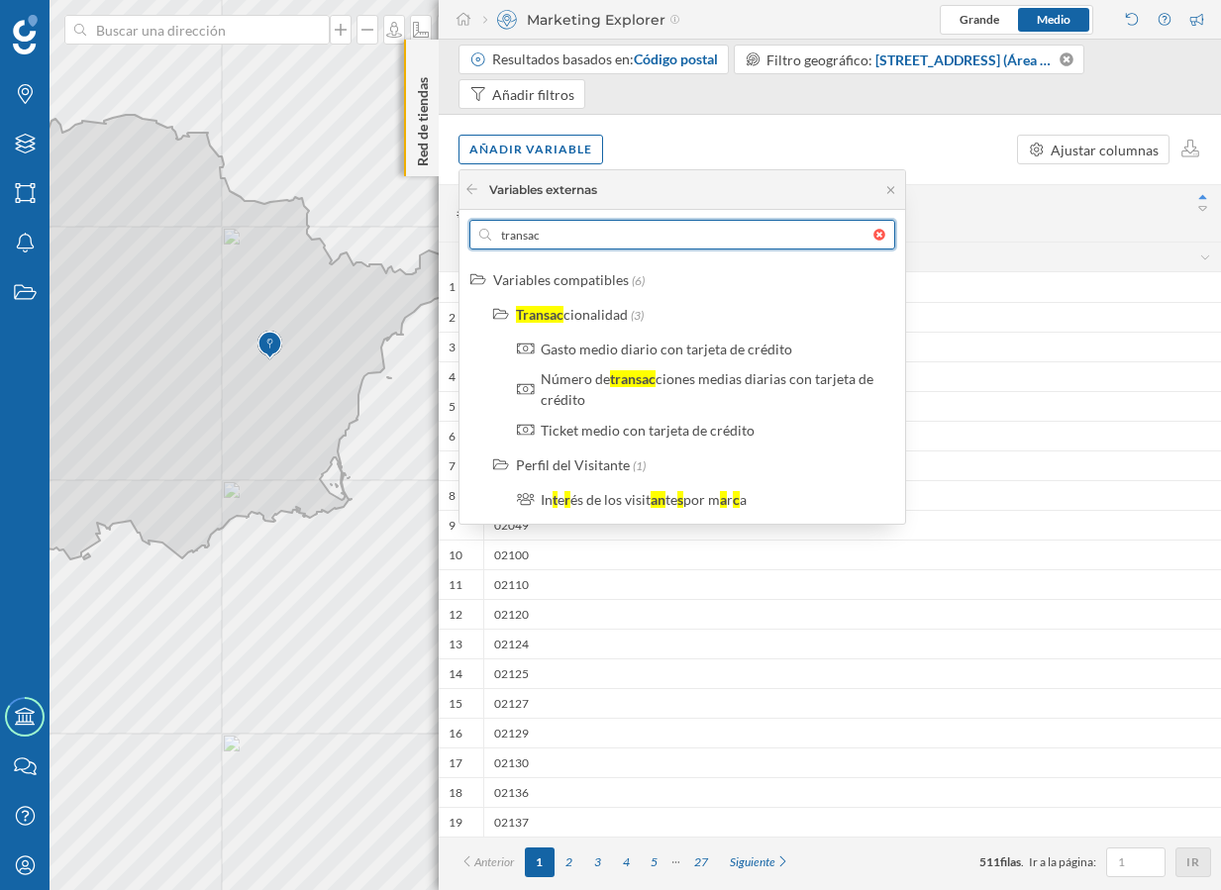
click at [642, 237] on input "transac" at bounding box center [682, 235] width 382 height 30
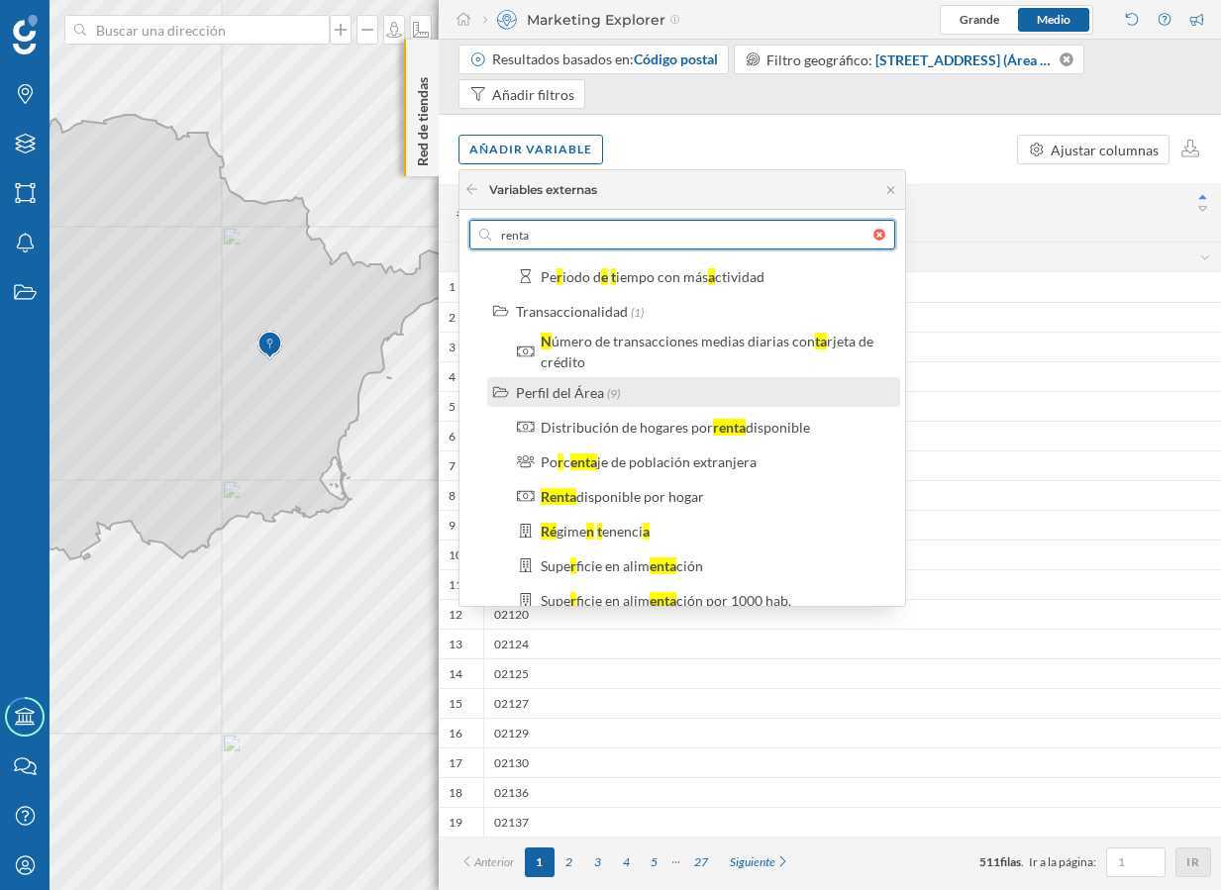
scroll to position [105, 0]
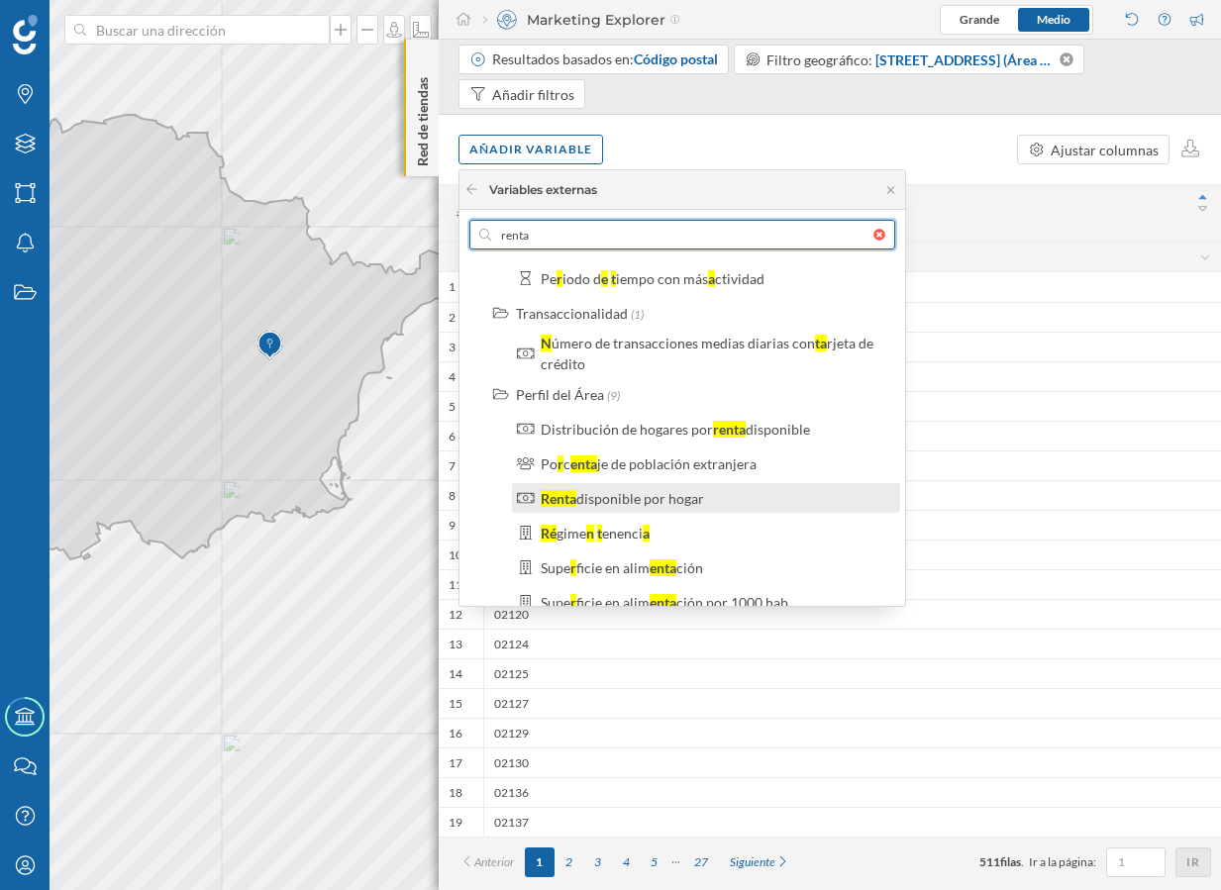
type input "renta"
click at [666, 493] on div "disponible por hogar" at bounding box center [640, 498] width 128 height 17
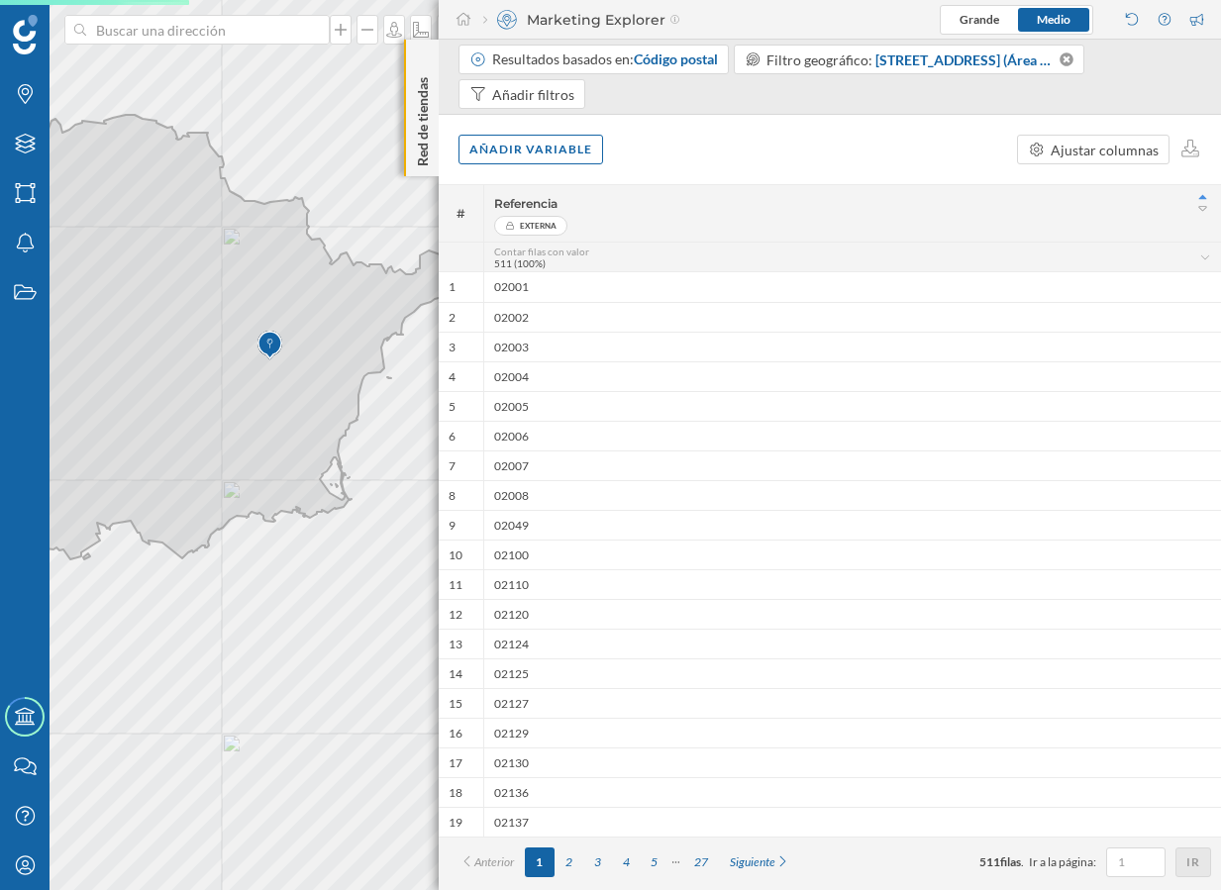
scroll to position [0, 0]
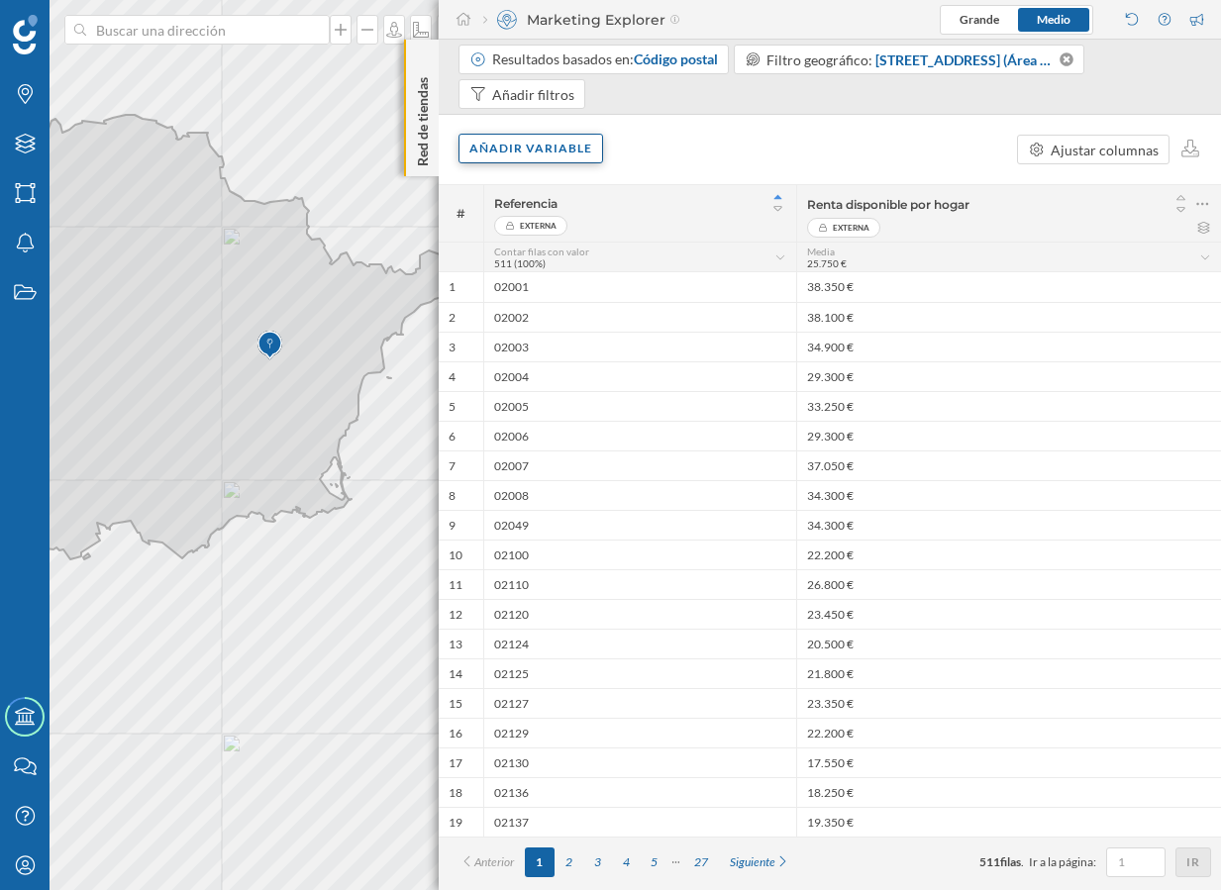
click at [495, 143] on div "Añadir variable" at bounding box center [530, 149] width 145 height 30
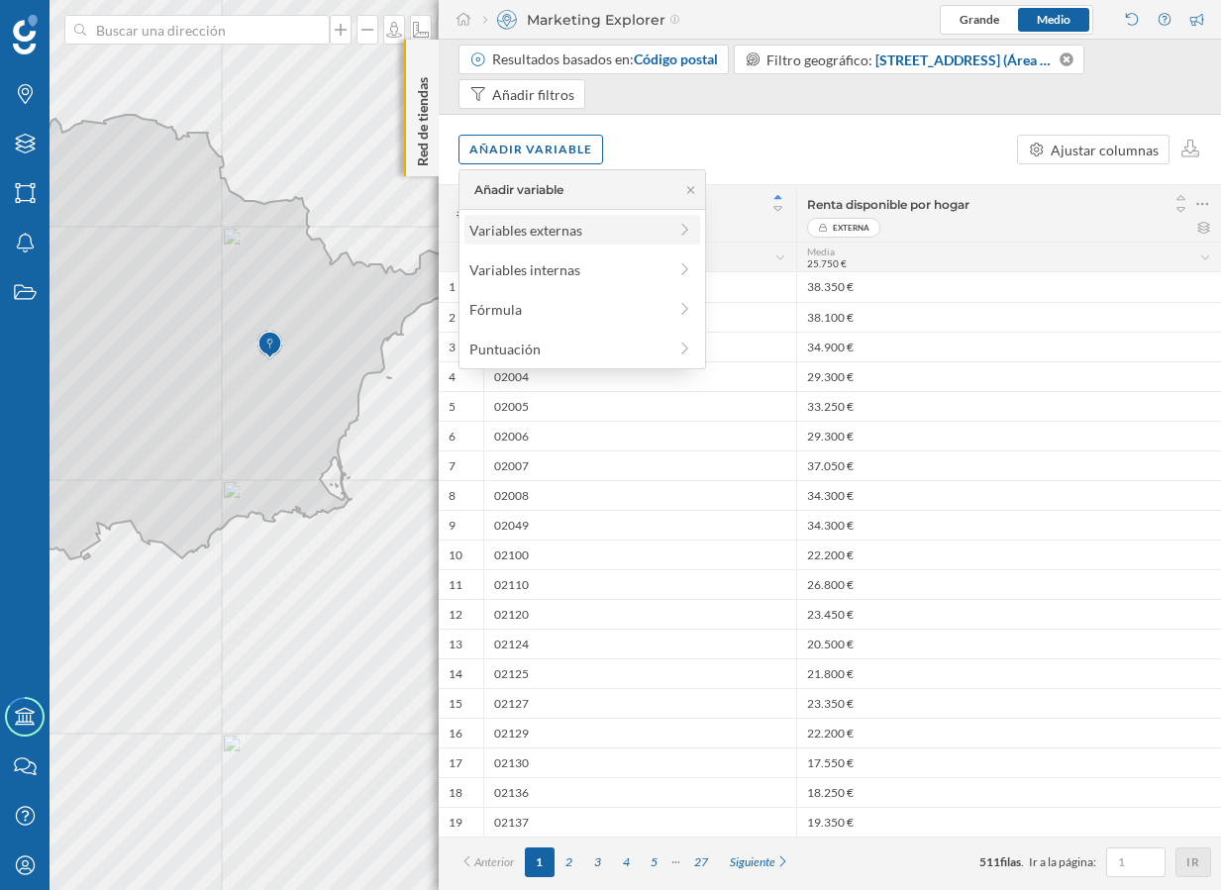
click at [570, 230] on div "Variables externas" at bounding box center [567, 230] width 197 height 21
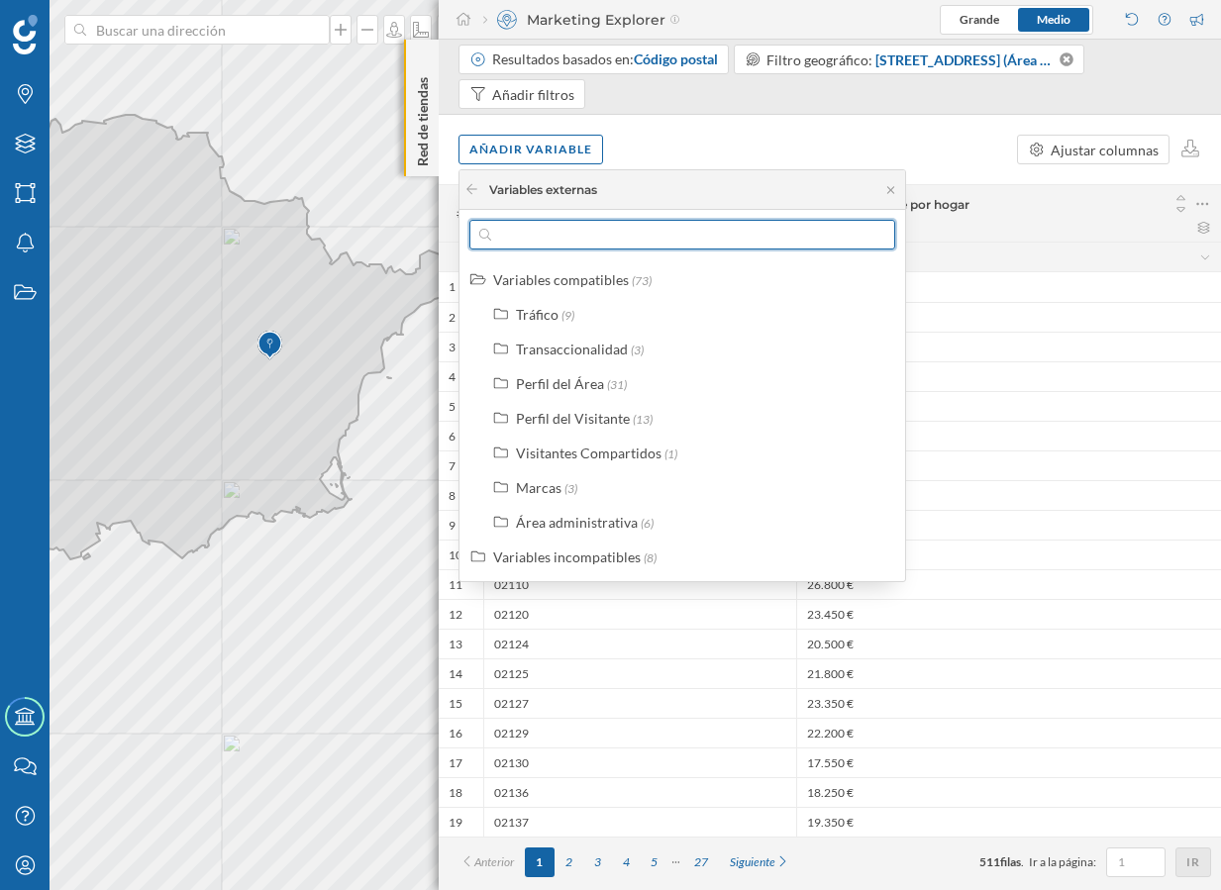
click at [555, 230] on input "text" at bounding box center [682, 235] width 382 height 30
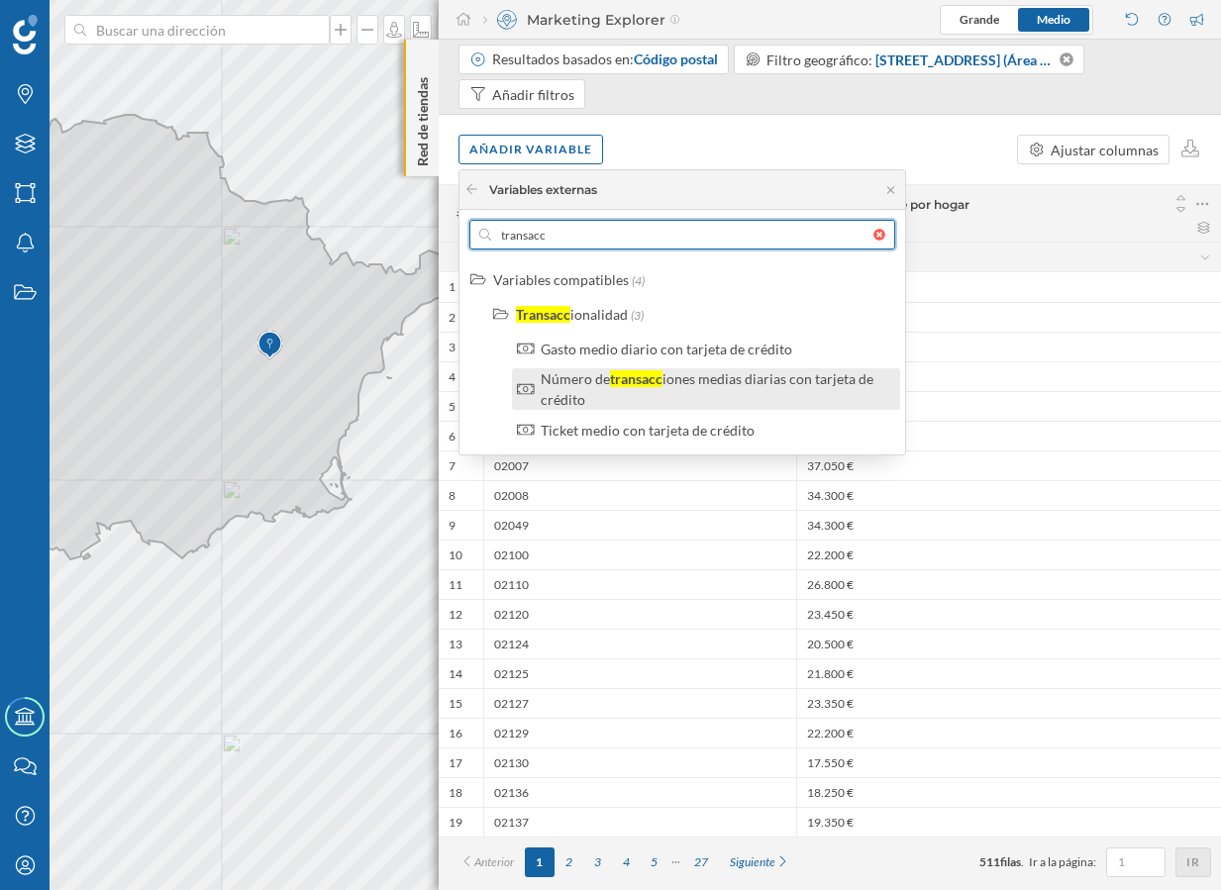
type input "transacc"
click at [695, 381] on div "iones medias diarias con tarjeta de crédito" at bounding box center [706, 389] width 333 height 38
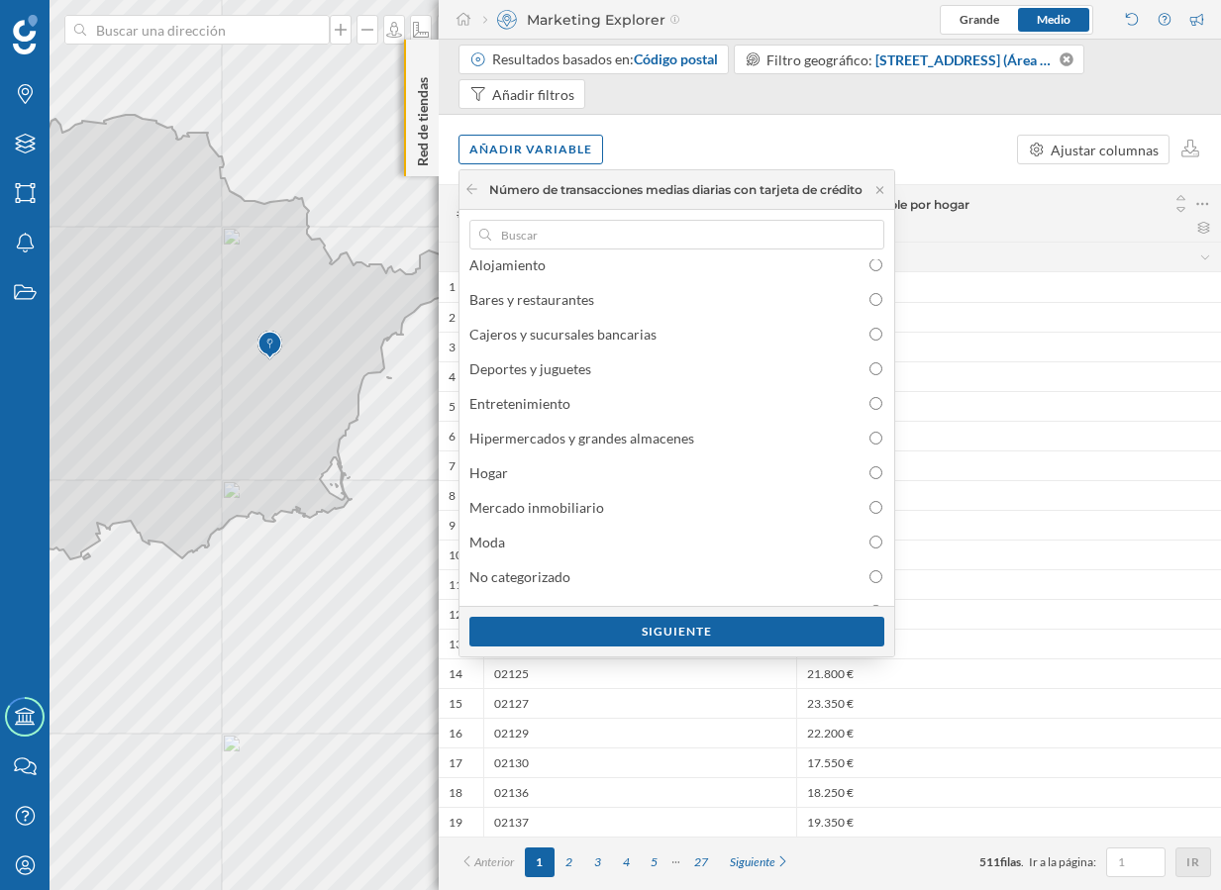
scroll to position [93, 0]
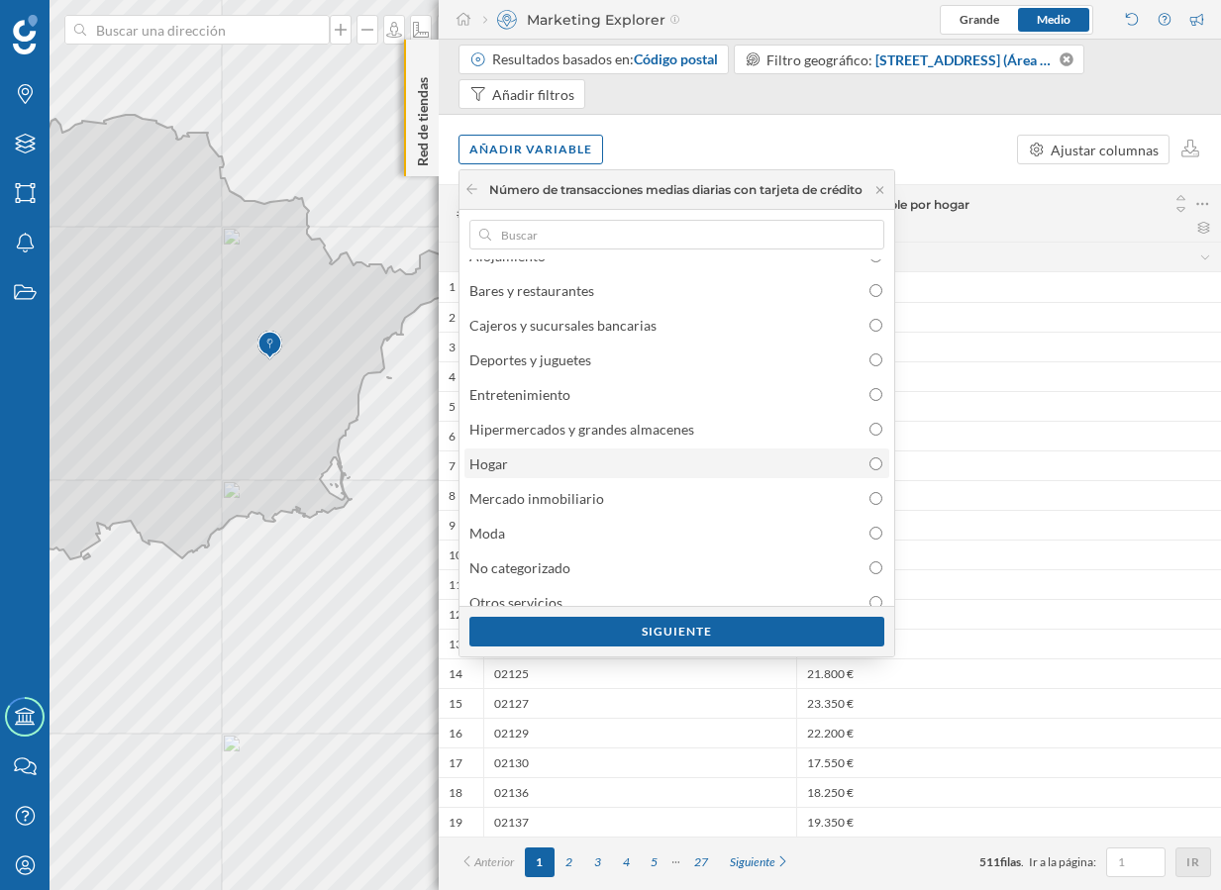
click at [567, 460] on div "Hogar" at bounding box center [675, 463] width 413 height 21
radio input "false"
radio input "true"
click at [593, 637] on div "Siguiente" at bounding box center [676, 631] width 415 height 30
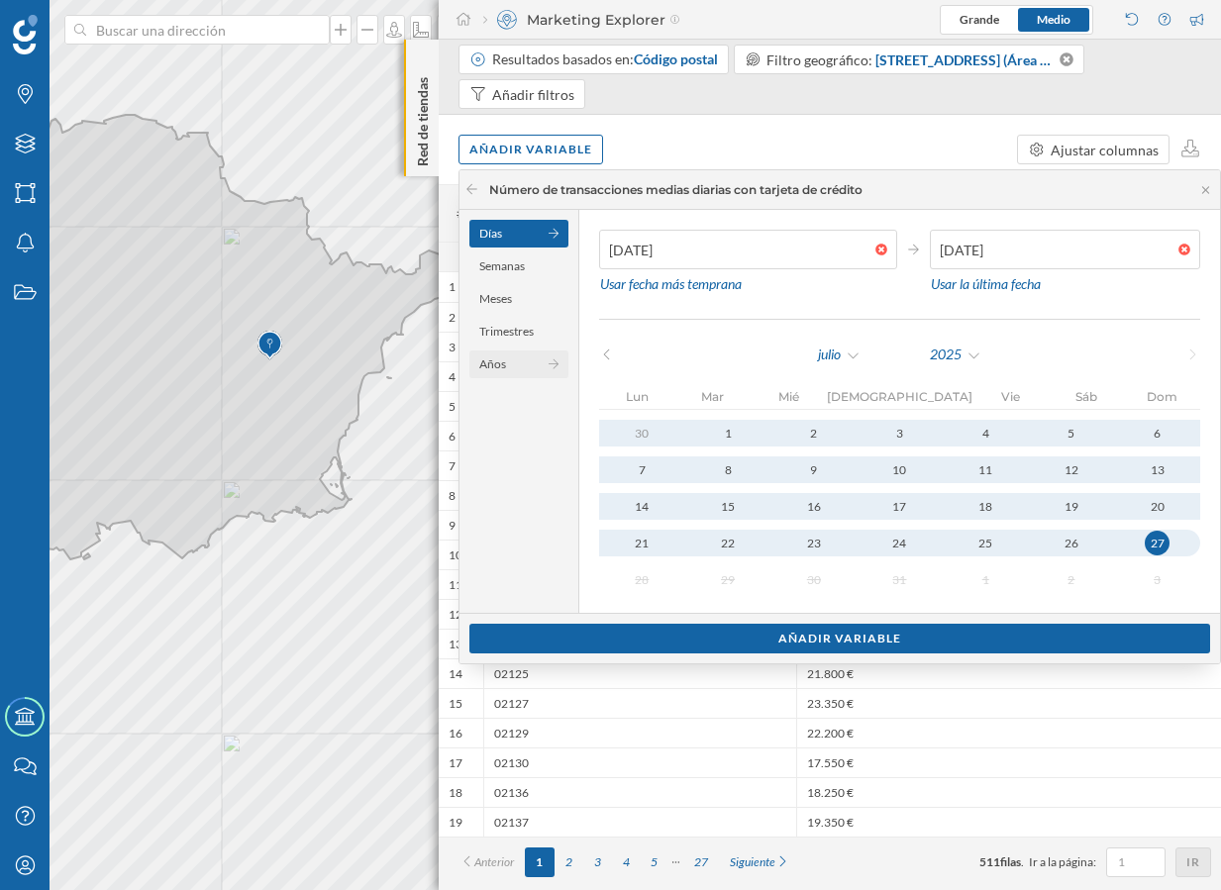
click at [518, 363] on div "Años" at bounding box center [518, 364] width 99 height 28
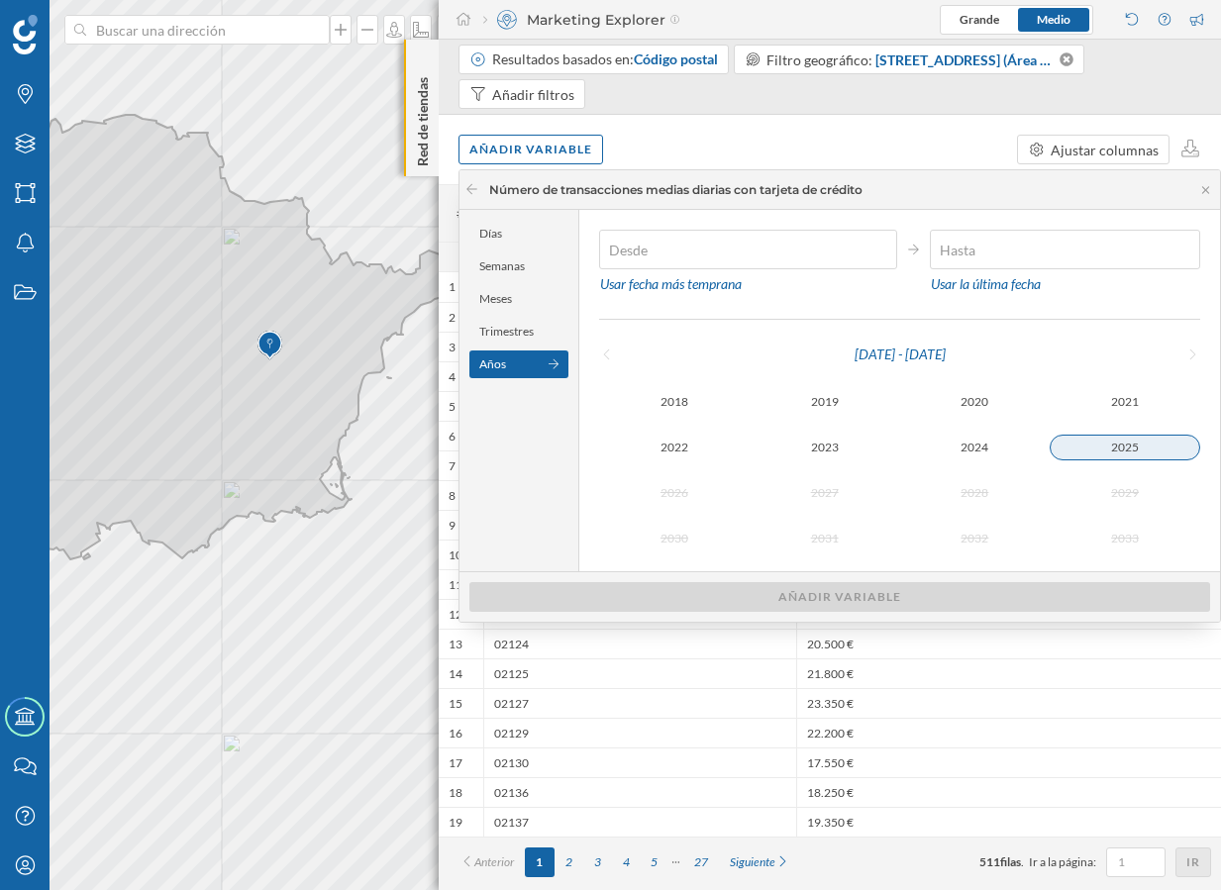
type input "01/01/2025"
click at [1116, 439] on div "2025" at bounding box center [1124, 448] width 150 height 24
type input "27/07/2025"
click at [1116, 439] on div "2025" at bounding box center [1124, 448] width 150 height 24
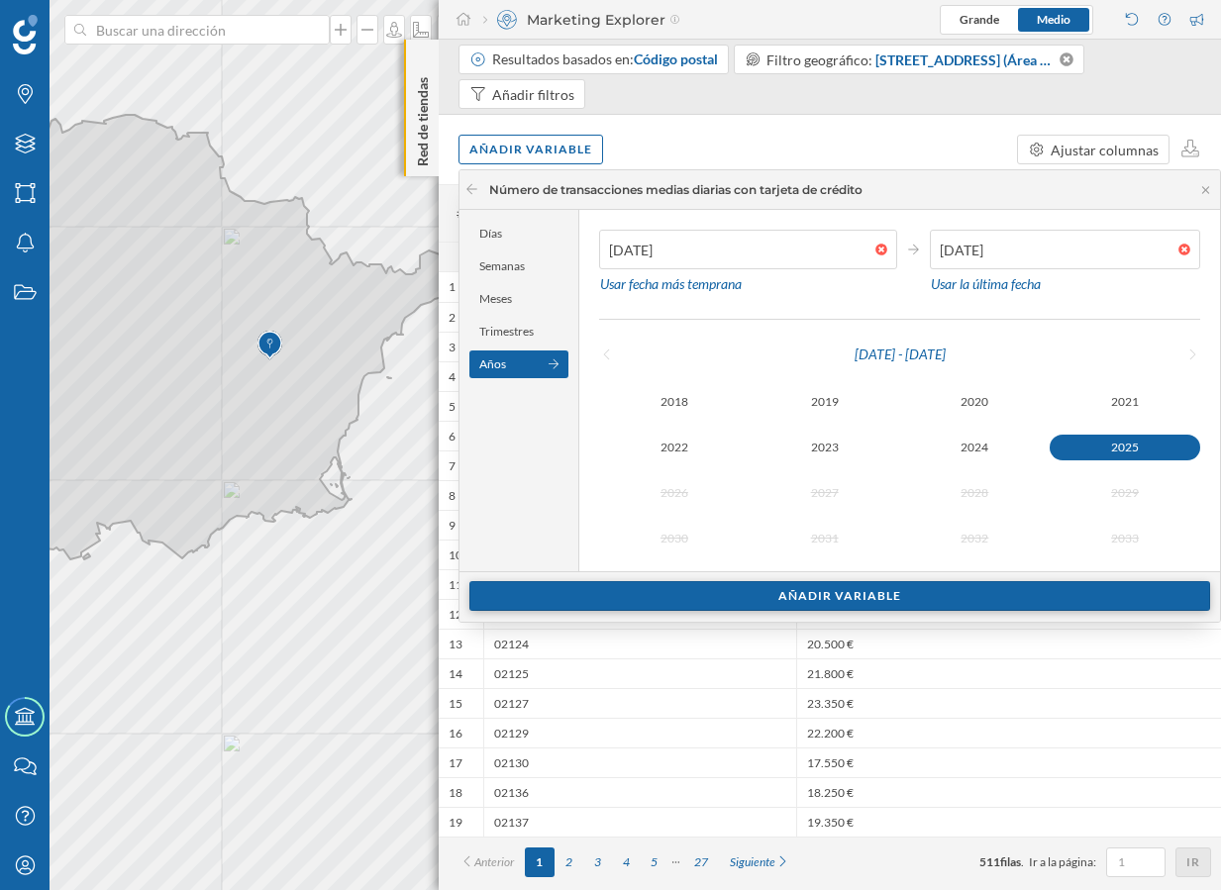
click at [857, 596] on div "Añadir variable" at bounding box center [839, 596] width 740 height 30
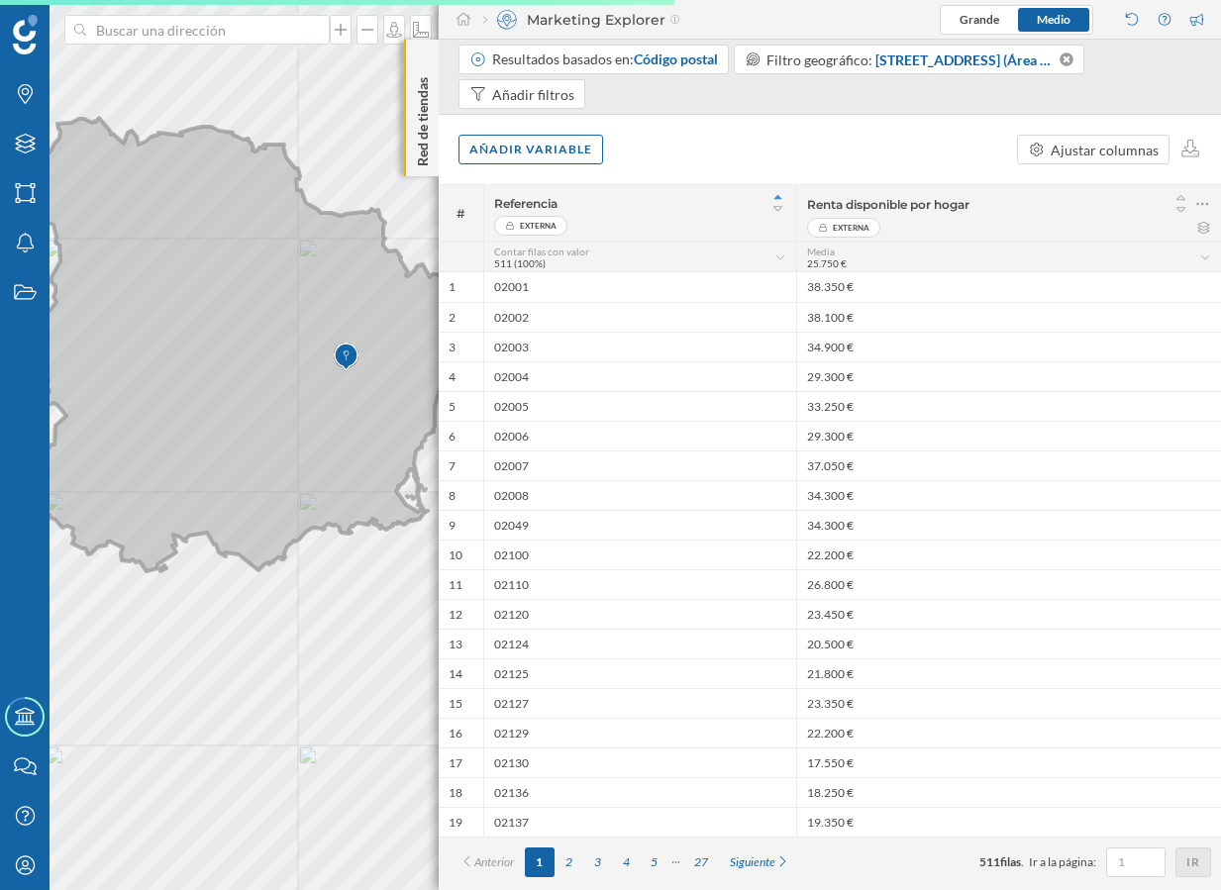
drag, startPoint x: 271, startPoint y: 447, endPoint x: 303, endPoint y: 479, distance: 44.8
click at [303, 479] on icon at bounding box center [286, 344] width 536 height 453
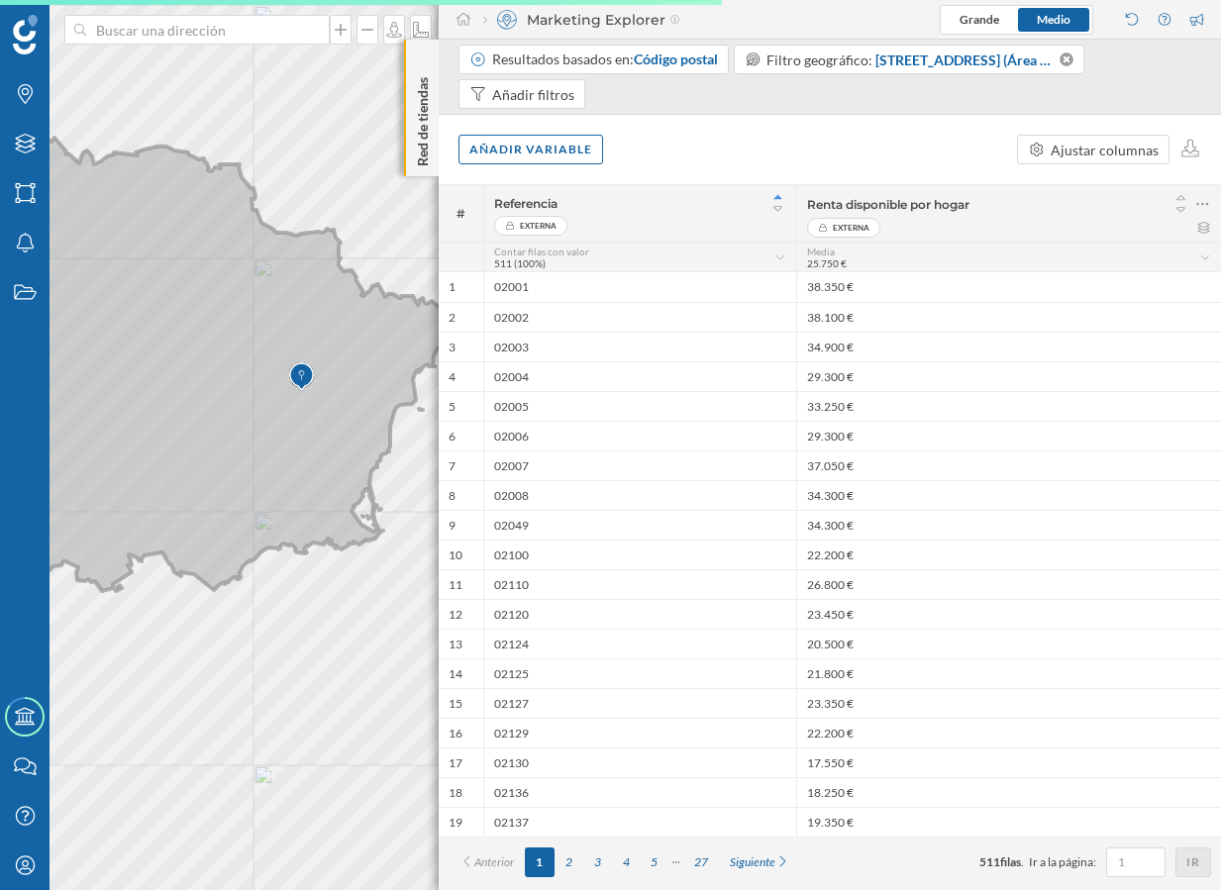
scroll to position [0, 0]
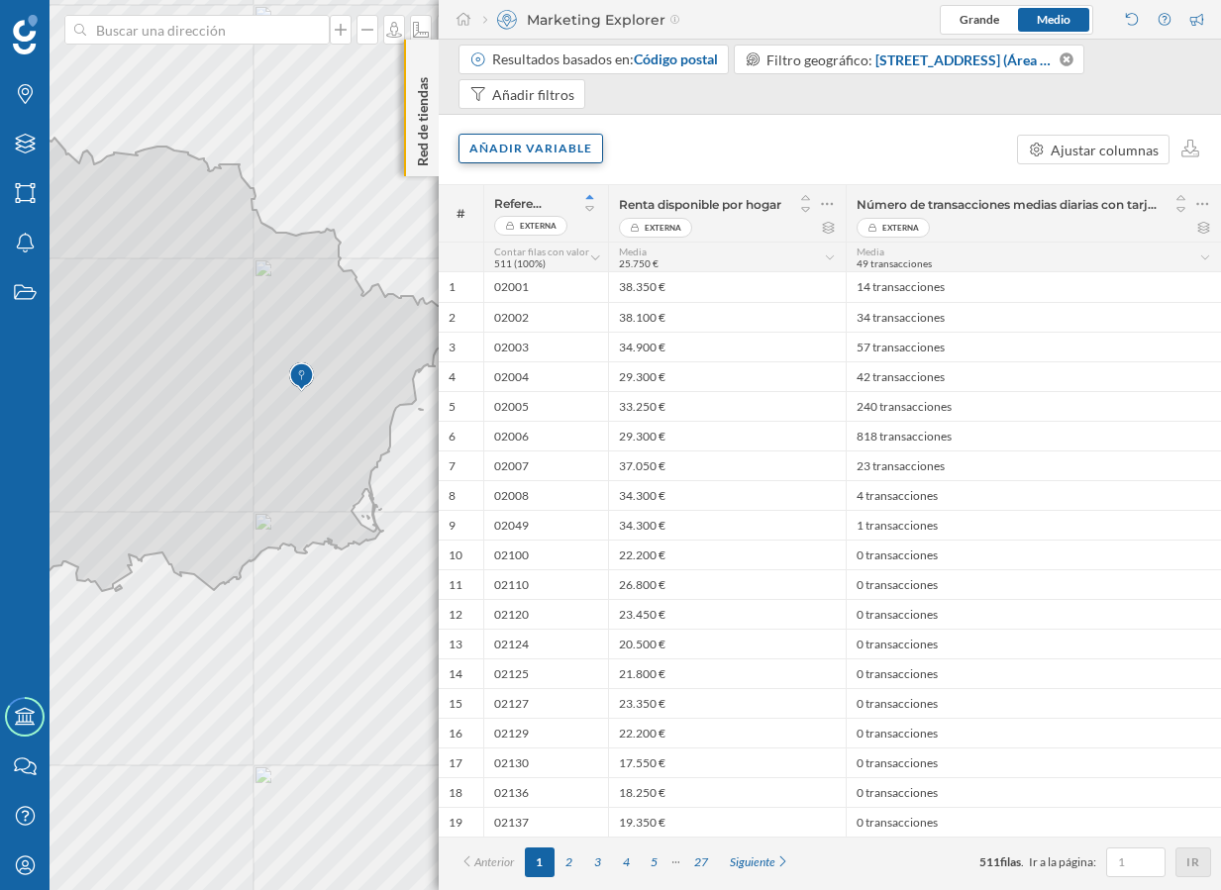
click at [561, 141] on div "Añadir variable" at bounding box center [530, 149] width 145 height 30
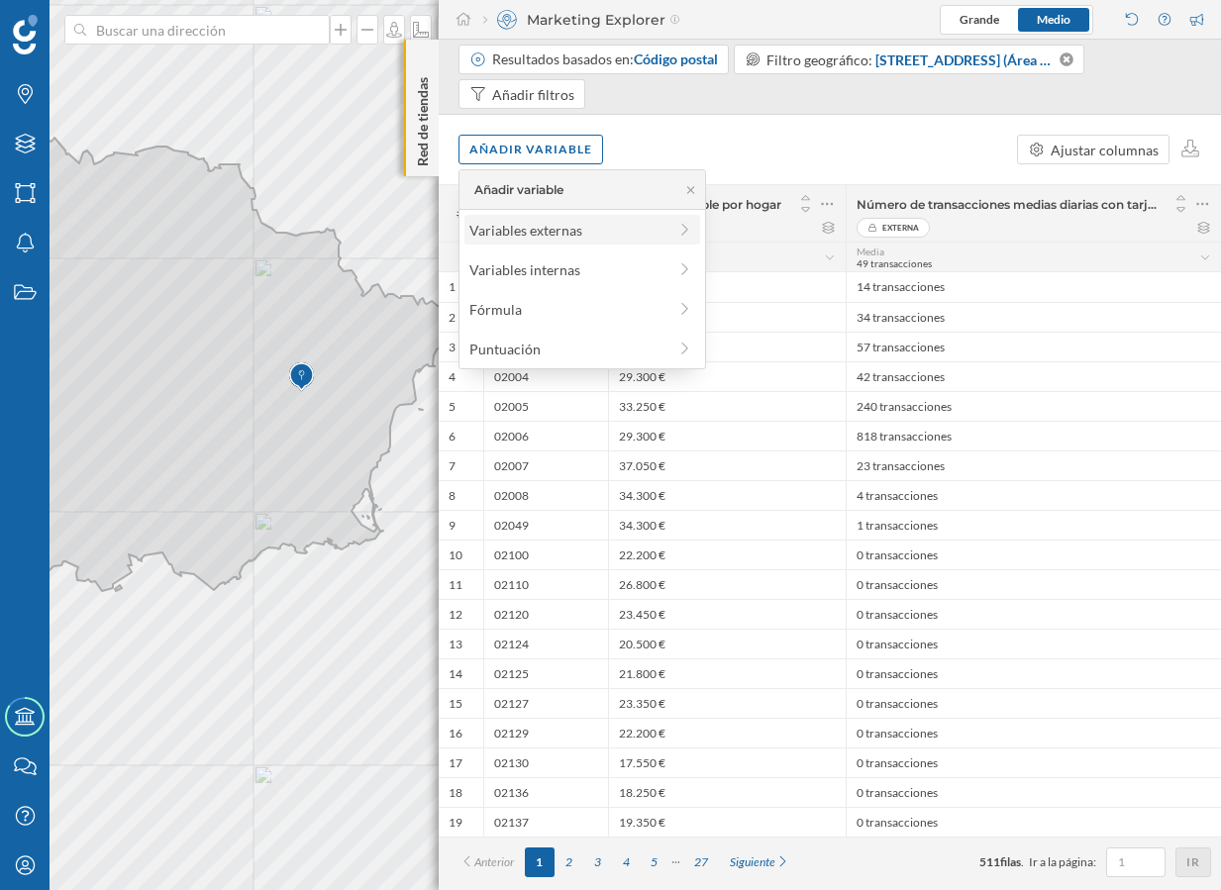
click at [543, 230] on div "Variables externas" at bounding box center [567, 230] width 197 height 21
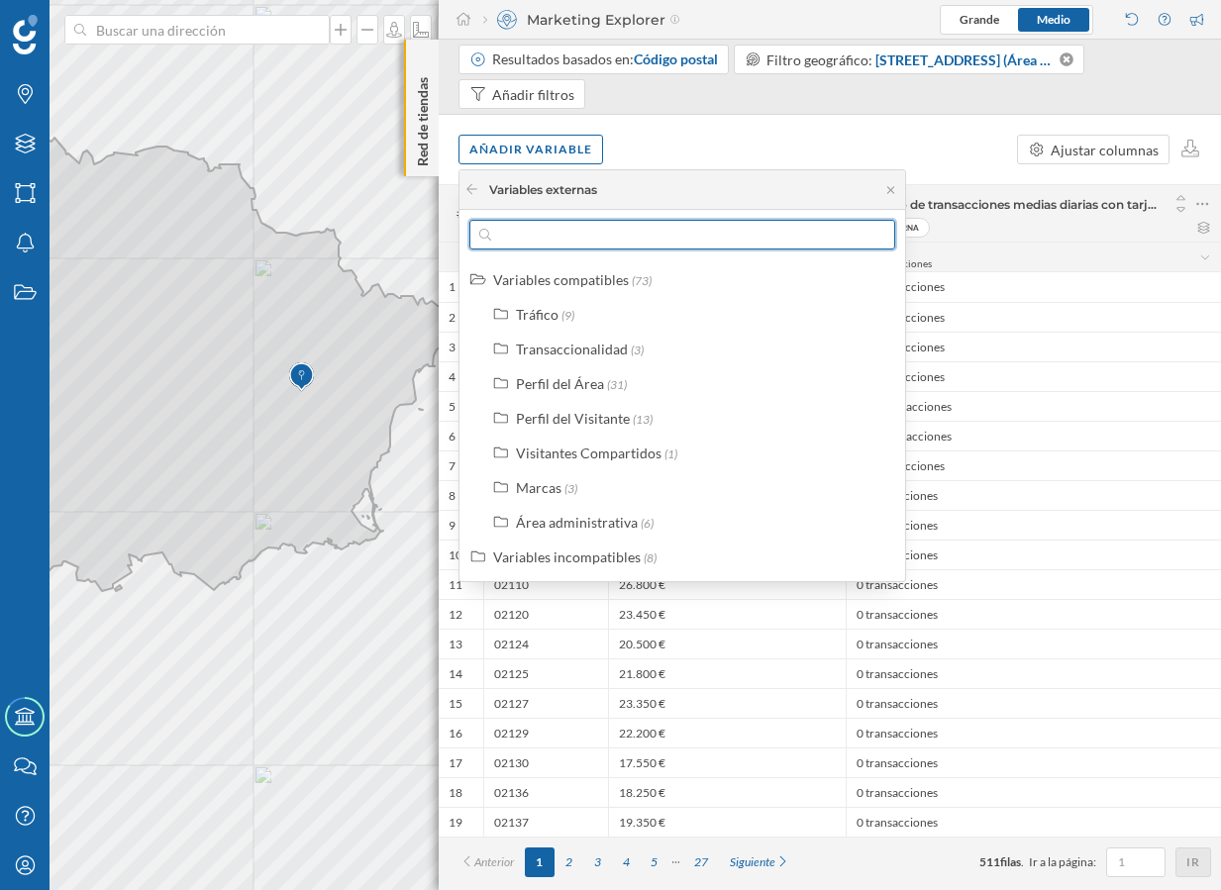
click at [534, 231] on input "text" at bounding box center [682, 235] width 382 height 30
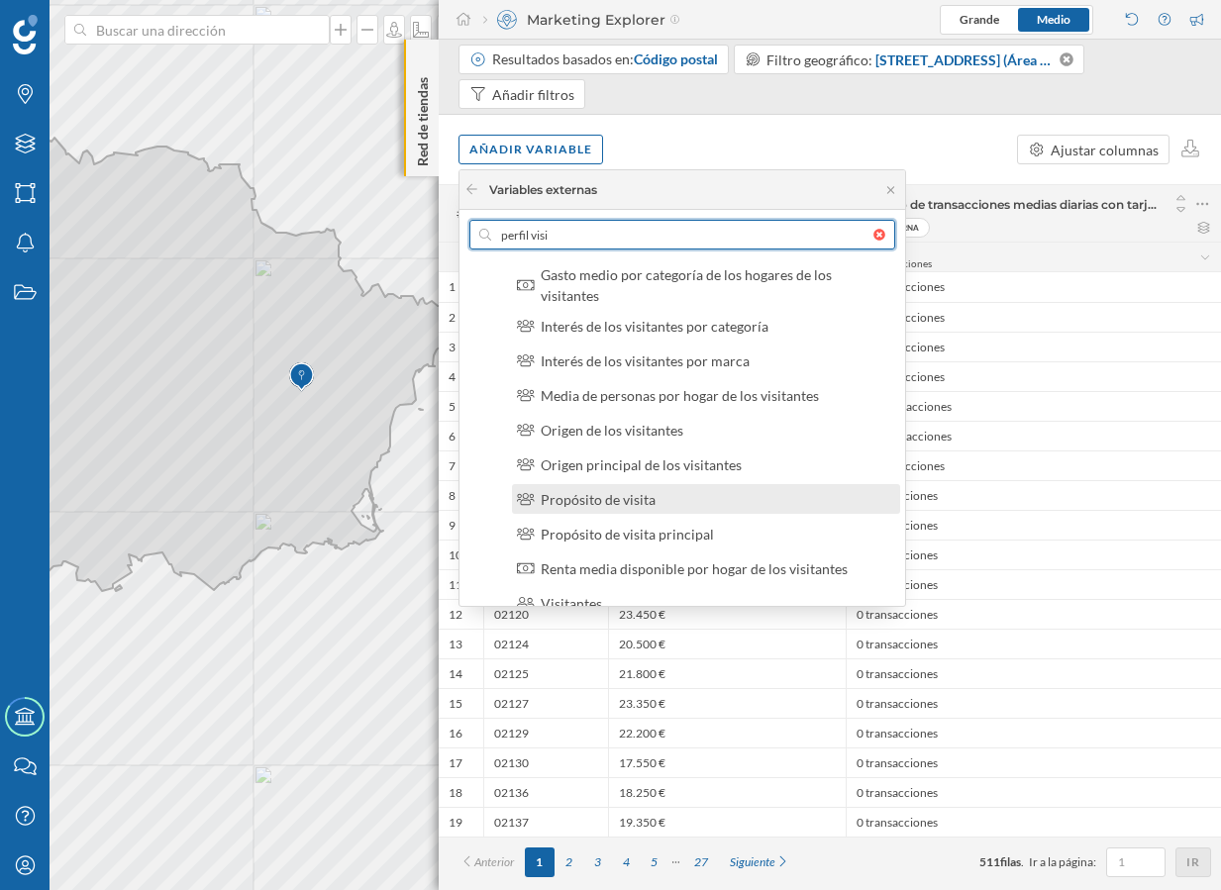
scroll to position [145, 0]
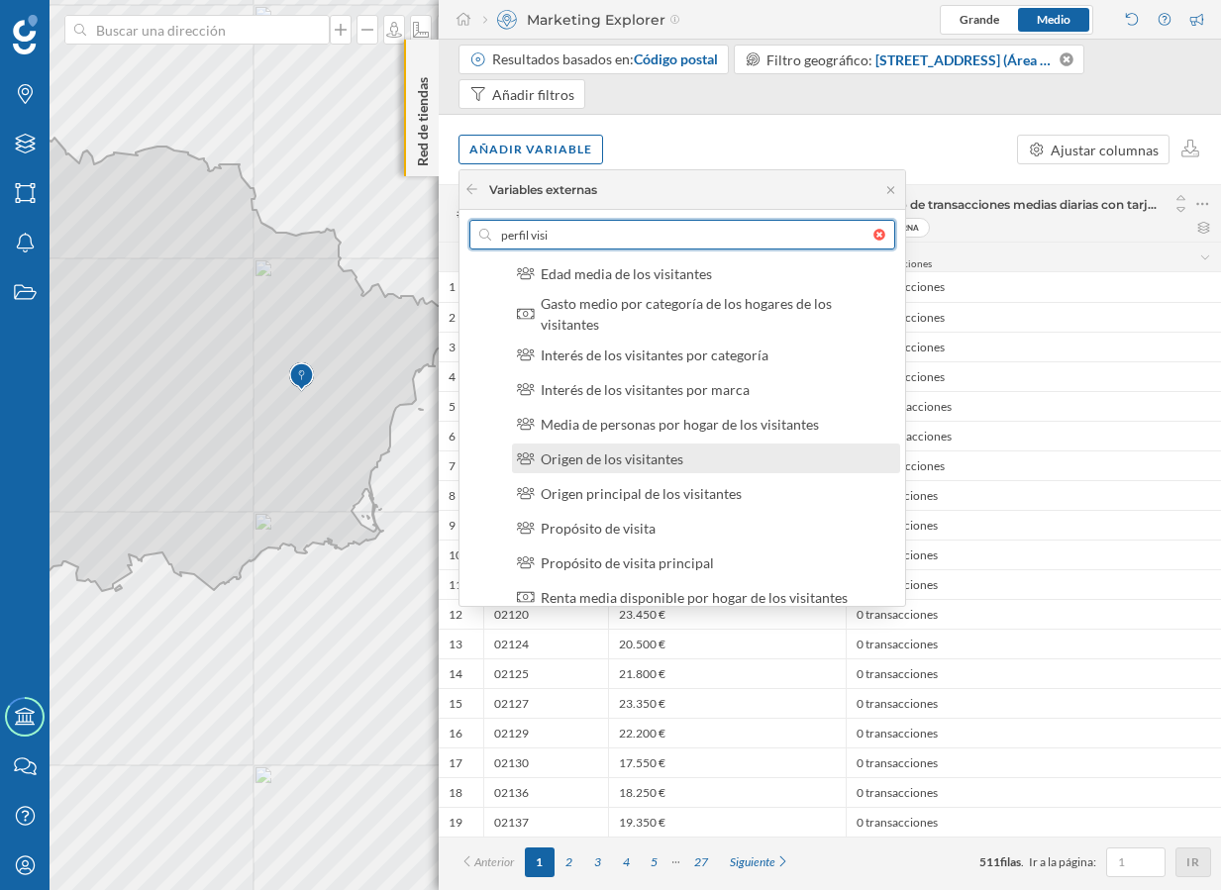
type input "perfil visi"
click at [693, 457] on div "Origen de los visitantes" at bounding box center [713, 458] width 347 height 21
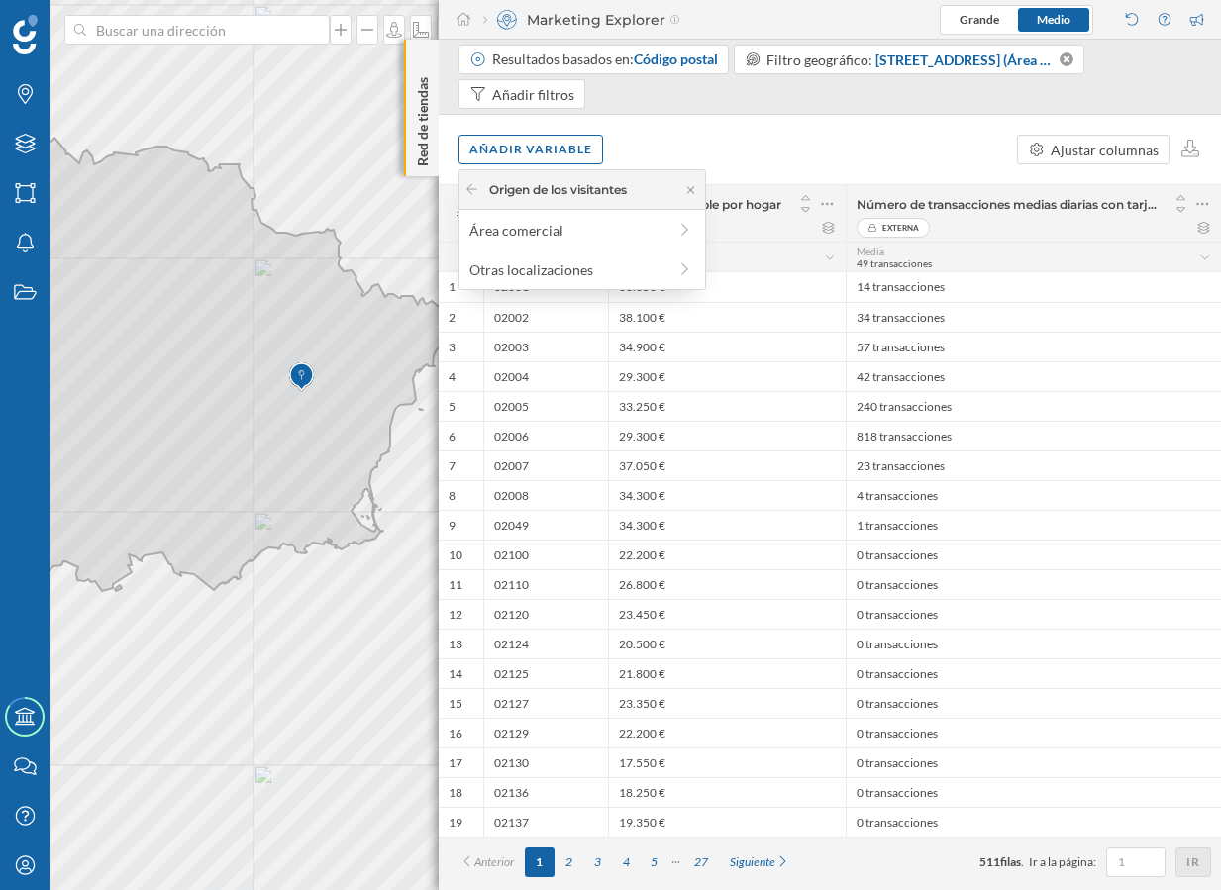
click at [463, 176] on div "Origen de los visitantes" at bounding box center [581, 190] width 245 height 40
click at [469, 184] on icon at bounding box center [471, 189] width 15 height 12
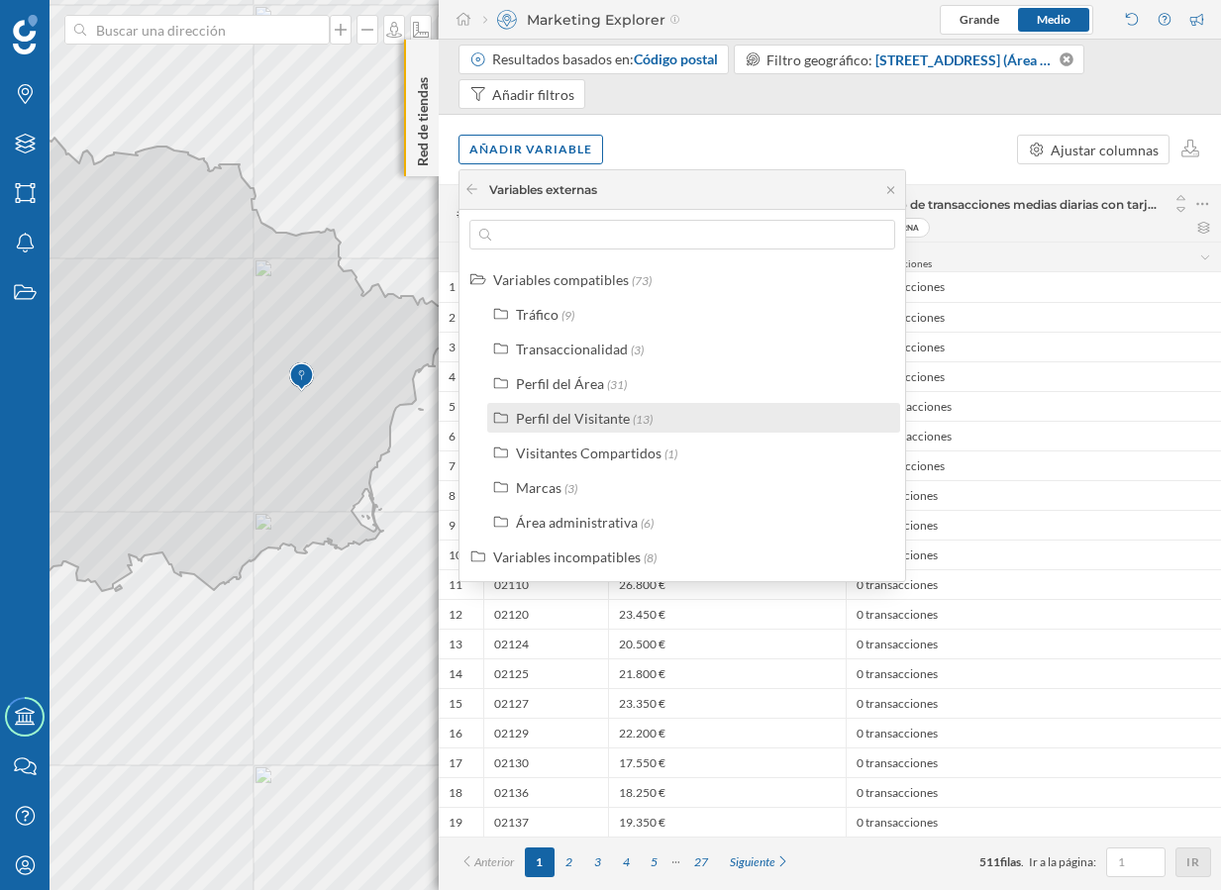
click at [618, 422] on div "Perfil del Visitante" at bounding box center [573, 418] width 114 height 17
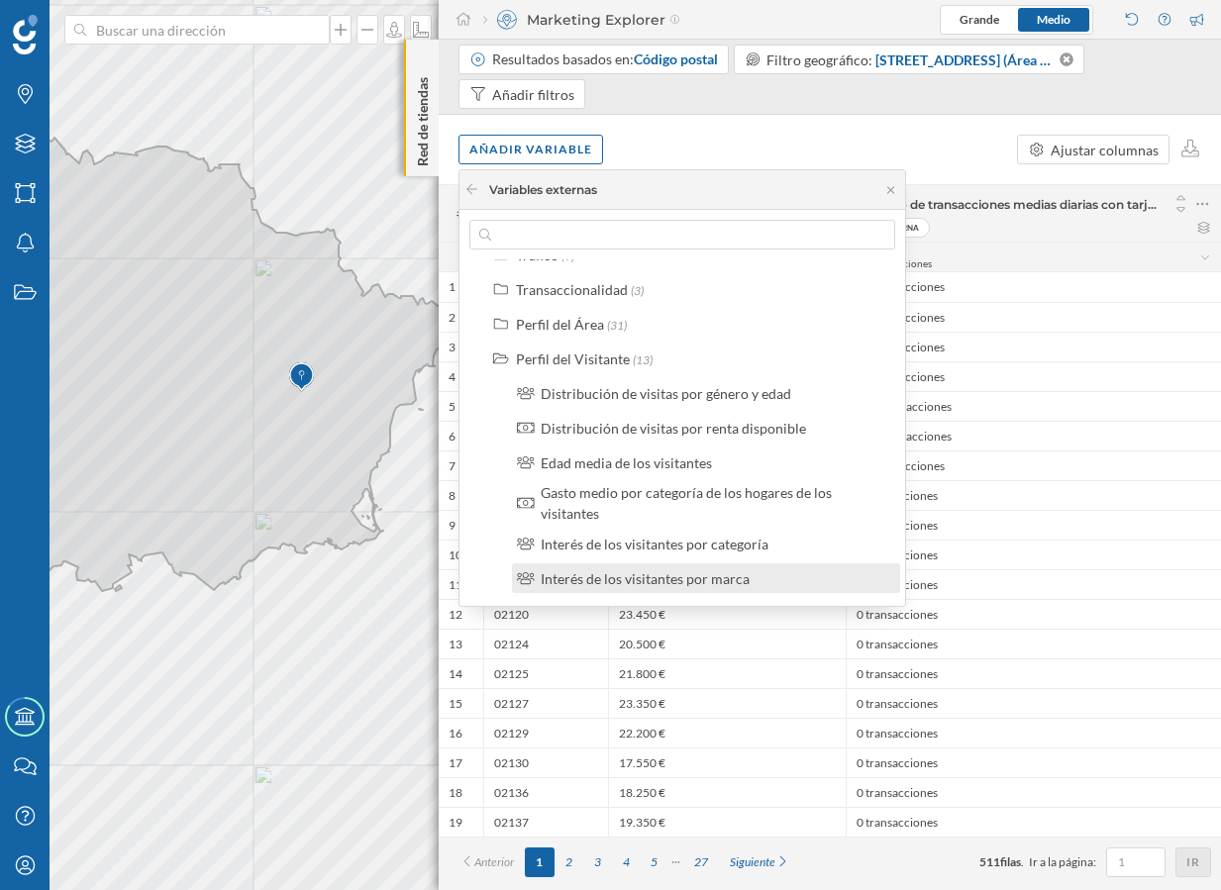
scroll to position [0, 0]
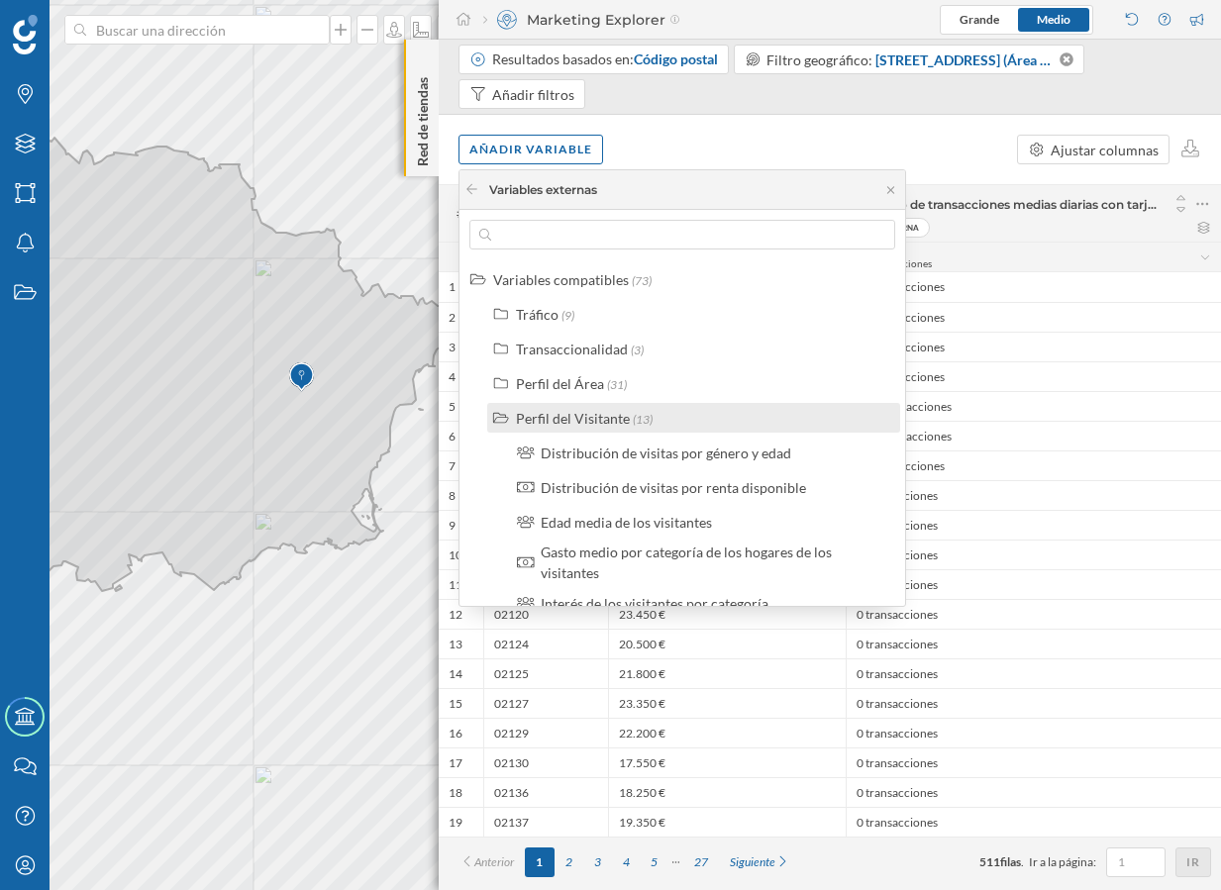
click at [530, 425] on div "Perfil del Visitante" at bounding box center [573, 418] width 114 height 17
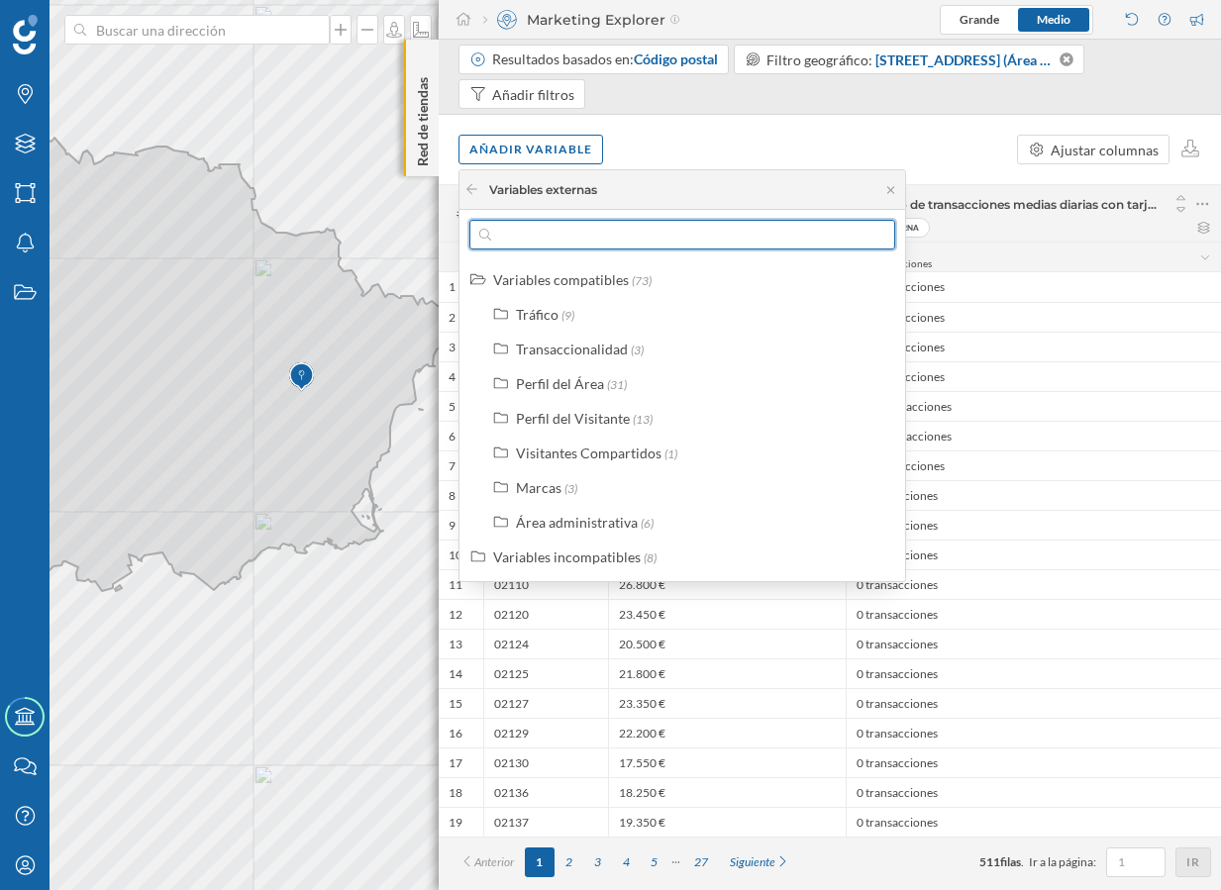
click at [579, 234] on input "text" at bounding box center [682, 235] width 382 height 30
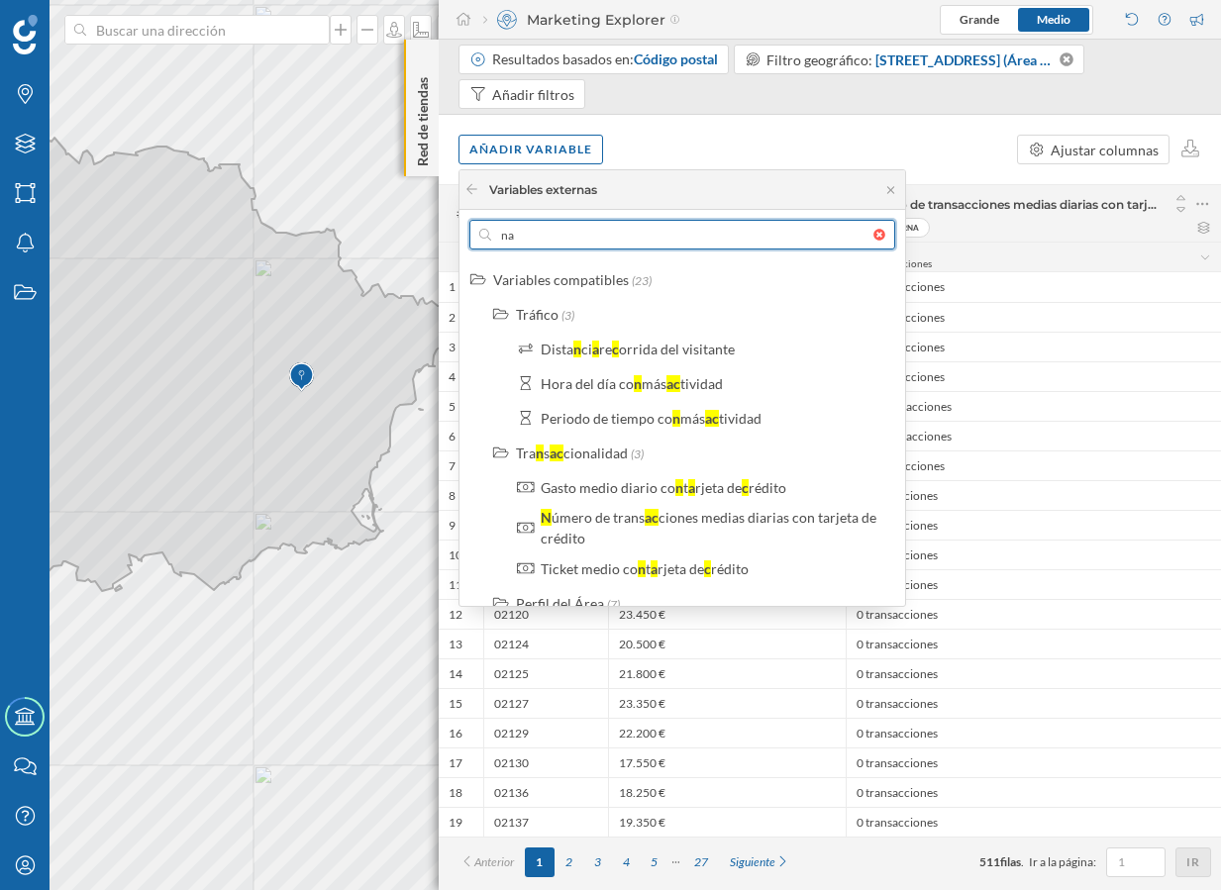
type input "n"
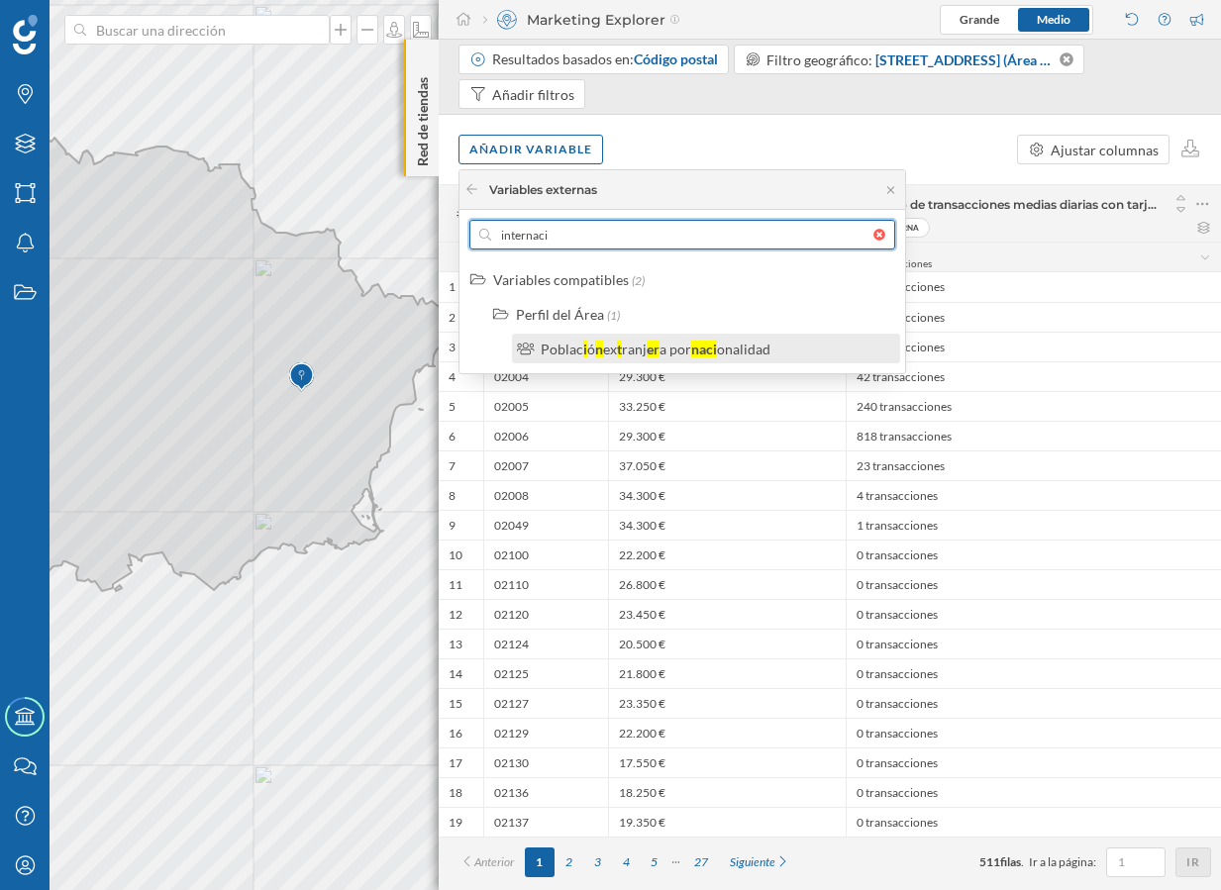
type input "internaci"
click at [675, 349] on div "a por" at bounding box center [675, 349] width 32 height 17
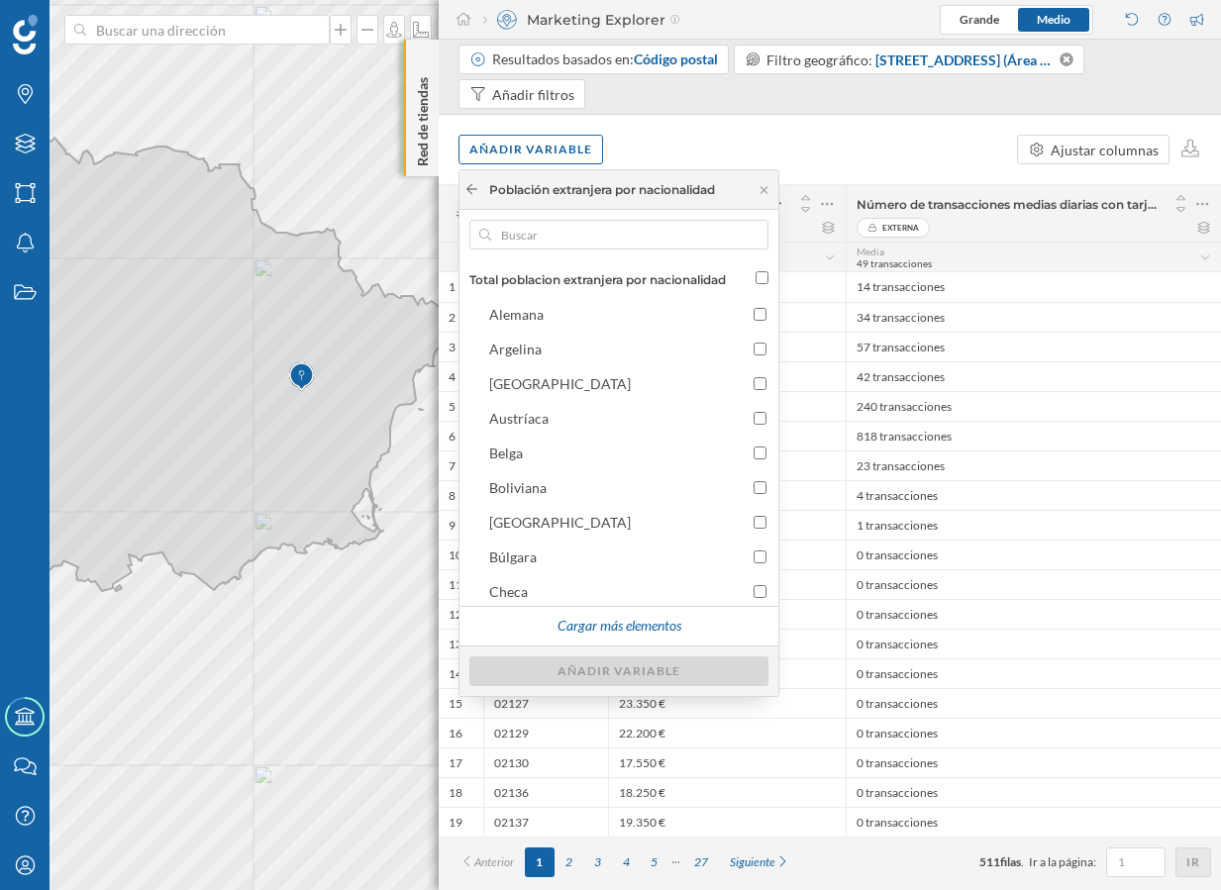
click at [468, 187] on icon at bounding box center [471, 189] width 15 height 12
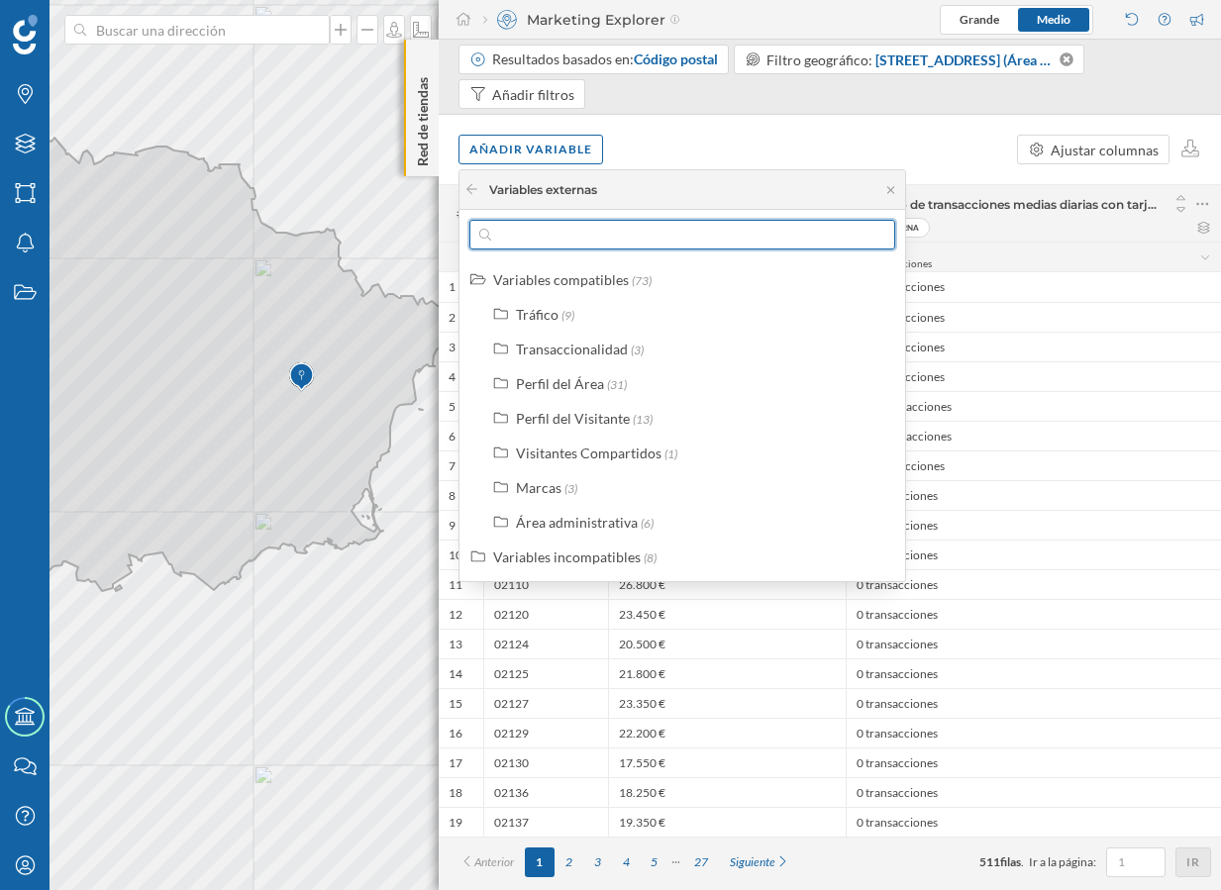
click at [555, 236] on input "text" at bounding box center [682, 235] width 382 height 30
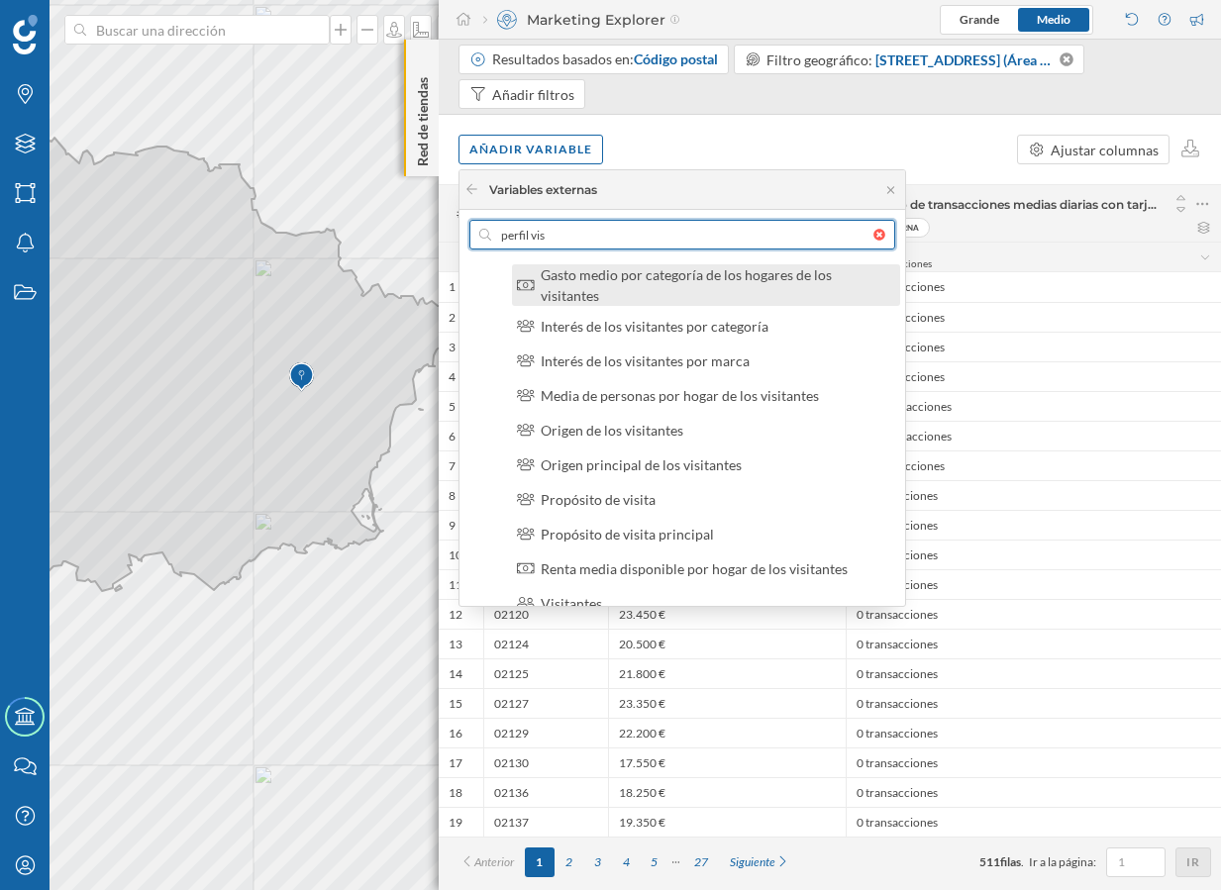
scroll to position [195, 0]
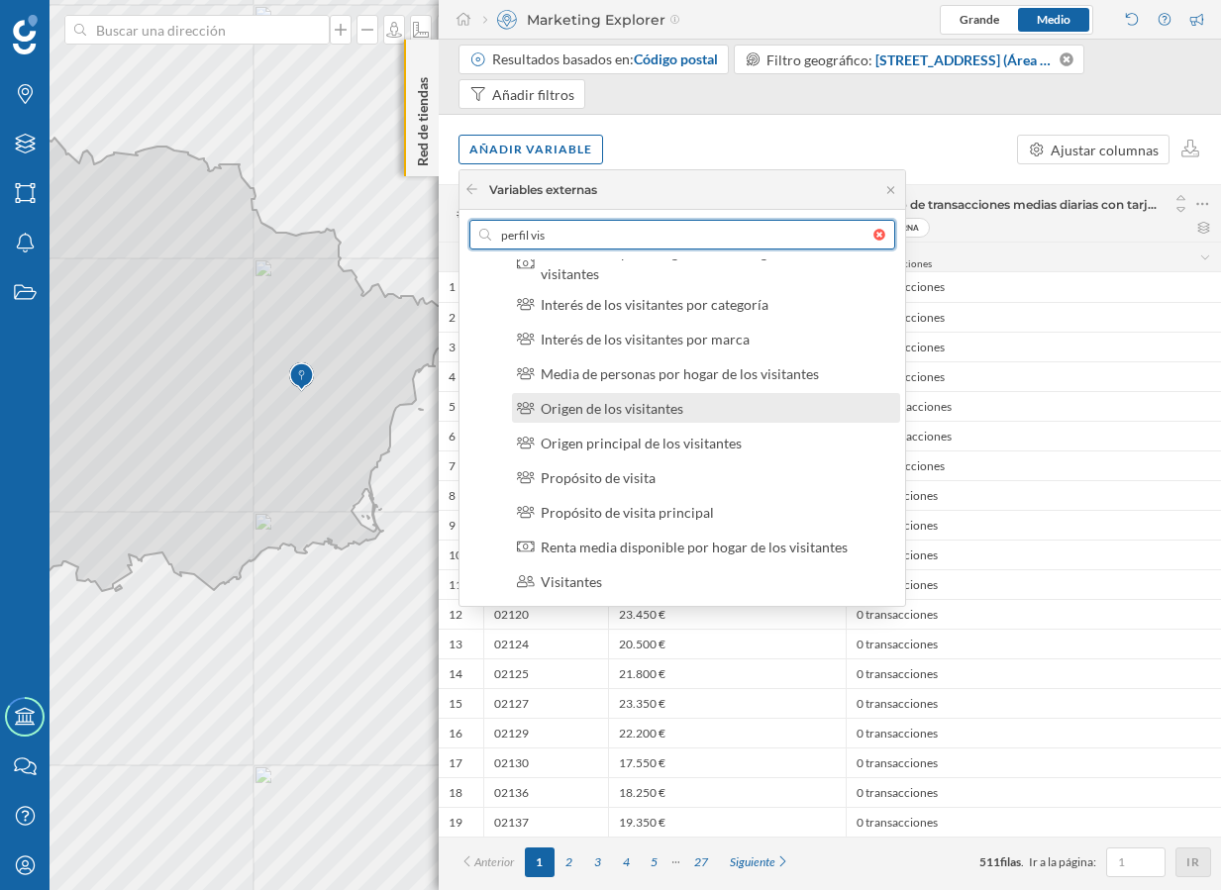
type input "perfil vis"
click at [687, 406] on div "Origen de los visitantes" at bounding box center [713, 408] width 347 height 21
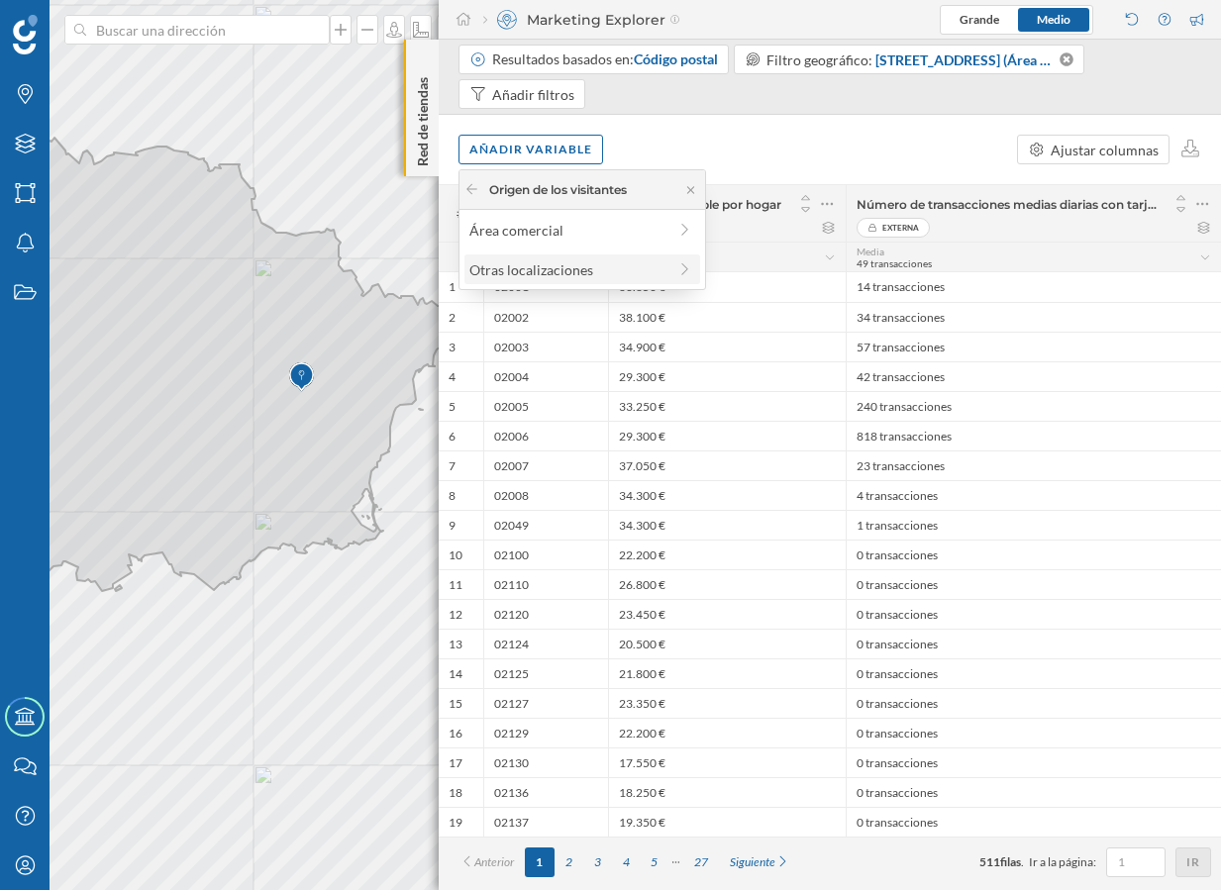
click at [631, 271] on div "Otras localizaciones" at bounding box center [567, 269] width 197 height 21
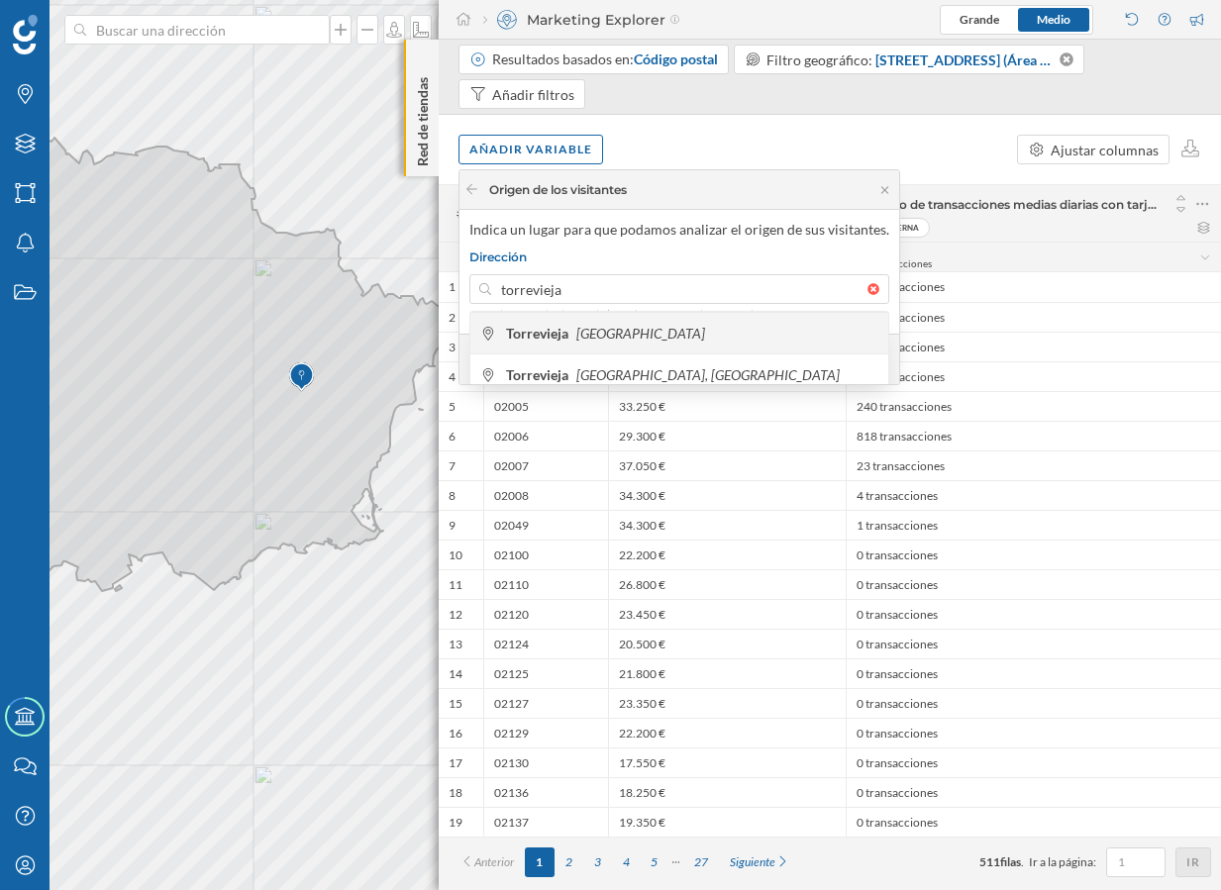
click at [646, 333] on span "Torrevieja Spain" at bounding box center [692, 334] width 372 height 20
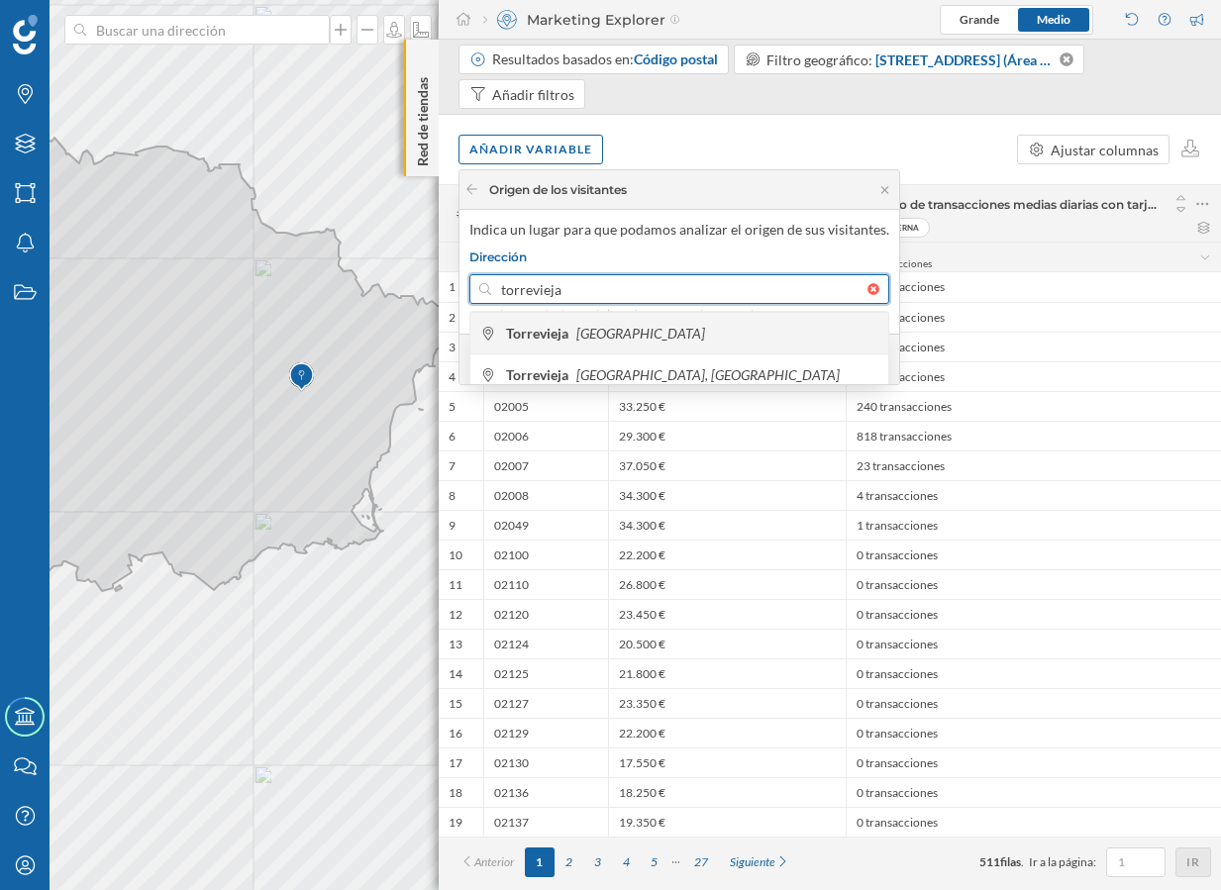
click at [646, 304] on input "torrevieja" at bounding box center [679, 289] width 376 height 30
type input "Torrevieja, Alicante, Spain"
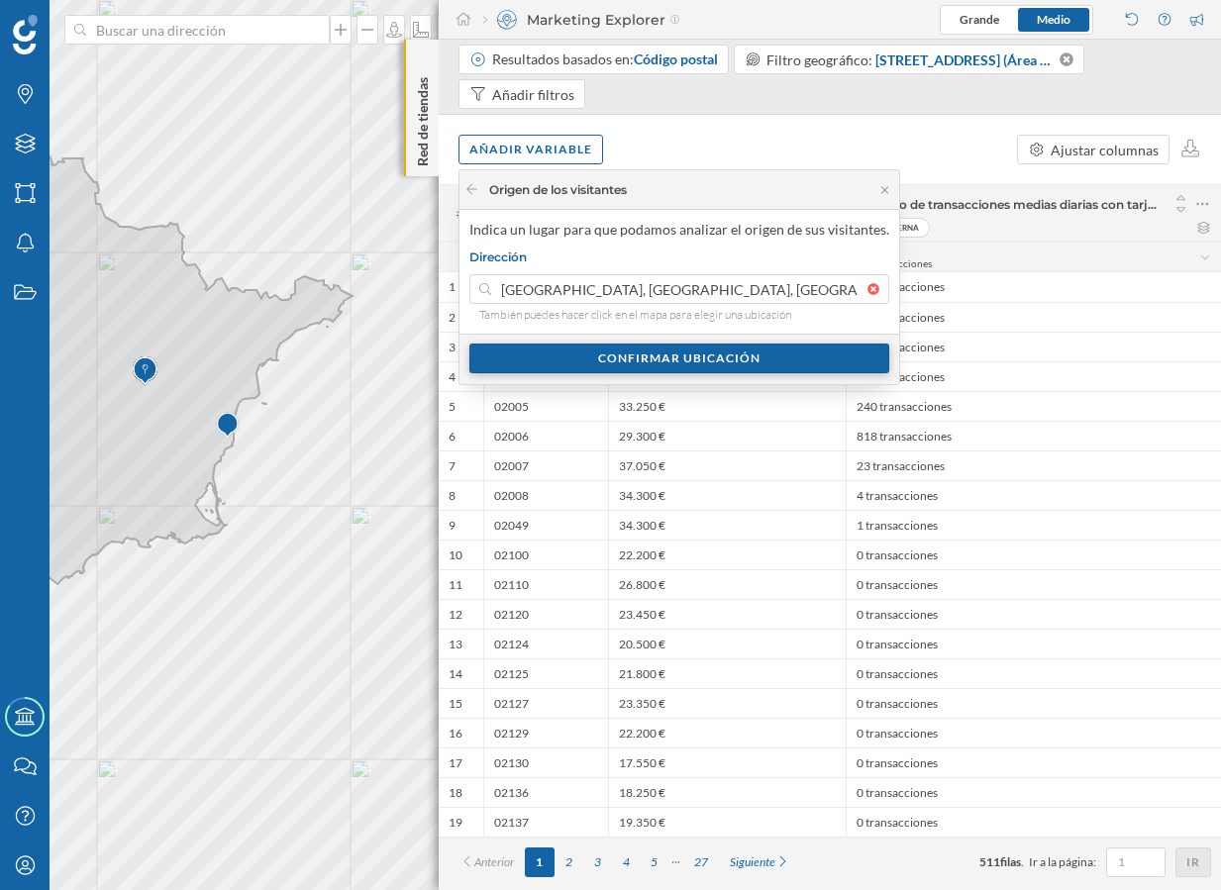
click at [652, 362] on div "Confirmar ubicación" at bounding box center [679, 358] width 420 height 30
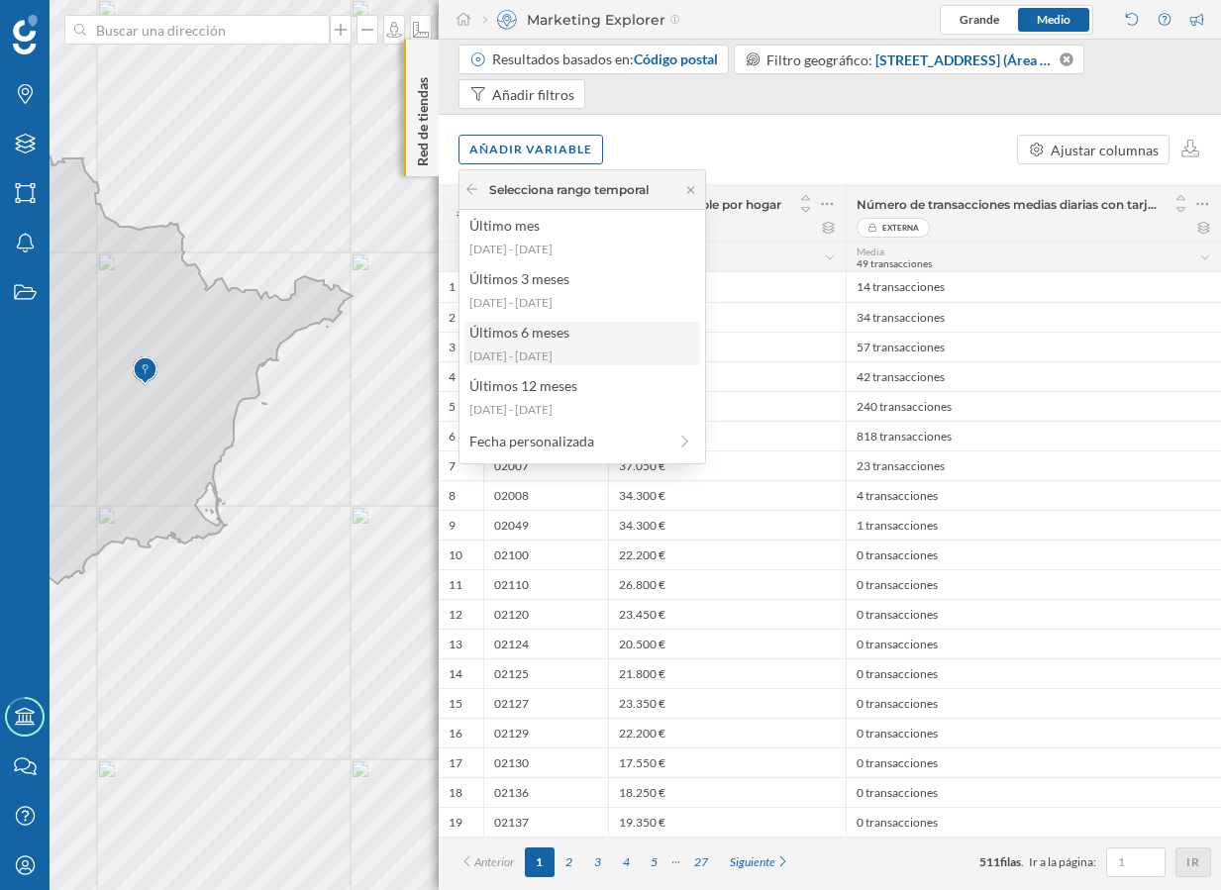
click at [652, 362] on div "2025-03-17 - 2025-08-31" at bounding box center [581, 356] width 224 height 18
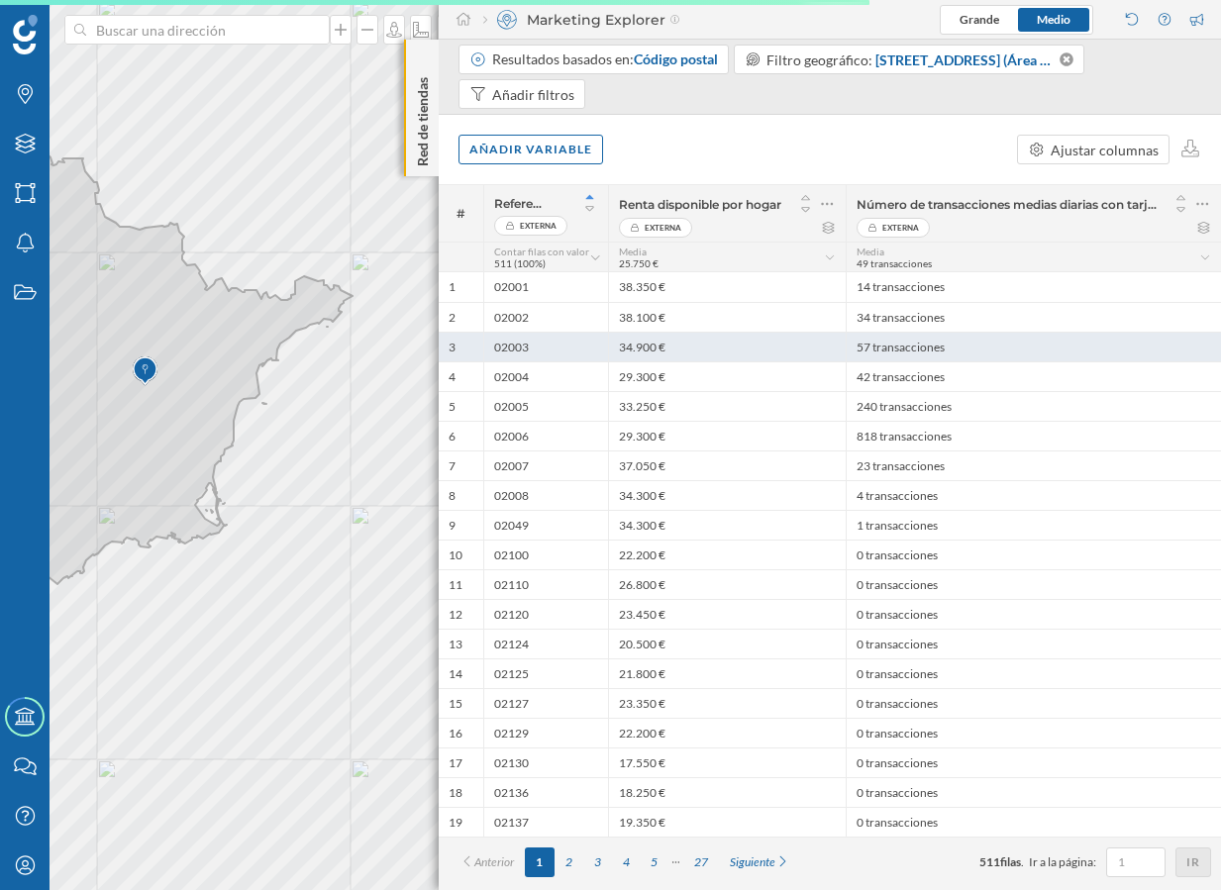
scroll to position [0, 0]
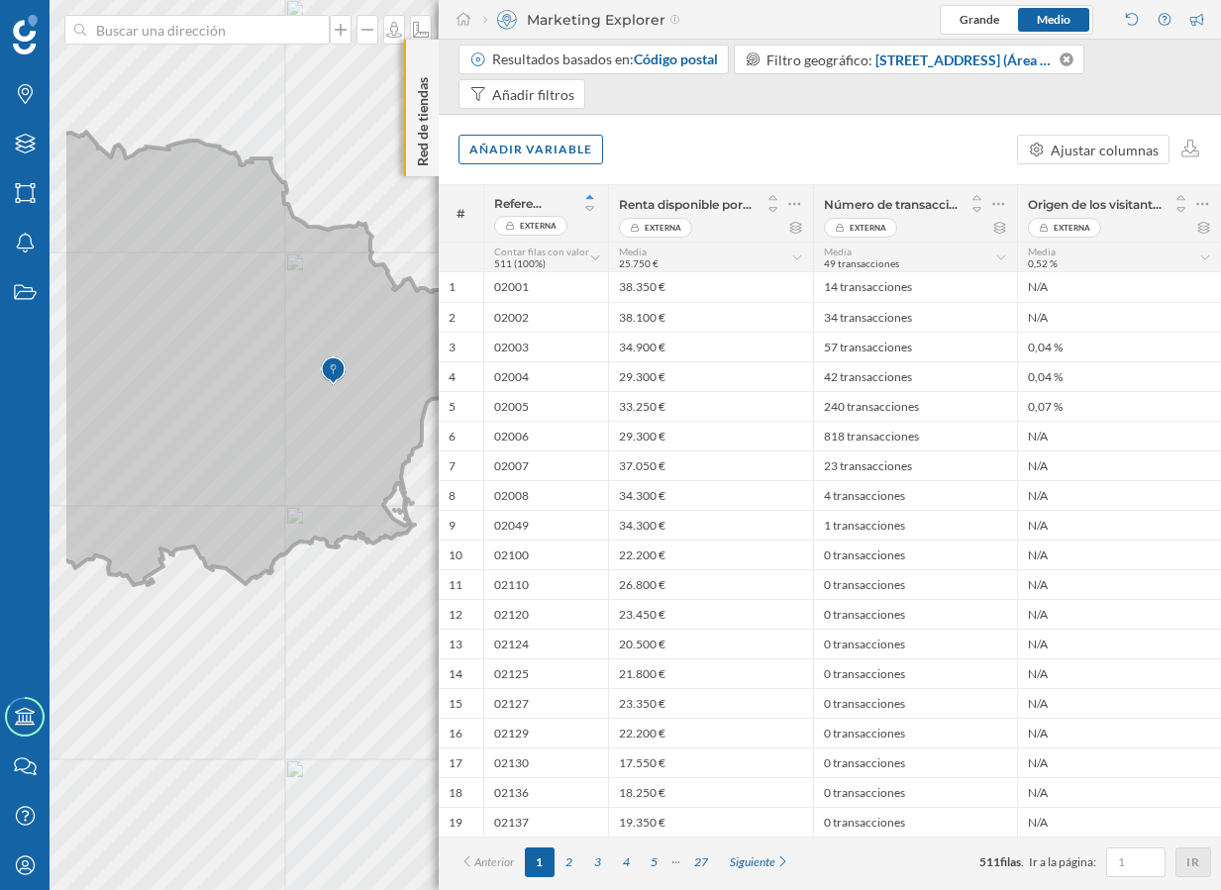
drag, startPoint x: 180, startPoint y: 438, endPoint x: 379, endPoint y: 438, distance: 199.0
click at [379, 438] on icon at bounding box center [302, 358] width 476 height 453
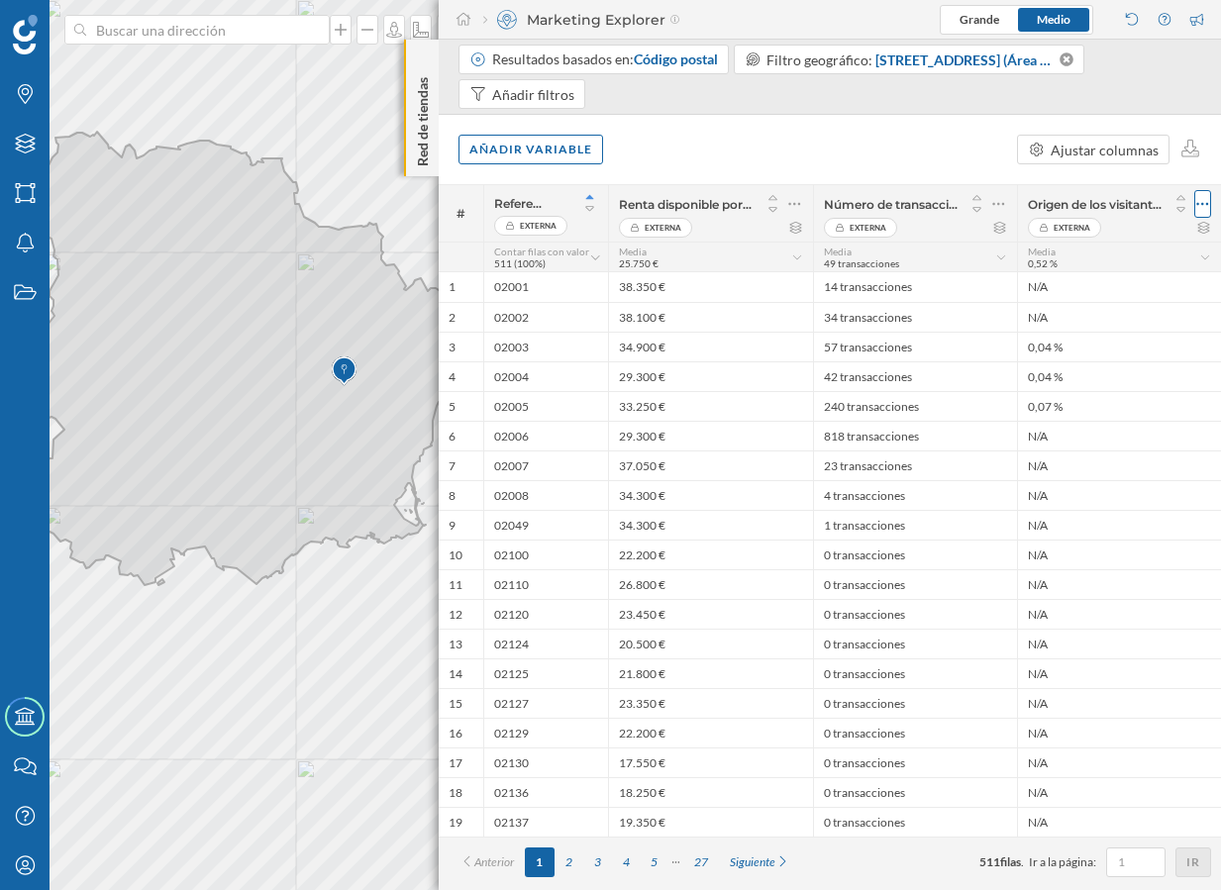
click at [1197, 206] on icon at bounding box center [1202, 204] width 13 height 20
click at [1111, 284] on div "Borrar columna" at bounding box center [1108, 283] width 182 height 21
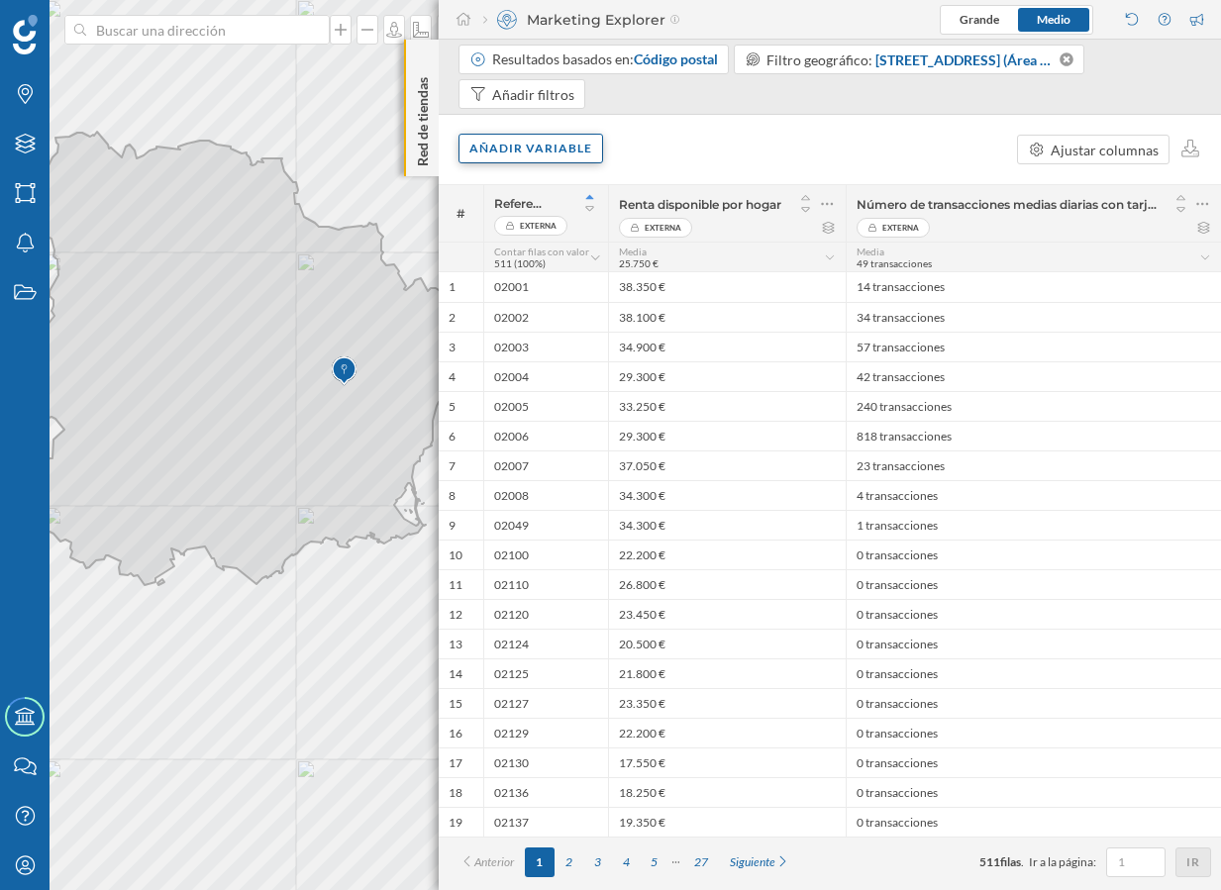
click at [560, 152] on div "Añadir variable" at bounding box center [530, 149] width 145 height 30
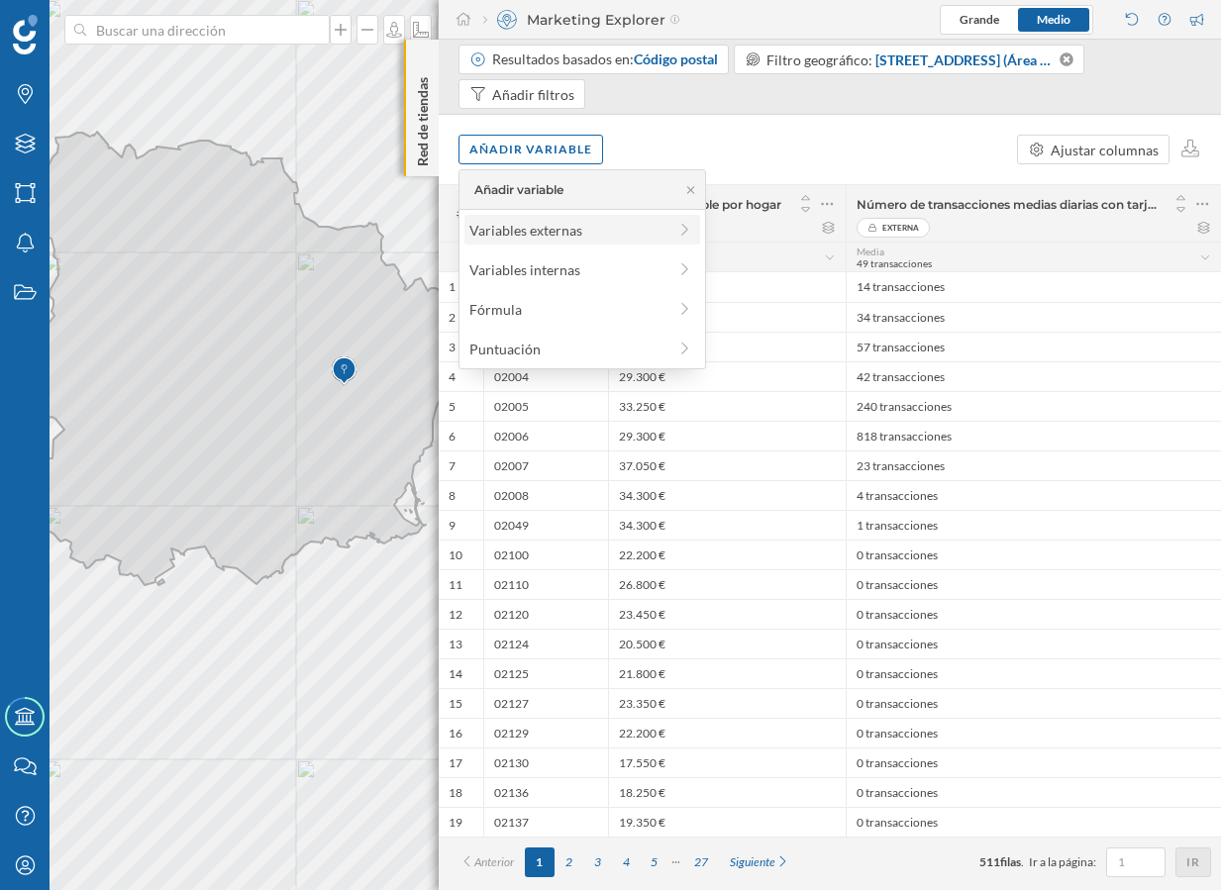
click at [590, 232] on div "Variables externas" at bounding box center [567, 230] width 197 height 21
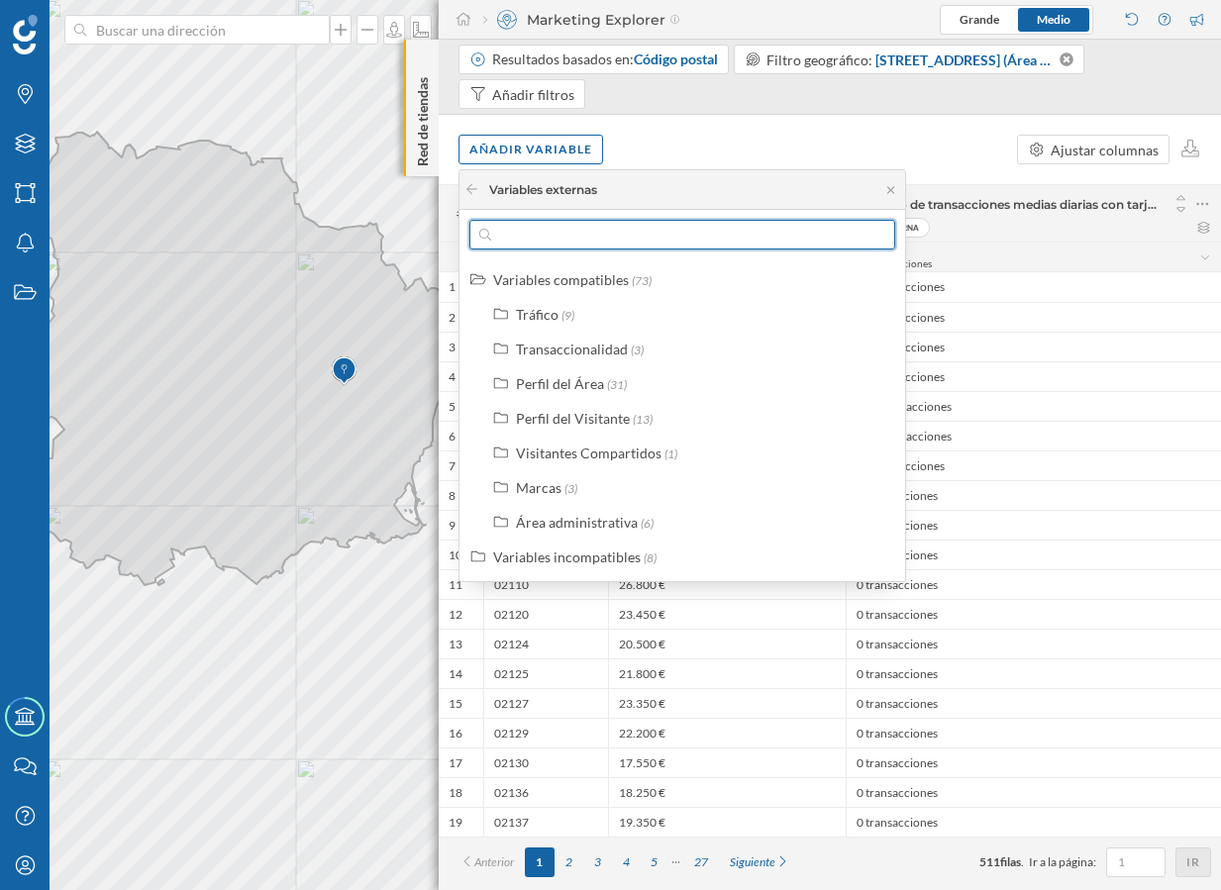
click at [602, 233] on input "text" at bounding box center [682, 235] width 382 height 30
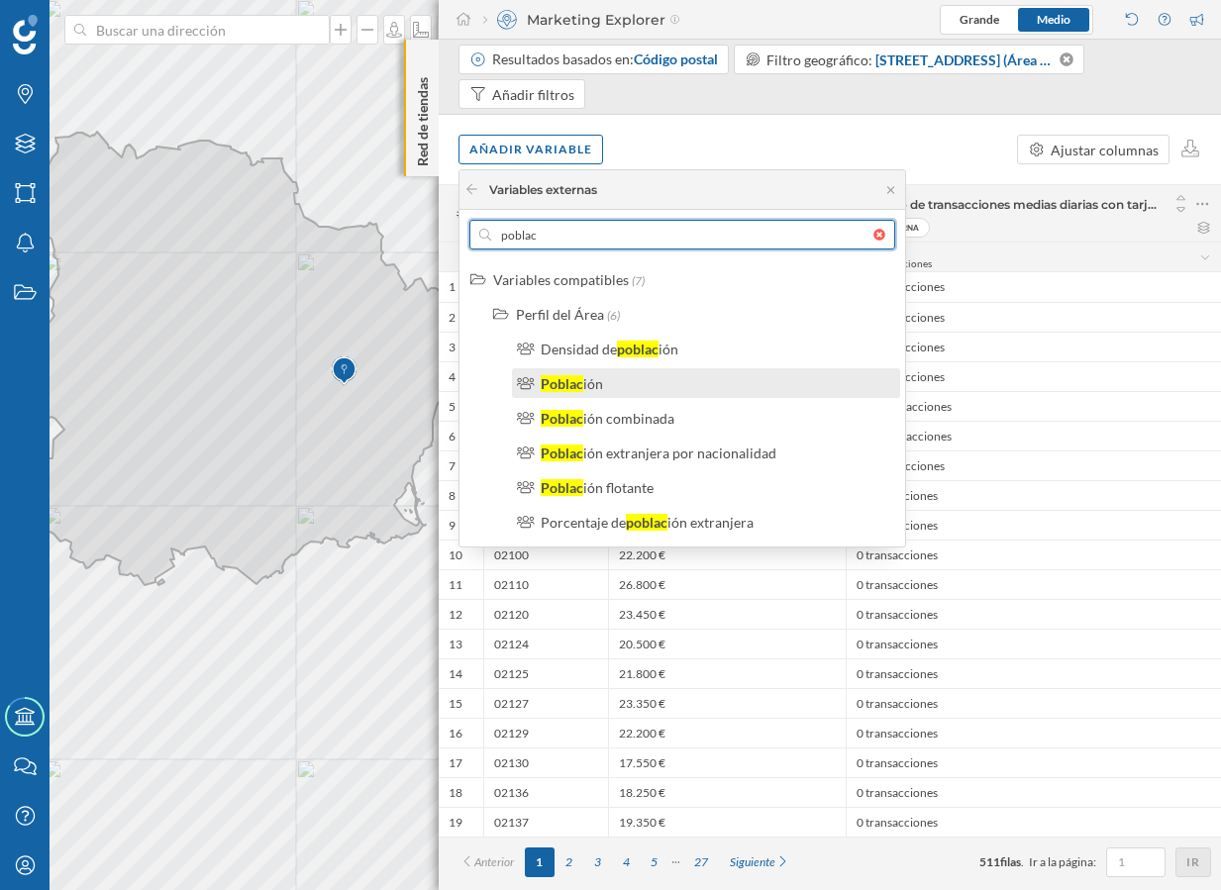
type input "poblac"
click at [616, 387] on div "Poblac ión" at bounding box center [713, 383] width 347 height 21
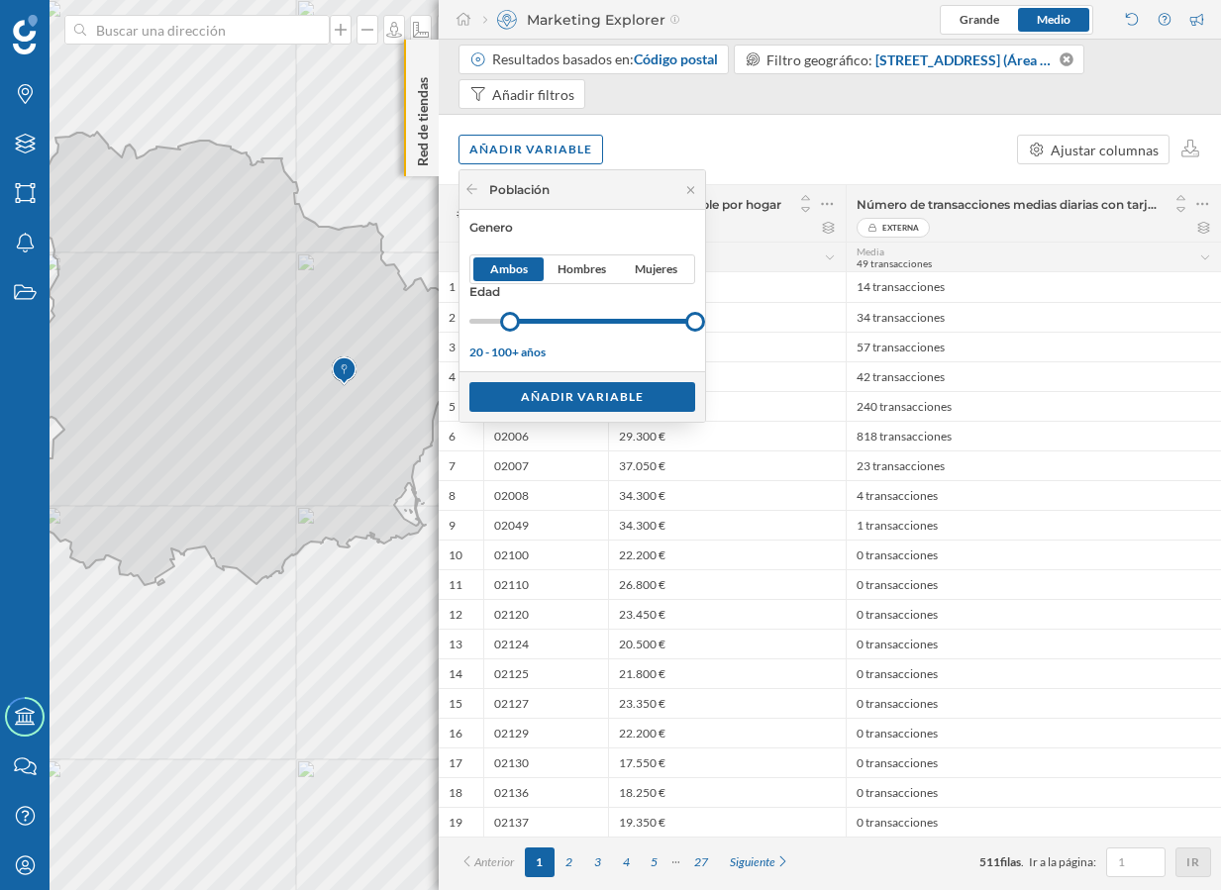
drag, startPoint x: 467, startPoint y: 317, endPoint x: 510, endPoint y: 316, distance: 42.6
click at [510, 316] on div at bounding box center [510, 322] width 20 height 20
click at [587, 396] on div "Añadir variable" at bounding box center [582, 396] width 226 height 30
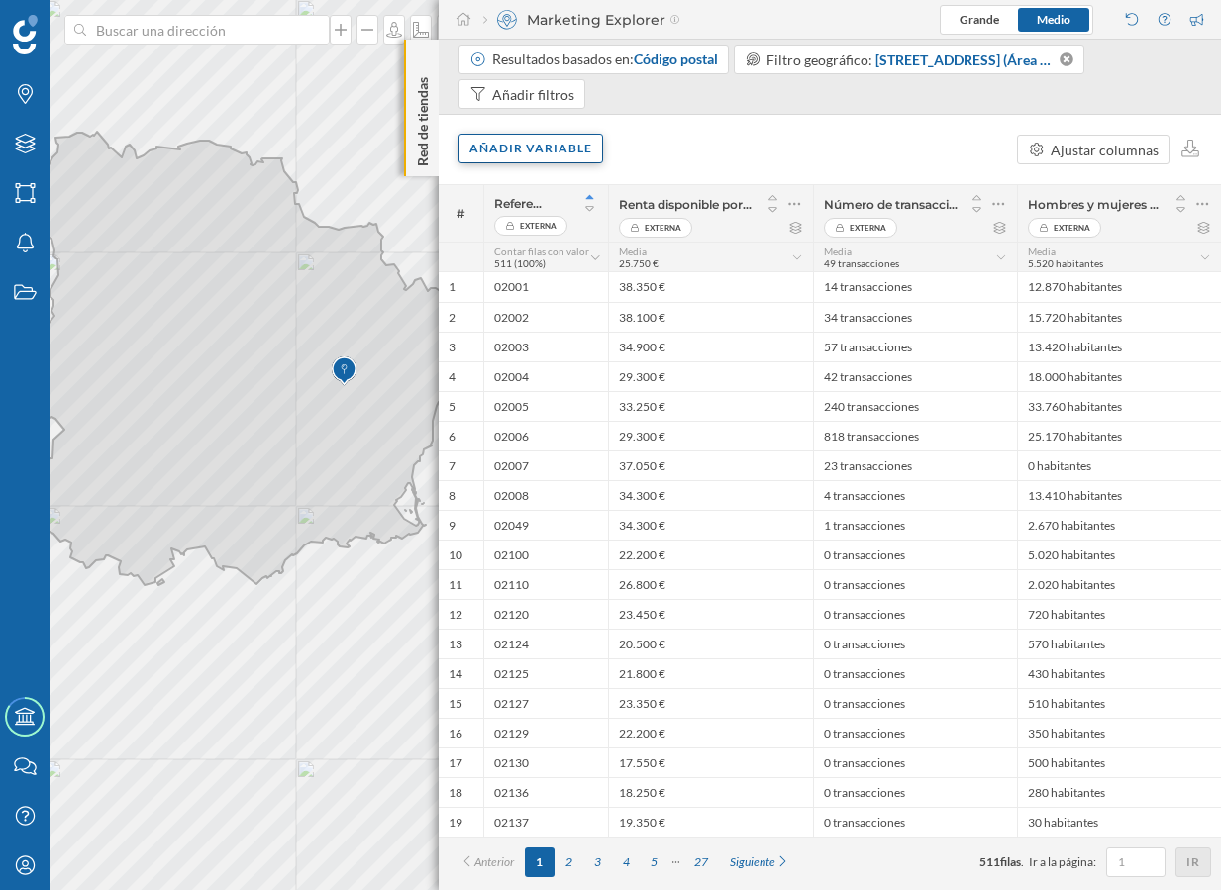
click at [561, 161] on div "Añadir variable" at bounding box center [530, 149] width 145 height 30
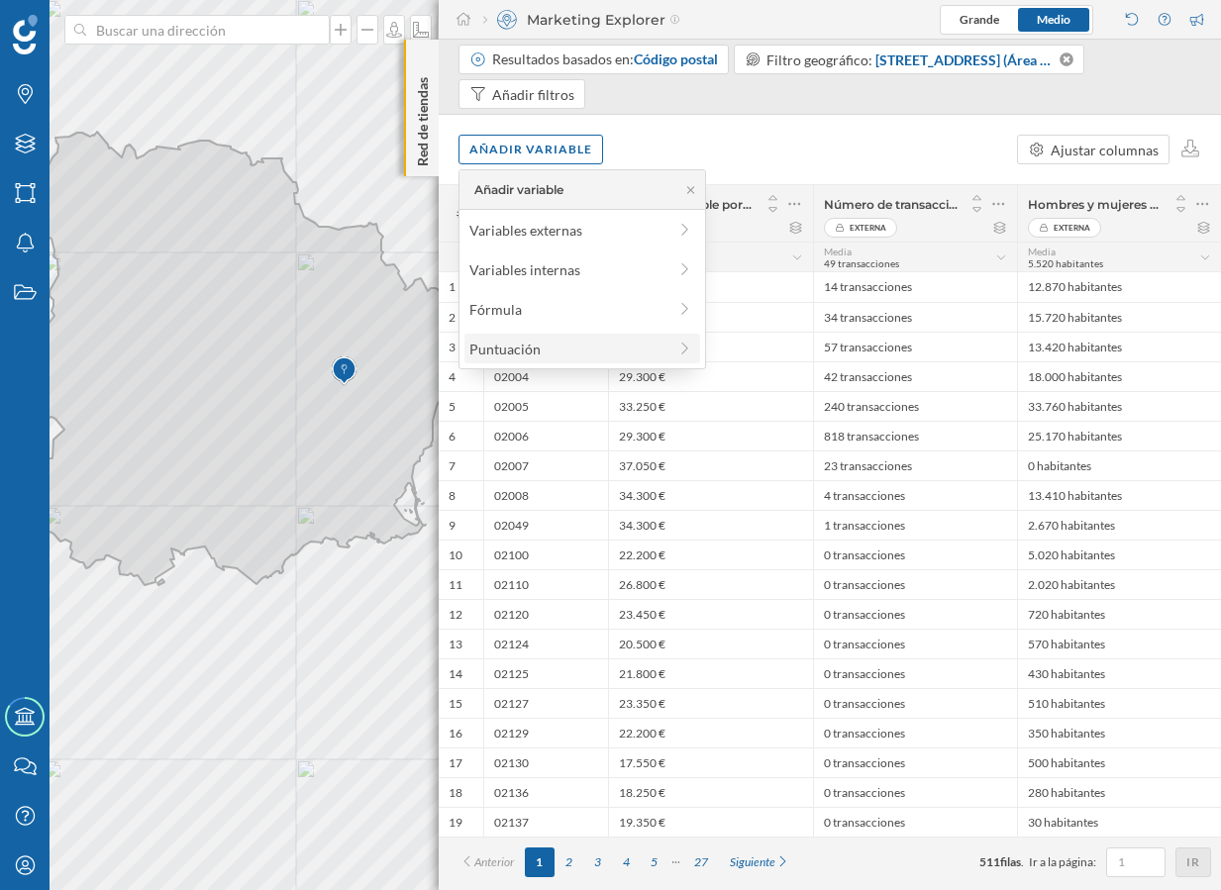
click at [557, 344] on div "Puntuación" at bounding box center [567, 349] width 197 height 21
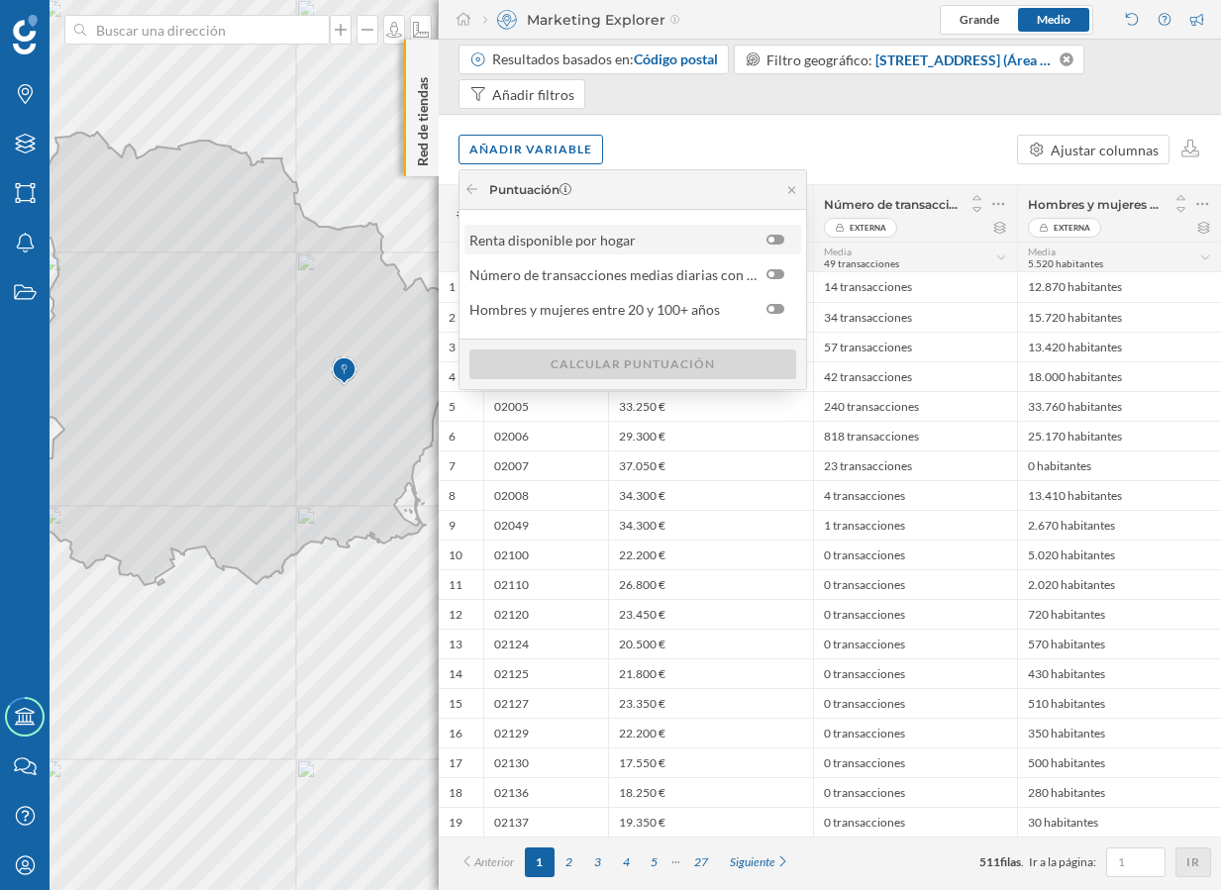
click at [781, 242] on div at bounding box center [775, 240] width 18 height 10
click at [0, 0] on input "checkbox" at bounding box center [0, 0] width 0 height 0
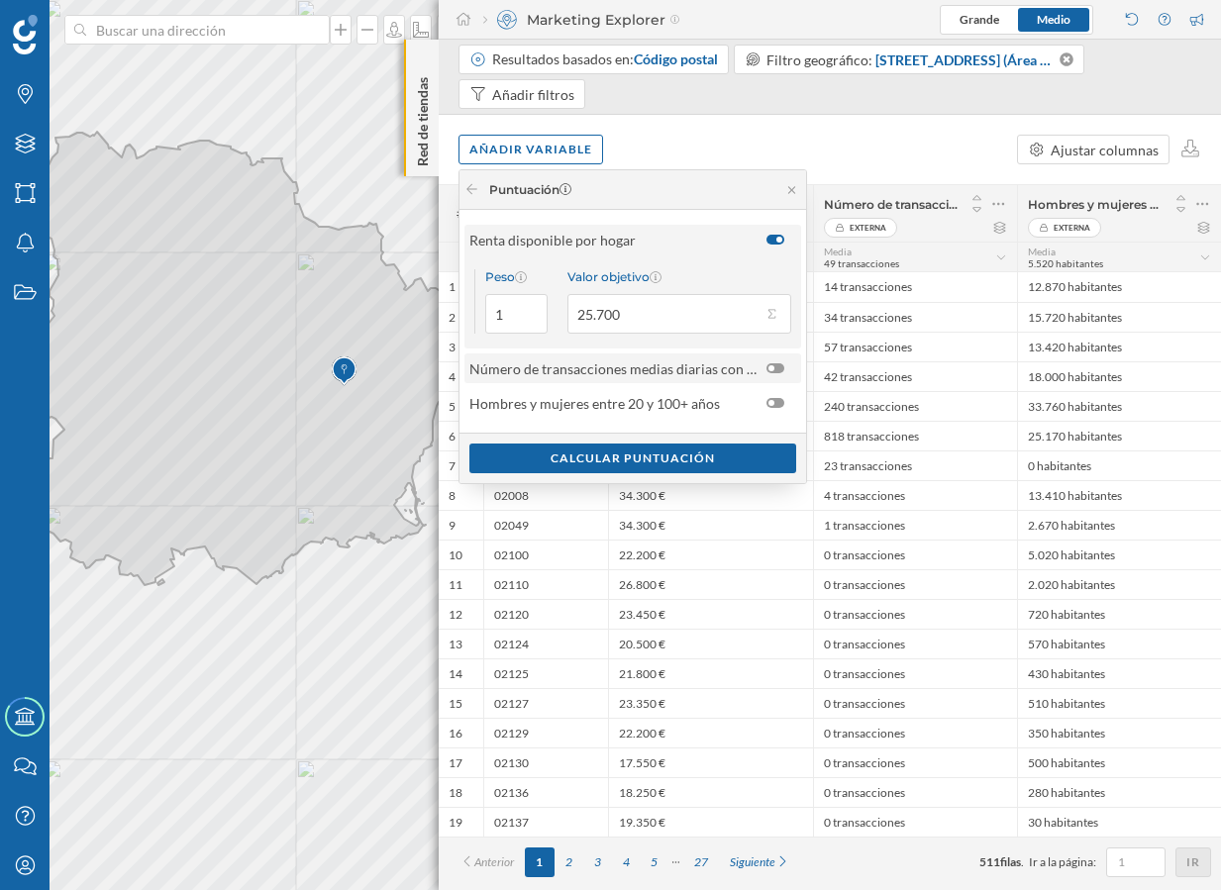
click at [775, 381] on div "Número de transacciones medias diarias con tarjeta de crédito en hogar entre 01…" at bounding box center [632, 368] width 337 height 30
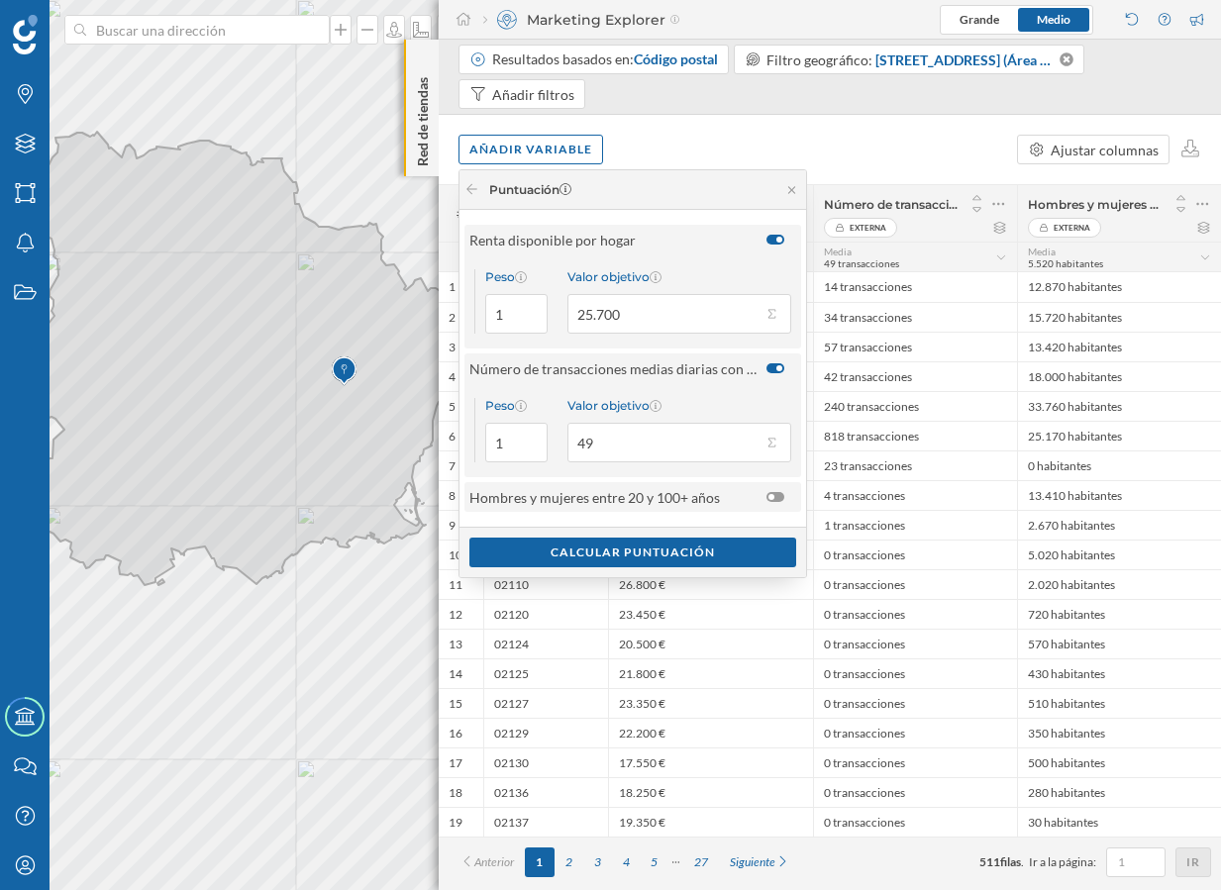
click at [780, 499] on div at bounding box center [775, 497] width 18 height 10
click at [0, 0] on input "checkbox" at bounding box center [0, 0] width 0 height 0
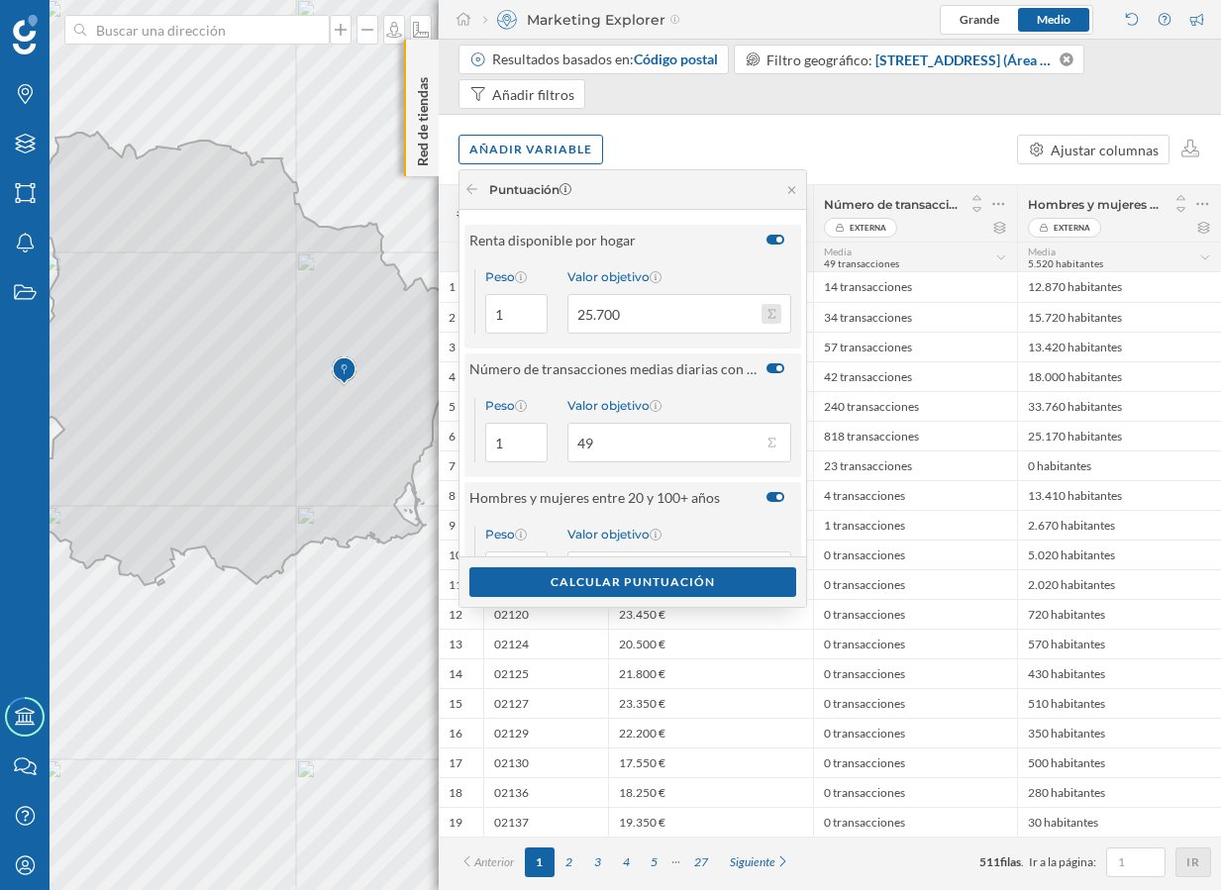
click at [776, 315] on button "Valor objetivo 25.700" at bounding box center [771, 314] width 20 height 20
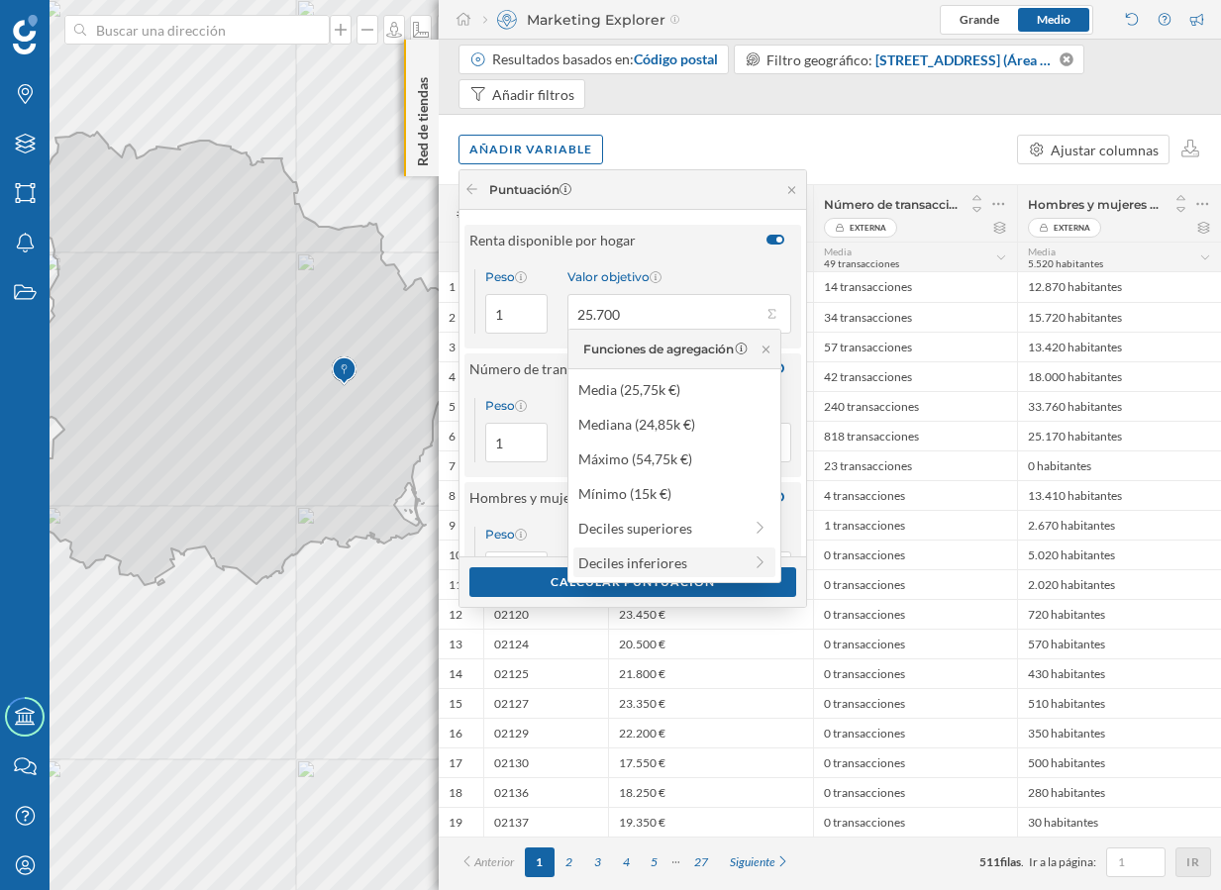
click at [679, 561] on div "Deciles inferiores" at bounding box center [659, 562] width 163 height 21
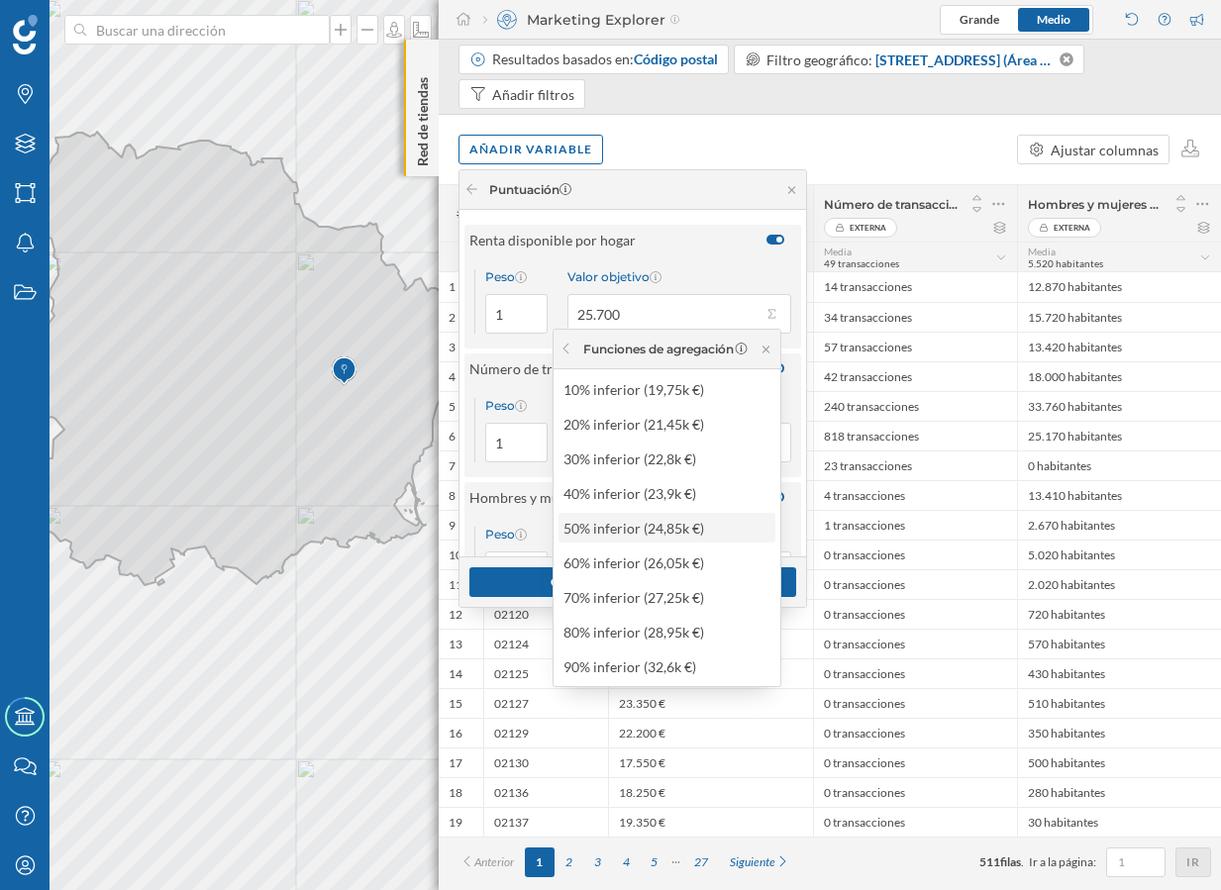
click at [696, 524] on div "50% inferior (24,85k €)" at bounding box center [660, 528] width 195 height 21
type input "24.850"
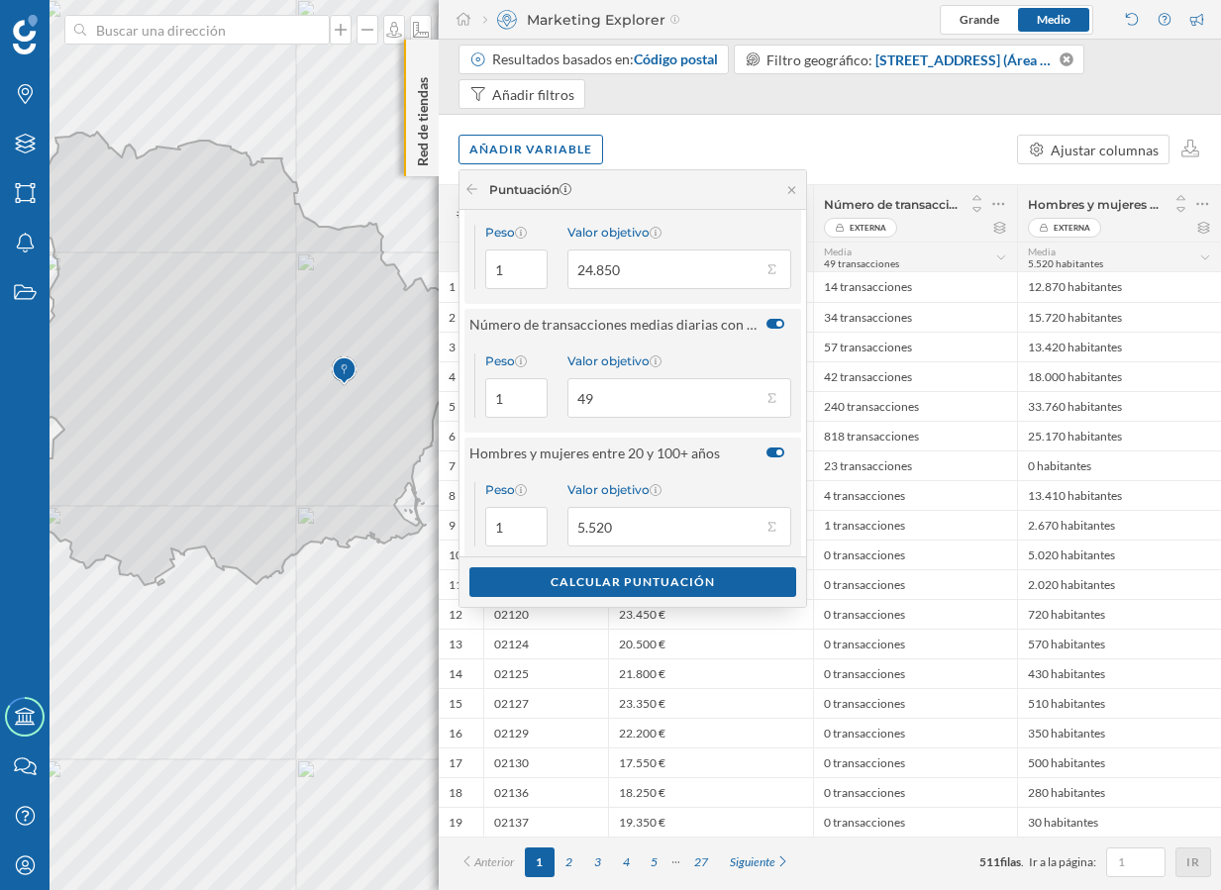
scroll to position [48, 0]
click at [770, 390] on button "Valor objetivo 49" at bounding box center [771, 395] width 20 height 20
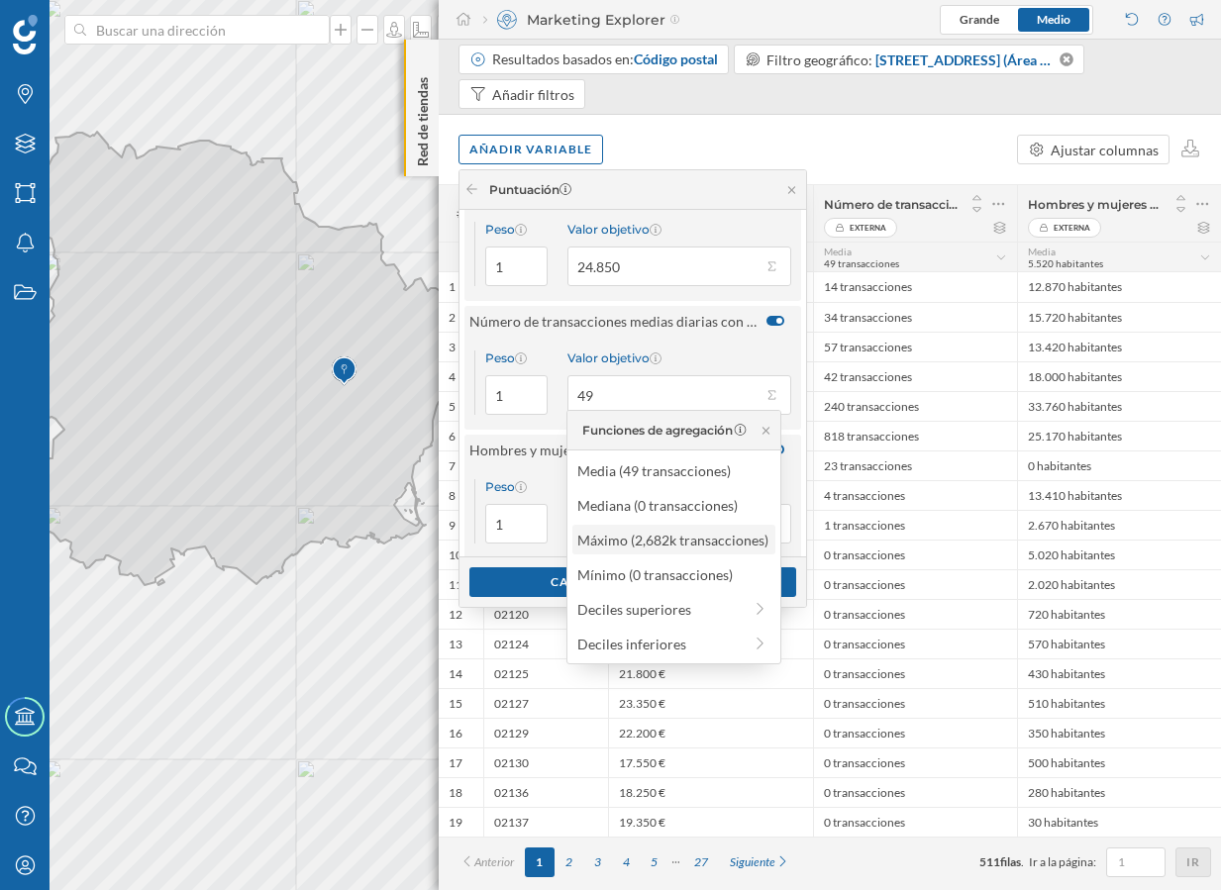
click at [713, 543] on div "Máximo (2,682k transacciones)" at bounding box center [672, 540] width 191 height 21
type input "2.682"
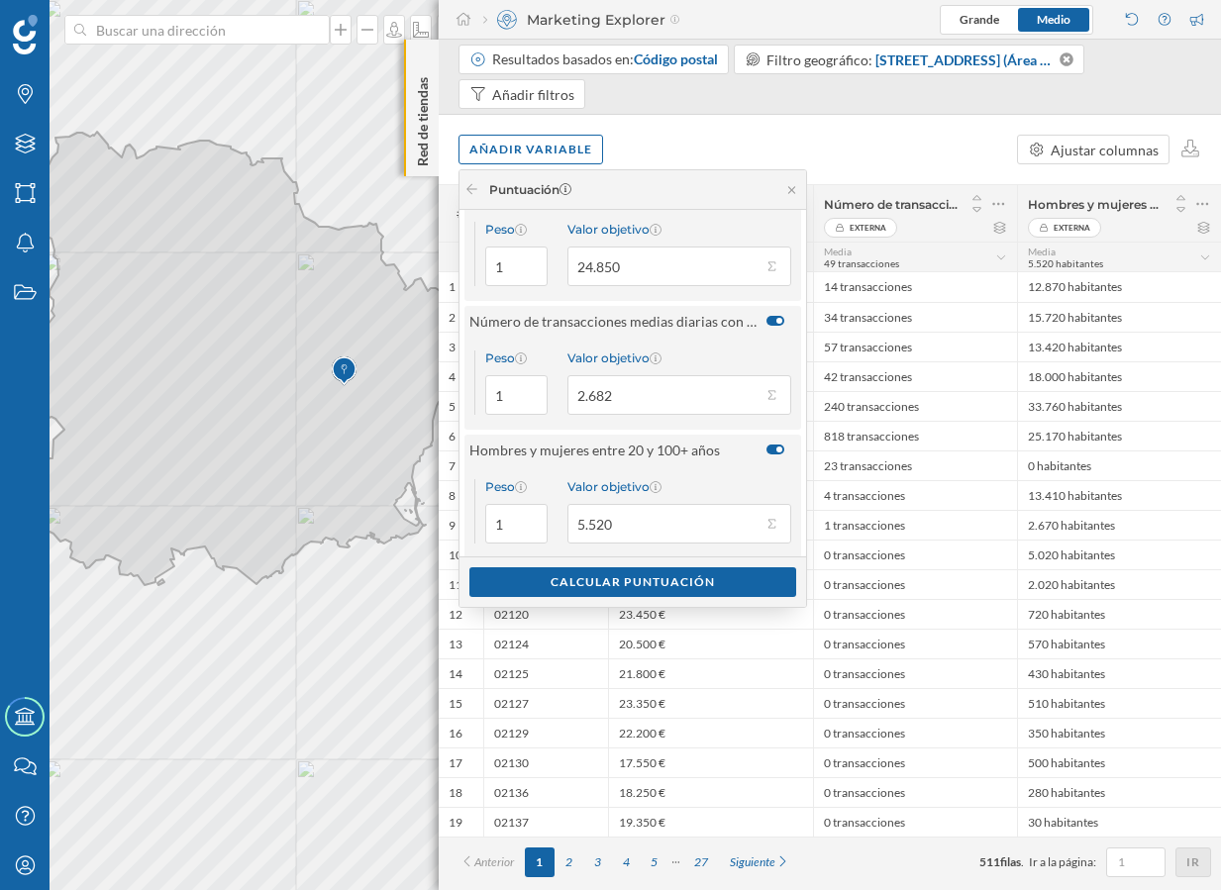
scroll to position [64, 0]
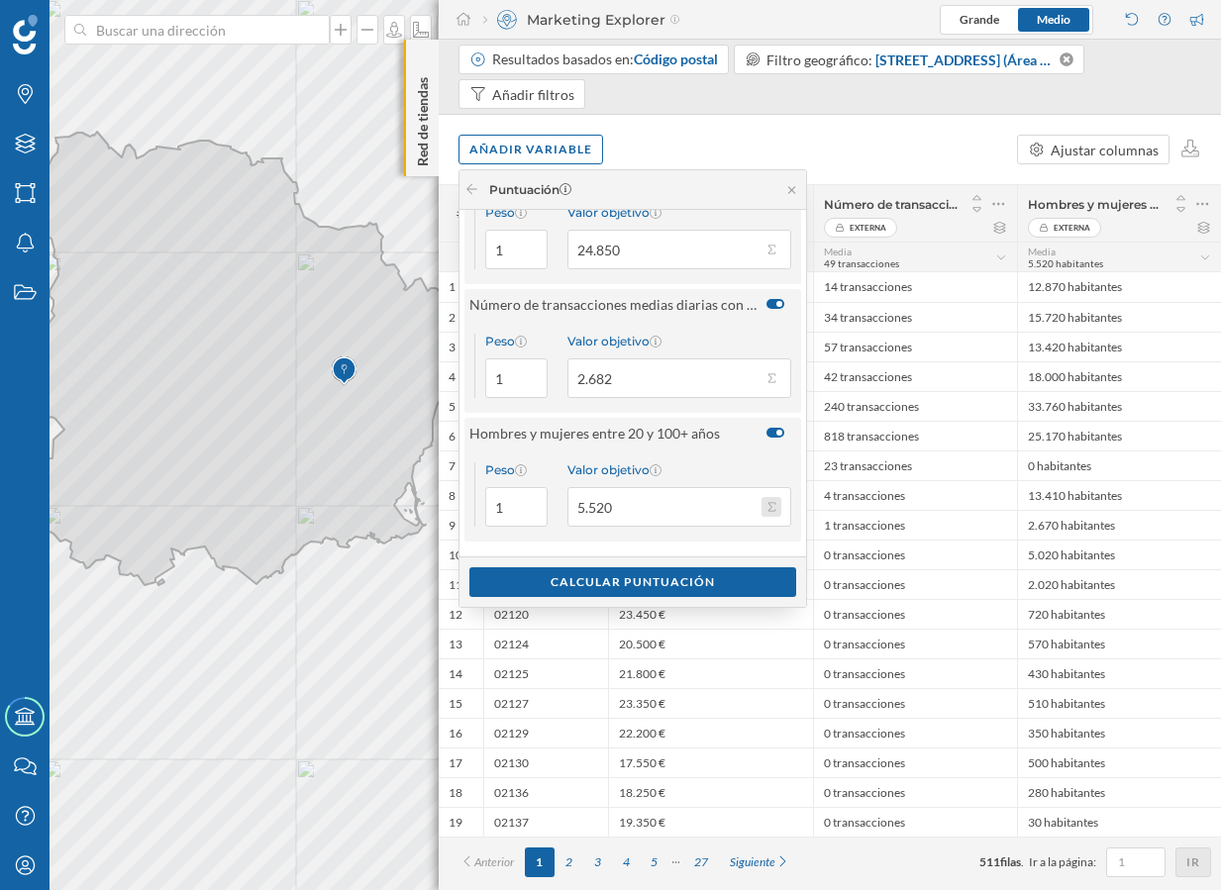
click at [774, 506] on button "Valor objetivo 5.520" at bounding box center [771, 507] width 20 height 20
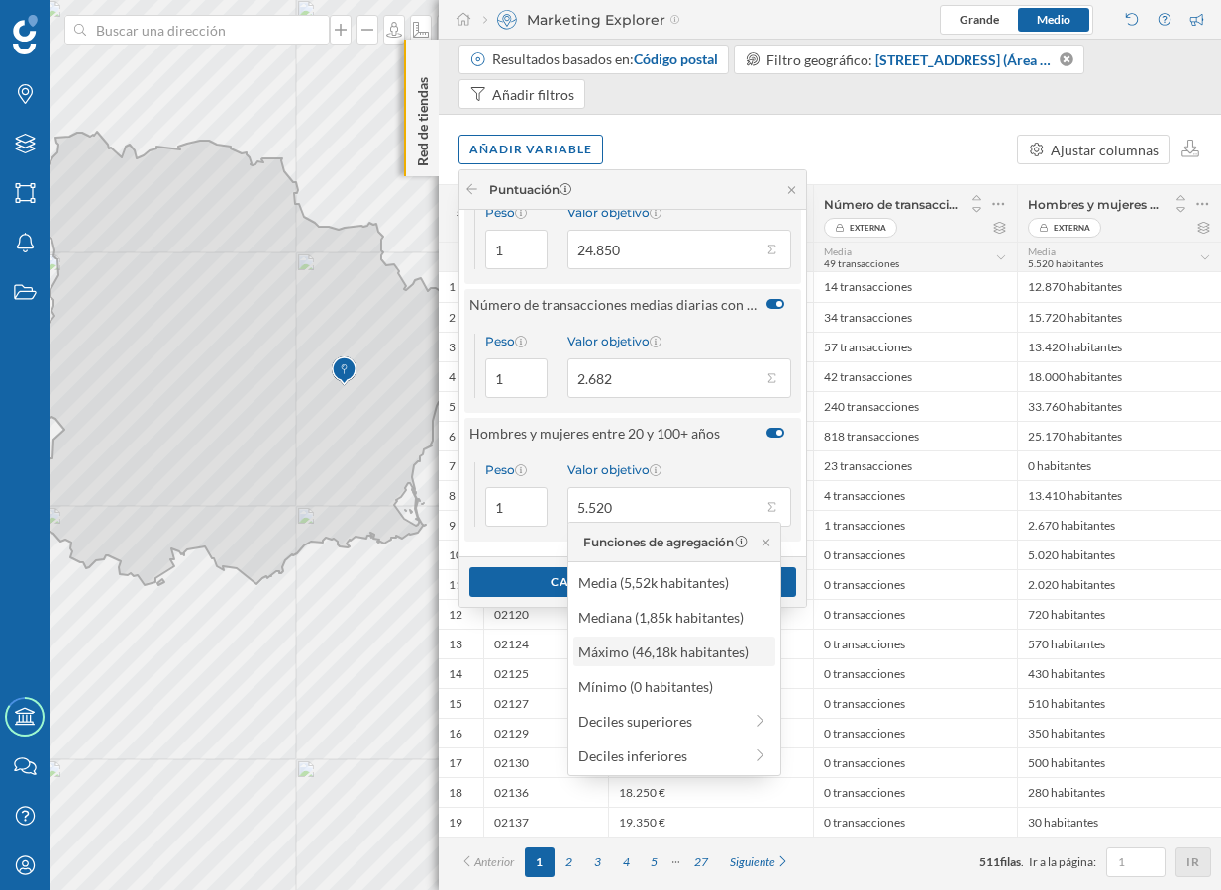
click at [677, 641] on div "Máximo (46,18k habitantes)" at bounding box center [673, 651] width 190 height 21
type input "46.180"
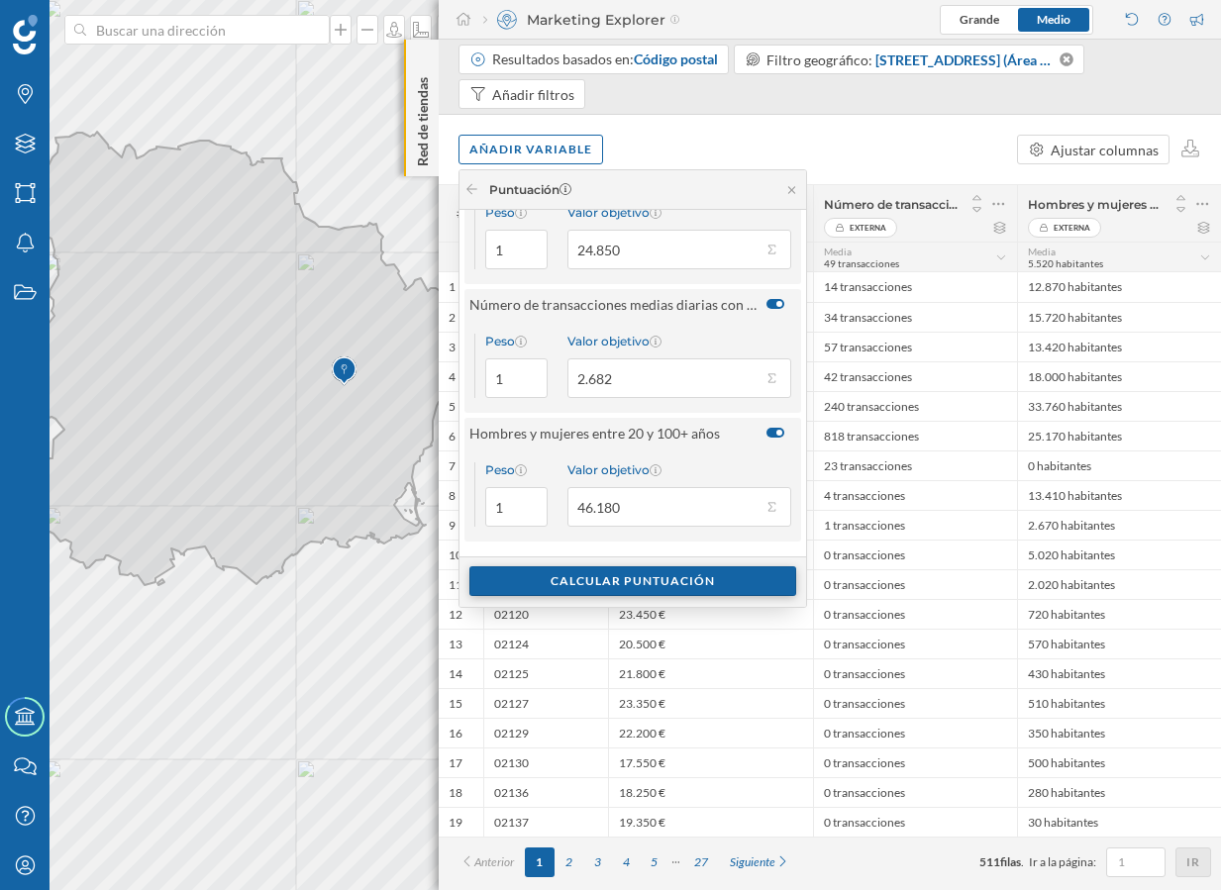
click at [697, 574] on div "Calcular puntuación" at bounding box center [632, 581] width 327 height 30
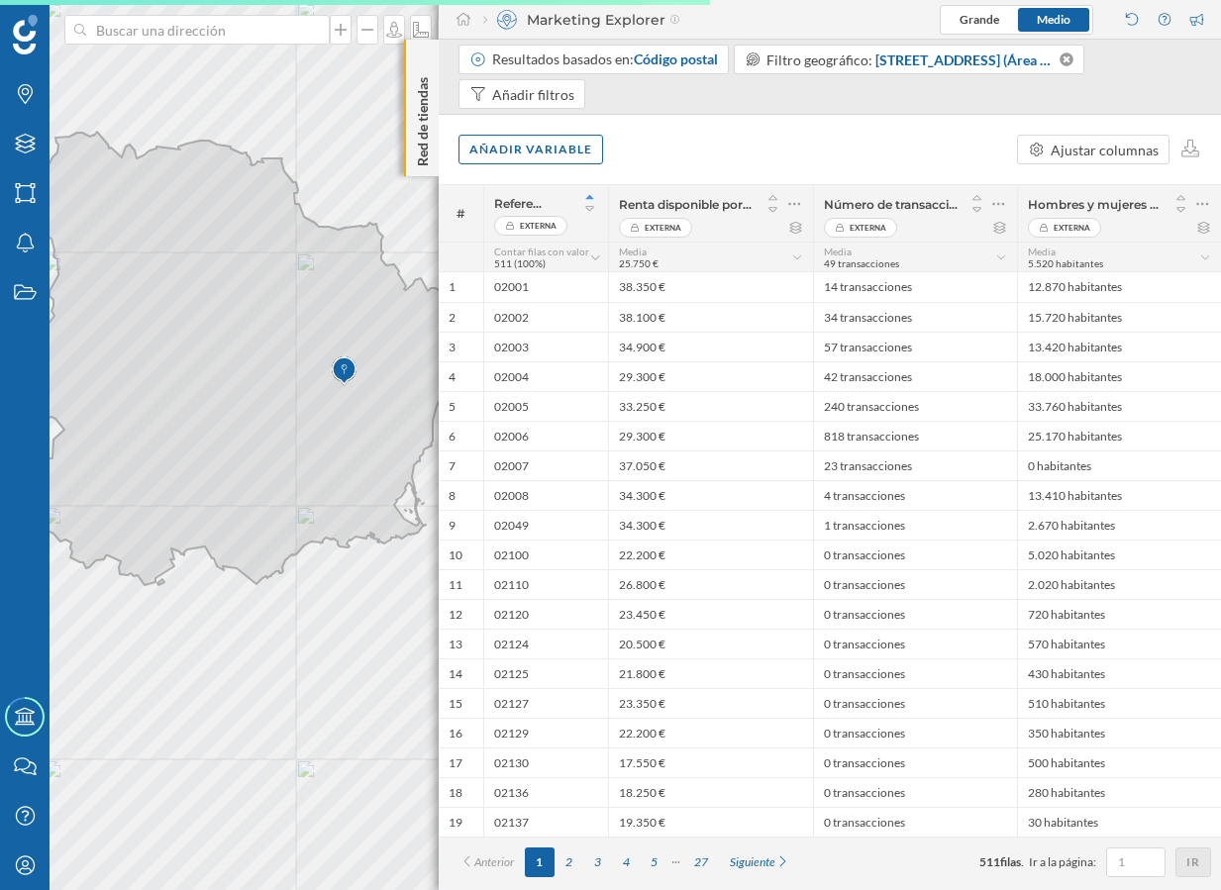
scroll to position [0, 0]
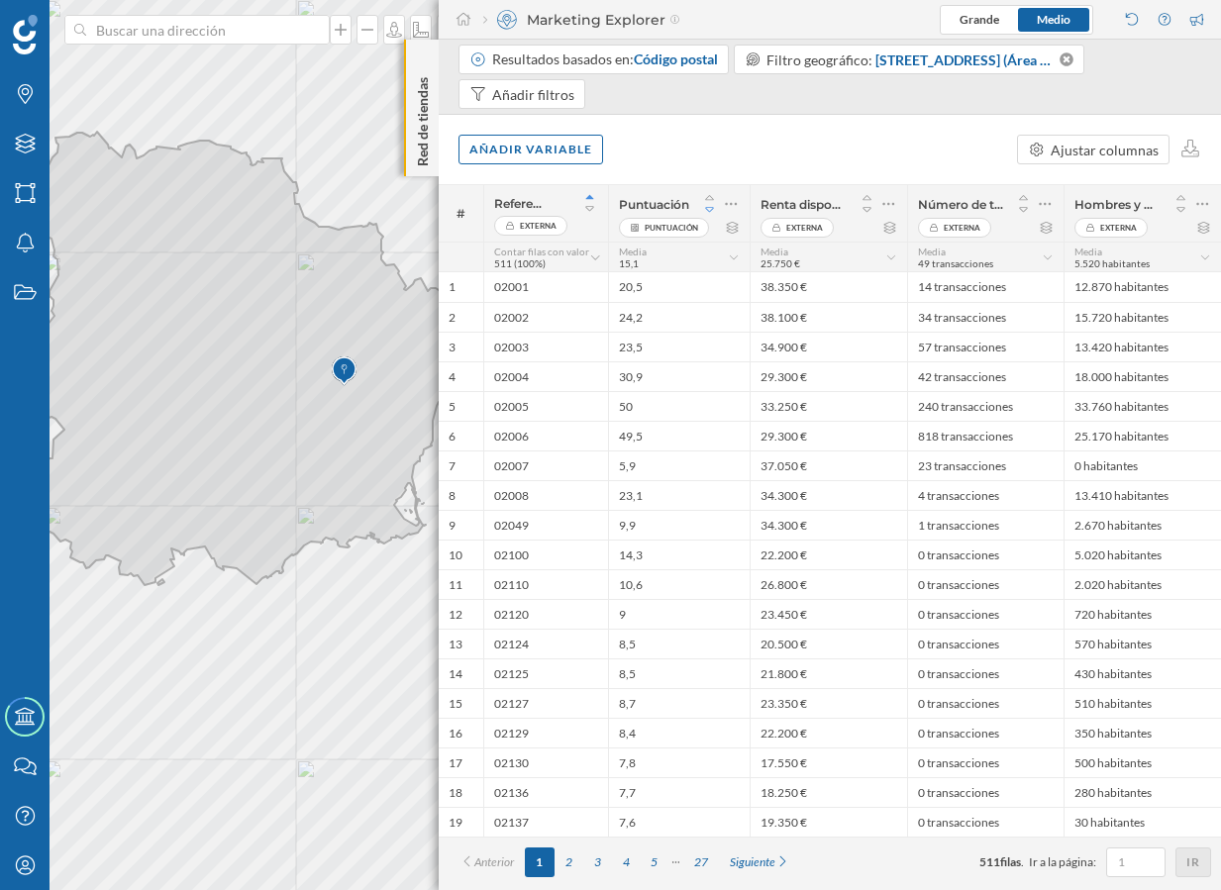
click at [705, 208] on icon at bounding box center [709, 209] width 9 height 5
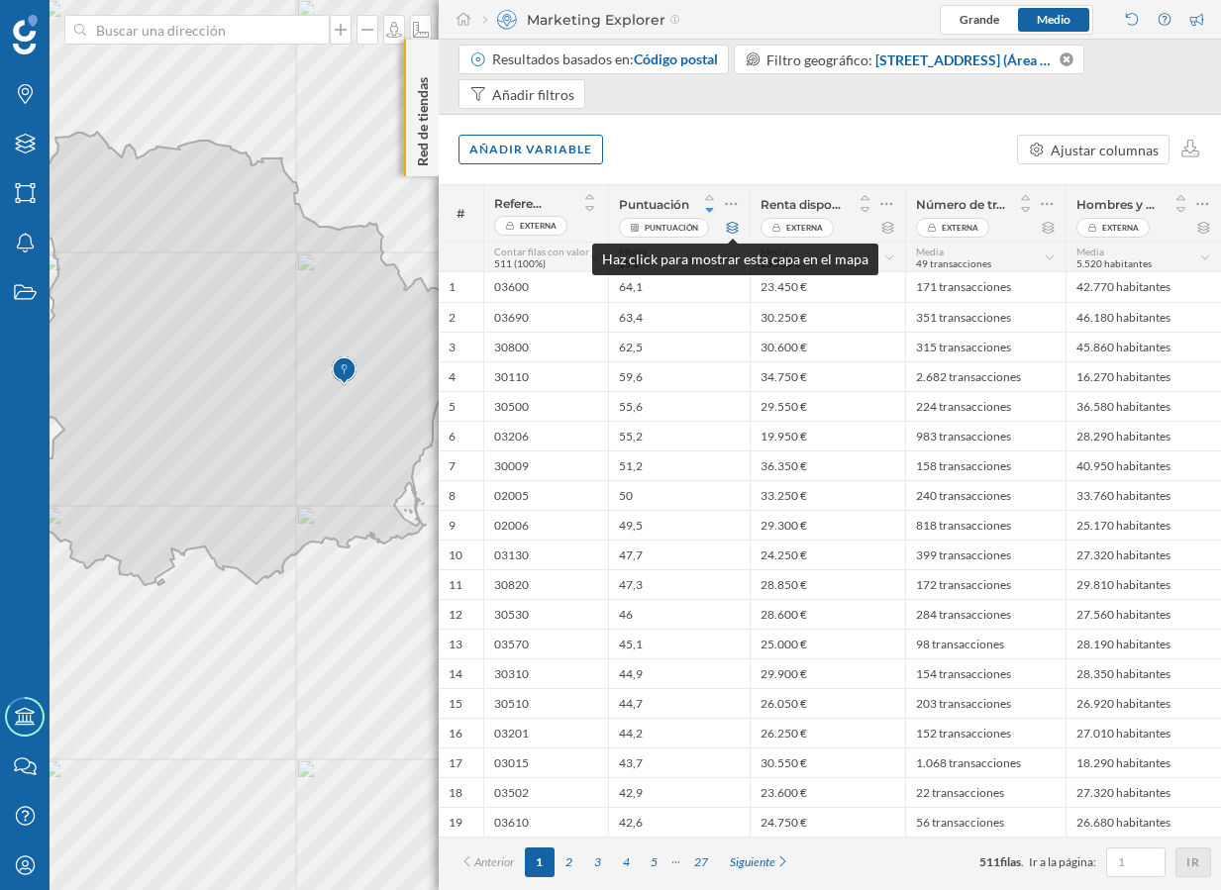
click at [730, 230] on icon at bounding box center [732, 228] width 15 height 12
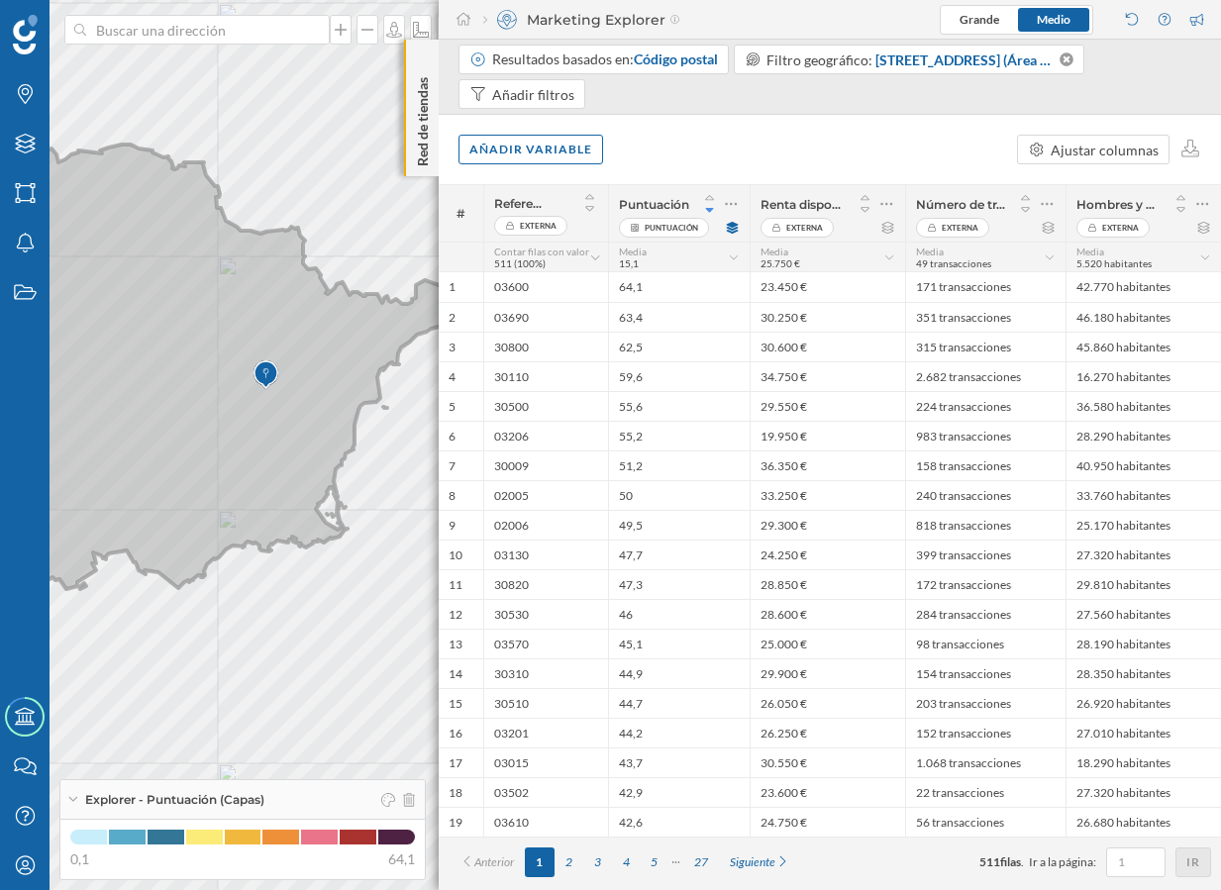
drag, startPoint x: 358, startPoint y: 481, endPoint x: 230, endPoint y: 467, distance: 129.4
click at [230, 467] on icon at bounding box center [206, 362] width 536 height 453
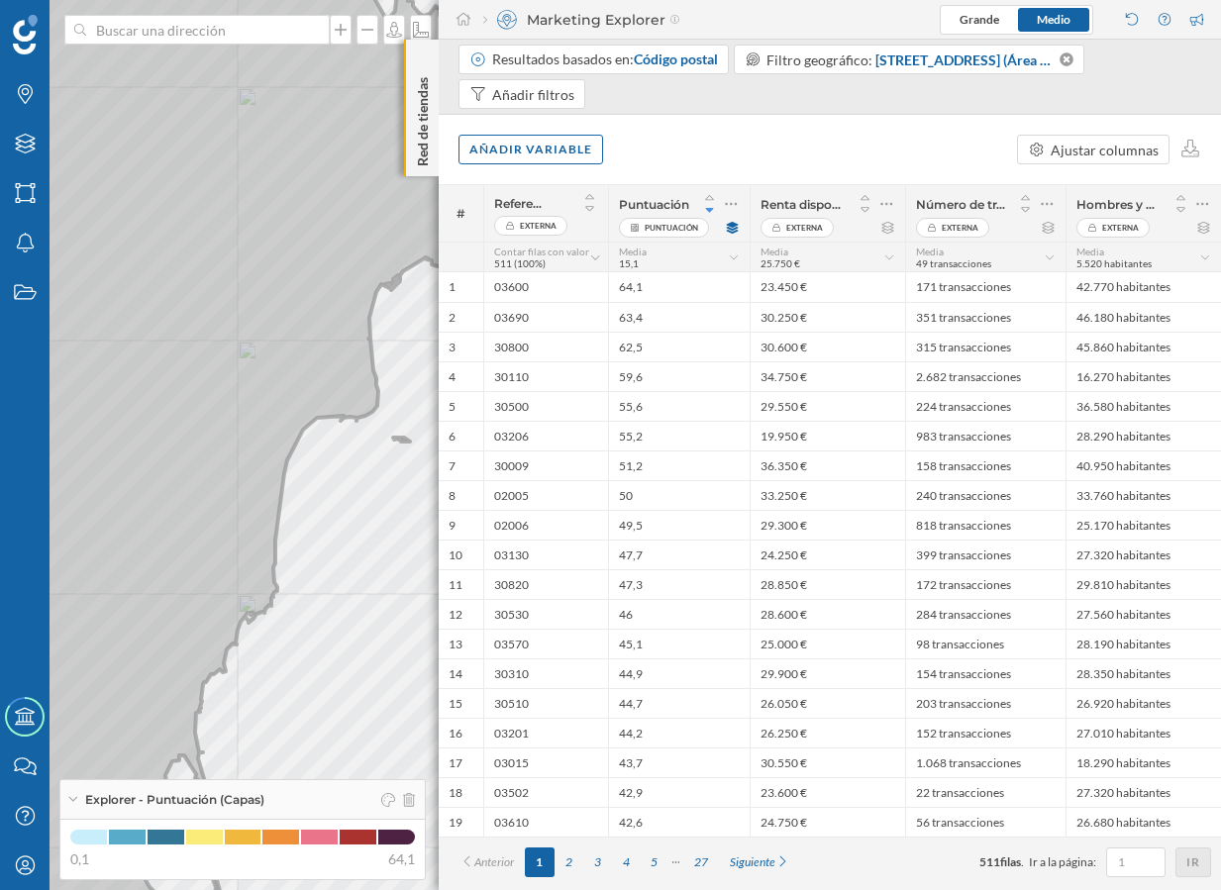
drag, startPoint x: 337, startPoint y: 350, endPoint x: 192, endPoint y: 429, distance: 164.3
click at [191, 430] on icon at bounding box center [240, 513] width 1023 height 1054
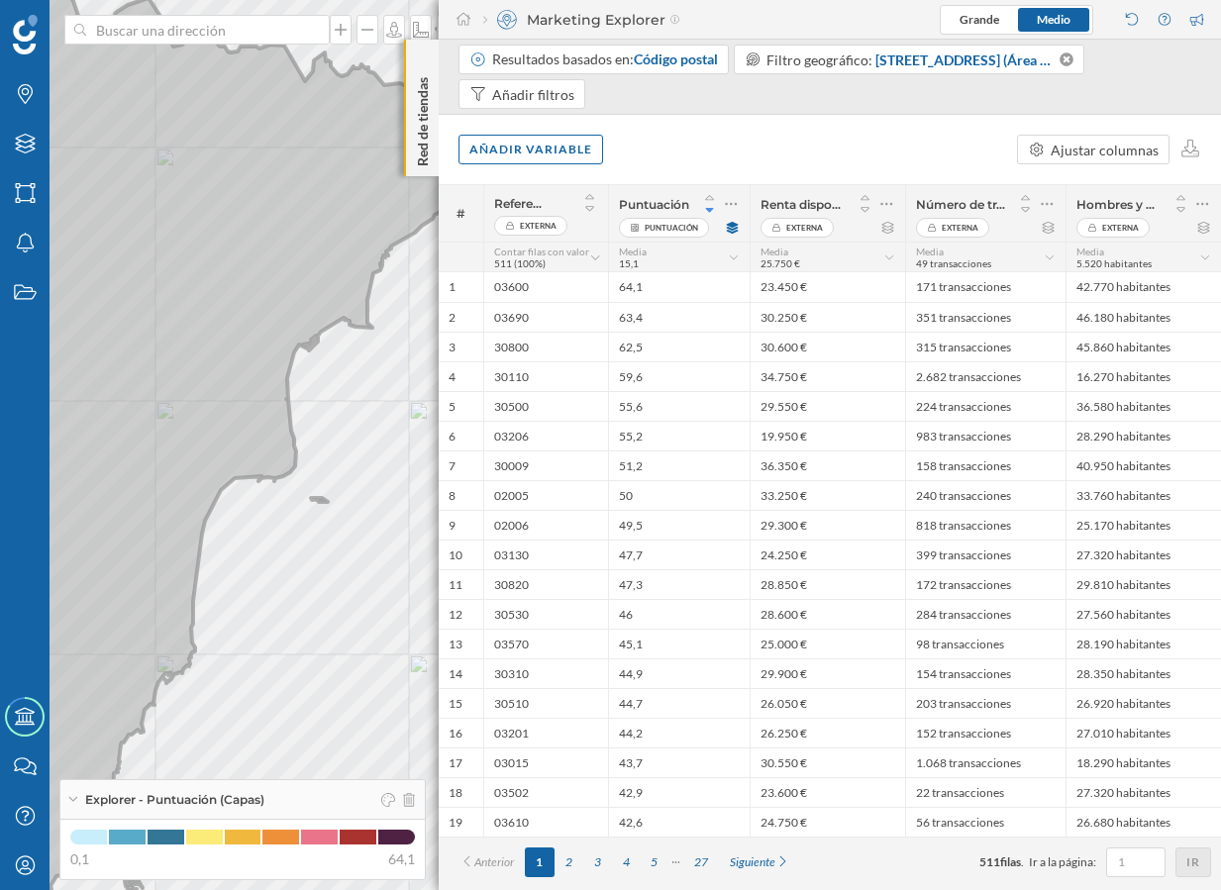
drag, startPoint x: 354, startPoint y: 336, endPoint x: 252, endPoint y: 422, distance: 133.5
click at [251, 423] on icon at bounding box center [230, 505] width 877 height 1076
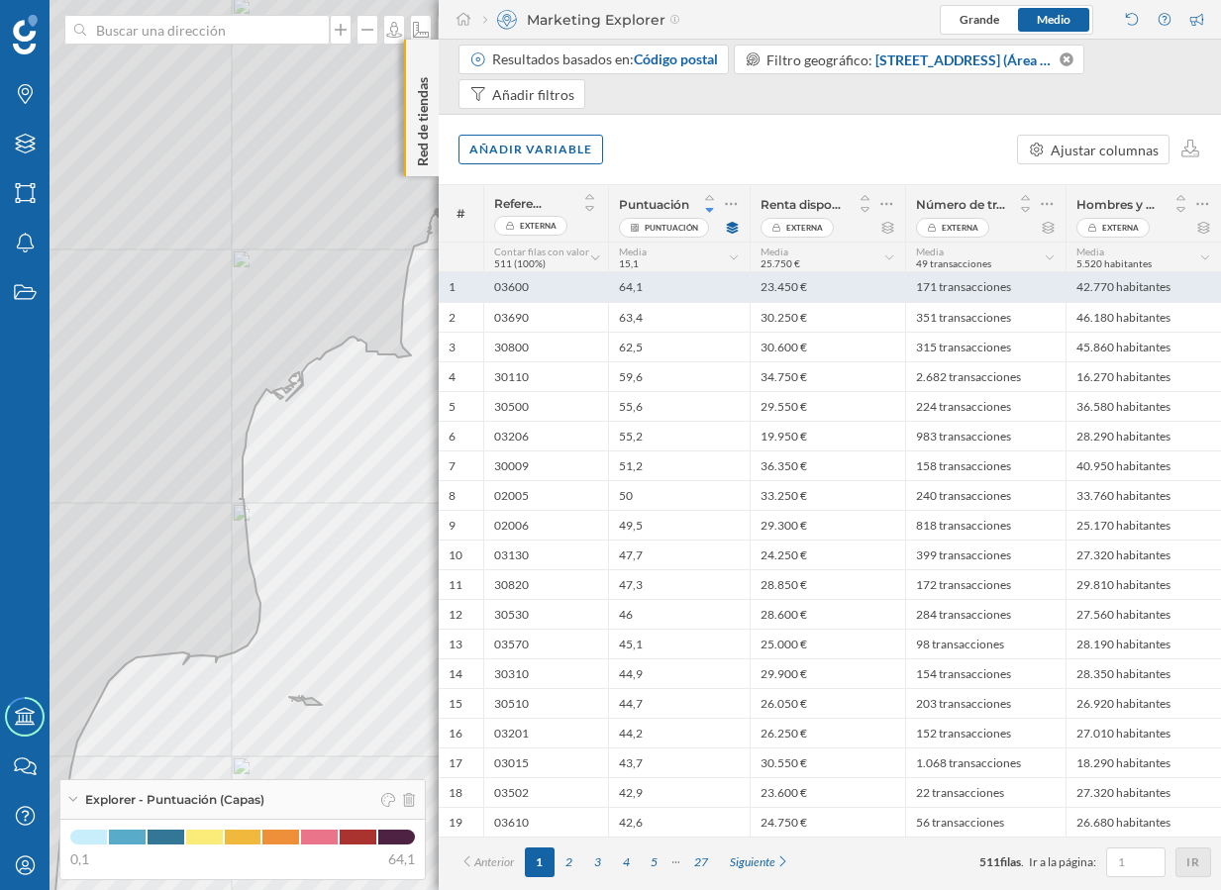
click at [559, 296] on div "03600" at bounding box center [545, 287] width 125 height 30
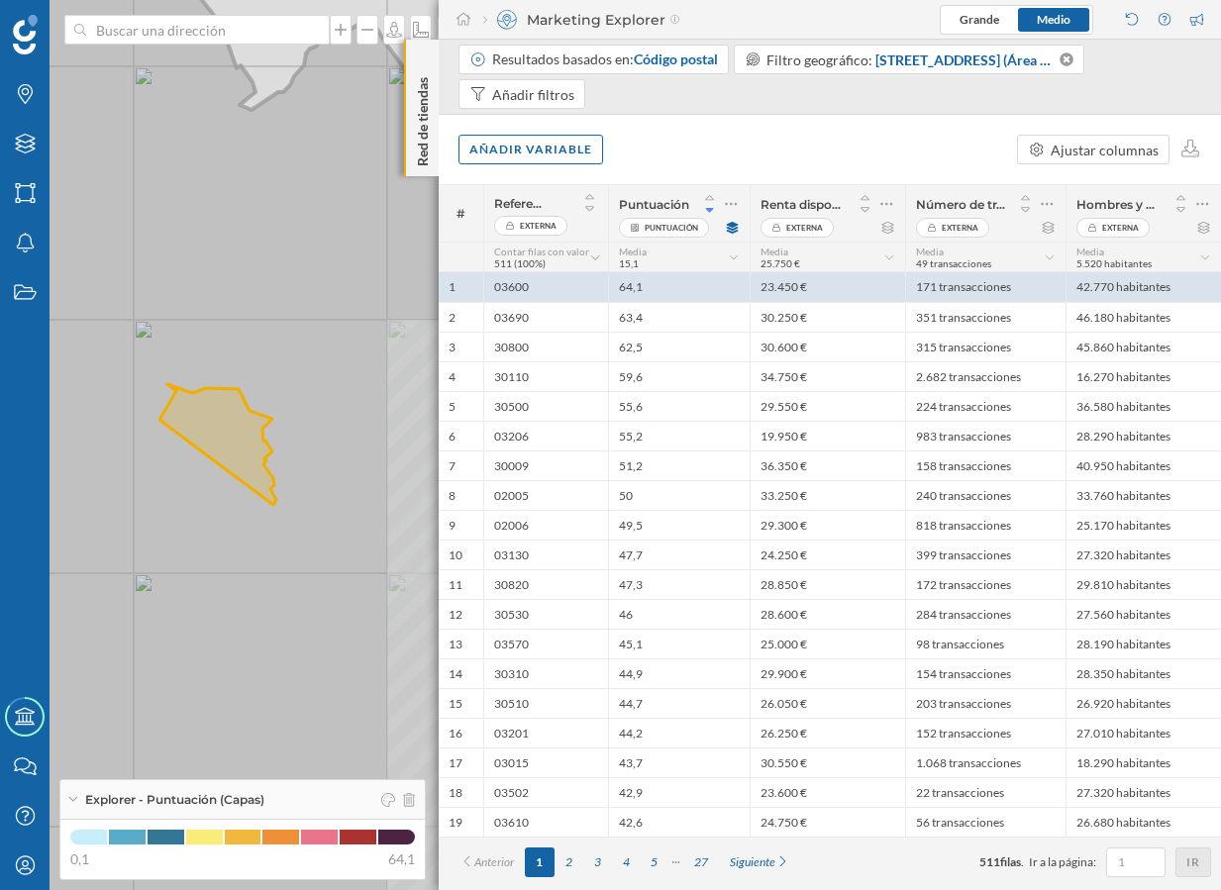
drag, startPoint x: 329, startPoint y: 458, endPoint x: 303, endPoint y: 453, distance: 26.2
click at [303, 453] on icon at bounding box center [601, 445] width 1469 height 1072
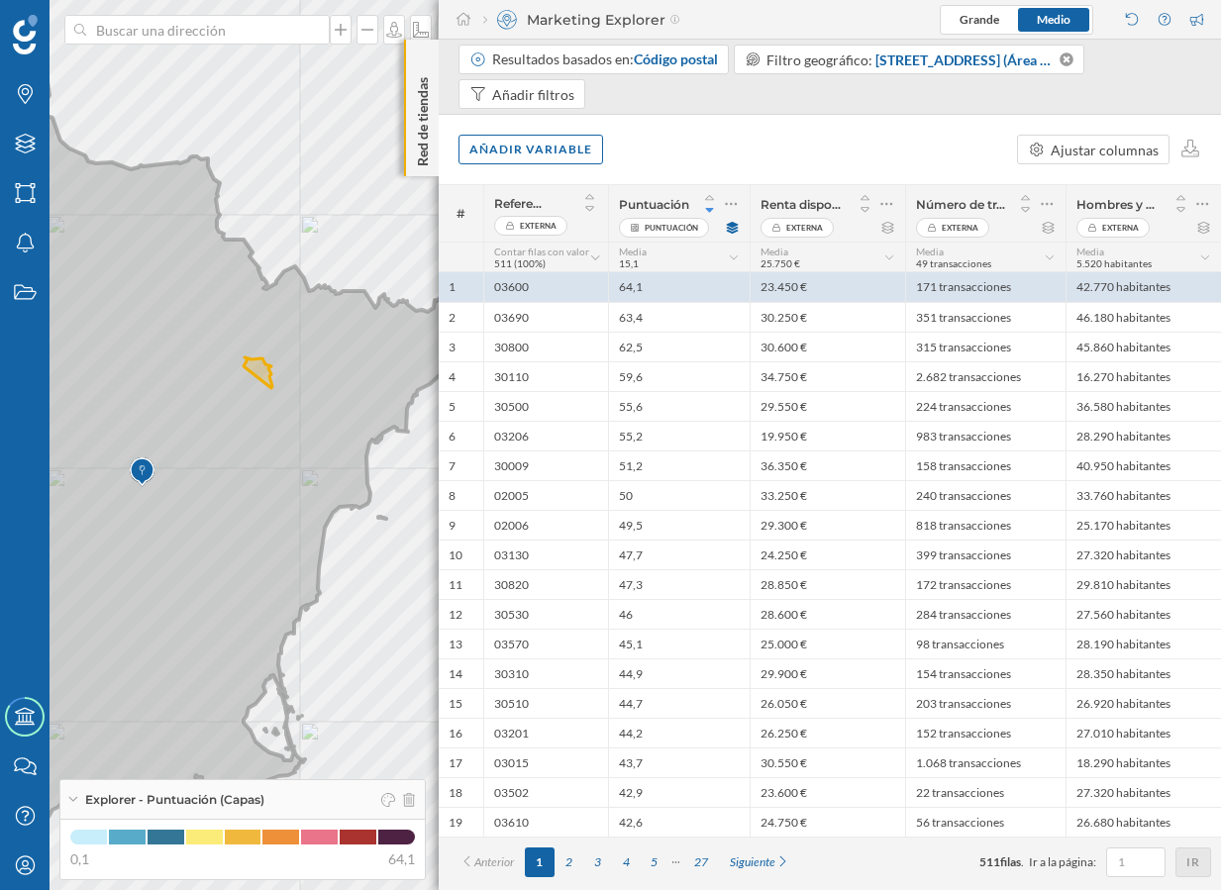
drag, startPoint x: 321, startPoint y: 618, endPoint x: 273, endPoint y: 515, distance: 113.4
click at [273, 515] on icon at bounding box center [194, 432] width 727 height 883
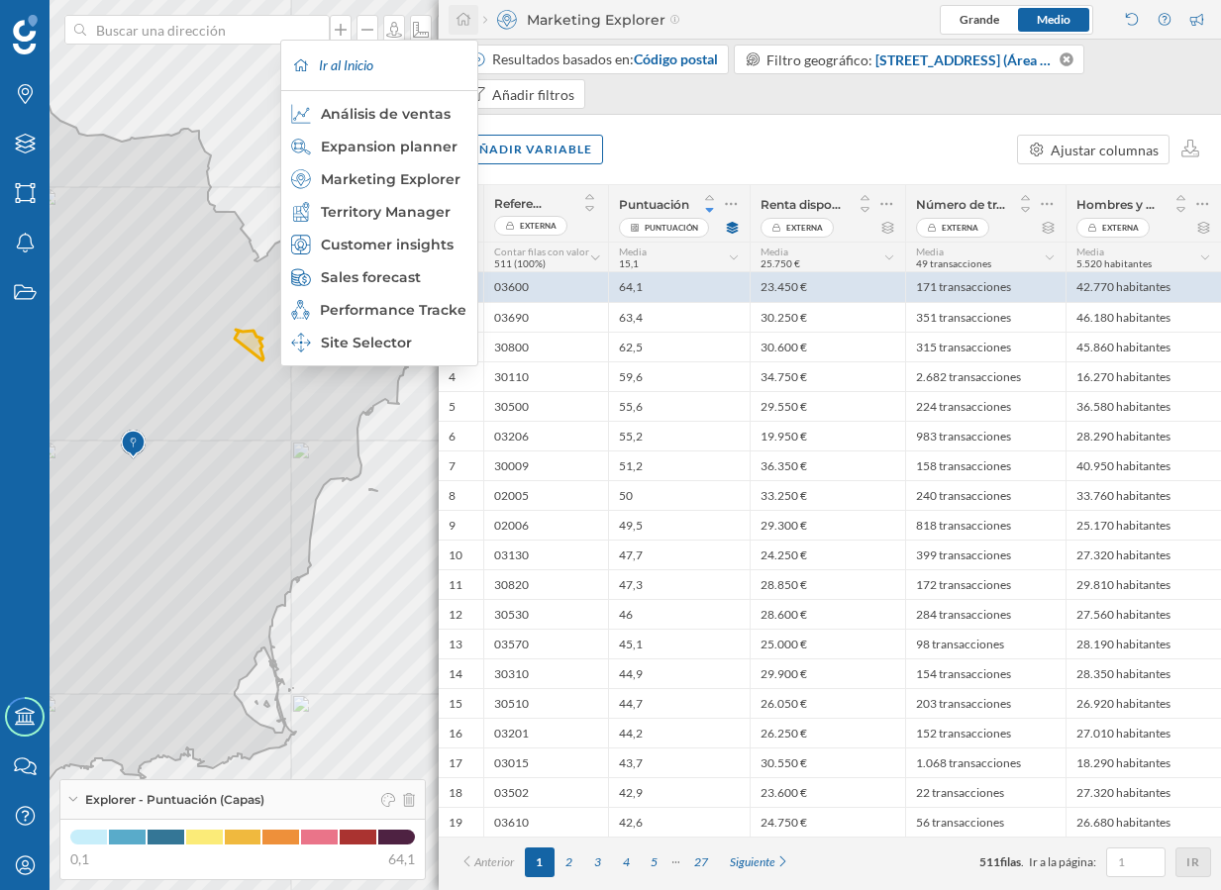
click at [466, 25] on icon at bounding box center [463, 19] width 14 height 13
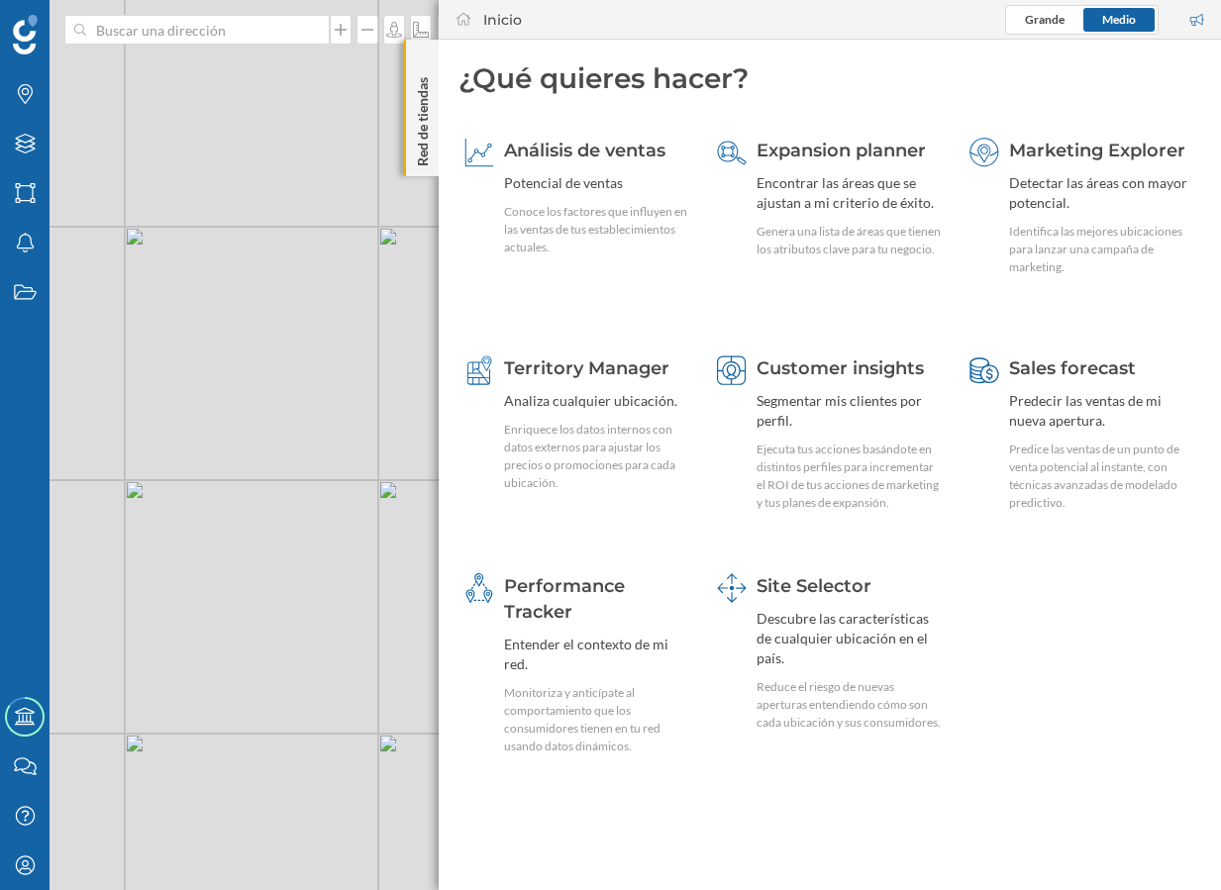
drag, startPoint x: 286, startPoint y: 510, endPoint x: 377, endPoint y: 552, distance: 100.5
click at [374, 551] on div "© Mapbox © OpenStreetMap Improve this map" at bounding box center [610, 445] width 1221 height 890
click at [599, 717] on div "Monitoriza y anticípate al comportamiento que los consumidores tienen en tu red…" at bounding box center [597, 719] width 186 height 71
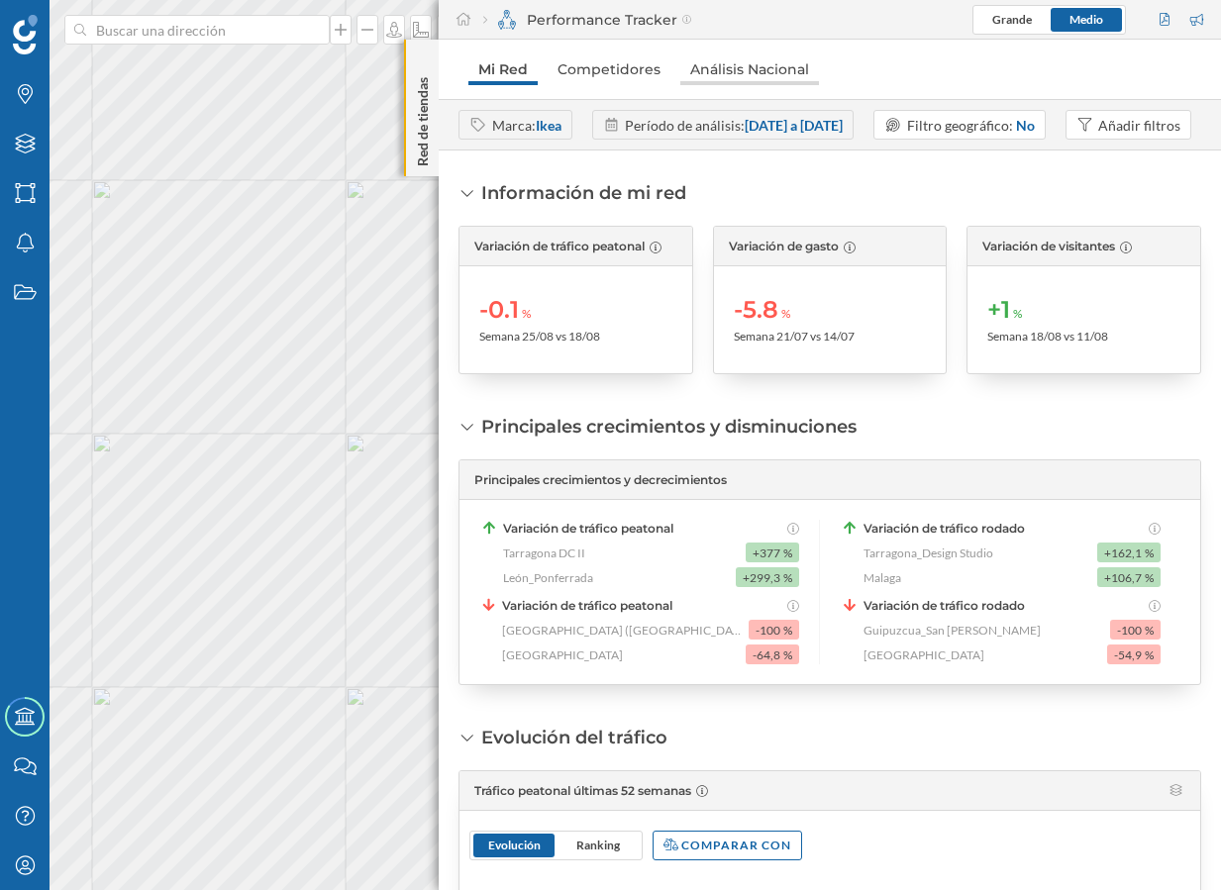
click at [751, 69] on link "Análisis Nacional" at bounding box center [749, 69] width 139 height 32
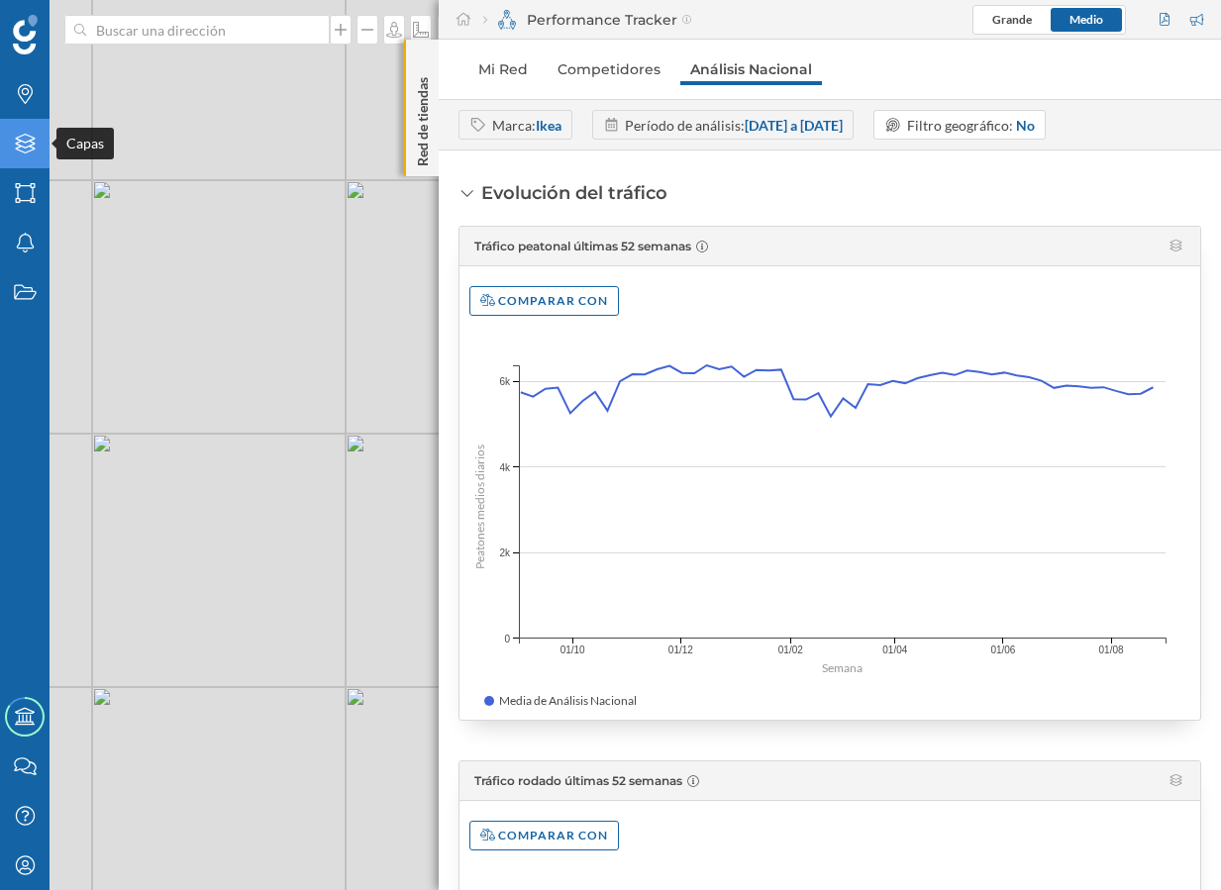
click at [15, 148] on icon at bounding box center [25, 144] width 20 height 20
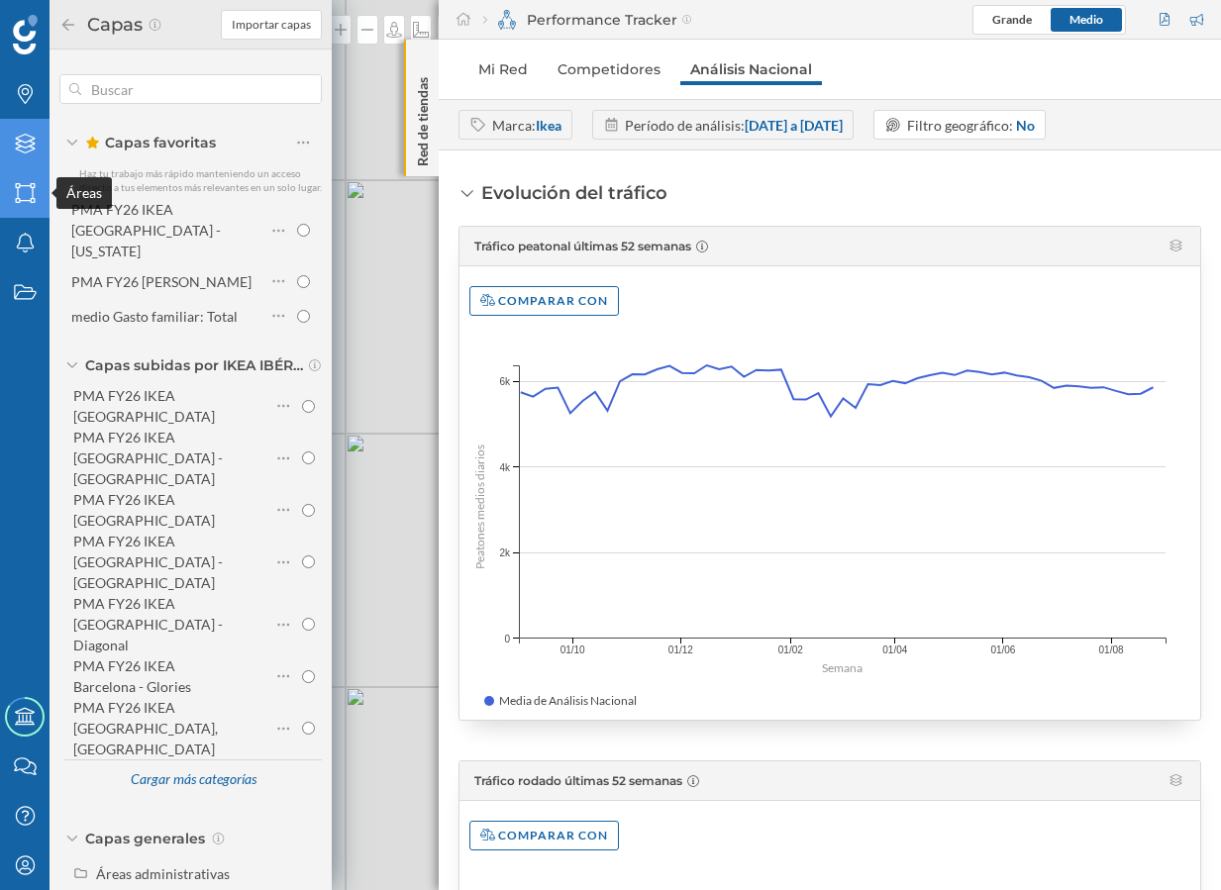
click at [24, 201] on icon at bounding box center [25, 193] width 20 height 20
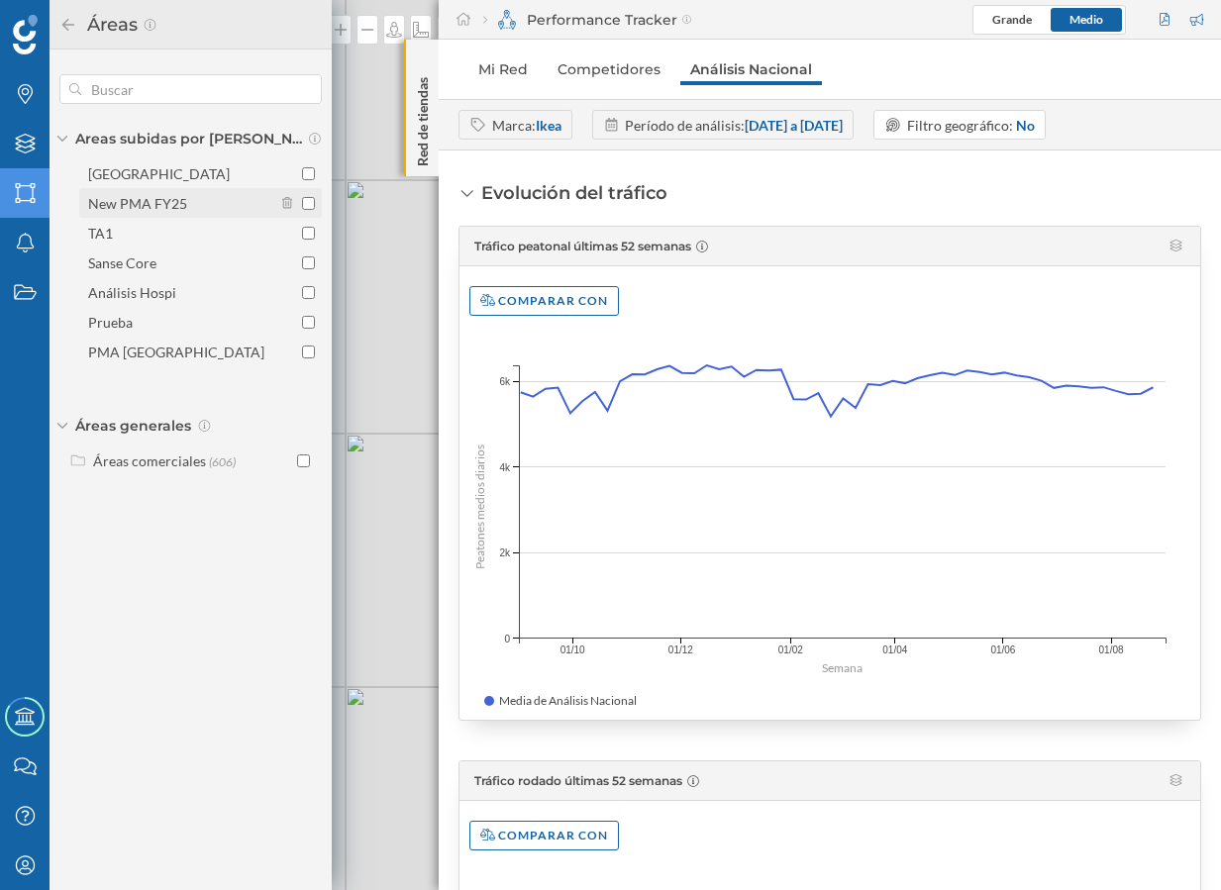
click at [231, 203] on div "New PMA FY25" at bounding box center [180, 203] width 184 height 21
click at [302, 203] on input "New PMA FY25" at bounding box center [308, 203] width 13 height 13
checkbox input "true"
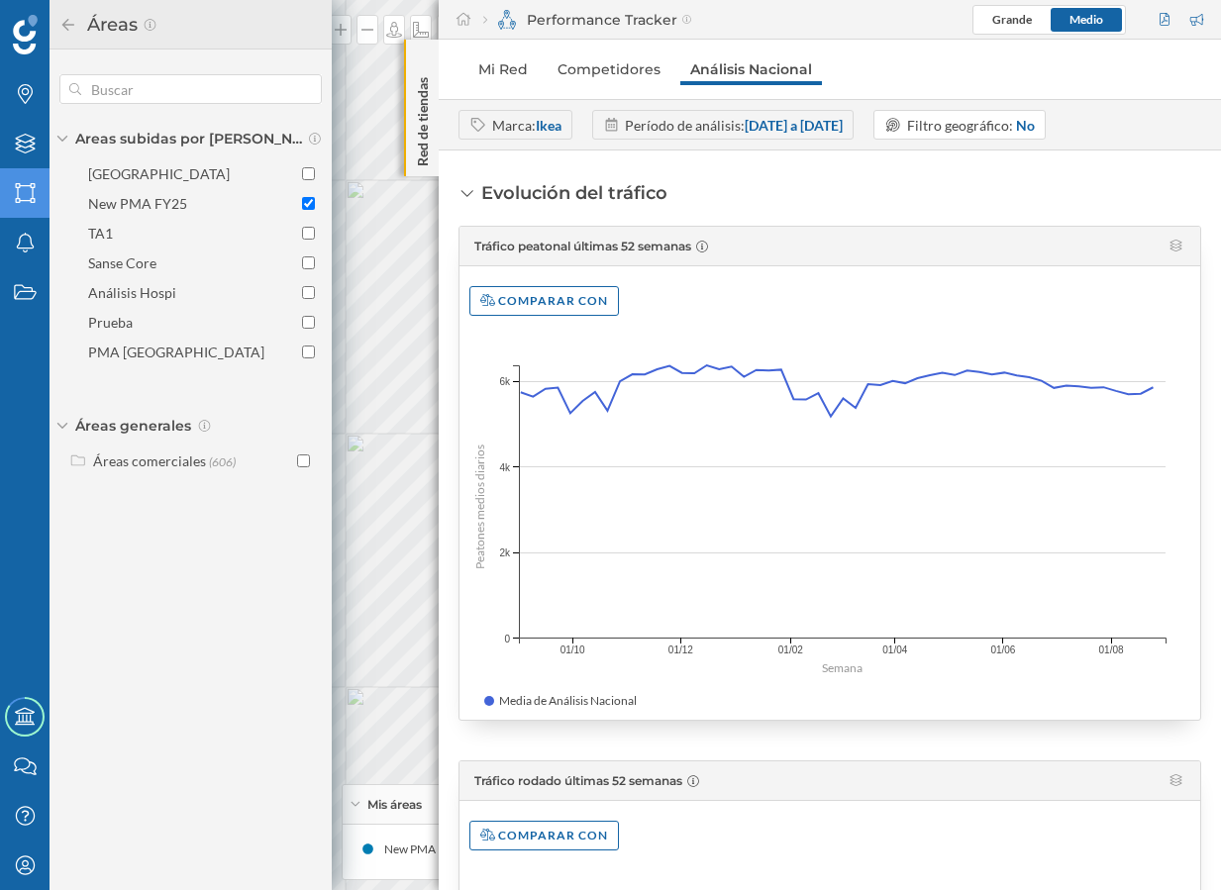
click at [77, 27] on h2 "Áreas" at bounding box center [109, 25] width 65 height 32
click at [70, 27] on icon at bounding box center [68, 25] width 18 height 14
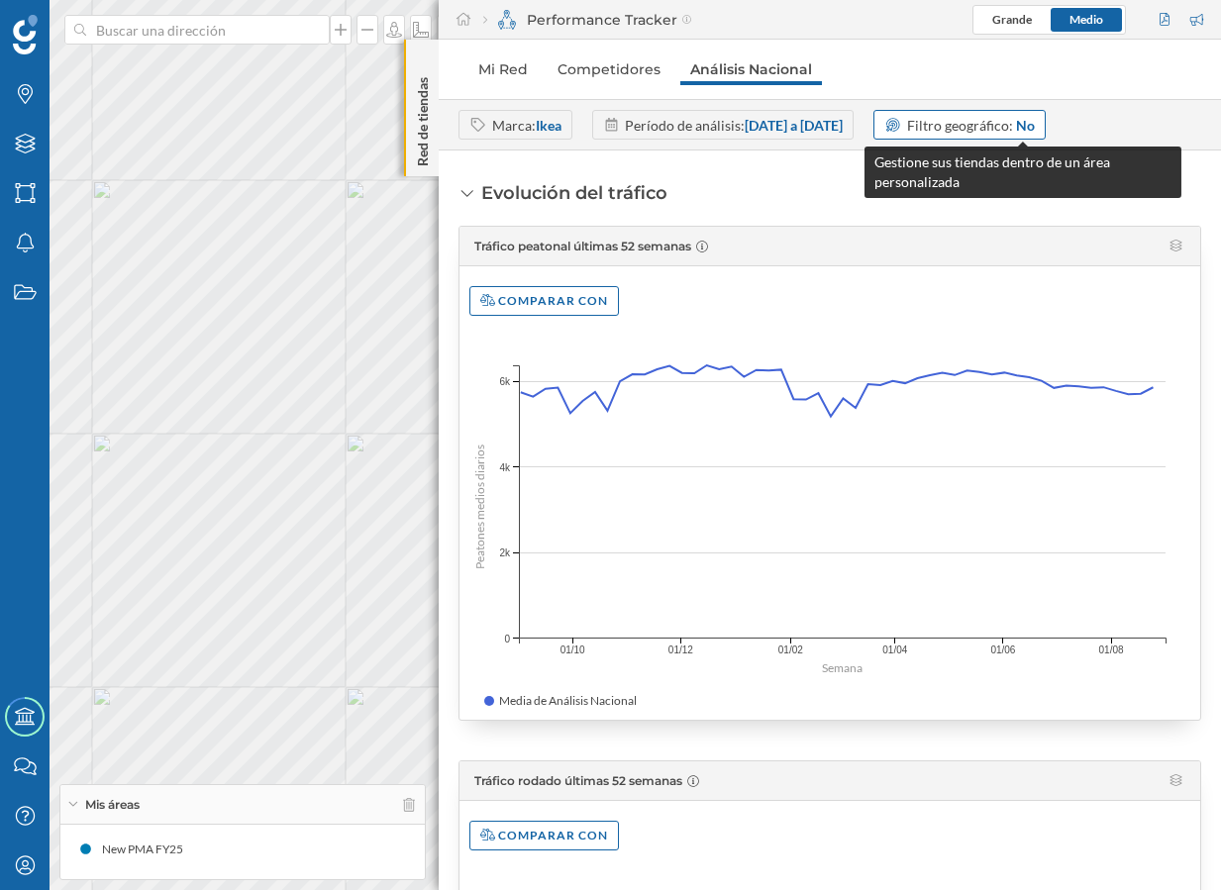
click at [991, 122] on span "Filtro geográfico:" at bounding box center [960, 125] width 106 height 17
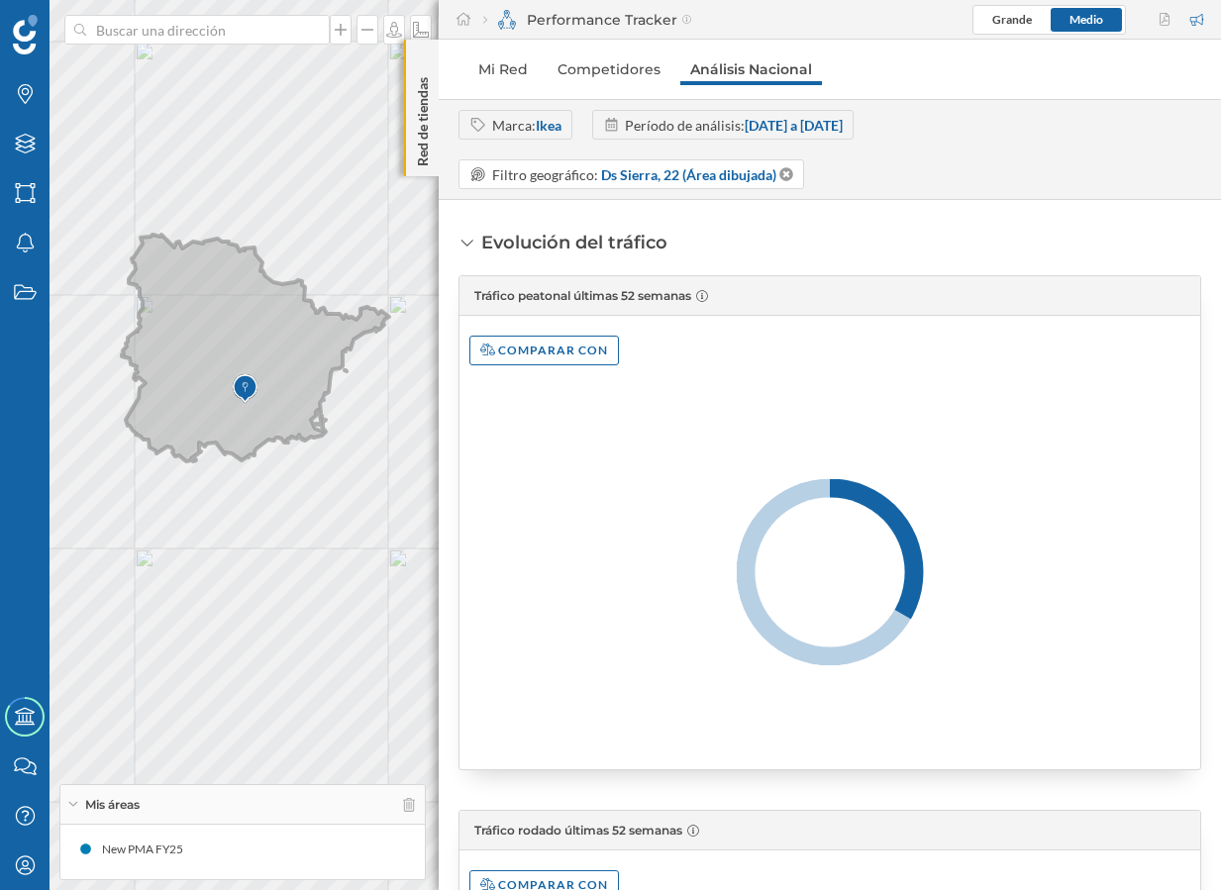
drag, startPoint x: 155, startPoint y: 419, endPoint x: 272, endPoint y: 430, distance: 117.3
click at [272, 430] on icon at bounding box center [255, 348] width 267 height 227
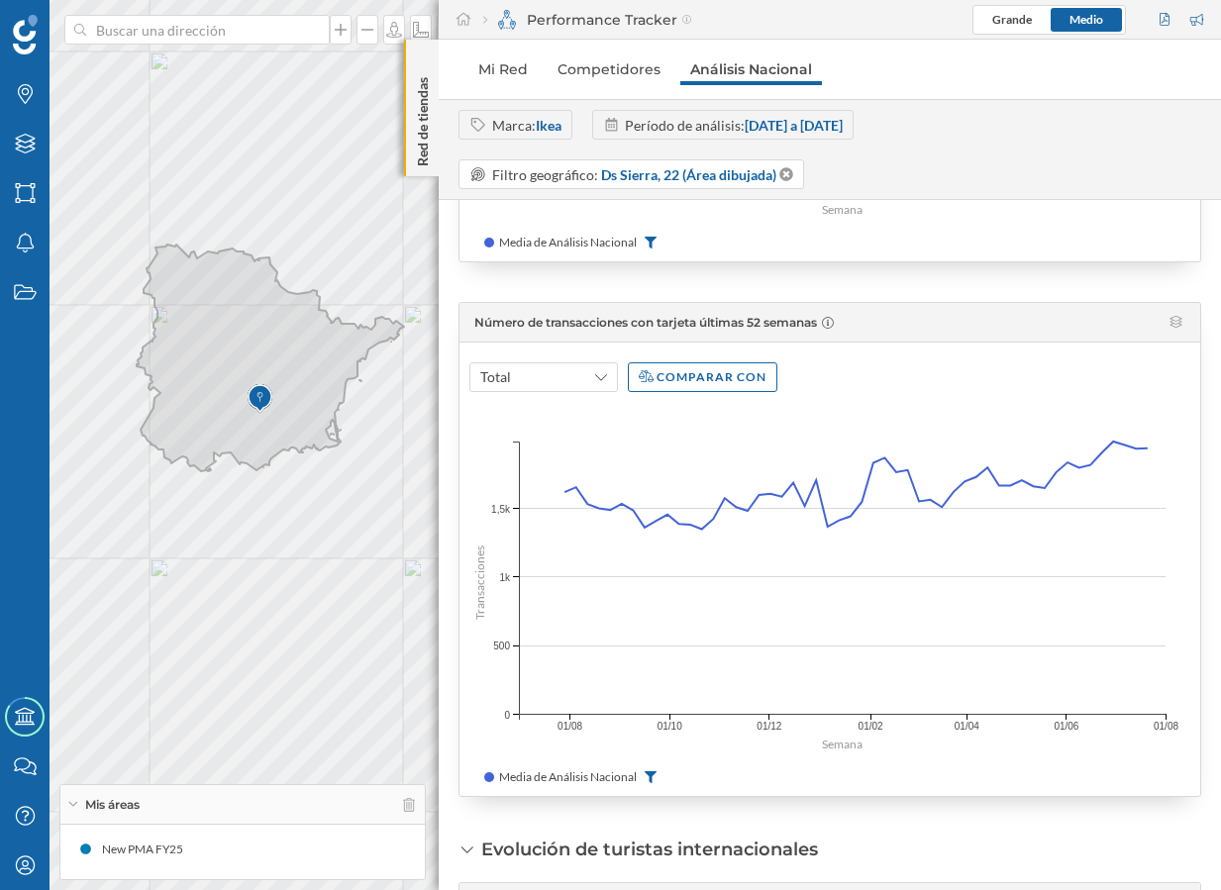
scroll to position [2079, 0]
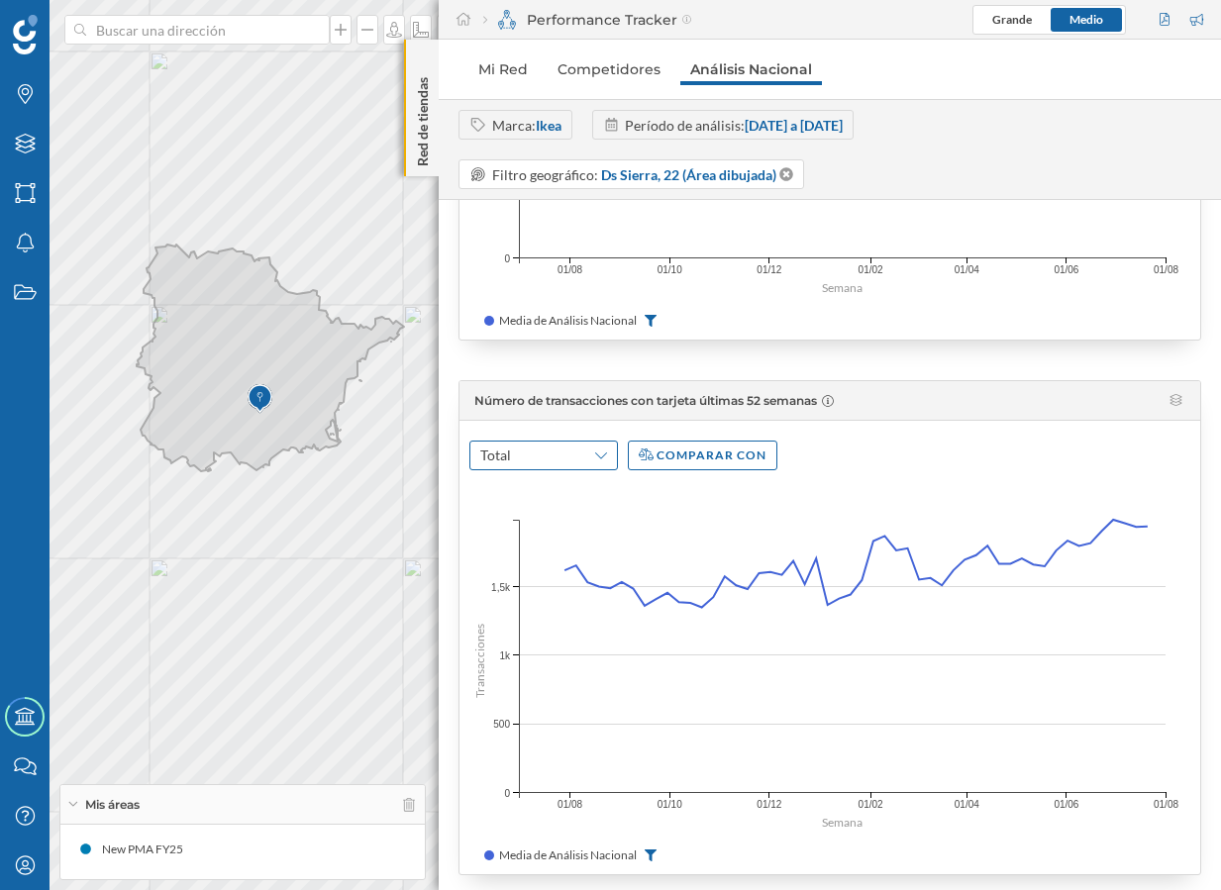
click at [571, 450] on span "Total" at bounding box center [529, 455] width 99 height 20
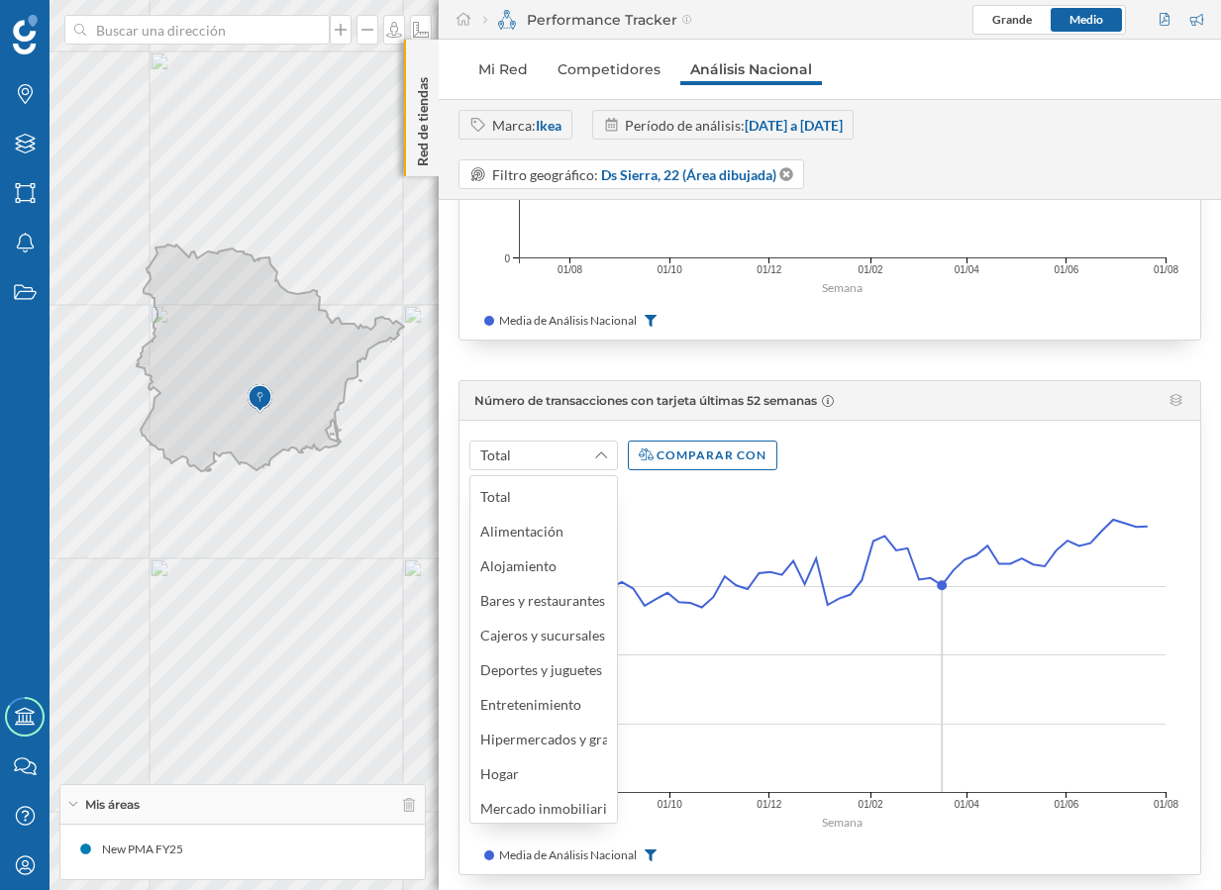
click at [952, 499] on icon "Transacciones 1,5k 1,5k 1k 1k 500 500 0 0 Semana 01/07 01/08 01/09 01/10 01/11 …" at bounding box center [829, 661] width 740 height 342
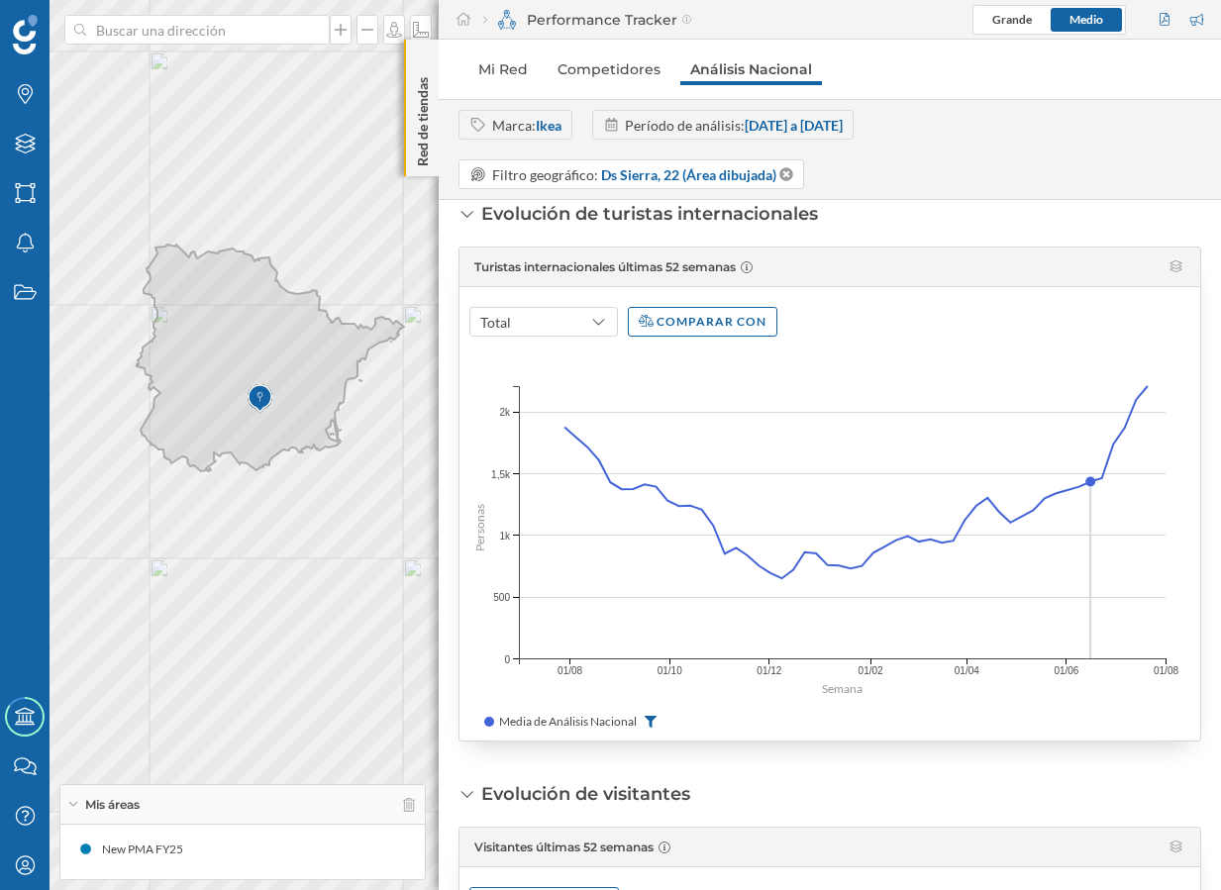
scroll to position [2813, 0]
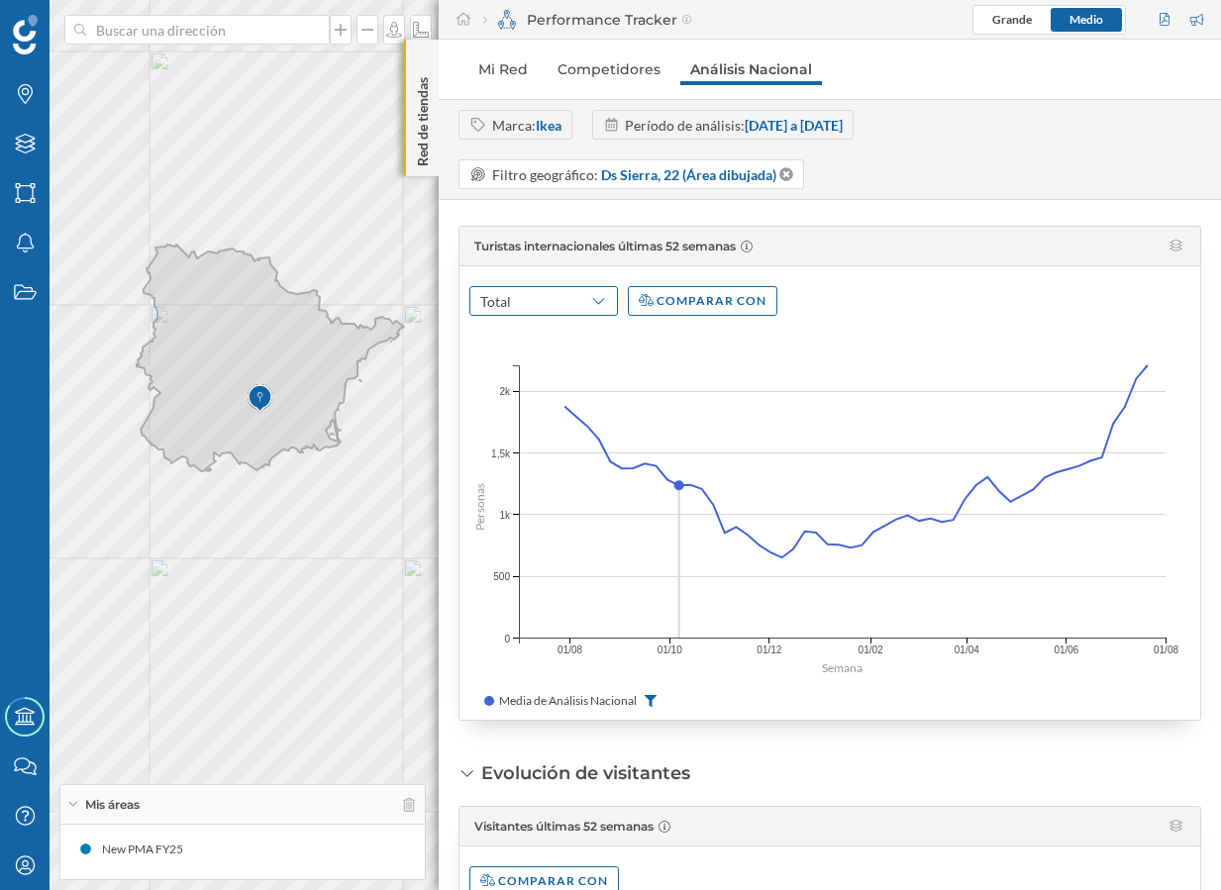
click at [565, 296] on div "Total" at bounding box center [543, 301] width 148 height 30
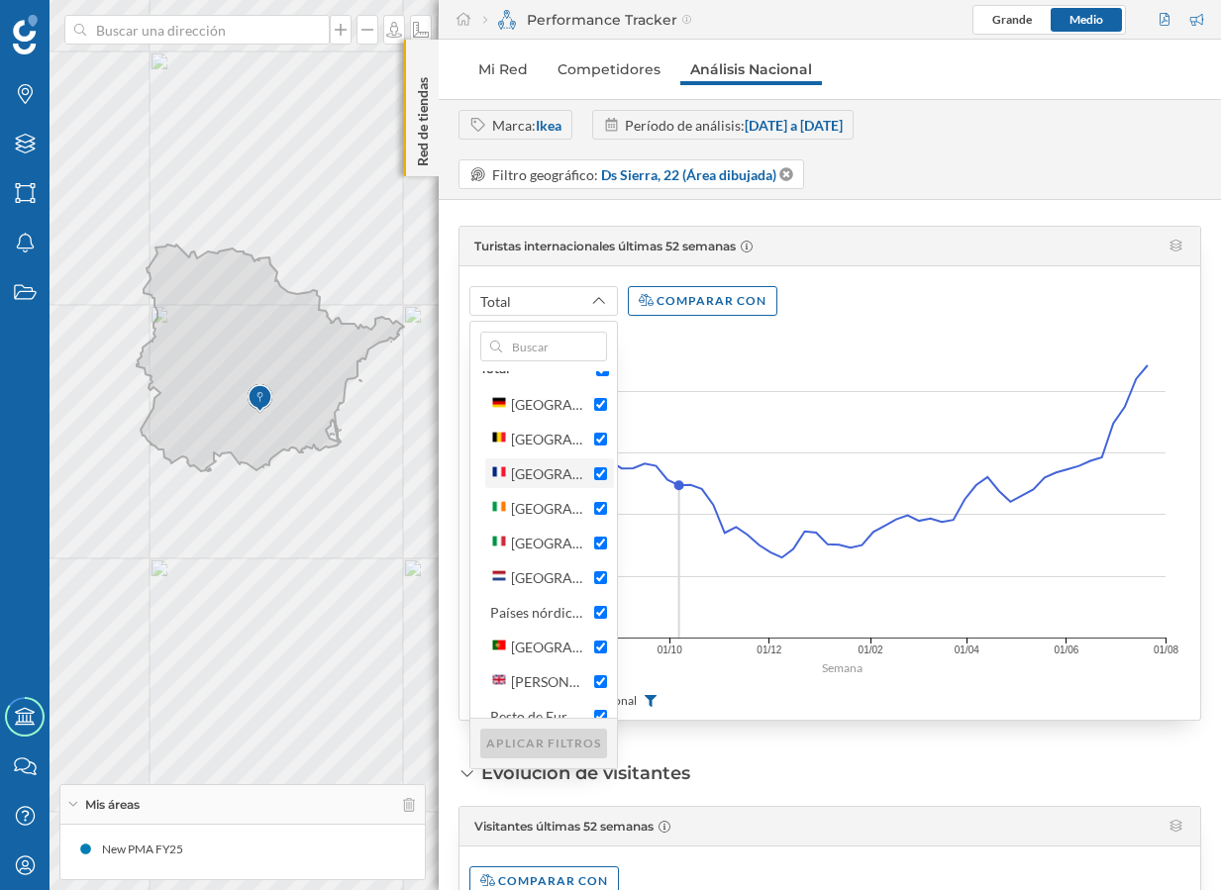
scroll to position [74, 0]
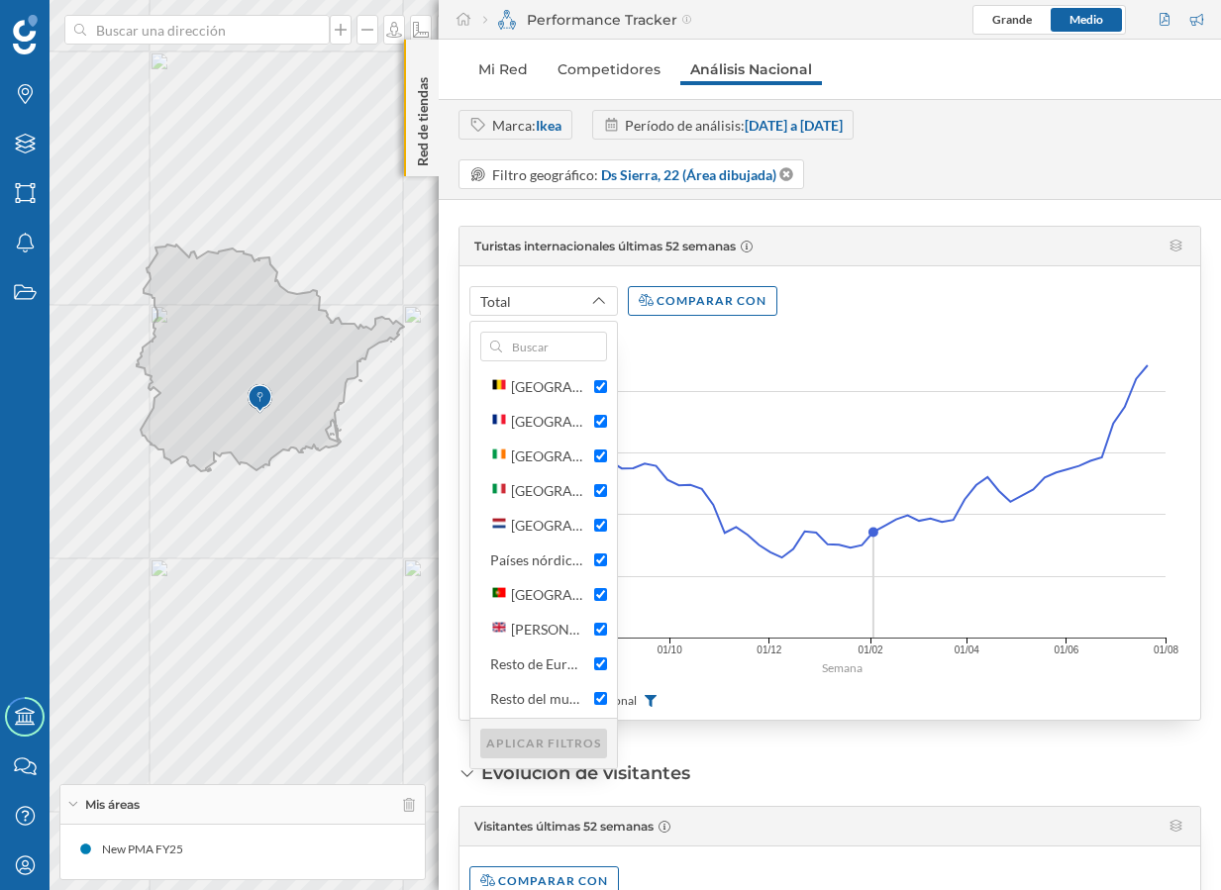
click at [869, 341] on icon "Personas 2k 2k 1,5k 1,5k 1k 1k 500 500 0 0 Semana 01/07 01/08 01/09 01/10 01/11…" at bounding box center [829, 507] width 740 height 342
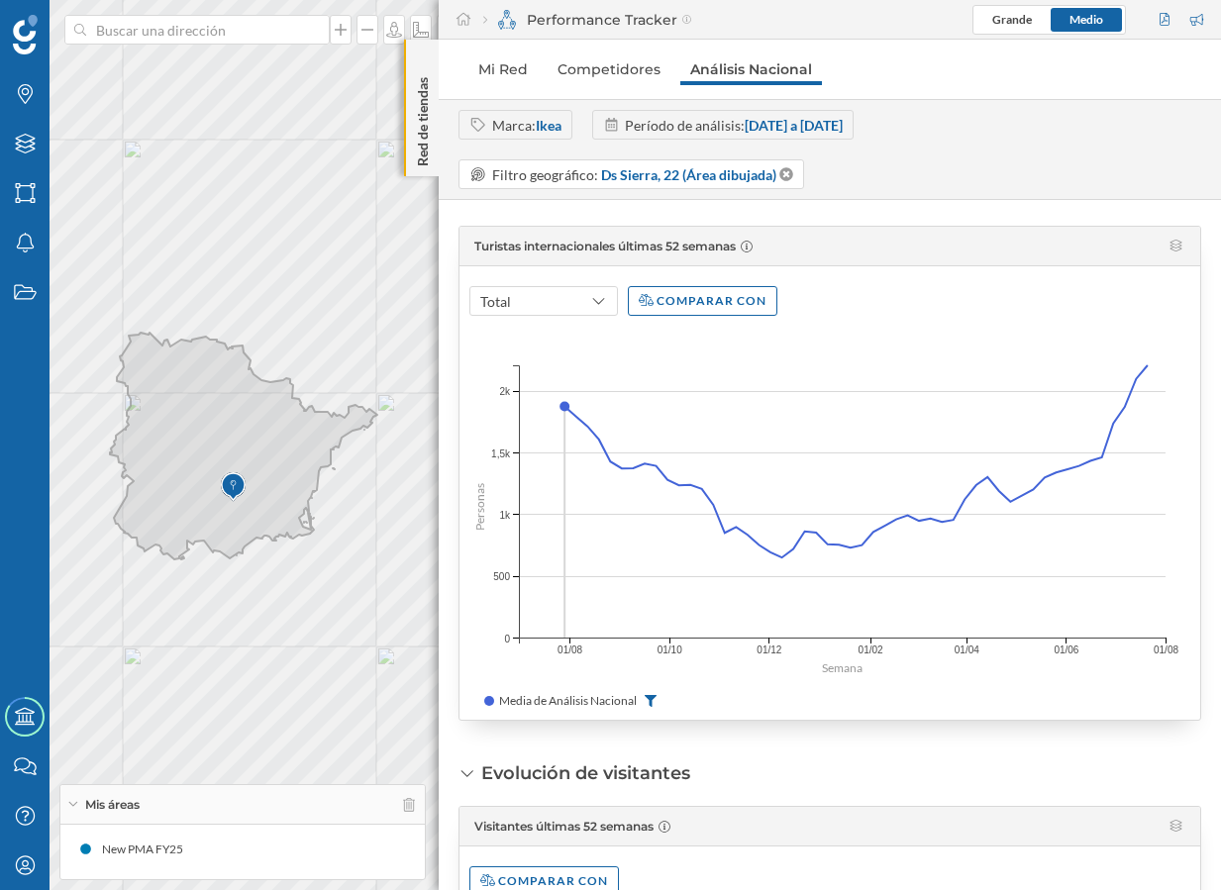
drag, startPoint x: 128, startPoint y: 481, endPoint x: 247, endPoint y: 498, distance: 121.0
click at [247, 498] on icon at bounding box center [243, 446] width 267 height 227
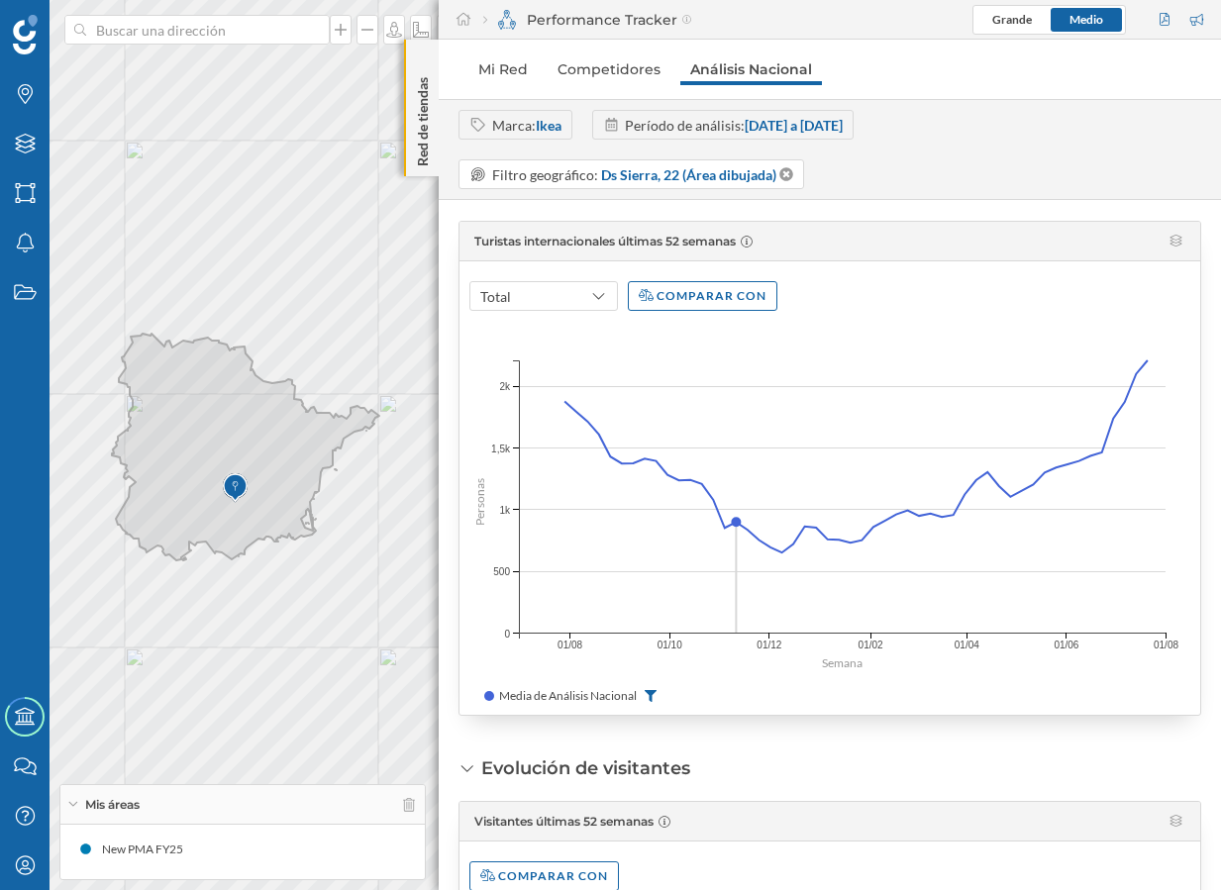
scroll to position [2817, 0]
click at [632, 68] on link "Competidores" at bounding box center [608, 69] width 123 height 32
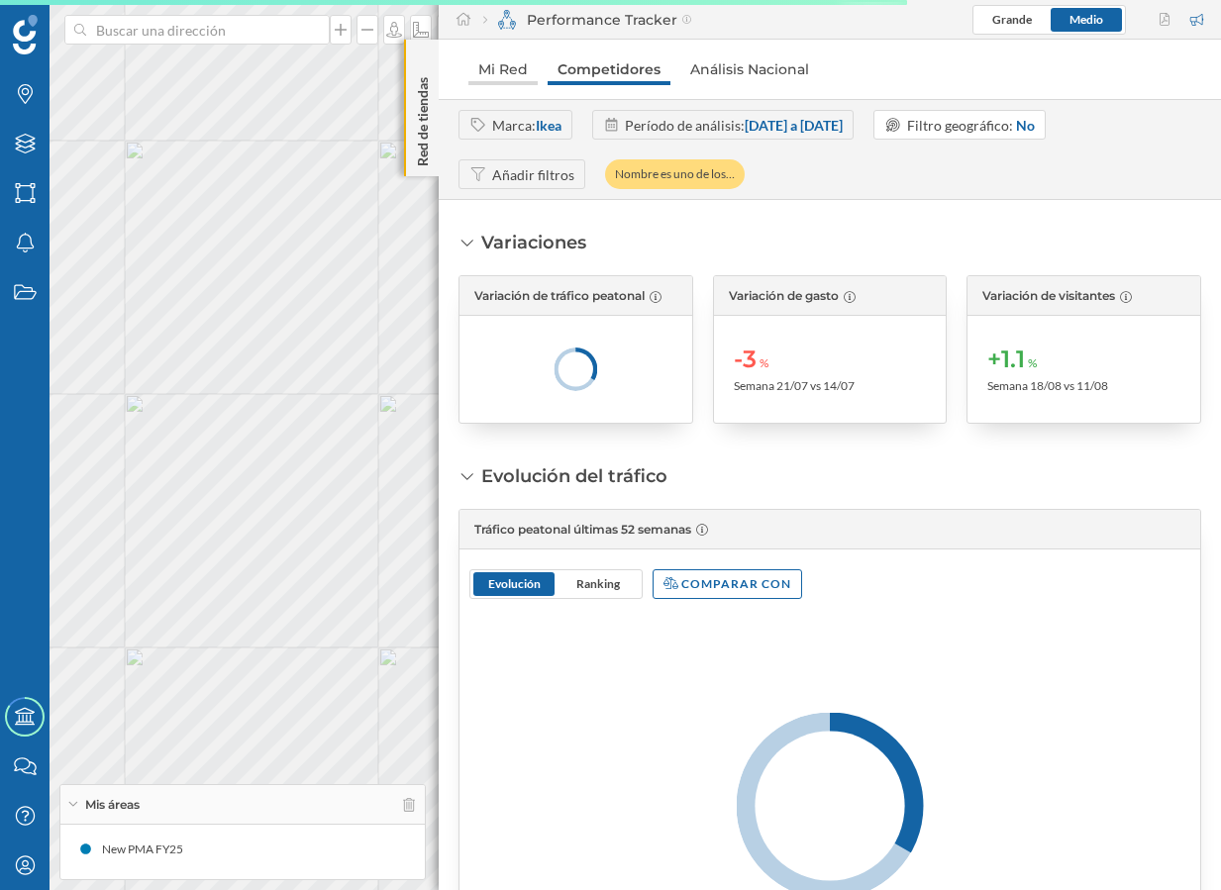
click at [503, 77] on link "Mi Red" at bounding box center [502, 69] width 69 height 32
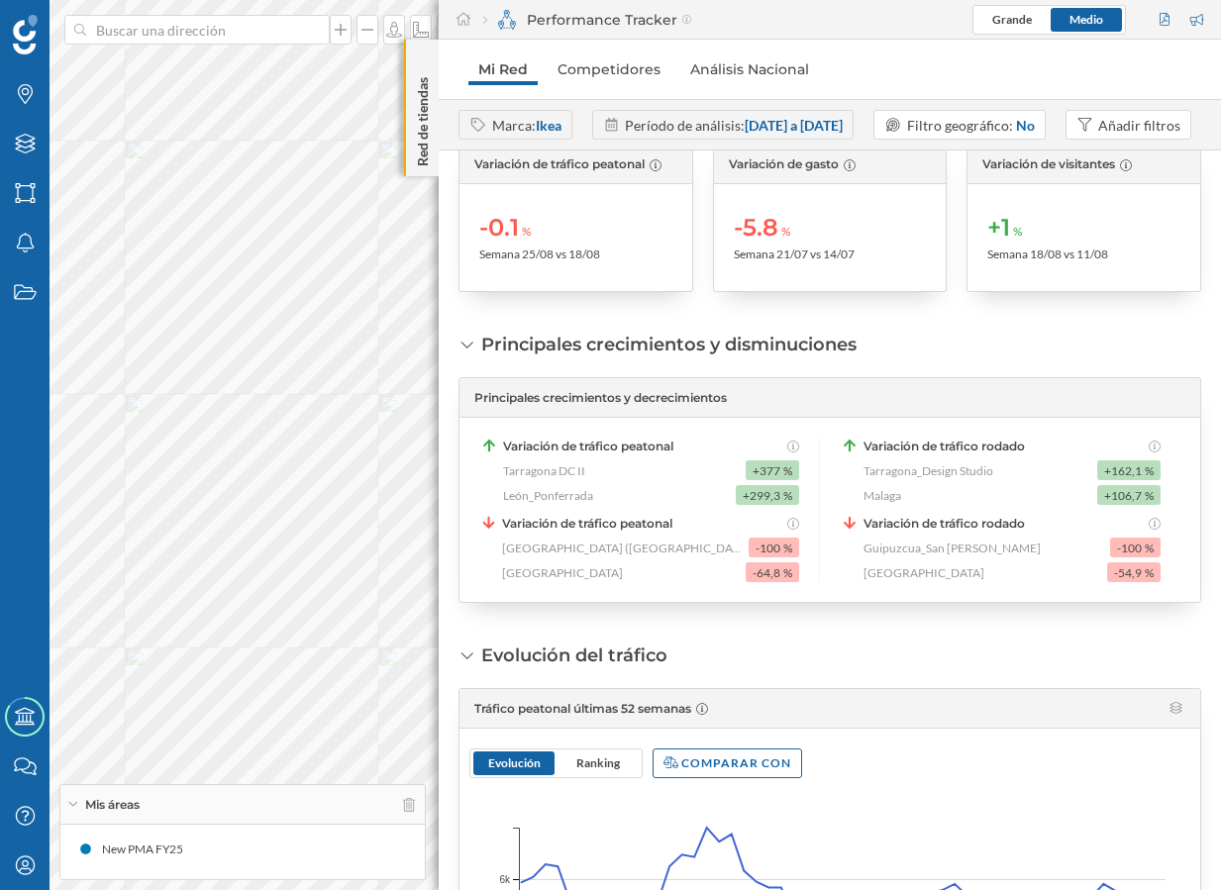
scroll to position [0, 0]
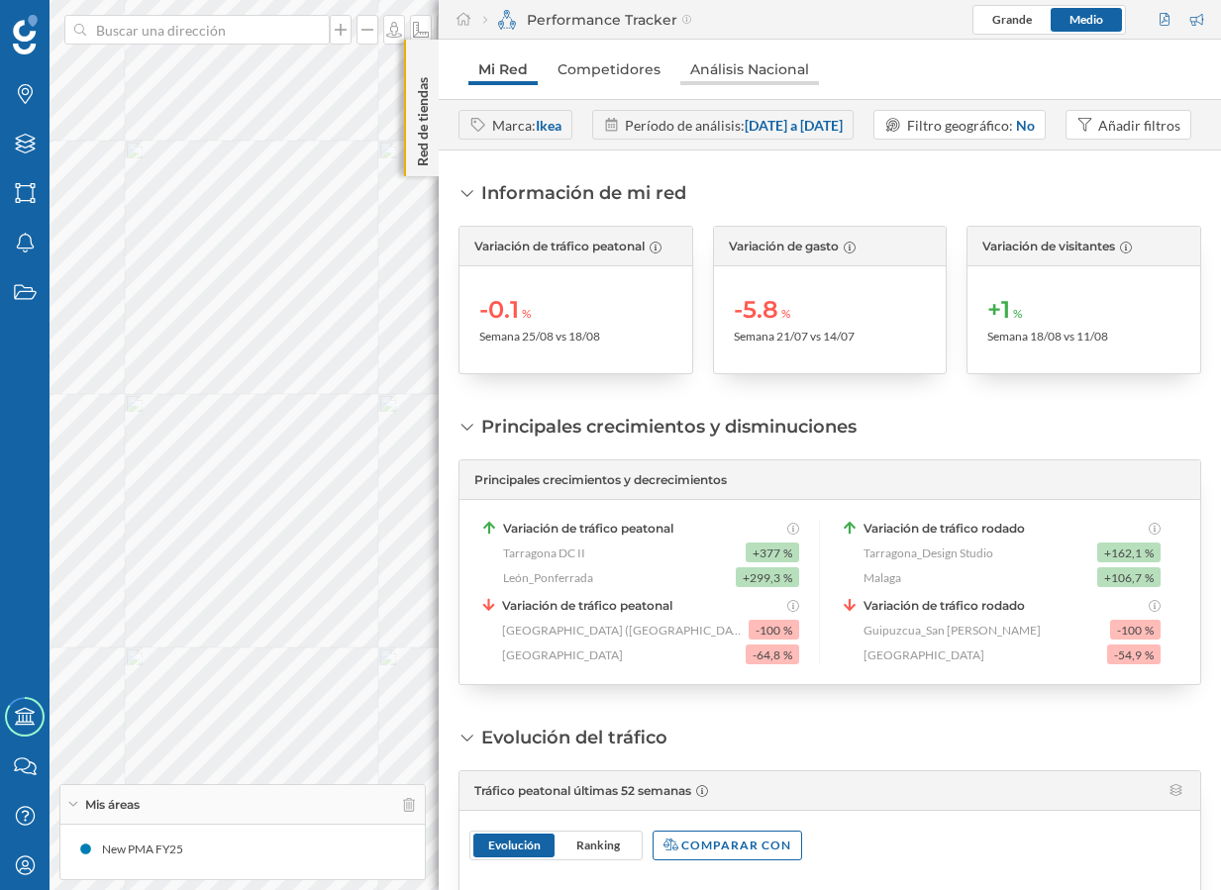
click at [786, 73] on link "Análisis Nacional" at bounding box center [749, 69] width 139 height 32
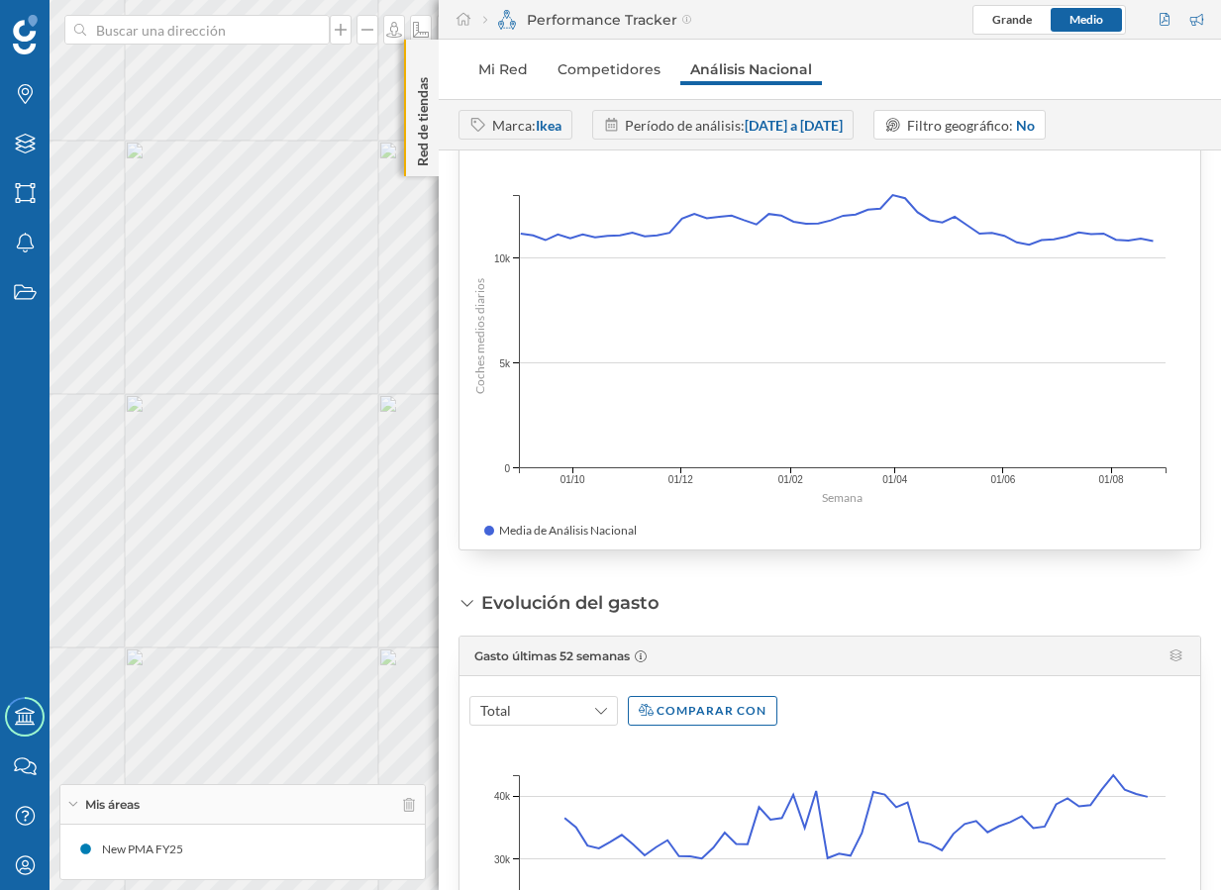
scroll to position [874, 0]
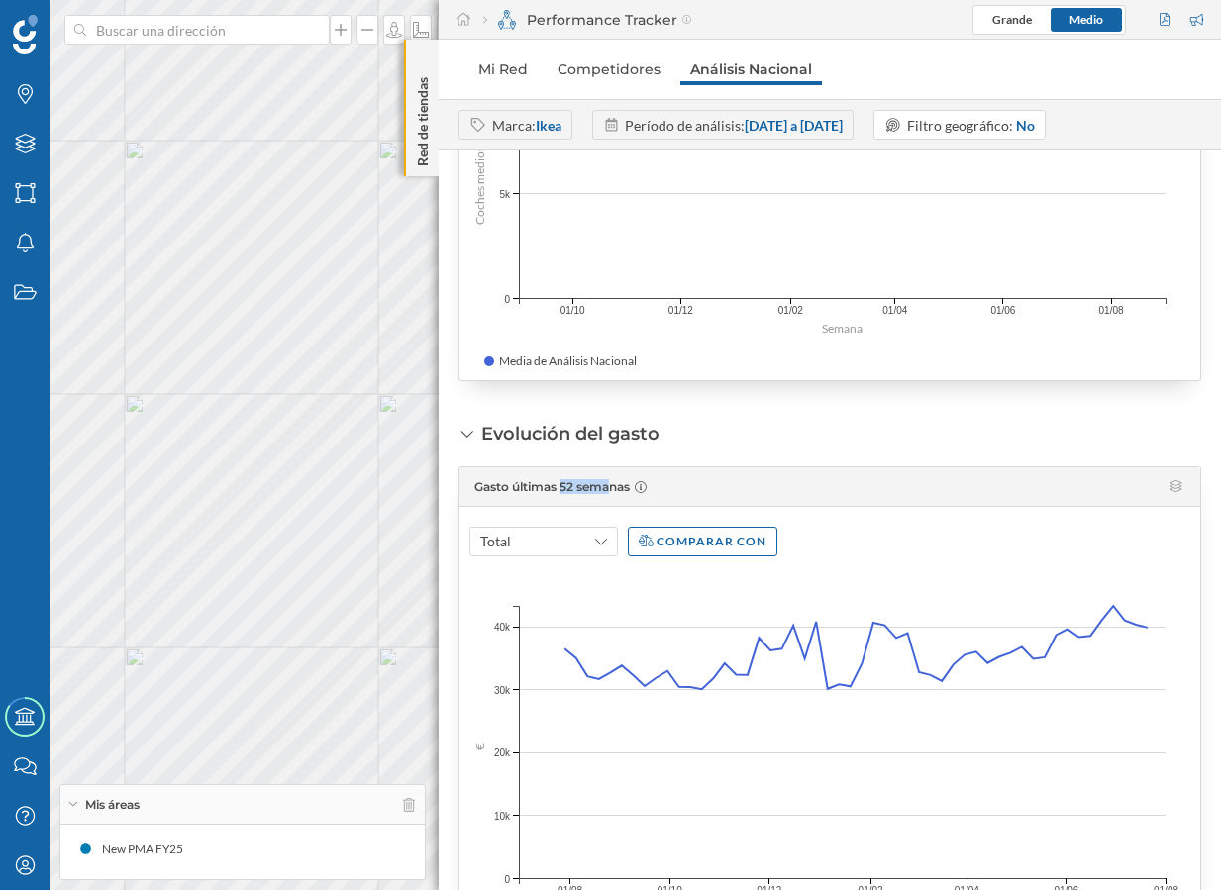
drag, startPoint x: 561, startPoint y: 489, endPoint x: 616, endPoint y: 486, distance: 54.5
click at [616, 486] on span "Gasto últimas 52 semanas" at bounding box center [551, 486] width 155 height 15
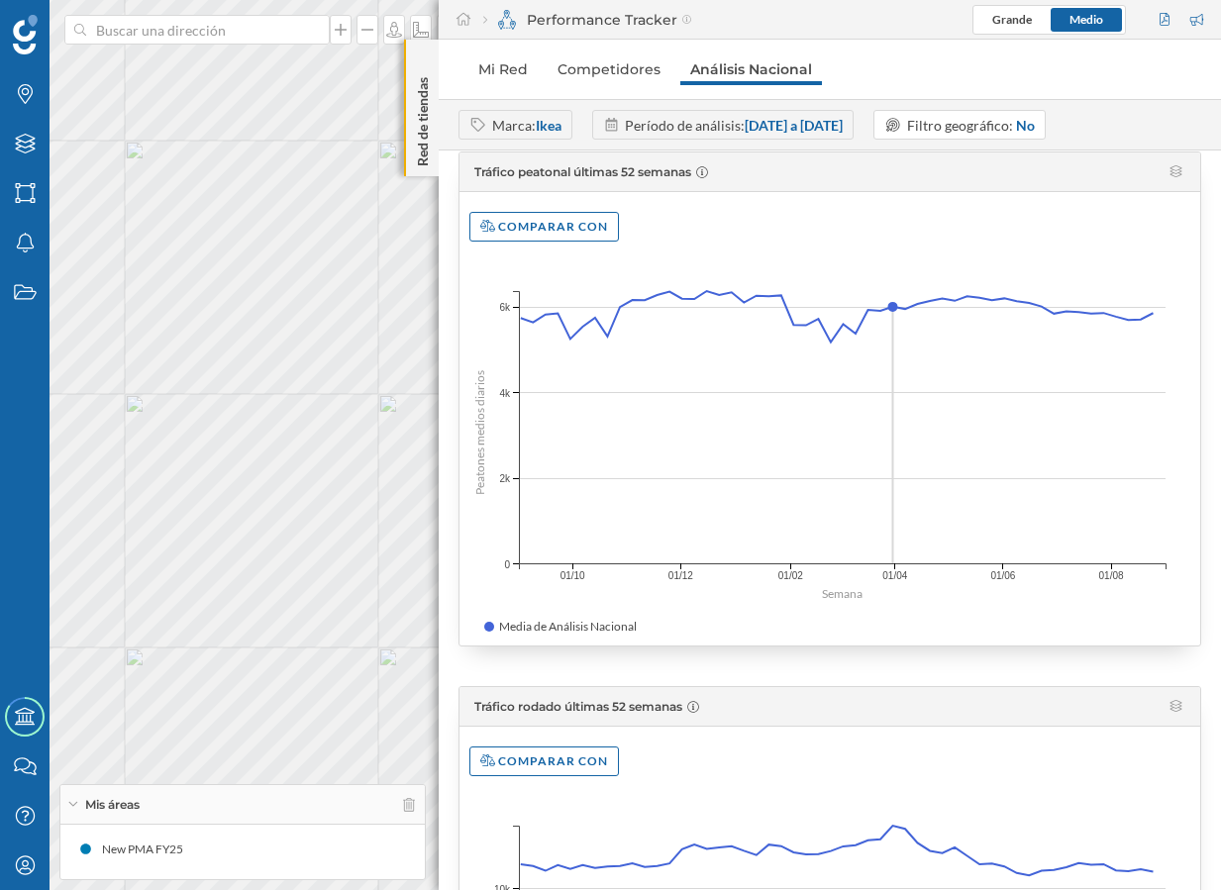
scroll to position [0, 0]
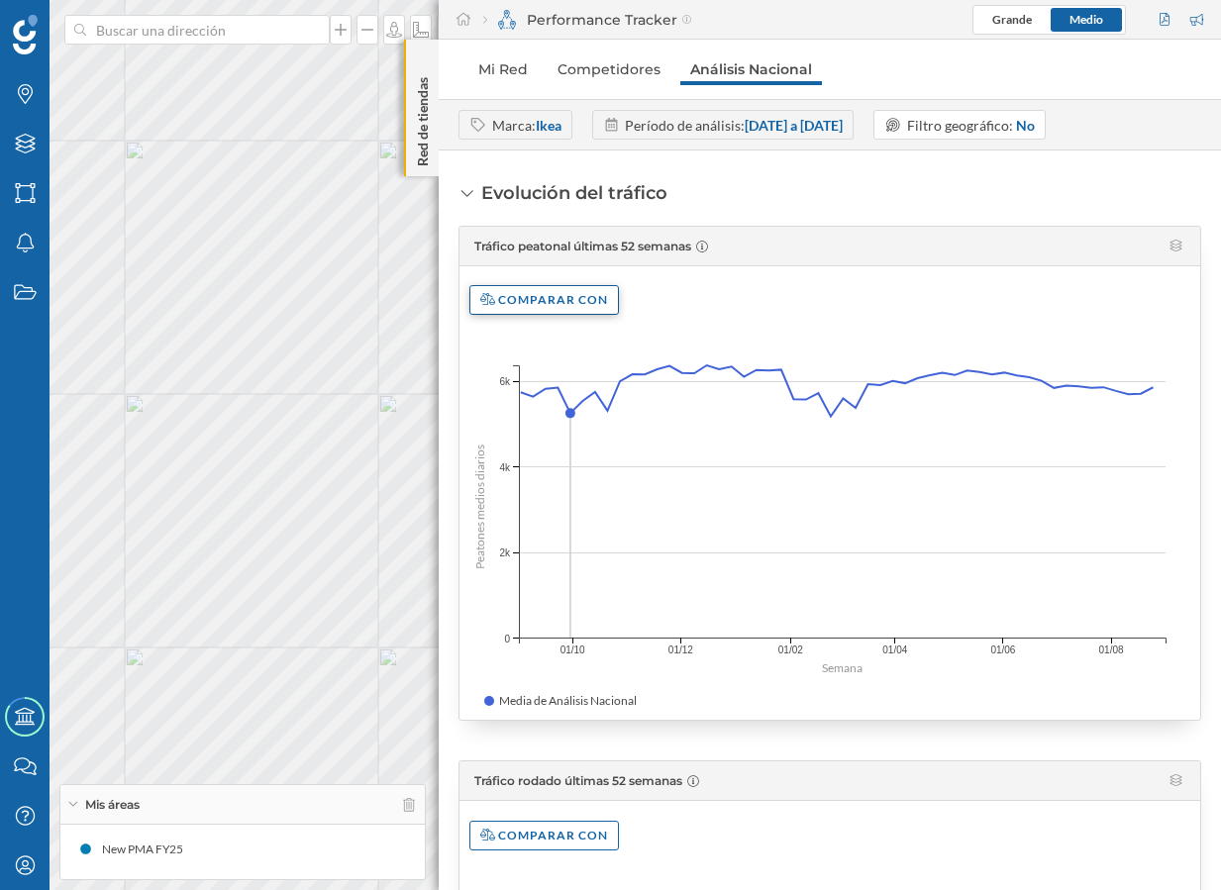
click at [559, 308] on div "Comparar con" at bounding box center [543, 300] width 149 height 30
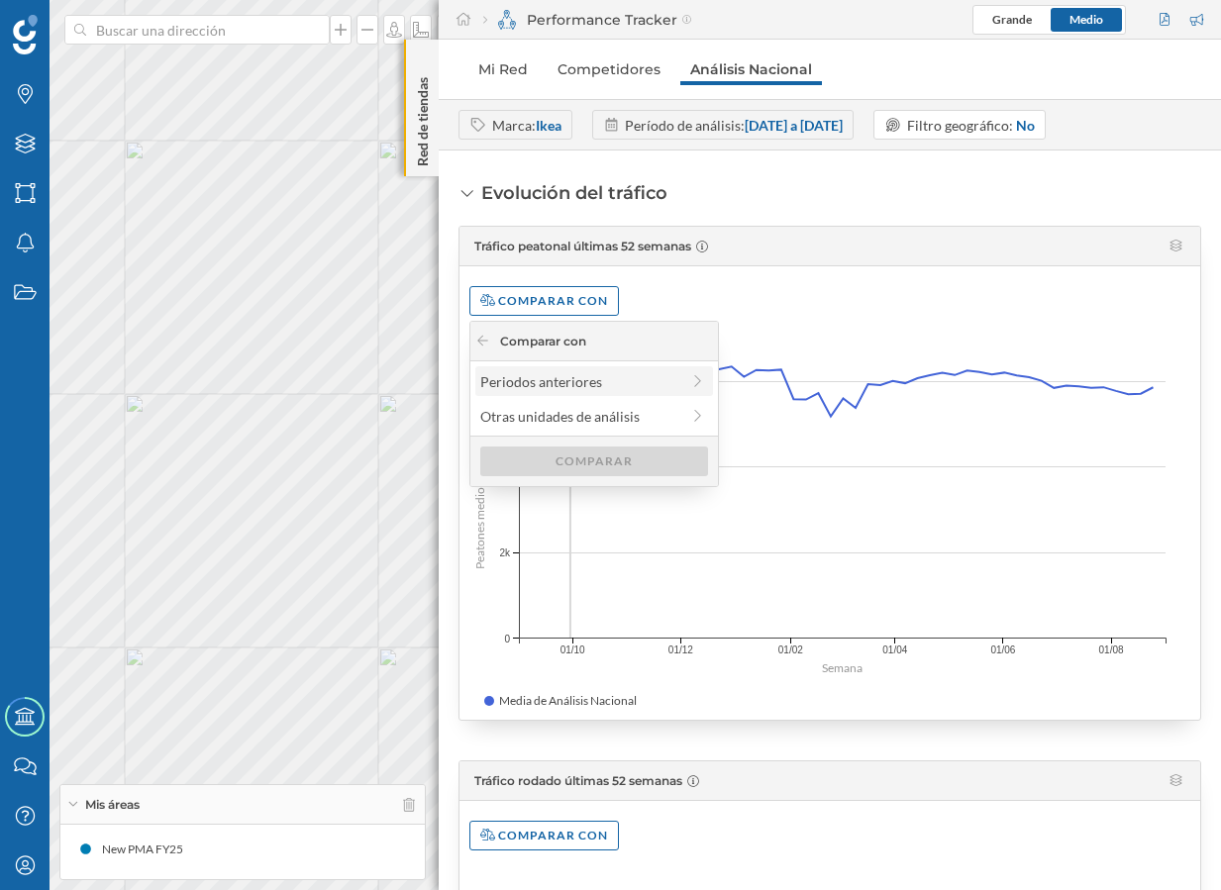
click at [573, 378] on div "Periodos anteriores" at bounding box center [579, 381] width 199 height 21
click at [566, 383] on div "Año anterior" at bounding box center [593, 381] width 226 height 21
